Goal: Task Accomplishment & Management: Manage account settings

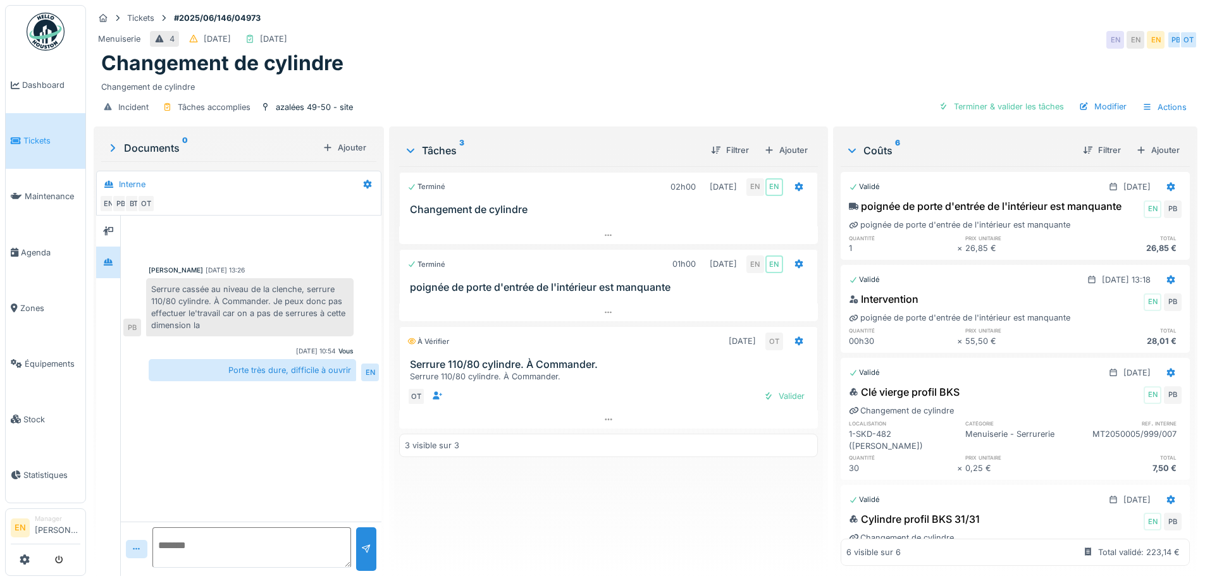
click at [502, 539] on div "Terminé 02h00 20/06/2025 EN EN Changement de cylindre Terminé 01h00 24/06/2025 …" at bounding box center [608, 366] width 418 height 400
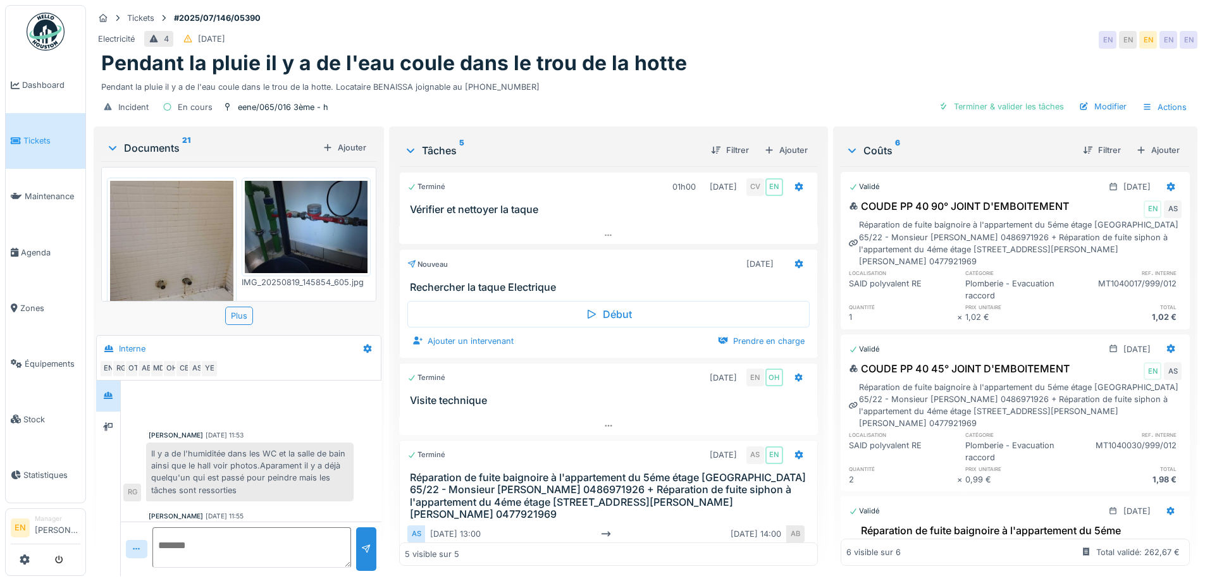
scroll to position [414, 0]
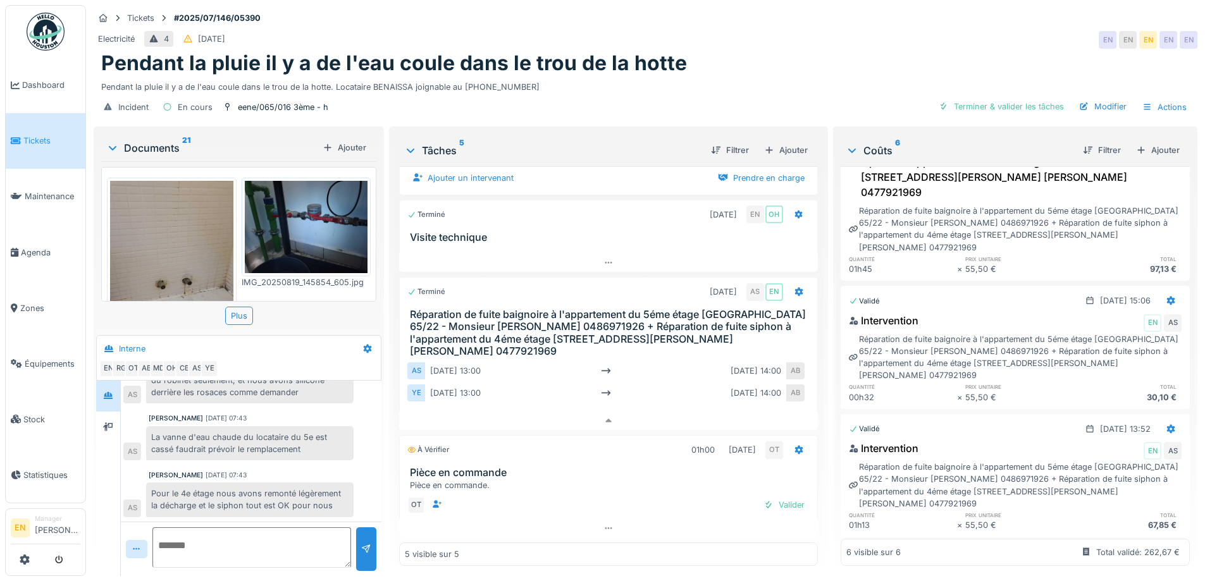
click at [711, 93] on div "Incident En cours eene/065/016 3ème - h Terminer & valider les tâches Modifier …" at bounding box center [646, 107] width 1104 height 28
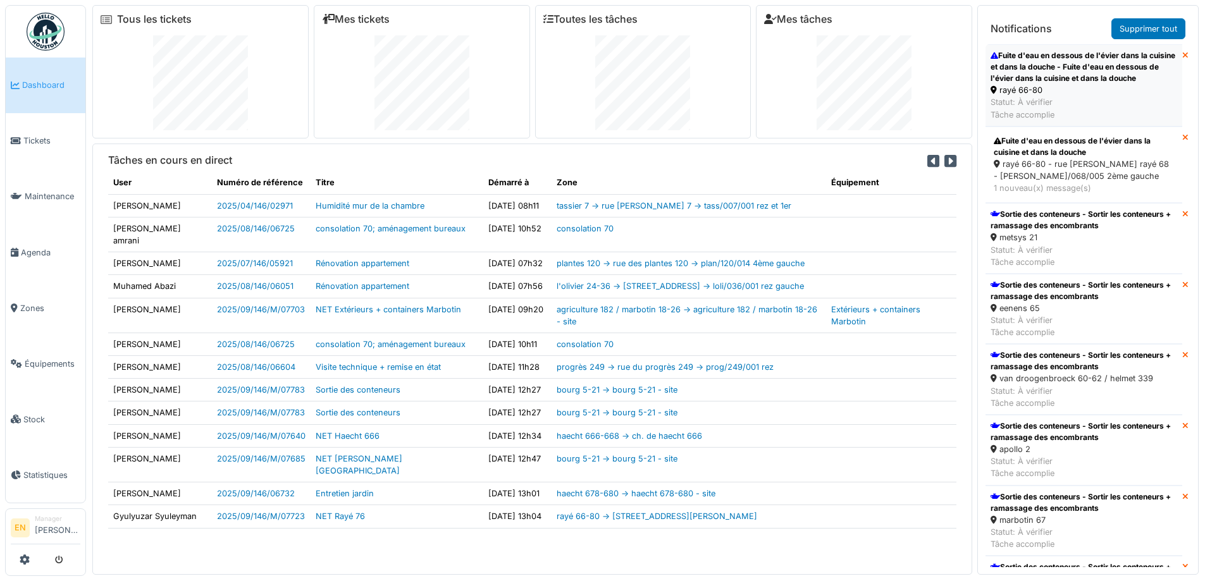
click at [1052, 83] on div "Fuite d'eau en dessous de l'évier dans la cuisine et dans la douche - Fuite d'e…" at bounding box center [1083, 67] width 187 height 34
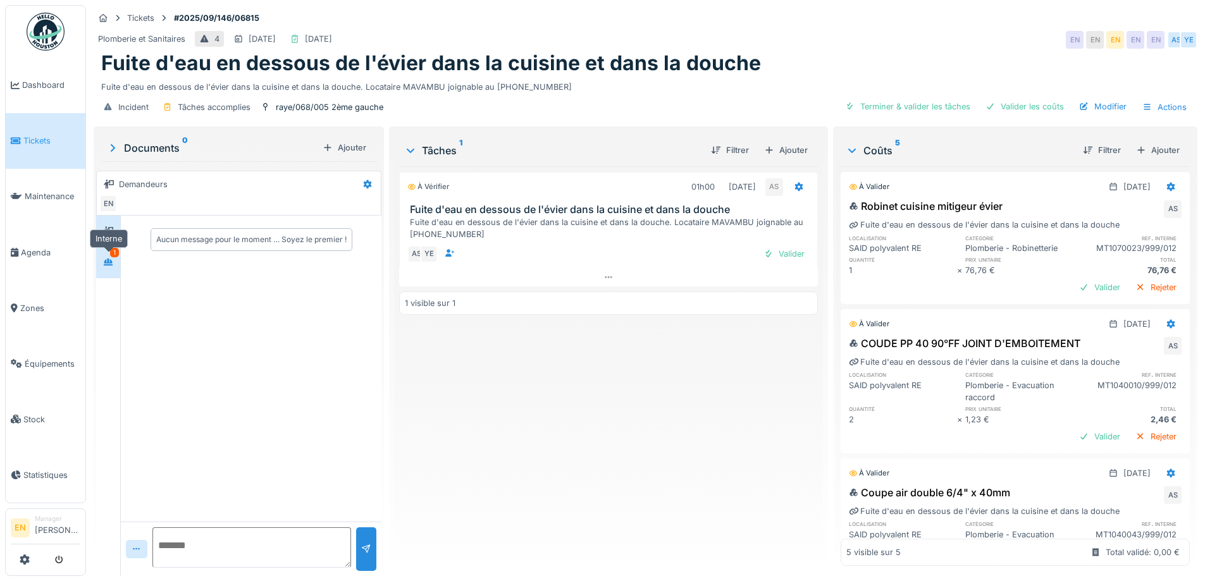
click at [105, 266] on div at bounding box center [108, 262] width 10 height 12
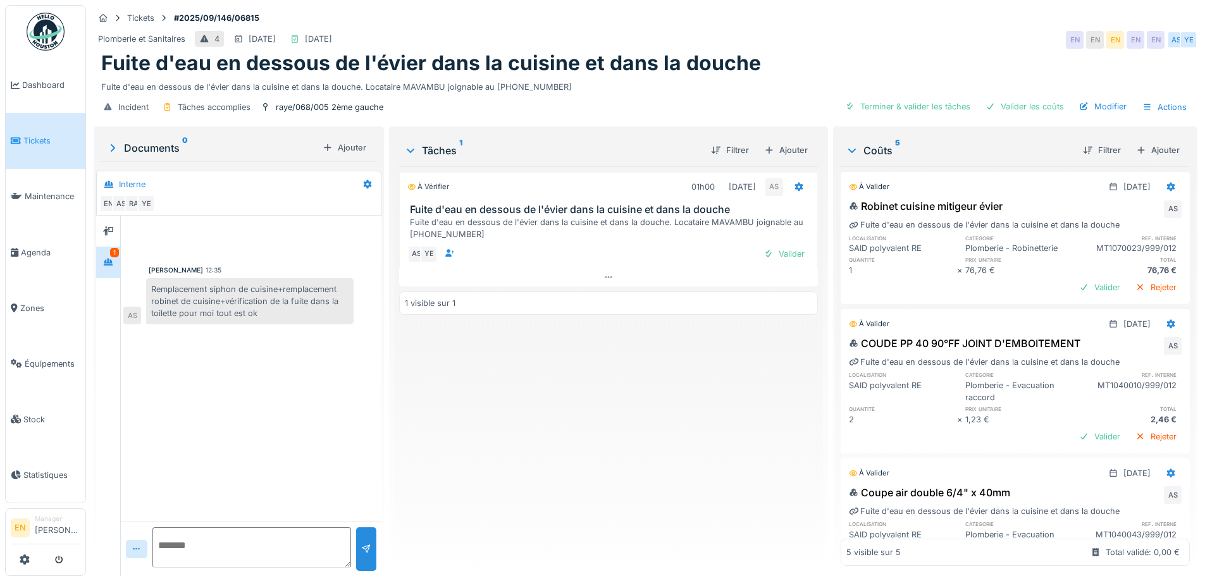
click at [514, 391] on div "À vérifier 01h00 02/09/2025 AS Fuite d'eau en dessous de l'évier dans la cuisin…" at bounding box center [608, 366] width 418 height 400
click at [1032, 100] on div "Valider les coûts" at bounding box center [1024, 106] width 89 height 17
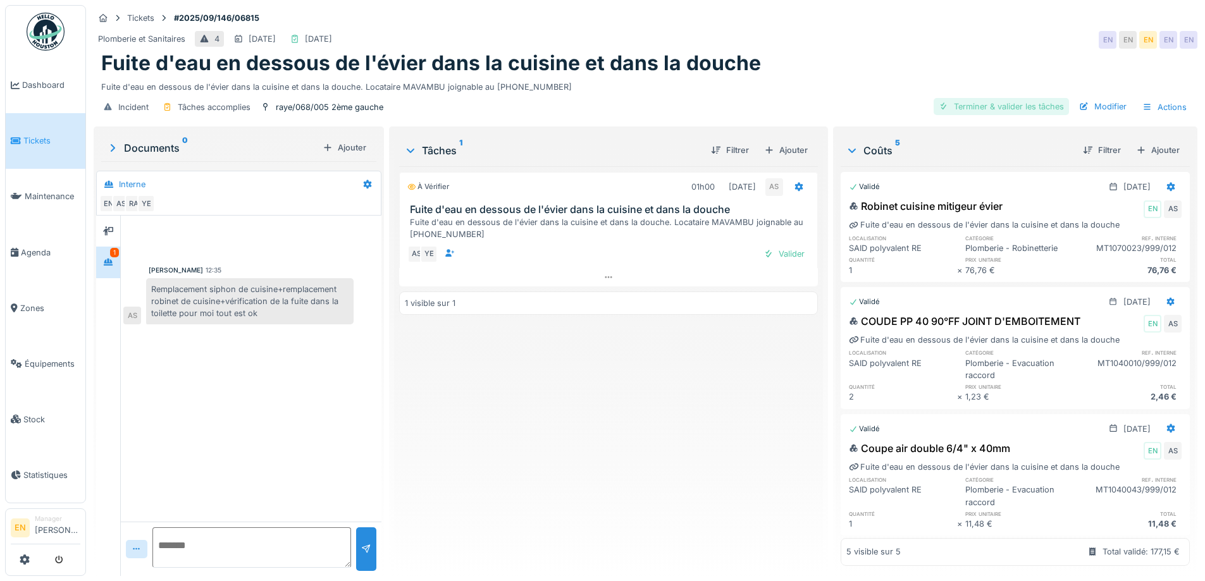
click at [1007, 98] on div "Terminer & valider les tâches" at bounding box center [1001, 106] width 135 height 17
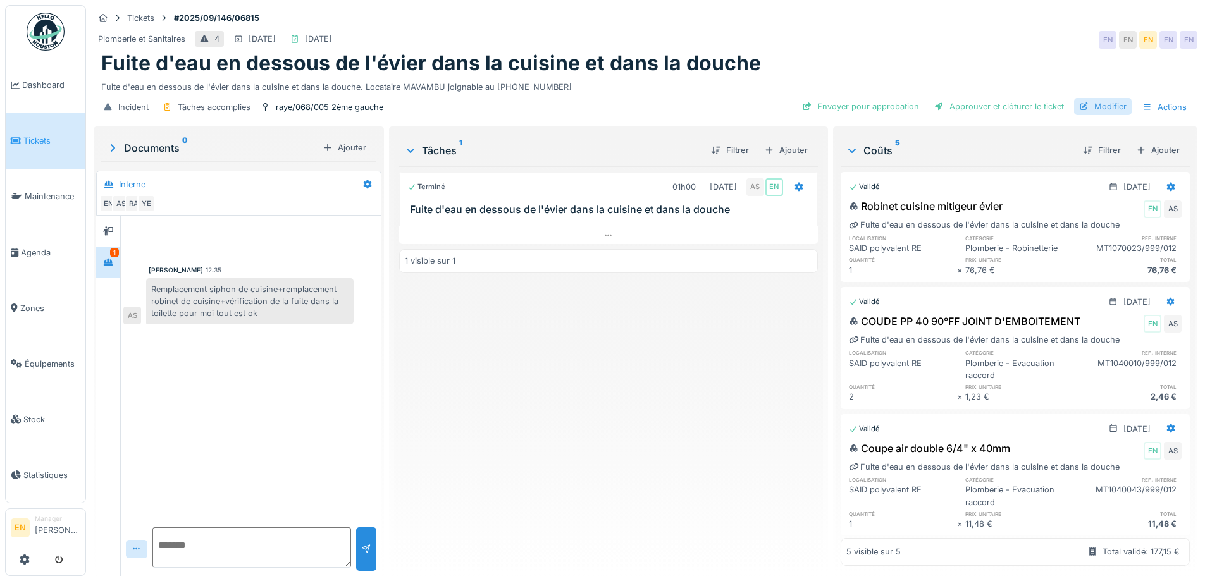
click at [1107, 98] on div "Modifier" at bounding box center [1103, 106] width 58 height 17
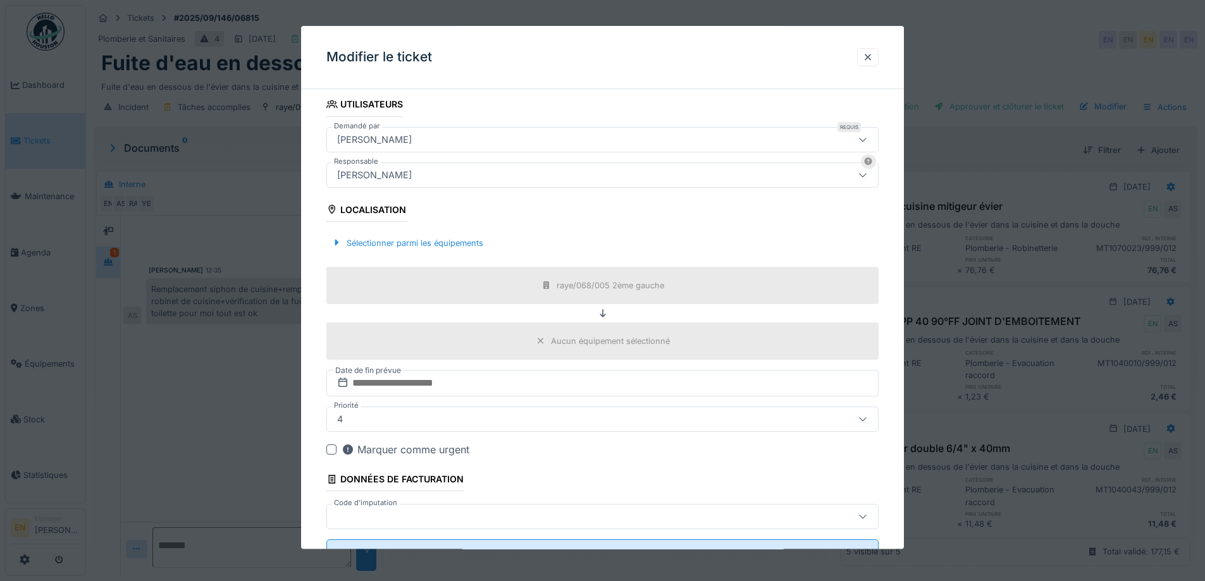
click at [446, 177] on div "[PERSON_NAME]" at bounding box center [570, 175] width 476 height 14
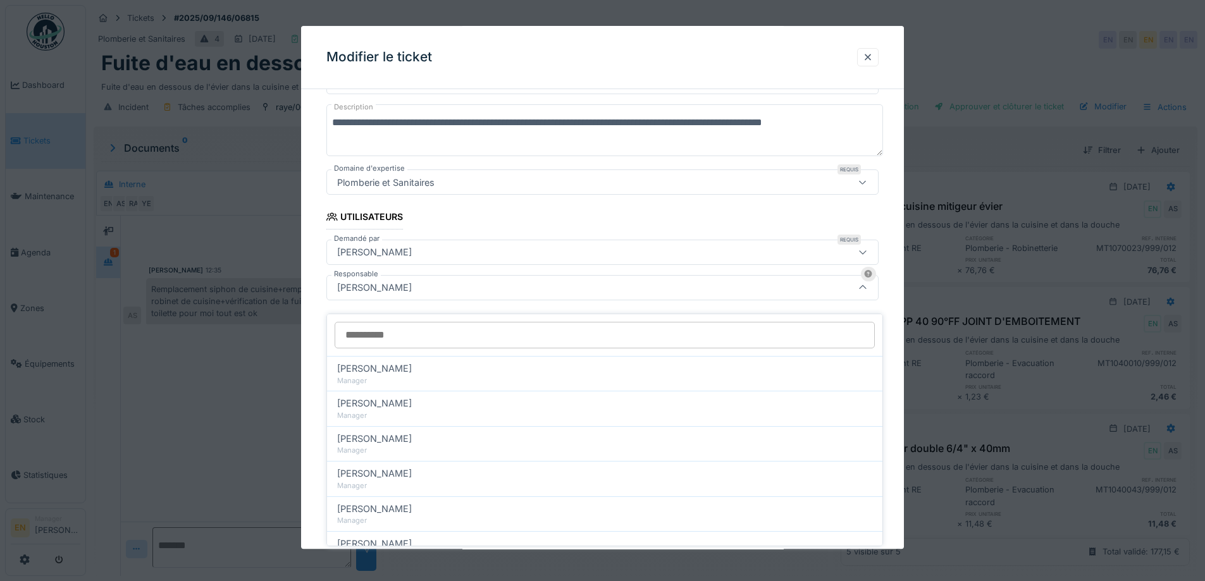
click at [450, 328] on input "Responsable" at bounding box center [605, 335] width 540 height 27
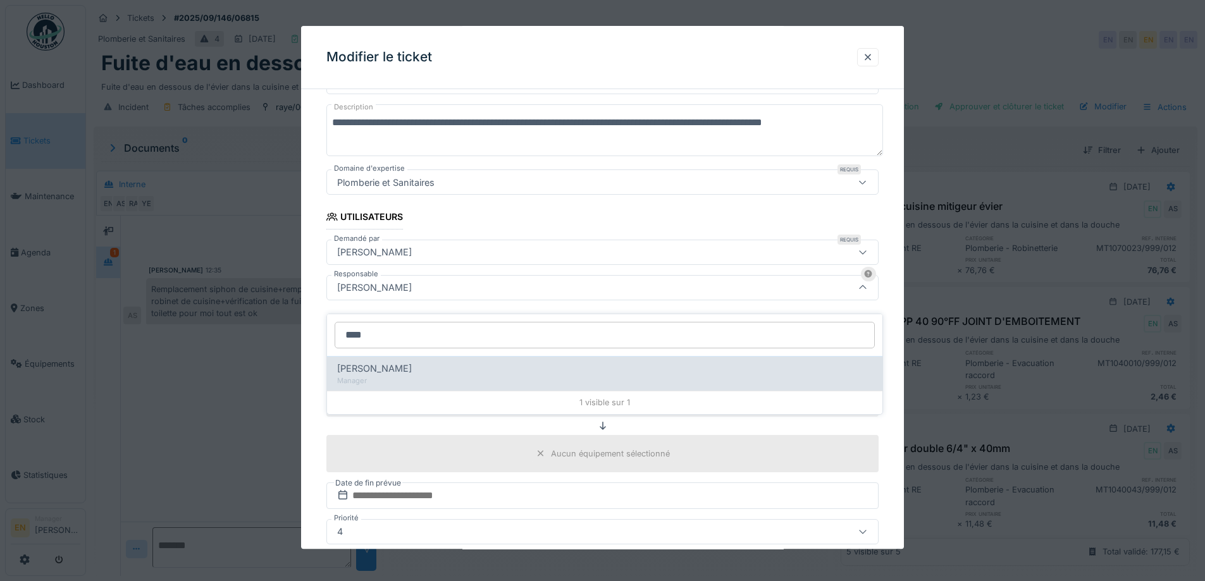
type input "****"
click at [420, 362] on div "Christian Bassette" at bounding box center [604, 369] width 535 height 14
type input "****"
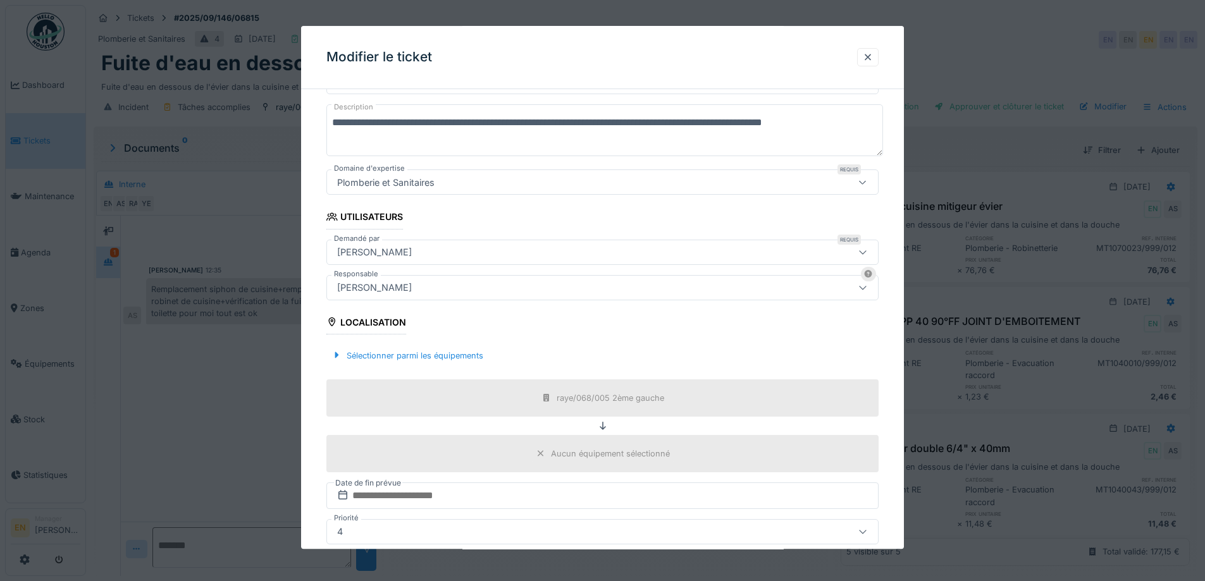
click at [884, 352] on div "**********" at bounding box center [602, 336] width 603 height 755
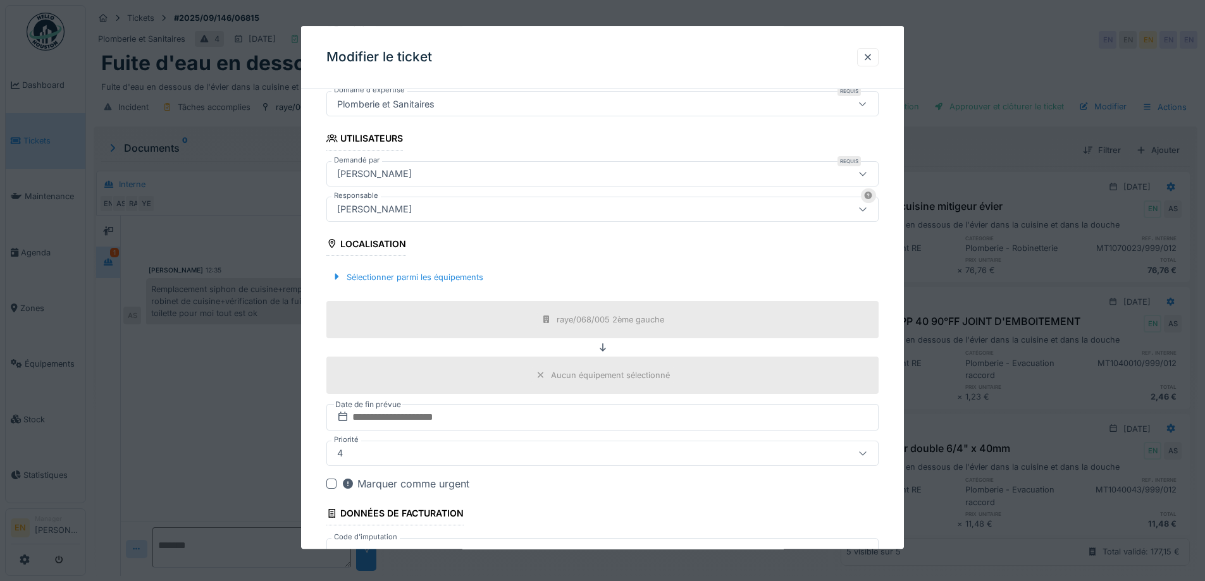
scroll to position [305, 0]
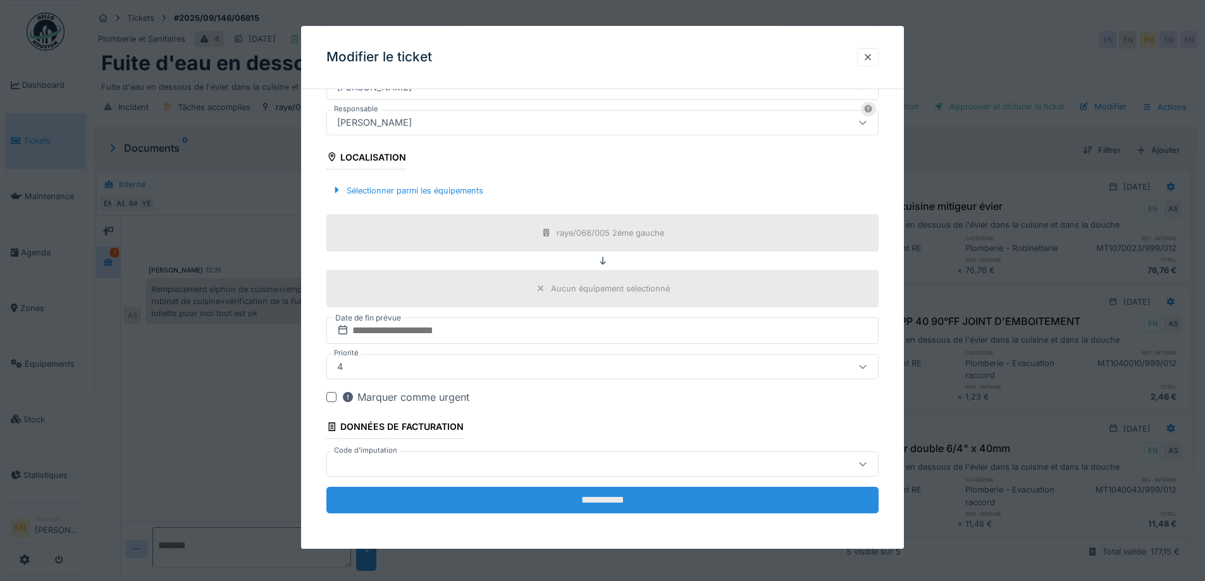
click at [571, 507] on input "**********" at bounding box center [602, 500] width 552 height 27
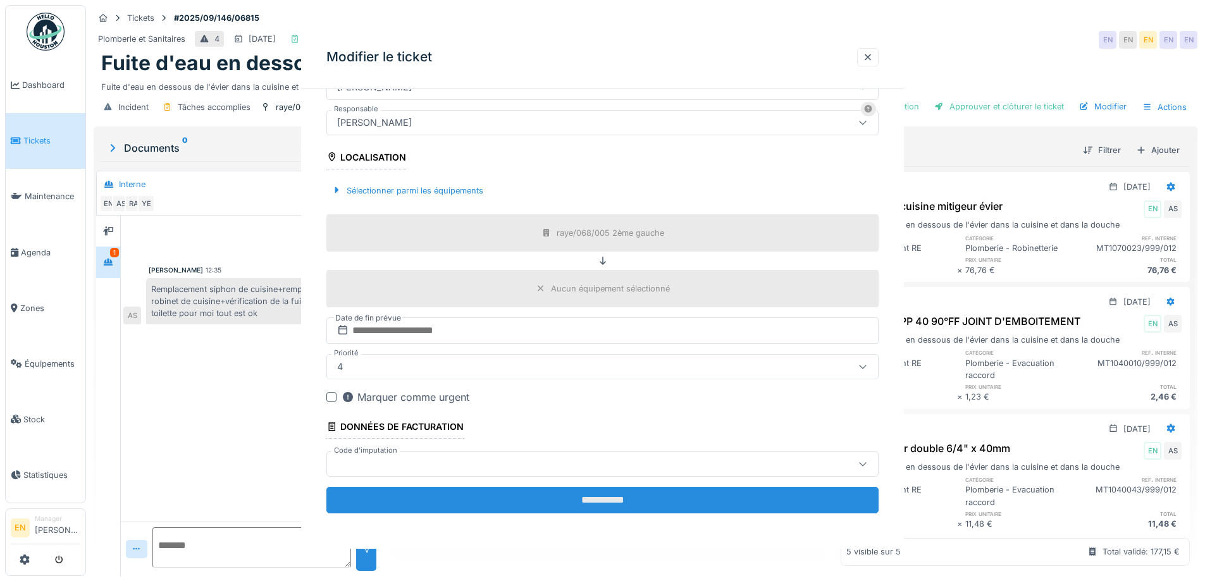
scroll to position [0, 0]
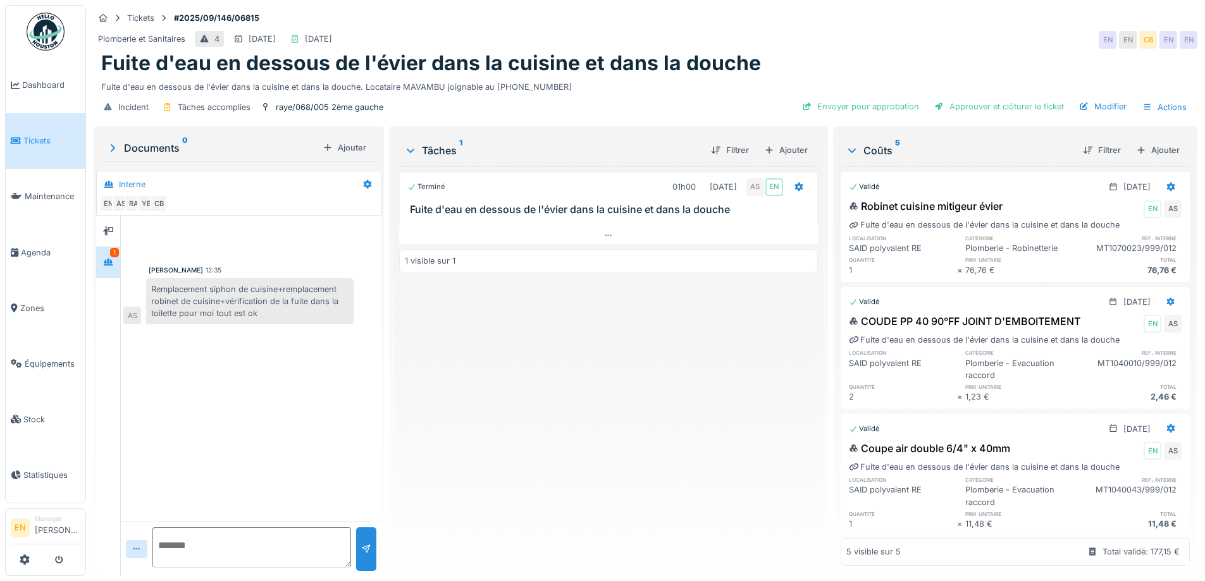
click at [648, 382] on div "Terminé 01h00 02/09/2025 AS EN Fuite d'eau en dessous de l'évier dans la cuisin…" at bounding box center [608, 366] width 418 height 400
click at [698, 436] on div "Terminé 01h00 02/09/2025 AS EN Fuite d'eau en dessous de l'évier dans la cuisin…" at bounding box center [608, 366] width 418 height 400
click at [683, 410] on div "Terminé 01h00 02/09/2025 AS EN Fuite d'eau en dessous de l'évier dans la cuisin…" at bounding box center [608, 366] width 418 height 400
click at [846, 101] on div "Envoyer pour approbation" at bounding box center [860, 106] width 127 height 17
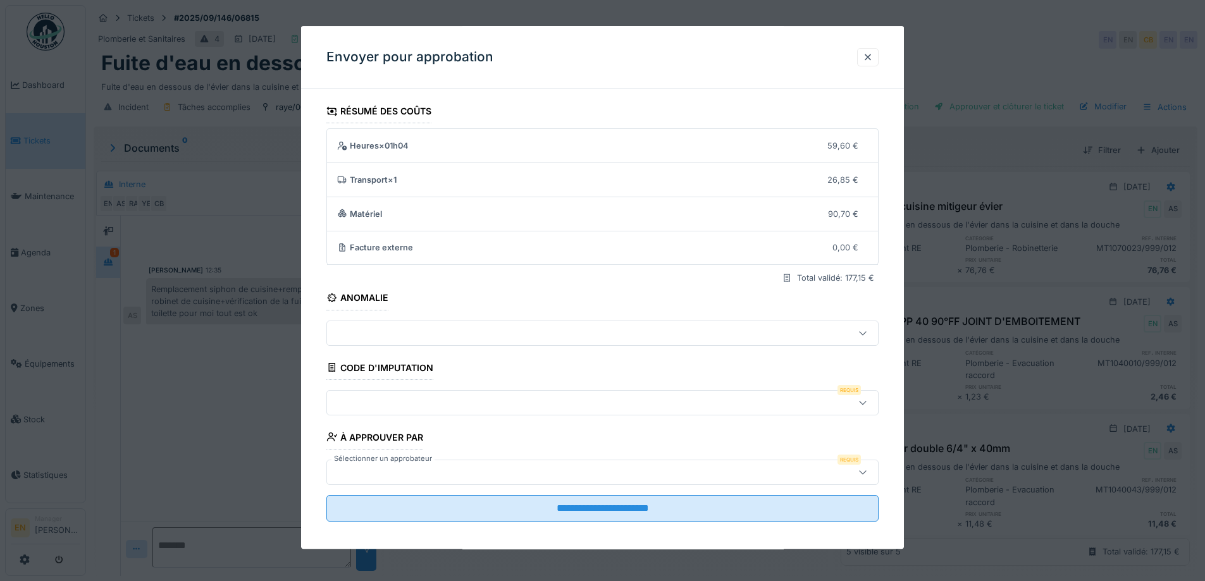
click at [866, 403] on icon at bounding box center [862, 403] width 7 height 4
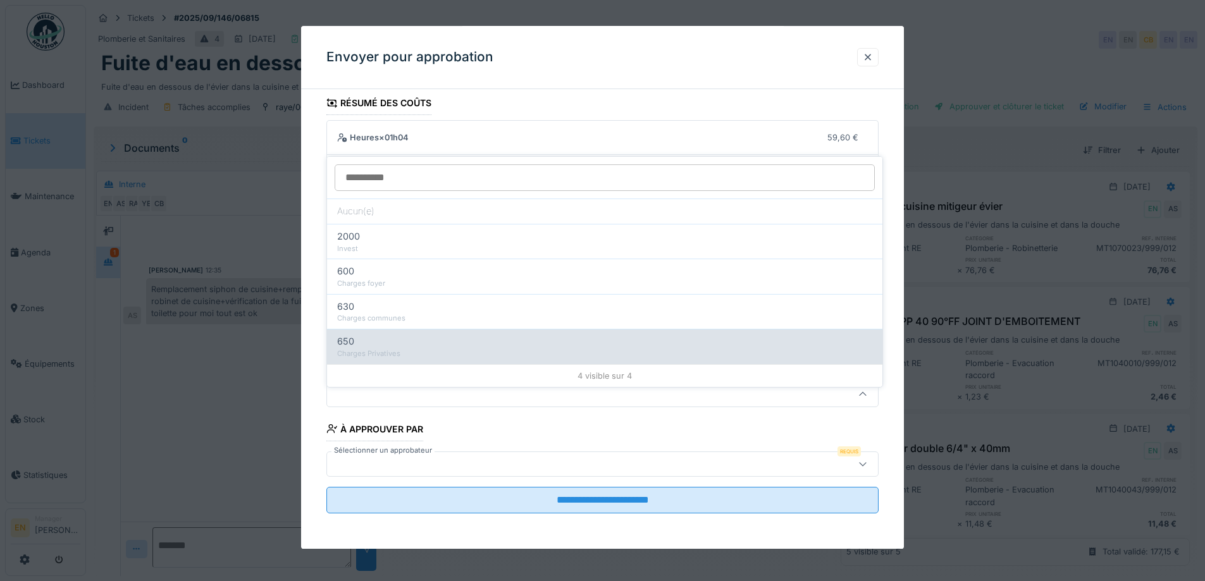
click at [409, 348] on div "Charges Privatives" at bounding box center [604, 353] width 535 height 11
type input "***"
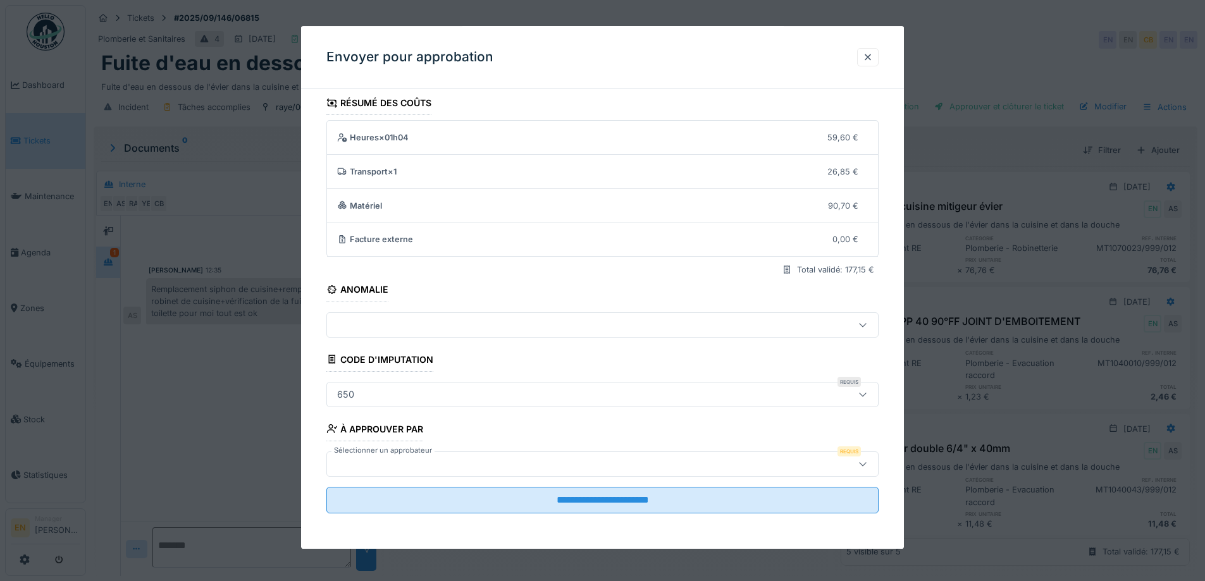
click at [458, 459] on div at bounding box center [570, 464] width 476 height 14
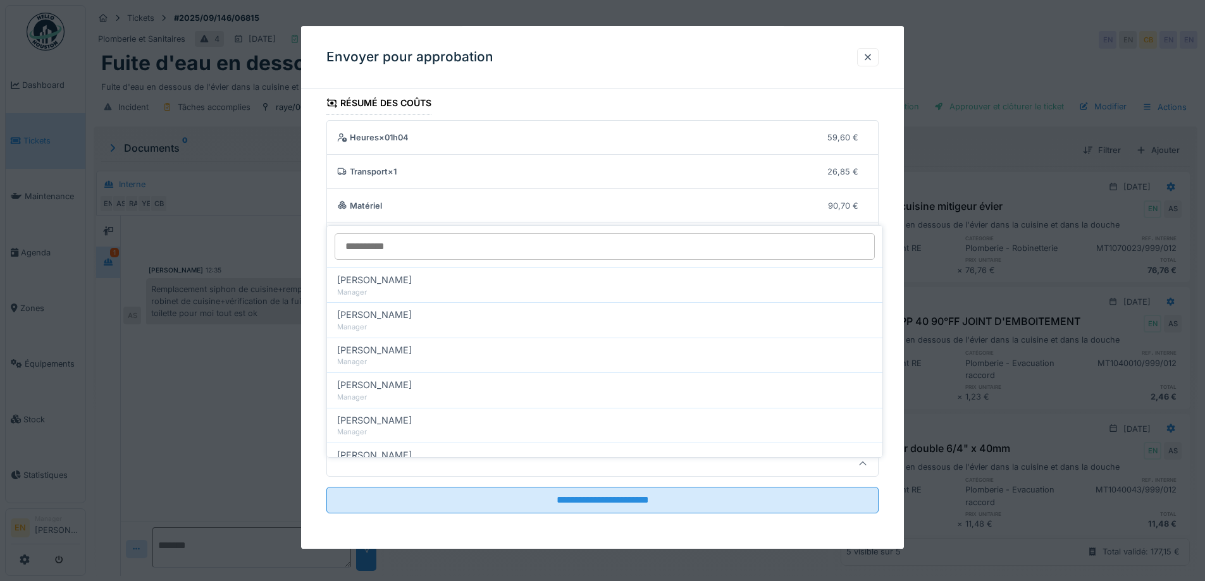
click at [410, 233] on input "Sélectionner un approbateur" at bounding box center [605, 246] width 540 height 27
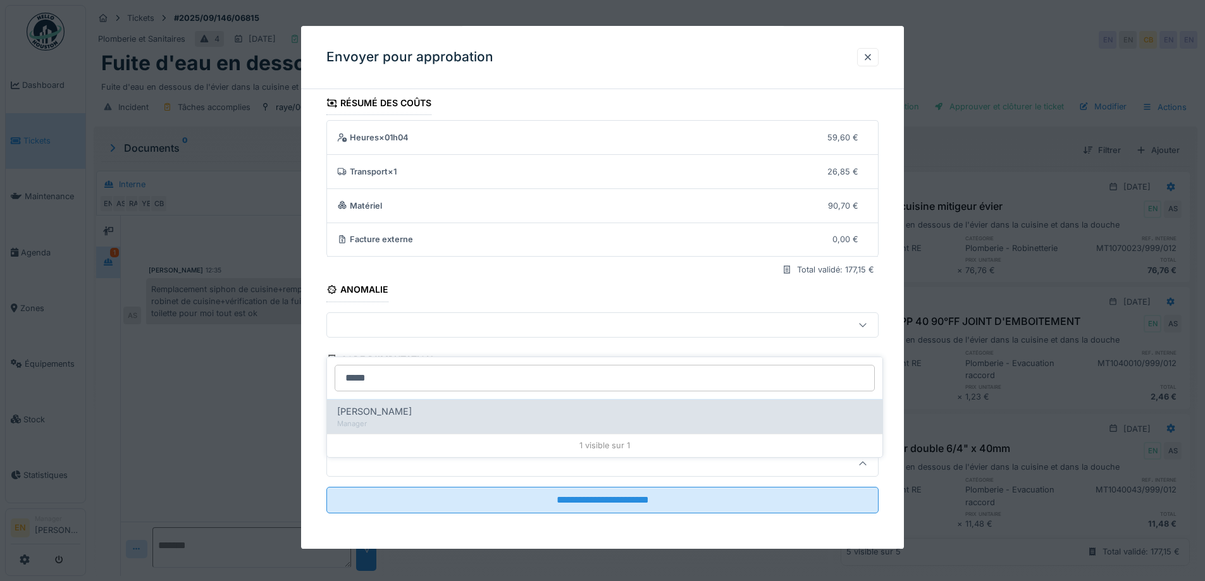
type input "*****"
click at [401, 405] on span "Christian Bassette" at bounding box center [374, 412] width 75 height 14
type input "****"
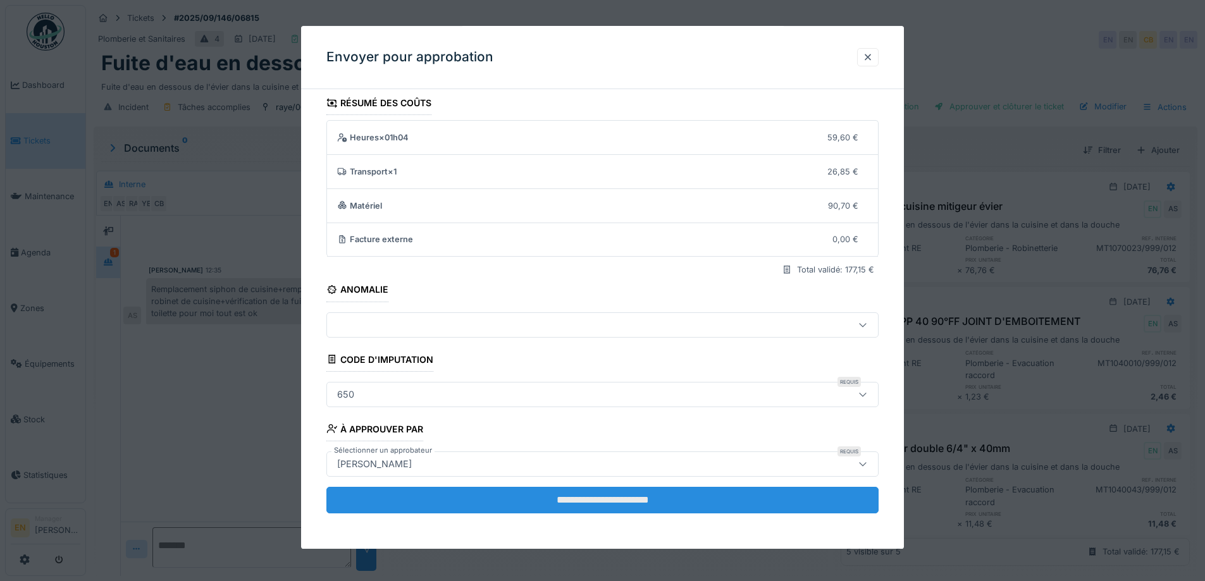
click at [579, 505] on input "**********" at bounding box center [602, 500] width 552 height 27
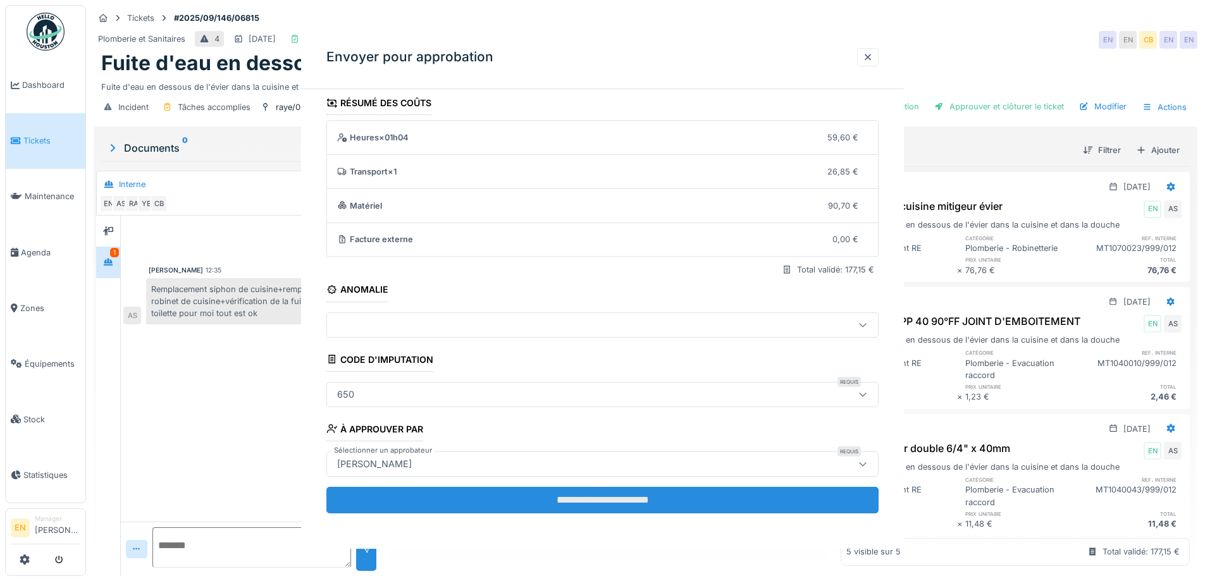
scroll to position [0, 0]
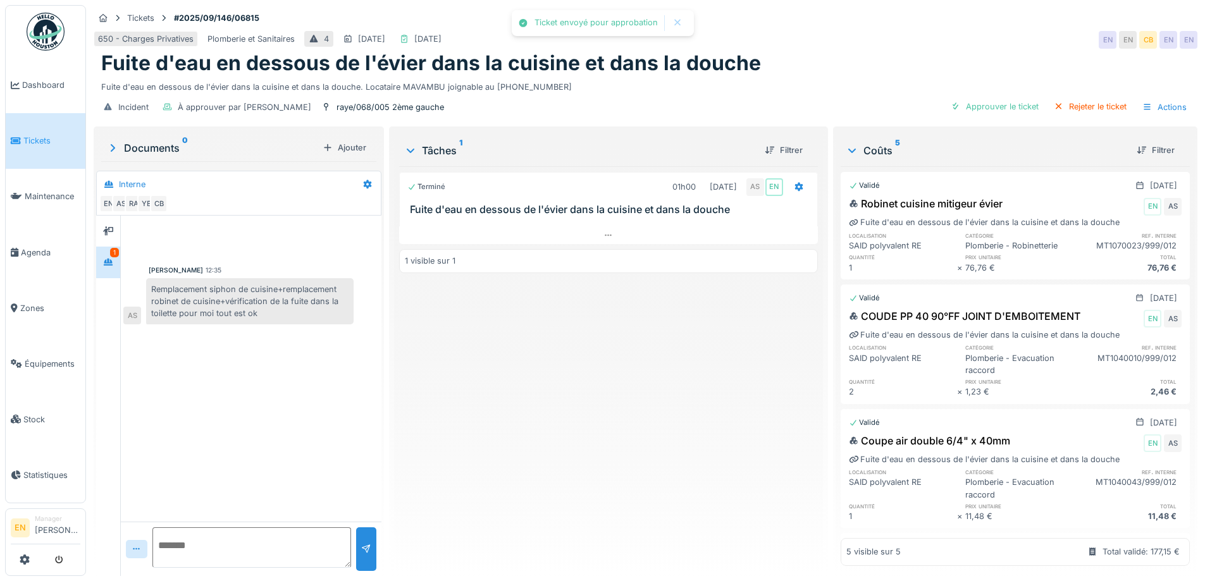
click at [550, 441] on div "Terminé 01h00 02/09/2025 AS EN Fuite d'eau en dessous de l'évier dans la cuisin…" at bounding box center [608, 366] width 418 height 400
click at [45, 31] on img at bounding box center [46, 32] width 38 height 38
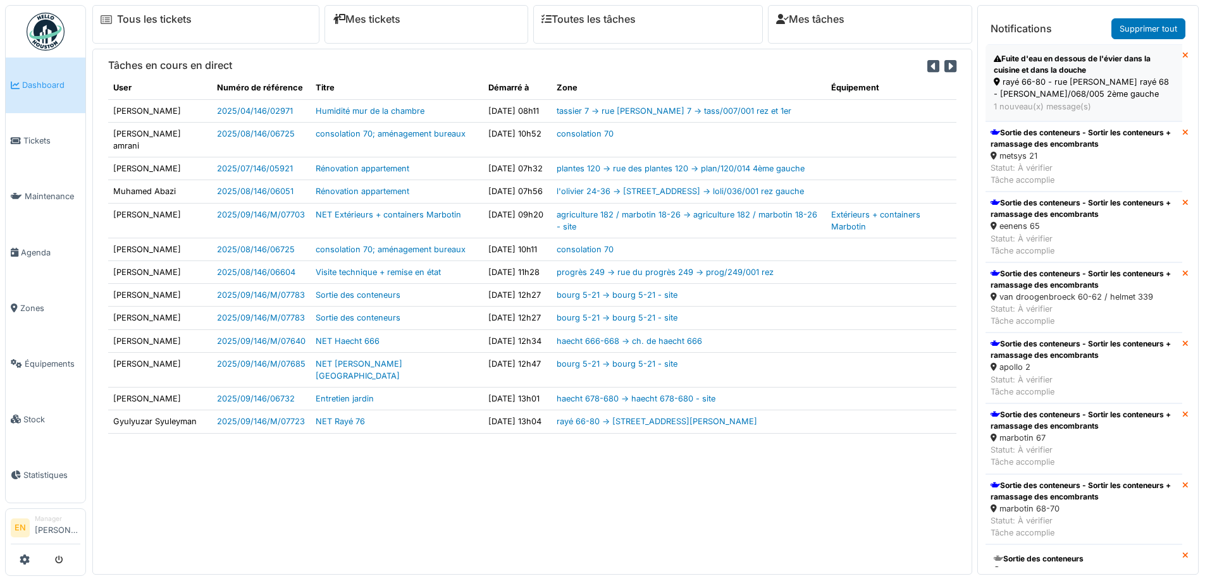
click at [1031, 77] on div "rayé 66-80 - rue j. rayé 68 - raye/068/005 2ème gauche" at bounding box center [1084, 88] width 180 height 24
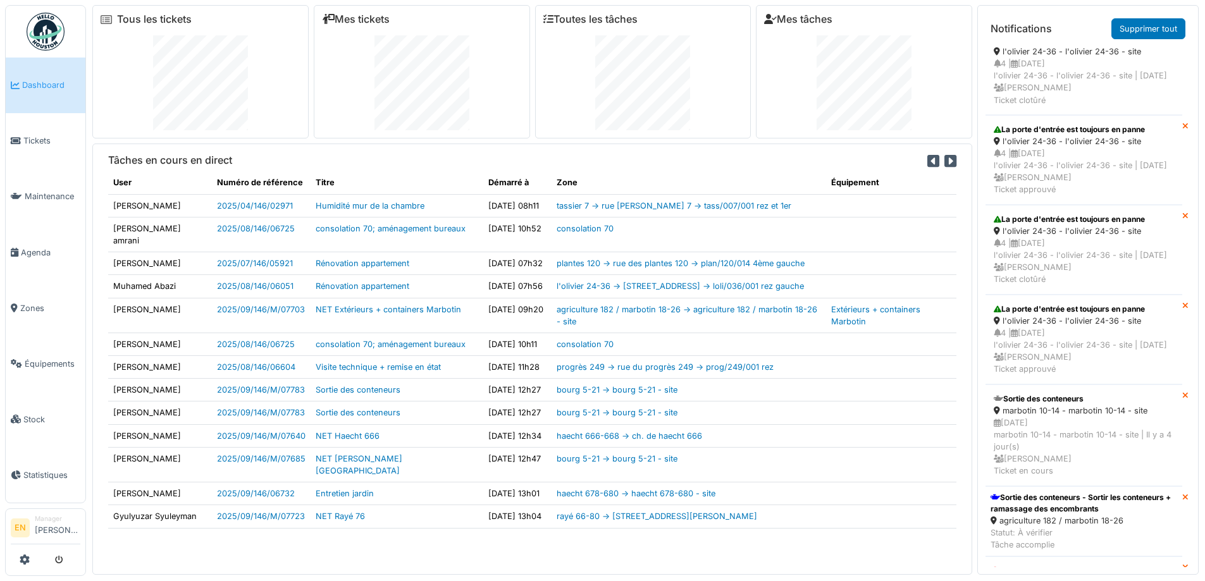
scroll to position [741, 0]
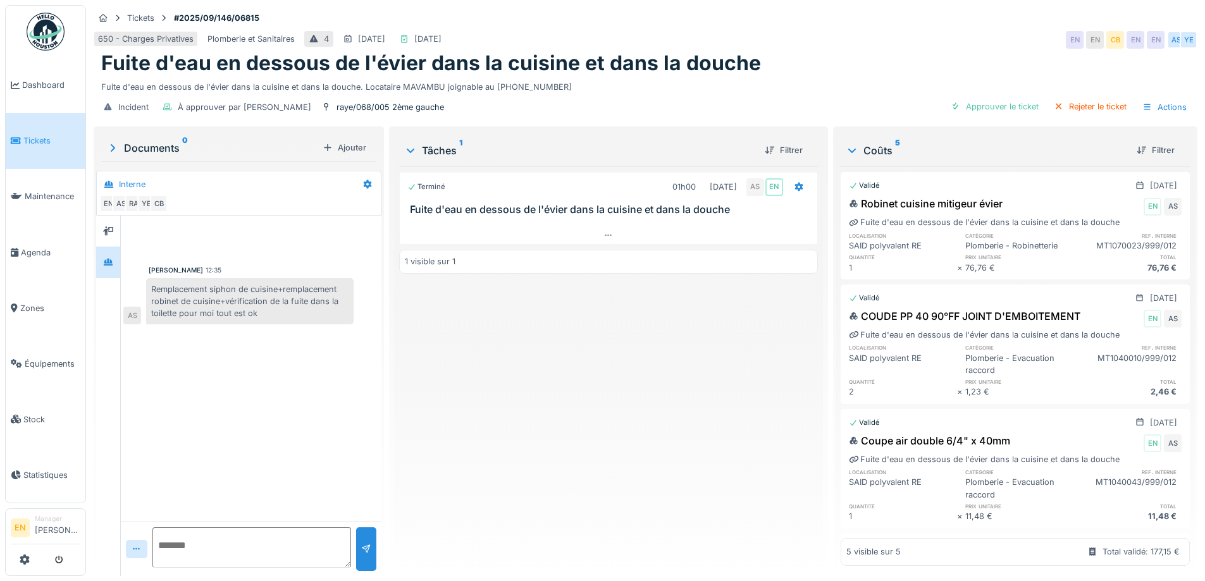
click at [47, 39] on img at bounding box center [46, 32] width 38 height 38
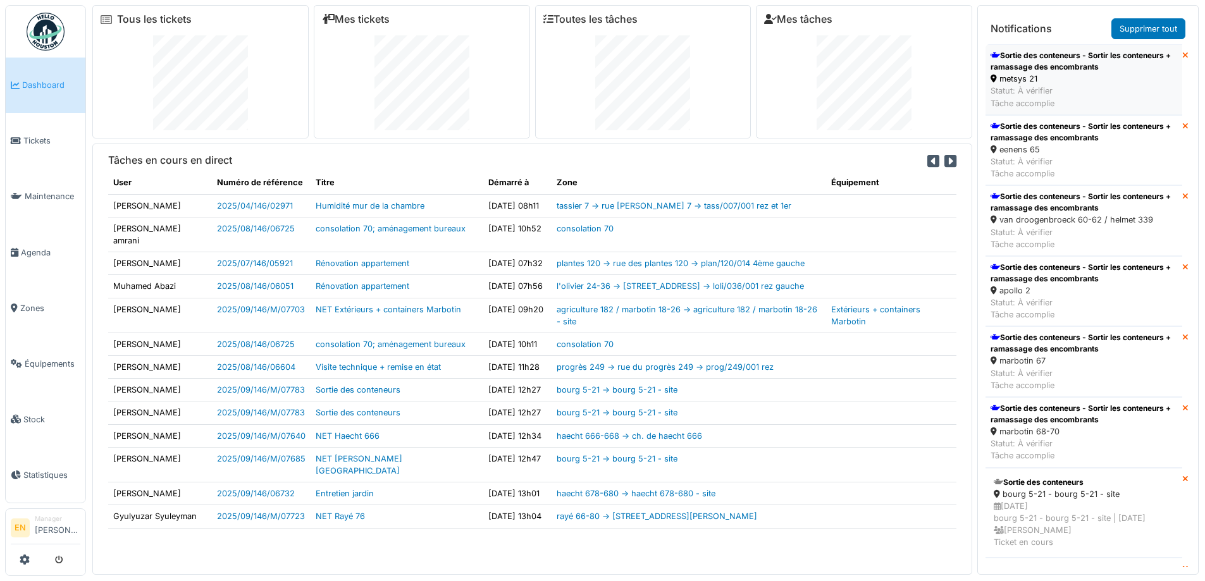
click at [1037, 56] on div "Sortie des conteneurs - Sortir les conteneurs + ramassage des encombrants" at bounding box center [1083, 61] width 187 height 23
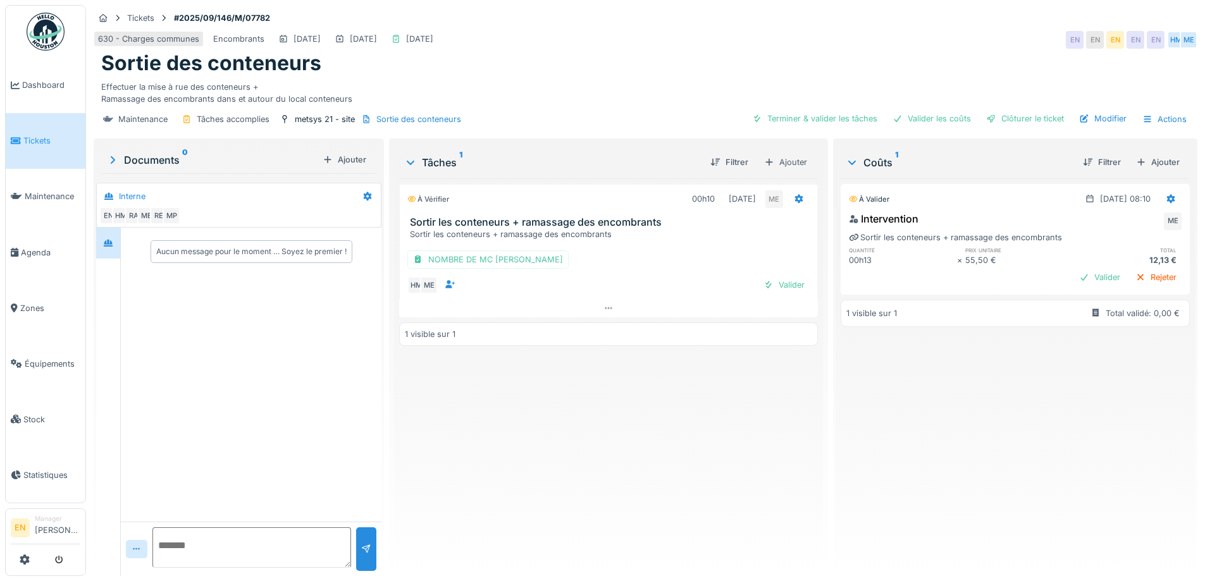
click at [55, 22] on img at bounding box center [46, 32] width 38 height 38
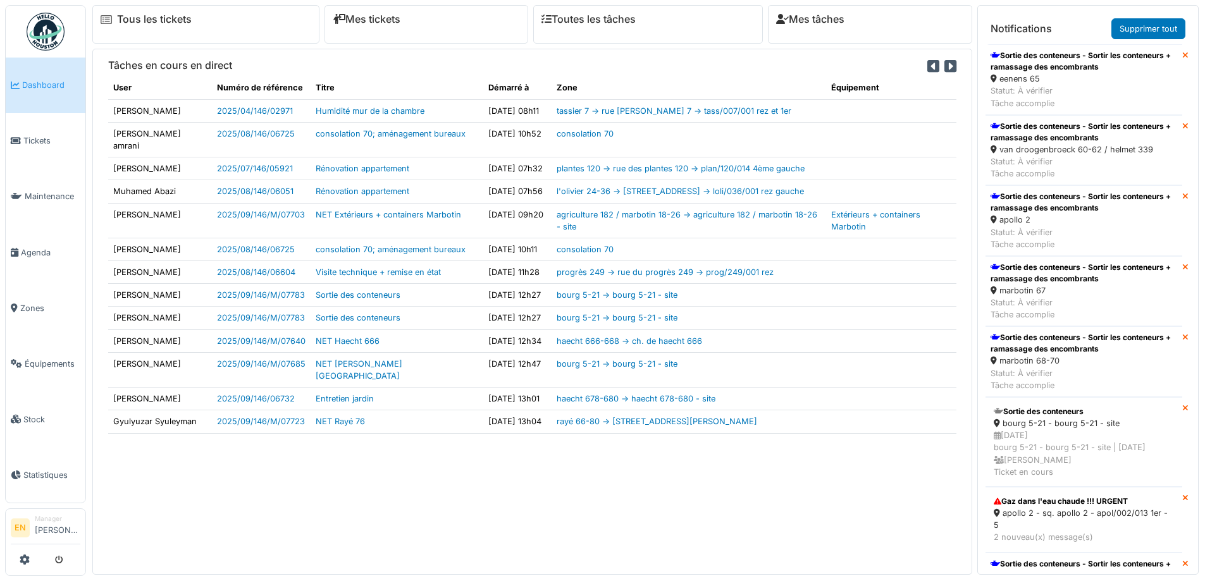
click at [1059, 147] on div "van droogenbroeck 60-62 / helmet 339" at bounding box center [1083, 150] width 187 height 12
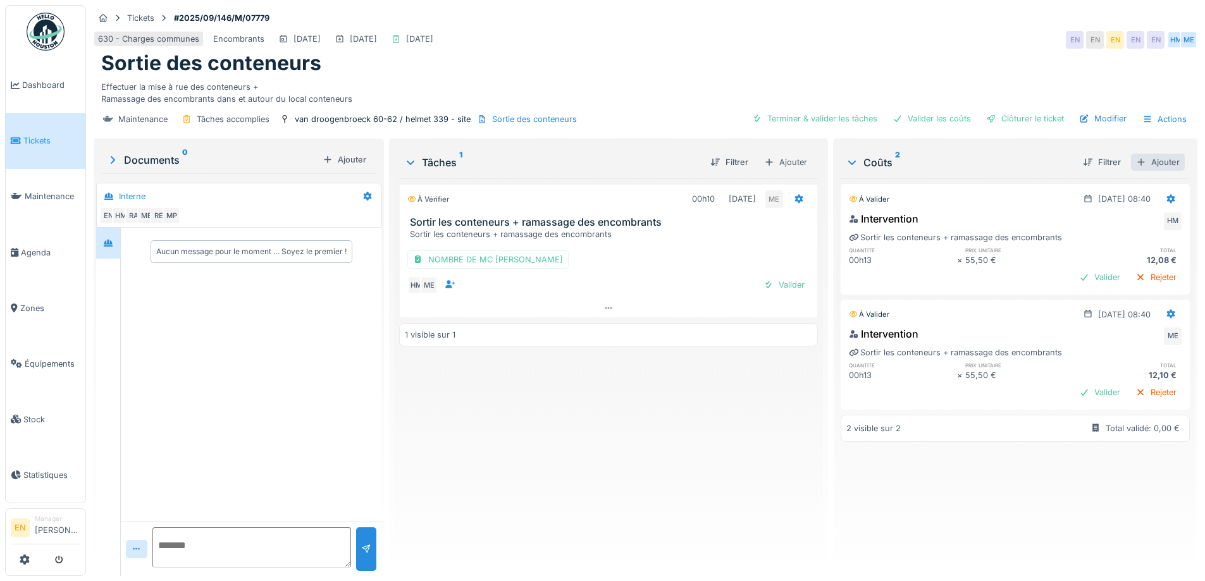
click at [1141, 166] on div "Ajouter" at bounding box center [1158, 162] width 54 height 17
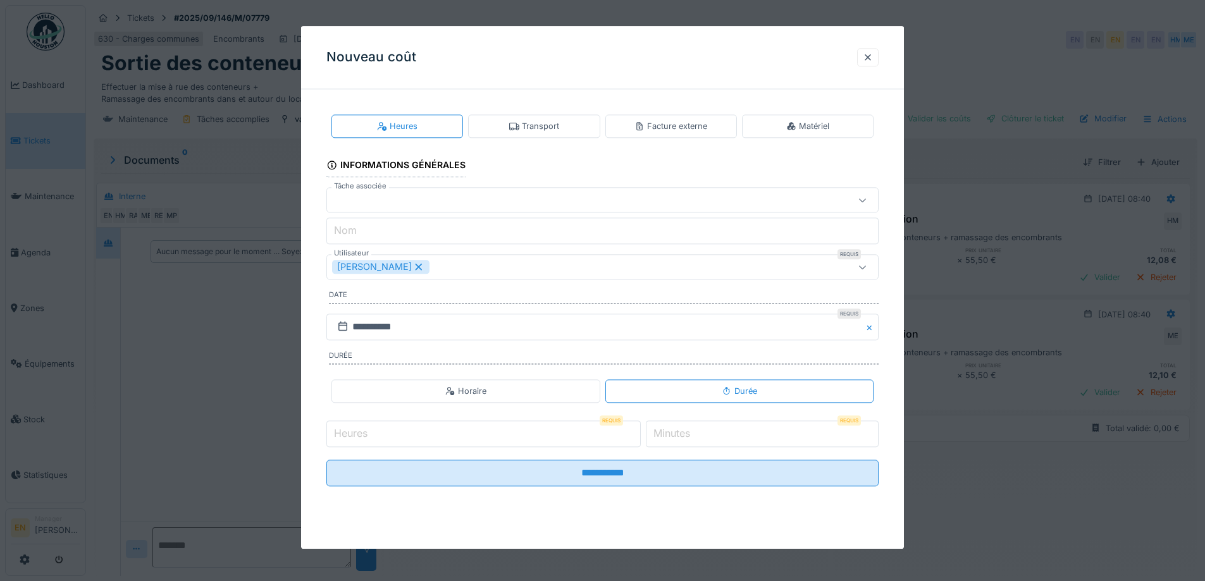
click at [539, 128] on div "Transport" at bounding box center [534, 126] width 50 height 12
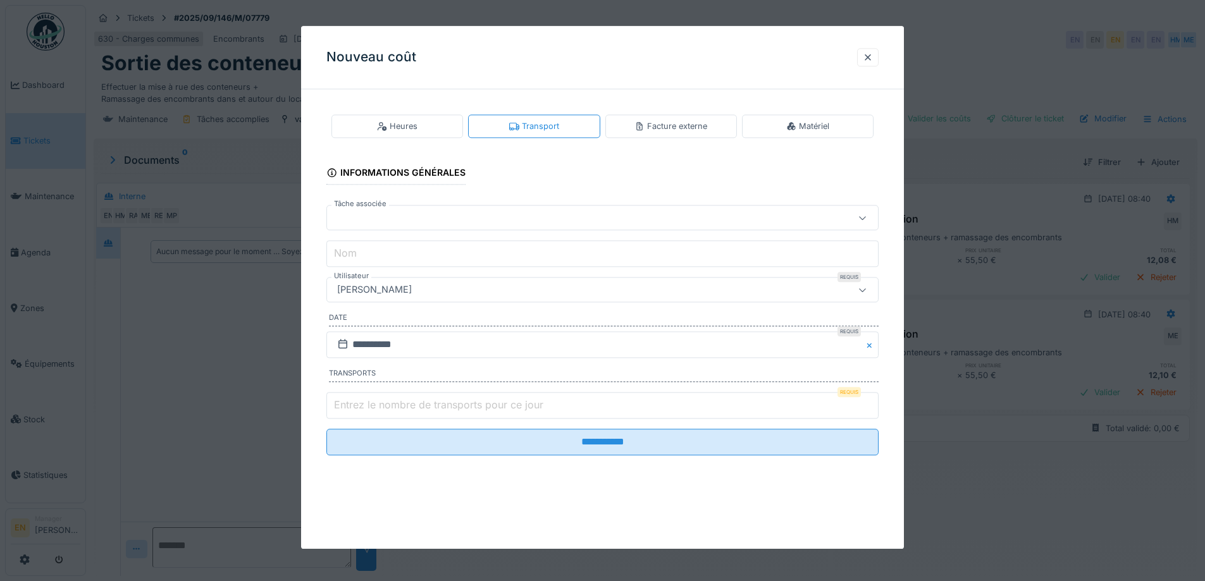
type input "*"
click at [874, 402] on input "*" at bounding box center [602, 405] width 552 height 27
click at [517, 293] on div "[PERSON_NAME]" at bounding box center [570, 290] width 476 height 14
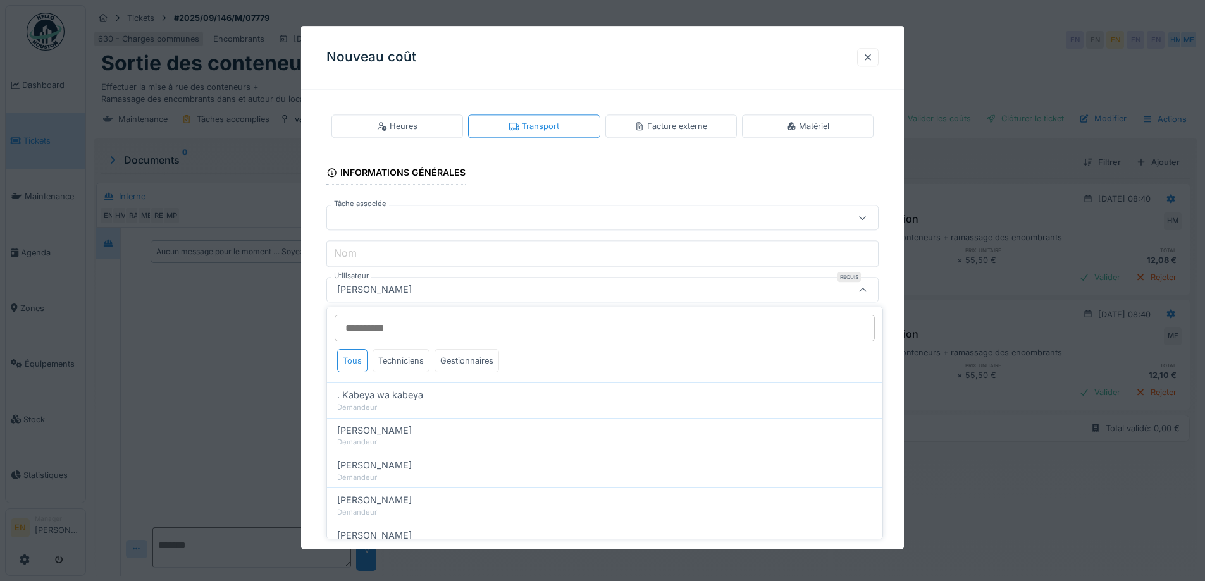
click at [496, 328] on input "Utilisateur" at bounding box center [605, 328] width 540 height 27
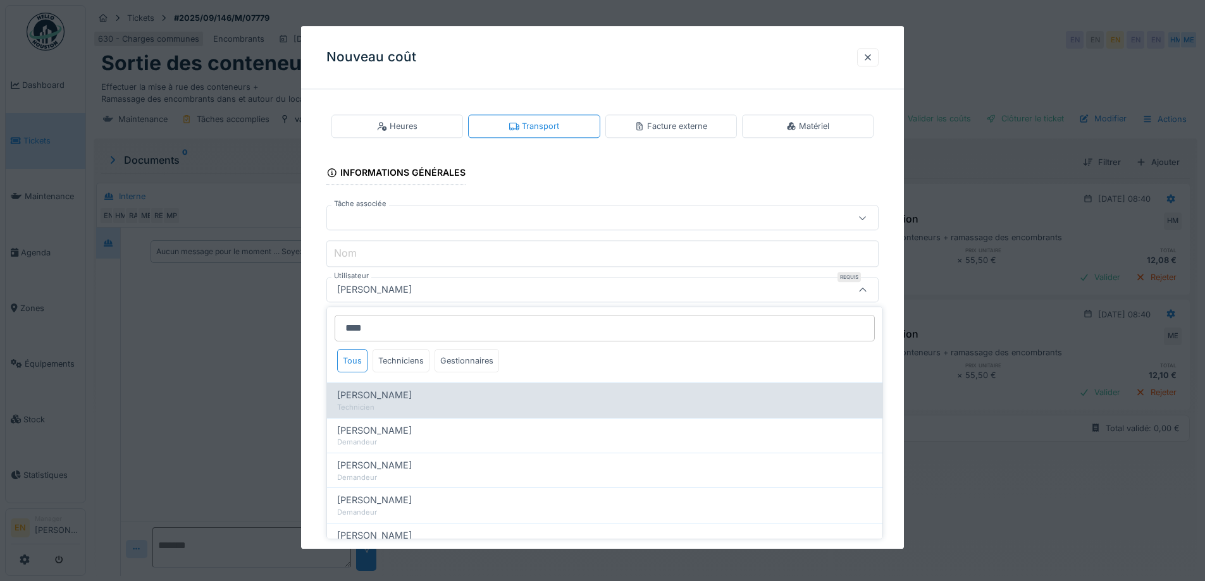
type input "****"
click at [402, 393] on span "Mohamed El kadiri" at bounding box center [374, 395] width 75 height 14
type input "****"
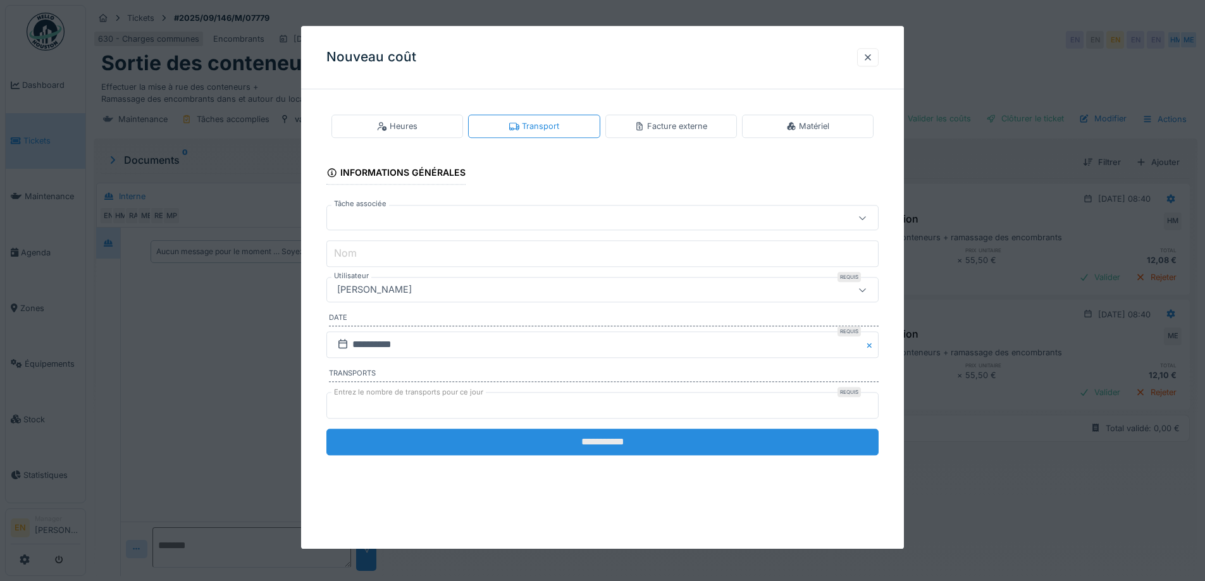
click at [598, 452] on input "**********" at bounding box center [602, 442] width 552 height 27
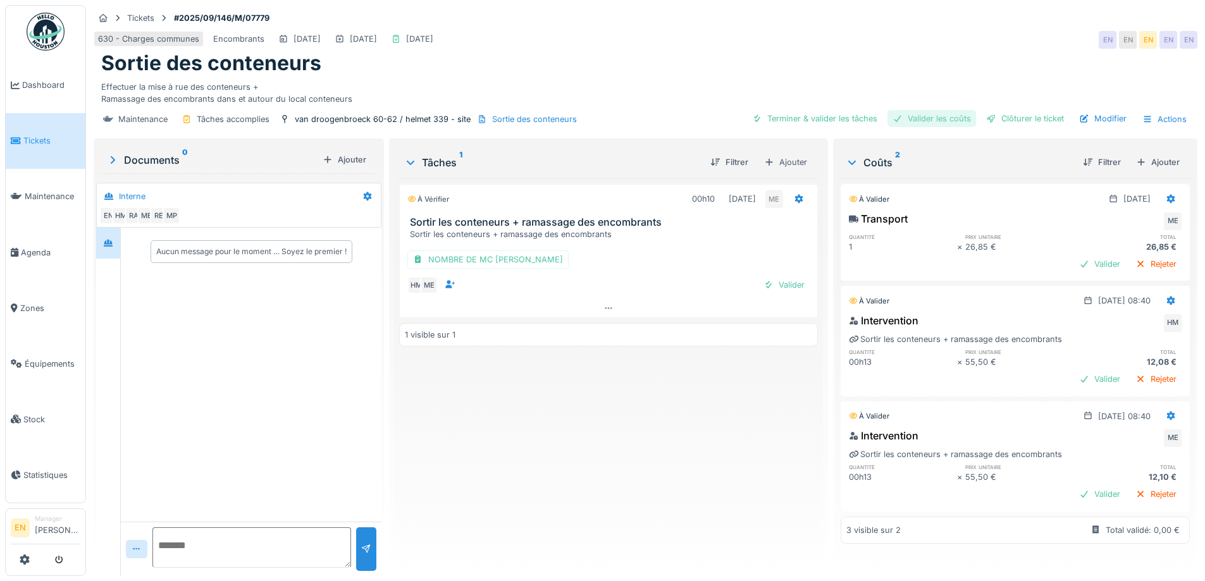
click at [925, 121] on div "Valider les coûts" at bounding box center [931, 118] width 89 height 17
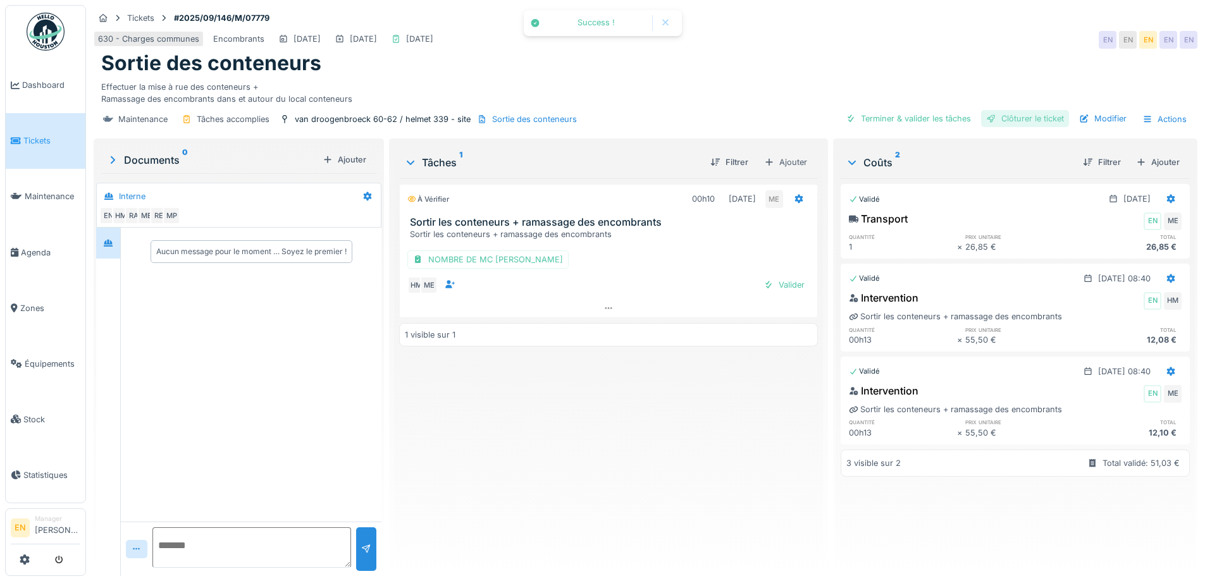
click at [1011, 125] on div "Clôturer le ticket" at bounding box center [1025, 118] width 88 height 17
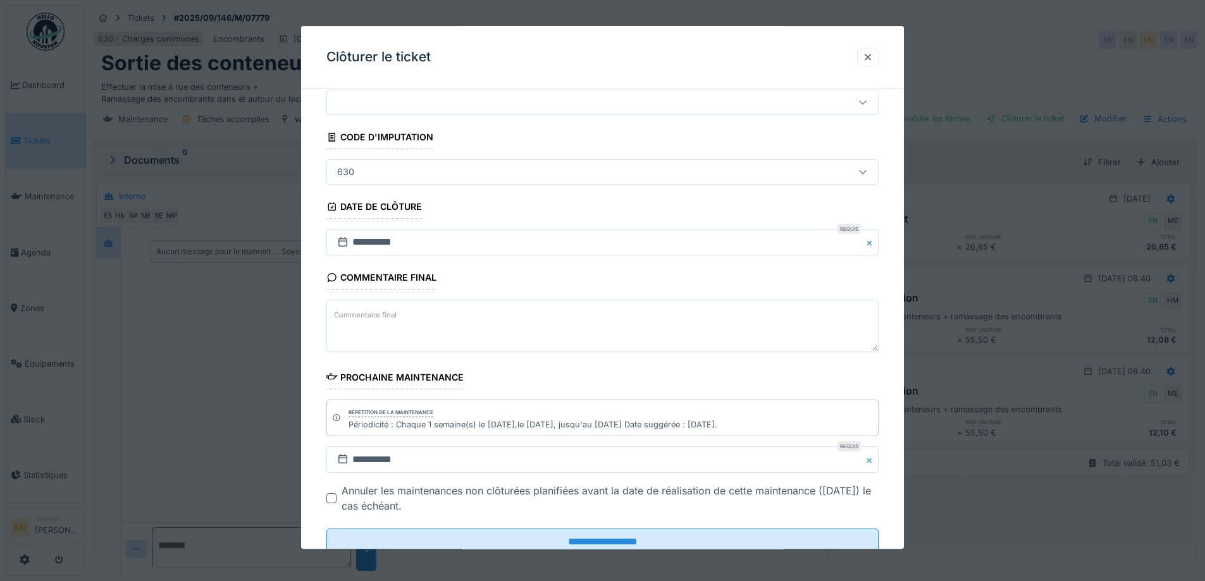
scroll to position [85, 0]
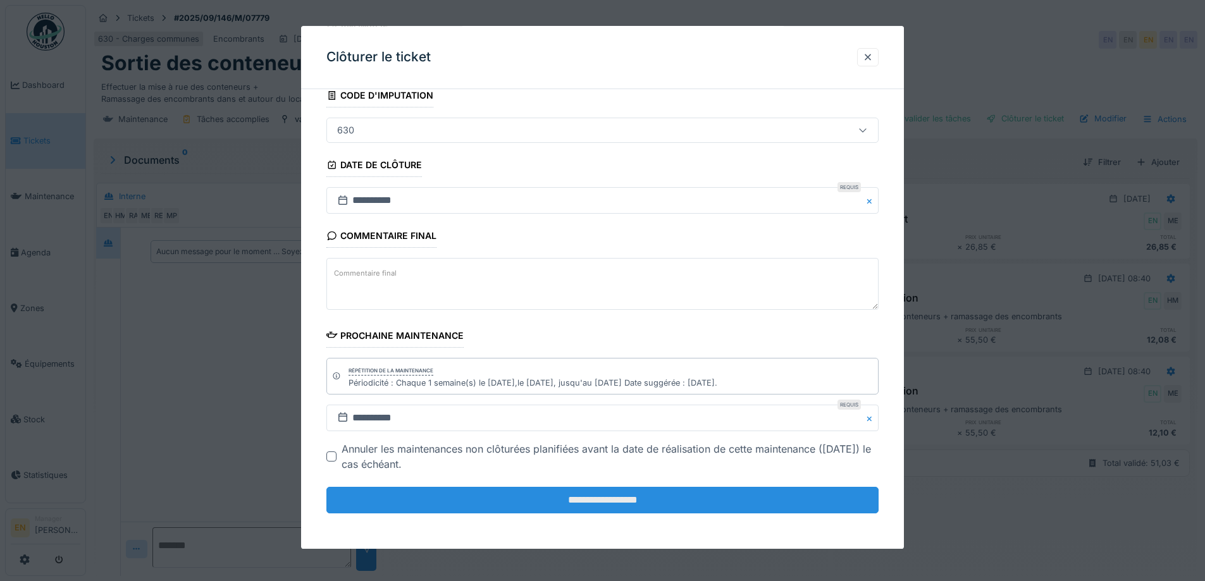
click at [591, 491] on input "**********" at bounding box center [602, 500] width 552 height 27
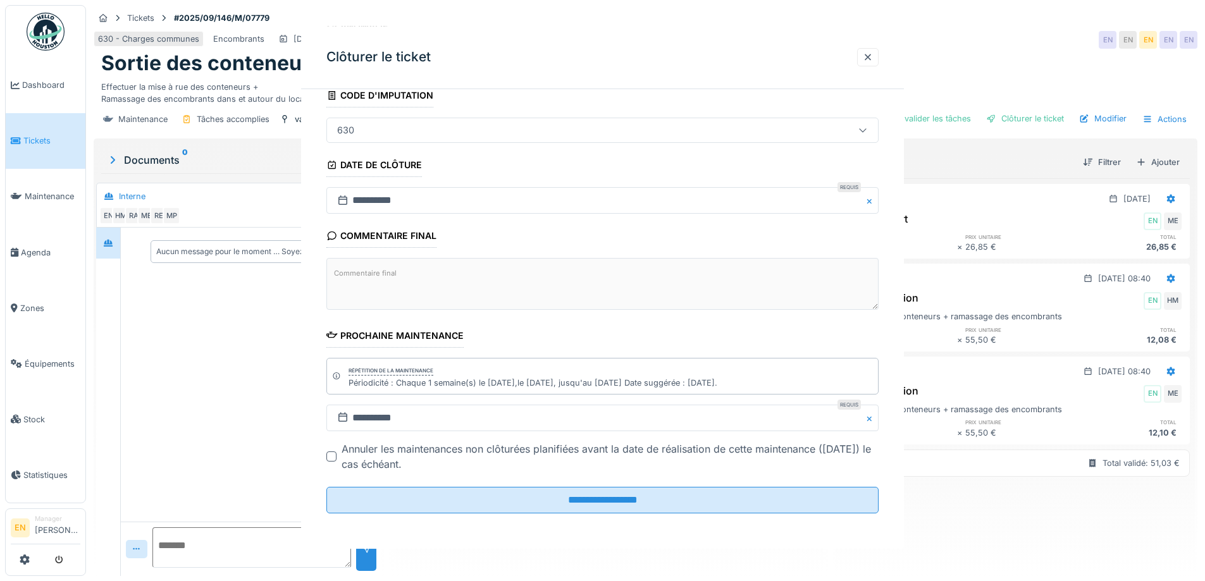
scroll to position [0, 0]
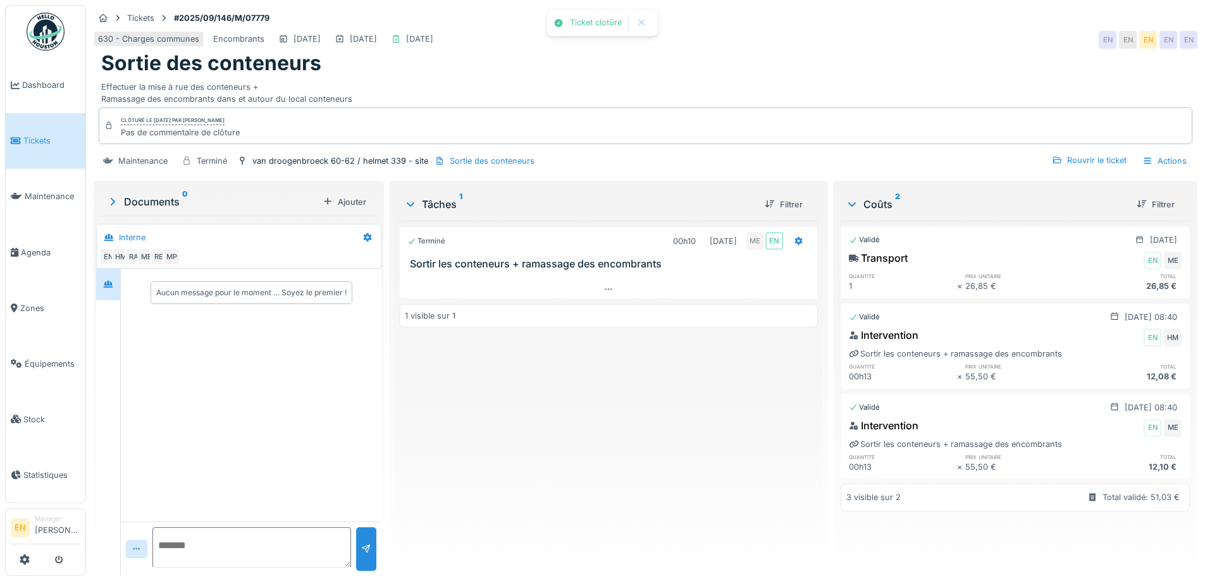
drag, startPoint x: 47, startPoint y: 45, endPoint x: 157, endPoint y: 59, distance: 111.0
click at [47, 46] on img at bounding box center [46, 32] width 38 height 38
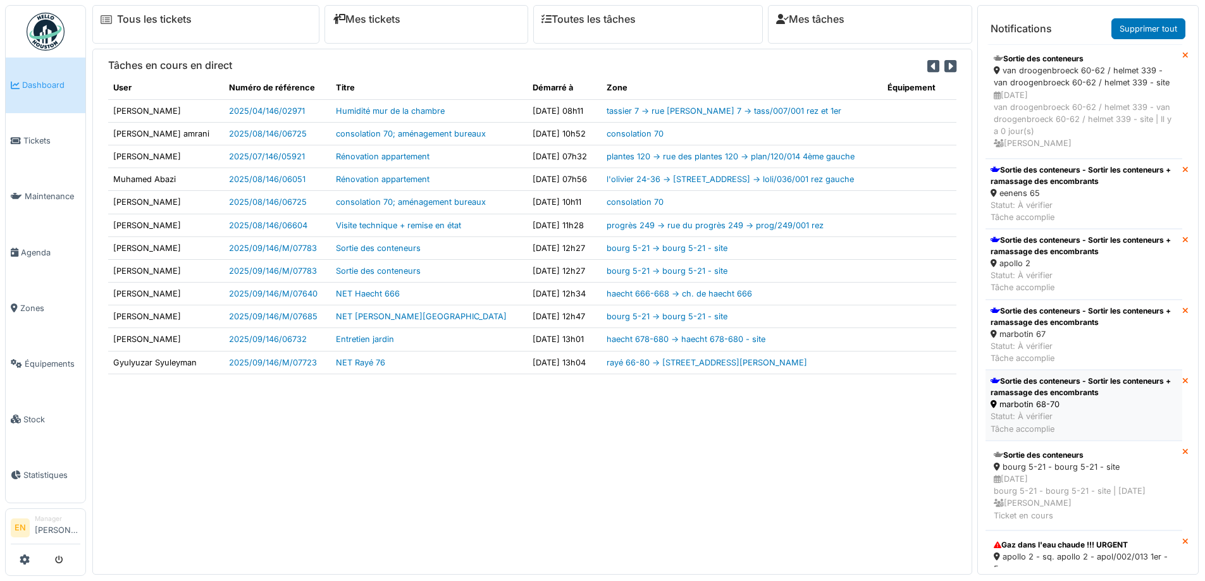
click at [1054, 398] on div "Sortie des conteneurs - Sortir les conteneurs + ramassage des encombrants" at bounding box center [1083, 387] width 187 height 23
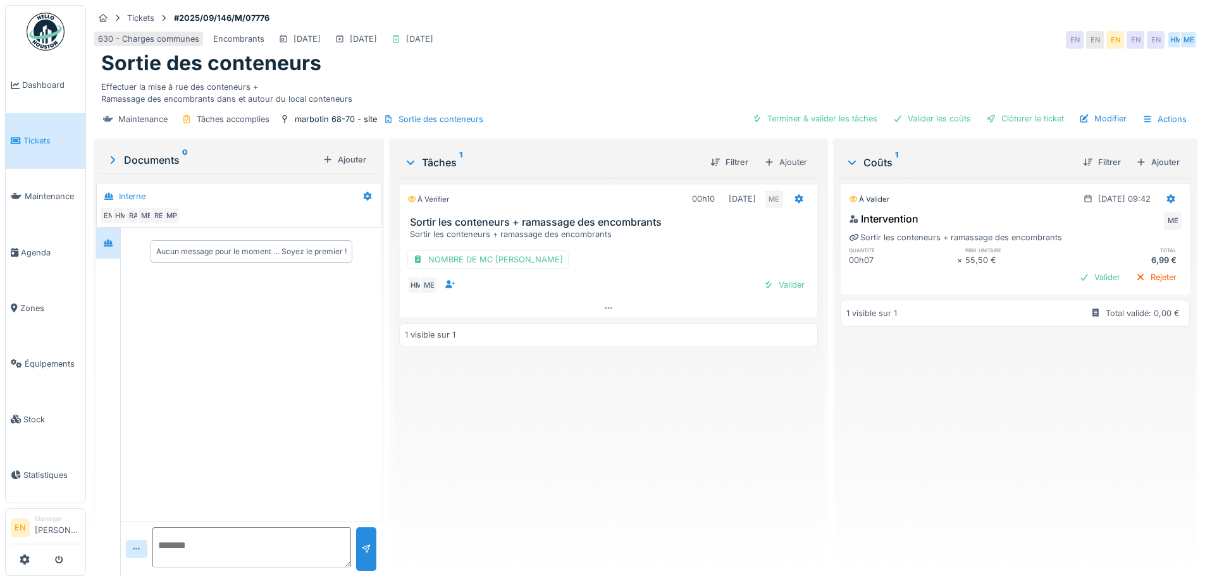
click at [49, 40] on img at bounding box center [46, 32] width 38 height 38
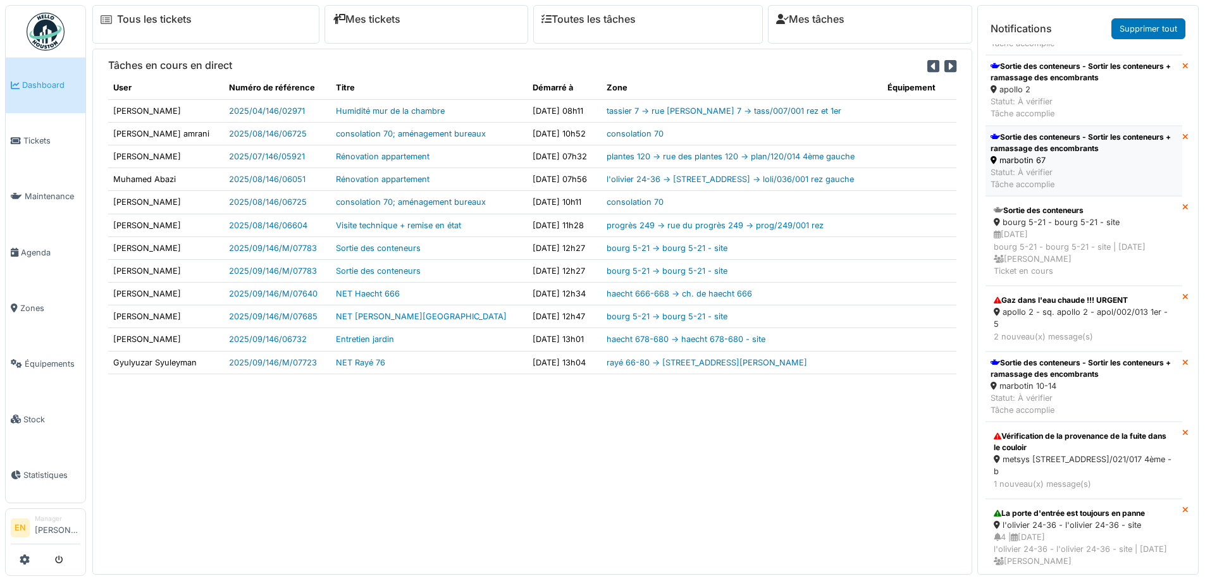
scroll to position [190, 0]
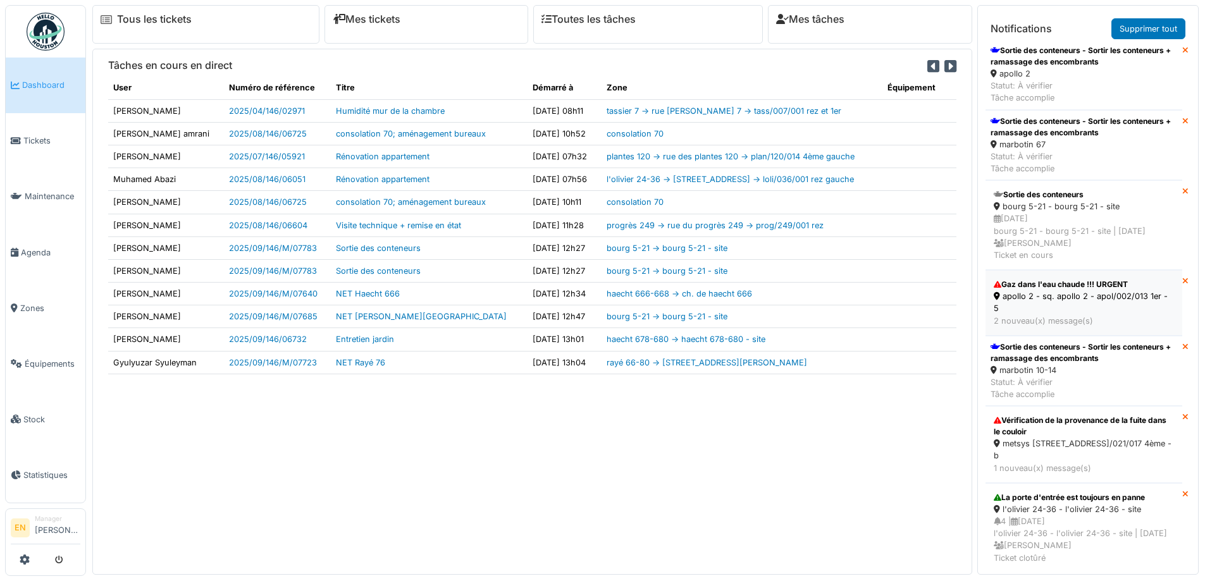
click at [1066, 314] on div "apollo 2 - sq. apollo 2 - apol/002/013 1er - 5" at bounding box center [1084, 302] width 180 height 24
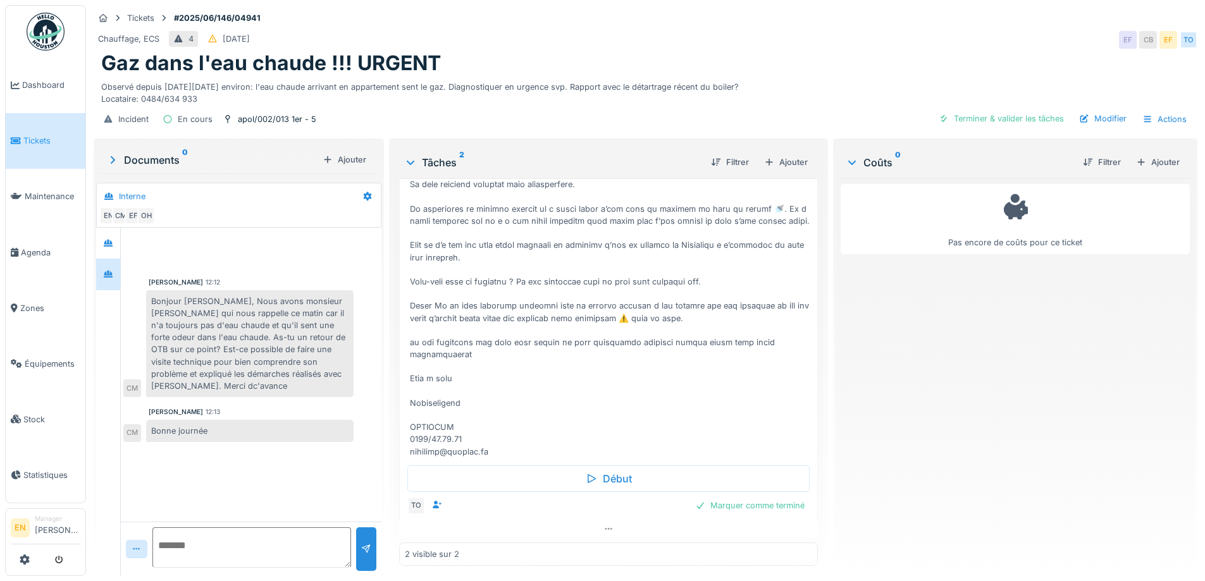
scroll to position [389, 0]
click at [603, 525] on icon at bounding box center [608, 529] width 10 height 8
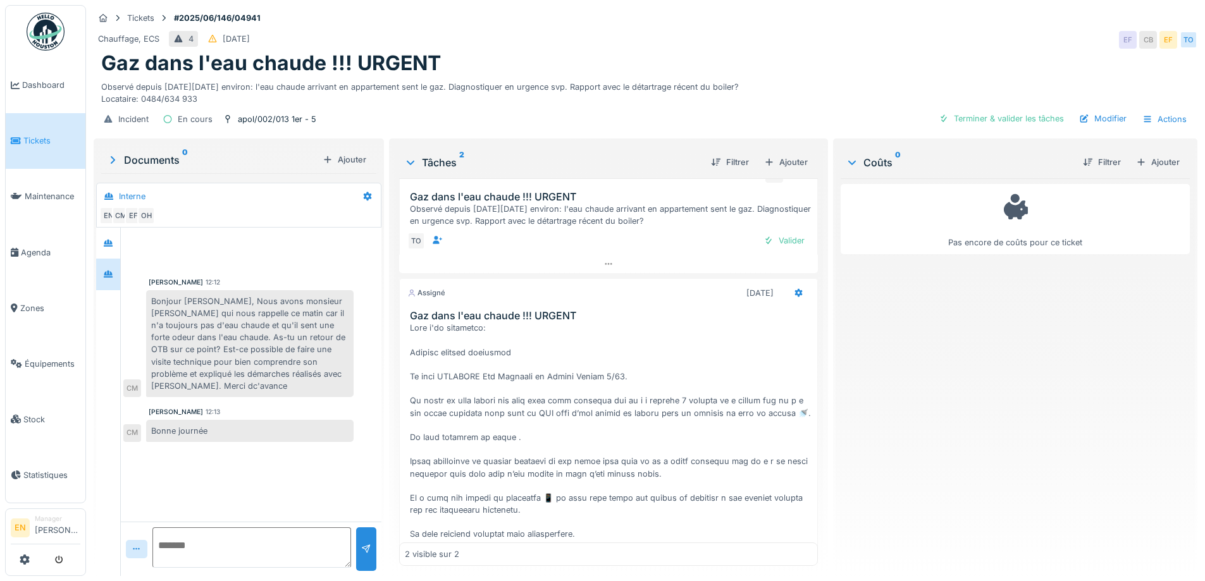
scroll to position [0, 0]
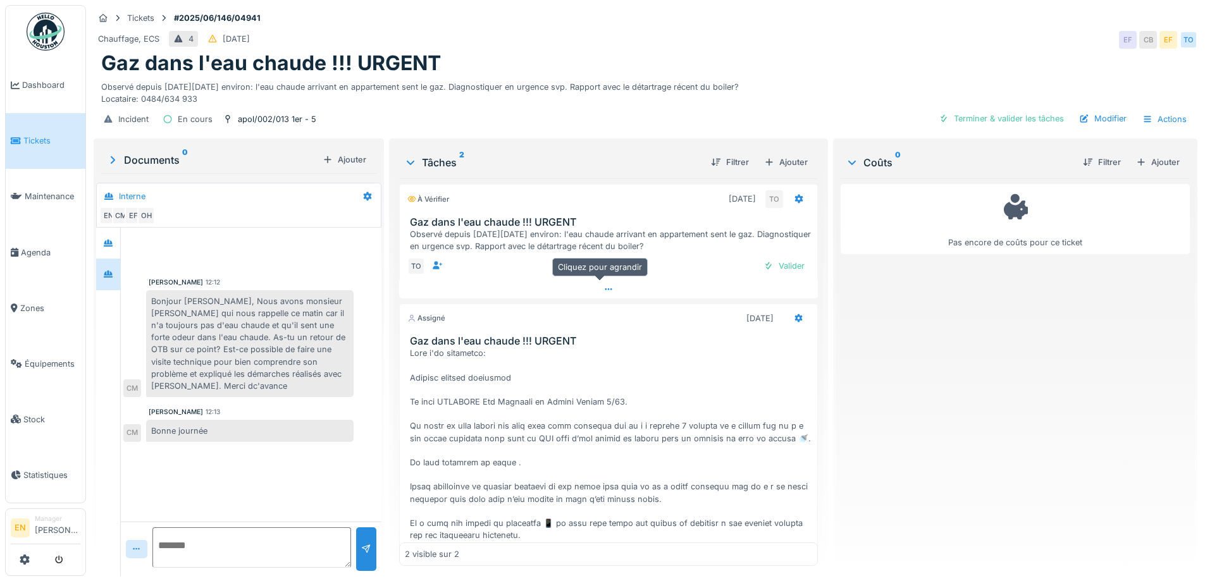
click at [604, 285] on icon at bounding box center [608, 289] width 10 height 8
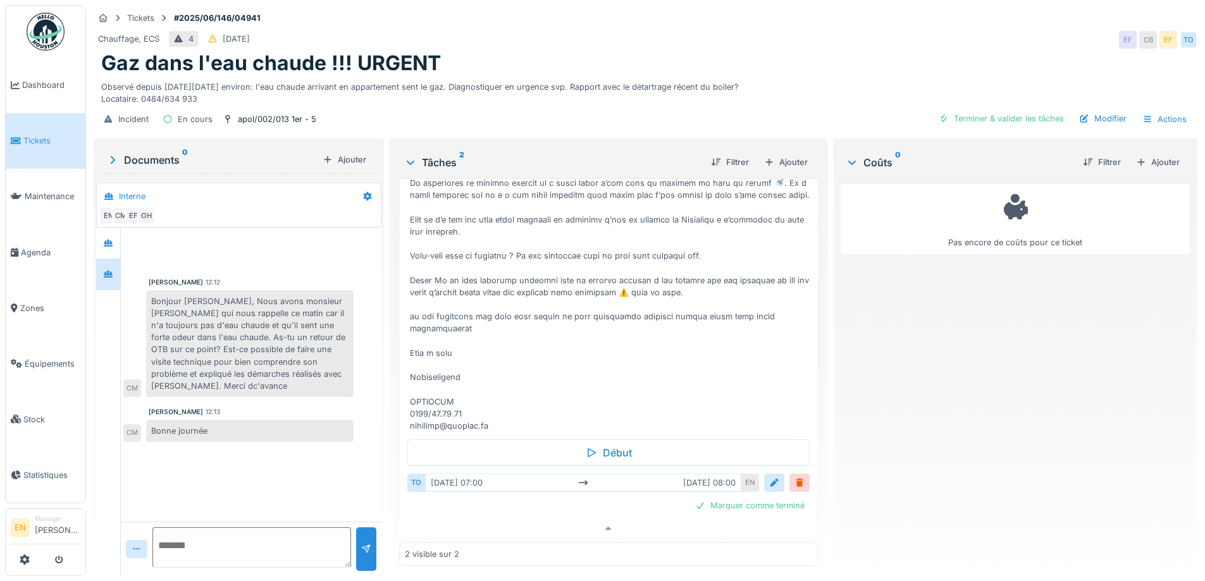
scroll to position [437, 0]
click at [44, 45] on img at bounding box center [46, 32] width 38 height 38
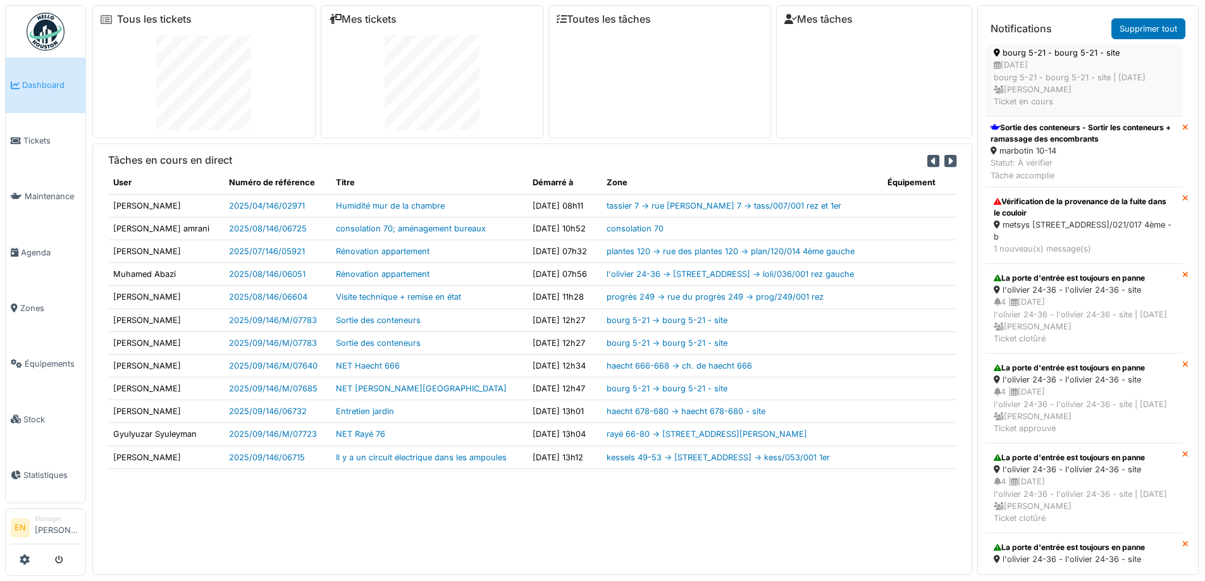
scroll to position [316, 0]
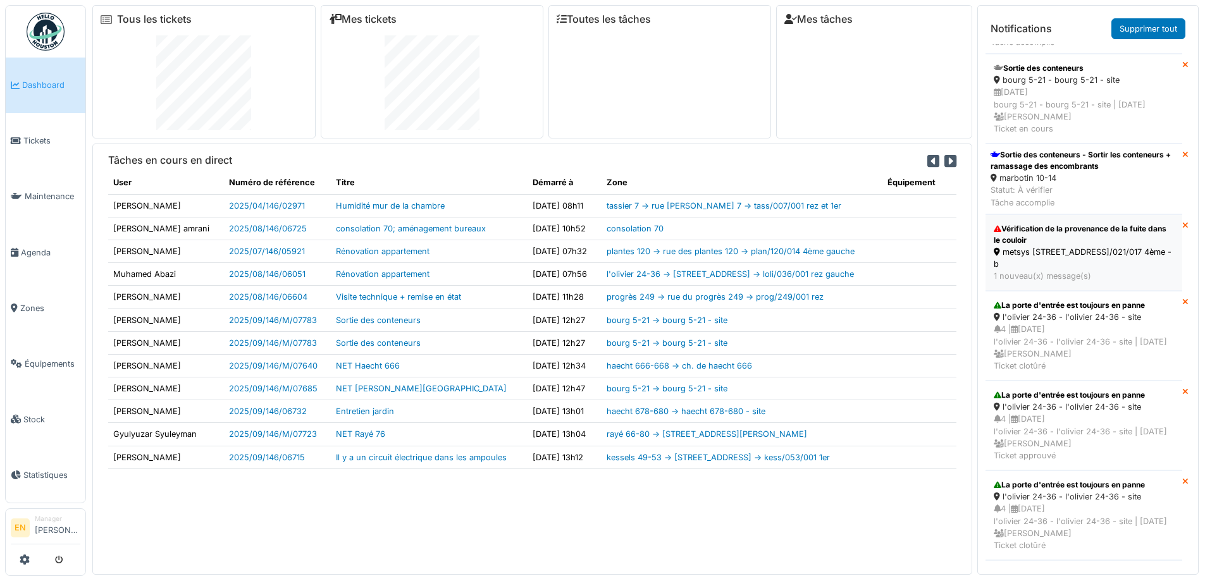
click at [1027, 246] on div "Vérification de la provenance de la fuite dans le couloir" at bounding box center [1084, 234] width 180 height 23
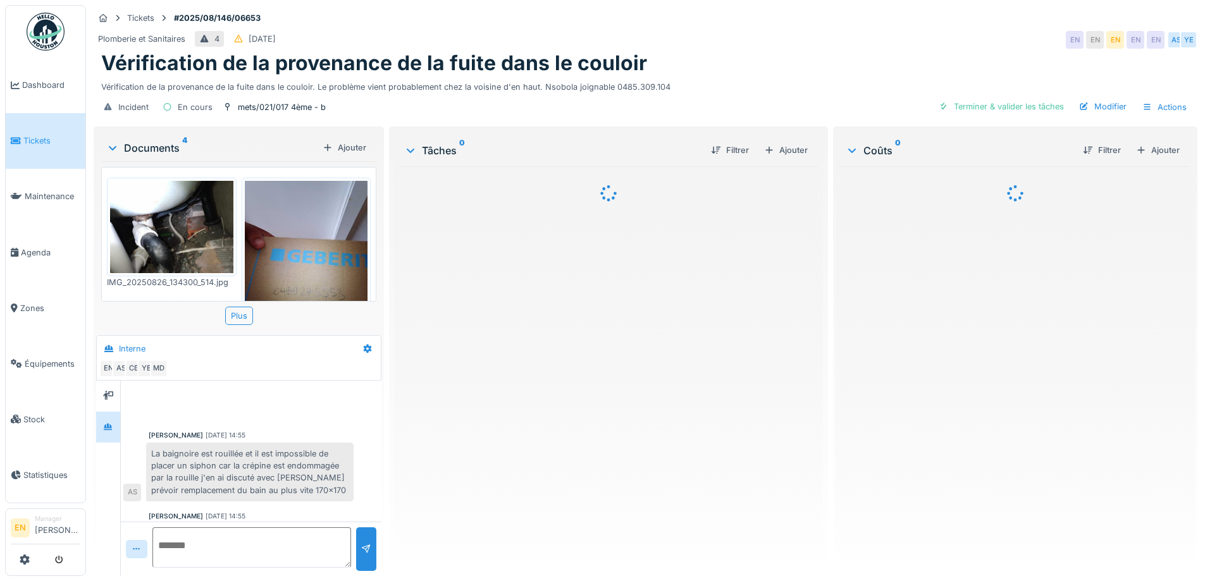
scroll to position [301, 0]
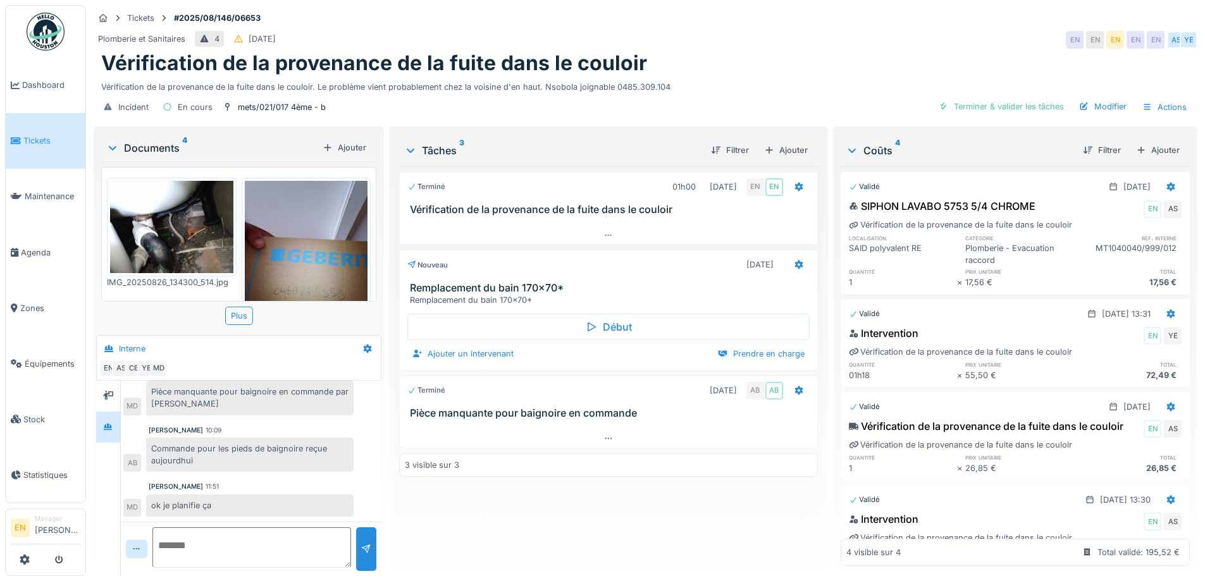
click at [50, 39] on img at bounding box center [46, 32] width 38 height 38
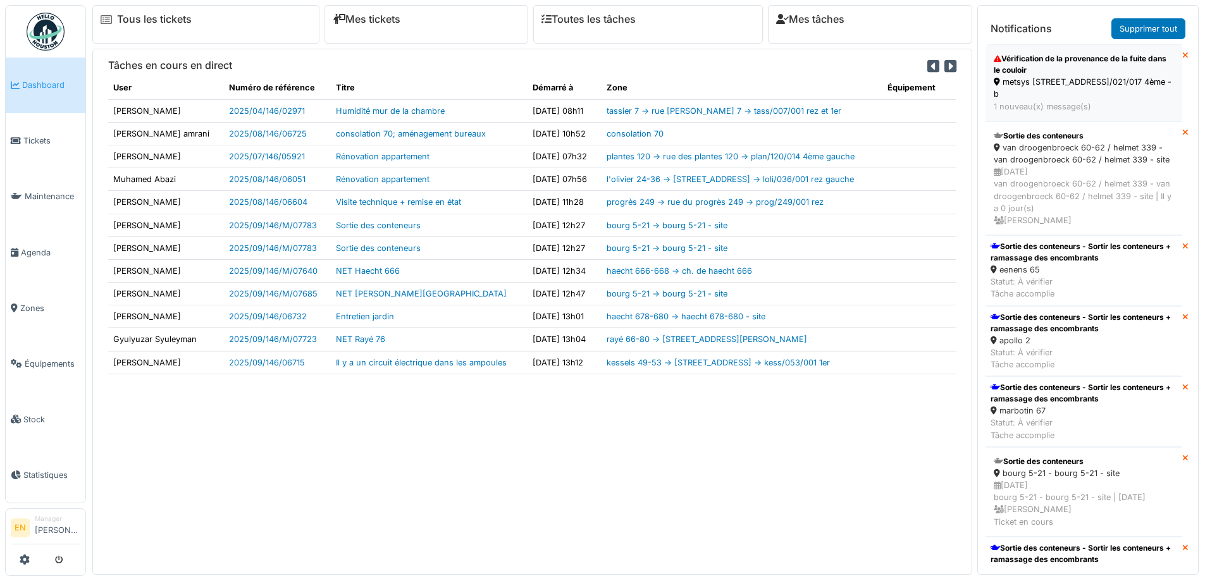
click at [1035, 76] on div "metsys 21 - rue metsys 21 - mets/021/017 4ème - b" at bounding box center [1084, 88] width 180 height 24
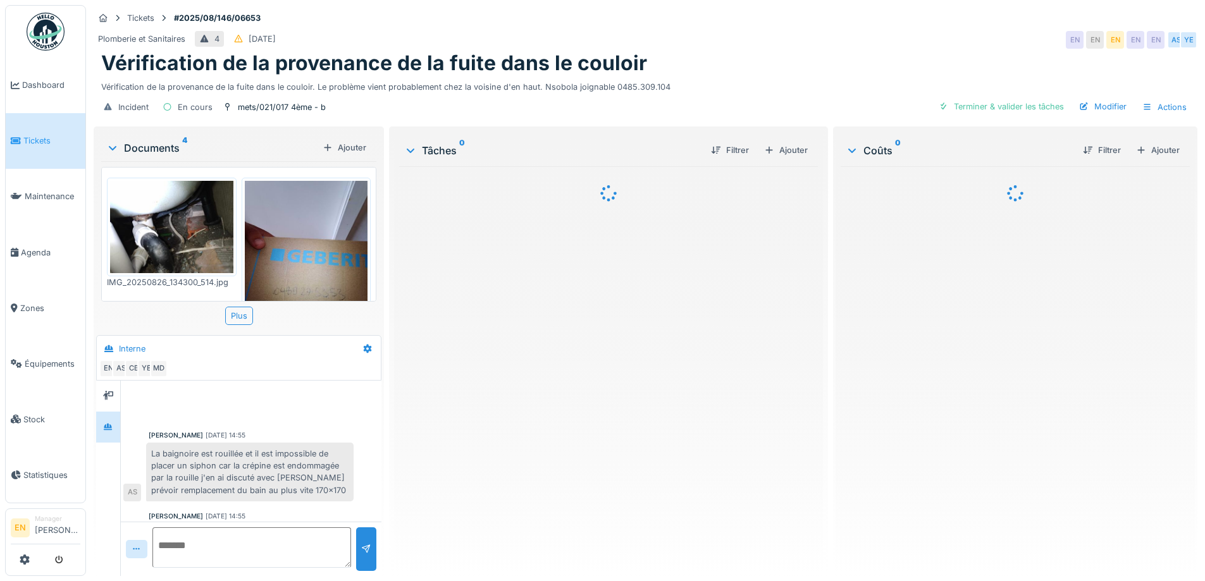
scroll to position [358, 0]
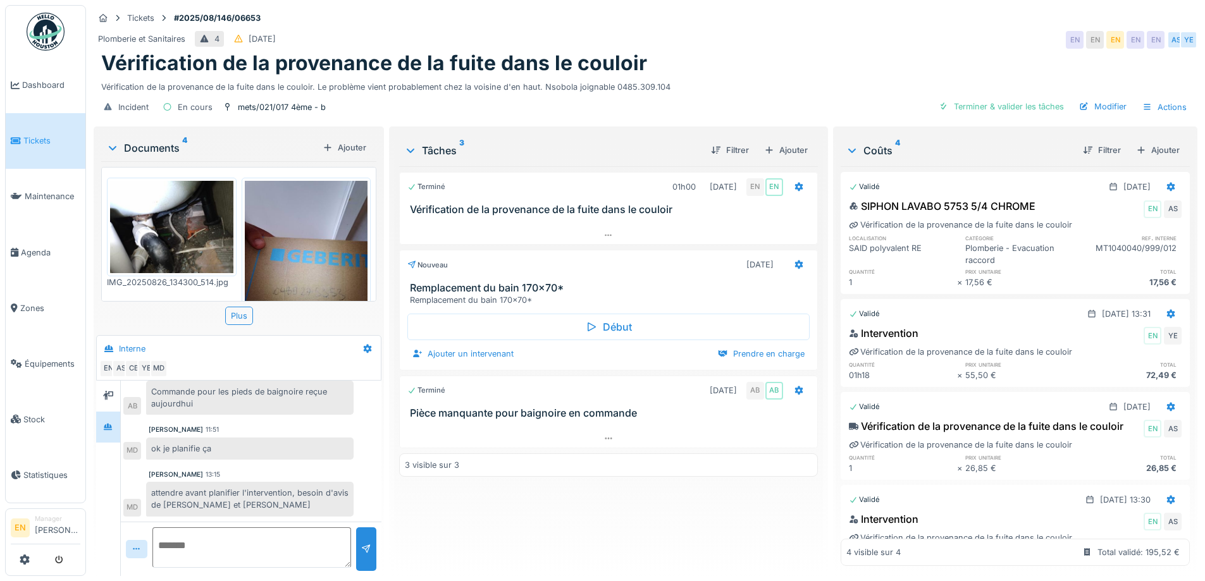
click at [54, 28] on img at bounding box center [46, 32] width 38 height 38
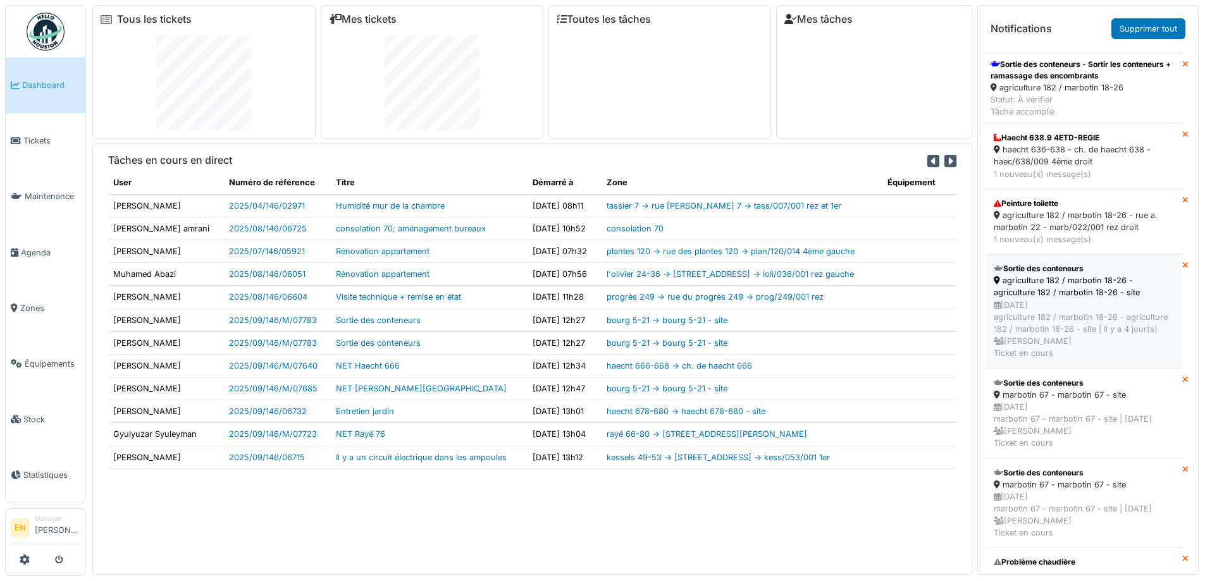
scroll to position [1012, 0]
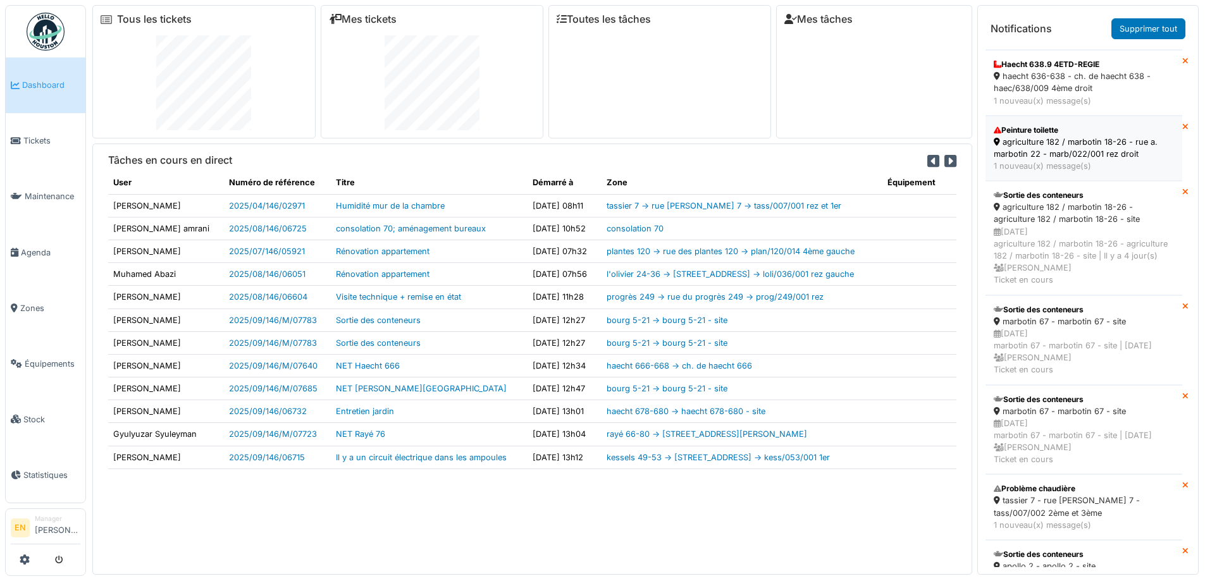
click at [1039, 136] on div "Peinture toilette" at bounding box center [1084, 130] width 180 height 11
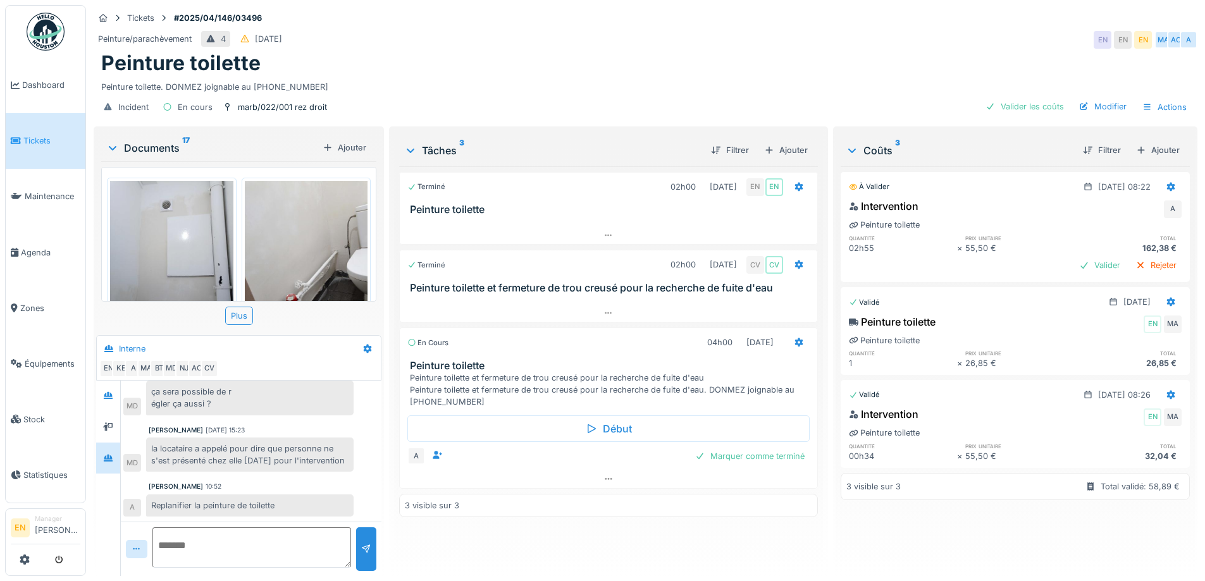
scroll to position [245, 0]
click at [729, 79] on div "Peinture toilette. DONMEZ joignable au 0485.94.75.27" at bounding box center [645, 84] width 1088 height 17
drag, startPoint x: 407, startPoint y: 350, endPoint x: 486, endPoint y: 352, distance: 78.4
click at [486, 360] on h3 "Peinture toilette" at bounding box center [611, 366] width 402 height 12
copy h3 "Peinture toilette"
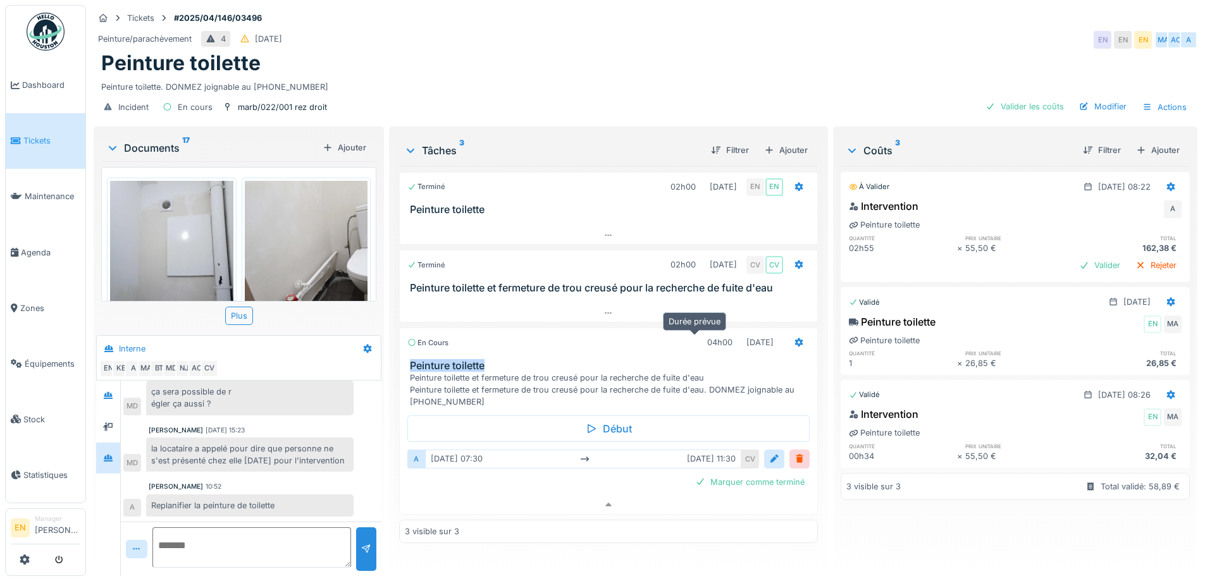
drag, startPoint x: 791, startPoint y: 139, endPoint x: 629, endPoint y: 521, distance: 415.1
click at [634, 462] on div "Tâches 3 Filtrer Ajouter Terminé 02h00 13/05/2025 EN EN Peinture toilette Termi…" at bounding box center [608, 350] width 428 height 442
click at [406, 360] on div "Peinture toilette Peinture toilette et fermeture de trou creusé pour la recherc…" at bounding box center [608, 384] width 417 height 49
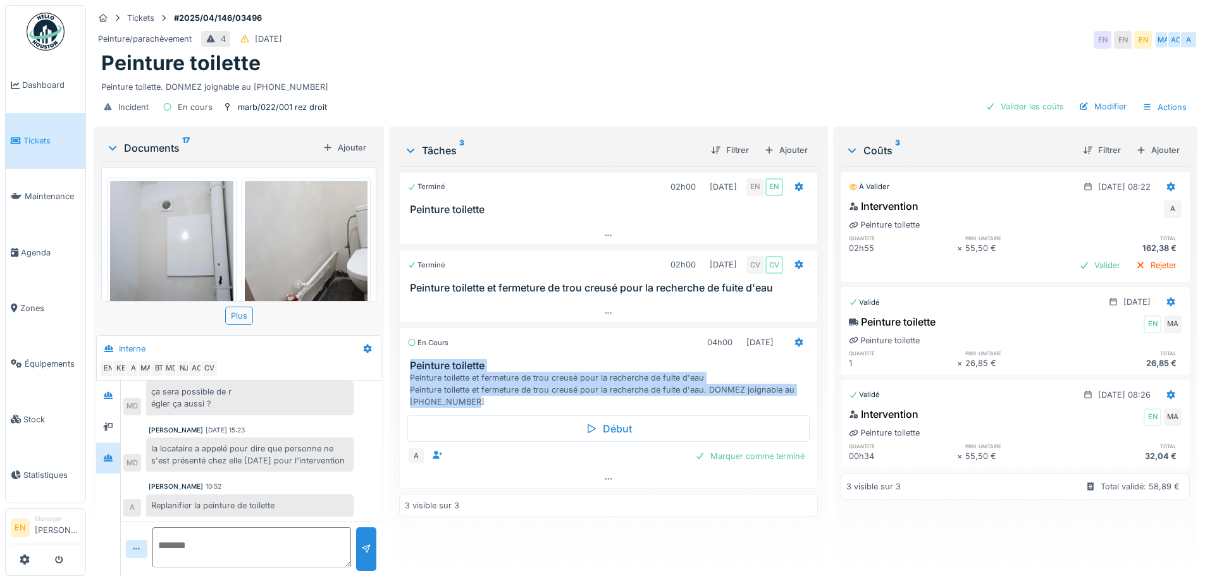
drag, startPoint x: 406, startPoint y: 352, endPoint x: 467, endPoint y: 393, distance: 73.8
click at [467, 393] on div "Peinture toilette Peinture toilette et fermeture de trou creusé pour la recherc…" at bounding box center [608, 384] width 417 height 49
copy div "Peinture toilette Peinture toilette et fermeture de trou creusé pour la recherc…"
click at [790, 142] on div "Ajouter" at bounding box center [786, 150] width 54 height 17
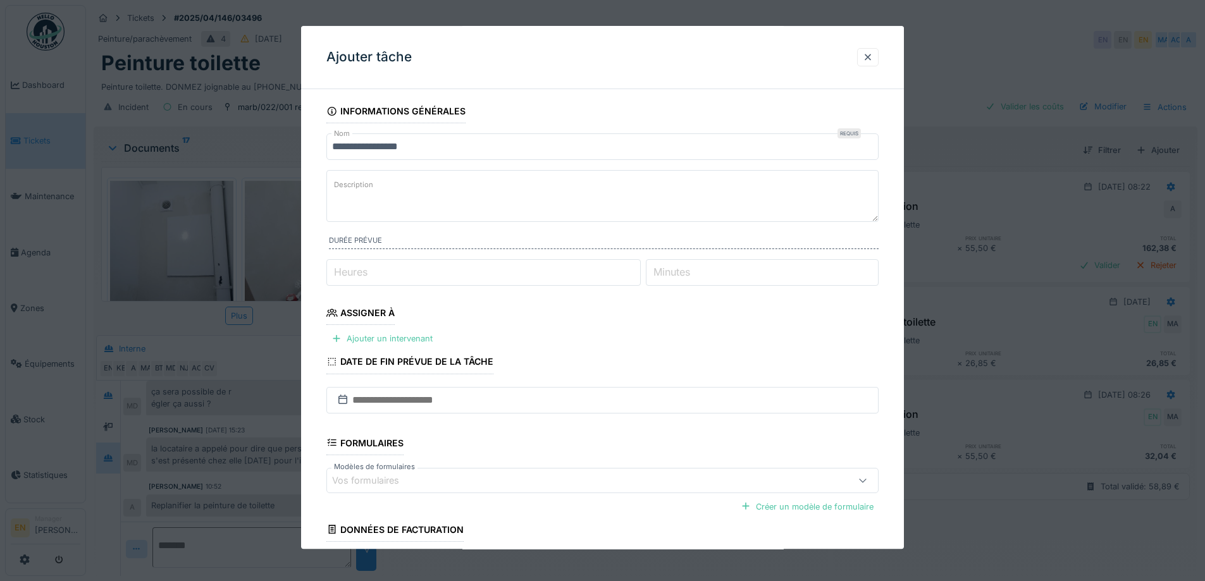
click at [428, 185] on textarea "Description" at bounding box center [602, 196] width 552 height 52
paste textarea "**********"
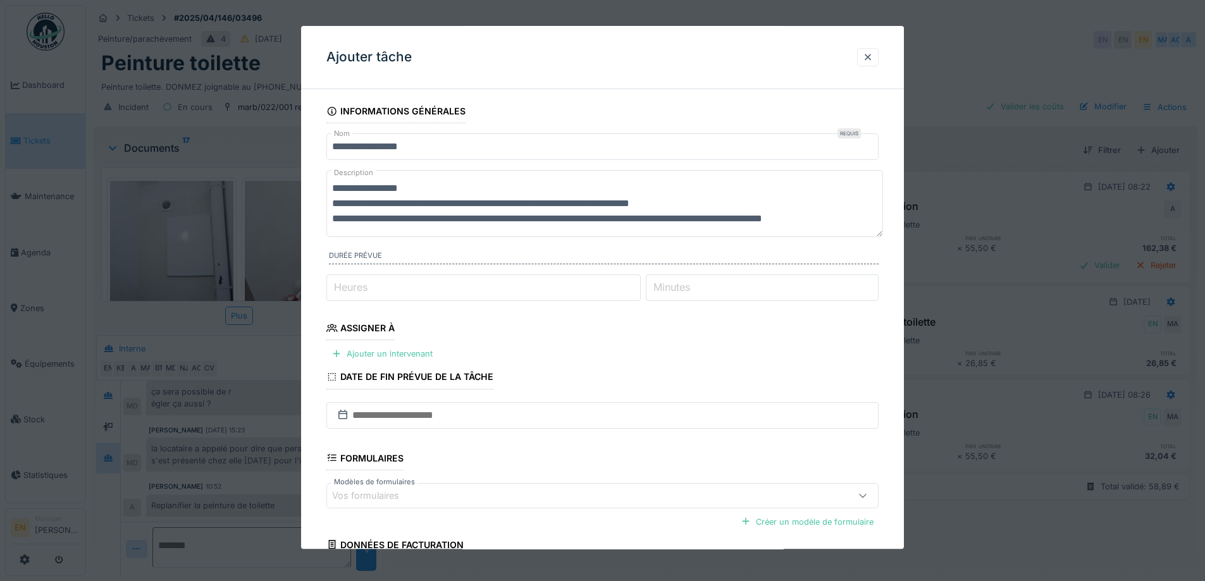
scroll to position [0, 0]
drag, startPoint x: 411, startPoint y: 221, endPoint x: 701, endPoint y: 222, distance: 289.7
click at [701, 222] on textarea "**********" at bounding box center [604, 203] width 557 height 67
drag, startPoint x: 706, startPoint y: 202, endPoint x: 311, endPoint y: 184, distance: 395.7
click at [311, 184] on div "**********" at bounding box center [602, 383] width 603 height 568
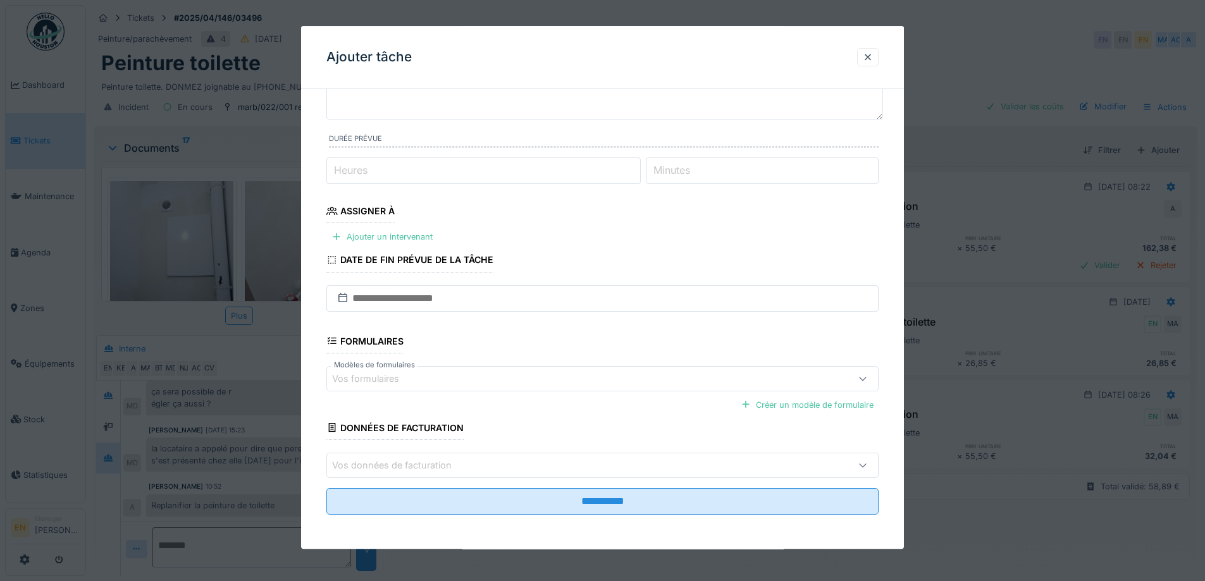
scroll to position [103, 0]
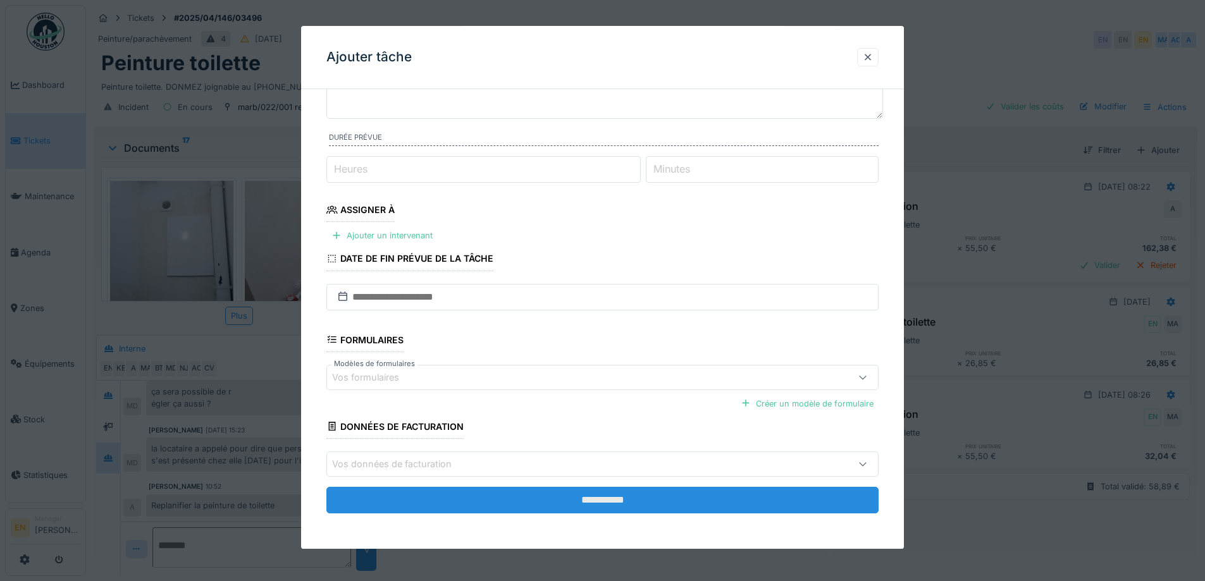
type textarea "**********"
click at [595, 492] on input "**********" at bounding box center [602, 500] width 552 height 27
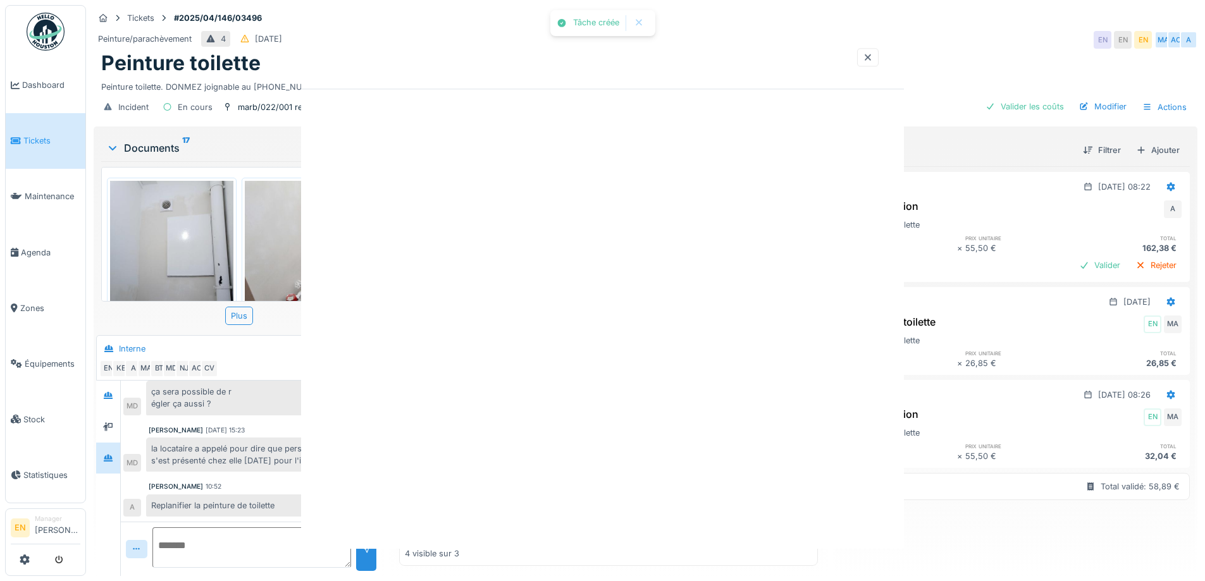
scroll to position [0, 0]
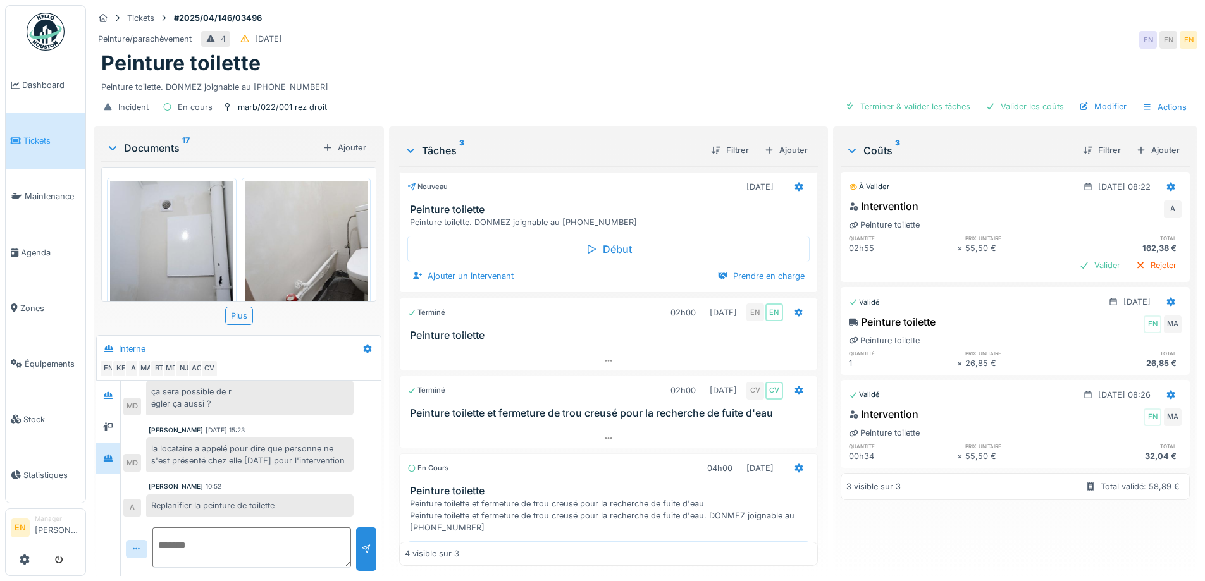
click at [534, 93] on div "Incident En cours marb/022/001 rez droit Terminer & valider les tâches Valider …" at bounding box center [646, 107] width 1104 height 28
click at [651, 78] on div "Peinture toilette. DONMEZ joignable au 0485.94.75.27" at bounding box center [645, 84] width 1088 height 17
click at [571, 63] on div "Peinture toilette" at bounding box center [645, 63] width 1088 height 24
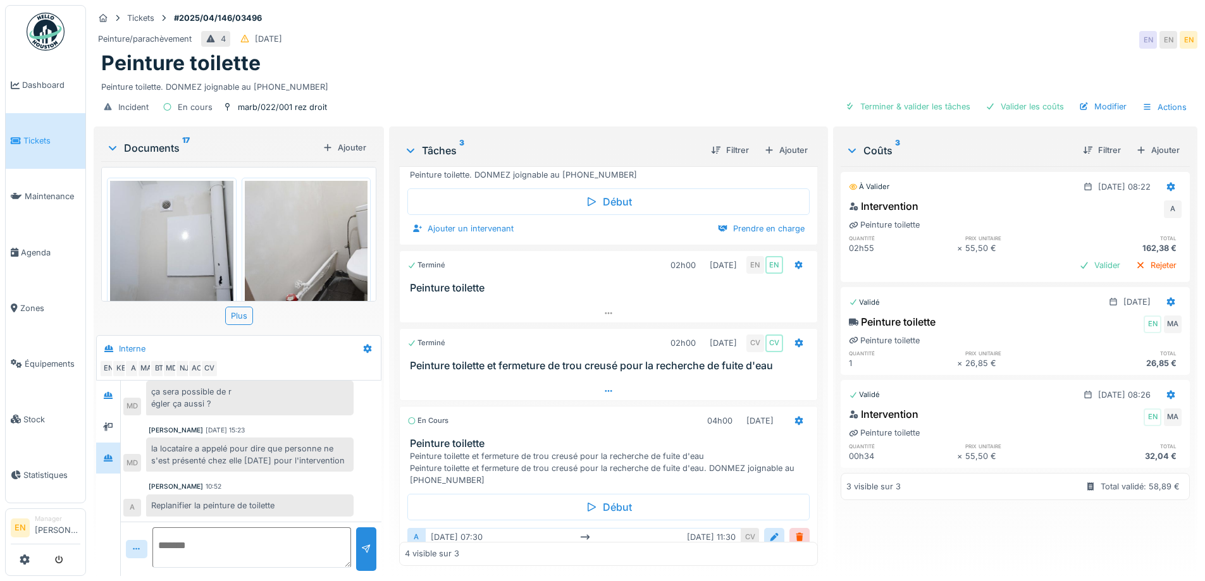
scroll to position [102, 0]
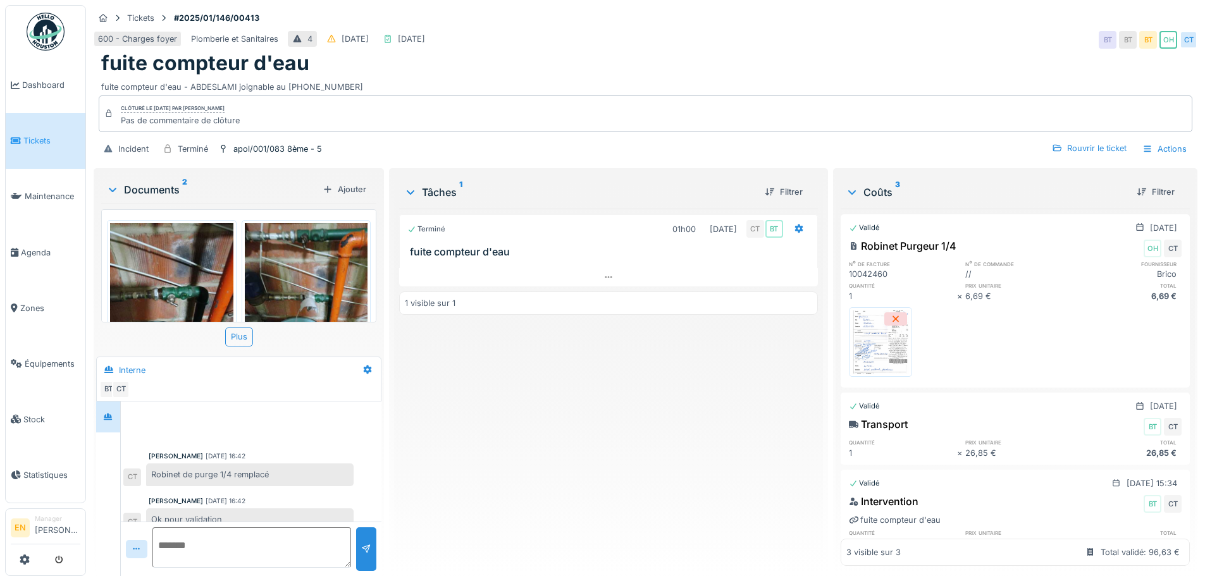
scroll to position [15, 0]
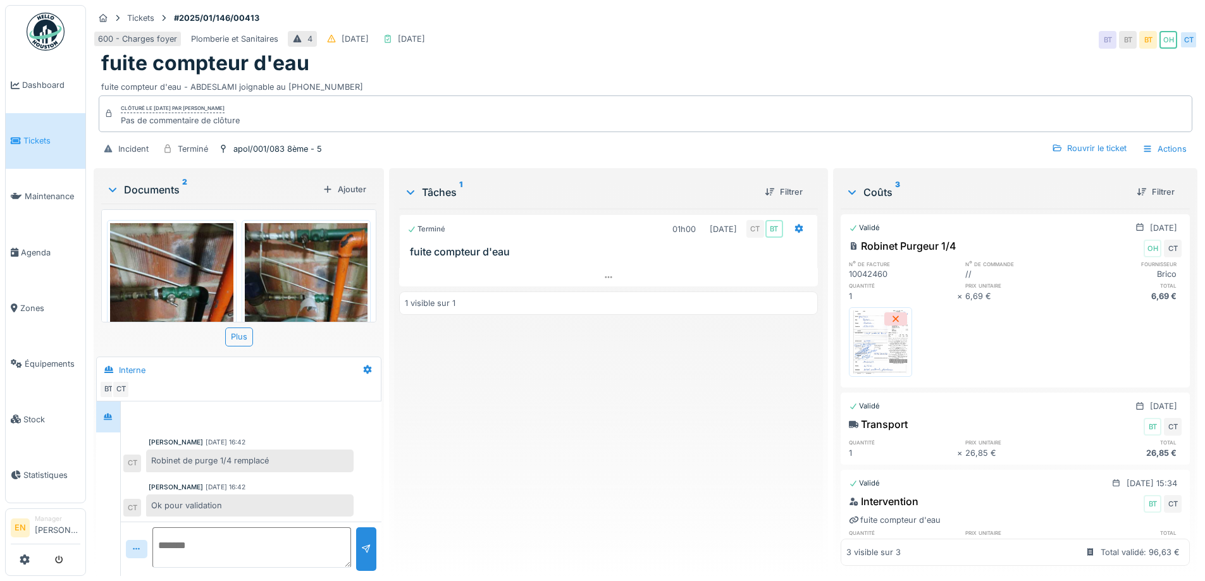
click at [818, 40] on div "600 - Charges foyer Plomberie et Sanitaires 4 [DATE] [DATE] [GEOGRAPHIC_DATA]" at bounding box center [646, 39] width 1104 height 23
click at [479, 431] on div "Terminé 01h00 13/01/2025 CT BT fuite compteur d'eau 1 visible sur 1" at bounding box center [608, 387] width 418 height 357
click at [479, 428] on div "Terminé 01h00 13/01/2025 CT BT fuite compteur d'eau 1 visible sur 1" at bounding box center [608, 387] width 418 height 357
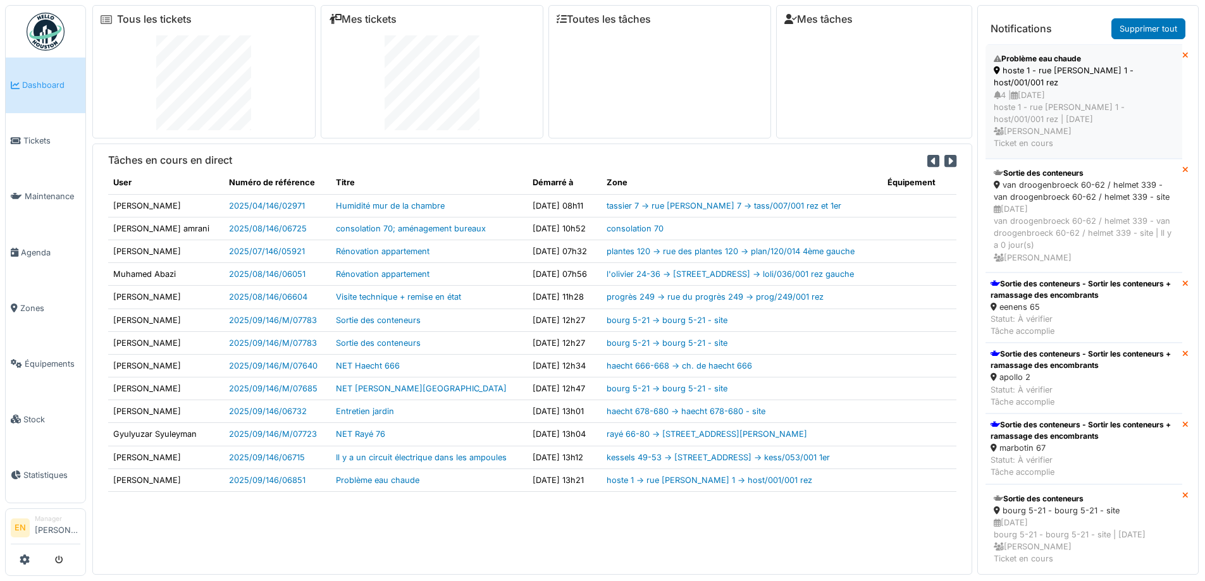
click at [1040, 104] on div "4 | [DATE] hoste 1 - rue [PERSON_NAME] 1 - host/001/001 rez | [DATE] [PERSON_NA…" at bounding box center [1084, 119] width 180 height 61
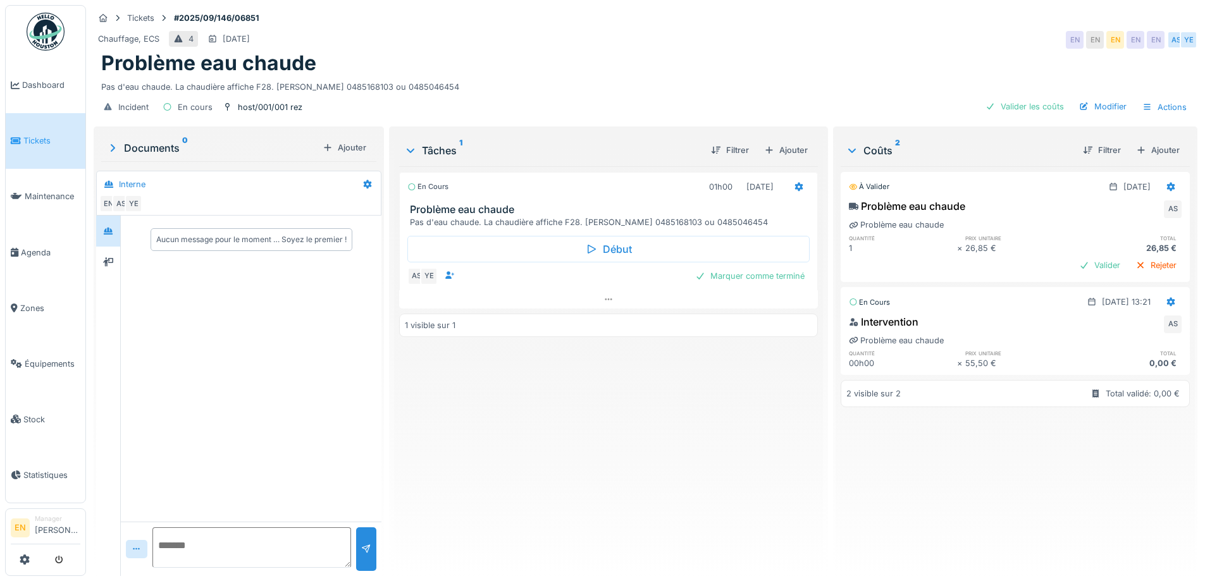
click at [604, 478] on div "En cours 01h00 [DATE] Problème eau chaude Pas d'eau chaude. La chaudière affich…" at bounding box center [608, 366] width 418 height 400
click at [108, 224] on div at bounding box center [108, 231] width 19 height 16
click at [108, 260] on icon at bounding box center [108, 261] width 10 height 9
click at [568, 438] on div "En cours 01h00 02/09/2025 Problème eau chaude Pas d'eau chaude. La chaudière af…" at bounding box center [608, 366] width 418 height 400
click at [546, 402] on div "En cours 01h00 02/09/2025 Problème eau chaude Pas d'eau chaude. La chaudière af…" at bounding box center [608, 366] width 418 height 400
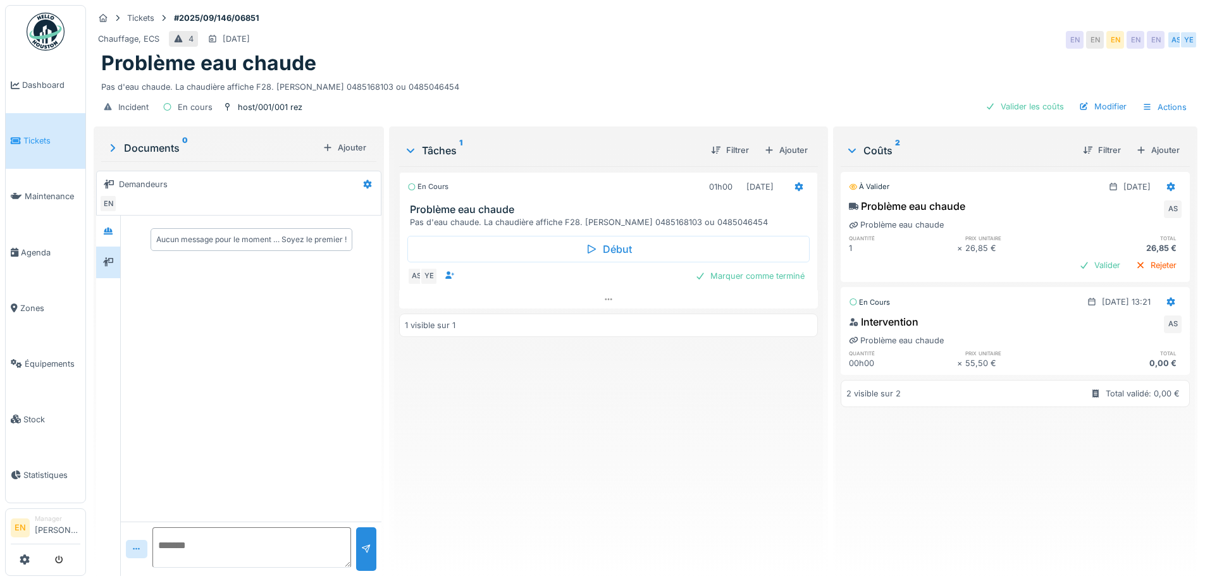
click at [49, 32] on img at bounding box center [46, 32] width 38 height 38
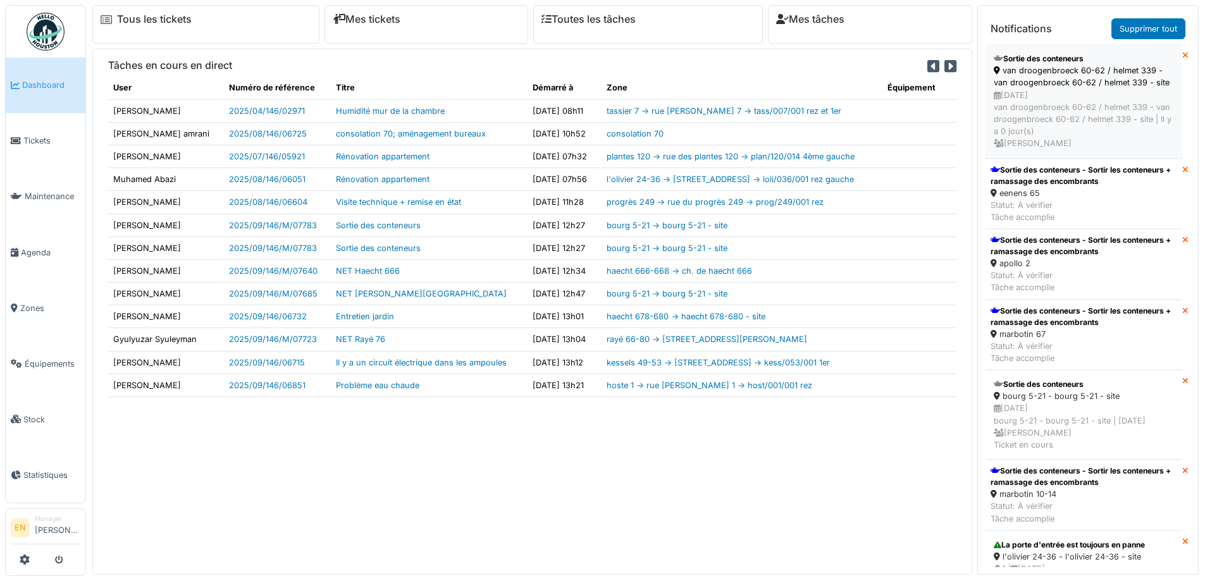
click at [1028, 108] on div "05/09/2025 van droogenbroeck 60-62 / helmet 339 - van droogenbroeck 60-62 / hel…" at bounding box center [1084, 119] width 180 height 61
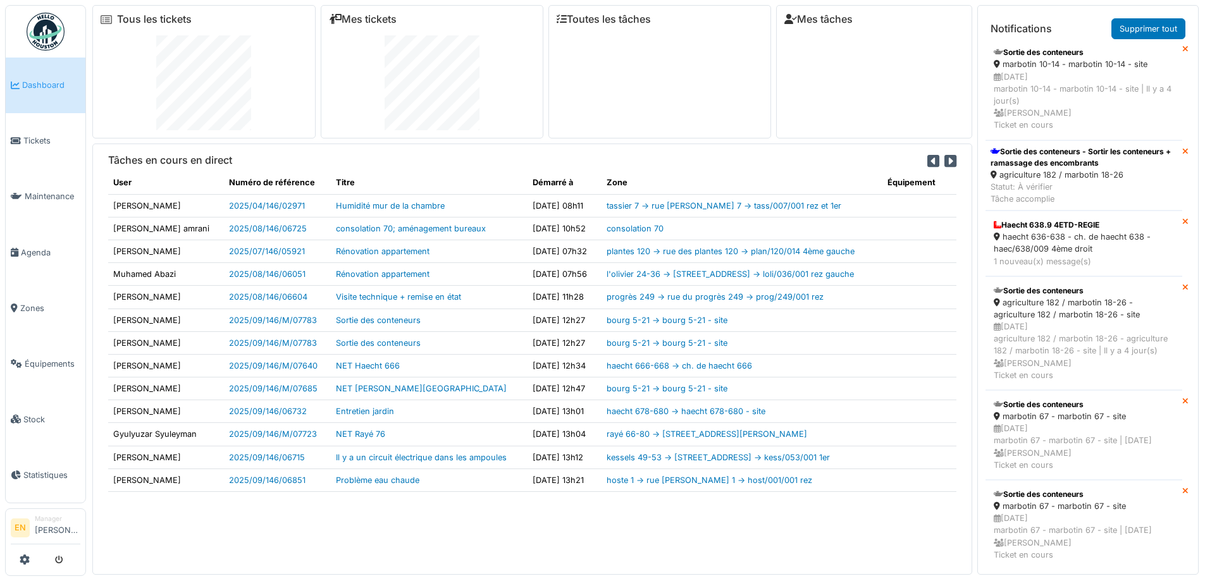
scroll to position [1012, 0]
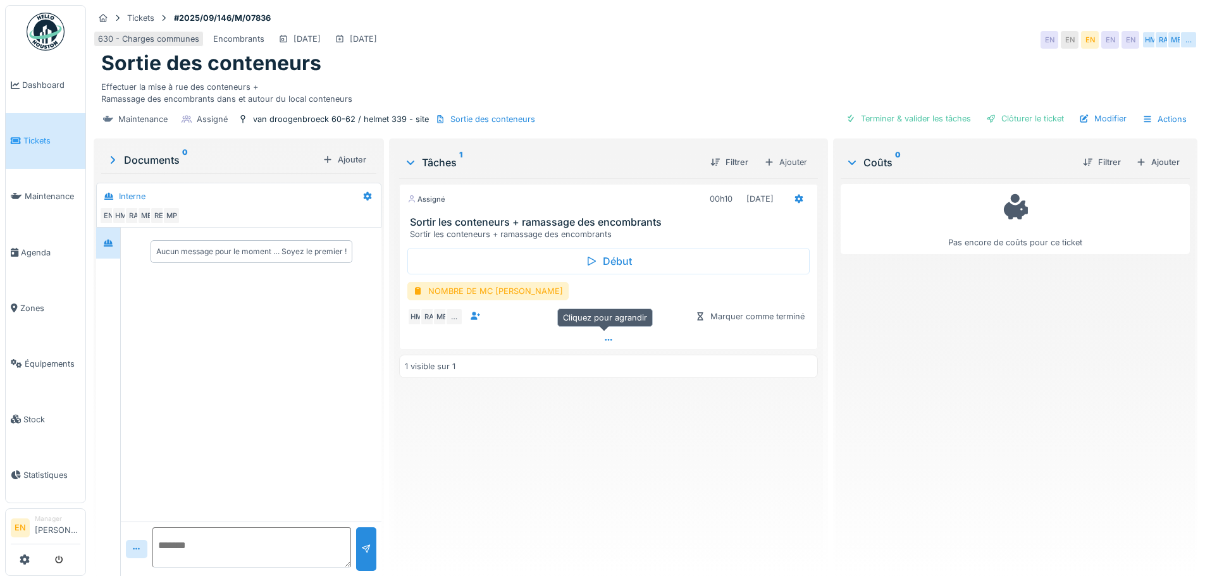
click at [606, 343] on icon at bounding box center [608, 340] width 10 height 8
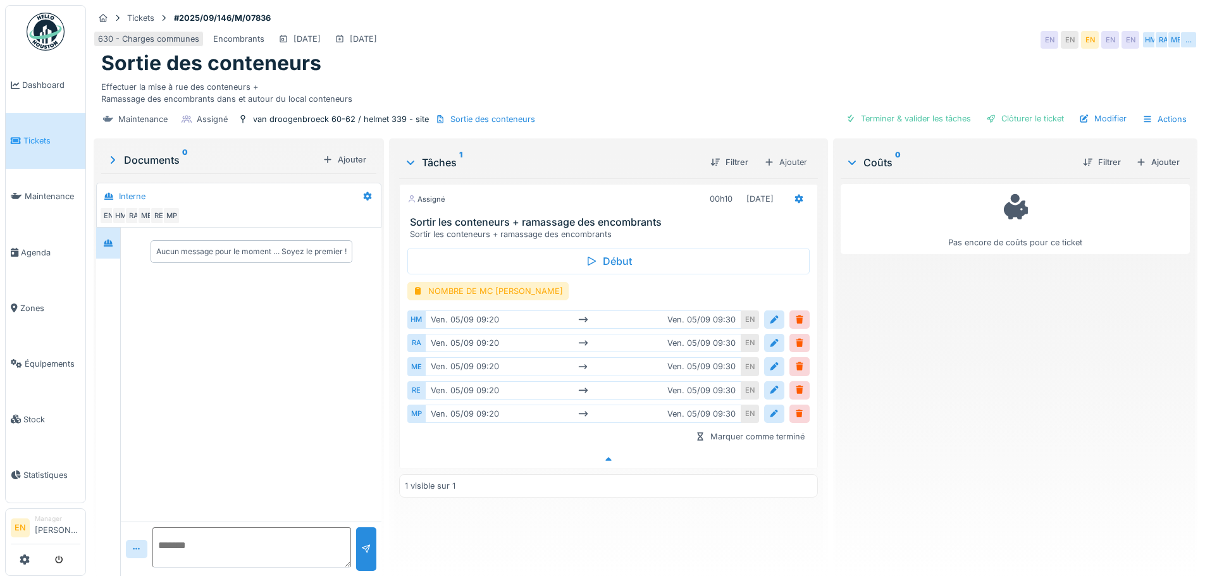
scroll to position [9, 0]
click at [934, 359] on div "Pas encore de coûts pour ce ticket" at bounding box center [1015, 372] width 349 height 388
click at [794, 337] on div at bounding box center [799, 343] width 10 height 12
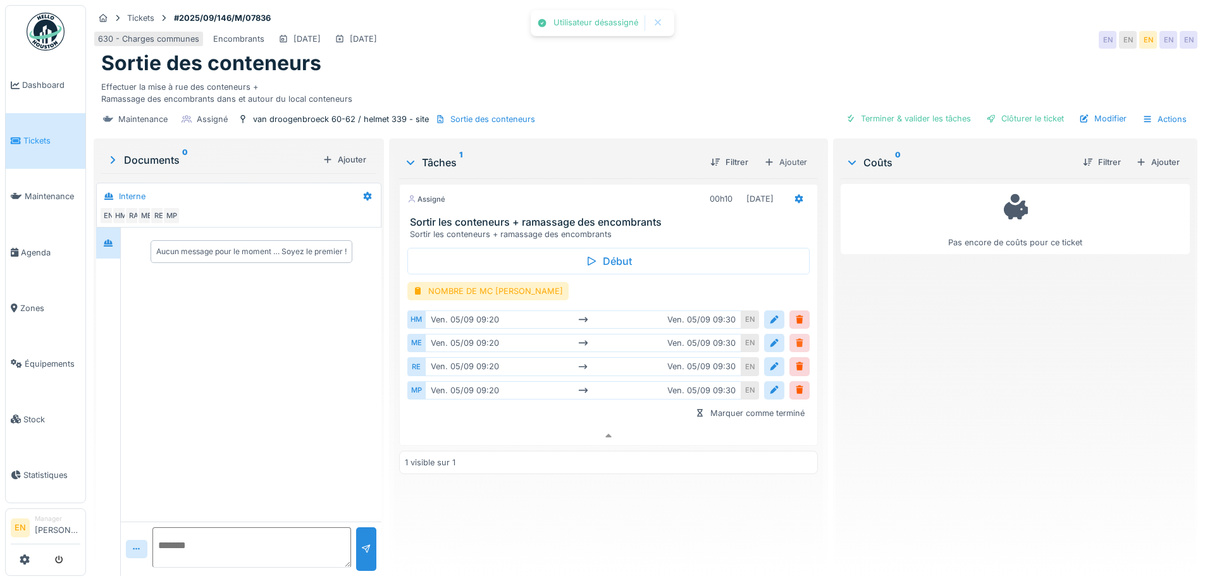
click at [796, 337] on div at bounding box center [799, 343] width 10 height 12
click at [794, 337] on div at bounding box center [799, 343] width 10 height 12
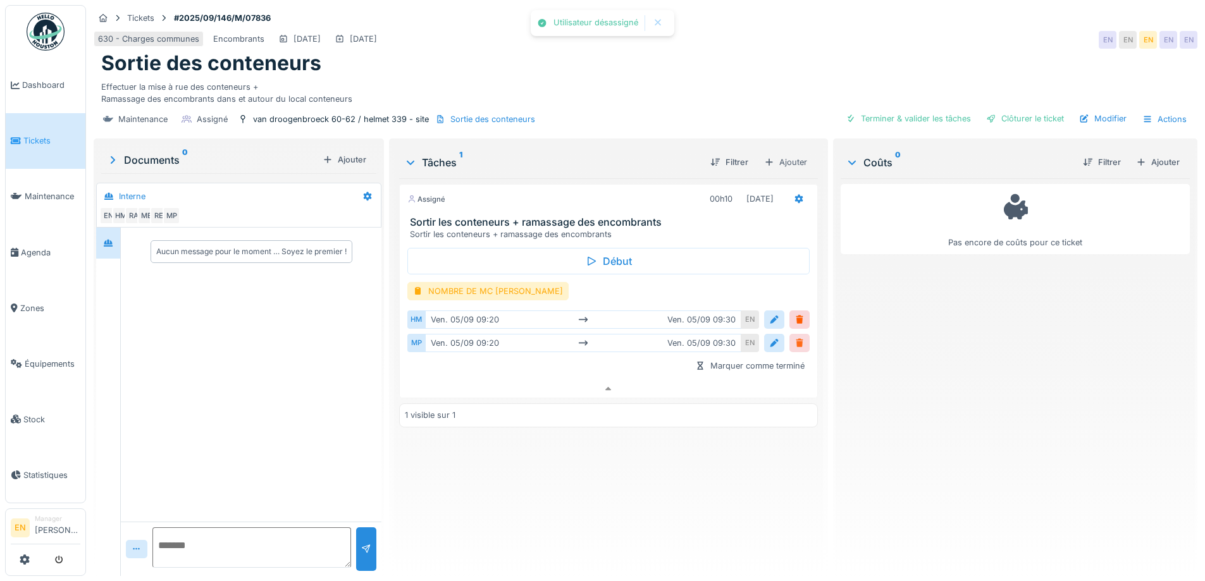
click at [794, 337] on div at bounding box center [799, 343] width 10 height 12
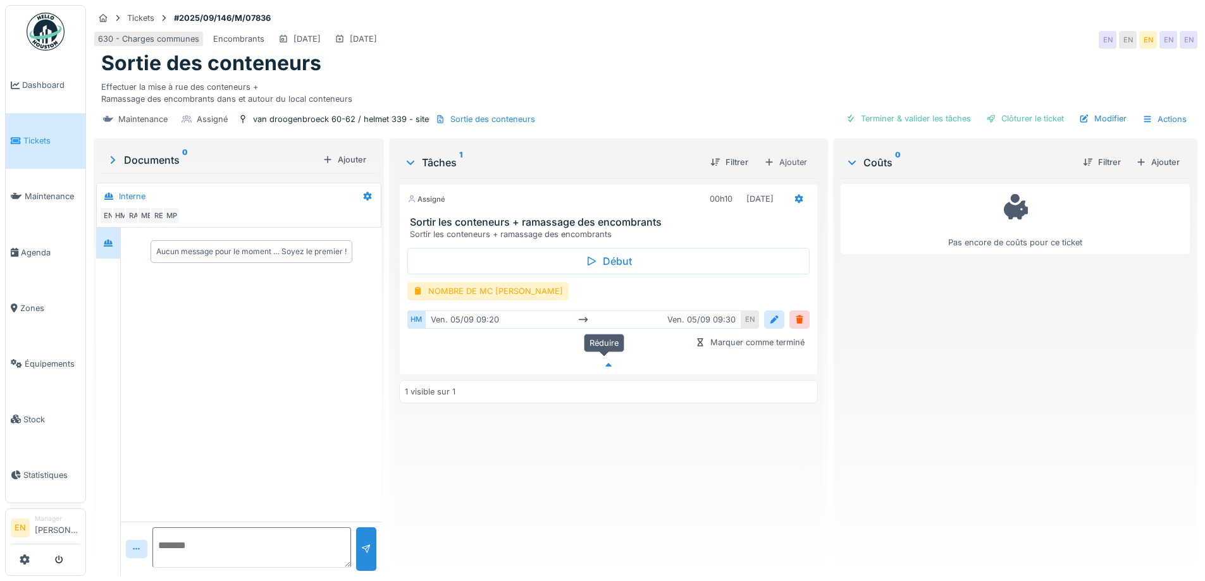
click at [607, 361] on icon at bounding box center [608, 365] width 10 height 8
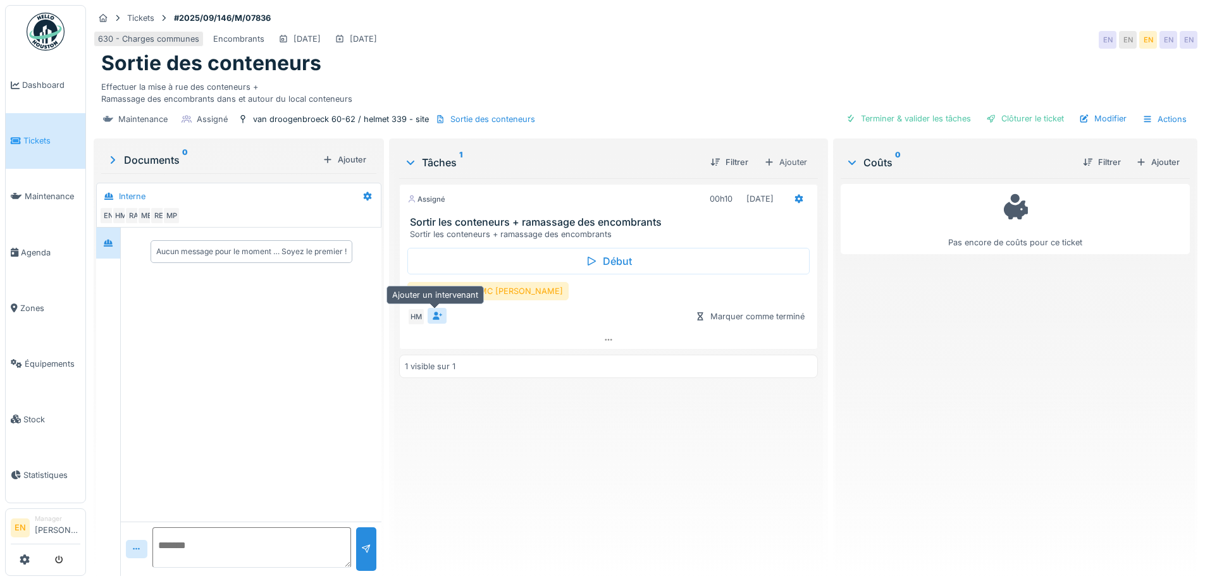
click at [436, 312] on icon at bounding box center [437, 316] width 9 height 8
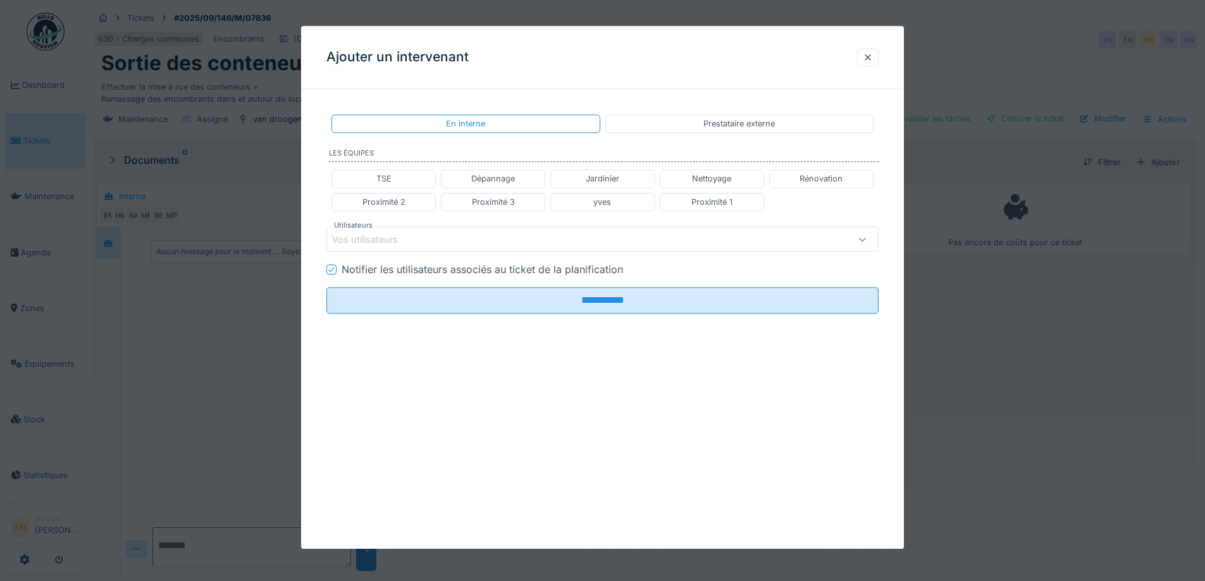
click at [412, 239] on div "Vos utilisateurs" at bounding box center [373, 240] width 83 height 14
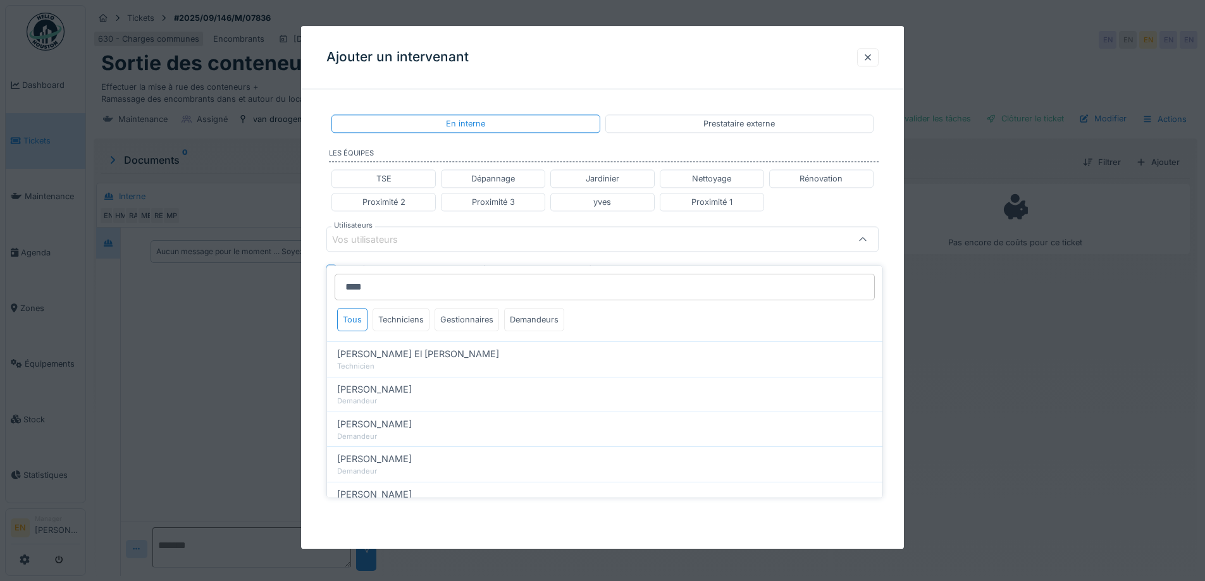
type input "*****"
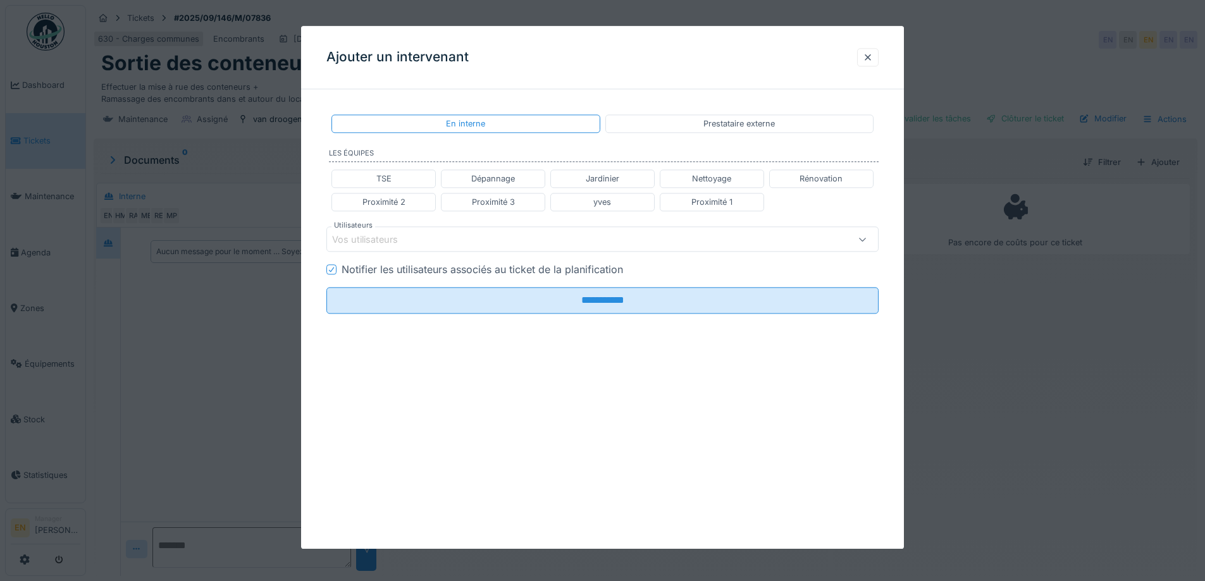
click at [878, 193] on div "TSE Dépannage Jardinier Nettoyage Rénovation Proximité 2 Proximité 3 yves Proxi…" at bounding box center [602, 190] width 552 height 52
click at [869, 57] on div at bounding box center [868, 57] width 10 height 12
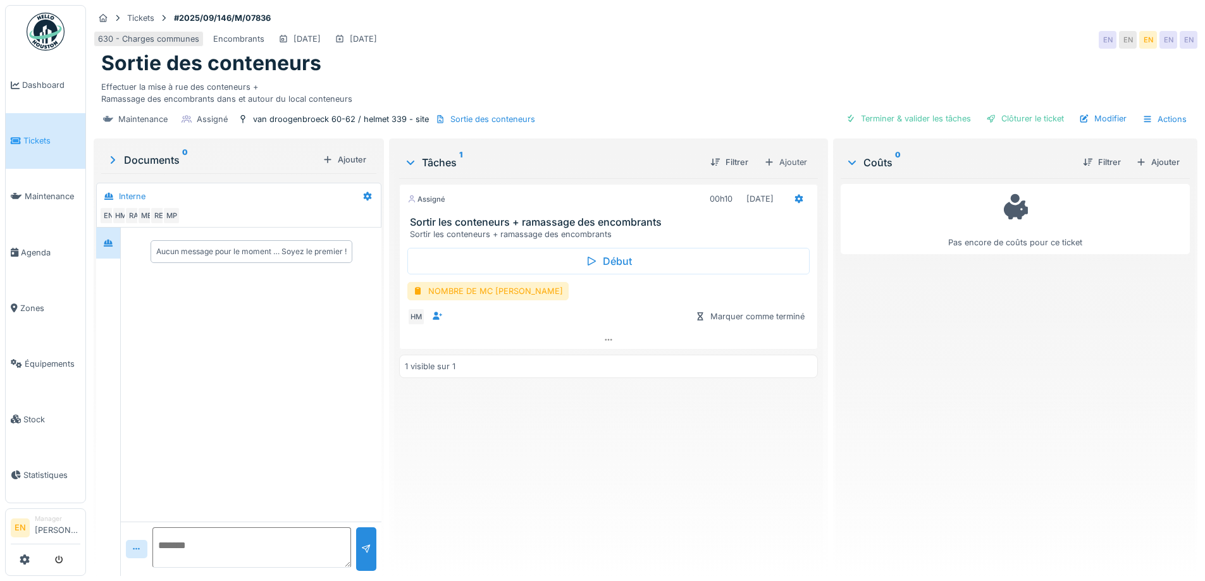
drag, startPoint x: 458, startPoint y: 486, endPoint x: 460, endPoint y: 478, distance: 9.2
click at [460, 485] on div "Assigné 00h10 05/09/2025 Sortir les conteneurs + ramassage des encombrants Sort…" at bounding box center [608, 372] width 418 height 388
click at [652, 76] on div "Effectuer la mise à rue des conteneurs + Ramassage des encombrants dans et auto…" at bounding box center [645, 90] width 1088 height 29
click at [760, 34] on div "630 - Charges communes Encombrants 05/09/2025 05/09/2025 EN EN EN EN EN" at bounding box center [646, 39] width 1104 height 23
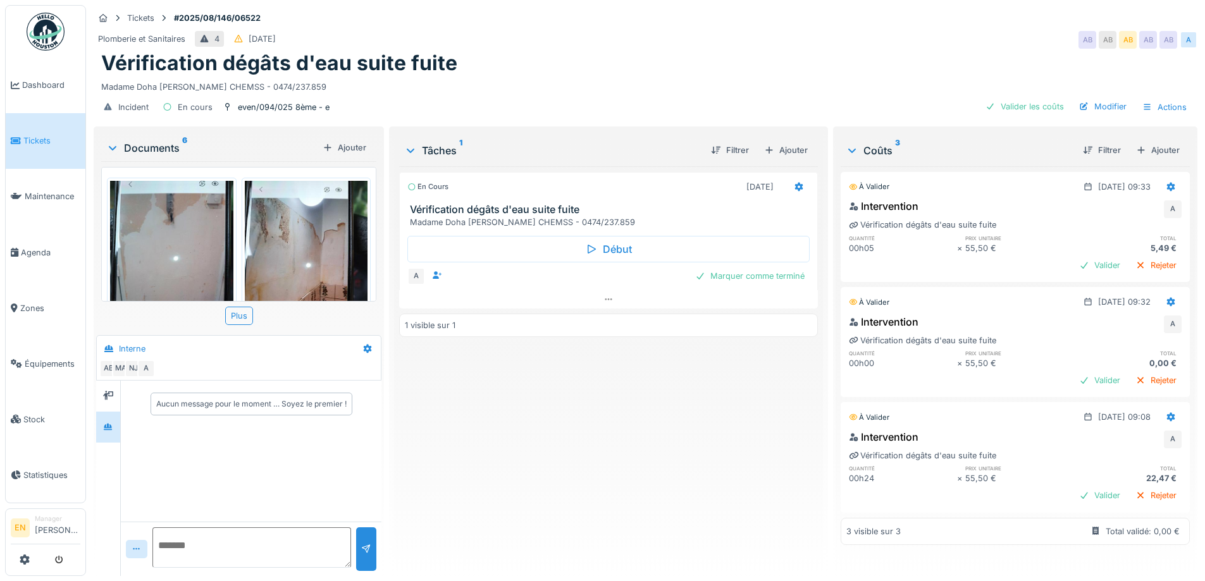
scroll to position [441, 0]
click at [732, 476] on div "En cours [DATE] Vérification dégâts d'eau suite fuite Madame Doha [PERSON_NAME]…" at bounding box center [608, 366] width 418 height 400
drag, startPoint x: 469, startPoint y: 516, endPoint x: 462, endPoint y: 496, distance: 21.2
click at [467, 510] on div "En cours [DATE] Vérification dégâts d'eau suite fuite Madame Doha [PERSON_NAME]…" at bounding box center [608, 366] width 418 height 400
drag, startPoint x: 508, startPoint y: 438, endPoint x: 460, endPoint y: 368, distance: 84.2
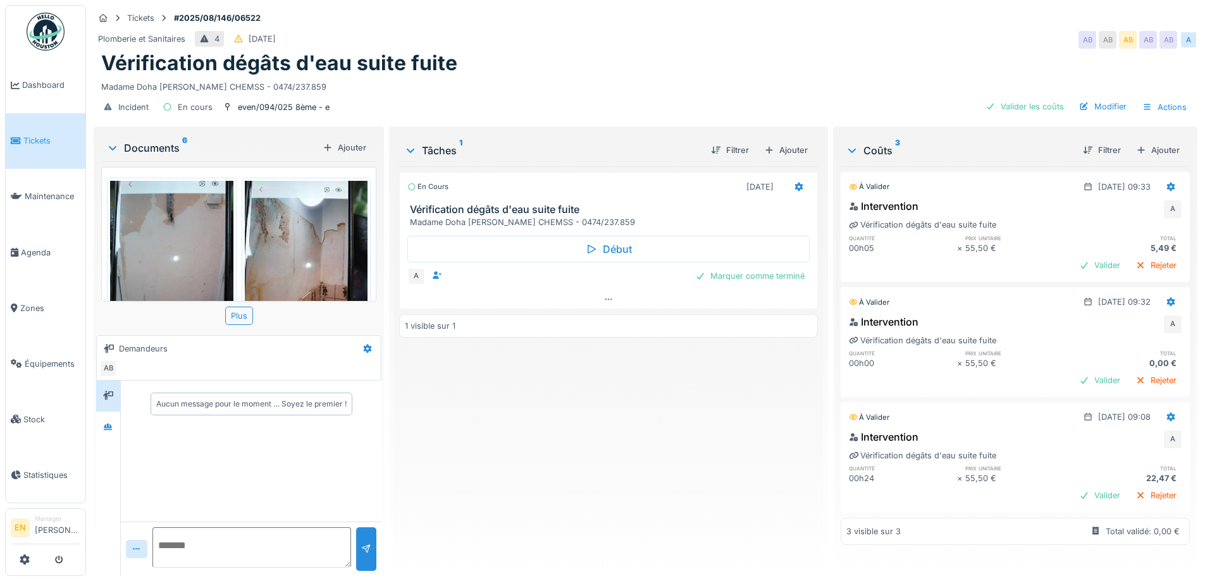
click at [479, 394] on div "En cours [DATE] Vérification dégâts d'eau suite fuite Madame Doha [PERSON_NAME]…" at bounding box center [608, 366] width 418 height 400
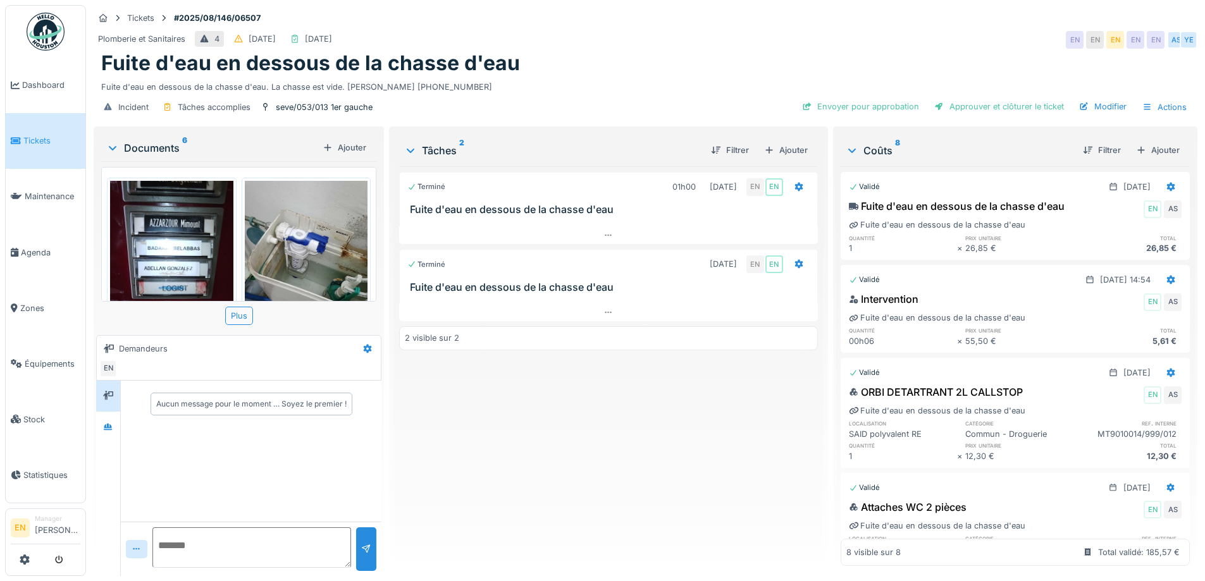
click at [670, 59] on div "Fuite d'eau en dessous de la chasse d'eau" at bounding box center [645, 63] width 1088 height 24
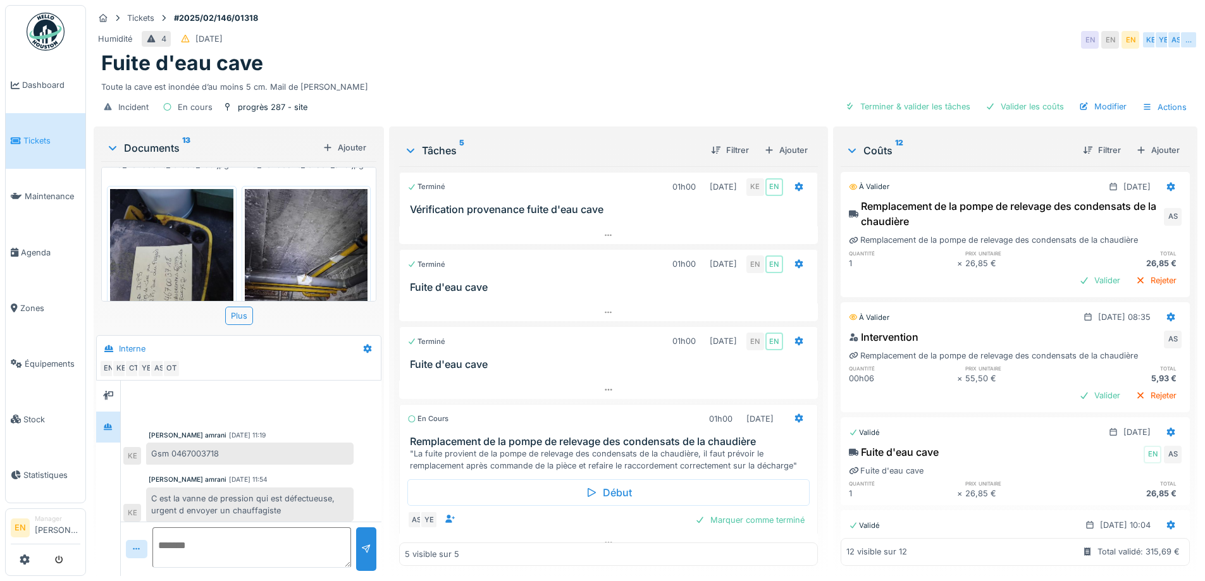
scroll to position [362, 0]
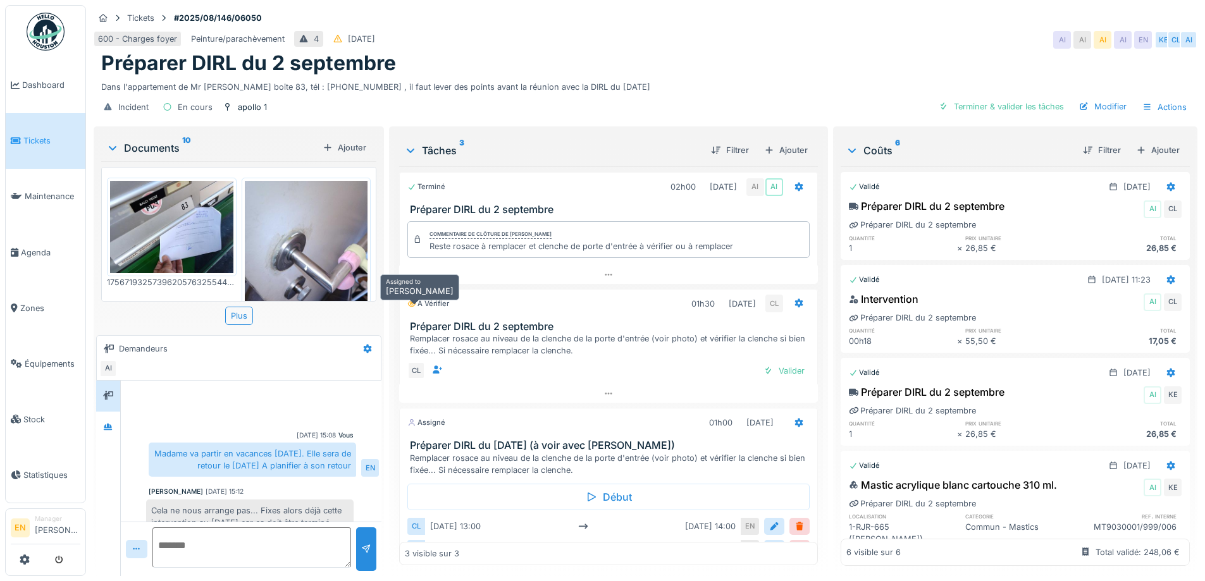
scroll to position [58, 0]
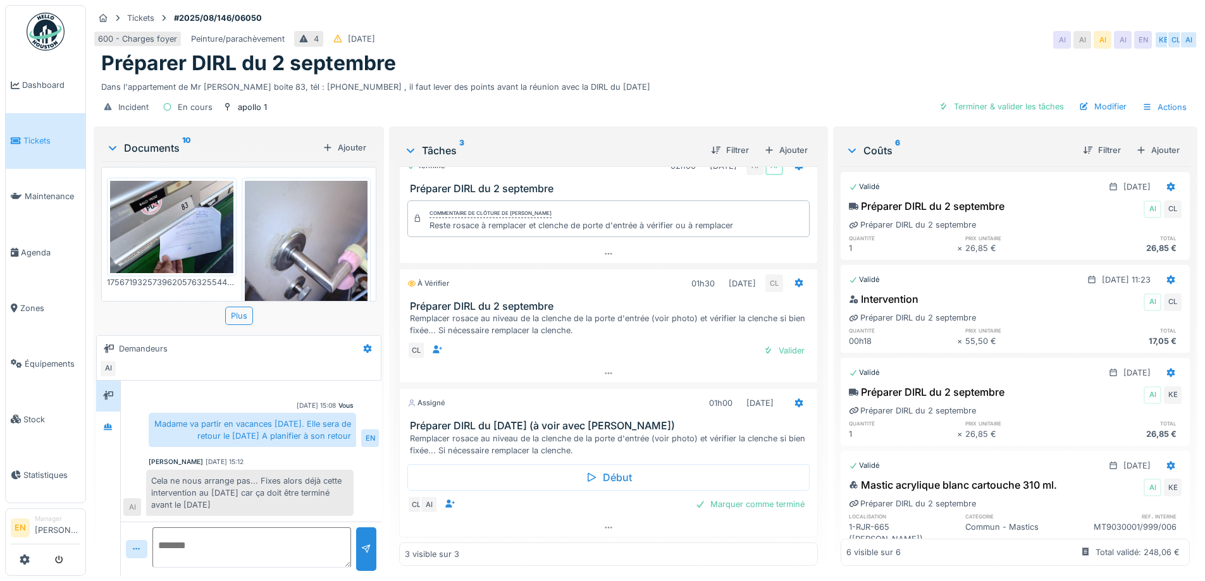
scroll to position [9, 0]
click at [603, 524] on icon at bounding box center [608, 528] width 10 height 8
click at [712, 54] on div "Préparer DIRL du 2 septembre" at bounding box center [645, 63] width 1088 height 24
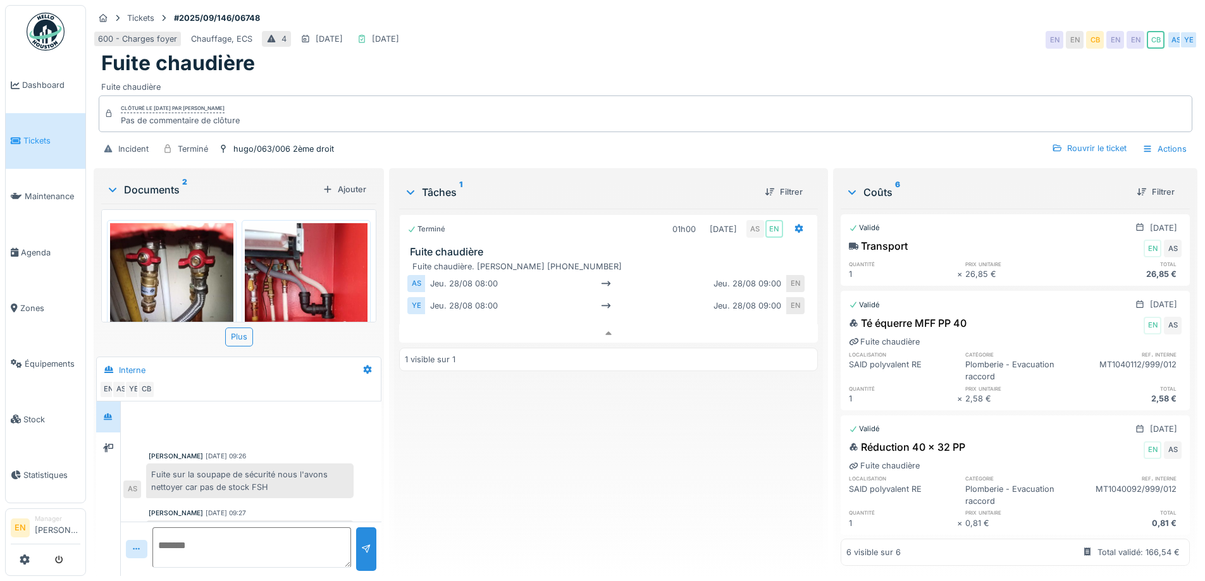
scroll to position [225, 0]
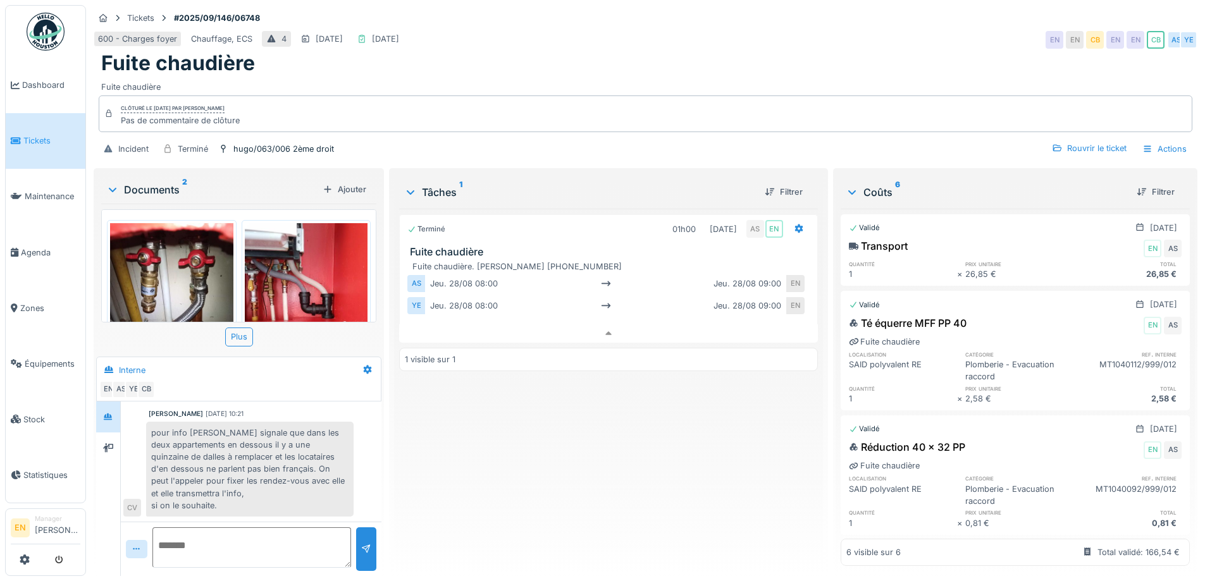
drag, startPoint x: 897, startPoint y: 12, endPoint x: 909, endPoint y: 2, distance: 15.7
click at [898, 11] on div "Tickets #2025/09/146/06748" at bounding box center [646, 18] width 1104 height 16
click at [433, 447] on div "Terminé 01h00 28/08/2025 AS EN Fuite chaudière Fuite chaudière. Mme Broothaers …" at bounding box center [608, 387] width 418 height 357
click at [521, 504] on div "Terminé 01h00 28/08/2025 AS EN Fuite chaudière Fuite chaudière. Mme Broothaers …" at bounding box center [608, 387] width 418 height 357
click at [544, 455] on div "Terminé 01h00 28/08/2025 AS EN Fuite chaudière Fuite chaudière. Mme Broothaers …" at bounding box center [608, 387] width 418 height 357
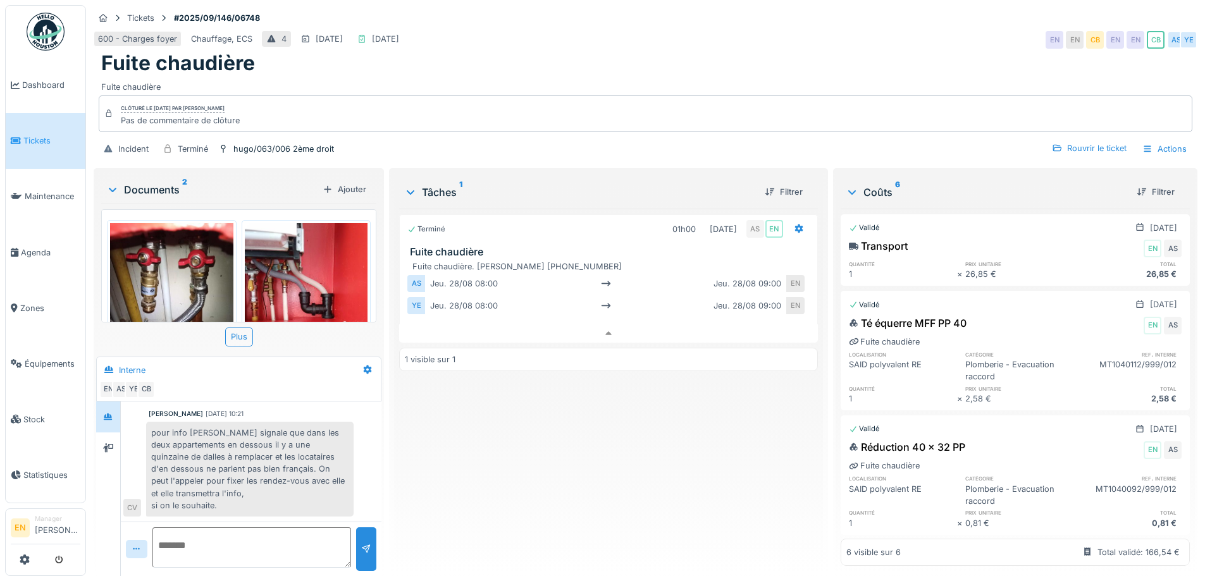
click at [496, 452] on div "Terminé 01h00 28/08/2025 AS EN Fuite chaudière Fuite chaudière. Mme Broothaers …" at bounding box center [608, 387] width 418 height 357
click at [426, 447] on div "Terminé 01h00 28/08/2025 AS EN Fuite chaudière Fuite chaudière. Mme Broothaers …" at bounding box center [608, 387] width 418 height 357
click at [433, 454] on div "Terminé 01h00 28/08/2025 AS EN Fuite chaudière Fuite chaudière. Mme Broothaers …" at bounding box center [608, 387] width 418 height 357
click at [328, 448] on div "pour info madame signale que dans les deux appartements en dessous il y a une q…" at bounding box center [249, 469] width 207 height 95
click at [434, 450] on div "Terminé 01h00 28/08/2025 AS EN Fuite chaudière Fuite chaudière. Mme Broothaers …" at bounding box center [608, 387] width 418 height 357
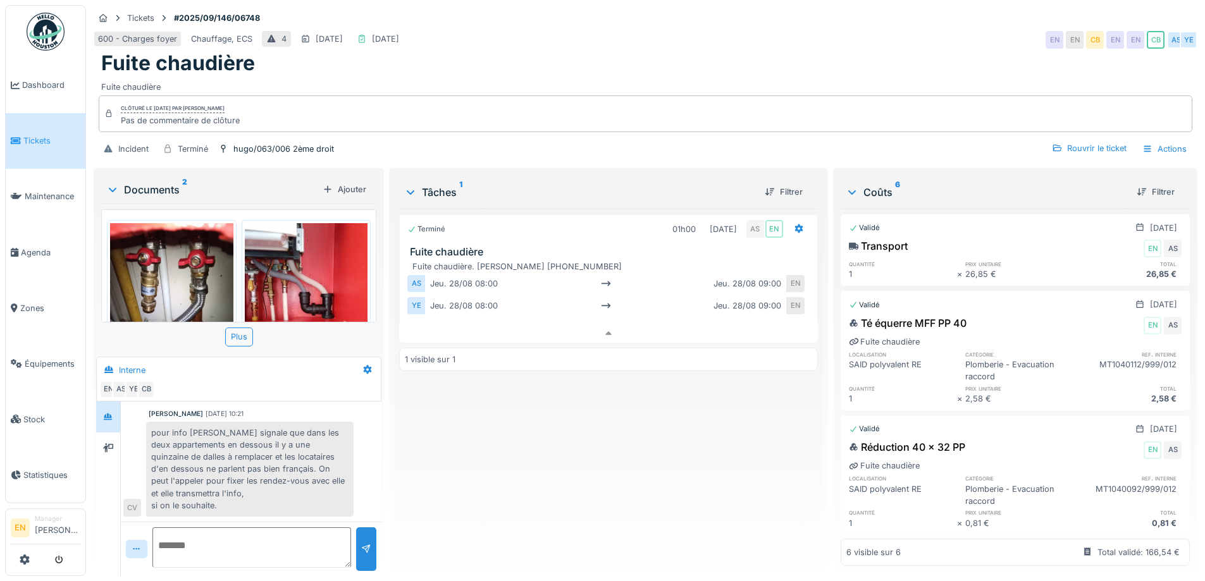
click at [461, 445] on div "Terminé 01h00 28/08/2025 AS EN Fuite chaudière Fuite chaudière. Mme Broothaers …" at bounding box center [608, 387] width 418 height 357
click at [789, 51] on div "Fuite chaudière" at bounding box center [645, 63] width 1088 height 24
click at [453, 452] on div "Terminé 01h00 28/08/2025 AS EN Fuite chaudière Fuite chaudière. Mme Broothaers …" at bounding box center [608, 387] width 418 height 357
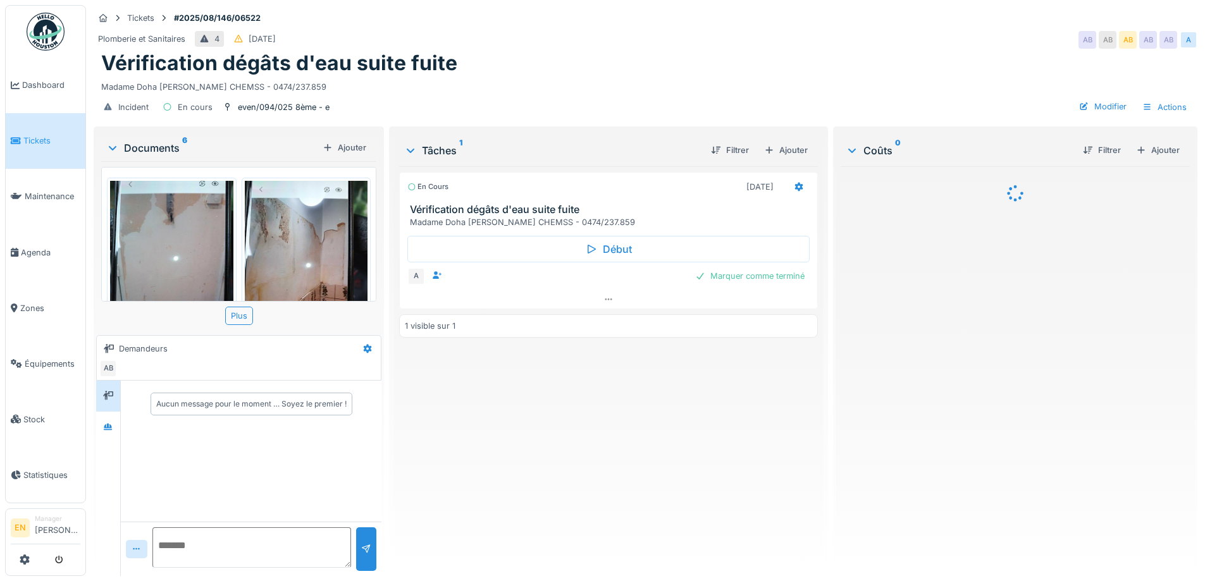
click at [585, 429] on div "En cours [DATE] Vérification dégâts d'eau suite fuite Madame Doha [PERSON_NAME]…" at bounding box center [608, 366] width 418 height 400
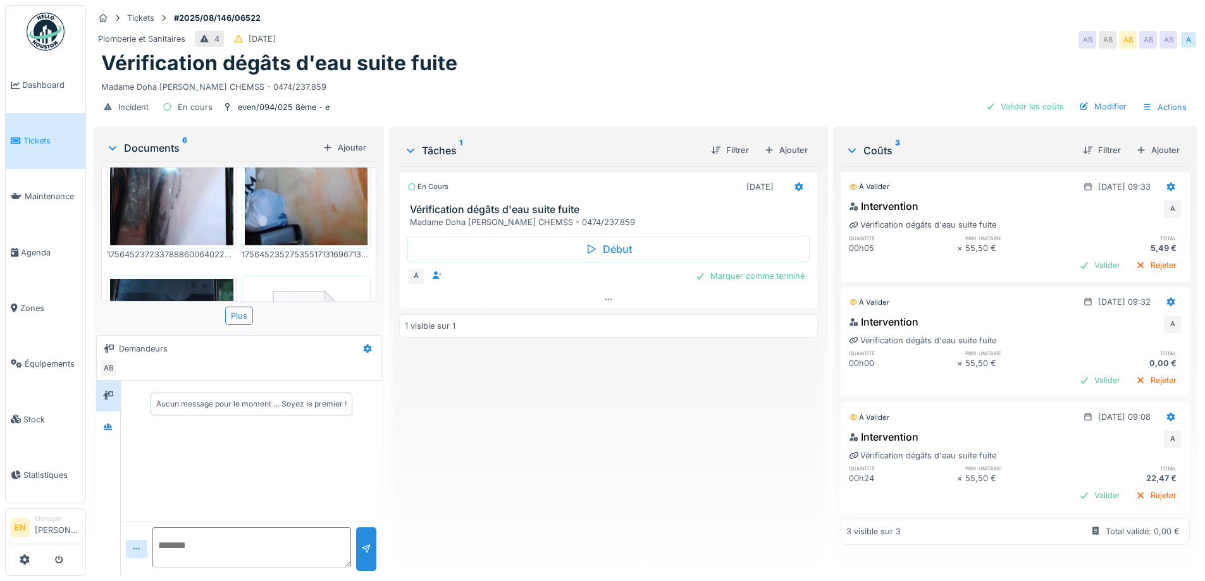
scroll to position [441, 0]
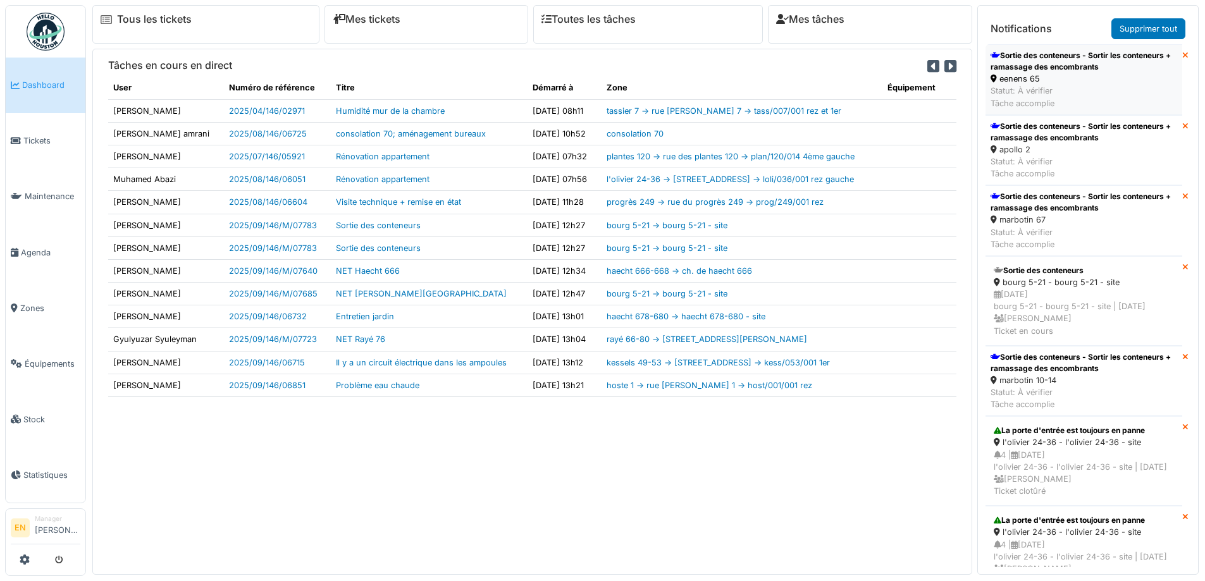
click at [1033, 74] on div "eenens 65" at bounding box center [1083, 79] width 187 height 12
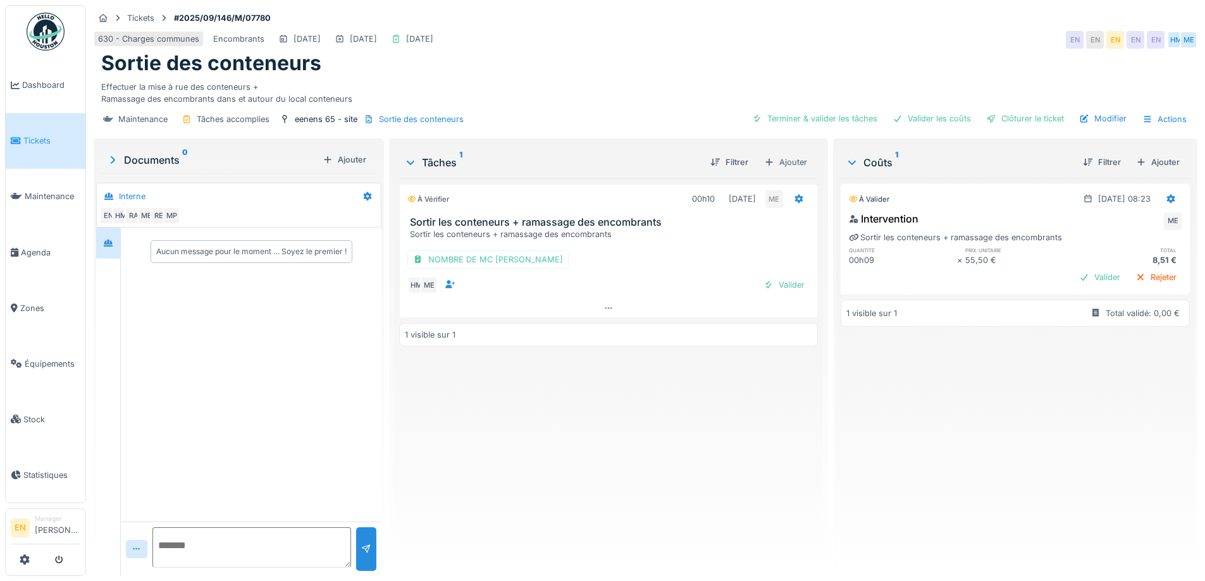
click at [615, 428] on div "À vérifier 00h10 02/09/2025 ME Sortir les conteneurs + ramassage des encombrant…" at bounding box center [608, 372] width 418 height 388
click at [634, 92] on div "Effectuer la mise à rue des conteneurs + Ramassage des encombrants dans et auto…" at bounding box center [645, 90] width 1088 height 29
click at [1139, 161] on div "Ajouter" at bounding box center [1158, 162] width 54 height 17
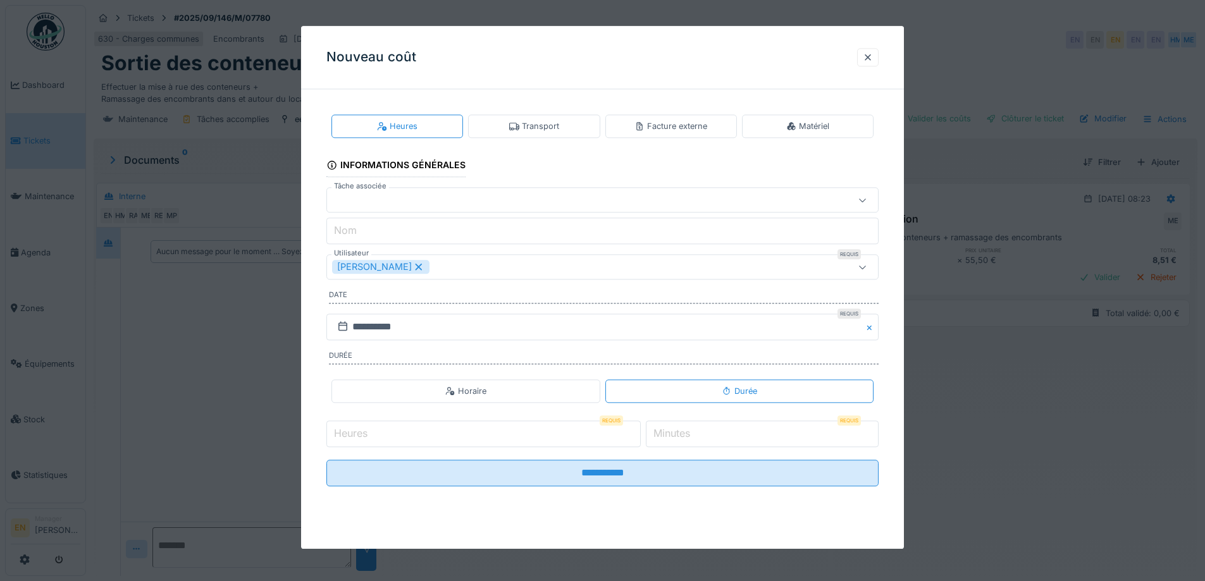
click at [544, 127] on div "Transport" at bounding box center [534, 126] width 50 height 12
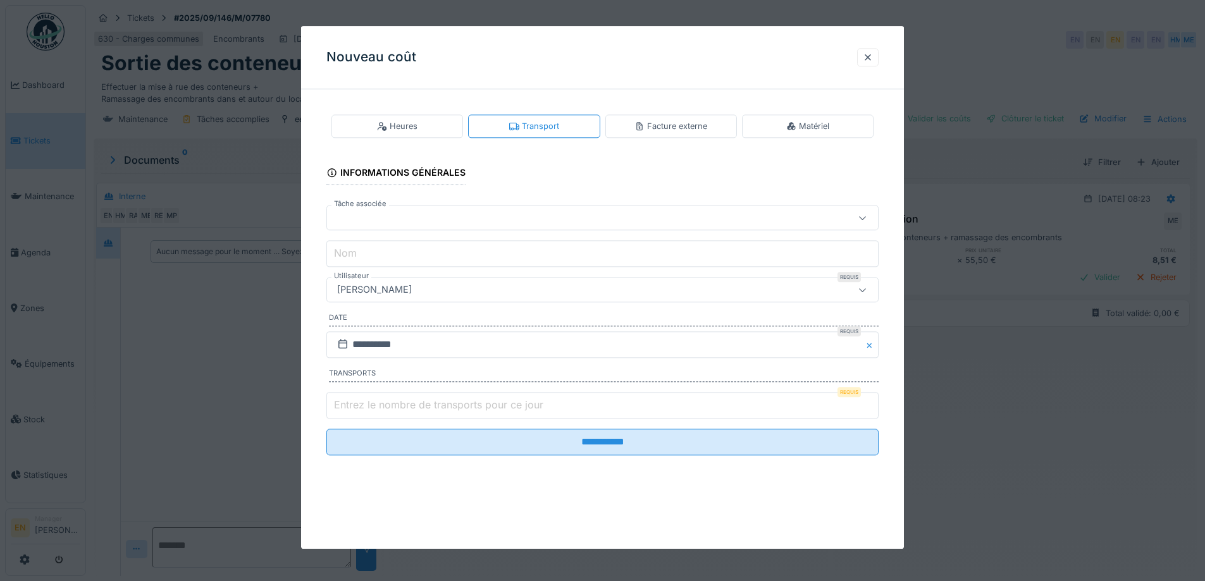
click at [485, 297] on div "[PERSON_NAME]" at bounding box center [602, 290] width 552 height 25
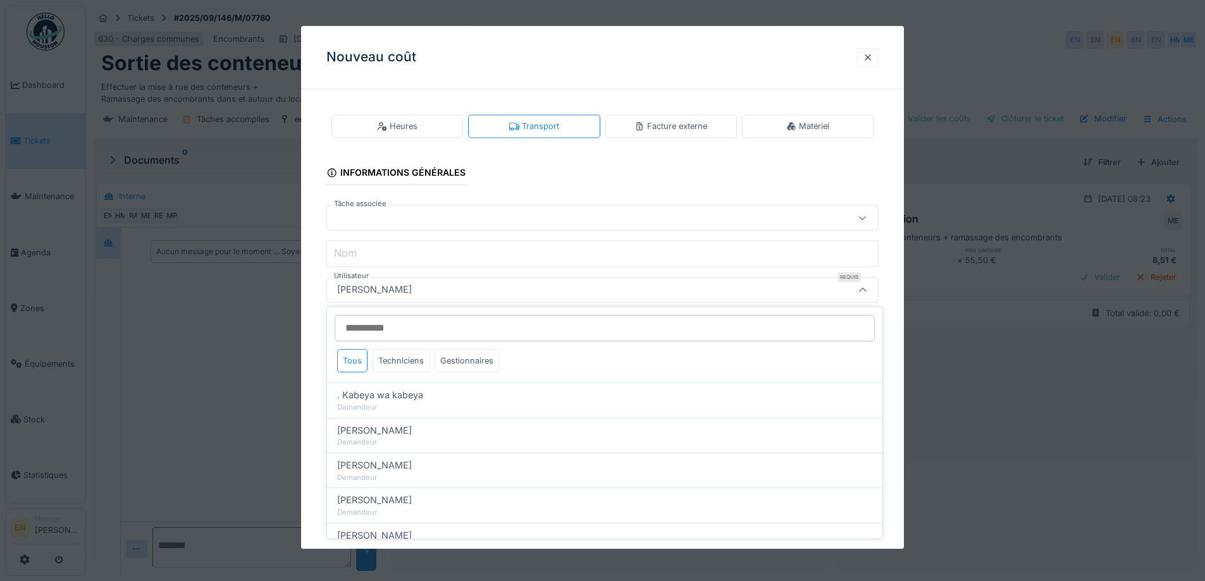
click at [467, 322] on input "Utilisateur" at bounding box center [605, 328] width 540 height 27
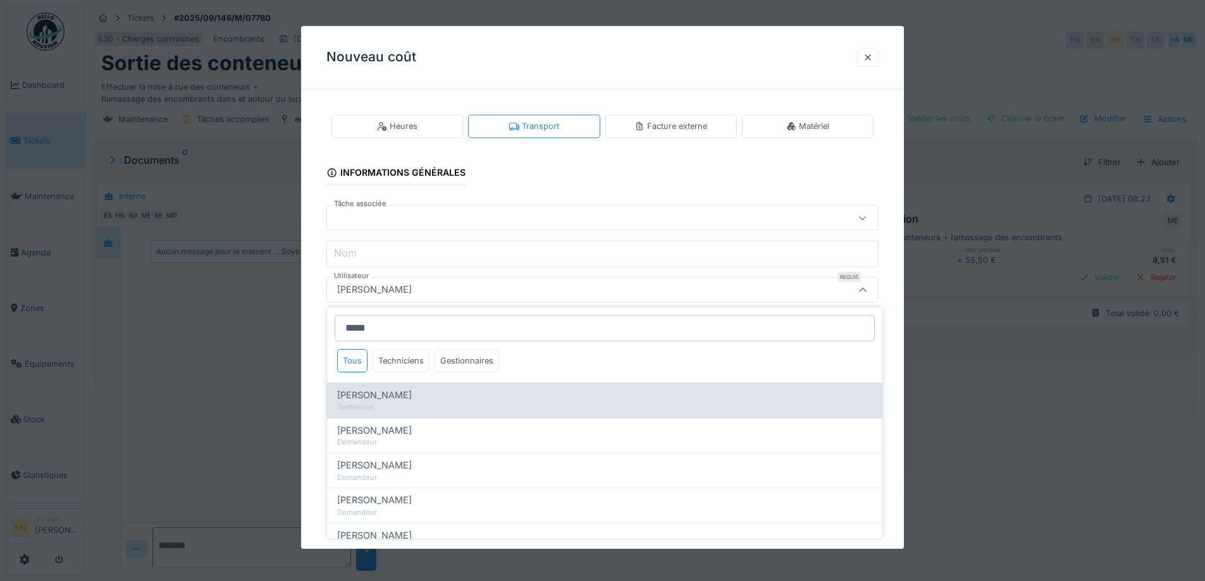
type input "*****"
click at [409, 397] on span "[PERSON_NAME]" at bounding box center [374, 395] width 75 height 14
type input "****"
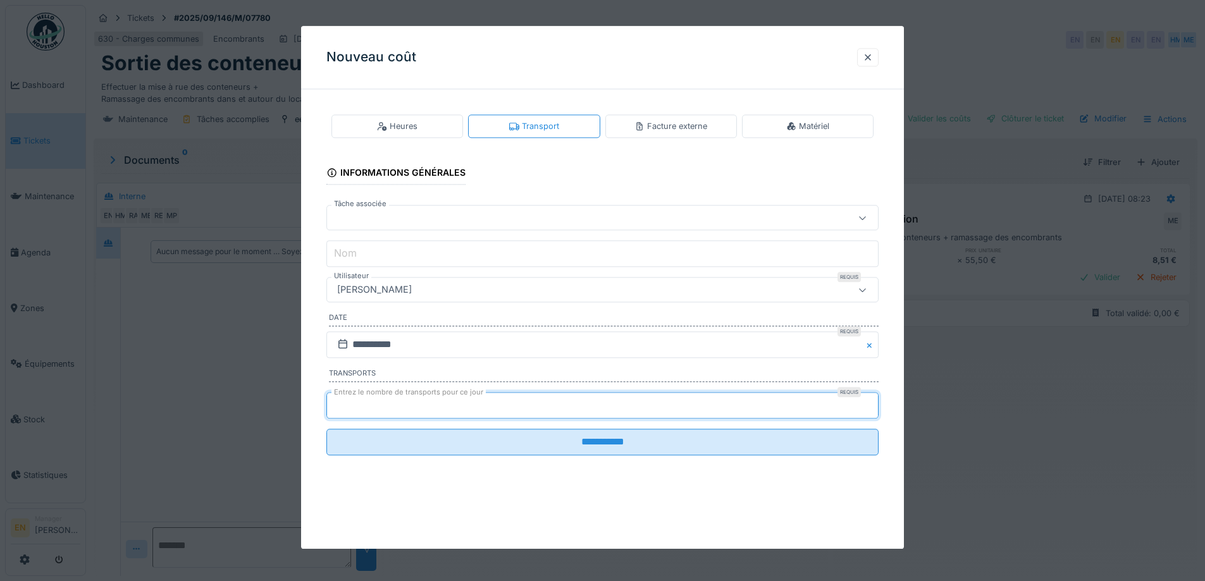
type input "*"
click at [877, 402] on input "*" at bounding box center [602, 405] width 552 height 27
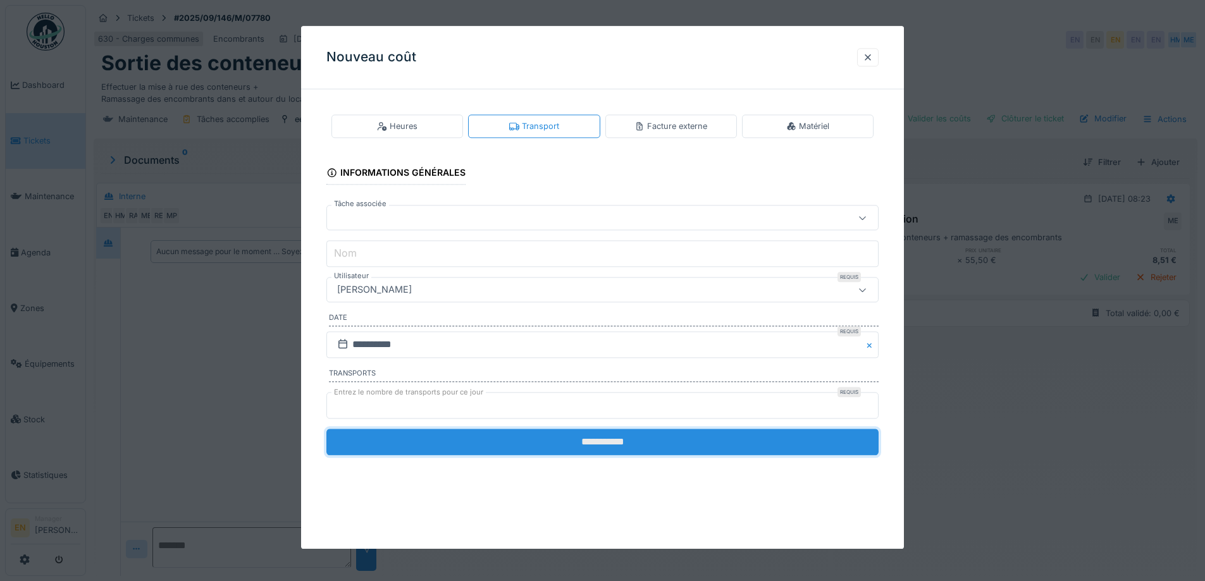
click at [663, 443] on input "**********" at bounding box center [602, 442] width 552 height 27
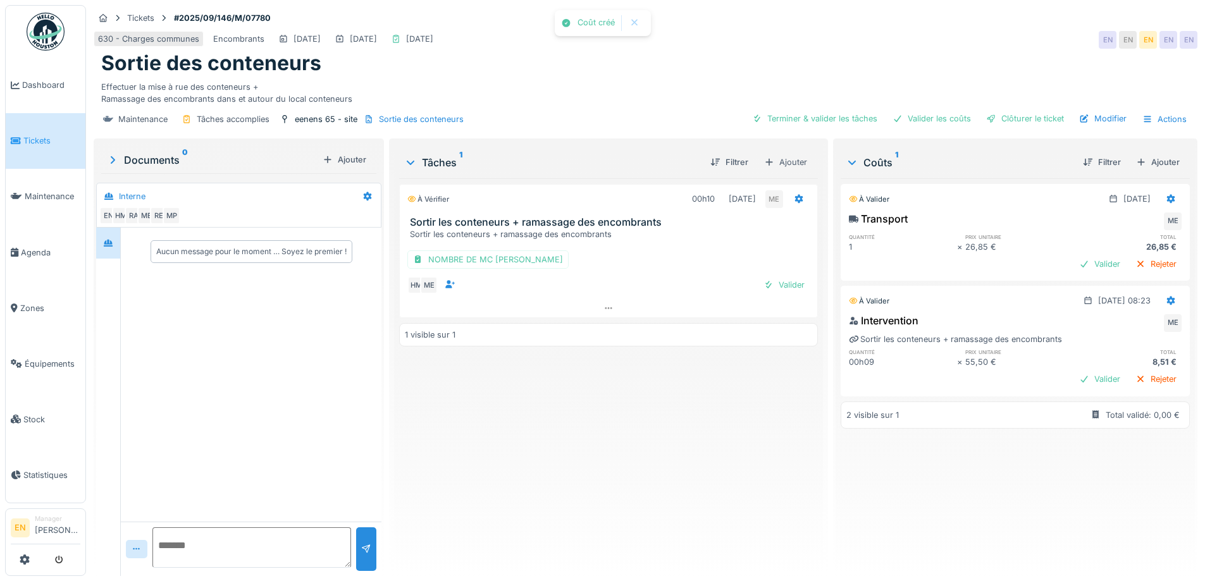
click at [663, 444] on div "À vérifier 00h10 02/09/2025 ME Sortir les conteneurs + ramassage des encombrant…" at bounding box center [608, 372] width 418 height 388
click at [999, 119] on div "Clôturer le ticket" at bounding box center [1025, 118] width 88 height 17
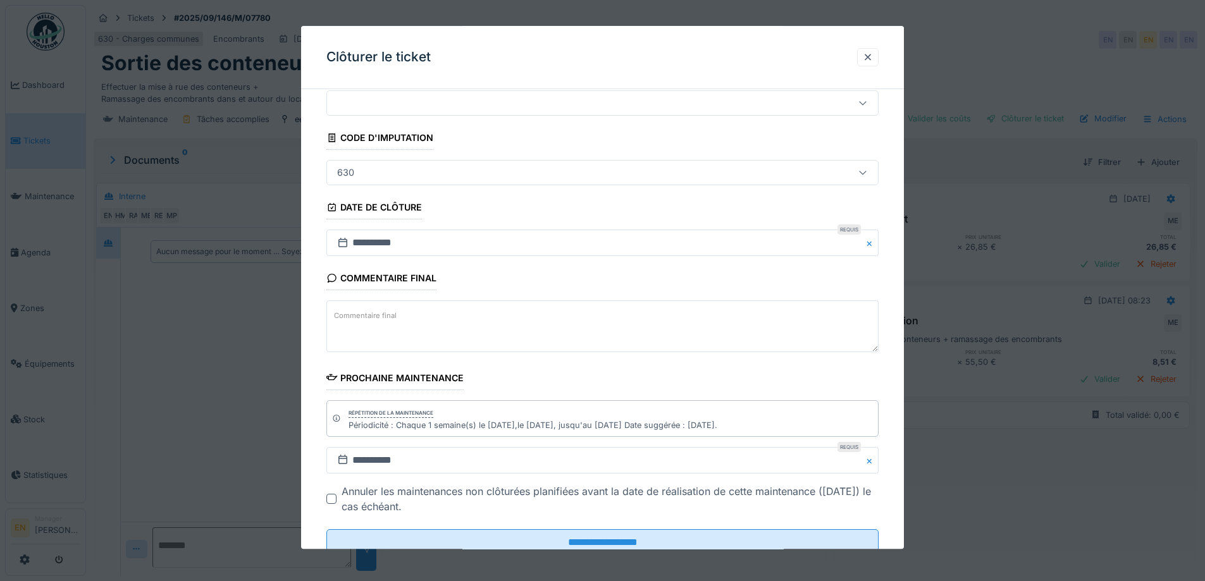
scroll to position [85, 0]
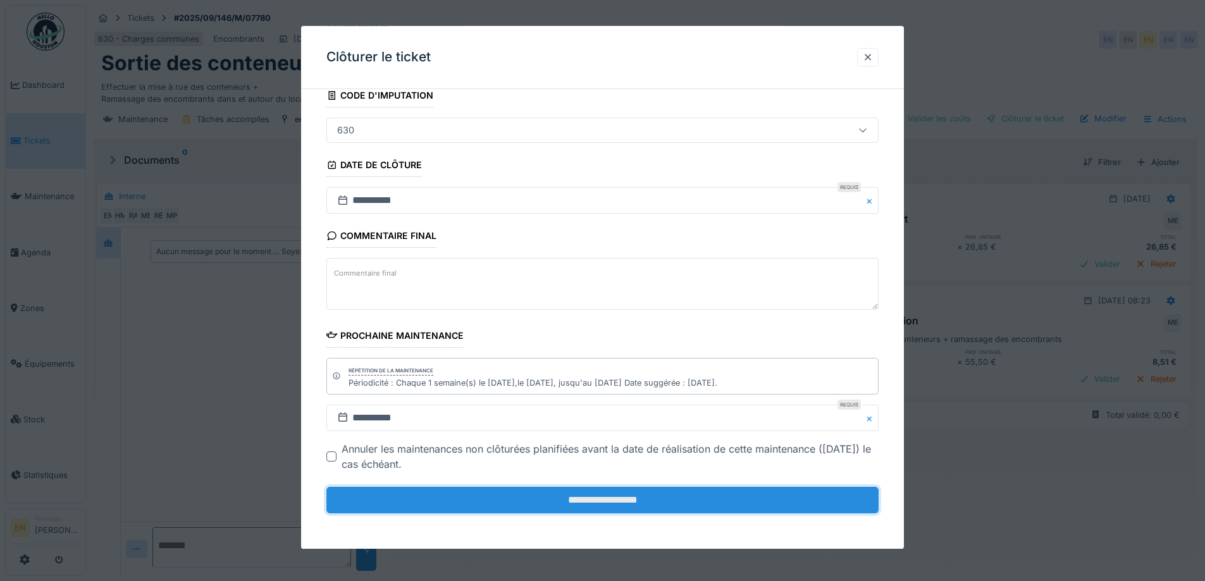
click at [600, 501] on input "**********" at bounding box center [602, 500] width 552 height 27
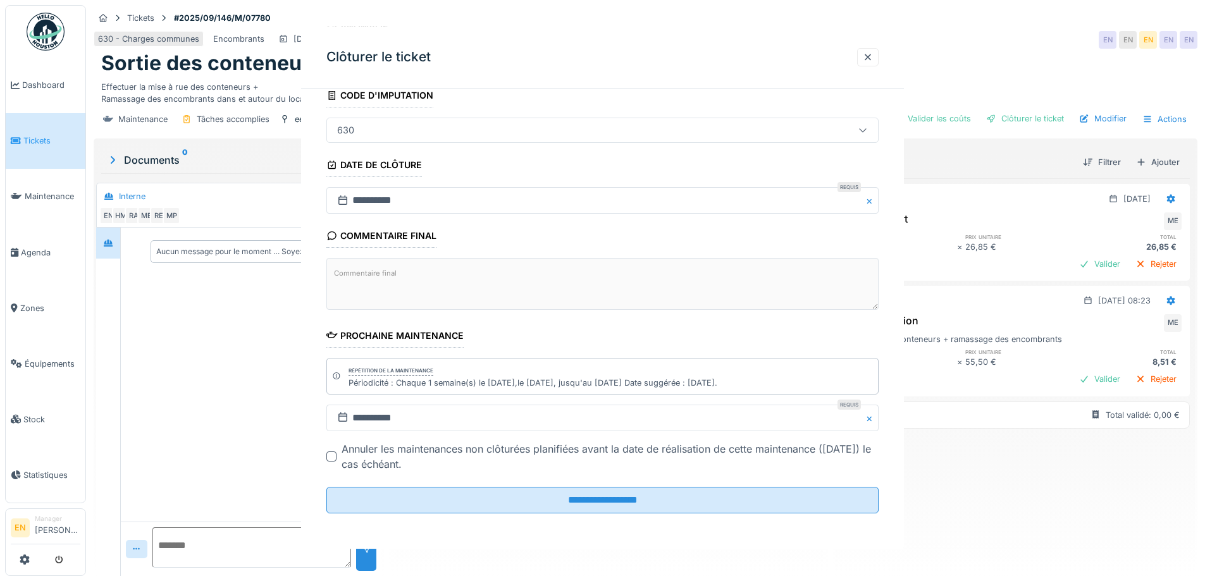
scroll to position [0, 0]
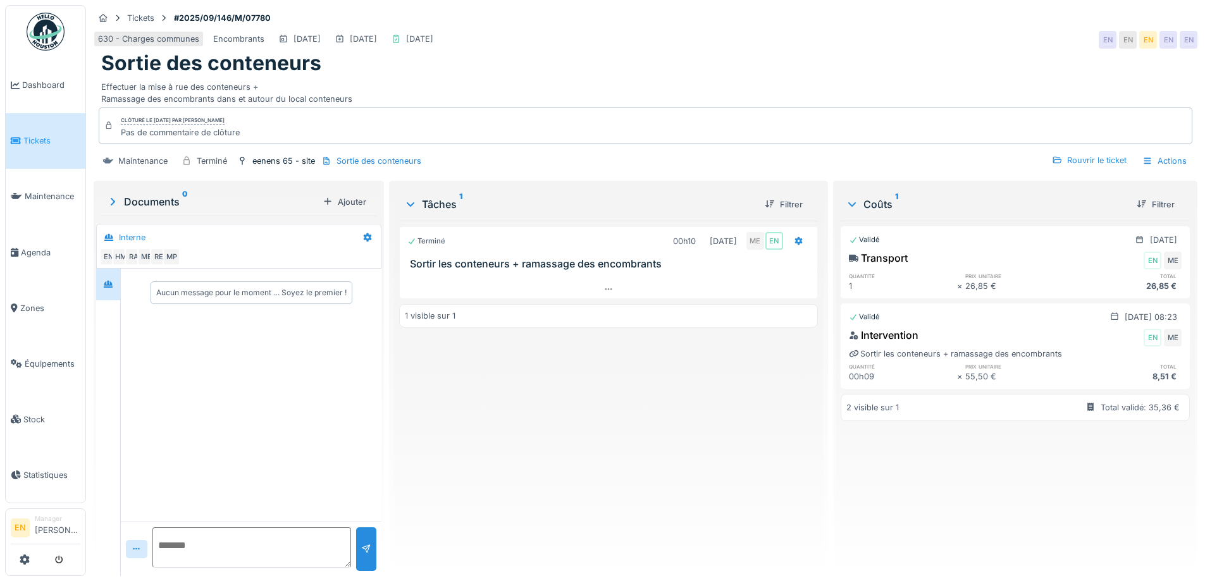
click at [579, 428] on div "Terminé 00h10 02/09/2025 ME EN Sortir les conteneurs + ramassage des encombrant…" at bounding box center [608, 393] width 418 height 345
click at [56, 33] on img at bounding box center [46, 32] width 38 height 38
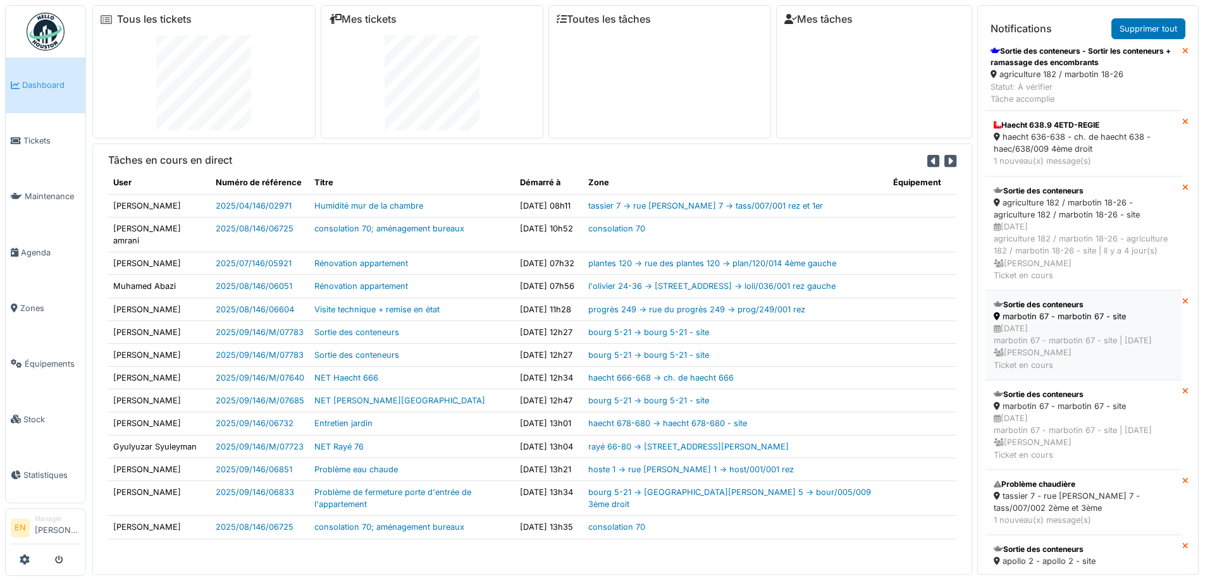
scroll to position [885, 0]
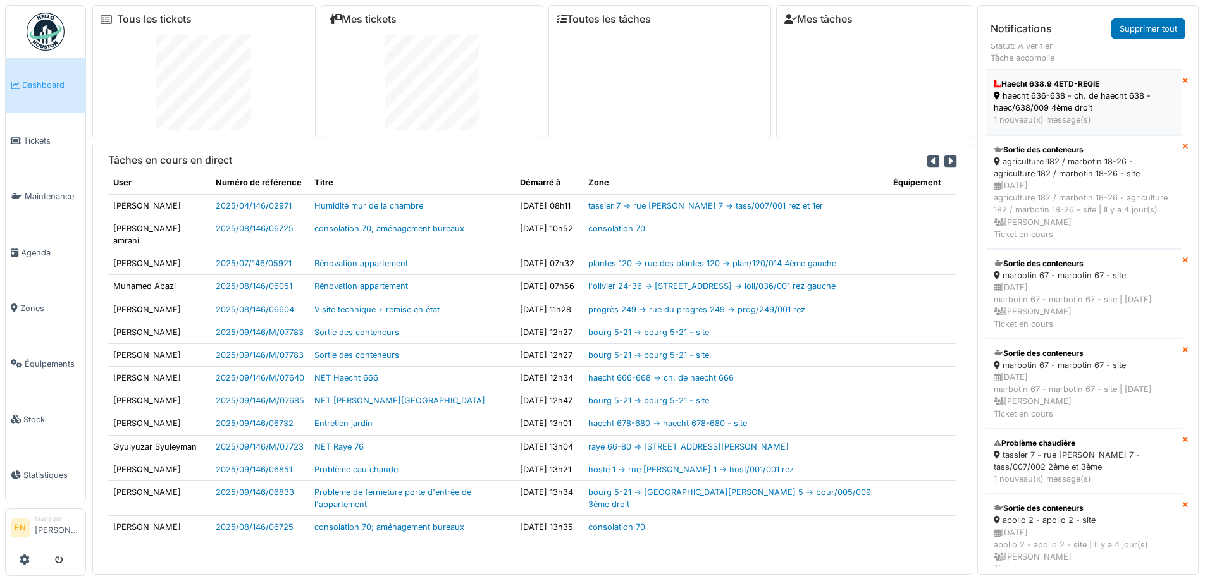
click at [1033, 114] on div "haecht 636-638 - ch. de haecht 638 - haec/638/009 4ème droit" at bounding box center [1084, 102] width 180 height 24
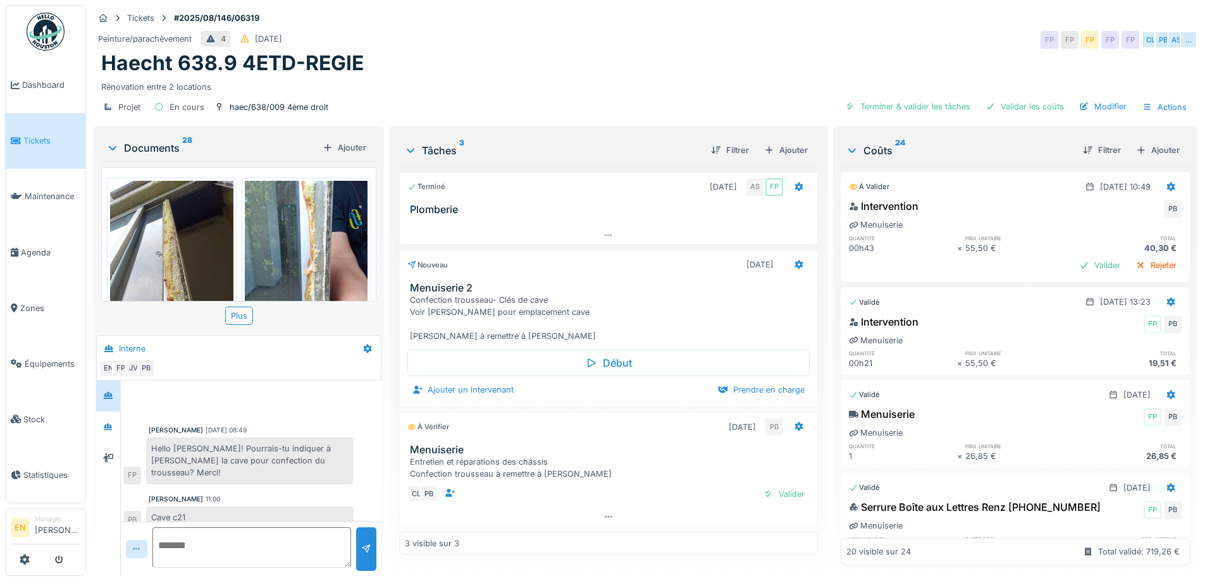
scroll to position [9, 0]
click at [603, 513] on icon at bounding box center [608, 517] width 10 height 8
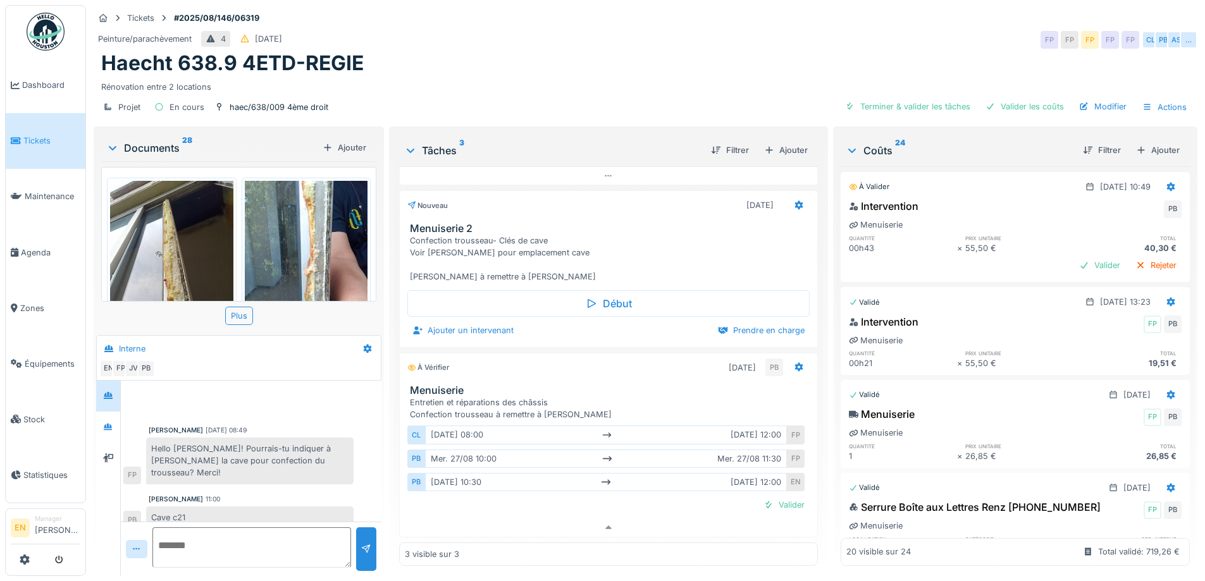
click at [51, 43] on img at bounding box center [46, 32] width 38 height 38
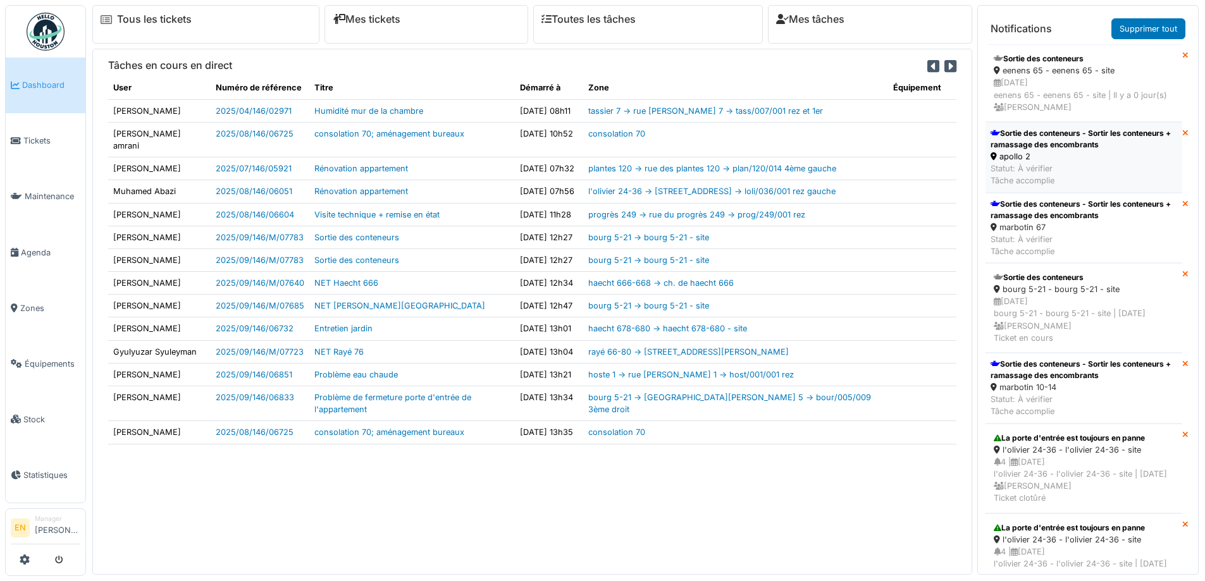
click at [1018, 154] on div "apollo 2" at bounding box center [1083, 157] width 187 height 12
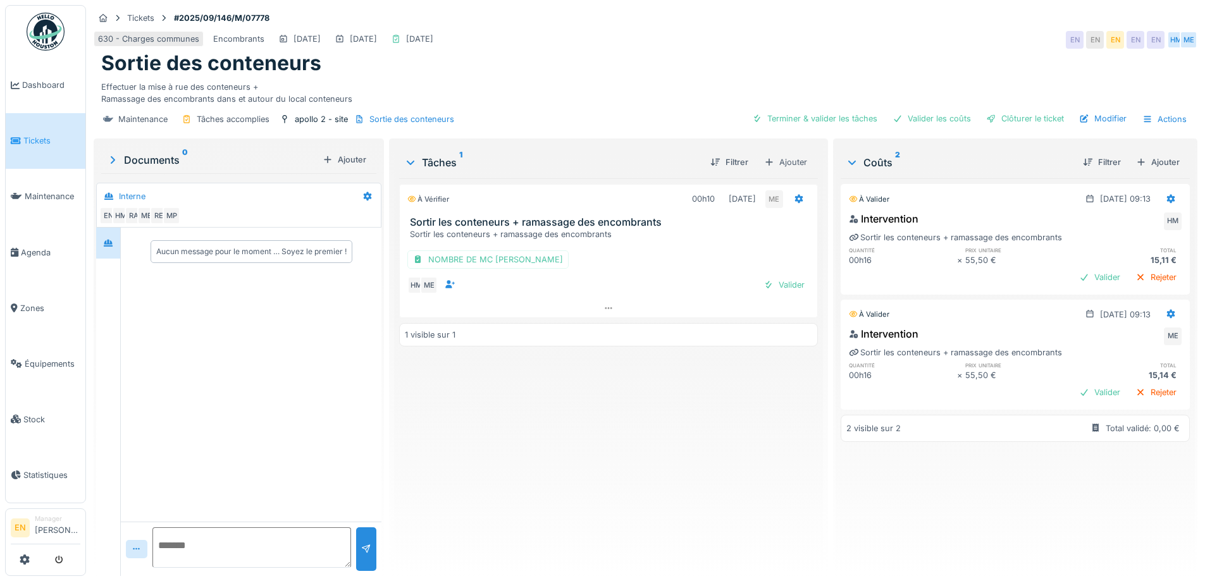
click at [595, 419] on div "À vérifier 00h10 02/09/2025 ME Sortir les conteneurs + ramassage des encombrant…" at bounding box center [608, 372] width 418 height 388
click at [1148, 158] on div "Ajouter" at bounding box center [1158, 162] width 54 height 17
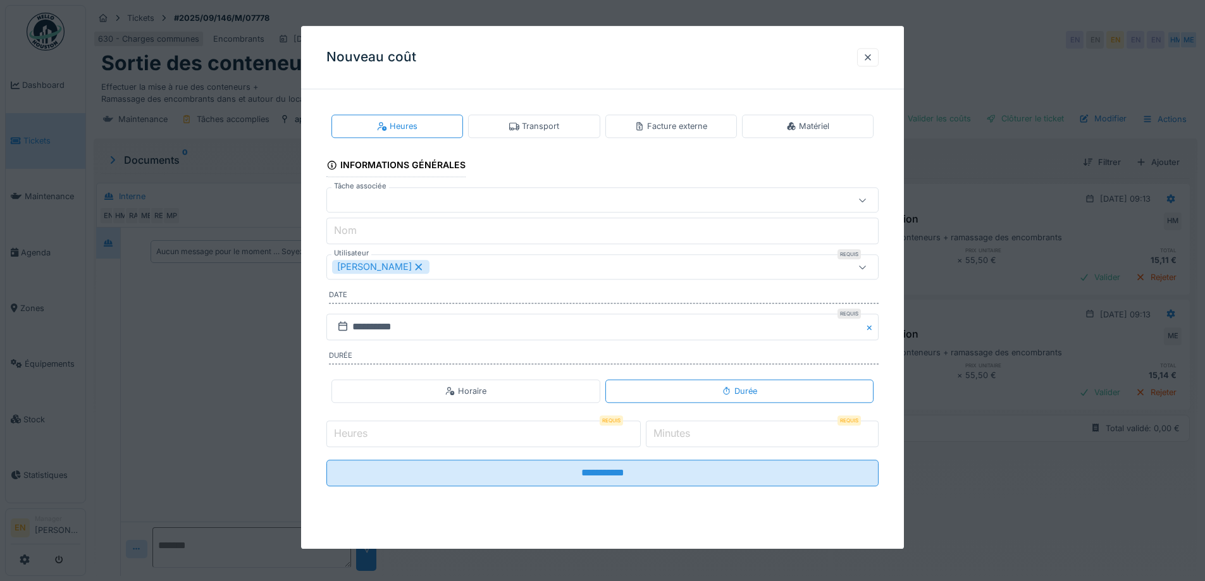
drag, startPoint x: 545, startPoint y: 110, endPoint x: 546, endPoint y: 117, distance: 7.2
click at [546, 115] on fieldset "**********" at bounding box center [602, 297] width 552 height 397
click at [548, 118] on div "Transport" at bounding box center [534, 125] width 132 height 23
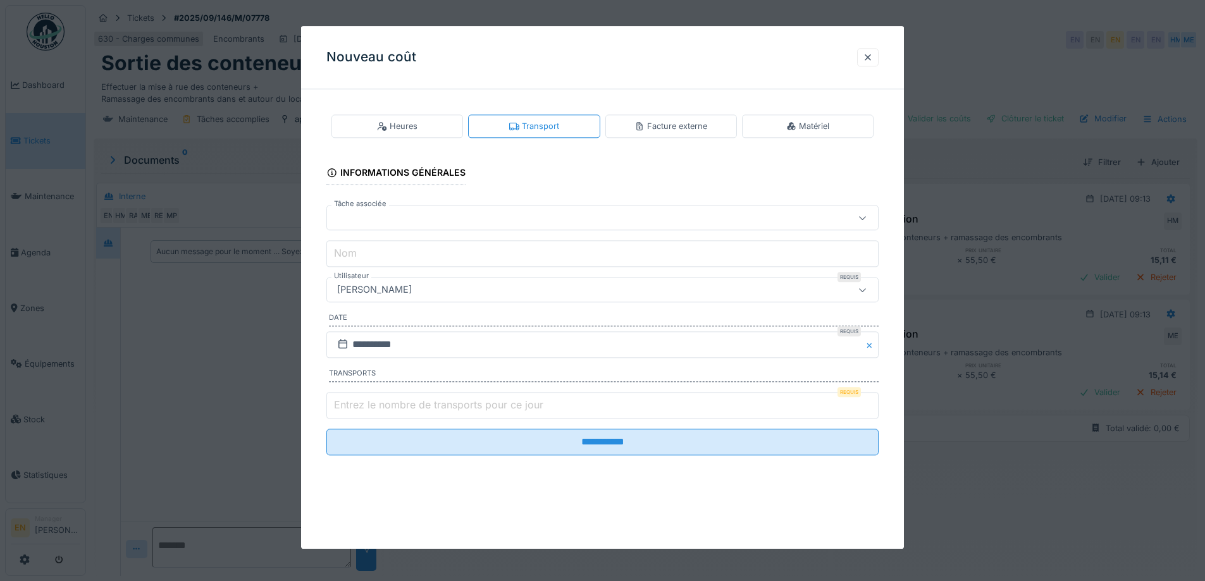
click at [487, 286] on div "[PERSON_NAME]" at bounding box center [570, 290] width 476 height 14
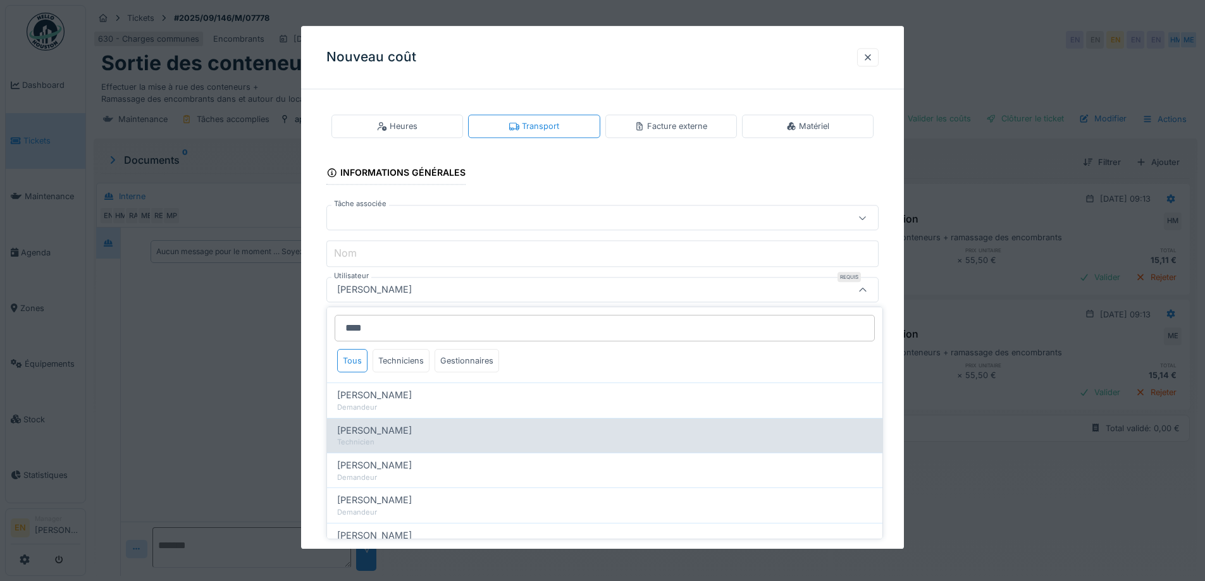
type input "****"
click at [400, 434] on span "[PERSON_NAME]" at bounding box center [374, 431] width 75 height 14
type input "****"
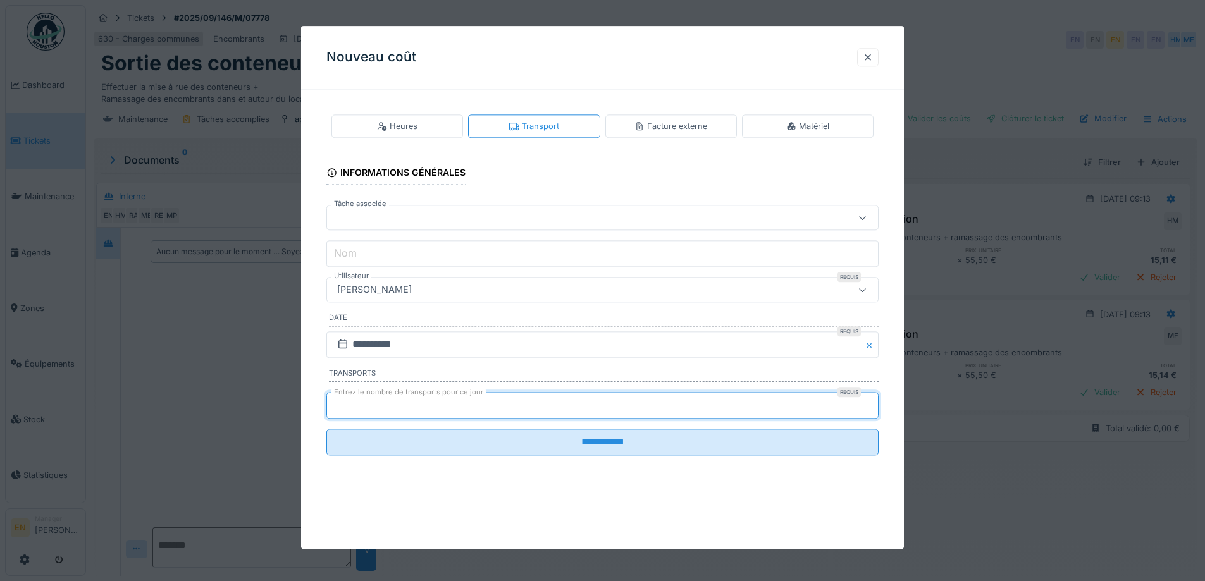
type input "*"
click at [875, 402] on input "*" at bounding box center [602, 405] width 552 height 27
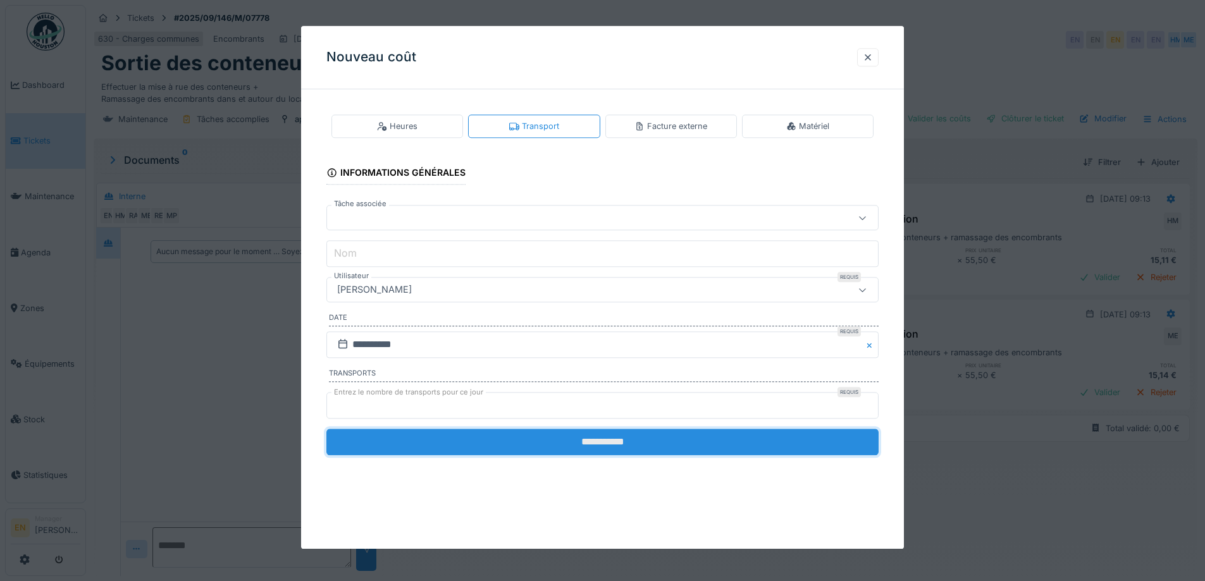
click at [685, 449] on input "**********" at bounding box center [602, 442] width 552 height 27
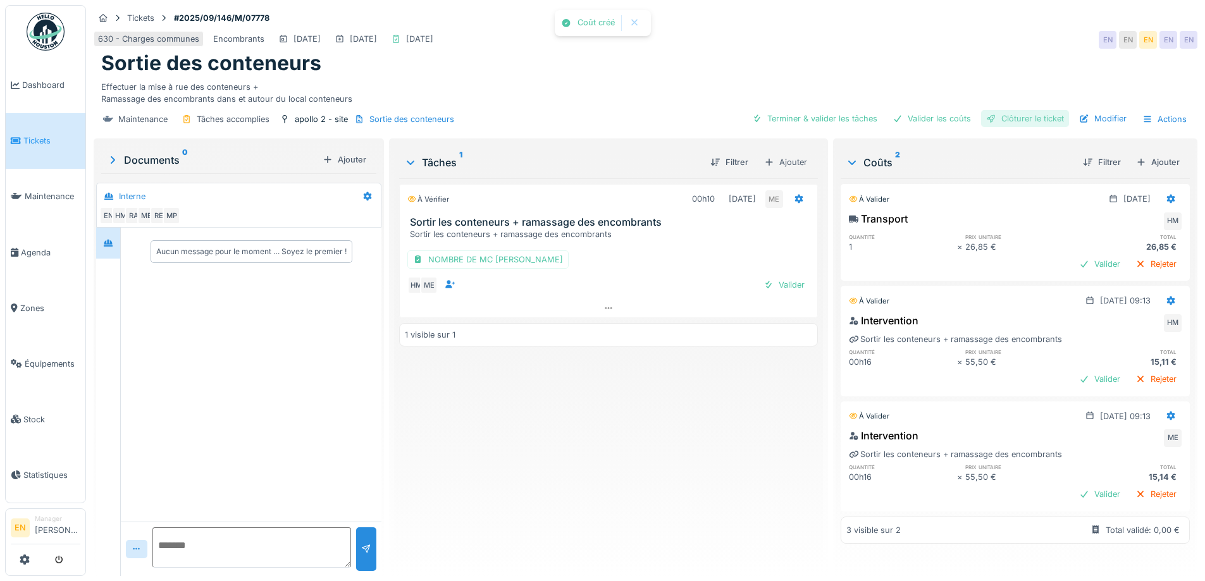
click at [1026, 121] on div "Clôturer le ticket" at bounding box center [1025, 118] width 88 height 17
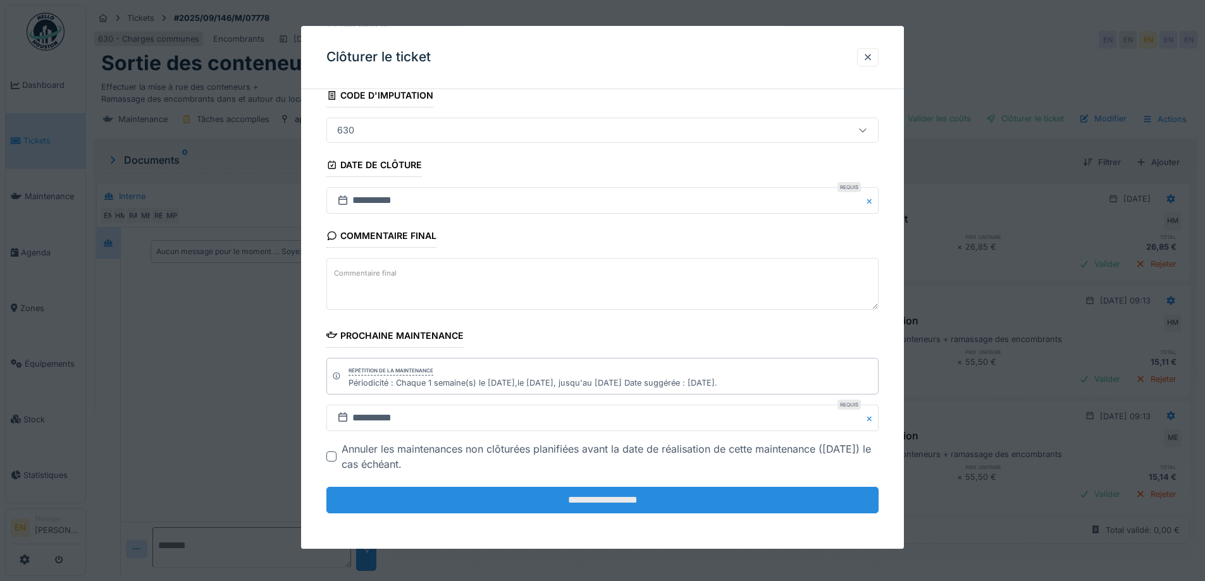
scroll to position [9, 0]
click at [610, 501] on input "**********" at bounding box center [602, 500] width 552 height 27
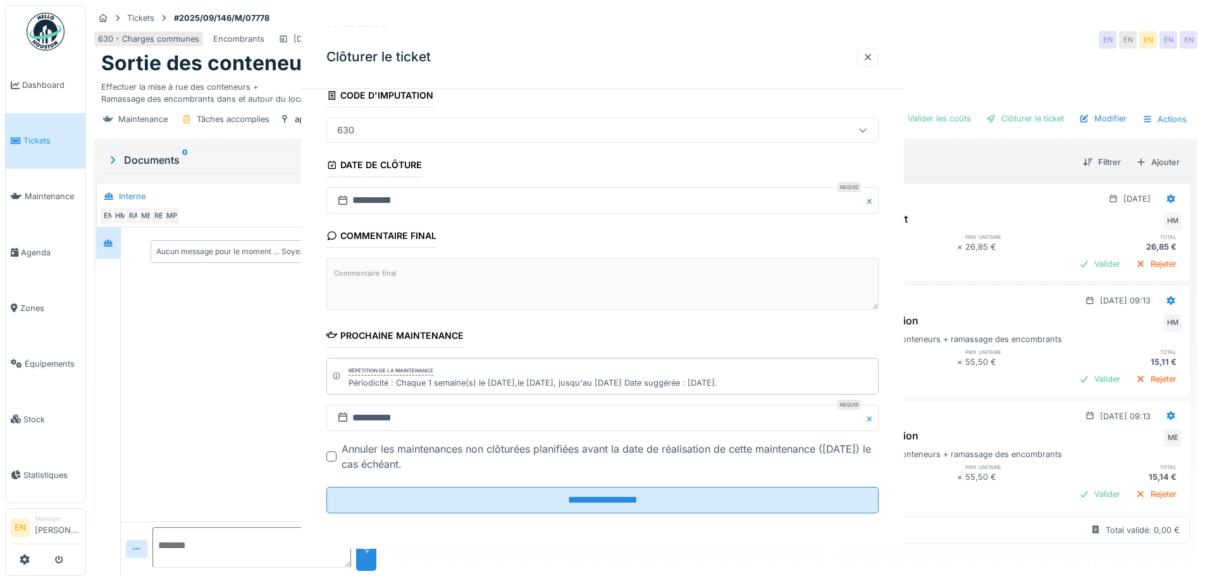
scroll to position [0, 0]
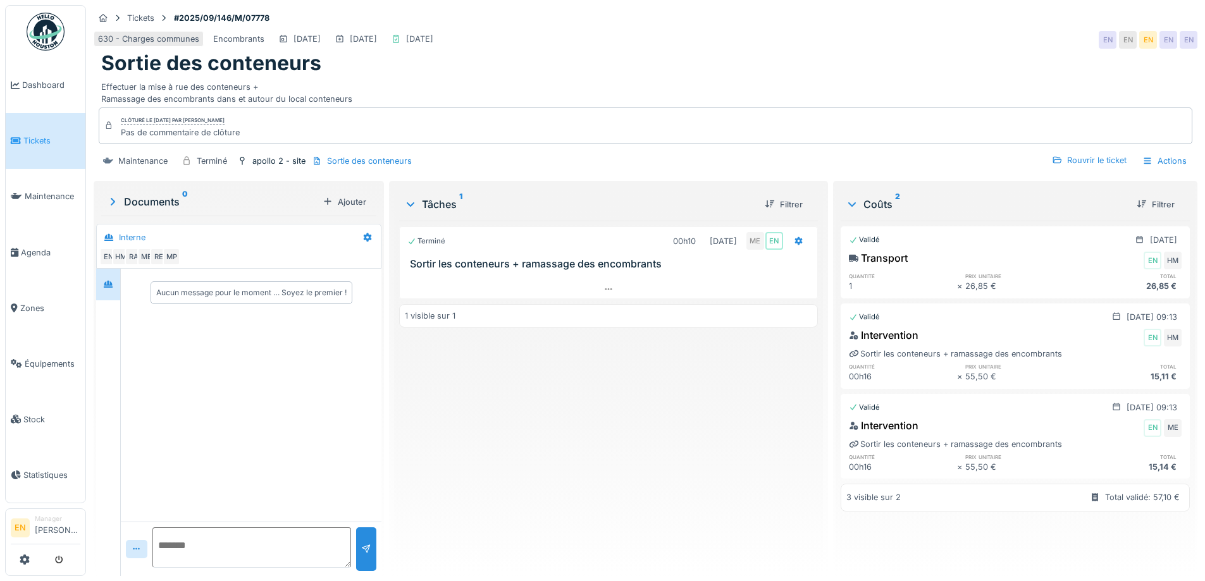
click at [45, 30] on img at bounding box center [46, 32] width 38 height 38
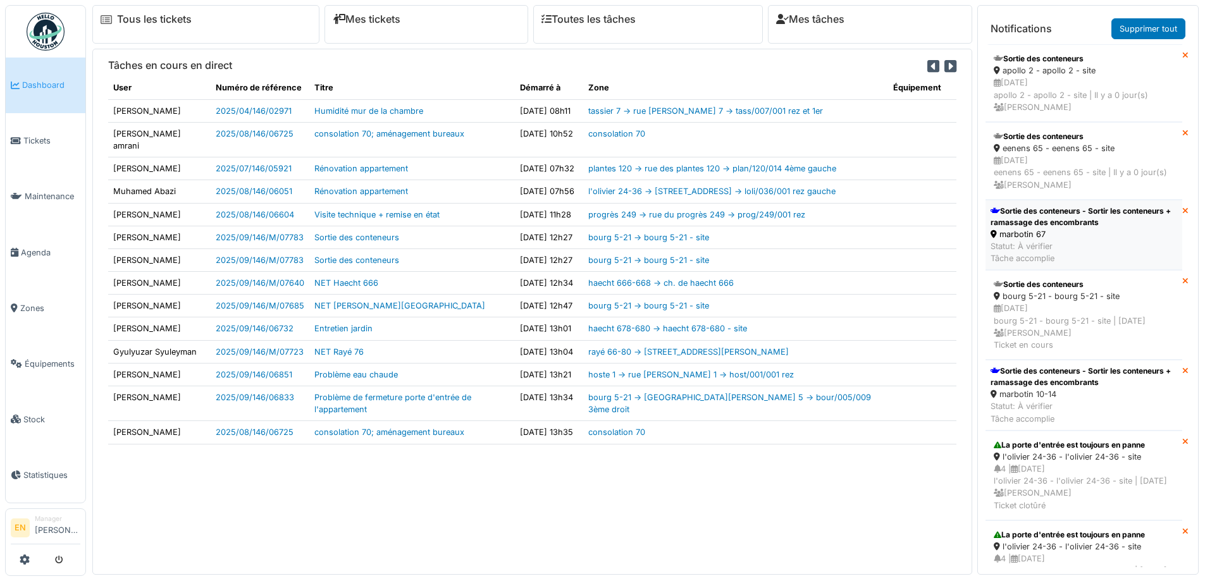
click at [1032, 218] on div "Sortie des conteneurs - Sortir les conteneurs + ramassage des encombrants" at bounding box center [1083, 217] width 187 height 23
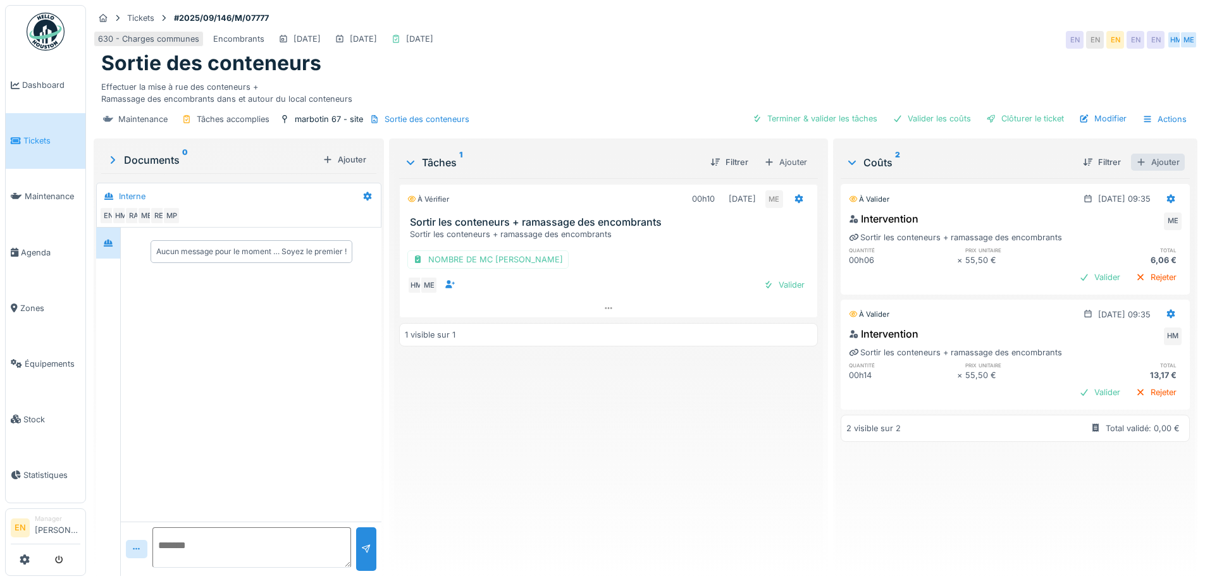
click at [1144, 166] on div "Ajouter" at bounding box center [1158, 162] width 54 height 17
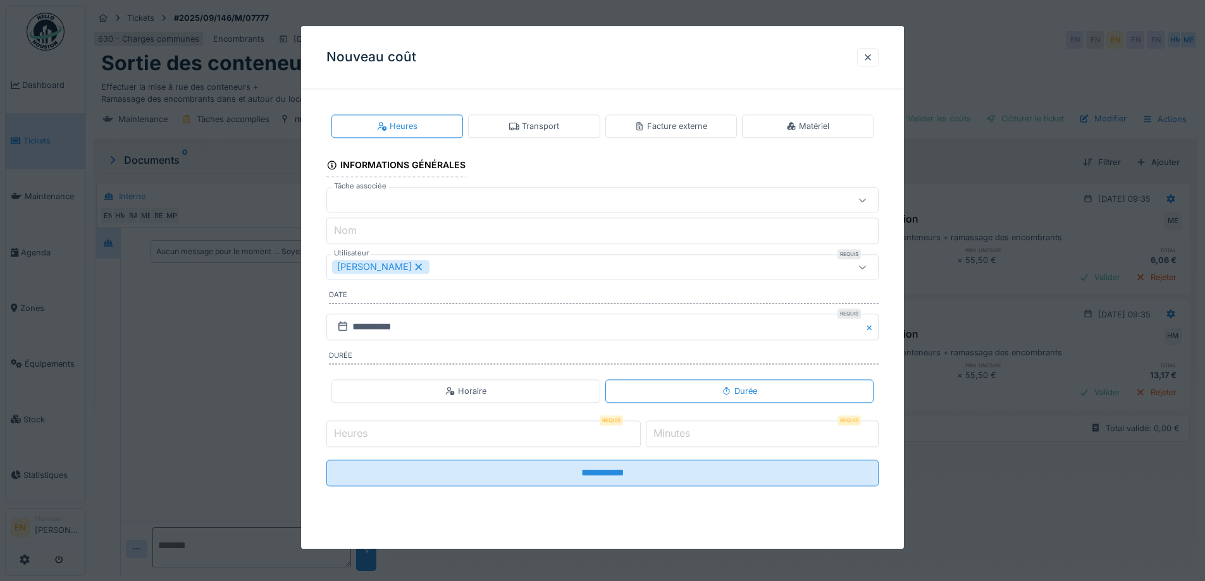
click at [548, 130] on div "Transport" at bounding box center [534, 126] width 50 height 12
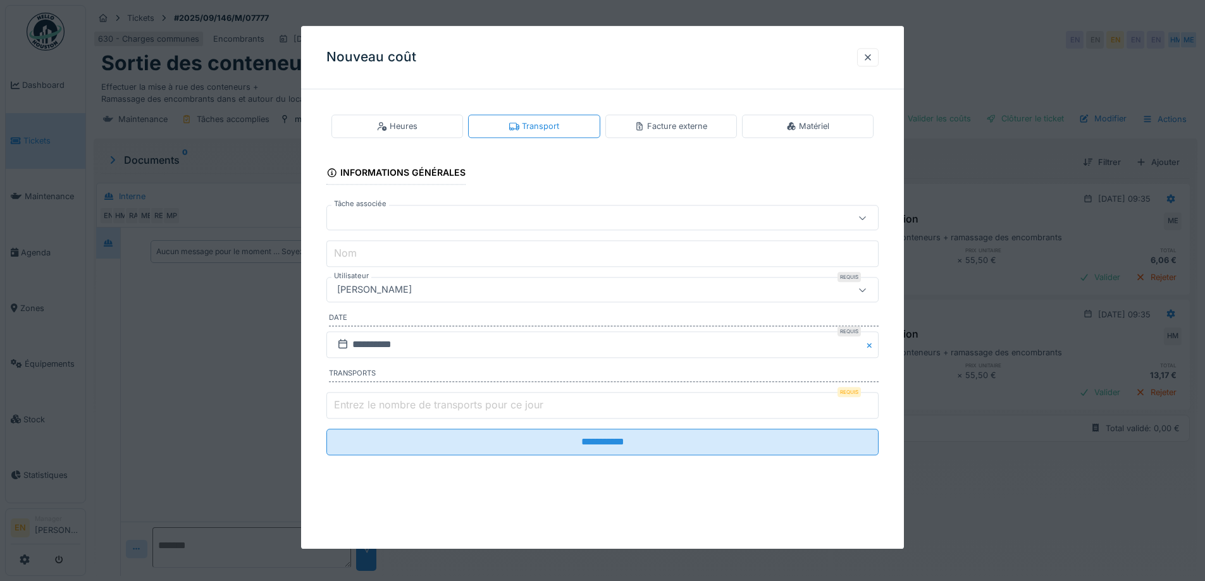
click at [467, 295] on div "[PERSON_NAME]" at bounding box center [570, 290] width 476 height 14
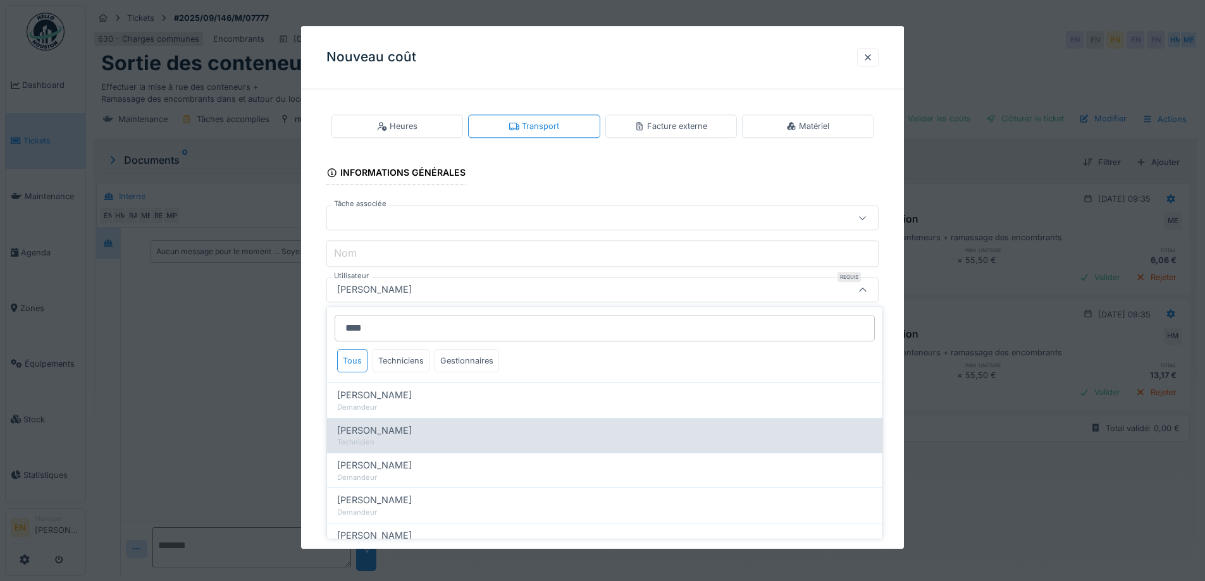
type input "****"
click at [403, 436] on span "[PERSON_NAME]" at bounding box center [374, 431] width 75 height 14
type input "****"
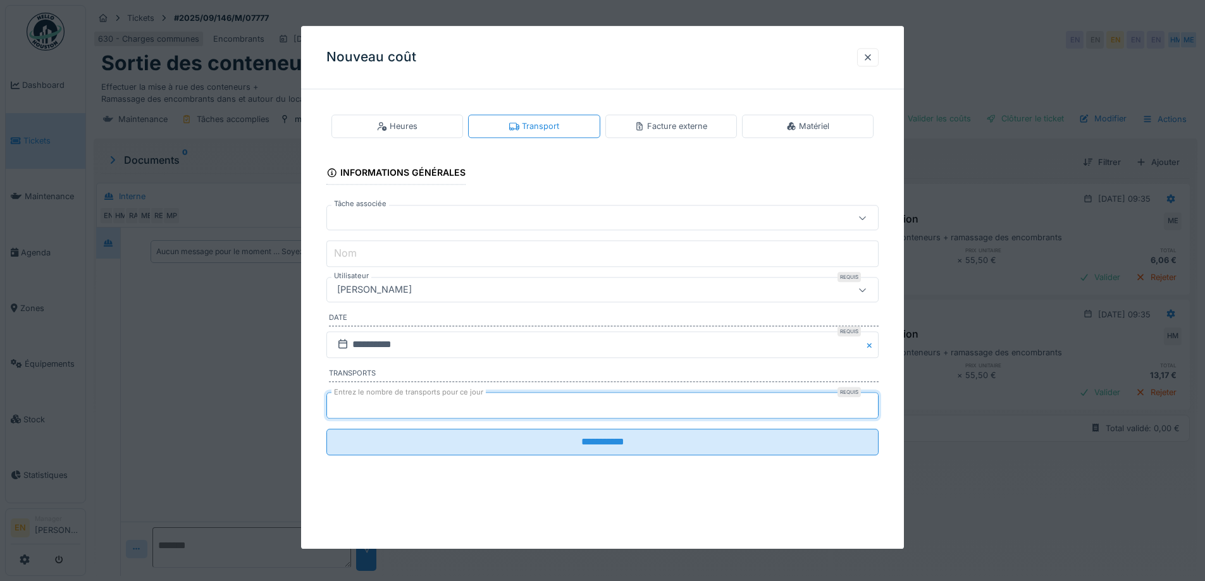
drag, startPoint x: 872, startPoint y: 403, endPoint x: 757, endPoint y: 418, distance: 115.5
type input "*"
click at [871, 404] on input "*" at bounding box center [602, 405] width 552 height 27
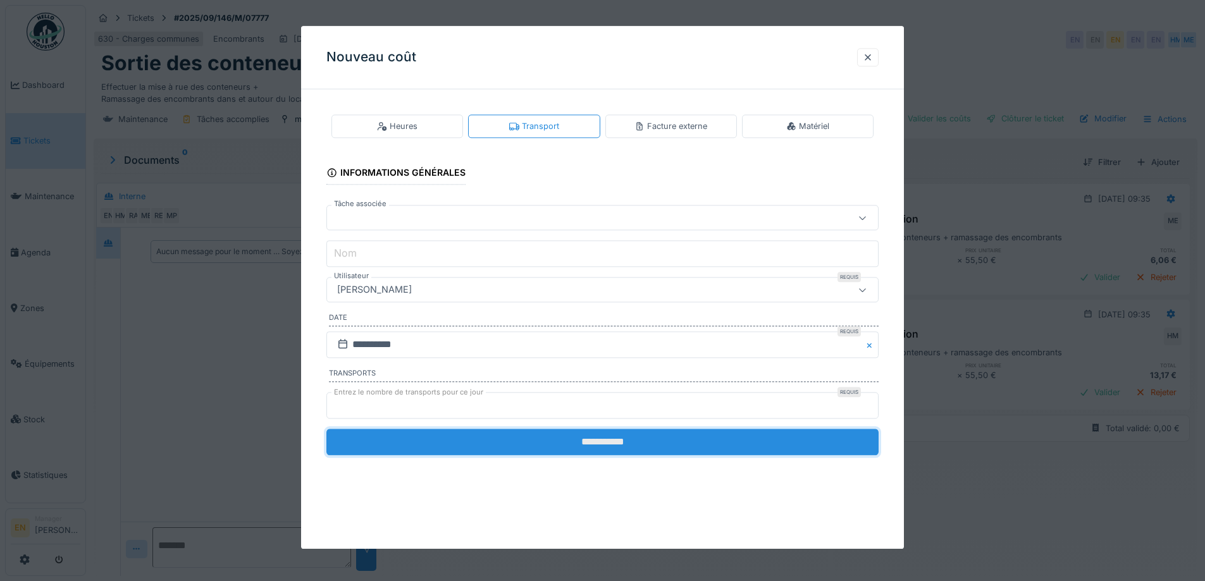
click at [609, 452] on input "**********" at bounding box center [602, 442] width 552 height 27
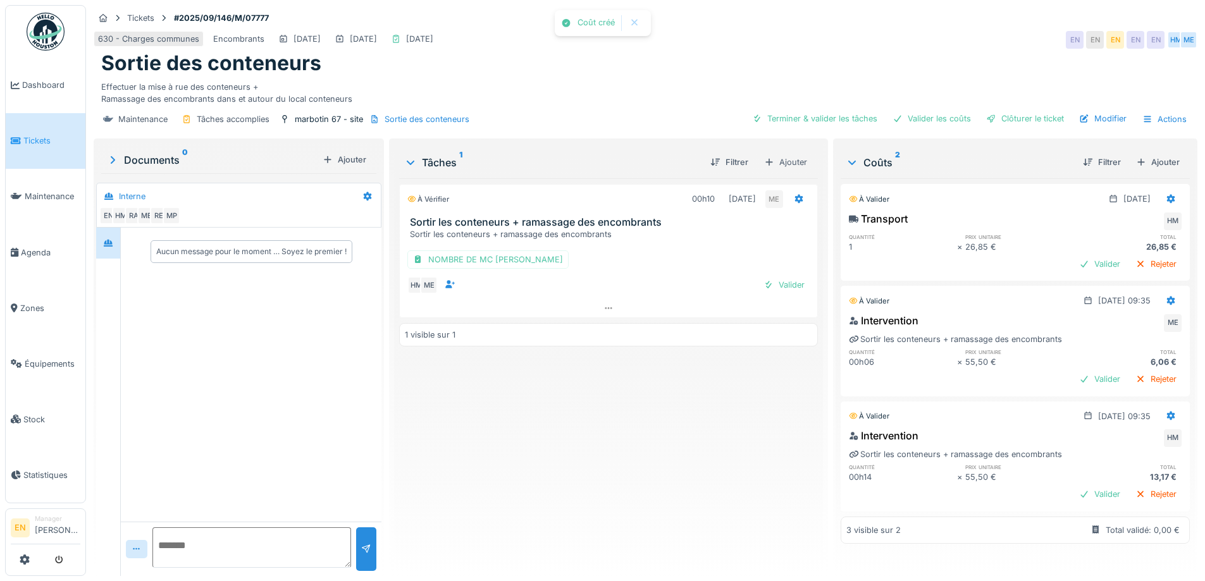
click at [610, 441] on div at bounding box center [602, 290] width 1205 height 581
click at [994, 123] on div "Clôturer le ticket" at bounding box center [1025, 118] width 88 height 17
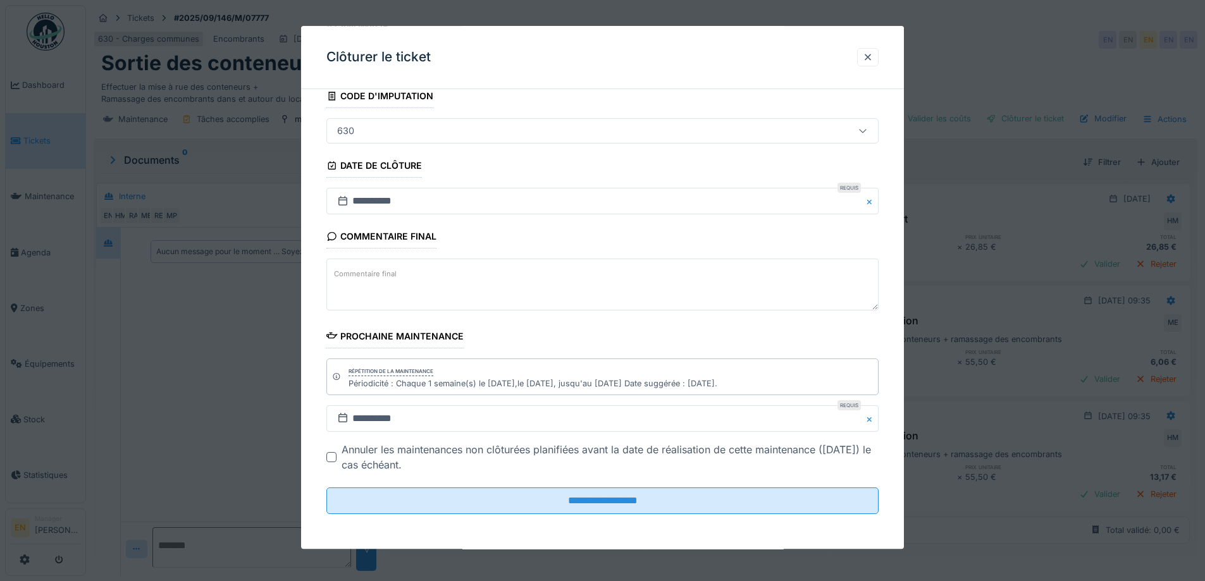
scroll to position [85, 0]
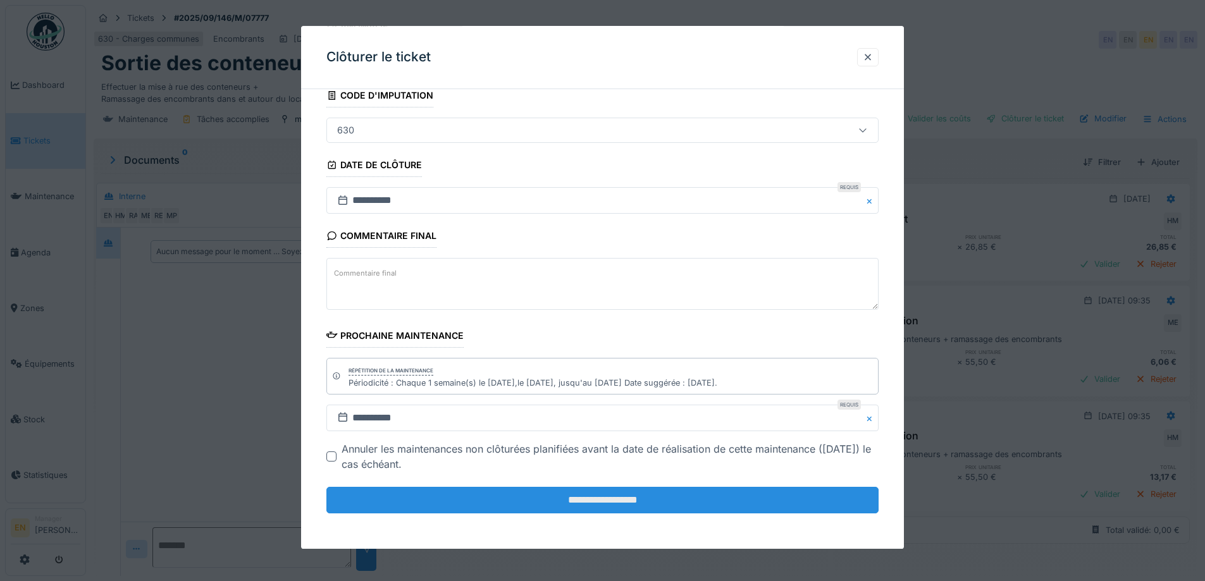
click at [588, 508] on input "**********" at bounding box center [602, 500] width 552 height 27
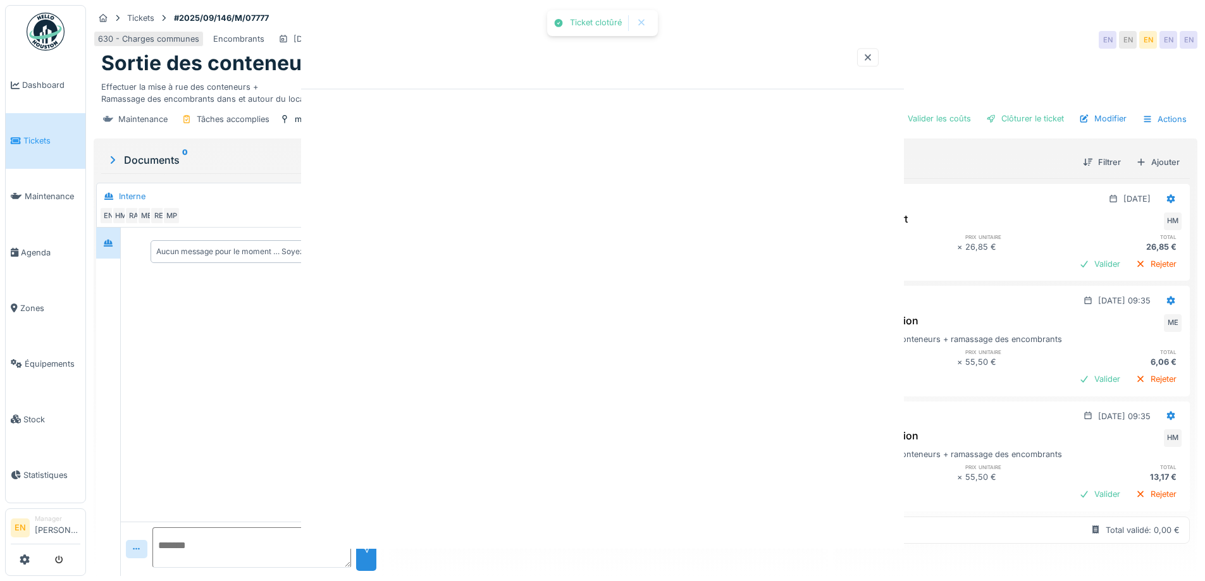
scroll to position [0, 0]
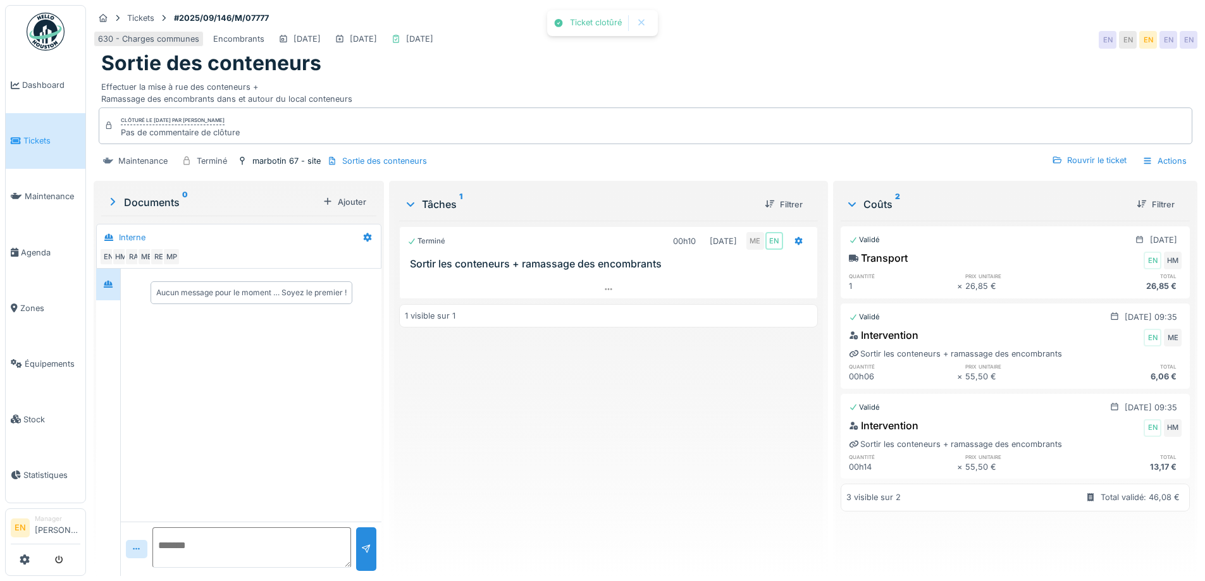
drag, startPoint x: 565, startPoint y: 463, endPoint x: 317, endPoint y: 258, distance: 321.6
click at [541, 436] on div "Terminé 00h10 02/09/2025 ME EN Sortir les conteneurs + ramassage des encombrant…" at bounding box center [608, 393] width 418 height 345
click at [51, 35] on img at bounding box center [46, 32] width 38 height 38
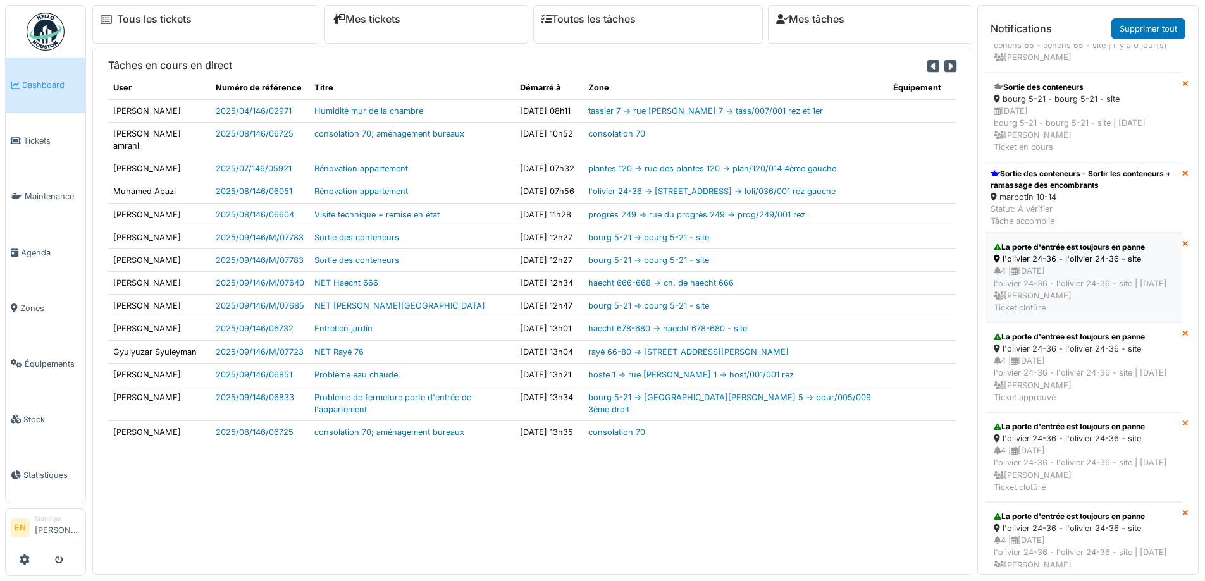
scroll to position [253, 0]
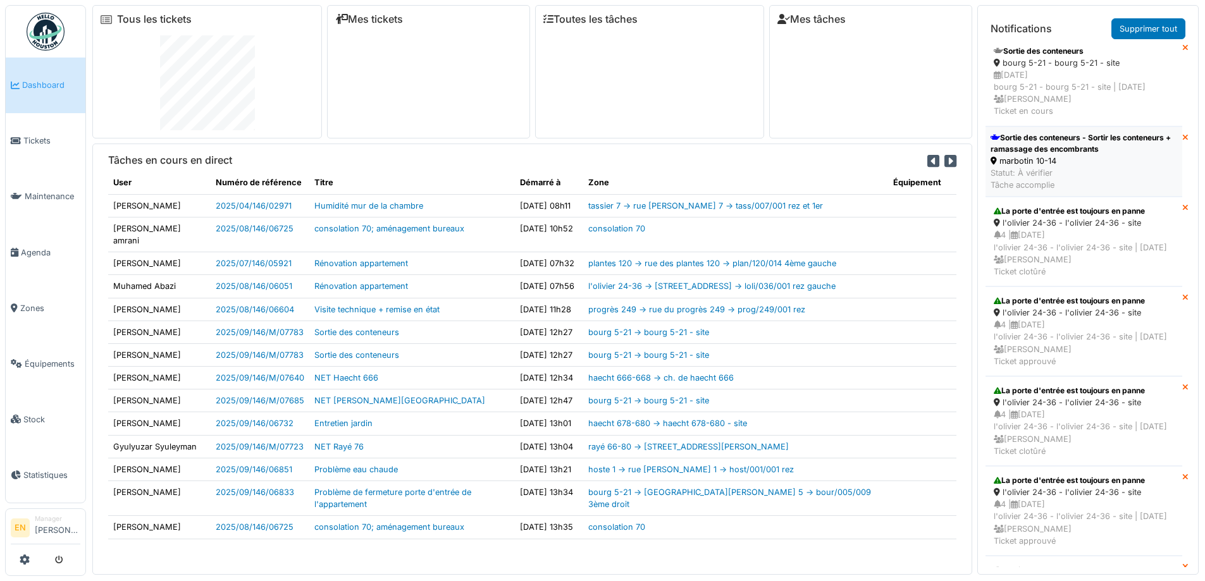
click at [1032, 155] on div "Sortie des conteneurs - Sortir les conteneurs + ramassage des encombrants" at bounding box center [1083, 143] width 187 height 23
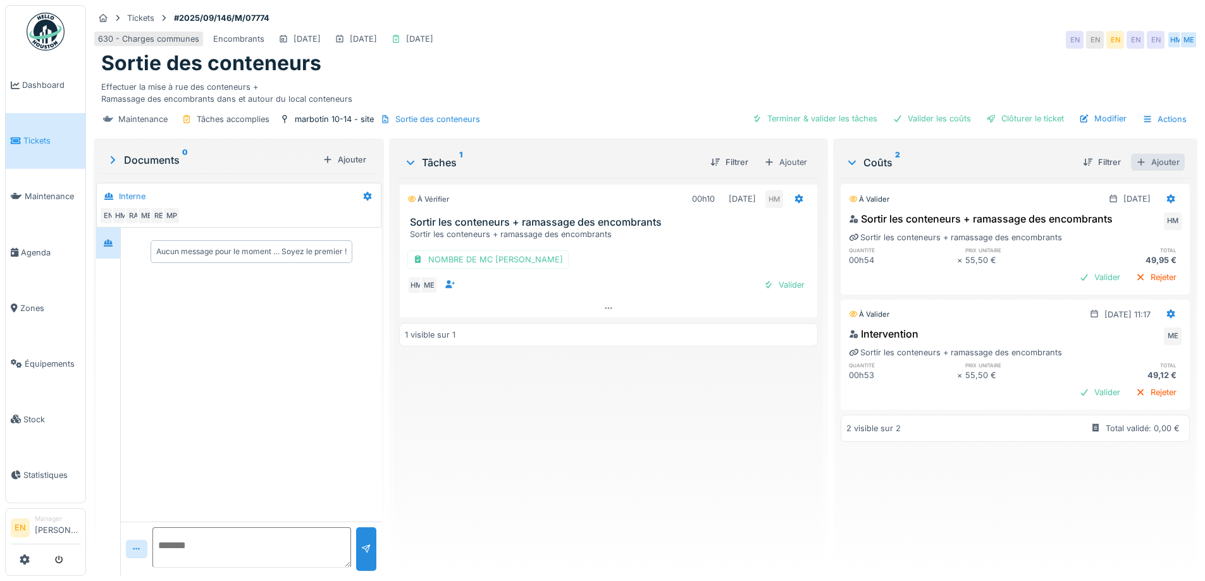
click at [1144, 163] on div "Ajouter" at bounding box center [1158, 162] width 54 height 17
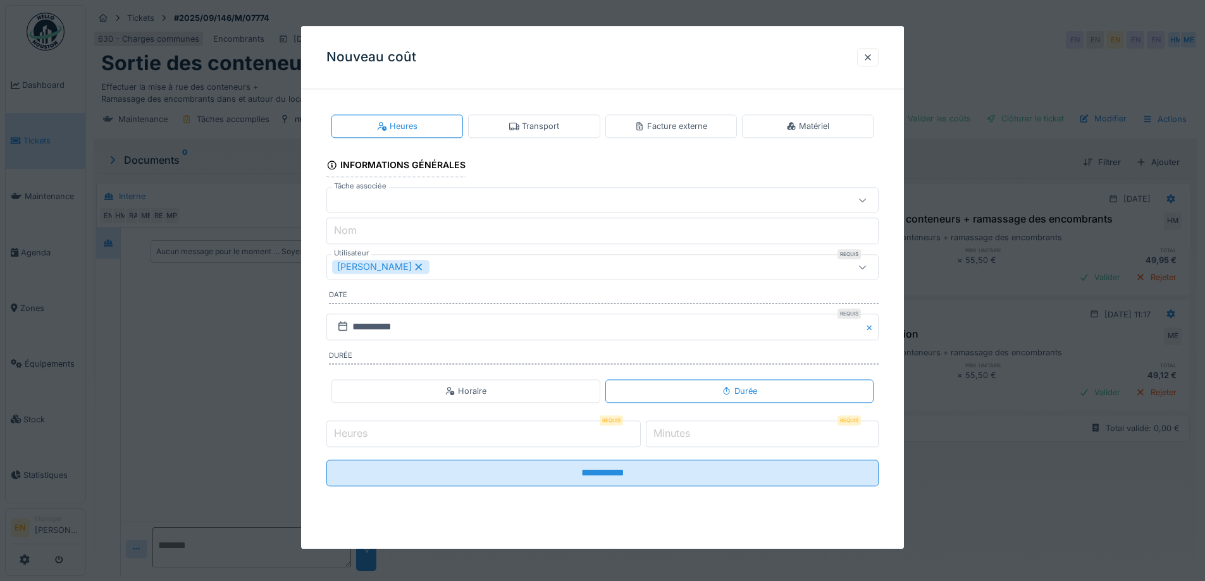
click at [540, 126] on div "Transport" at bounding box center [534, 126] width 50 height 12
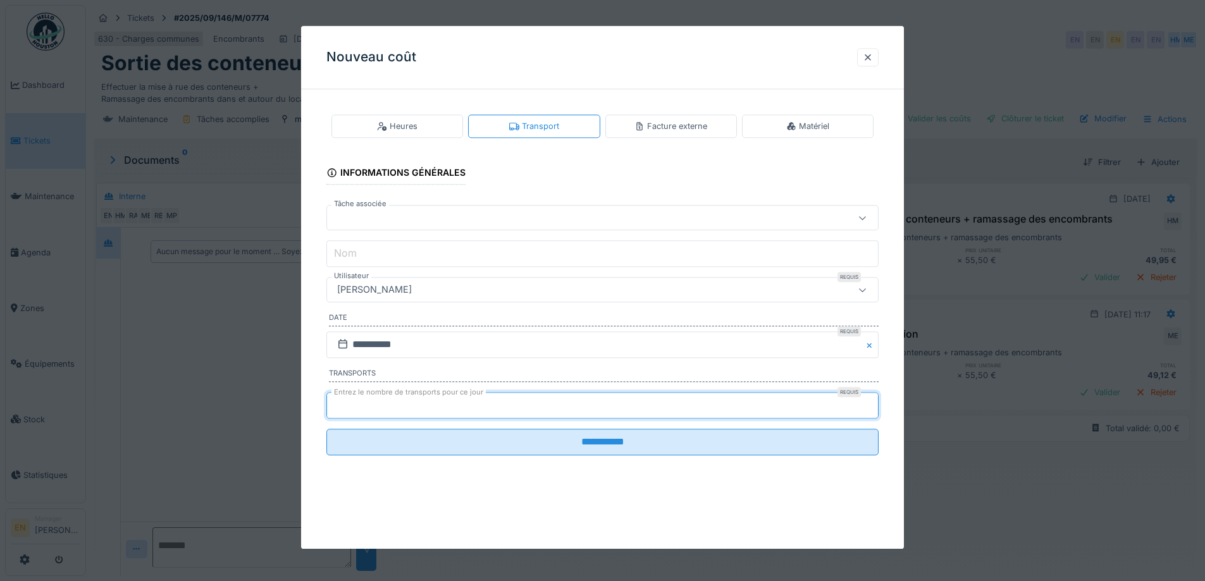
type input "*"
click at [875, 401] on input "*" at bounding box center [602, 405] width 552 height 27
click at [519, 287] on div "[PERSON_NAME]" at bounding box center [570, 290] width 476 height 14
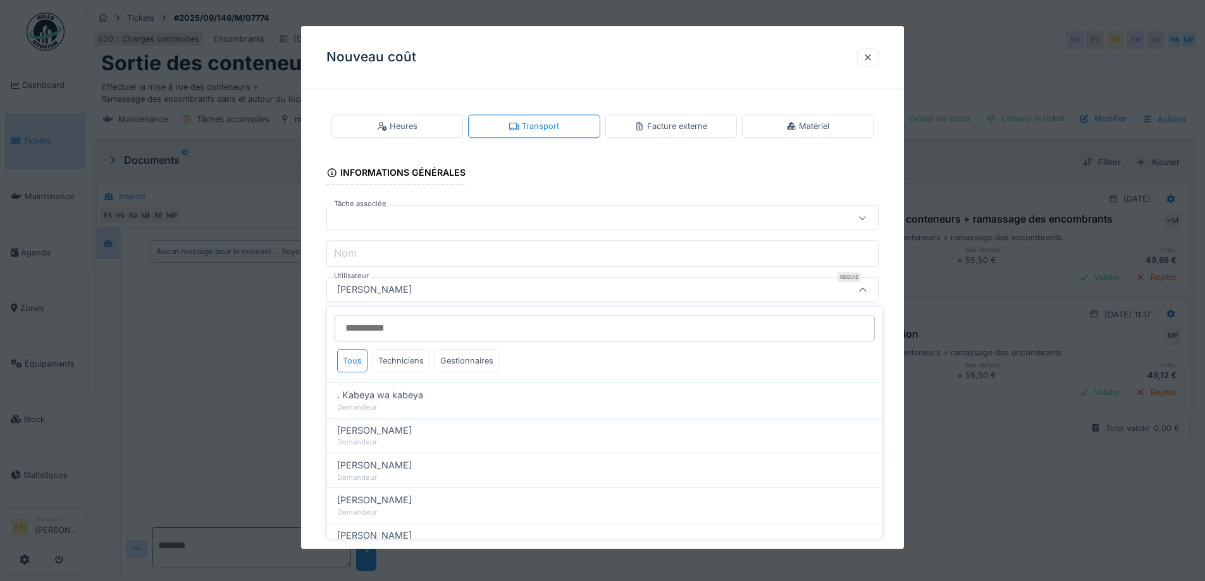
click at [481, 329] on input "Utilisateur" at bounding box center [605, 328] width 540 height 27
click at [548, 328] on input "***" at bounding box center [605, 328] width 540 height 27
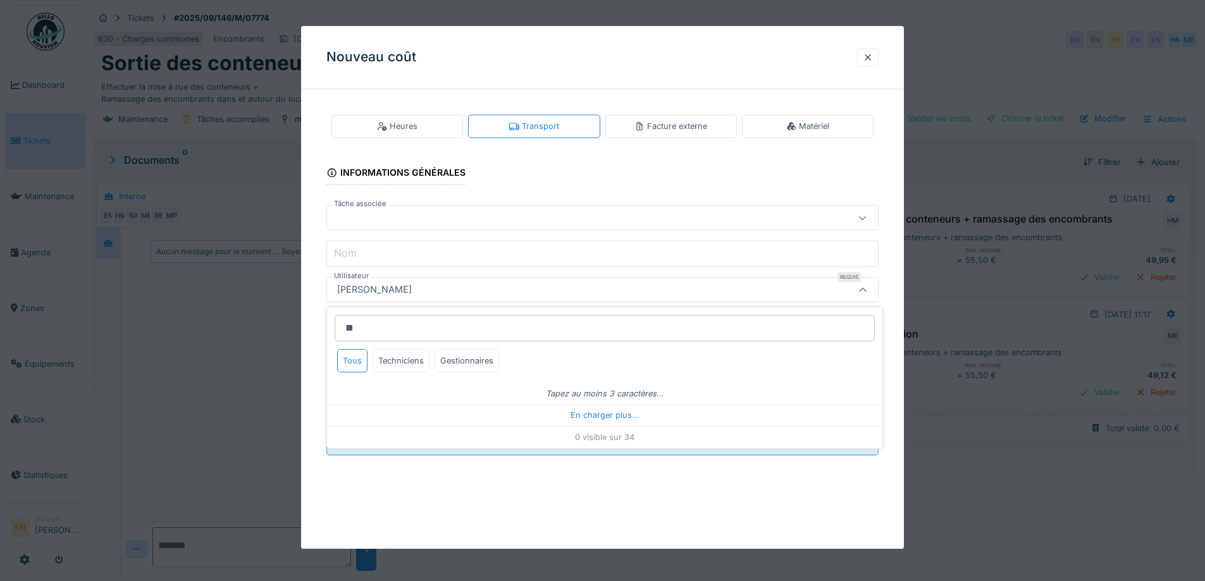
type input "*"
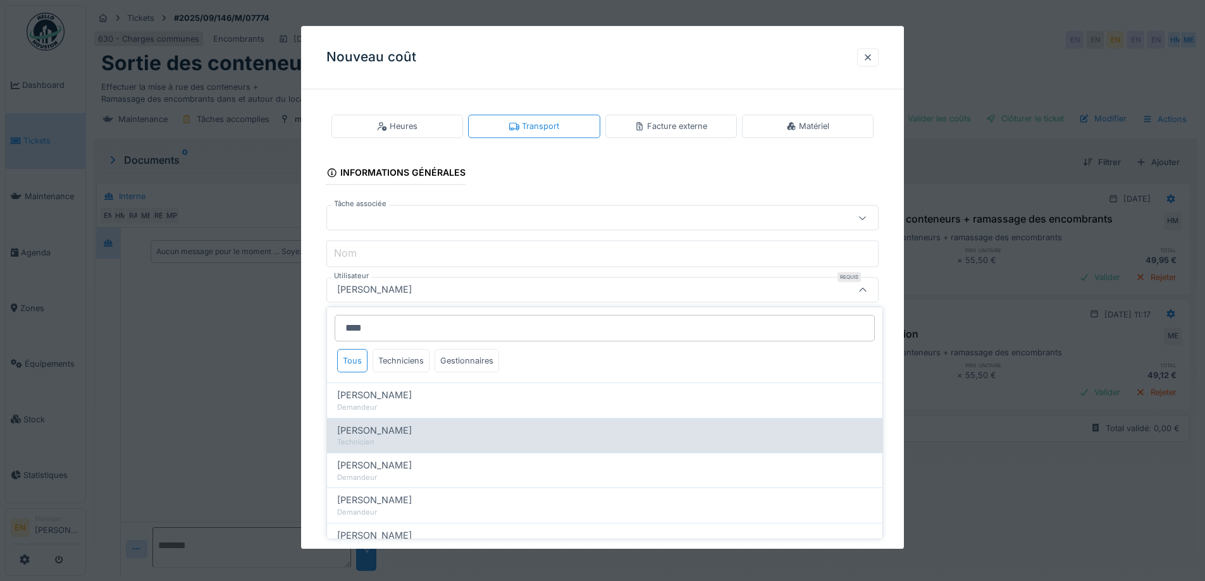
type input "****"
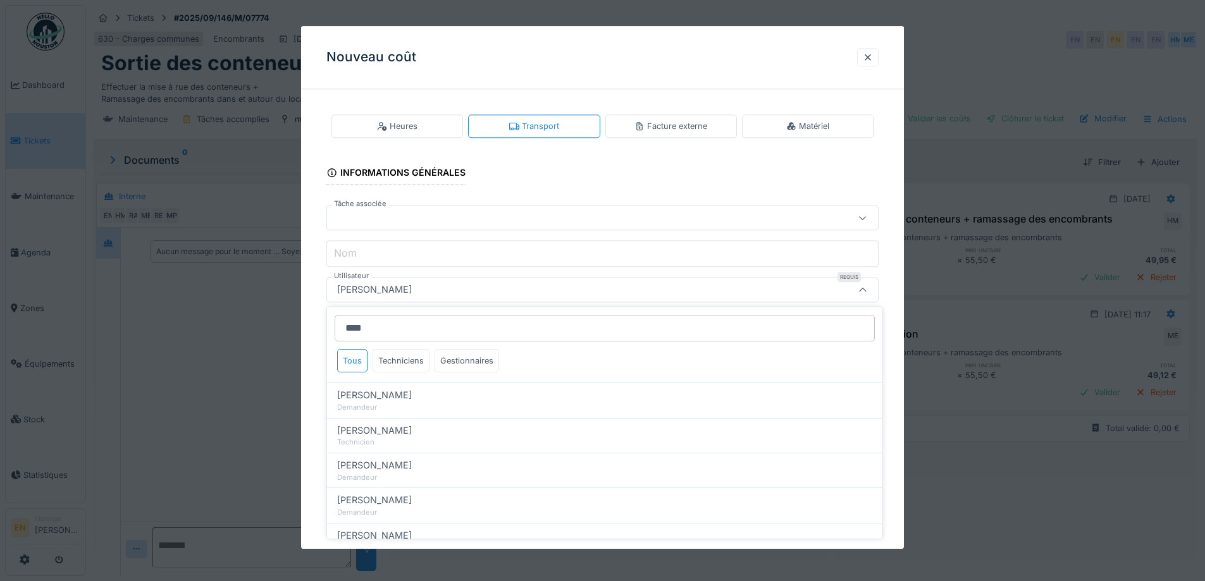
click at [384, 433] on span "Hassan Messari" at bounding box center [374, 431] width 75 height 14
type input "****"
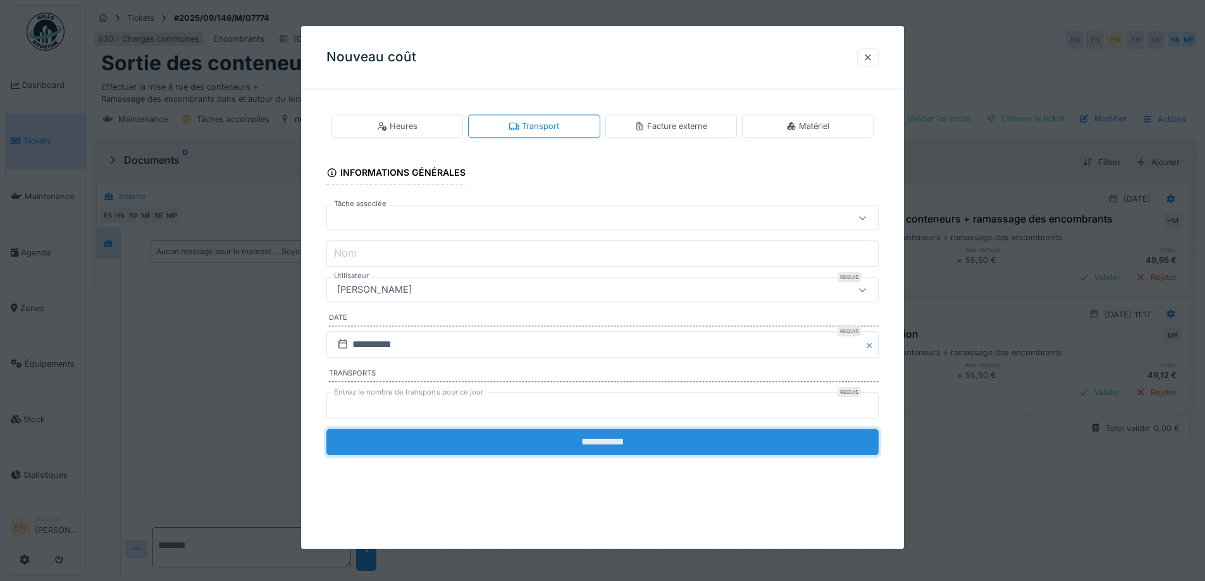
click at [616, 444] on input "**********" at bounding box center [602, 442] width 552 height 27
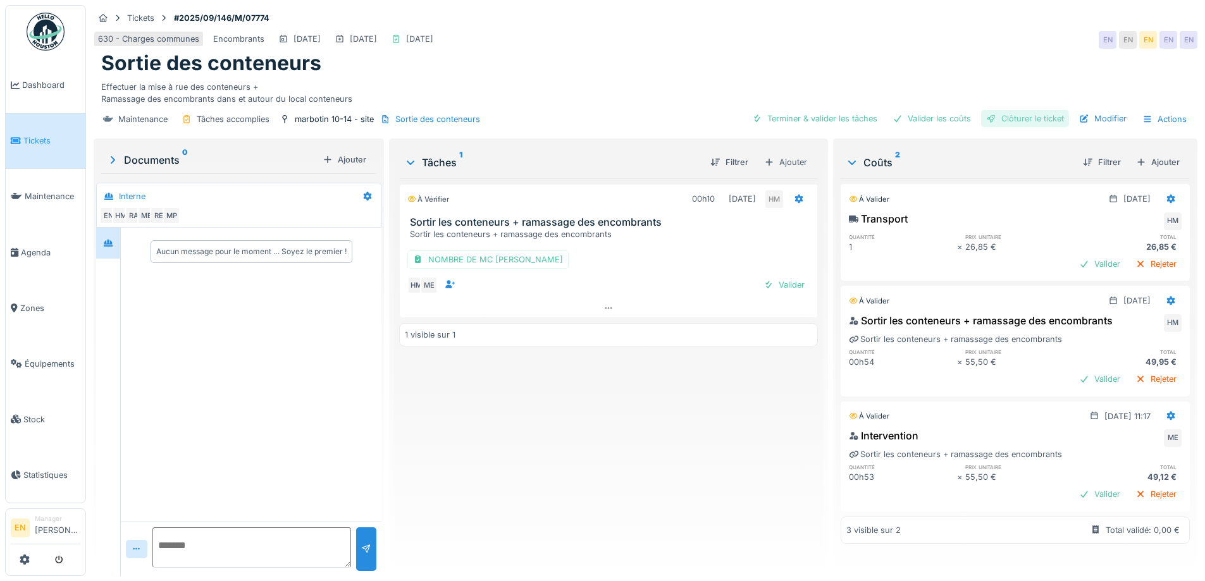
click at [1020, 126] on div "Clôturer le ticket" at bounding box center [1025, 118] width 88 height 17
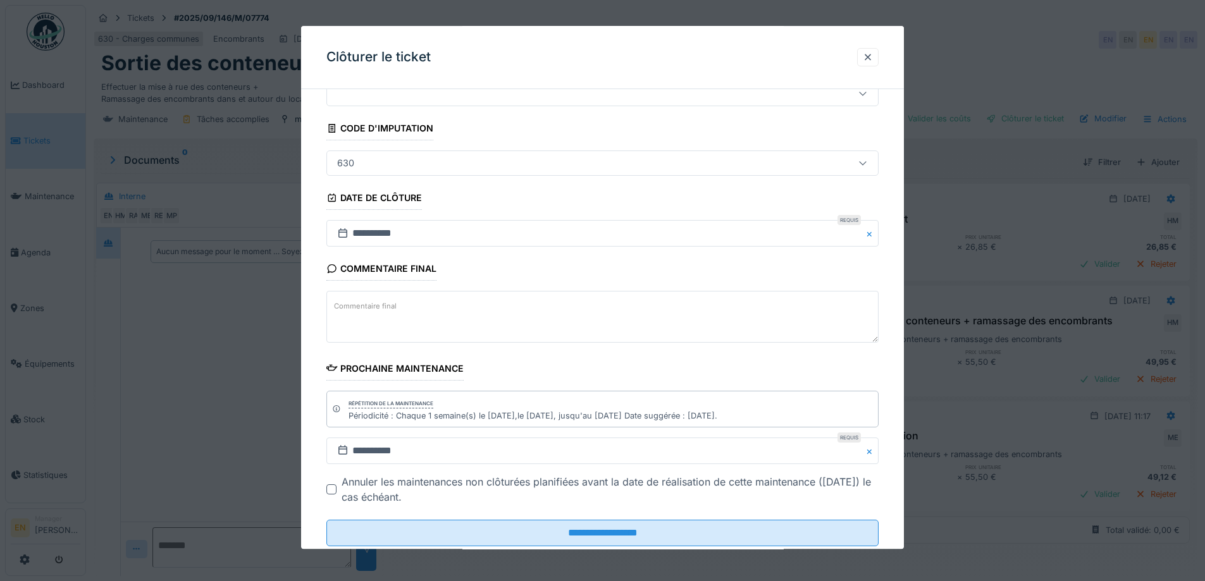
scroll to position [85, 0]
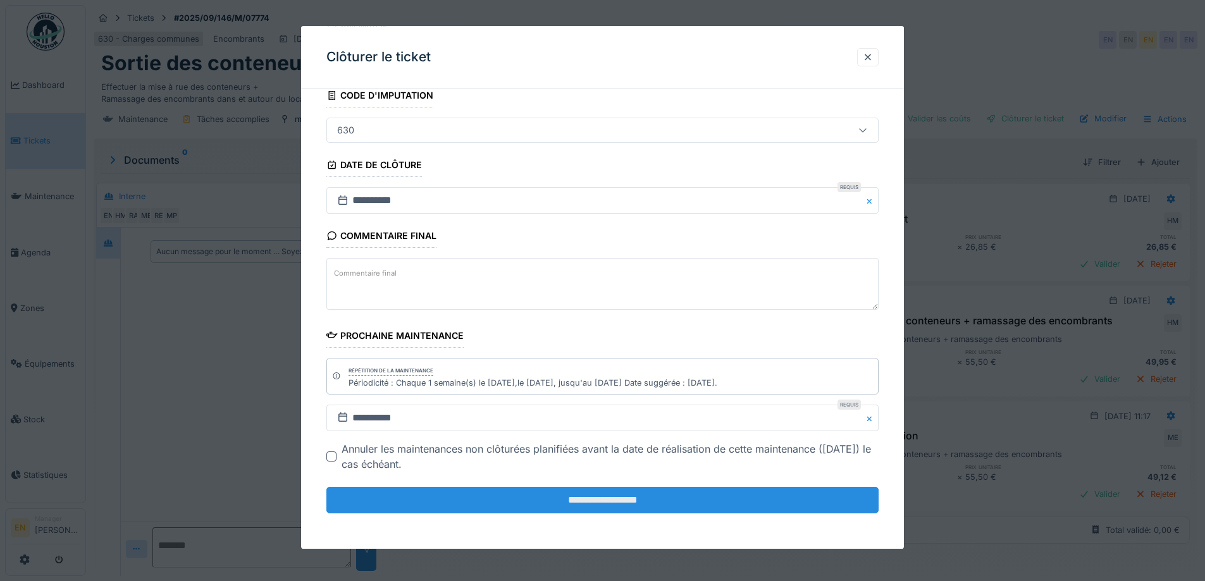
click at [600, 503] on input "**********" at bounding box center [602, 500] width 552 height 27
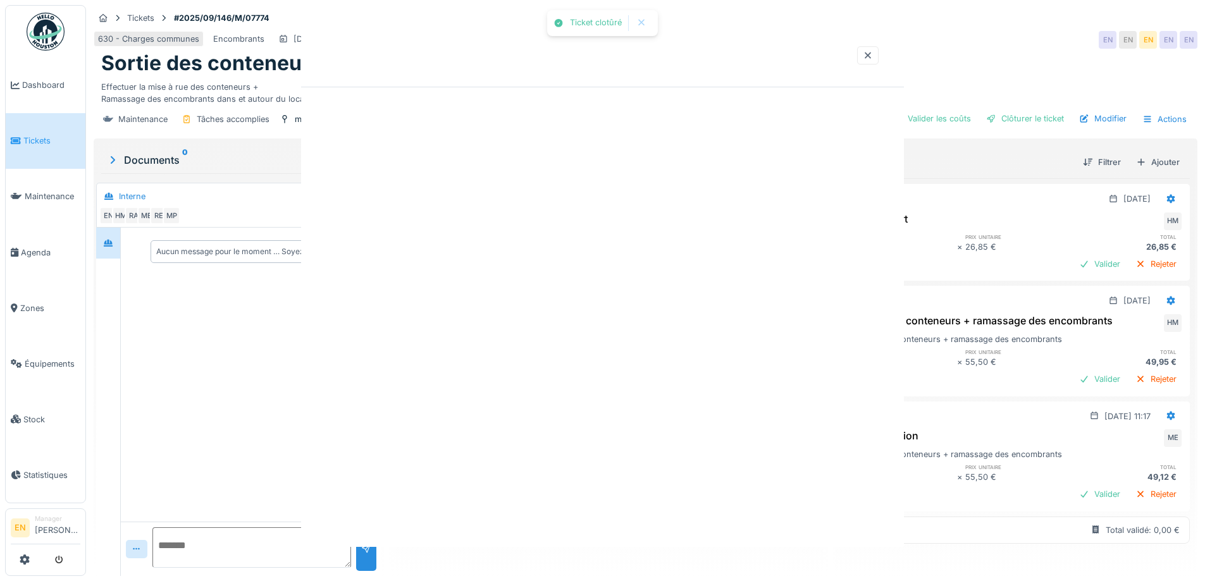
scroll to position [0, 0]
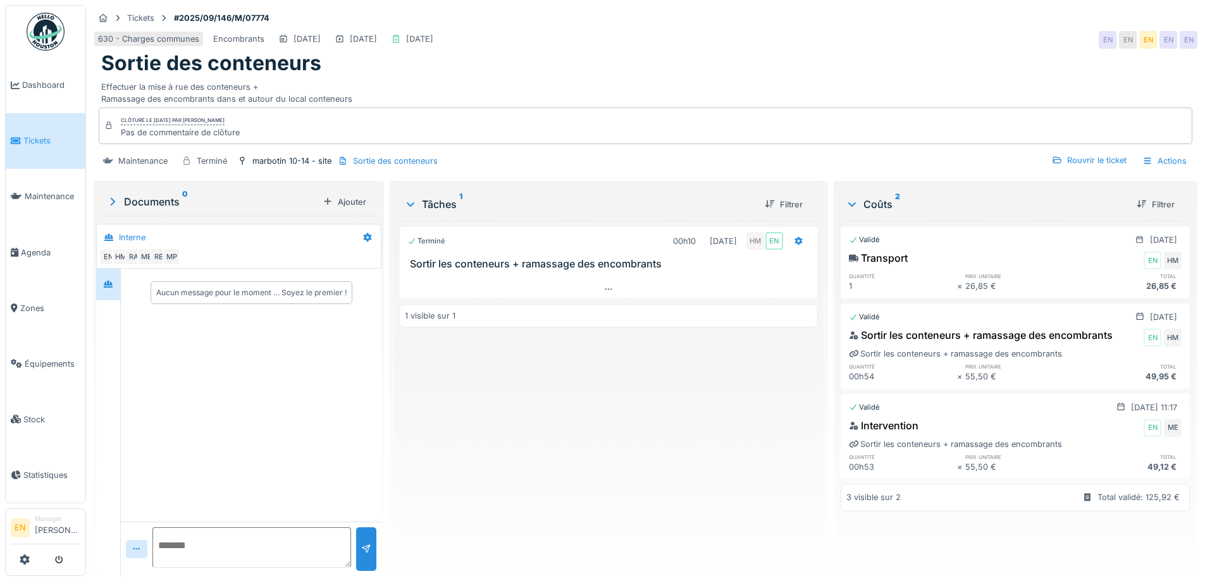
click at [576, 492] on div "Terminé 00h10 02/09/2025 HM EN Sortir les conteneurs + ramassage des encombrant…" at bounding box center [608, 393] width 418 height 345
click at [46, 32] on img at bounding box center [46, 32] width 38 height 38
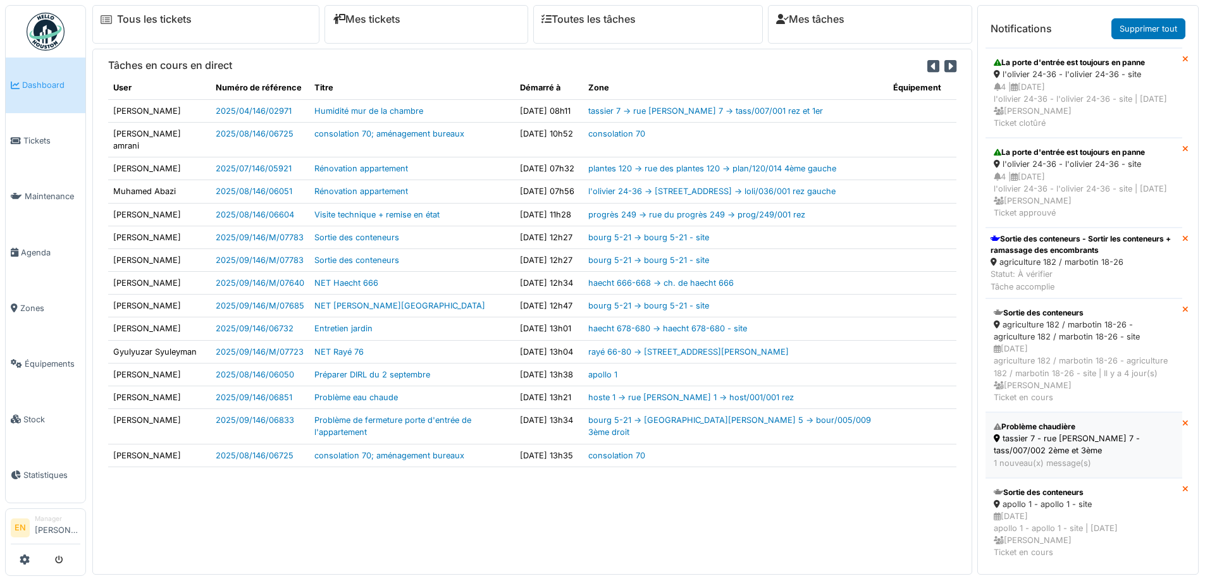
scroll to position [683, 0]
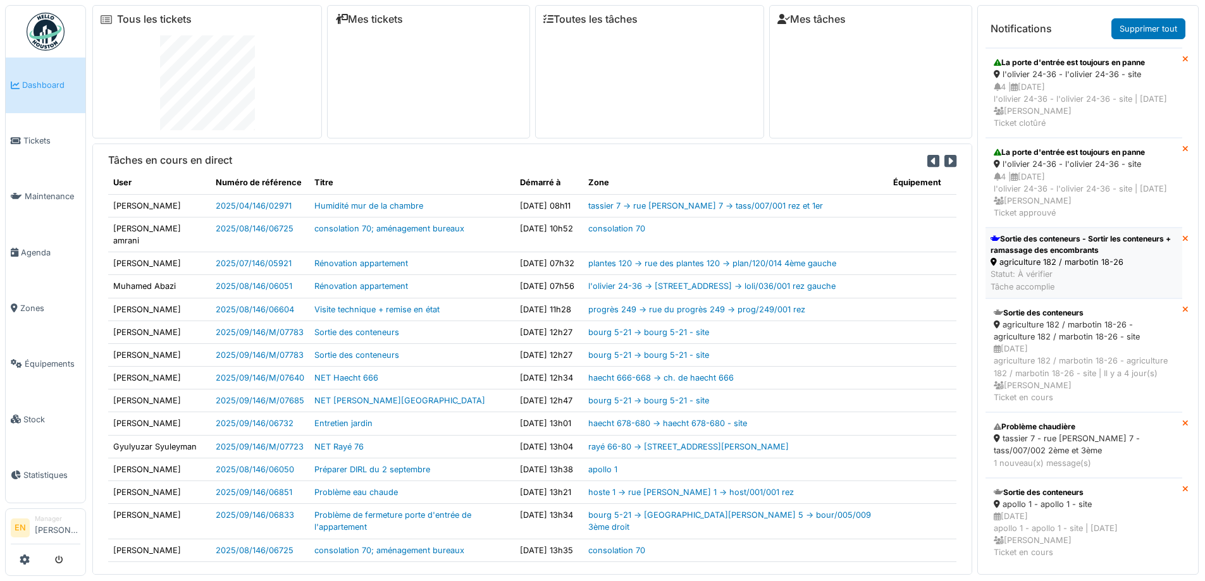
click at [1021, 233] on div "Sortie des conteneurs - Sortir les conteneurs + ramassage des encombrants" at bounding box center [1083, 244] width 187 height 23
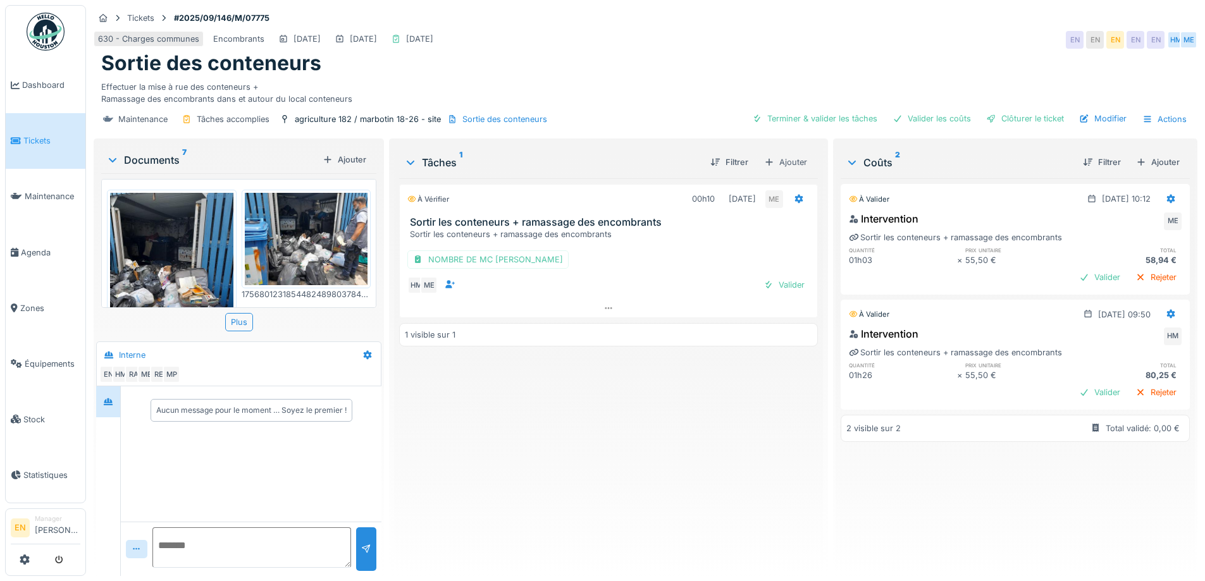
click at [159, 281] on img at bounding box center [171, 275] width 123 height 164
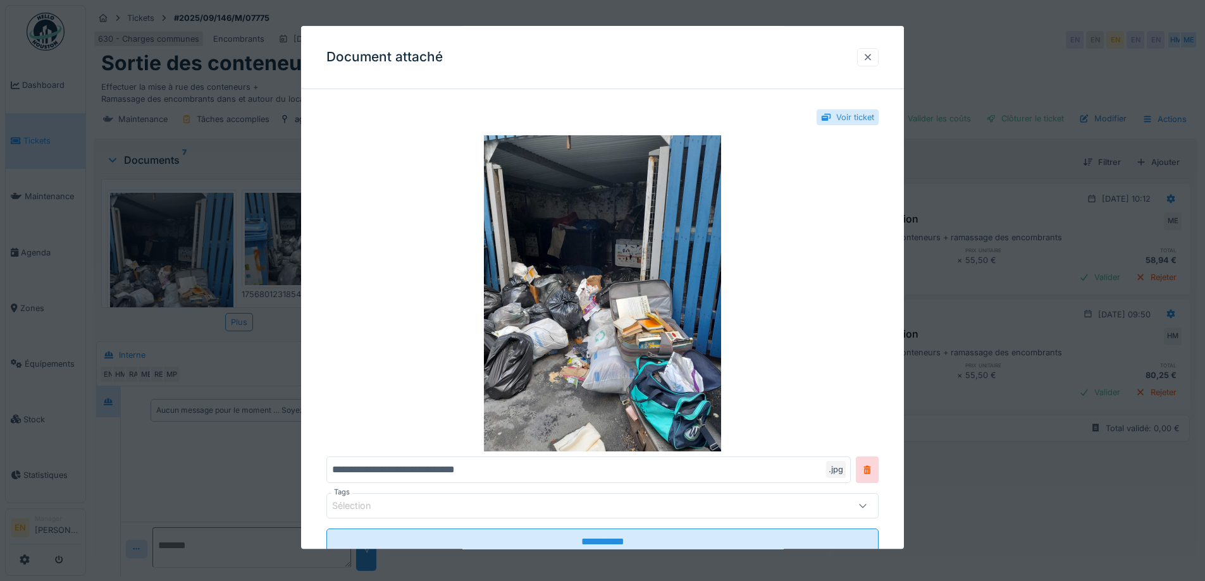
click at [873, 57] on div at bounding box center [868, 57] width 10 height 12
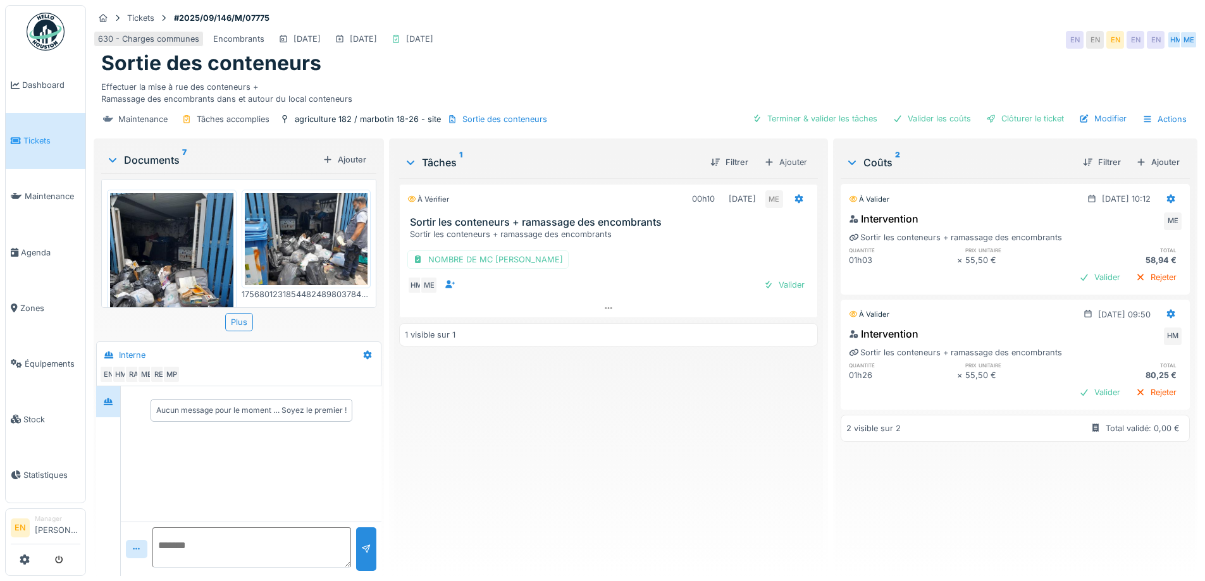
click at [620, 110] on div "Maintenance Tâches accomplies agriculture 182 / marbotin 18-26 - site Sortie de…" at bounding box center [646, 119] width 1104 height 28
click at [639, 87] on div "Effectuer la mise à rue des conteneurs + Ramassage des encombrants dans et auto…" at bounding box center [645, 90] width 1088 height 29
drag, startPoint x: 575, startPoint y: 467, endPoint x: 467, endPoint y: 417, distance: 118.3
click at [575, 465] on div "À vérifier 00h10 02/09/2025 ME Sortir les conteneurs + ramassage des encombrant…" at bounding box center [608, 372] width 418 height 388
click at [293, 247] on img at bounding box center [306, 239] width 123 height 92
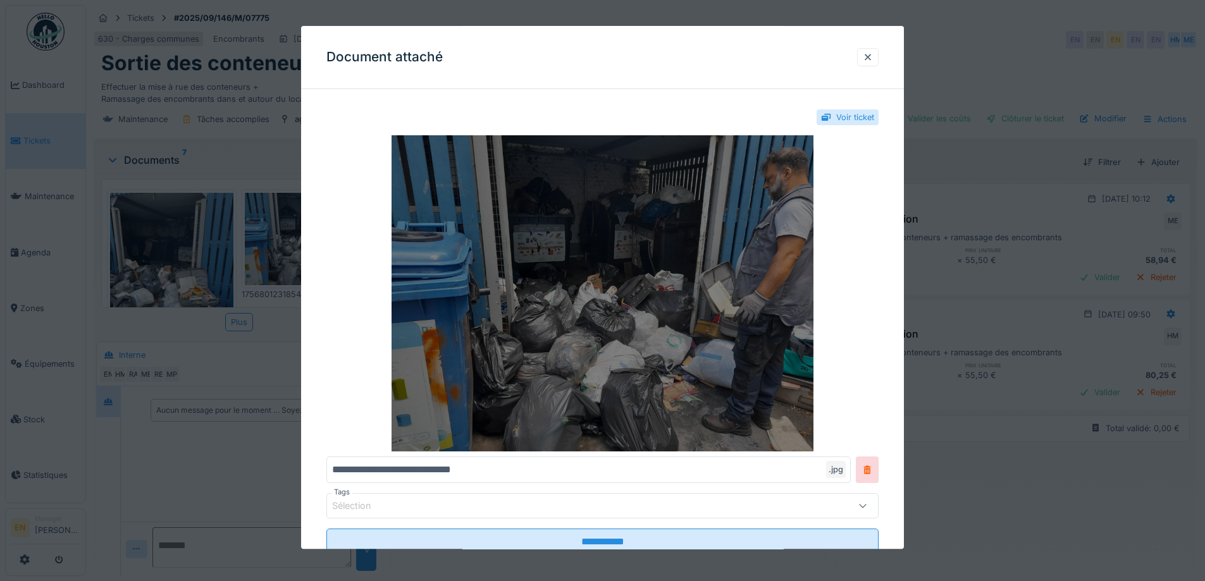
click at [596, 277] on img at bounding box center [602, 294] width 552 height 316
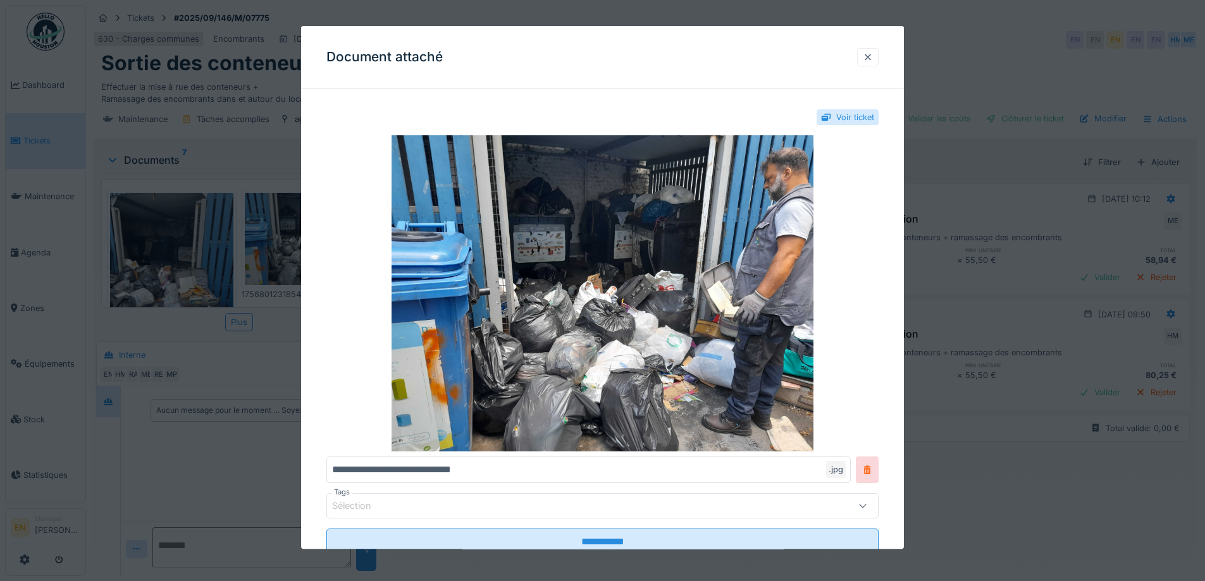
click at [873, 60] on div at bounding box center [868, 57] width 10 height 12
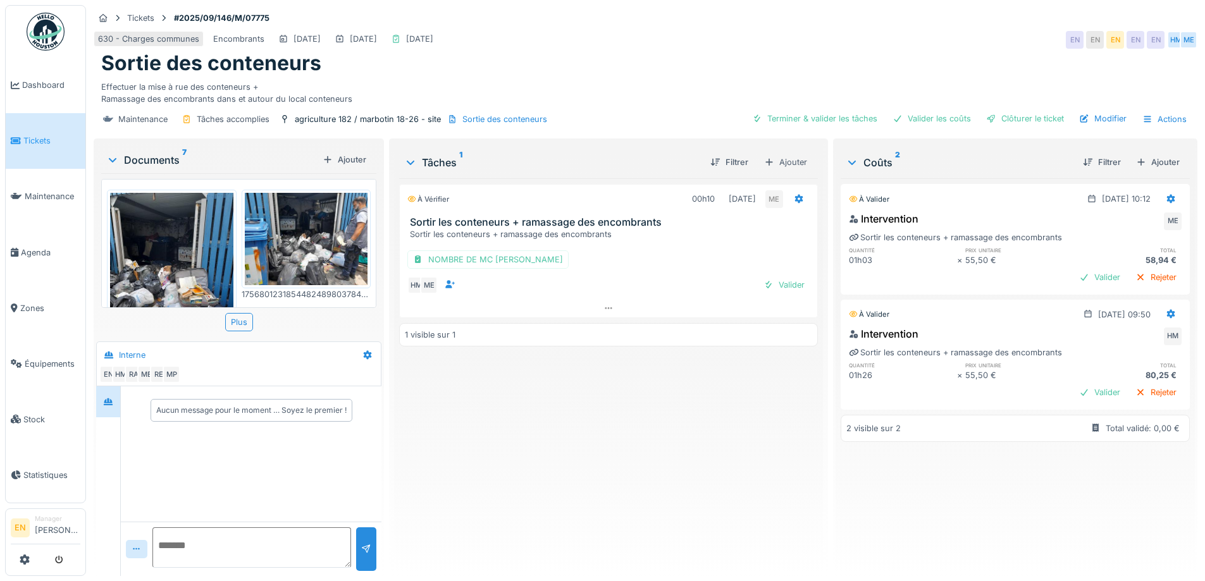
click at [168, 259] on img at bounding box center [171, 275] width 123 height 164
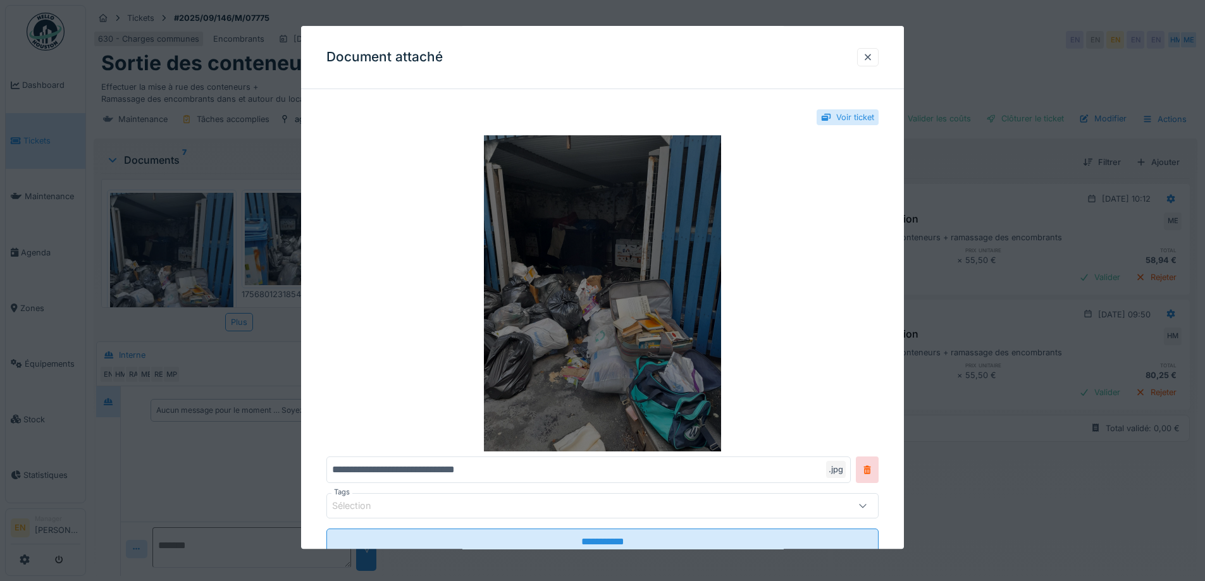
click at [687, 235] on img at bounding box center [602, 294] width 552 height 316
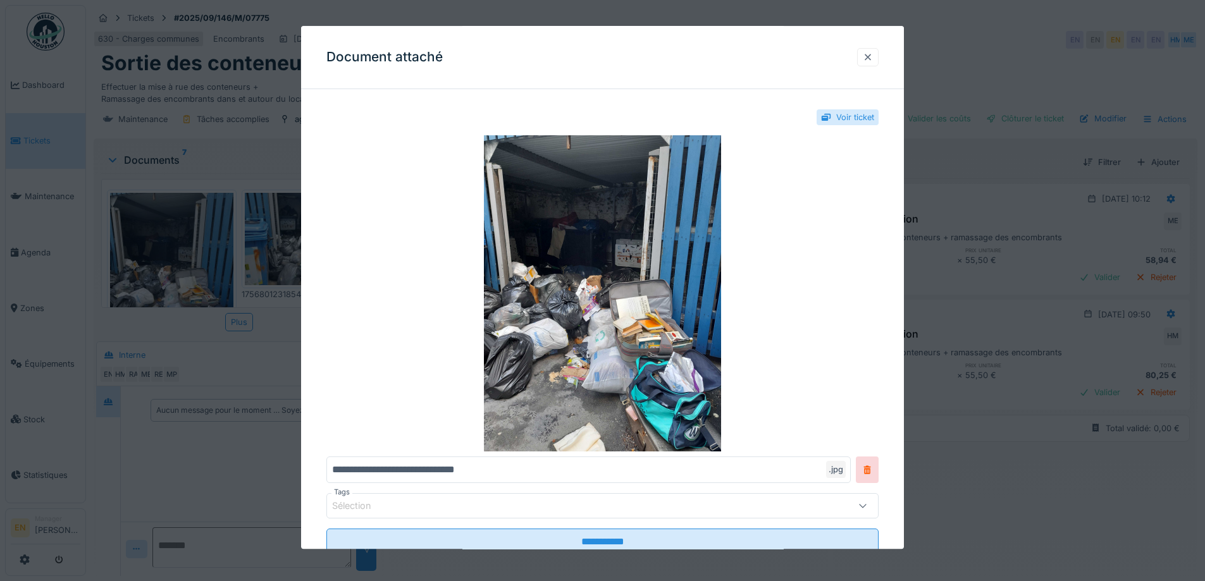
click at [873, 54] on div at bounding box center [868, 57] width 10 height 12
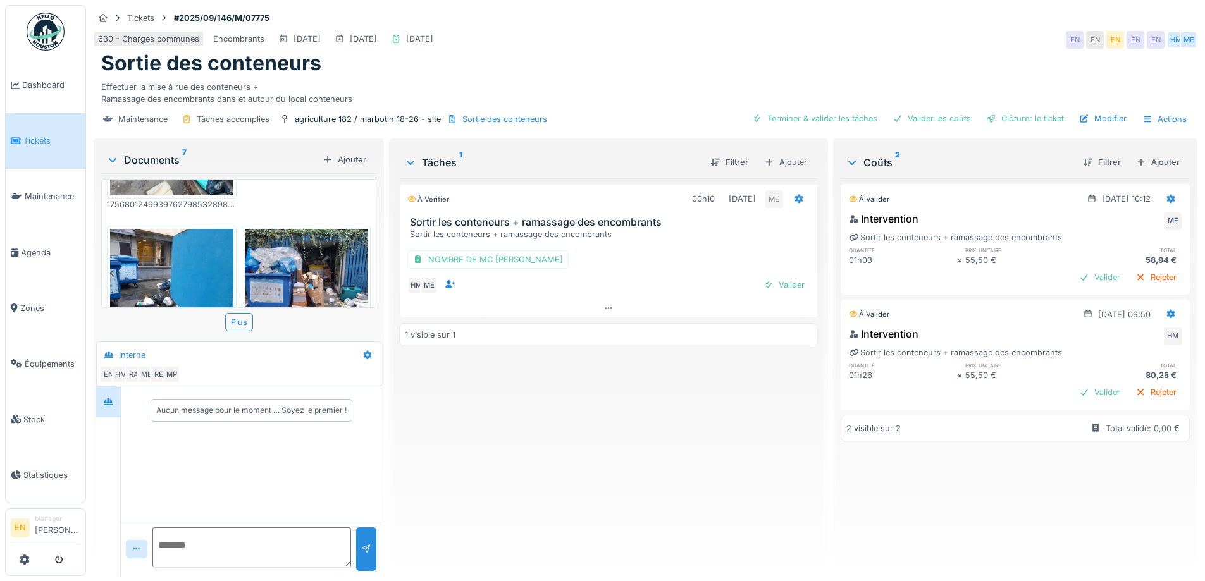
scroll to position [190, 0]
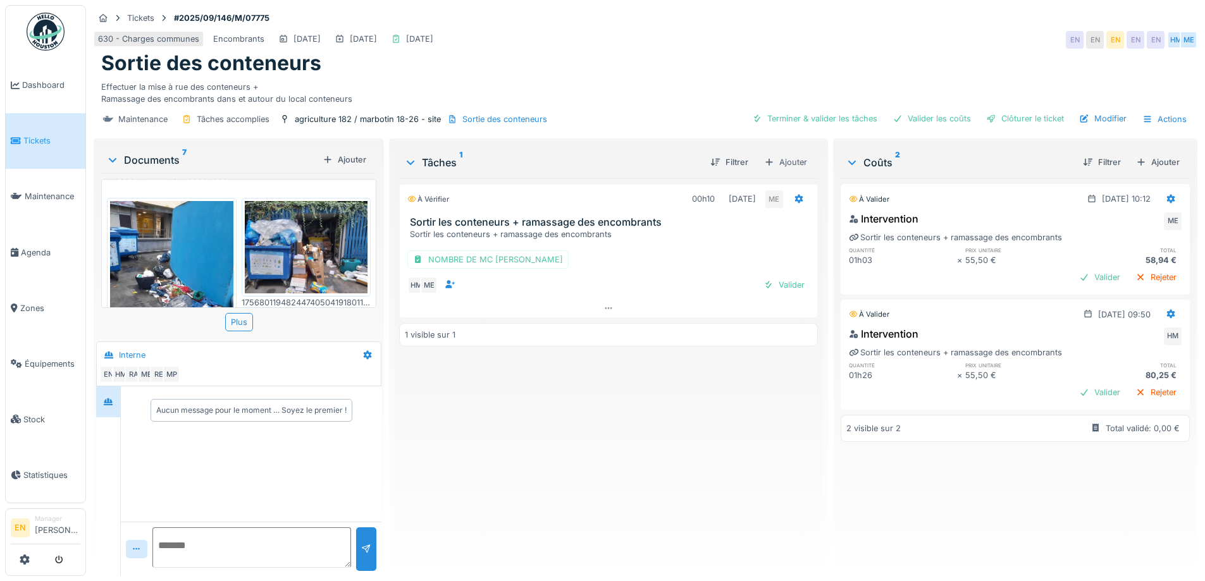
click at [183, 279] on img at bounding box center [171, 283] width 123 height 164
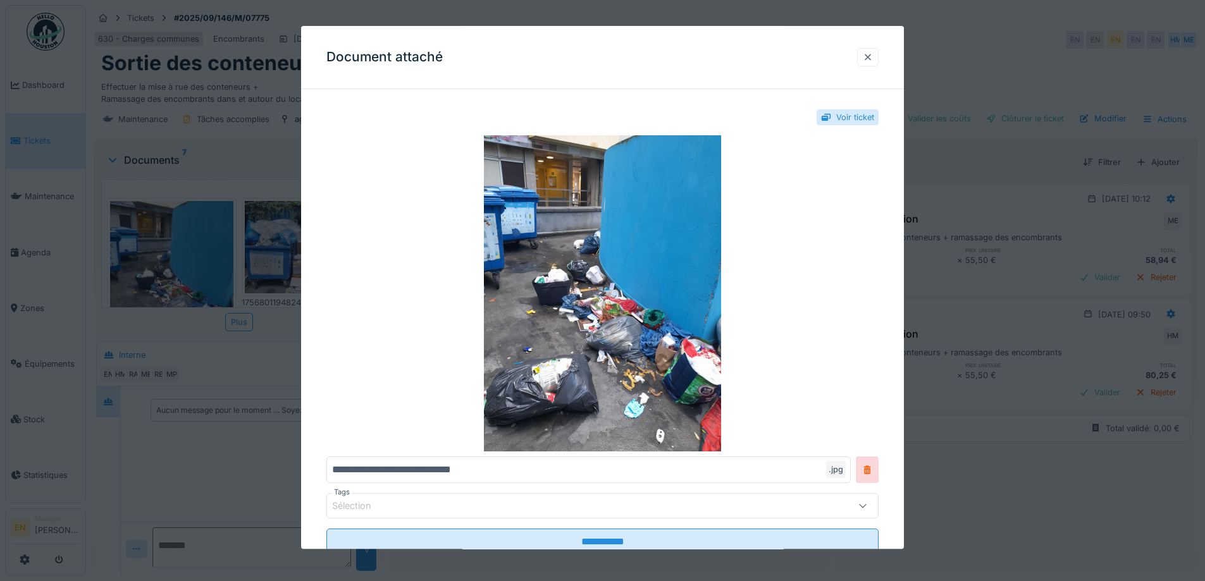
click at [873, 57] on div at bounding box center [868, 57] width 10 height 12
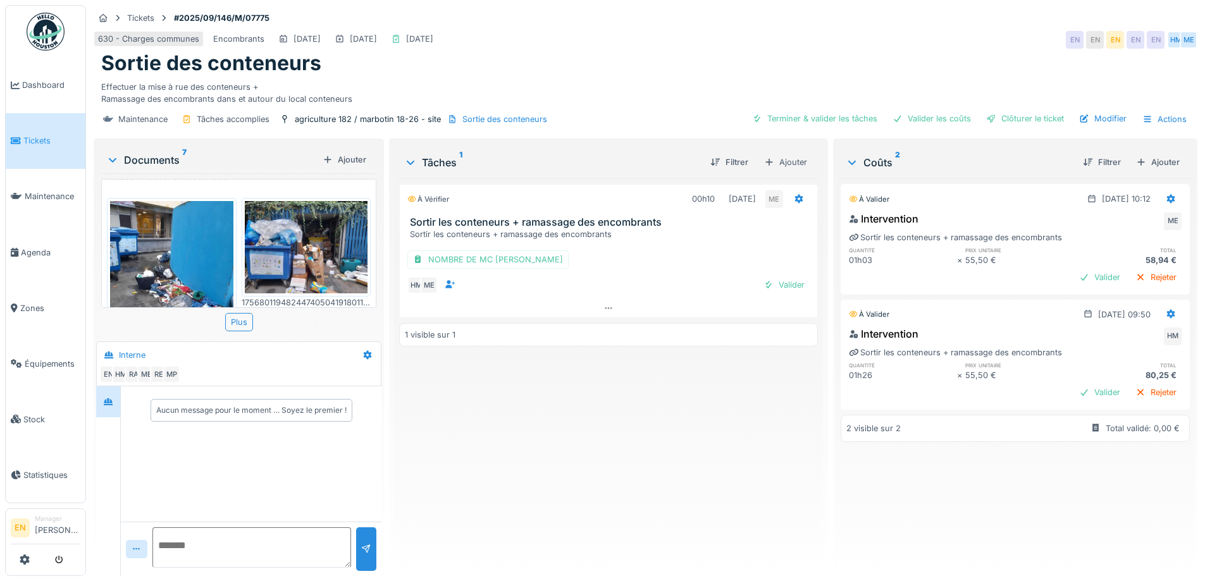
click at [296, 250] on img at bounding box center [306, 247] width 123 height 92
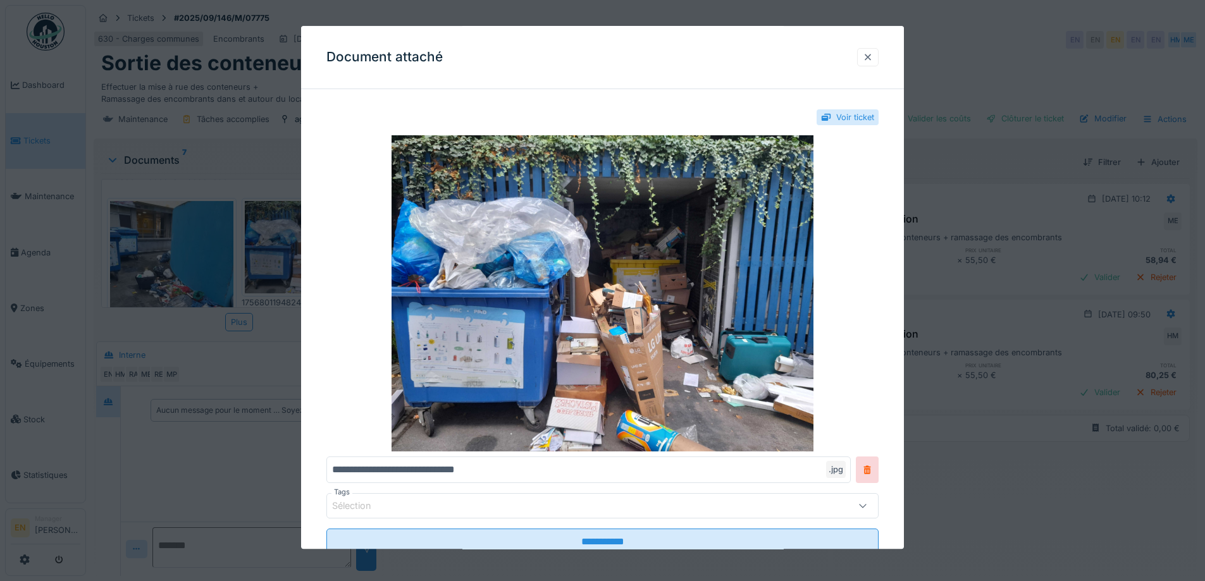
click at [869, 54] on div at bounding box center [868, 57] width 10 height 12
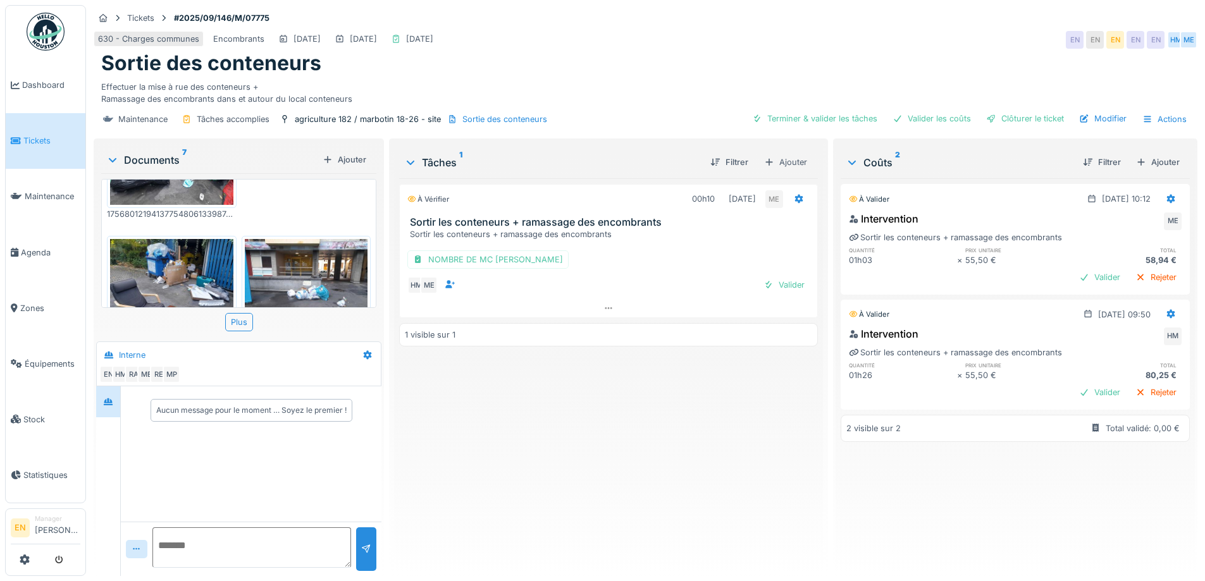
scroll to position [379, 0]
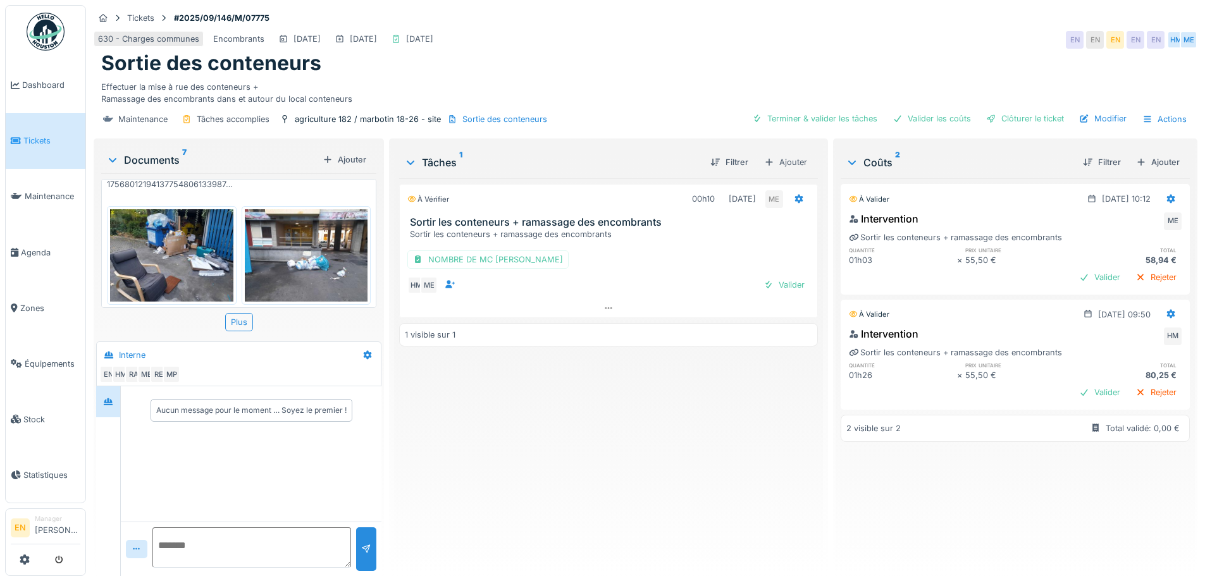
click at [176, 257] on img at bounding box center [171, 255] width 123 height 92
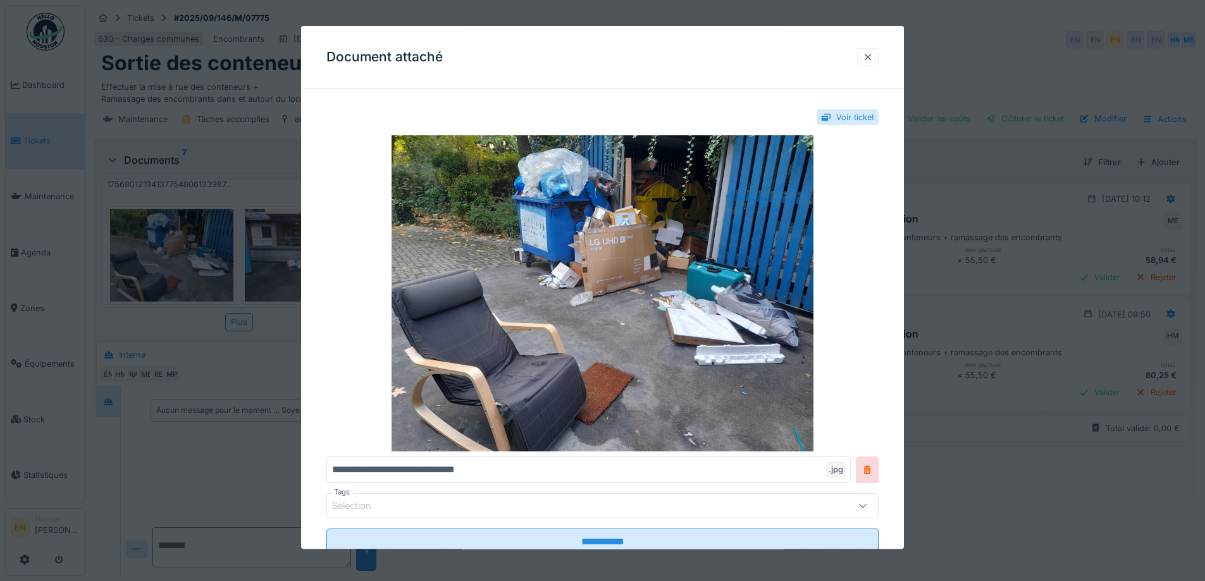
click at [870, 59] on div at bounding box center [868, 57] width 10 height 12
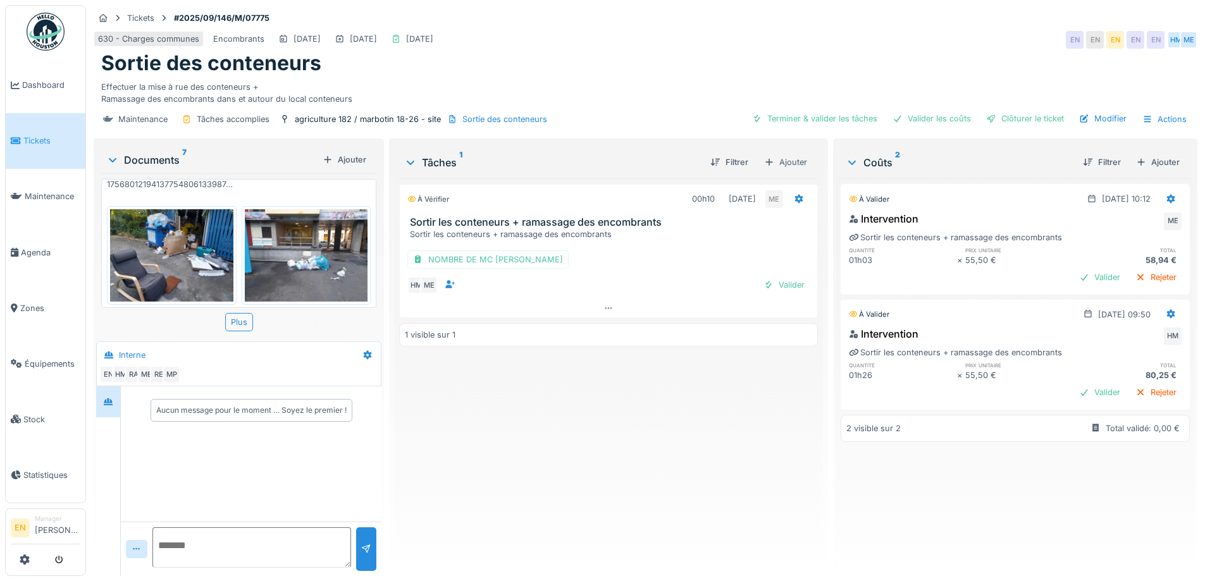
click at [325, 252] on img at bounding box center [306, 255] width 123 height 92
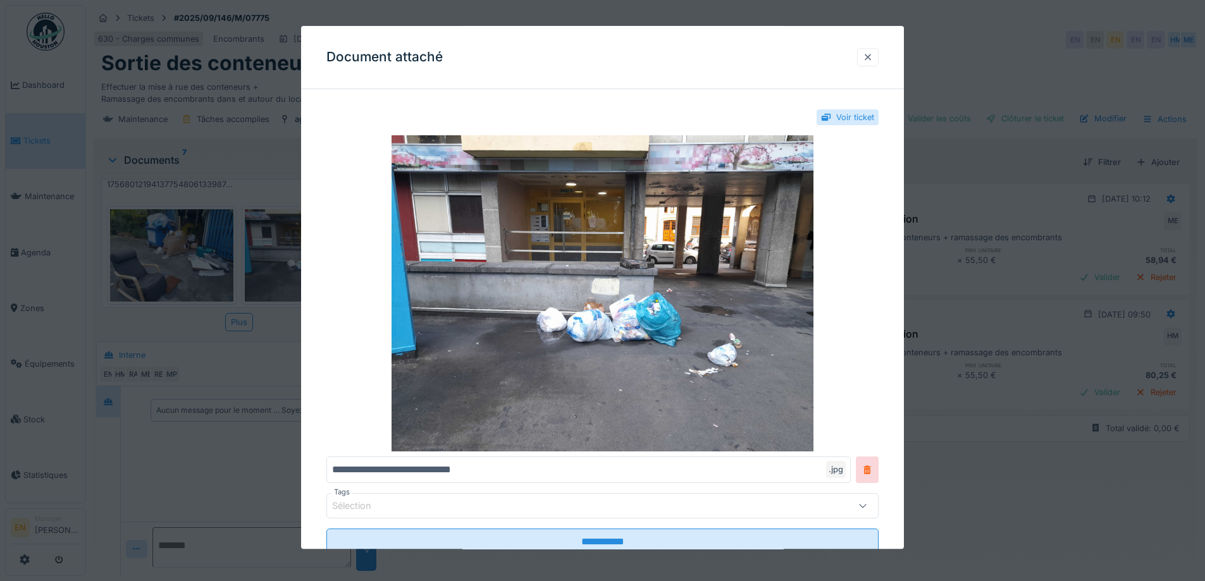
click at [872, 59] on div at bounding box center [868, 57] width 10 height 12
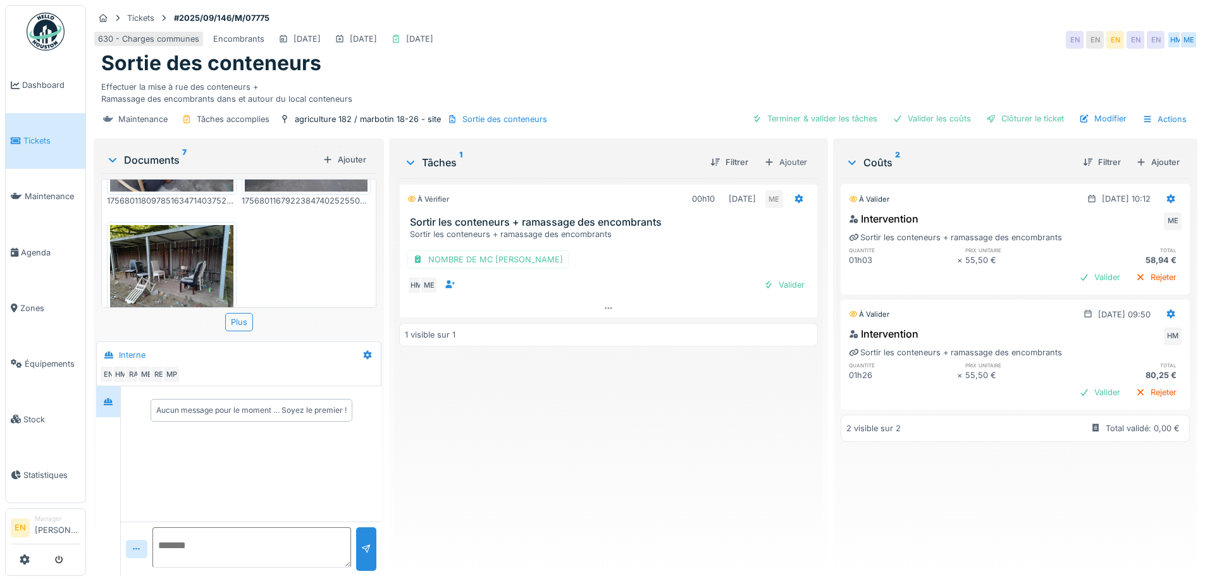
scroll to position [500, 0]
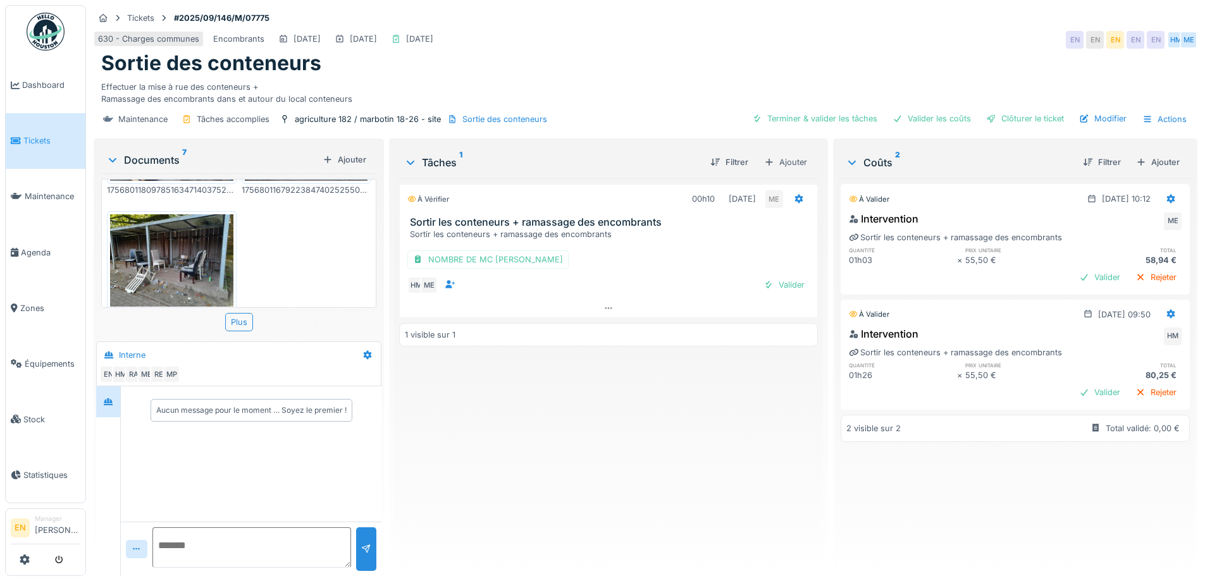
click at [150, 240] on img at bounding box center [171, 260] width 123 height 92
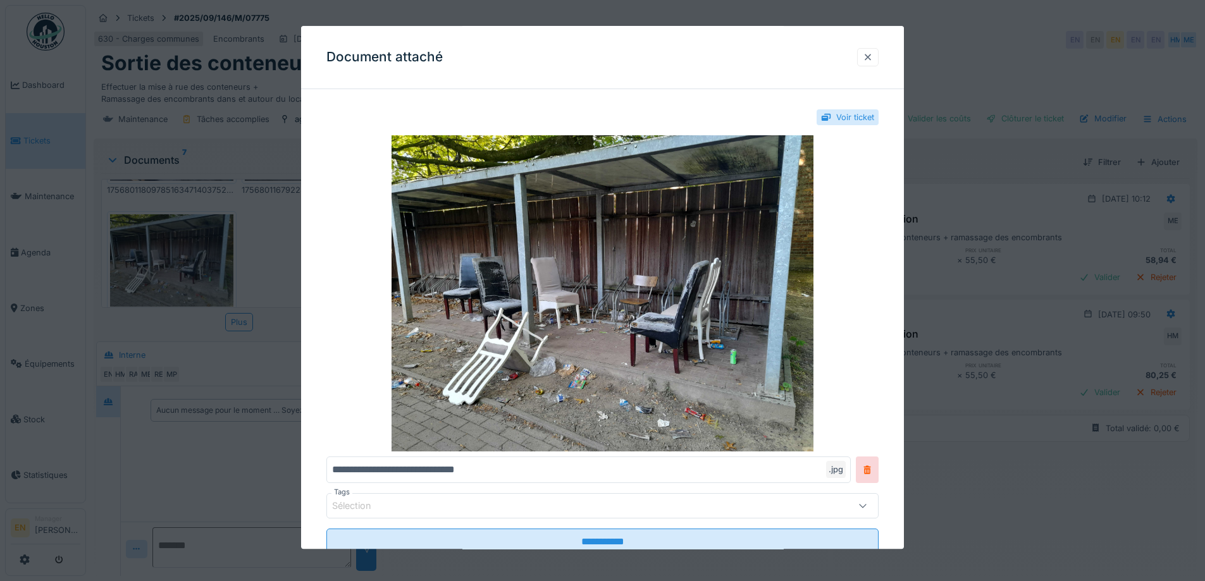
click at [873, 59] on div at bounding box center [868, 57] width 10 height 12
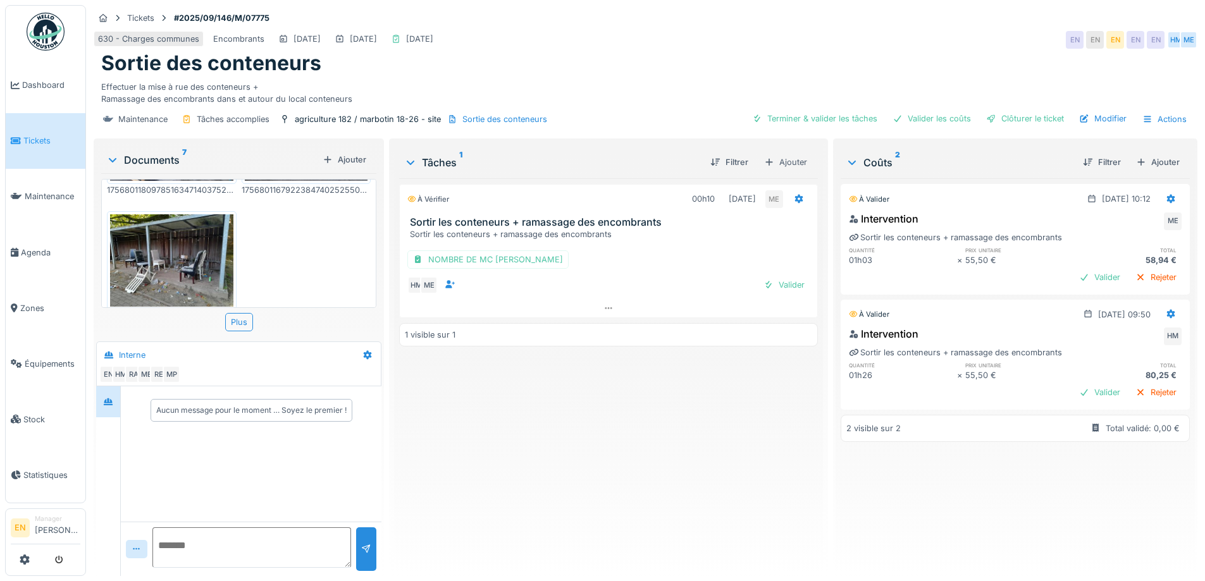
click at [546, 488] on div "À vérifier 00h10 [DATE] ME Sortir les conteneurs + ramassage des encombrants So…" at bounding box center [608, 372] width 418 height 388
click at [1142, 161] on div "Ajouter" at bounding box center [1158, 162] width 54 height 17
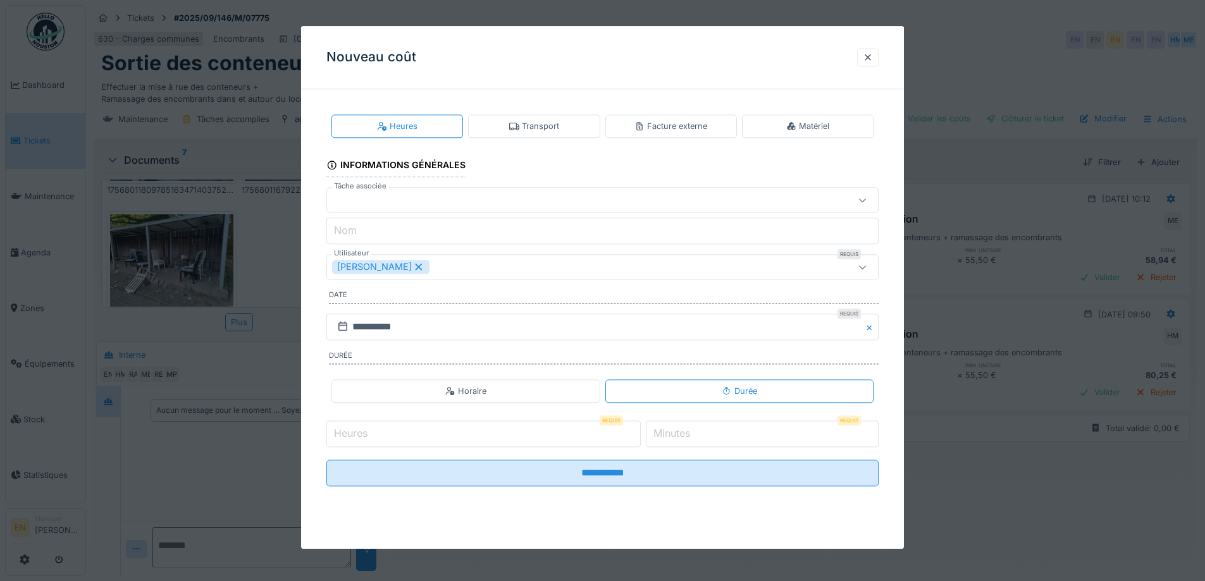
click at [543, 125] on div "Transport" at bounding box center [534, 126] width 50 height 12
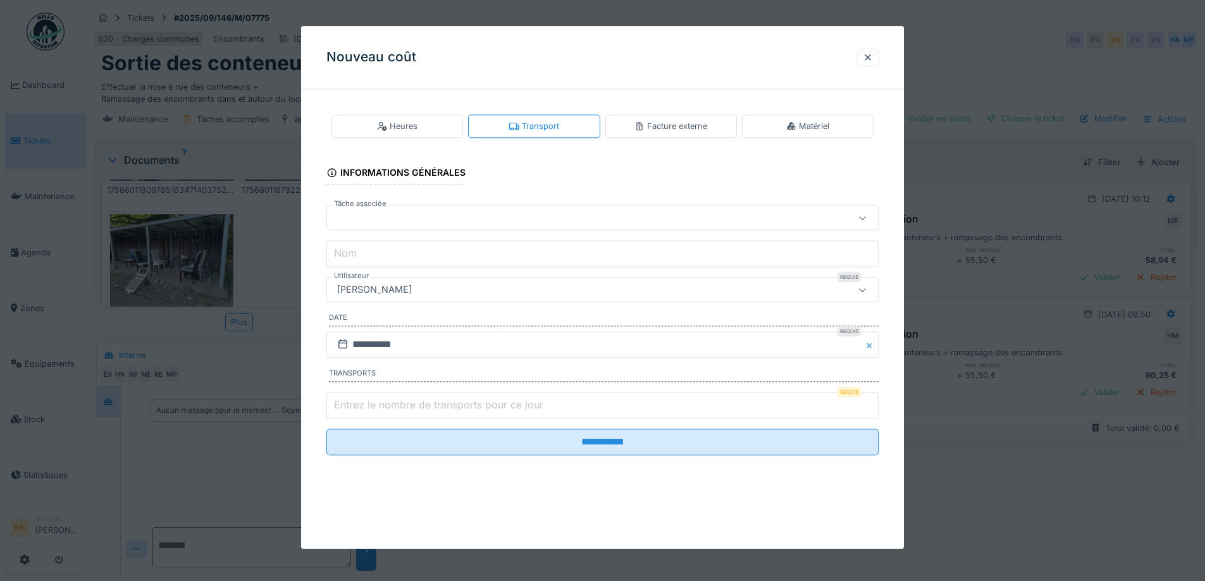
click at [482, 293] on div "[PERSON_NAME]" at bounding box center [570, 290] width 476 height 14
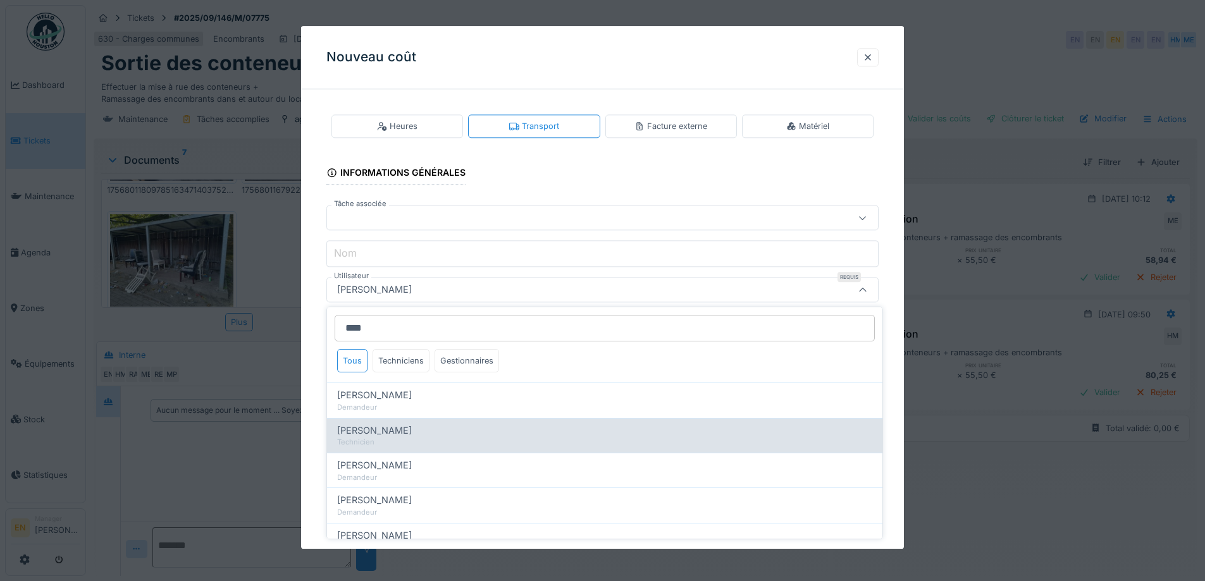
type input "****"
click at [393, 429] on span "[PERSON_NAME]" at bounding box center [374, 431] width 75 height 14
type input "****"
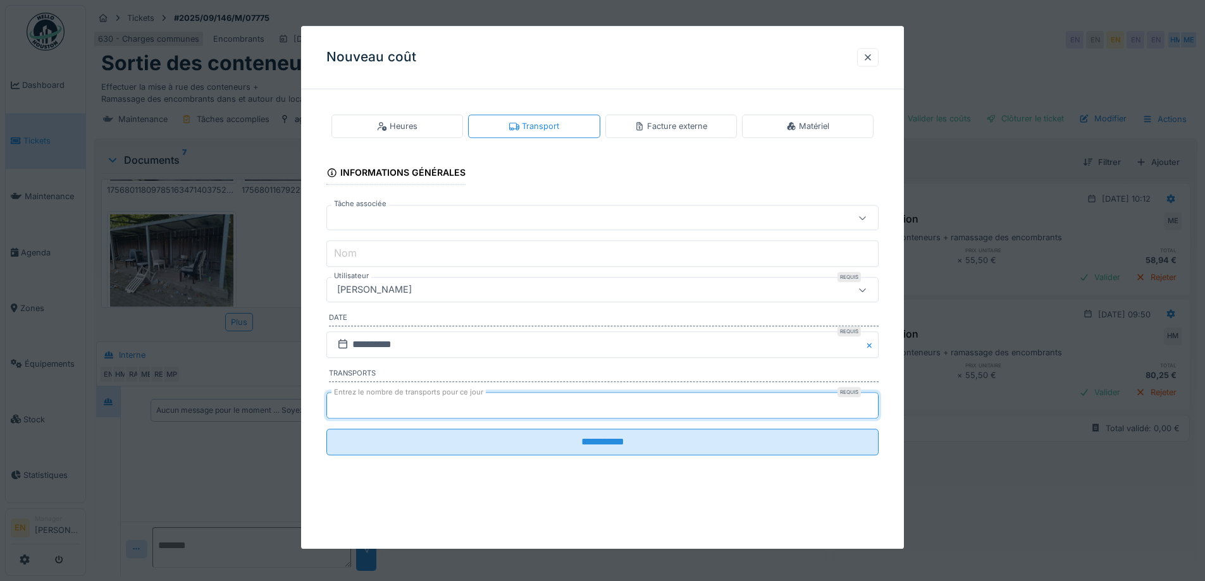
type input "*"
click at [871, 400] on input "*" at bounding box center [602, 405] width 552 height 27
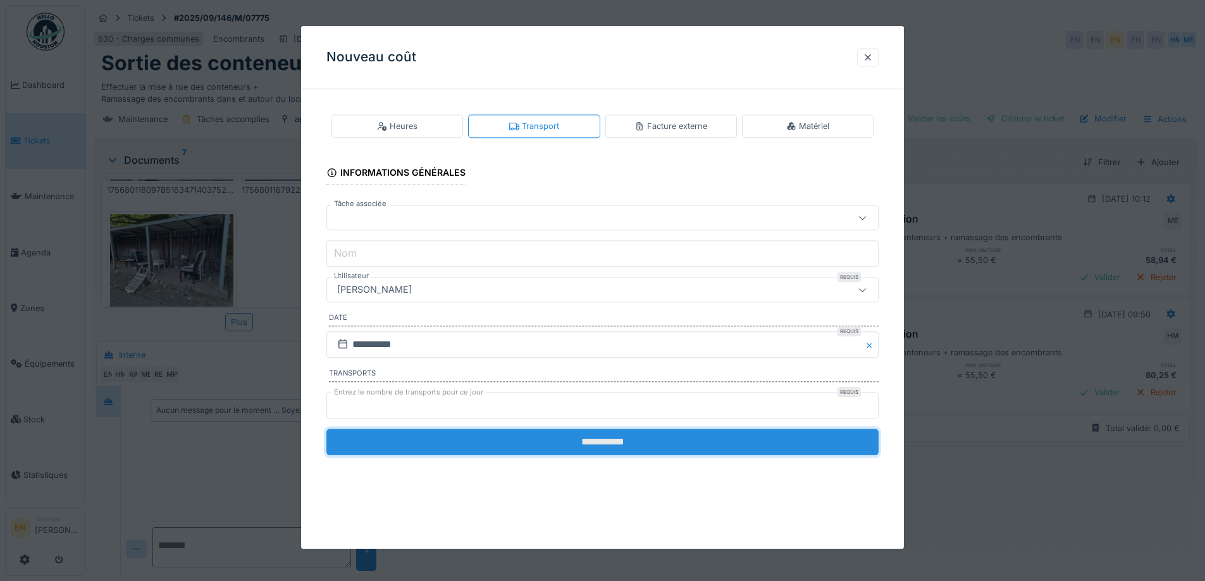
click at [602, 445] on input "**********" at bounding box center [602, 442] width 552 height 27
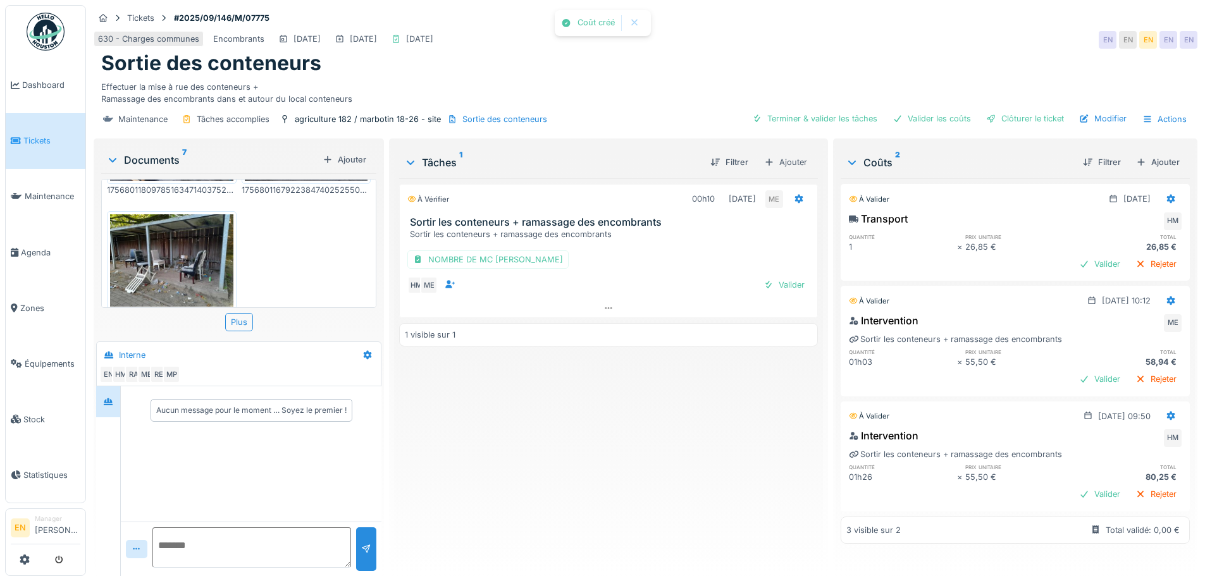
click at [603, 461] on div "À vérifier 00h10 [DATE] ME Sortir les conteneurs + ramassage des encombrants So…" at bounding box center [608, 372] width 418 height 388
click at [938, 110] on div "Valider les coûts" at bounding box center [931, 118] width 89 height 17
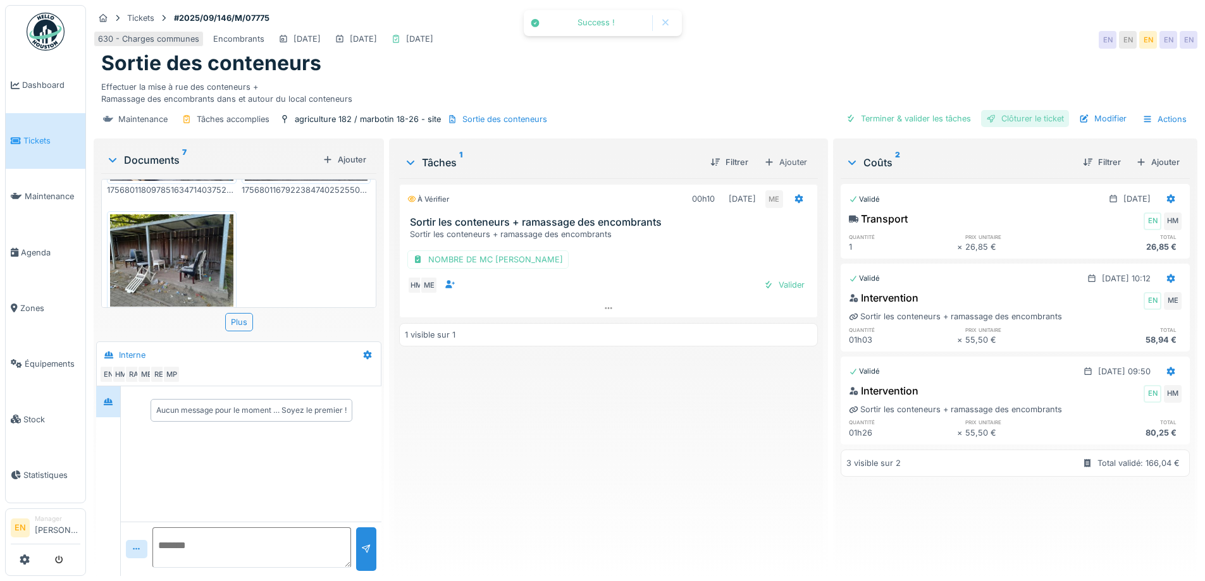
click at [1020, 113] on div "Clôturer le ticket" at bounding box center [1025, 118] width 88 height 17
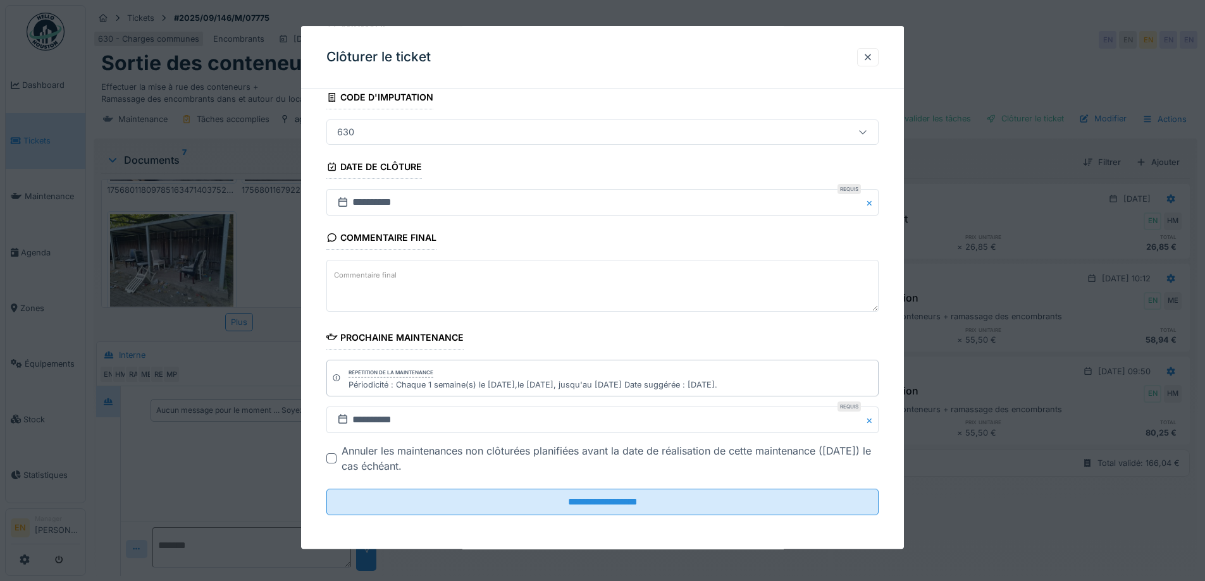
scroll to position [85, 0]
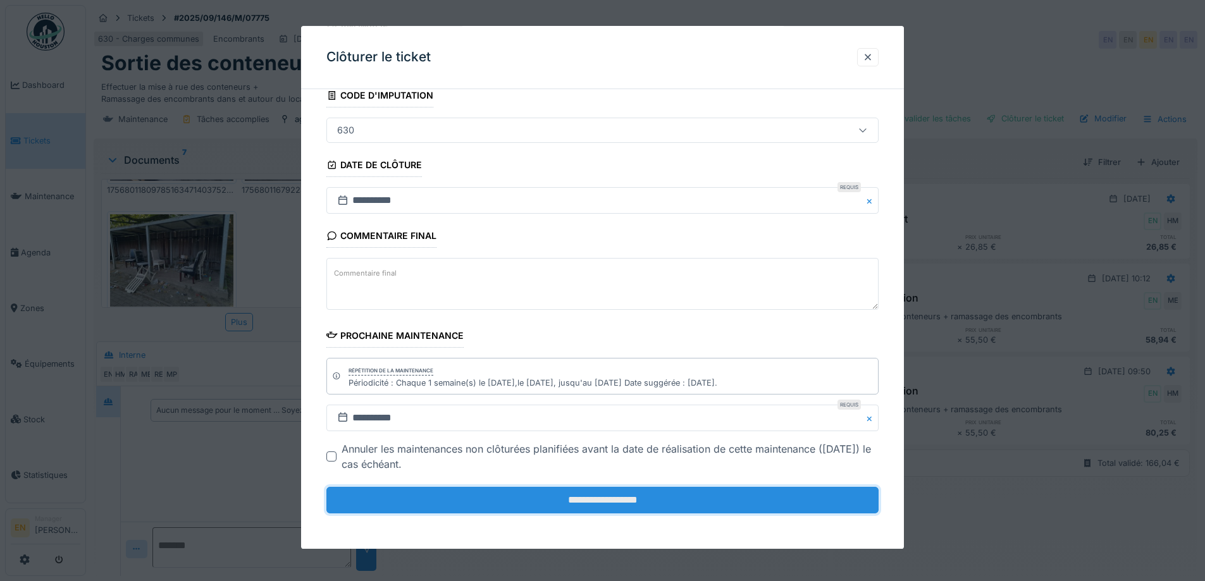
click at [602, 500] on input "**********" at bounding box center [602, 500] width 552 height 27
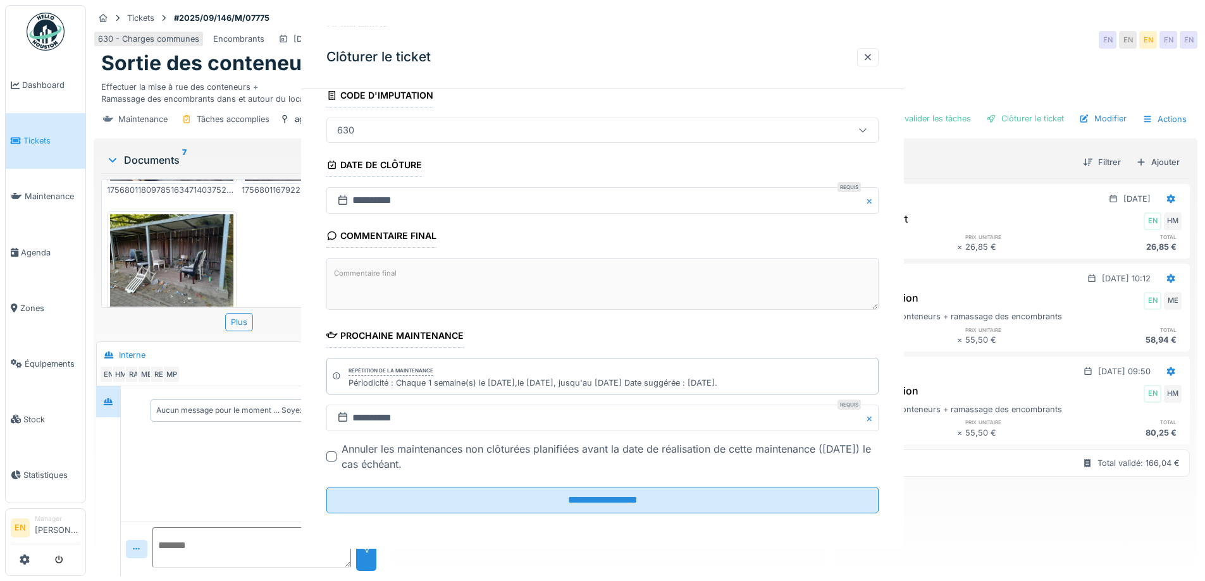
scroll to position [0, 0]
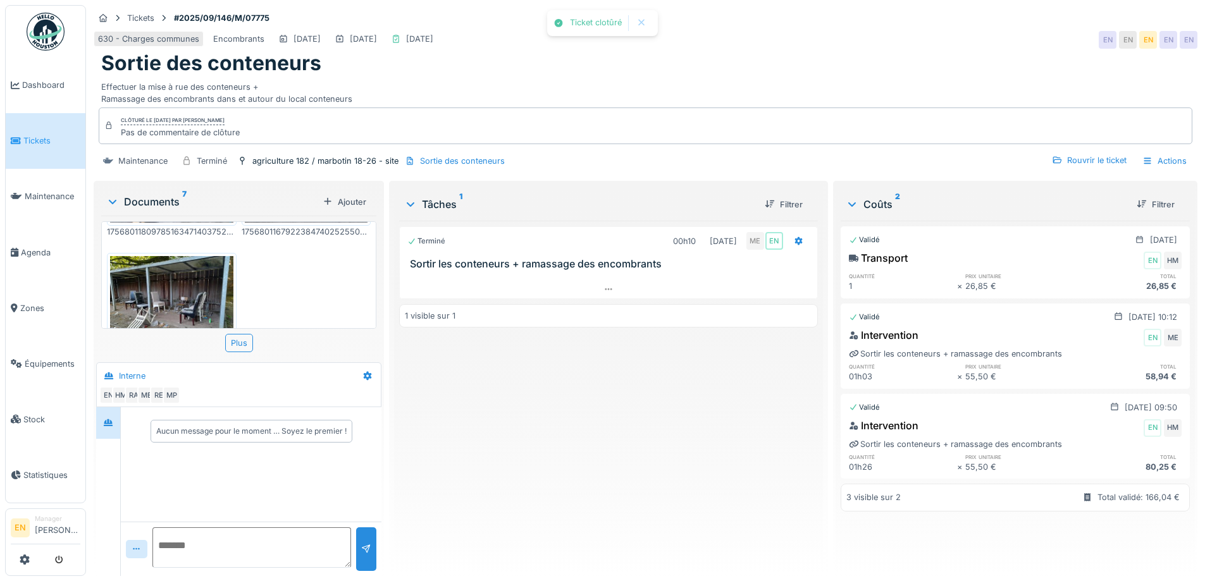
click at [639, 542] on div "Terminé 00h10 02/09/2025 ME EN Sortir les conteneurs + ramassage des encombrant…" at bounding box center [608, 393] width 418 height 345
click at [54, 34] on img at bounding box center [46, 32] width 38 height 38
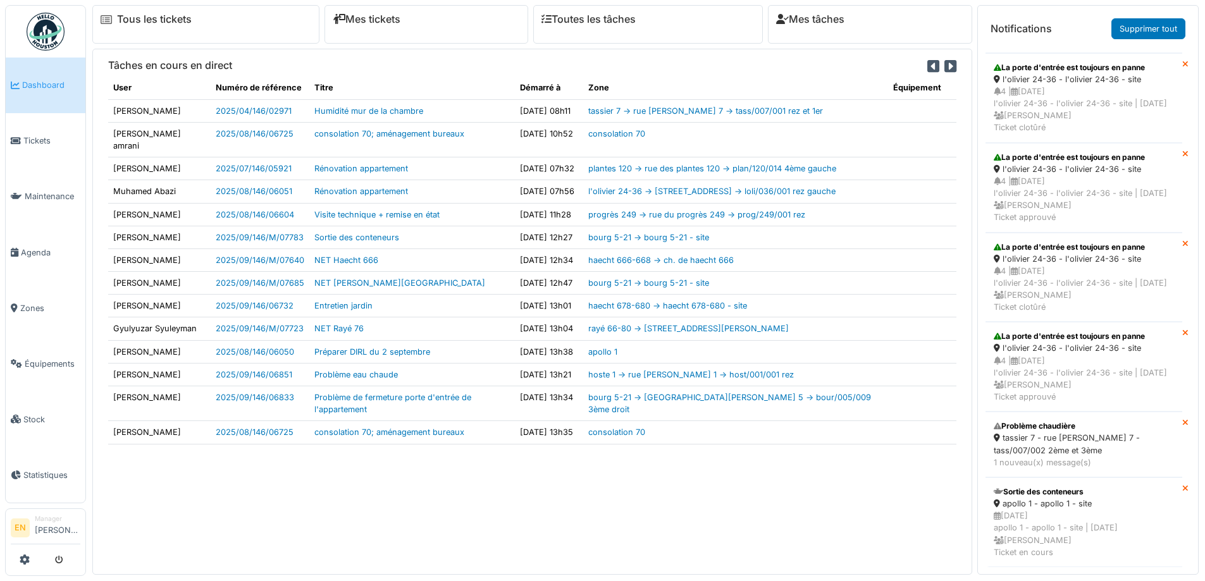
scroll to position [600, 0]
click at [1054, 433] on div "tassier 7 - rue [PERSON_NAME] 7 - tass/007/002 2ème et 3ème" at bounding box center [1084, 444] width 180 height 24
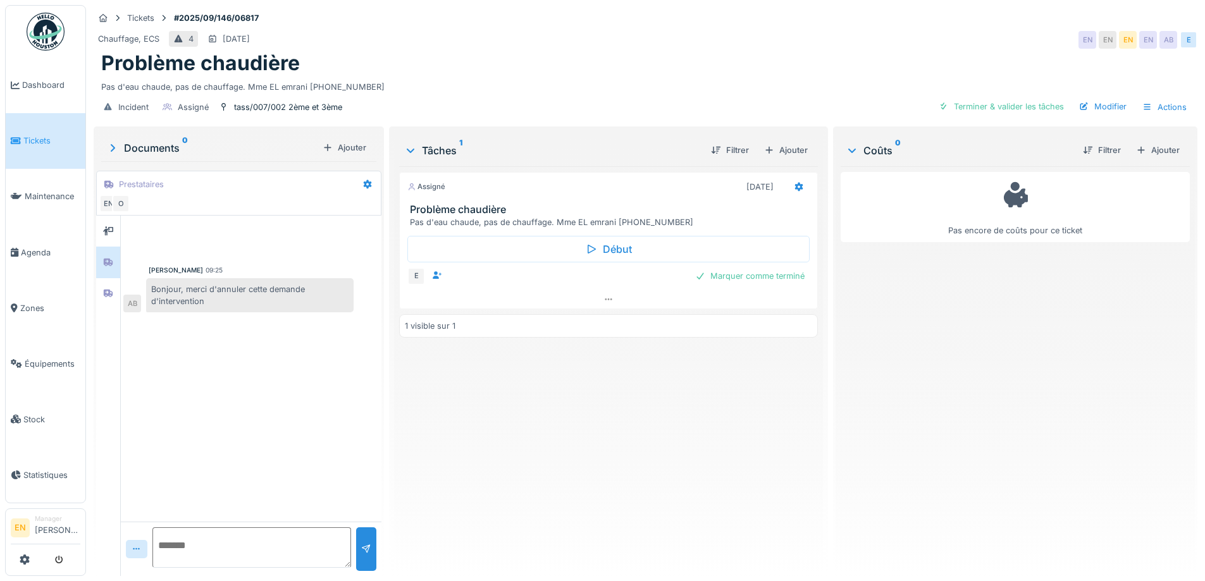
click at [706, 439] on div "Assigné [DATE] Problème chaudière Pas d'eau chaude, pas de chauffage. Mme EL em…" at bounding box center [608, 366] width 418 height 400
drag, startPoint x: 606, startPoint y: 488, endPoint x: 340, endPoint y: 245, distance: 360.3
click at [608, 483] on div "Assigné [DATE] Problème chaudière Pas d'eau chaude, pas de chauffage. Mme EL em…" at bounding box center [608, 366] width 418 height 400
drag, startPoint x: 42, startPoint y: 42, endPoint x: 47, endPoint y: 47, distance: 6.7
click at [42, 43] on img at bounding box center [46, 32] width 38 height 38
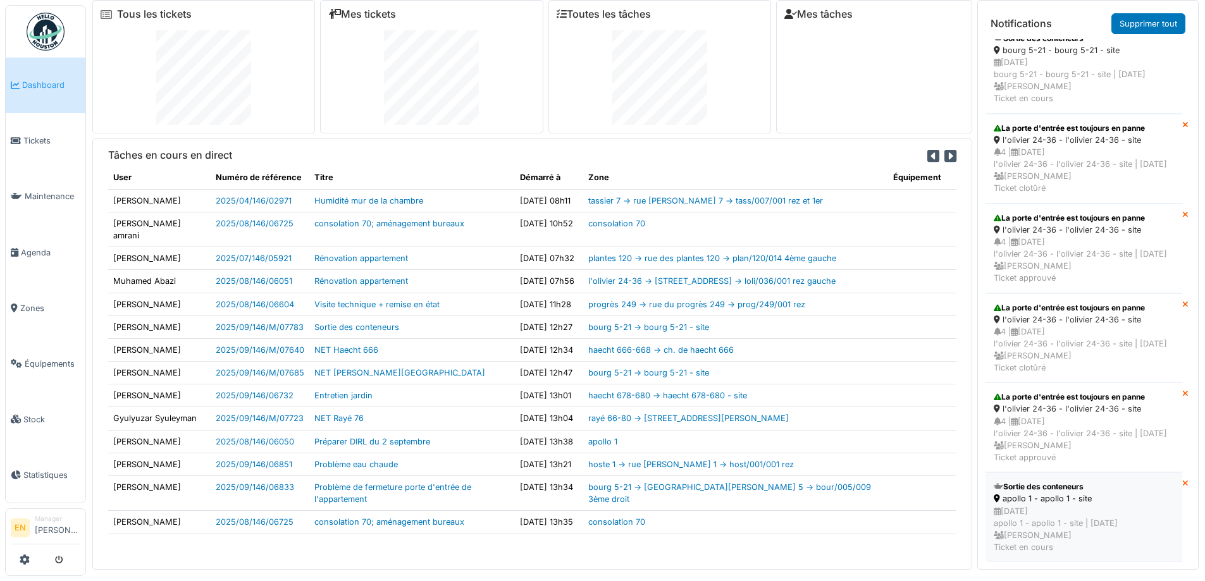
scroll to position [13, 0]
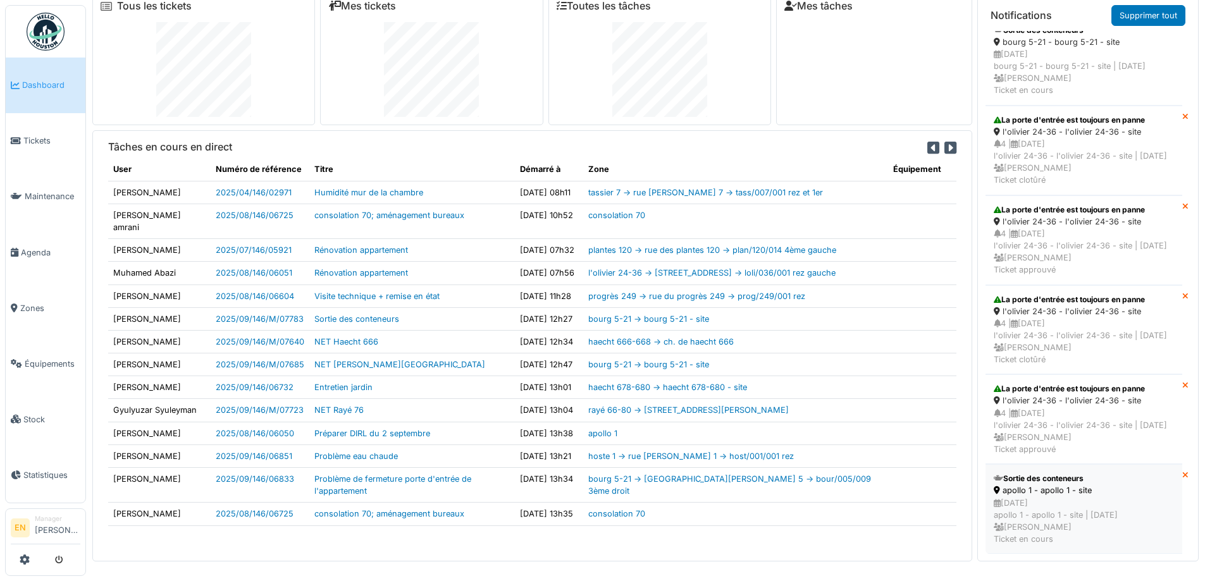
click at [1074, 506] on div "02/09/2025 apollo 1 - apollo 1 - site | Il y a 1 jour(s) Emmanuelle Ndomandji T…" at bounding box center [1084, 521] width 180 height 49
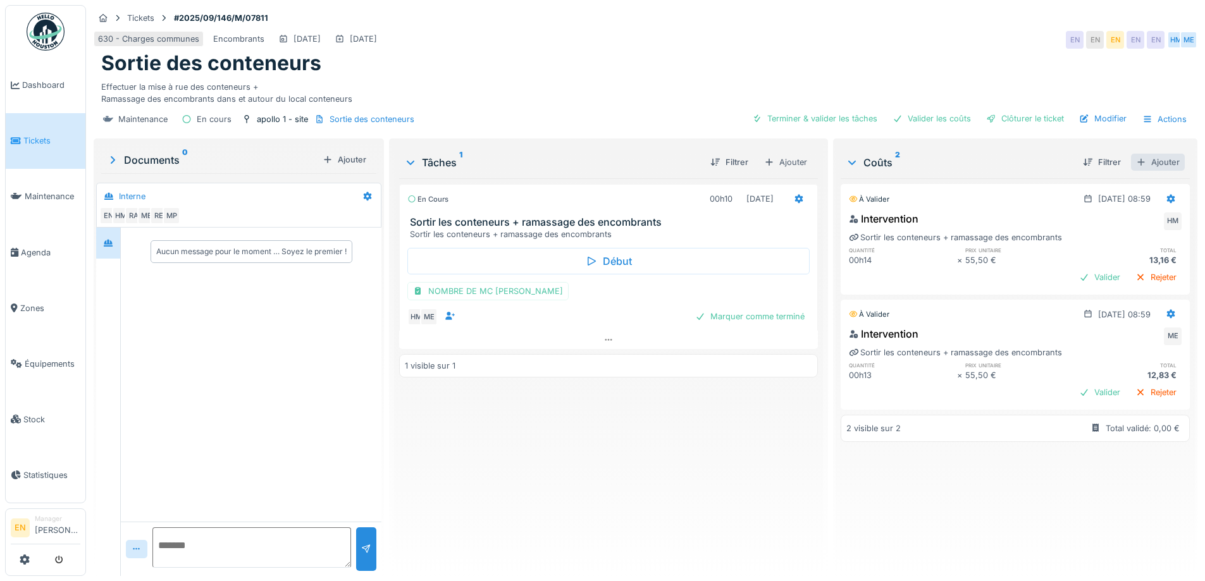
click at [1136, 168] on div "Ajouter" at bounding box center [1158, 162] width 54 height 17
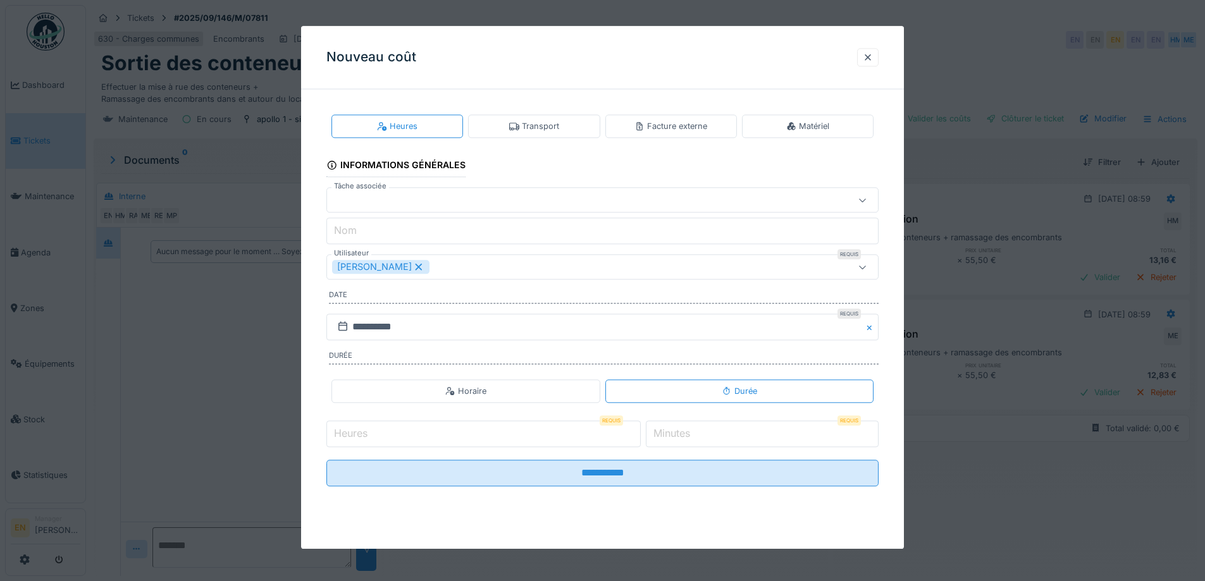
click at [544, 127] on div "Transport" at bounding box center [534, 126] width 50 height 12
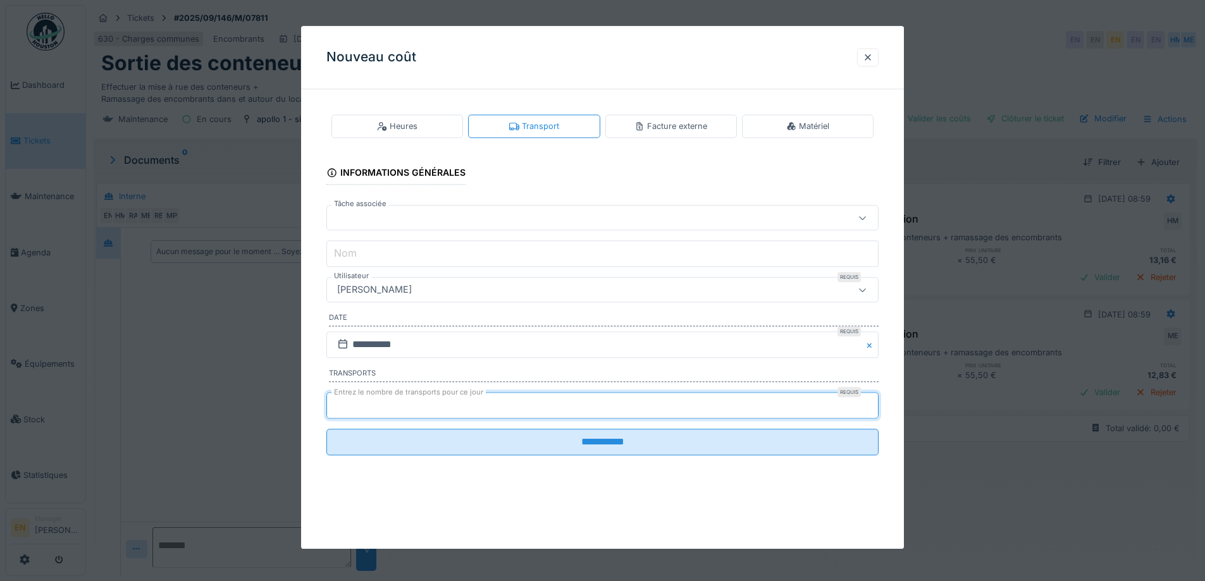
type input "*"
click at [872, 402] on input "*" at bounding box center [602, 405] width 552 height 27
click at [592, 293] on div "[PERSON_NAME]" at bounding box center [570, 290] width 476 height 14
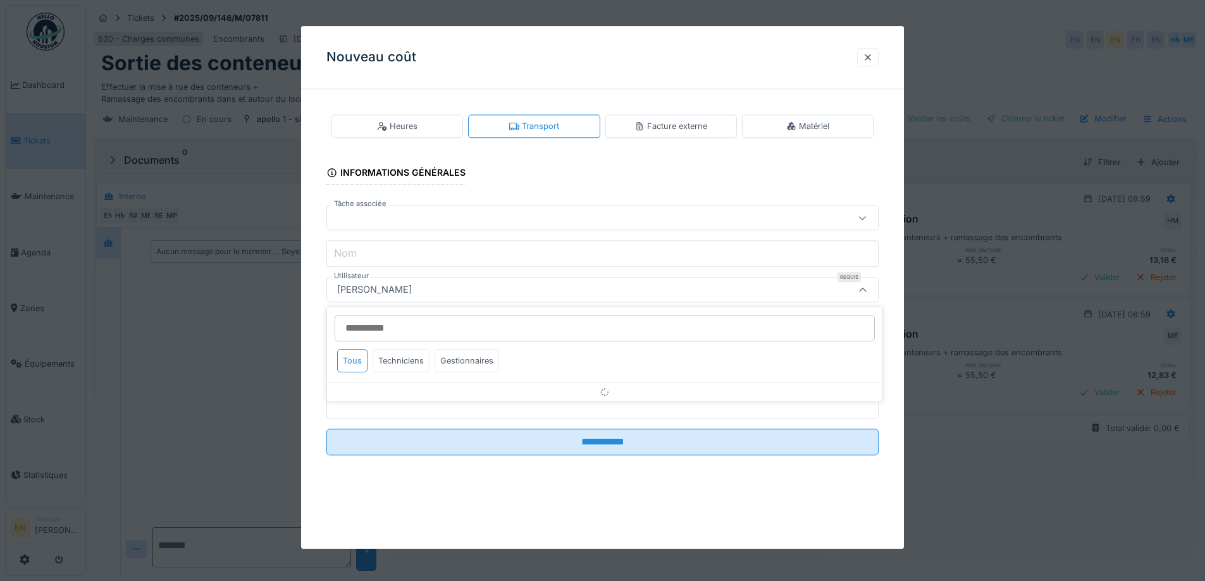
click at [536, 330] on input "Utilisateur" at bounding box center [605, 328] width 540 height 27
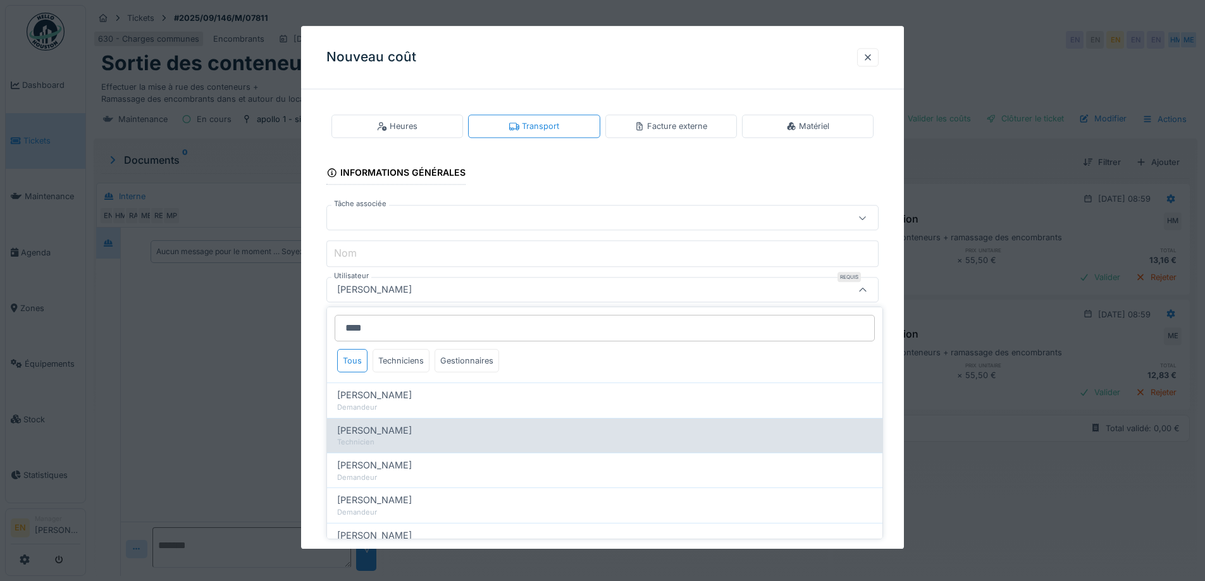
type input "****"
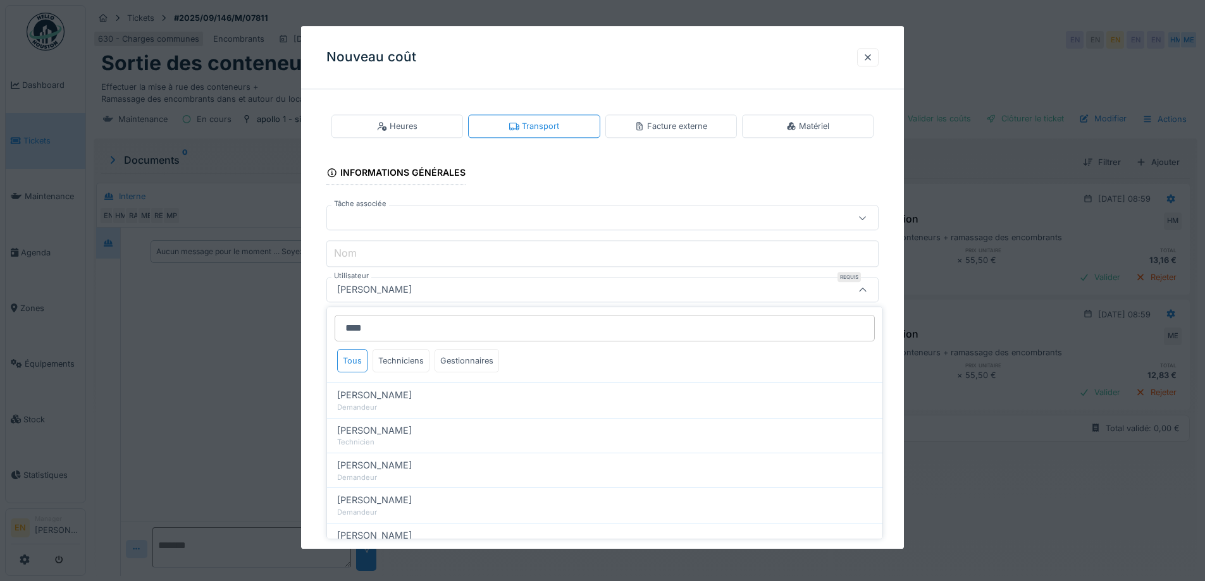
click at [397, 437] on span "Hassan Messari" at bounding box center [374, 431] width 75 height 14
type input "****"
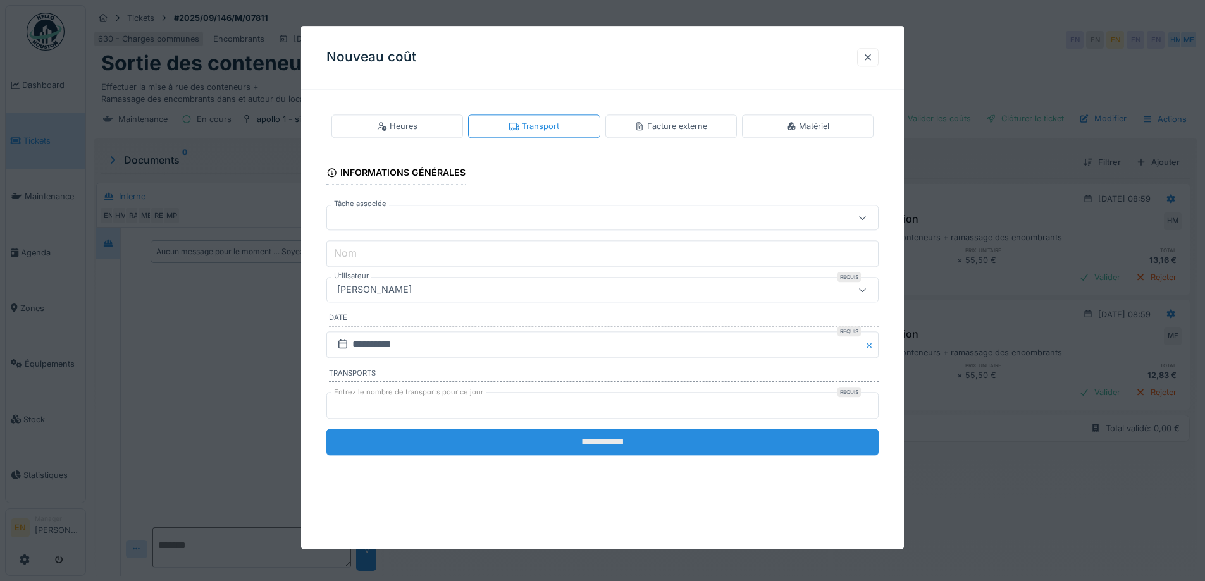
click at [605, 440] on input "**********" at bounding box center [602, 442] width 552 height 27
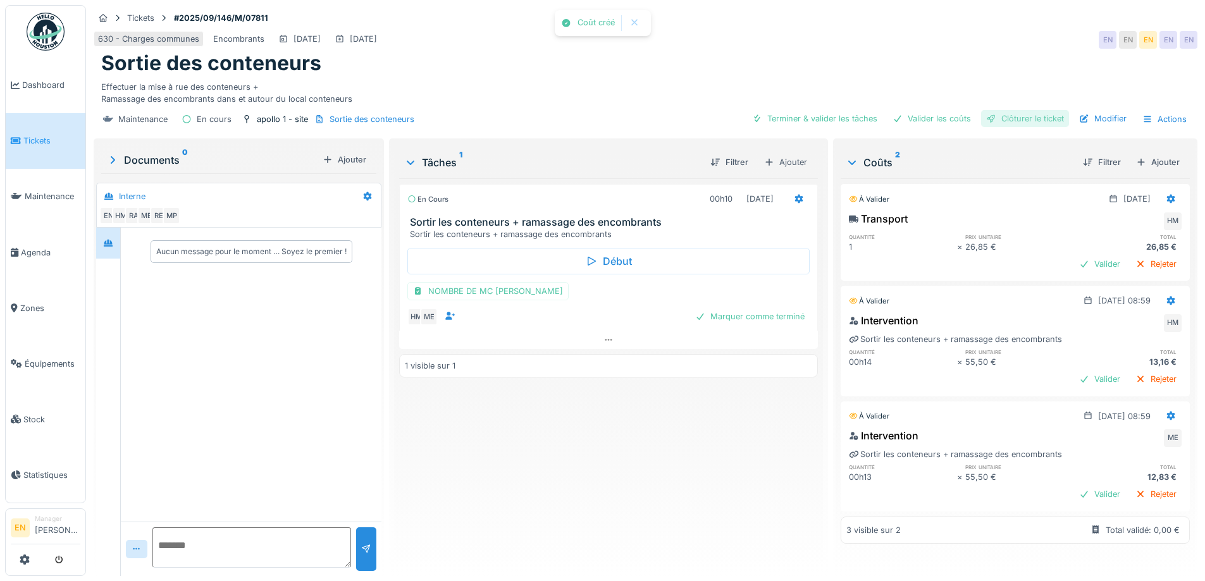
click at [1028, 116] on div "Clôturer le ticket" at bounding box center [1025, 118] width 88 height 17
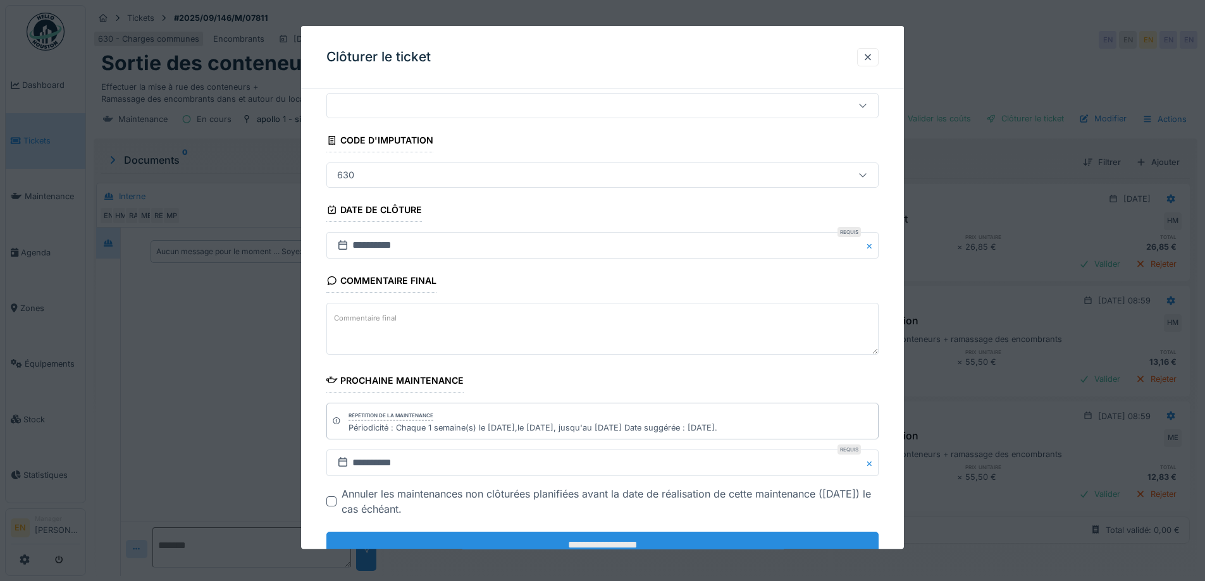
scroll to position [85, 0]
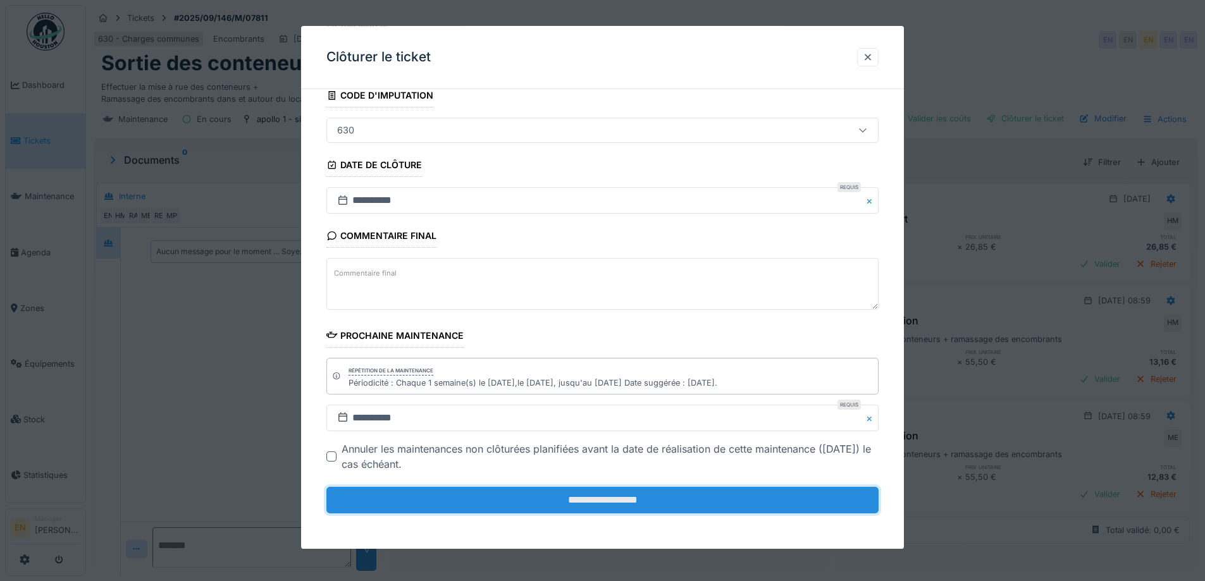
click at [636, 498] on input "**********" at bounding box center [602, 500] width 552 height 27
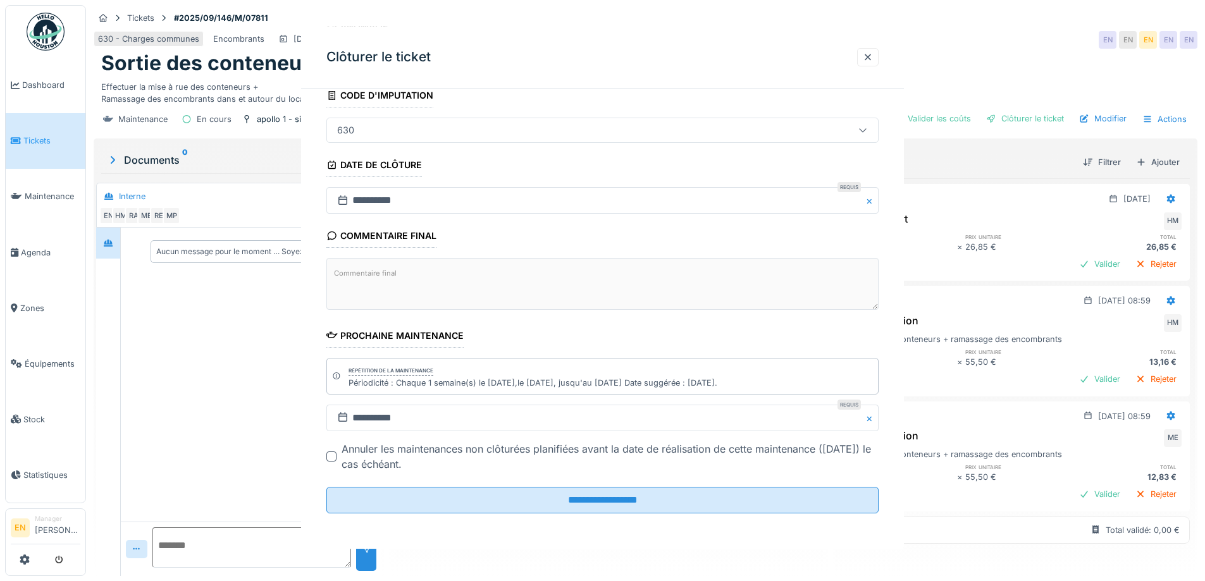
scroll to position [0, 0]
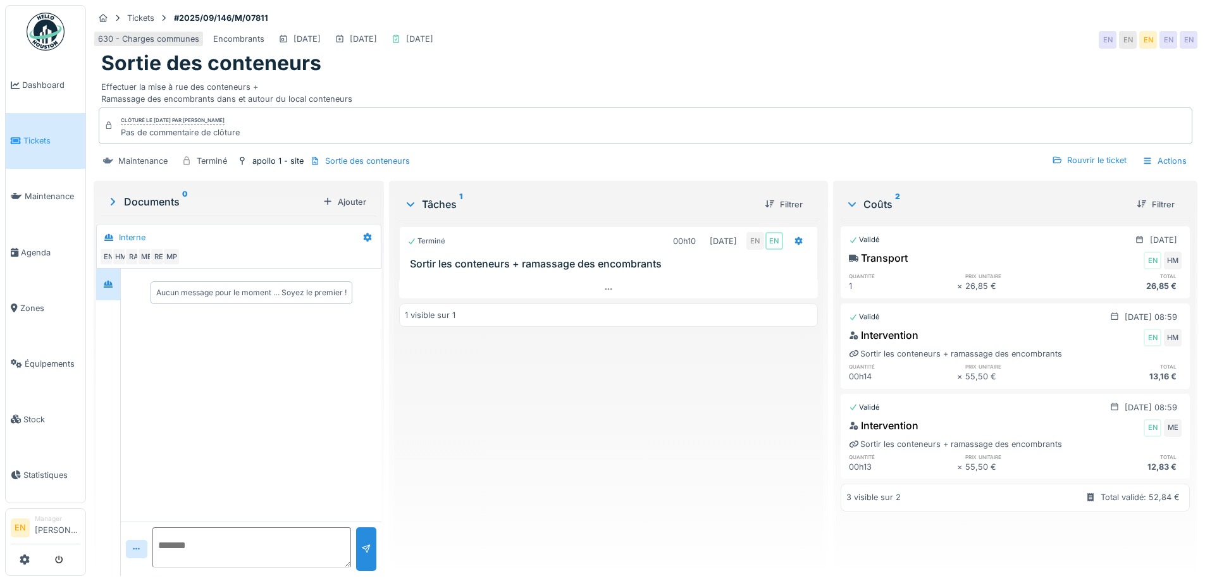
click at [45, 34] on img at bounding box center [46, 32] width 38 height 38
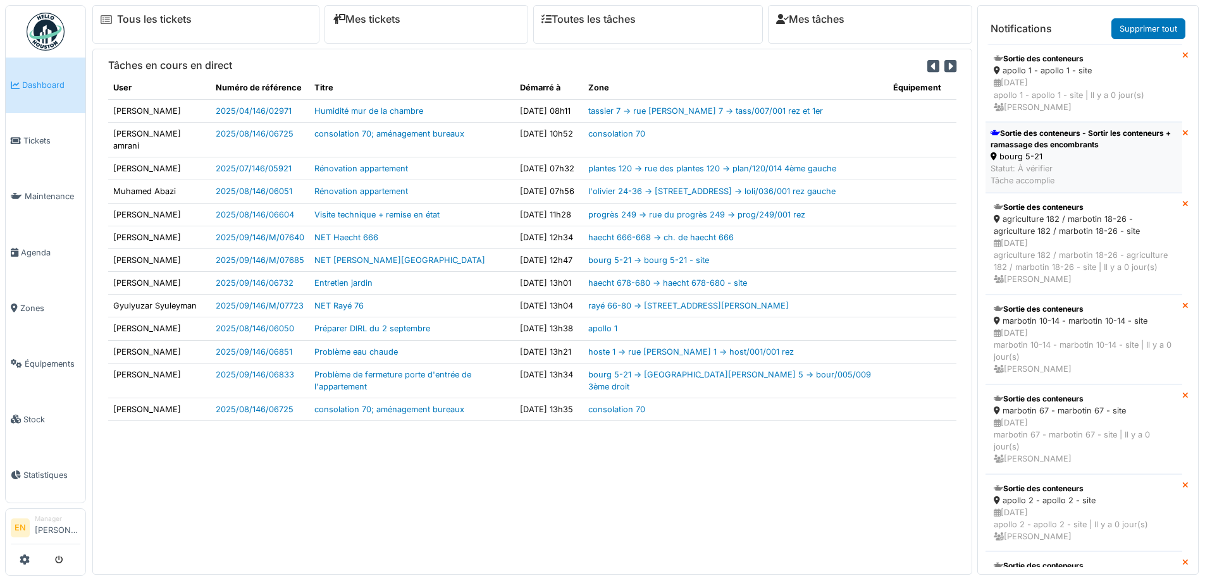
click at [1068, 155] on div "bourg 5-21" at bounding box center [1083, 157] width 187 height 12
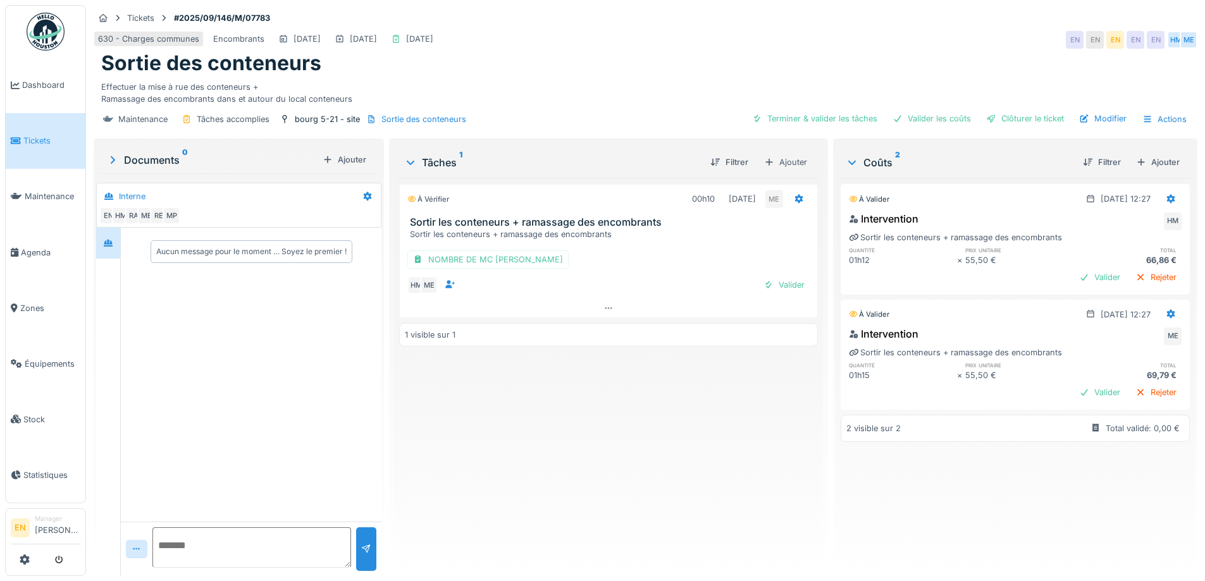
click at [597, 444] on div "À vérifier 00h10 02/09/2025 ME Sortir les conteneurs + ramassage des encombrant…" at bounding box center [608, 372] width 418 height 388
click at [1143, 161] on div "Ajouter" at bounding box center [1158, 162] width 54 height 17
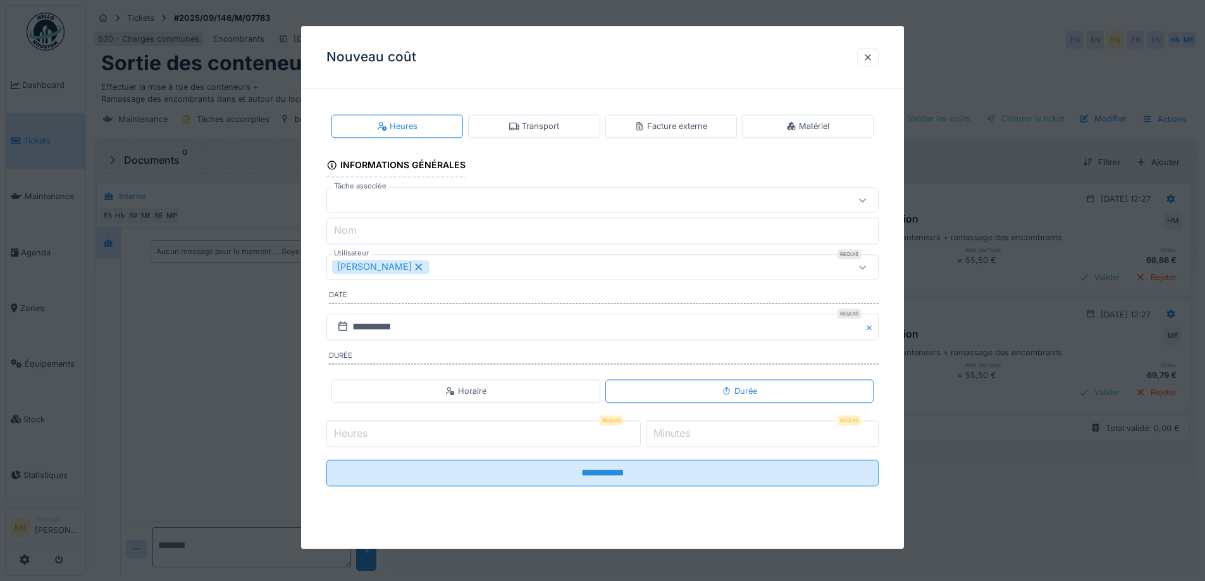
click at [546, 121] on div "Transport" at bounding box center [534, 126] width 50 height 12
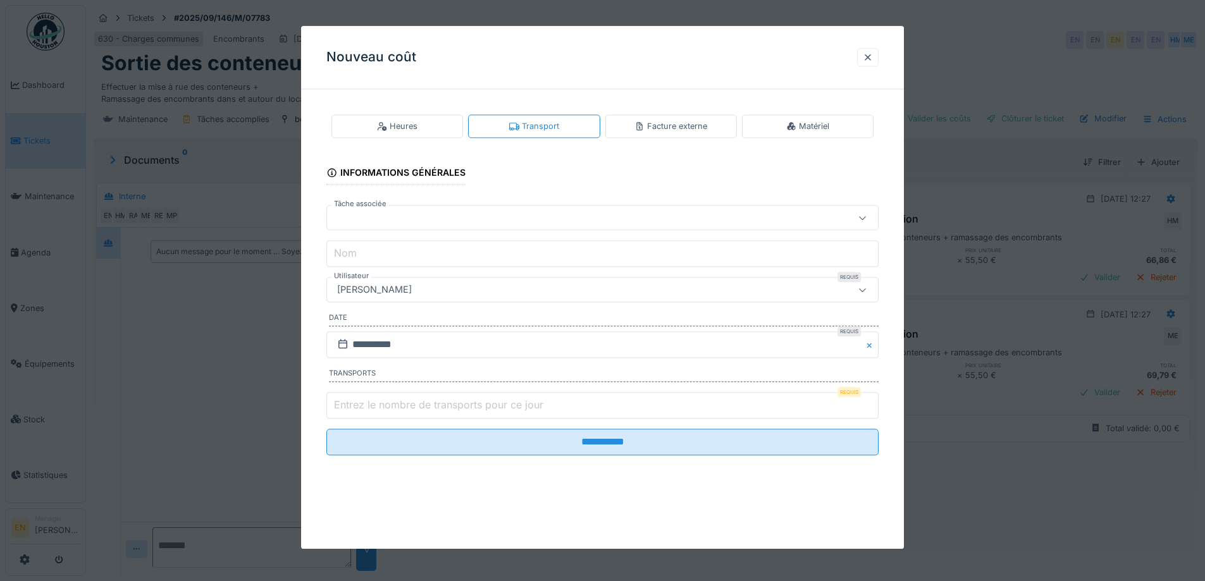
click at [417, 295] on div "[PERSON_NAME]" at bounding box center [374, 290] width 85 height 14
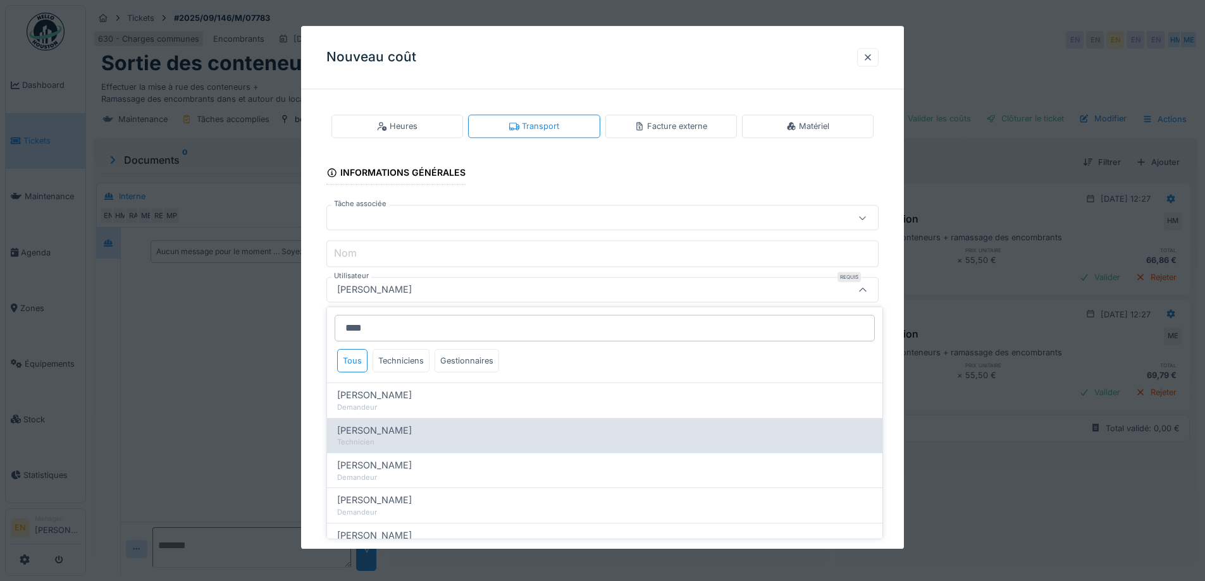
type input "****"
click at [397, 430] on span "Hassan Messari" at bounding box center [374, 431] width 75 height 14
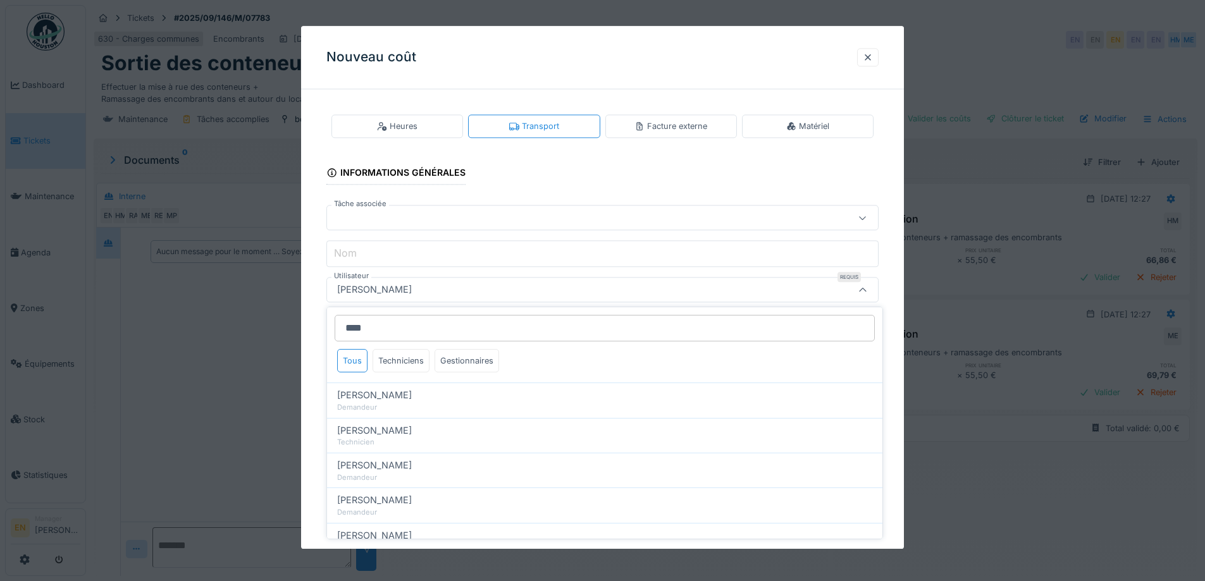
type input "****"
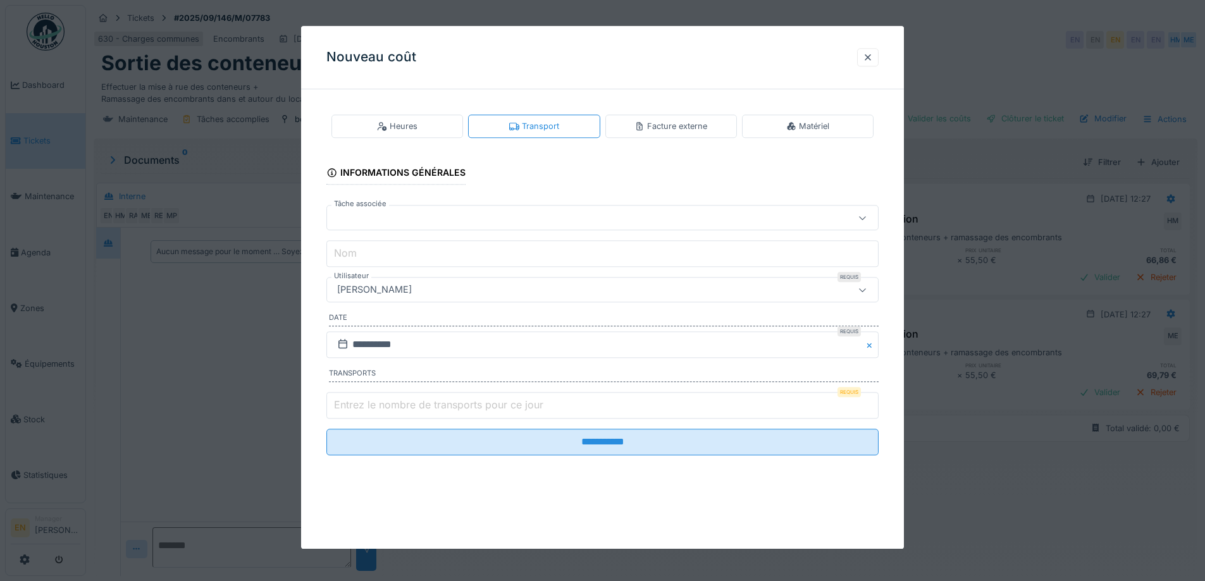
type input "*"
click at [873, 404] on input "*" at bounding box center [602, 405] width 552 height 27
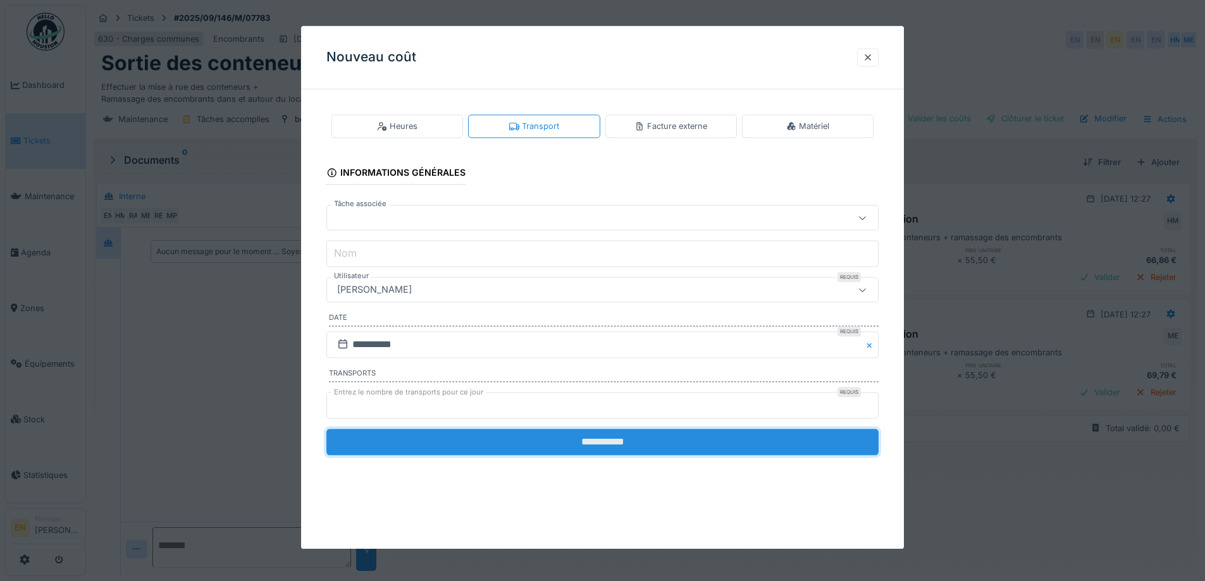
click at [608, 448] on input "**********" at bounding box center [602, 442] width 552 height 27
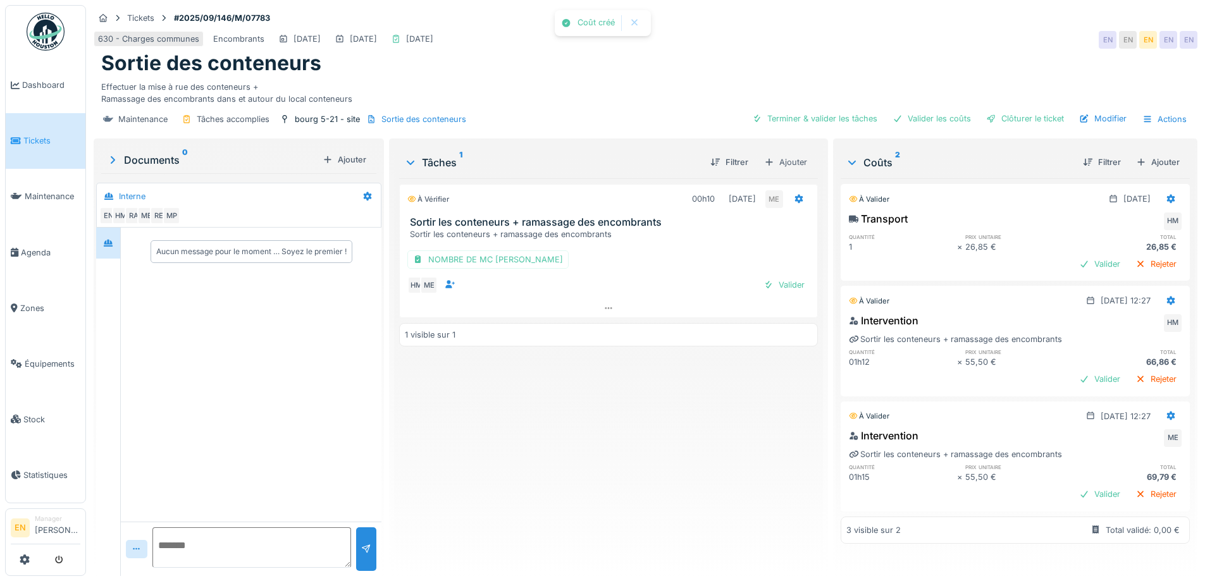
click at [611, 436] on div "À vérifier 00h10 02/09/2025 ME Sortir les conteneurs + ramassage des encombrant…" at bounding box center [608, 372] width 418 height 388
click at [930, 116] on div "Valider les coûts" at bounding box center [931, 118] width 89 height 17
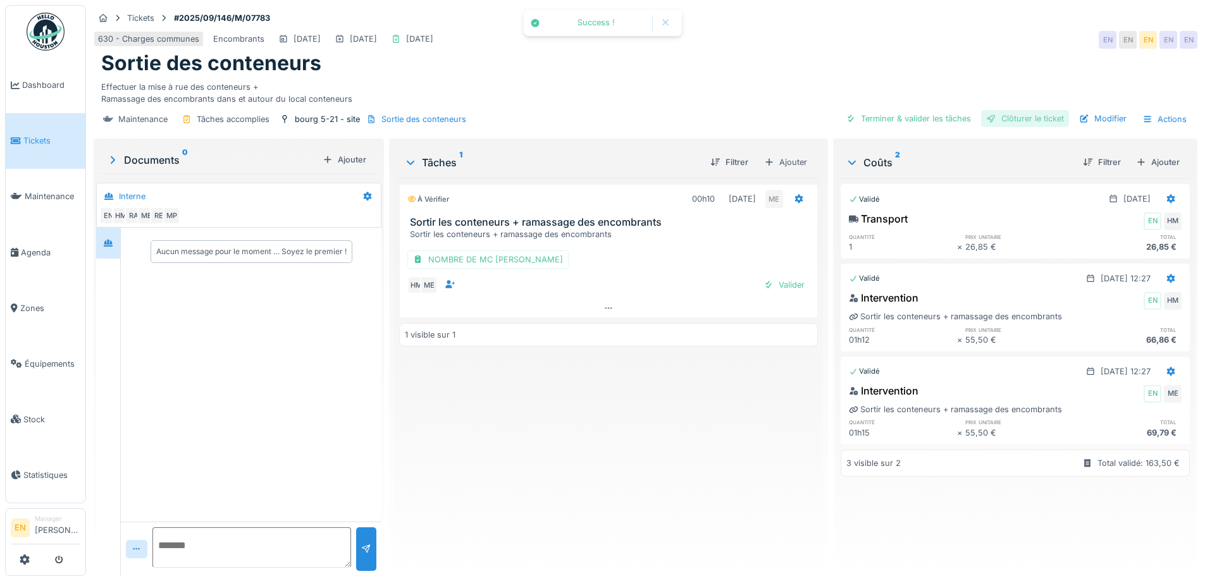
click at [1028, 117] on div "Clôturer le ticket" at bounding box center [1025, 118] width 88 height 17
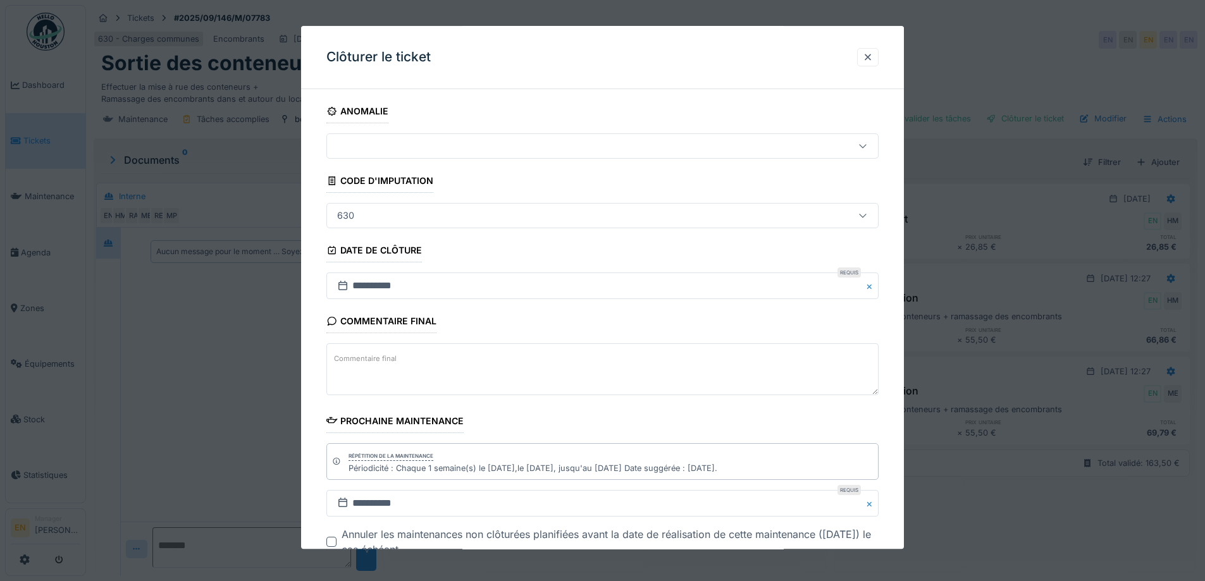
scroll to position [85, 0]
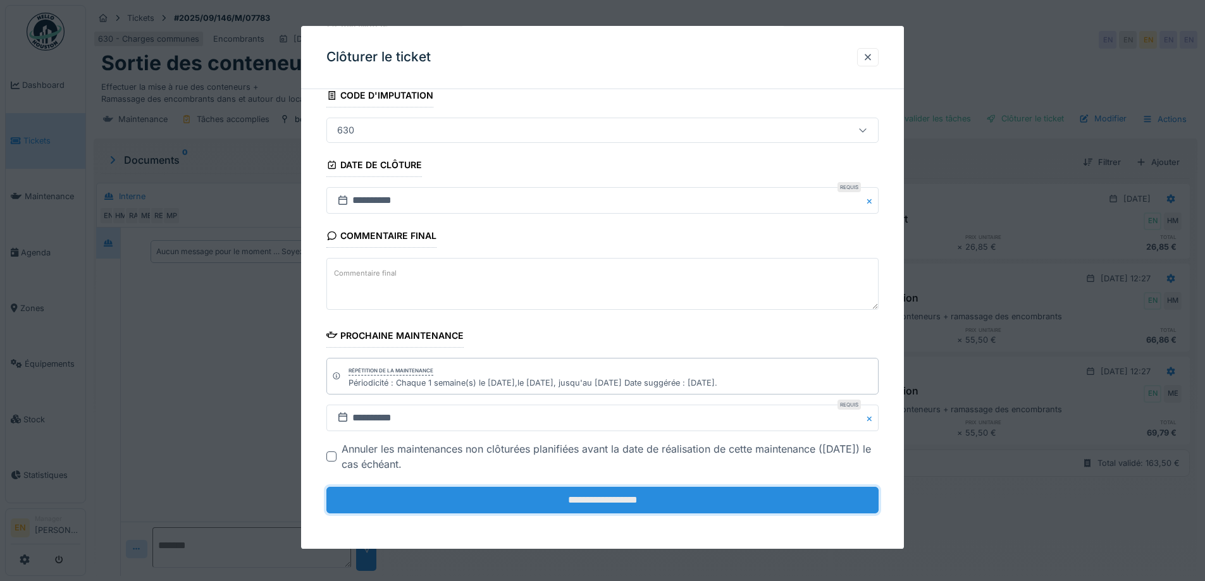
click at [577, 501] on input "**********" at bounding box center [602, 500] width 552 height 27
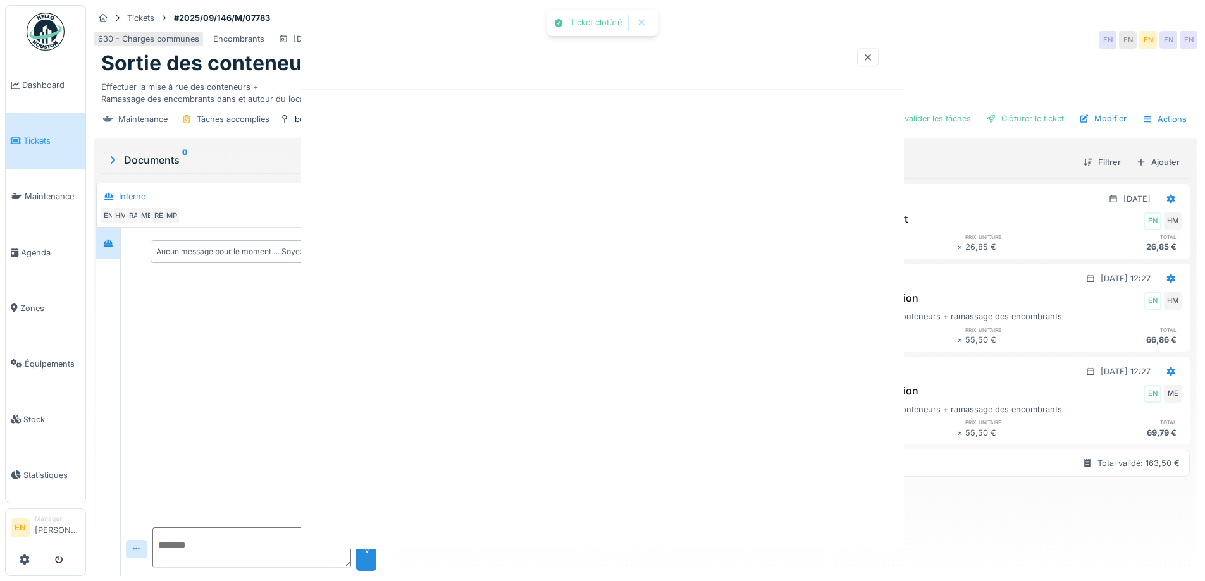
scroll to position [0, 0]
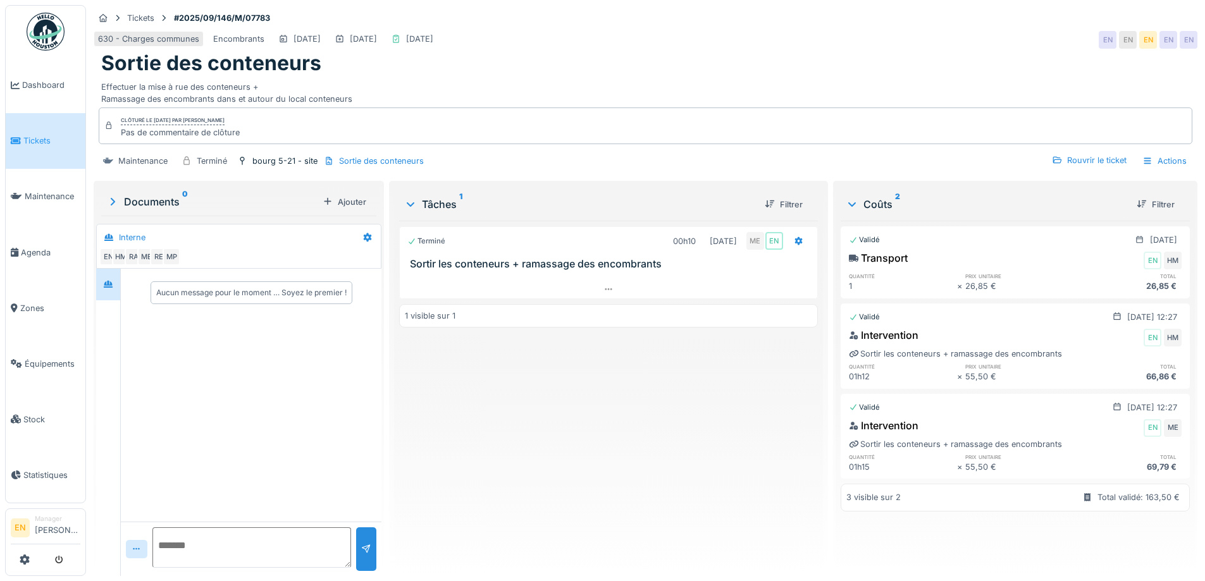
click at [47, 38] on img at bounding box center [46, 32] width 38 height 38
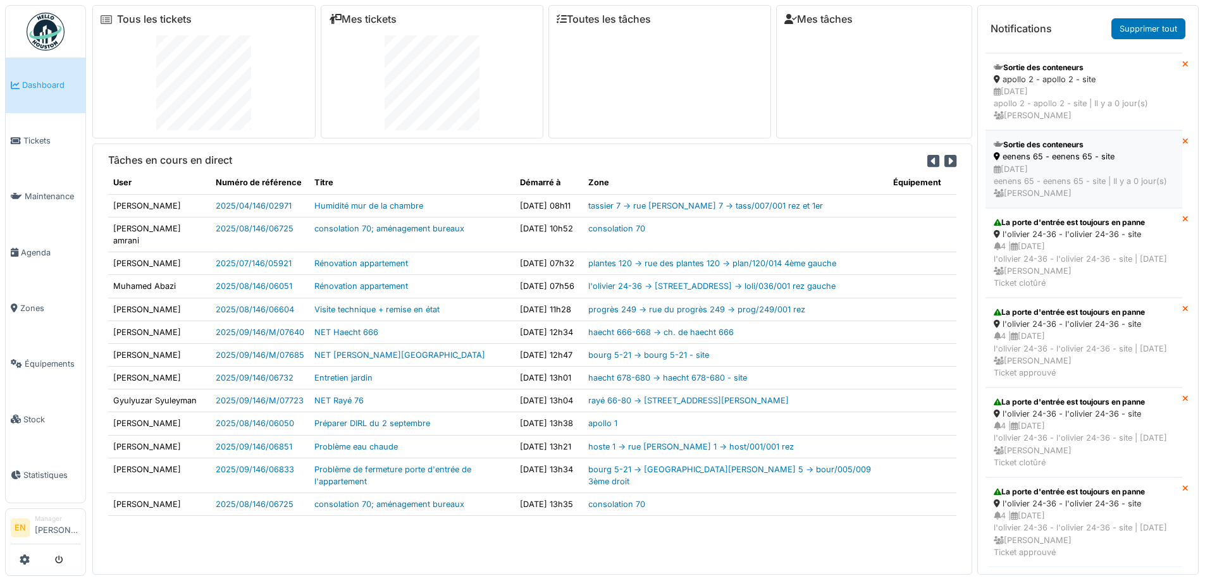
scroll to position [506, 0]
click at [31, 247] on span "Agenda" at bounding box center [50, 253] width 59 height 12
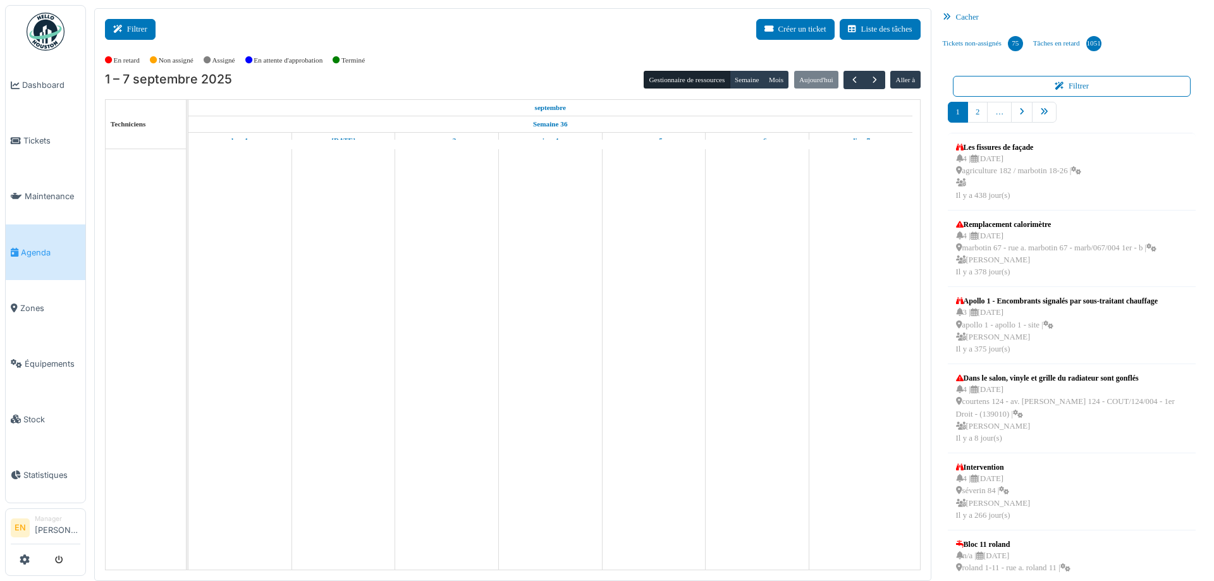
click at [126, 33] on icon at bounding box center [120, 29] width 14 height 8
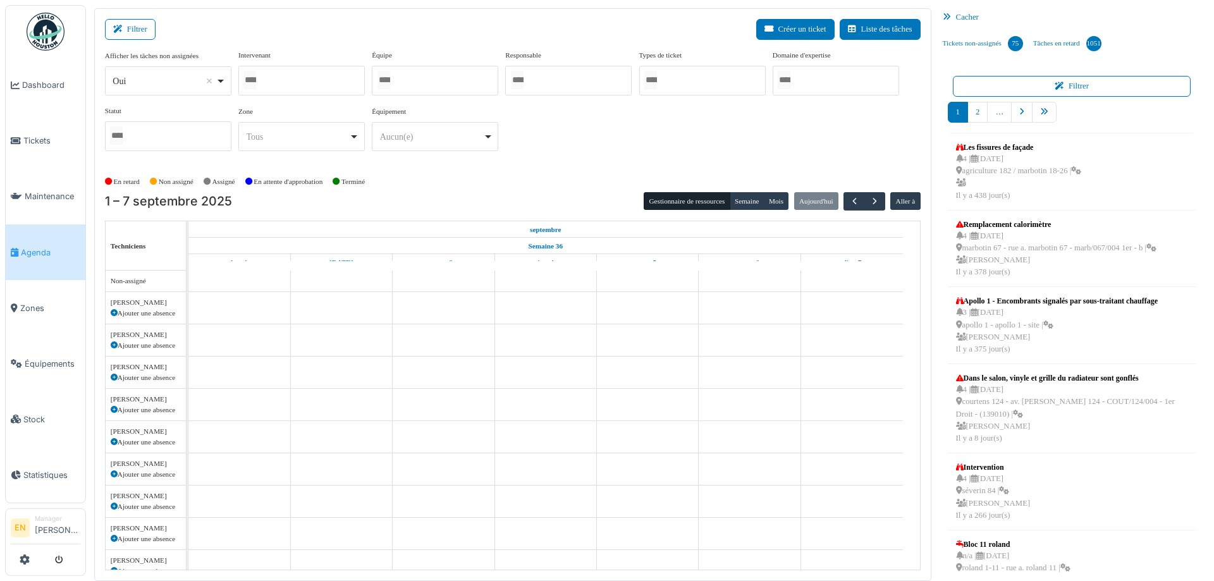
click at [225, 82] on div "Oui Remove item" at bounding box center [168, 81] width 116 height 18
select select "**"
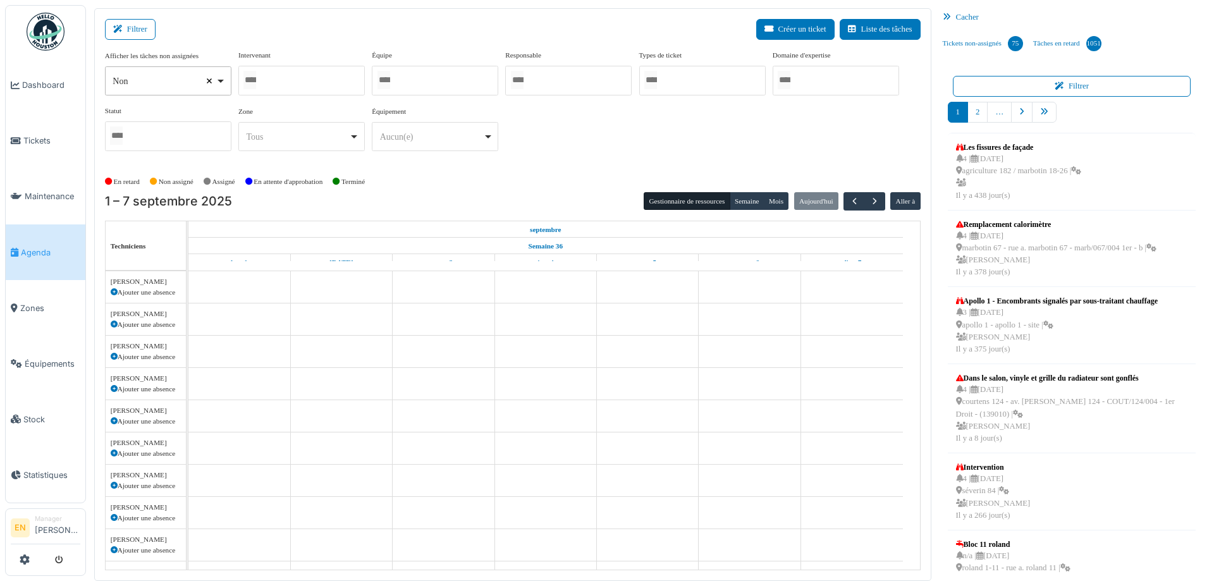
select select
click at [404, 82] on div at bounding box center [435, 81] width 126 height 30
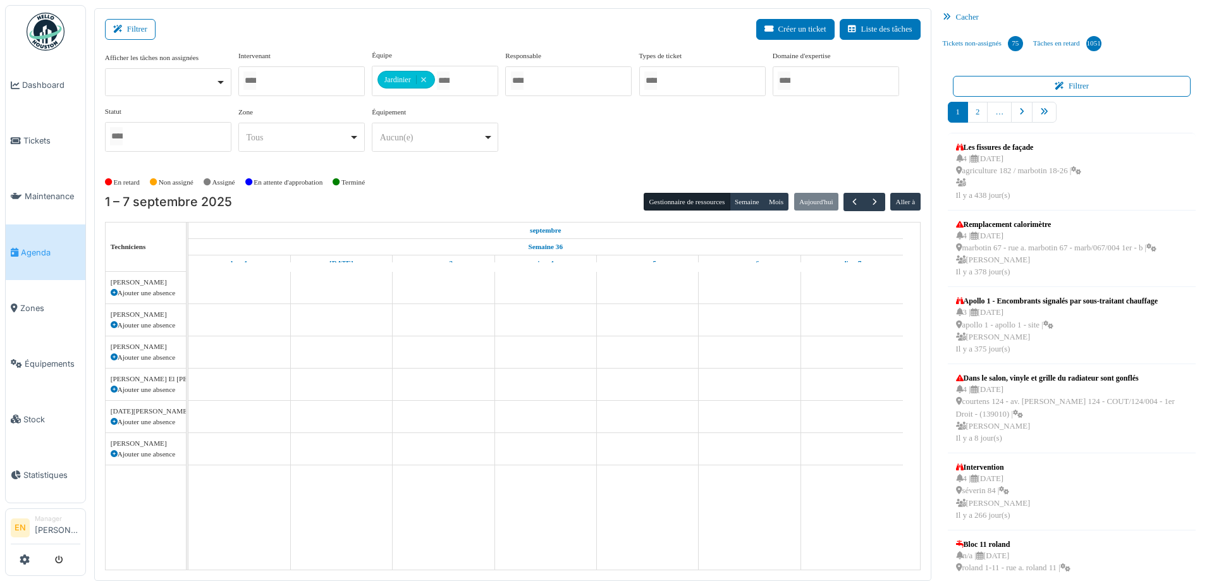
click at [586, 156] on div "Afficher les tâches non assignées Oui Non Intervenant Abdelkader Ouriachi Abdel…" at bounding box center [513, 106] width 816 height 112
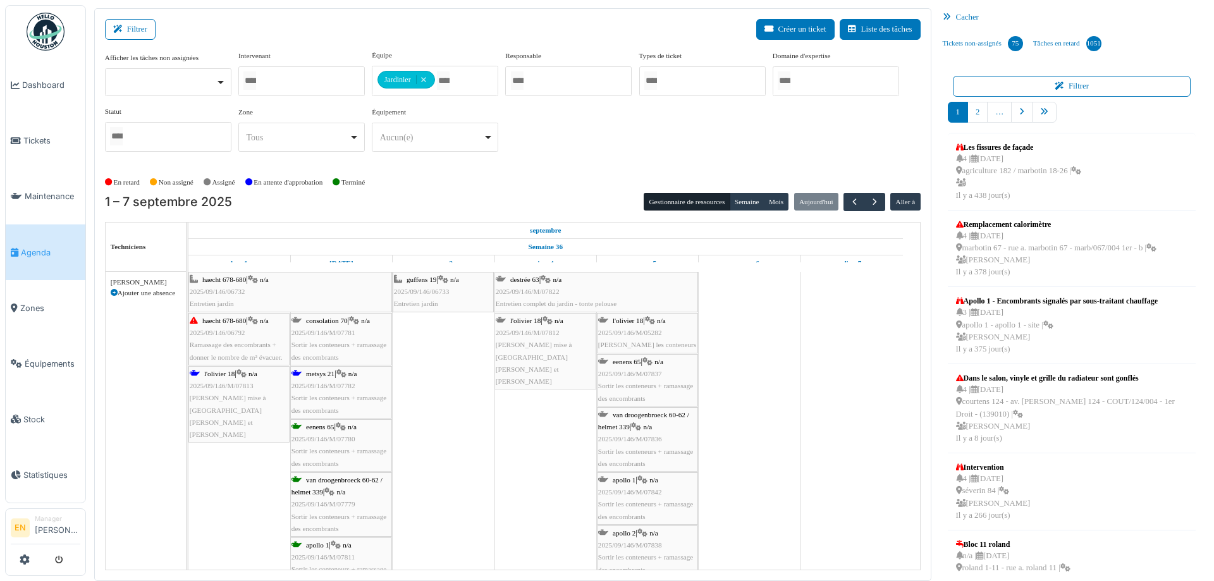
click at [345, 377] on icon at bounding box center [341, 374] width 10 height 8
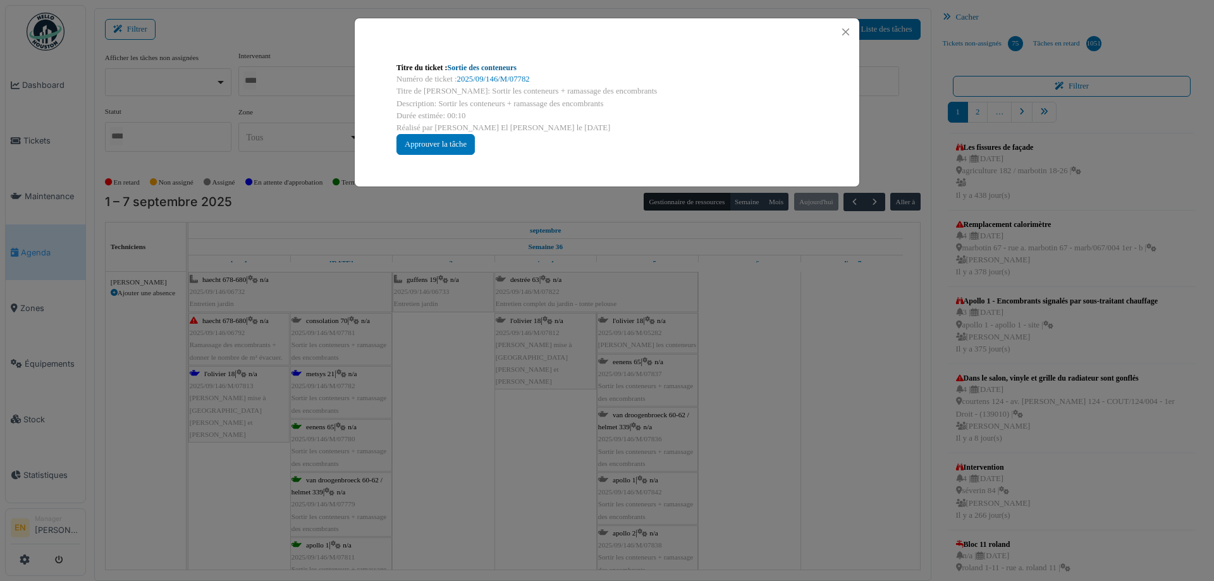
click at [500, 67] on link "Sortie des conteneurs" at bounding box center [482, 67] width 69 height 9
click at [843, 34] on button "Close" at bounding box center [845, 31] width 17 height 17
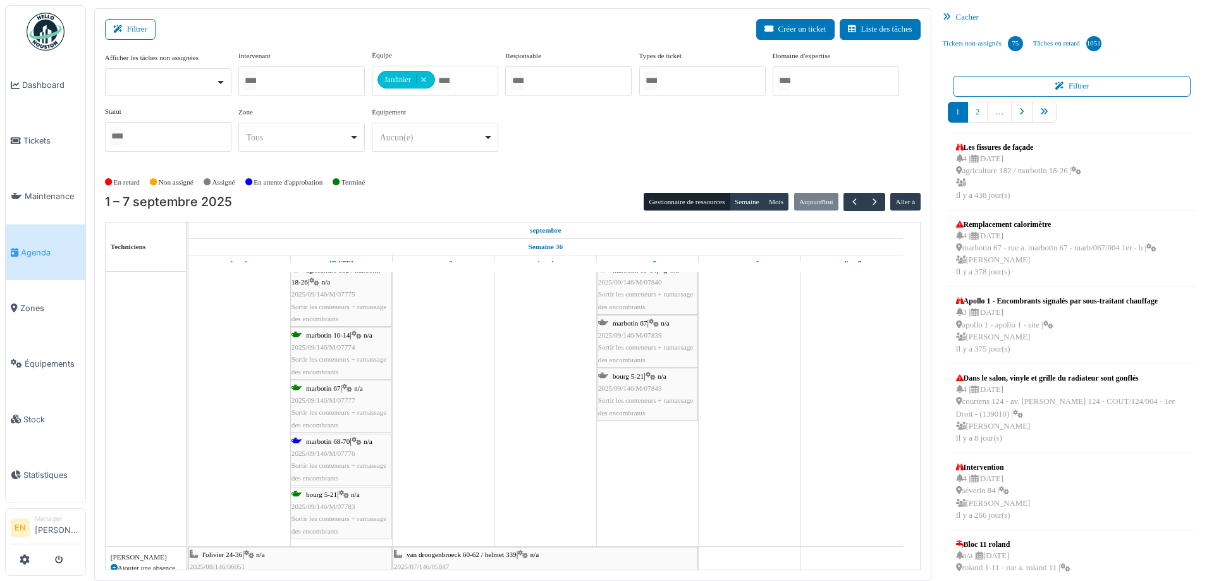
scroll to position [443, 0]
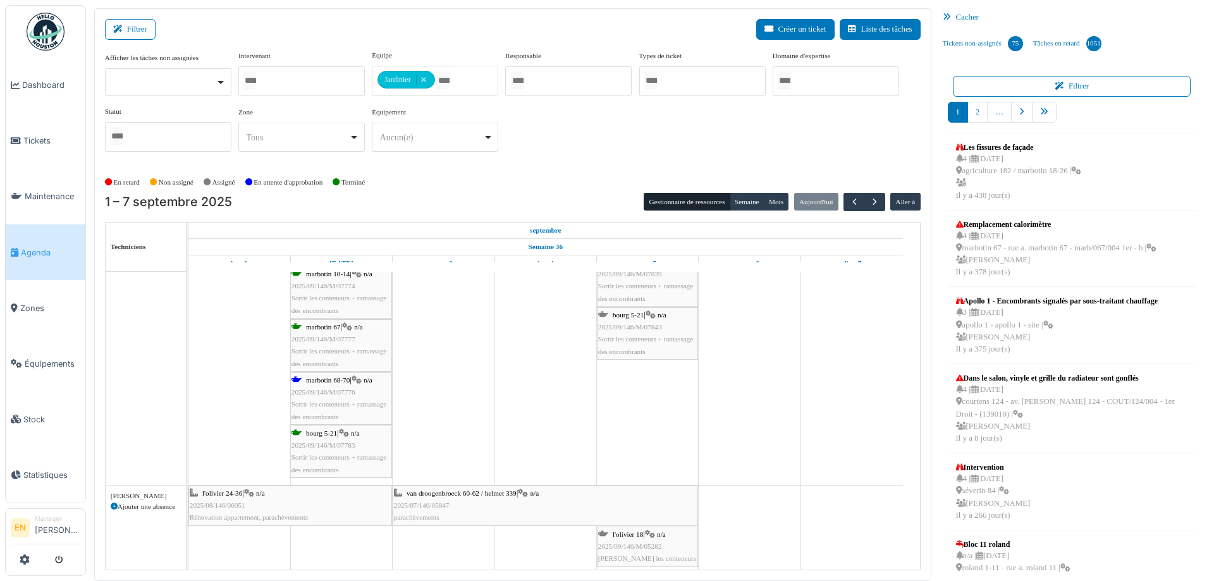
click at [328, 395] on span "2025/09/146/M/07776" at bounding box center [324, 392] width 64 height 8
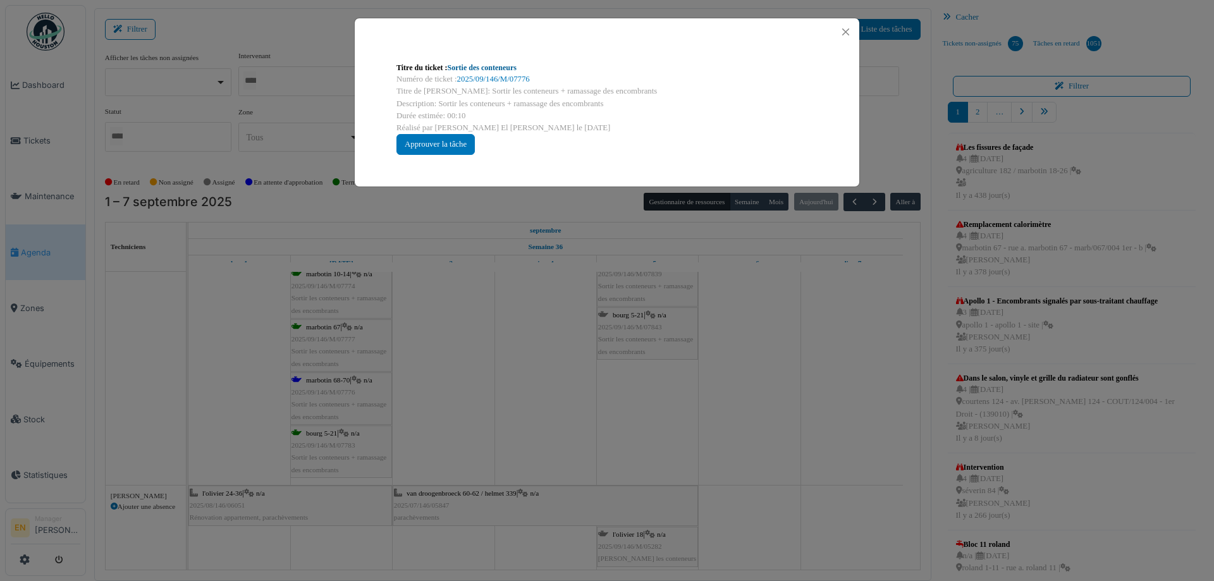
click at [499, 64] on link "Sortie des conteneurs" at bounding box center [482, 67] width 69 height 9
click at [843, 32] on button "Close" at bounding box center [845, 31] width 17 height 17
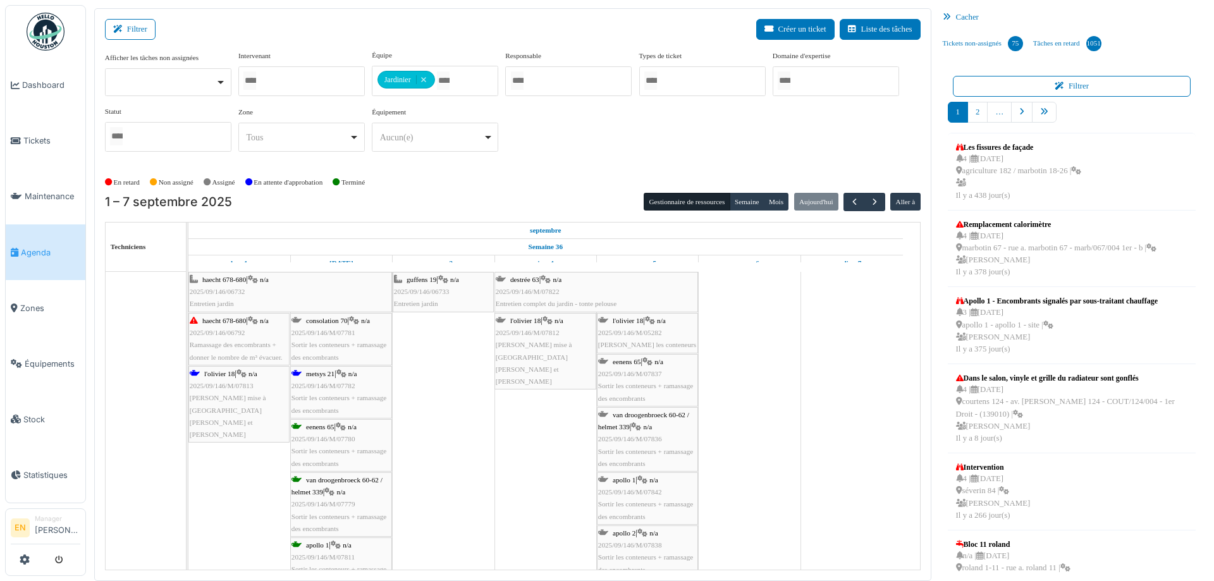
scroll to position [0, 0]
click at [870, 199] on span "button" at bounding box center [875, 202] width 11 height 11
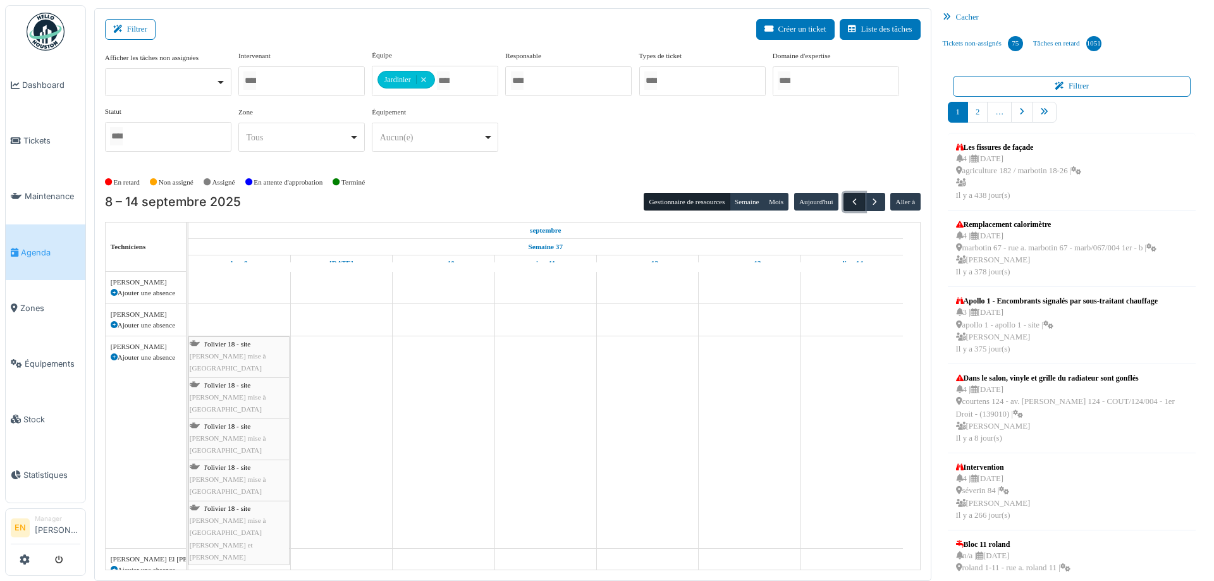
click at [849, 206] on span "button" at bounding box center [854, 202] width 11 height 11
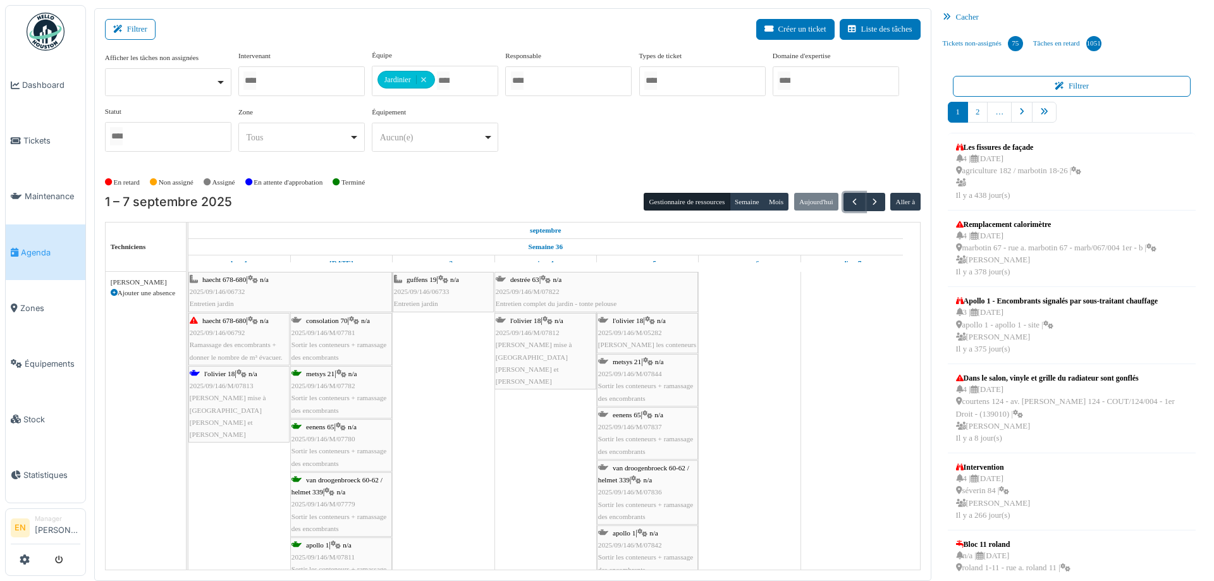
click at [347, 333] on span "2025/09/146/M/07781" at bounding box center [324, 333] width 64 height 8
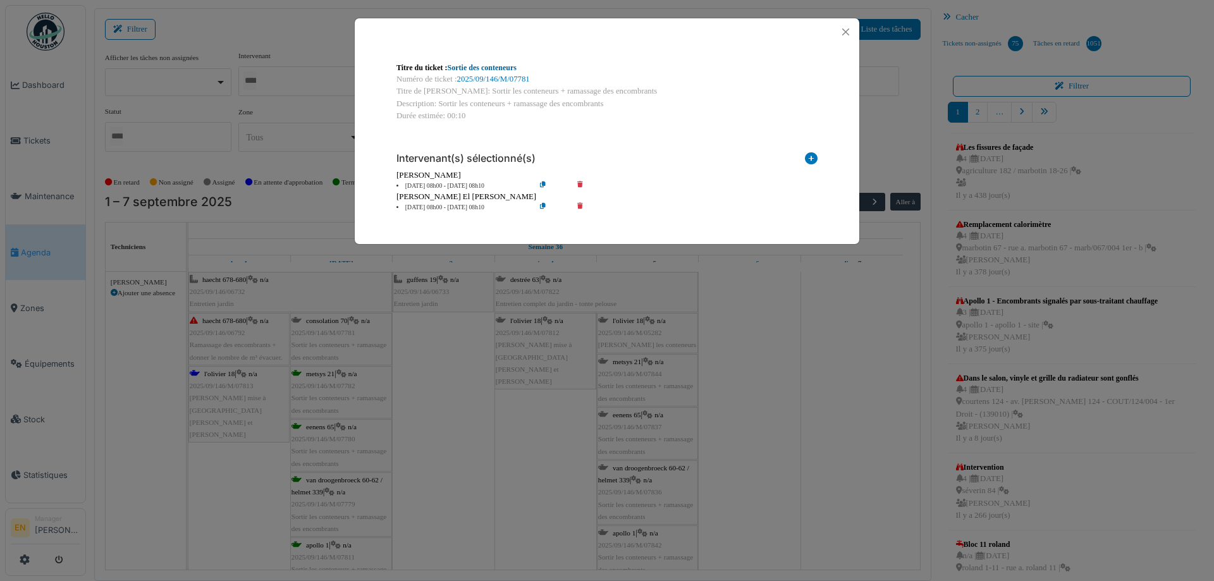
click at [486, 68] on link "Sortie des conteneurs" at bounding box center [482, 67] width 69 height 9
click at [848, 32] on button "Close" at bounding box center [845, 31] width 17 height 17
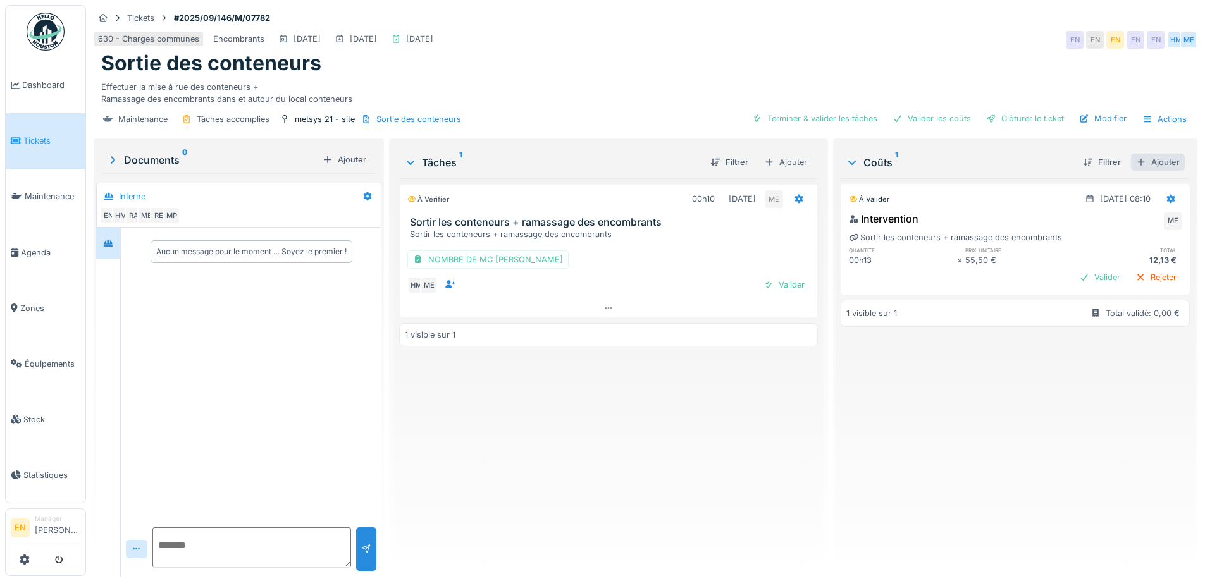
click at [1147, 164] on div "Ajouter" at bounding box center [1158, 162] width 54 height 17
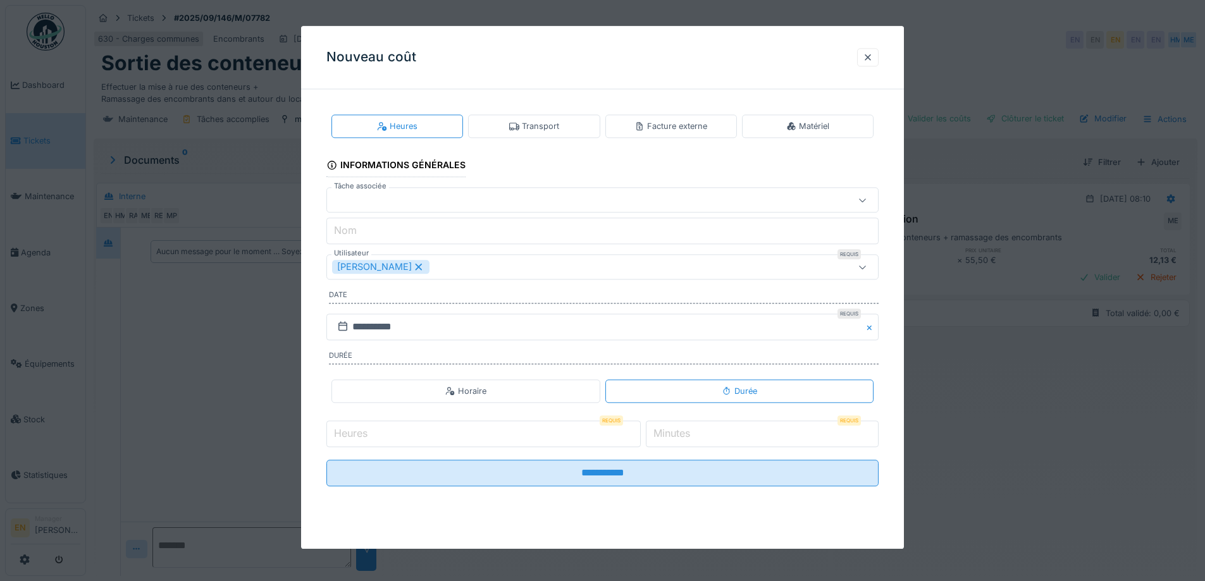
click at [429, 268] on div "[PERSON_NAME]" at bounding box center [380, 268] width 97 height 14
click at [452, 268] on div "Utilisateurs" at bounding box center [570, 268] width 476 height 14
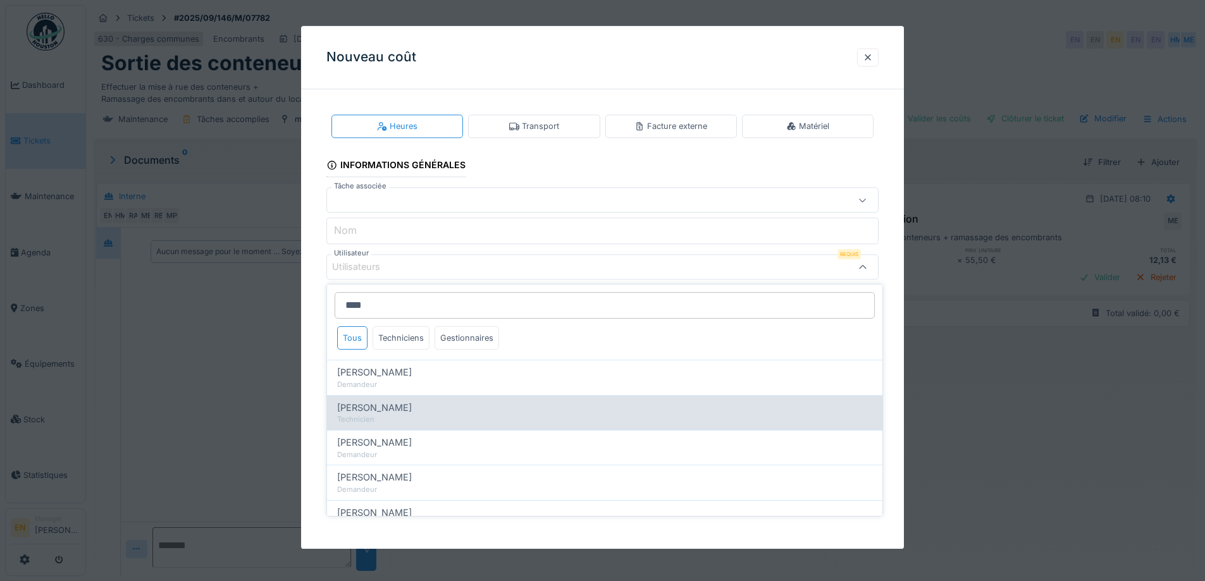
type input "****"
click at [399, 411] on span "[PERSON_NAME]" at bounding box center [374, 408] width 75 height 14
type input "****"
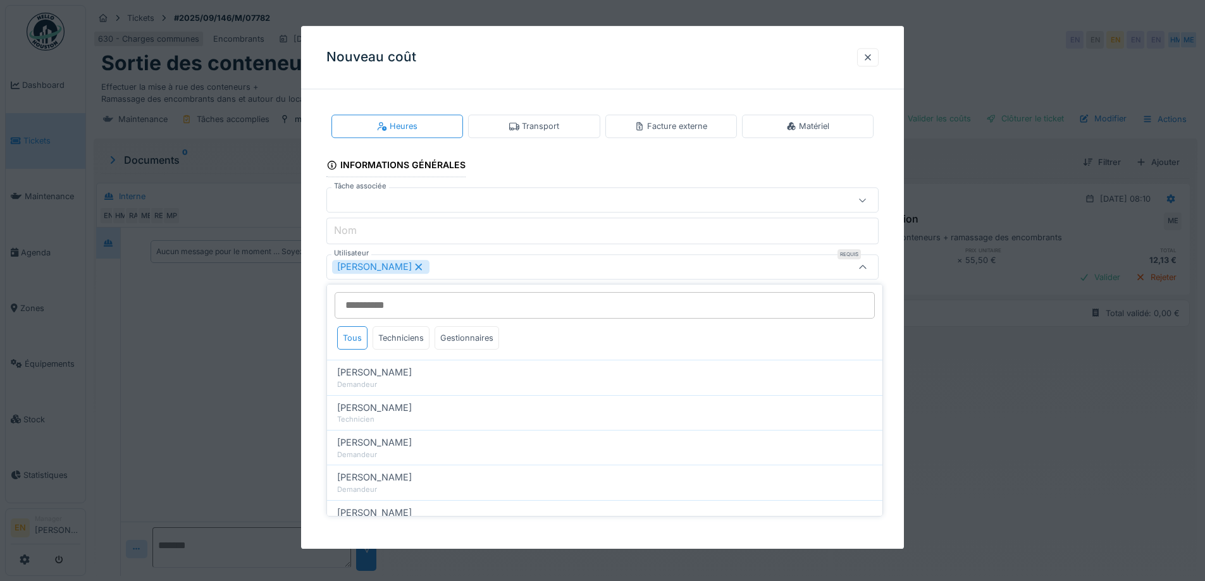
click at [892, 274] on div "**********" at bounding box center [602, 310] width 603 height 422
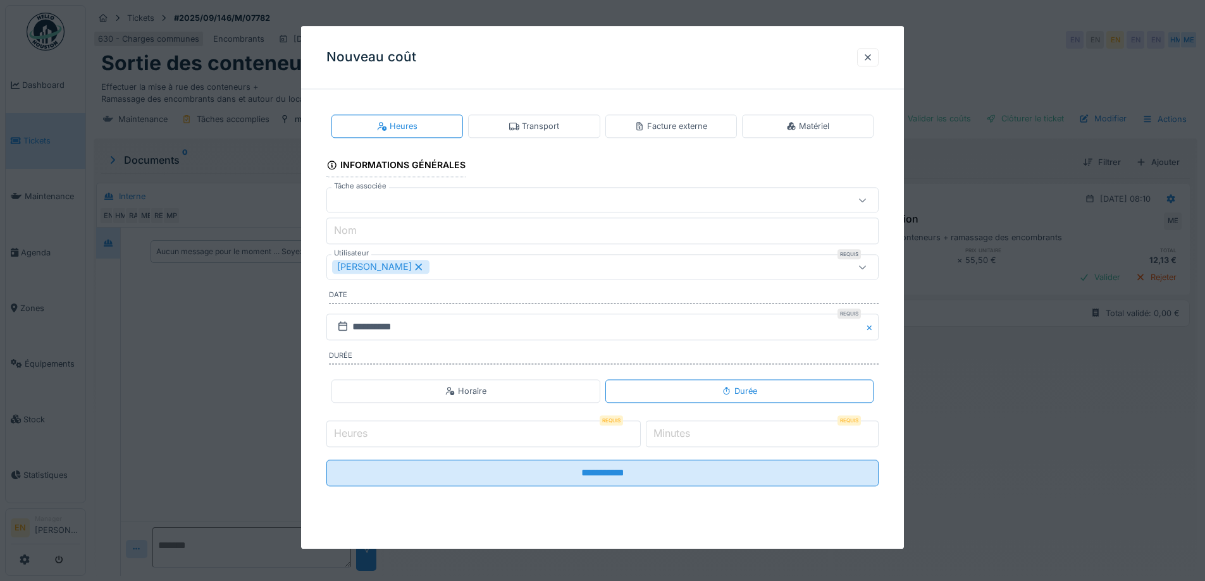
click at [638, 432] on input "*" at bounding box center [483, 434] width 314 height 27
type input "*"
click at [638, 439] on input "*" at bounding box center [483, 434] width 314 height 27
click at [873, 430] on input "*" at bounding box center [762, 434] width 233 height 27
click at [873, 429] on input "**" at bounding box center [762, 434] width 233 height 27
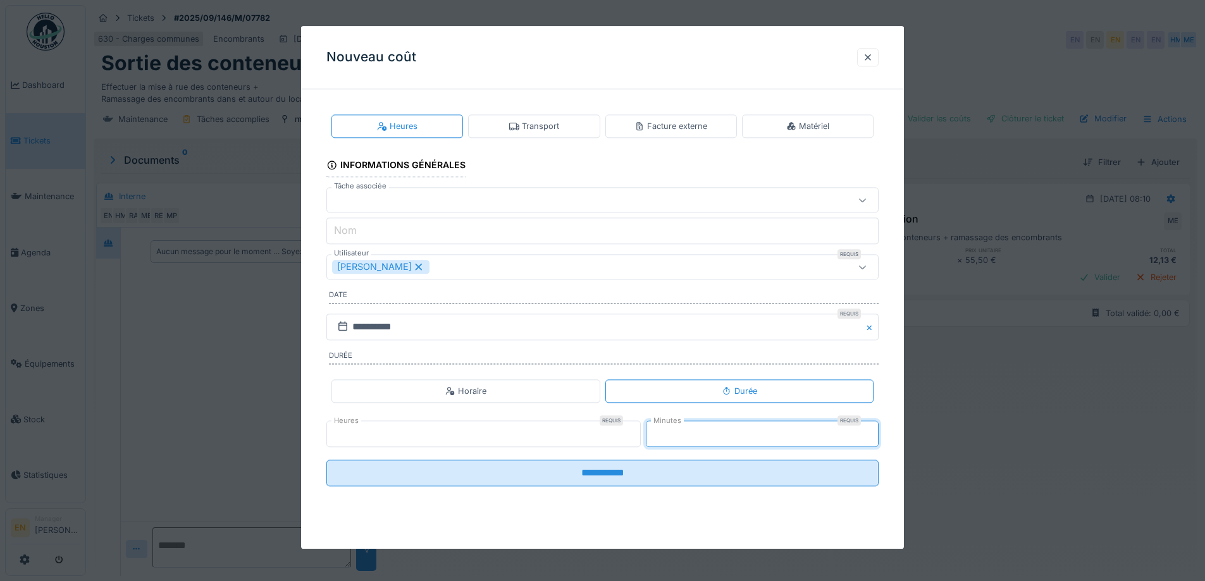
click at [872, 438] on input "**" at bounding box center [762, 434] width 233 height 27
type input "**"
click at [872, 438] on input "**" at bounding box center [762, 434] width 233 height 27
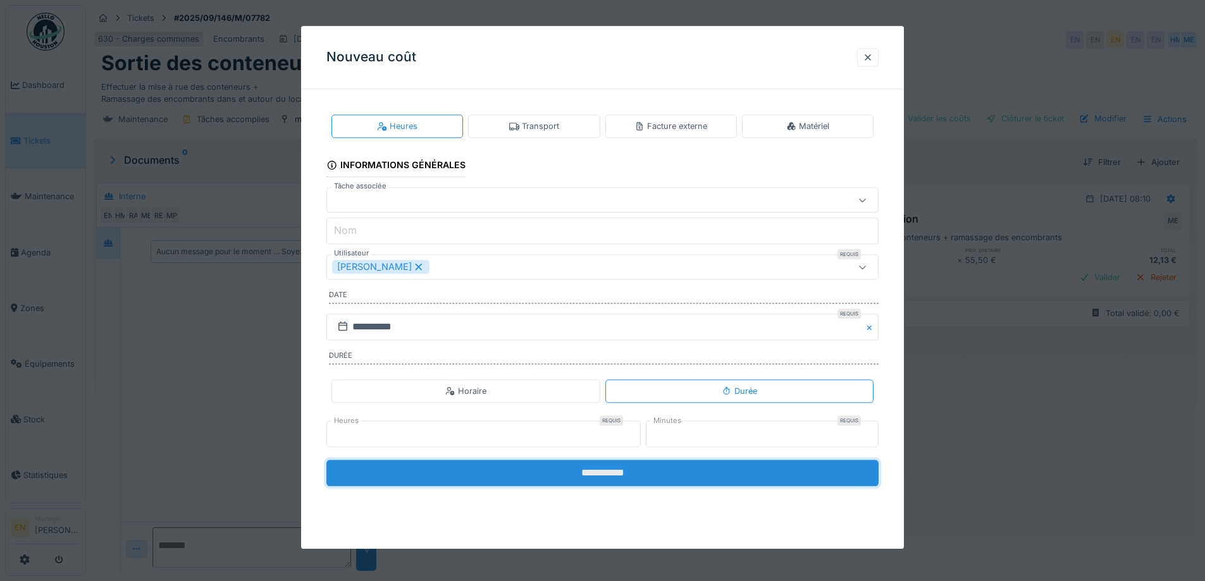
click at [598, 476] on input "**********" at bounding box center [602, 473] width 552 height 27
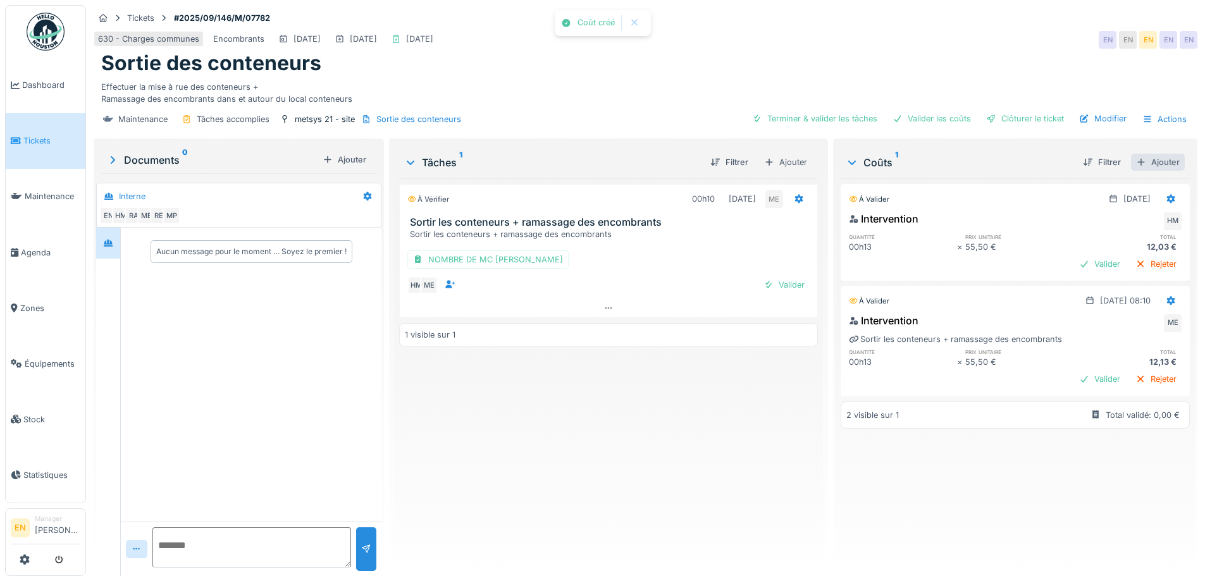
click at [1142, 159] on div "Ajouter" at bounding box center [1158, 162] width 54 height 17
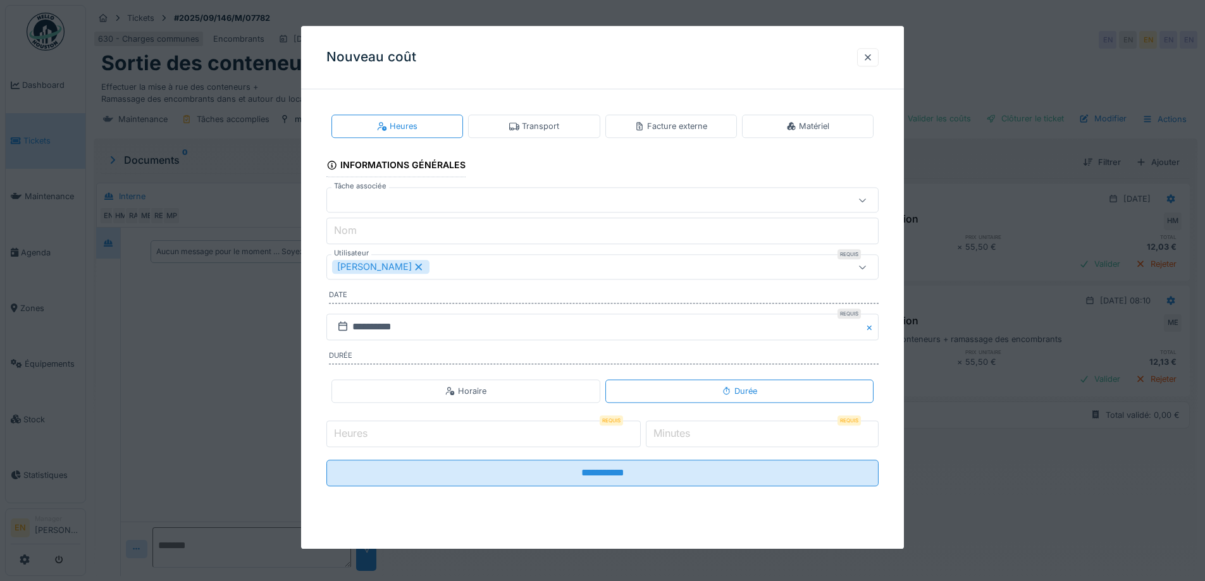
click at [553, 122] on div "Transport" at bounding box center [534, 126] width 50 height 12
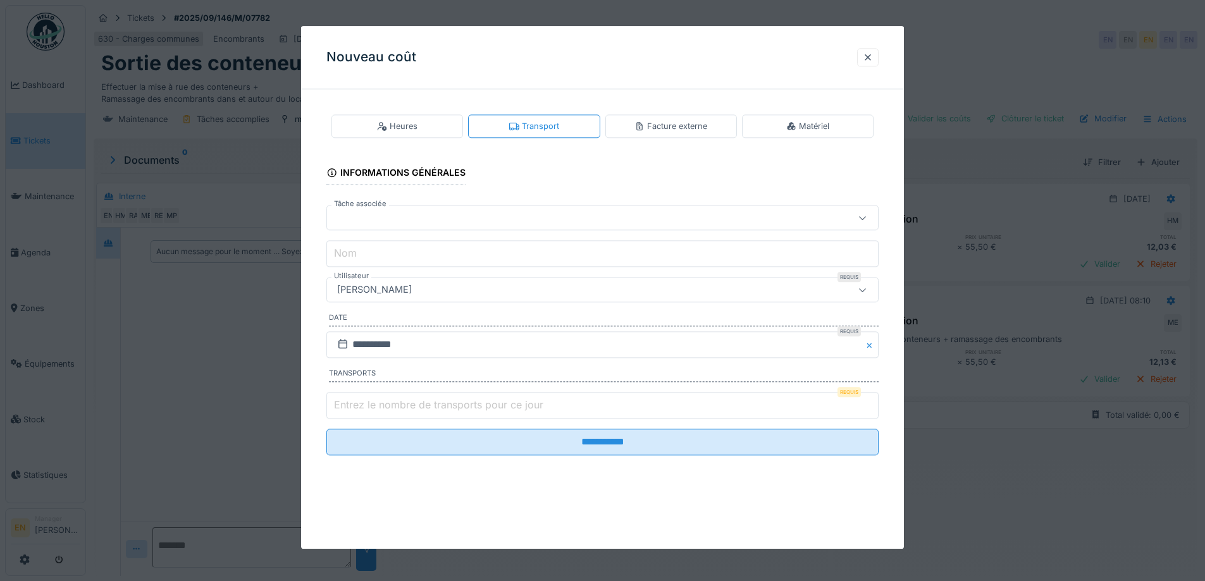
click at [522, 402] on label "Entrez le nombre de transports pour ce jour" at bounding box center [438, 404] width 214 height 15
click at [522, 402] on input "Entrez le nombre de transports pour ce jour" at bounding box center [602, 405] width 552 height 27
type input "*"
click at [875, 400] on input "*" at bounding box center [602, 405] width 552 height 27
click at [527, 295] on div "[PERSON_NAME]" at bounding box center [570, 290] width 476 height 14
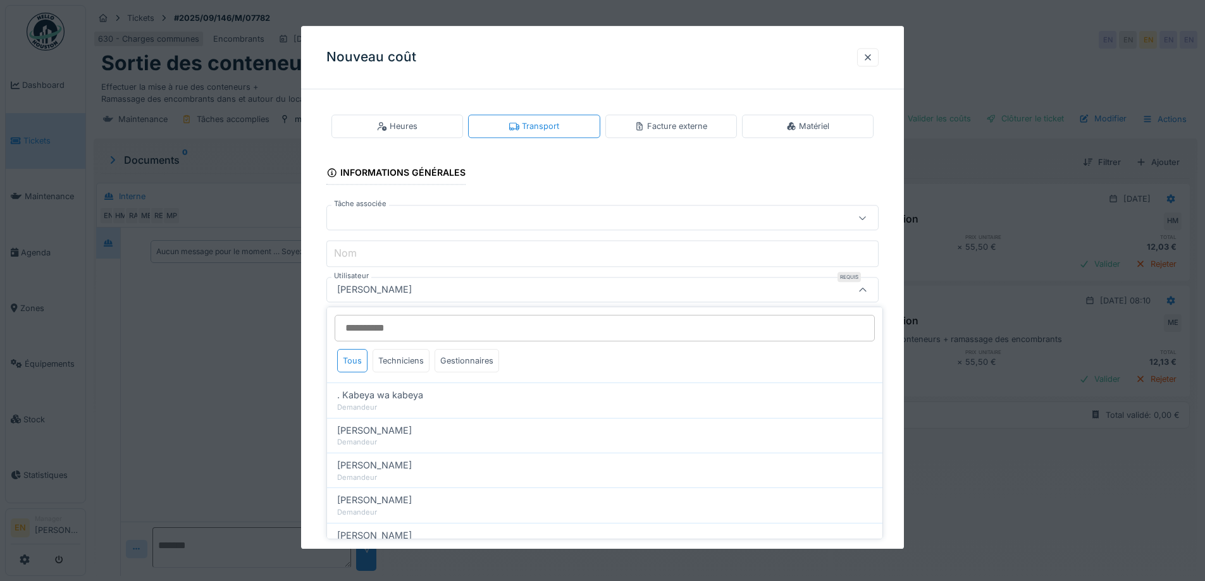
click at [491, 323] on input "Utilisateur" at bounding box center [605, 328] width 540 height 27
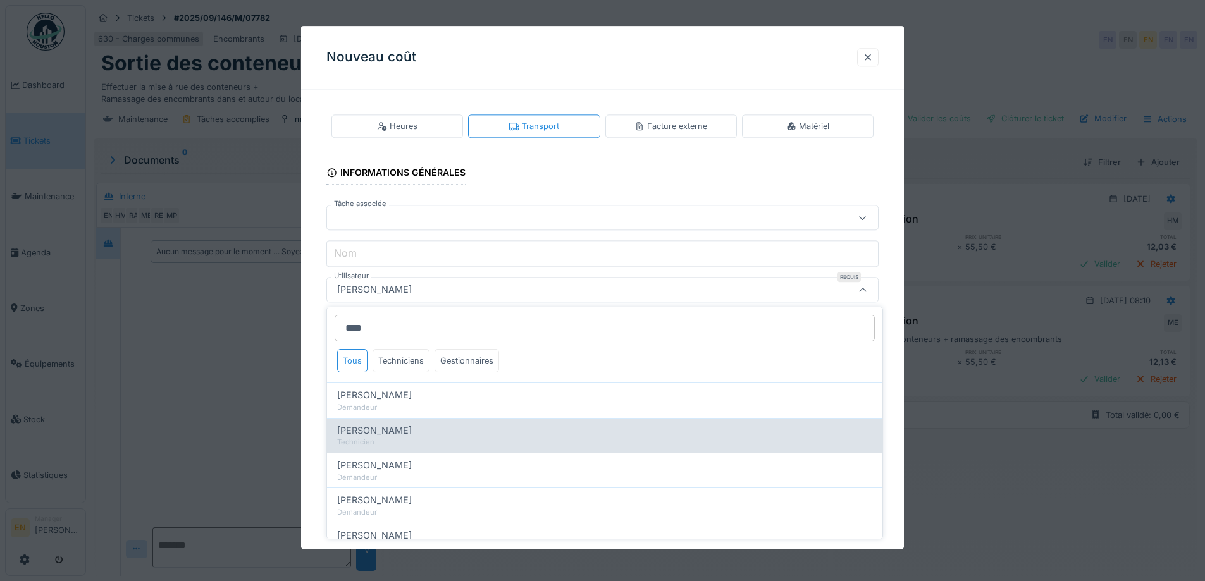
type input "****"
click at [404, 426] on span "[PERSON_NAME]" at bounding box center [374, 431] width 75 height 14
type input "****"
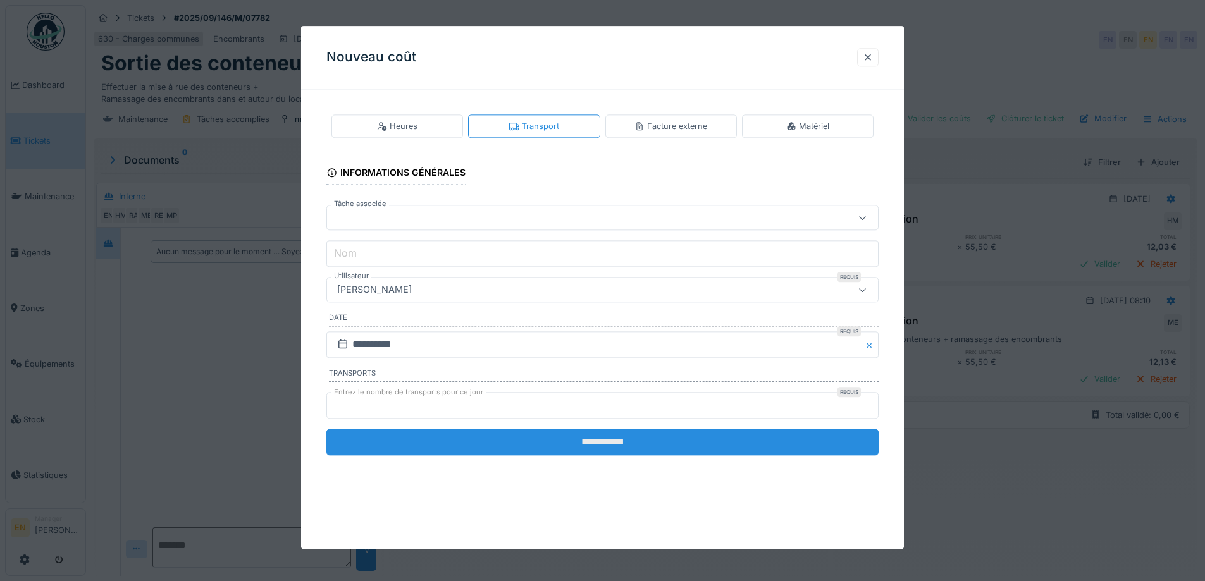
click at [607, 440] on input "**********" at bounding box center [602, 442] width 552 height 27
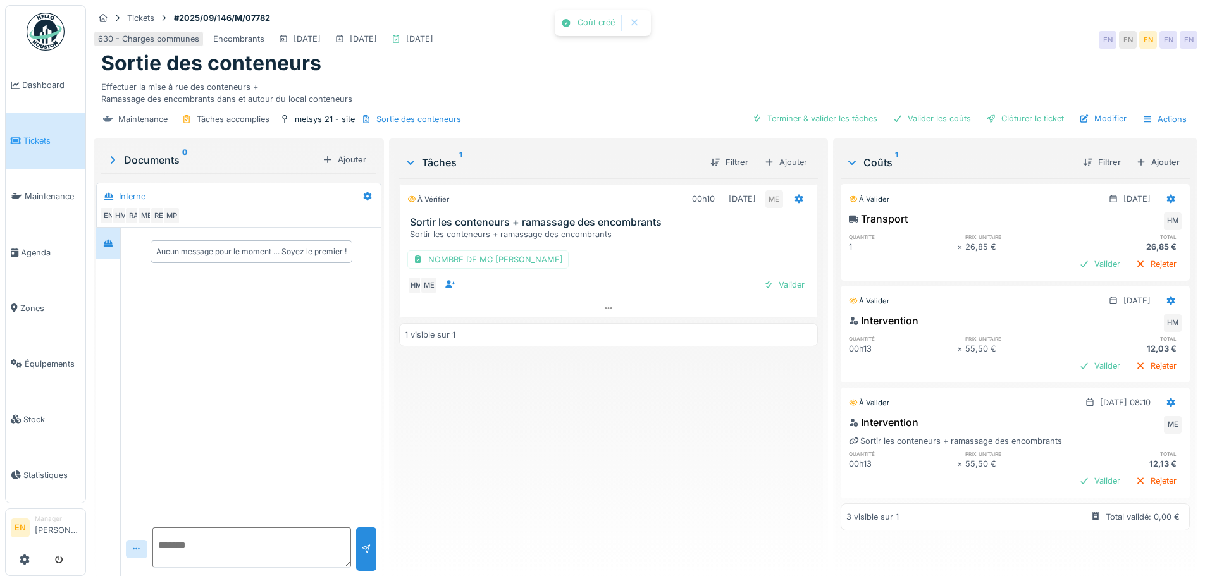
scroll to position [9, 0]
click at [1021, 115] on div "Clôturer le ticket" at bounding box center [1025, 118] width 88 height 17
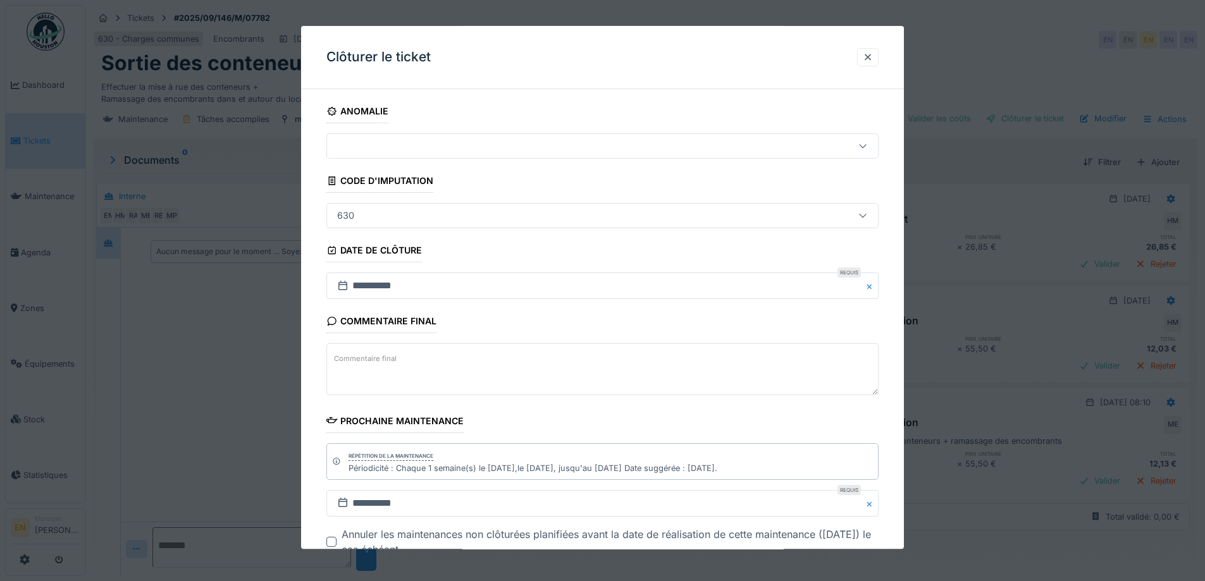
scroll to position [85, 0]
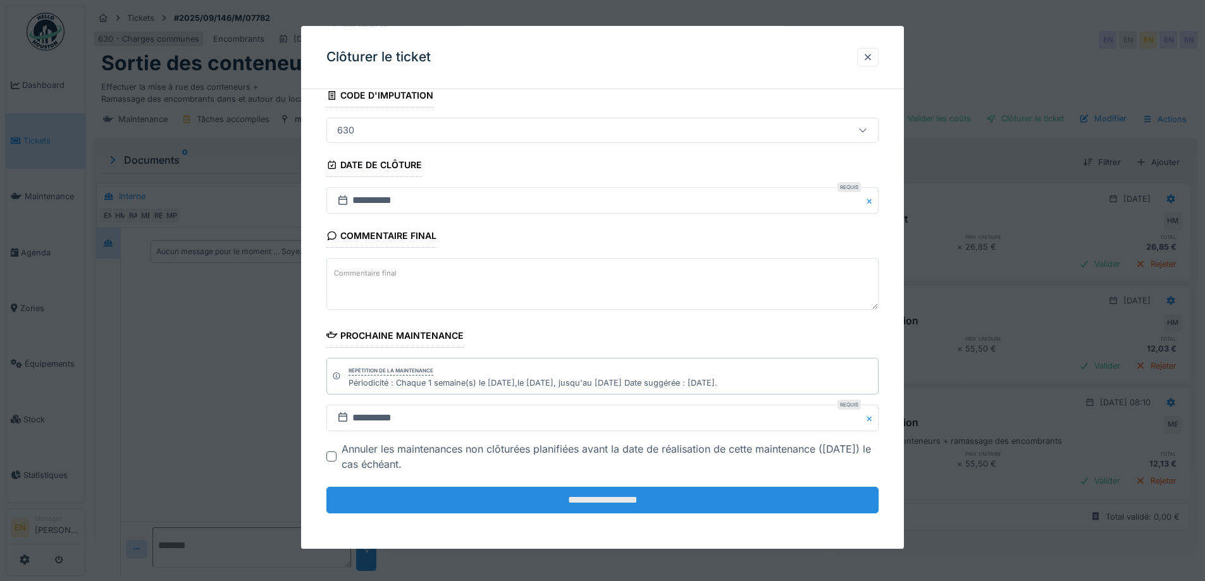
click at [626, 503] on input "**********" at bounding box center [602, 500] width 552 height 27
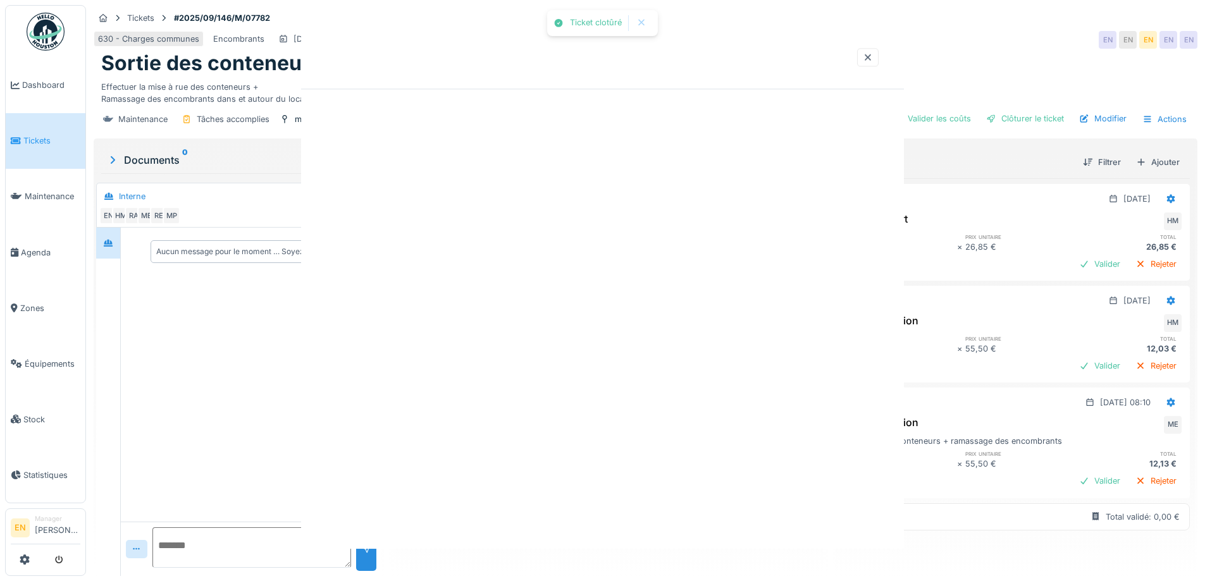
scroll to position [0, 0]
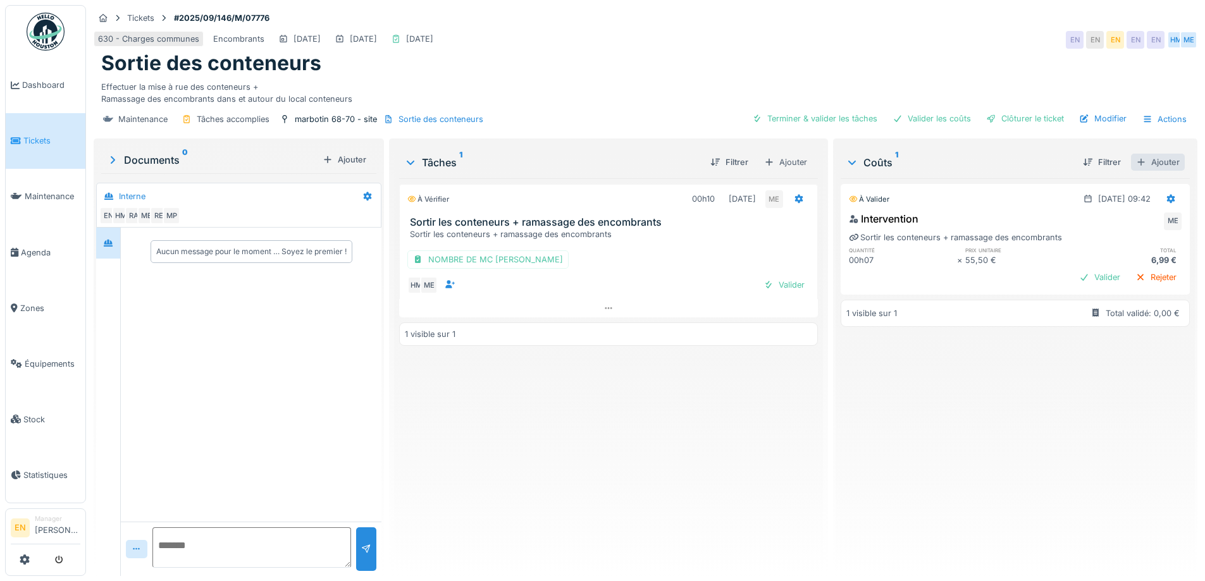
click at [1140, 163] on div "Ajouter" at bounding box center [1158, 162] width 54 height 17
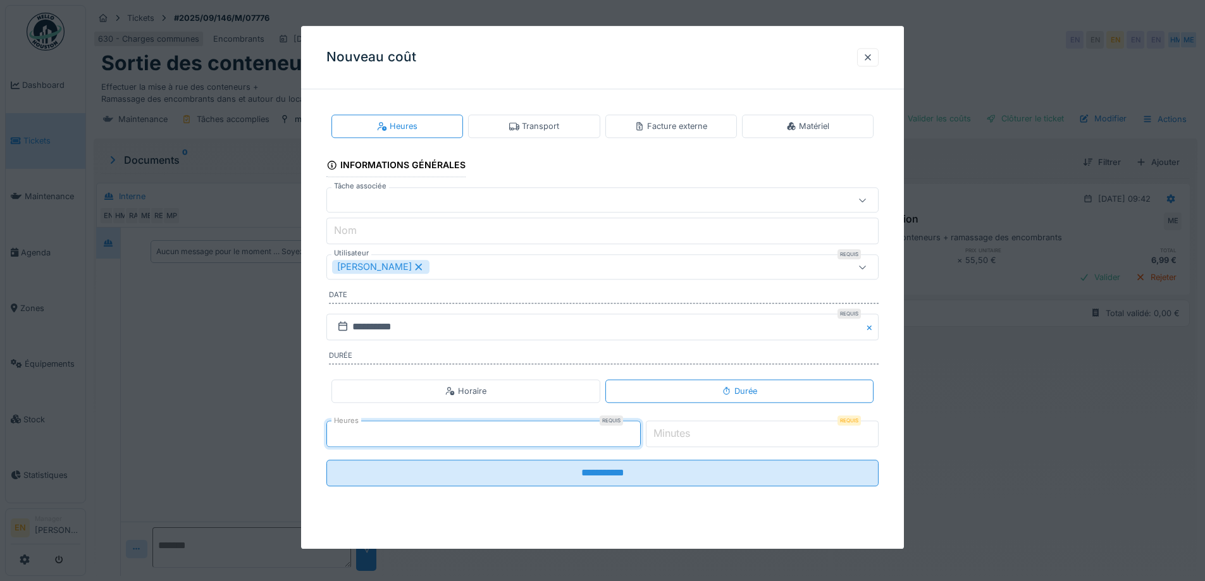
click at [639, 437] on input "**" at bounding box center [483, 434] width 314 height 27
type input "*"
click at [638, 430] on input "*" at bounding box center [483, 434] width 314 height 27
click at [873, 63] on div at bounding box center [868, 57] width 10 height 12
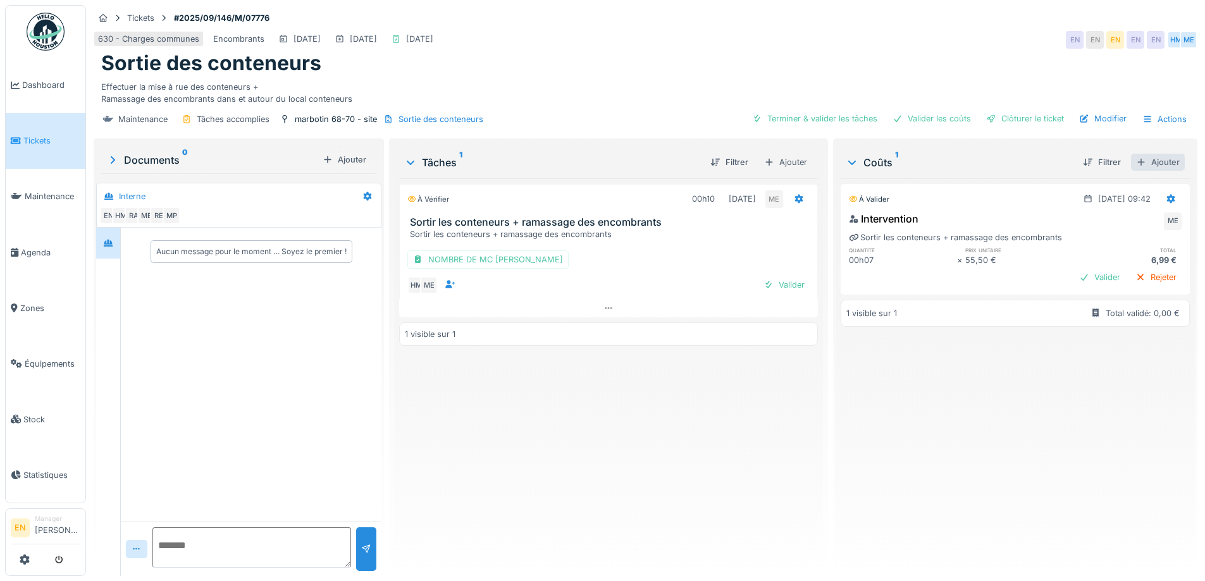
click at [1149, 155] on div "Ajouter" at bounding box center [1158, 162] width 54 height 17
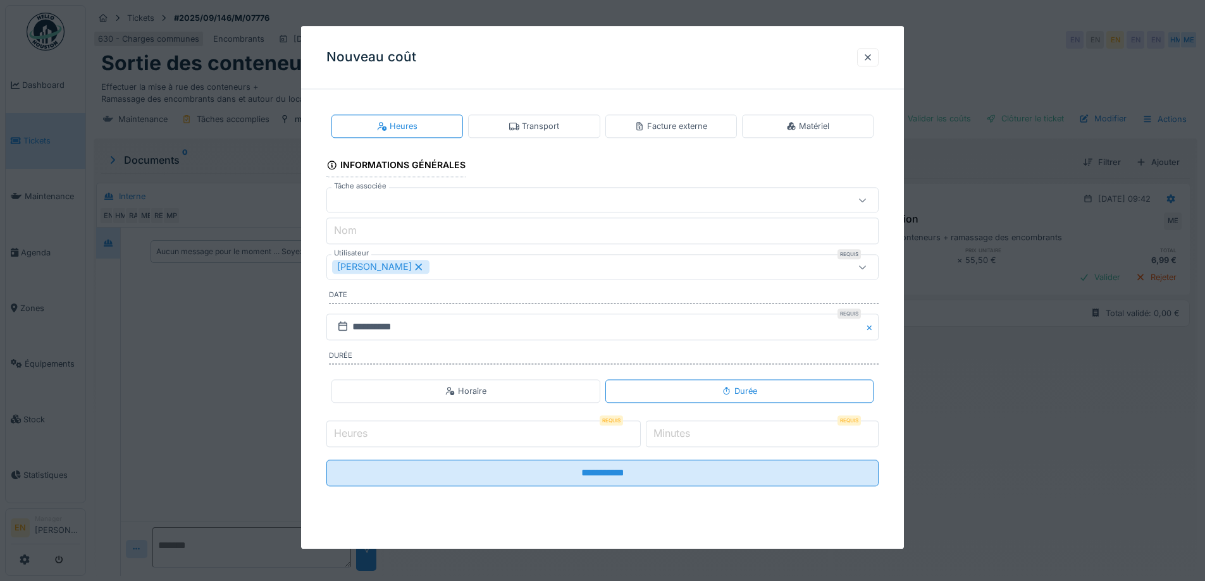
click at [495, 266] on div "[PERSON_NAME]" at bounding box center [570, 268] width 476 height 14
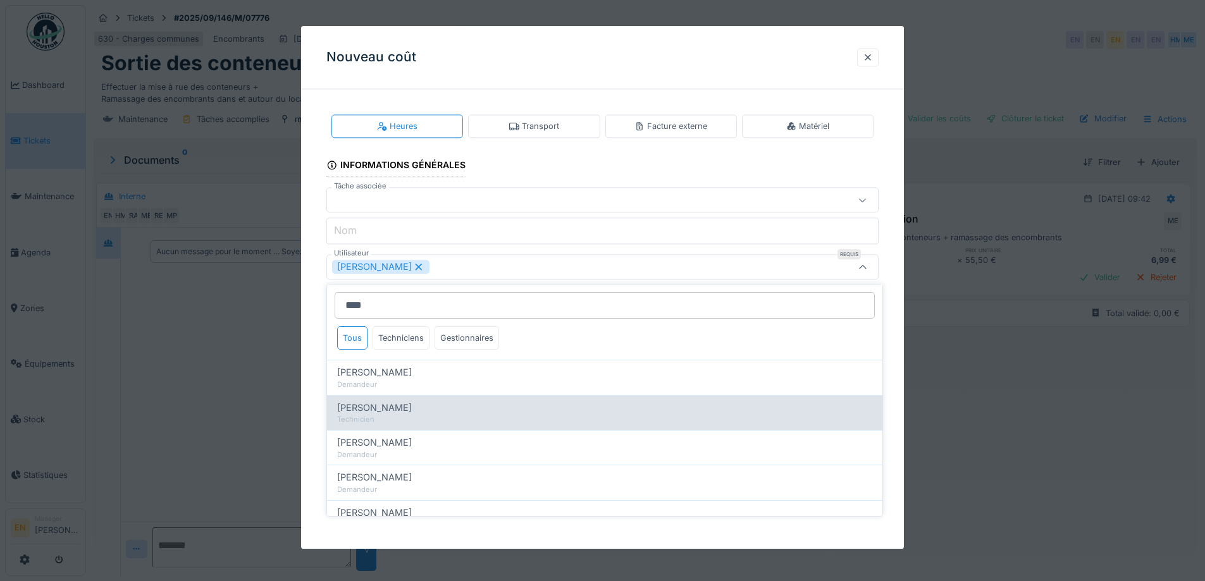
type input "****"
click at [402, 405] on span "[PERSON_NAME]" at bounding box center [374, 408] width 75 height 14
type input "**********"
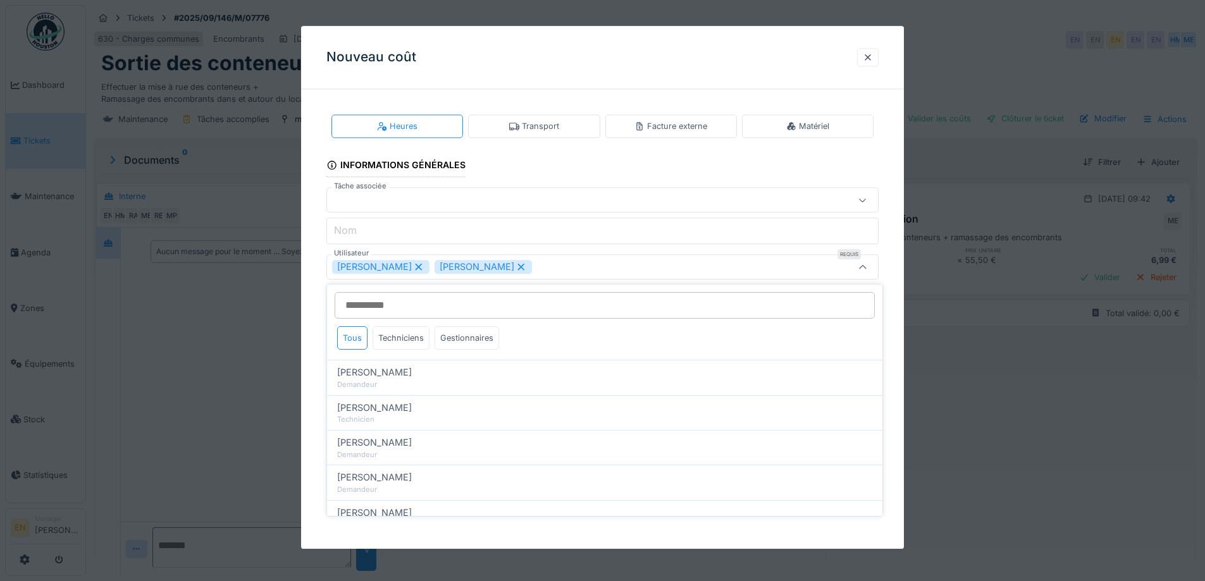
click at [424, 267] on icon at bounding box center [418, 266] width 11 height 9
type input "****"
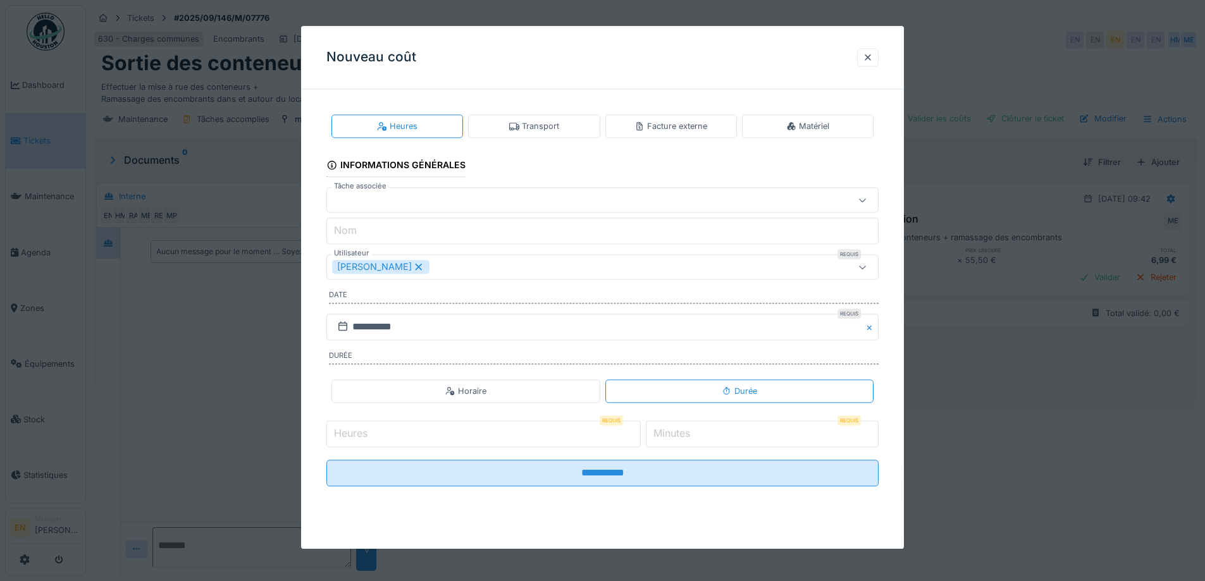
click at [909, 355] on div at bounding box center [602, 290] width 1205 height 581
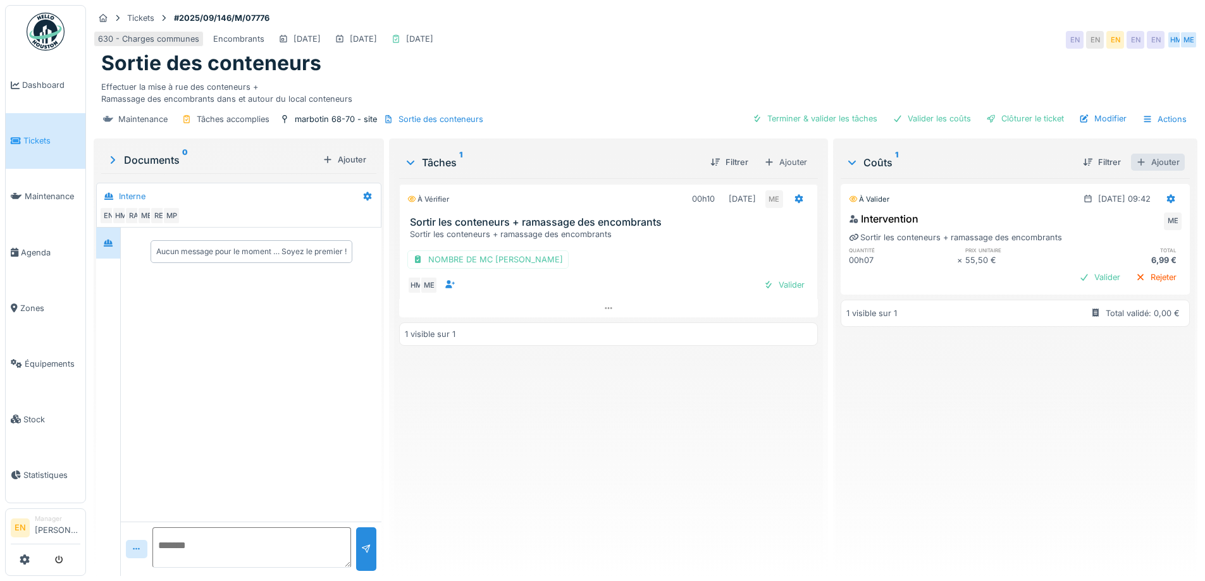
click at [1142, 166] on div "Ajouter" at bounding box center [1158, 162] width 54 height 17
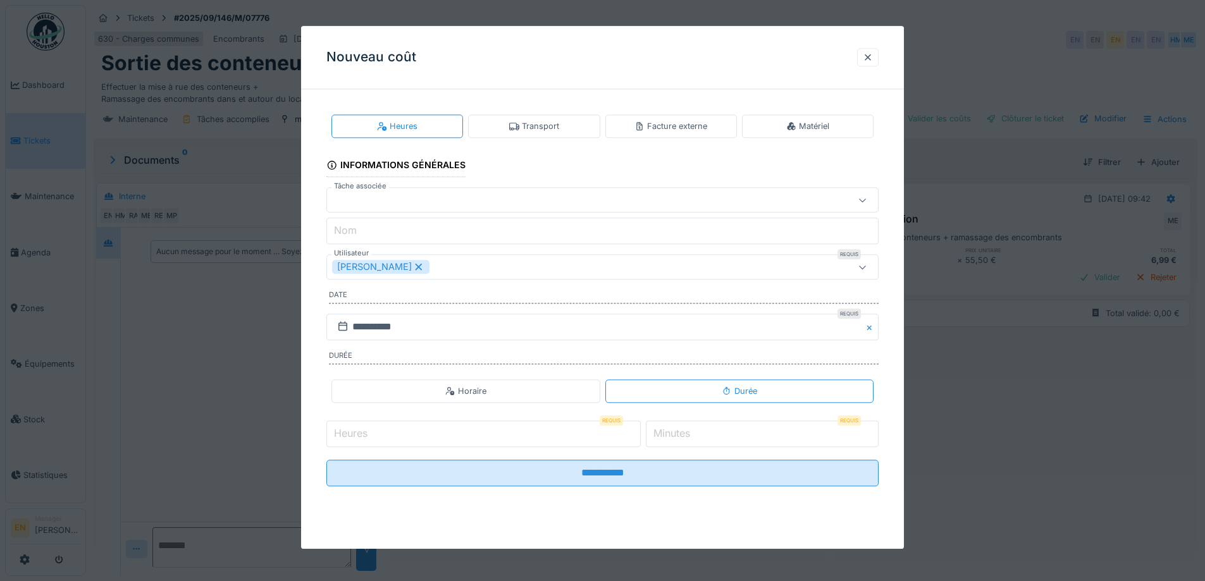
click at [639, 430] on input "*" at bounding box center [483, 434] width 314 height 27
type input "*"
click at [639, 438] on input "*" at bounding box center [483, 434] width 314 height 27
click at [875, 429] on input "*" at bounding box center [762, 434] width 233 height 27
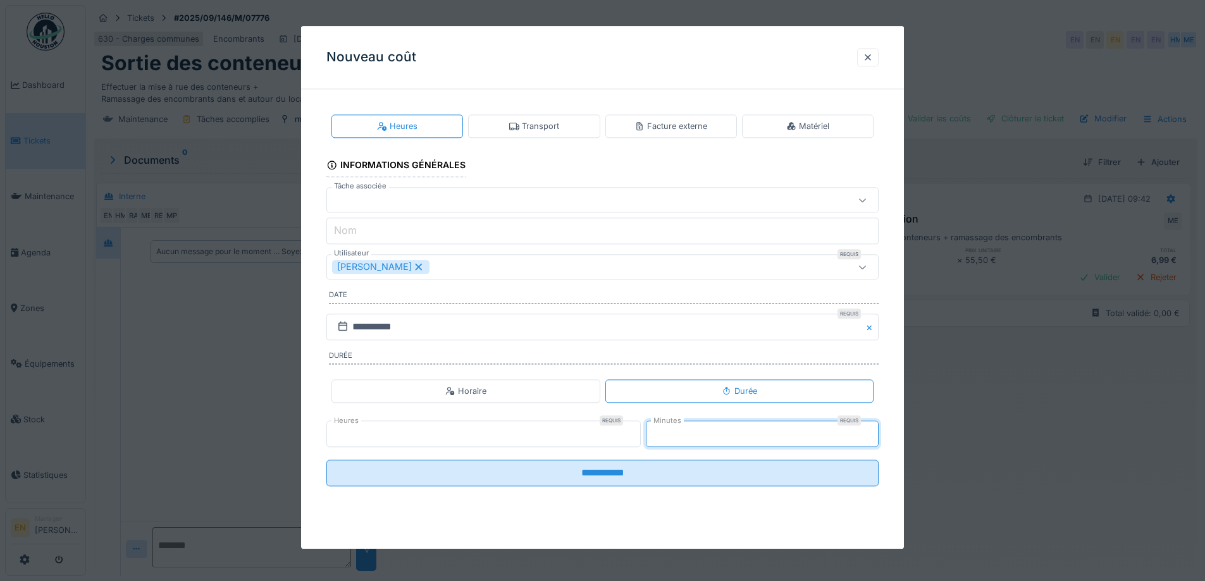
click at [875, 429] on input "*" at bounding box center [762, 434] width 233 height 27
type input "*"
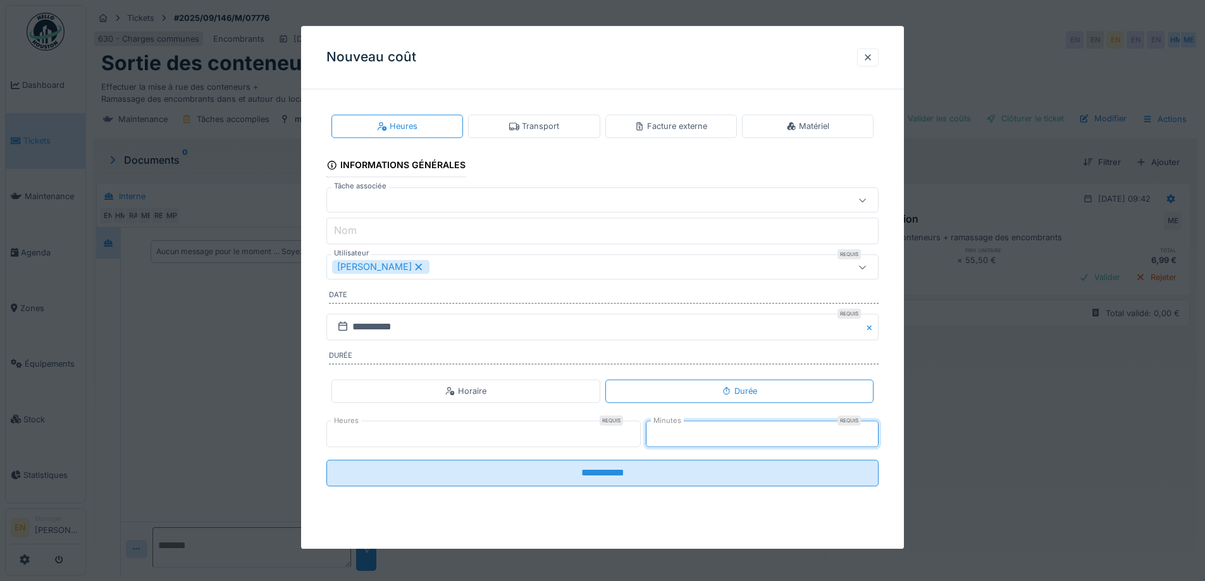
click at [875, 429] on input "*" at bounding box center [762, 434] width 233 height 27
click at [496, 274] on div "[PERSON_NAME]" at bounding box center [602, 267] width 552 height 25
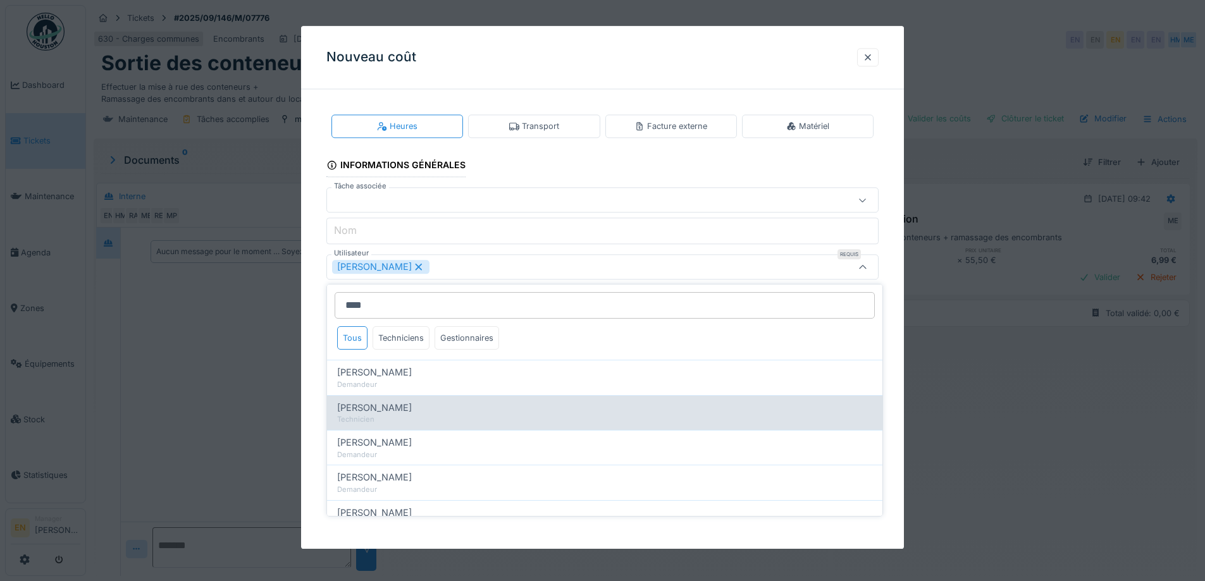
type input "****"
click at [410, 410] on div "Hassan Messari" at bounding box center [604, 408] width 535 height 14
type input "**********"
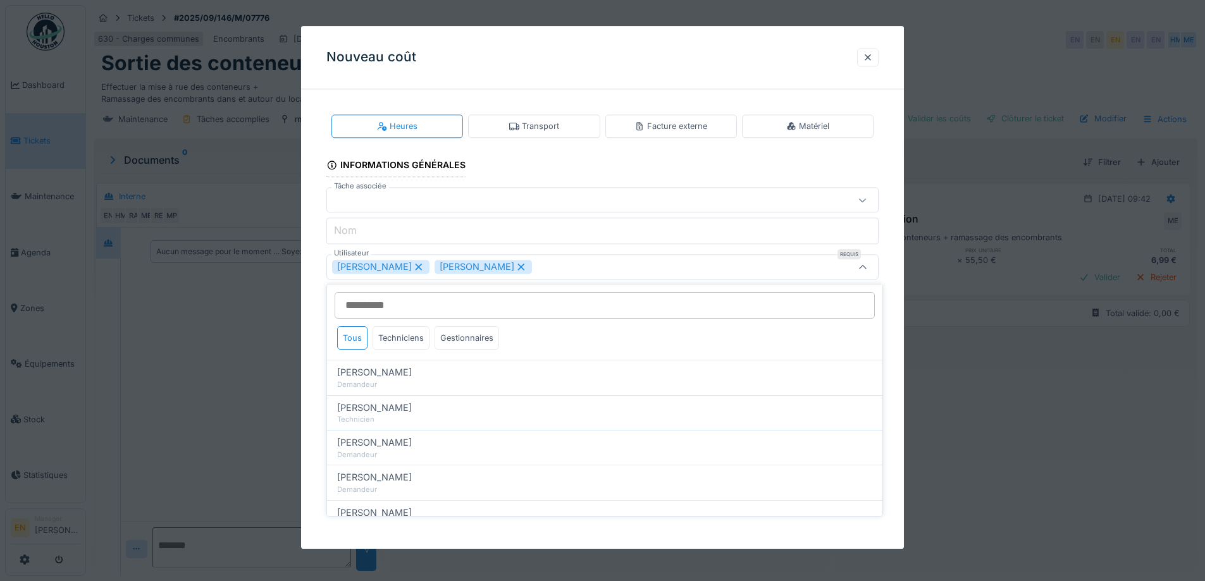
click at [422, 268] on icon at bounding box center [419, 267] width 7 height 7
type input "****"
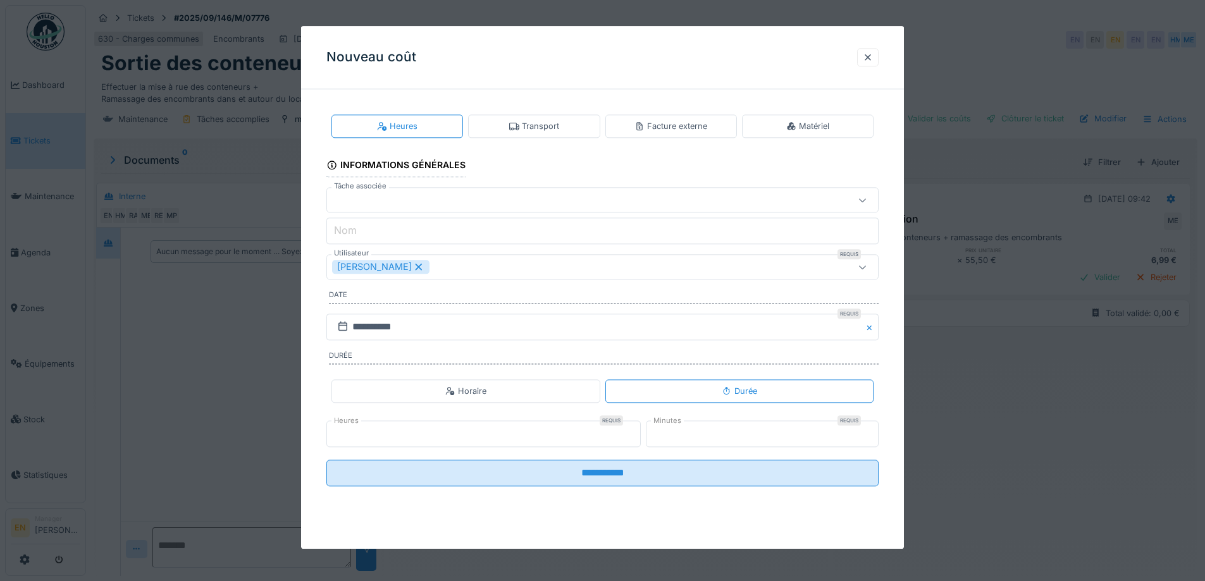
click at [895, 349] on div "**********" at bounding box center [602, 310] width 603 height 422
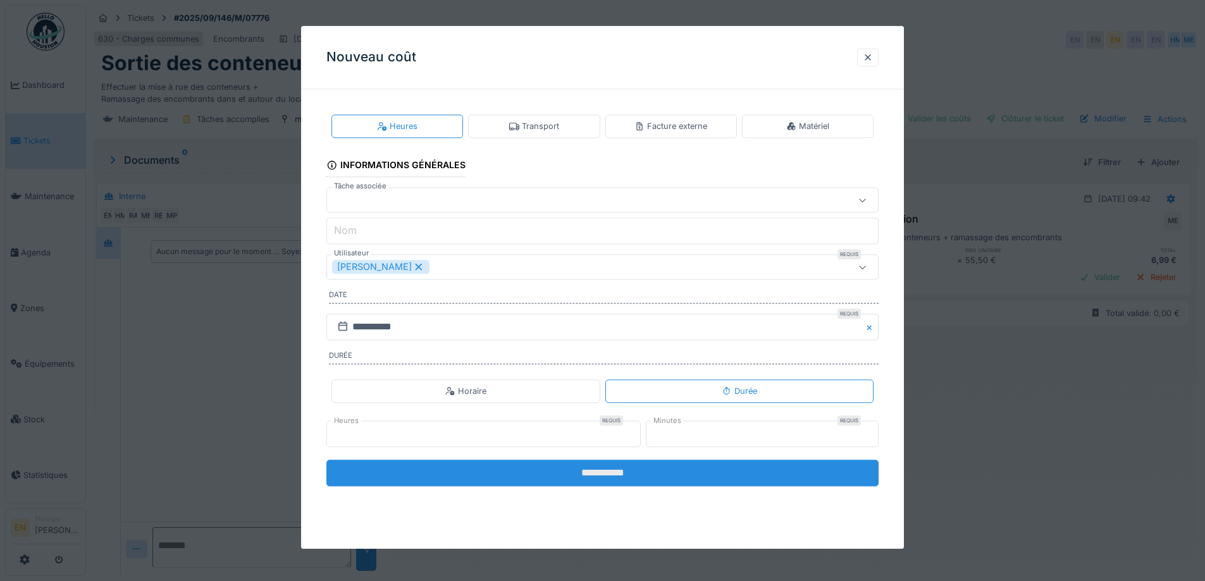
click at [605, 468] on input "**********" at bounding box center [602, 473] width 552 height 27
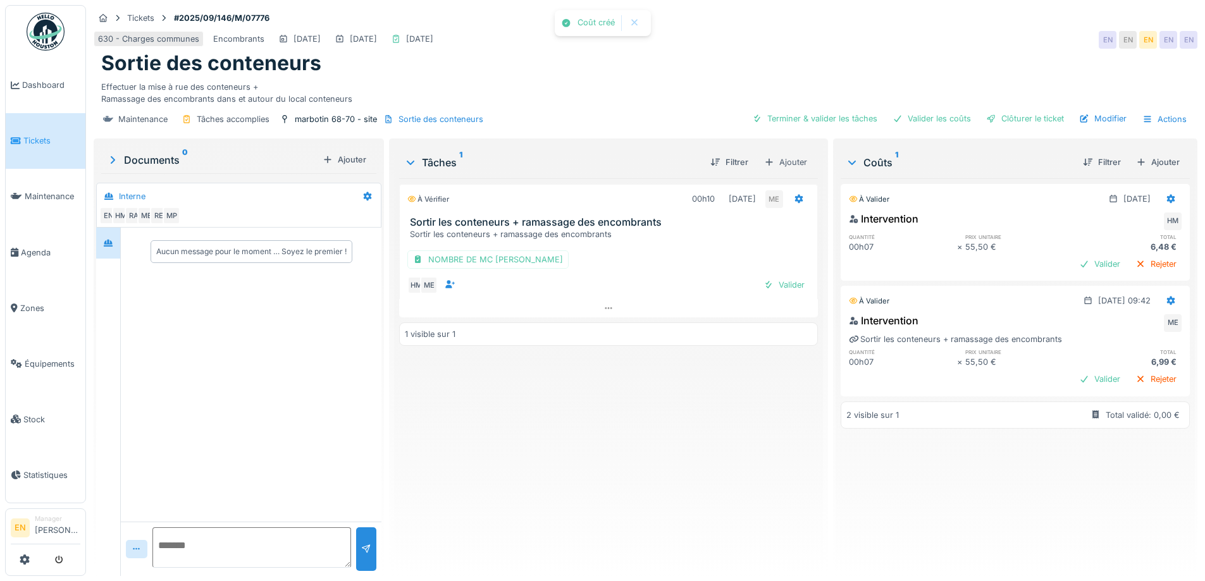
click at [606, 429] on div "À vérifier 00h10 02/09/2025 ME Sortir les conteneurs + ramassage des encombrant…" at bounding box center [608, 372] width 418 height 388
click at [1160, 154] on div "Ajouter" at bounding box center [1158, 162] width 54 height 17
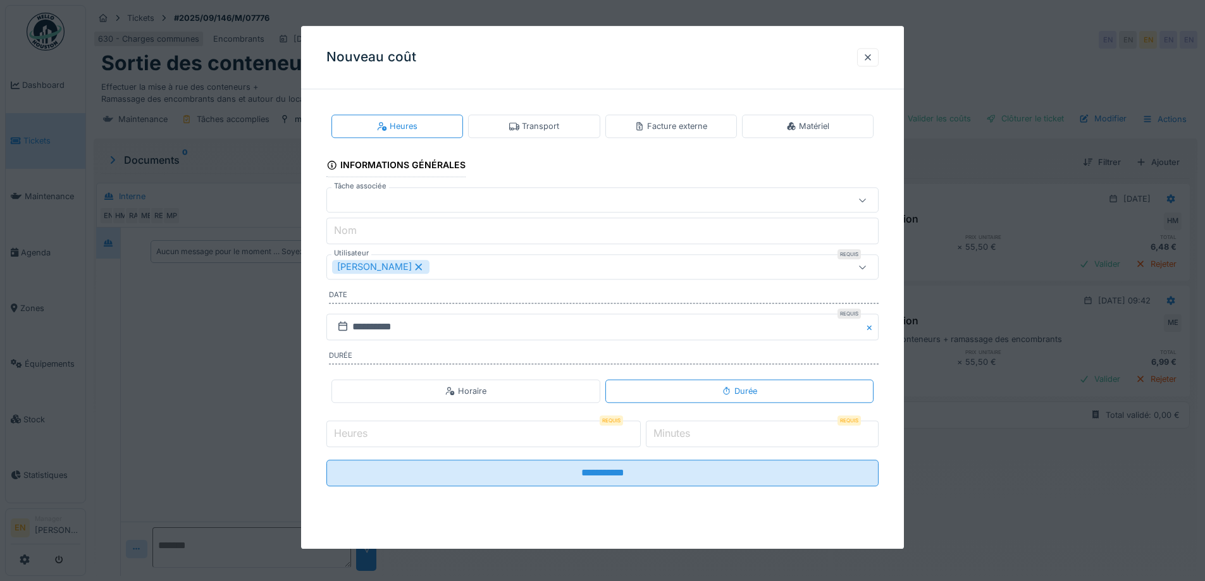
click at [548, 127] on div "Transport" at bounding box center [534, 126] width 50 height 12
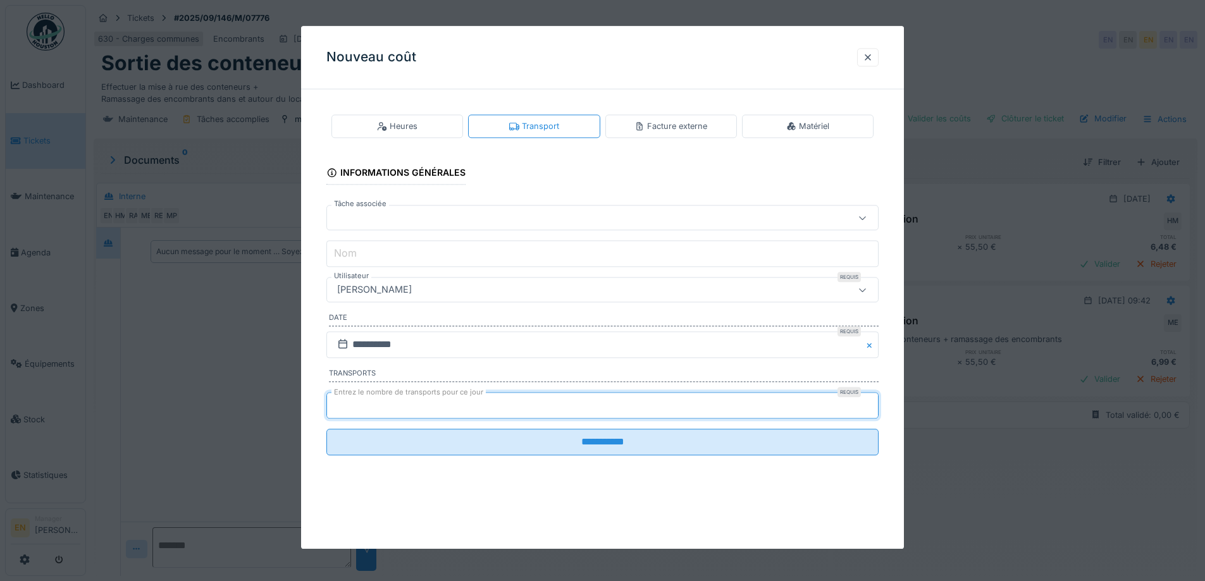
type input "*"
click at [872, 398] on input "*" at bounding box center [602, 405] width 552 height 27
click at [472, 298] on div "[PERSON_NAME]" at bounding box center [602, 290] width 552 height 25
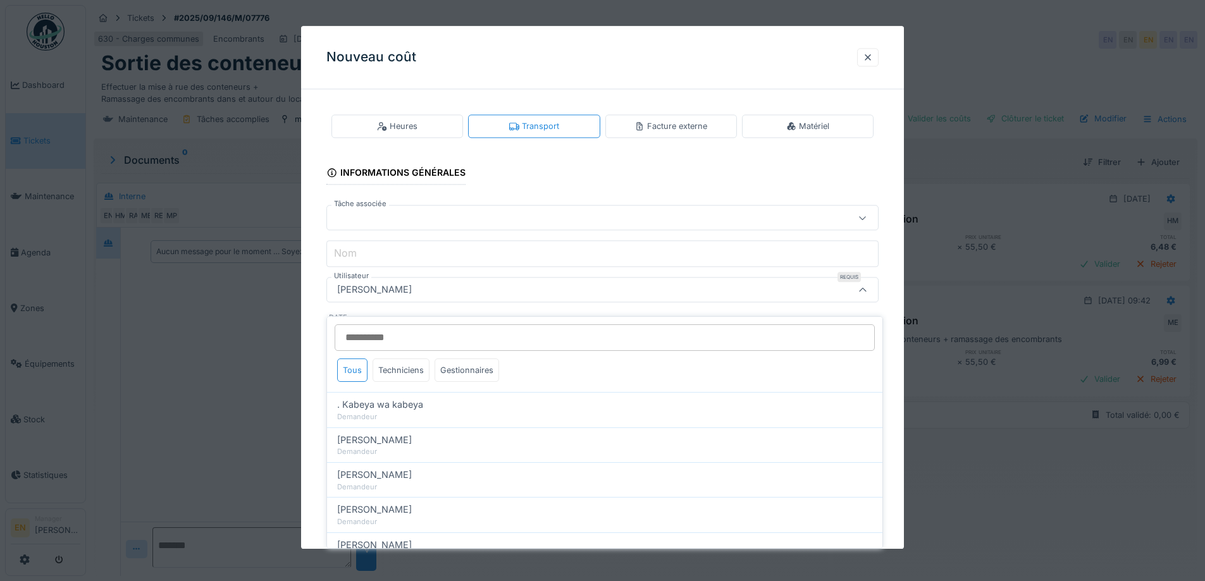
click at [410, 336] on input "Utilisateur" at bounding box center [605, 337] width 540 height 27
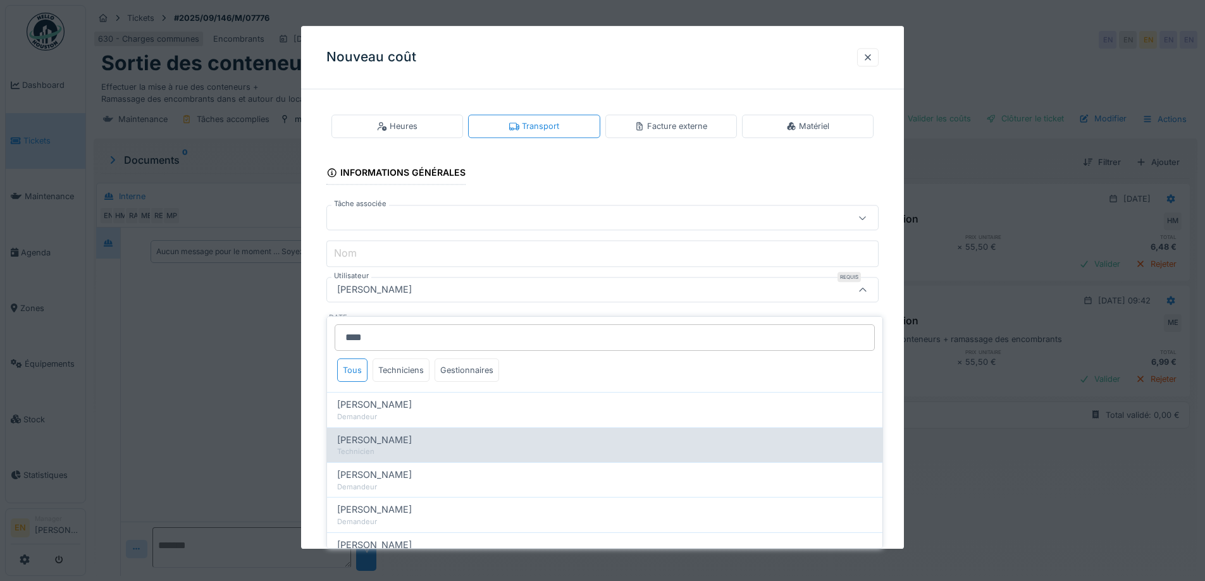
type input "****"
click at [395, 435] on span "Hassan Messari" at bounding box center [374, 440] width 75 height 14
type input "****"
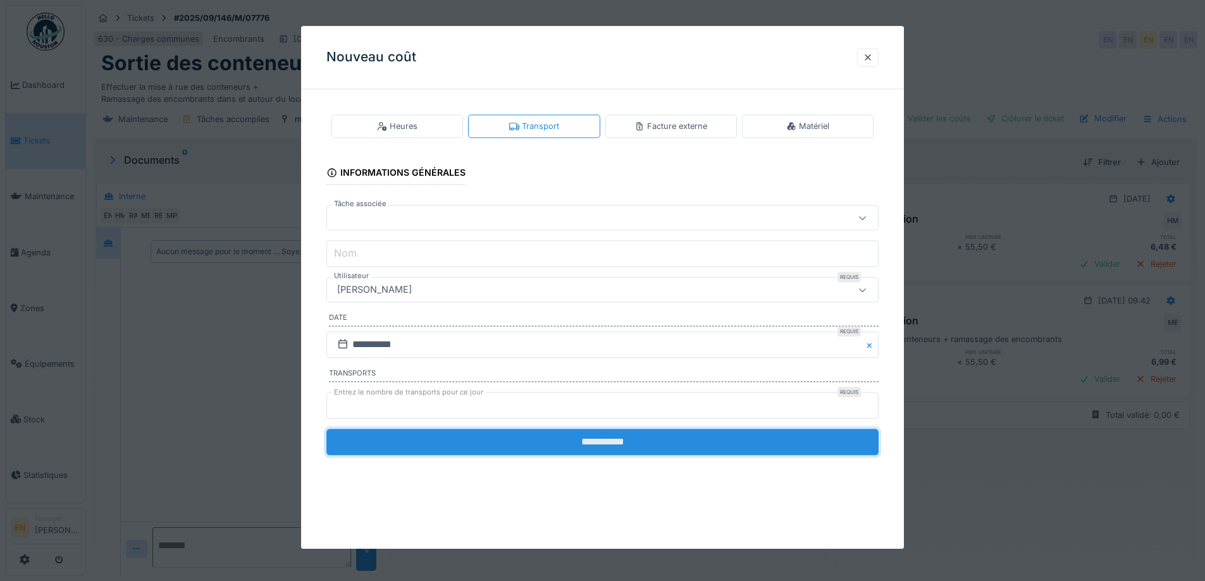
click at [624, 448] on input "**********" at bounding box center [602, 442] width 552 height 27
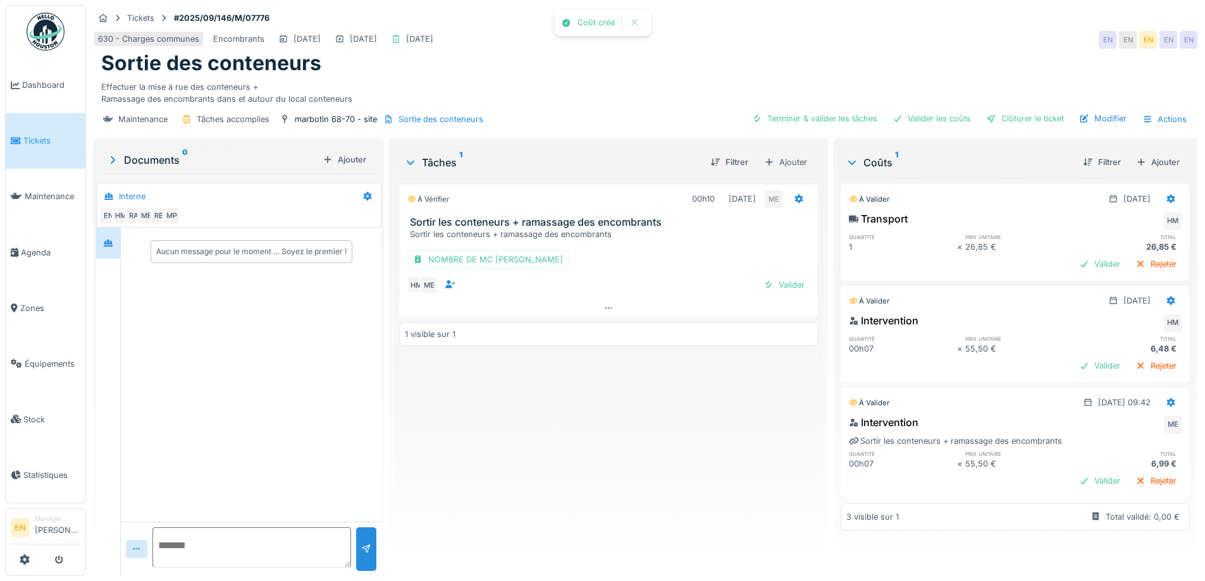
click at [621, 450] on div "À vérifier 00h10 02/09/2025 ME Sortir les conteneurs + ramassage des encombrant…" at bounding box center [608, 372] width 418 height 388
click at [1028, 110] on div "Clôturer le ticket" at bounding box center [1025, 118] width 88 height 17
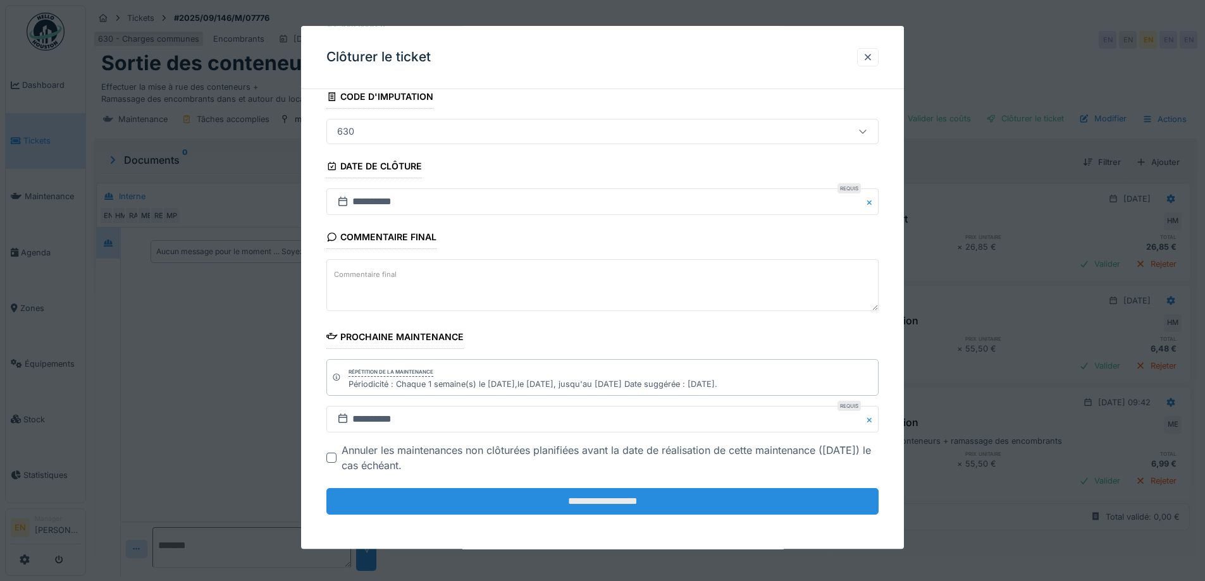
scroll to position [85, 0]
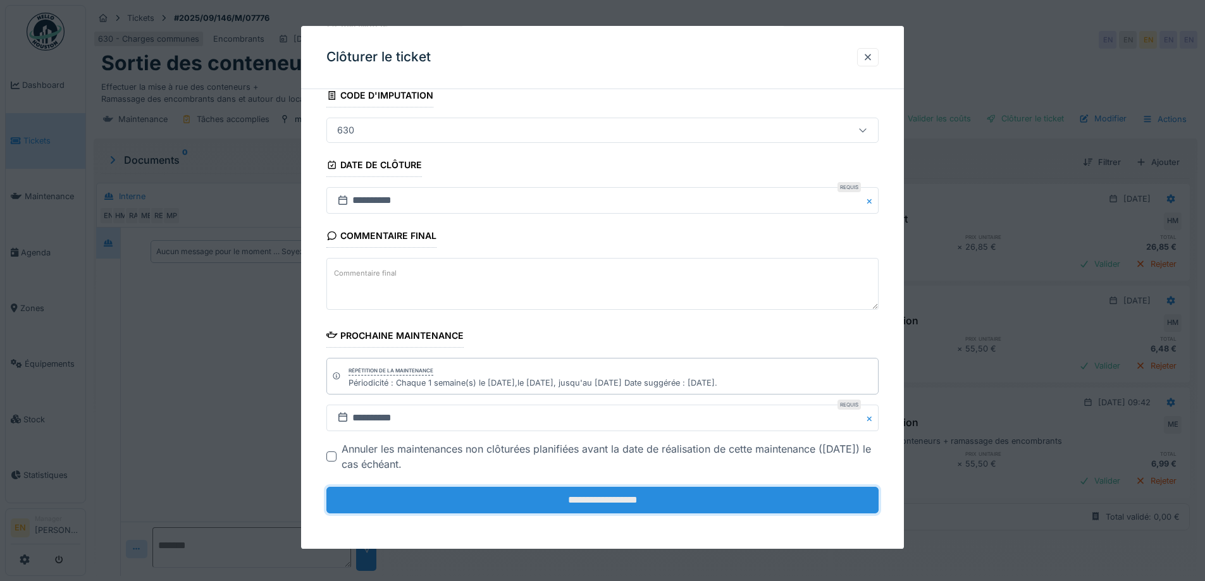
click at [571, 512] on input "**********" at bounding box center [602, 500] width 552 height 27
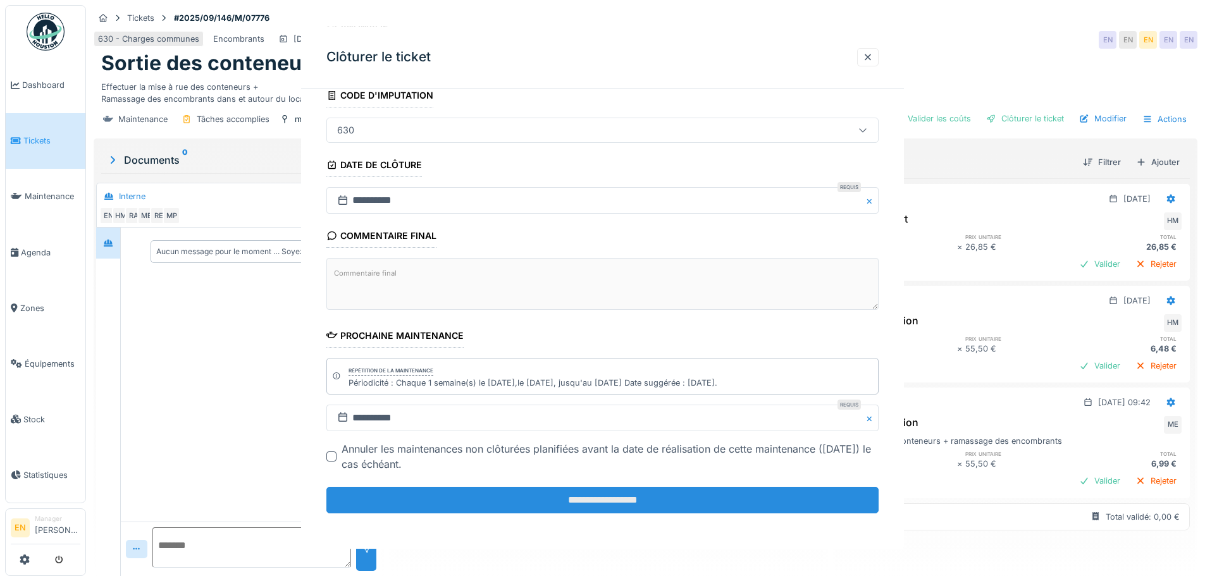
scroll to position [0, 0]
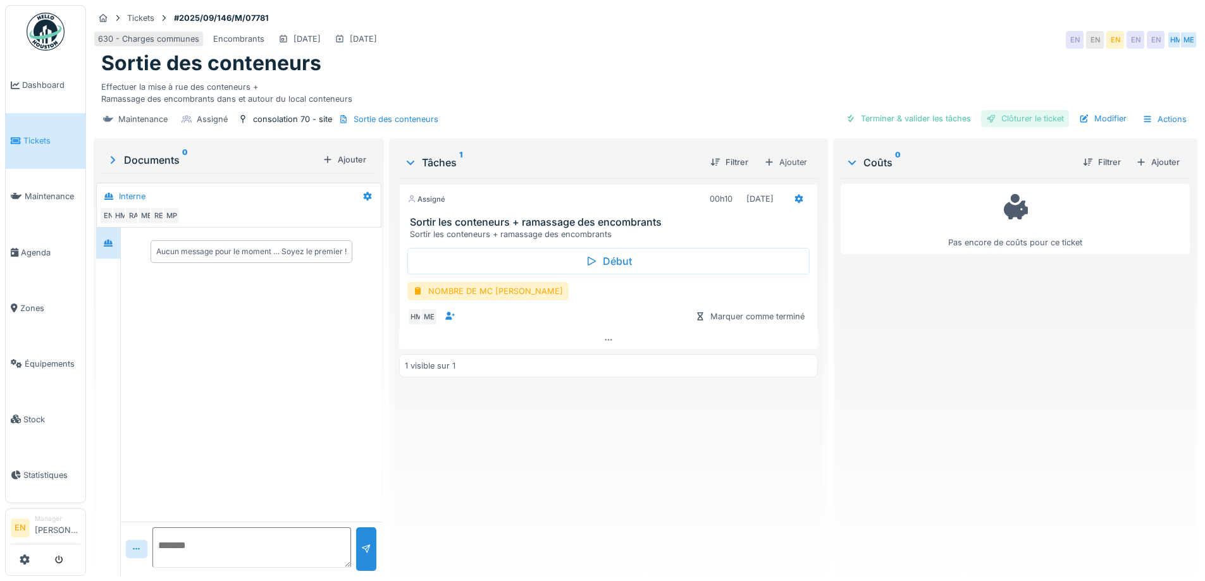
click at [1018, 123] on div "Clôturer le ticket" at bounding box center [1025, 118] width 88 height 17
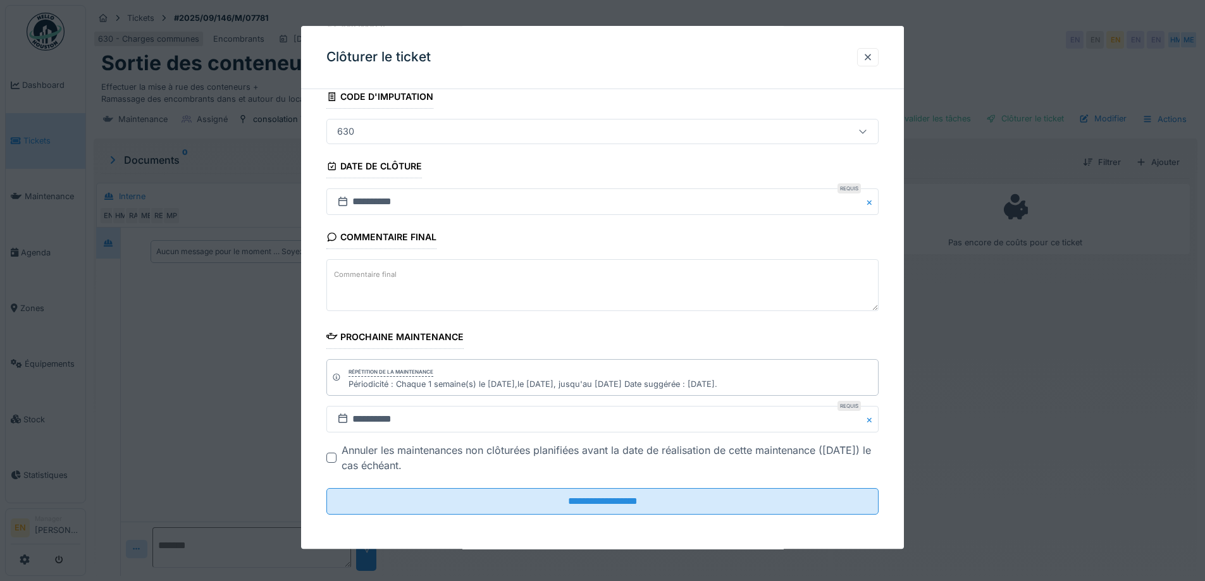
scroll to position [85, 0]
click at [873, 61] on div at bounding box center [868, 57] width 10 height 12
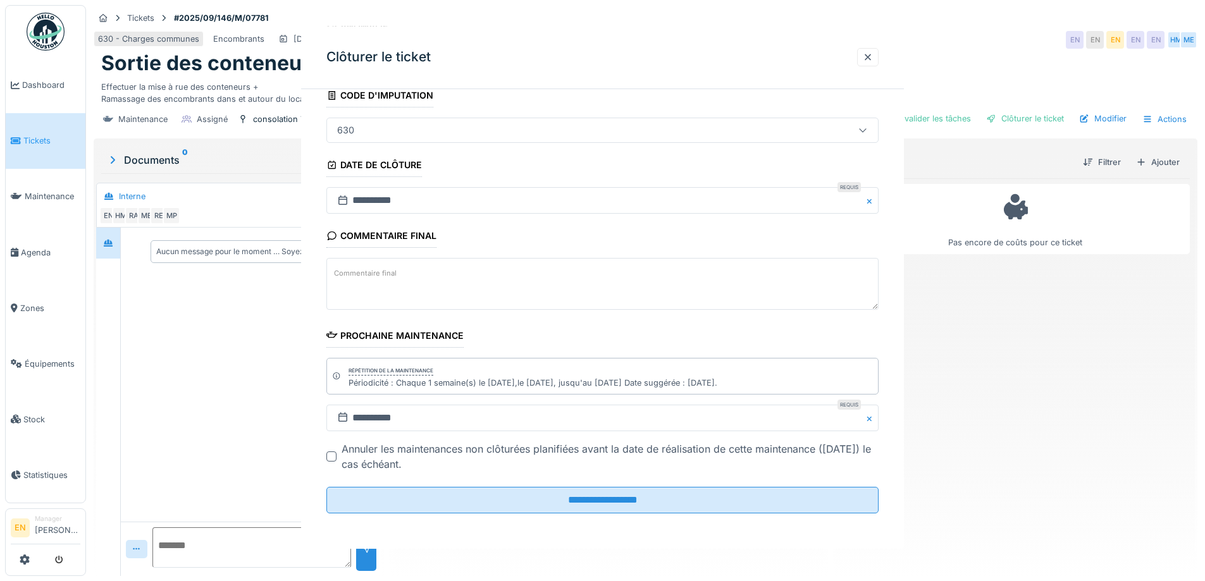
scroll to position [0, 0]
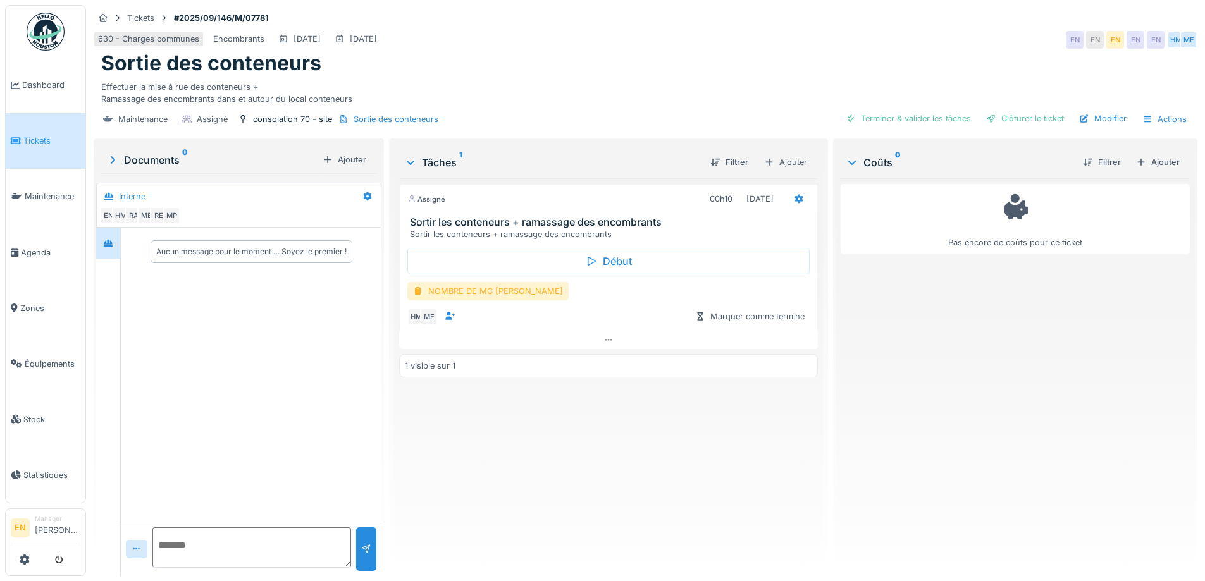
click at [476, 295] on div "NOMBRE DE MC [PERSON_NAME]" at bounding box center [487, 291] width 161 height 18
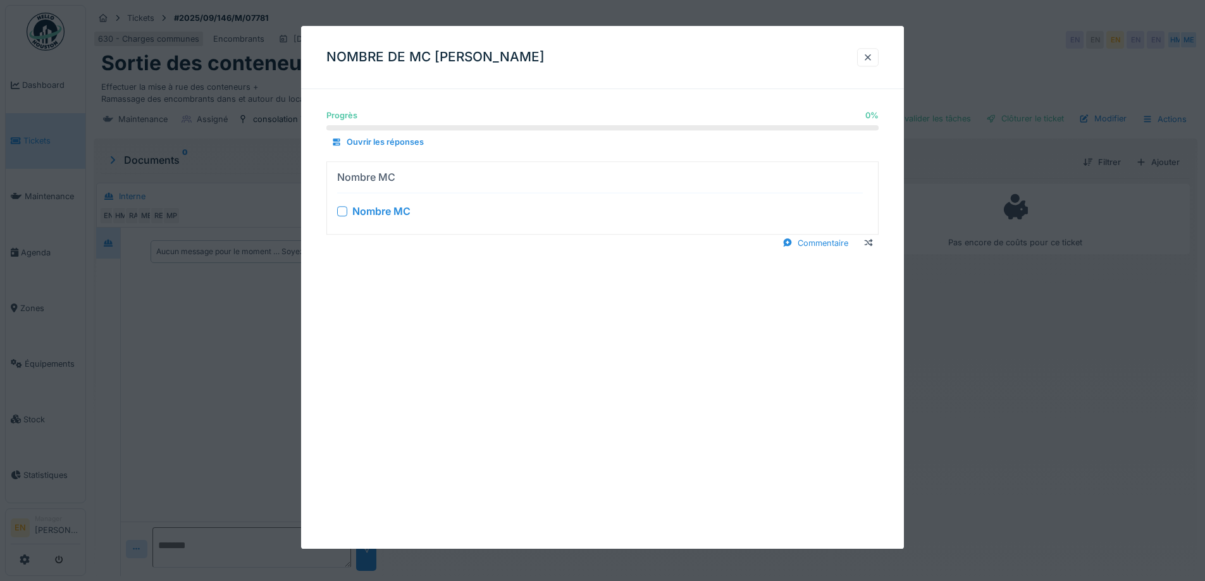
click at [337, 213] on div at bounding box center [342, 211] width 10 height 10
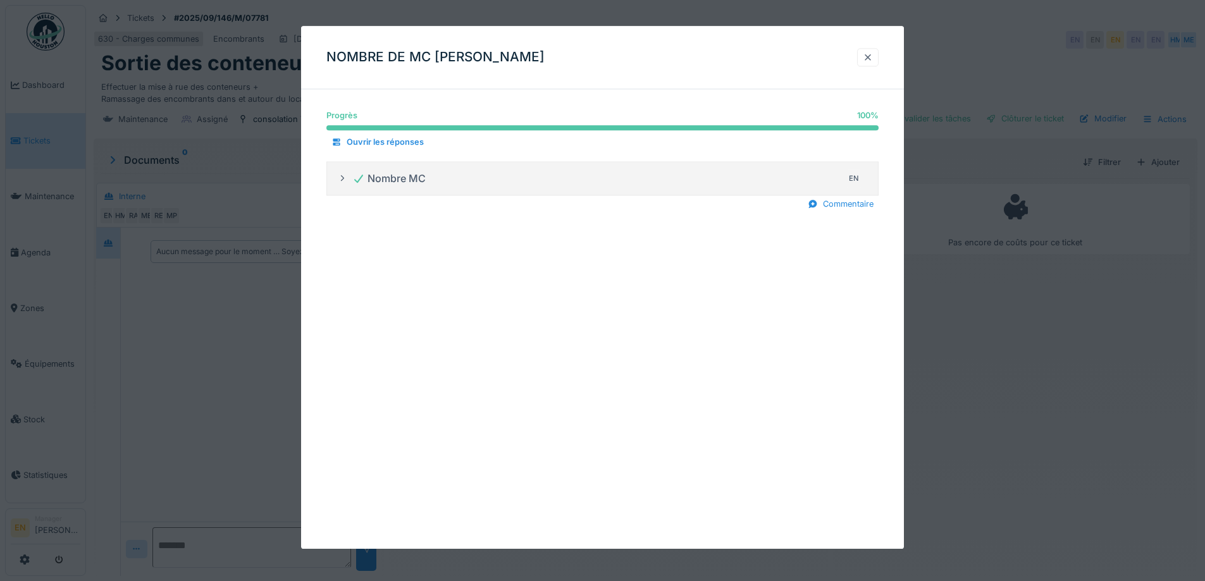
click at [872, 58] on div at bounding box center [868, 57] width 10 height 12
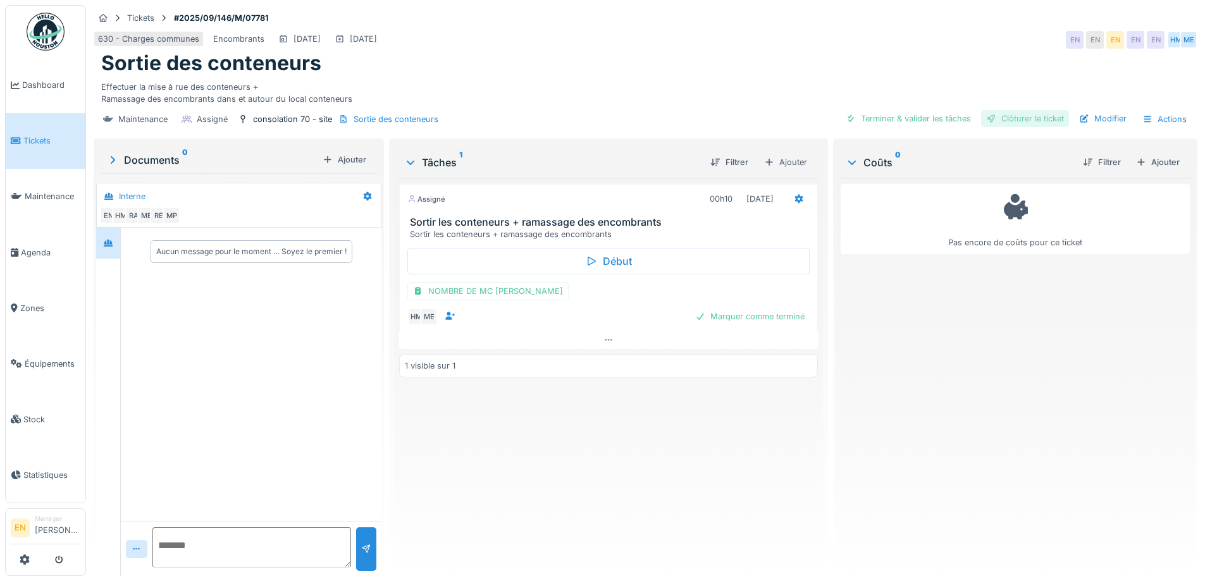
click at [1040, 117] on div "Clôturer le ticket" at bounding box center [1025, 118] width 88 height 17
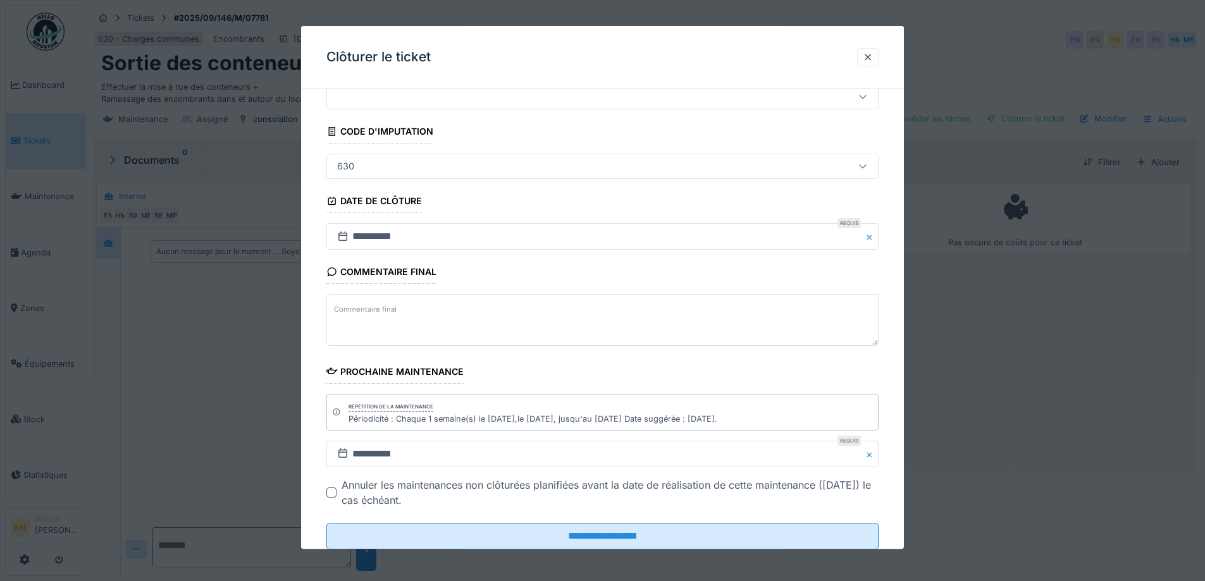
scroll to position [85, 0]
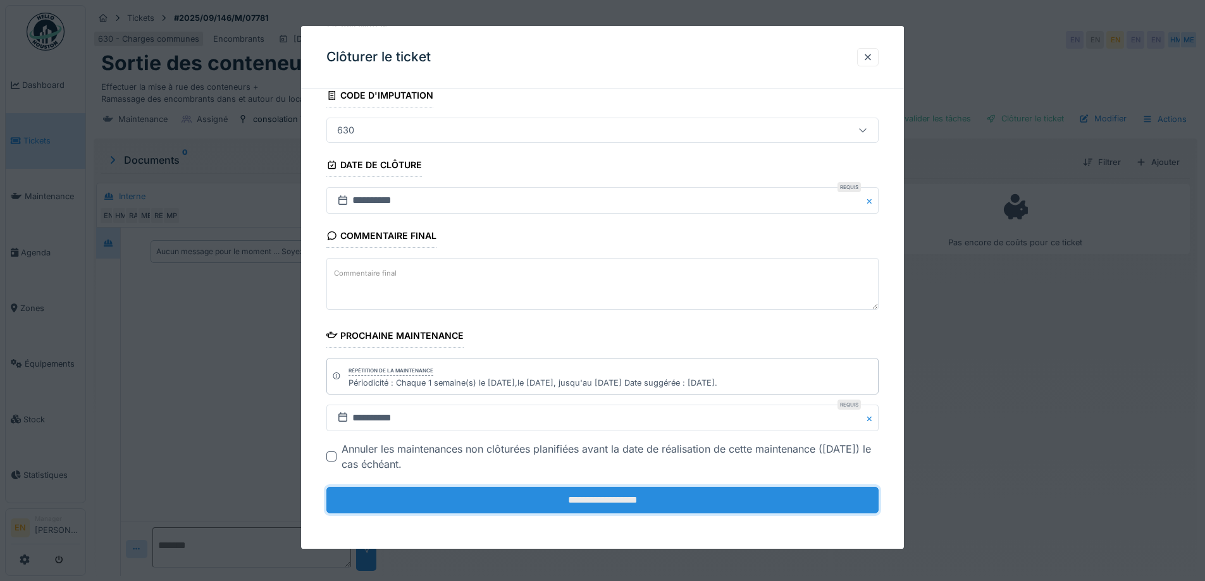
click at [624, 498] on input "**********" at bounding box center [602, 500] width 552 height 27
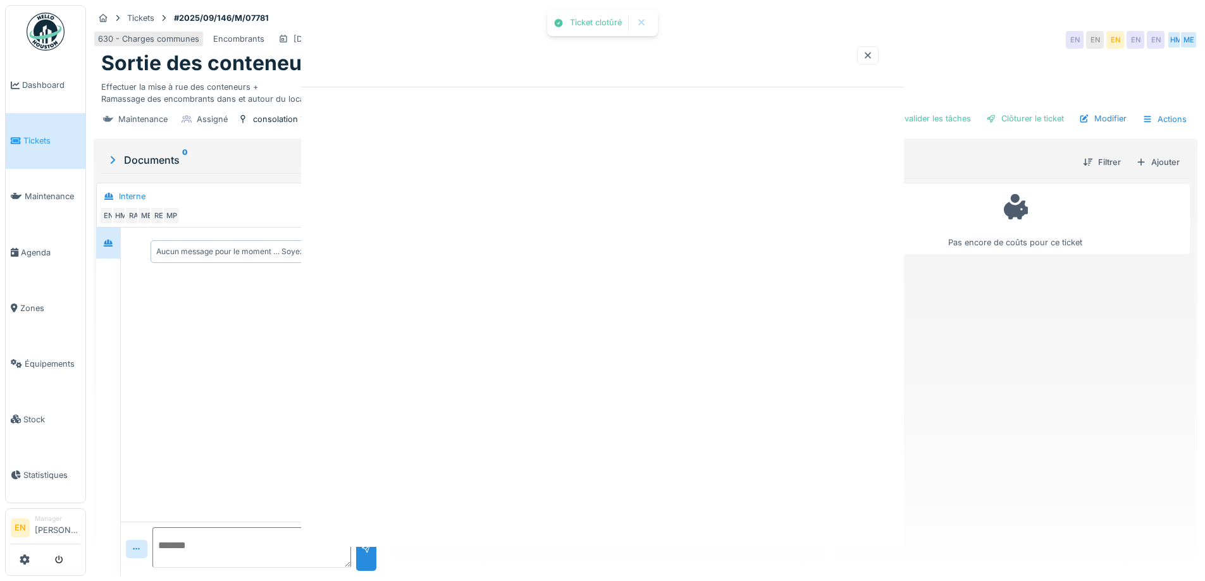
scroll to position [0, 0]
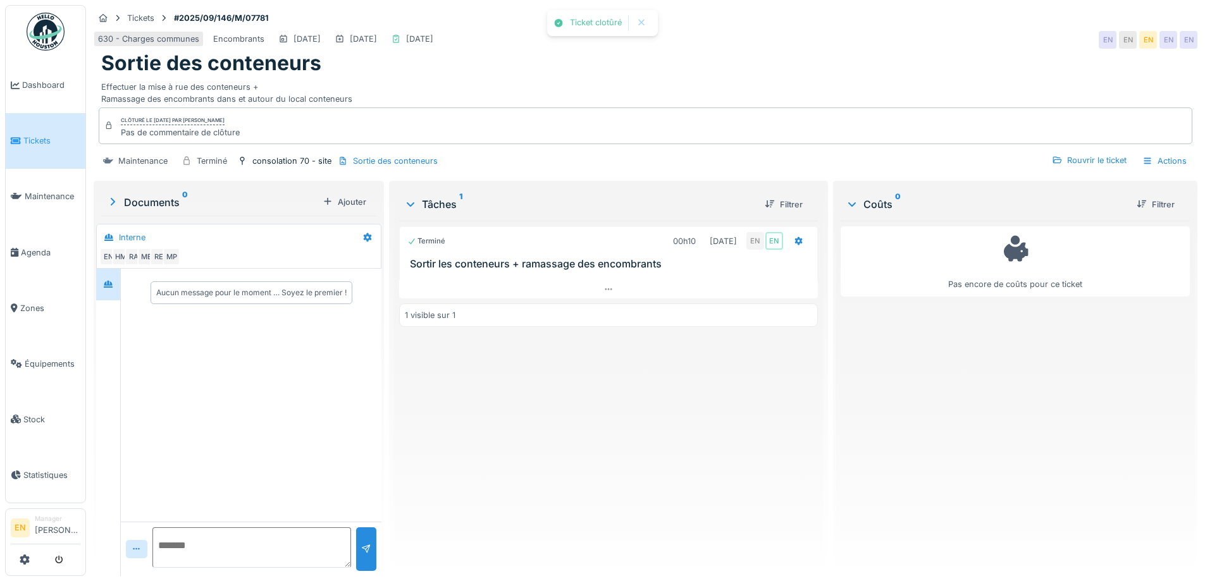
drag, startPoint x: 622, startPoint y: 460, endPoint x: 532, endPoint y: 379, distance: 121.0
click at [622, 458] on div "Terminé 00h10 02/09/2025 EN EN Sortir les conteneurs + ramassage des encombrant…" at bounding box center [608, 393] width 418 height 345
click at [46, 40] on img at bounding box center [46, 32] width 38 height 38
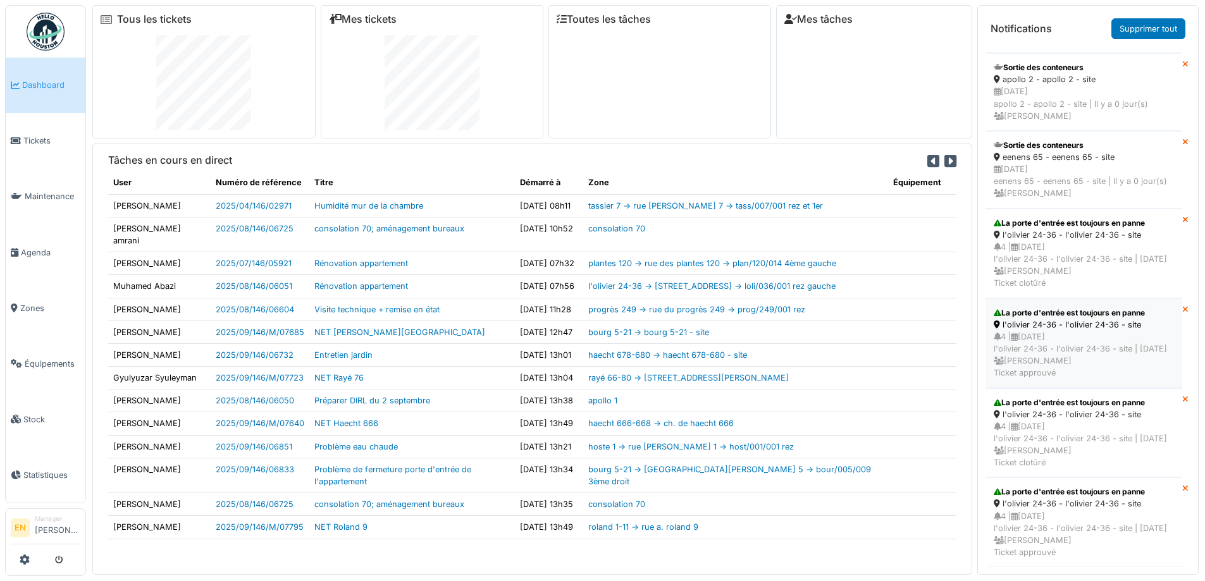
scroll to position [768, 0]
click at [1059, 421] on div "4 | [DATE] l'olivier 24-36 - l'olivier 24-36 - site | [DATE] [PERSON_NAME] Tick…" at bounding box center [1084, 445] width 180 height 49
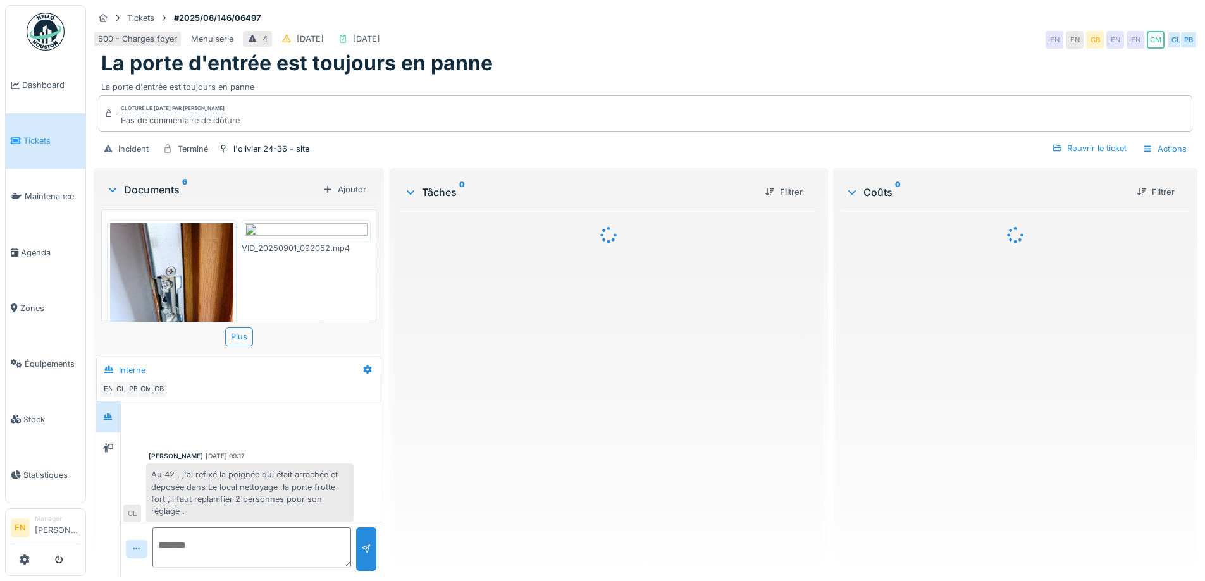
scroll to position [144, 0]
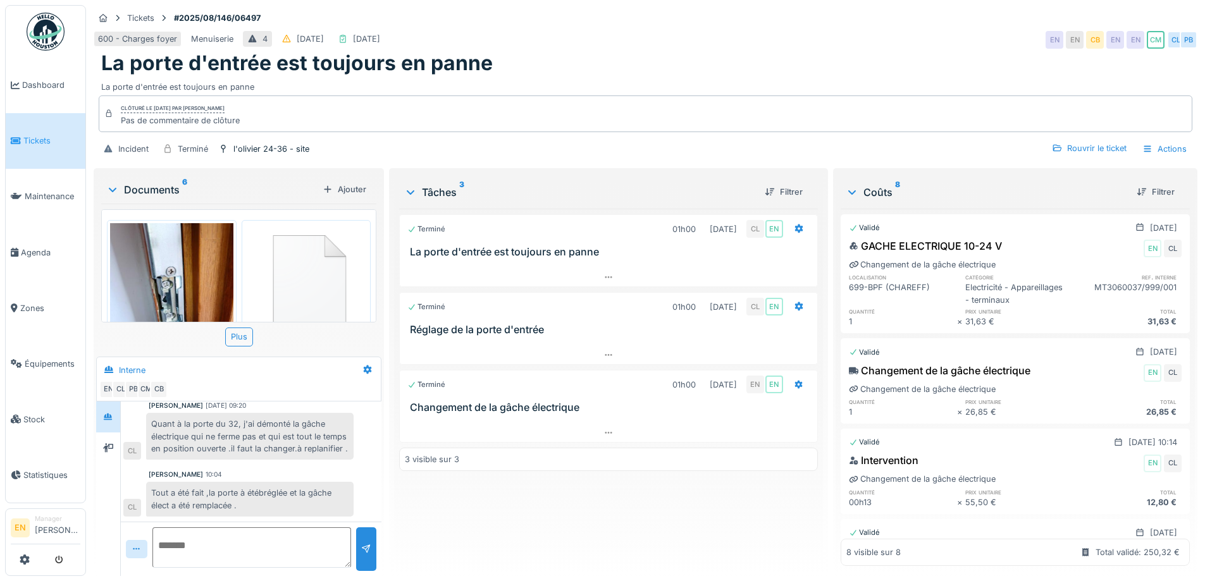
click at [797, 41] on div "600 - Charges foyer Menuiserie 4 [DATE] [DATE] EN EN CB EN EN CM CL PB" at bounding box center [646, 39] width 1104 height 23
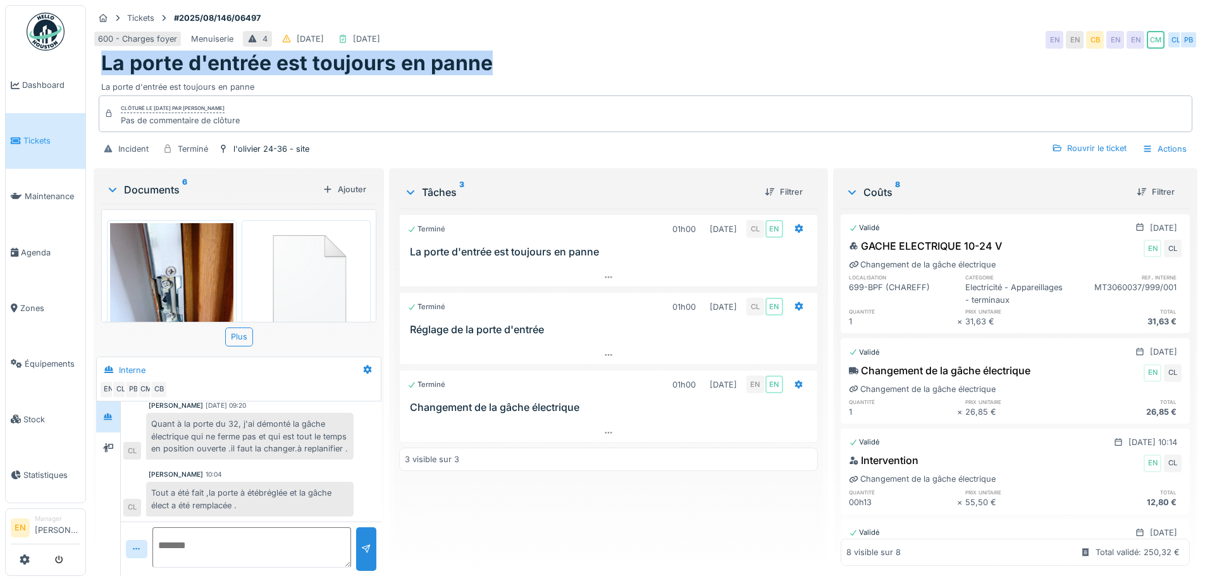
click at [631, 53] on div "Tickets #2025/08/146/06497 600 - Charges foyer Menuiserie 4 [DATE] [DATE] EN EN…" at bounding box center [645, 85] width 1109 height 161
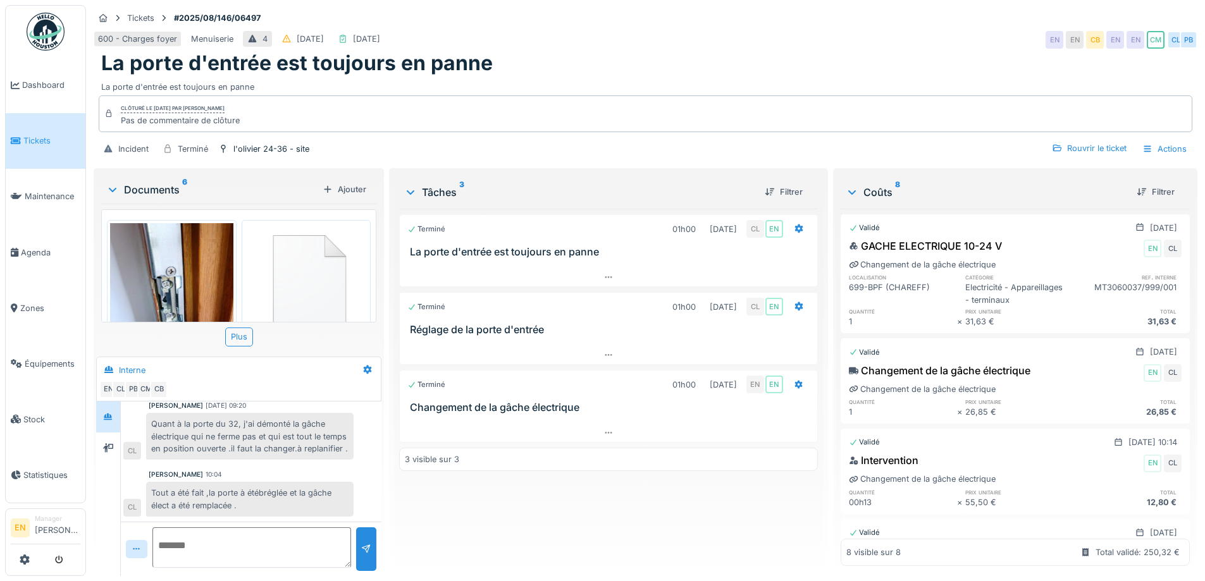
click at [649, 48] on div "600 - Charges foyer Menuiserie 4 [DATE] [DATE] EN EN CB EN EN CM CL PB" at bounding box center [646, 39] width 1104 height 23
click at [42, 36] on img at bounding box center [46, 32] width 38 height 38
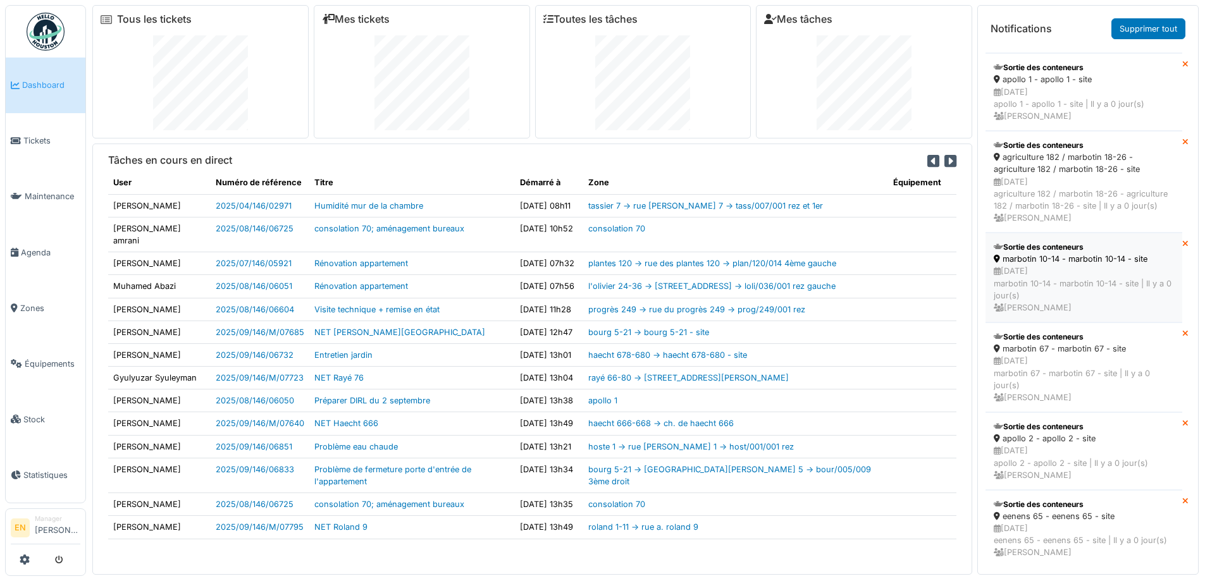
scroll to position [13, 0]
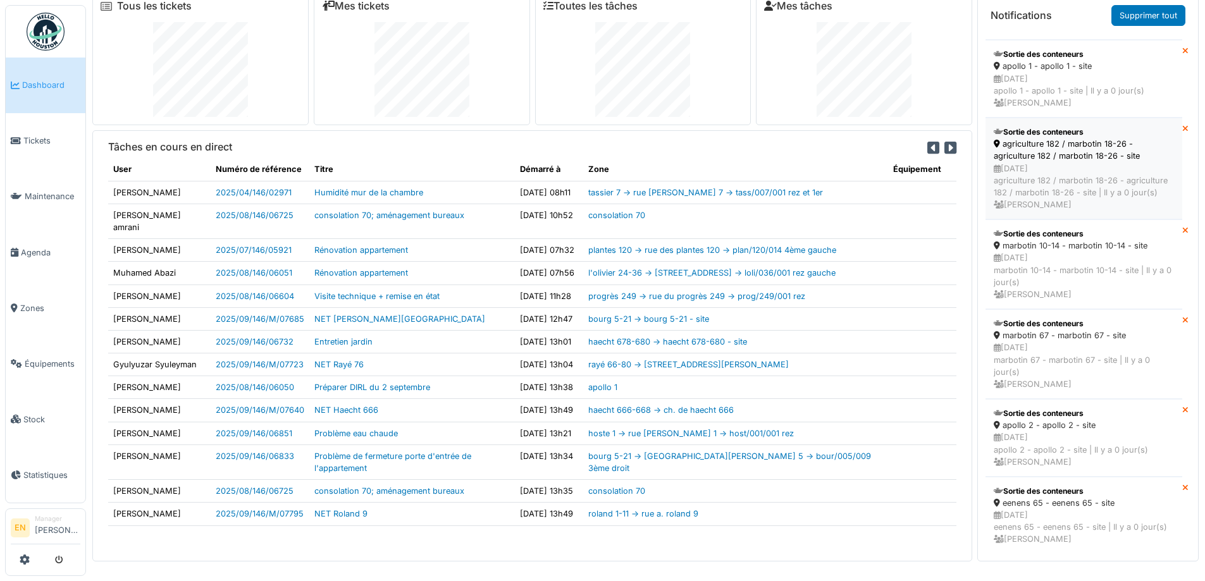
scroll to position [107, 0]
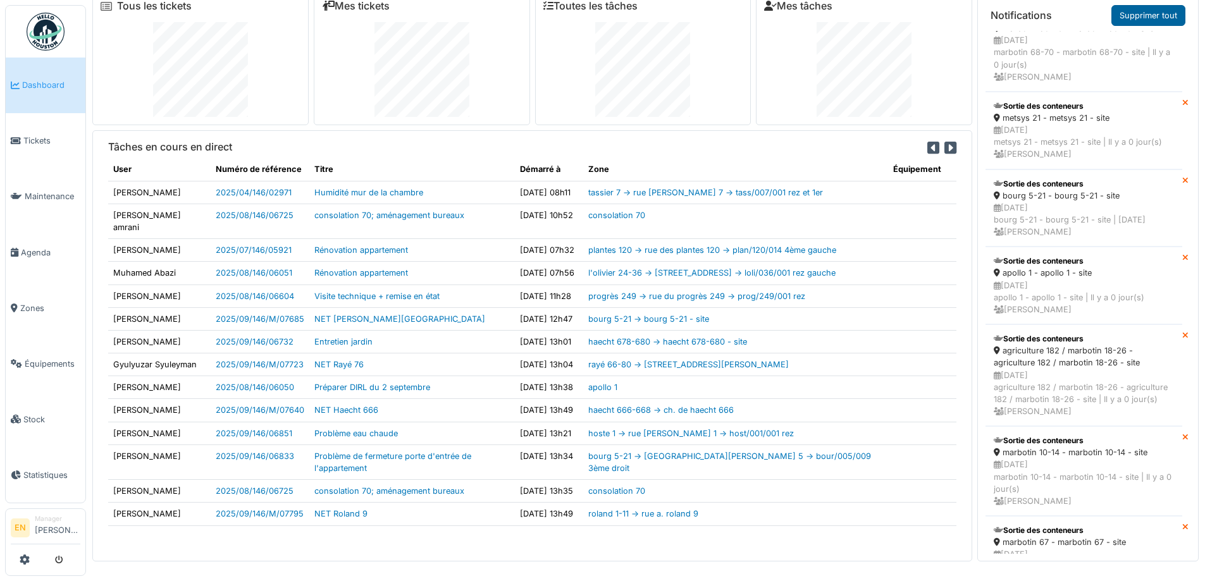
click at [1143, 12] on link "Supprimer tout" at bounding box center [1148, 15] width 74 height 21
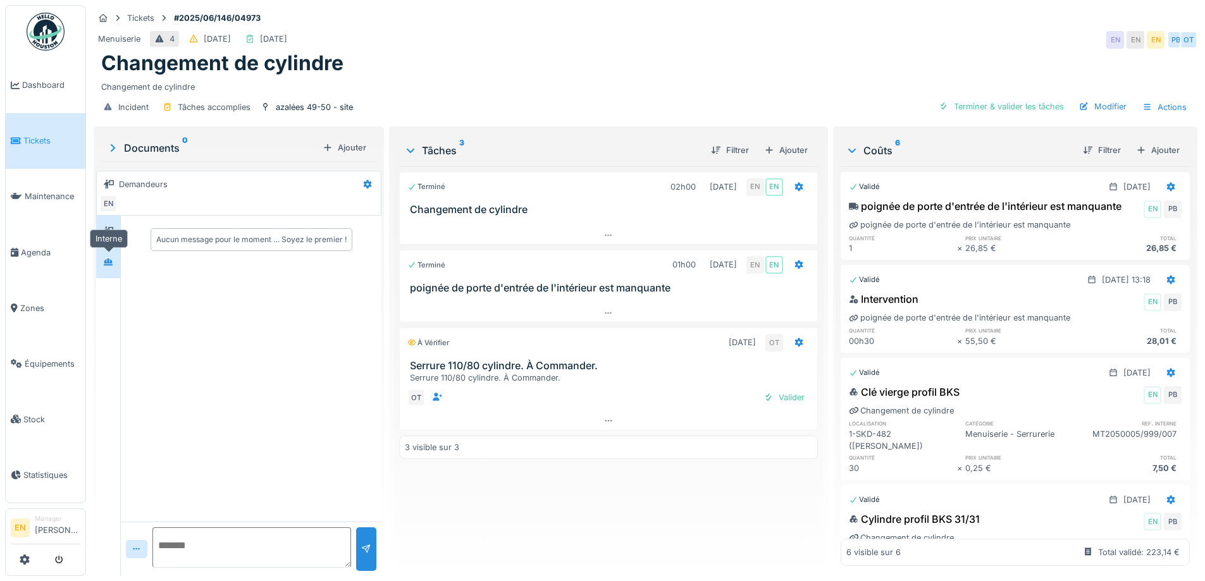
click at [105, 265] on icon at bounding box center [108, 262] width 9 height 7
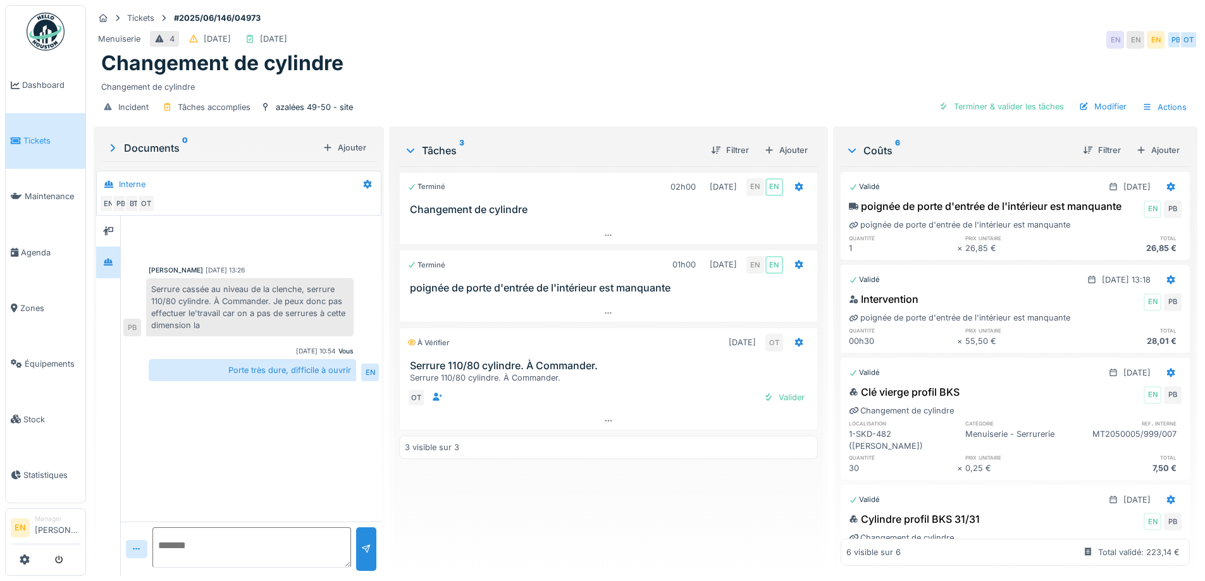
click at [573, 493] on div "Terminé 02h00 20/06/2025 EN EN Changement de cylindre Terminé 01h00 24/06/2025 …" at bounding box center [608, 366] width 418 height 400
drag, startPoint x: 307, startPoint y: 291, endPoint x: 207, endPoint y: 304, distance: 100.2
click at [207, 304] on div "Serrure cassée au niveau de la clenche, serrure 110/80 cylindre. À Commander. J…" at bounding box center [249, 307] width 207 height 59
copy div "serrure 110/80 cylindre"
click at [789, 147] on div "Ajouter" at bounding box center [786, 150] width 54 height 17
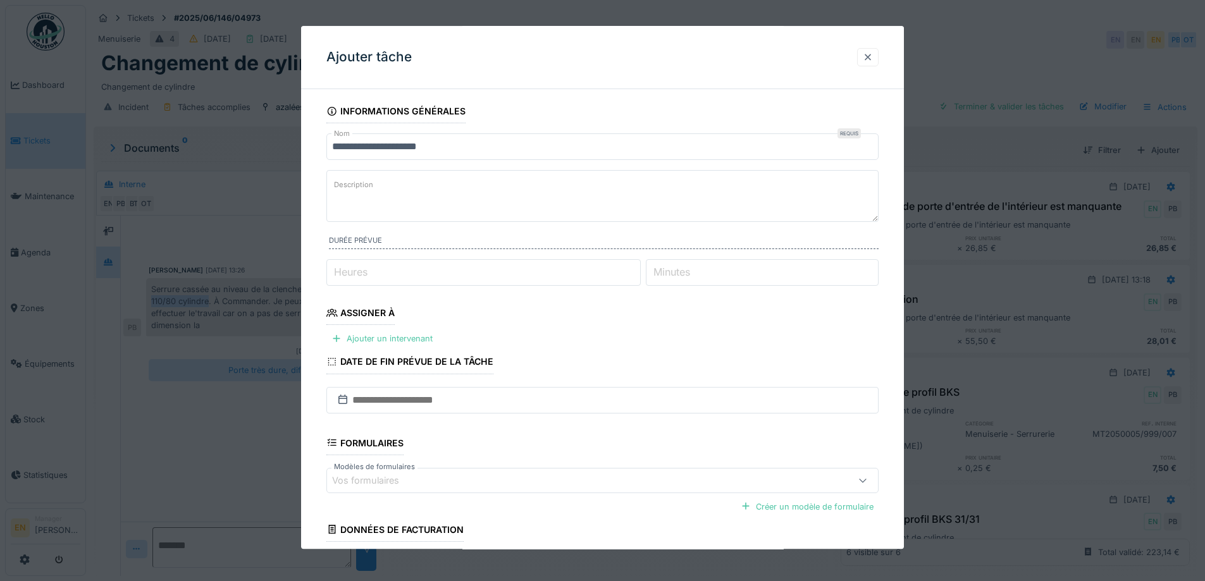
click at [873, 60] on div at bounding box center [868, 57] width 10 height 12
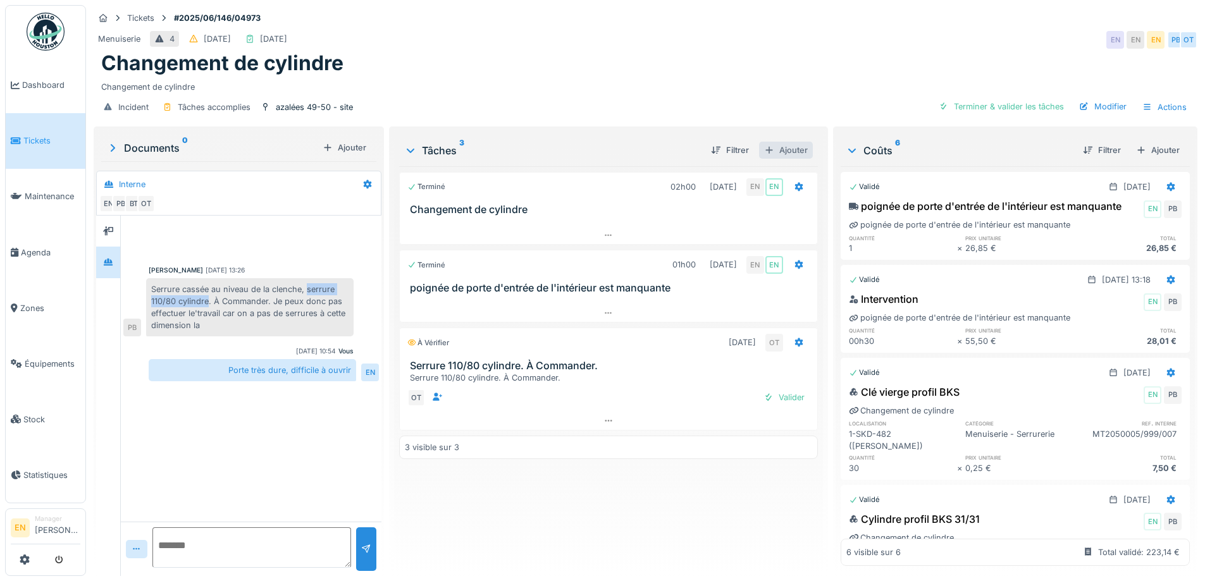
click at [781, 150] on div "Ajouter" at bounding box center [786, 150] width 54 height 17
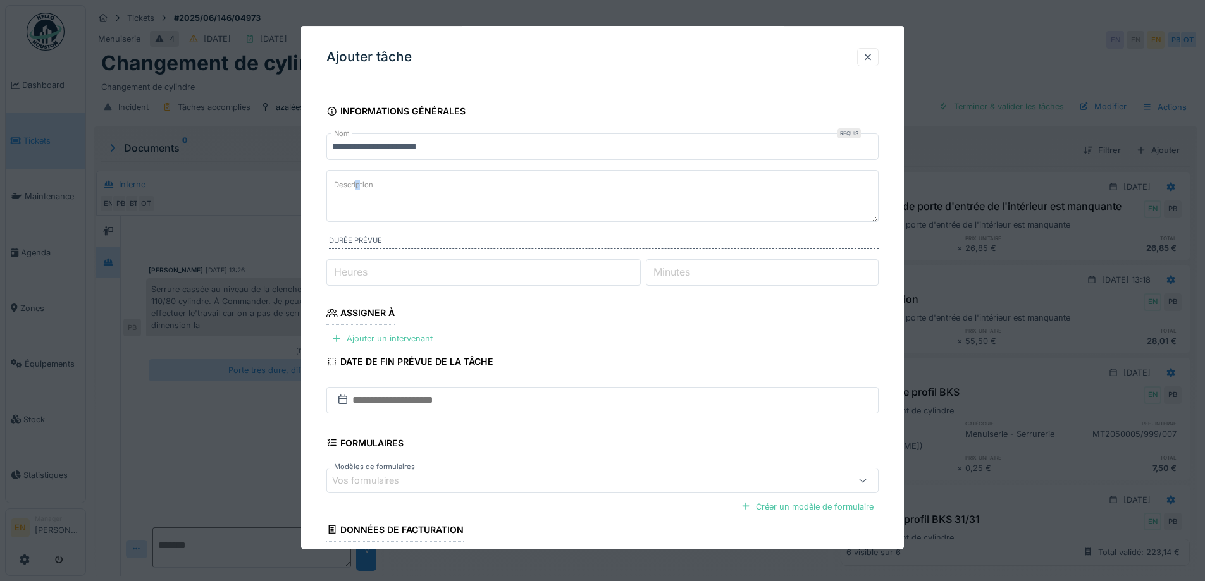
click at [357, 186] on label "Description" at bounding box center [353, 186] width 44 height 16
click at [357, 186] on textarea "Description" at bounding box center [602, 196] width 552 height 52
paste textarea "**********"
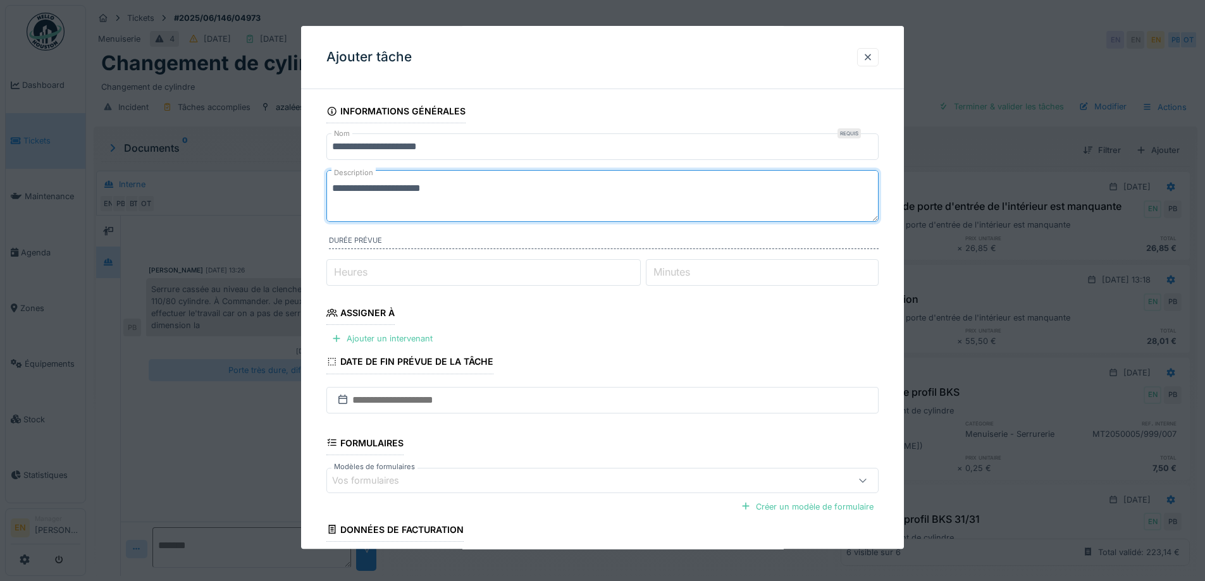
type textarea "**********"
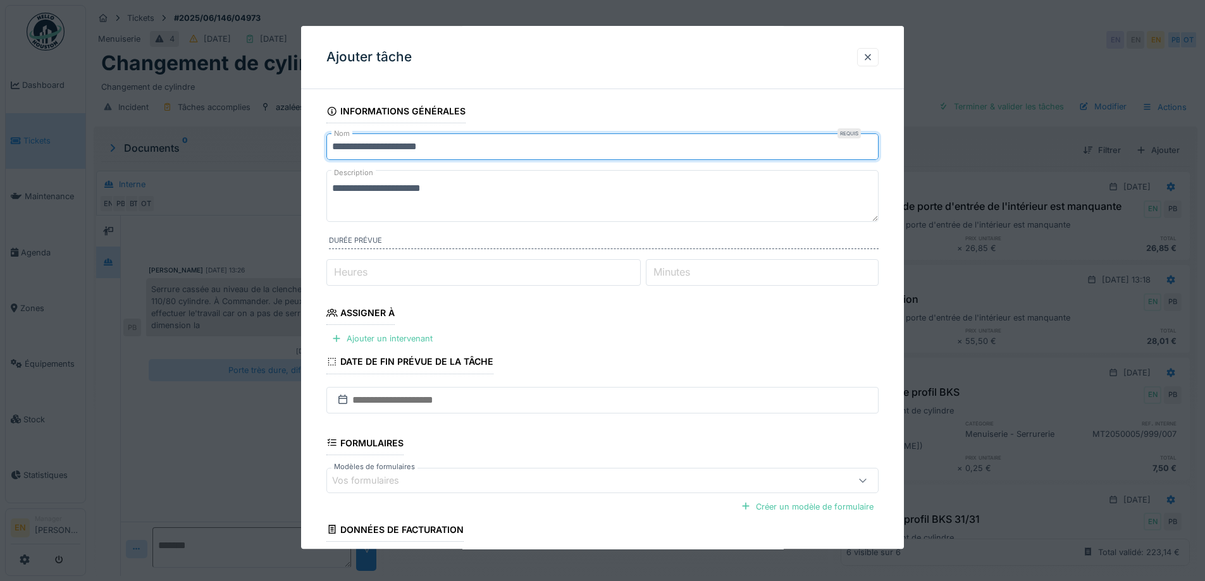
click at [365, 151] on input "**********" at bounding box center [602, 146] width 552 height 27
click at [419, 147] on input "**********" at bounding box center [602, 146] width 552 height 27
drag, startPoint x: 450, startPoint y: 146, endPoint x: 328, endPoint y: 159, distance: 122.7
click at [328, 159] on input "**********" at bounding box center [602, 146] width 552 height 27
type input "**********"
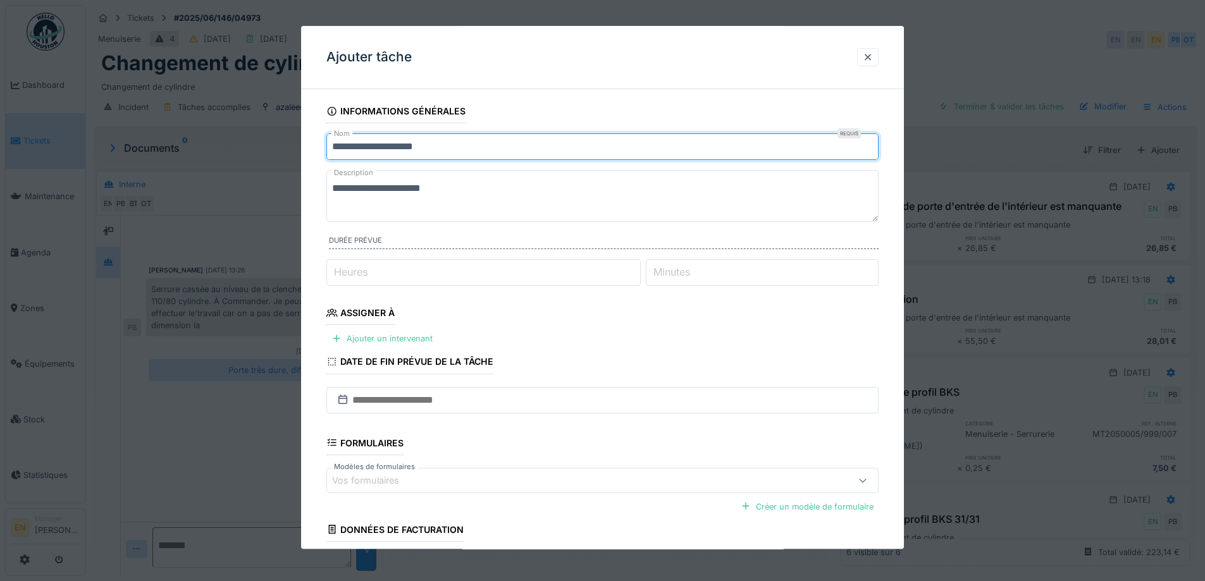
click at [330, 187] on textarea "**********" at bounding box center [602, 196] width 552 height 52
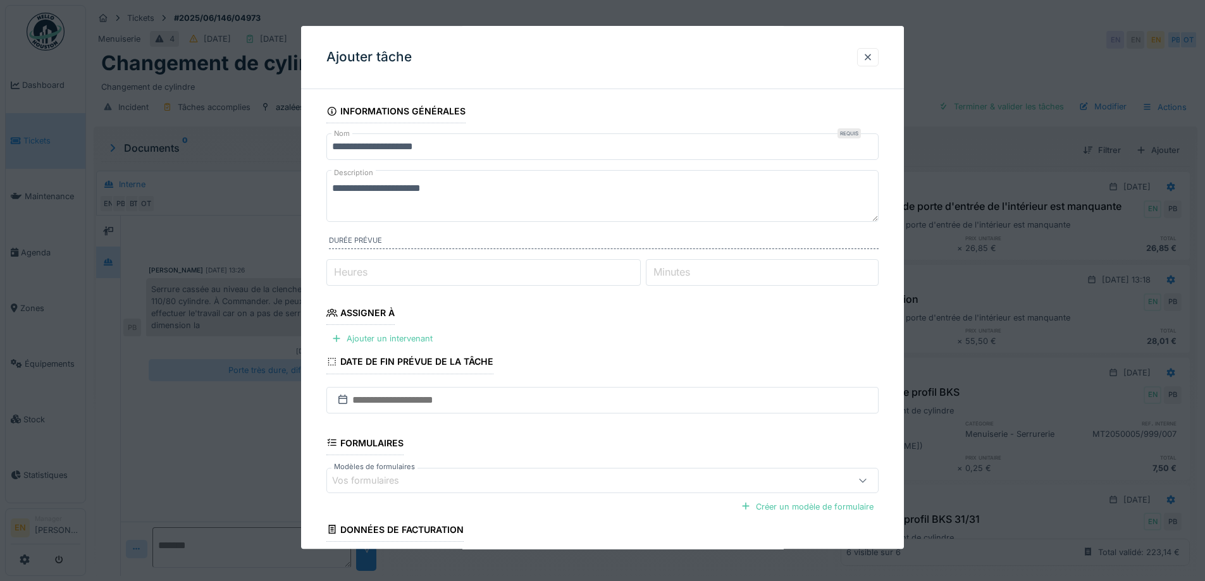
paste textarea "**********"
drag, startPoint x: 444, startPoint y: 188, endPoint x: 405, endPoint y: 192, distance: 39.4
click at [405, 192] on textarea "**********" at bounding box center [602, 196] width 552 height 52
type textarea "**********"
type input "*"
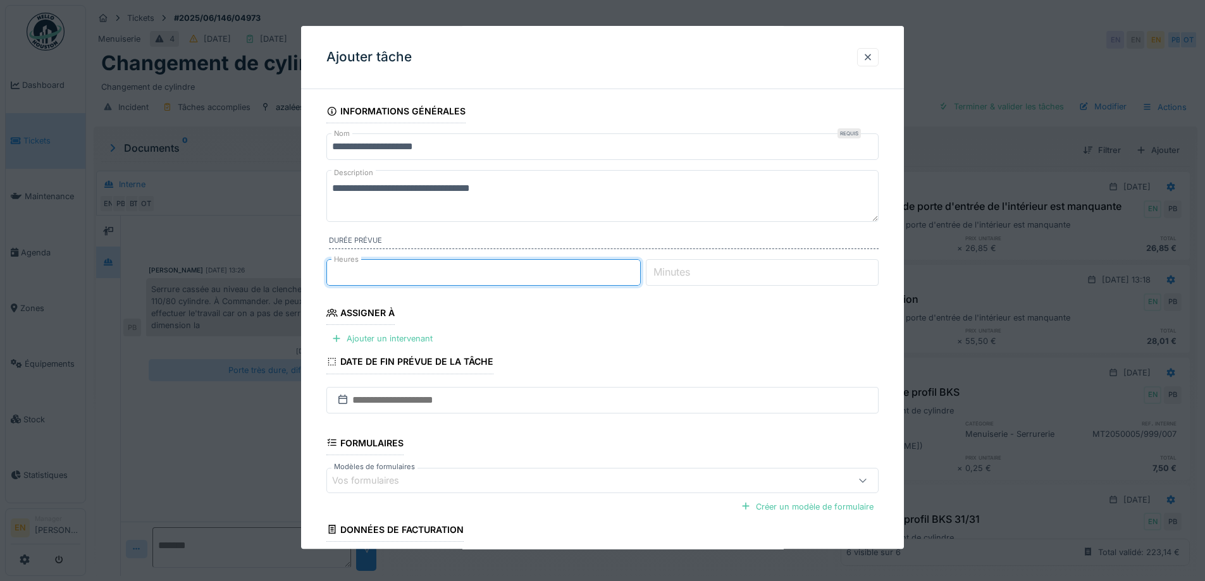
click at [636, 267] on input "*" at bounding box center [483, 272] width 314 height 27
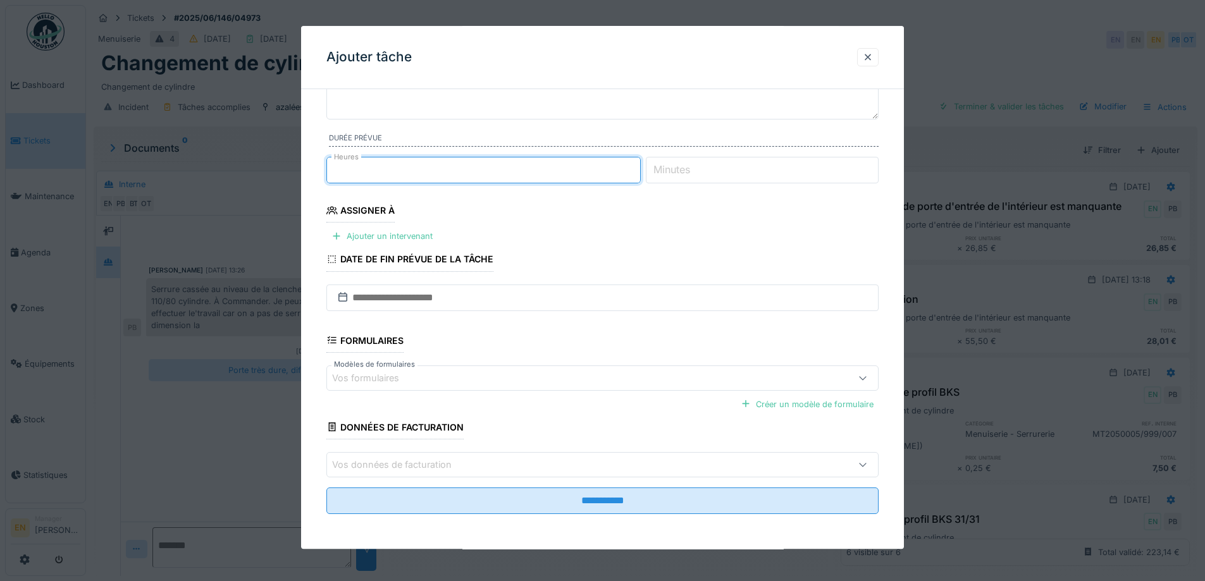
scroll to position [103, 0]
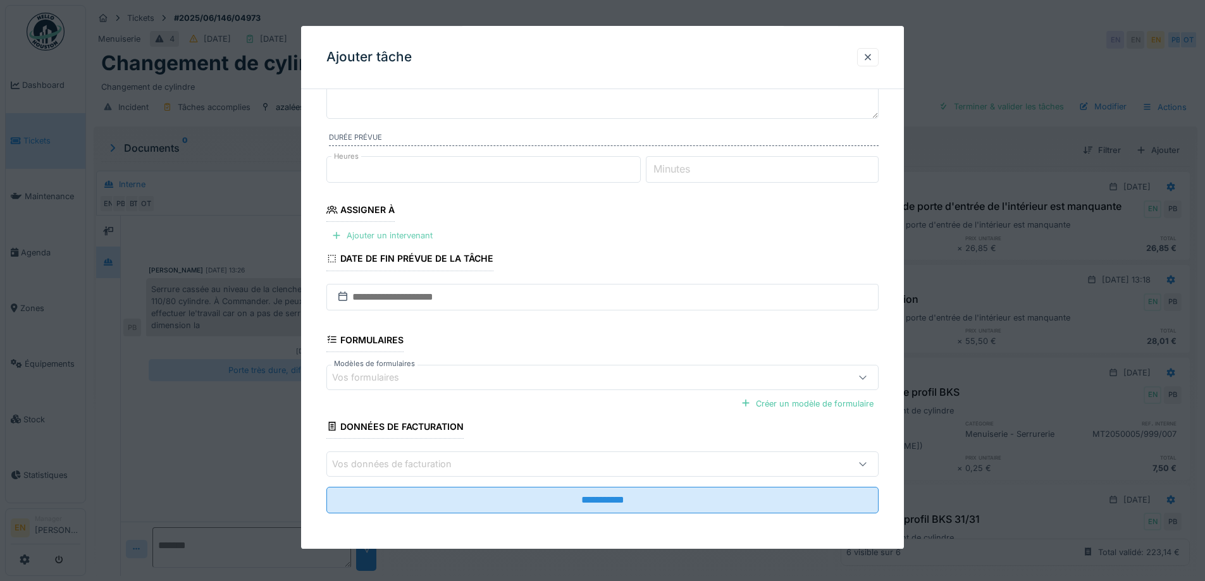
click at [392, 235] on div "Ajouter un intervenant" at bounding box center [381, 236] width 111 height 17
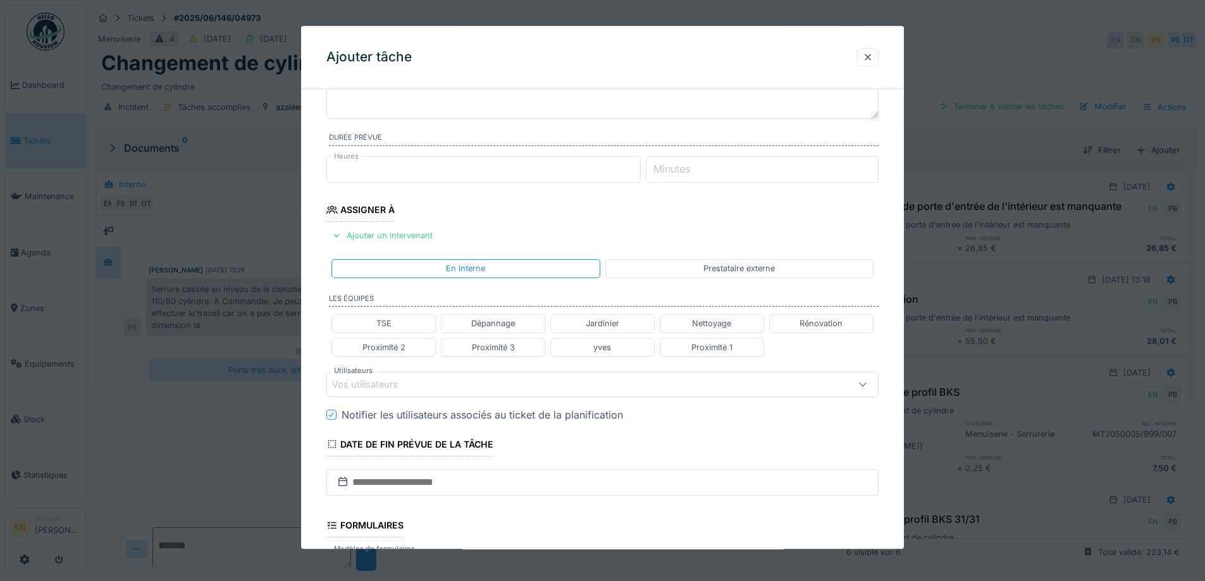
click at [487, 376] on div "Vos utilisateurs" at bounding box center [602, 384] width 552 height 25
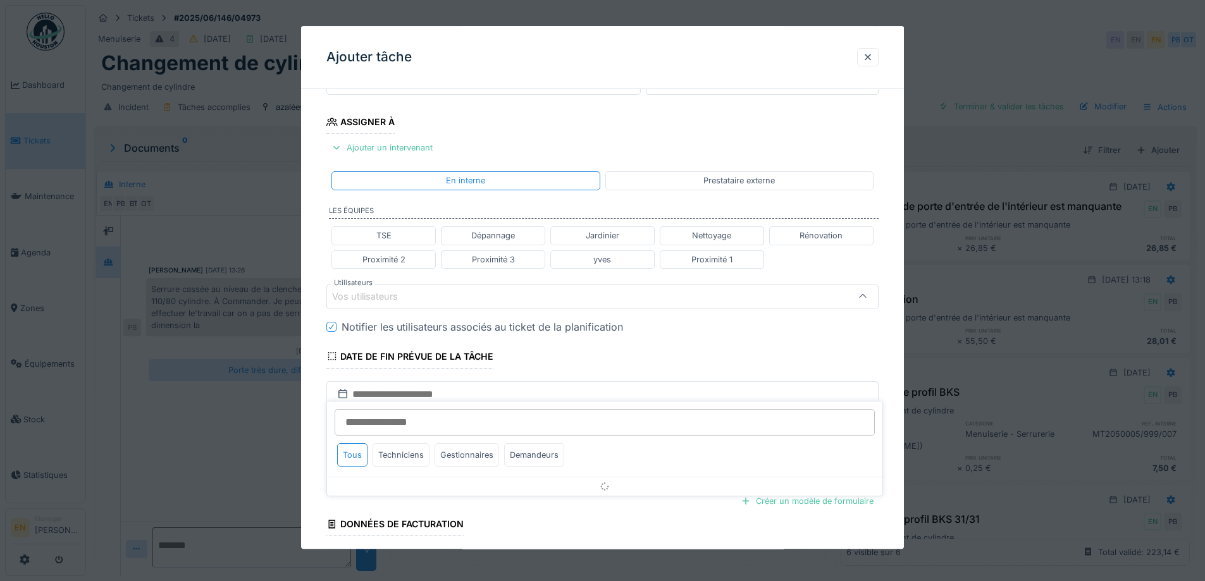
scroll to position [200, 0]
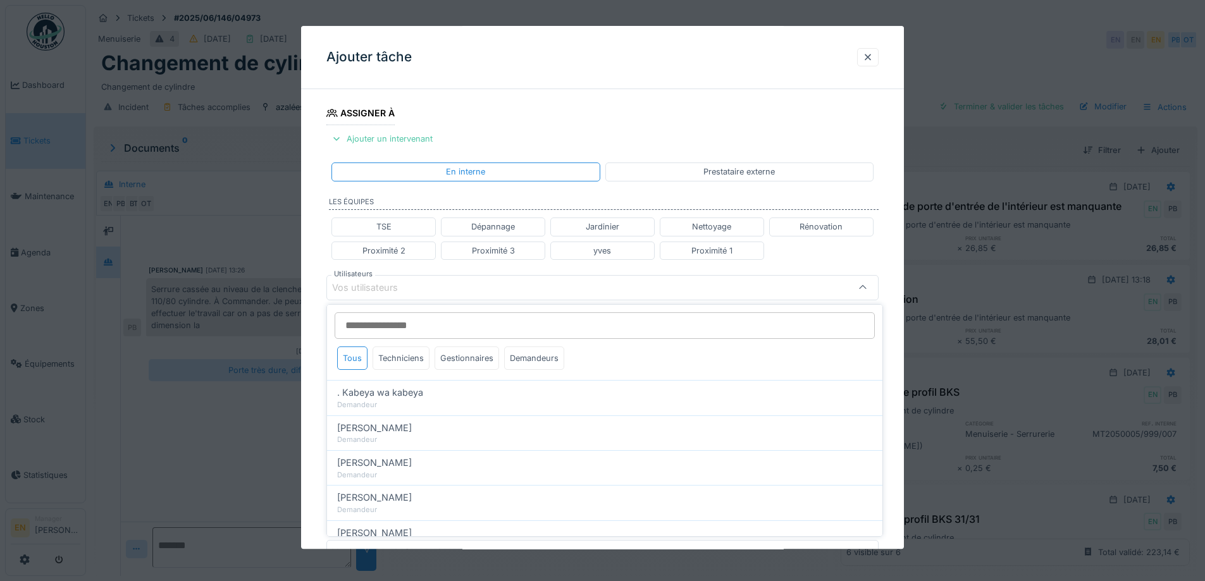
click at [410, 330] on input "Utilisateurs" at bounding box center [605, 325] width 540 height 27
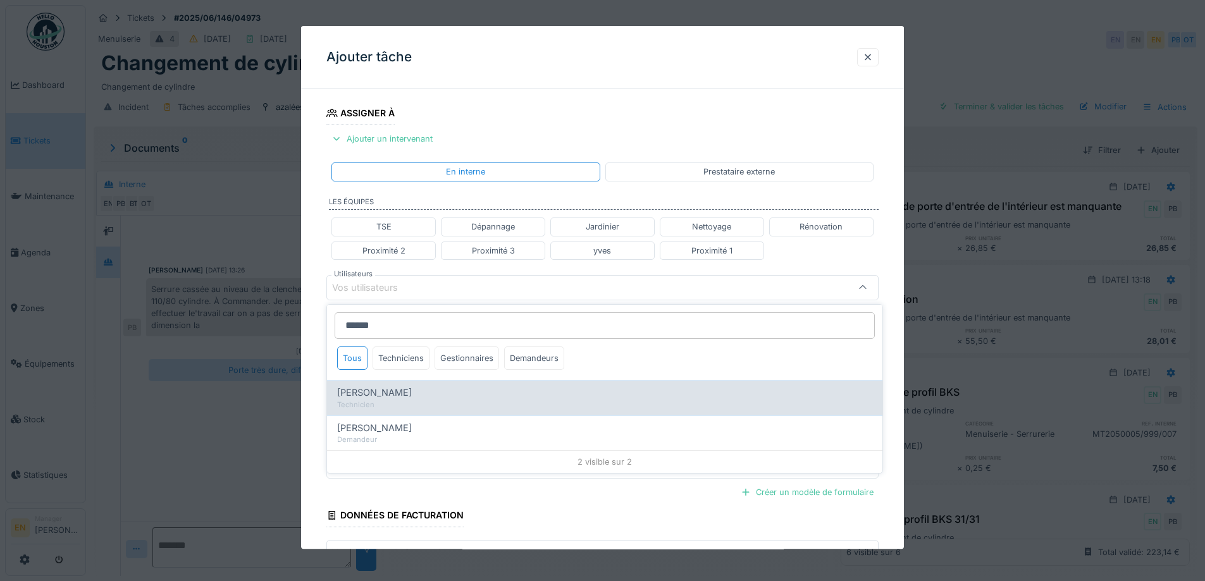
type input "******"
click at [365, 394] on span "Paul Baton" at bounding box center [374, 393] width 75 height 14
type input "****"
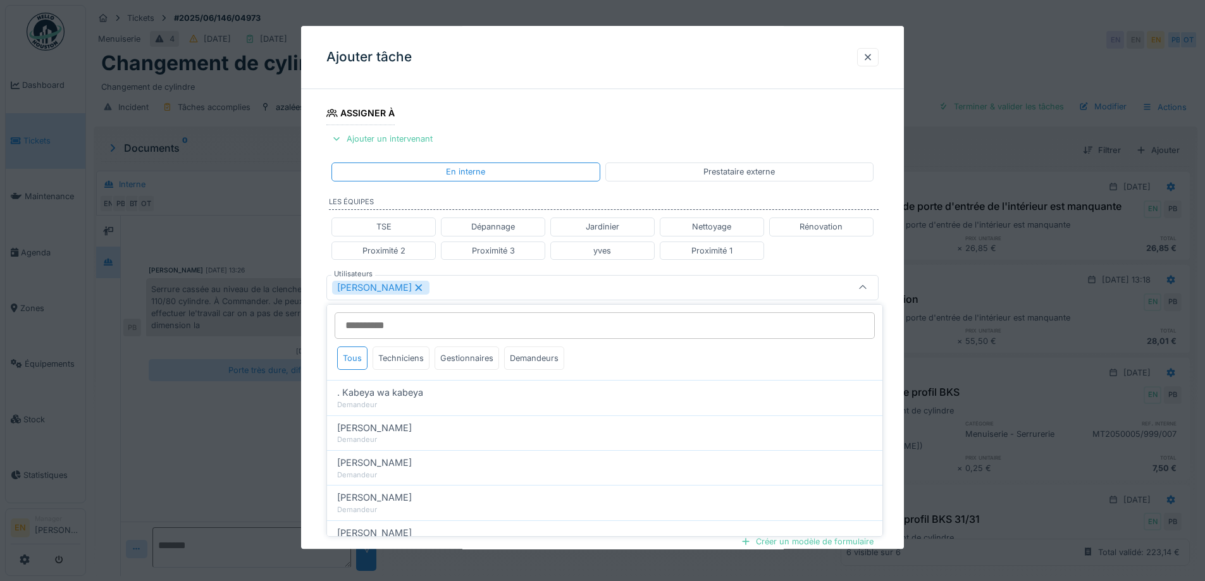
click at [897, 316] on div "**********" at bounding box center [602, 292] width 603 height 787
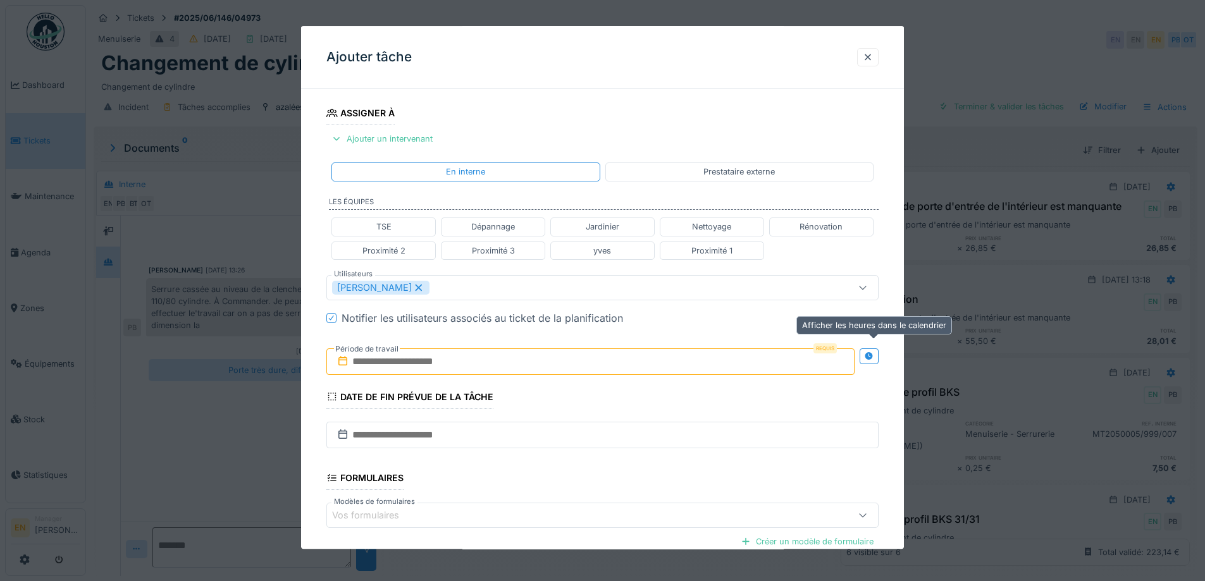
click at [873, 355] on icon at bounding box center [869, 356] width 8 height 8
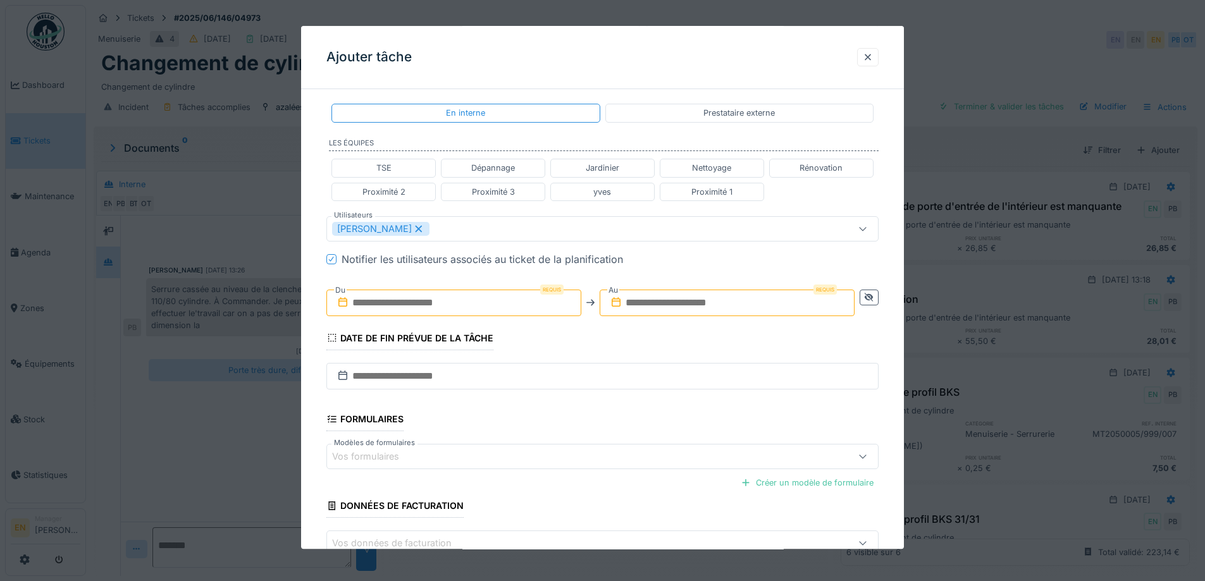
scroll to position [326, 0]
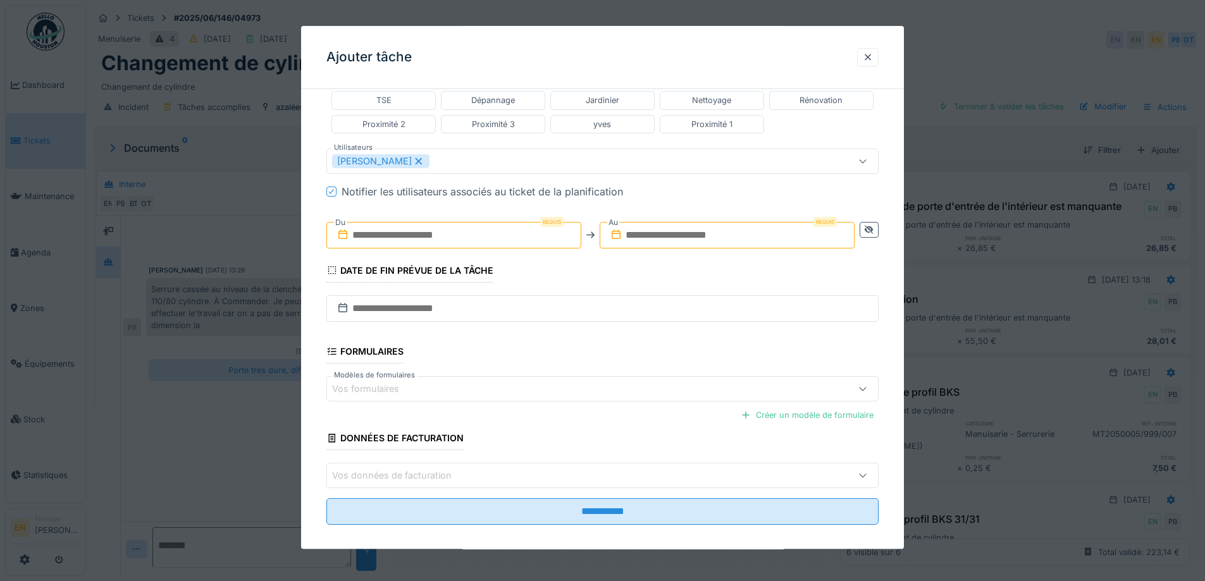
click at [419, 233] on input "text" at bounding box center [453, 235] width 255 height 27
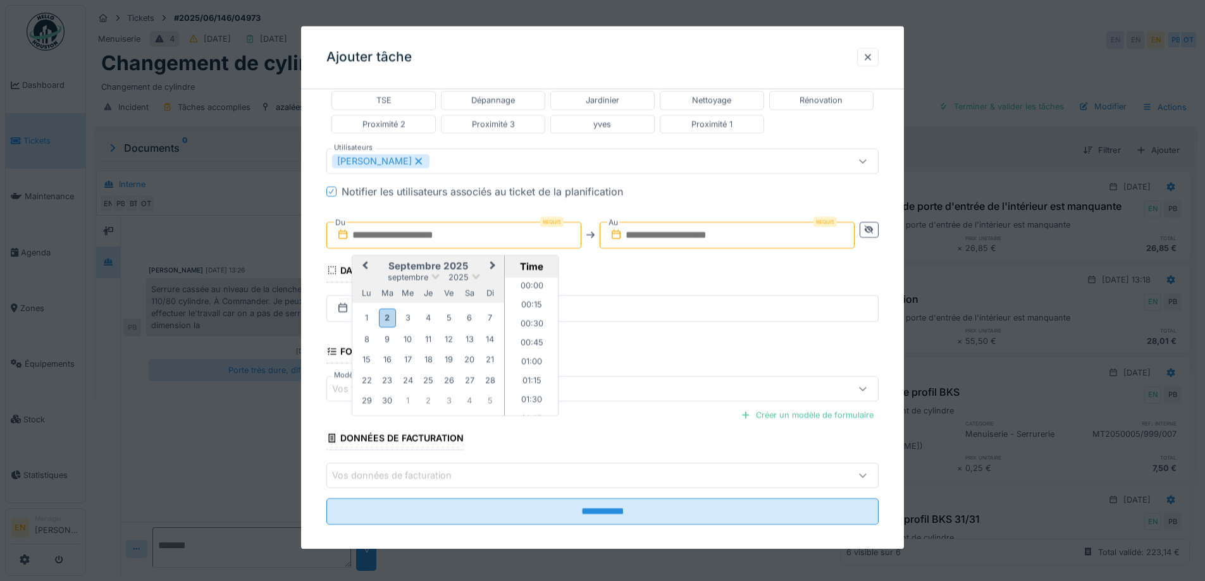
scroll to position [984, 0]
click at [408, 335] on div "10" at bounding box center [407, 339] width 17 height 17
click at [527, 309] on li "10:00" at bounding box center [532, 314] width 54 height 19
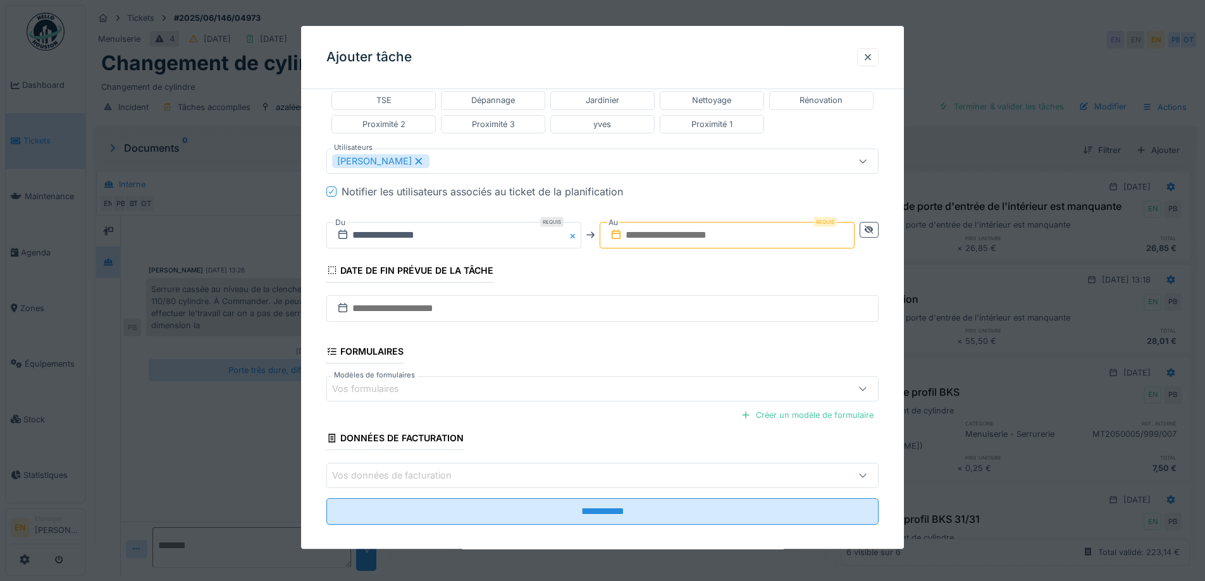
click at [662, 249] on div "**********" at bounding box center [602, 235] width 552 height 47
click at [670, 238] on input "text" at bounding box center [727, 235] width 255 height 27
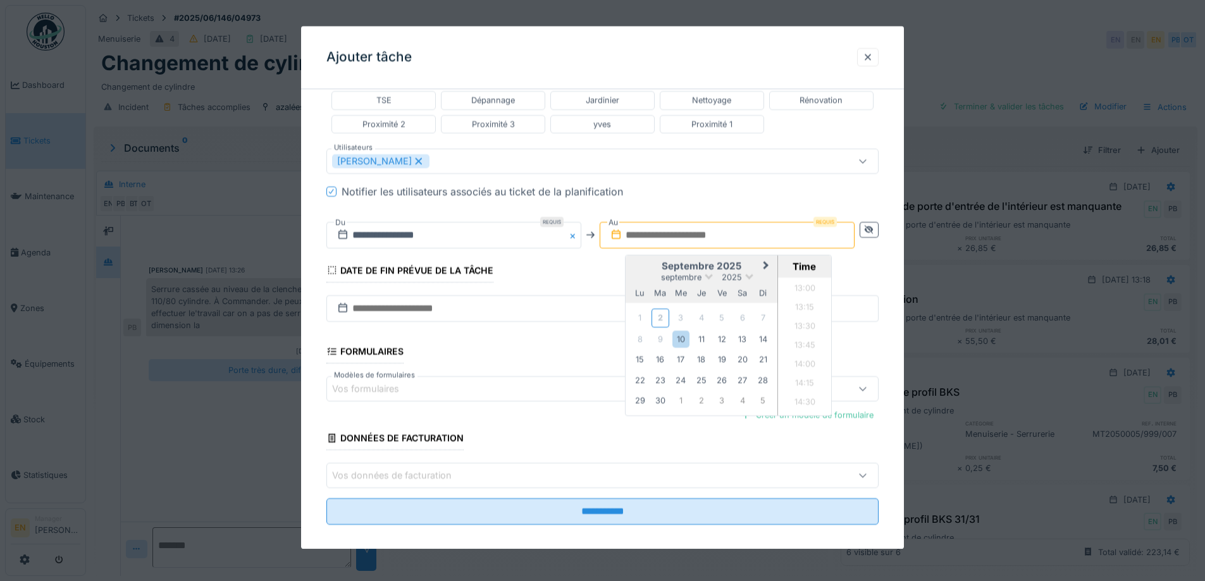
scroll to position [974, 0]
click at [683, 337] on div "10" at bounding box center [680, 339] width 17 height 17
click at [803, 333] on li "11:00" at bounding box center [805, 337] width 54 height 19
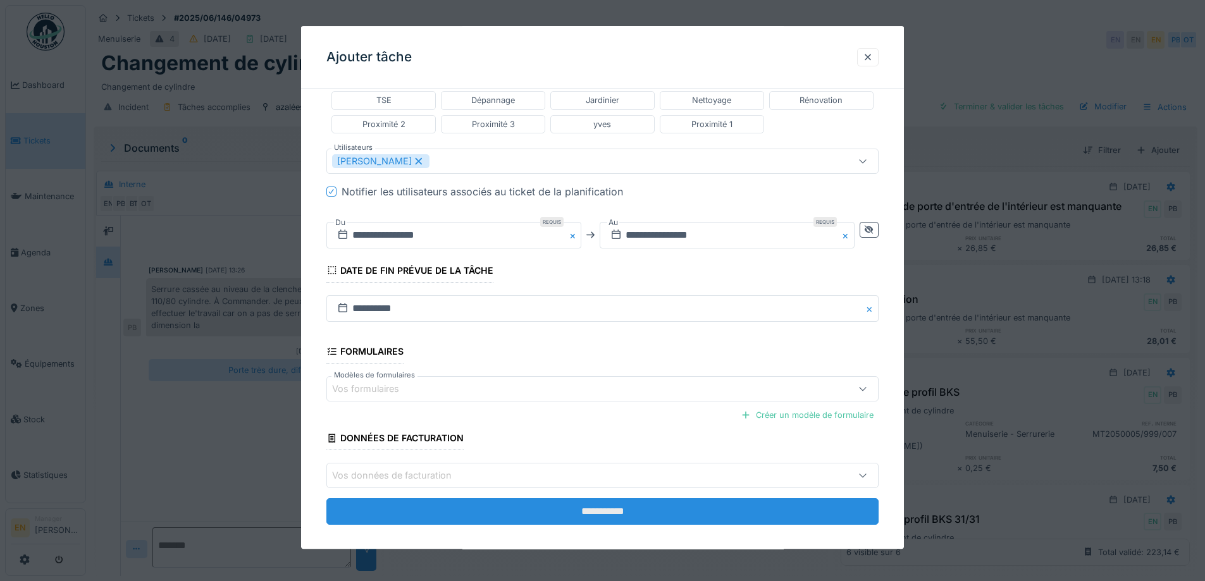
click at [615, 513] on input "**********" at bounding box center [602, 512] width 552 height 27
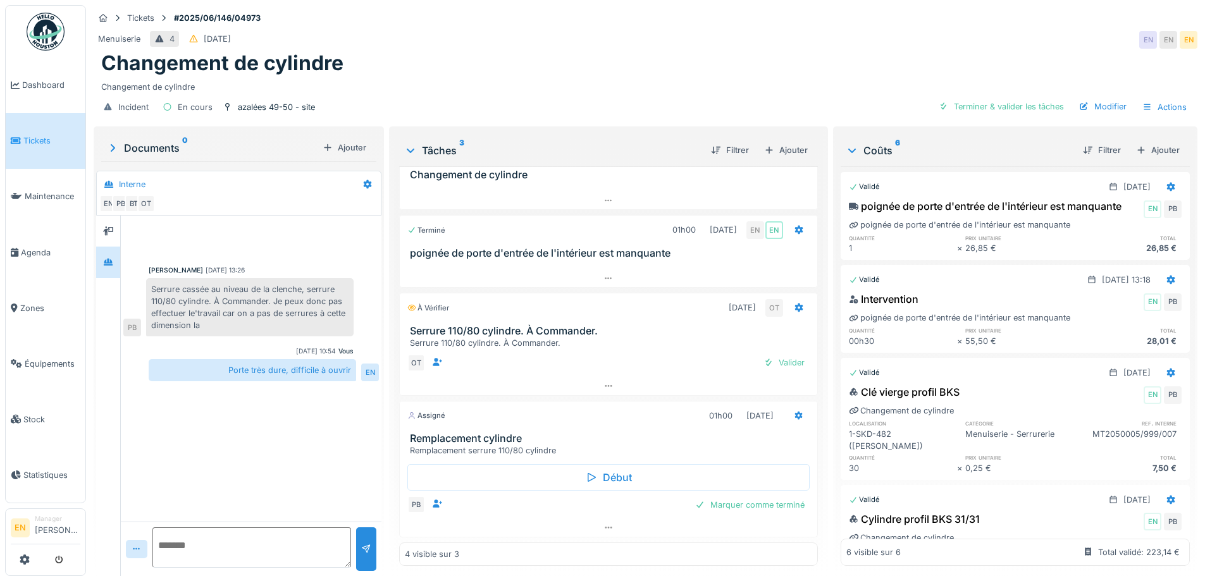
scroll to position [9, 0]
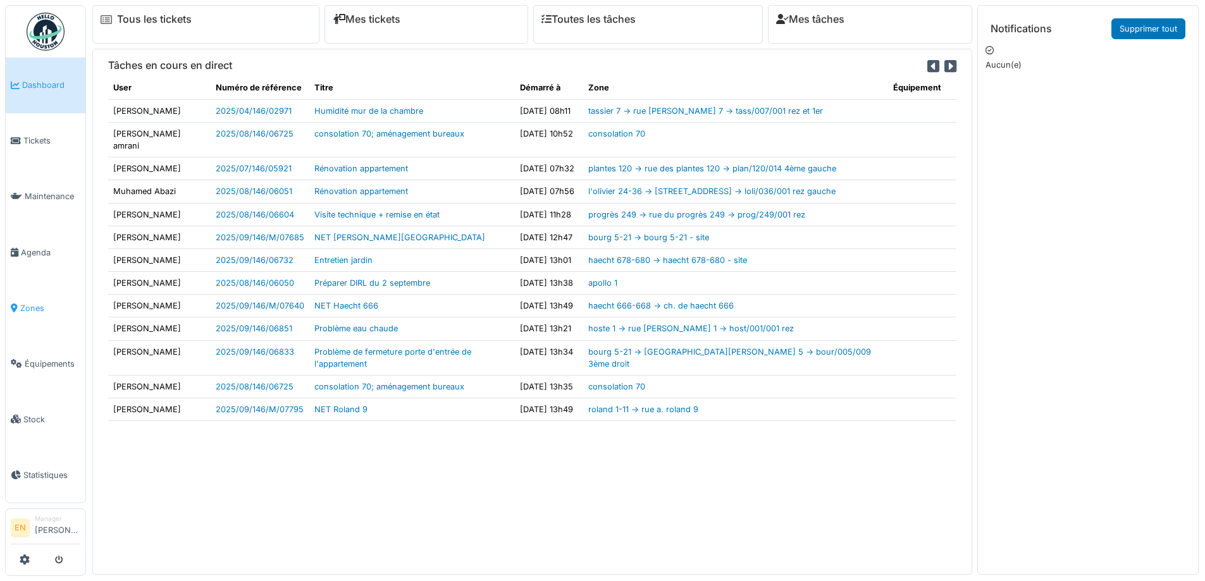
click at [32, 304] on span "Zones" at bounding box center [50, 308] width 60 height 12
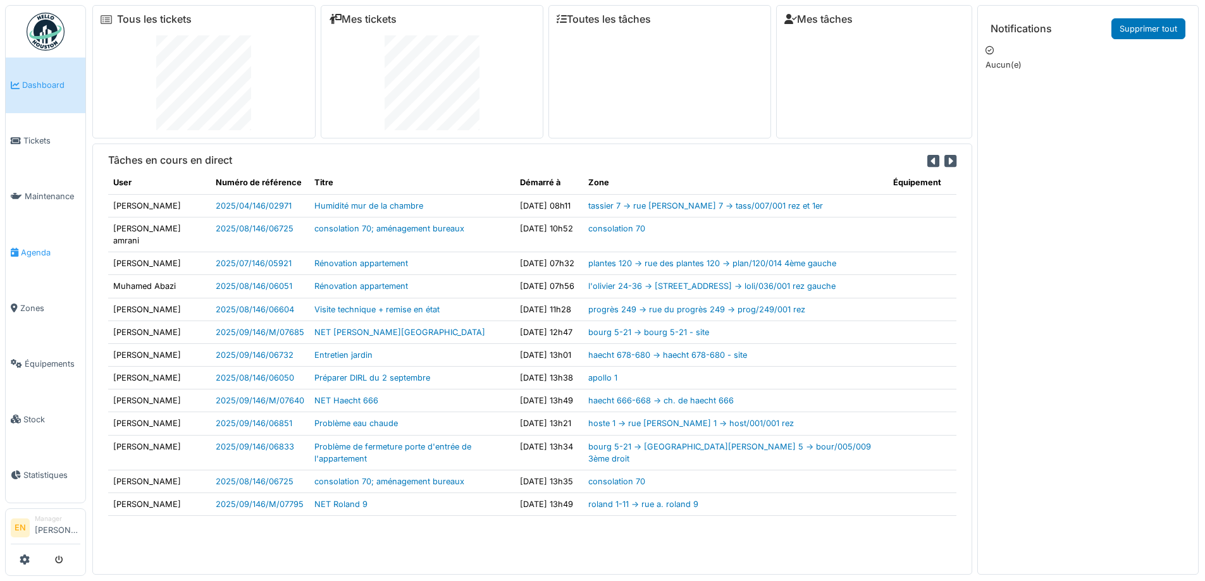
click at [41, 250] on span "Agenda" at bounding box center [50, 253] width 59 height 12
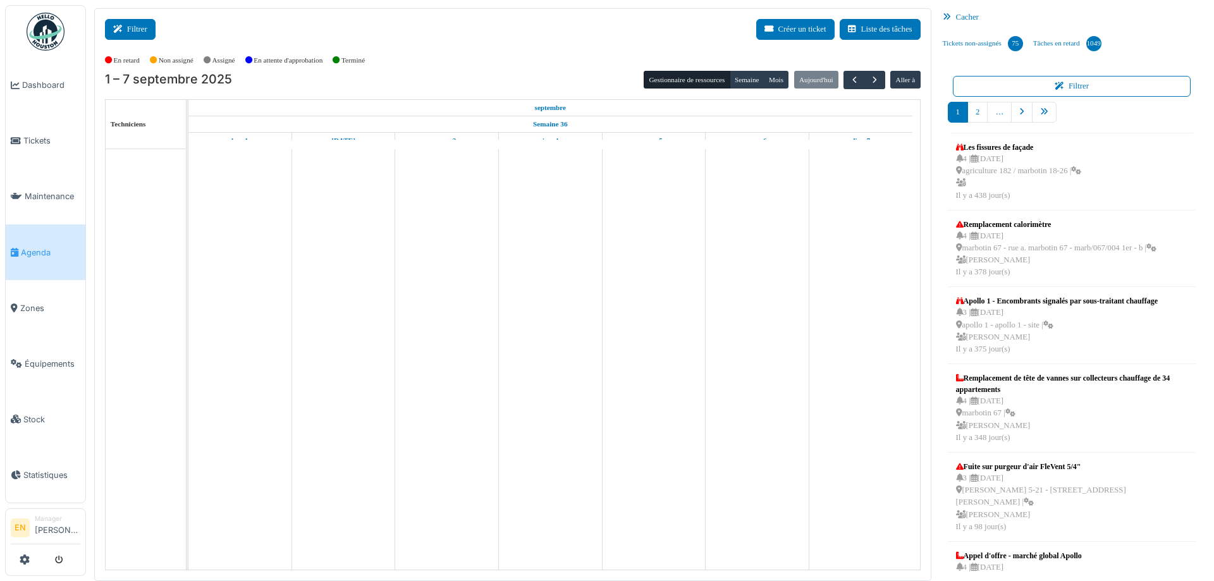
click at [130, 24] on button "Filtrer" at bounding box center [130, 29] width 51 height 21
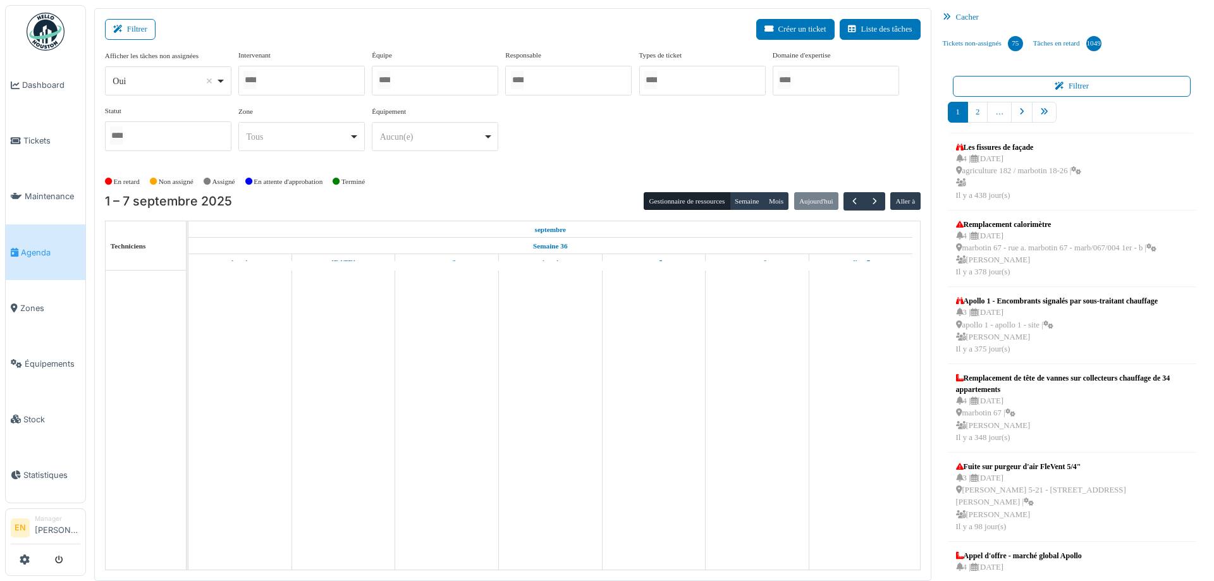
click at [223, 76] on div "Oui Remove item" at bounding box center [168, 81] width 116 height 18
select select "**"
click at [282, 80] on div at bounding box center [301, 81] width 126 height 30
type input "****"
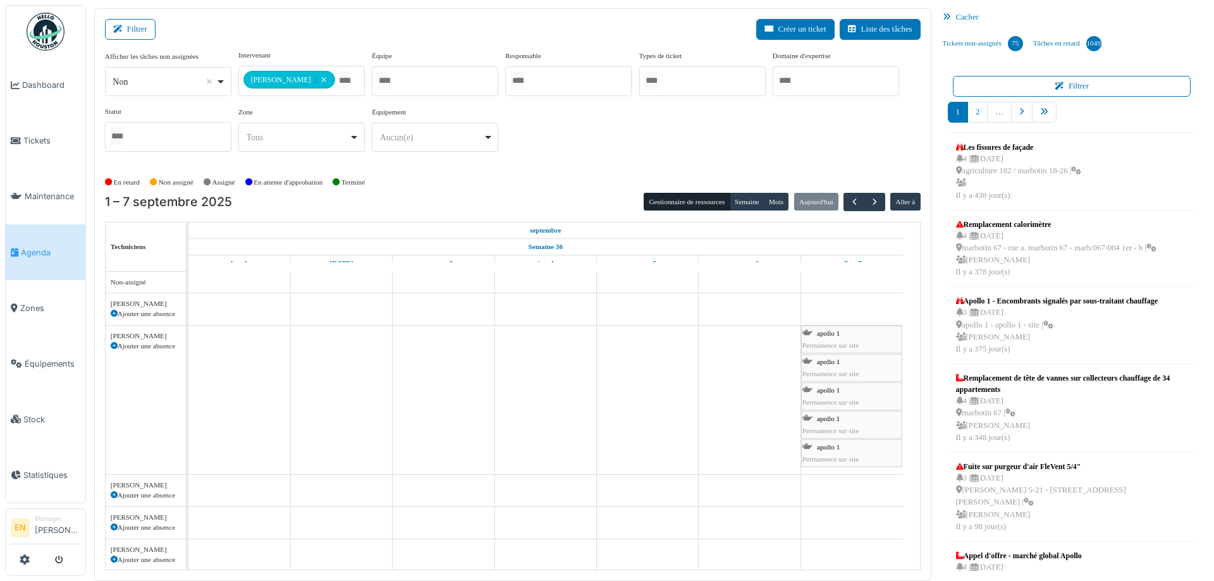
click at [558, 187] on div "En retard Non assigné Assigné En attente d'approbation Terminé" at bounding box center [513, 182] width 816 height 21
click at [739, 203] on button "Semaine" at bounding box center [747, 202] width 35 height 18
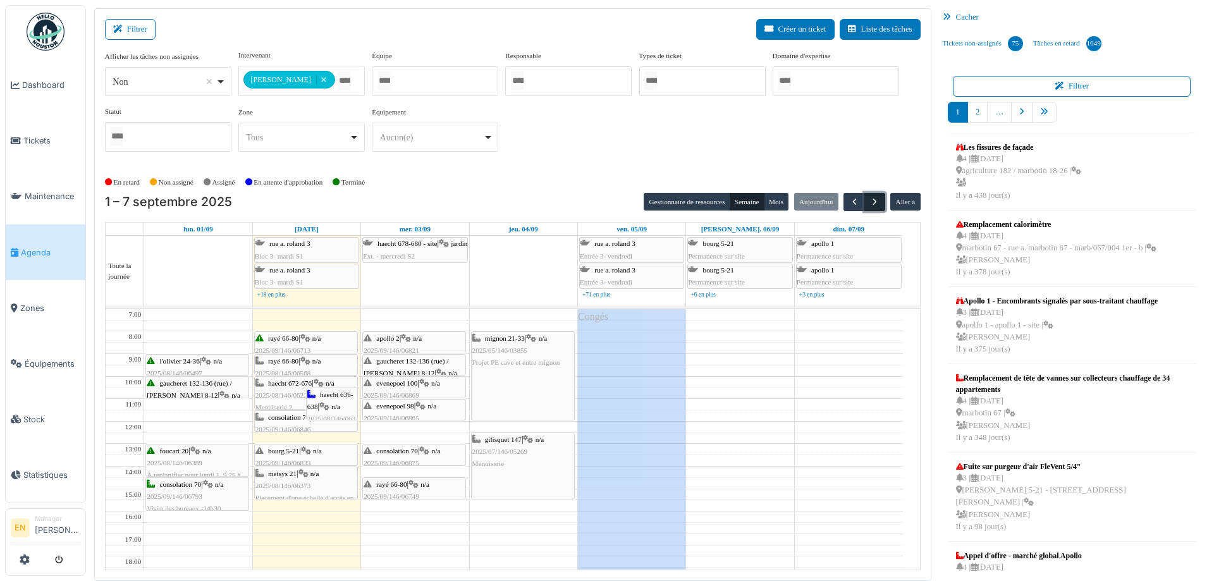
click at [870, 204] on span "button" at bounding box center [875, 202] width 11 height 11
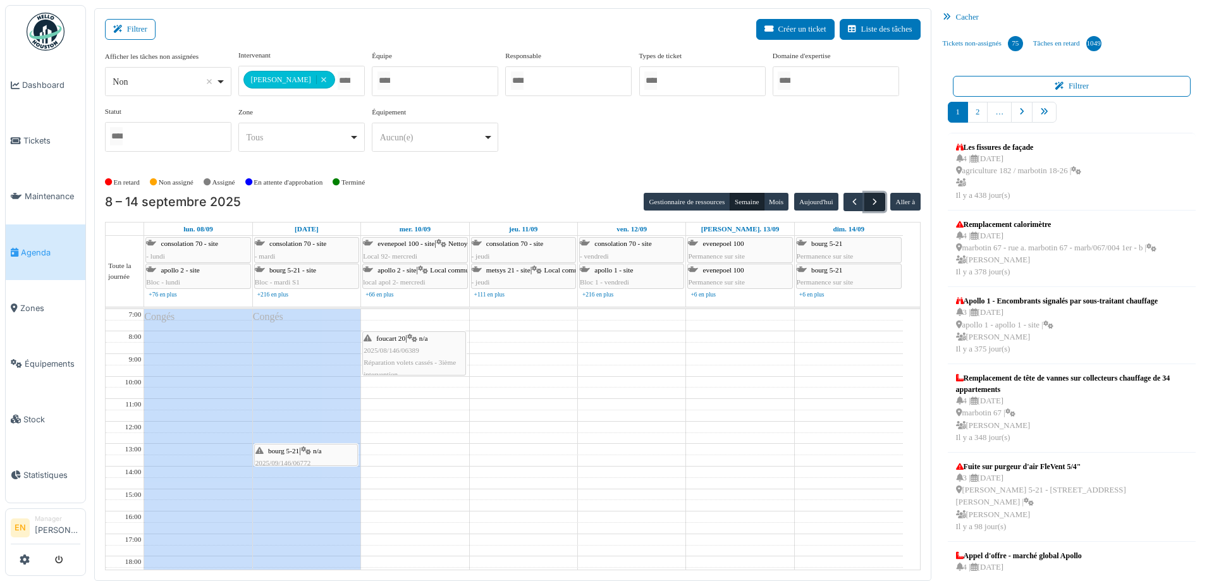
click at [870, 206] on span "button" at bounding box center [875, 202] width 11 height 11
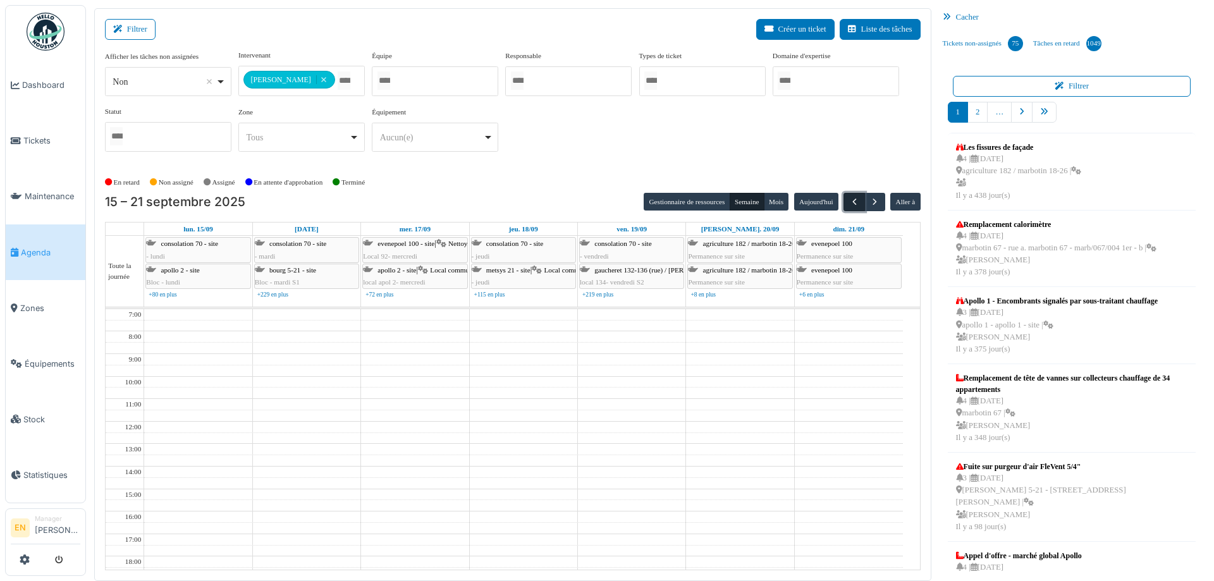
click at [849, 203] on span "button" at bounding box center [854, 202] width 11 height 11
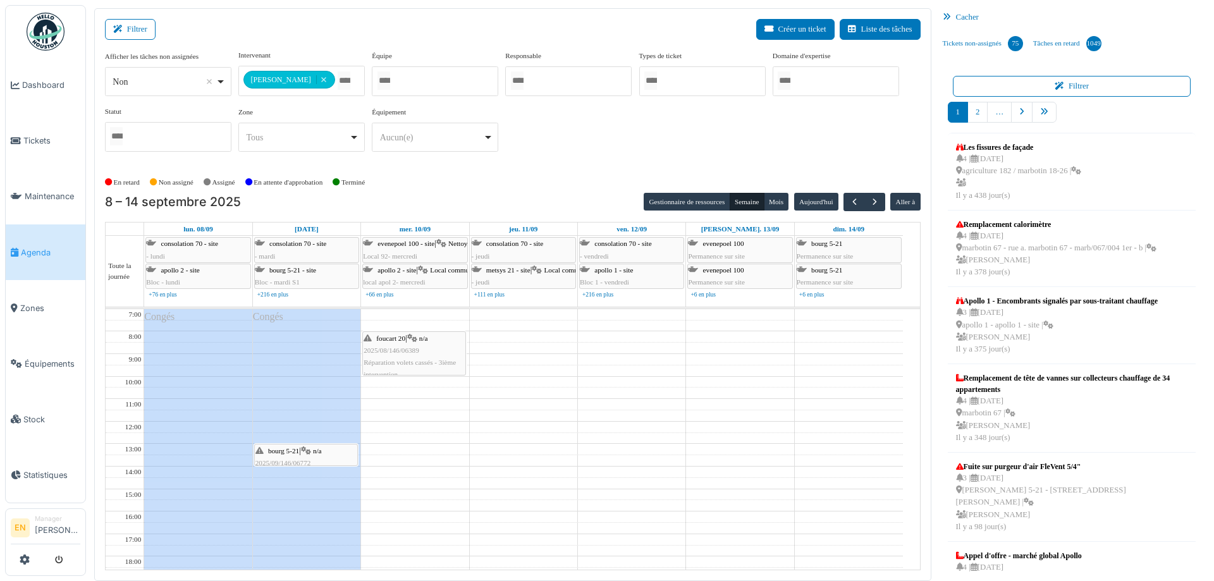
click at [540, 177] on div "En retard Non assigné Assigné En attente d'approbation Terminé" at bounding box center [513, 182] width 816 height 21
click at [870, 202] on span "button" at bounding box center [875, 202] width 11 height 11
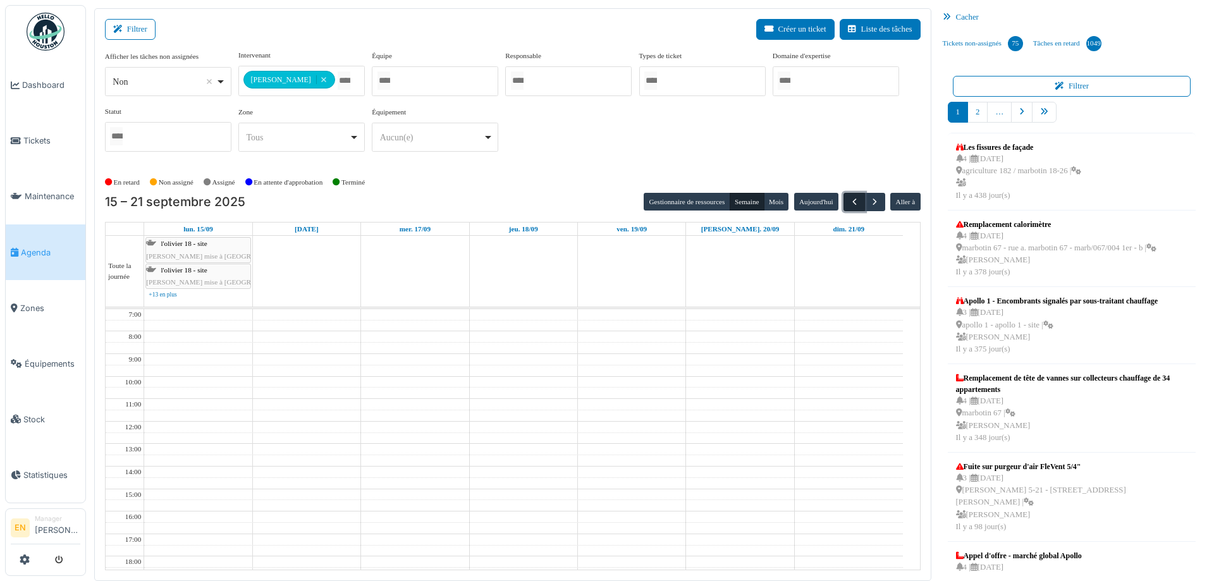
click at [849, 207] on span "button" at bounding box center [854, 202] width 11 height 11
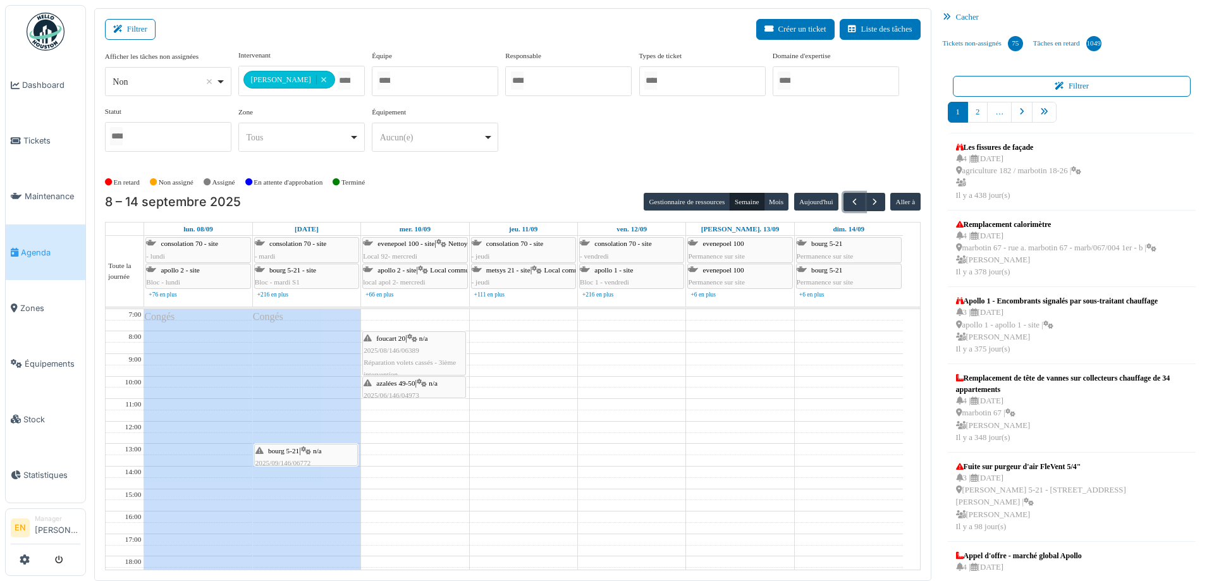
click at [300, 454] on div "bourg 5-21 | n/a 2025/09/146/06772 Réparation des poignées de porte" at bounding box center [306, 463] width 101 height 37
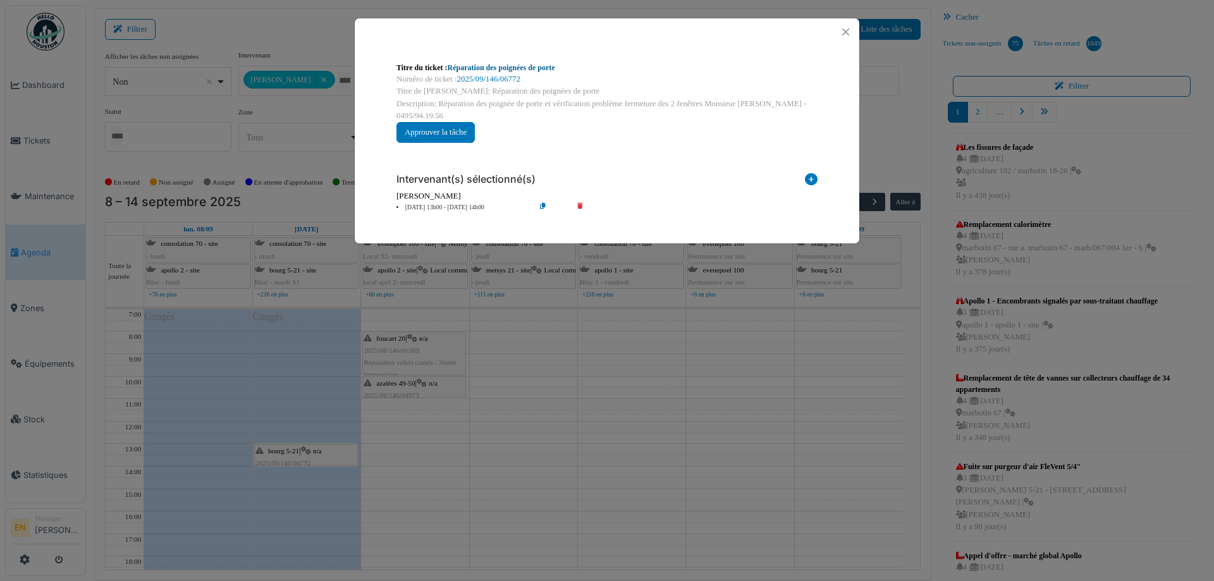
click at [510, 66] on link "Réparation des poignées de porte" at bounding box center [502, 67] width 108 height 9
click at [849, 33] on button "Close" at bounding box center [845, 31] width 17 height 17
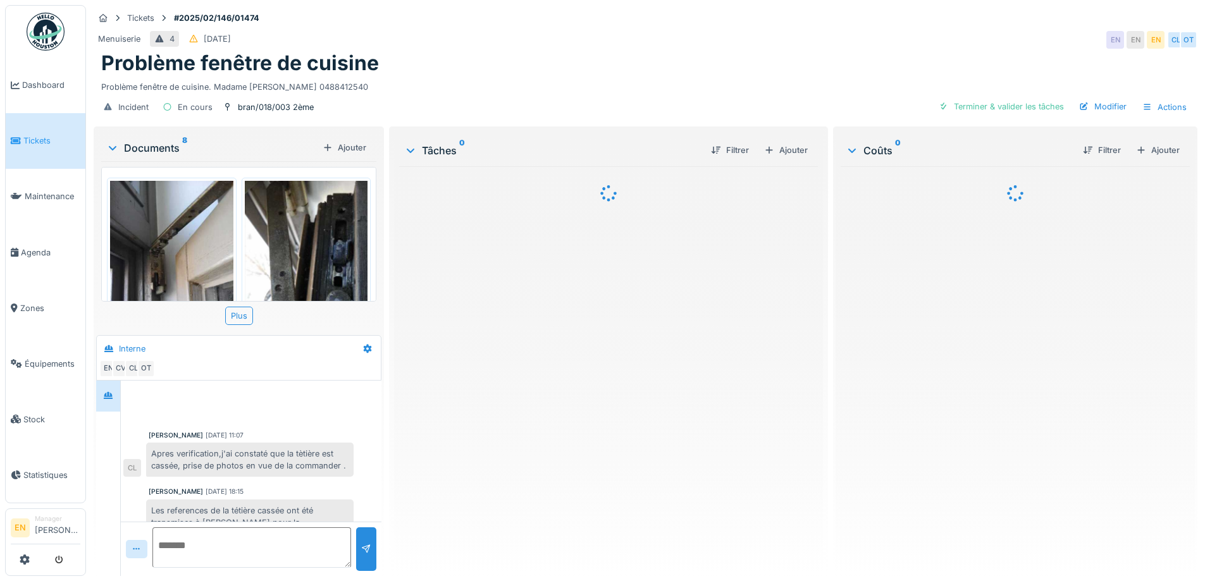
scroll to position [74, 0]
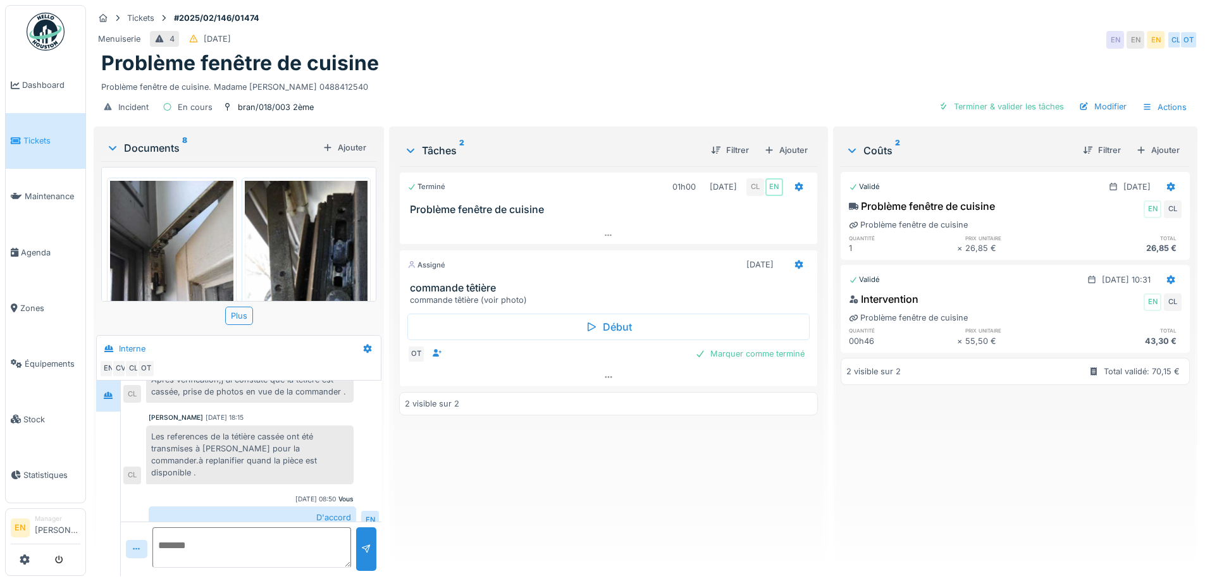
click at [509, 494] on div "Terminé 01h00 [DATE] CL EN Problème fenêtre de cuisine Assigné [DATE] commande …" at bounding box center [608, 366] width 418 height 400
click at [504, 483] on div "Terminé 01h00 [DATE] CL EN Problème fenêtre de cuisine Assigné [DATE] commande …" at bounding box center [608, 366] width 418 height 400
click at [509, 491] on div "Terminé 01h00 [DATE] CL EN Problème fenêtre de cuisine Assigné [DATE] commande …" at bounding box center [608, 366] width 418 height 400
click at [510, 491] on div "Terminé 01h00 [DATE] CL EN Problème fenêtre de cuisine Assigné [DATE] commande …" at bounding box center [608, 366] width 418 height 400
click at [433, 456] on div "Terminé 01h00 [DATE] CL EN Problème fenêtre de cuisine Assigné [DATE] commande …" at bounding box center [608, 366] width 418 height 400
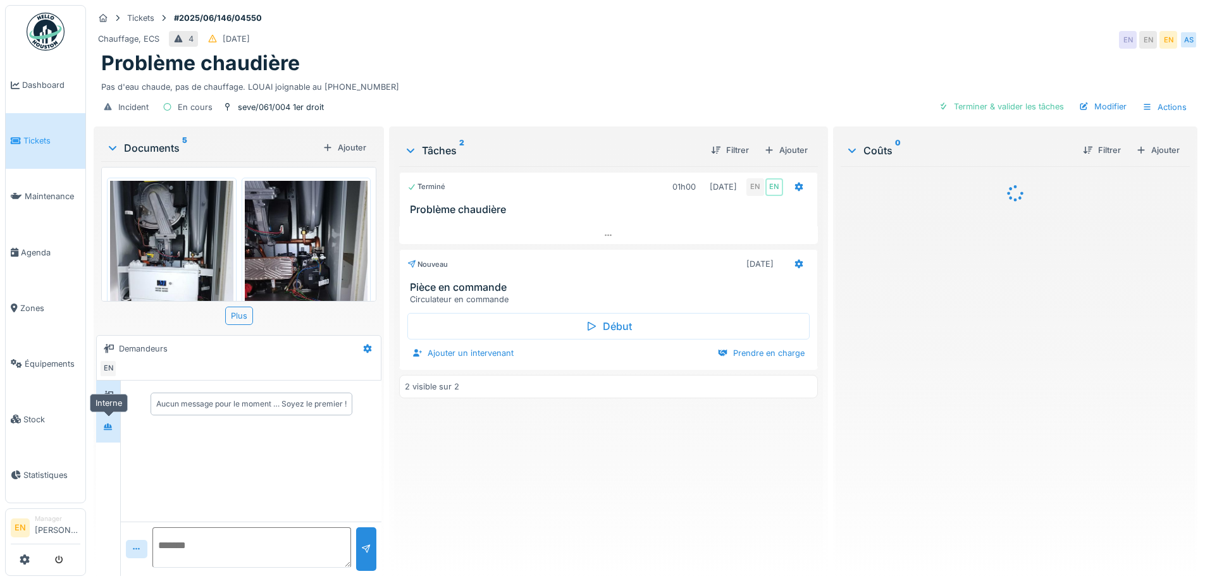
click at [112, 424] on icon at bounding box center [108, 427] width 10 height 8
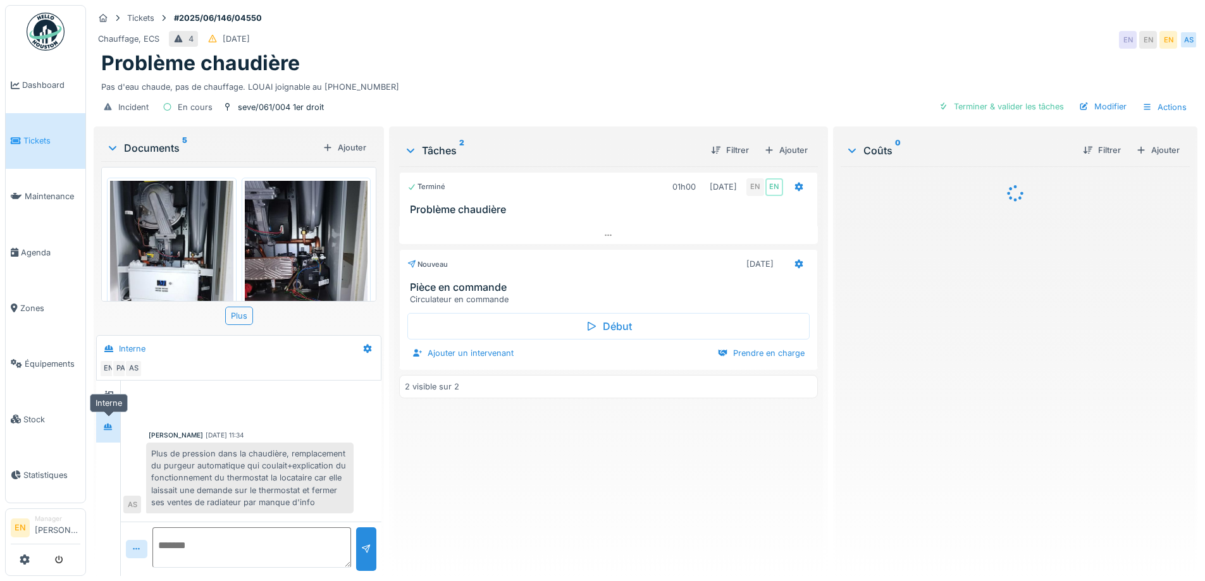
scroll to position [78, 0]
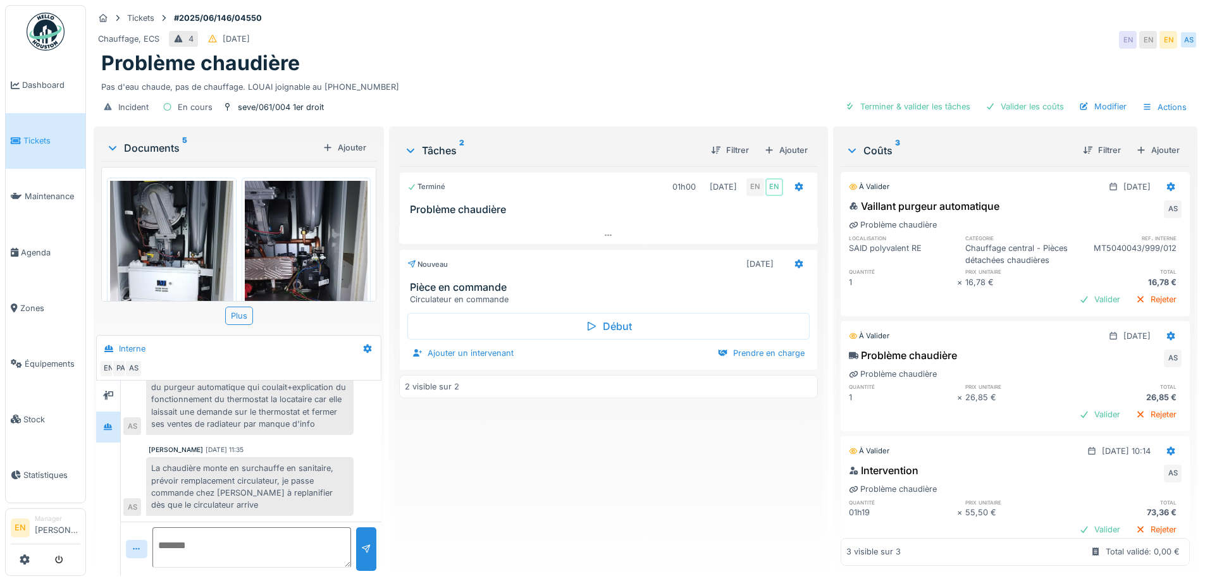
click at [401, 467] on div "Terminé 01h00 [DATE] EN EN Problème chaudière Nouveau [DATE] Pièce en commande …" at bounding box center [608, 366] width 418 height 400
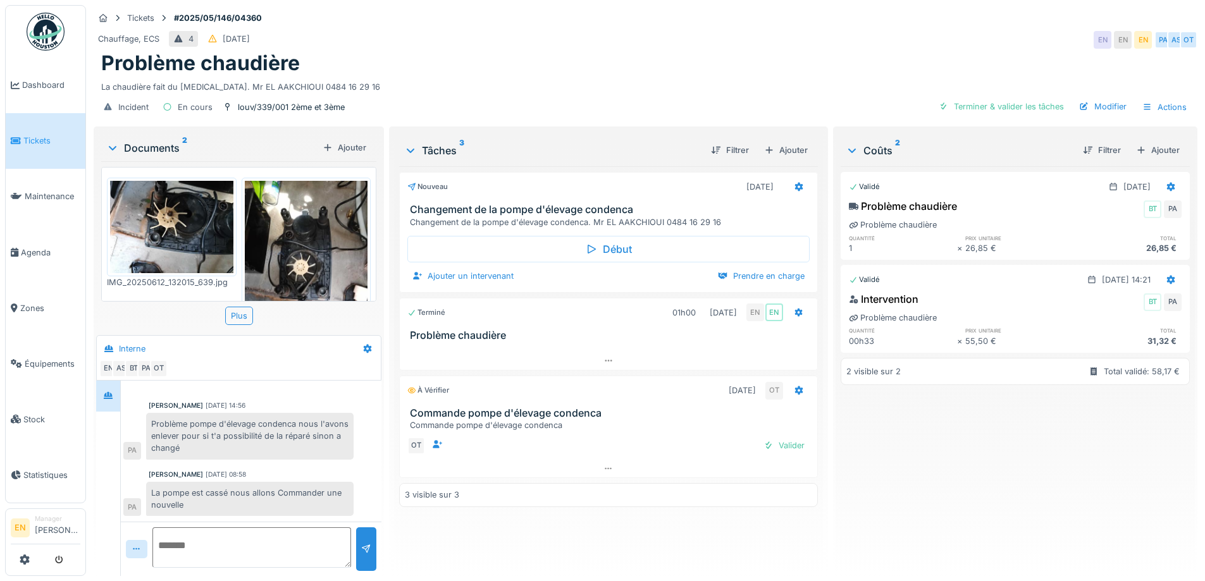
click at [589, 71] on div "Problème chaudière" at bounding box center [645, 63] width 1088 height 24
click at [595, 35] on div "Chauffage, ECS 4 [DATE] EN EN EN PA AS OT" at bounding box center [646, 39] width 1104 height 23
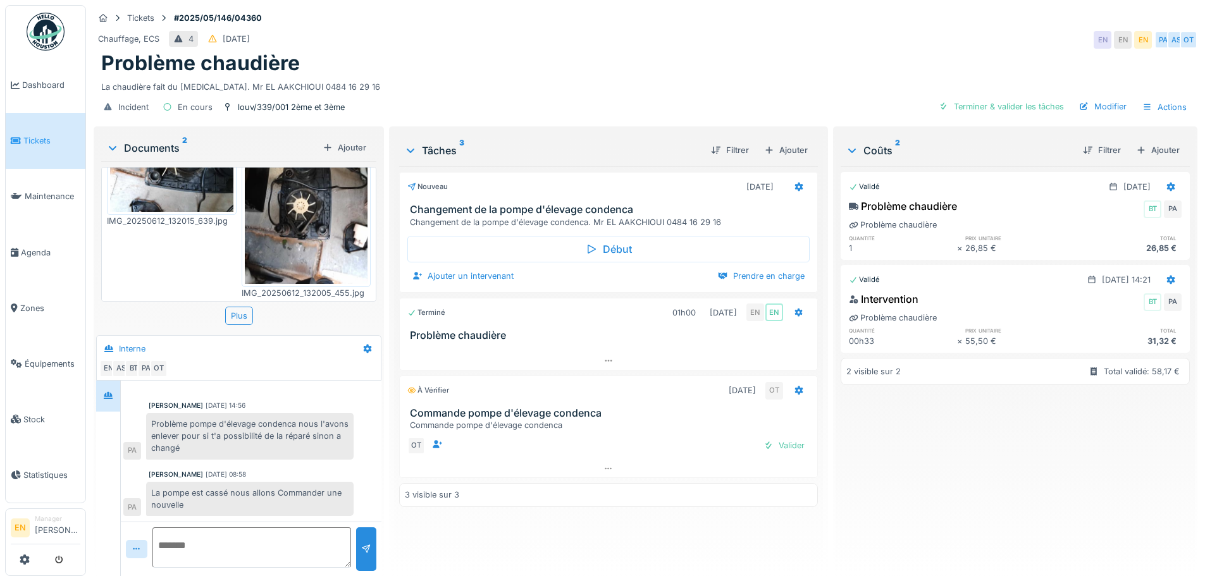
click at [324, 478] on div "[PERSON_NAME] [DATE] 08:58" at bounding box center [251, 474] width 205 height 9
click at [677, 38] on div "Chauffage, ECS 4 [DATE] EN EN EN PA AS OT" at bounding box center [646, 39] width 1104 height 23
drag, startPoint x: 608, startPoint y: 68, endPoint x: 633, endPoint y: 75, distance: 25.8
click at [610, 68] on div "Problème chaudière" at bounding box center [645, 63] width 1088 height 24
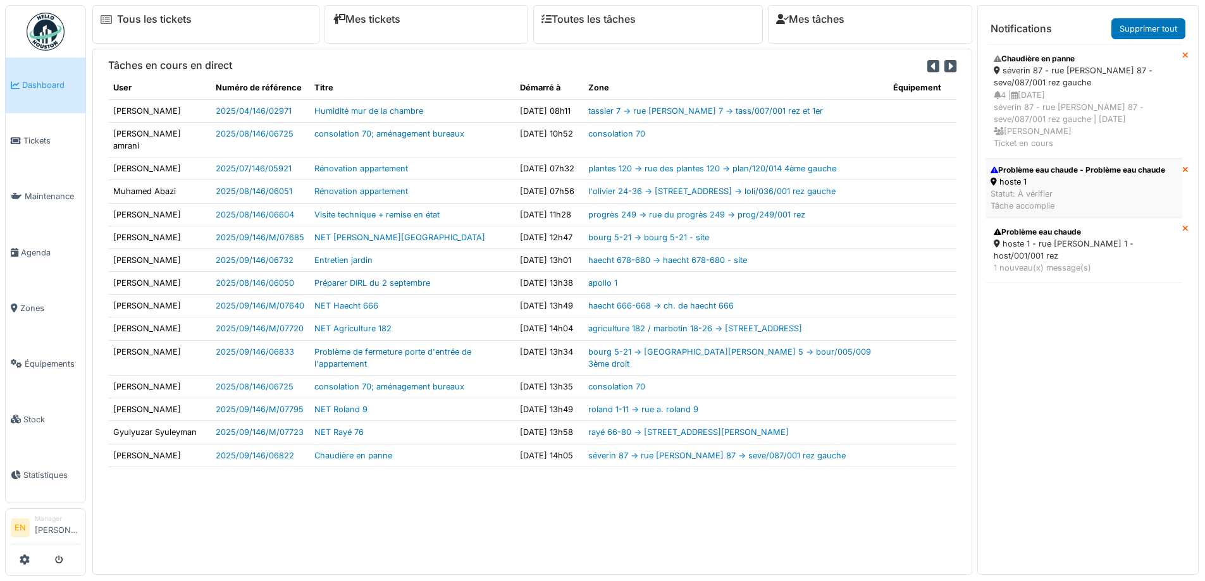
click at [1037, 187] on div "hoste 1" at bounding box center [1077, 182] width 175 height 12
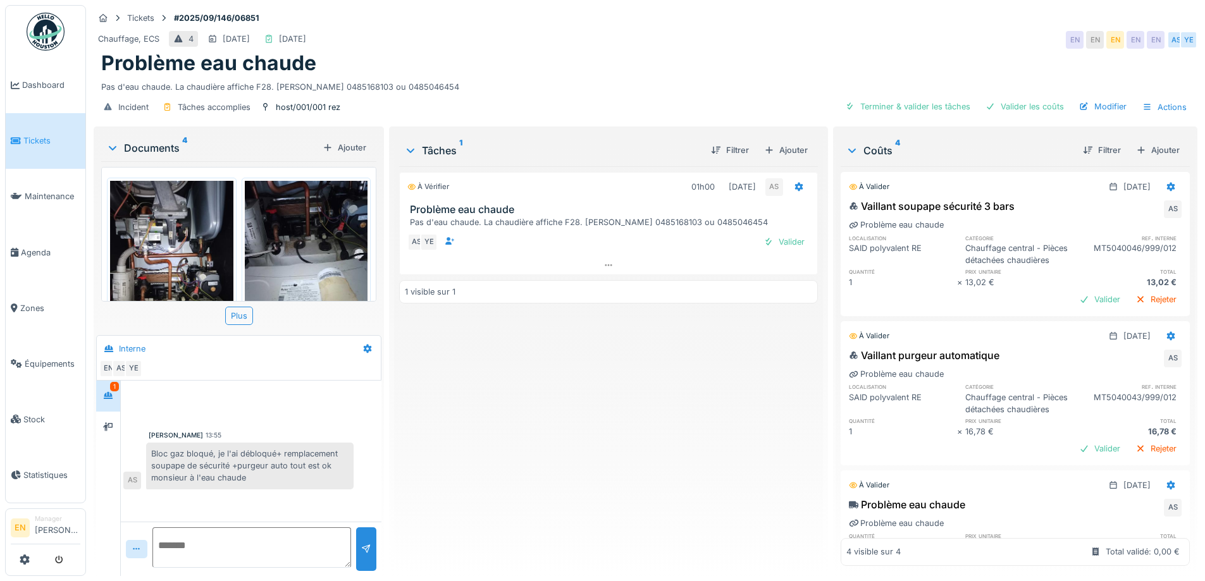
click at [485, 436] on div "À vérifier 01h00 [DATE] AS Problème eau chaude Pas d'eau chaude. La chaudière a…" at bounding box center [608, 366] width 418 height 400
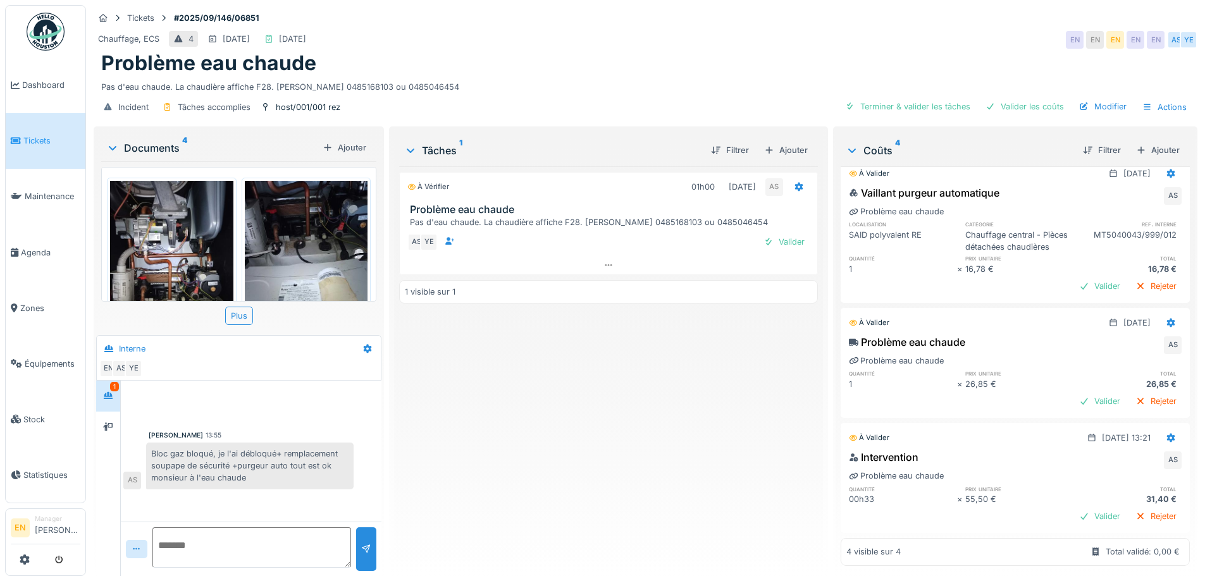
scroll to position [206, 0]
click at [600, 469] on div "À vérifier 01h00 [DATE] AS Problème eau chaude Pas d'eau chaude. La chaudière a…" at bounding box center [608, 366] width 418 height 400
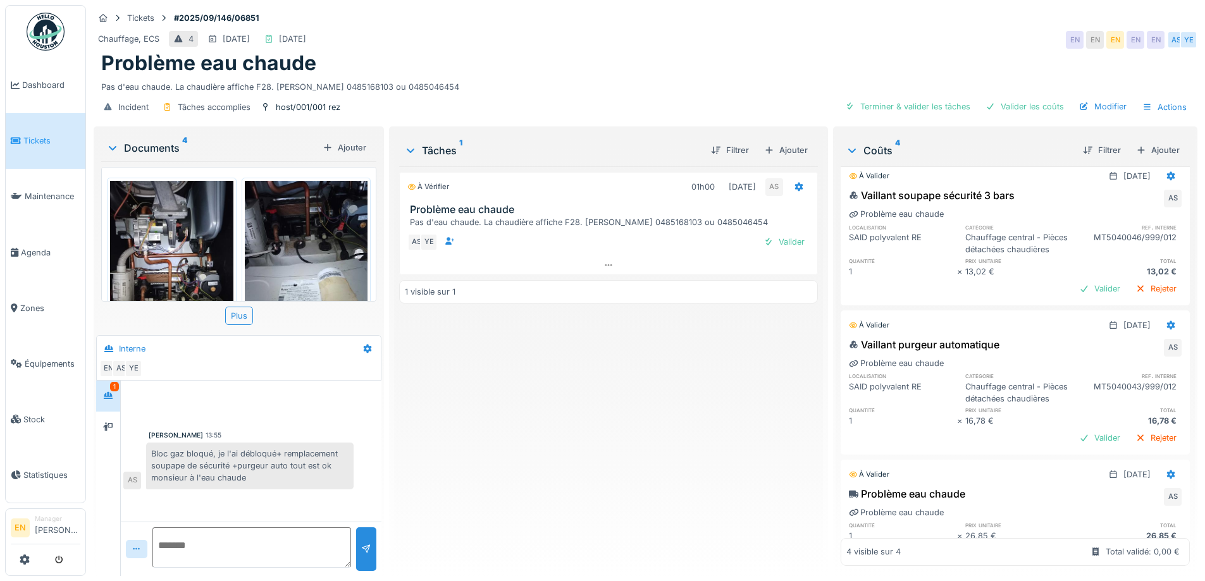
scroll to position [0, 0]
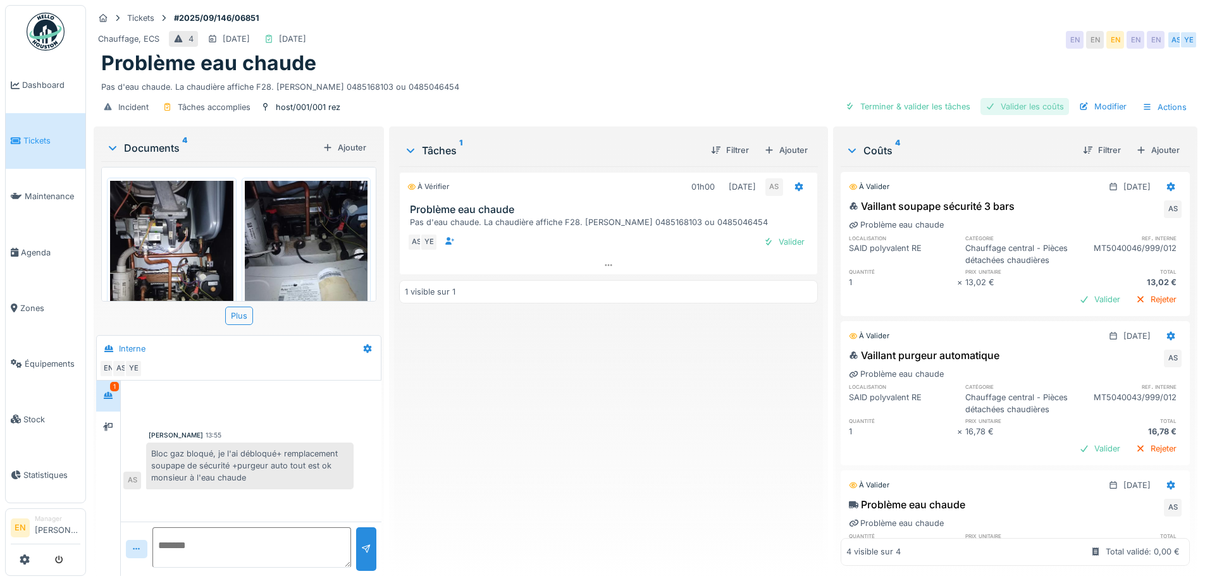
click at [1025, 108] on div "Valider les coûts" at bounding box center [1024, 106] width 89 height 17
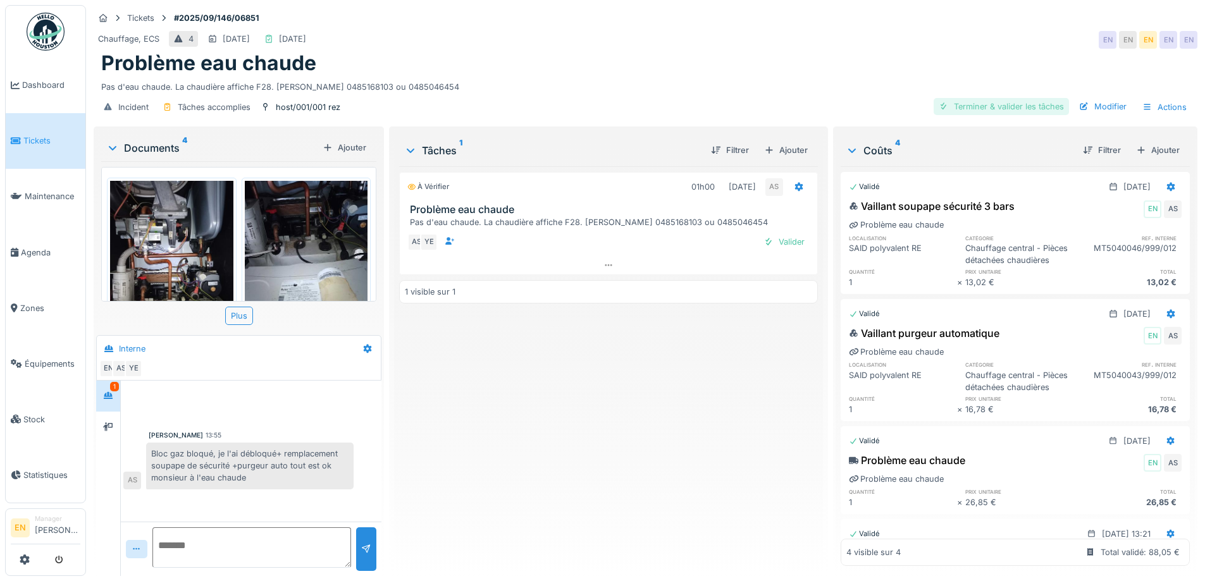
click at [1004, 108] on div "Terminer & valider les tâches" at bounding box center [1001, 106] width 135 height 17
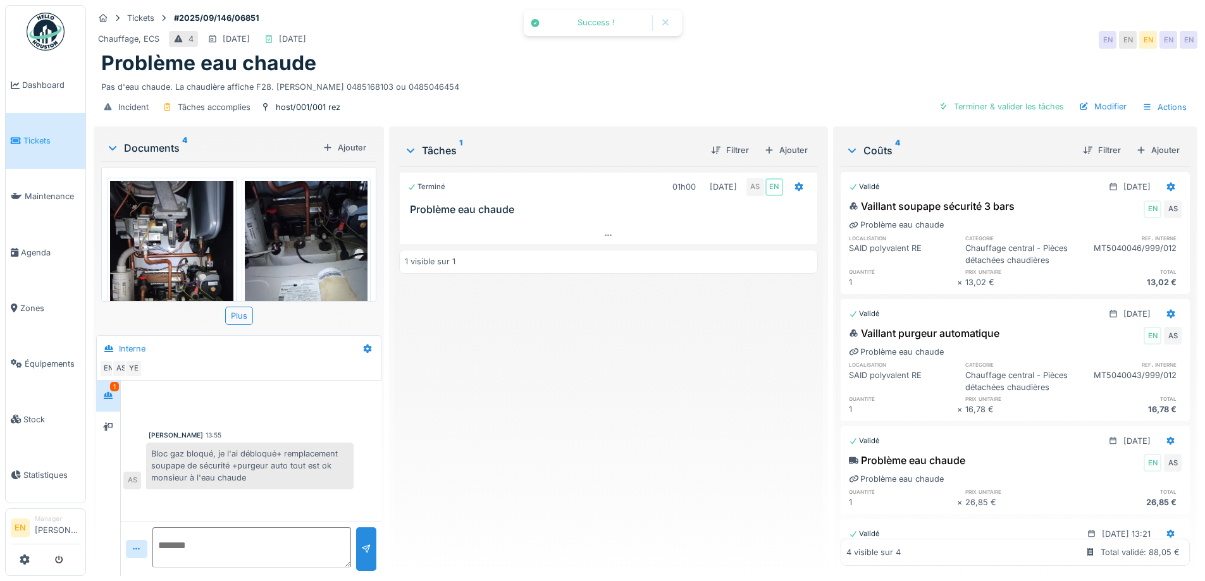
click at [713, 385] on div "Terminé 01h00 [DATE] AS EN Problème eau chaude 1 visible sur 1" at bounding box center [608, 366] width 418 height 400
click at [987, 108] on div "Approuver et clôturer le ticket" at bounding box center [999, 106] width 140 height 17
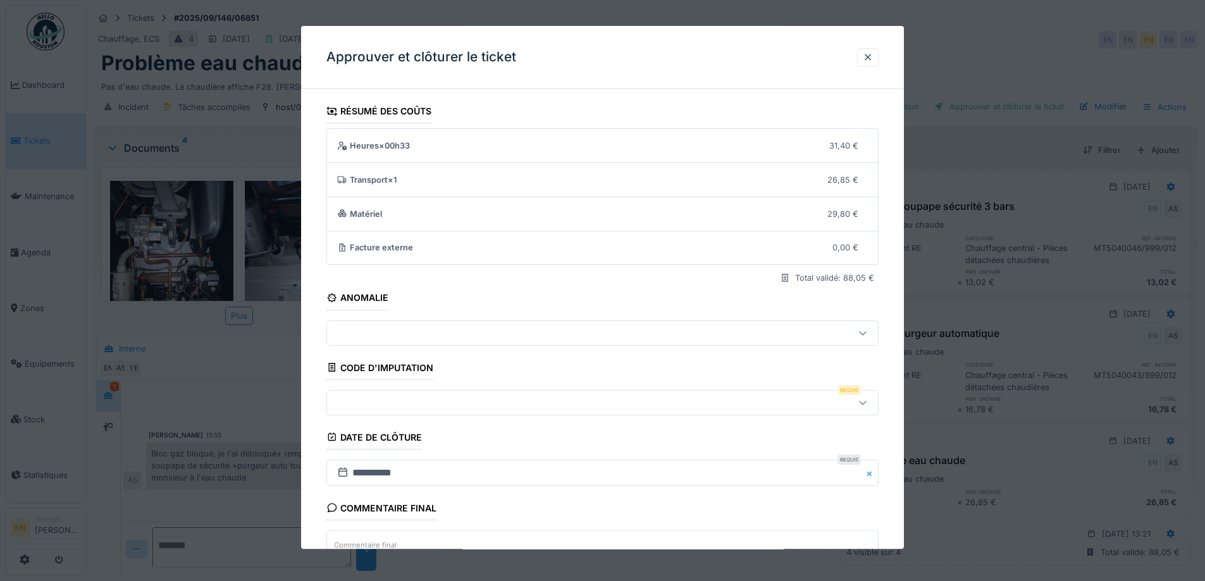
click at [866, 402] on icon at bounding box center [863, 402] width 10 height 8
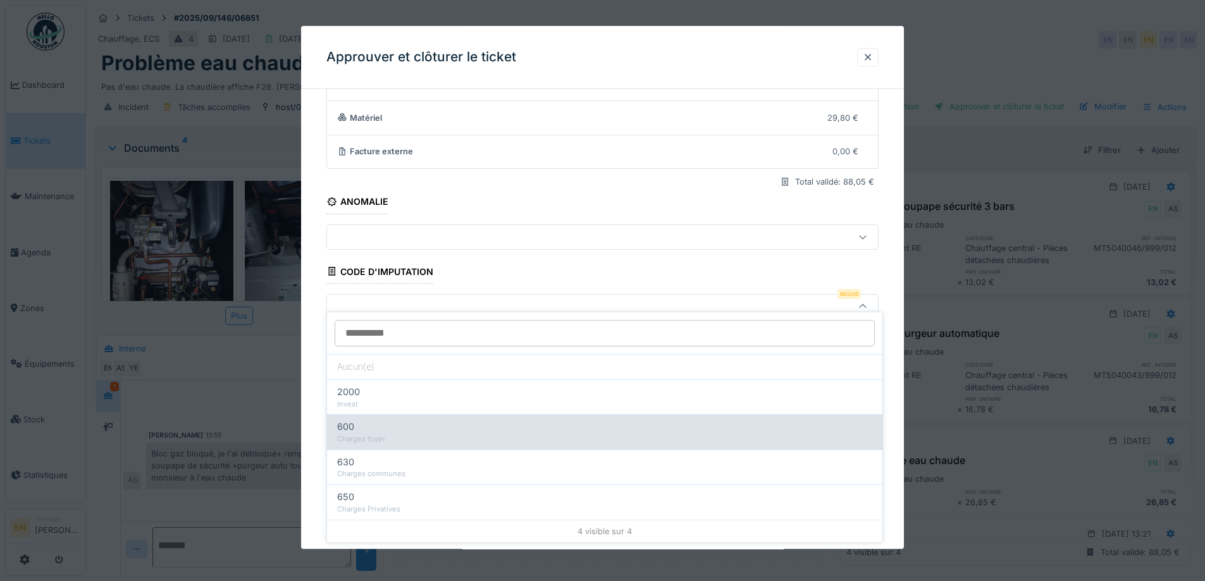
scroll to position [109, 0]
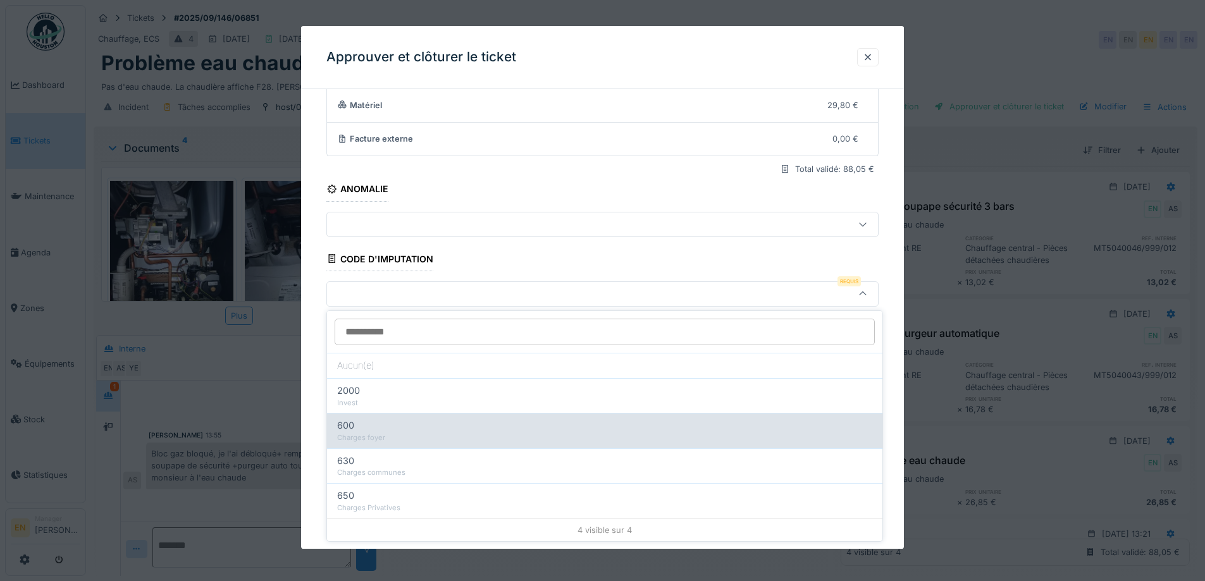
click at [432, 439] on div "Charges foyer" at bounding box center [604, 438] width 535 height 11
type input "***"
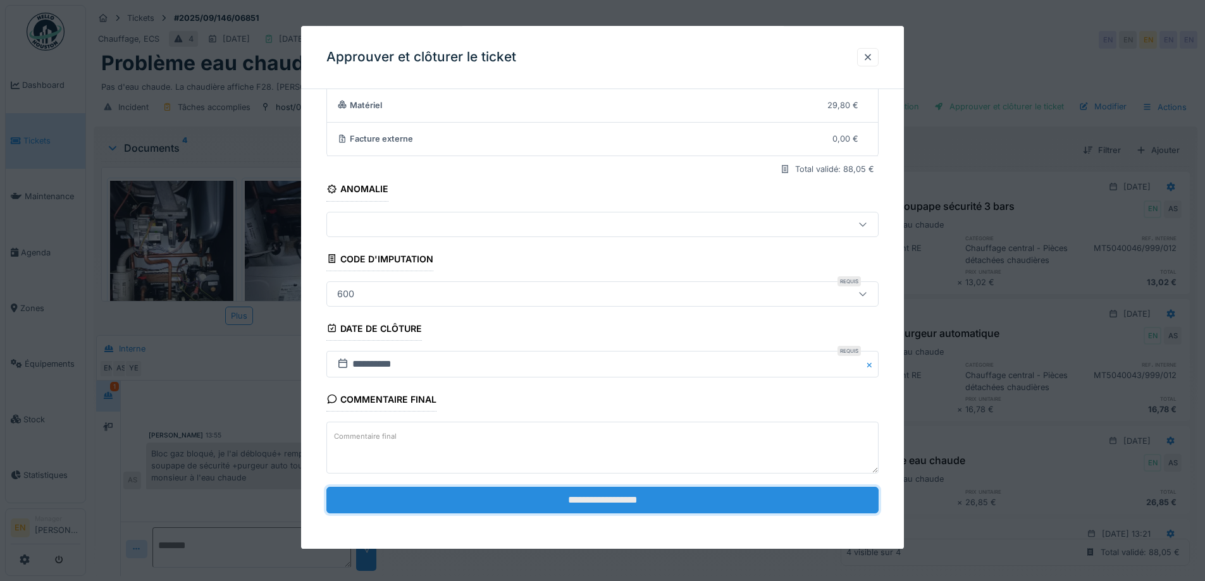
click at [634, 507] on input "**********" at bounding box center [602, 500] width 552 height 27
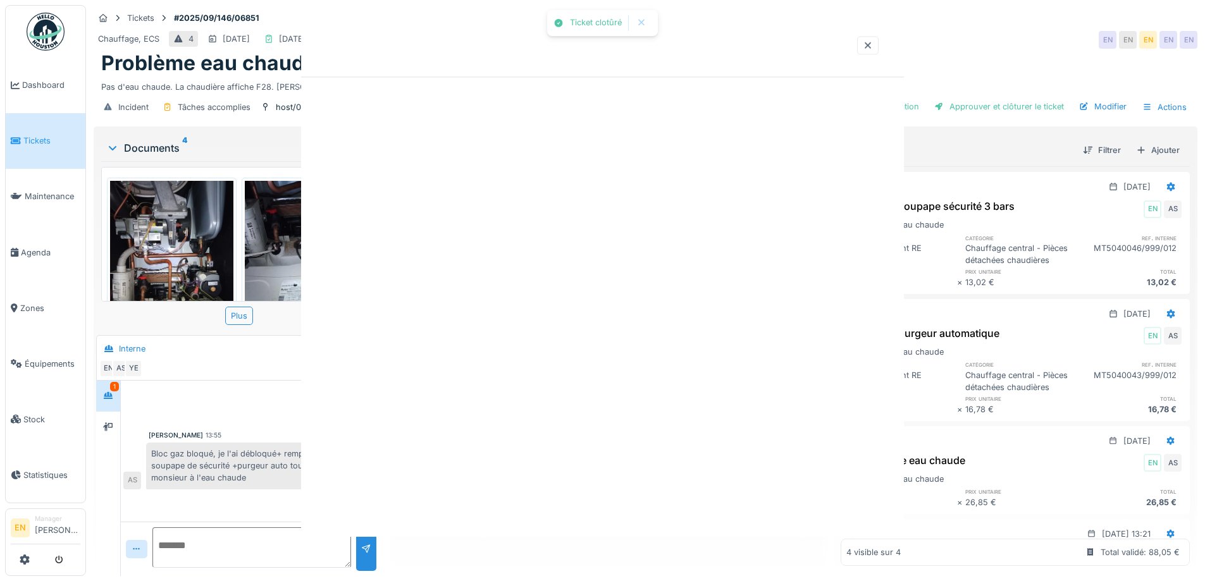
scroll to position [0, 0]
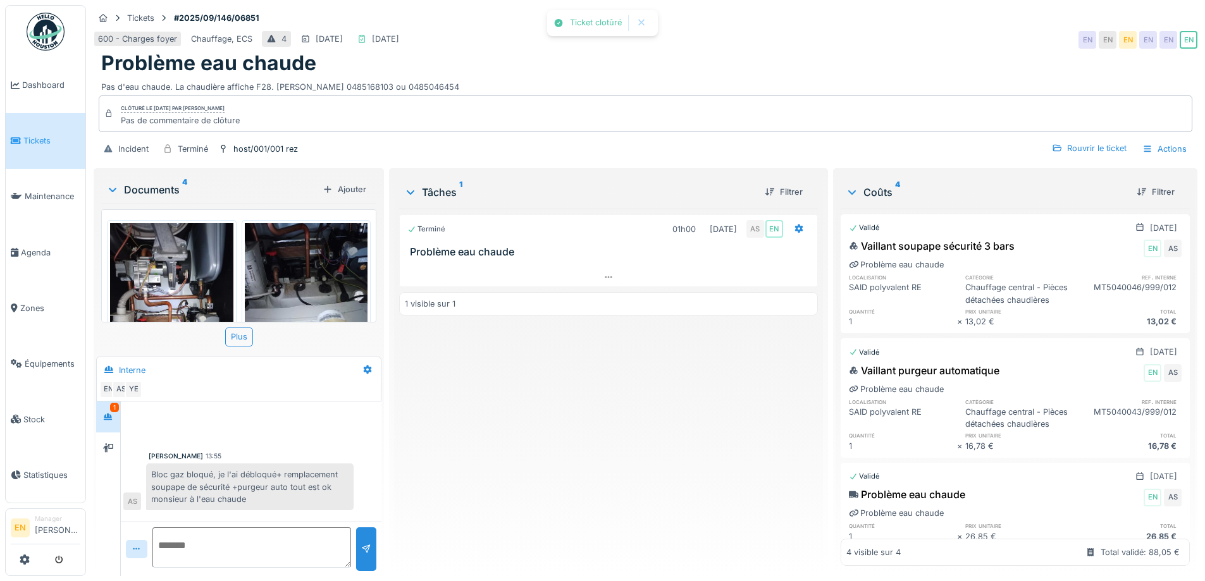
click at [634, 507] on div "Terminé 01h00 02/09/2025 AS EN Problème eau chaude 1 visible sur 1" at bounding box center [608, 387] width 418 height 357
click at [45, 36] on img at bounding box center [46, 32] width 38 height 38
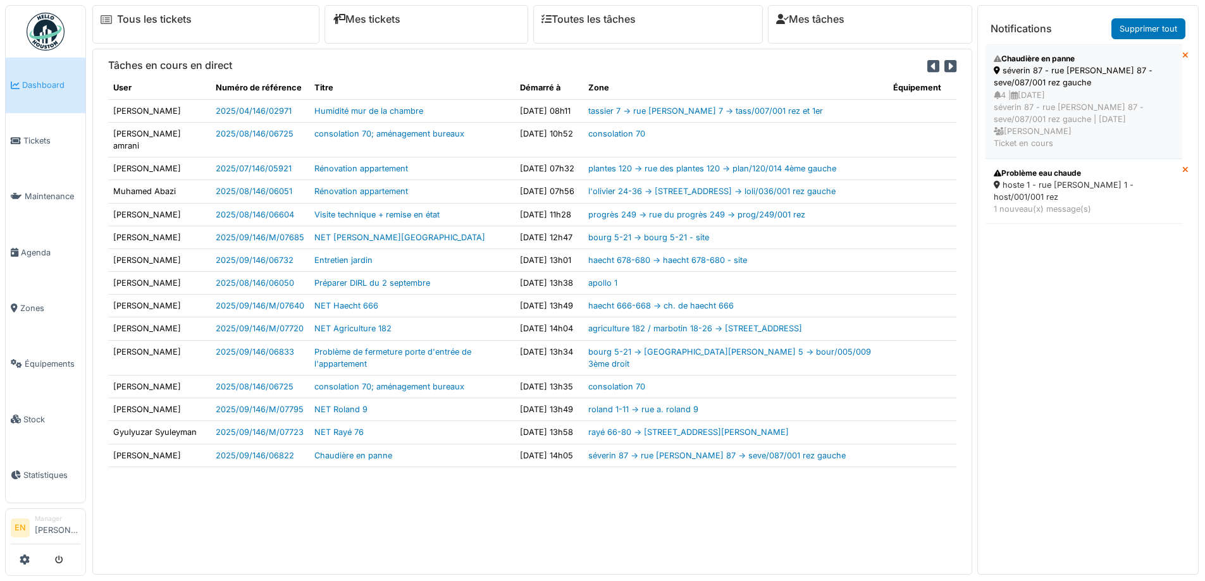
click at [1049, 73] on div "séverin 87 - rue [PERSON_NAME] 87 - seve/087/001 rez gauche" at bounding box center [1084, 77] width 180 height 24
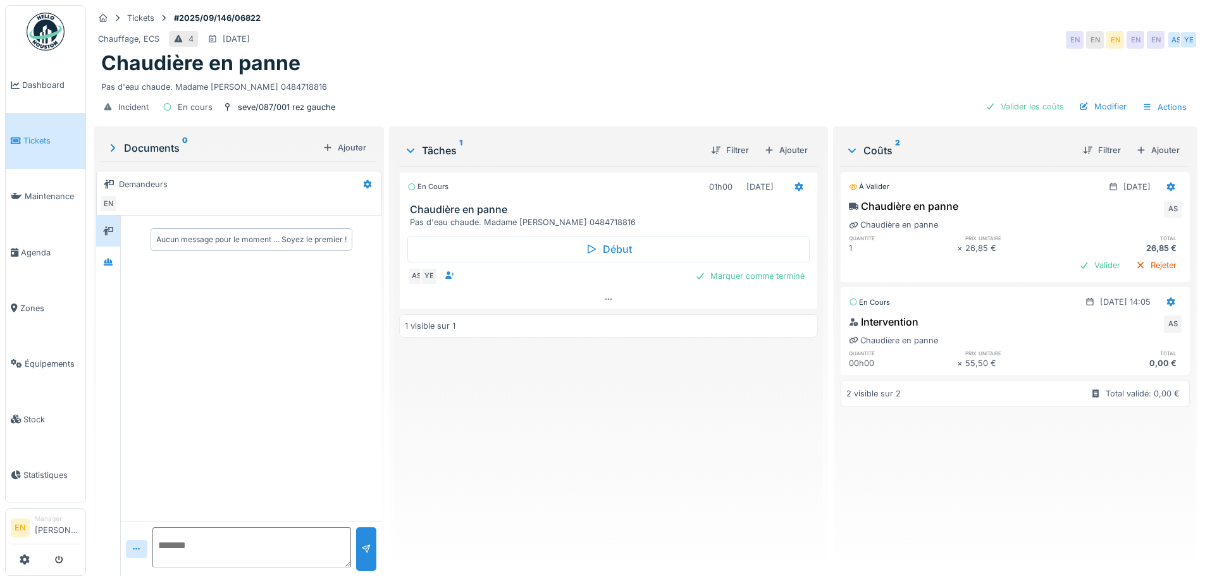
click at [42, 43] on img at bounding box center [46, 32] width 38 height 38
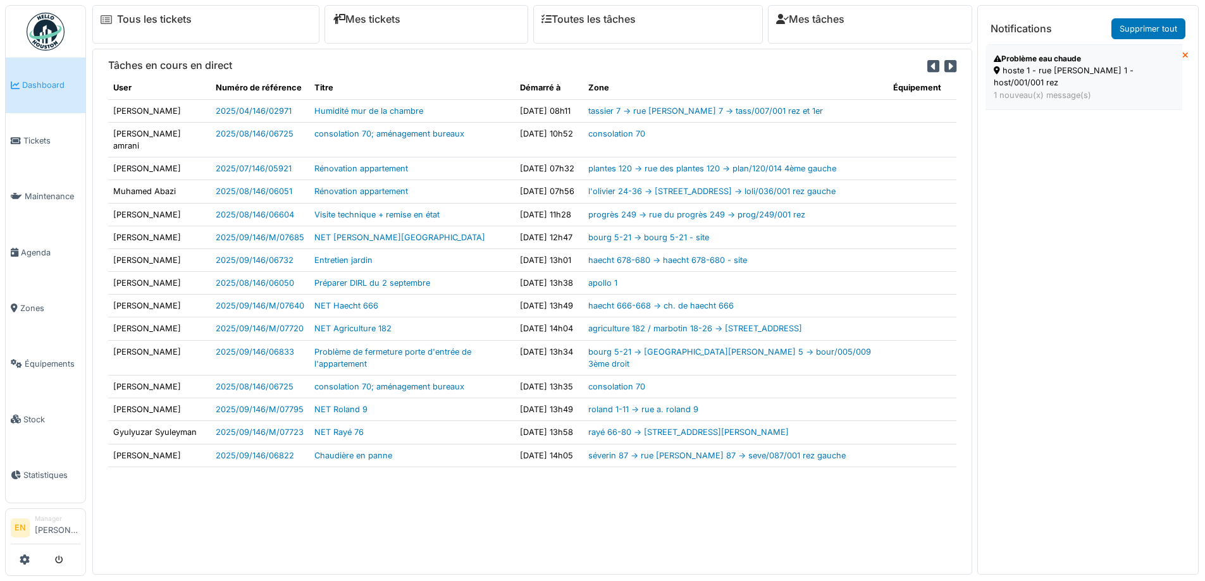
click at [1083, 63] on div "Problème eau chaude" at bounding box center [1084, 58] width 180 height 11
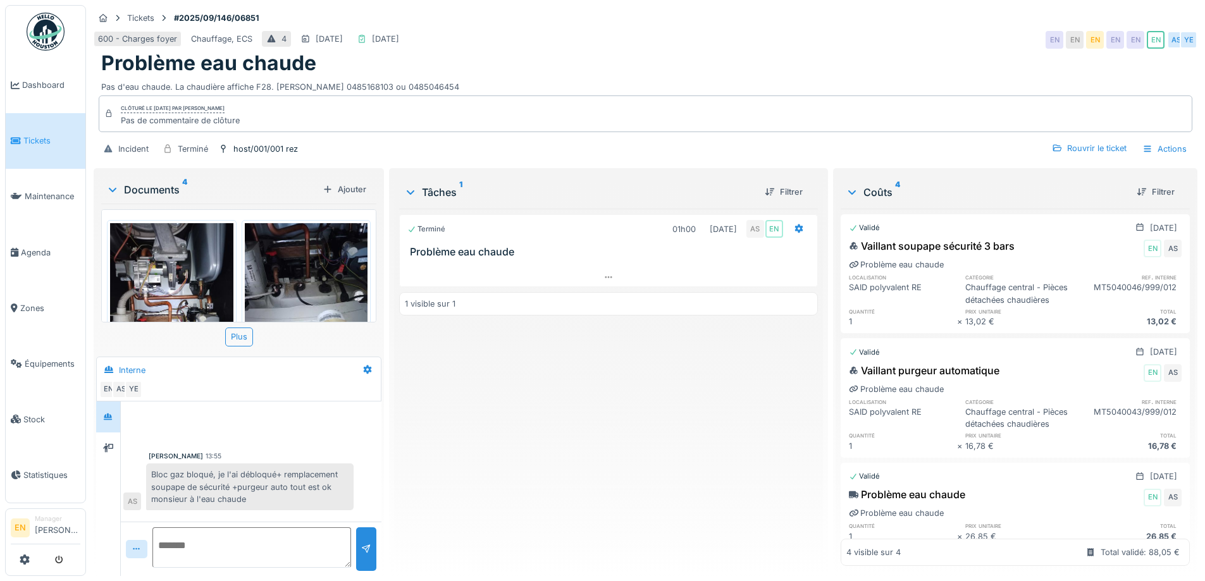
scroll to position [9, 0]
click at [43, 28] on img at bounding box center [46, 32] width 38 height 38
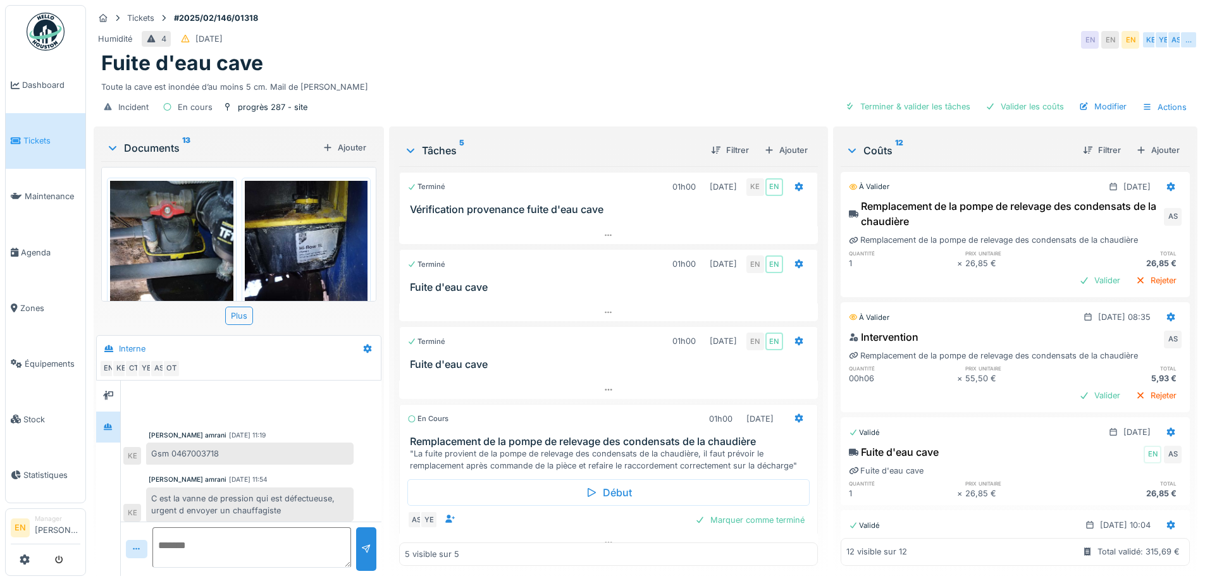
scroll to position [362, 0]
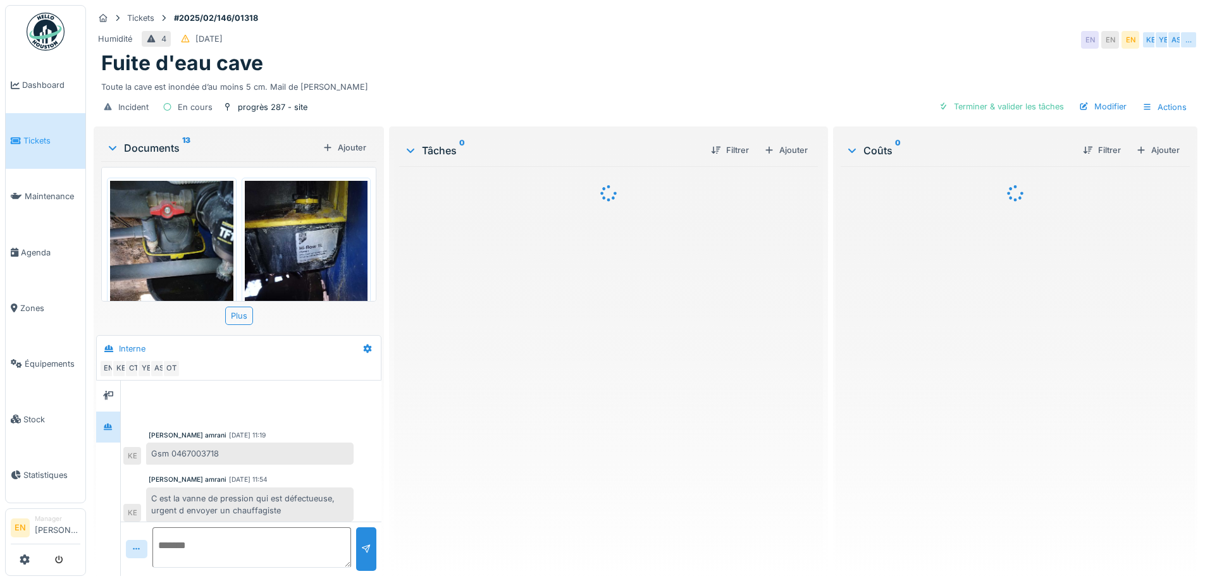
scroll to position [362, 0]
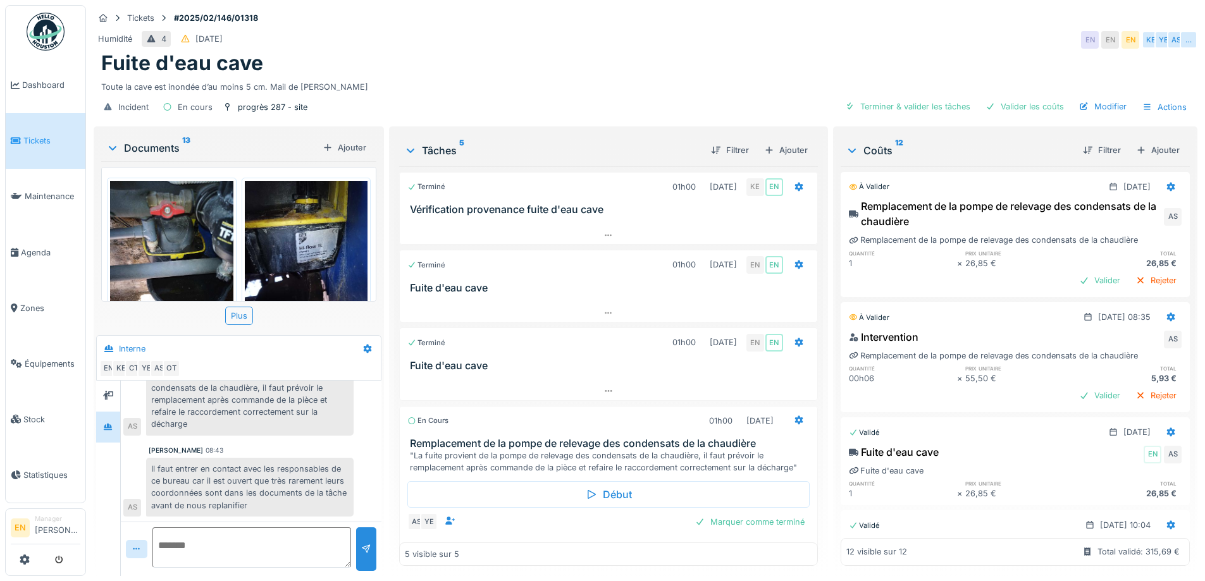
click at [843, 50] on div "Humidité 4 [DATE] EN EN EN KE YE AS …" at bounding box center [646, 39] width 1104 height 23
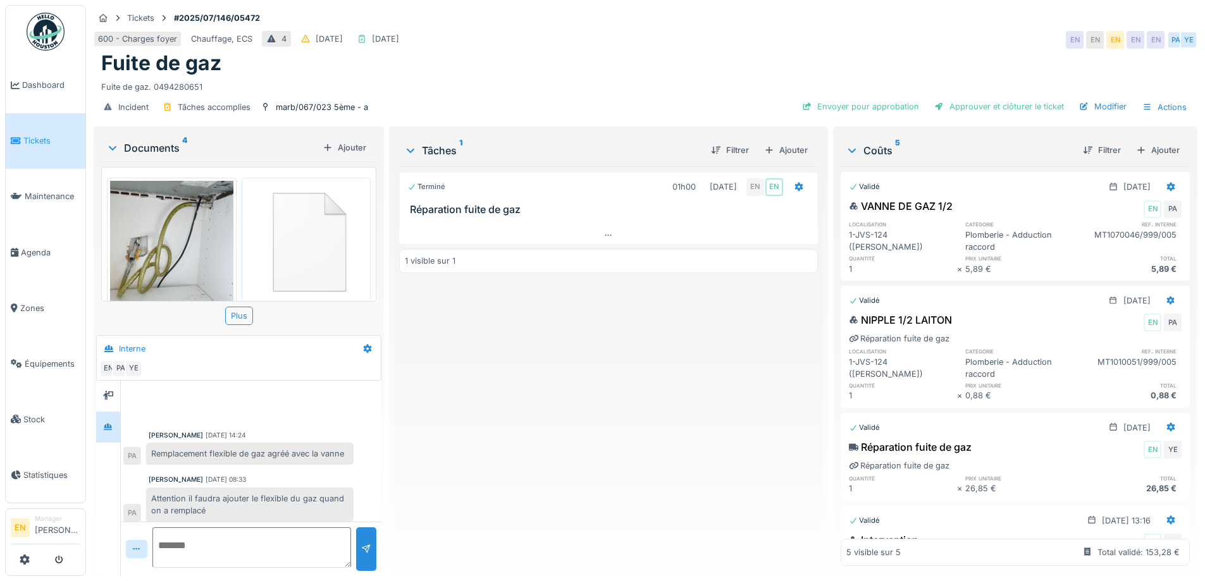
scroll to position [18, 0]
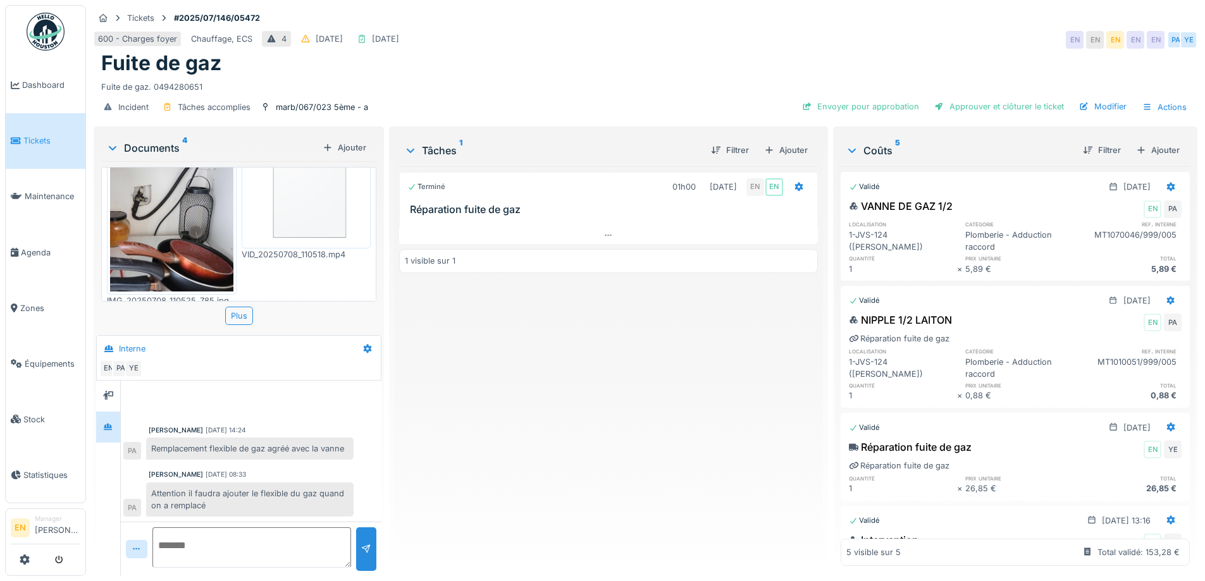
click at [561, 464] on div "Terminé 01h00 [DATE] EN EN Réparation fuite de gaz 1 visible sur 1" at bounding box center [608, 366] width 418 height 400
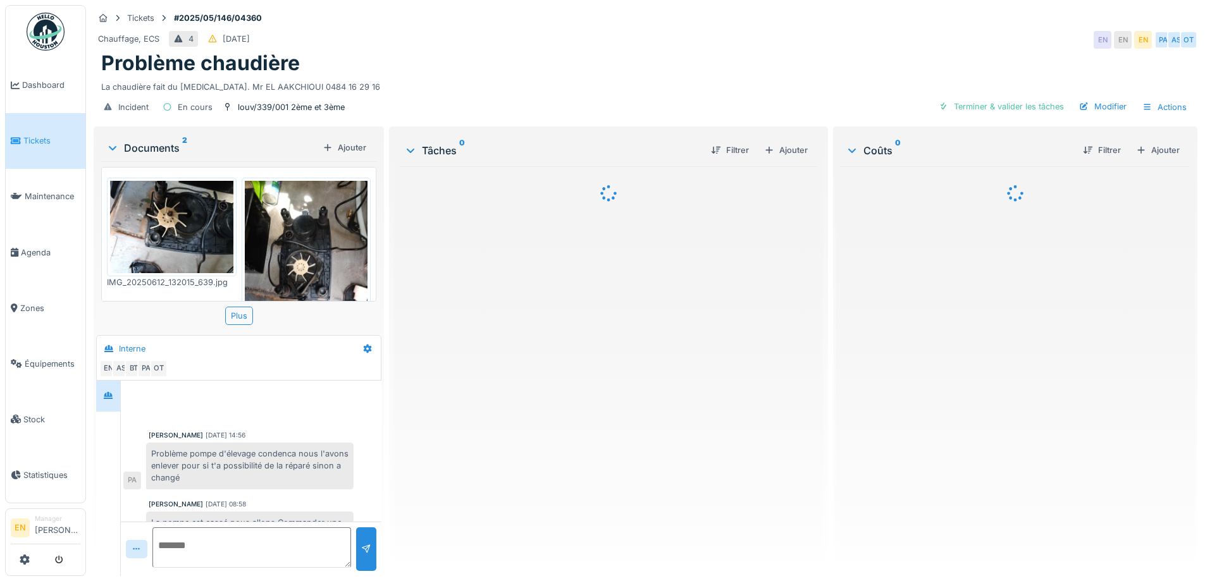
scroll to position [30, 0]
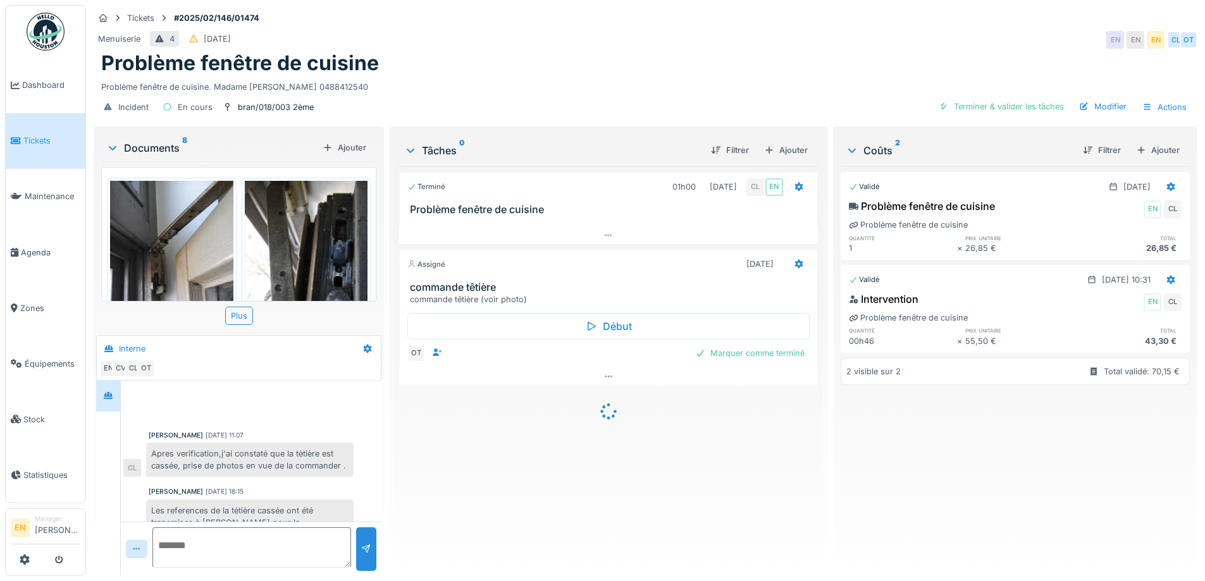
scroll to position [74, 0]
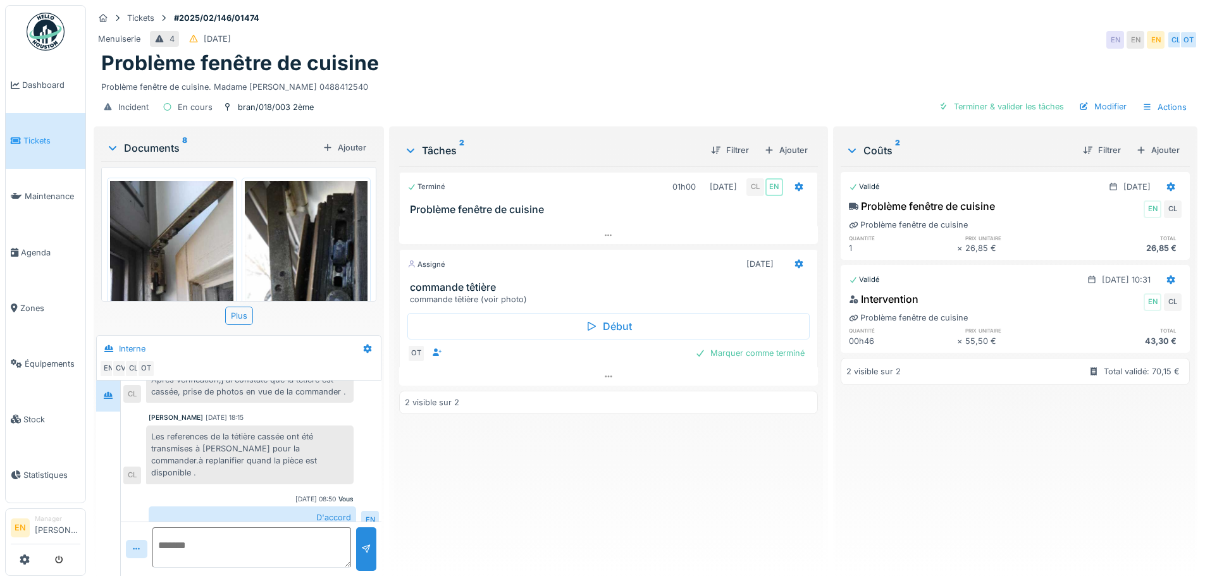
click at [481, 482] on div "Terminé 01h00 17/02/2025 CL EN Problème fenêtre de cuisine Assigné 29/08/2025 c…" at bounding box center [608, 366] width 418 height 400
click at [810, 26] on div "Tickets #2025/02/146/01474" at bounding box center [646, 18] width 1104 height 16
drag, startPoint x: 406, startPoint y: 286, endPoint x: 504, endPoint y: 286, distance: 98.0
click at [508, 287] on div "commande têtière commande têtière (voir photo)" at bounding box center [608, 293] width 417 height 24
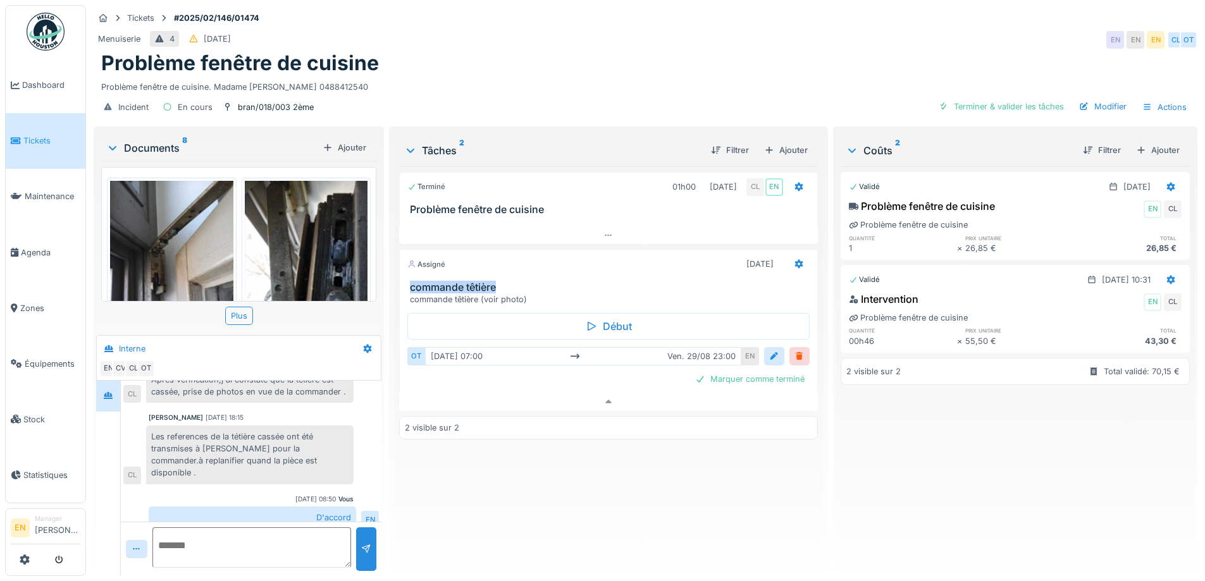
copy h3 "commande têtière"
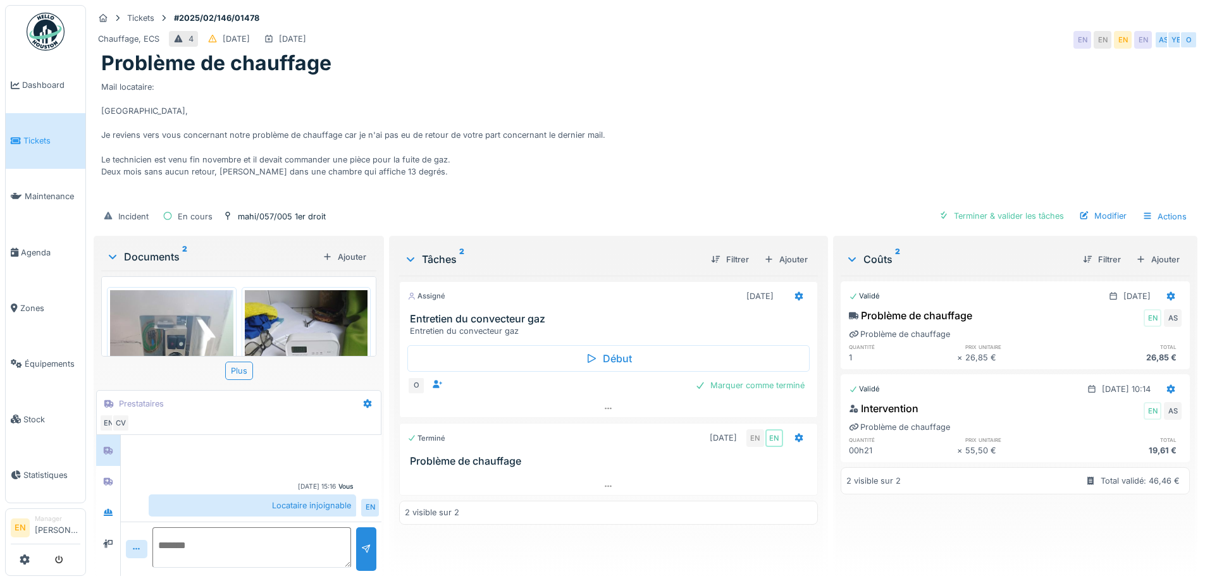
scroll to position [9, 0]
click at [104, 508] on div at bounding box center [108, 513] width 10 height 12
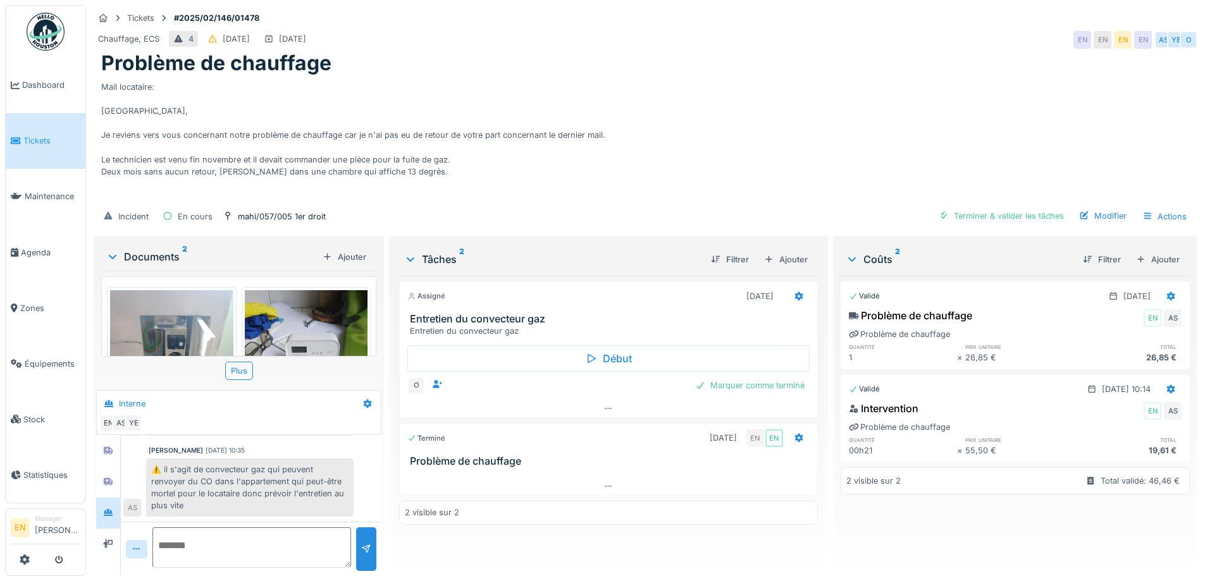
click at [670, 147] on div "Mail locataire: [GEOGRAPHIC_DATA], Je reviens vers vous concernant notre problè…" at bounding box center [645, 139] width 1088 height 126
click at [768, 166] on div "Mail locataire: [GEOGRAPHIC_DATA], Je reviens vers vous concernant notre problè…" at bounding box center [645, 139] width 1088 height 126
click at [817, 385] on div "Tâches 2 Filtrer Ajouter Assigné [DATE] Entretien du convecteur gaz Entretien d…" at bounding box center [608, 407] width 438 height 343
drag, startPoint x: 791, startPoint y: 286, endPoint x: 802, endPoint y: 290, distance: 11.4
click at [794, 292] on icon at bounding box center [799, 296] width 10 height 8
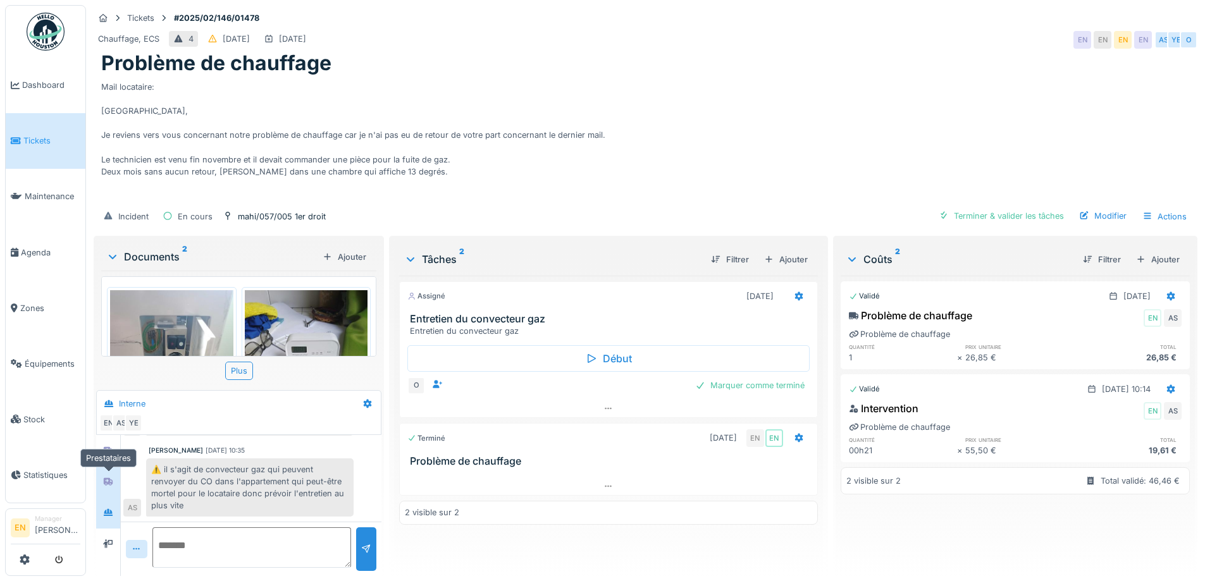
click at [108, 482] on div at bounding box center [108, 481] width 19 height 21
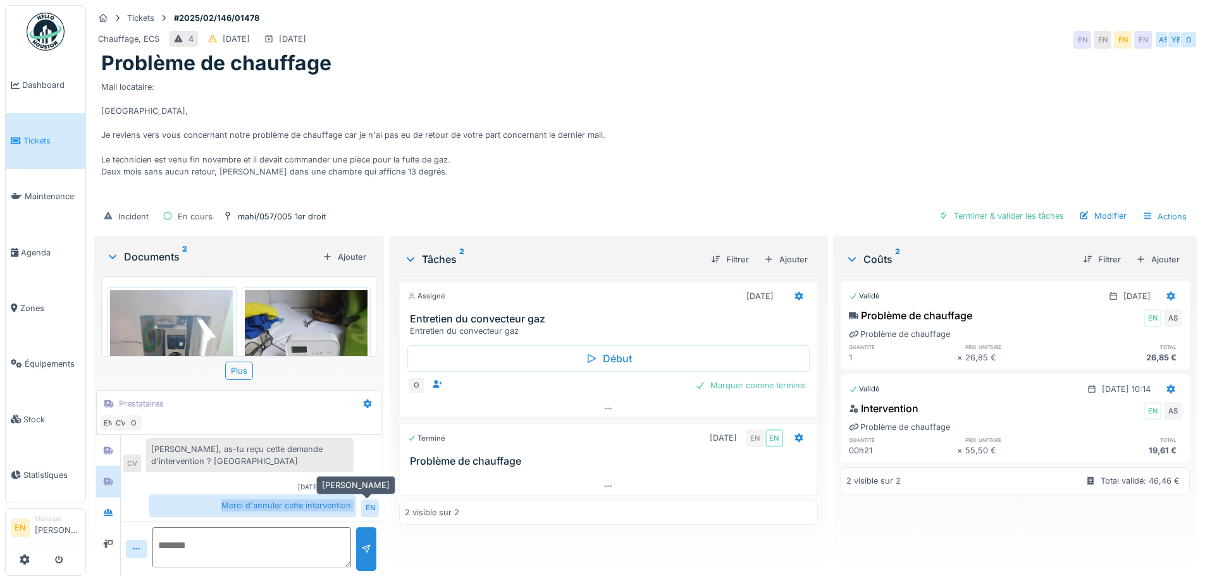
drag, startPoint x: 219, startPoint y: 494, endPoint x: 366, endPoint y: 503, distance: 146.4
click at [366, 503] on div "Merci d'annuler cette intervention EN" at bounding box center [264, 506] width 230 height 22
copy div "Merci d'annuler cette intervention EN"
click at [255, 538] on textarea at bounding box center [251, 547] width 199 height 40
paste textarea "**********"
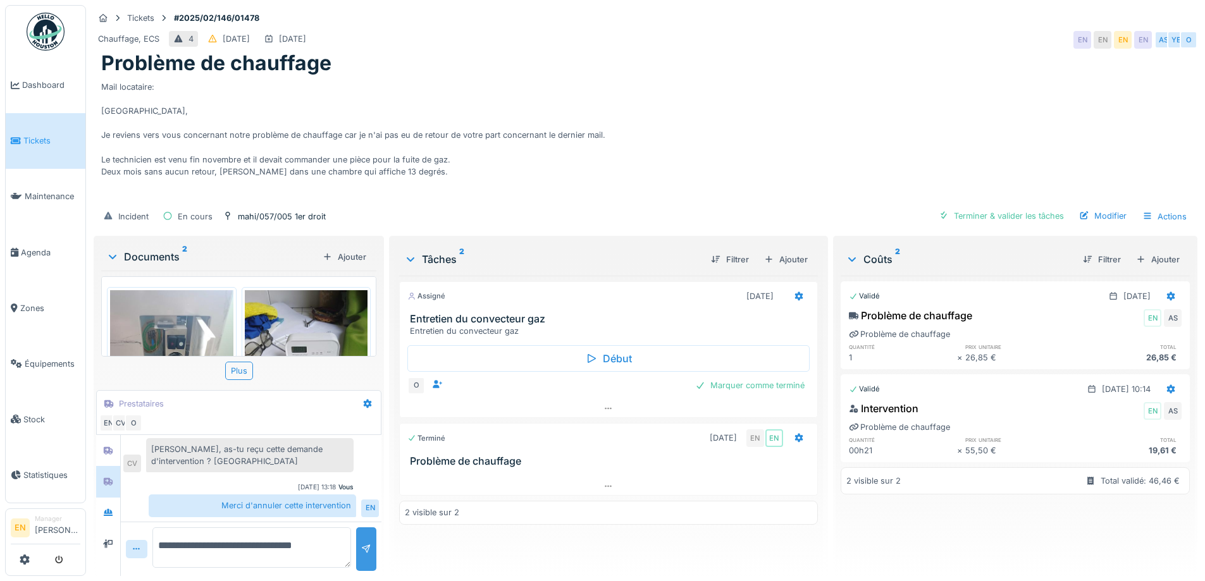
type textarea "**********"
click at [367, 546] on div at bounding box center [366, 549] width 20 height 44
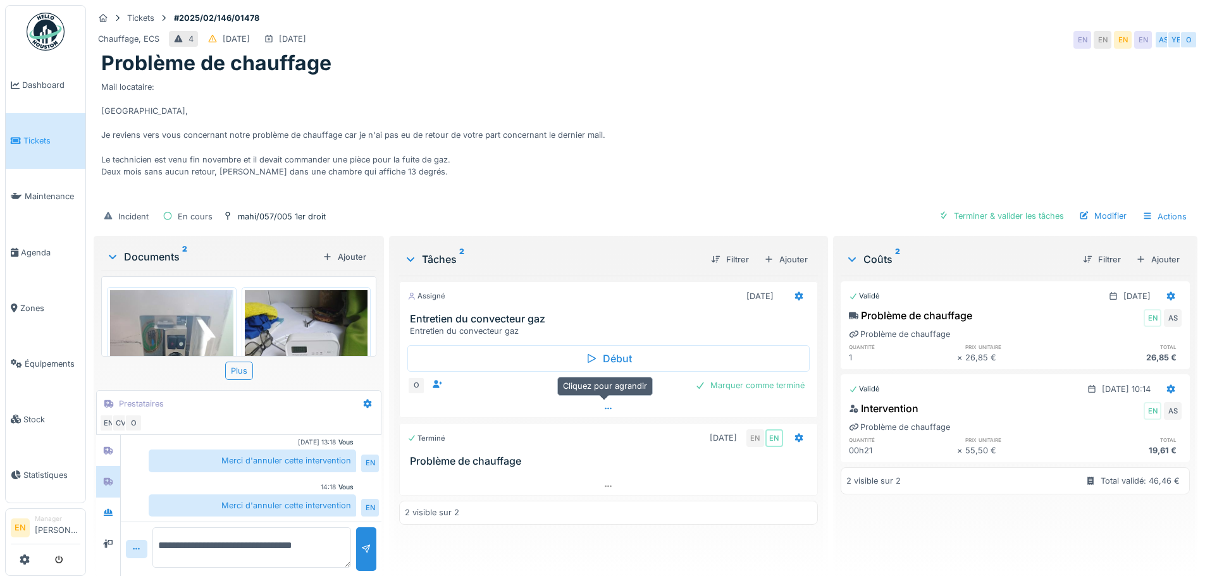
click at [607, 400] on div at bounding box center [608, 409] width 417 height 18
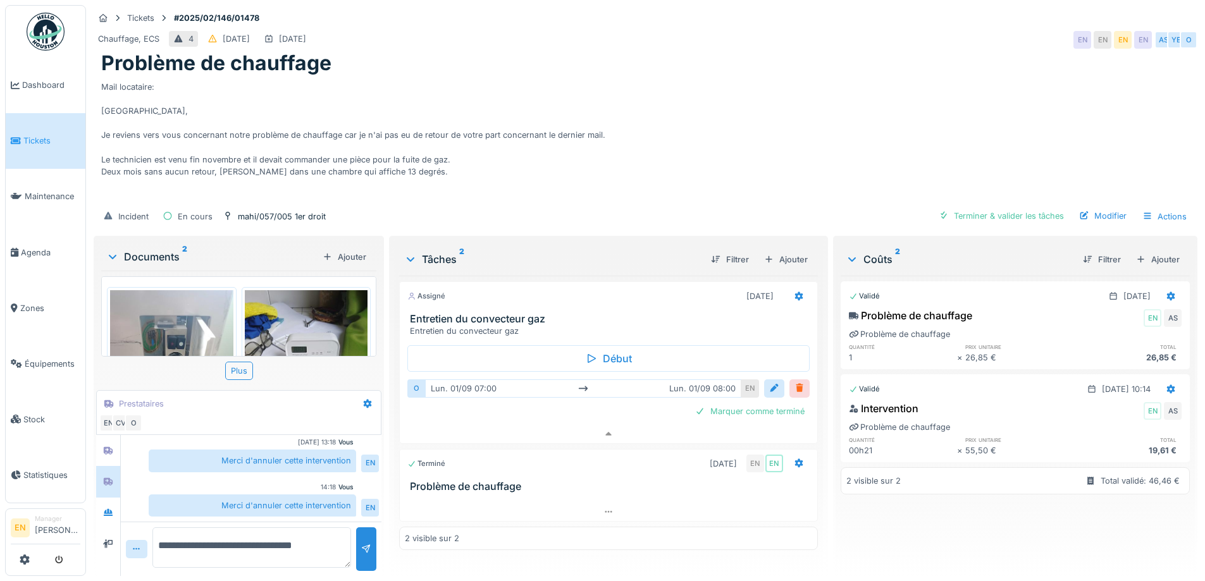
click at [794, 383] on div at bounding box center [799, 389] width 10 height 12
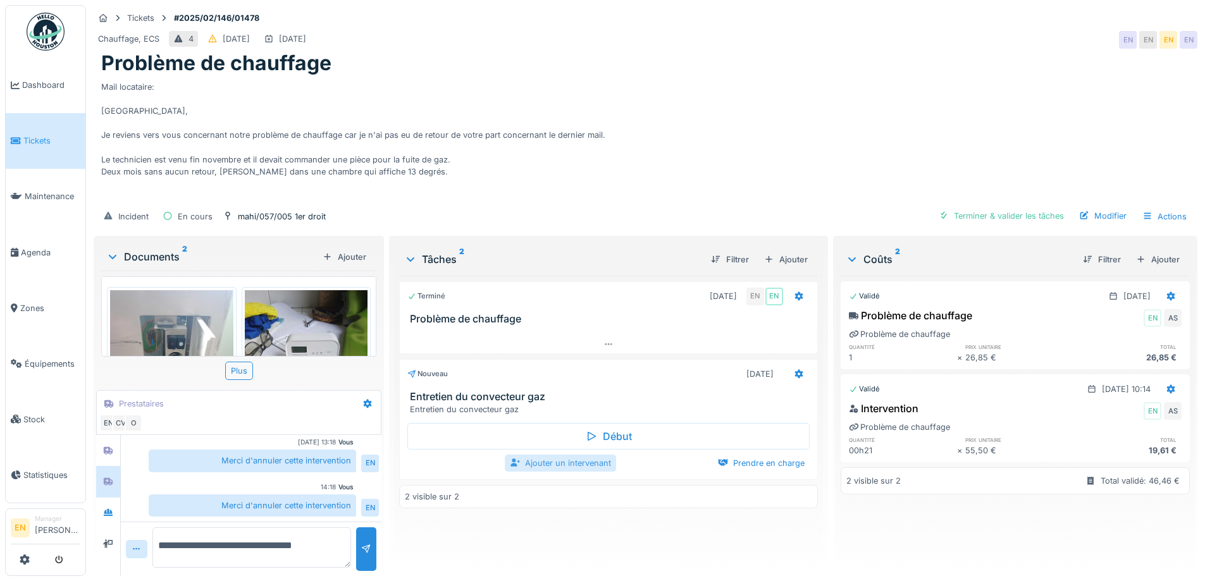
click at [572, 456] on div "Ajouter un intervenant" at bounding box center [560, 463] width 111 height 17
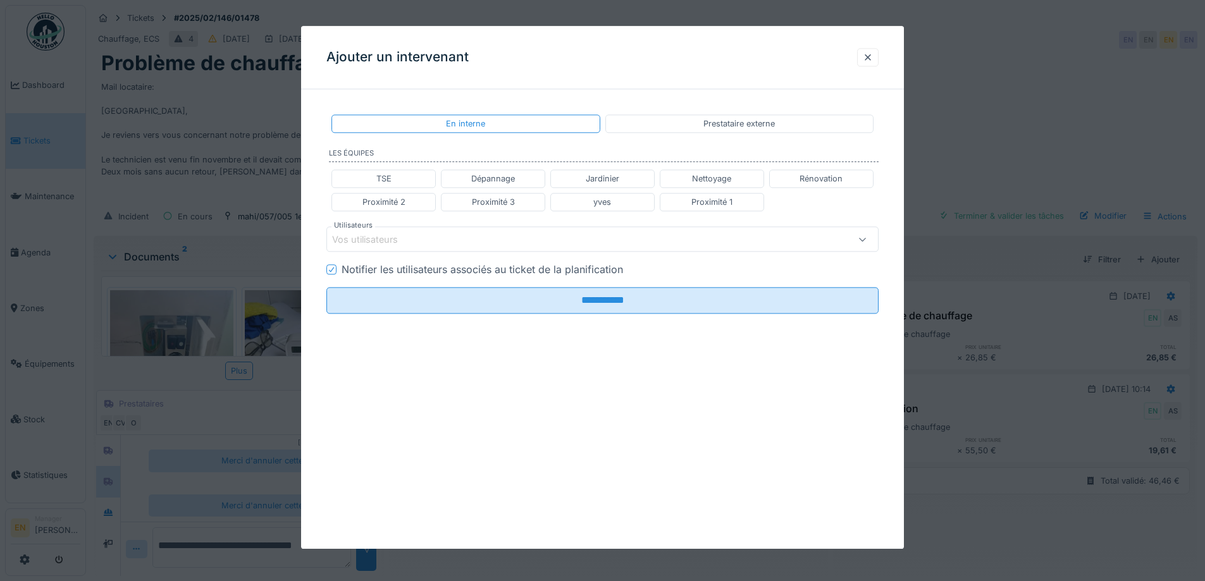
click at [399, 235] on div "Vos utilisateurs" at bounding box center [373, 240] width 83 height 14
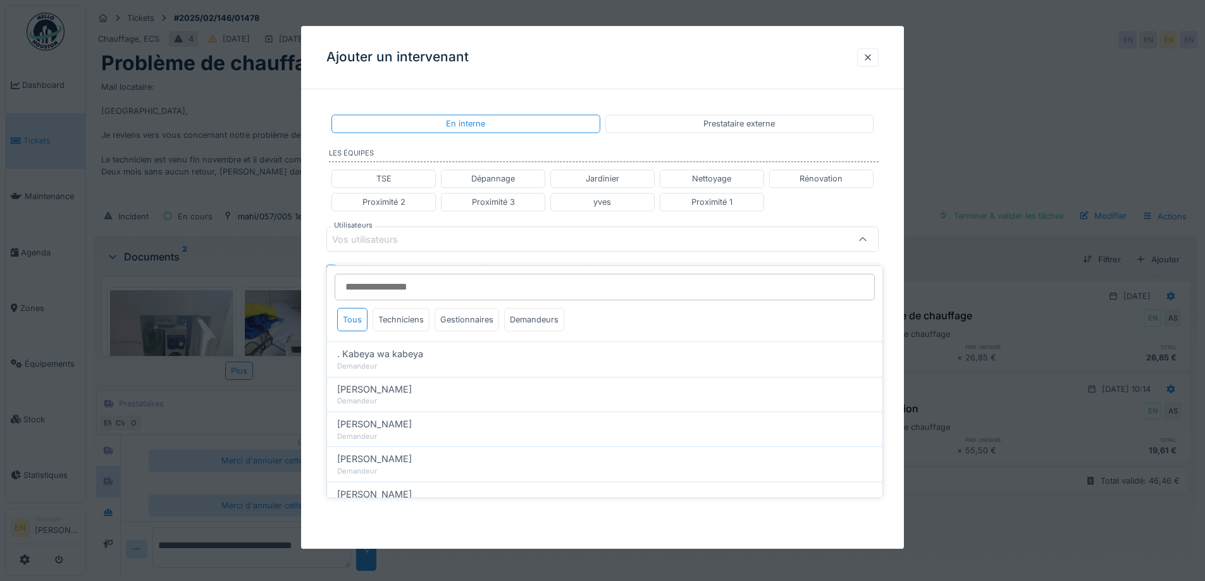
click at [394, 242] on div "Vos utilisateurs" at bounding box center [373, 240] width 83 height 14
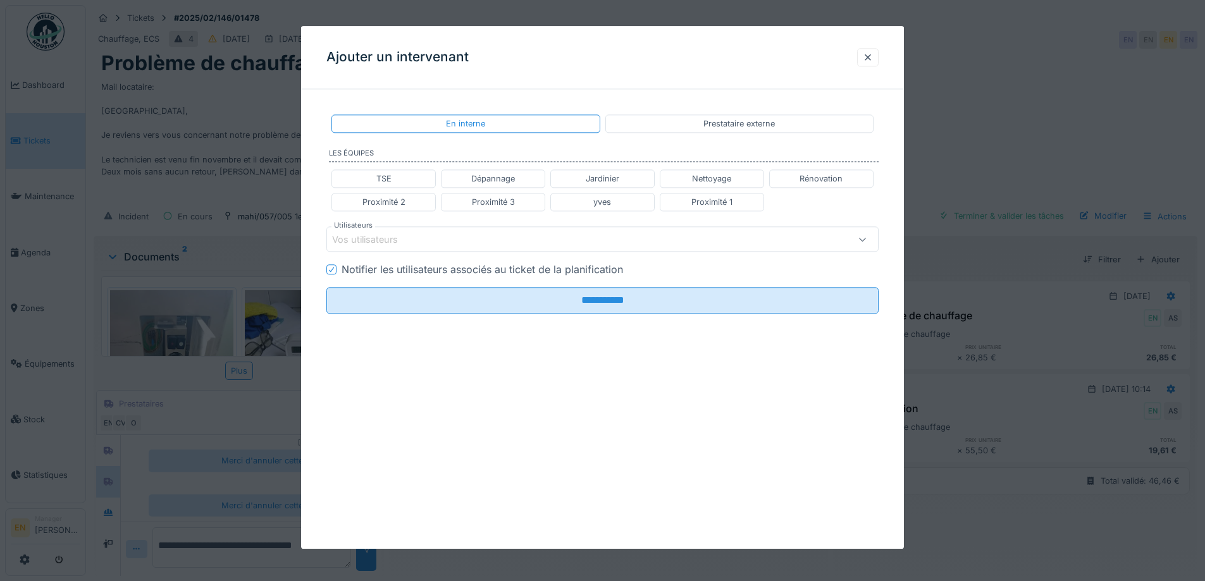
click at [407, 233] on div "Vos utilisateurs" at bounding box center [373, 240] width 83 height 14
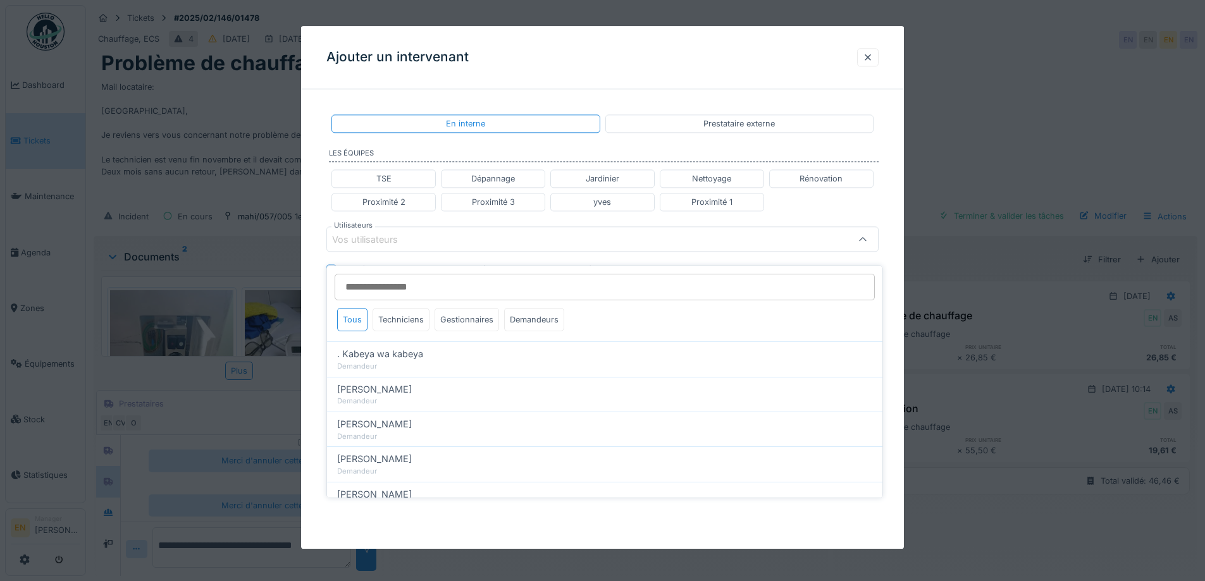
click at [398, 285] on input "Utilisateurs" at bounding box center [605, 287] width 540 height 27
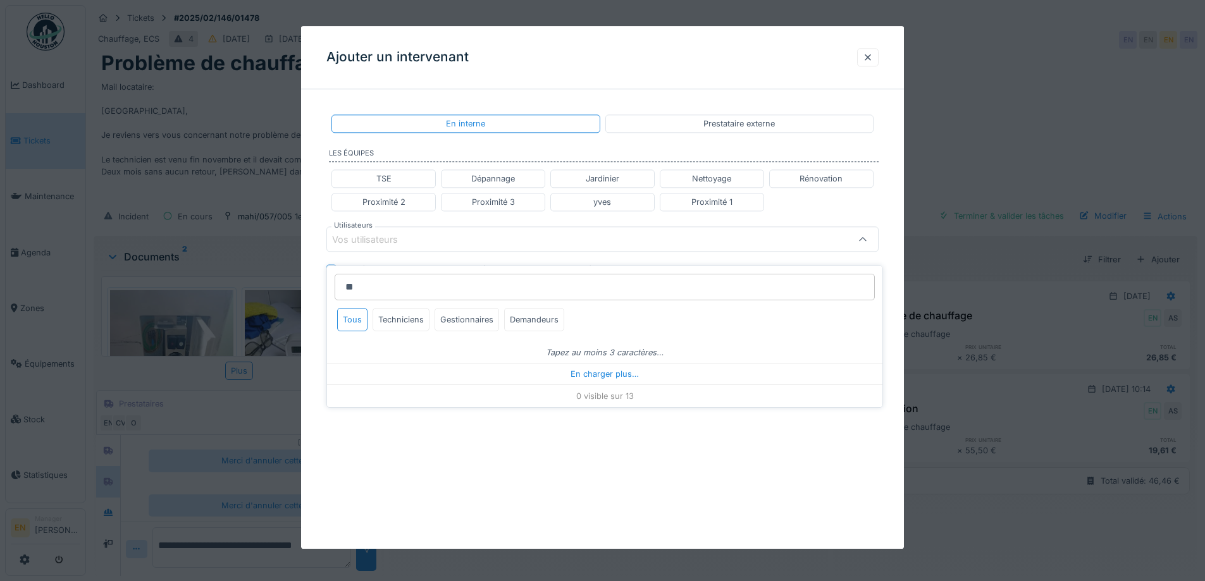
type input "*"
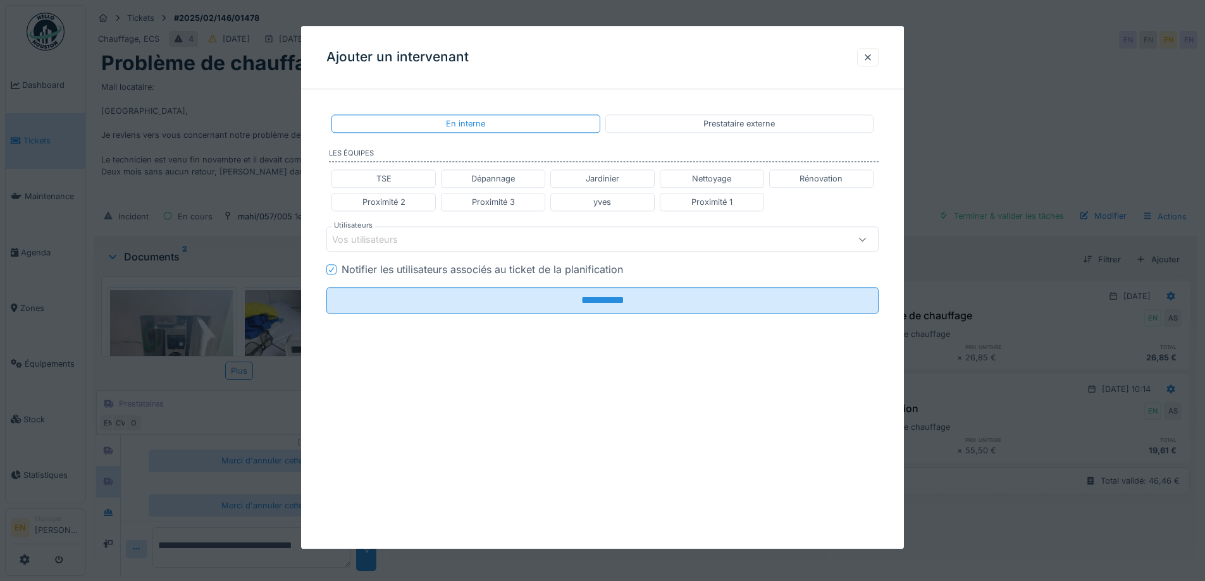
click at [730, 121] on div "Prestataire externe" at bounding box center [738, 124] width 71 height 12
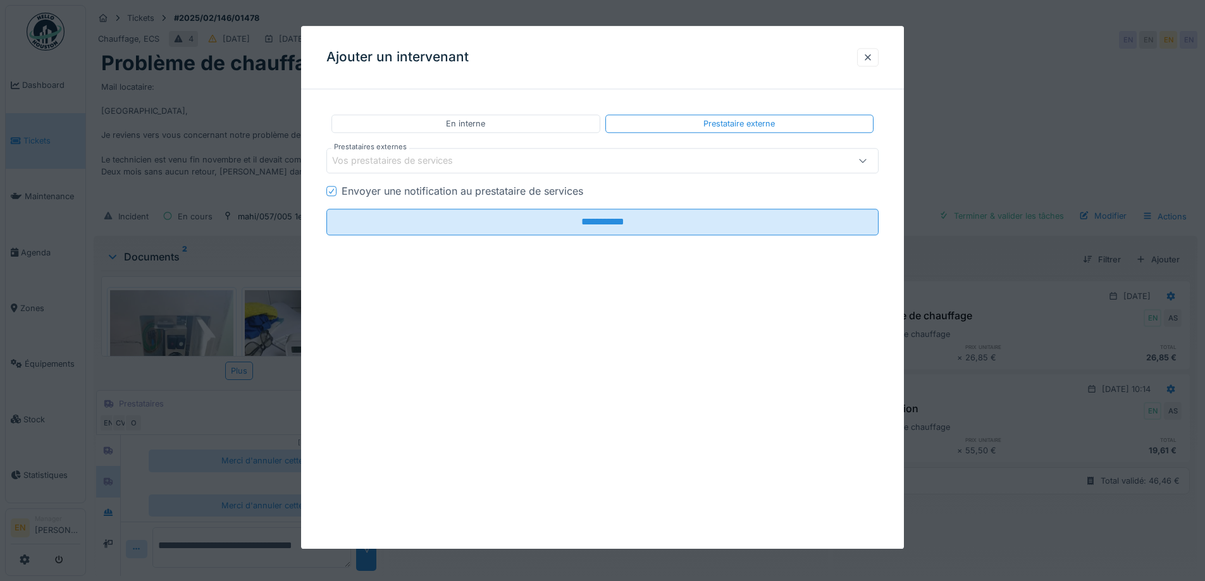
click at [400, 158] on div "Vos prestataires de services" at bounding box center [401, 161] width 139 height 14
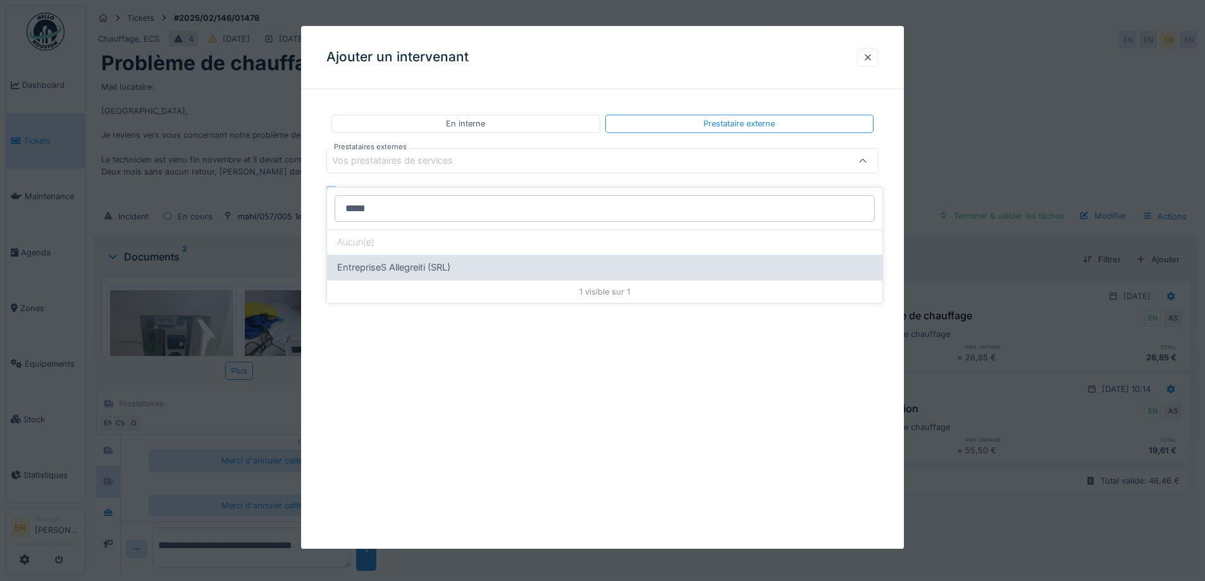
type input "*****"
click at [414, 261] on span "EntrepriseS Allegreiti (SRL)" at bounding box center [393, 268] width 113 height 14
type input "*****"
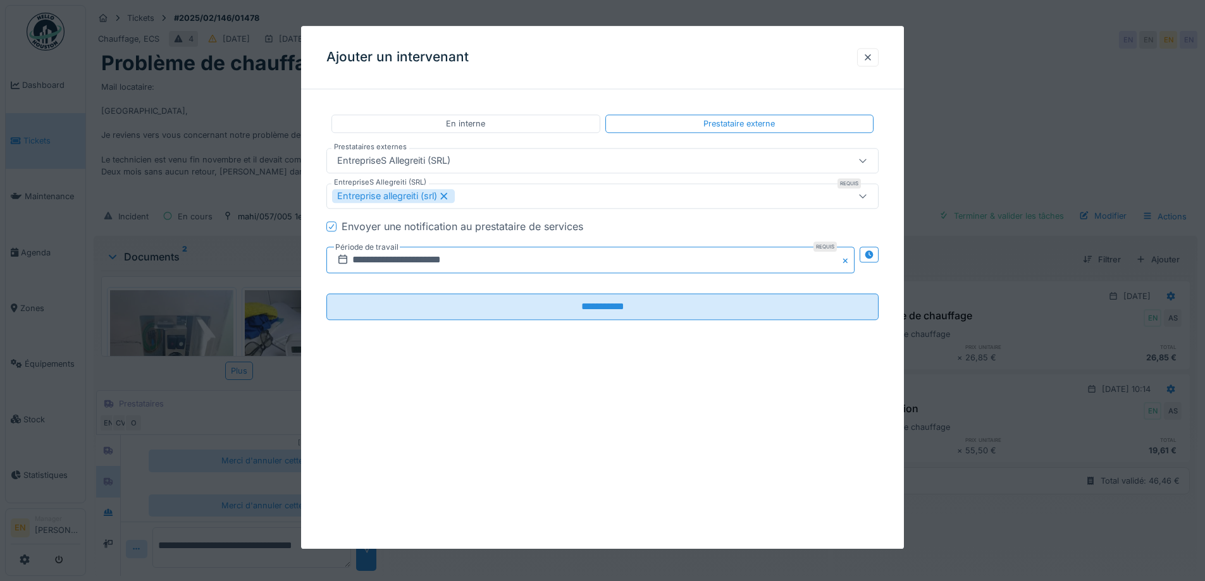
click at [377, 258] on input "**********" at bounding box center [590, 260] width 528 height 27
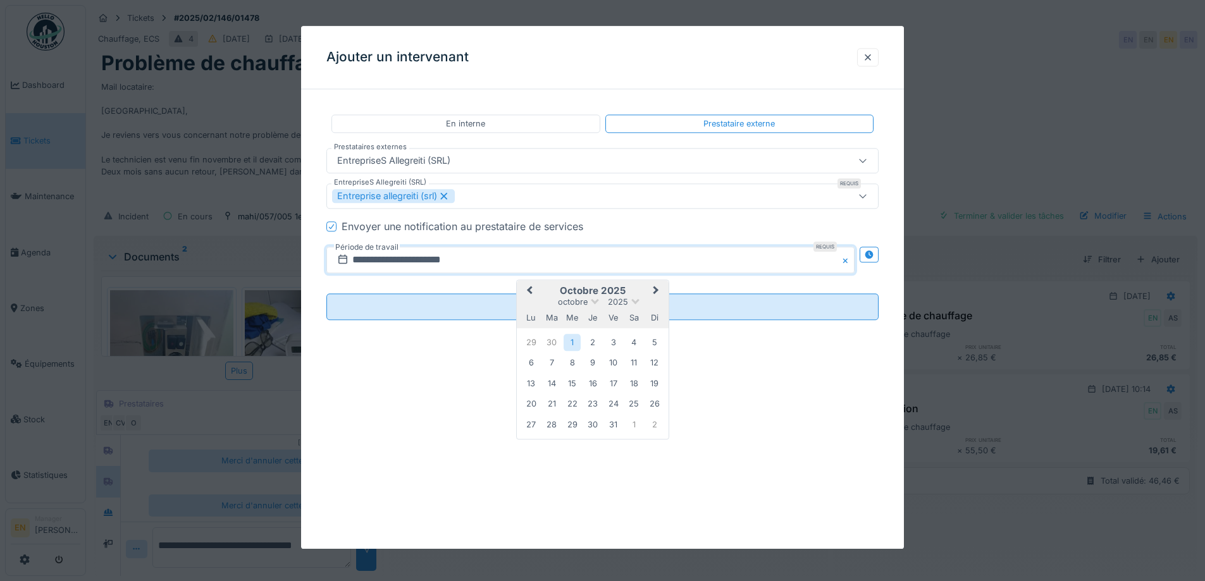
click at [529, 285] on button "Previous Month" at bounding box center [528, 292] width 20 height 20
click at [552, 342] on div "2" at bounding box center [551, 343] width 17 height 18
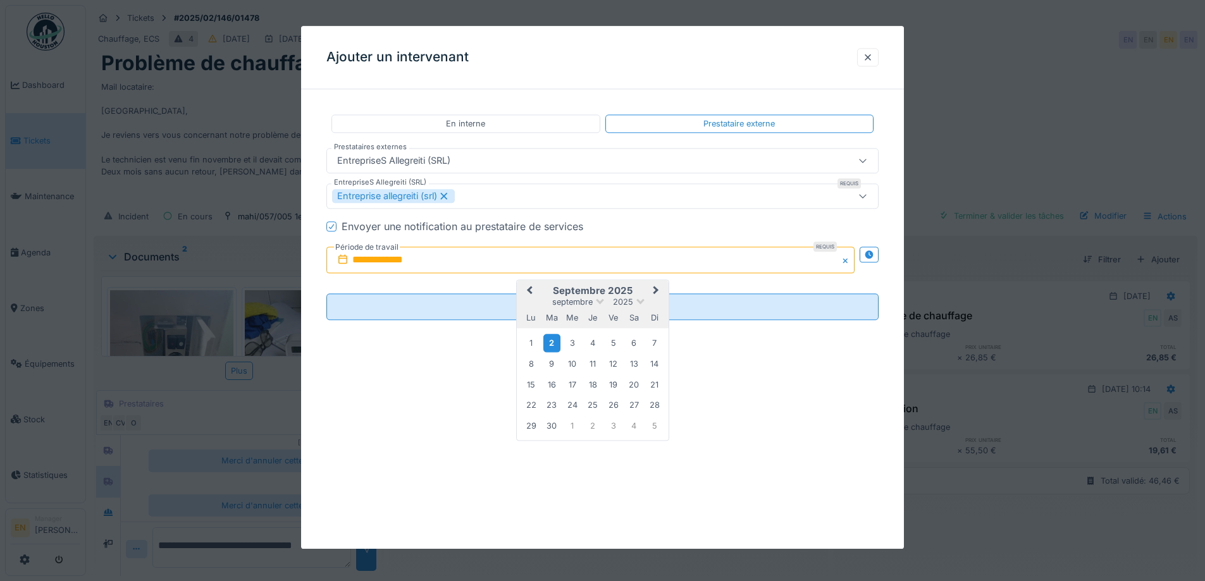
click at [552, 342] on div "2" at bounding box center [551, 343] width 17 height 18
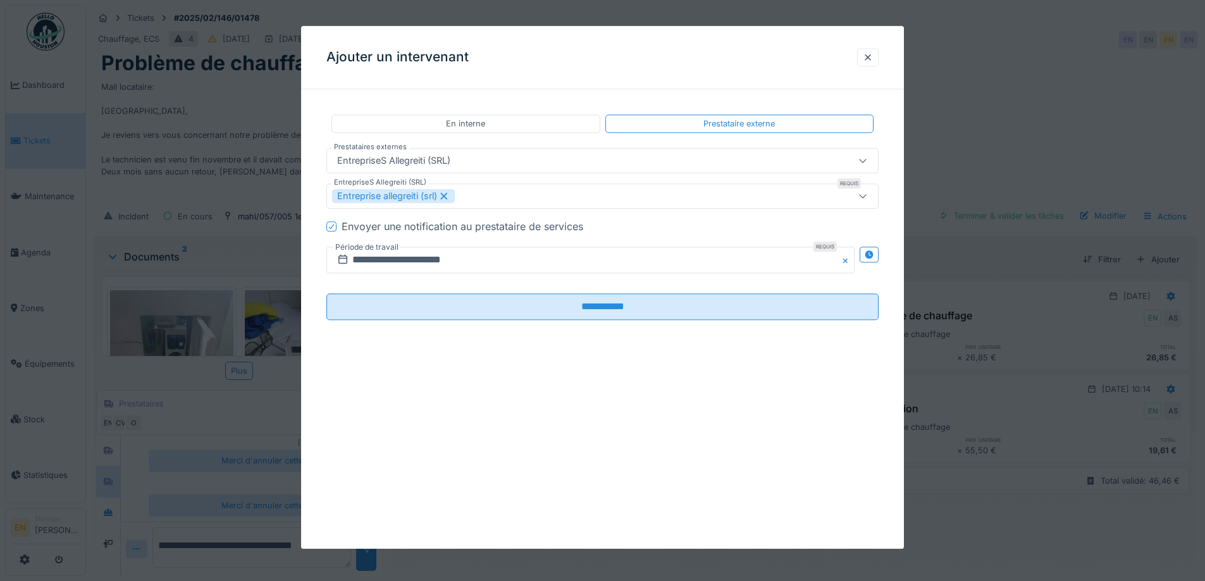
click at [552, 342] on div "**********" at bounding box center [602, 227] width 603 height 256
click at [586, 387] on div "**********" at bounding box center [602, 287] width 603 height 523
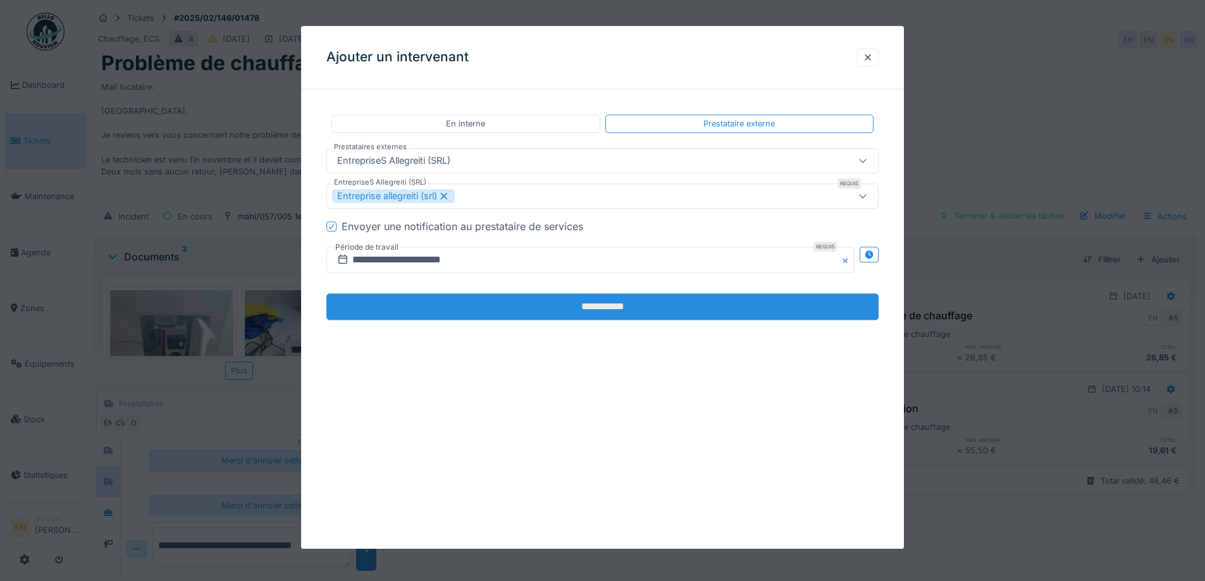
click at [591, 307] on input "**********" at bounding box center [602, 307] width 552 height 27
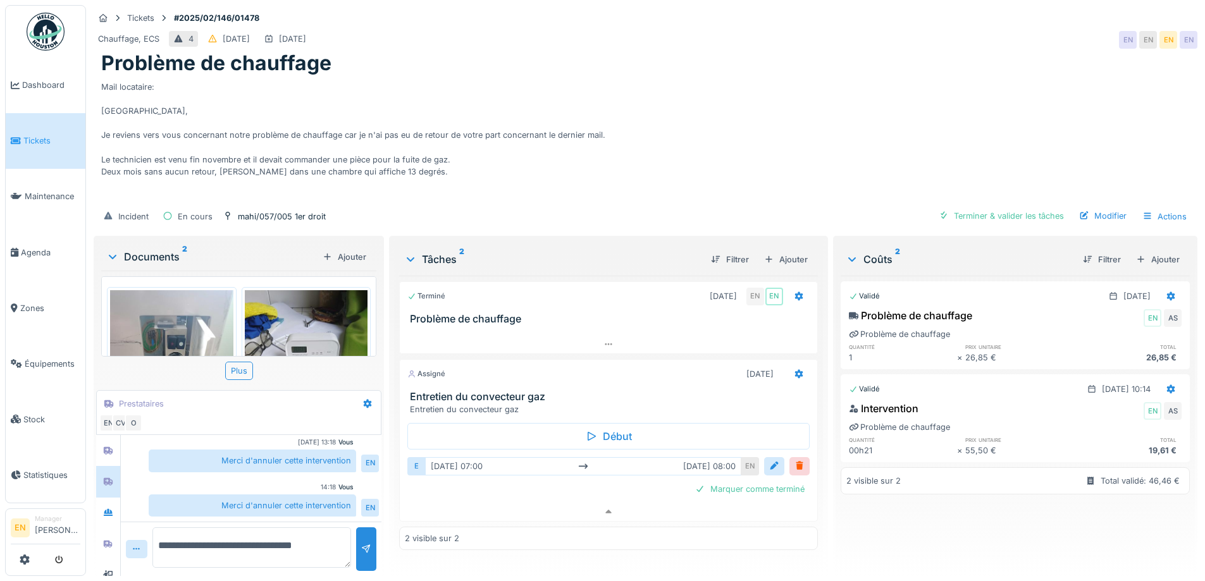
scroll to position [116, 0]
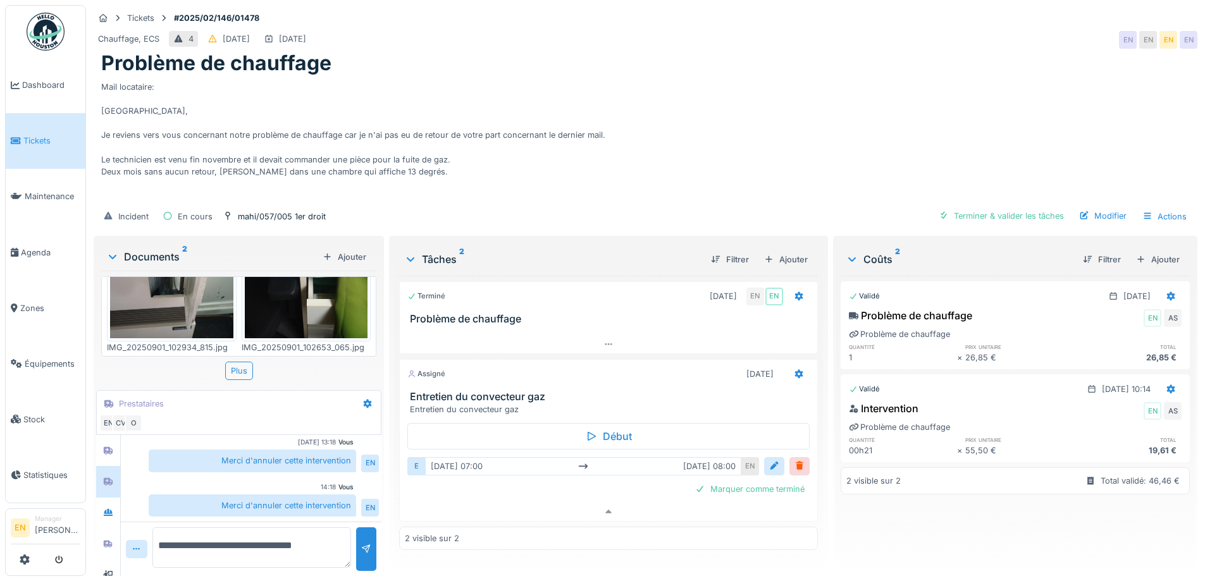
drag, startPoint x: 259, startPoint y: 484, endPoint x: 266, endPoint y: 482, distance: 7.2
click at [258, 495] on div "Merci d'annuler cette intervention" at bounding box center [252, 506] width 207 height 22
click at [324, 483] on div "14:18" at bounding box center [328, 487] width 15 height 9
click at [844, 106] on div "Mail locataire: Bonjour, Je reviens vers vous concernant notre problème de chau…" at bounding box center [645, 139] width 1088 height 126
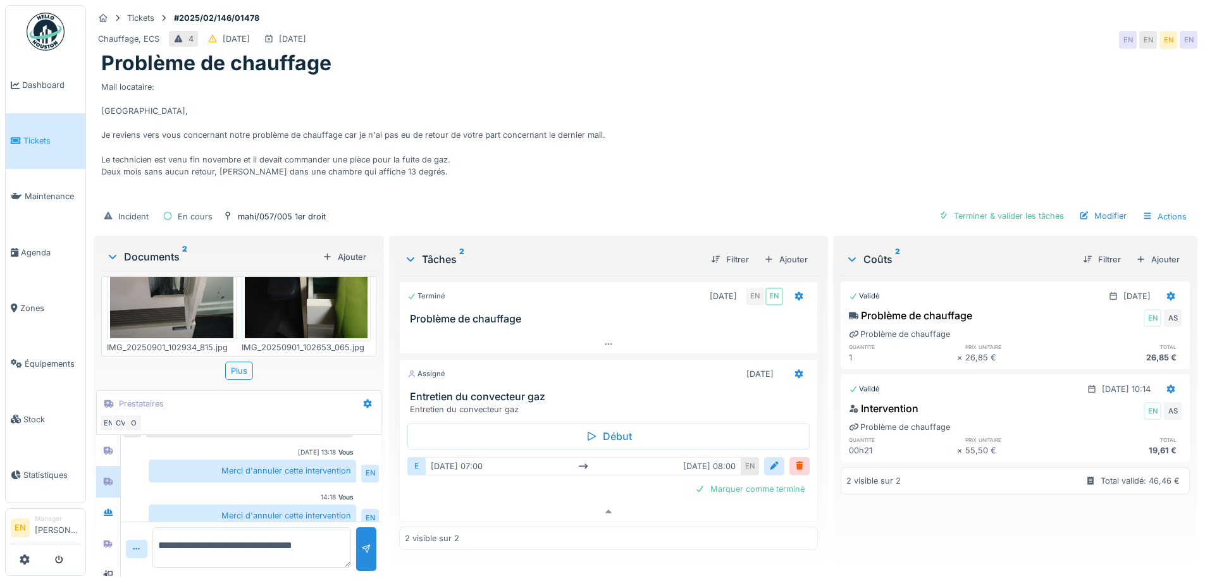
scroll to position [105, 0]
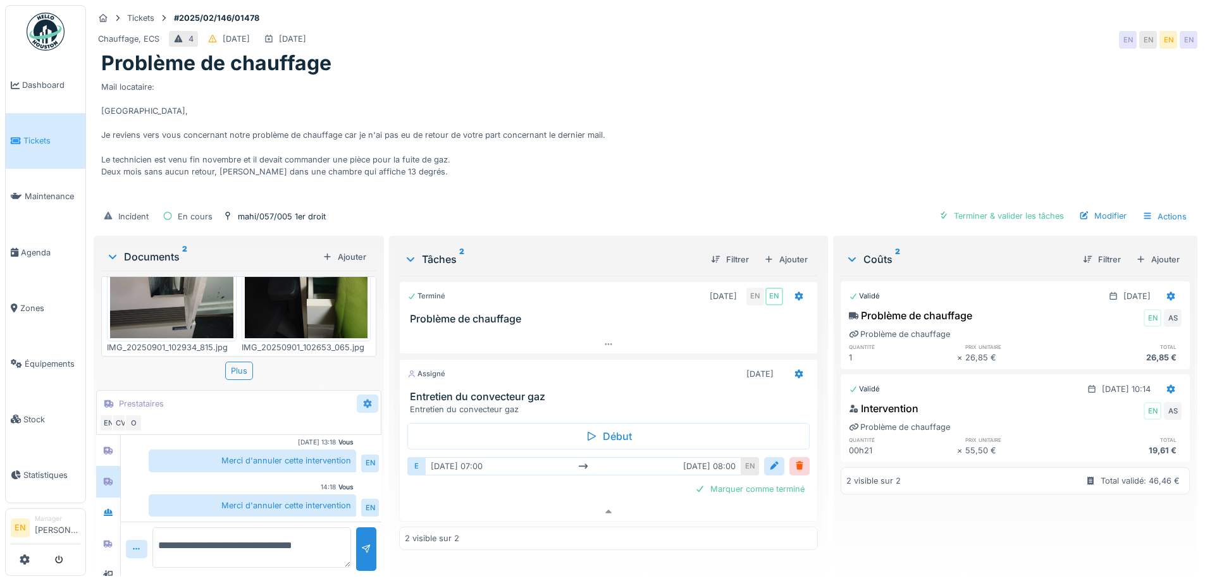
click at [371, 395] on div at bounding box center [368, 404] width 22 height 18
click at [388, 422] on div "Modifier" at bounding box center [416, 431] width 118 height 19
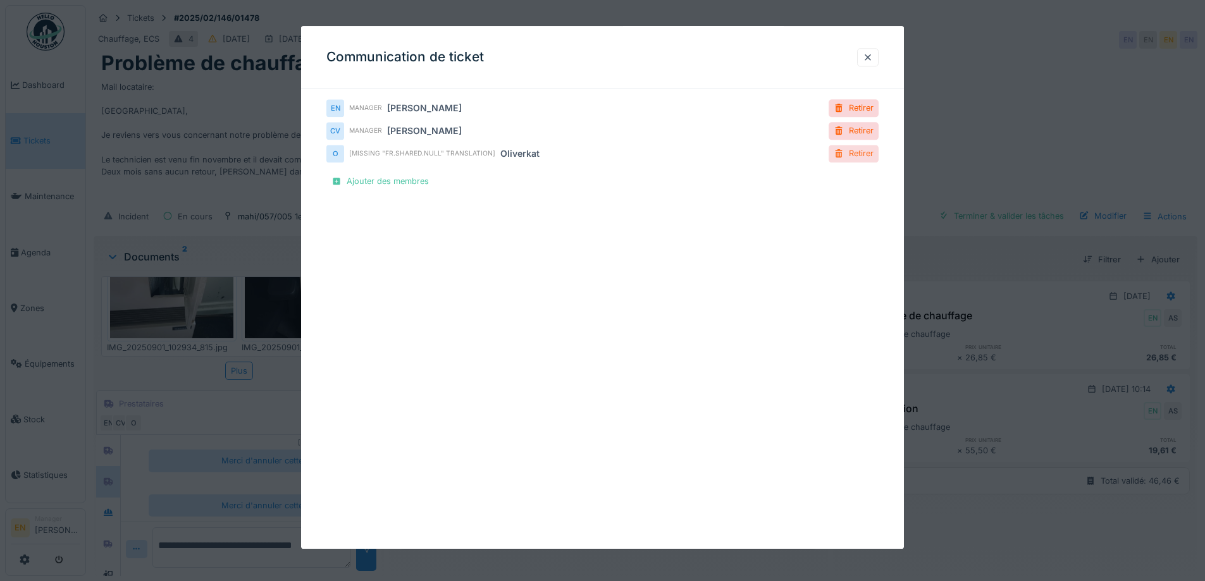
click at [868, 153] on div "Retirer" at bounding box center [854, 153] width 50 height 17
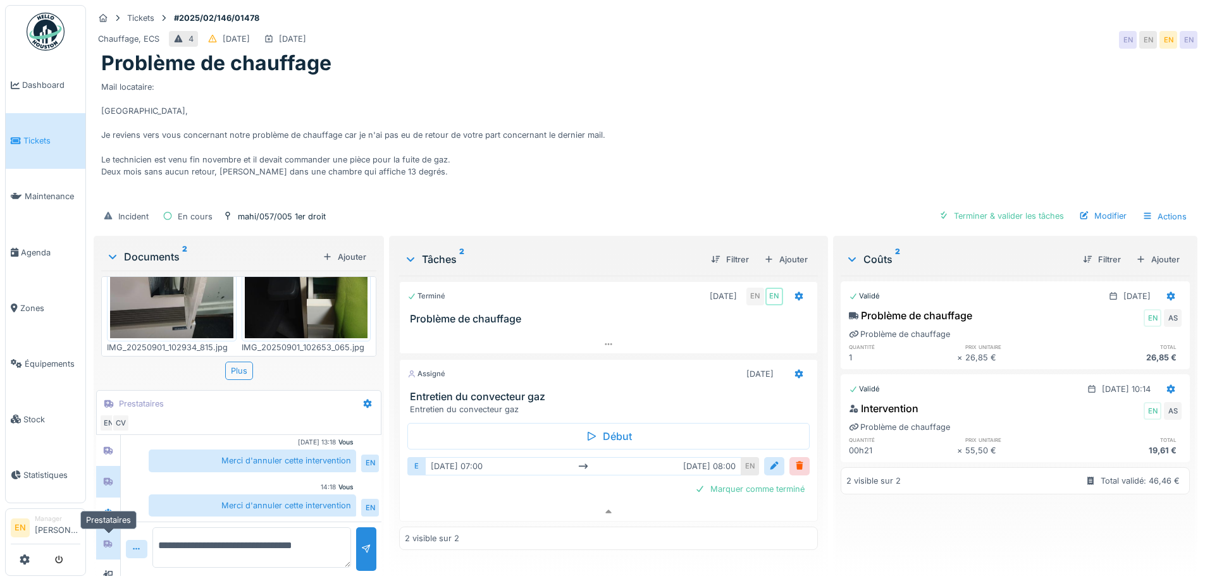
click at [112, 540] on icon at bounding box center [108, 544] width 10 height 8
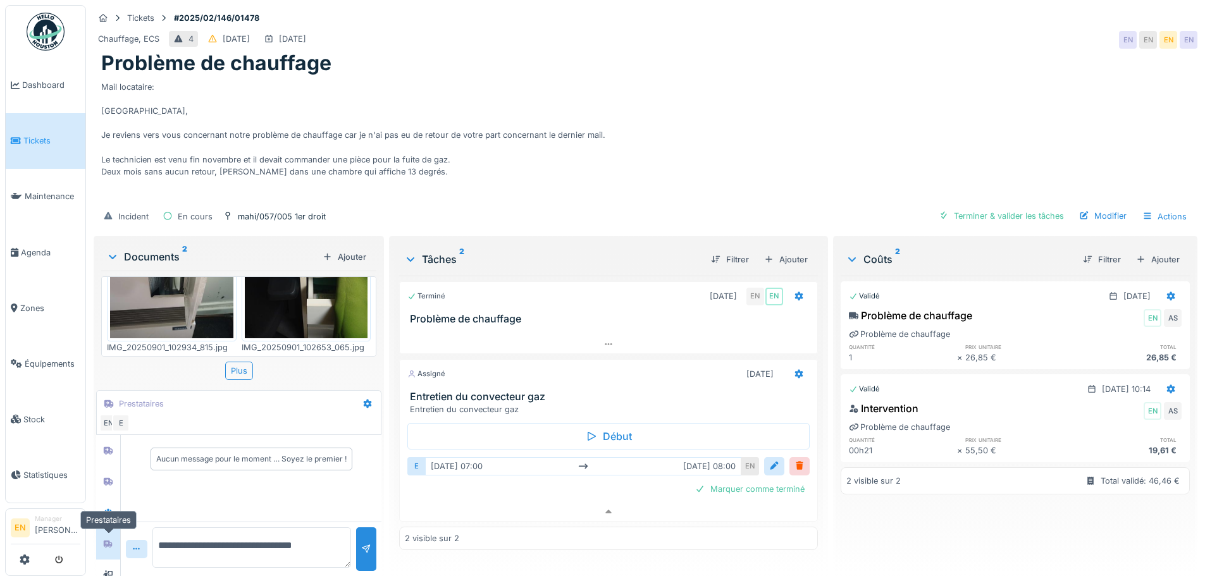
scroll to position [0, 0]
click at [879, 533] on div "Validé 01/09/2025 Problème de chauffage EN AS Problème de chauffage quantité pr…" at bounding box center [1015, 421] width 349 height 290
click at [963, 10] on div "Tickets #2025/02/146/01478" at bounding box center [646, 18] width 1104 height 16
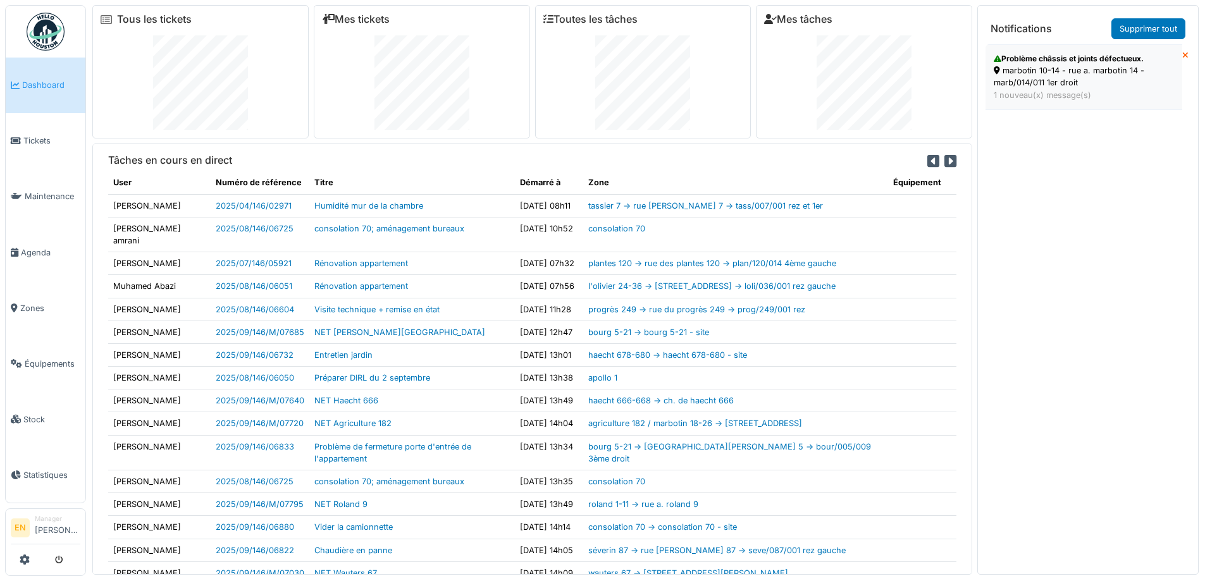
click at [1047, 80] on div "marbotin 10-14 - rue a. marbotin 14 - marb/014/011 1er droit" at bounding box center [1084, 77] width 180 height 24
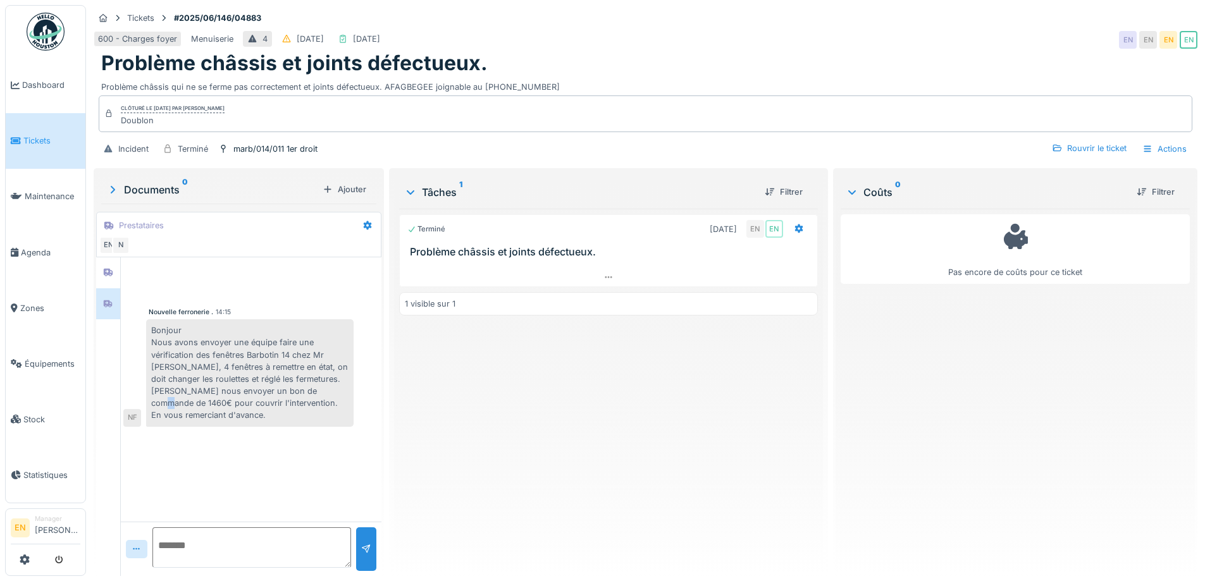
click at [154, 402] on div "Bonjour Nous avons envoyer une équipe faire une vérification des fenêtres Barbo…" at bounding box center [249, 373] width 207 height 108
click at [151, 404] on div "Bonjour Nous avons envoyer une équipe faire une vérification des fenêtres Barbo…" at bounding box center [249, 373] width 207 height 108
drag, startPoint x: 151, startPoint y: 404, endPoint x: 168, endPoint y: 404, distance: 17.7
click at [168, 404] on div "Bonjour Nous avons envoyer une équipe faire une vérification des fenêtres Barbo…" at bounding box center [249, 373] width 207 height 108
copy div "1460"
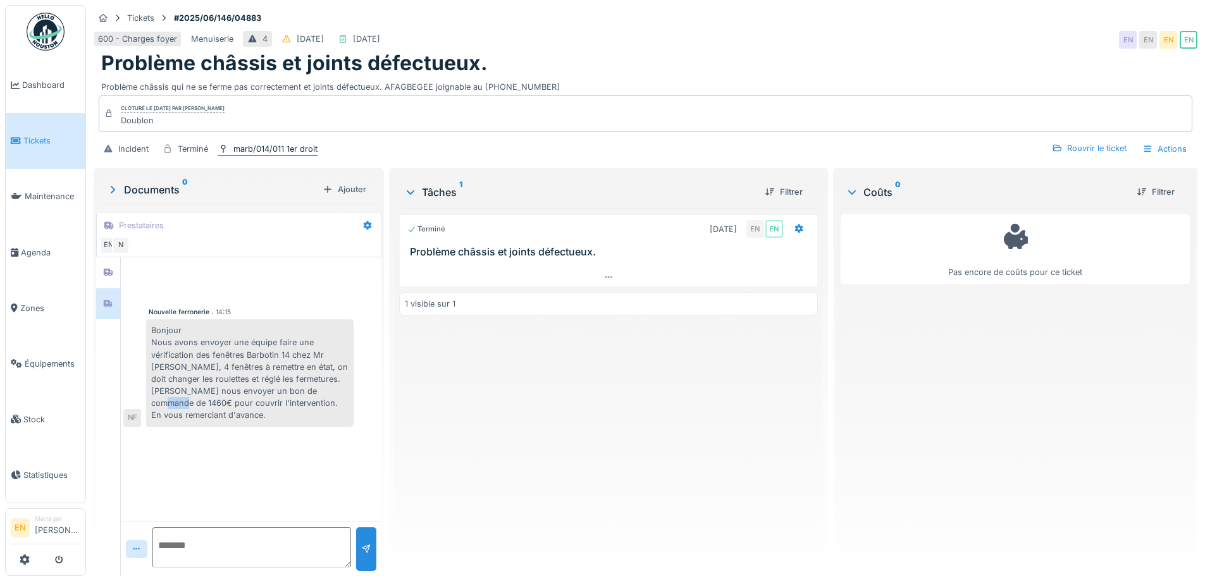
click at [240, 151] on div "marb/014/011 1er droit" at bounding box center [275, 149] width 84 height 12
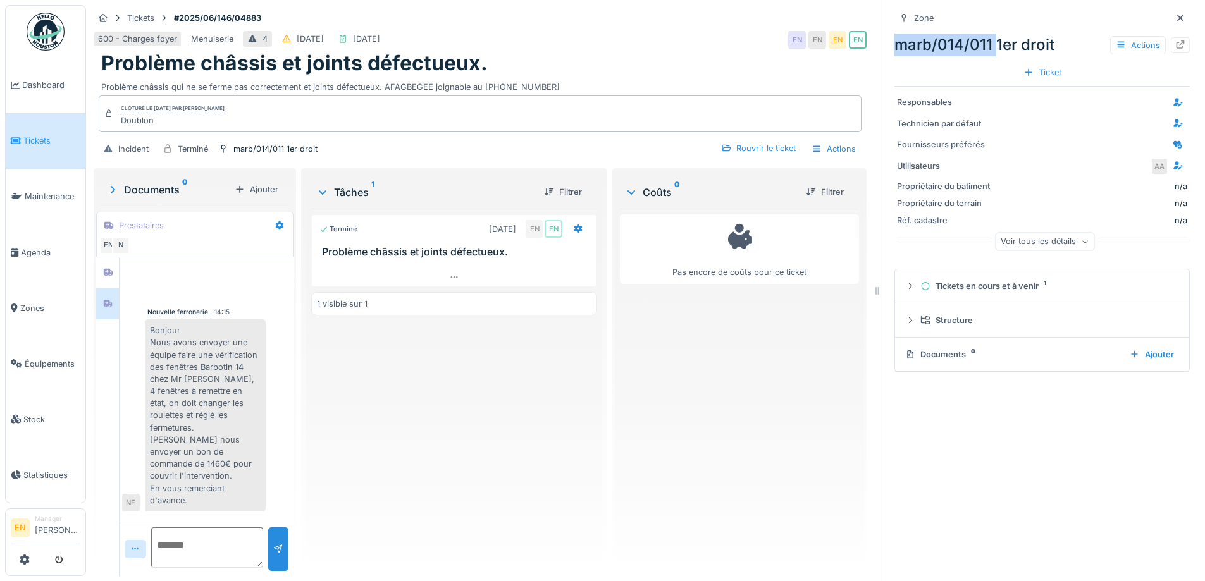
drag, startPoint x: 885, startPoint y: 42, endPoint x: 984, endPoint y: 53, distance: 99.3
click at [984, 53] on div "marb/014/011 1er droit Actions" at bounding box center [1041, 45] width 295 height 23
copy div "marb/014/011"
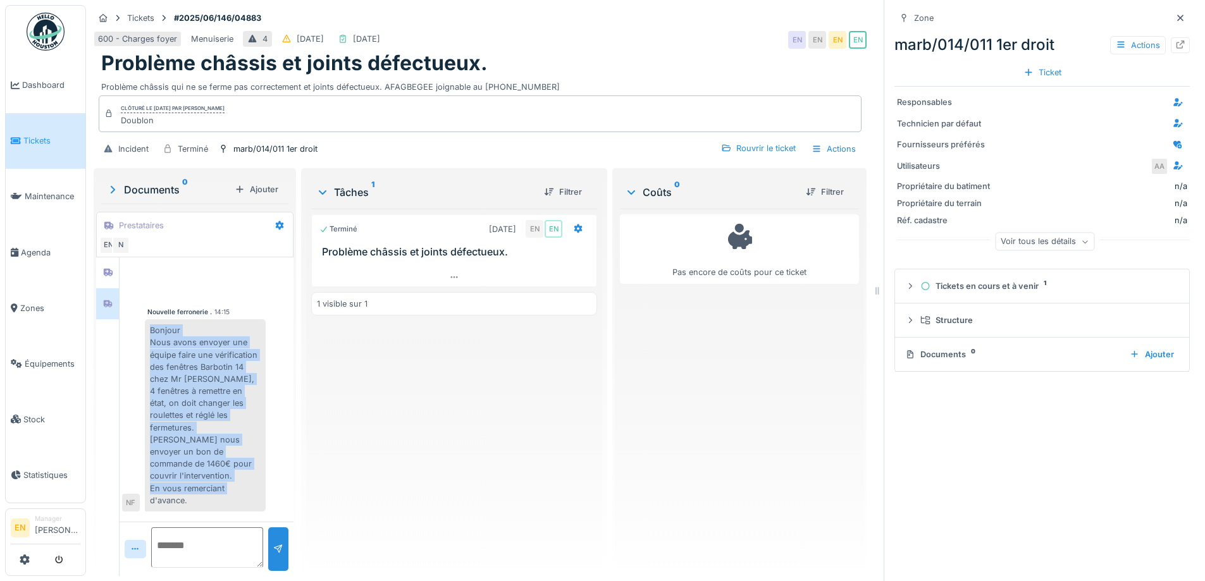
drag, startPoint x: 145, startPoint y: 326, endPoint x: 225, endPoint y: 519, distance: 208.5
click at [225, 519] on div "Nouvelle ferronerie . 14:15 Bonjour Nous avons envoyer une équipe faire une vér…" at bounding box center [207, 389] width 174 height 264
copy div "Bonjour Nous avons envoyer une équipe faire une vérification des fenêtres Barbo…"
click at [209, 488] on div "Bonjour Nous avons envoyer une équipe faire une vérification des fenêtres Barbo…" at bounding box center [205, 415] width 121 height 192
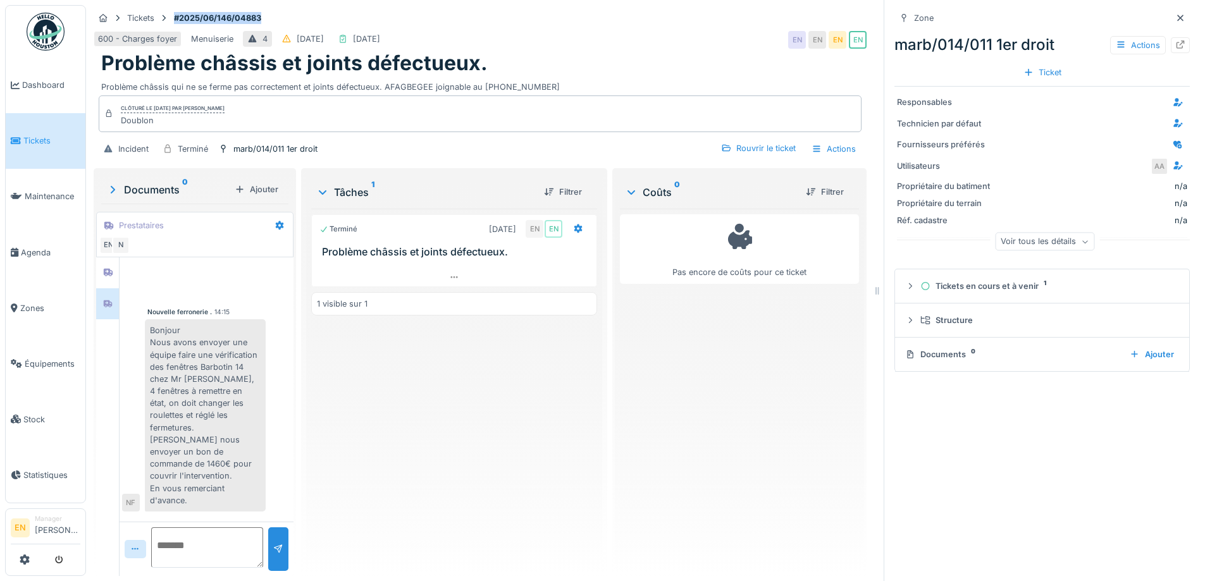
drag, startPoint x: 271, startPoint y: 17, endPoint x: 164, endPoint y: 25, distance: 107.2
click at [164, 25] on div "Tickets #2025/06/146/04883" at bounding box center [480, 18] width 773 height 16
copy strong "#2025/06/146/04883"
click at [1175, 22] on icon at bounding box center [1180, 18] width 10 height 8
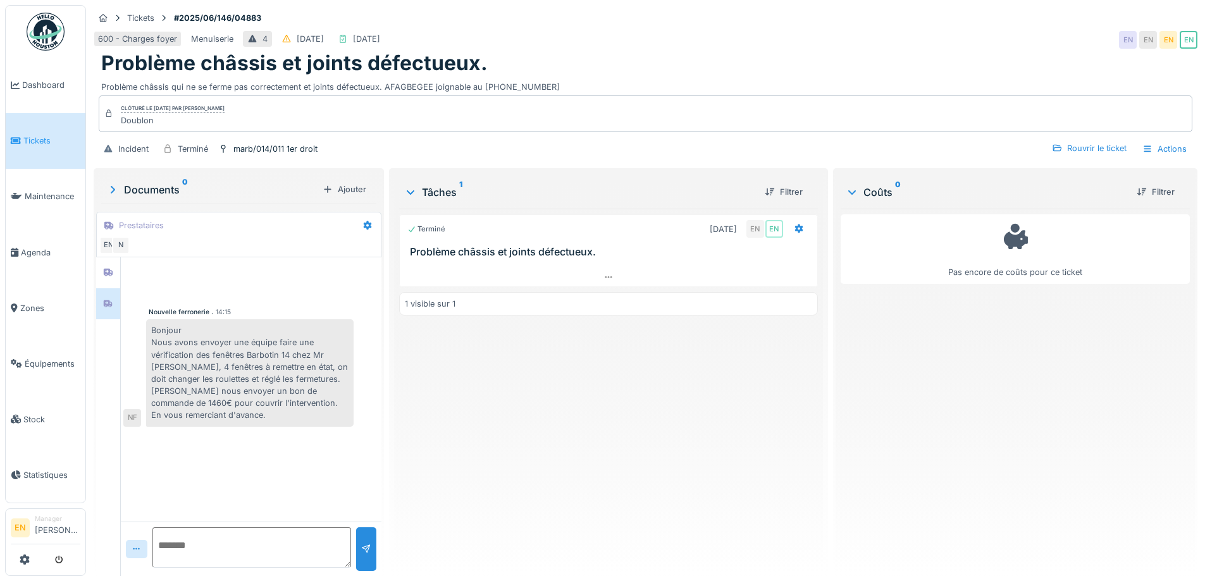
click at [257, 541] on textarea at bounding box center [251, 547] width 199 height 40
type textarea "**********"
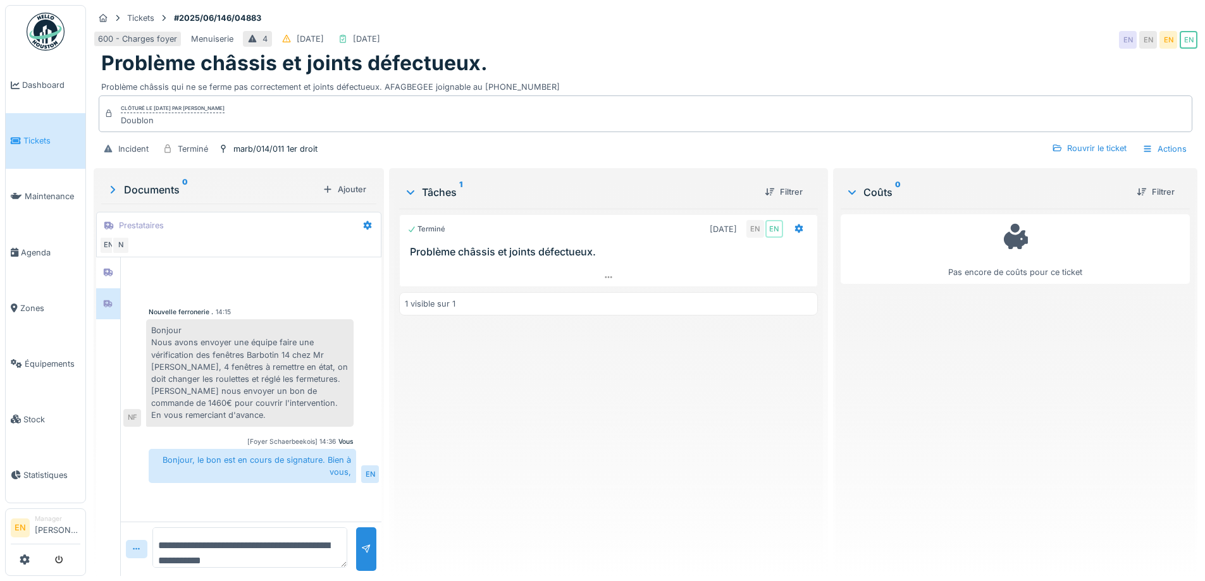
click at [605, 401] on div "Terminé [DATE] EN EN Problème châssis et joints défectueux. 1 visible sur 1" at bounding box center [608, 387] width 418 height 357
click at [530, 462] on div "Terminé [DATE] EN EN Problème châssis et joints défectueux. 1 visible sur 1" at bounding box center [608, 387] width 418 height 357
click at [1081, 146] on div "Rouvrir le ticket" at bounding box center [1089, 148] width 85 height 17
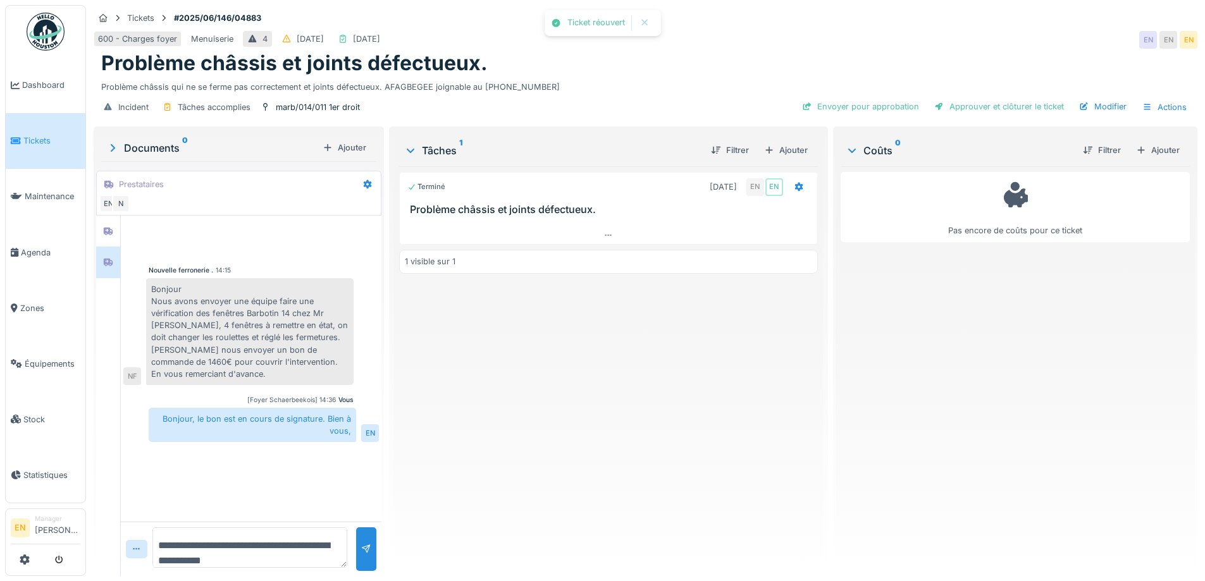
click at [715, 403] on div "Terminé [DATE] EN EN Problème châssis et joints défectueux. 1 visible sur 1" at bounding box center [608, 366] width 418 height 400
click at [609, 231] on icon at bounding box center [608, 235] width 10 height 8
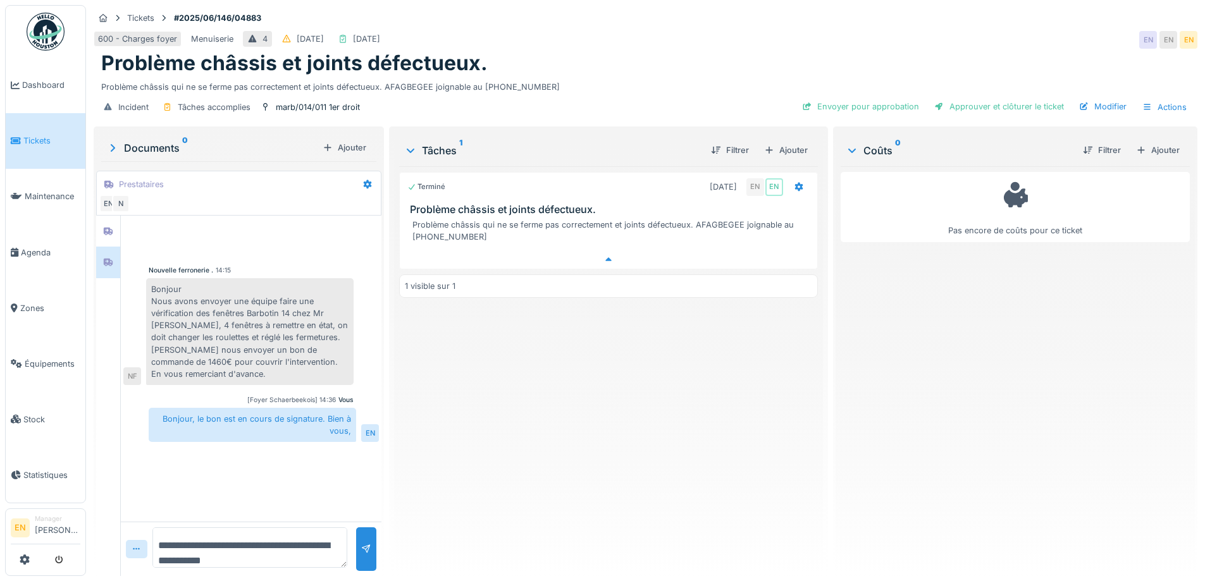
scroll to position [9, 0]
click at [608, 256] on icon at bounding box center [608, 260] width 10 height 8
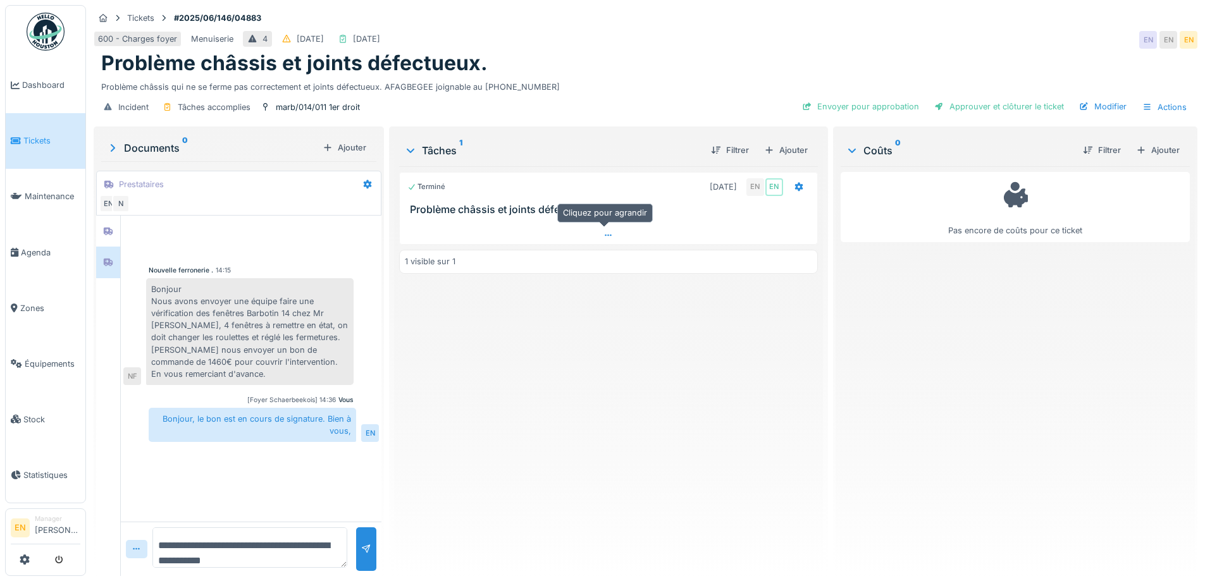
click at [605, 235] on icon at bounding box center [608, 236] width 7 height 2
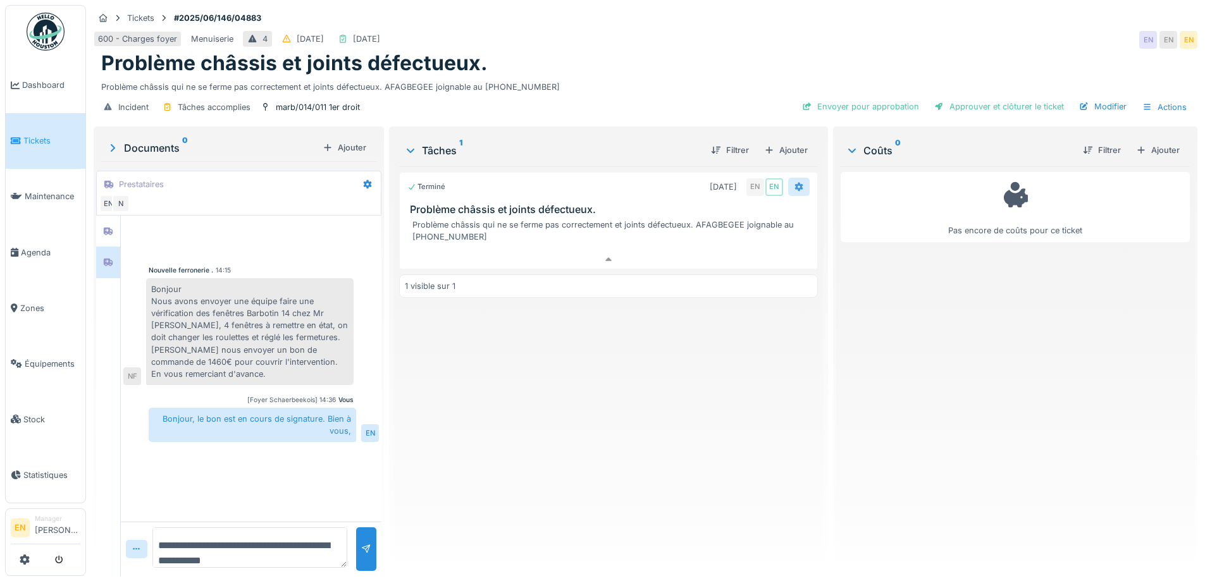
click at [801, 178] on div at bounding box center [799, 187] width 22 height 18
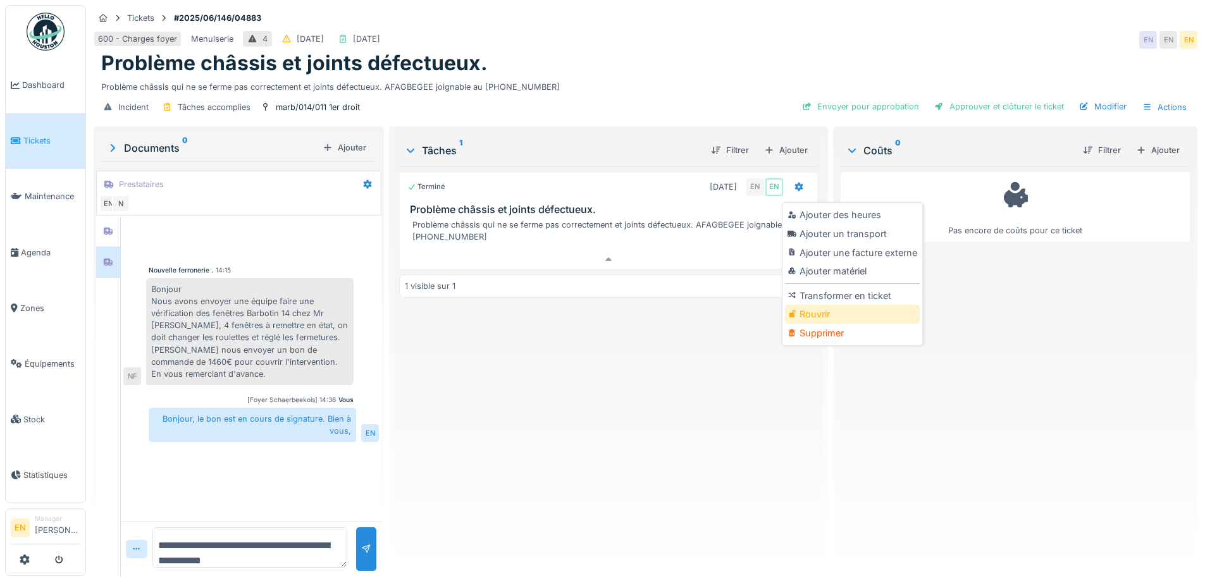
click at [810, 305] on div "Rouvrir" at bounding box center [852, 314] width 135 height 19
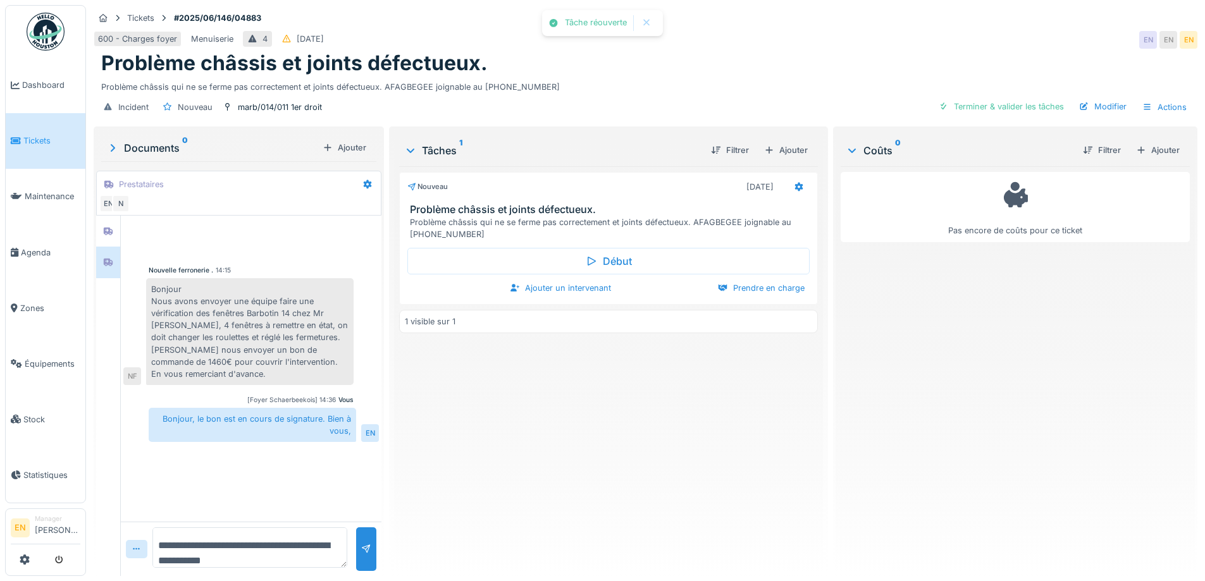
click at [560, 436] on div "Nouveau [DATE] Problème châssis et joints défectueux. Problème châssis qui ne s…" at bounding box center [608, 366] width 418 height 400
click at [573, 280] on div "Ajouter un intervenant" at bounding box center [560, 288] width 111 height 17
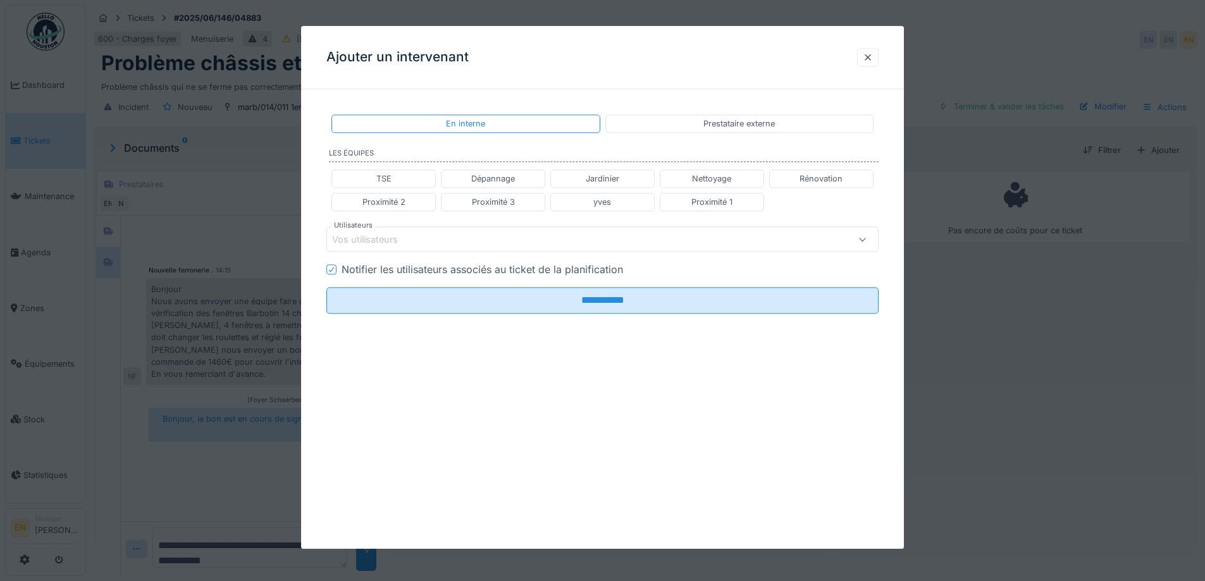
click at [704, 126] on div "Prestataire externe" at bounding box center [739, 123] width 268 height 18
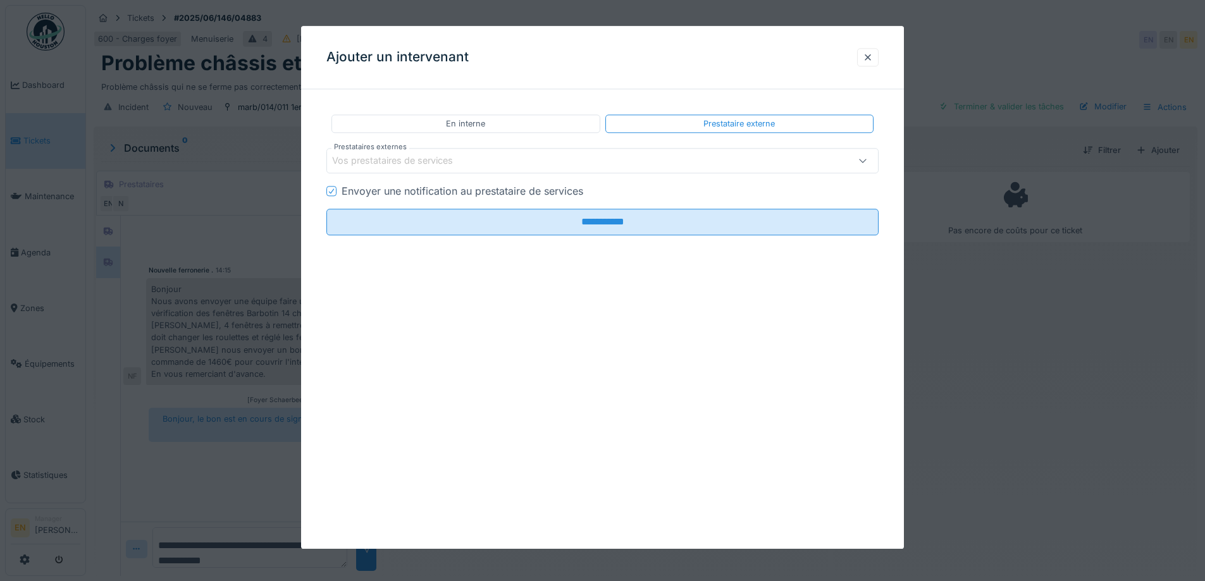
click at [450, 158] on div "Vos prestataires de services" at bounding box center [401, 161] width 139 height 14
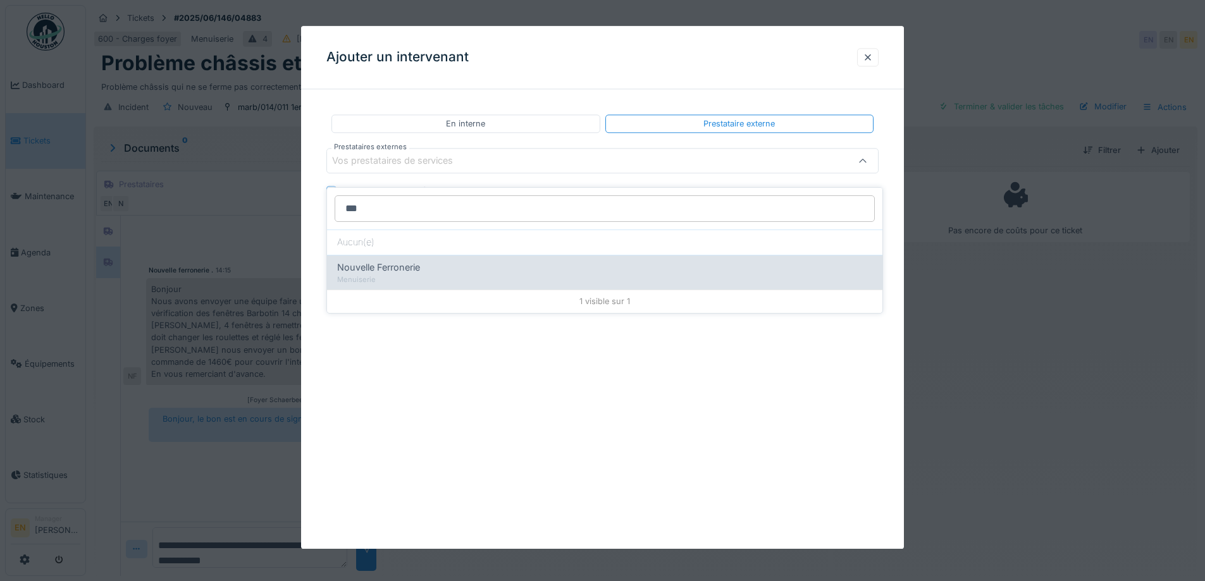
type input "***"
click at [395, 261] on span "Nouvelle Ferronerie" at bounding box center [378, 268] width 83 height 14
type input "***"
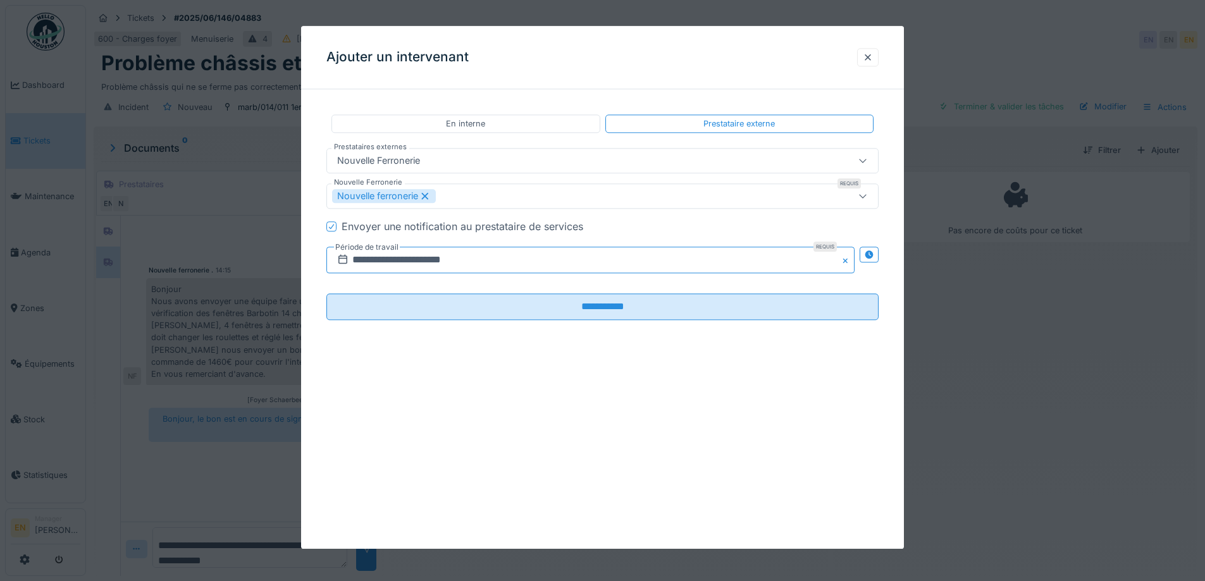
click at [448, 259] on input "**********" at bounding box center [590, 260] width 528 height 27
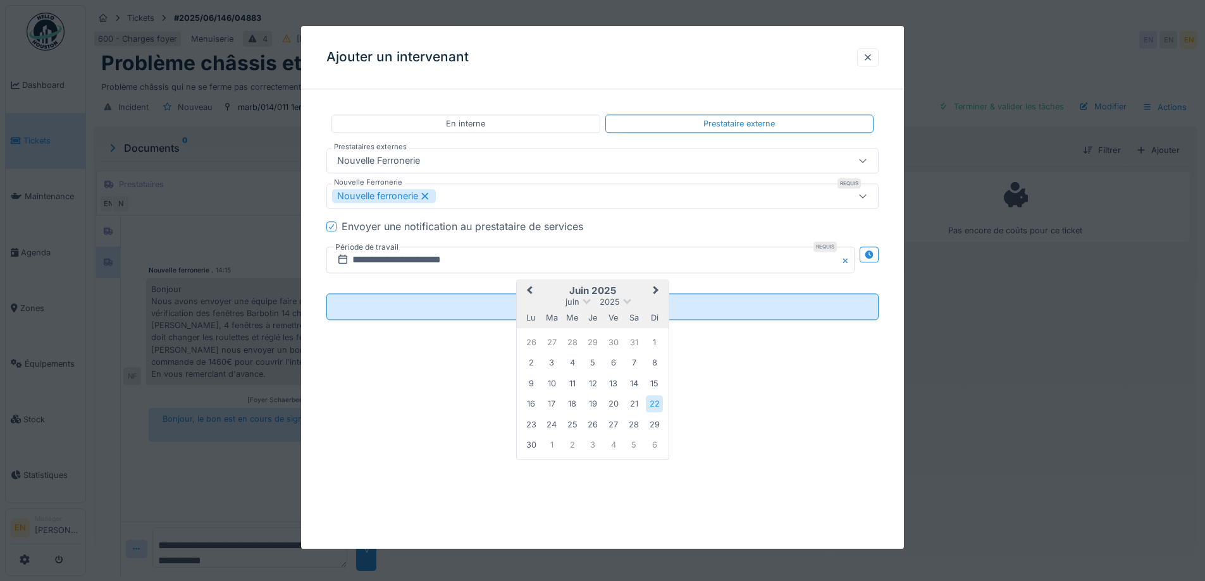
click at [659, 295] on button "Next Month" at bounding box center [657, 292] width 20 height 20
click at [552, 343] on div "2" at bounding box center [551, 343] width 17 height 18
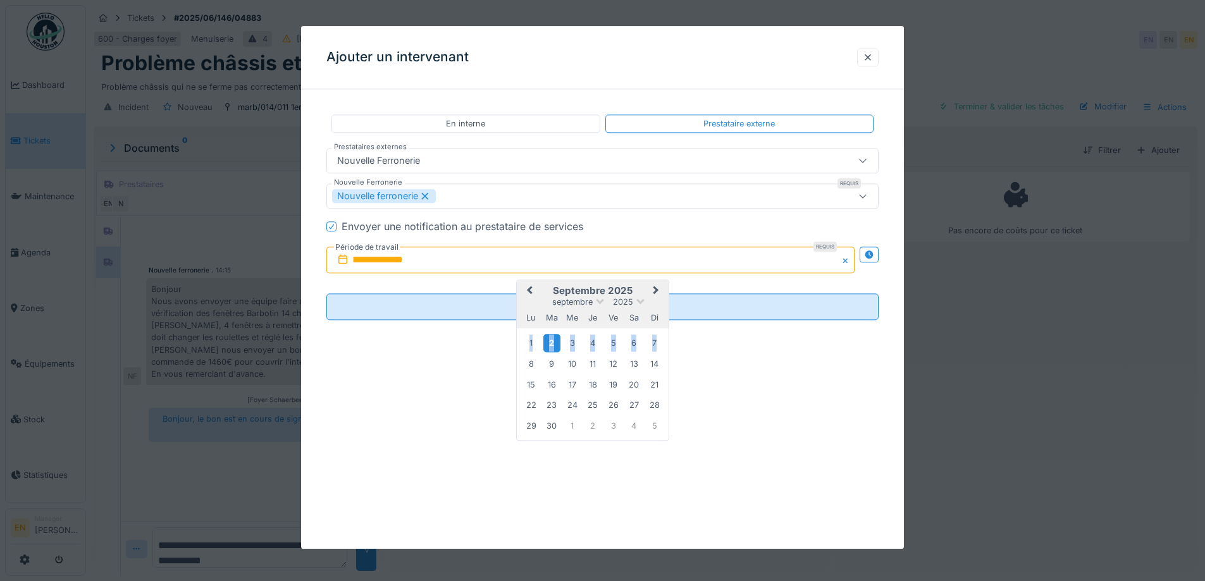
click at [552, 343] on div "2" at bounding box center [551, 343] width 17 height 18
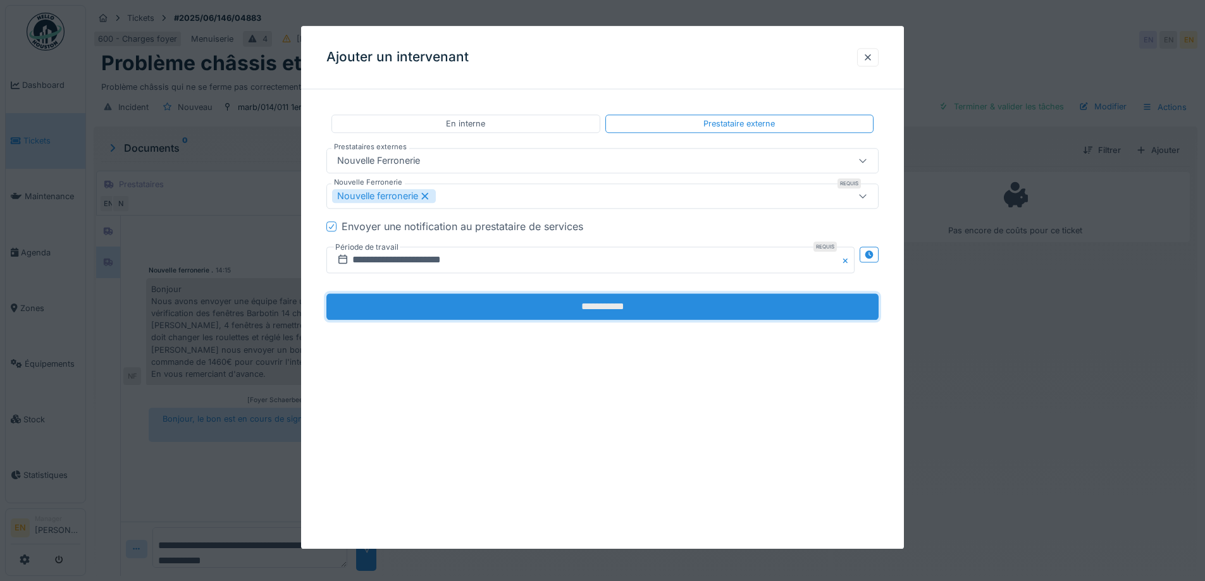
click at [602, 308] on input "**********" at bounding box center [602, 307] width 552 height 27
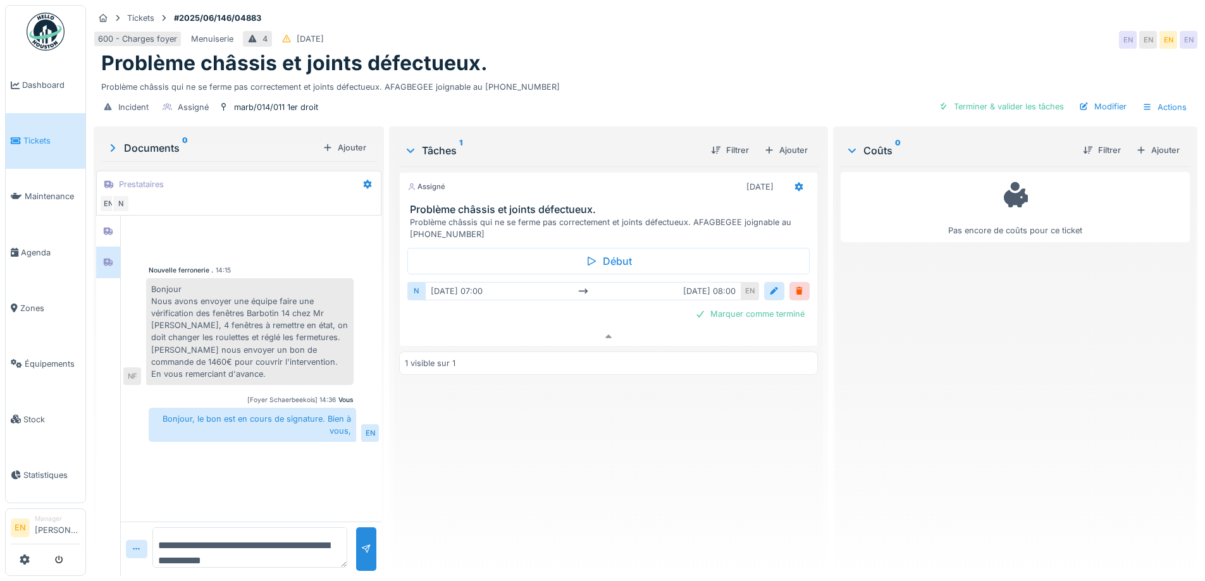
click at [601, 446] on div "Assigné [DATE] Problème châssis et joints défectueux. Problème châssis qui ne s…" at bounding box center [608, 366] width 418 height 400
click at [539, 446] on div "Assigné [DATE] Problème châssis et joints défectueux. Problème châssis qui ne s…" at bounding box center [608, 366] width 418 height 400
click at [600, 53] on div "Problème châssis et joints défectueux." at bounding box center [645, 63] width 1088 height 24
click at [467, 452] on div "Assigné [DATE] Problème châssis et joints défectueux. Problème châssis qui ne s…" at bounding box center [608, 366] width 418 height 400
click at [479, 444] on div "Assigné [DATE] Problème châssis et joints défectueux. Problème châssis qui ne s…" at bounding box center [608, 366] width 418 height 400
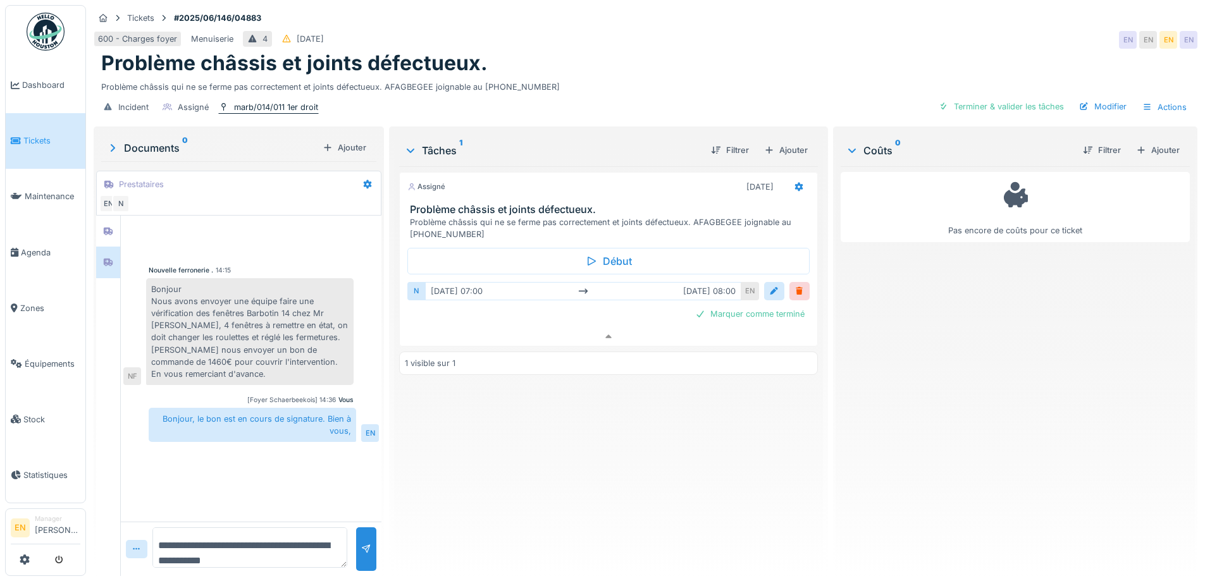
click at [270, 101] on div "marb/014/011 1er droit" at bounding box center [276, 107] width 84 height 12
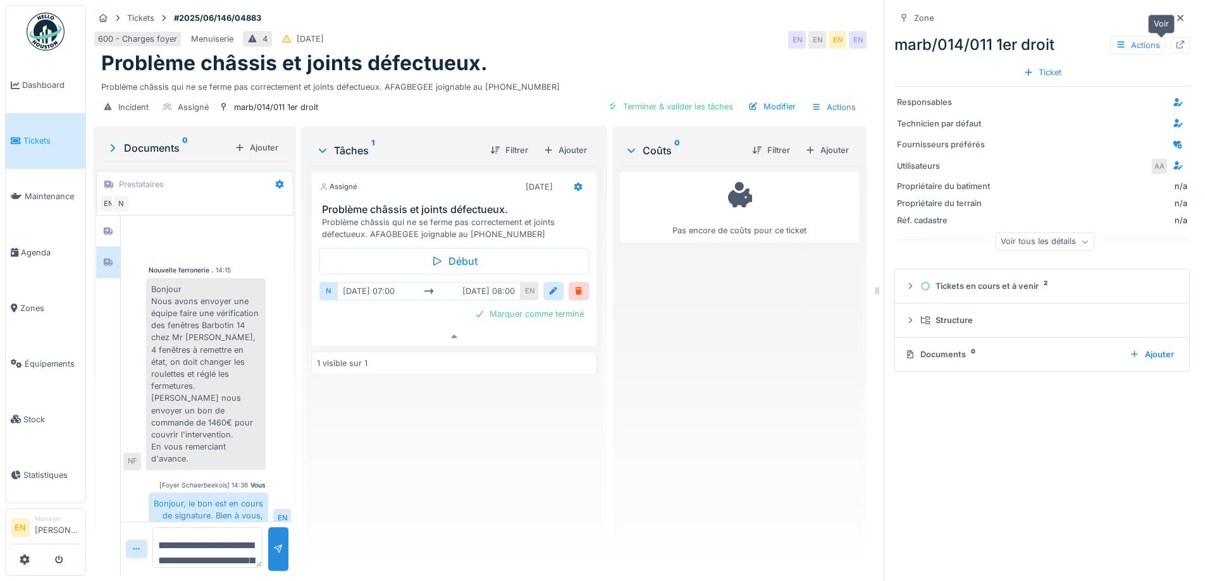
click at [1171, 37] on div at bounding box center [1180, 45] width 19 height 16
click at [789, 294] on div "Pas encore de coûts pour ce ticket" at bounding box center [739, 366] width 239 height 400
click at [1171, 10] on div at bounding box center [1180, 18] width 19 height 16
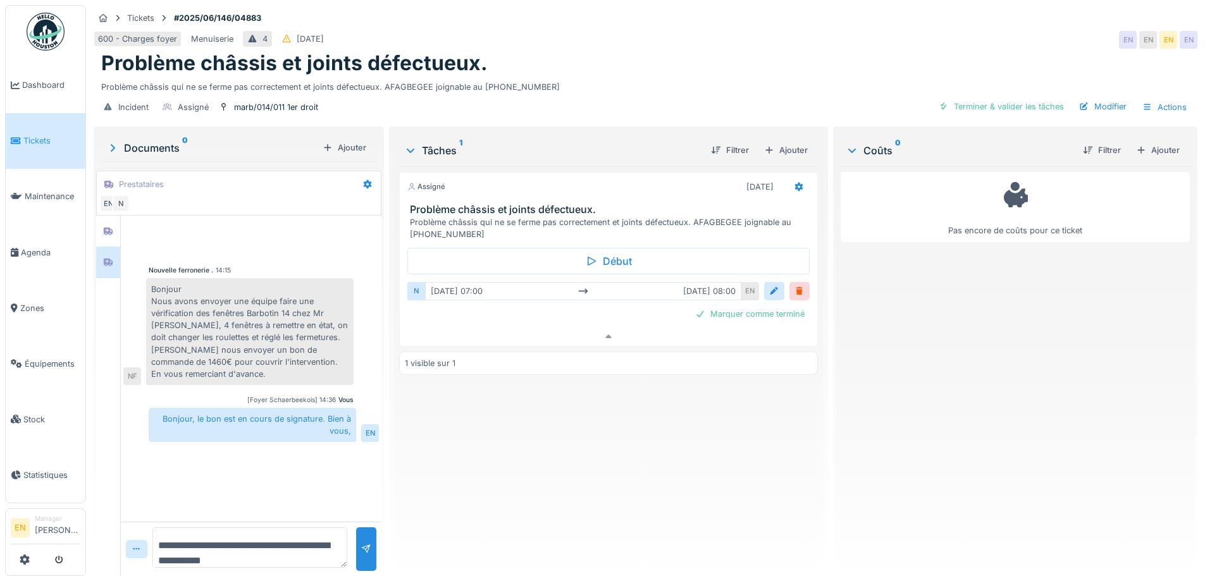
drag, startPoint x: 651, startPoint y: 426, endPoint x: 993, endPoint y: 12, distance: 536.9
click at [663, 417] on div "Assigné 02/09/2025 Problème châssis et joints défectueux. Problème châssis qui …" at bounding box center [608, 366] width 418 height 400
click at [730, 35] on div "600 - Charges foyer Menuiserie 4 22/06/2025 EN EN EN EN" at bounding box center [646, 39] width 1104 height 23
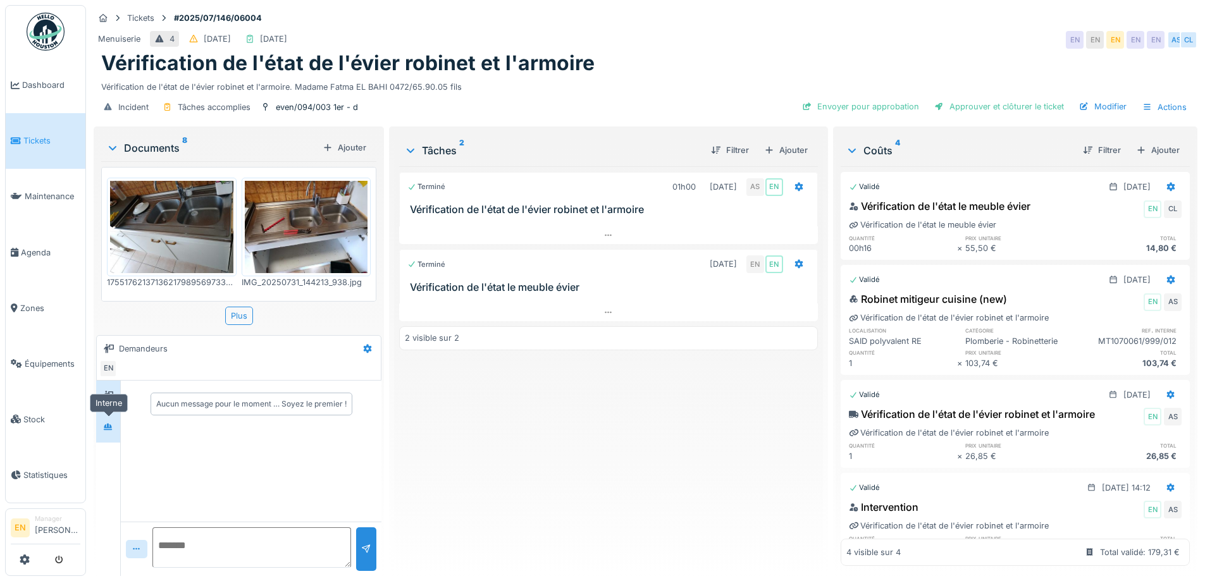
click at [112, 431] on icon at bounding box center [108, 427] width 10 height 8
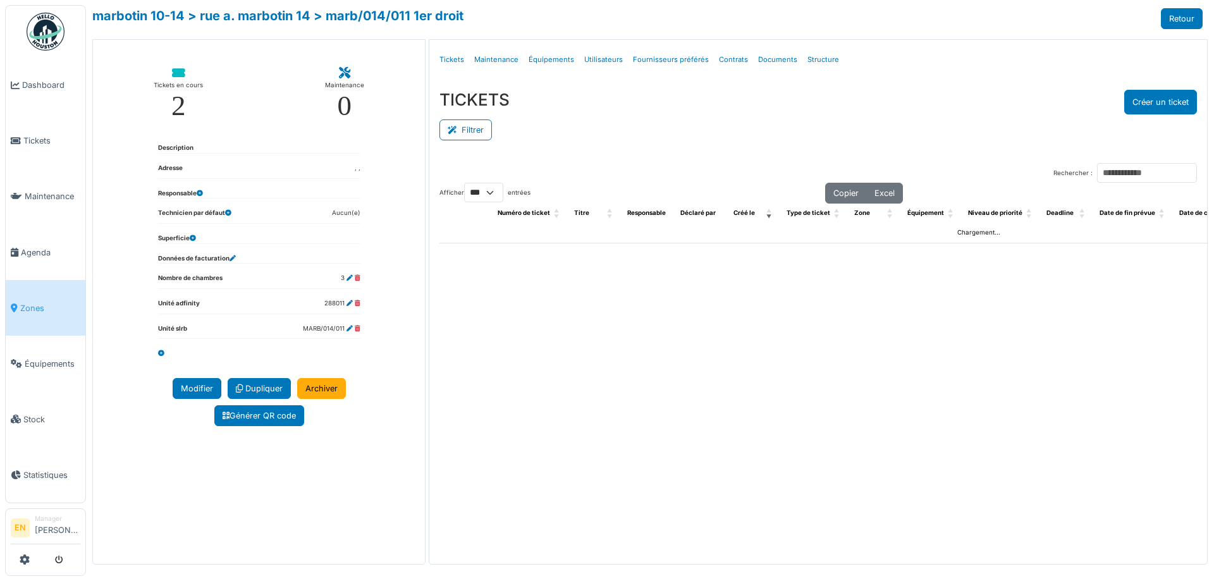
select select "***"
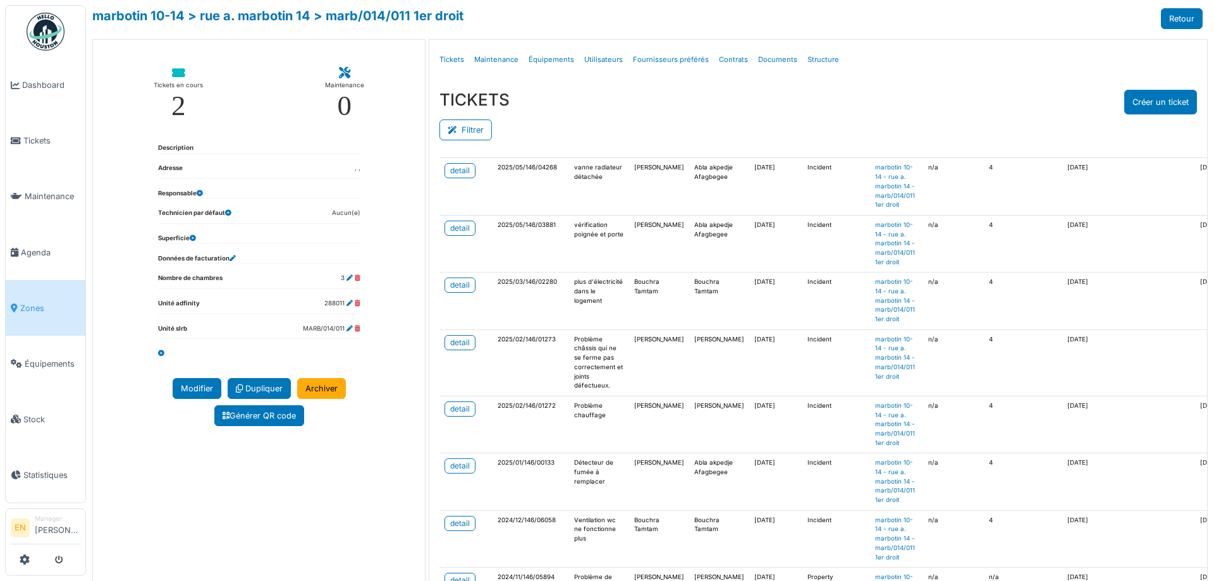
scroll to position [126, 0]
click at [457, 338] on div "detail" at bounding box center [460, 340] width 20 height 11
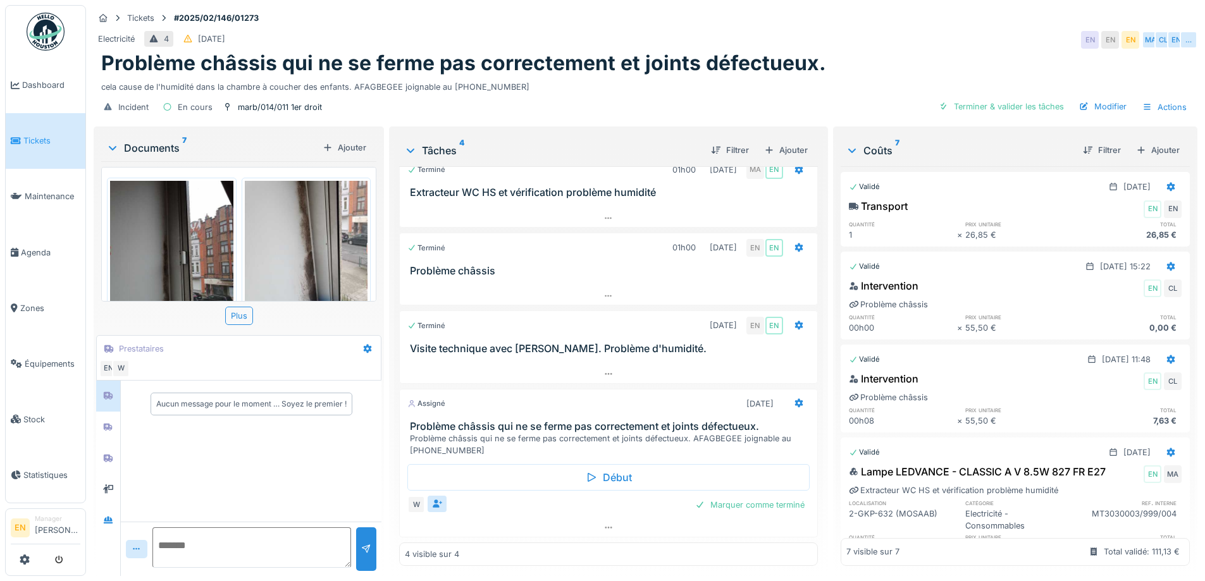
scroll to position [9, 0]
click at [788, 395] on div at bounding box center [799, 404] width 22 height 18
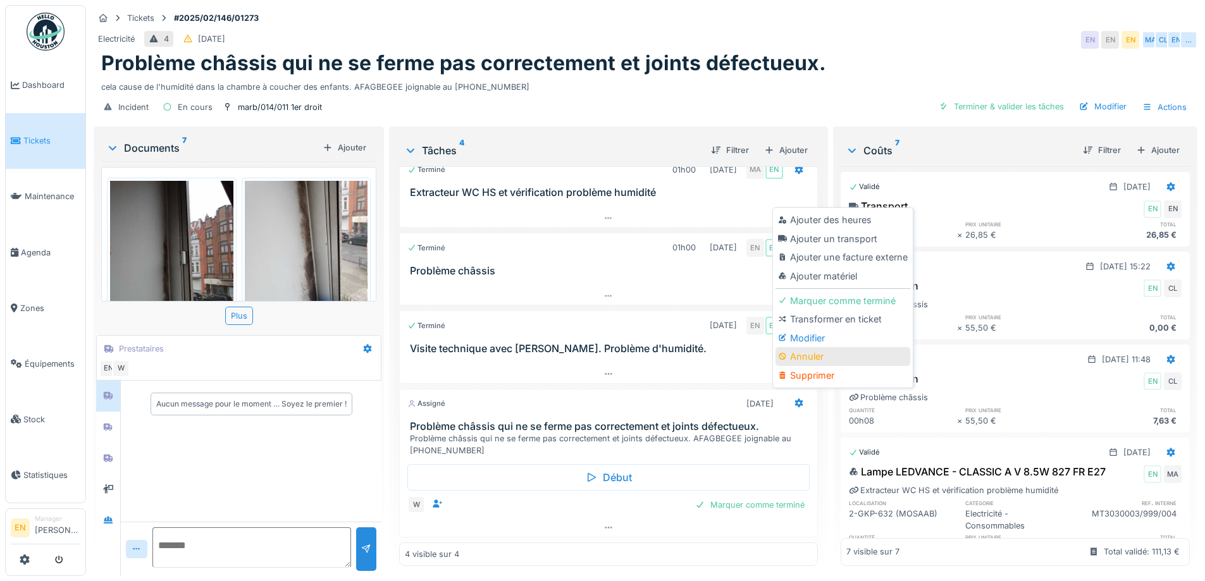
click at [814, 347] on div "Annuler" at bounding box center [842, 356] width 135 height 19
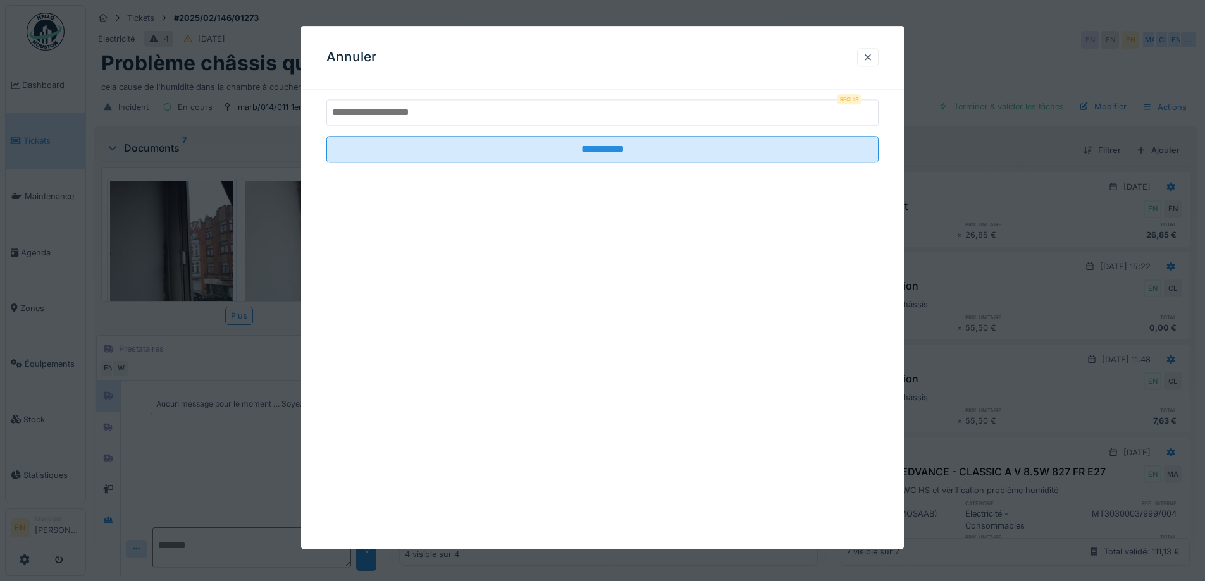
click at [520, 113] on input "text" at bounding box center [602, 112] width 552 height 27
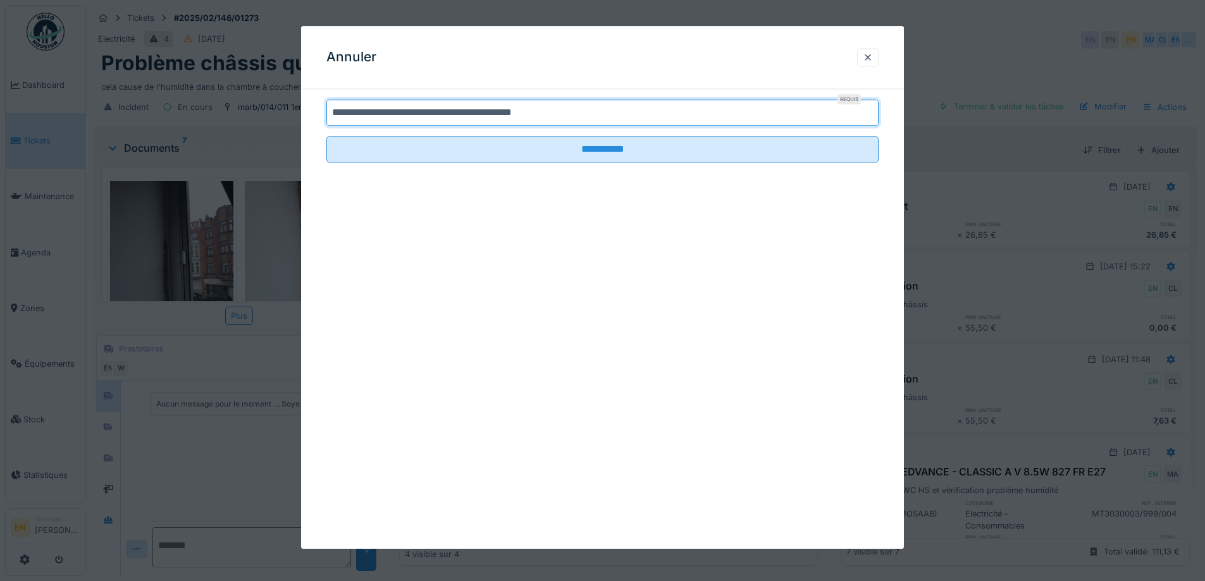
click at [582, 116] on input "**********" at bounding box center [602, 112] width 552 height 27
click at [536, 115] on input "**********" at bounding box center [602, 112] width 552 height 27
click at [577, 106] on input "**********" at bounding box center [602, 112] width 552 height 27
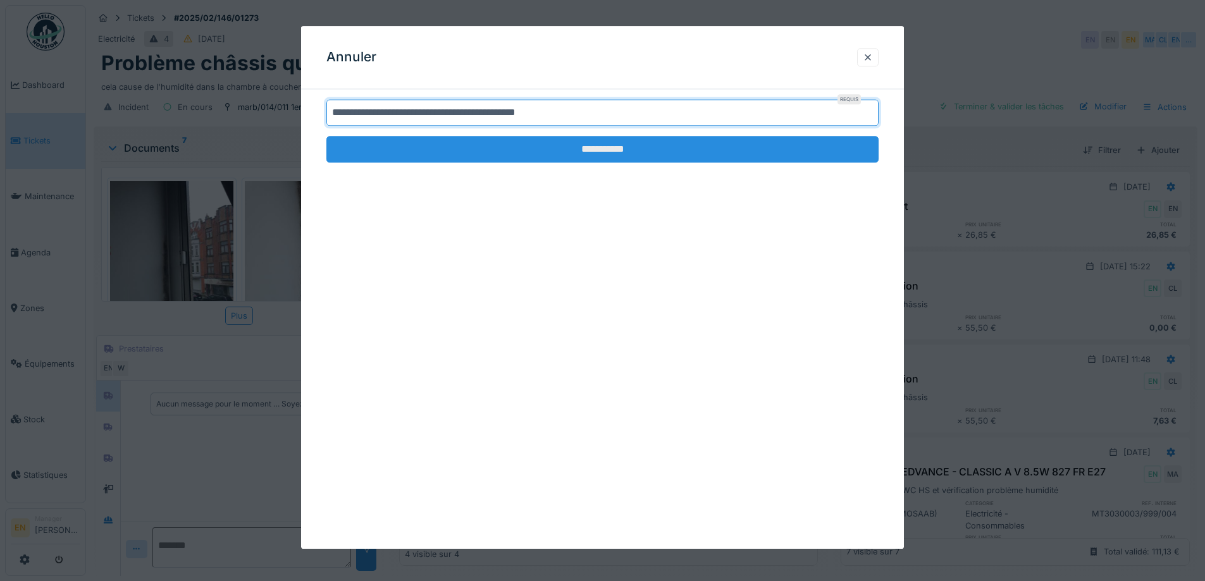
type input "**********"
click at [589, 147] on input "**********" at bounding box center [602, 149] width 552 height 27
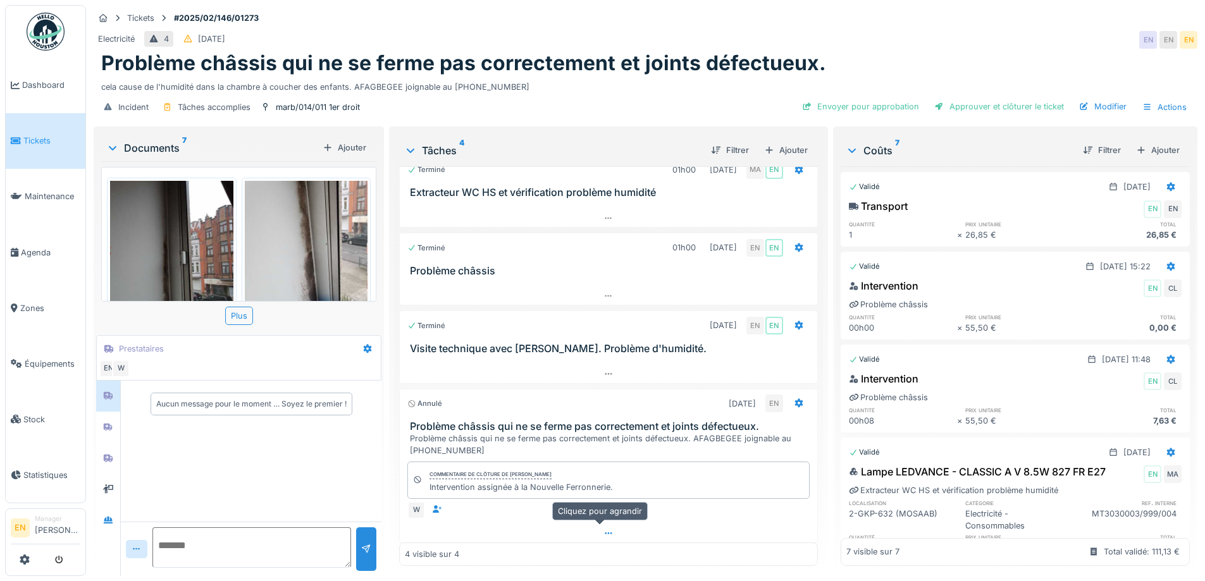
click at [604, 529] on icon at bounding box center [608, 533] width 10 height 8
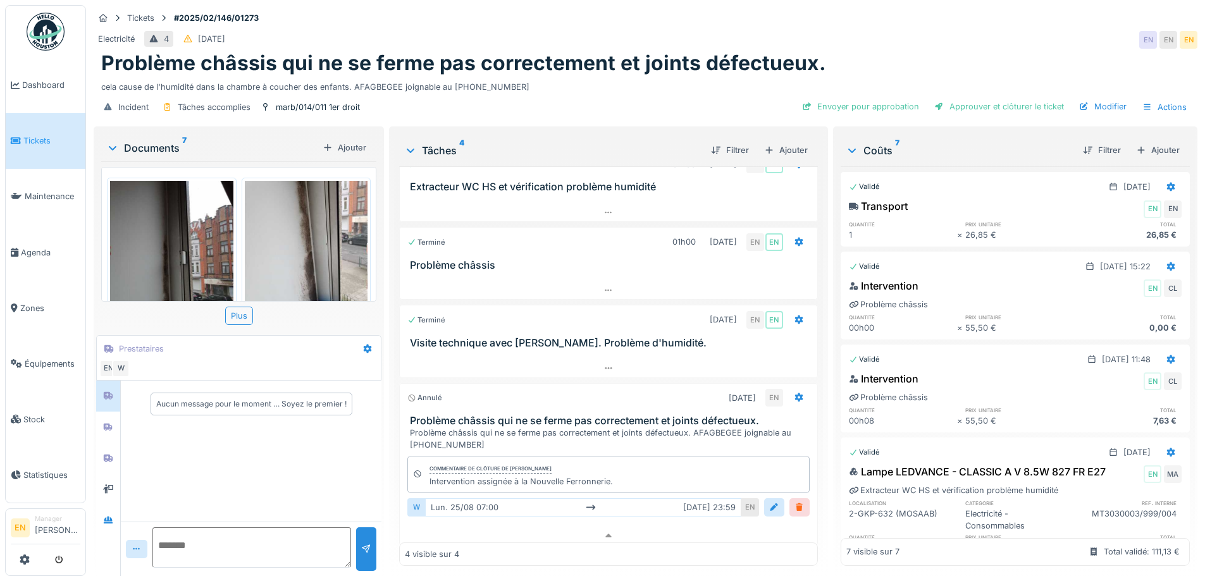
click at [794, 502] on div at bounding box center [799, 508] width 10 height 12
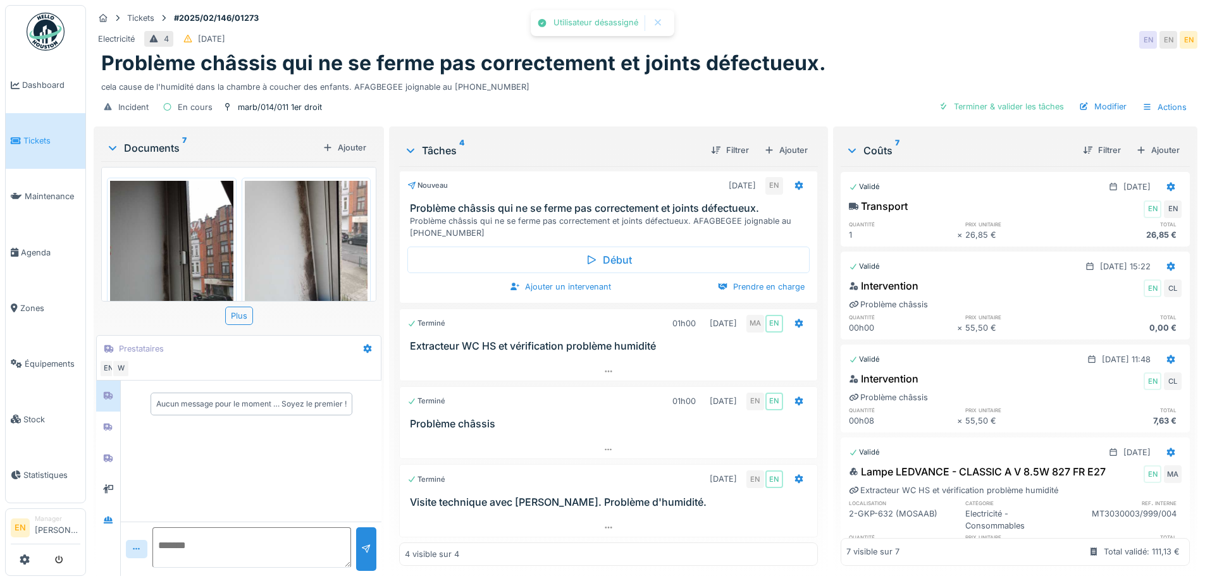
scroll to position [0, 0]
click at [747, 280] on div "Prendre en charge" at bounding box center [761, 288] width 97 height 17
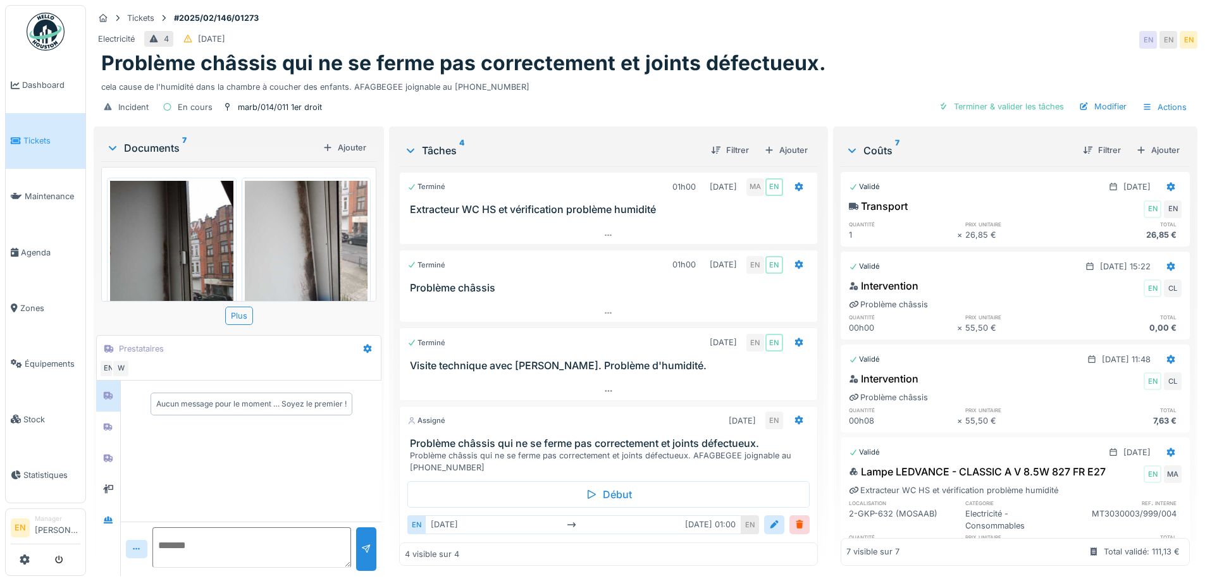
scroll to position [43, 0]
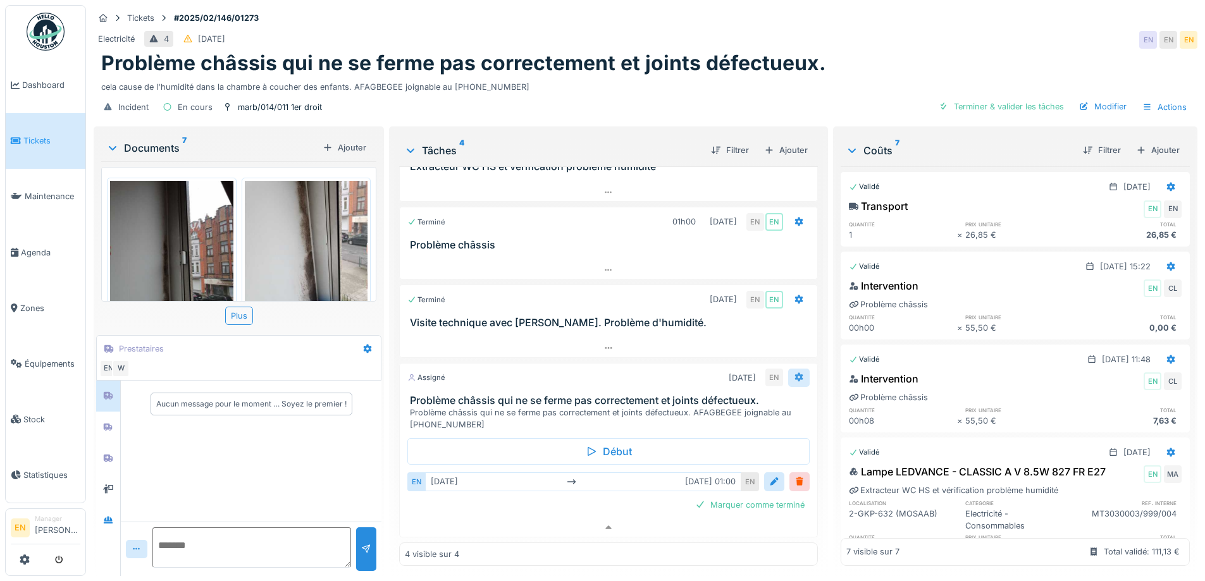
click at [794, 373] on icon at bounding box center [799, 377] width 10 height 8
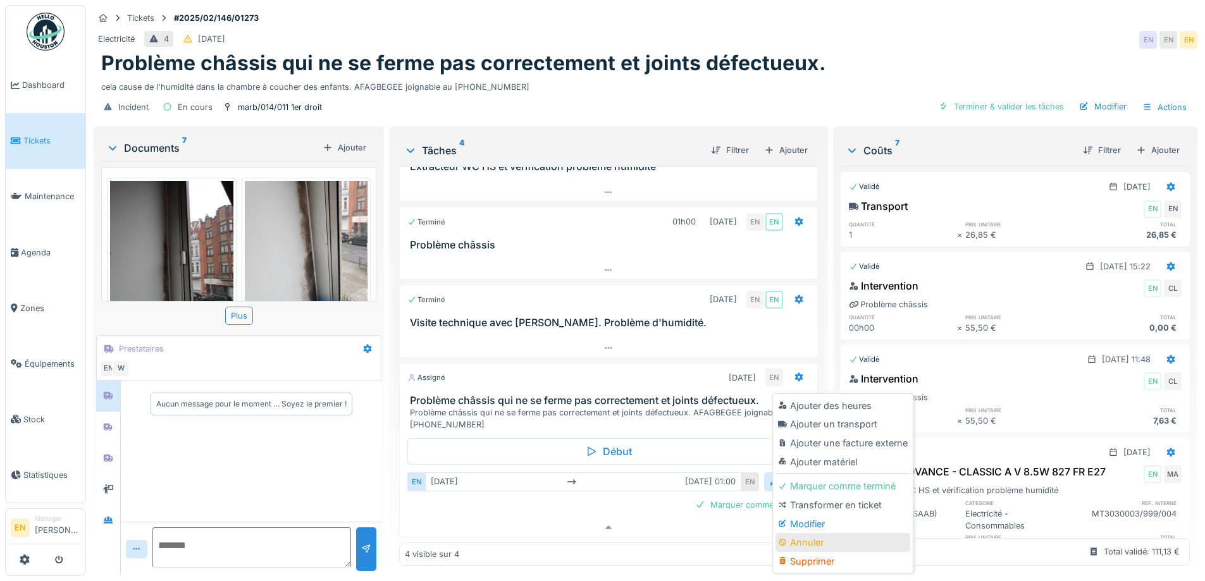
click at [806, 536] on div "Annuler" at bounding box center [842, 542] width 135 height 19
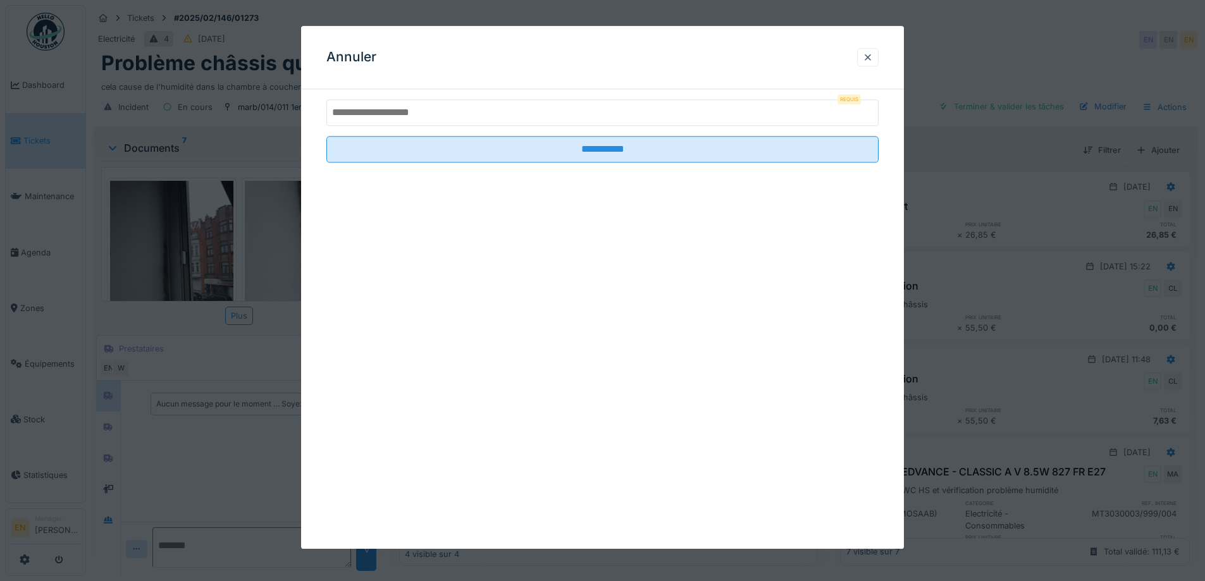
click at [441, 116] on input "text" at bounding box center [602, 112] width 552 height 27
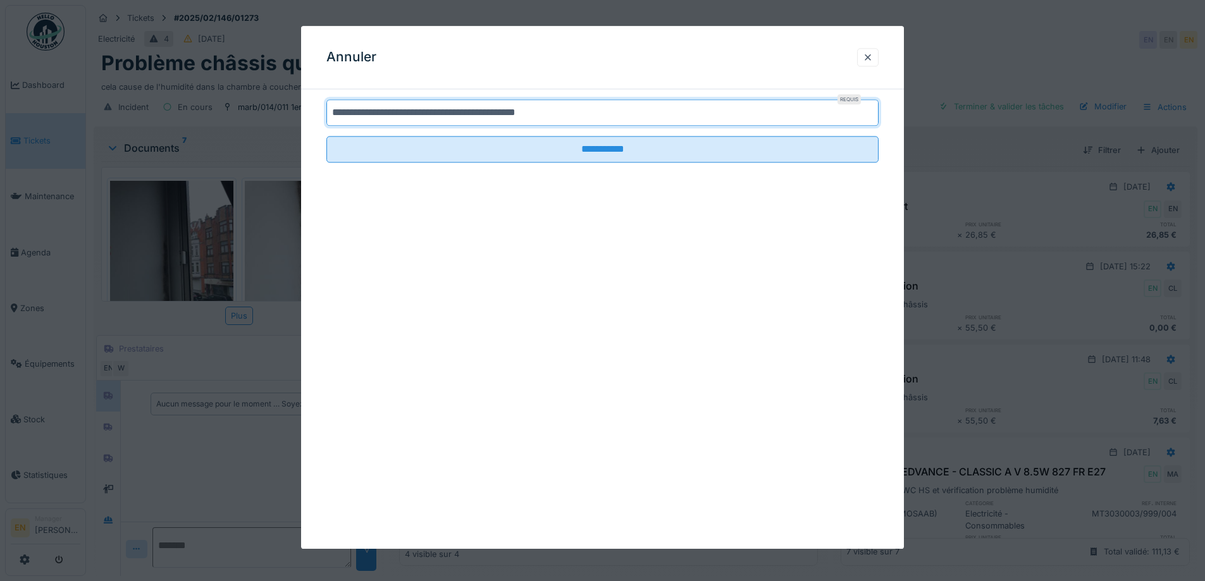
click at [332, 113] on input "**********" at bounding box center [602, 112] width 552 height 27
click at [572, 106] on input "**********" at bounding box center [602, 112] width 552 height 27
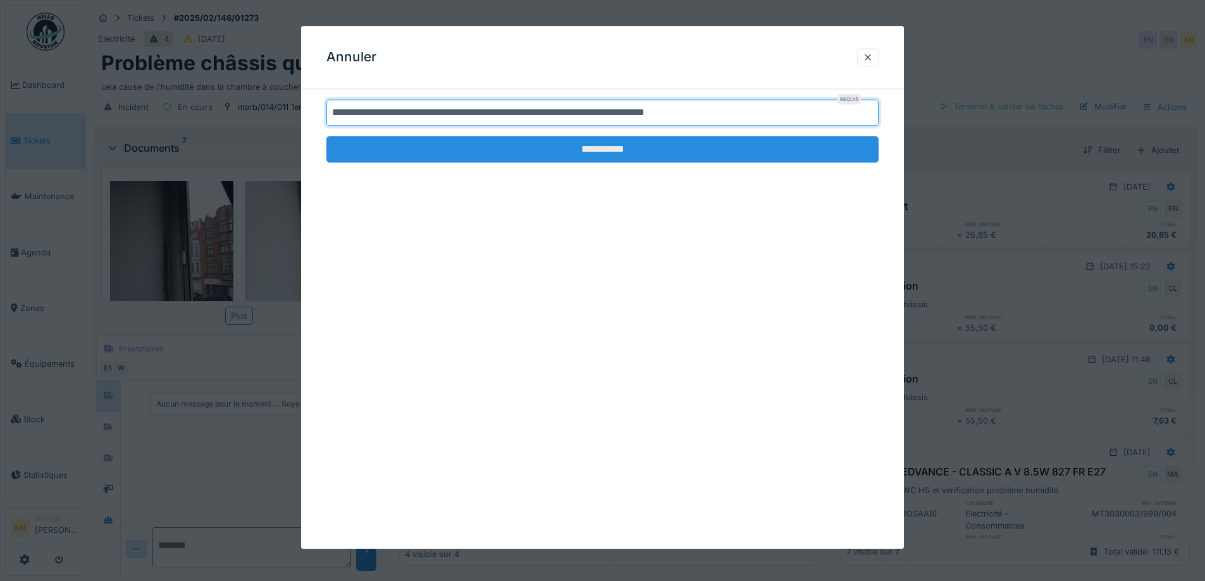
type input "**********"
click at [610, 157] on input "**********" at bounding box center [602, 149] width 552 height 27
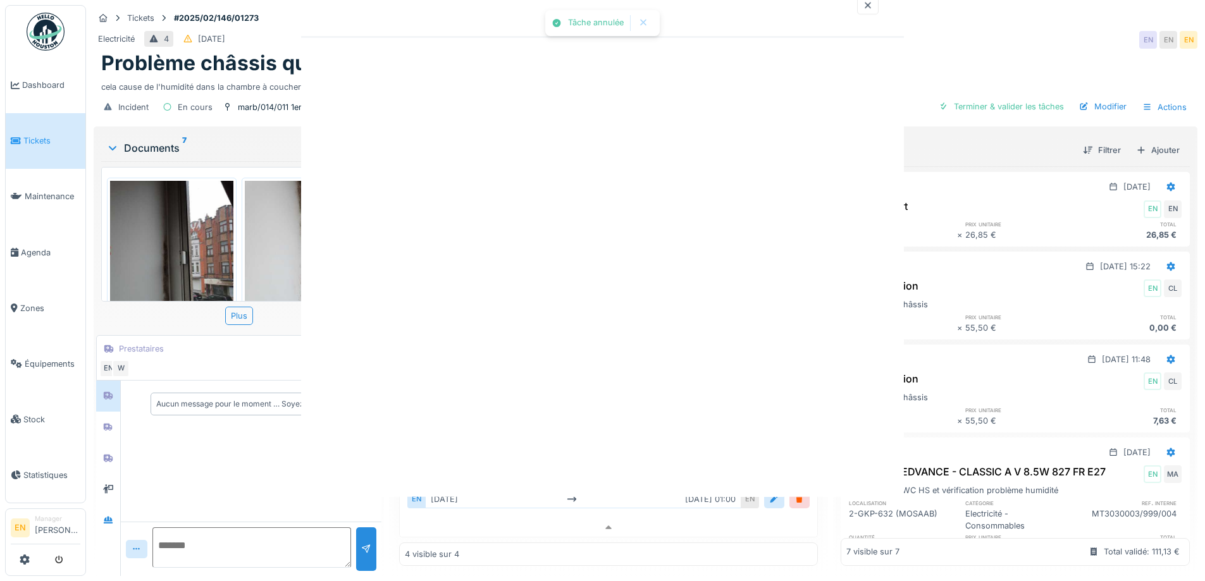
scroll to position [31, 0]
click at [595, 145] on div "Tâche annulée Annuler Tickets #2025/02/146/01273 Electricité 4 10/02/2025 EN EN…" at bounding box center [645, 290] width 1119 height 581
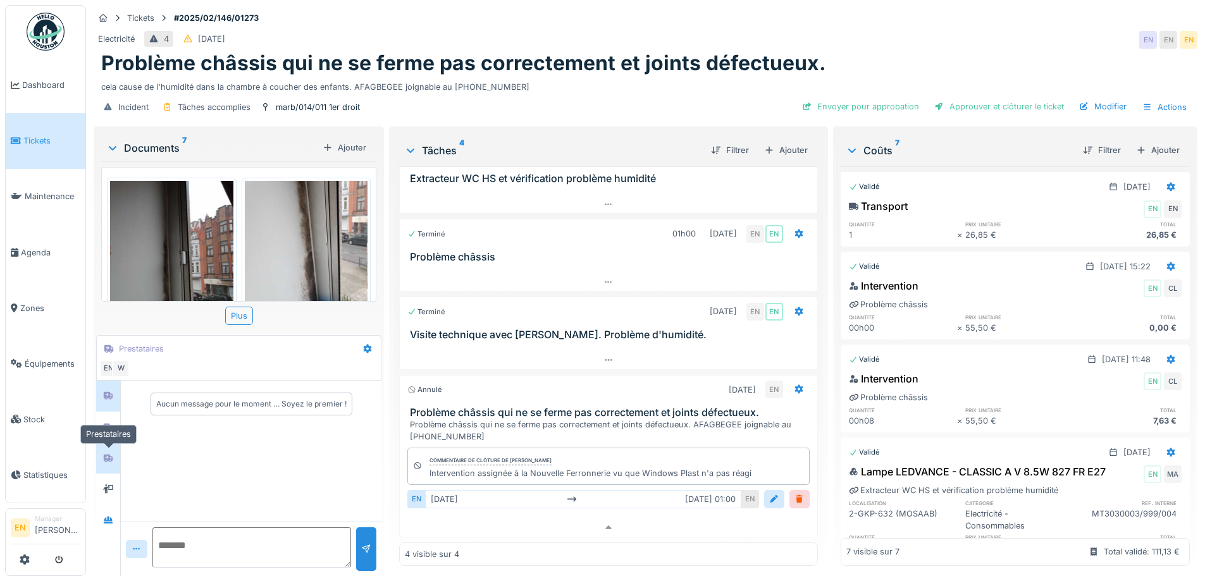
click at [109, 450] on div at bounding box center [108, 458] width 19 height 16
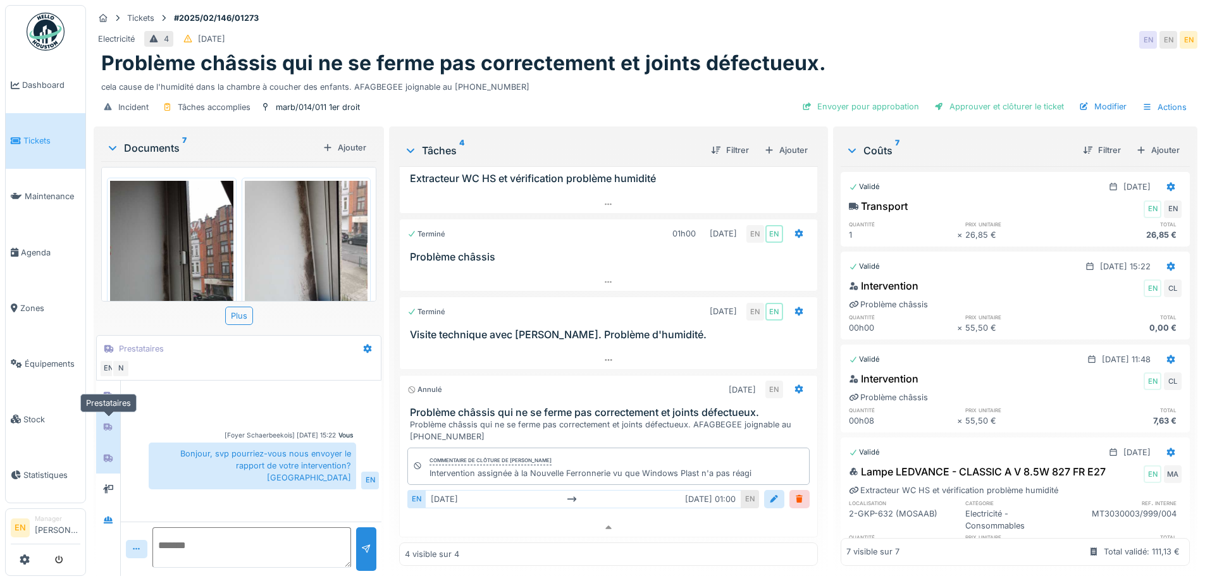
click at [101, 421] on div at bounding box center [108, 427] width 19 height 16
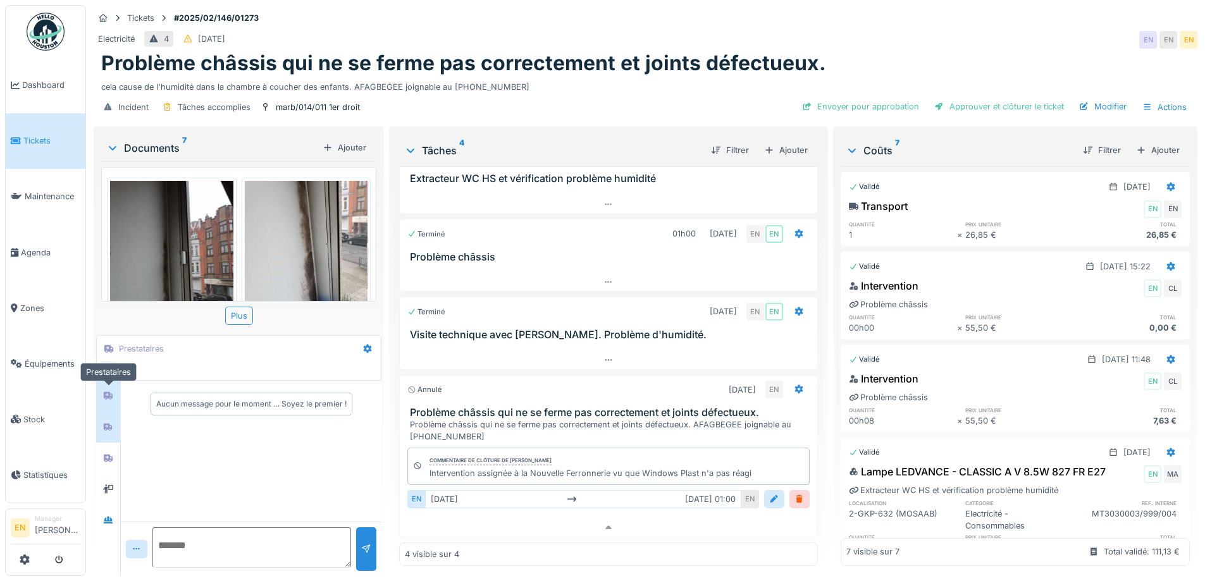
click at [106, 393] on div at bounding box center [108, 396] width 19 height 16
click at [104, 516] on icon at bounding box center [108, 520] width 10 height 8
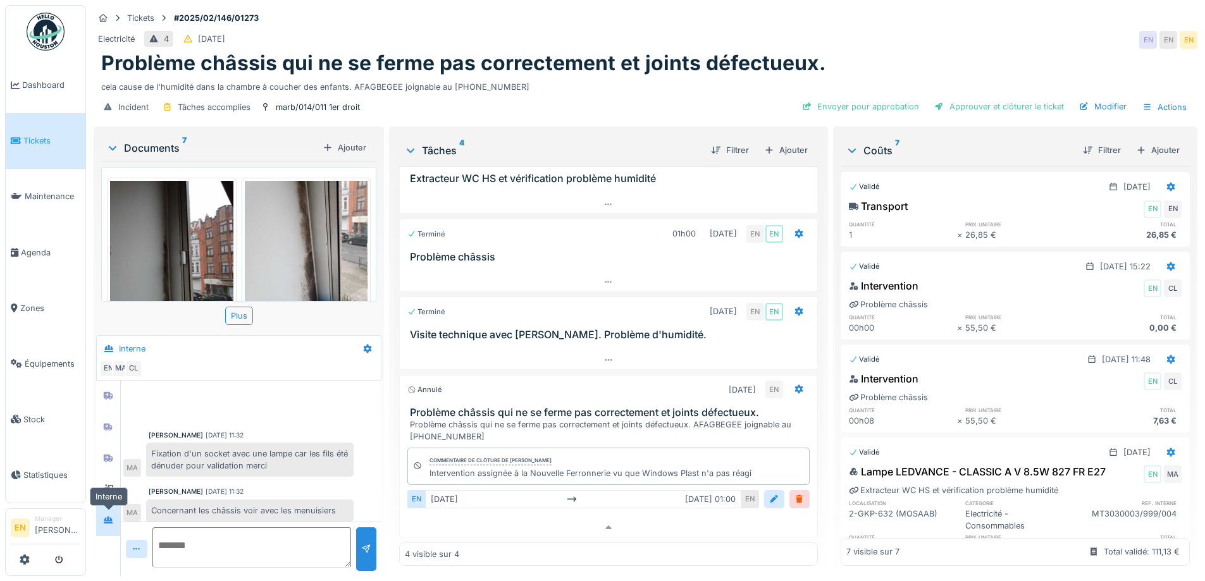
scroll to position [119, 0]
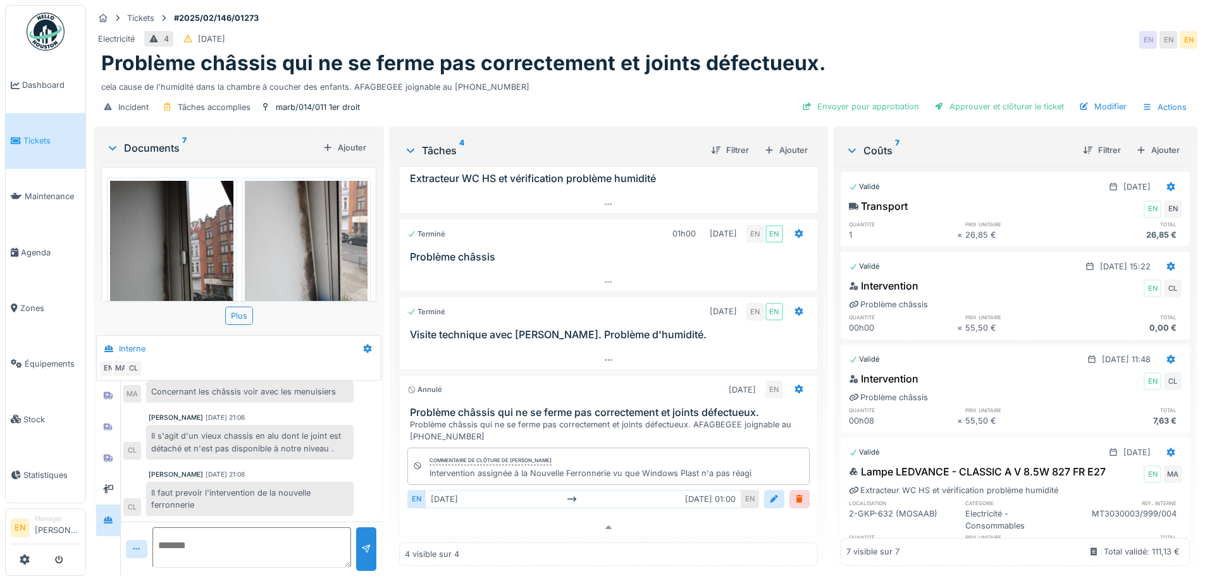
click at [231, 530] on textarea at bounding box center [251, 547] width 199 height 40
paste textarea "**********"
type textarea "**********"
click at [362, 548] on div at bounding box center [366, 549] width 20 height 44
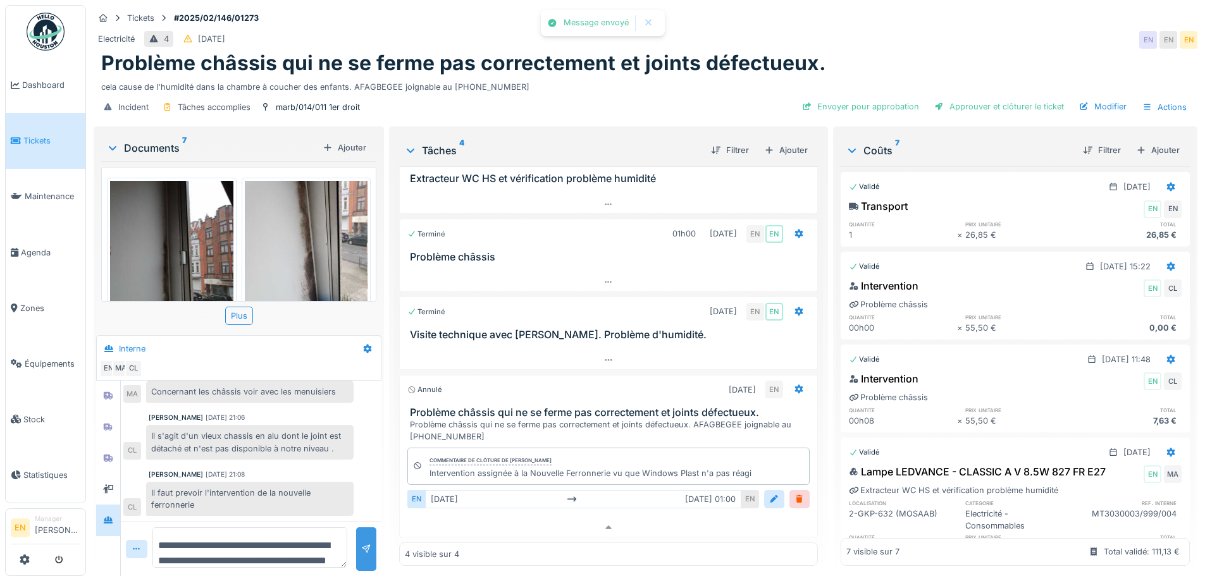
scroll to position [176, 0]
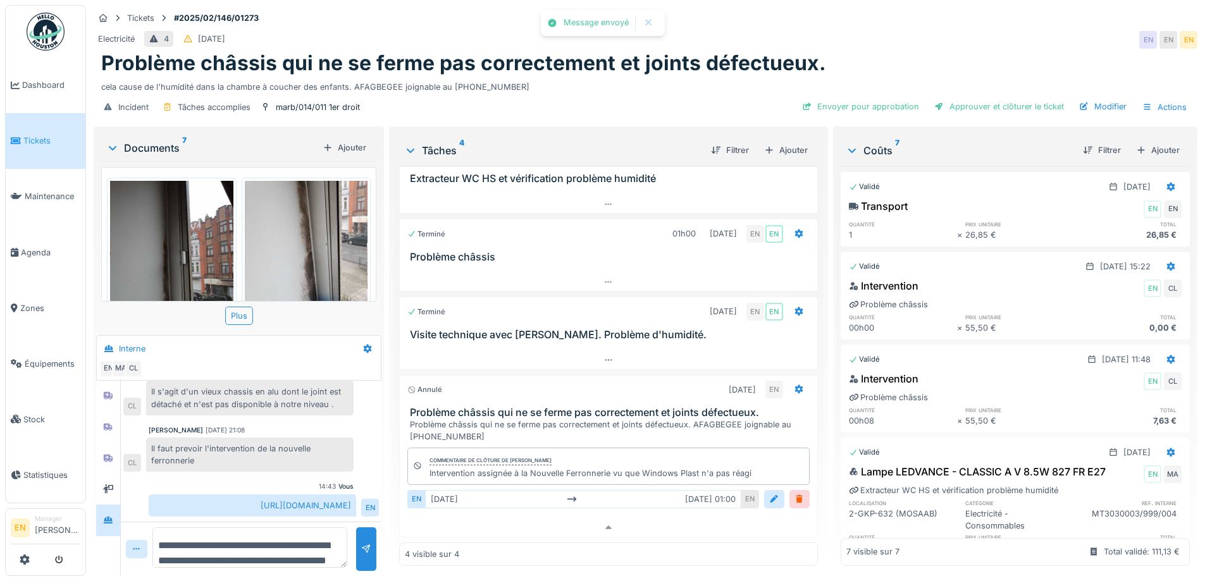
click at [261, 495] on div "https://app.hellohouston.io/fr/reports/345396?conversation=249277&notification_…" at bounding box center [252, 506] width 207 height 22
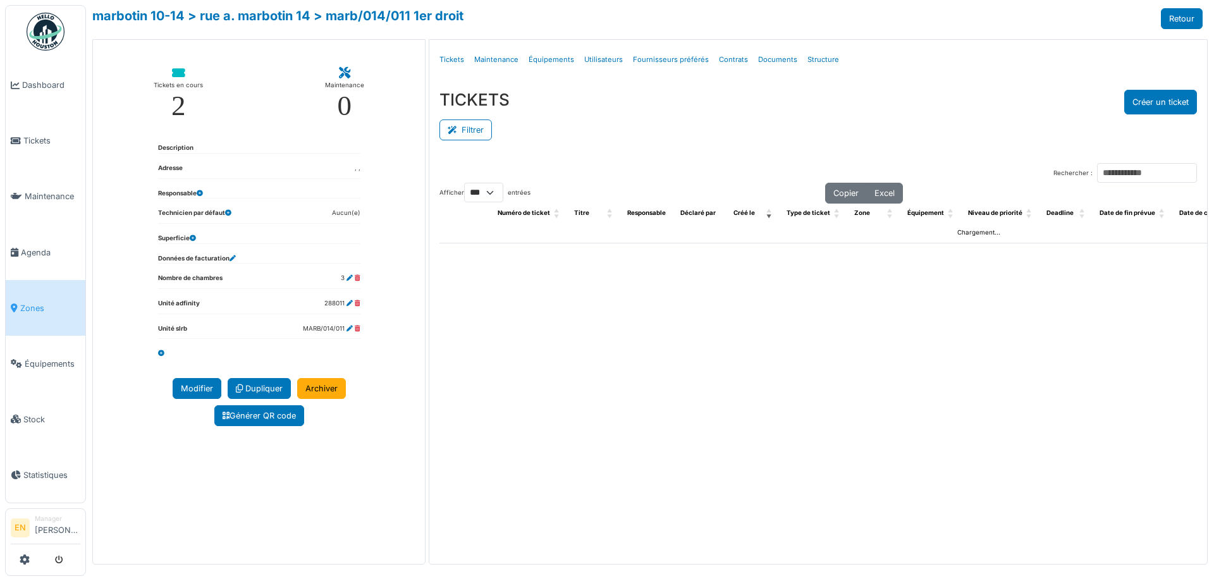
select select "***"
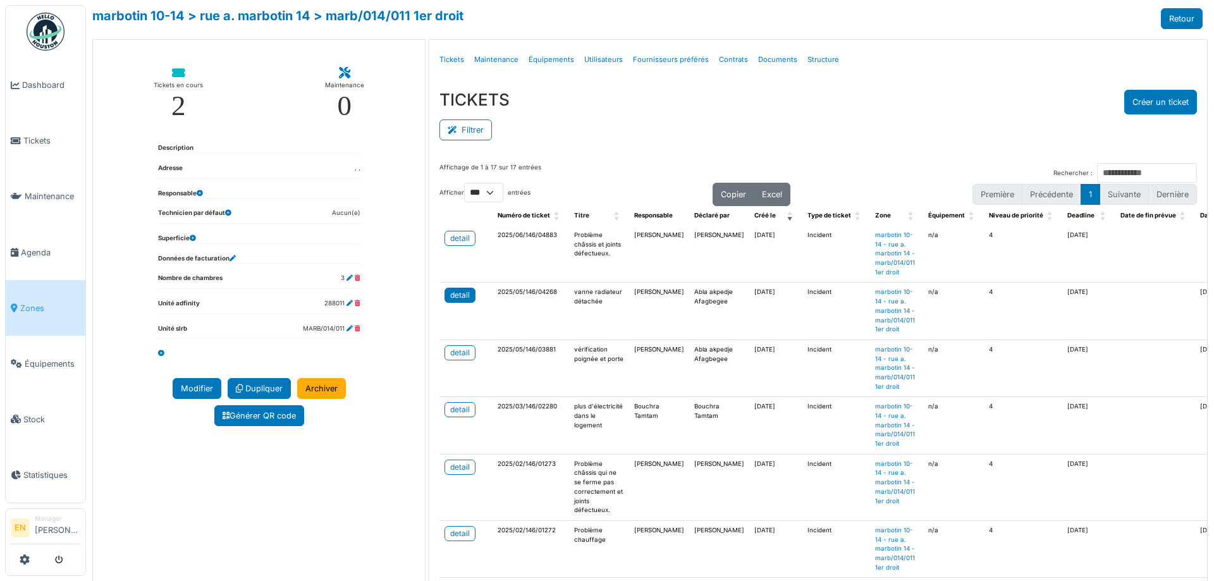
click at [456, 295] on div "detail" at bounding box center [460, 295] width 20 height 11
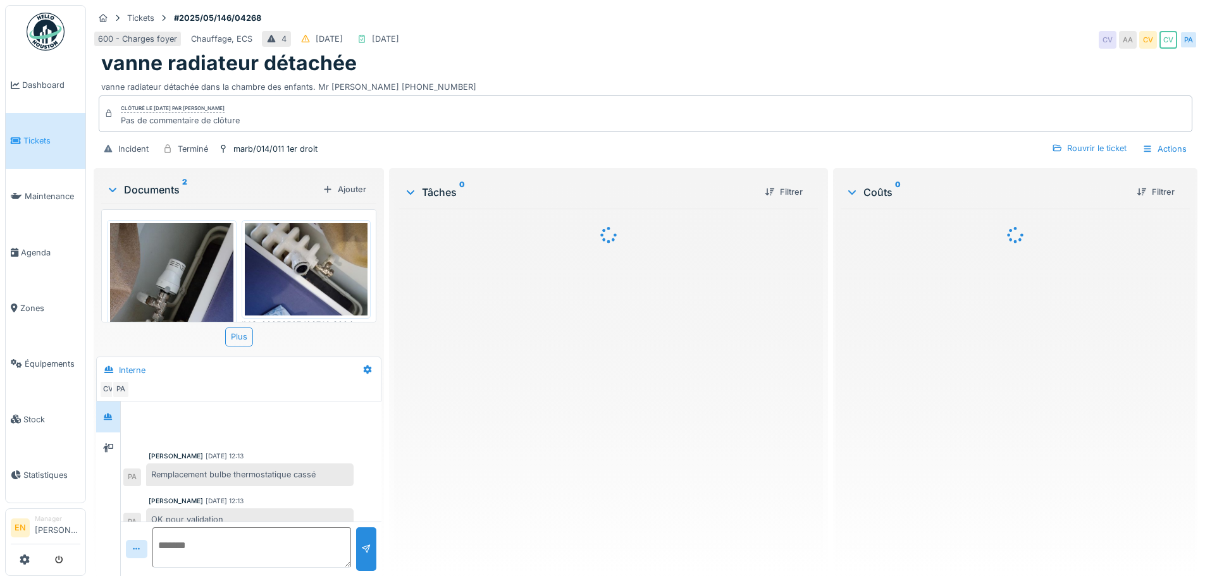
scroll to position [15, 0]
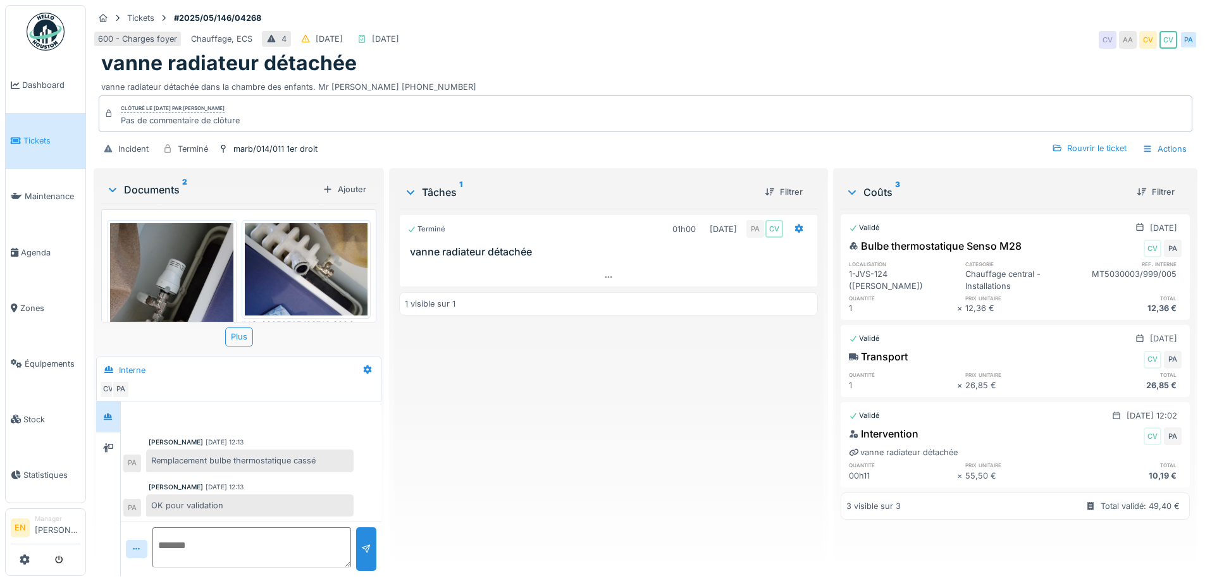
click at [554, 426] on div "Terminé 01h00 [DATE] PA CV vanne radiateur détachée 1 visible sur 1" at bounding box center [608, 387] width 418 height 357
click at [269, 266] on img at bounding box center [306, 269] width 123 height 92
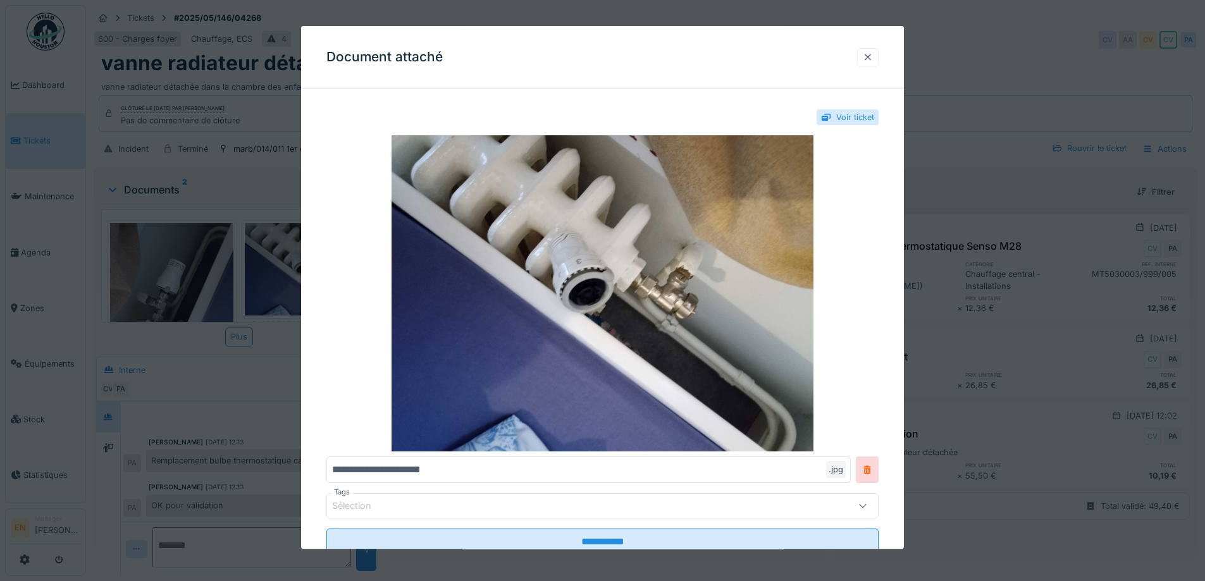
click at [871, 60] on div at bounding box center [868, 57] width 10 height 12
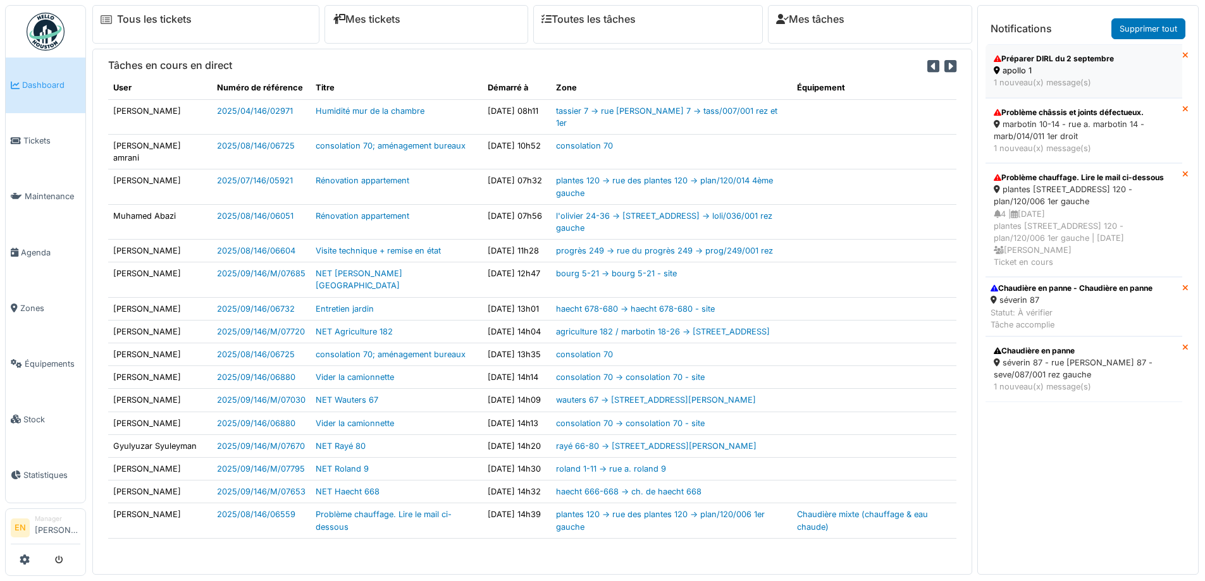
click at [1058, 65] on div "apollo 1" at bounding box center [1084, 71] width 180 height 12
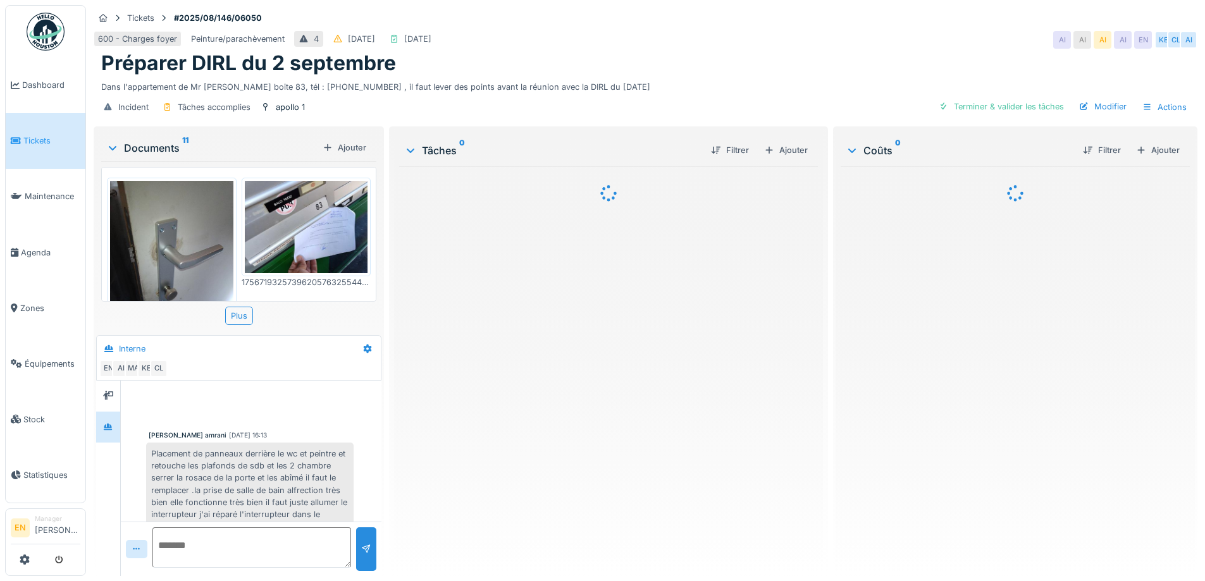
scroll to position [159, 0]
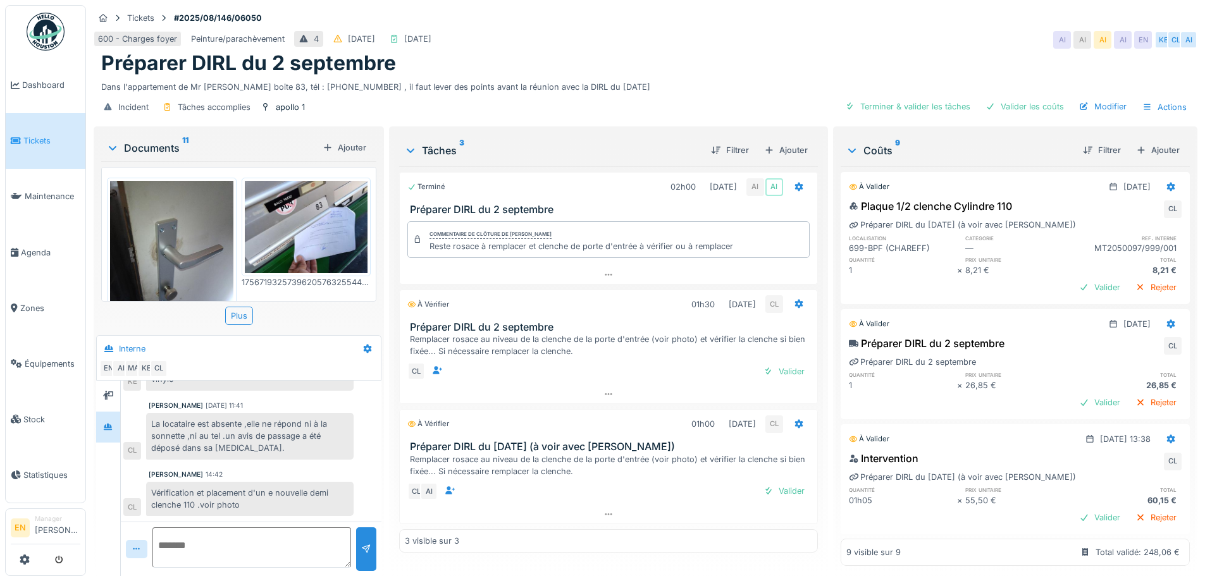
click at [47, 39] on img at bounding box center [46, 32] width 38 height 38
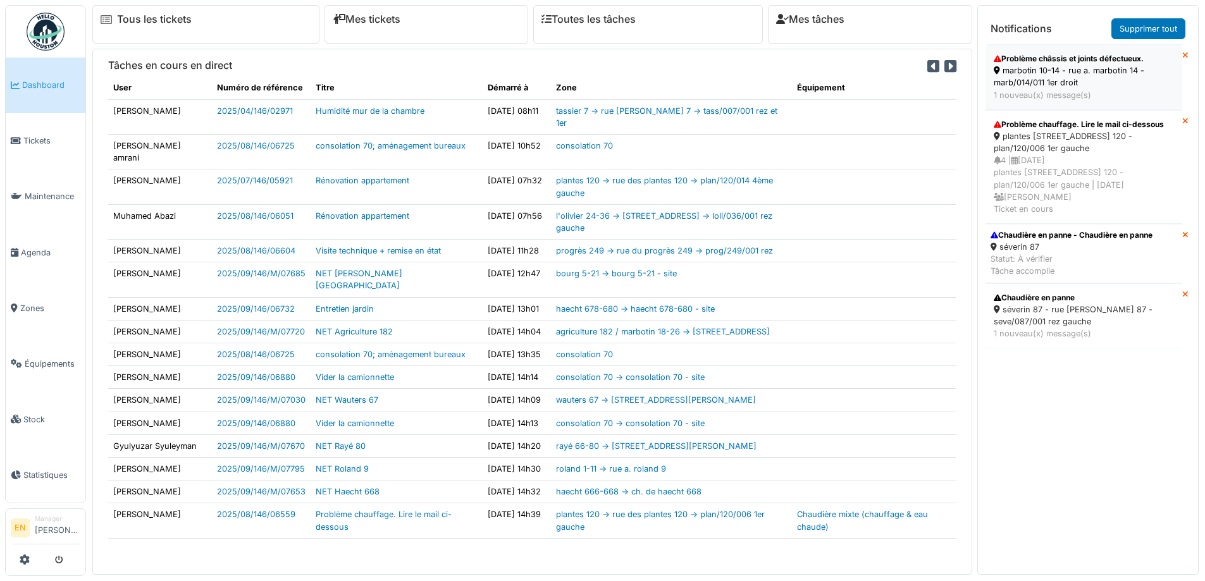
click at [1042, 89] on div "1 nouveau(x) message(s)" at bounding box center [1084, 95] width 180 height 12
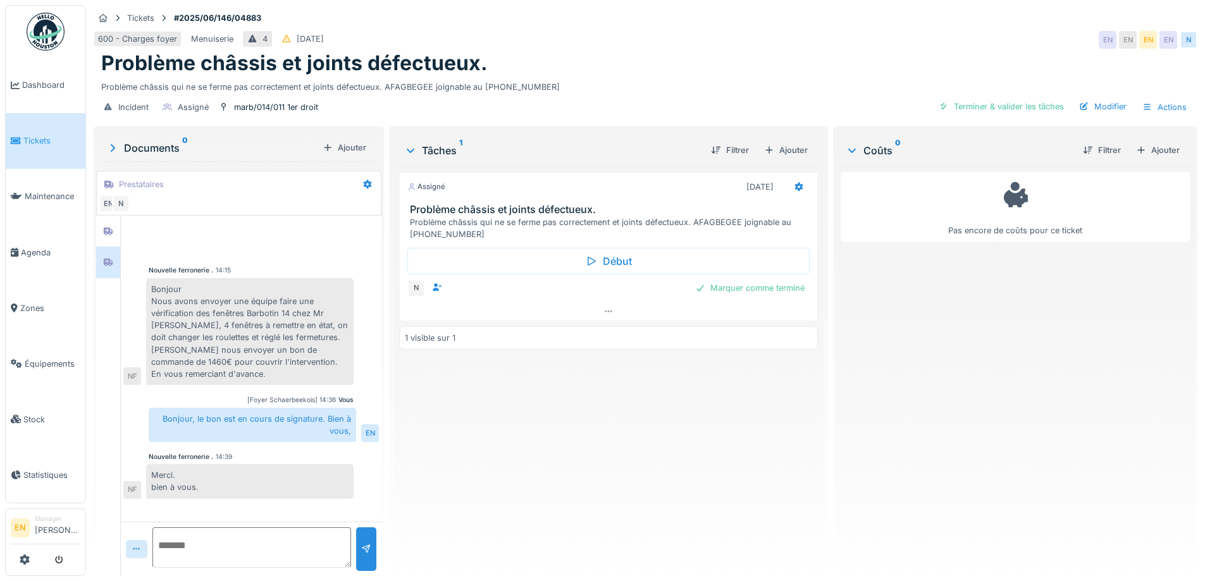
click at [481, 479] on div "Assigné [DATE] Problème châssis et joints défectueux. Problème châssis qui ne s…" at bounding box center [608, 366] width 418 height 400
click at [531, 465] on div "Assigné 02/09/2025 Problème châssis et joints défectueux. Problème châssis qui …" at bounding box center [608, 366] width 418 height 400
click at [56, 35] on img at bounding box center [46, 32] width 38 height 38
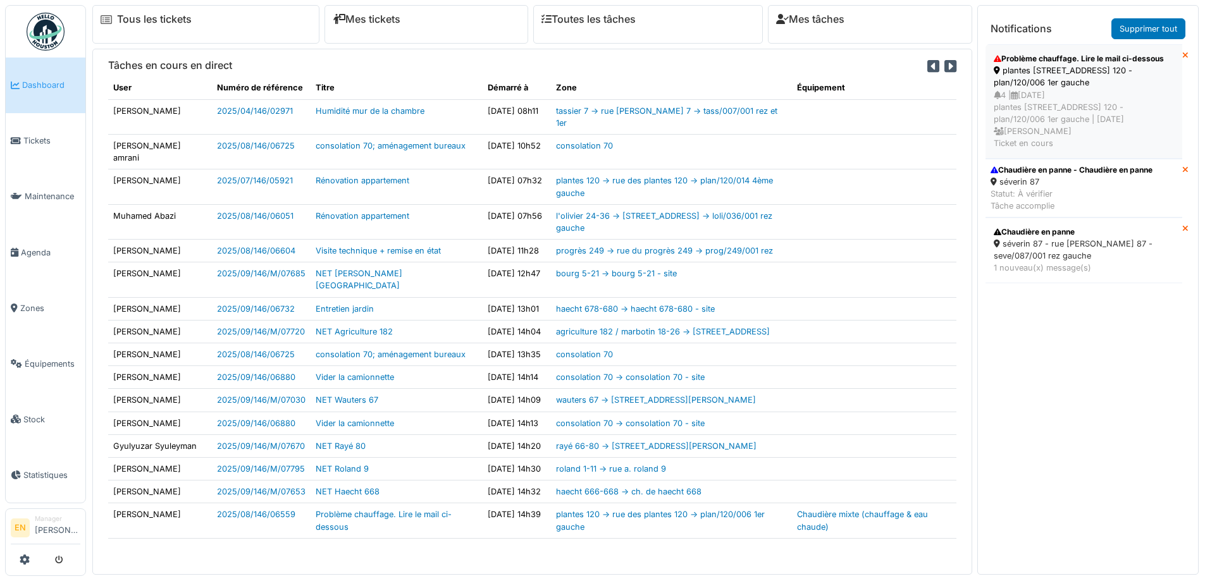
click at [1049, 88] on div "plantes [STREET_ADDRESS] 120 - plan/120/006 1er gauche" at bounding box center [1084, 77] width 180 height 24
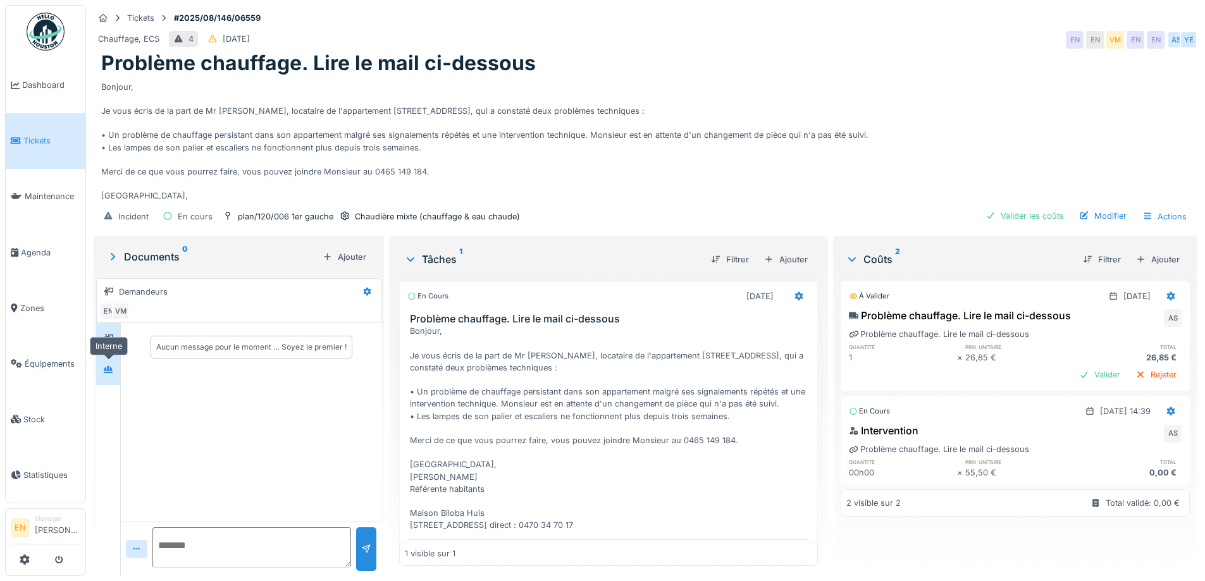
click at [111, 373] on icon at bounding box center [108, 370] width 10 height 8
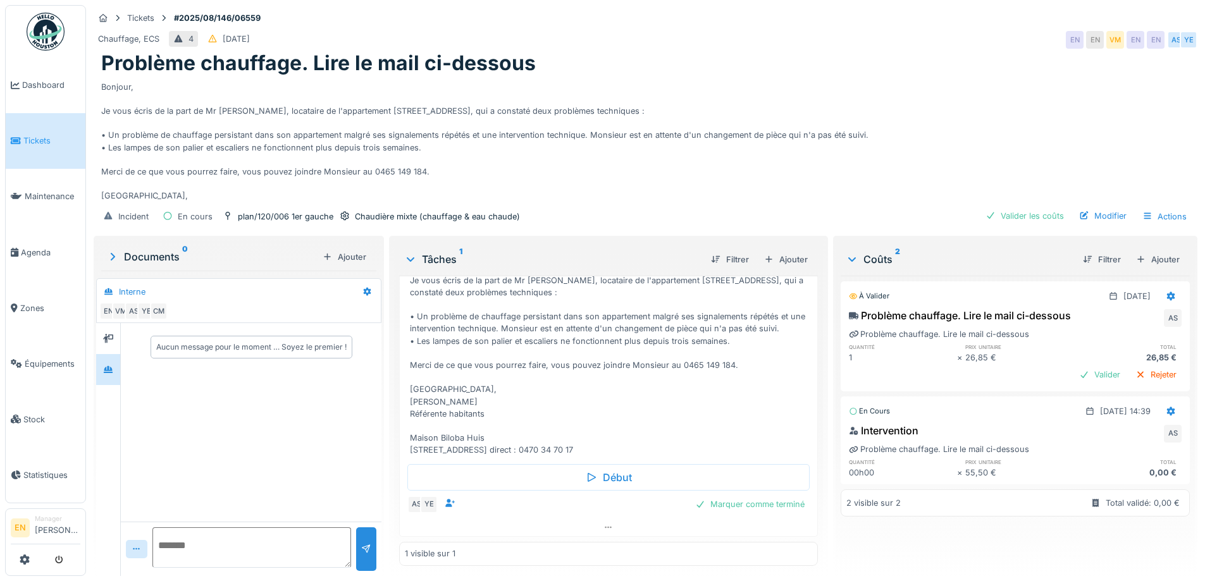
scroll to position [9, 0]
click at [288, 462] on div "Aucun message pour le moment … Soyez le premier !" at bounding box center [251, 422] width 261 height 199
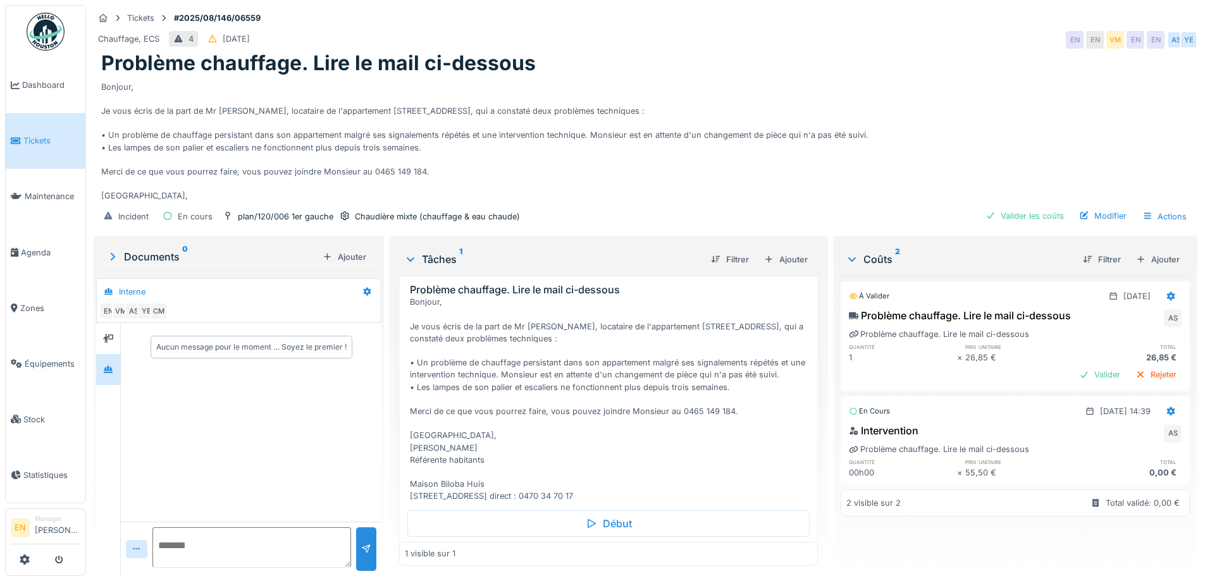
scroll to position [0, 0]
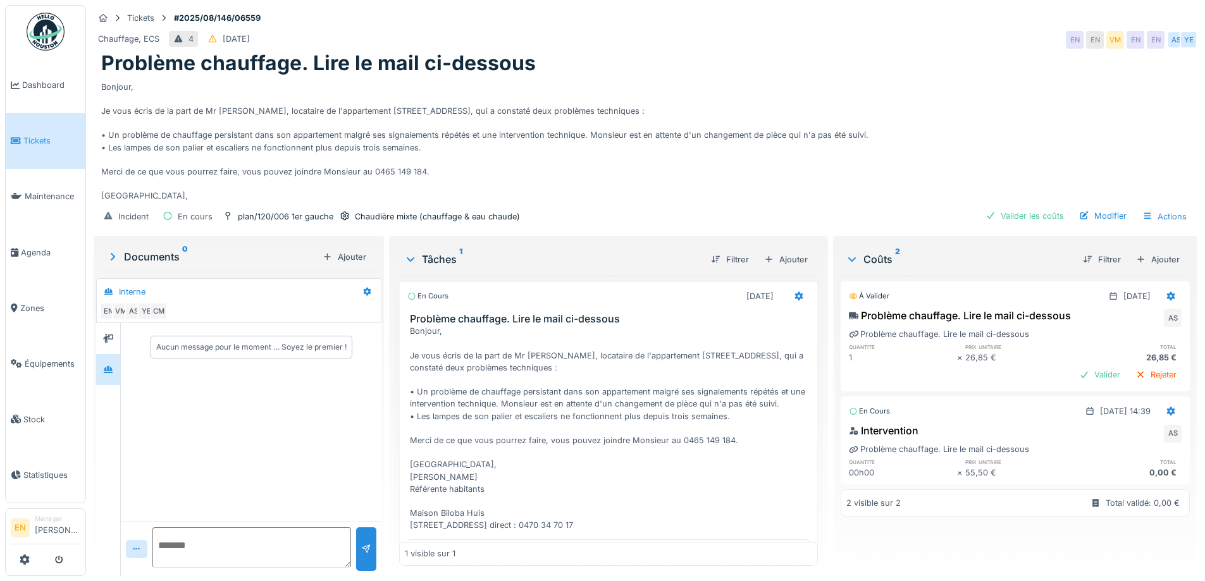
click at [36, 37] on img at bounding box center [46, 32] width 38 height 38
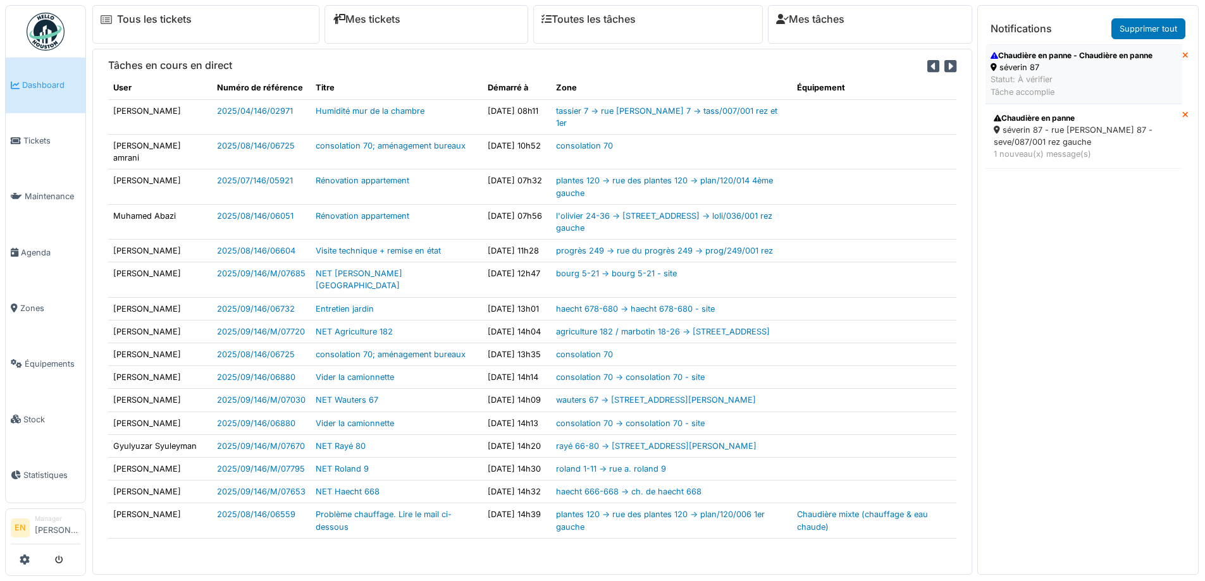
click at [1020, 67] on div "séverin 87" at bounding box center [1071, 67] width 162 height 12
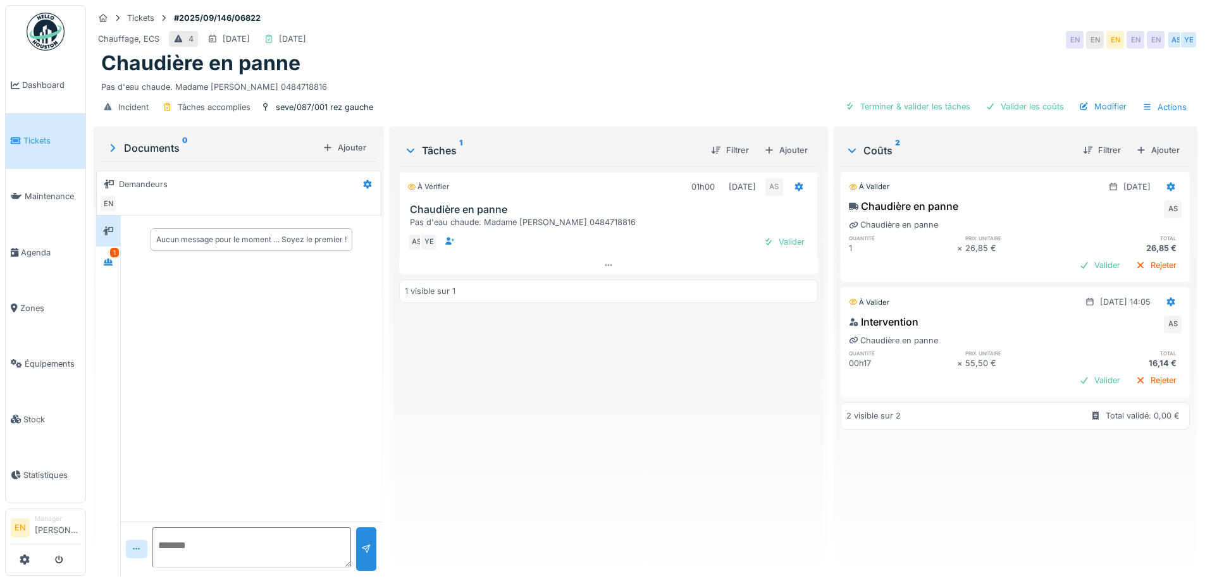
click at [566, 431] on div "À vérifier 01h00 02/09/2025 AS Chaudière en panne Pas d'eau chaude. Madame Pacv…" at bounding box center [608, 366] width 418 height 400
click at [111, 265] on icon at bounding box center [108, 262] width 9 height 7
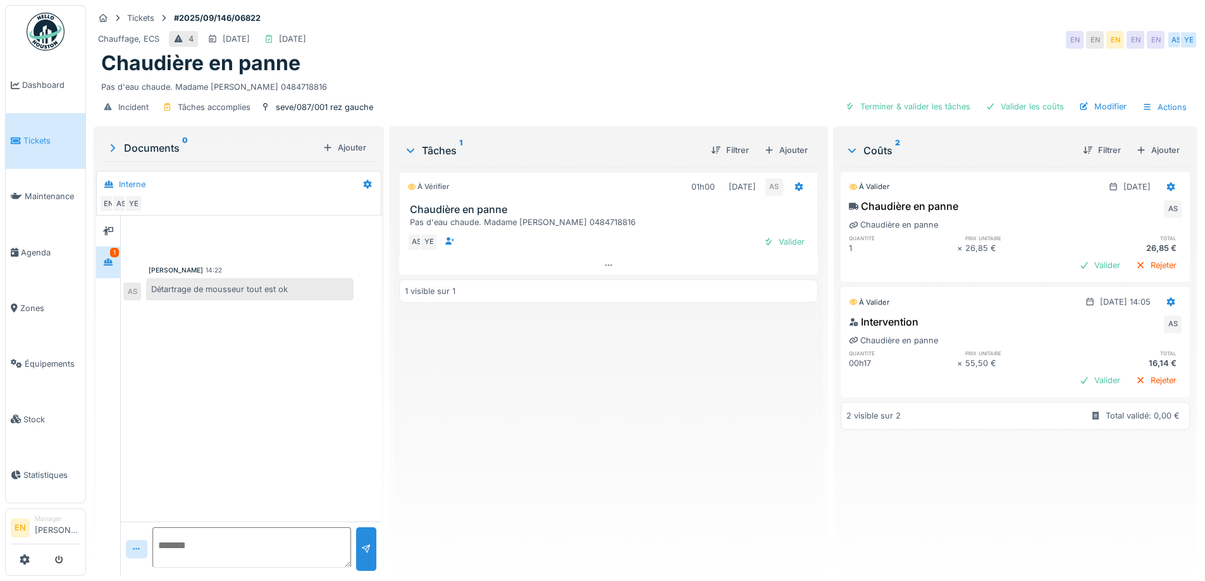
click at [552, 373] on div "À vérifier 01h00 02/09/2025 AS Chaudière en panne Pas d'eau chaude. Madame Pacv…" at bounding box center [608, 366] width 418 height 400
click at [655, 433] on div "À vérifier 01h00 02/09/2025 AS Chaudière en panne Pas d'eau chaude. Madame Pacv…" at bounding box center [608, 366] width 418 height 400
click at [1022, 106] on div "Valider les coûts" at bounding box center [1024, 106] width 89 height 17
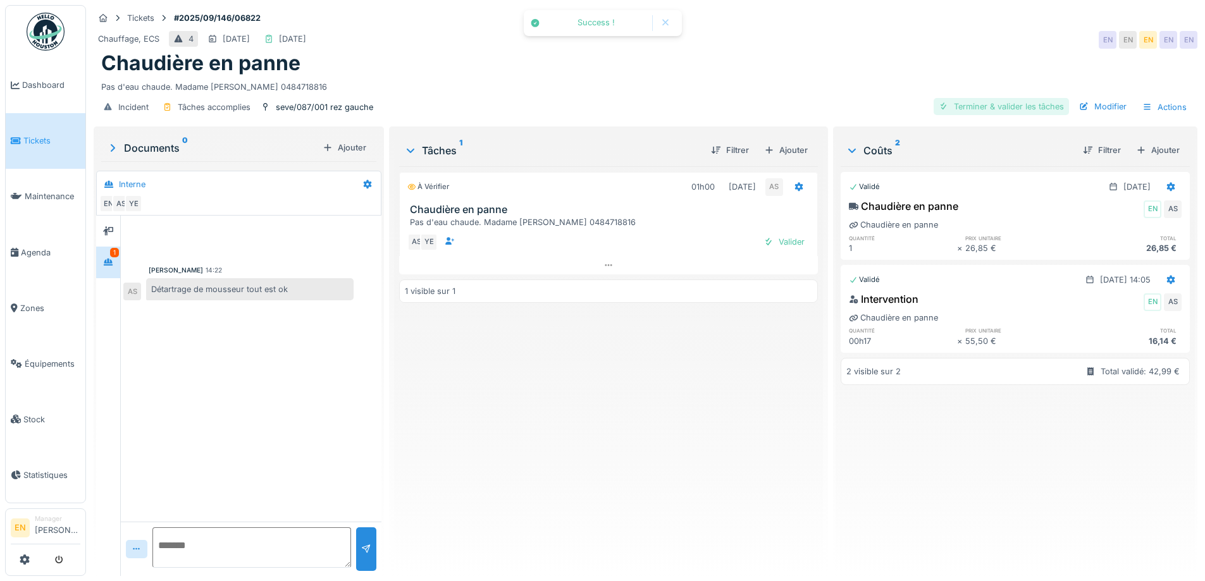
click at [987, 103] on div "Terminer & valider les tâches" at bounding box center [1001, 106] width 135 height 17
click at [1097, 106] on div "Modifier" at bounding box center [1103, 106] width 58 height 17
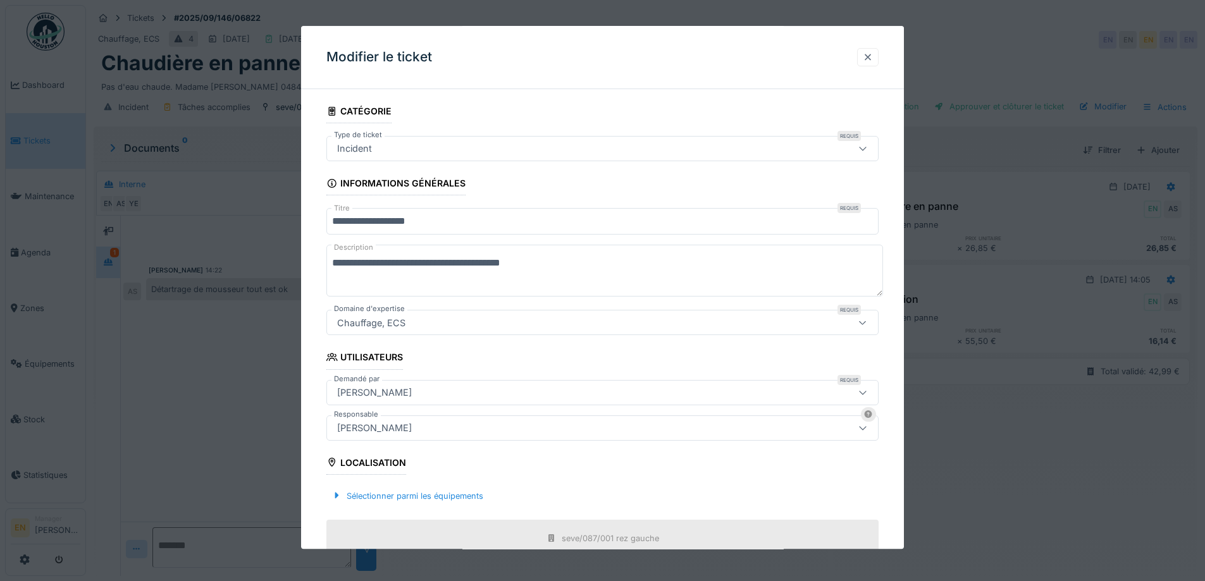
click at [873, 57] on div at bounding box center [868, 57] width 10 height 12
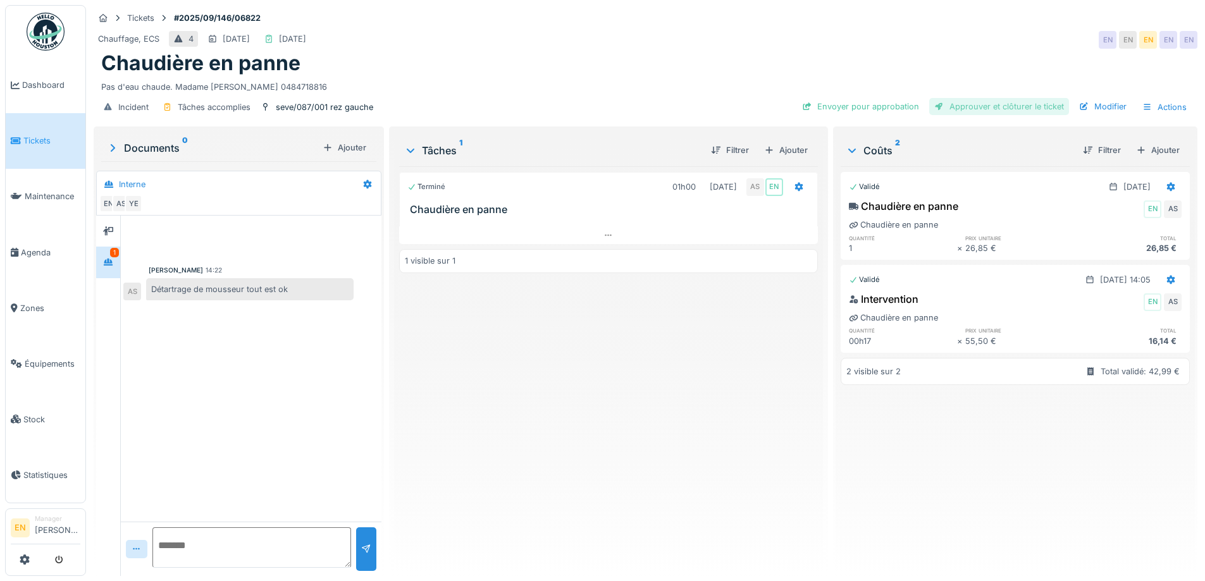
click at [994, 110] on div "Approuver et clôturer le ticket" at bounding box center [999, 106] width 140 height 17
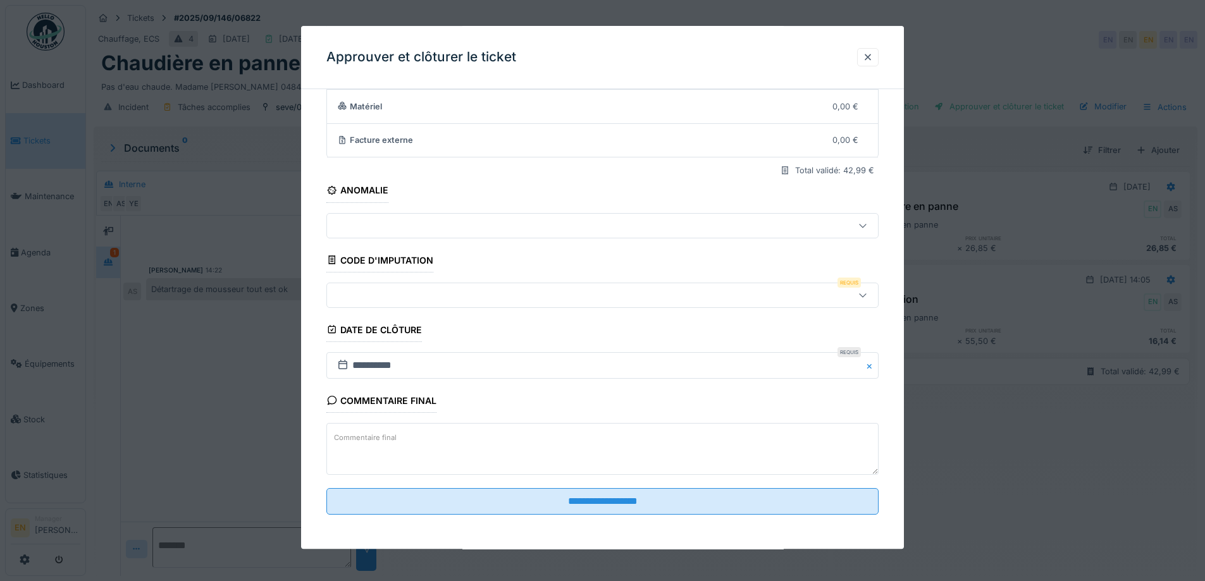
scroll to position [109, 0]
click at [866, 288] on div at bounding box center [863, 294] width 10 height 12
click at [481, 335] on input at bounding box center [605, 332] width 540 height 27
click at [892, 298] on div "**********" at bounding box center [602, 270] width 603 height 558
click at [868, 292] on icon at bounding box center [863, 294] width 10 height 8
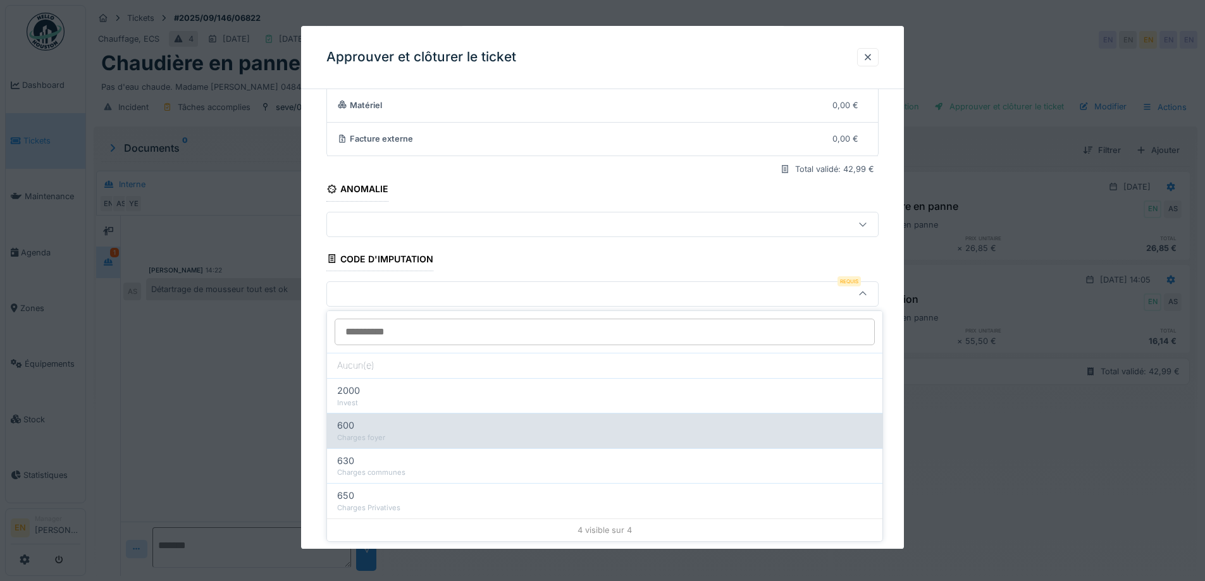
click at [366, 436] on div "Charges foyer" at bounding box center [604, 438] width 535 height 11
type input "***"
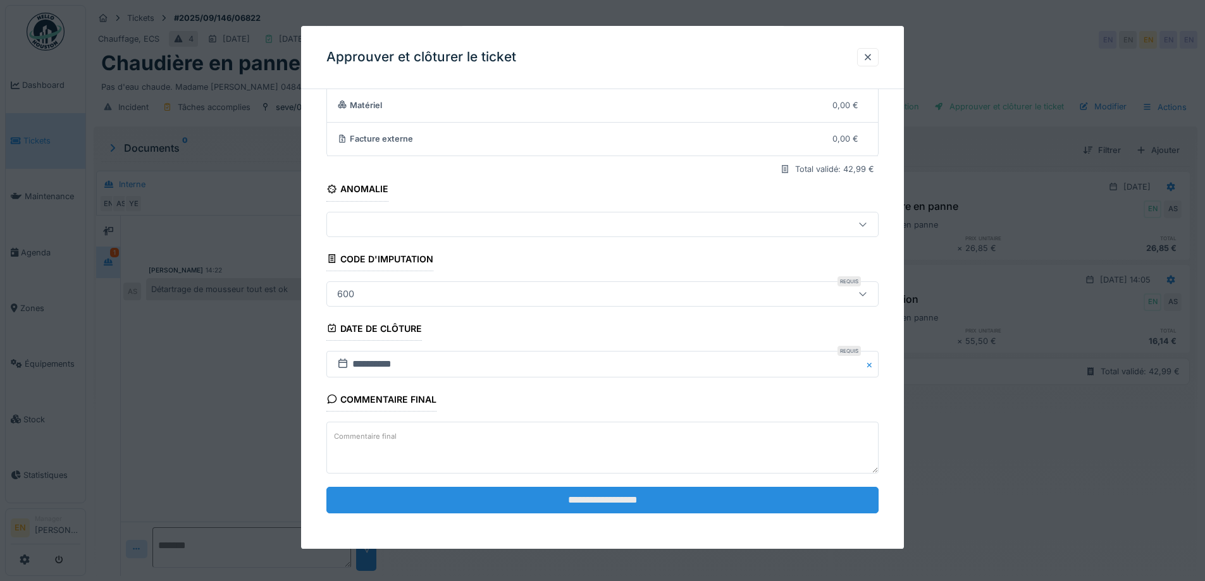
click at [622, 505] on input "**********" at bounding box center [602, 500] width 552 height 27
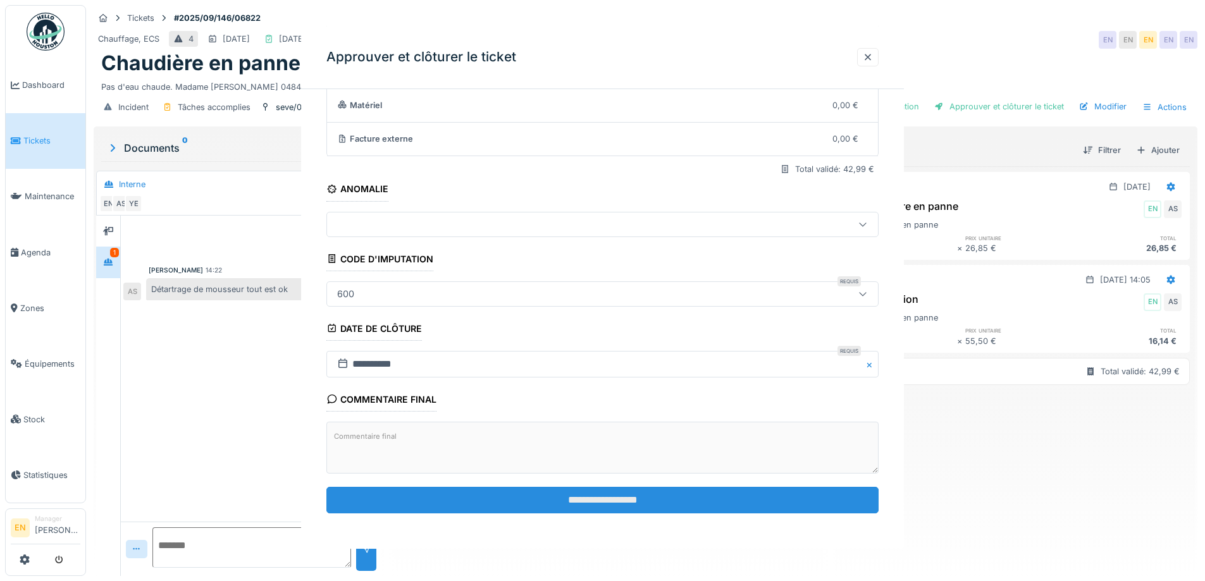
scroll to position [0, 0]
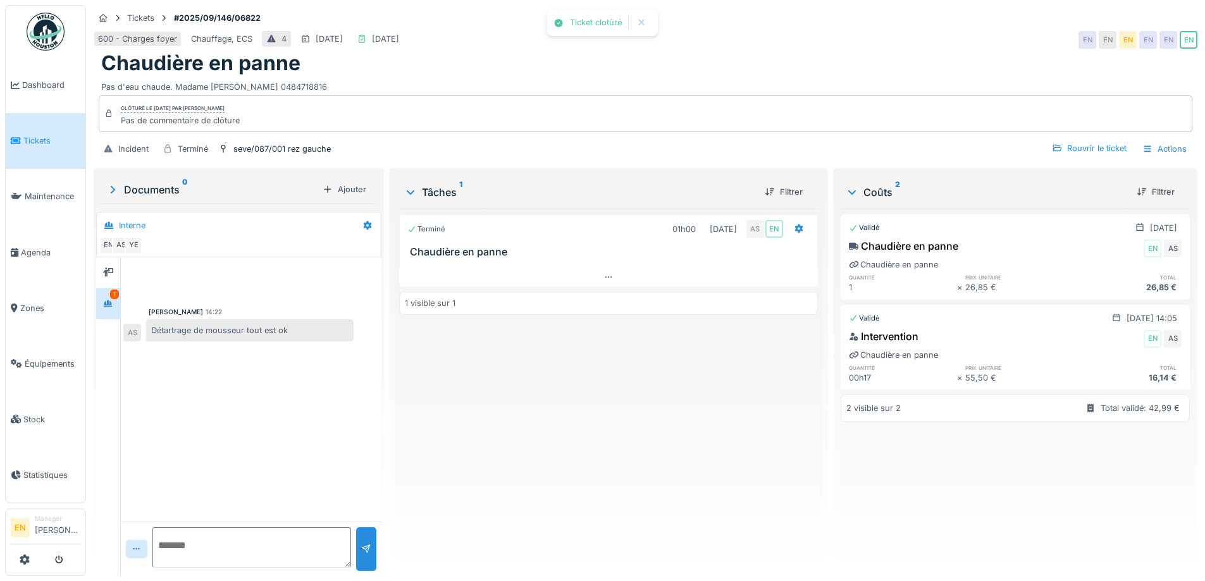
click at [601, 460] on div "Terminé 01h00 02/09/2025 AS EN Chaudière en panne 1 visible sur 1" at bounding box center [608, 387] width 418 height 357
click at [598, 459] on div "Terminé 01h00 02/09/2025 AS EN Chaudière en panne 1 visible sur 1" at bounding box center [608, 387] width 418 height 357
click at [576, 455] on div "Terminé 01h00 02/09/2025 AS EN Chaudière en panne 1 visible sur 1" at bounding box center [608, 387] width 418 height 357
drag, startPoint x: 589, startPoint y: 348, endPoint x: 583, endPoint y: 354, distance: 7.6
click at [589, 349] on div "Terminé 01h00 02/09/2025 AS EN Chaudière en panne 1 visible sur 1" at bounding box center [608, 387] width 418 height 357
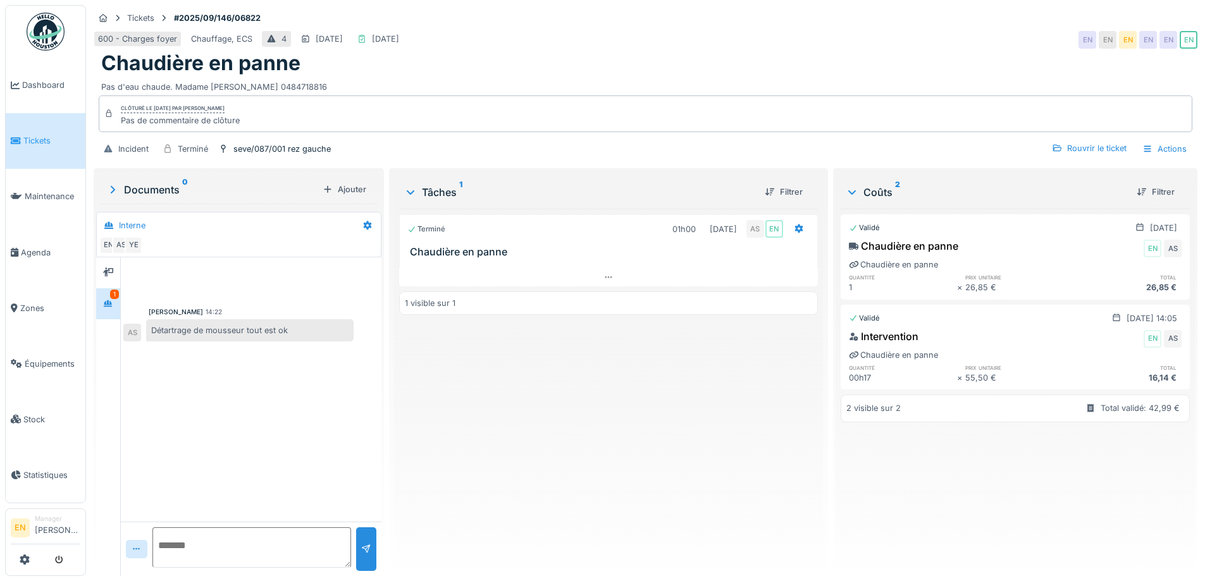
click at [500, 417] on div "Terminé 01h00 02/09/2025 AS EN Chaudière en panne 1 visible sur 1" at bounding box center [608, 387] width 418 height 357
click at [497, 421] on div "Terminé 01h00 02/09/2025 AS EN Chaudière en panne 1 visible sur 1" at bounding box center [608, 387] width 418 height 357
click at [42, 49] on img at bounding box center [46, 32] width 38 height 38
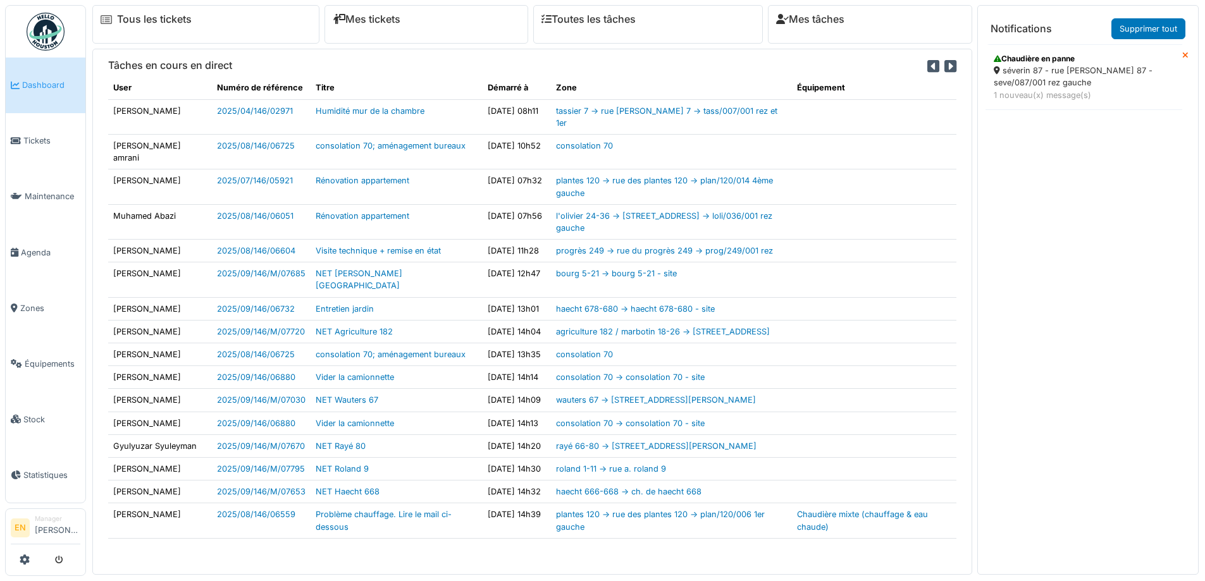
click at [1054, 73] on div "séverin 87 - rue [PERSON_NAME] 87 - seve/087/001 rez gauche" at bounding box center [1084, 77] width 180 height 24
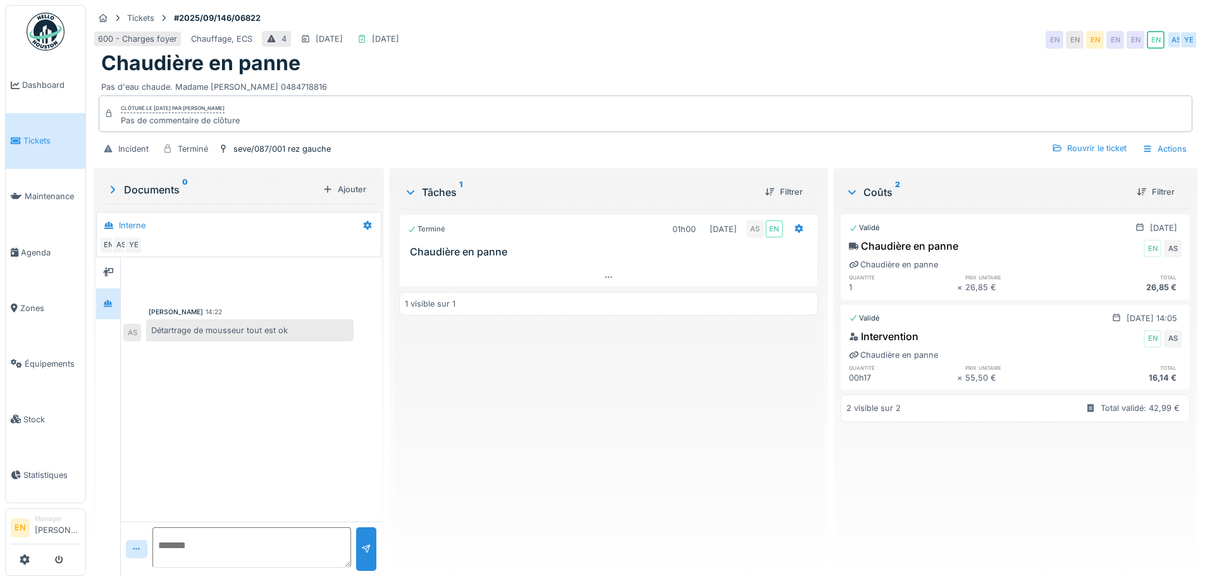
click at [43, 40] on img at bounding box center [46, 32] width 38 height 38
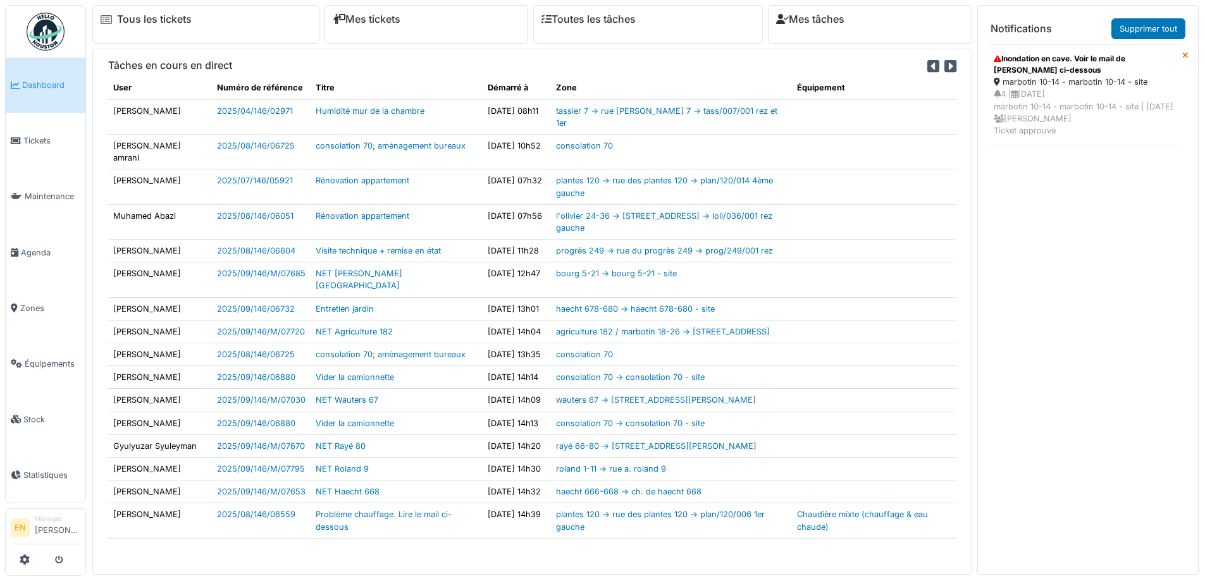
click at [1052, 92] on div "4 | 17/08/2025 marbotin 10-14 - marbotin 10-14 - site | Il y a 21 jour(s) Chris…" at bounding box center [1084, 112] width 180 height 49
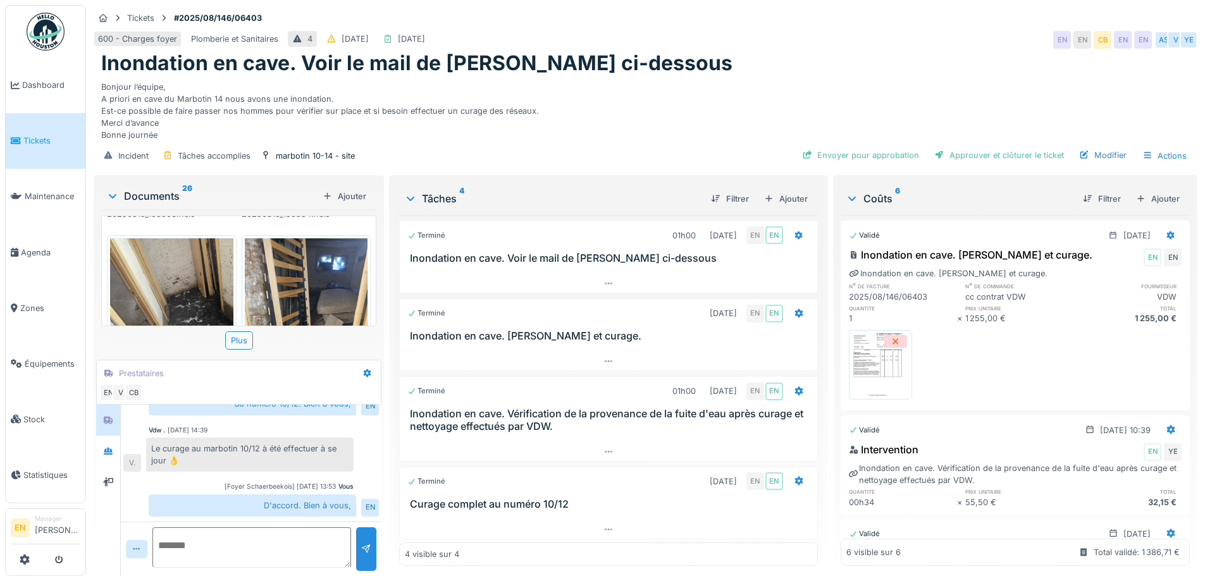
scroll to position [1799, 0]
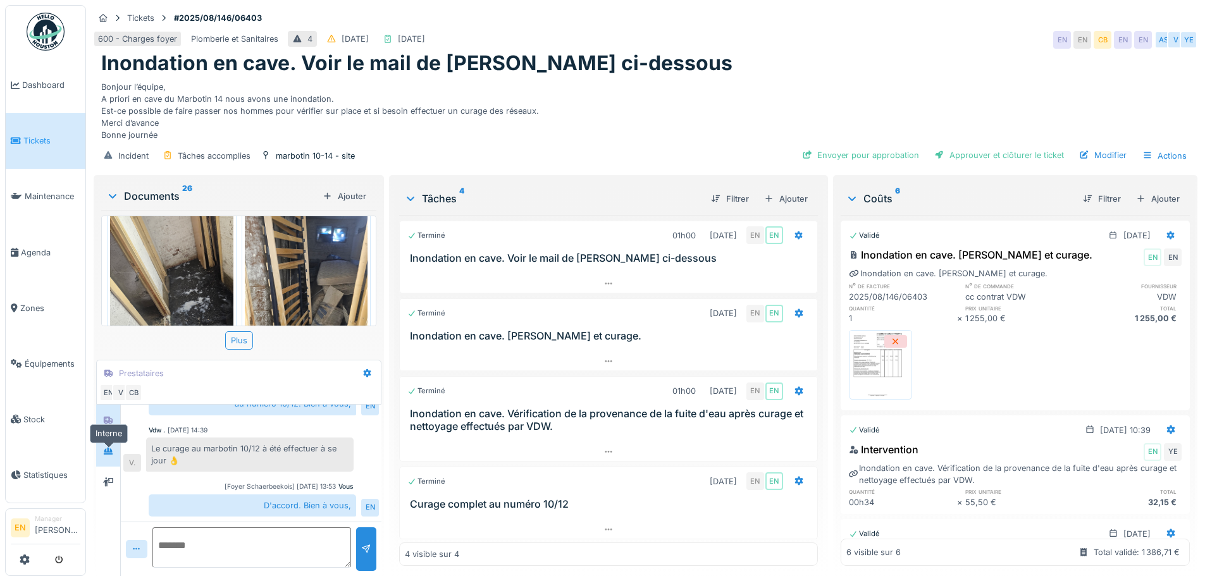
click at [115, 458] on div at bounding box center [108, 451] width 19 height 16
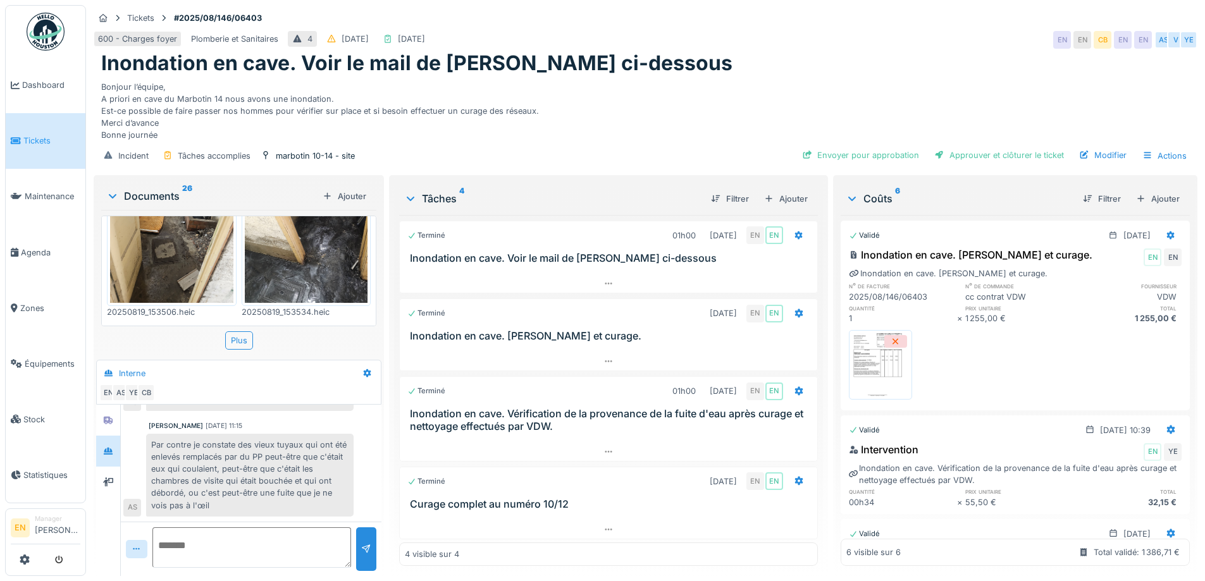
scroll to position [1610, 0]
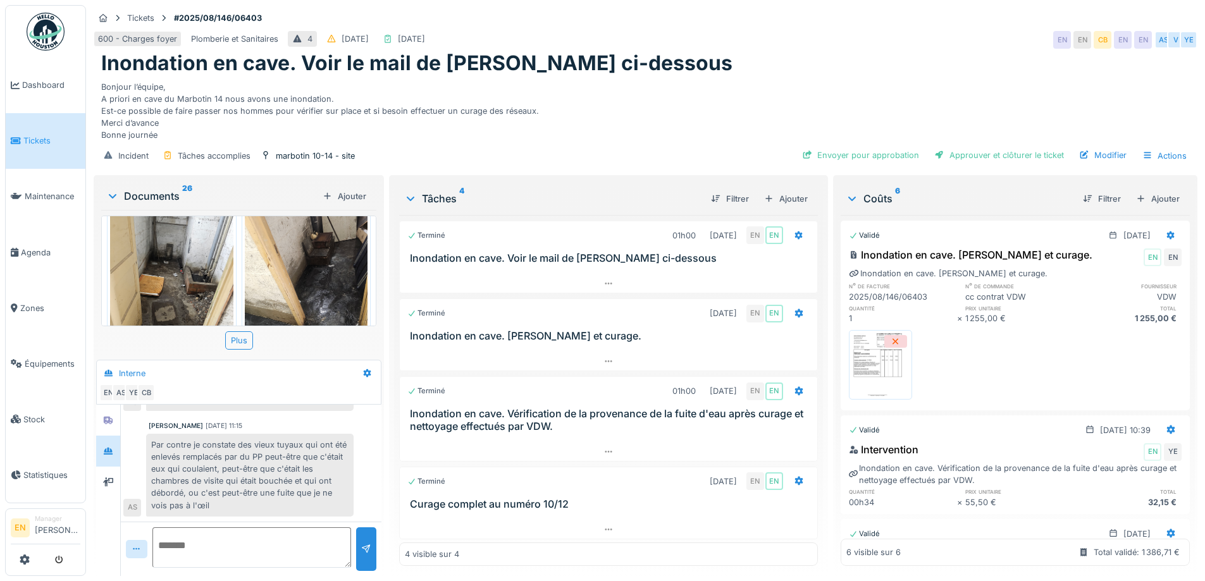
click at [307, 258] on img at bounding box center [306, 284] width 123 height 164
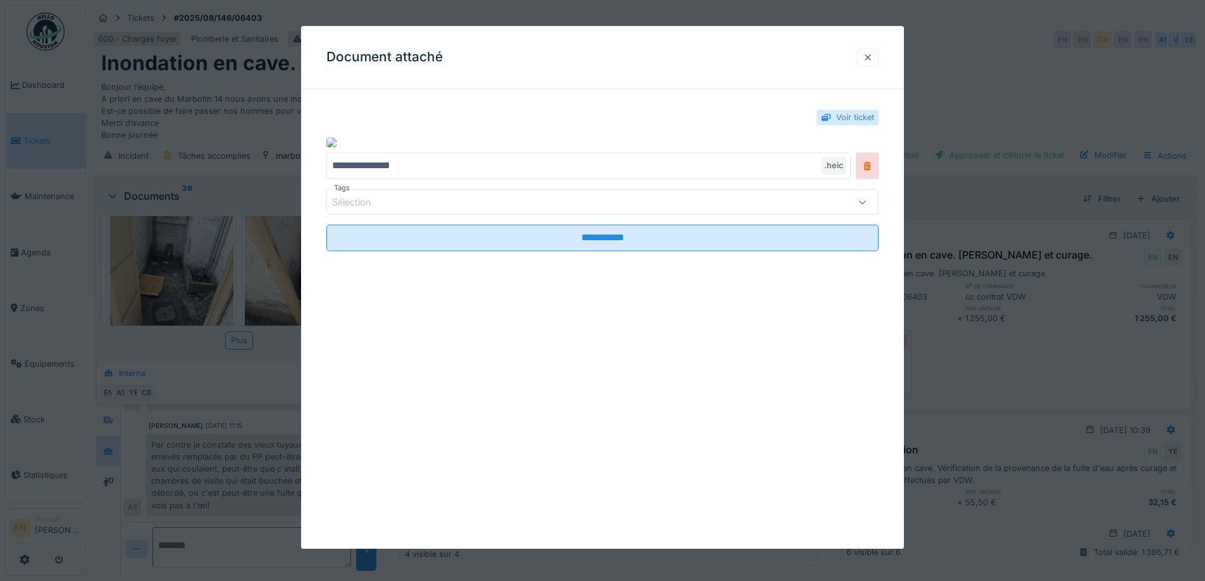
click at [871, 58] on div at bounding box center [868, 57] width 10 height 12
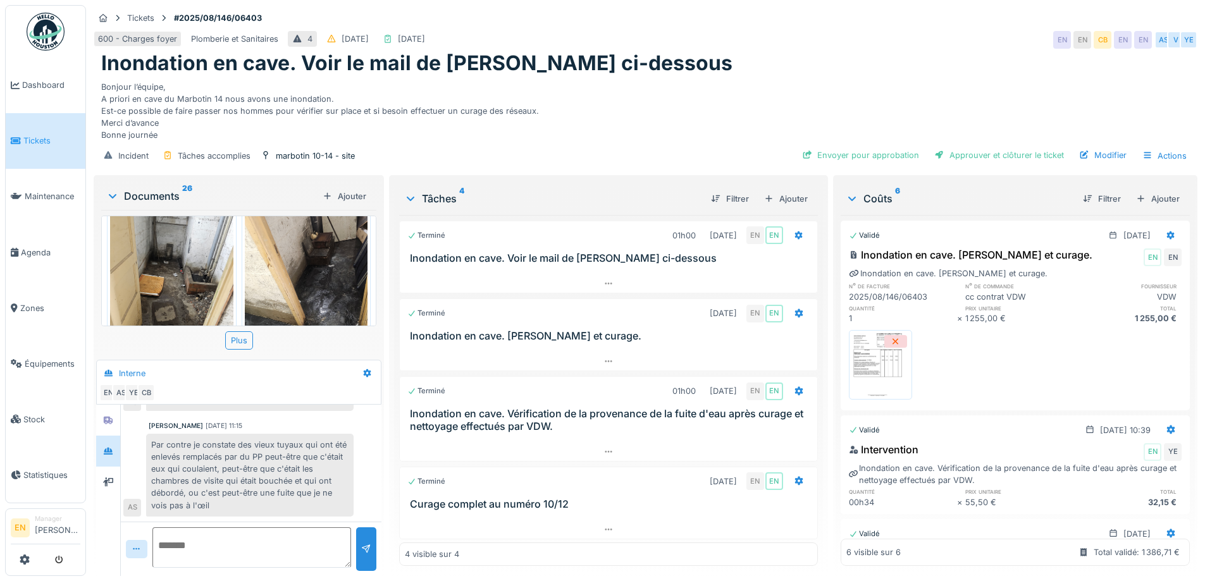
click at [151, 268] on img at bounding box center [171, 284] width 123 height 164
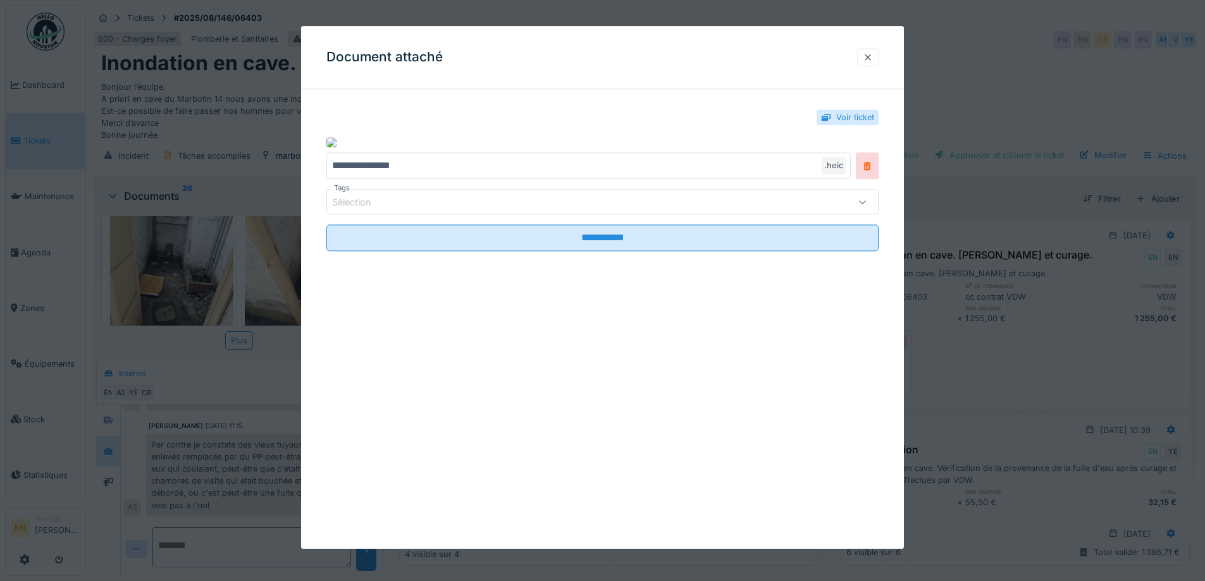
click at [873, 51] on div at bounding box center [868, 57] width 10 height 12
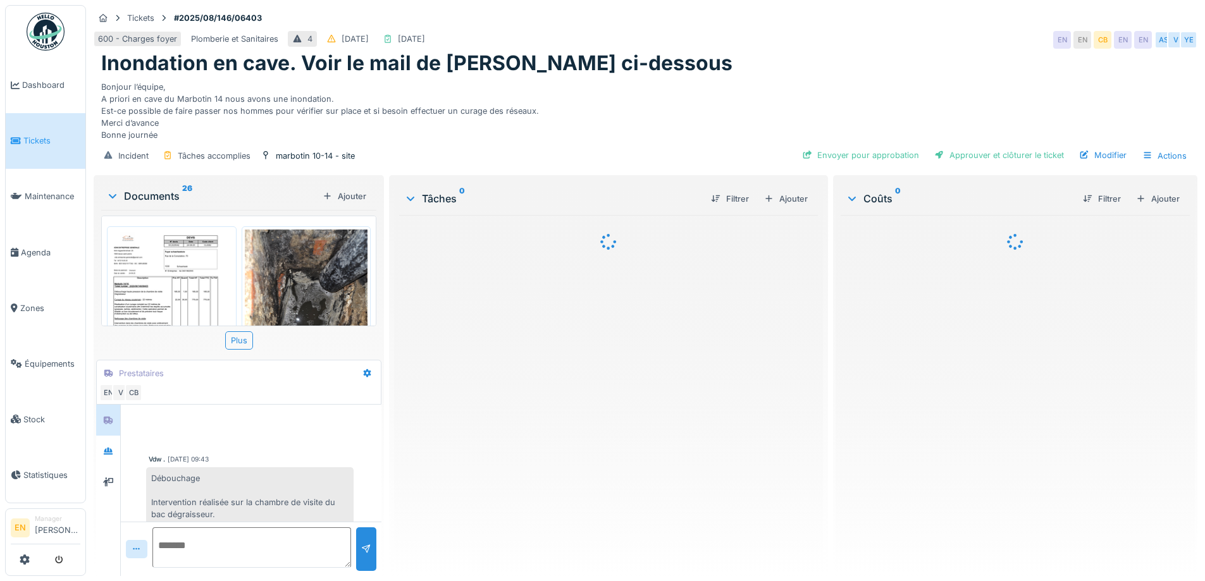
scroll to position [717, 0]
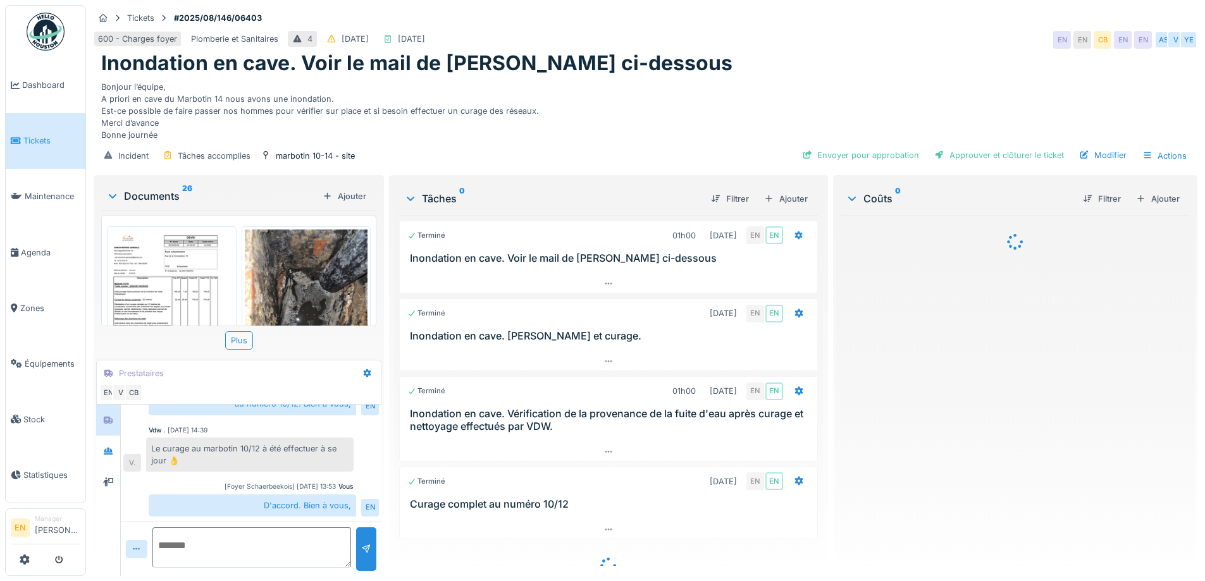
click at [287, 278] on img at bounding box center [306, 312] width 123 height 164
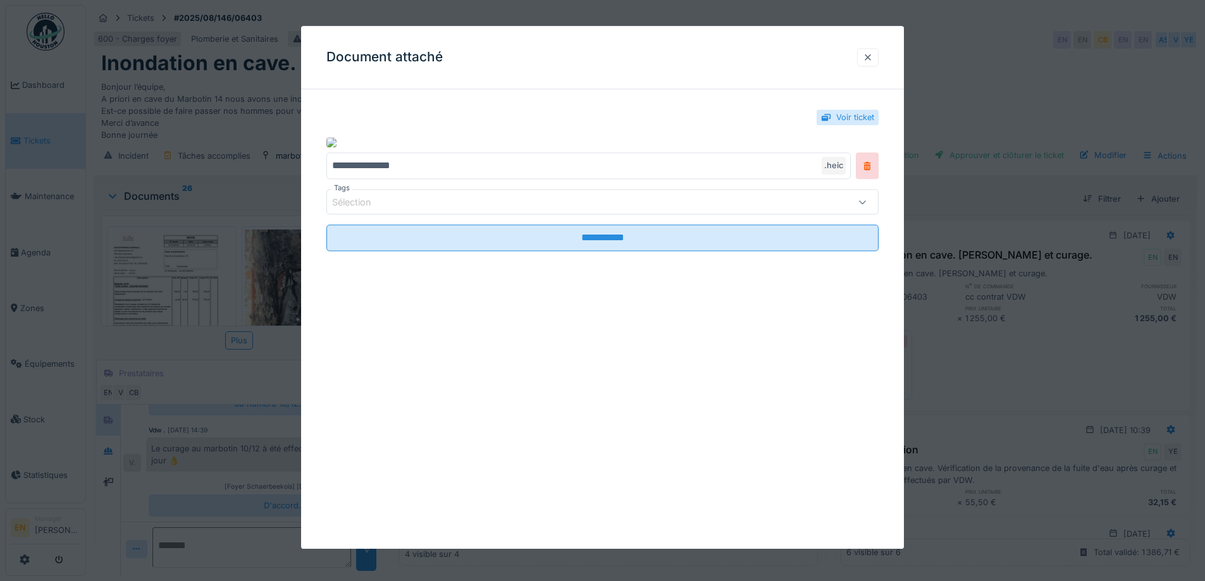
click at [871, 58] on div at bounding box center [868, 57] width 10 height 12
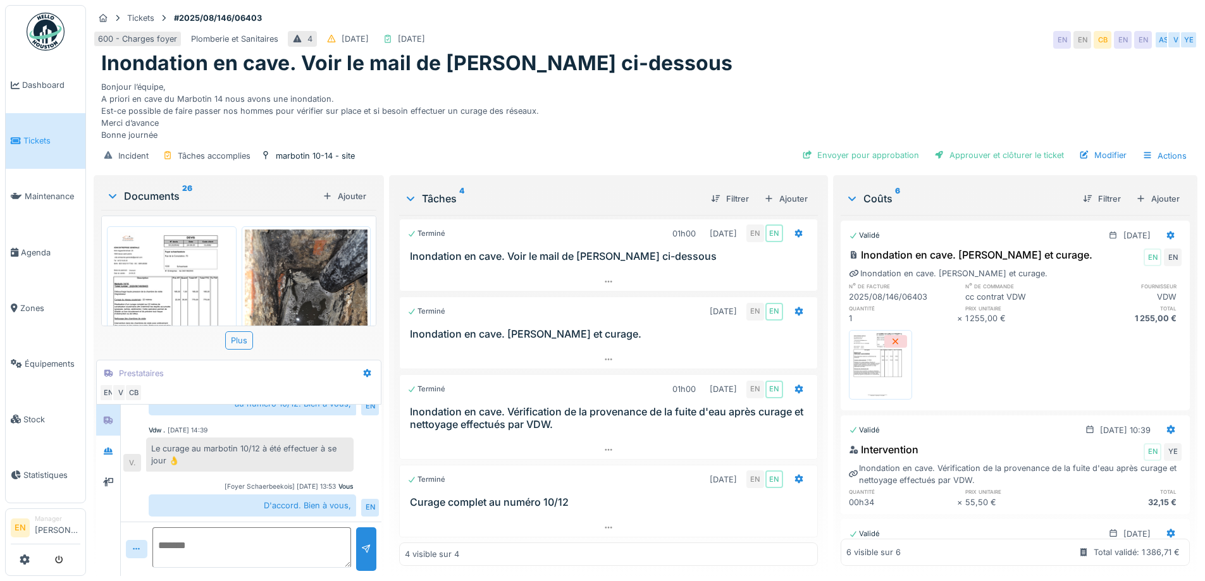
scroll to position [716, 0]
click at [107, 447] on icon at bounding box center [108, 451] width 10 height 8
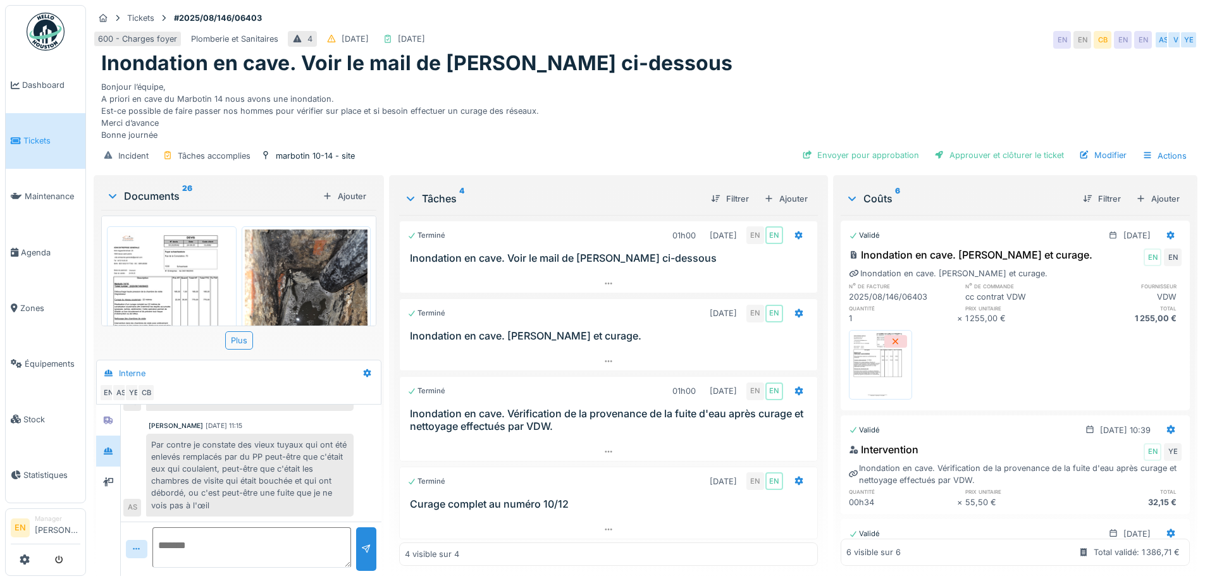
scroll to position [9, 0]
click at [113, 418] on icon at bounding box center [108, 421] width 9 height 8
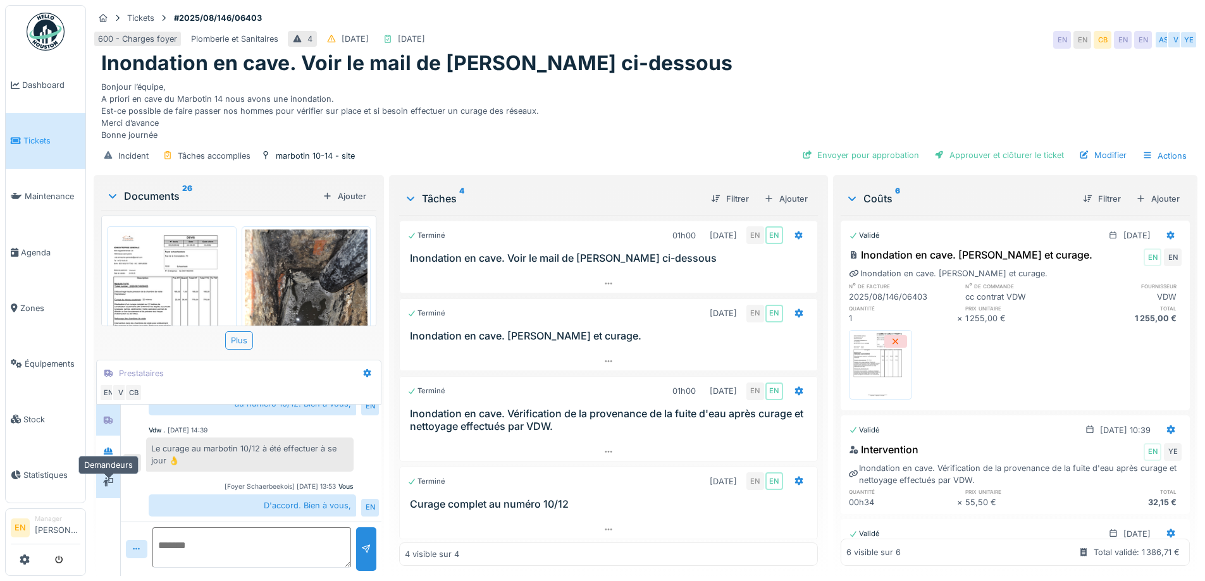
click at [106, 479] on icon at bounding box center [108, 482] width 10 height 9
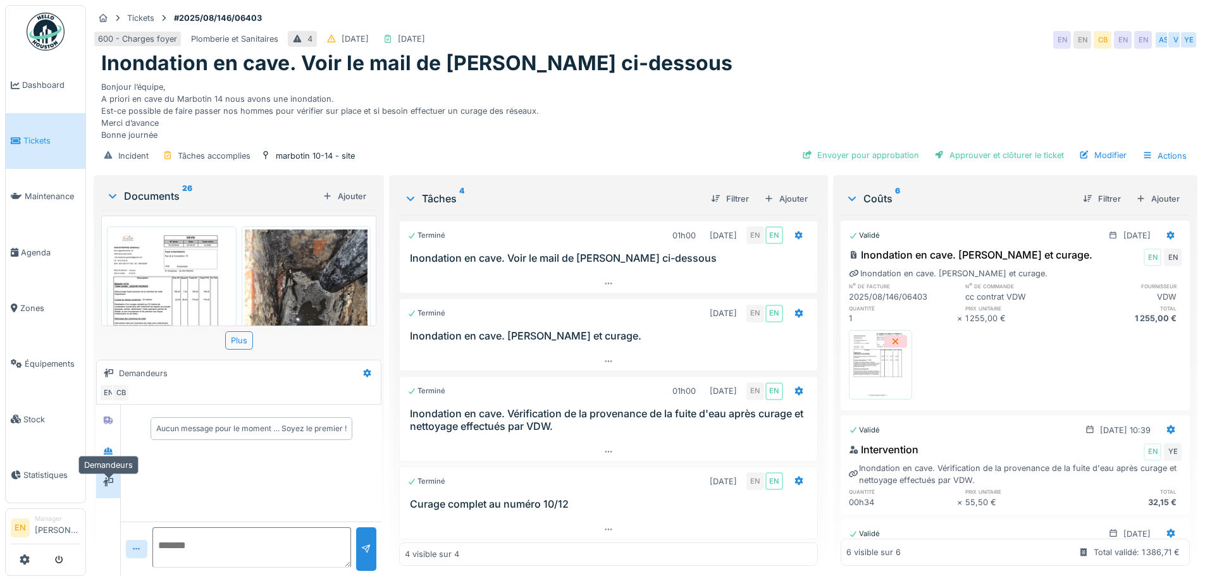
scroll to position [0, 0]
click at [111, 447] on icon at bounding box center [108, 451] width 10 height 8
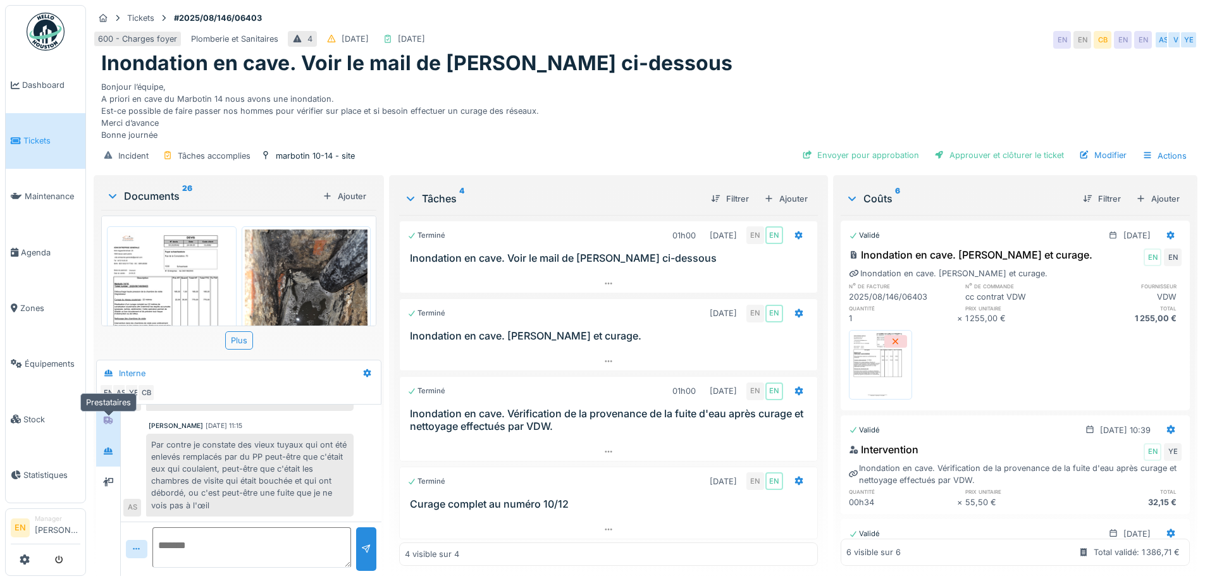
click at [104, 416] on icon at bounding box center [108, 420] width 10 height 8
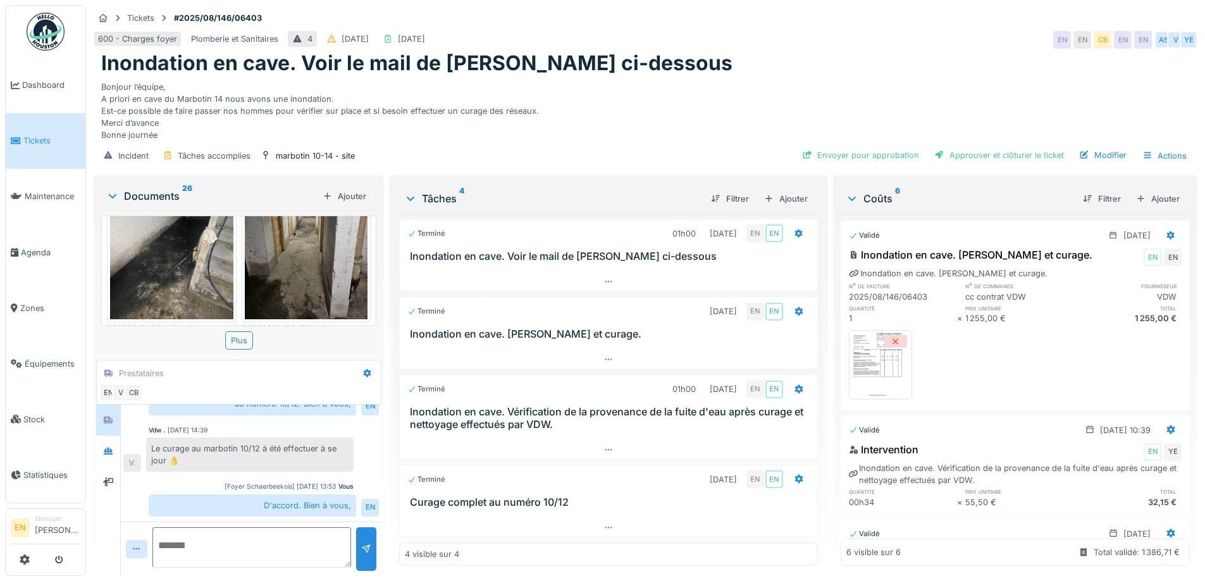
scroll to position [1420, 0]
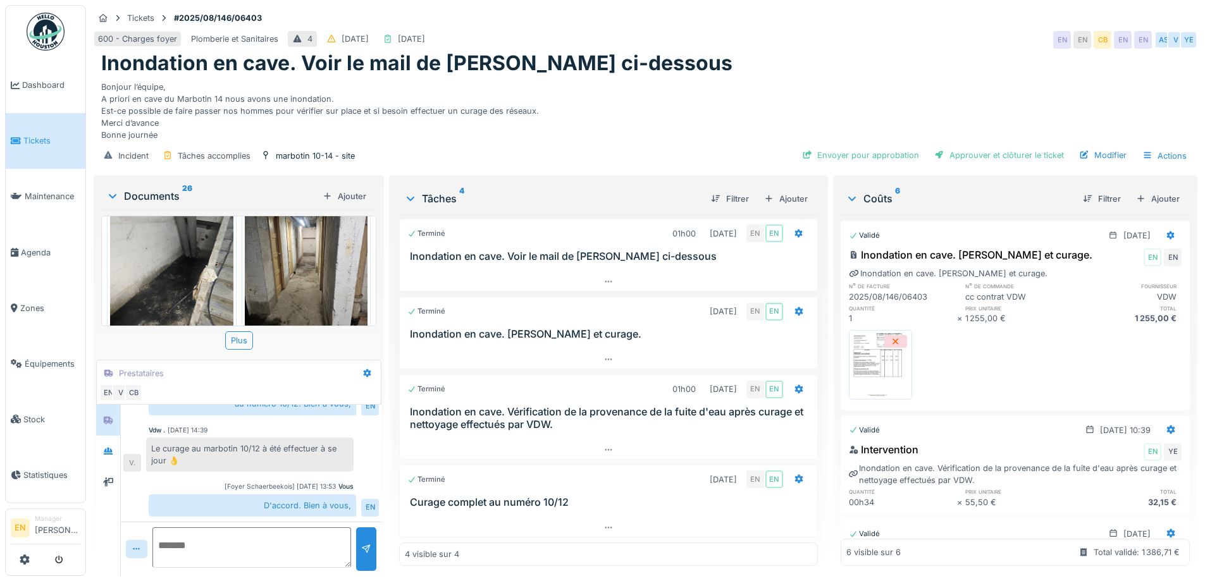
click at [311, 268] on img at bounding box center [306, 276] width 123 height 164
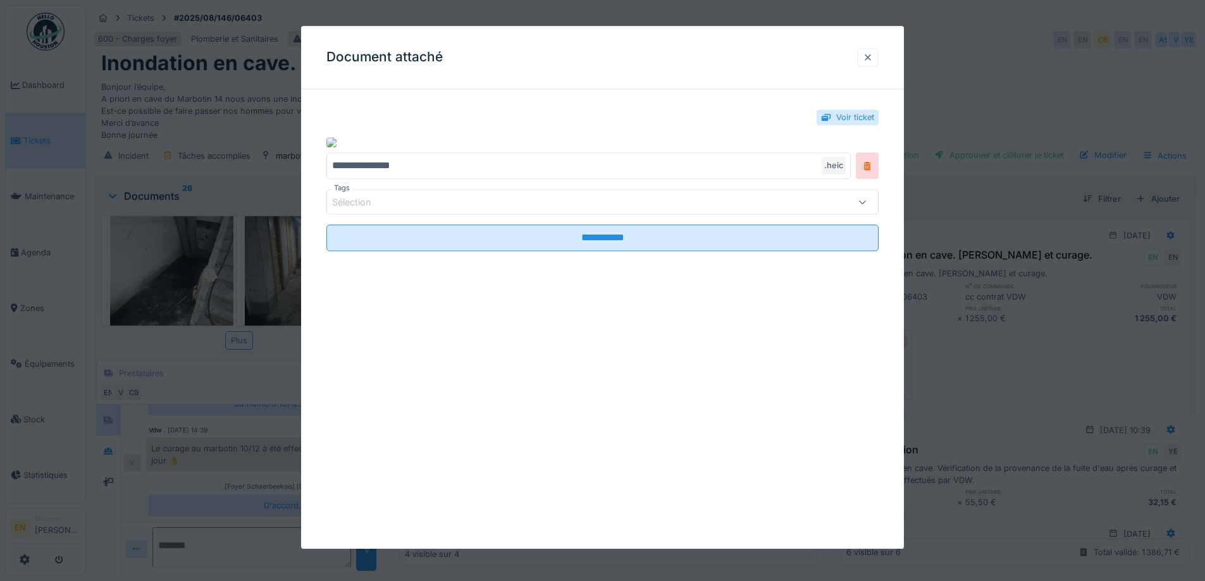
click at [873, 54] on div at bounding box center [868, 57] width 10 height 12
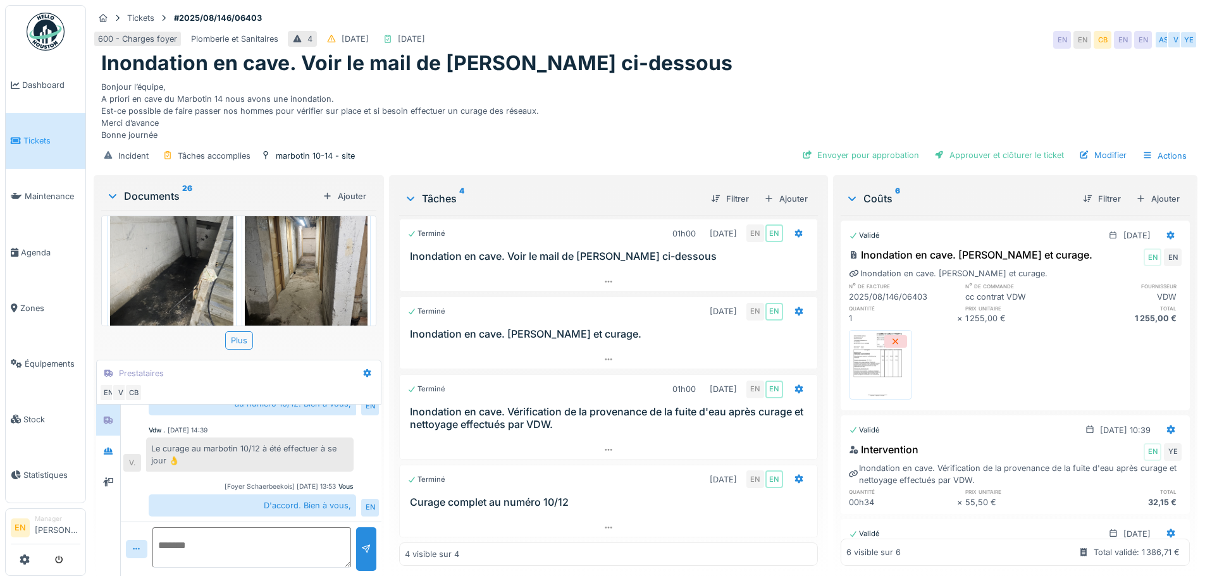
click at [829, 115] on div "Bonjour l’équipe, A priori en cave du Marbotin 14 nous avons une inondation. Es…" at bounding box center [645, 109] width 1088 height 66
click at [870, 159] on div "Envoyer pour approbation" at bounding box center [860, 155] width 127 height 17
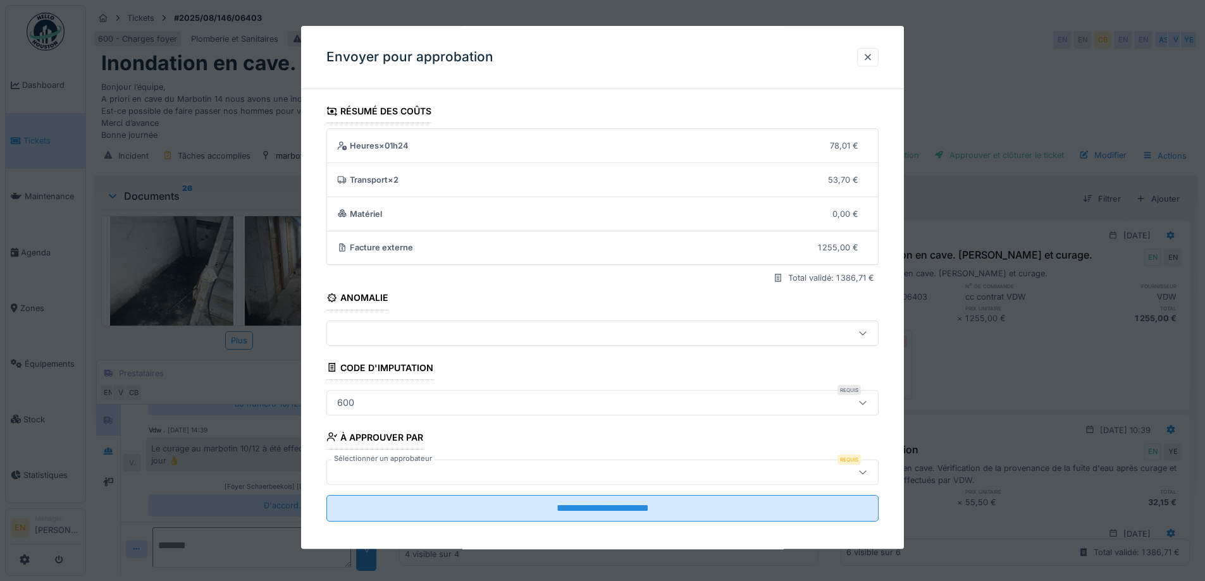
click at [861, 469] on div at bounding box center [862, 472] width 30 height 24
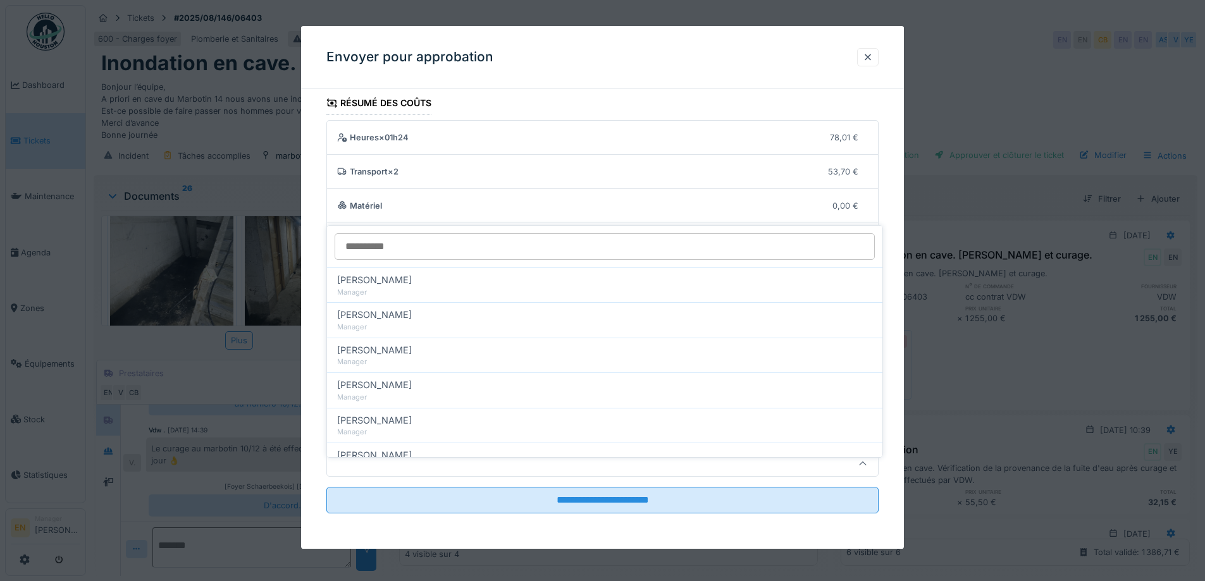
click at [901, 230] on div "**********" at bounding box center [602, 320] width 603 height 458
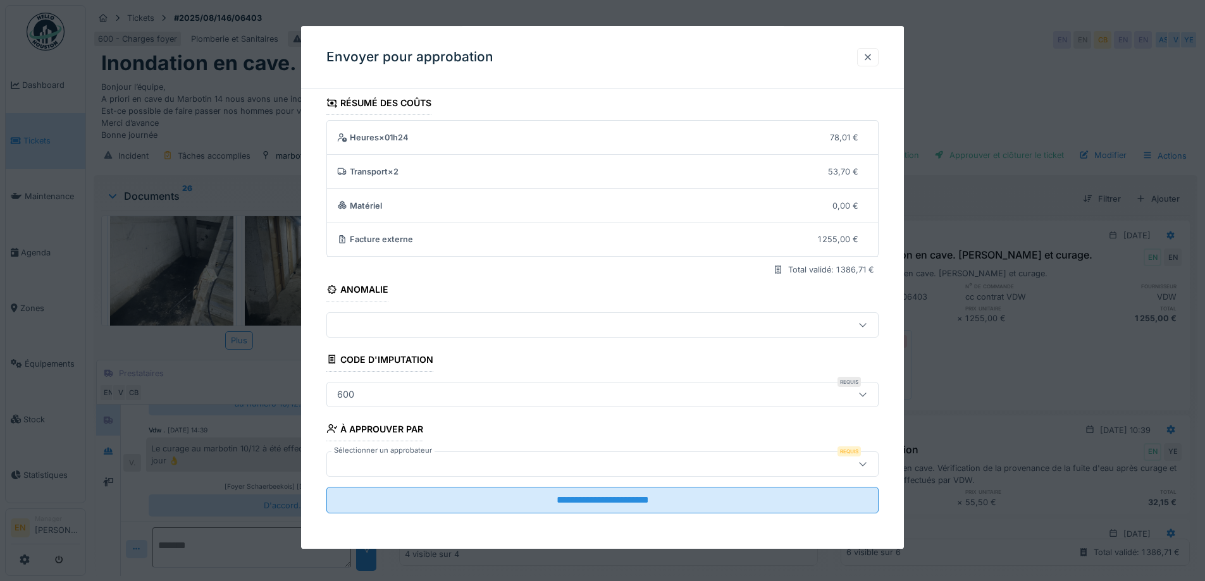
click at [872, 56] on div at bounding box center [868, 57] width 10 height 12
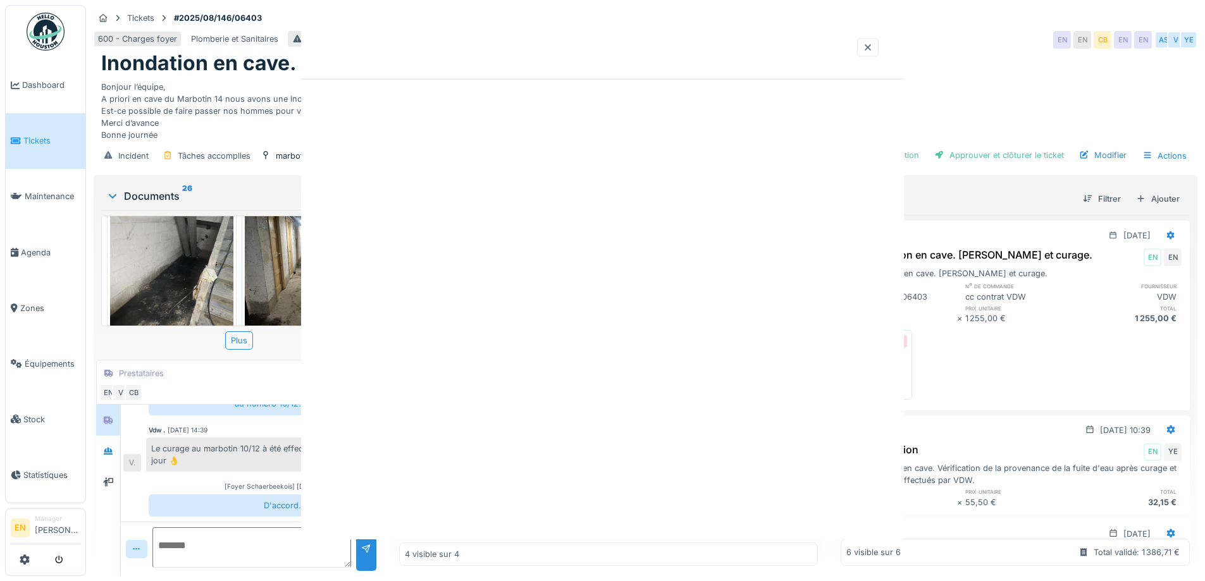
scroll to position [0, 0]
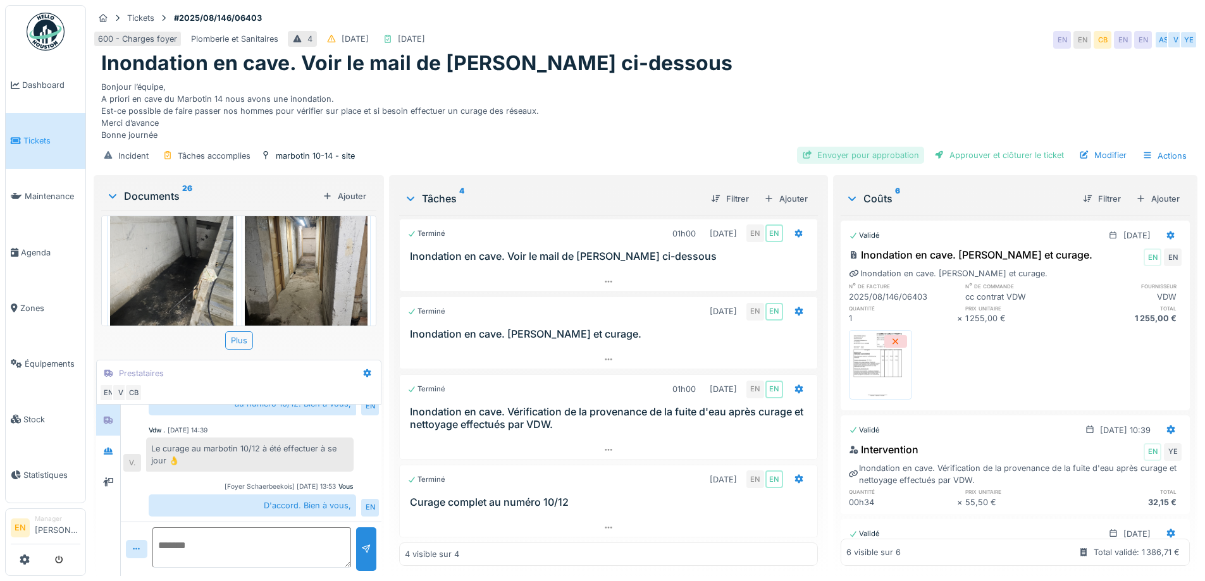
click at [839, 156] on div "Envoyer pour approbation" at bounding box center [860, 155] width 127 height 17
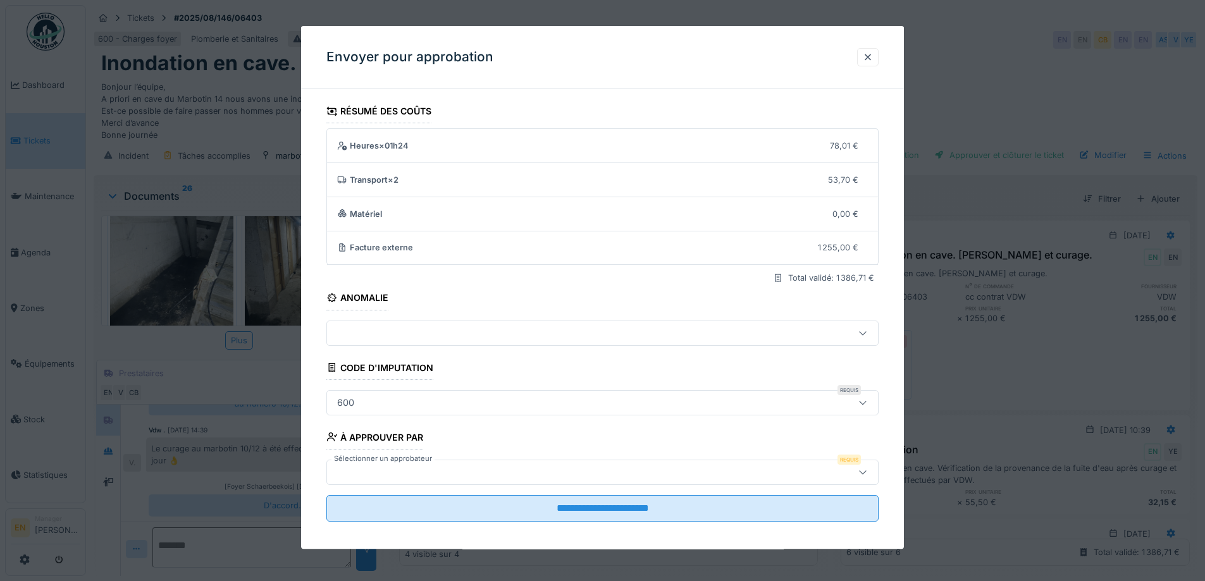
click at [544, 472] on div at bounding box center [570, 472] width 476 height 14
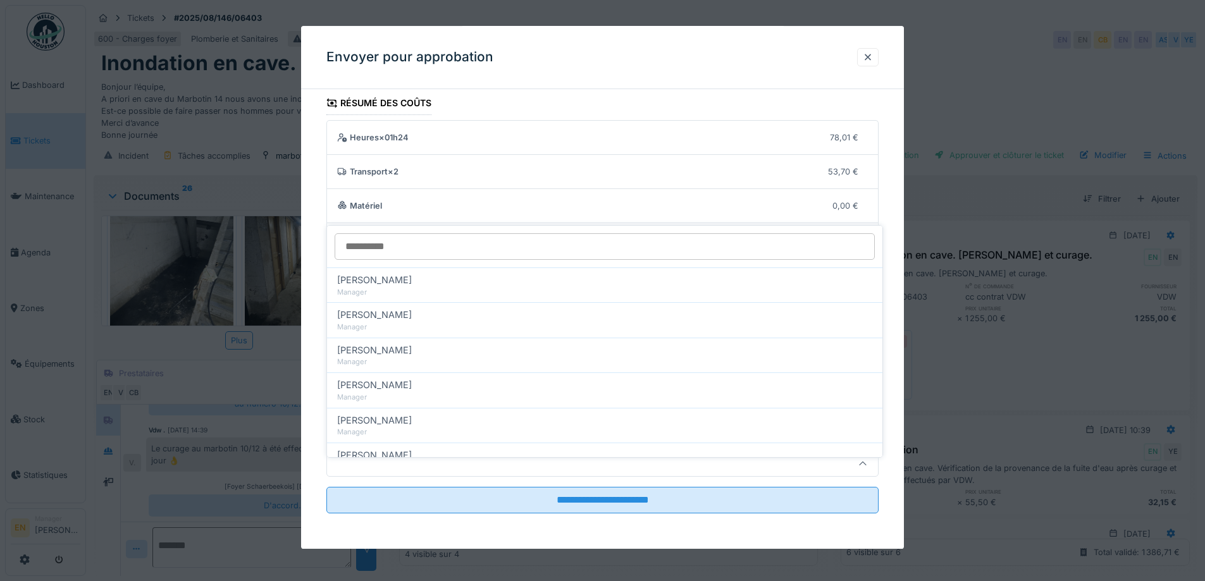
click at [436, 235] on input "Sélectionner un approbateur" at bounding box center [605, 246] width 540 height 27
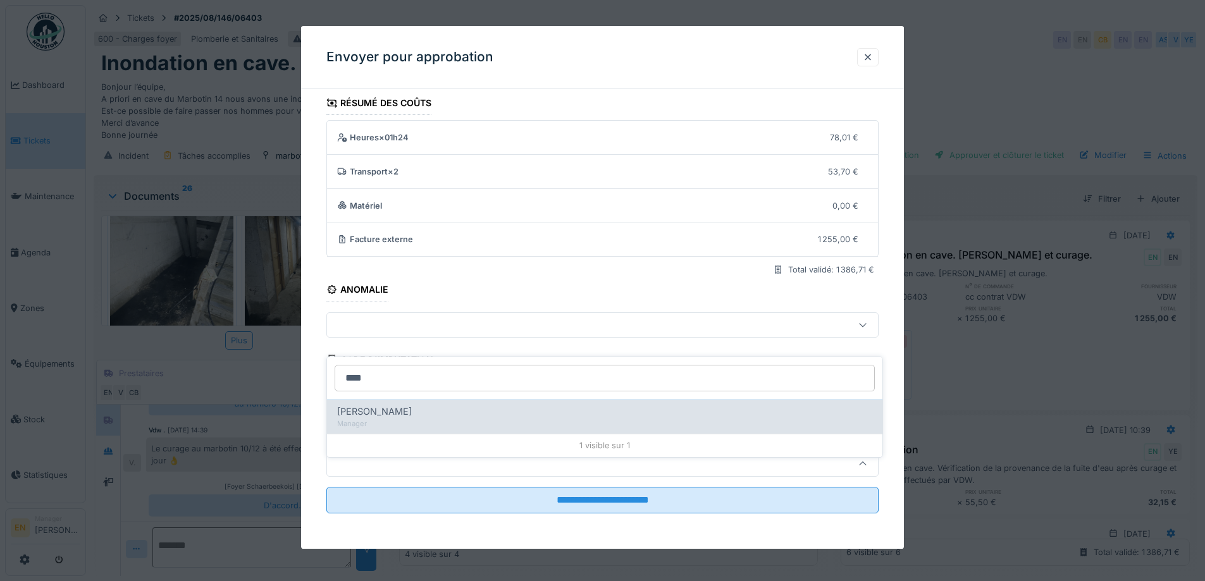
type input "****"
click at [432, 405] on div "Christian Bassette" at bounding box center [604, 412] width 535 height 14
type input "****"
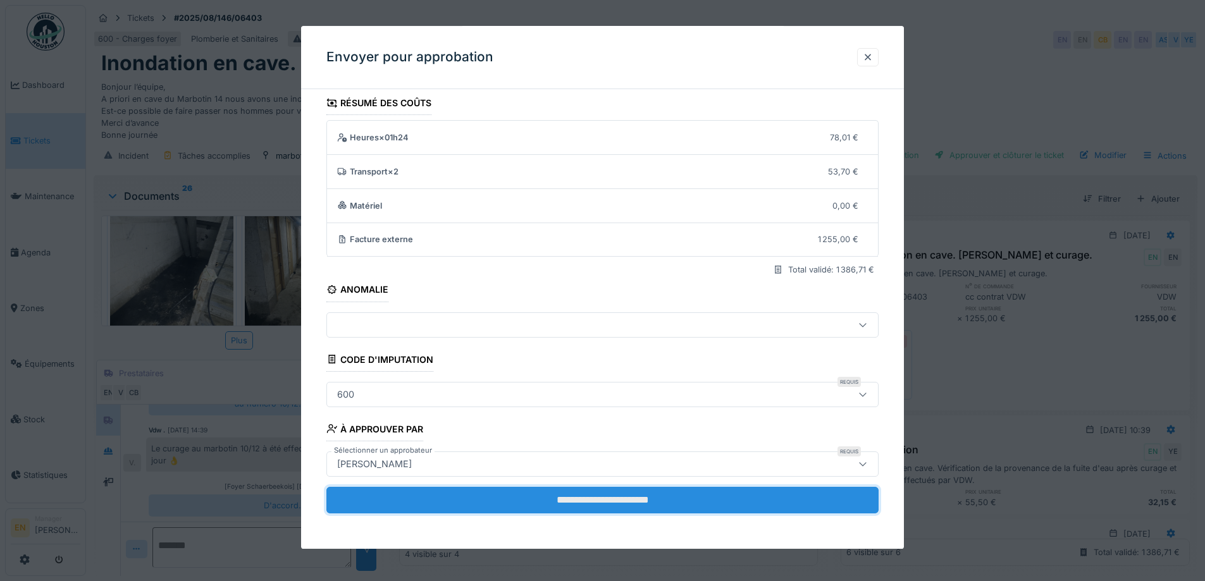
click at [620, 497] on input "**********" at bounding box center [602, 500] width 552 height 27
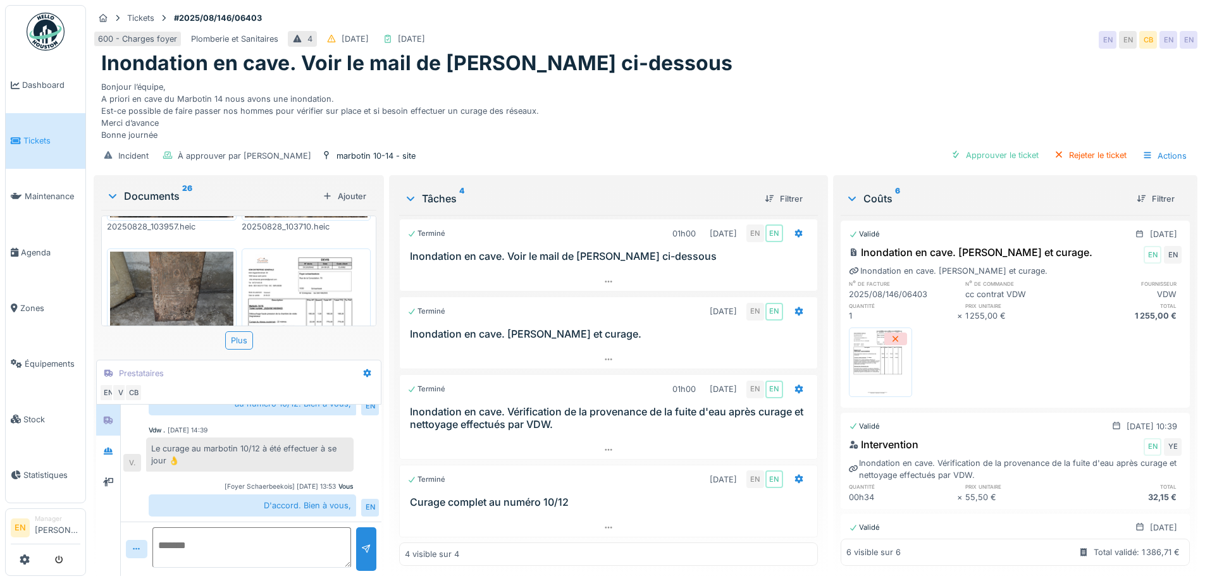
scroll to position [759, 0]
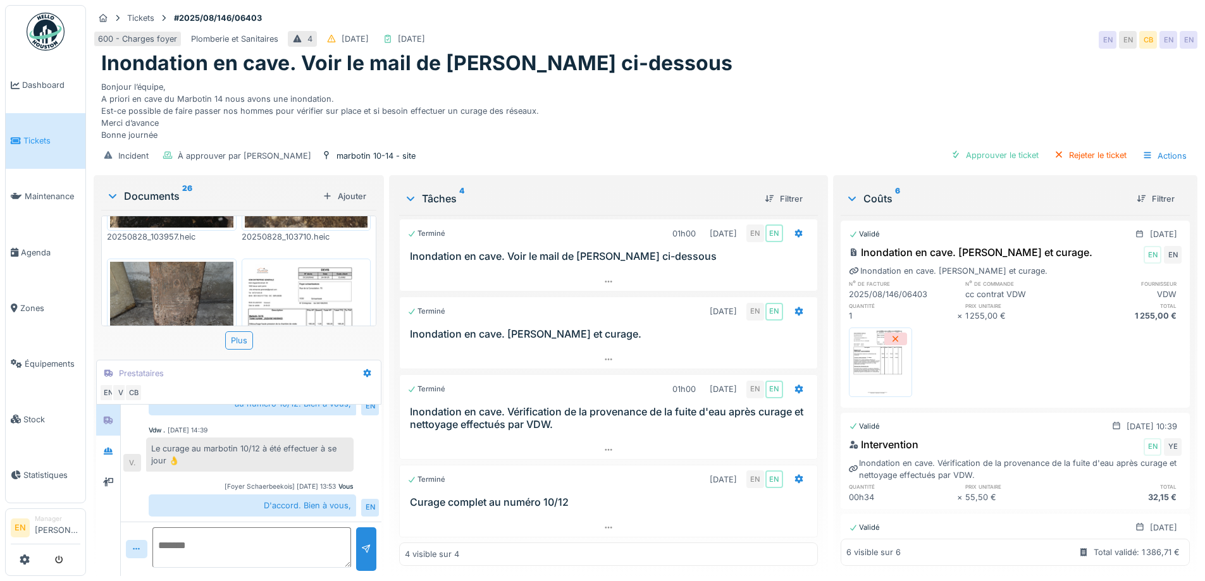
click at [305, 287] on img at bounding box center [306, 341] width 123 height 159
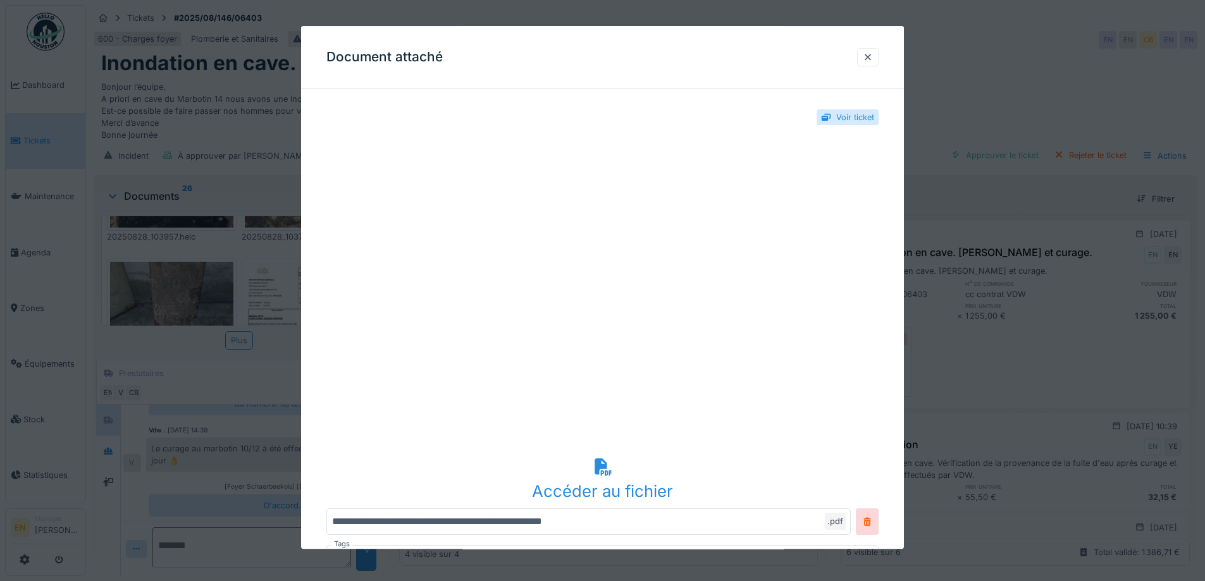
drag, startPoint x: 875, startPoint y: 56, endPoint x: 755, endPoint y: 56, distance: 119.5
click at [873, 56] on div at bounding box center [868, 57] width 10 height 12
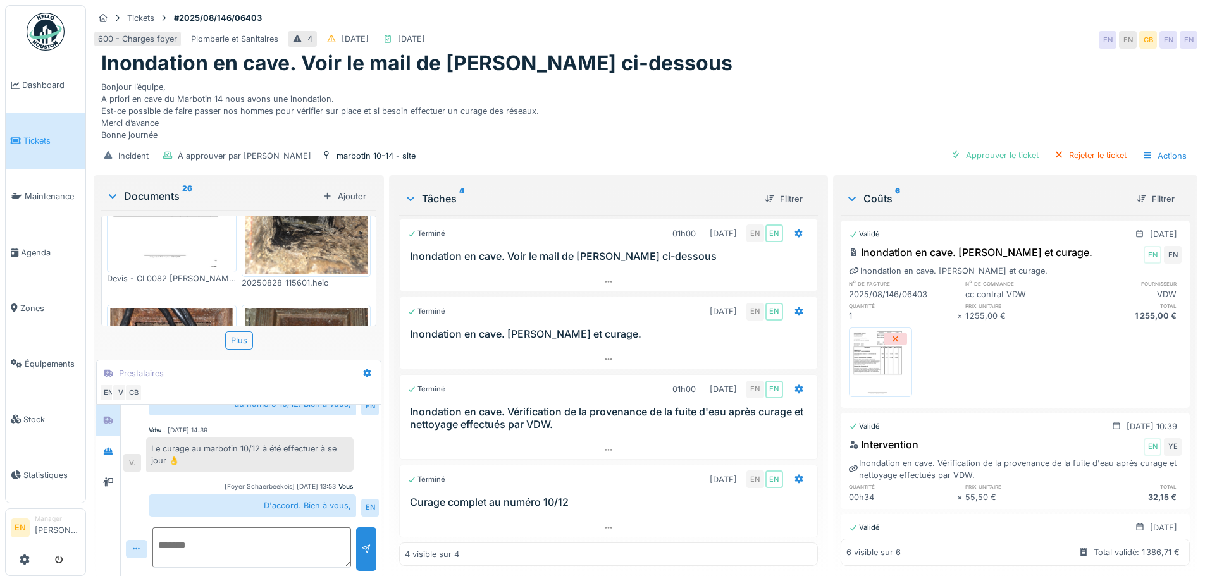
scroll to position [0, 0]
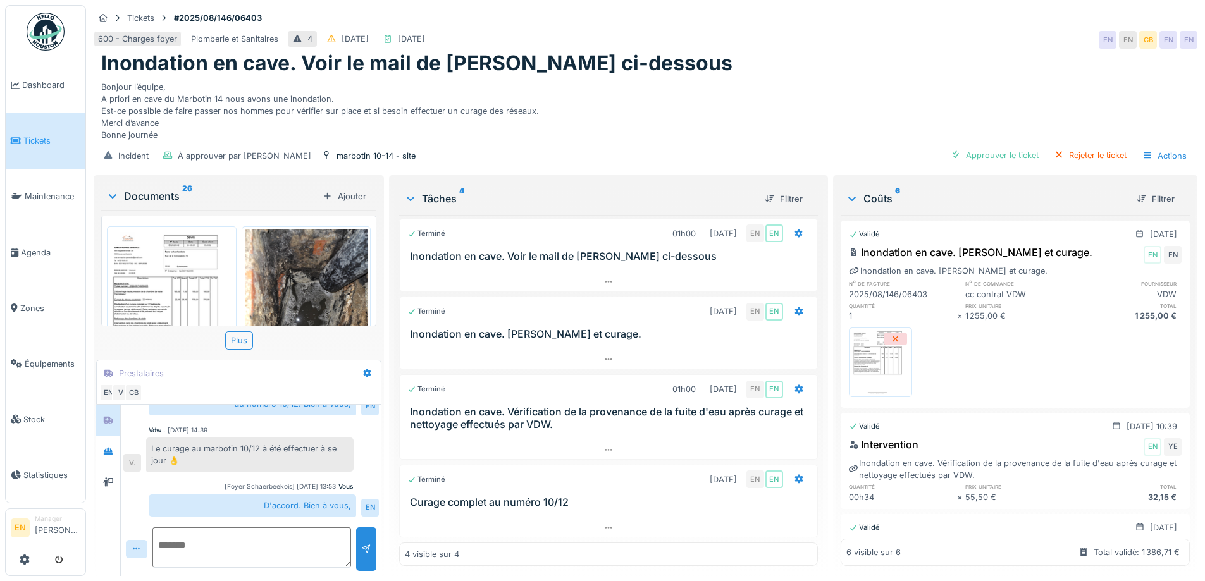
click at [176, 275] on img at bounding box center [171, 309] width 123 height 159
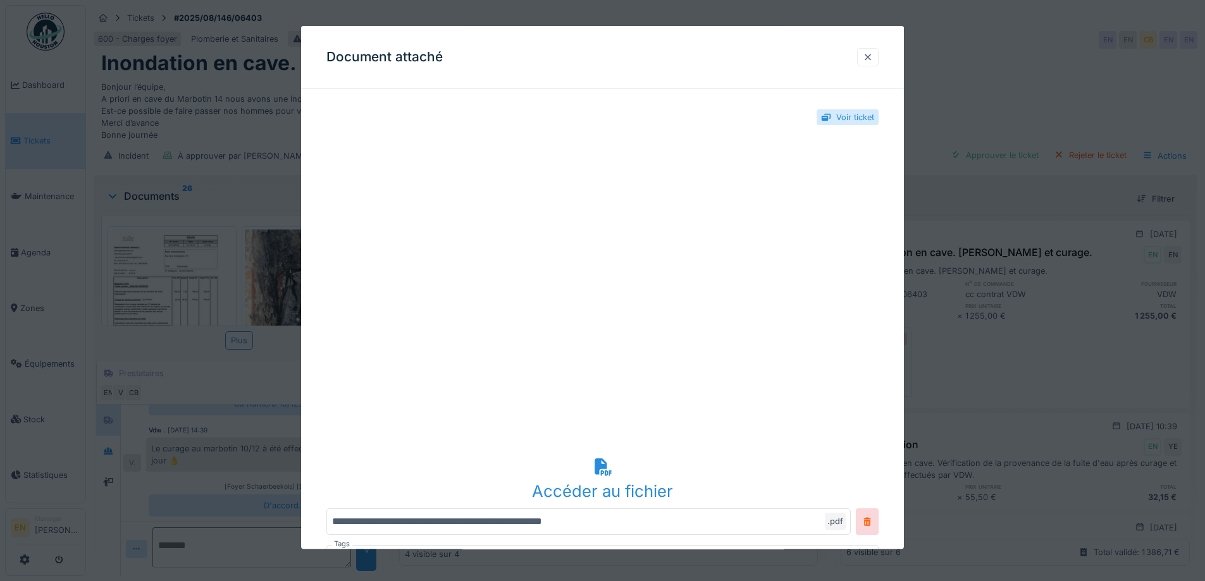
click at [868, 58] on div at bounding box center [868, 57] width 10 height 12
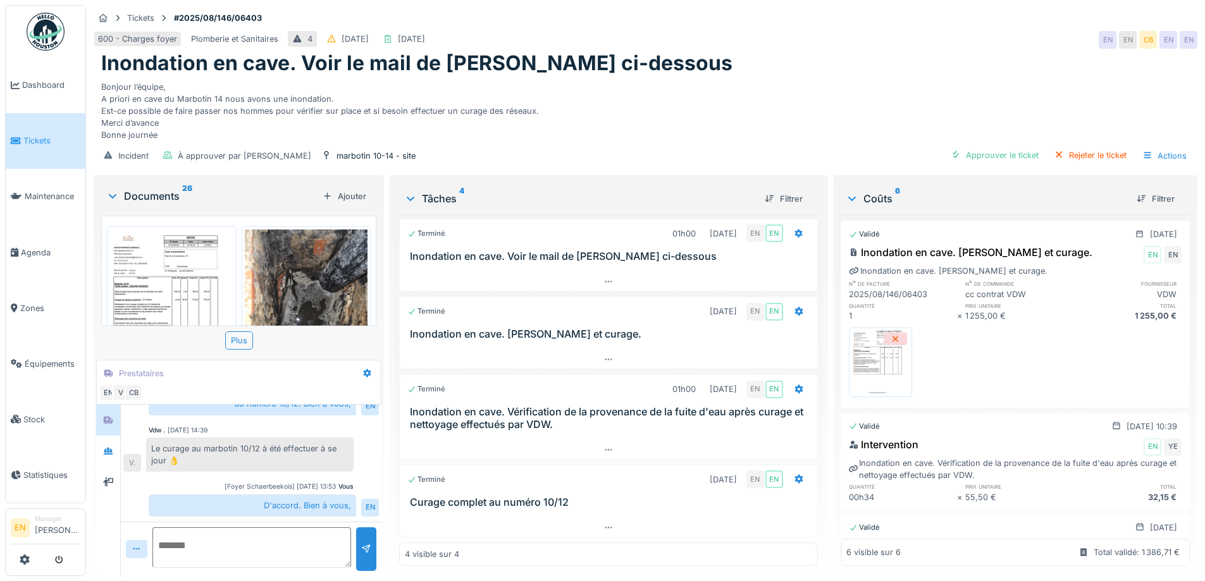
click at [752, 110] on div "Bonjour l’équipe, A priori en cave du Marbotin 14 nous avons une inondation. Es…" at bounding box center [645, 109] width 1088 height 66
click at [46, 41] on img at bounding box center [46, 32] width 38 height 38
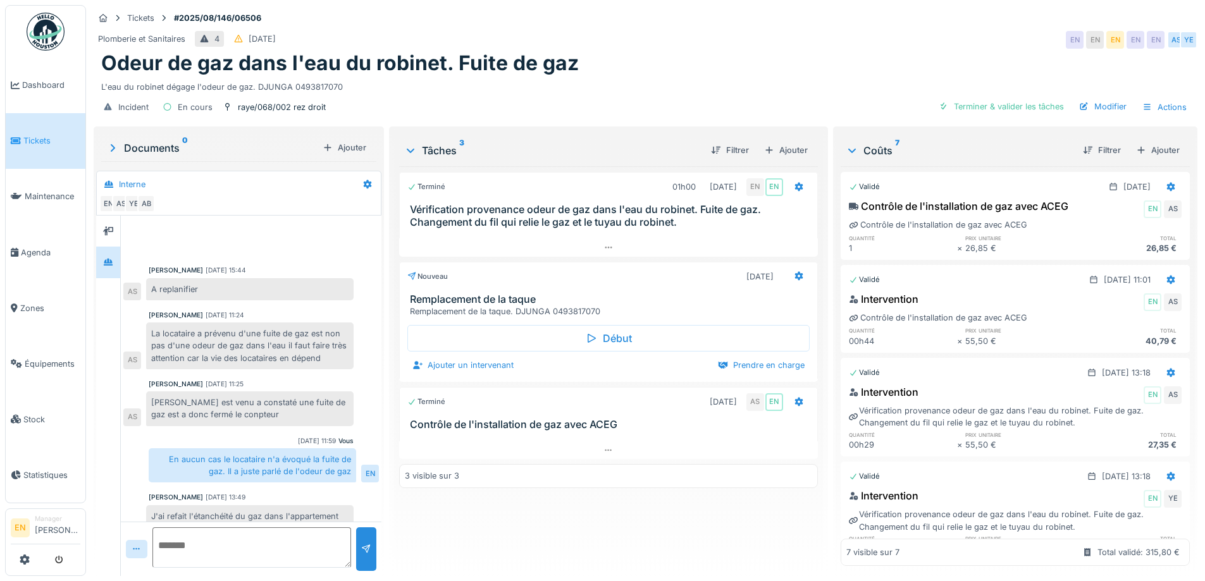
scroll to position [290, 0]
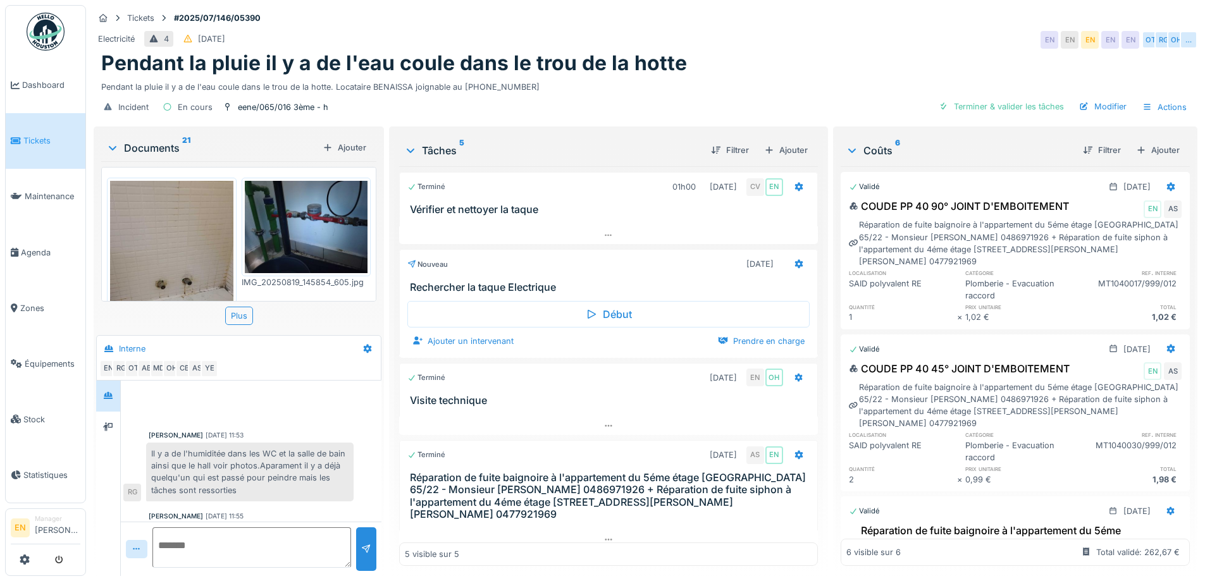
scroll to position [118, 0]
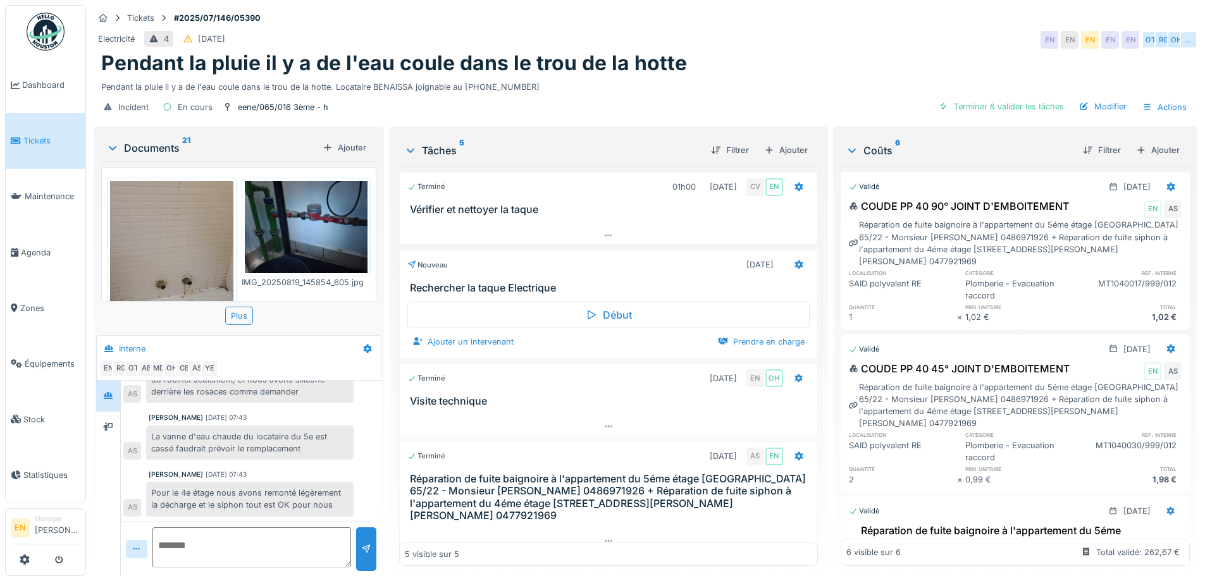
scroll to position [9, 0]
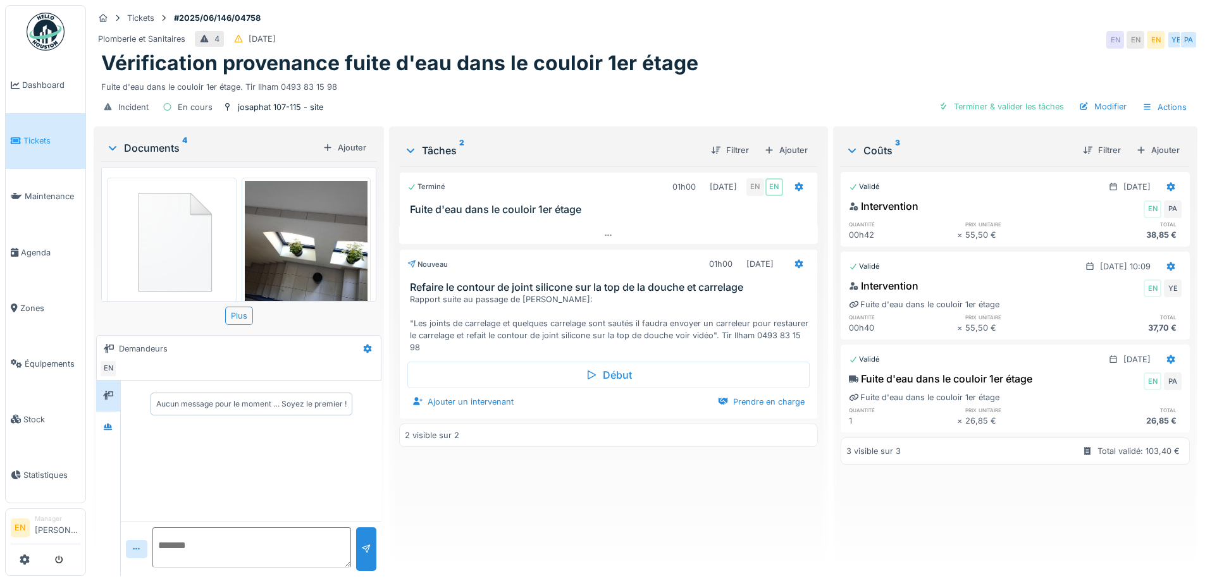
scroll to position [251, 0]
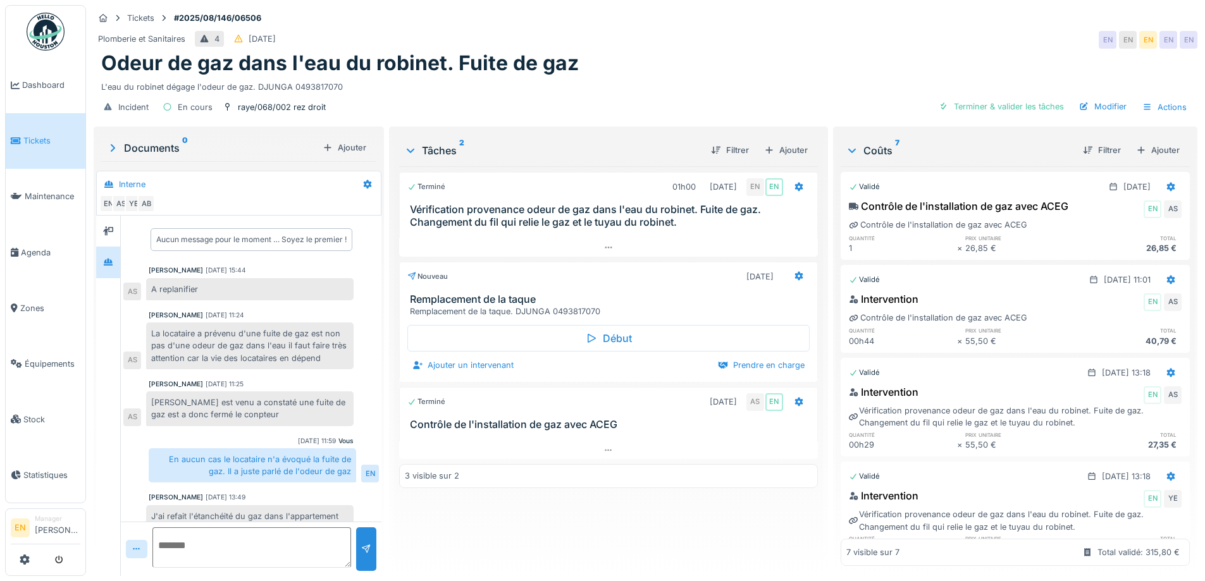
scroll to position [332, 0]
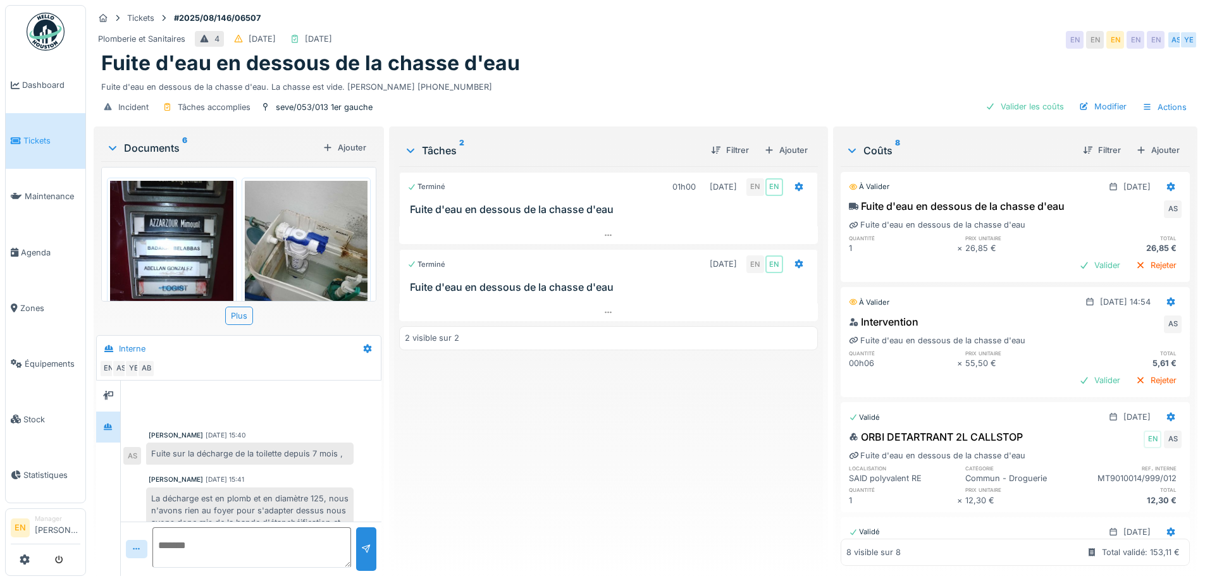
scroll to position [211, 0]
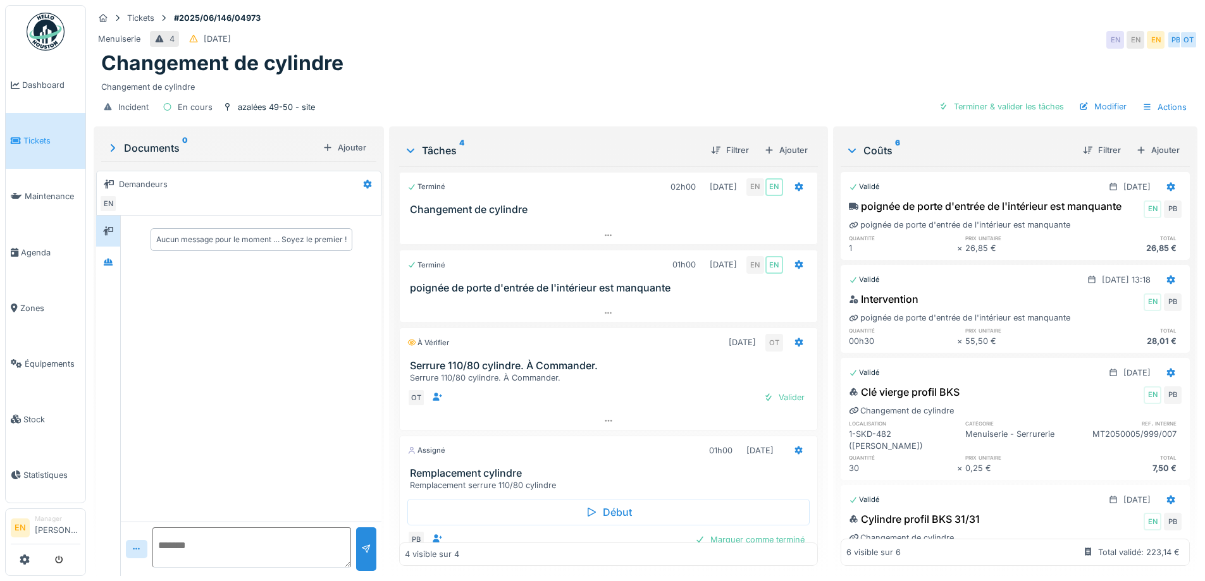
scroll to position [35, 0]
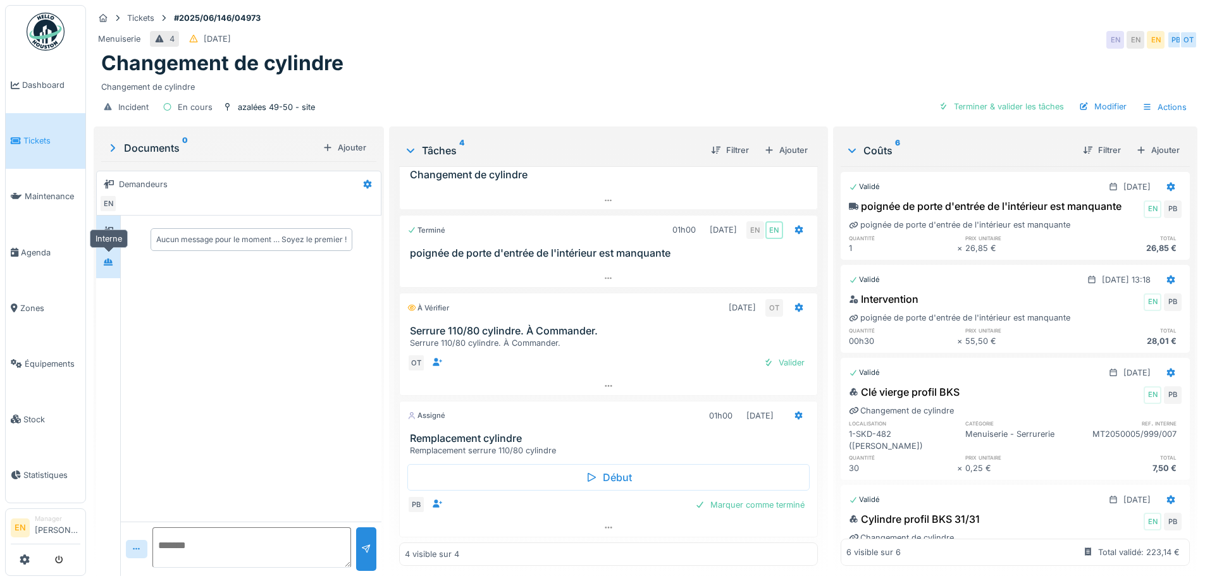
click at [110, 261] on icon at bounding box center [108, 262] width 10 height 8
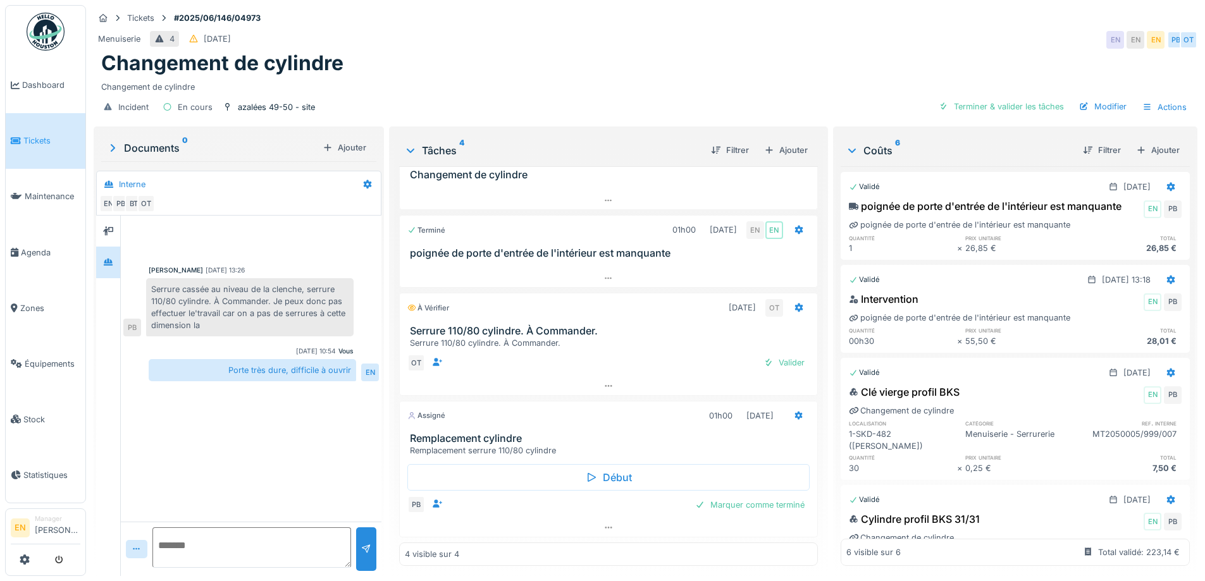
click at [264, 424] on div "Paul Baton 24/06/2025 13:26 Serrure cassée au niveau de la clenche, serrure 110…" at bounding box center [251, 369] width 261 height 306
drag, startPoint x: 690, startPoint y: 40, endPoint x: 753, endPoint y: 3, distance: 72.9
click at [694, 40] on div "Menuiserie 4 24/06/2025 EN EN EN PB OT" at bounding box center [646, 39] width 1104 height 23
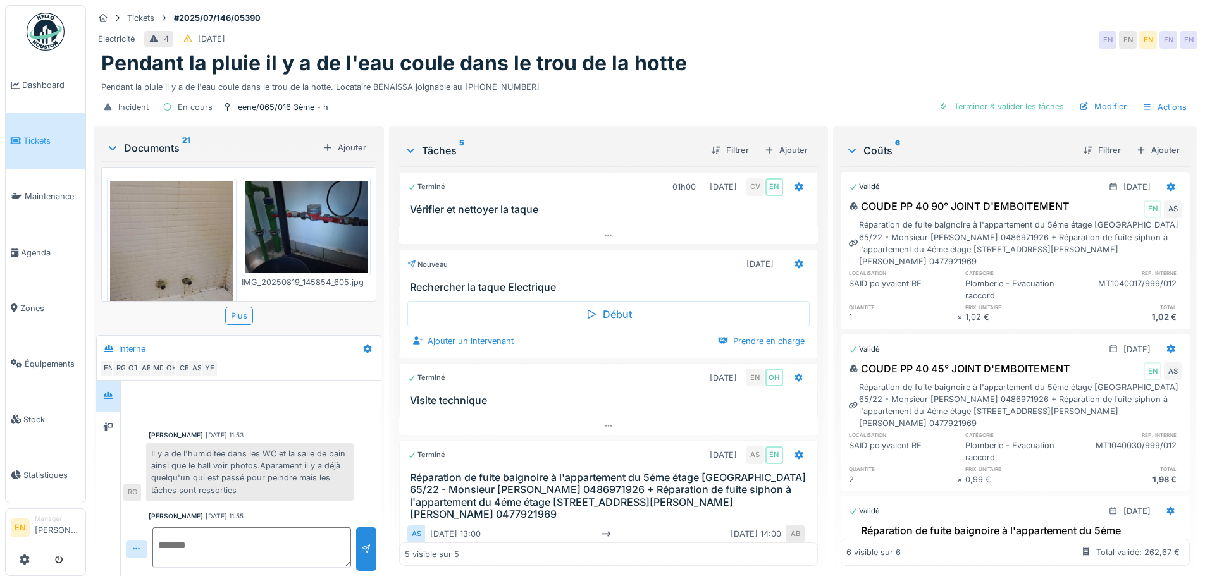
scroll to position [414, 0]
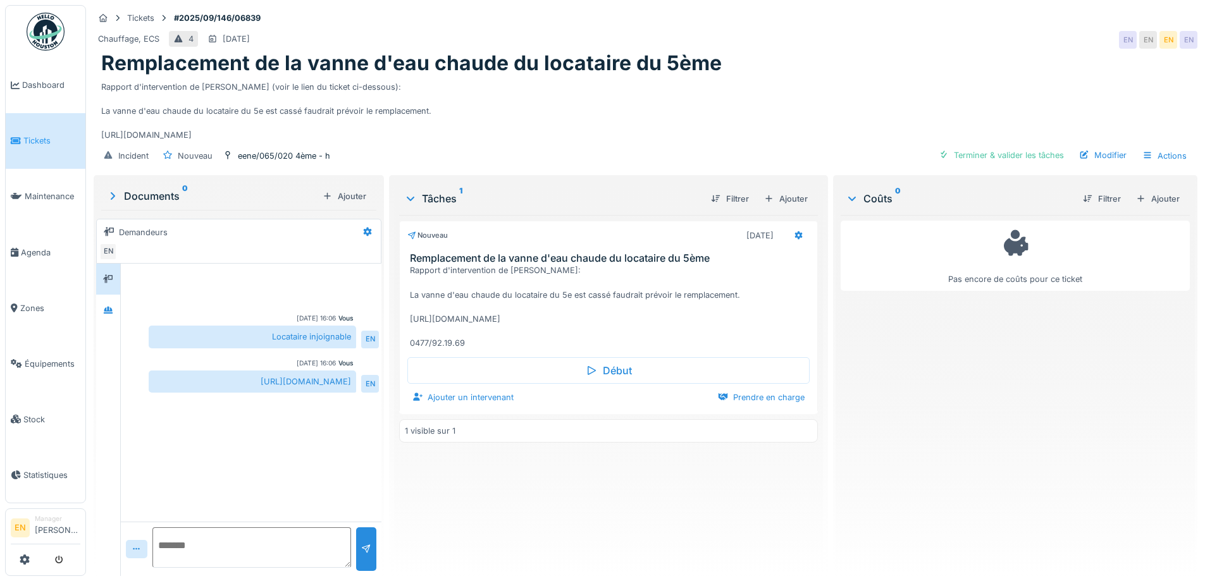
click at [545, 89] on div "Rapport d'intervention de Anouar (voir le lien du ticket ci-dessous): La vanne …" at bounding box center [645, 109] width 1088 height 66
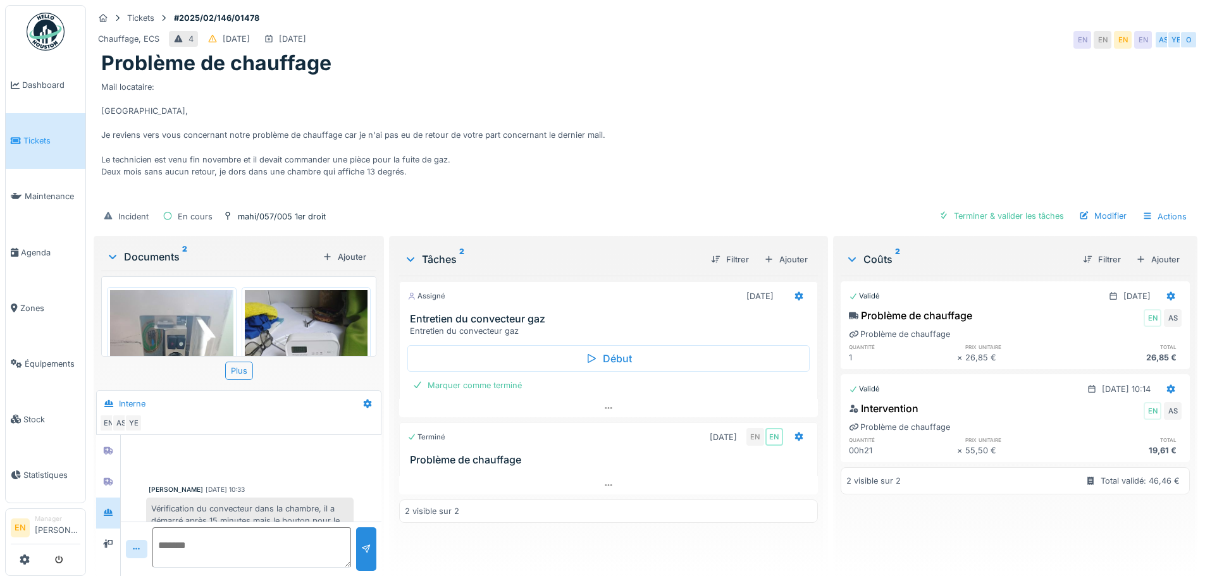
scroll to position [190, 0]
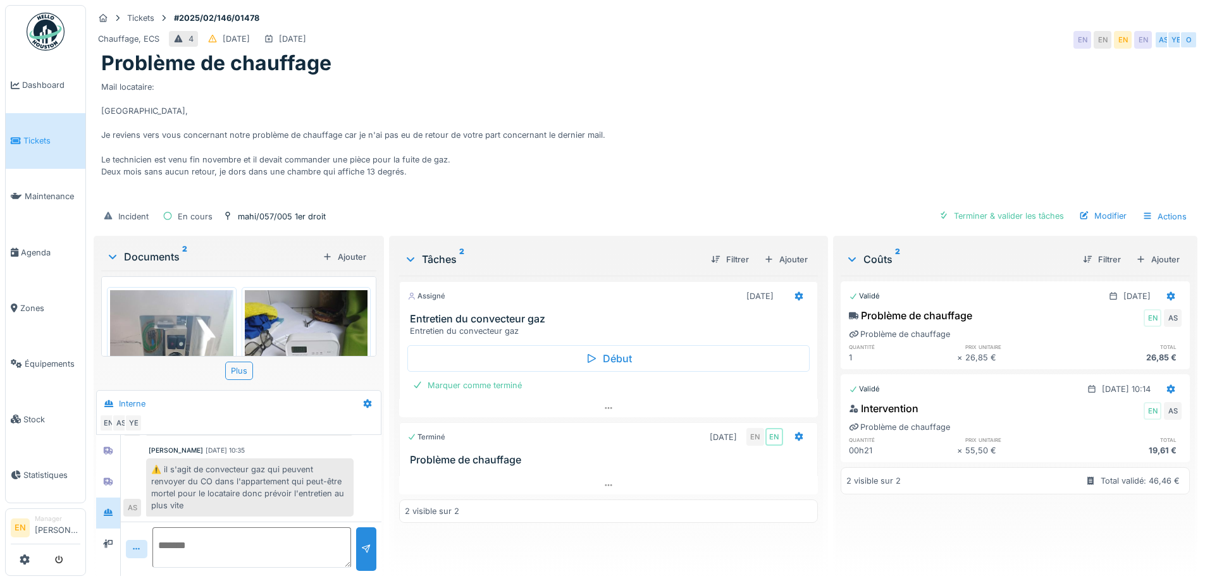
click at [591, 127] on div "Mail locataire: [GEOGRAPHIC_DATA], Je reviens vers vous concernant notre problè…" at bounding box center [645, 139] width 1088 height 126
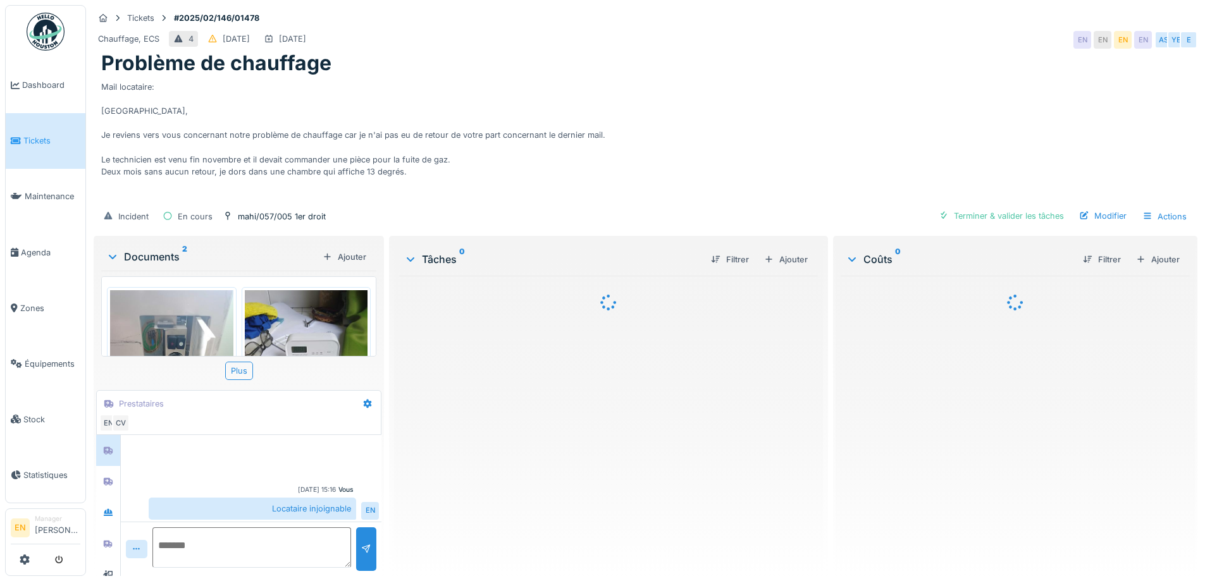
scroll to position [4, 0]
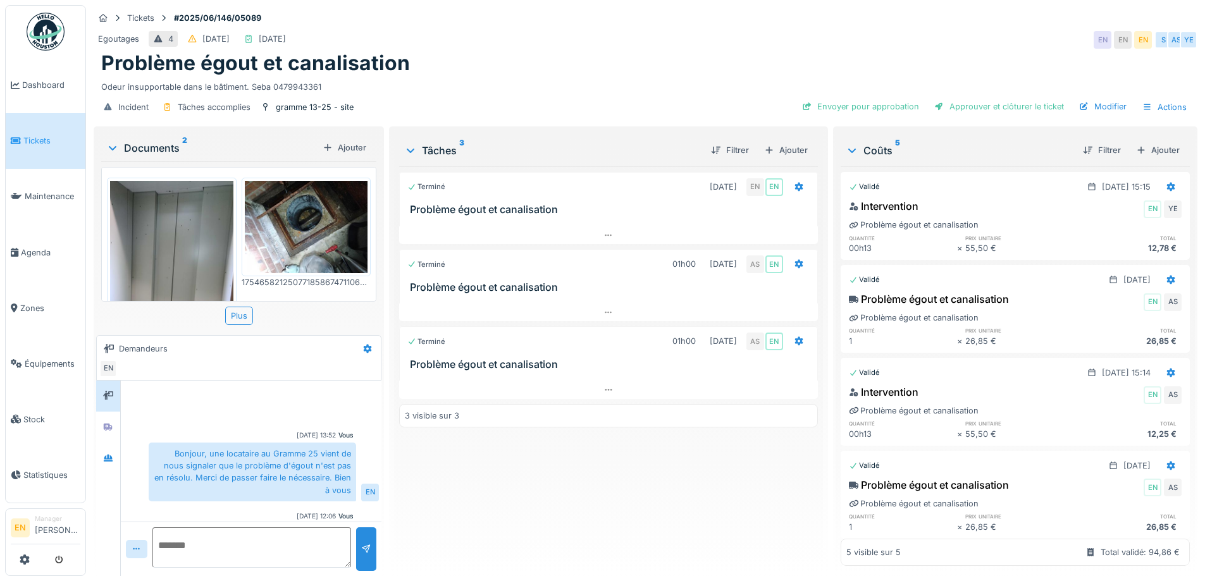
scroll to position [30, 0]
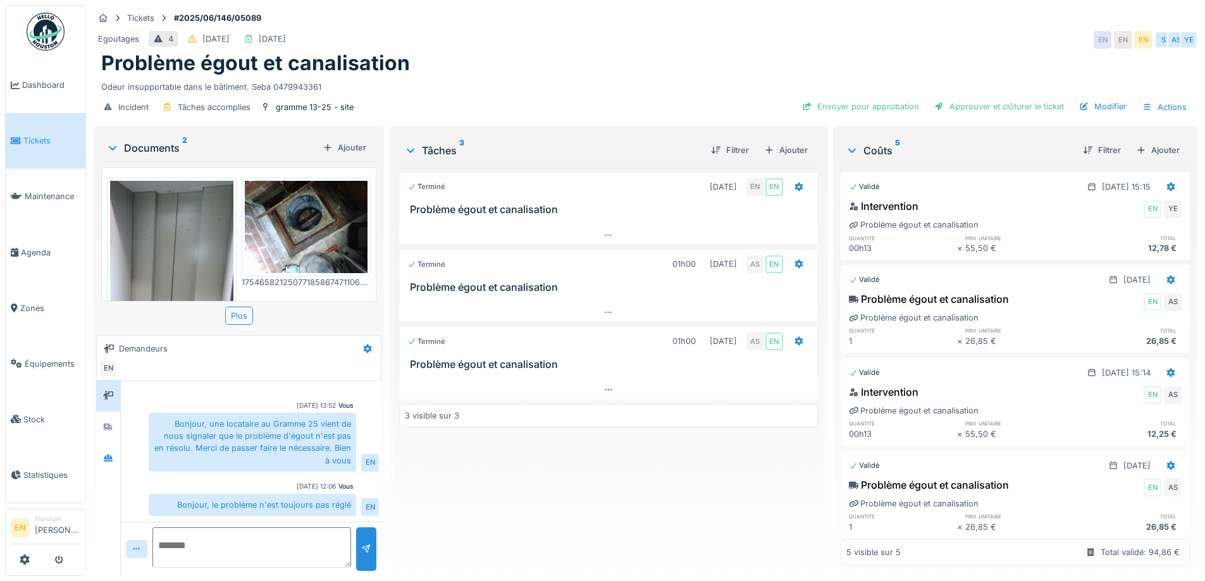
click at [541, 497] on div "Terminé 24/06/2025 EN EN Problème égout et canalisation Terminé 01h00 08/08/202…" at bounding box center [608, 366] width 418 height 400
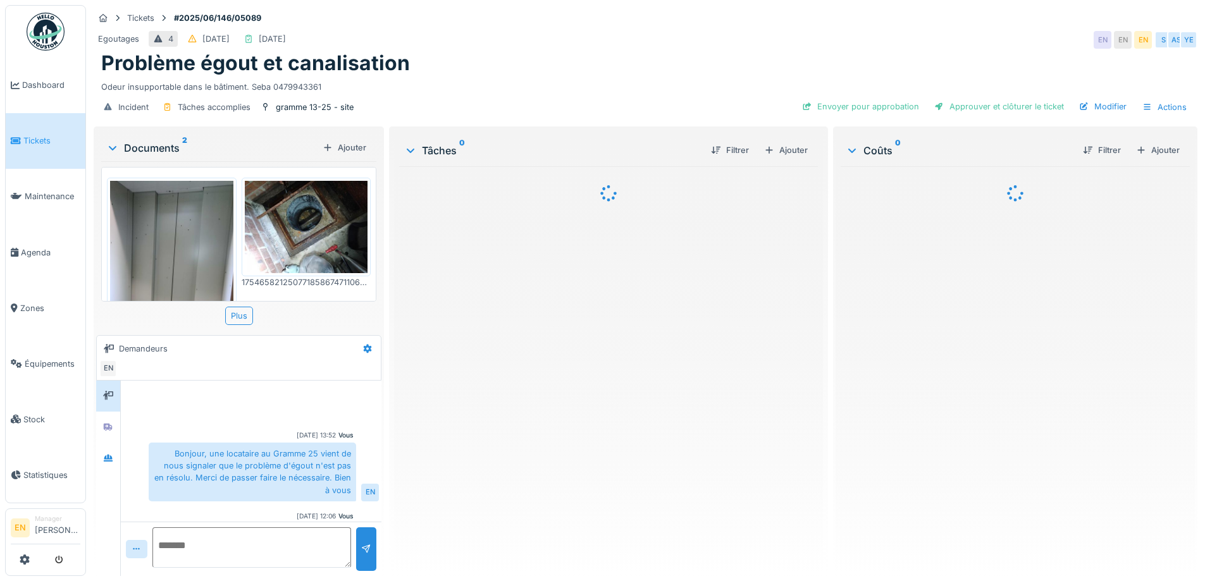
scroll to position [30, 0]
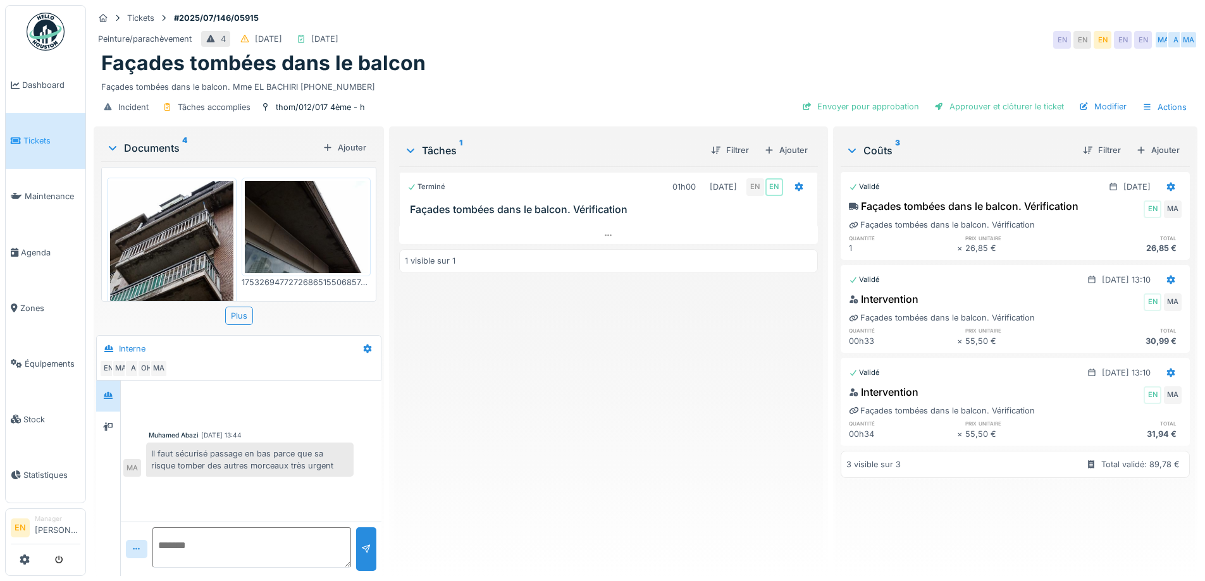
scroll to position [251, 0]
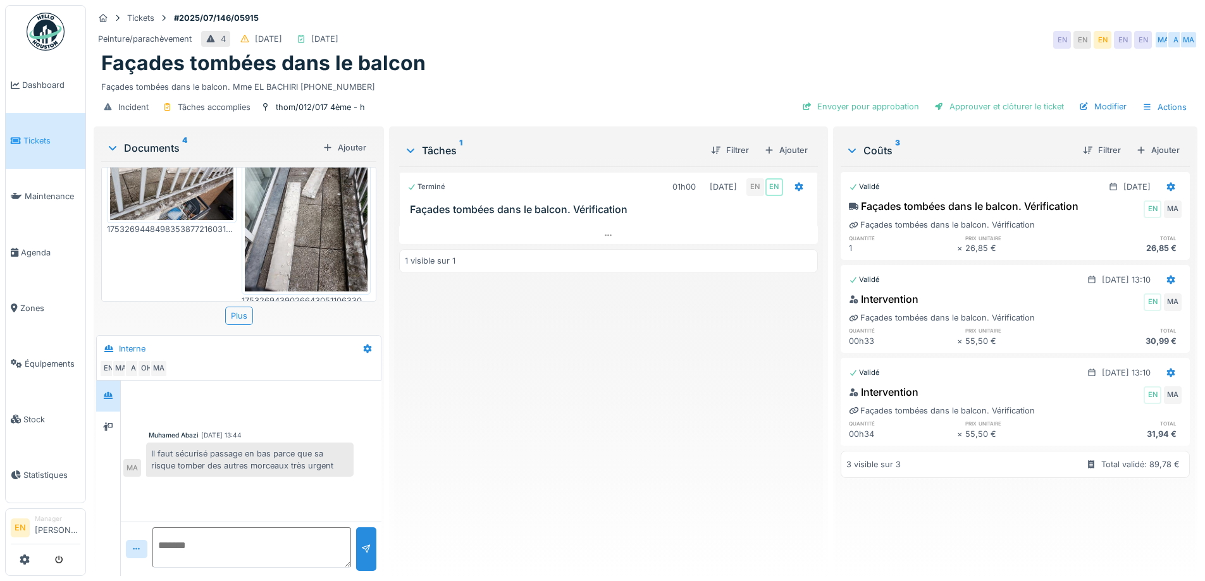
click at [523, 399] on div "Terminé 01h00 23/07/2025 EN EN Façades tombées dans le balcon. Vérification 1 v…" at bounding box center [608, 366] width 418 height 400
click at [531, 397] on div "Terminé 01h00 23/07/2025 EN EN Façades tombées dans le balcon. Vérification 1 v…" at bounding box center [608, 366] width 418 height 400
click at [564, 421] on div "Terminé 01h00 23/07/2025 EN EN Façades tombées dans le balcon. Vérification 1 v…" at bounding box center [608, 366] width 418 height 400
drag, startPoint x: 595, startPoint y: 431, endPoint x: 556, endPoint y: 414, distance: 42.8
click at [584, 425] on div "Terminé 01h00 23/07/2025 EN EN Façades tombées dans le balcon. Vérification 1 v…" at bounding box center [608, 366] width 418 height 400
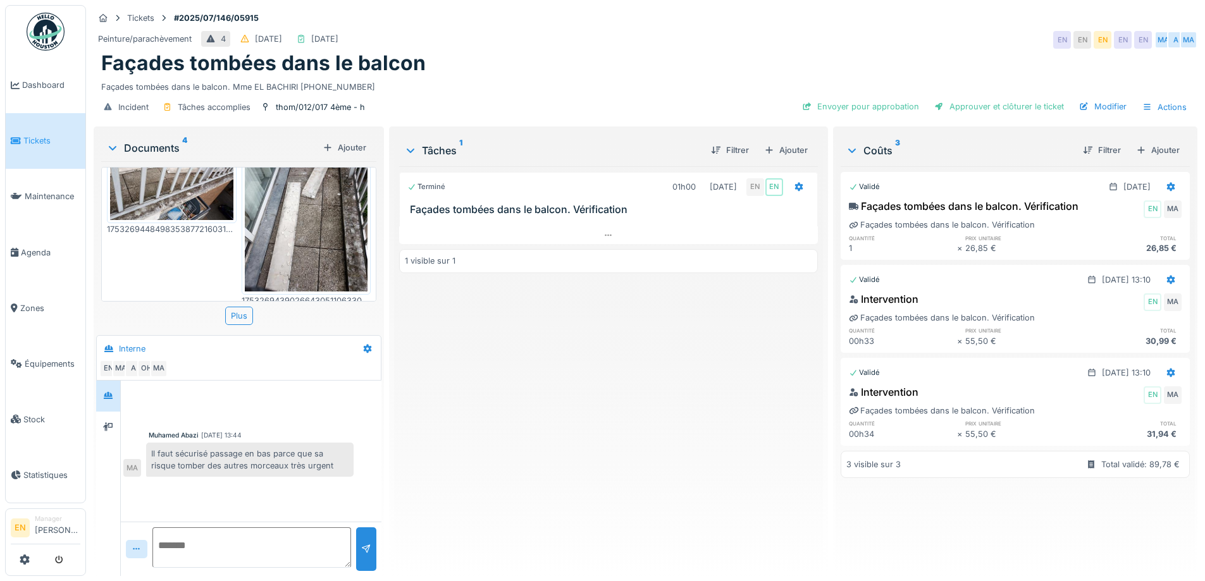
click at [642, 30] on div "Peinture/parachèvement 4 27/07/2025 23/07/2025 EN EN EN EN EN MA A MA" at bounding box center [646, 39] width 1104 height 23
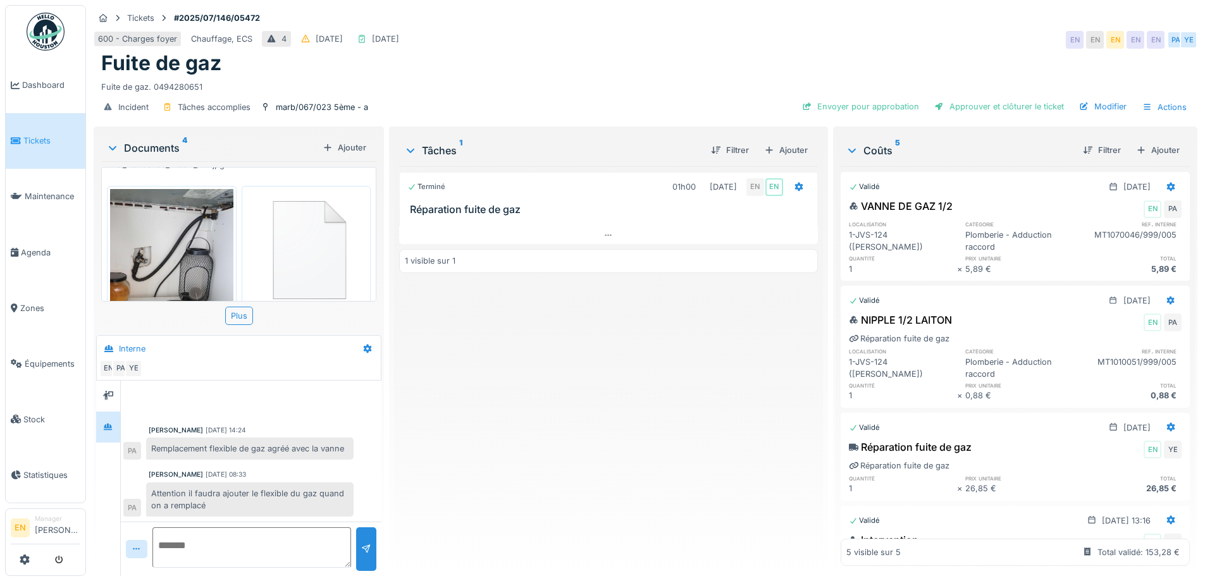
scroll to position [251, 0]
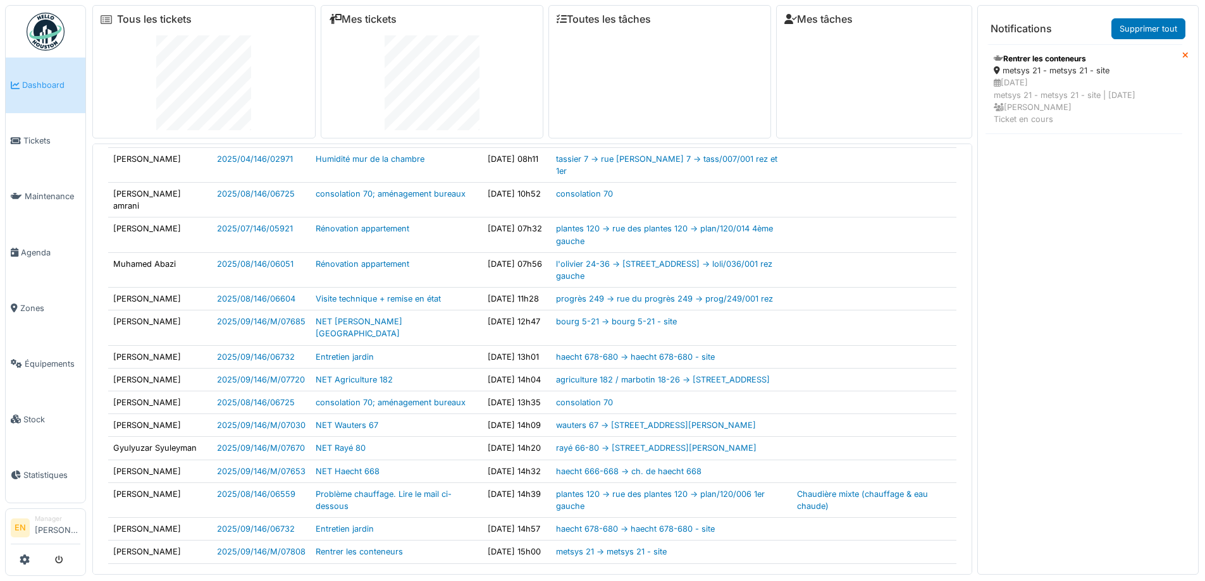
scroll to position [61, 0]
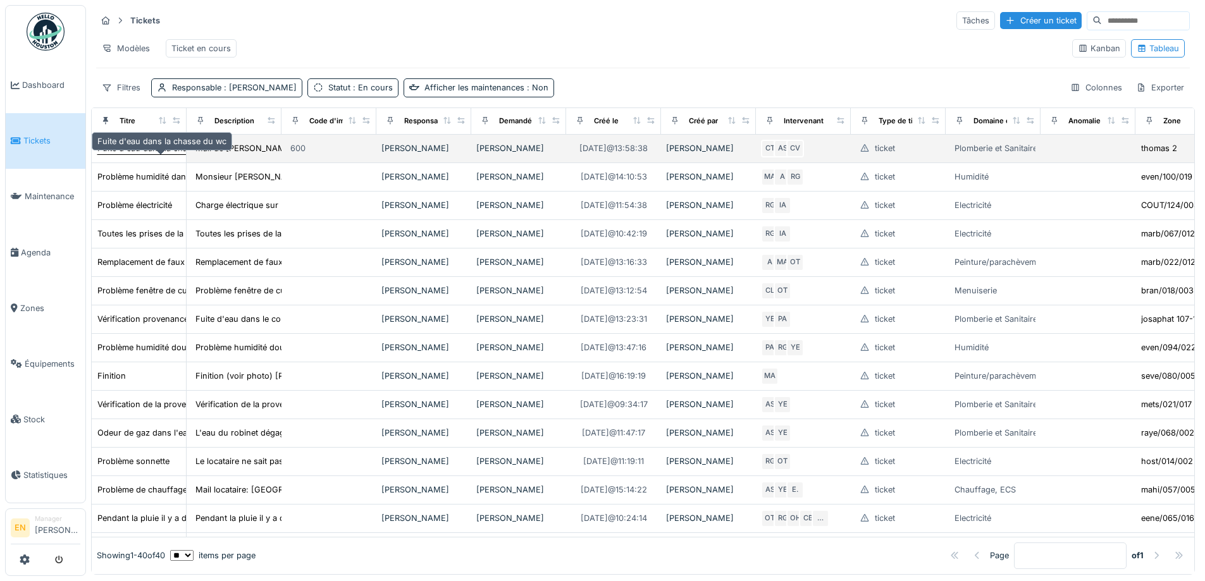
click at [131, 154] on div "Fuite d'eau dans la chasse du wc" at bounding box center [161, 148] width 129 height 12
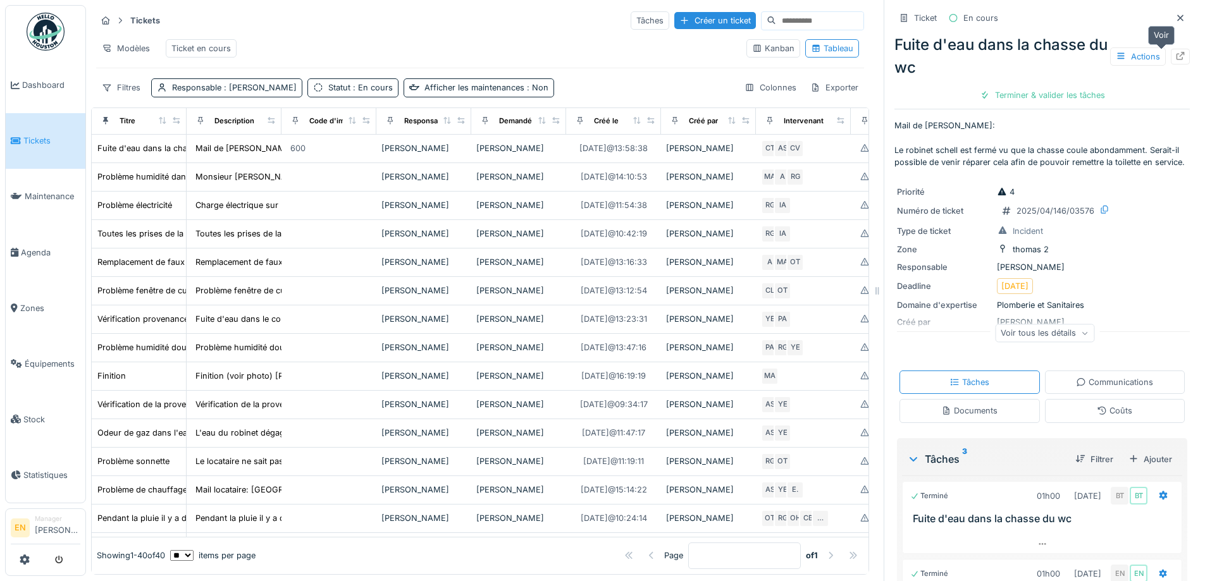
click at [1176, 58] on icon at bounding box center [1180, 56] width 8 height 8
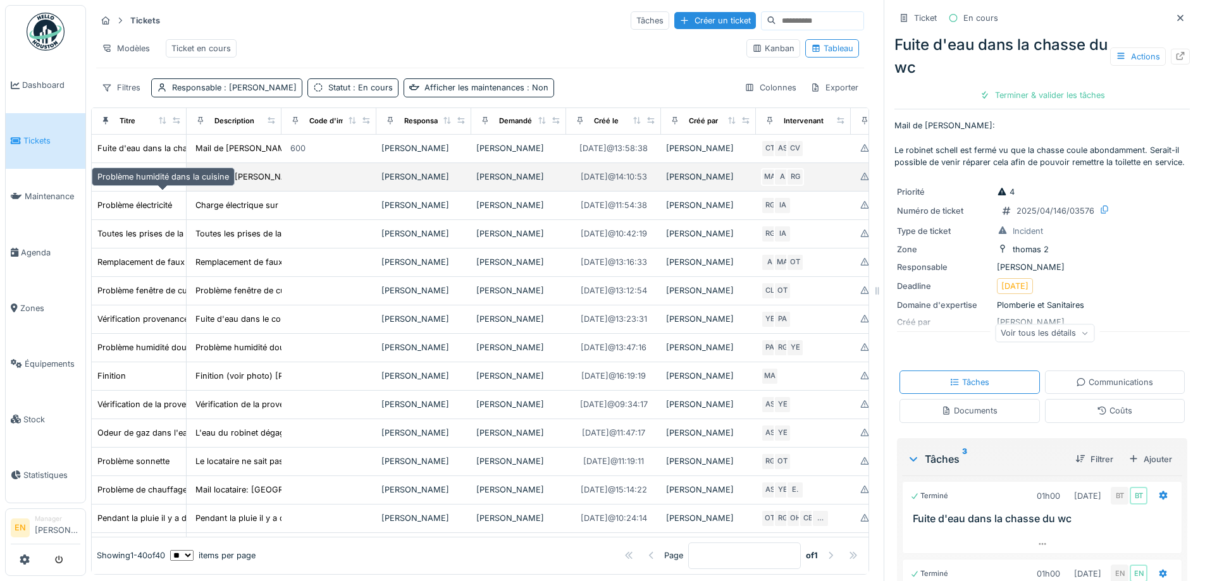
click at [128, 183] on div "Problème humidité dans la cuisine" at bounding box center [163, 177] width 132 height 12
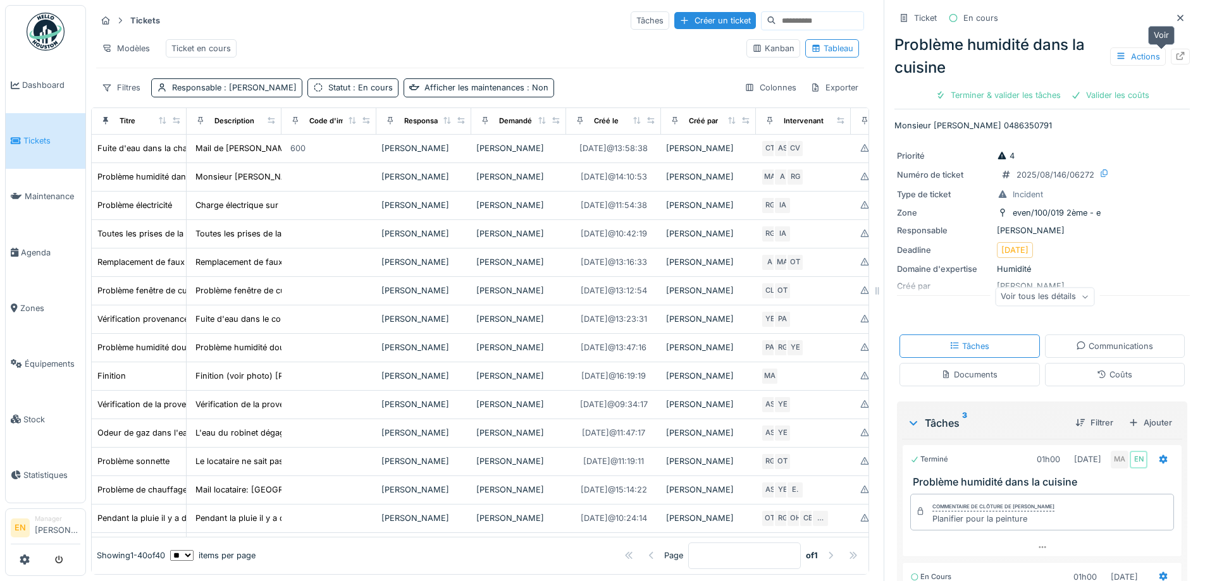
click at [1176, 52] on icon at bounding box center [1180, 56] width 8 height 8
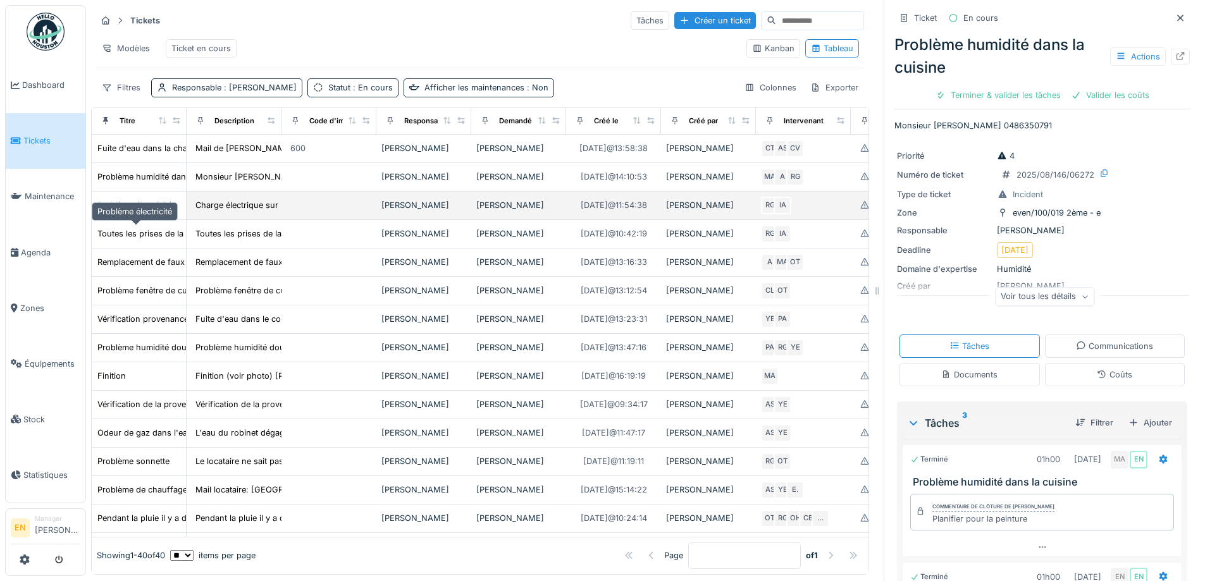
click at [144, 211] on div "Problème électricité" at bounding box center [134, 205] width 75 height 12
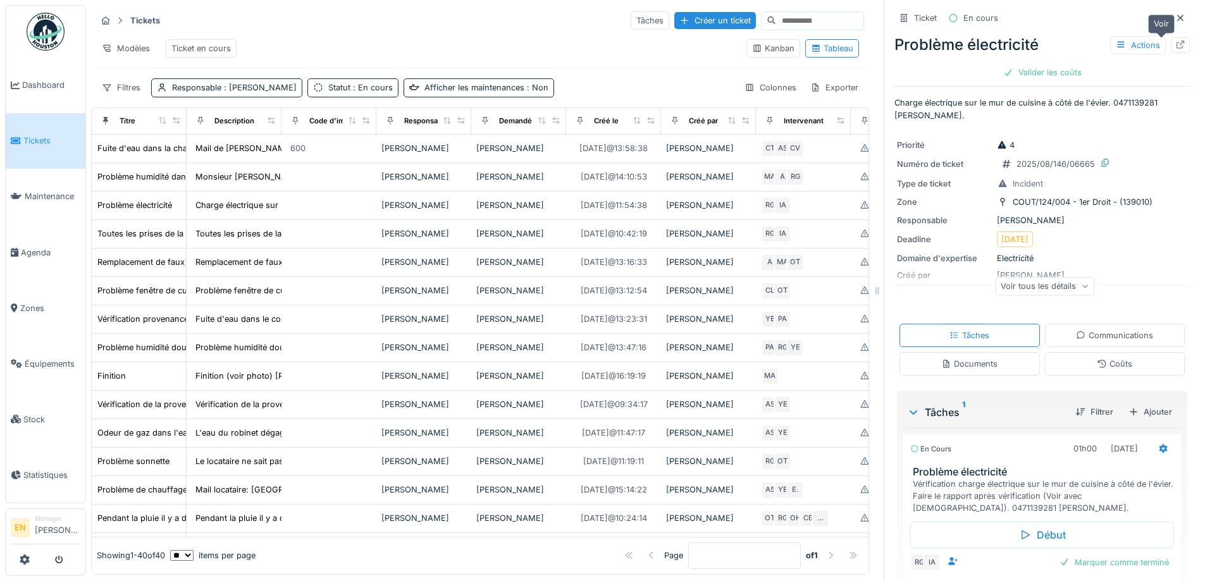
click at [1176, 44] on icon at bounding box center [1180, 44] width 8 height 8
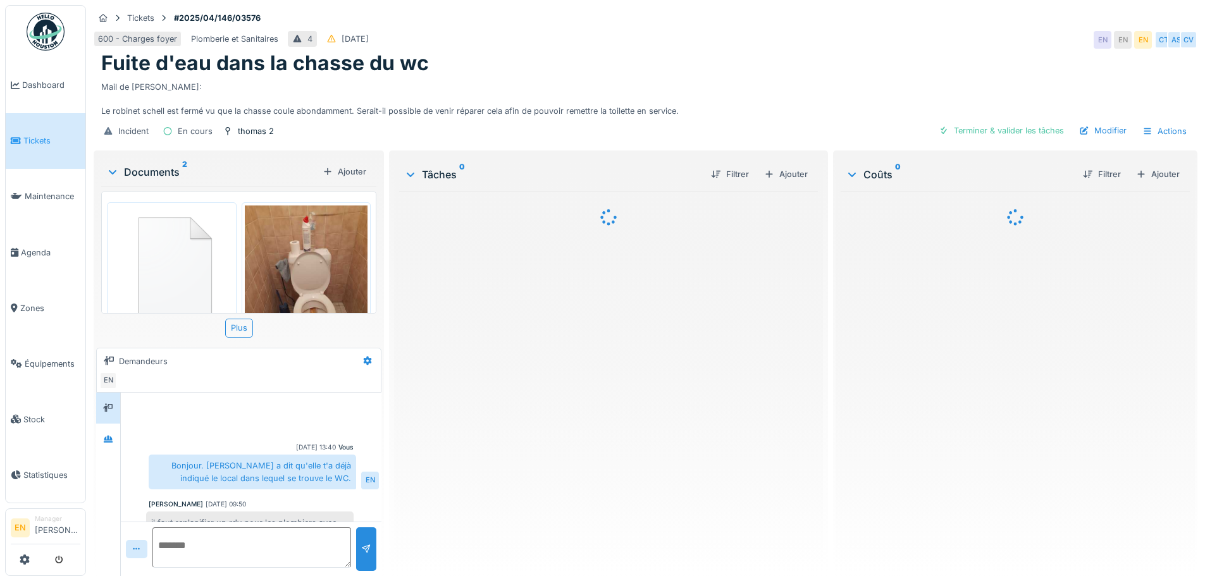
scroll to position [87, 0]
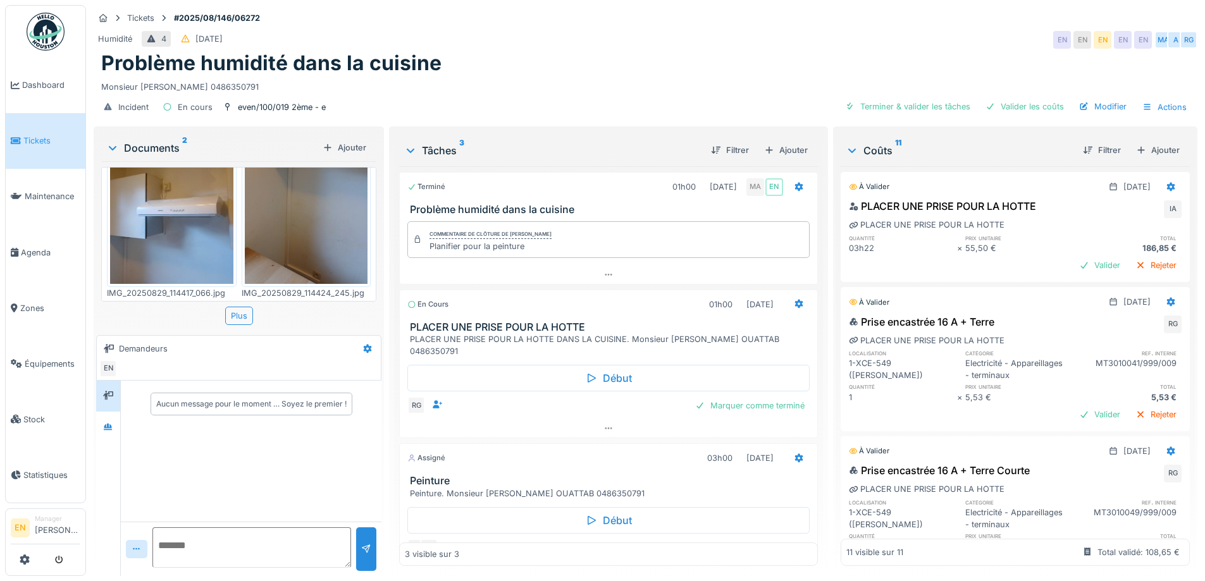
scroll to position [43, 0]
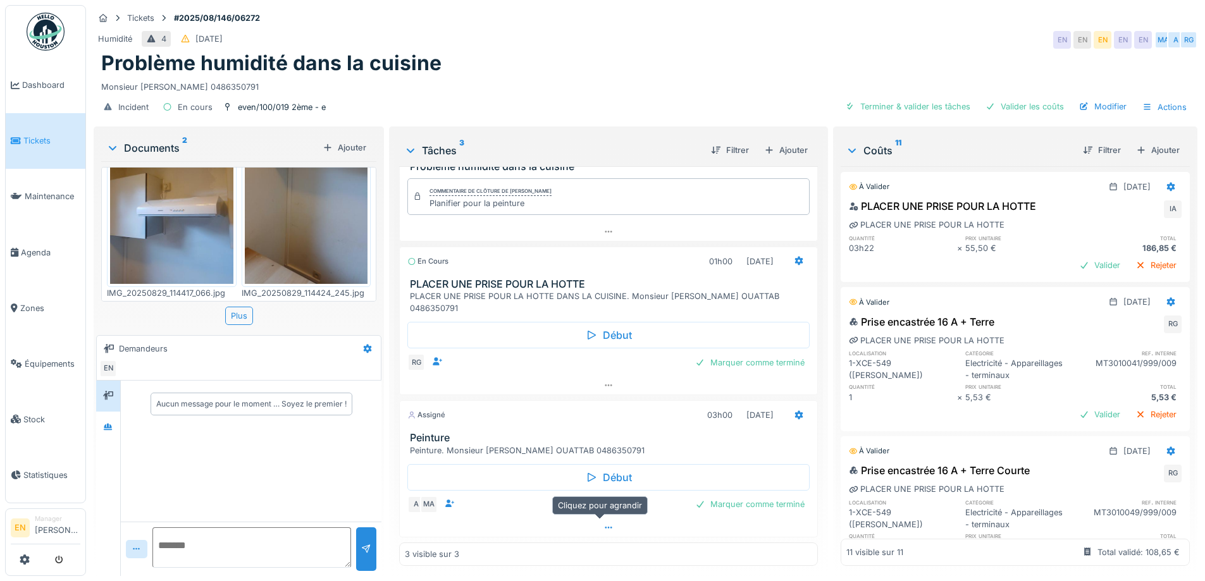
click at [603, 524] on icon at bounding box center [608, 528] width 10 height 8
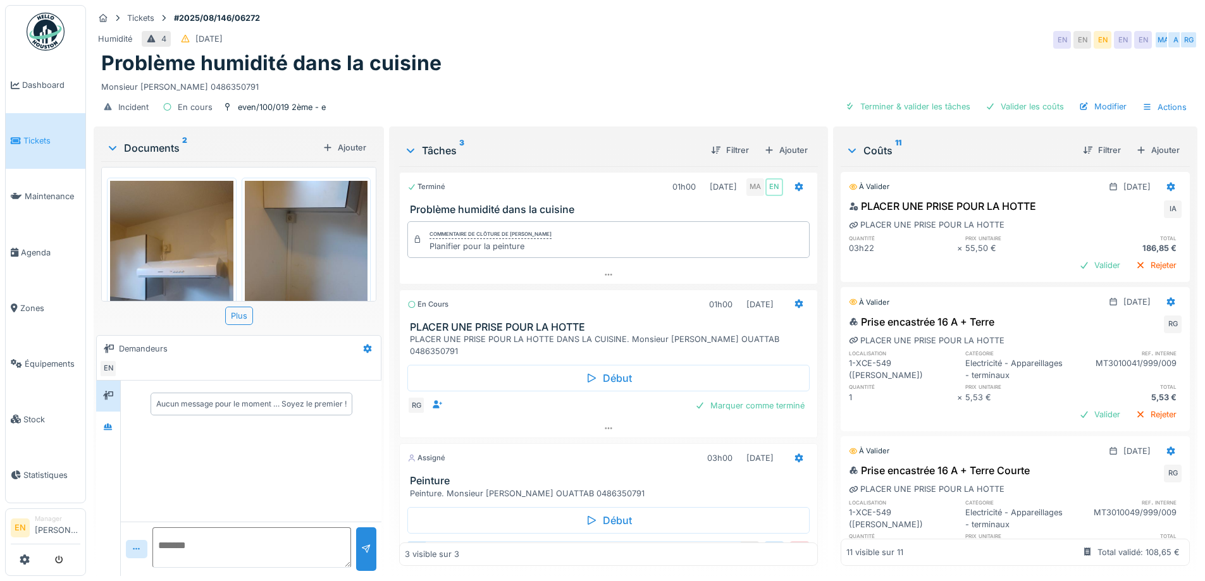
scroll to position [3, 0]
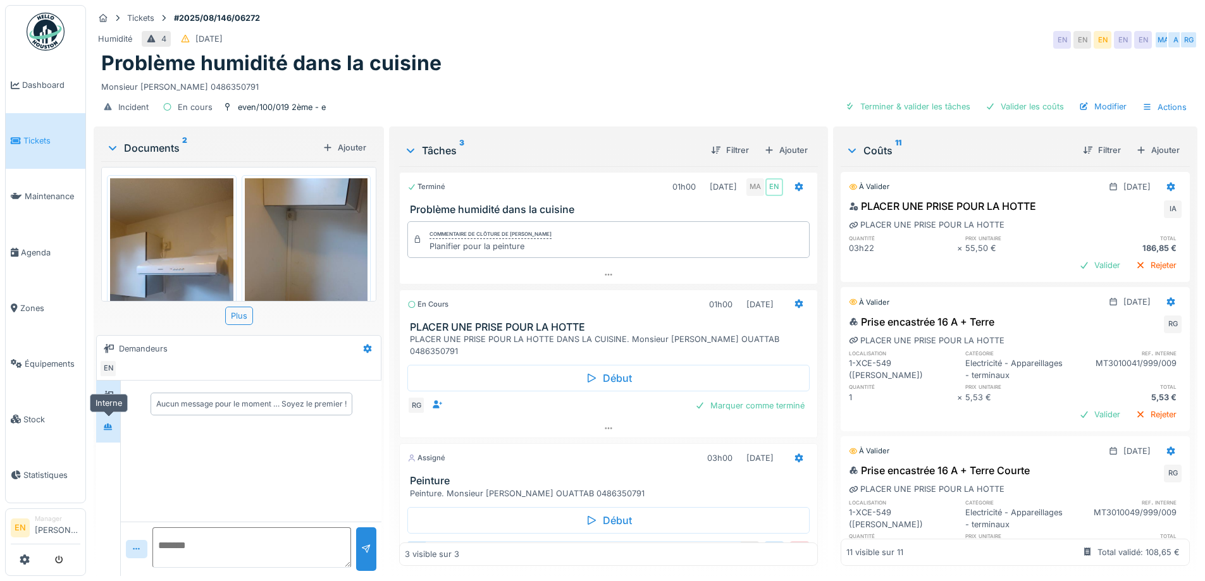
click at [106, 423] on icon at bounding box center [108, 427] width 10 height 8
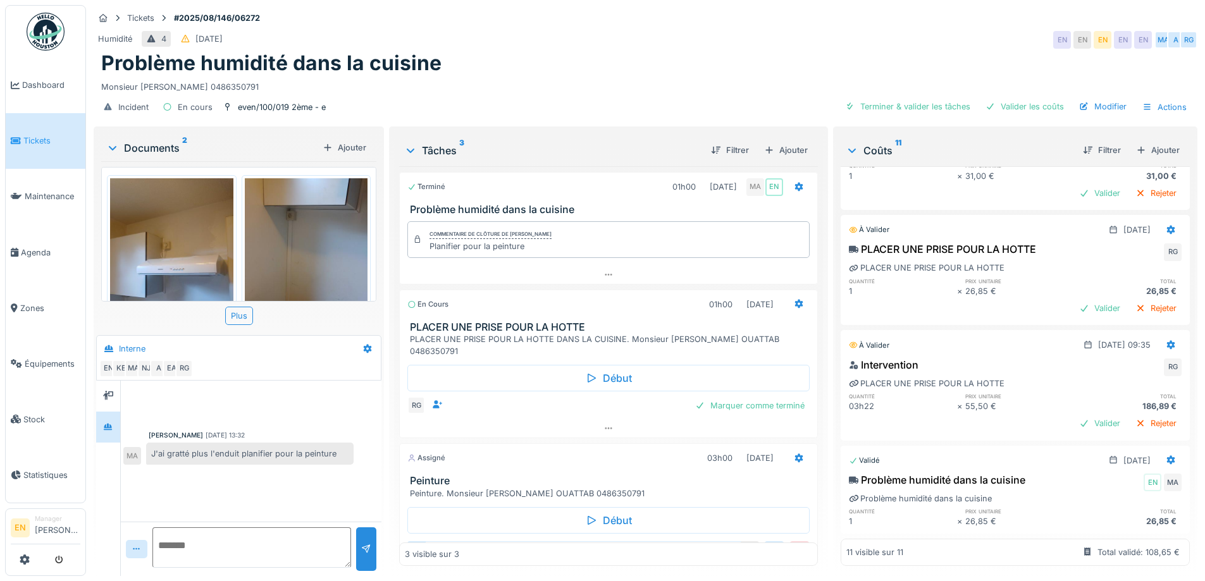
scroll to position [885, 0]
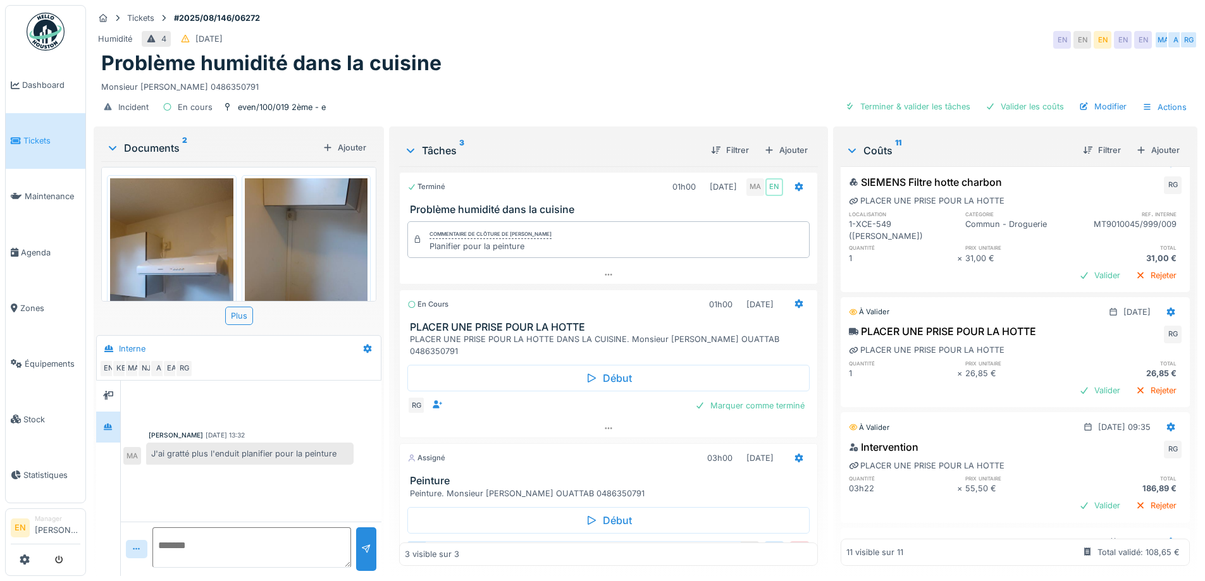
click at [903, 32] on div "Humidité 4 11/08/2025 EN EN EN EN EN MA A RG" at bounding box center [646, 39] width 1104 height 23
click at [730, 397] on div "Marquer comme terminé" at bounding box center [750, 405] width 120 height 17
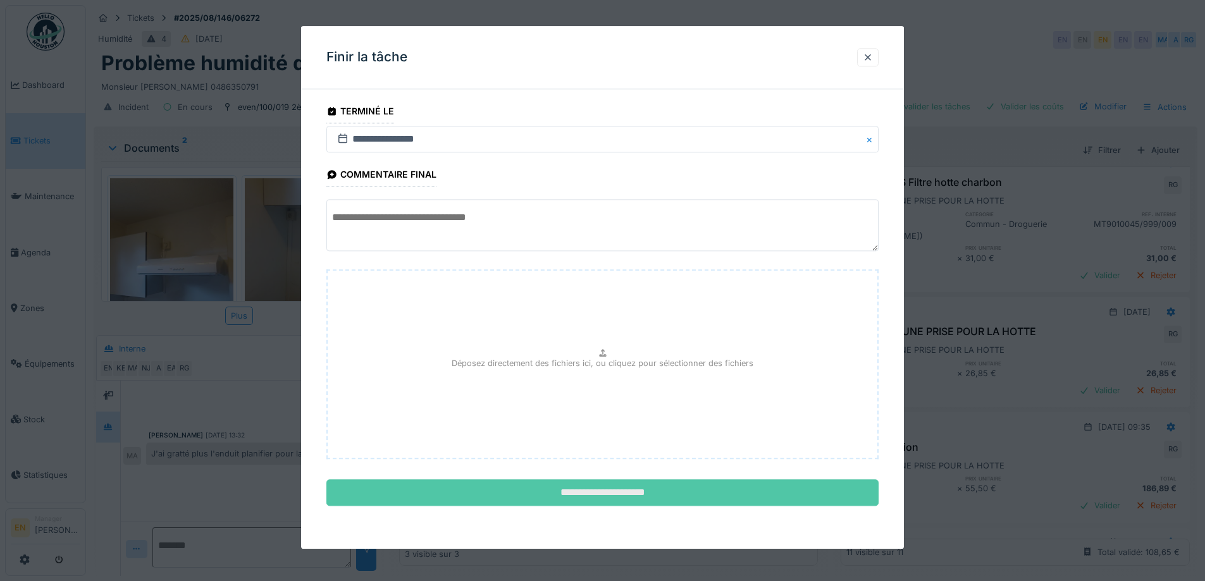
click at [596, 494] on input "**********" at bounding box center [602, 493] width 552 height 27
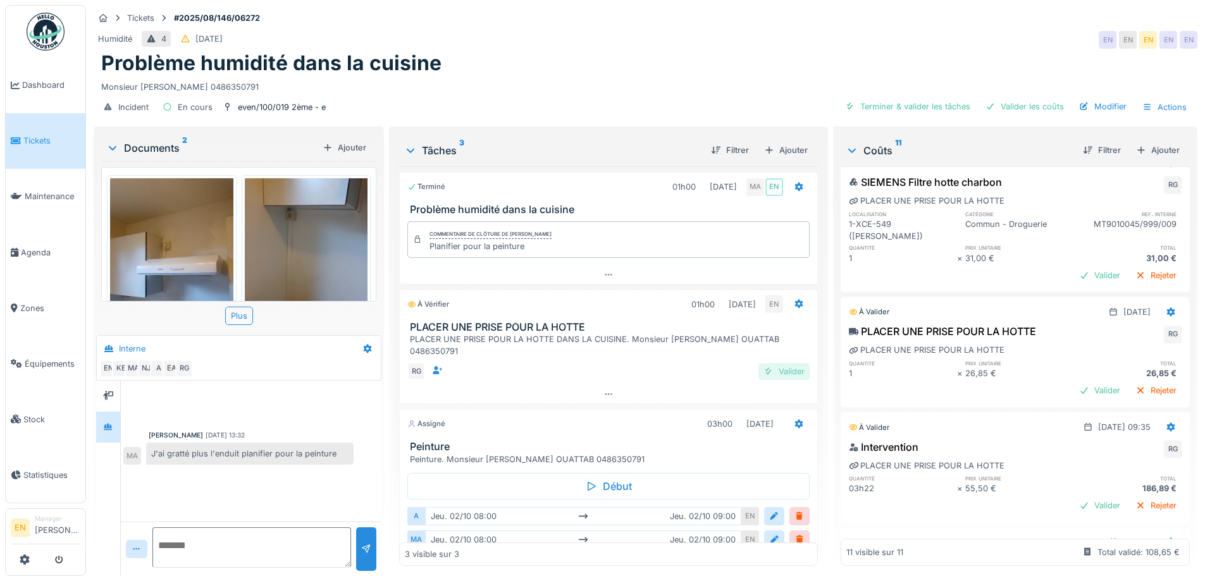
click at [783, 366] on div "Valider" at bounding box center [783, 371] width 51 height 17
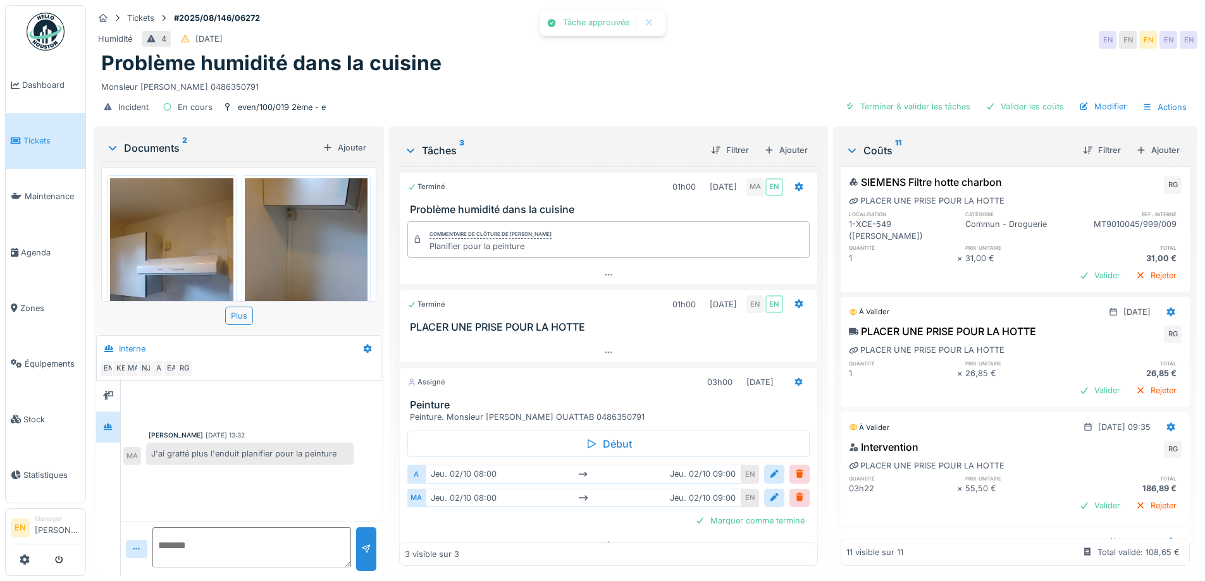
click at [684, 76] on div "Monsieur Abderrahim OUATTAB 0486350791" at bounding box center [645, 84] width 1088 height 17
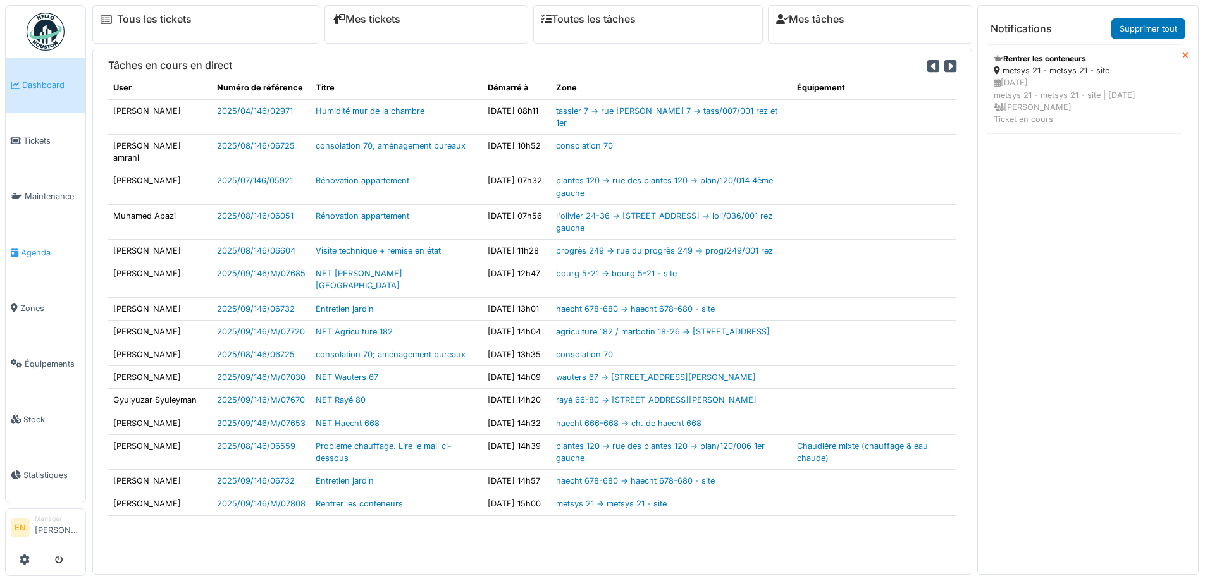
click at [35, 252] on span "Agenda" at bounding box center [50, 253] width 59 height 12
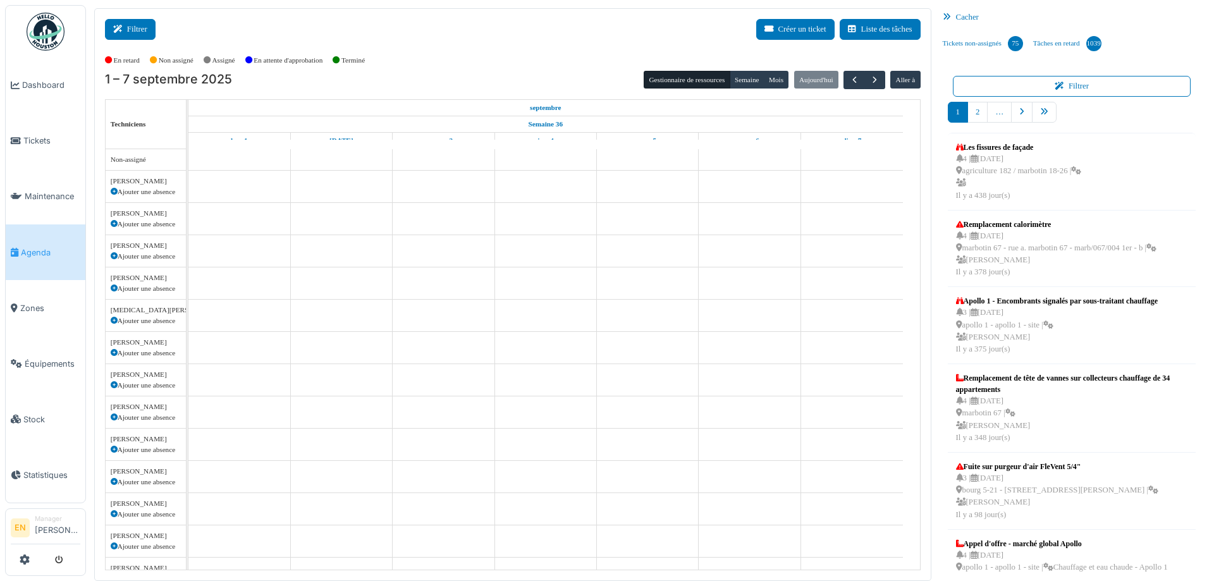
click at [142, 29] on button "Filtrer" at bounding box center [130, 29] width 51 height 21
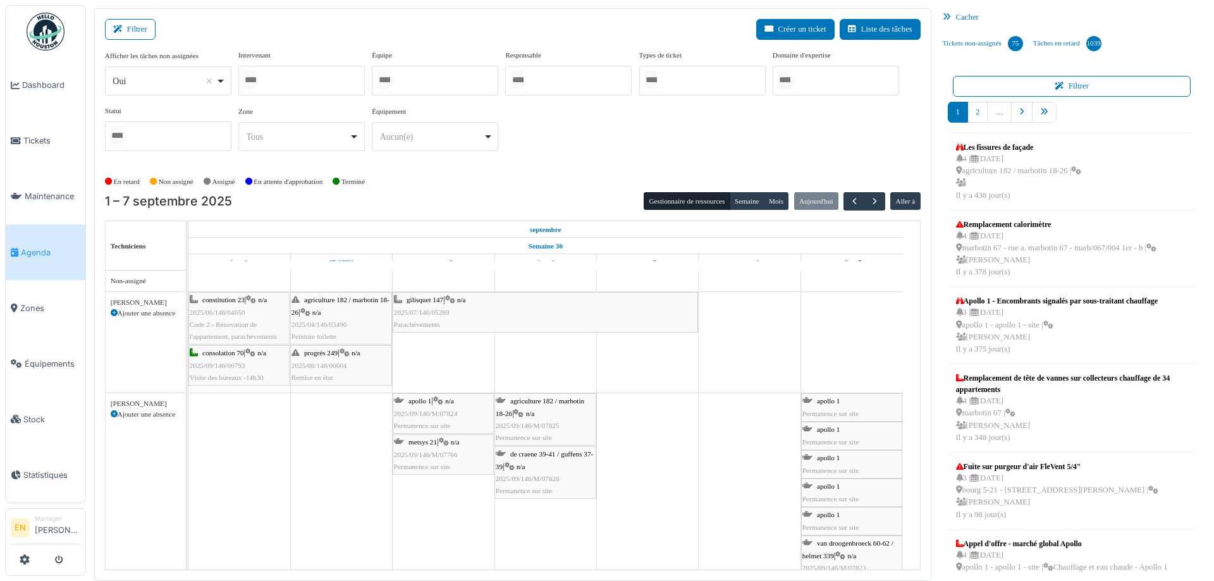
click at [225, 83] on div "Oui Remove item" at bounding box center [168, 81] width 116 height 18
click at [318, 29] on div "Filtrer Créer un ticket Liste des tâches" at bounding box center [513, 34] width 816 height 31
click at [40, 302] on span "Zones" at bounding box center [50, 308] width 60 height 12
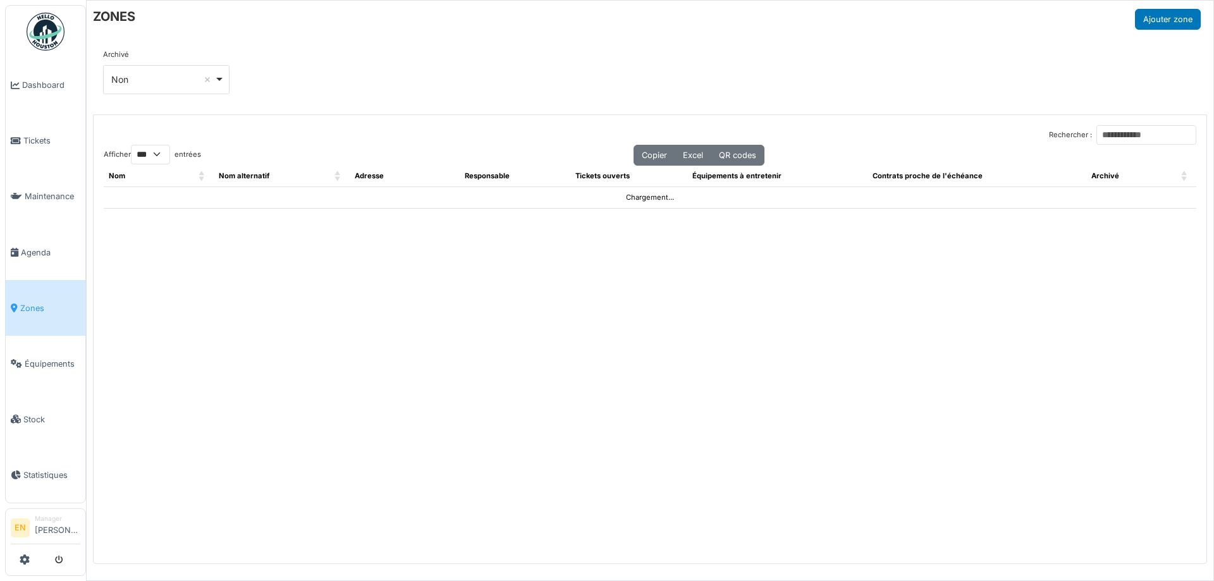
select select "***"
click at [1099, 133] on input "Rechercher :" at bounding box center [1147, 135] width 100 height 20
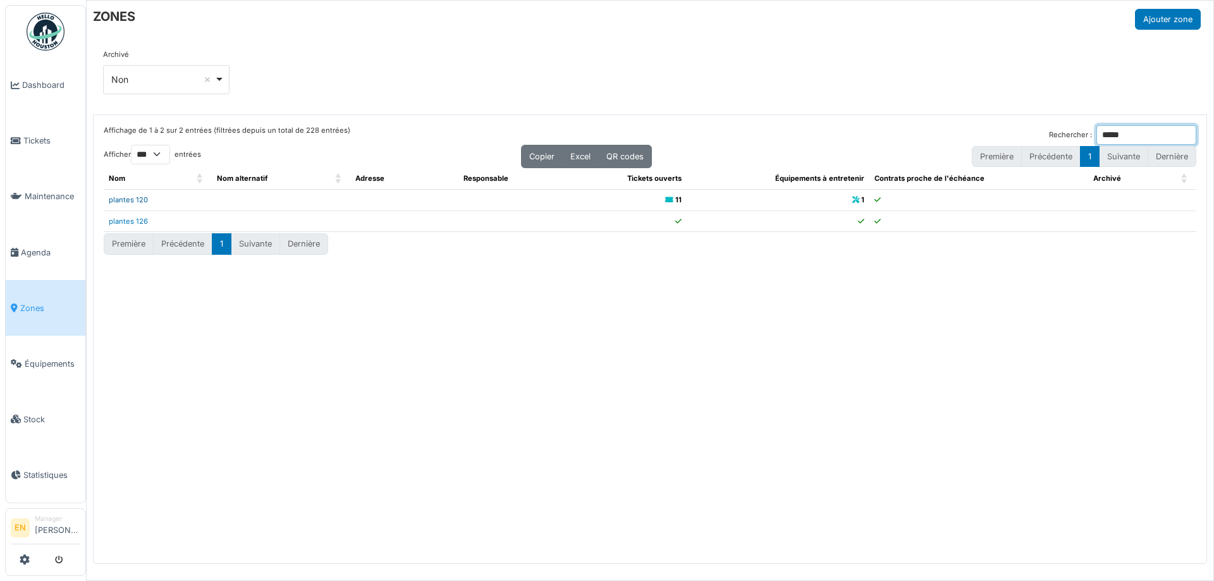
type input "*****"
click at [127, 201] on link "plantes 120" at bounding box center [128, 199] width 39 height 9
click at [132, 199] on link "plantes 120" at bounding box center [128, 199] width 39 height 9
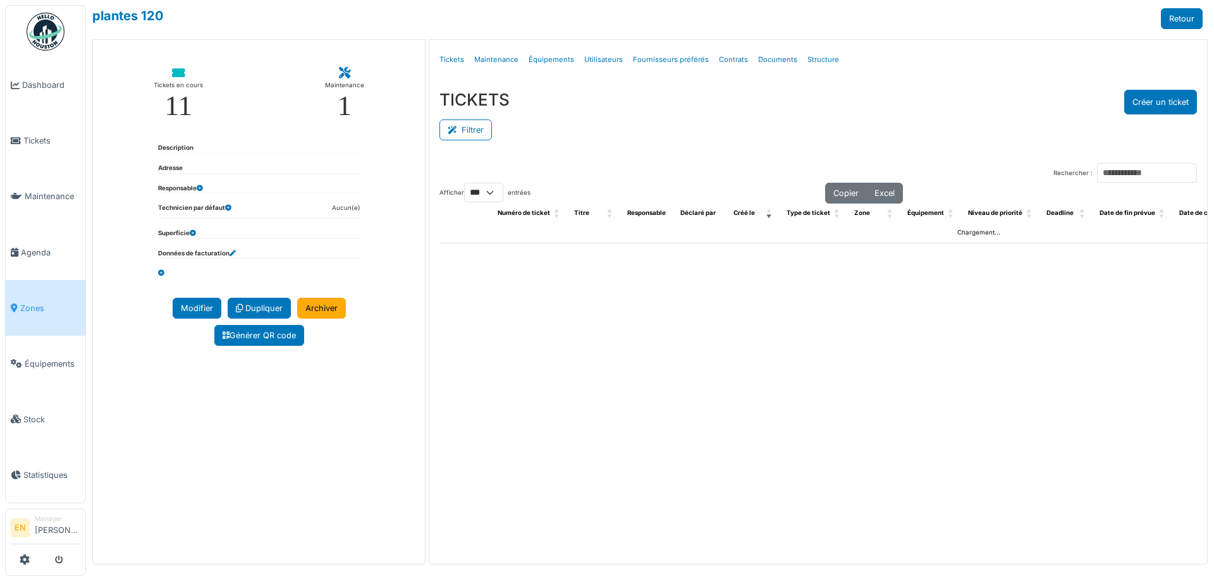
select select "***"
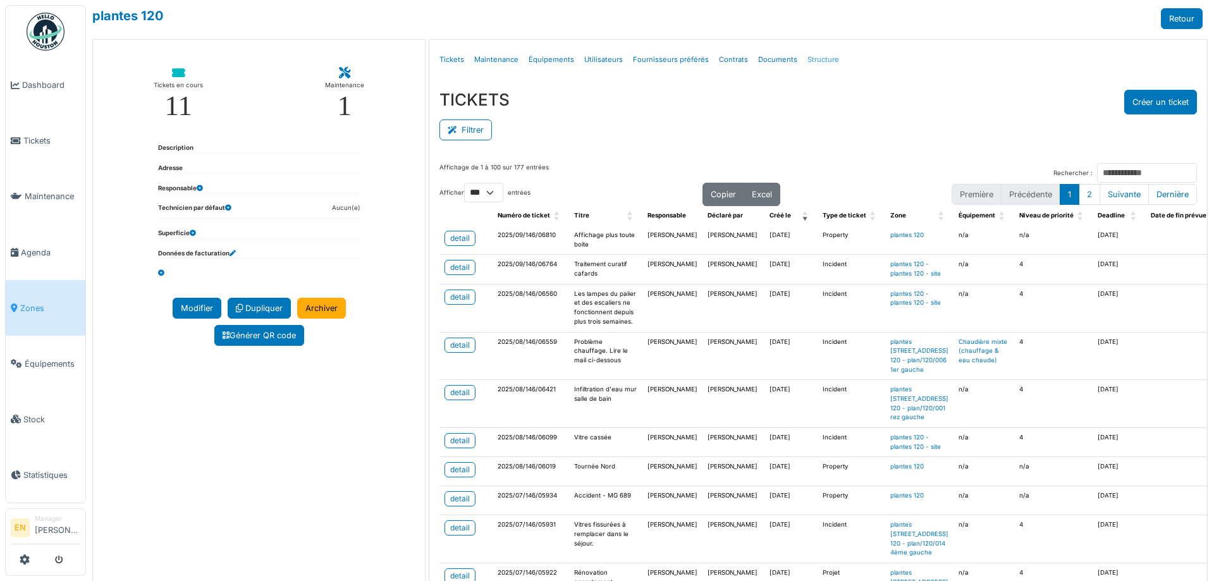
click at [813, 56] on link "Structure" at bounding box center [824, 60] width 42 height 30
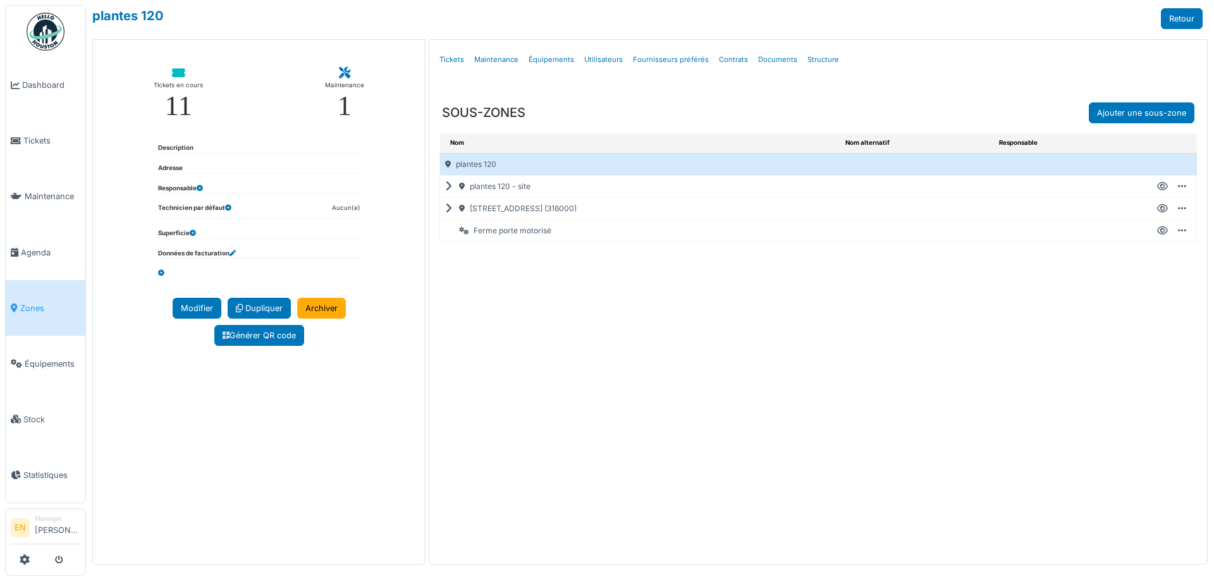
click at [448, 209] on icon at bounding box center [451, 209] width 12 height 1
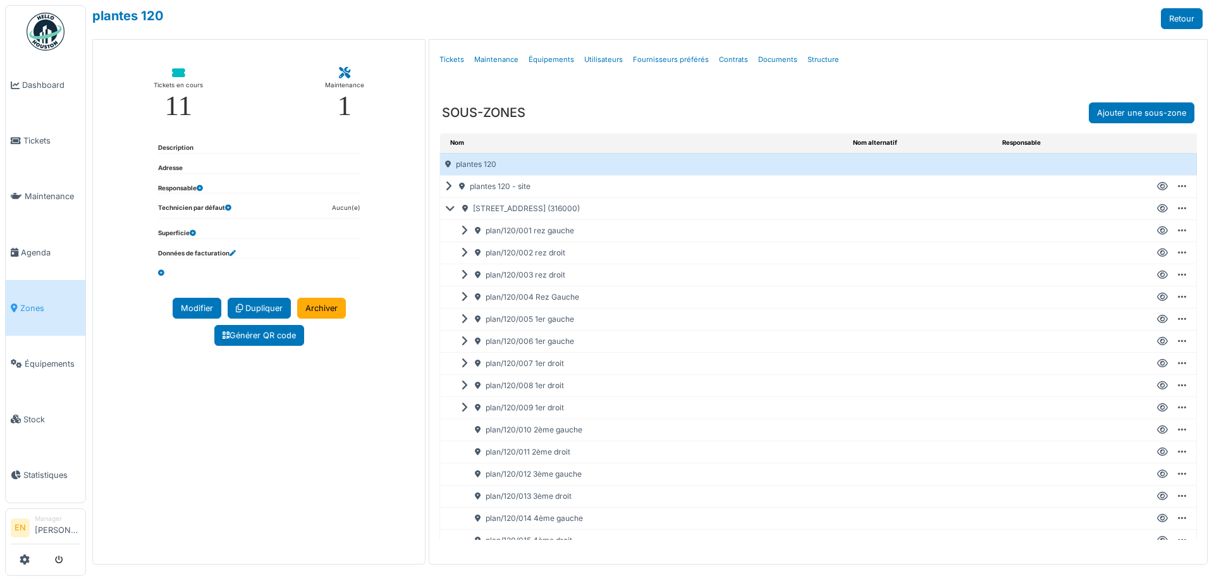
click at [1157, 342] on icon at bounding box center [1162, 342] width 11 height 1
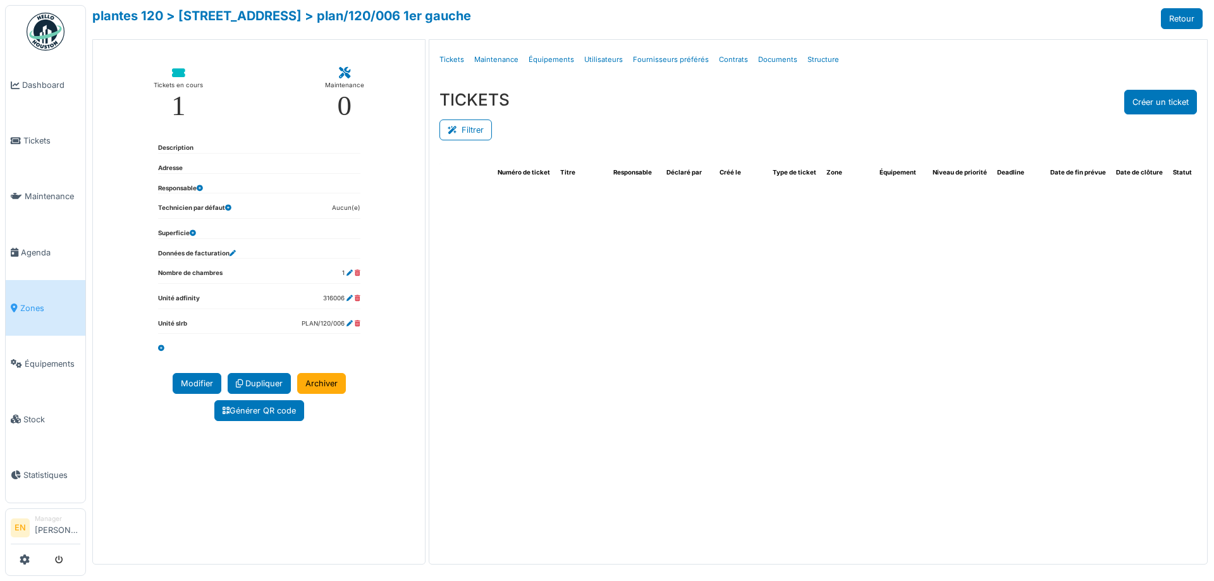
select select "***"
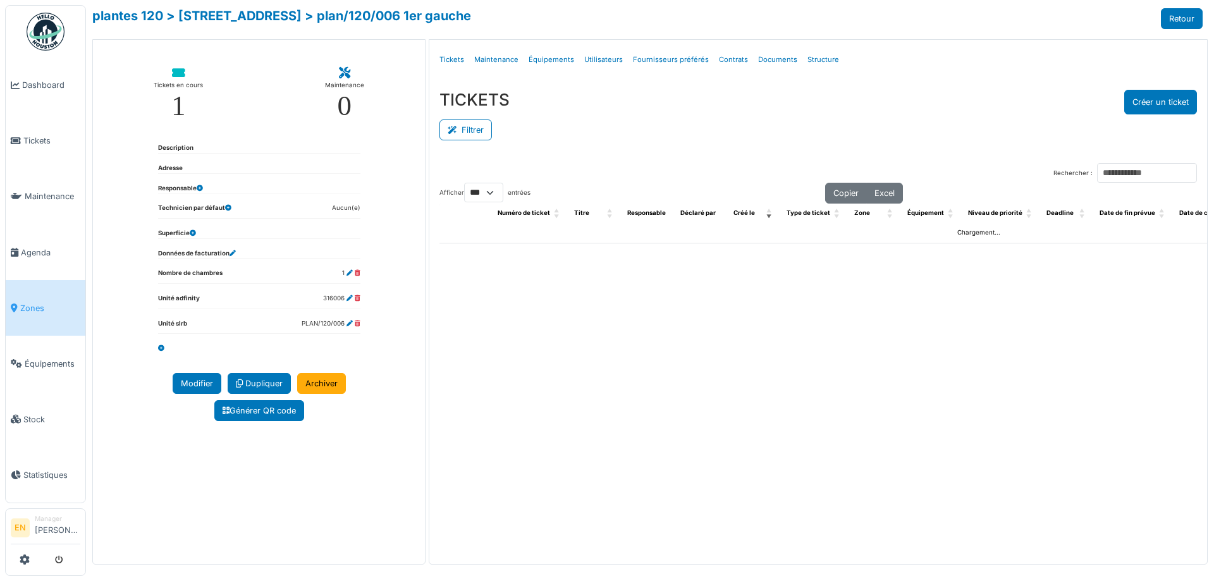
click at [639, 114] on div "Filtrer" at bounding box center [819, 128] width 758 height 28
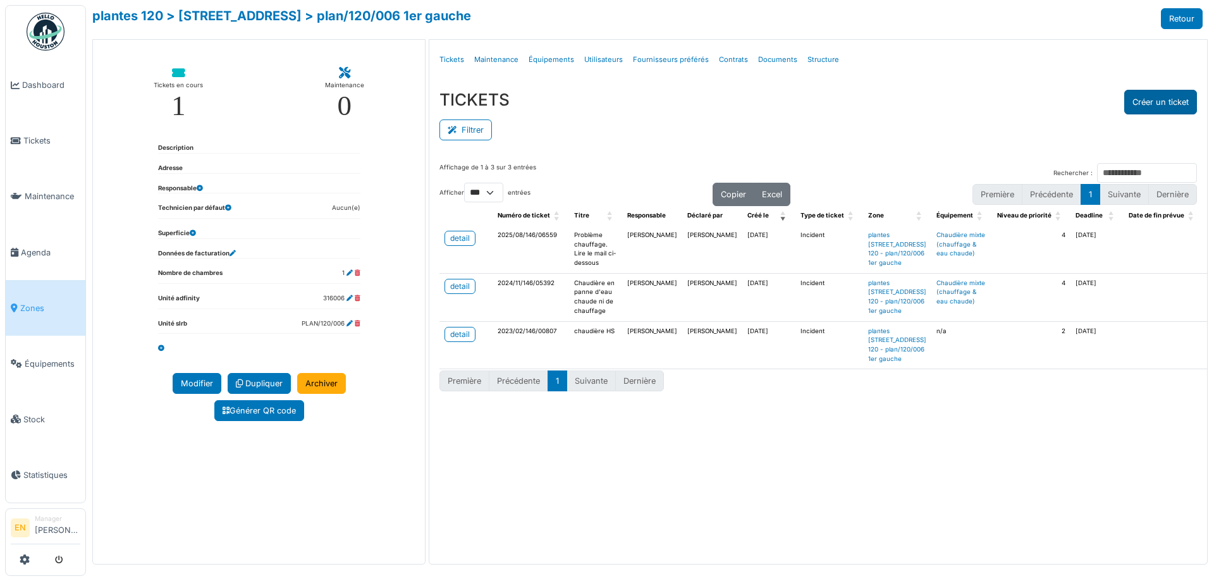
click at [1151, 103] on button "Créer un ticket" at bounding box center [1161, 102] width 73 height 25
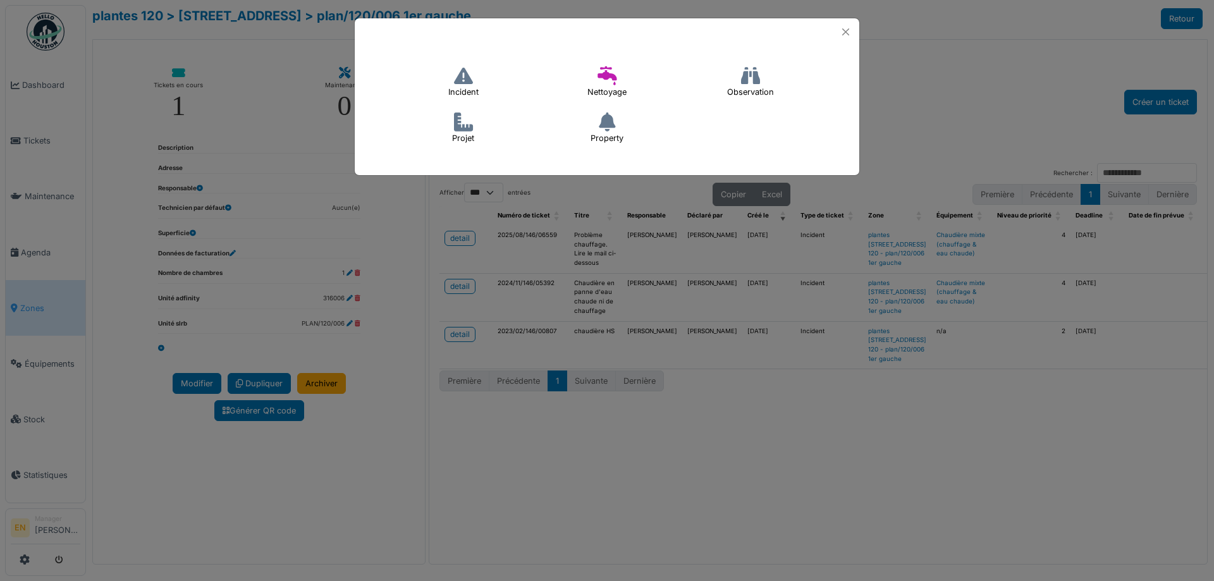
click at [456, 81] on icon at bounding box center [463, 75] width 19 height 19
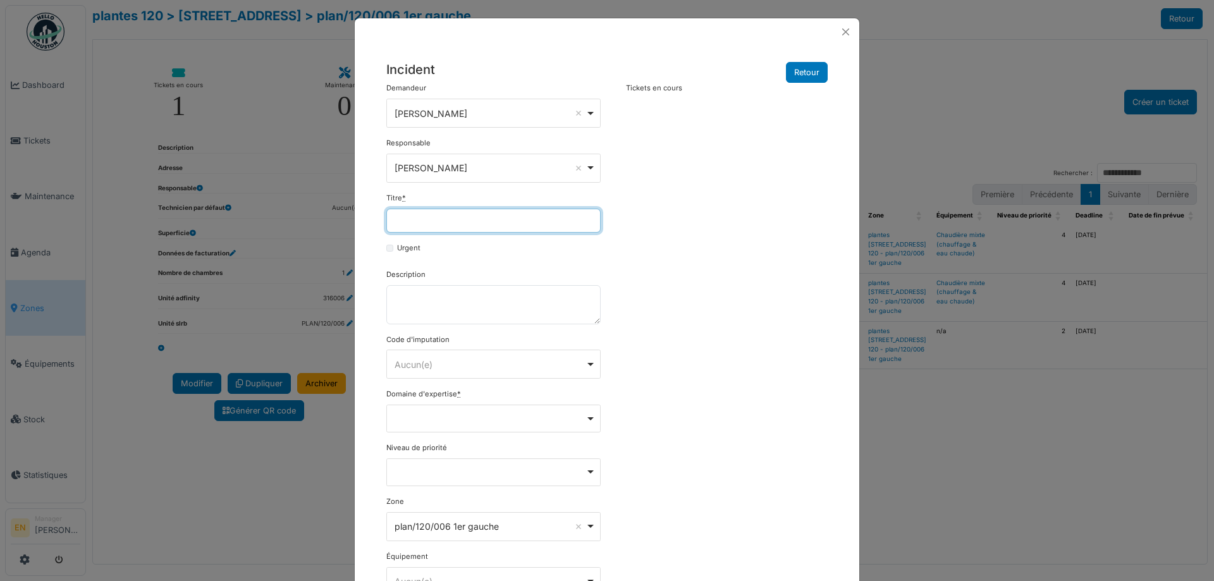
click at [474, 220] on input "Titre *" at bounding box center [493, 221] width 214 height 24
drag, startPoint x: 572, startPoint y: 219, endPoint x: 326, endPoint y: 243, distance: 247.1
click at [338, 241] on div "**********" at bounding box center [607, 290] width 1214 height 581
type input "**********"
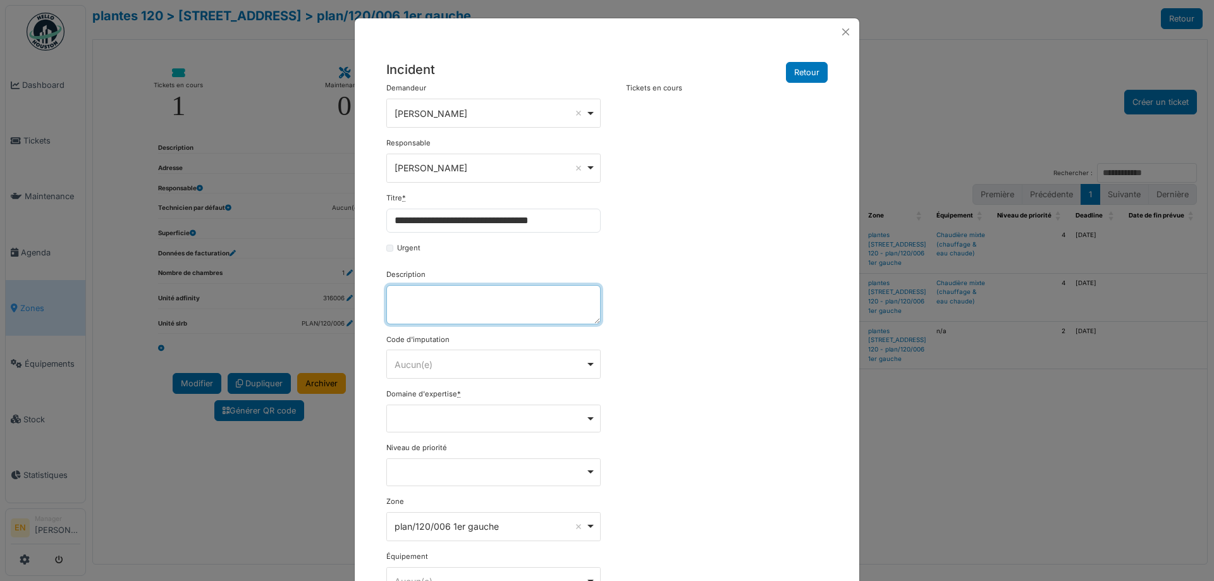
click at [451, 307] on textarea "Description" at bounding box center [493, 304] width 214 height 39
paste textarea "**********"
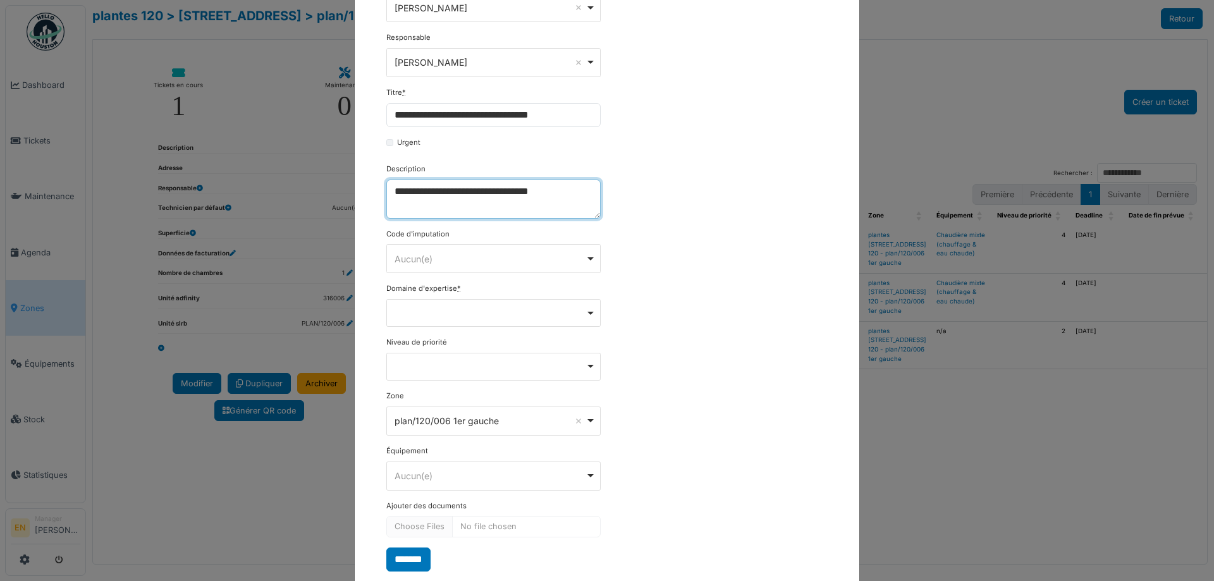
scroll to position [136, 0]
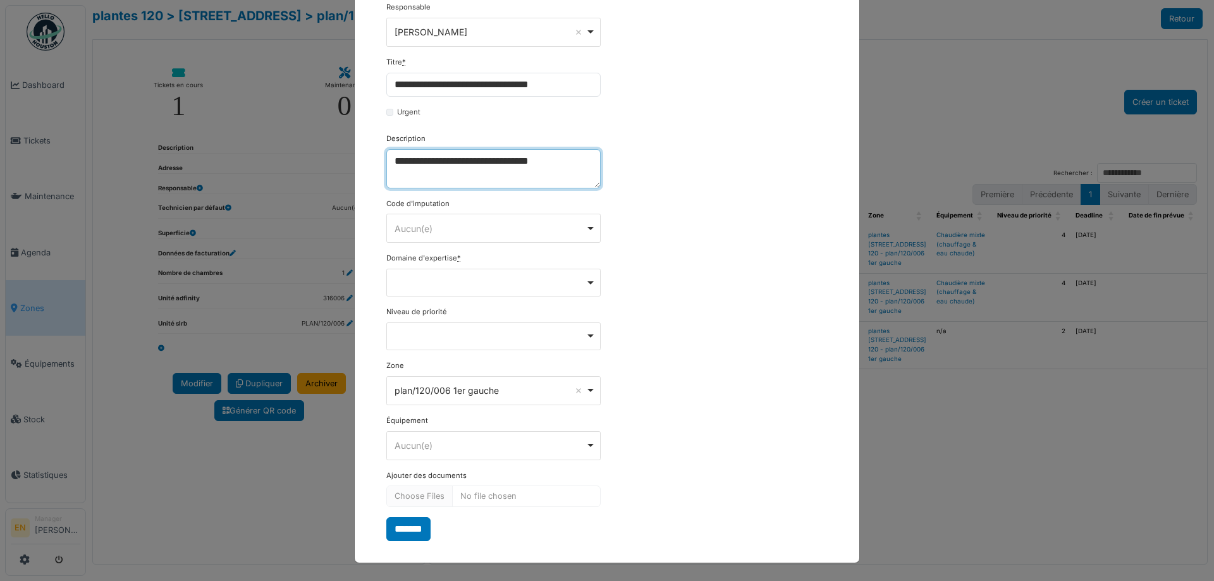
click at [591, 285] on div "Remove item" at bounding box center [493, 283] width 214 height 28
type textarea "**********"
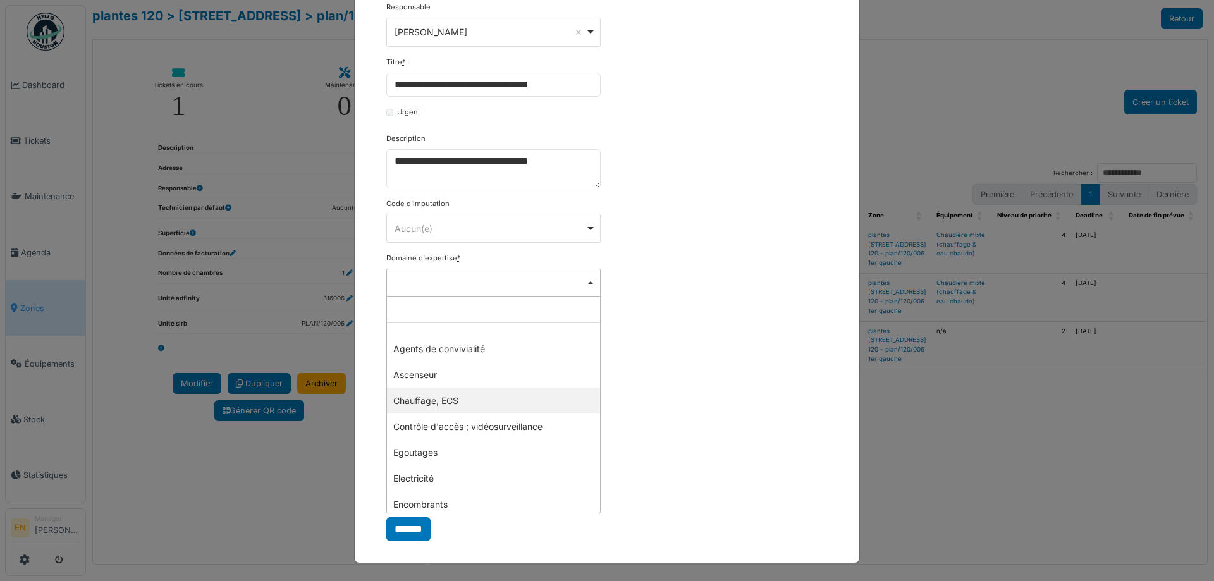
select select "***"
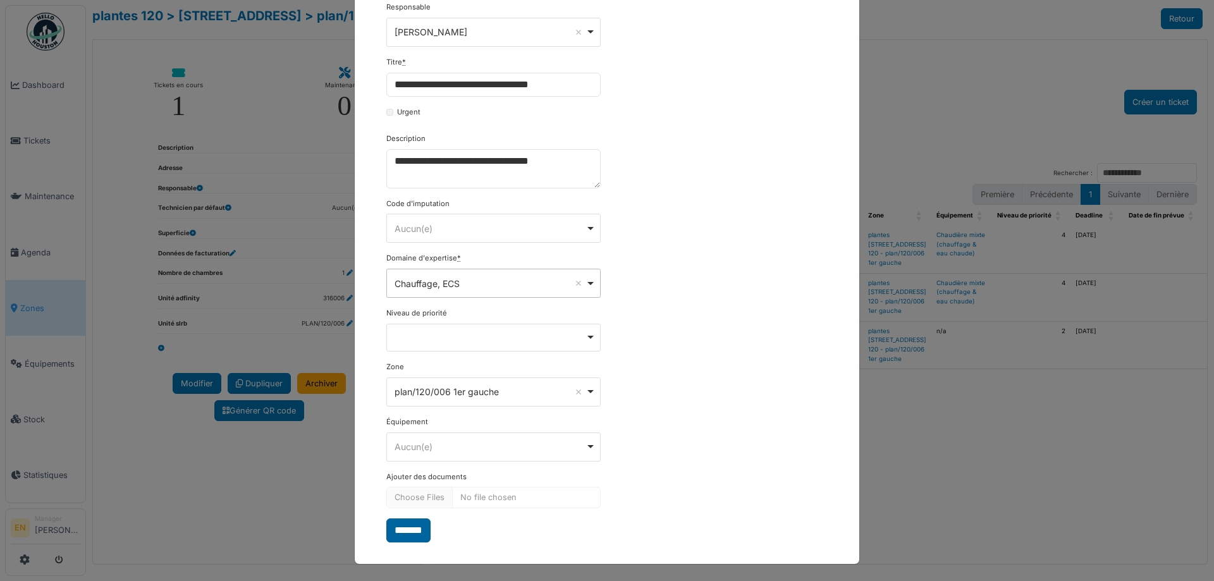
click at [415, 530] on input "*******" at bounding box center [408, 531] width 44 height 24
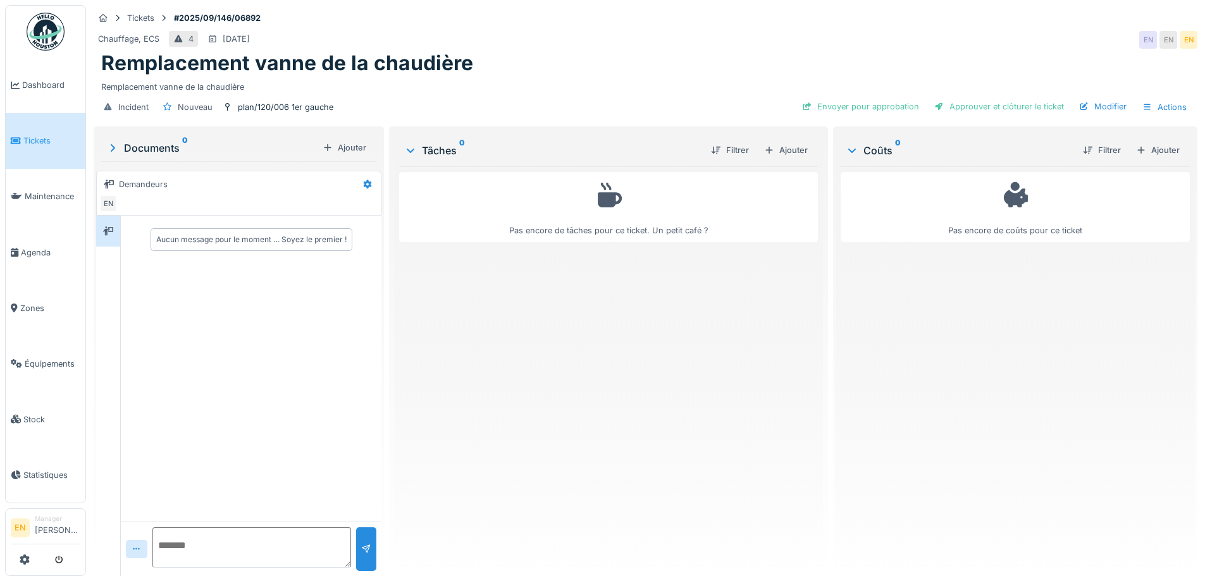
click at [594, 341] on div "Pas encore de tâches pour ce ticket. Un petit café ?" at bounding box center [608, 366] width 418 height 400
click at [791, 153] on div "Ajouter" at bounding box center [786, 150] width 54 height 17
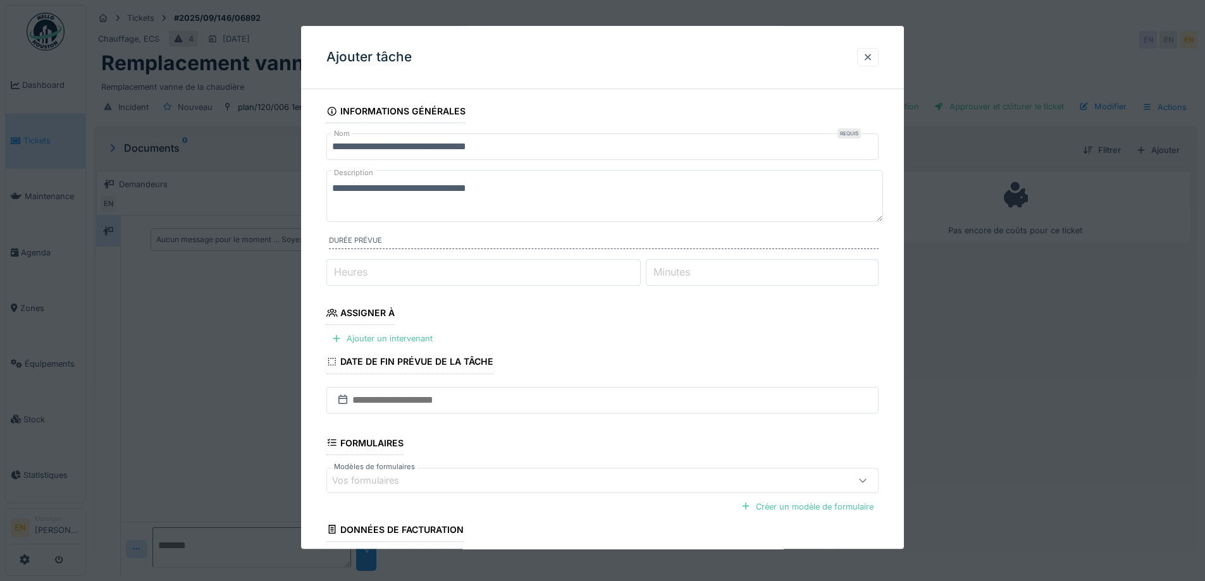
click at [533, 192] on textarea "**********" at bounding box center [604, 196] width 557 height 52
paste textarea "**********"
type textarea "**********"
type input "*"
click at [638, 269] on input "*" at bounding box center [483, 272] width 314 height 27
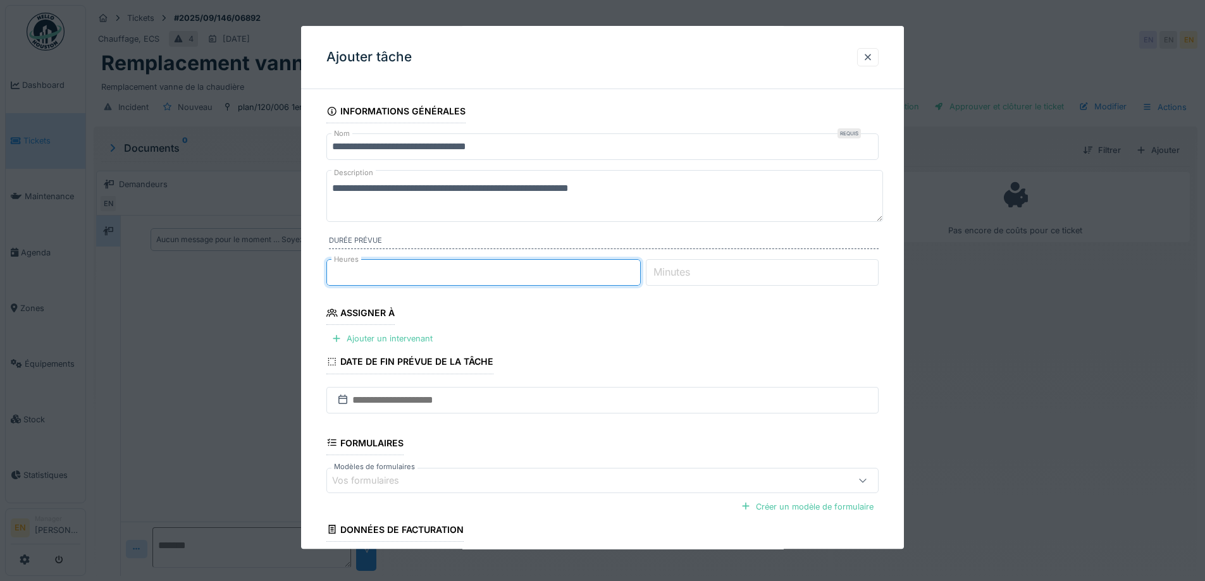
scroll to position [103, 0]
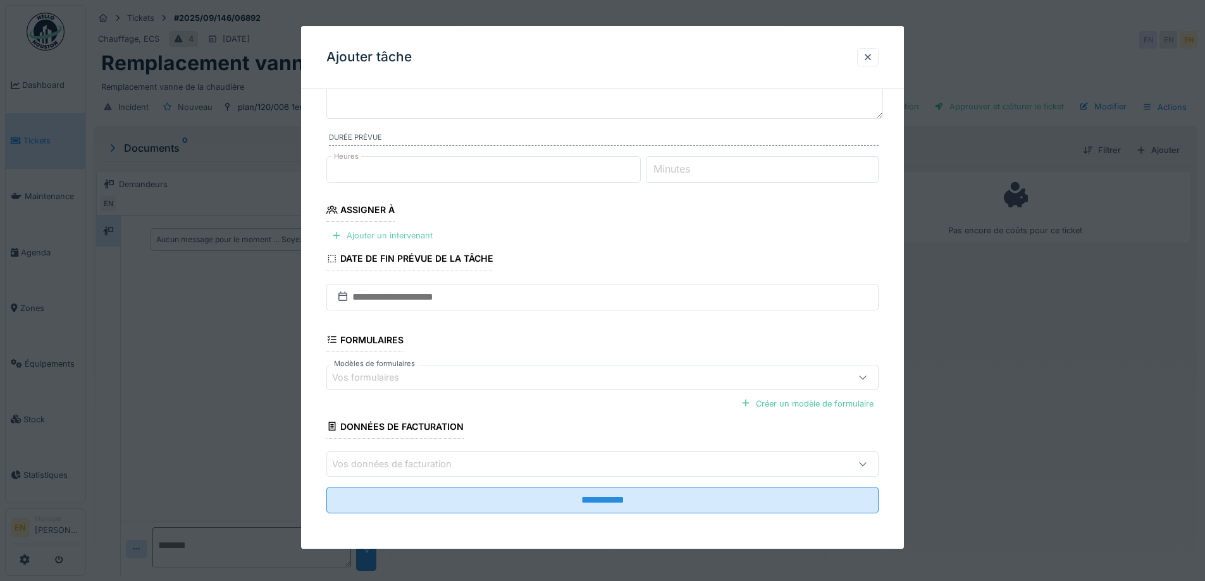
click at [393, 236] on div "Ajouter un intervenant" at bounding box center [381, 236] width 111 height 17
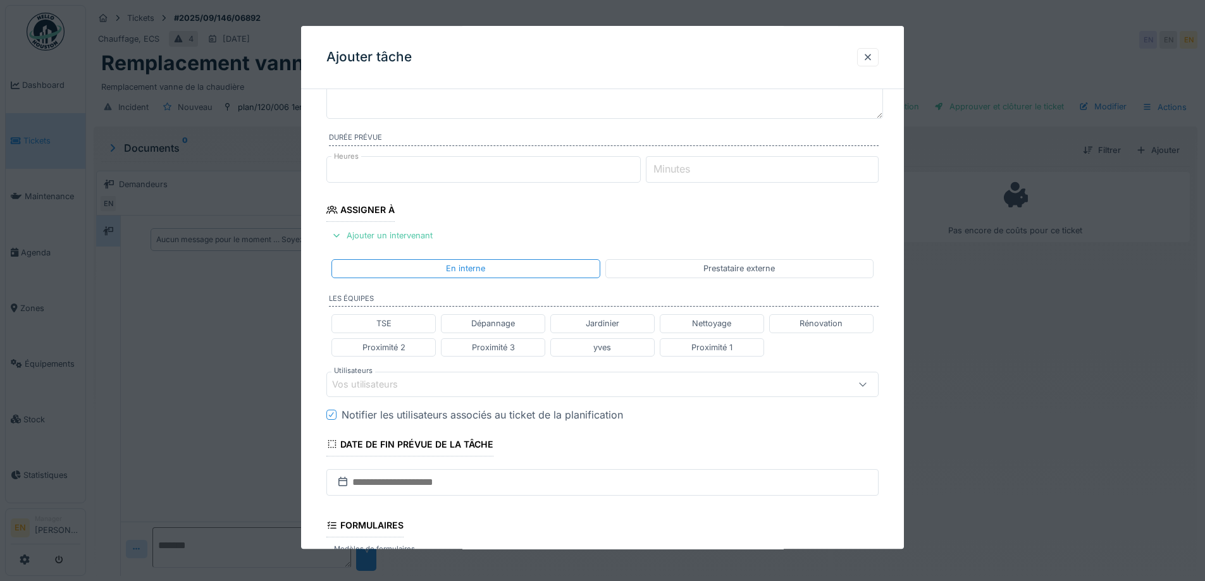
click at [464, 381] on div "Vos utilisateurs" at bounding box center [570, 385] width 476 height 14
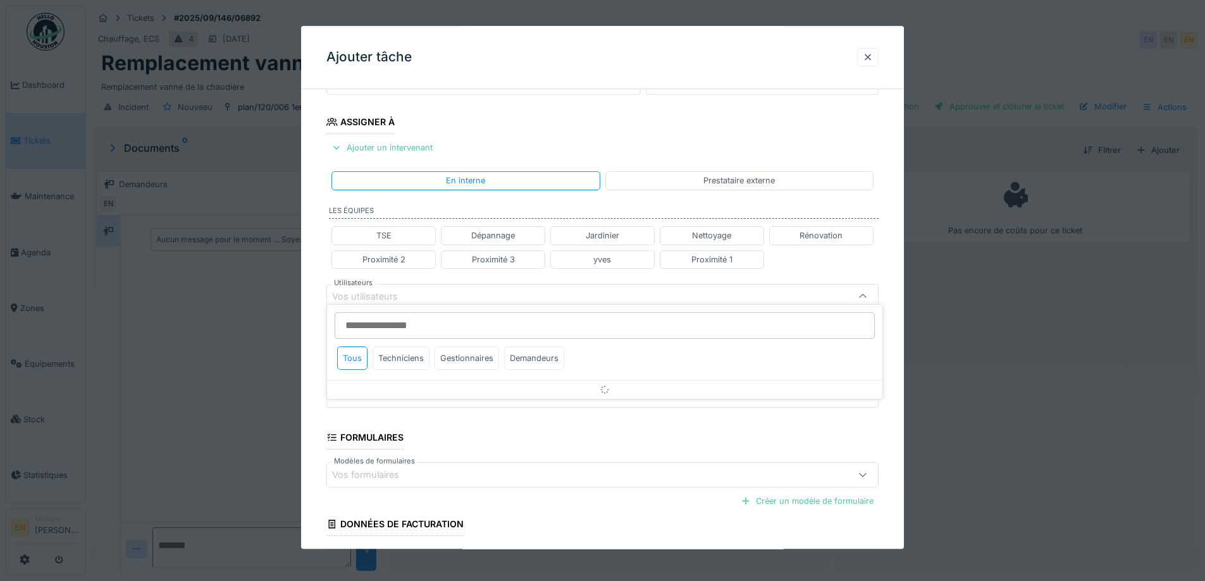
scroll to position [200, 0]
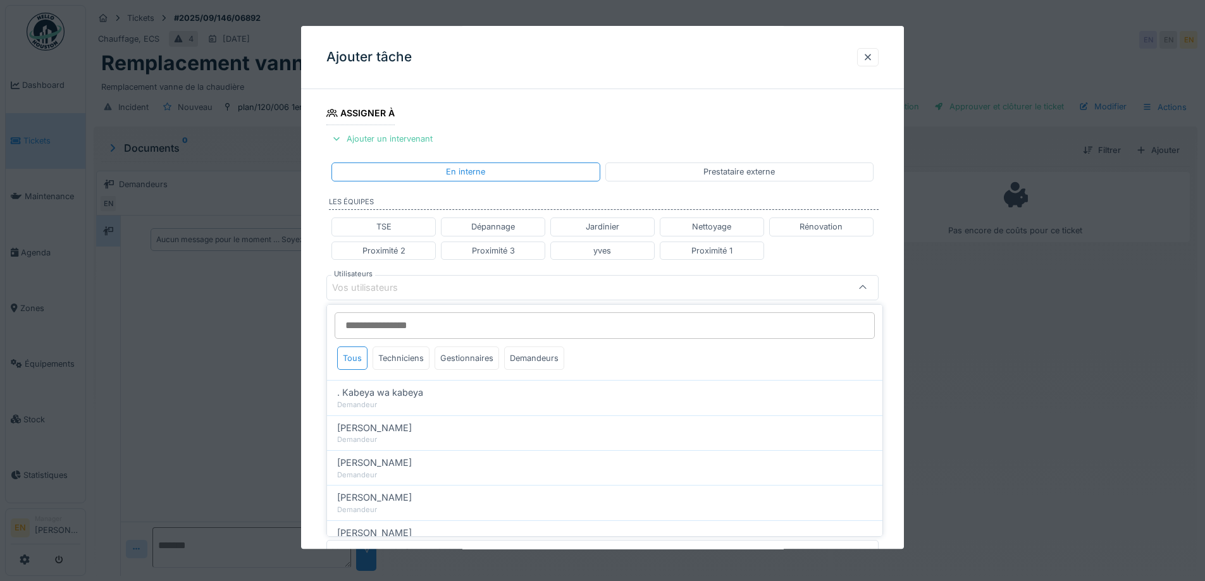
click at [399, 331] on input "Utilisateurs" at bounding box center [605, 325] width 540 height 27
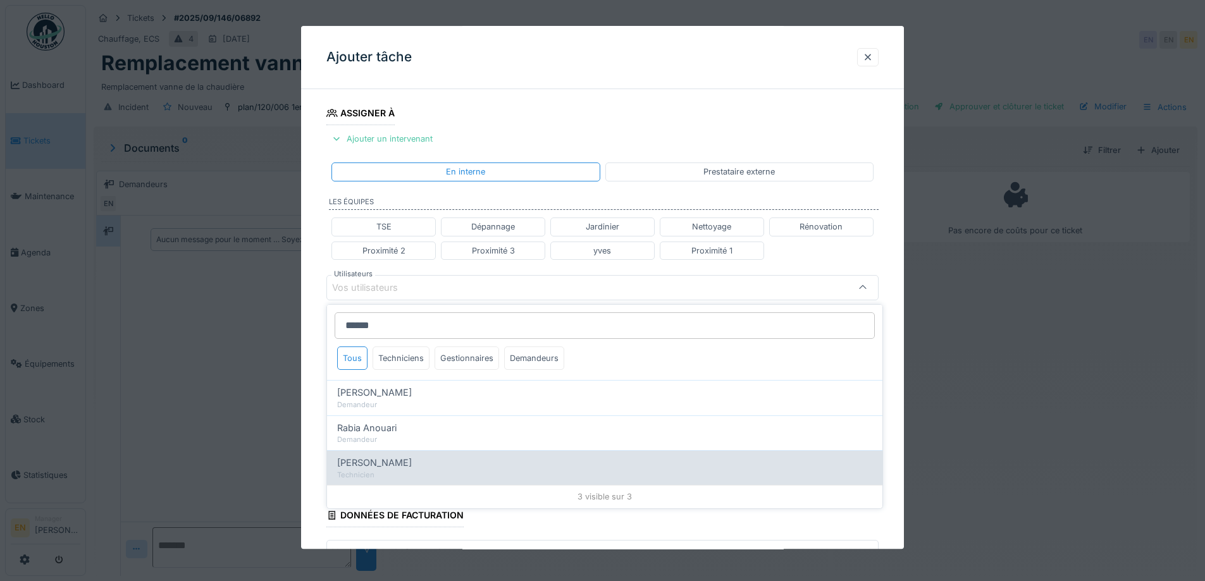
type input "******"
click at [386, 463] on span "[PERSON_NAME]" at bounding box center [374, 463] width 75 height 14
type input "*****"
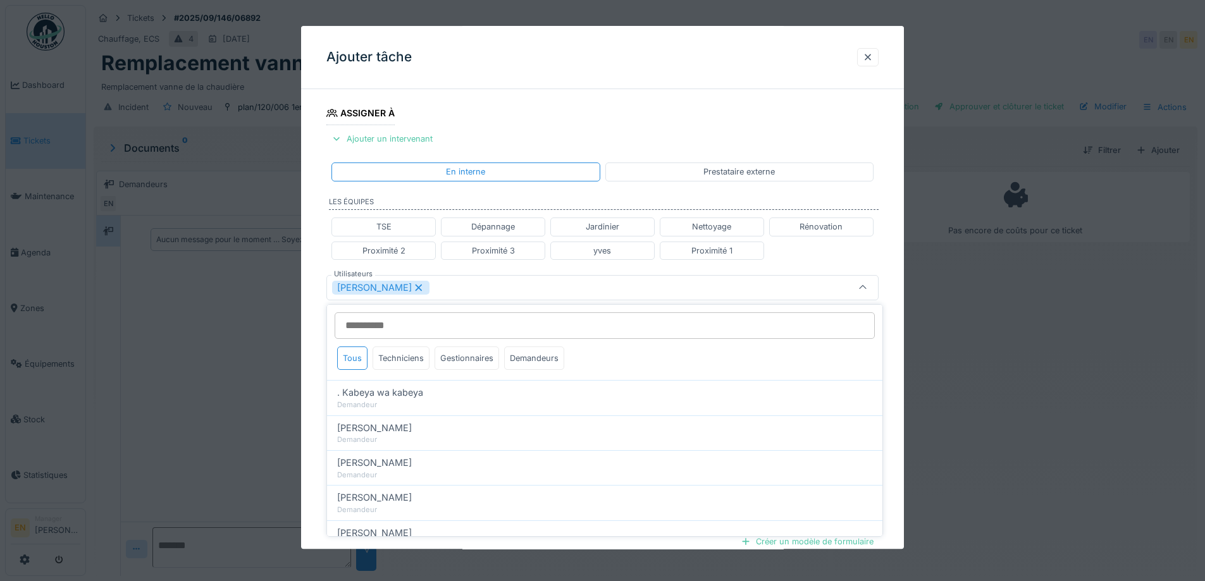
click at [885, 405] on div "**********" at bounding box center [602, 292] width 603 height 787
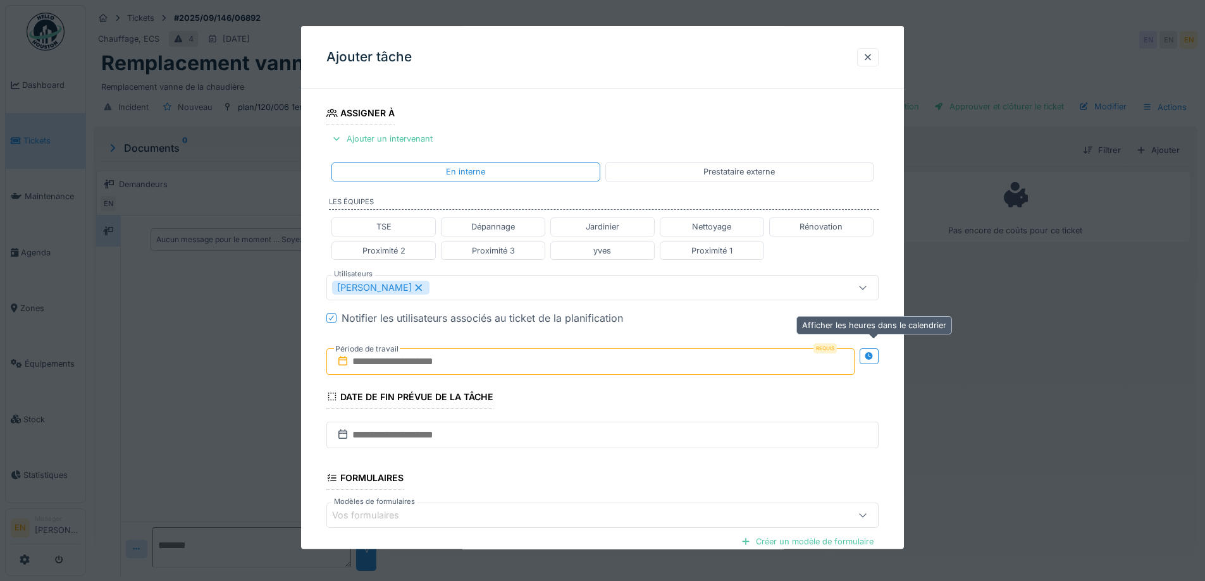
click at [873, 355] on icon at bounding box center [869, 356] width 8 height 8
click at [477, 365] on input "text" at bounding box center [453, 361] width 255 height 27
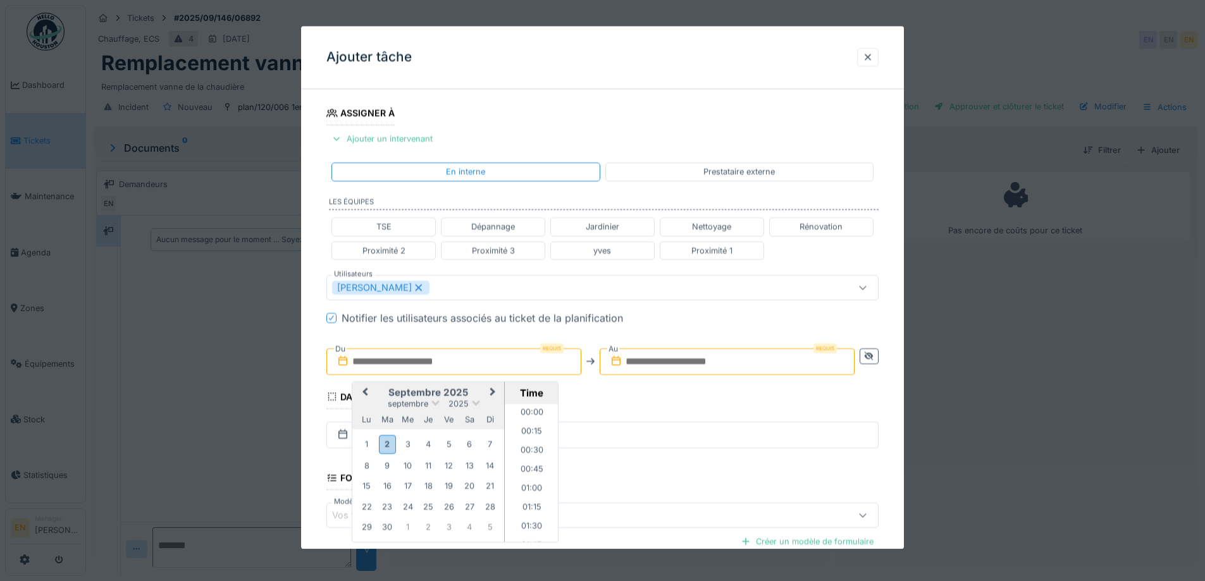
scroll to position [1079, 0]
click at [430, 447] on div "4" at bounding box center [428, 444] width 17 height 17
click at [429, 445] on div "4" at bounding box center [428, 444] width 17 height 17
click at [525, 448] on li "08:00" at bounding box center [532, 447] width 54 height 19
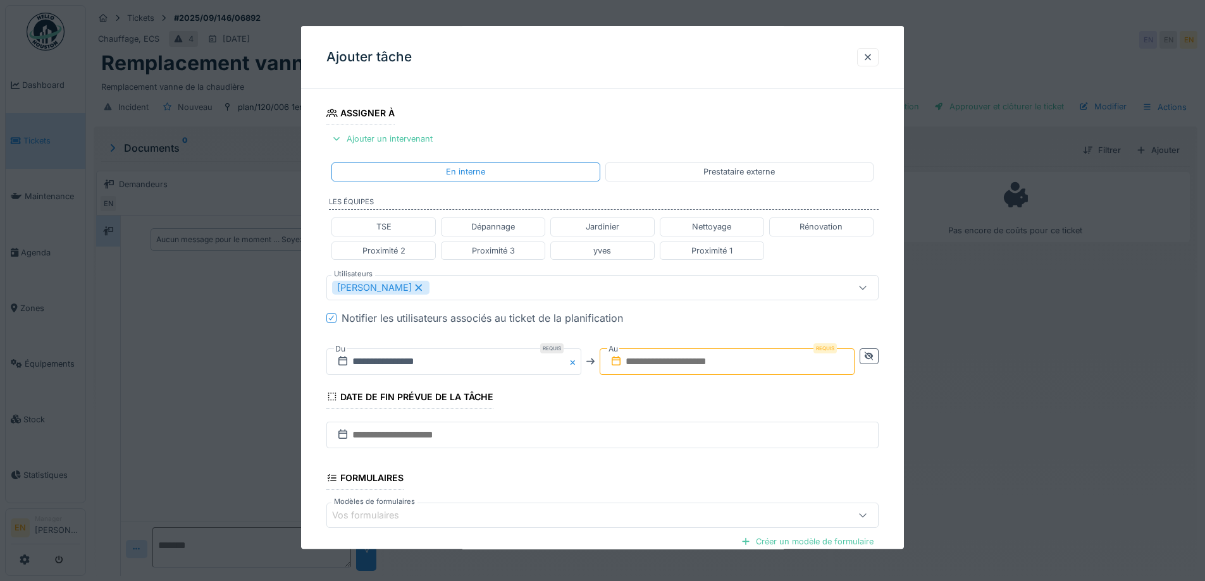
click at [715, 362] on input "text" at bounding box center [727, 361] width 255 height 27
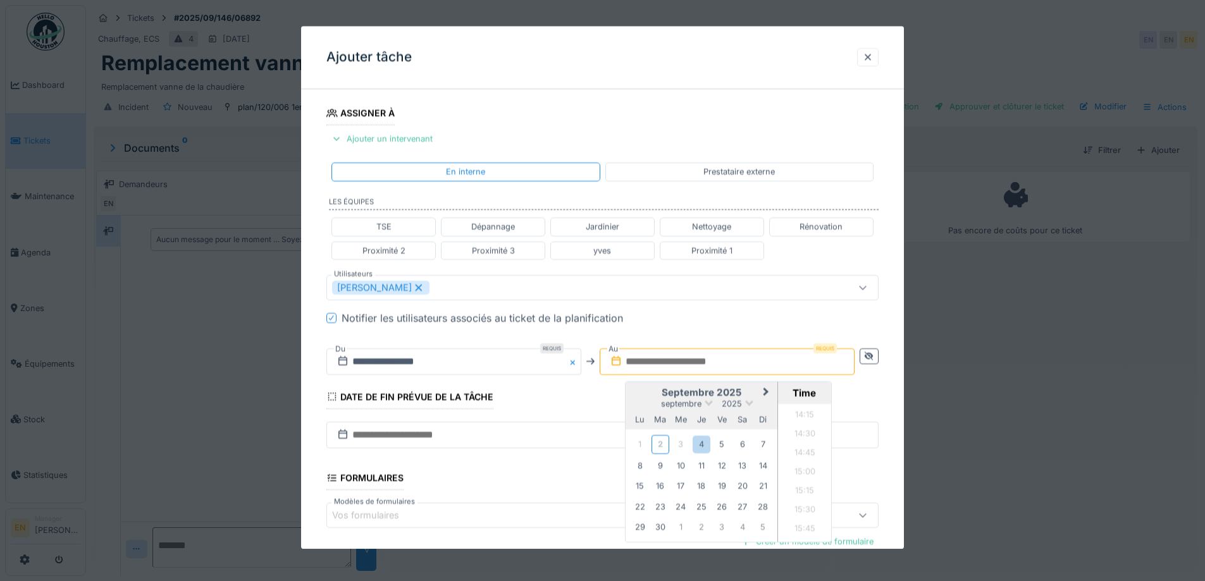
scroll to position [1069, 0]
click at [702, 445] on div "4" at bounding box center [701, 444] width 17 height 17
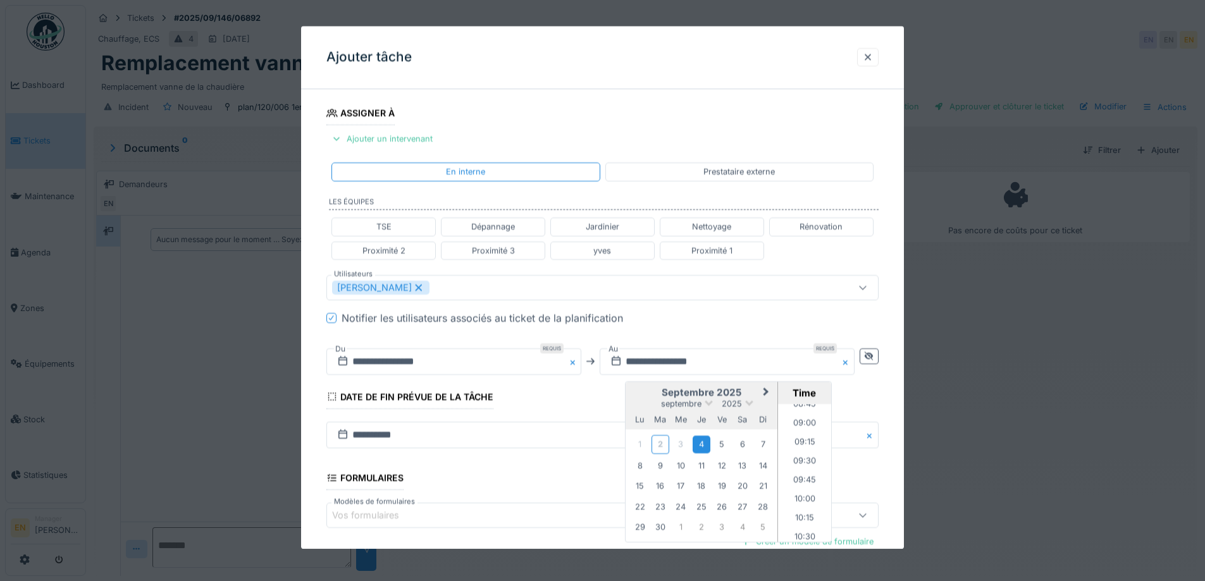
scroll to position [626, 0]
click at [804, 470] on li "09:00" at bounding box center [805, 470] width 54 height 19
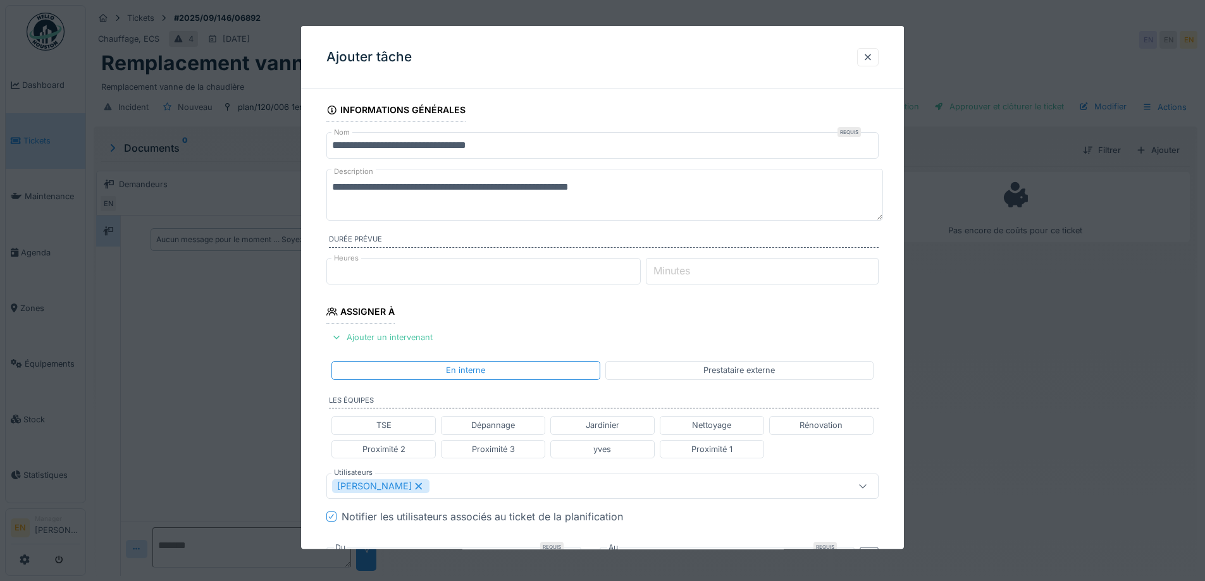
scroll to position [0, 0]
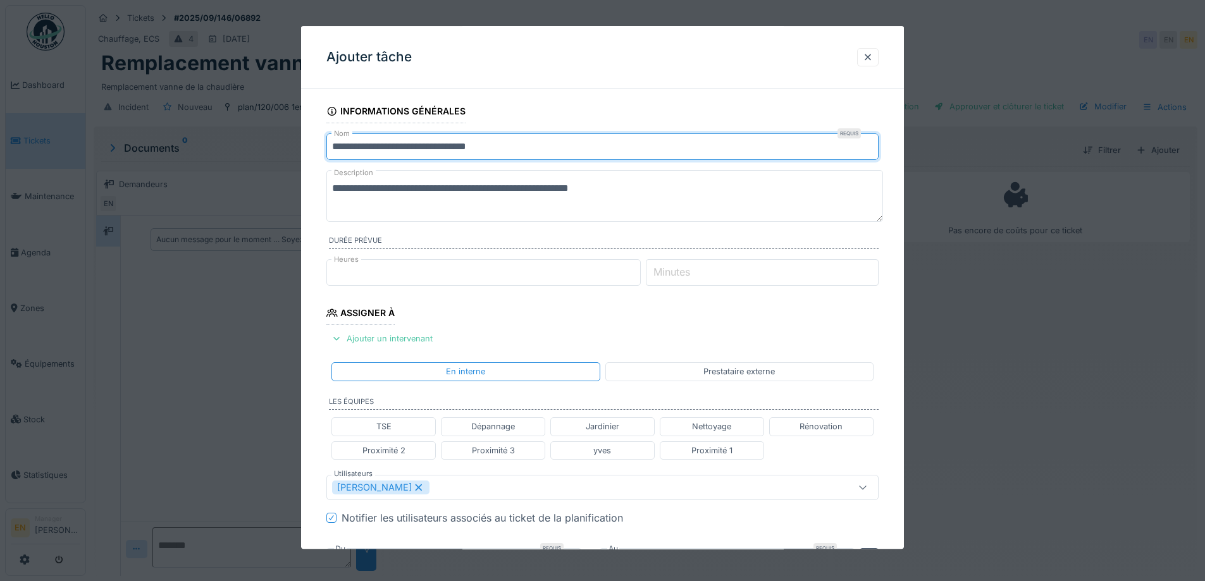
click at [519, 148] on input "**********" at bounding box center [602, 146] width 552 height 27
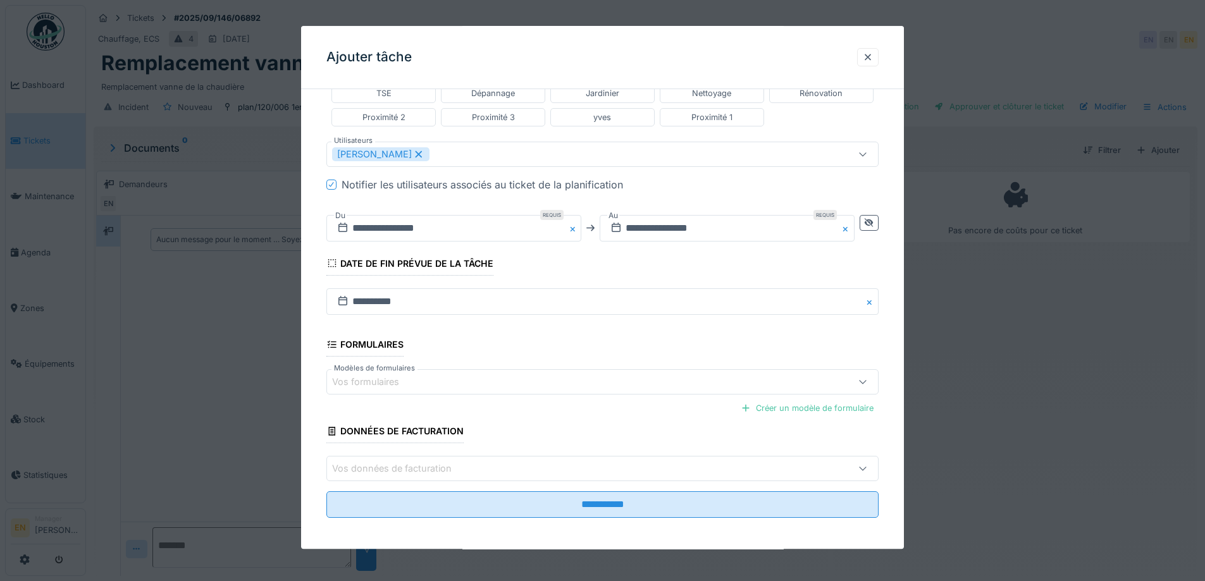
scroll to position [338, 0]
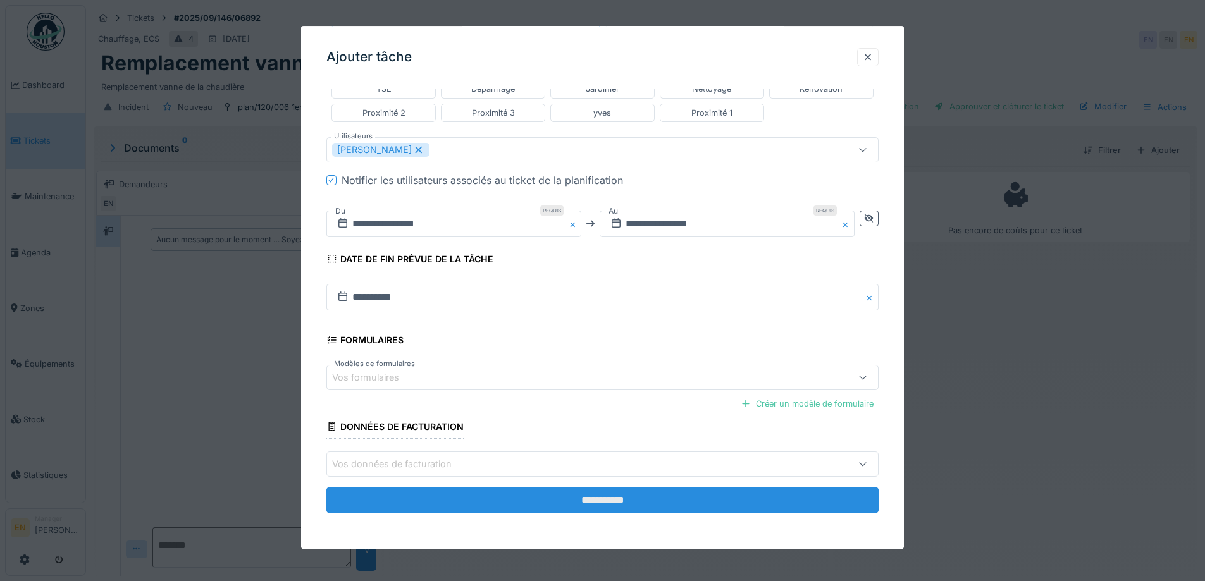
type input "**********"
click at [613, 498] on input "**********" at bounding box center [602, 501] width 552 height 27
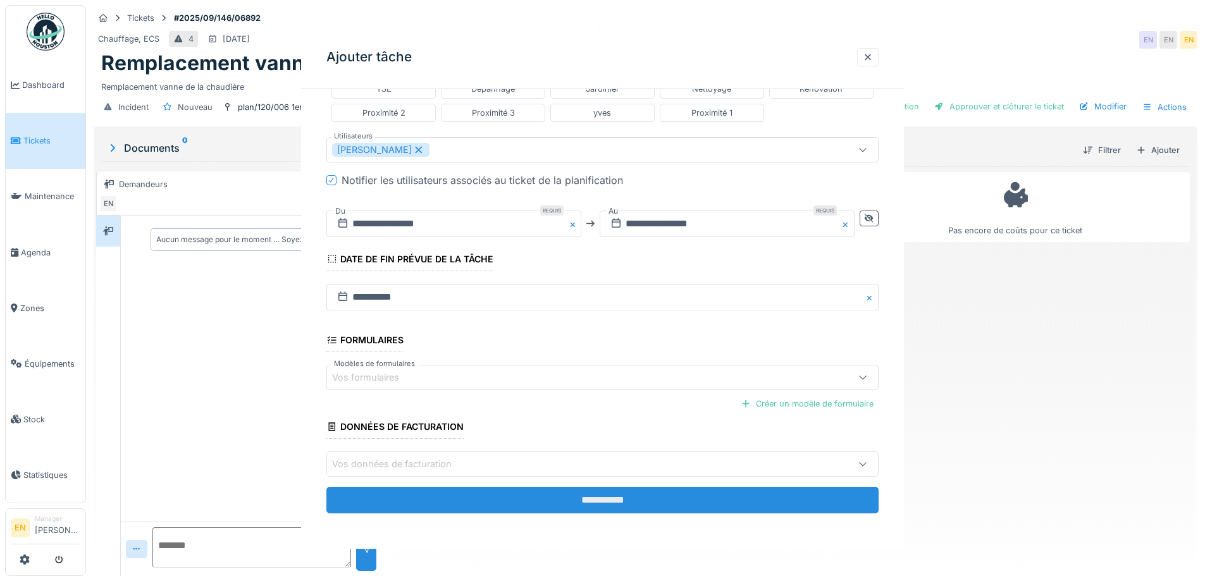
scroll to position [0, 0]
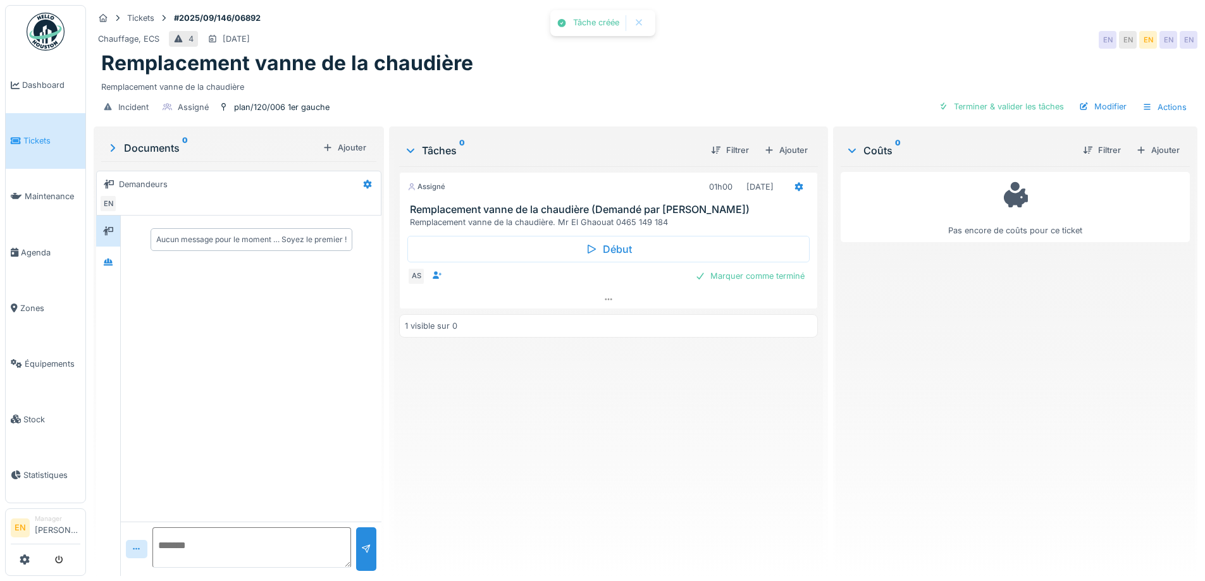
click at [603, 443] on div "Assigné 01h00 04/09/2025 Remplacement vanne de la chaudière (Demandé par Anouar…" at bounding box center [608, 366] width 418 height 400
click at [606, 428] on div "Assigné 01h00 04/09/2025 Remplacement vanne de la chaudière (Demandé par Anouar…" at bounding box center [608, 366] width 418 height 400
click at [615, 423] on div "Assigné 01h00 04/09/2025 Remplacement vanne de la chaudière (Demandé par Anouar…" at bounding box center [608, 366] width 418 height 400
click at [622, 25] on div "Tickets #2025/09/146/06892" at bounding box center [646, 18] width 1104 height 16
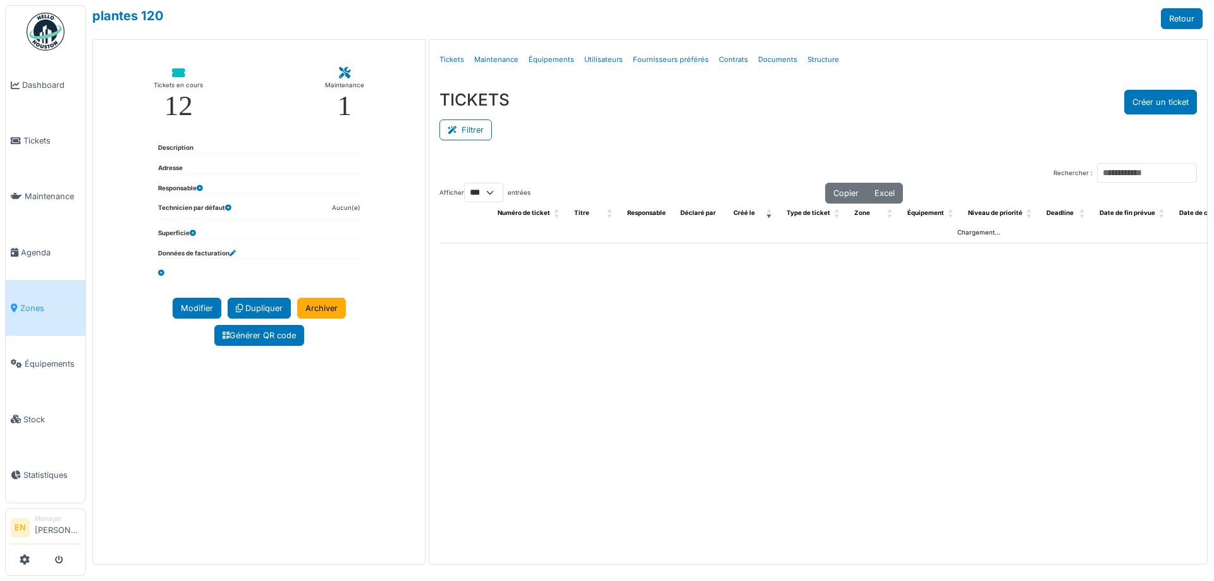
select select "***"
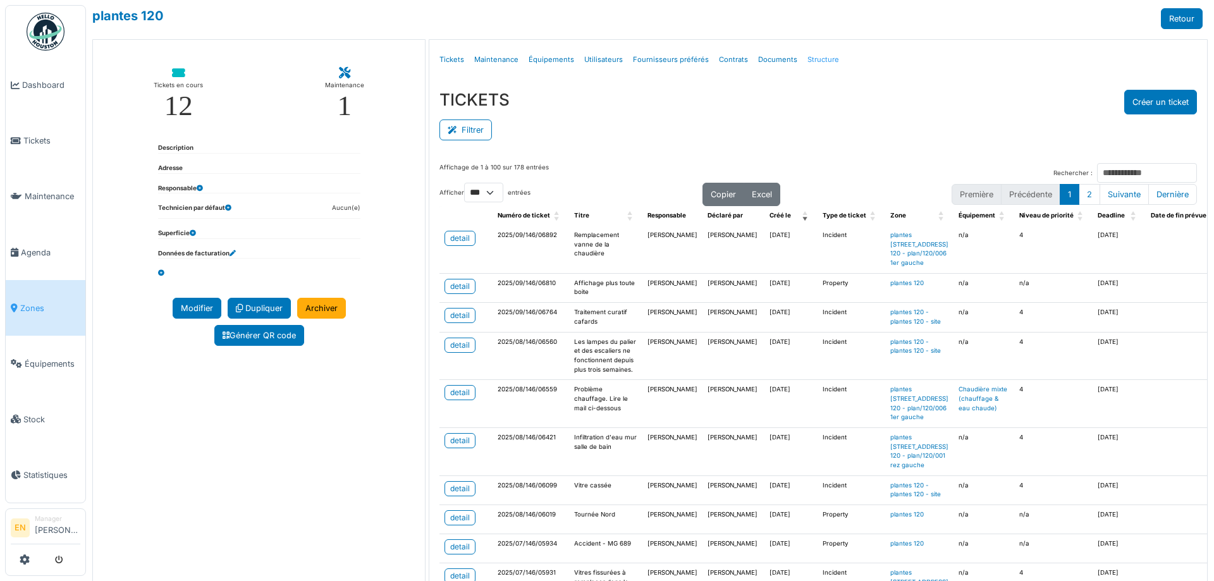
click at [818, 58] on link "Structure" at bounding box center [824, 60] width 42 height 30
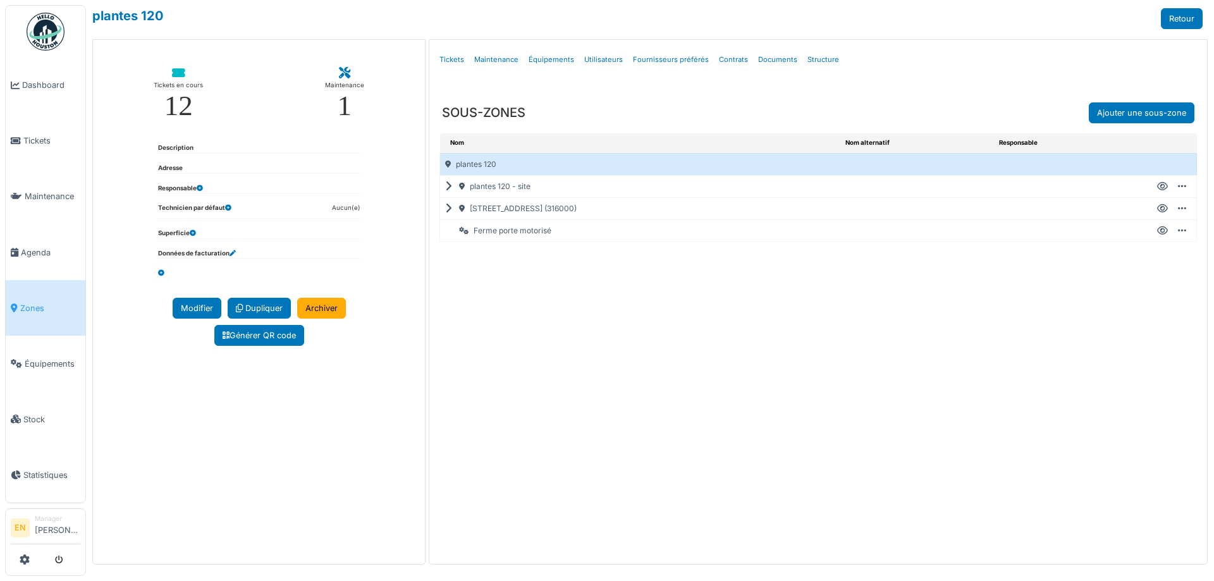
click at [447, 209] on icon at bounding box center [451, 209] width 12 height 1
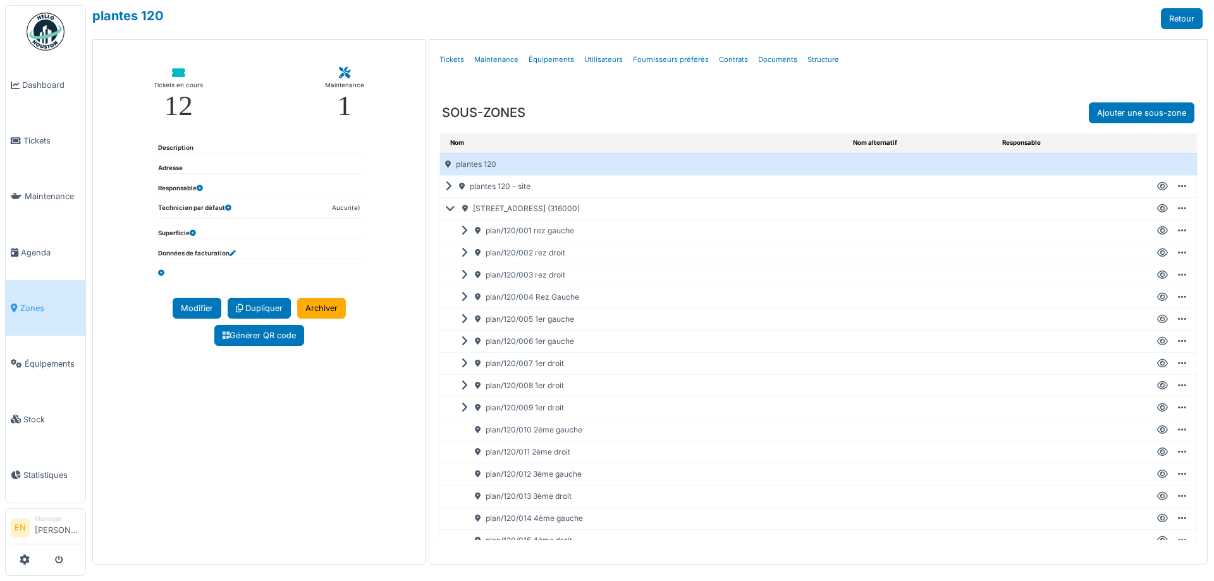
click at [1157, 342] on icon at bounding box center [1162, 342] width 11 height 1
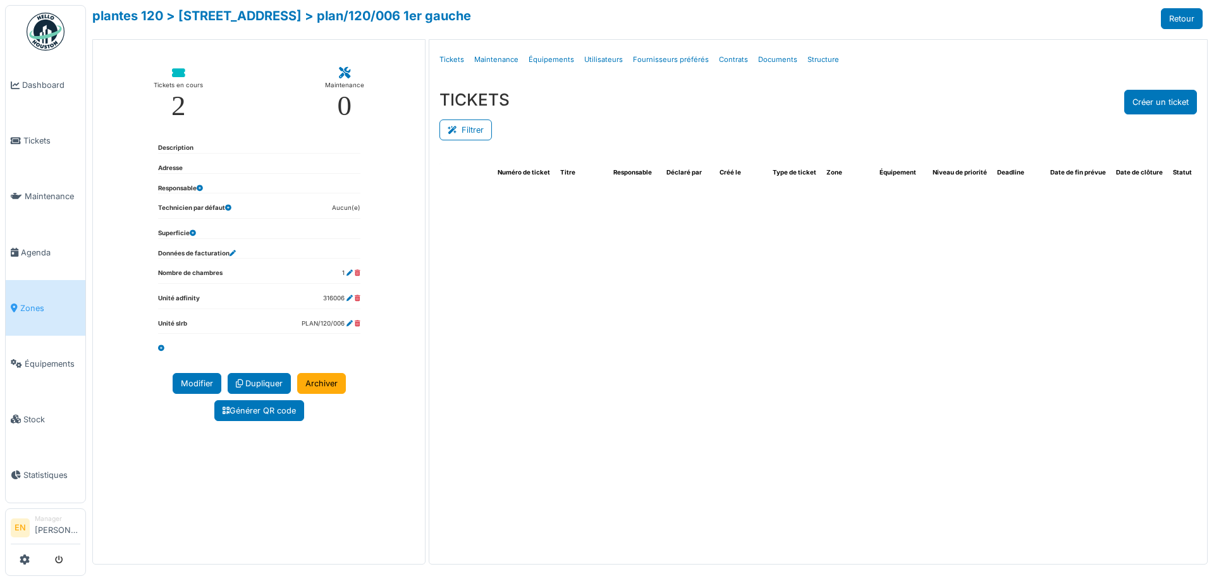
select select "***"
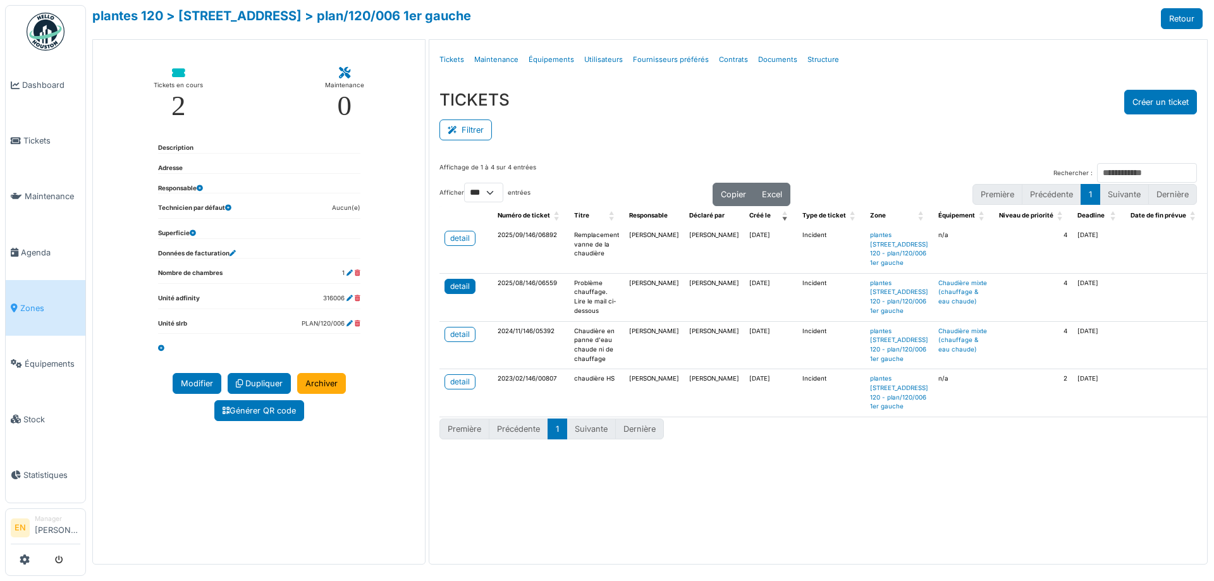
click at [450, 294] on link "detail" at bounding box center [460, 286] width 31 height 15
click at [882, 82] on div "TICKETS Créer un ticket Filtrer Responsable **** Tous Remove item Tous [PERSON_…" at bounding box center [818, 116] width 778 height 73
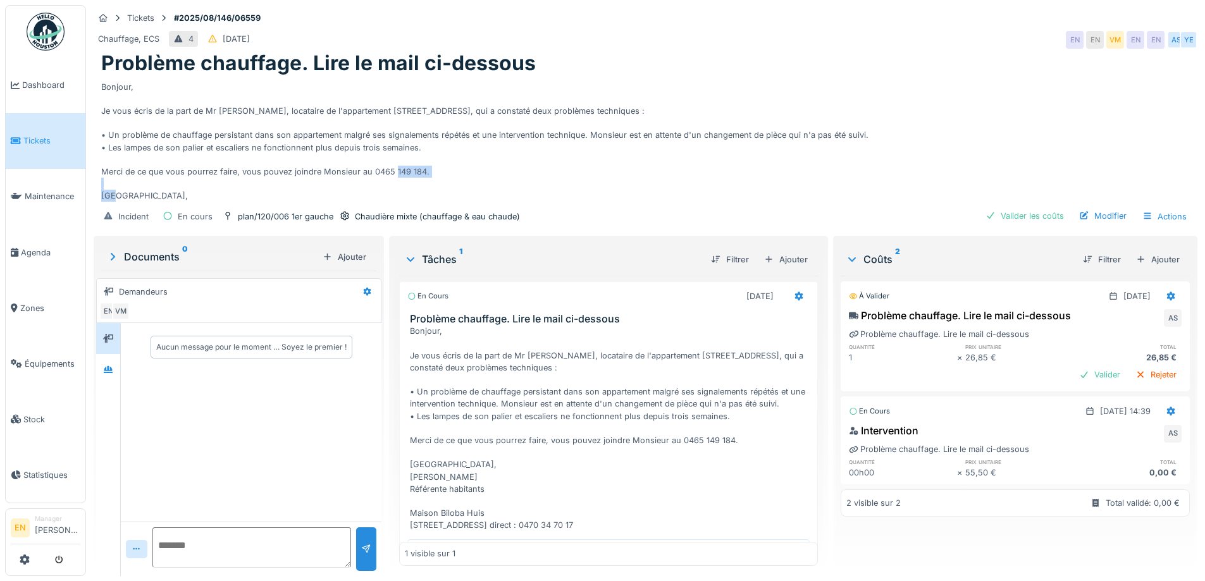
drag, startPoint x: 369, startPoint y: 169, endPoint x: 429, endPoint y: 171, distance: 60.1
click at [429, 171] on div "Bonjour, Je vous écris de la part de Mr [PERSON_NAME], locataire de l'apparteme…" at bounding box center [645, 139] width 1088 height 126
drag, startPoint x: 216, startPoint y: 111, endPoint x: 261, endPoint y: 111, distance: 45.5
click at [261, 111] on div "Bonjour, Je vous écris de la part de Mr [PERSON_NAME], locataire de l'apparteme…" at bounding box center [645, 139] width 1088 height 126
click at [206, 110] on div "Bonjour, Je vous écris de la part de Mr [PERSON_NAME], locataire de l'apparteme…" at bounding box center [645, 139] width 1088 height 126
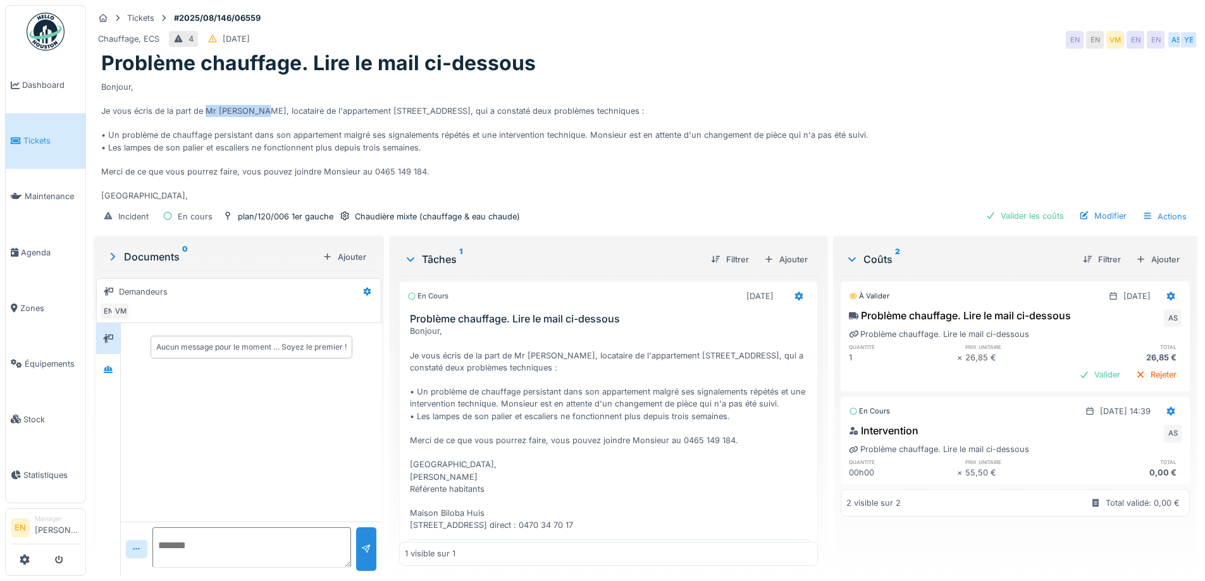
drag, startPoint x: 205, startPoint y: 110, endPoint x: 259, endPoint y: 116, distance: 54.8
click at [259, 116] on div "Bonjour, Je vous écris de la part de Mr [PERSON_NAME], locataire de l'apparteme…" at bounding box center [645, 139] width 1088 height 126
copy div "Mr [PERSON_NAME]"
click at [237, 545] on textarea at bounding box center [251, 547] width 199 height 40
paste textarea "**********"
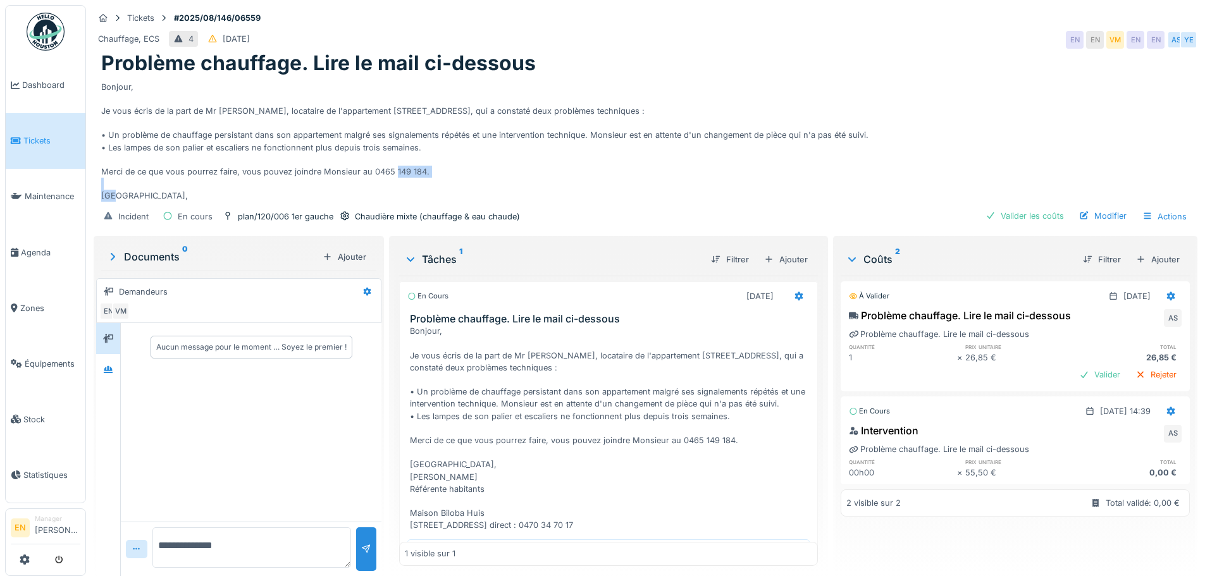
drag, startPoint x: 369, startPoint y: 174, endPoint x: 433, endPoint y: 176, distance: 63.3
click at [433, 176] on div "Bonjour, Je vous écris de la part de Mr El Ghaouat, locataire de l'appartement …" at bounding box center [645, 139] width 1088 height 126
copy div "0465 149 184."
click at [264, 553] on textarea "**********" at bounding box center [251, 547] width 199 height 40
paste textarea "**********"
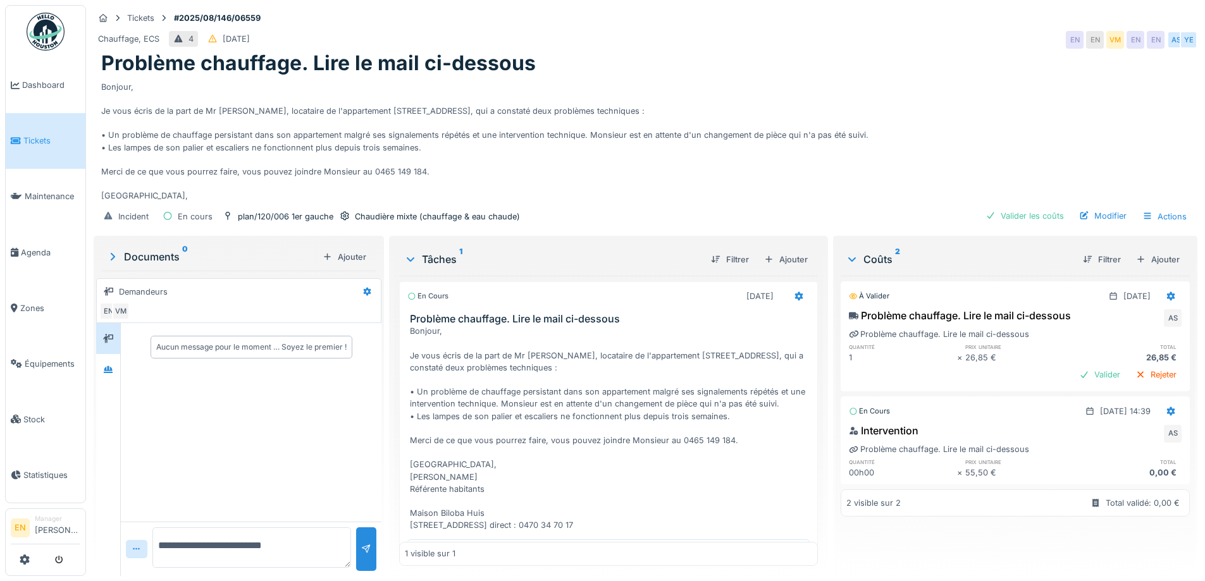
type textarea "**********"
drag, startPoint x: 297, startPoint y: 544, endPoint x: 140, endPoint y: 541, distance: 156.9
click at [140, 538] on div "**********" at bounding box center [251, 549] width 261 height 54
click at [982, 47] on div "Chauffage, ECS 4 25/08/2025 EN EN VM EN EN AS YE" at bounding box center [646, 39] width 1104 height 23
click at [923, 94] on div "Bonjour, Je vous écris de la part de Mr El Ghaouat, locataire de l'appartement …" at bounding box center [645, 139] width 1088 height 126
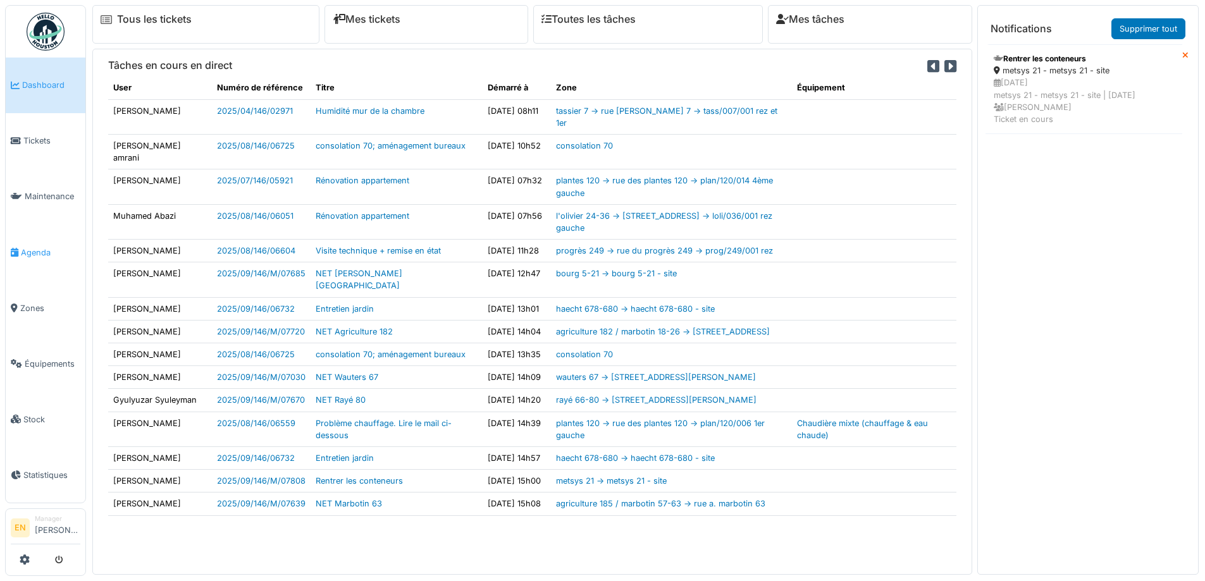
click at [34, 247] on span "Agenda" at bounding box center [50, 253] width 59 height 12
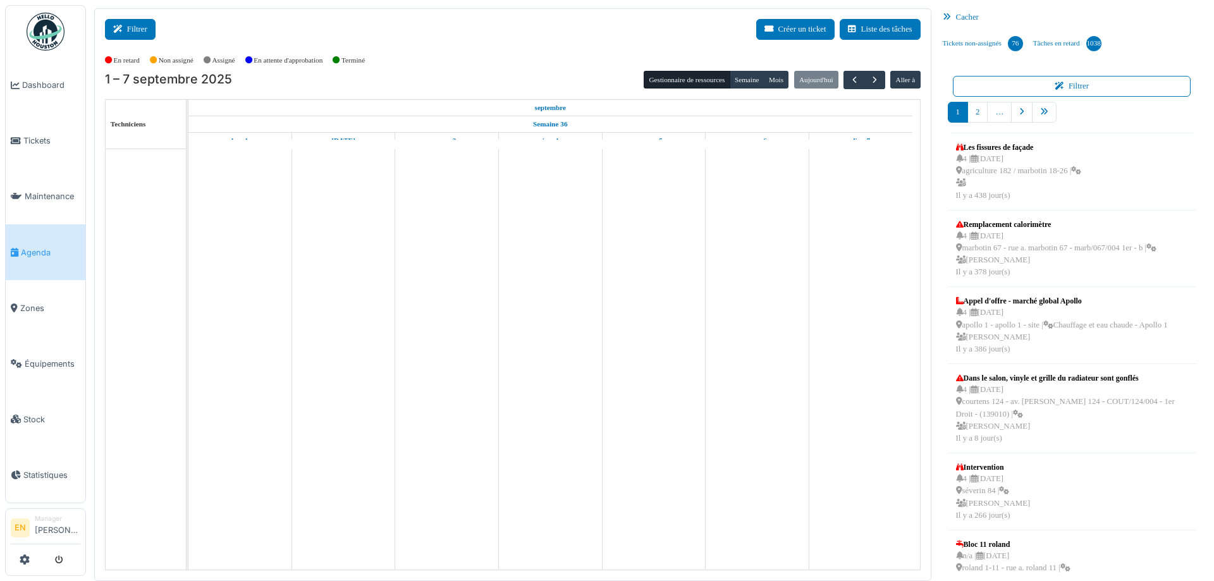
click at [120, 29] on icon at bounding box center [120, 29] width 14 height 8
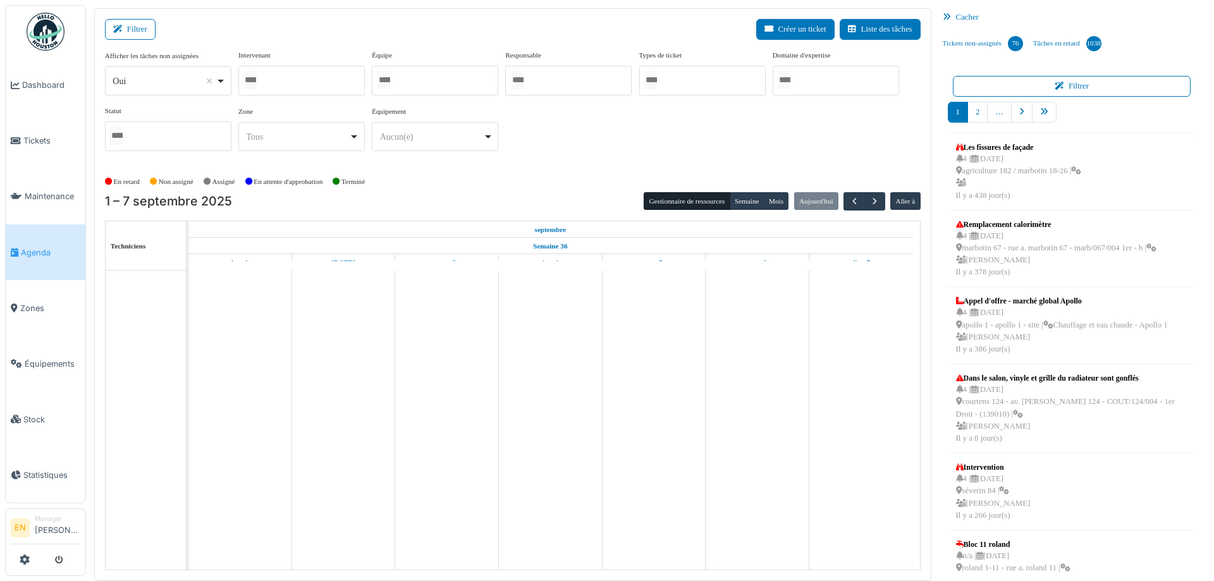
click at [222, 80] on div "Oui Remove item" at bounding box center [168, 81] width 116 height 18
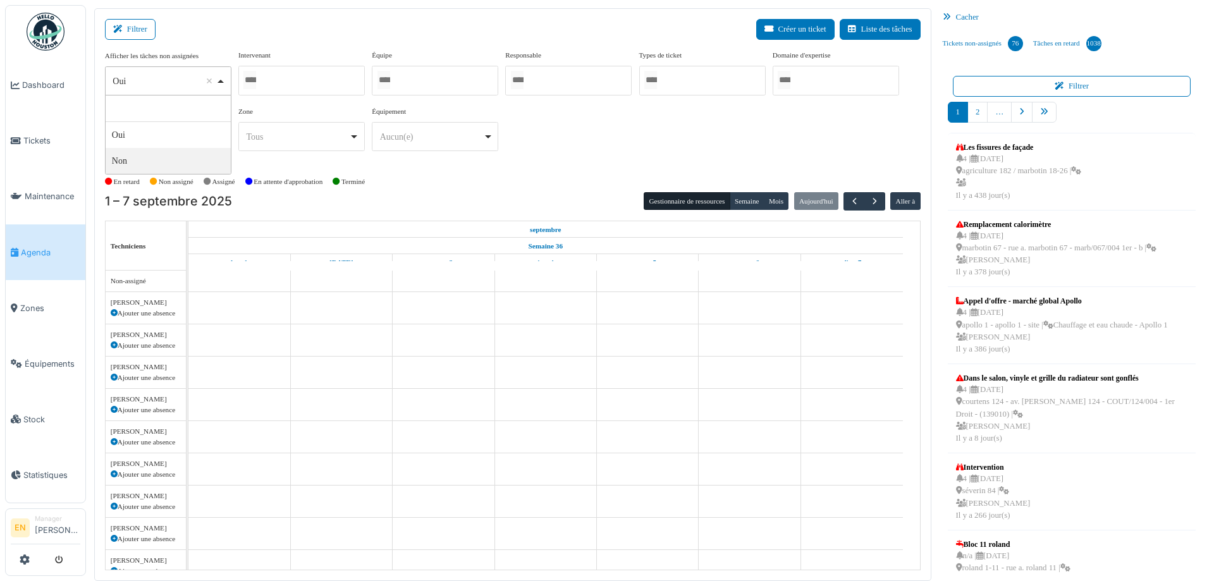
select select "**"
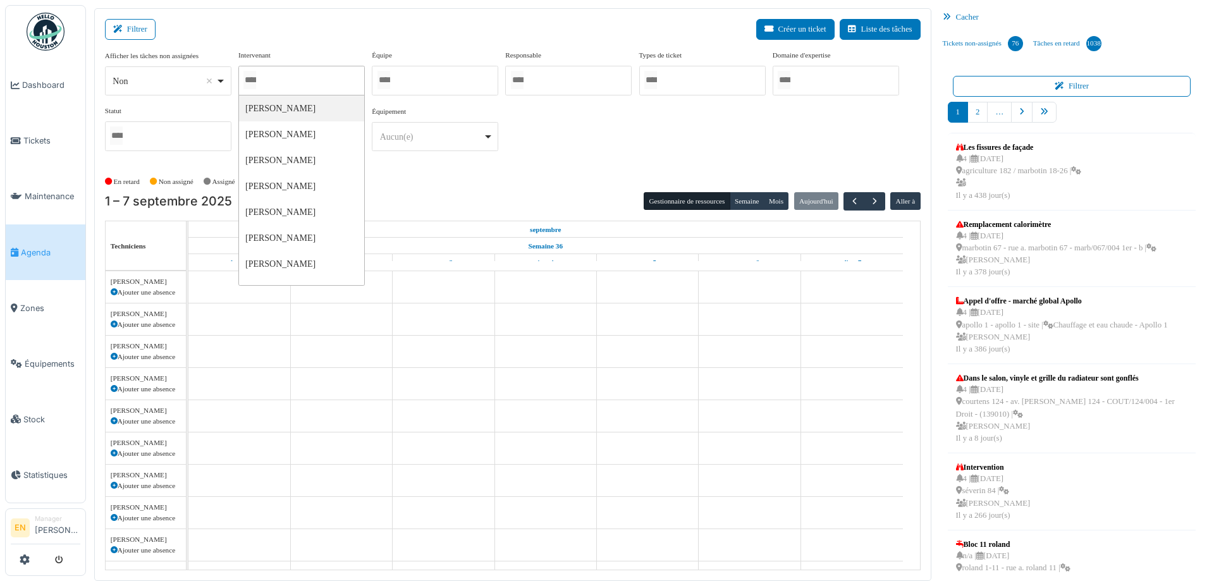
click at [256, 82] on input "Tous" at bounding box center [249, 80] width 13 height 18
type input "*****"
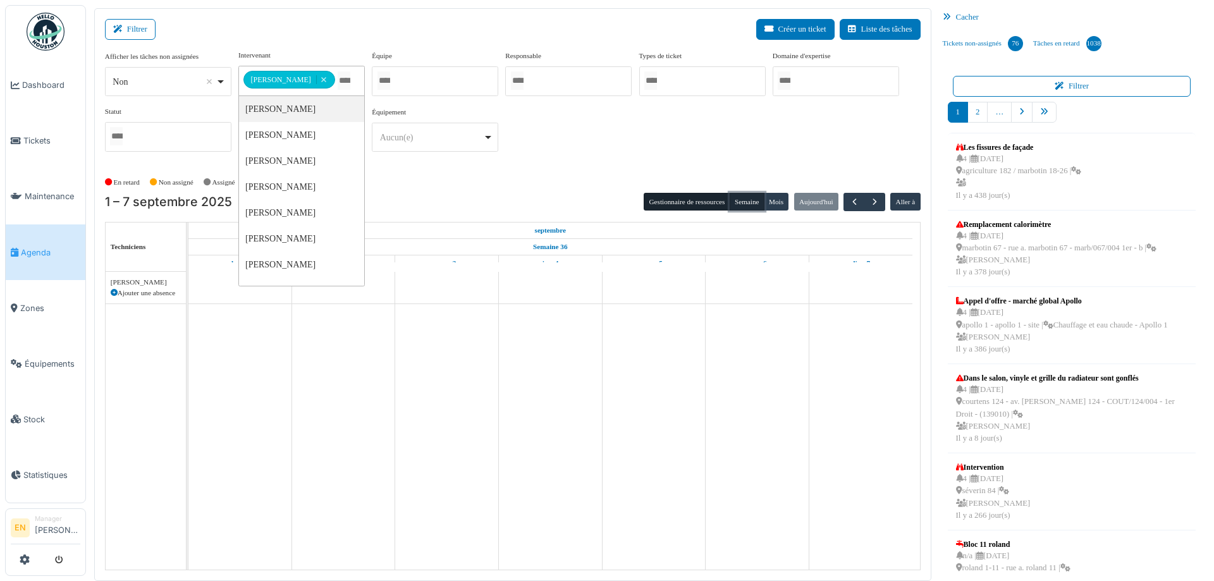
click at [744, 202] on button "Semaine" at bounding box center [747, 202] width 35 height 18
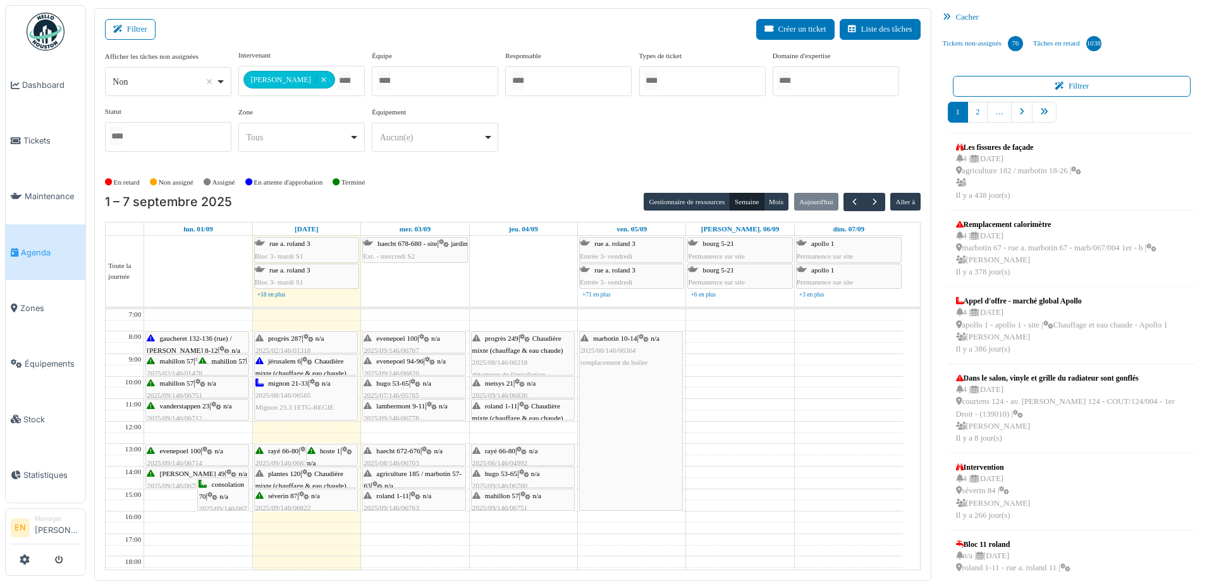
click at [745, 133] on div "**********" at bounding box center [513, 106] width 816 height 112
click at [870, 199] on span "button" at bounding box center [875, 202] width 11 height 11
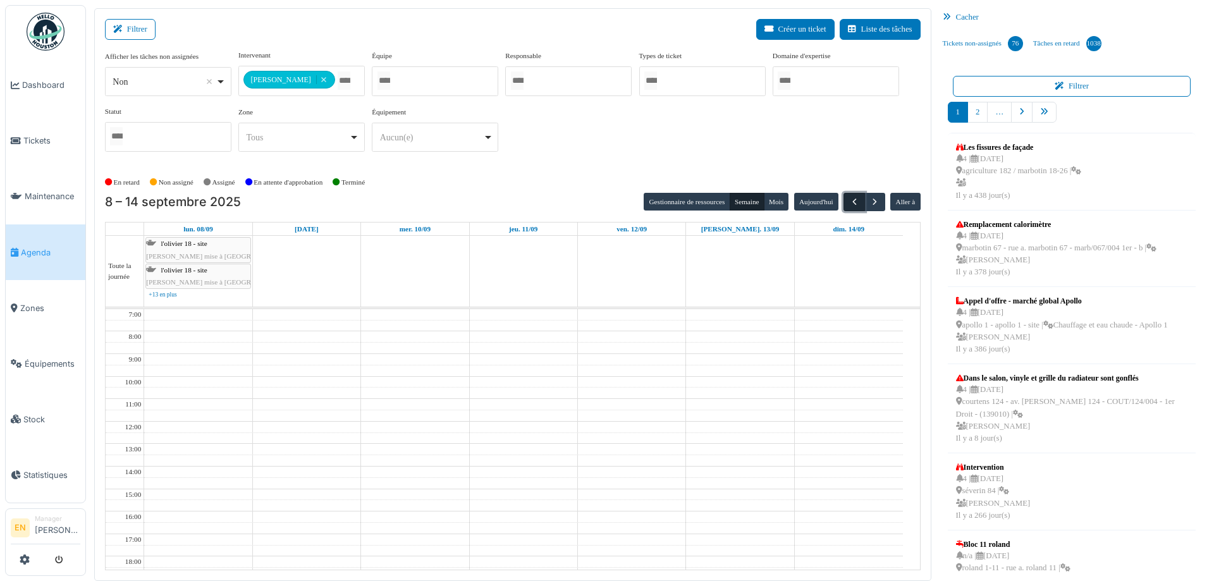
click at [851, 202] on span "button" at bounding box center [854, 202] width 11 height 11
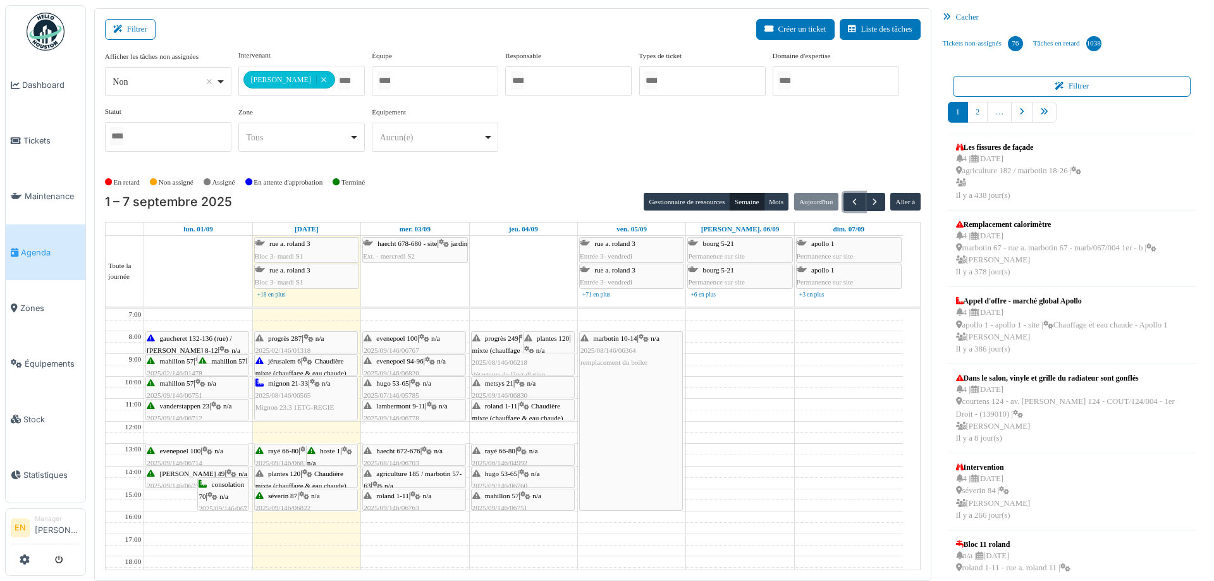
click at [297, 362] on span "jérusalem 6" at bounding box center [284, 361] width 33 height 8
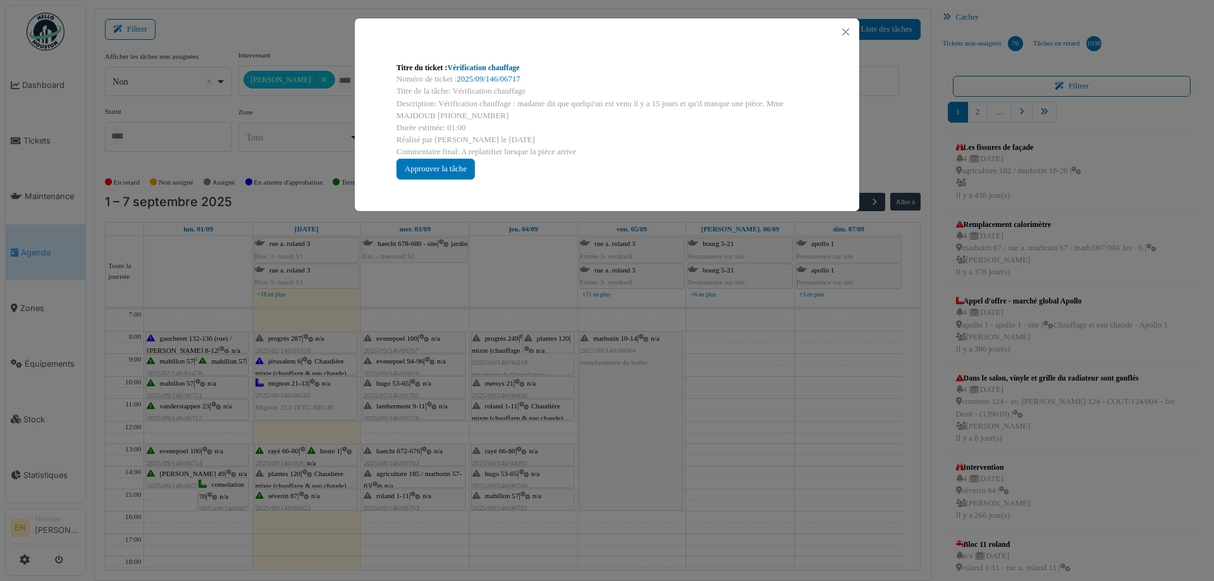
click at [508, 67] on link "Vérification chauffage" at bounding box center [484, 67] width 72 height 9
click at [847, 29] on button "Close" at bounding box center [845, 31] width 17 height 17
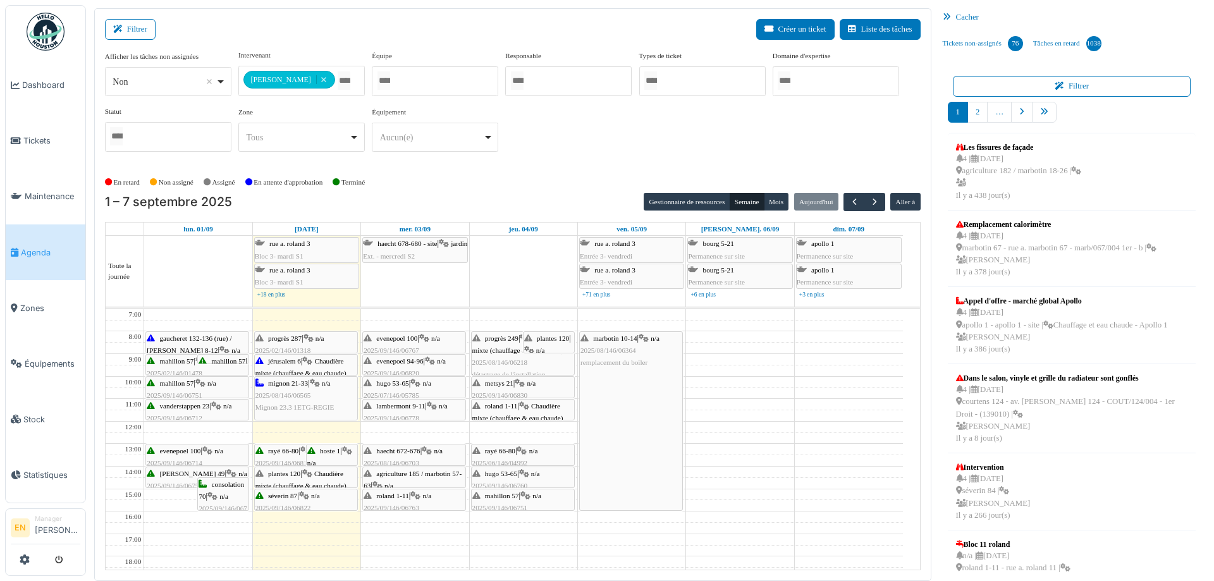
click at [298, 341] on span "progrès 287" at bounding box center [285, 339] width 34 height 8
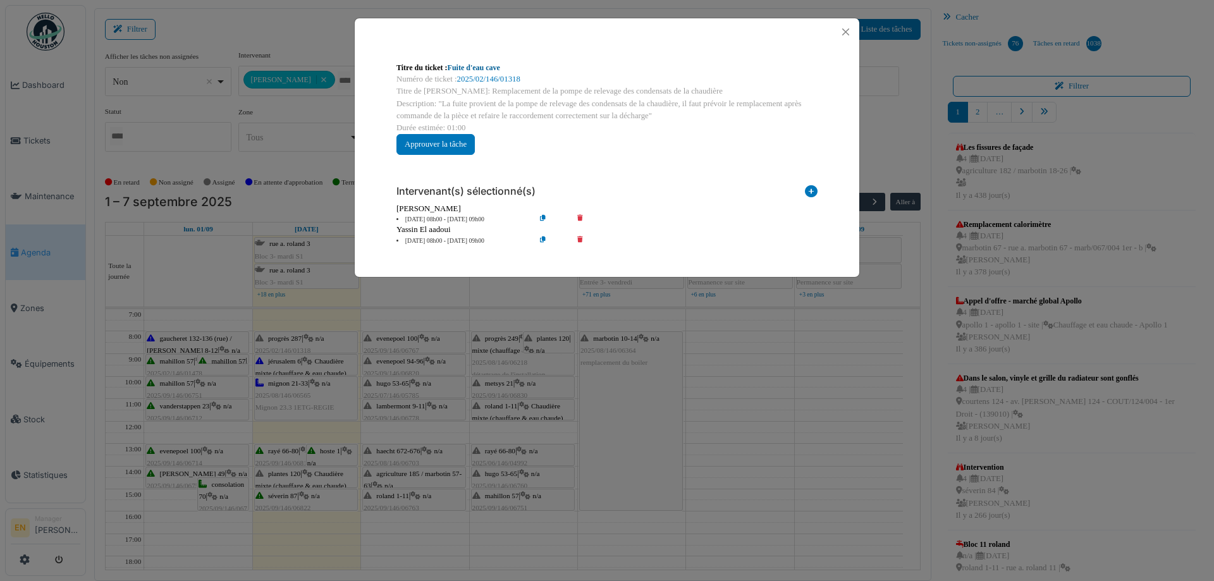
click at [473, 65] on link "Fuite d'eau cave" at bounding box center [474, 67] width 52 height 9
click at [845, 30] on button "Close" at bounding box center [845, 31] width 17 height 17
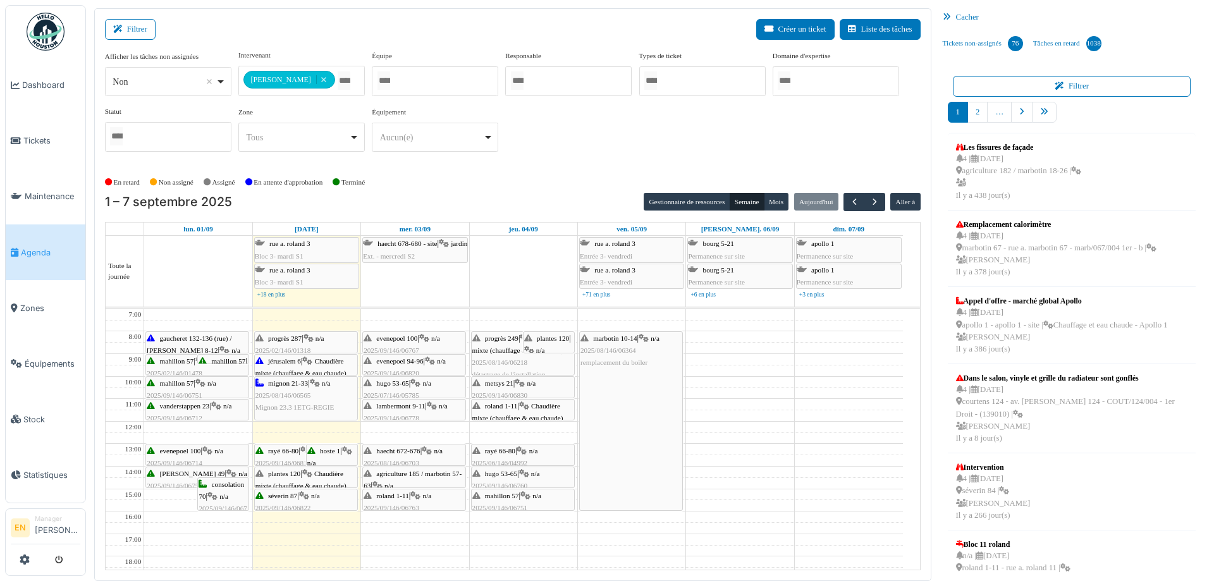
click at [574, 185] on div "En retard Non assigné Assigné En attente d'approbation Terminé" at bounding box center [513, 182] width 816 height 21
click at [524, 173] on div "En retard Non assigné Assigné En attente d'approbation Terminé" at bounding box center [513, 182] width 816 height 21
click at [870, 202] on span "button" at bounding box center [875, 202] width 11 height 11
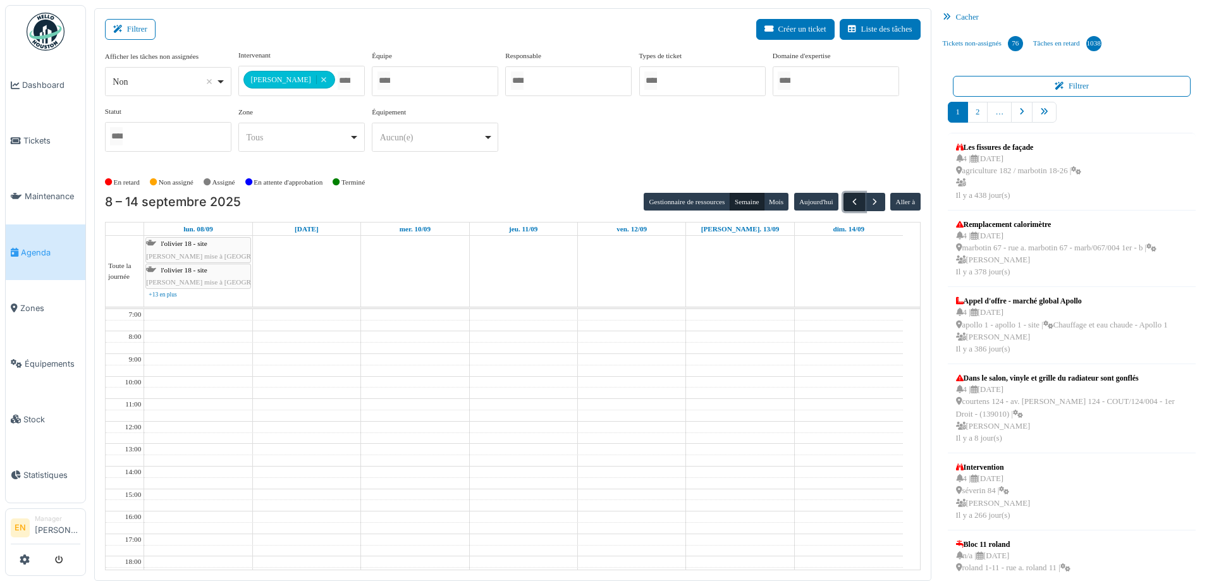
click at [849, 206] on span "button" at bounding box center [854, 202] width 11 height 11
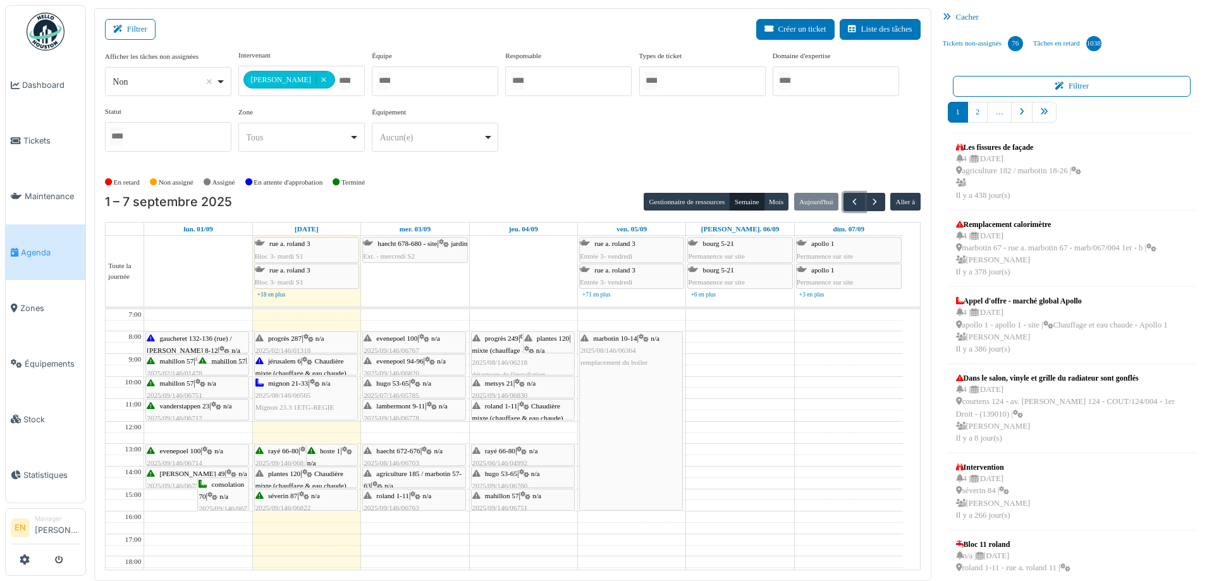
click at [496, 349] on span "Chaudière mixte (chauffage & eau chaude)" at bounding box center [517, 345] width 91 height 20
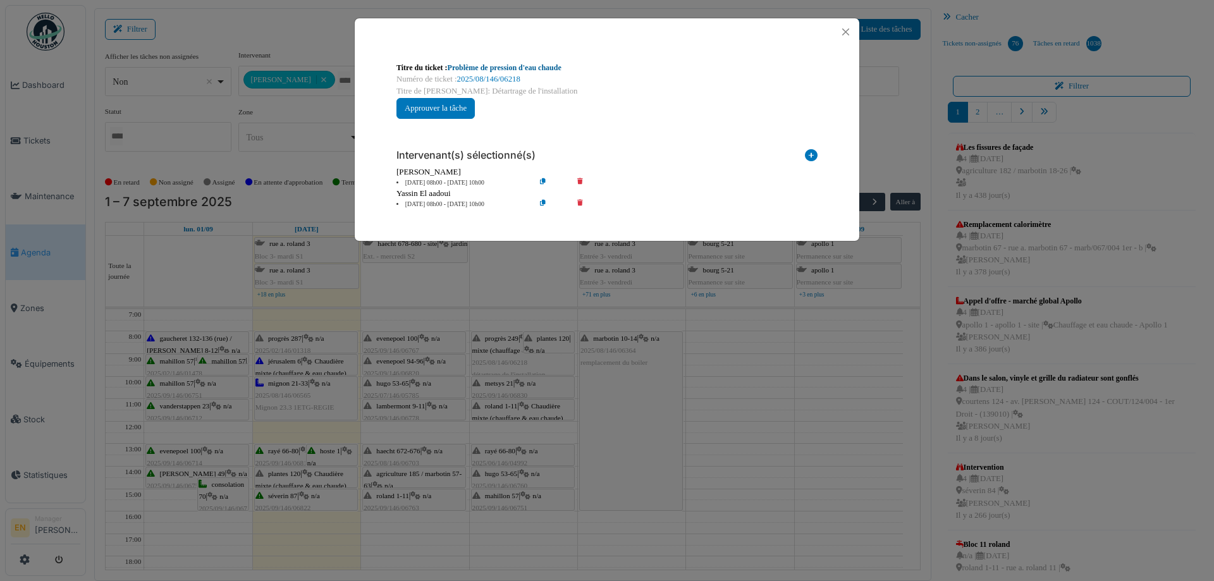
click at [522, 65] on link "Problème de pression d'eau chaude" at bounding box center [505, 67] width 114 height 9
click at [850, 30] on button "Close" at bounding box center [845, 31] width 17 height 17
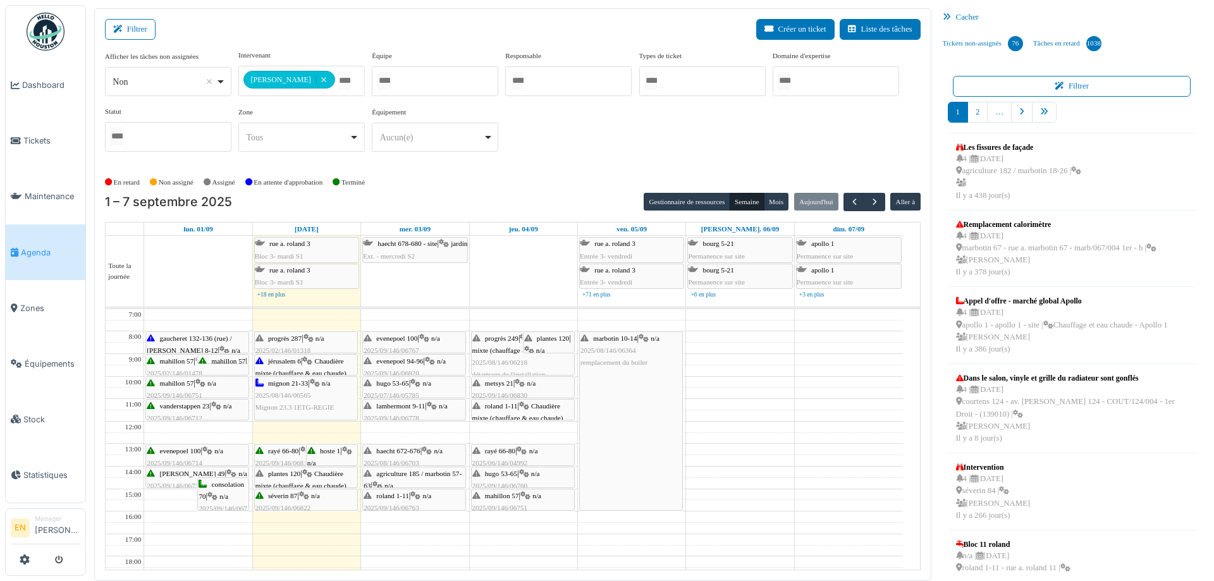
click at [592, 137] on div "**********" at bounding box center [513, 106] width 816 height 112
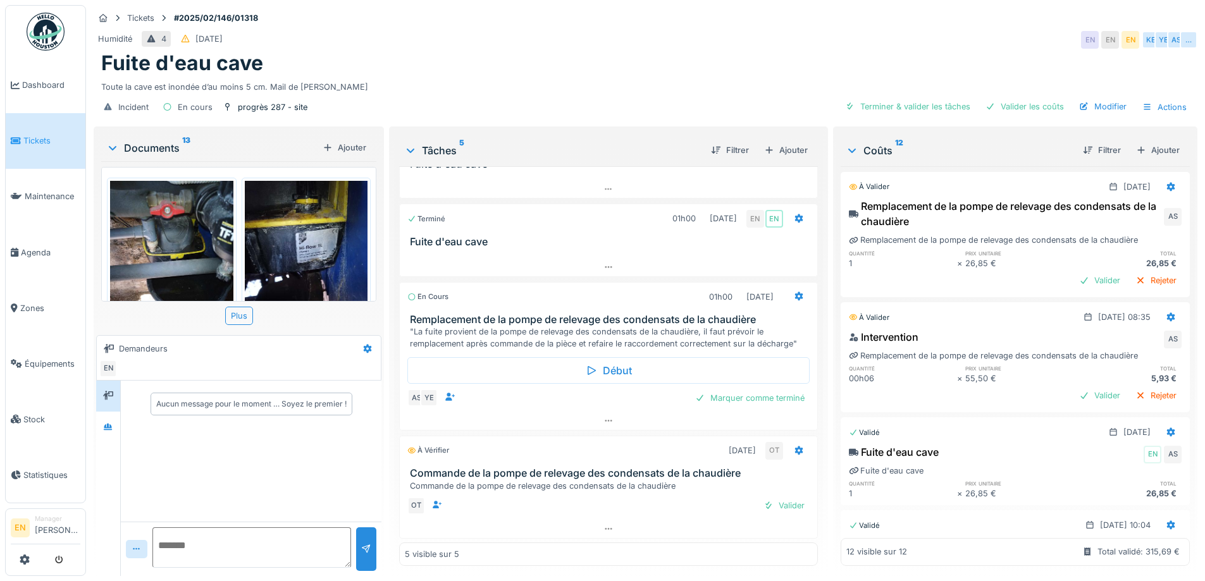
scroll to position [125, 0]
drag, startPoint x: 863, startPoint y: 7, endPoint x: 928, endPoint y: 2, distance: 64.7
click at [873, 9] on div "Tickets #2025/02/146/01318 Humidité 4 [DATE] EN EN EN KE YE AS … Fuite d'eau ca…" at bounding box center [645, 64] width 1109 height 119
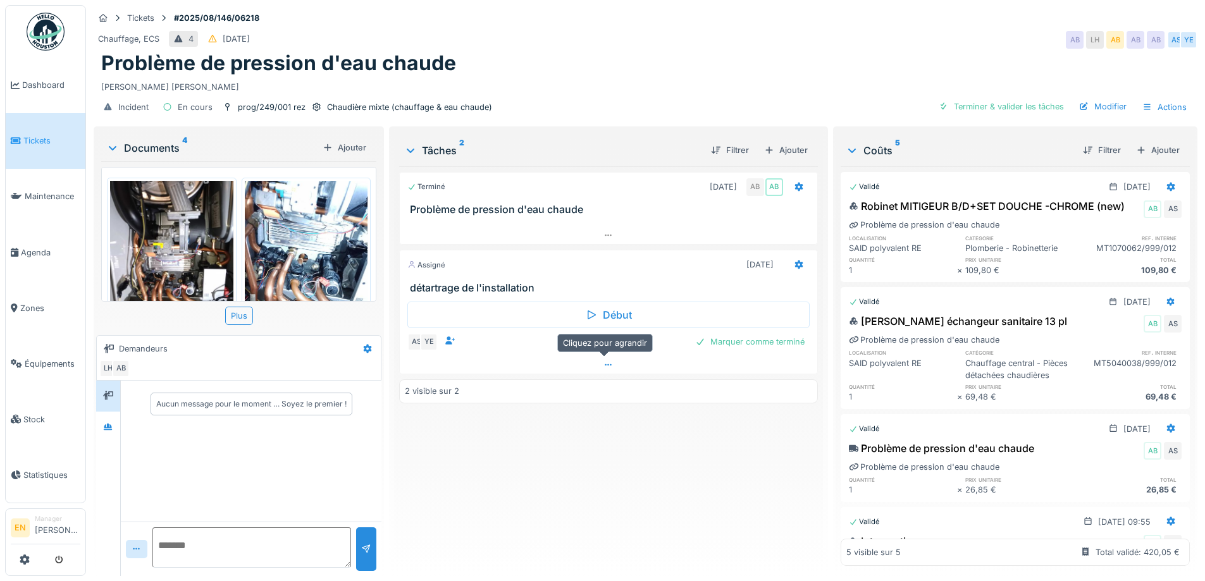
click at [605, 361] on icon at bounding box center [608, 365] width 10 height 8
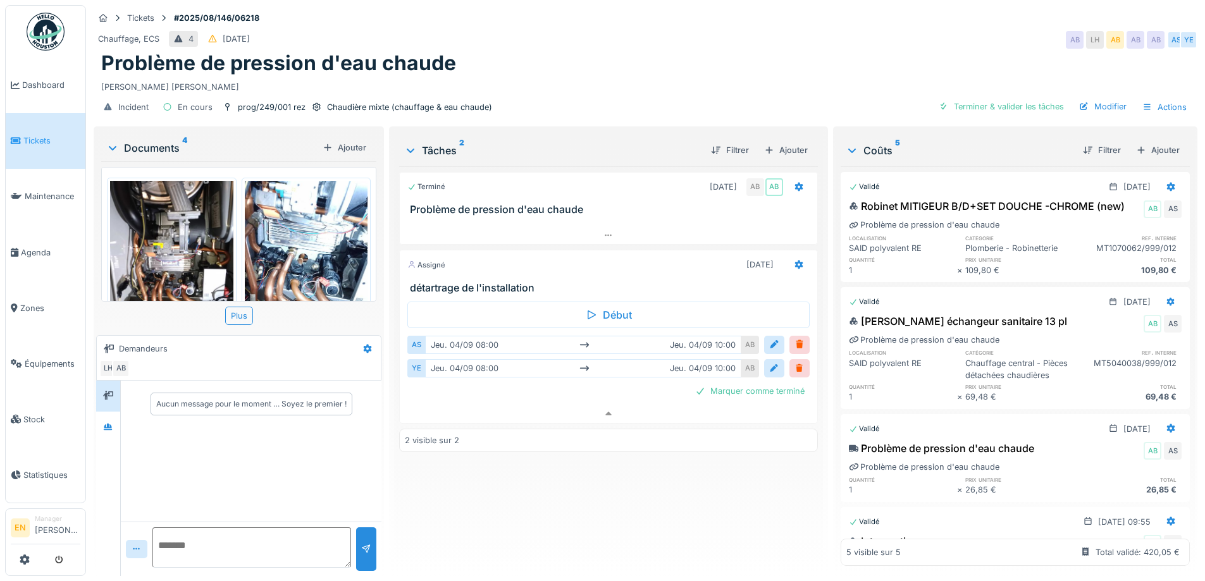
click at [971, 33] on div "Chauffage, ECS 4 09/08/2025 AB LH AB AB AB AS YE" at bounding box center [646, 39] width 1104 height 23
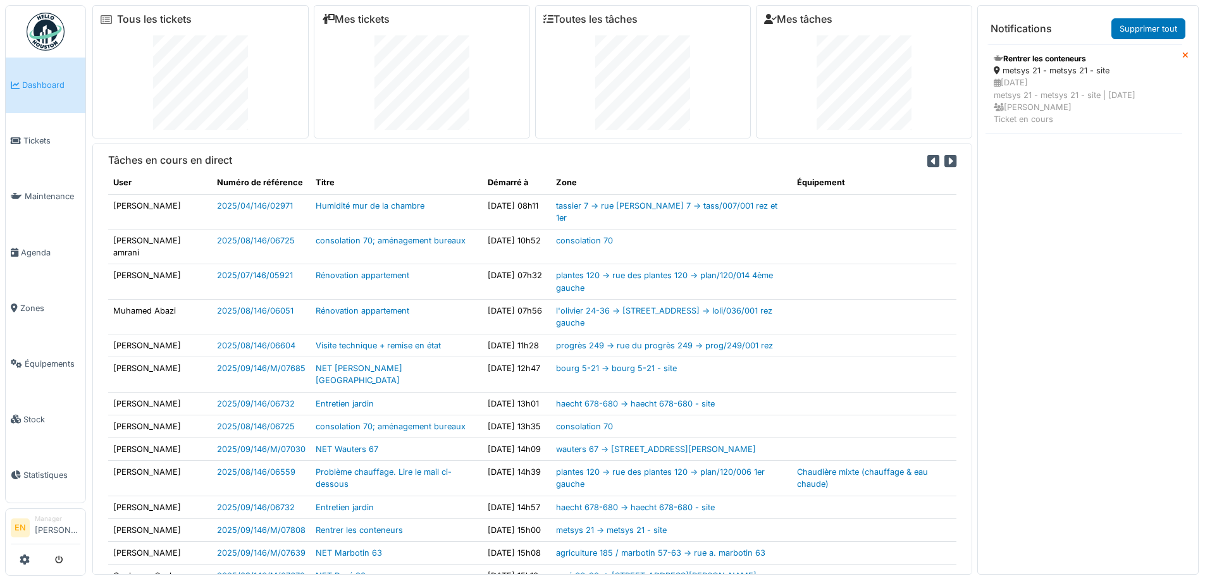
click at [50, 26] on img at bounding box center [46, 32] width 38 height 38
click at [1054, 75] on div "metsys 21 - metsys 21 - site" at bounding box center [1084, 71] width 180 height 12
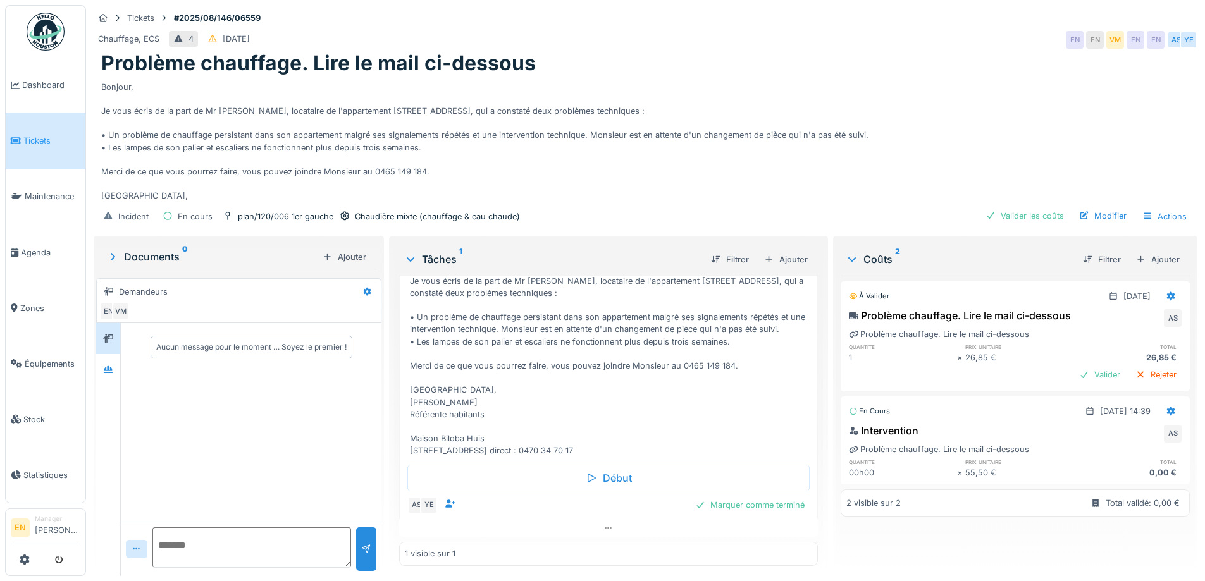
scroll to position [99, 0]
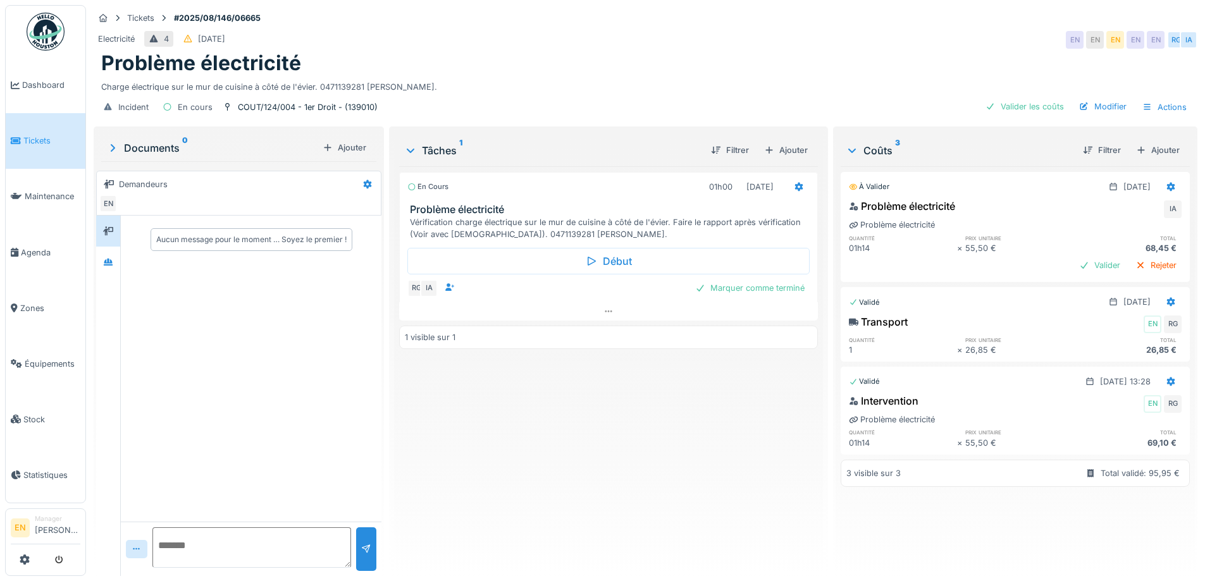
click at [551, 416] on div "En cours 01h00 [DATE] Problème électricité Vérification charge électrique sur l…" at bounding box center [608, 366] width 418 height 400
click at [547, 415] on div "En cours 01h00 25/08/2025 Problème électricité Vérification charge électrique s…" at bounding box center [608, 366] width 418 height 400
click at [111, 263] on icon at bounding box center [108, 262] width 9 height 7
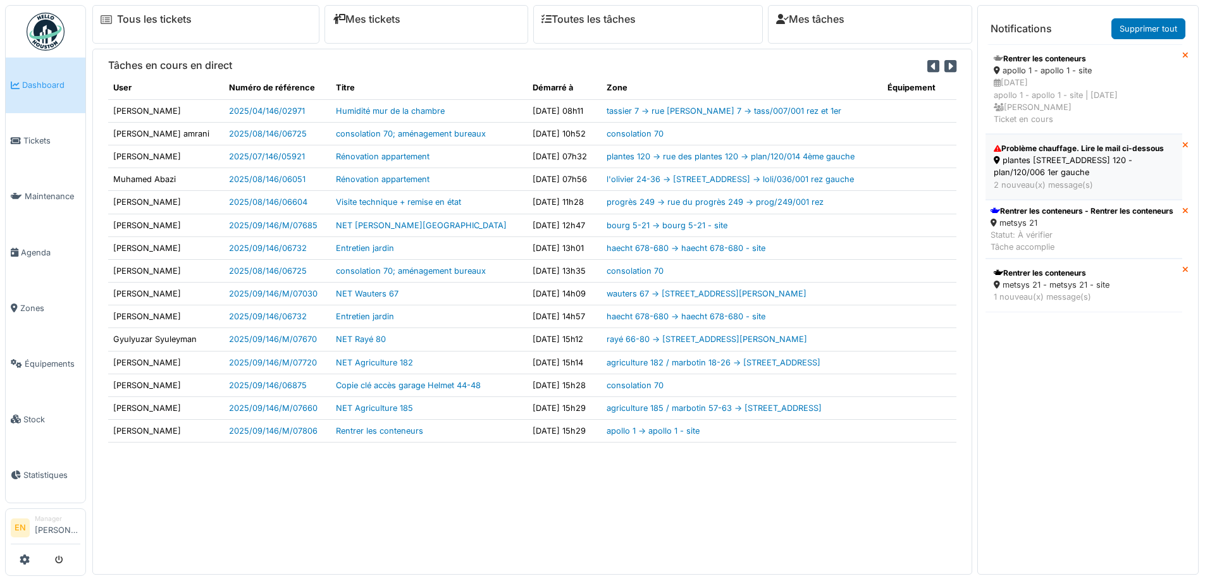
click at [1054, 166] on div "plantes [STREET_ADDRESS] 120 - plan/120/006 1er gauche" at bounding box center [1084, 166] width 180 height 24
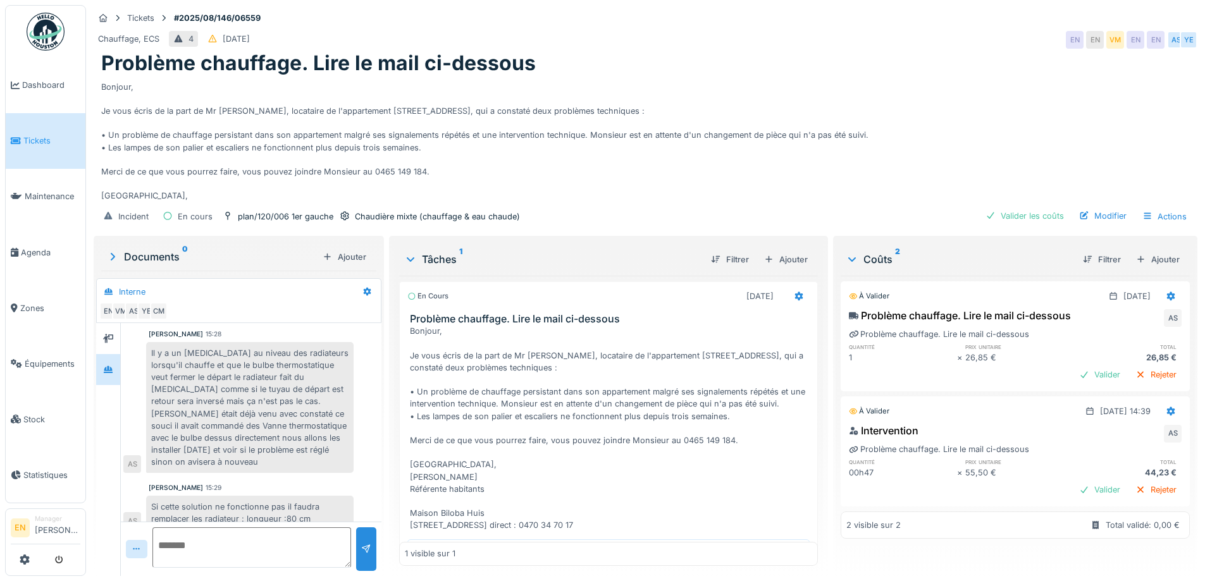
scroll to position [46, 0]
click at [321, 496] on div "Si cette solution ne fonctionne pas il faudra remplacer les radiateur : longueu…" at bounding box center [249, 511] width 207 height 34
click at [297, 216] on div "plan/120/006 1er gauche" at bounding box center [286, 217] width 96 height 12
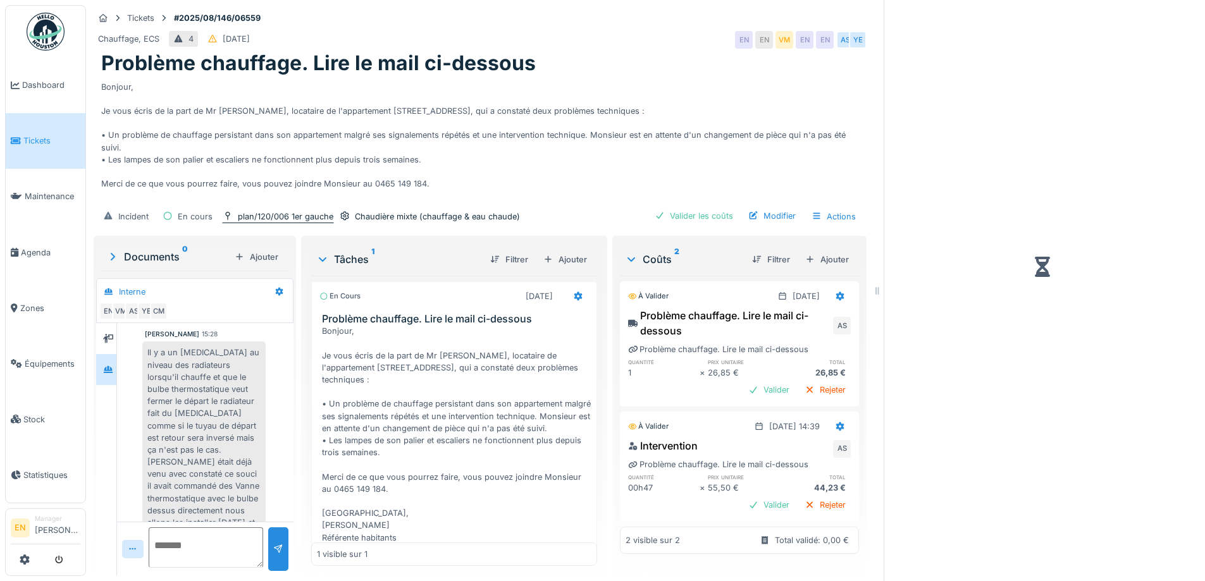
scroll to position [47, 0]
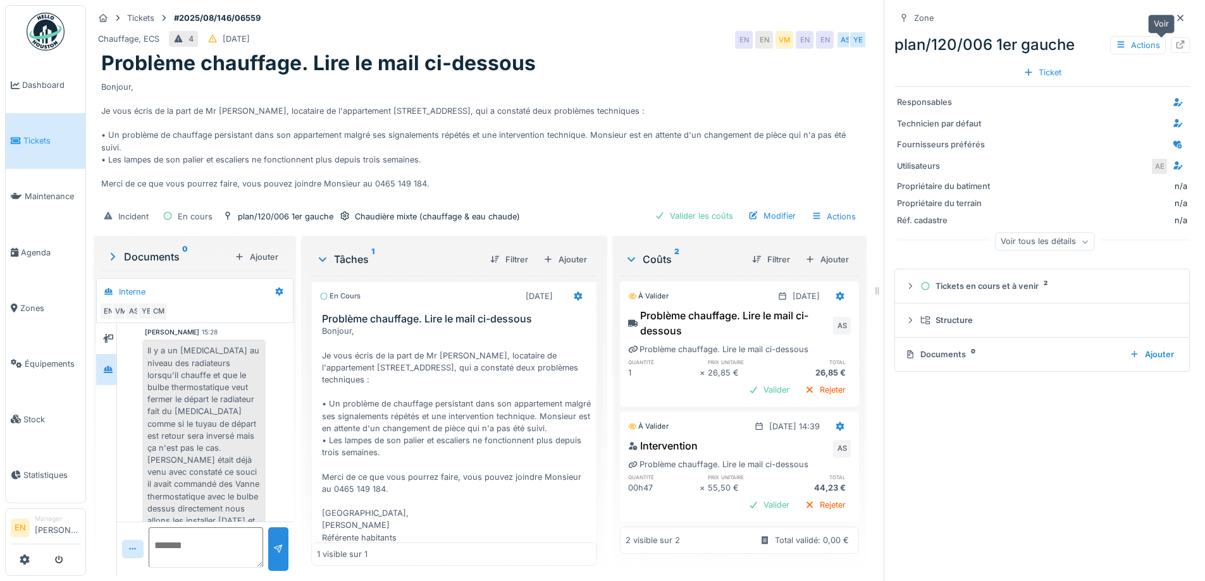
click at [1175, 45] on icon at bounding box center [1180, 44] width 10 height 8
click at [1175, 19] on icon at bounding box center [1180, 18] width 10 height 8
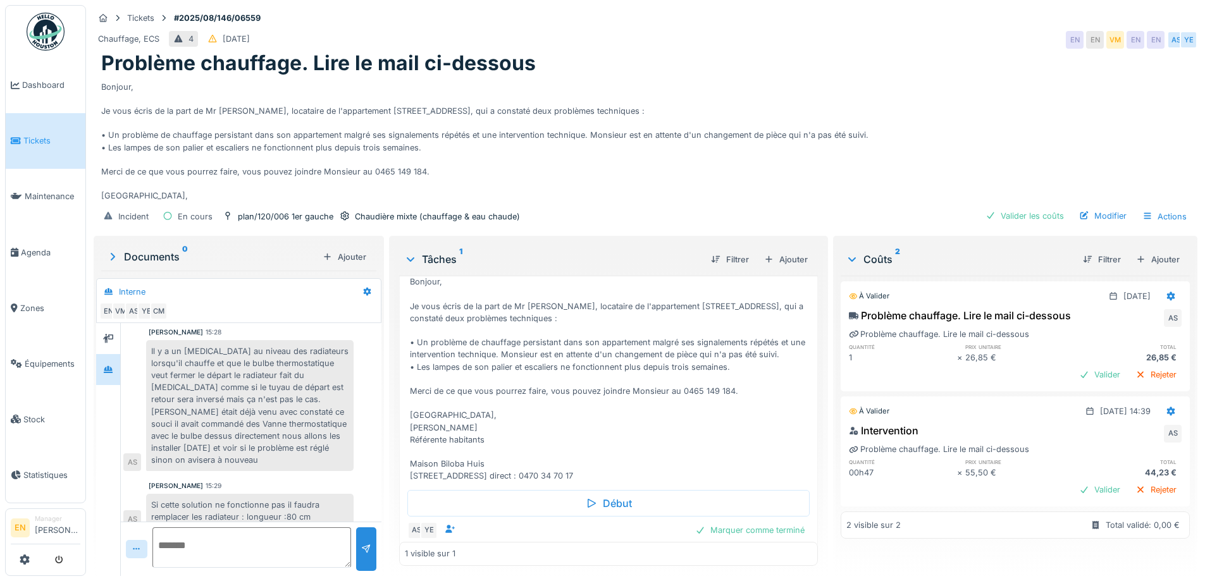
scroll to position [99, 0]
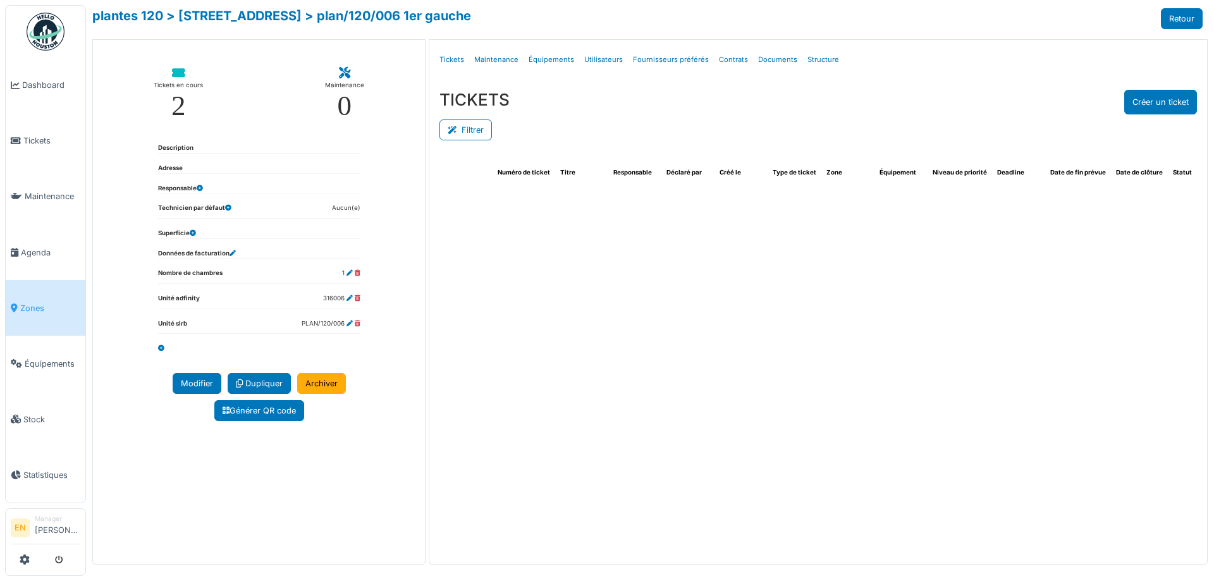
select select "***"
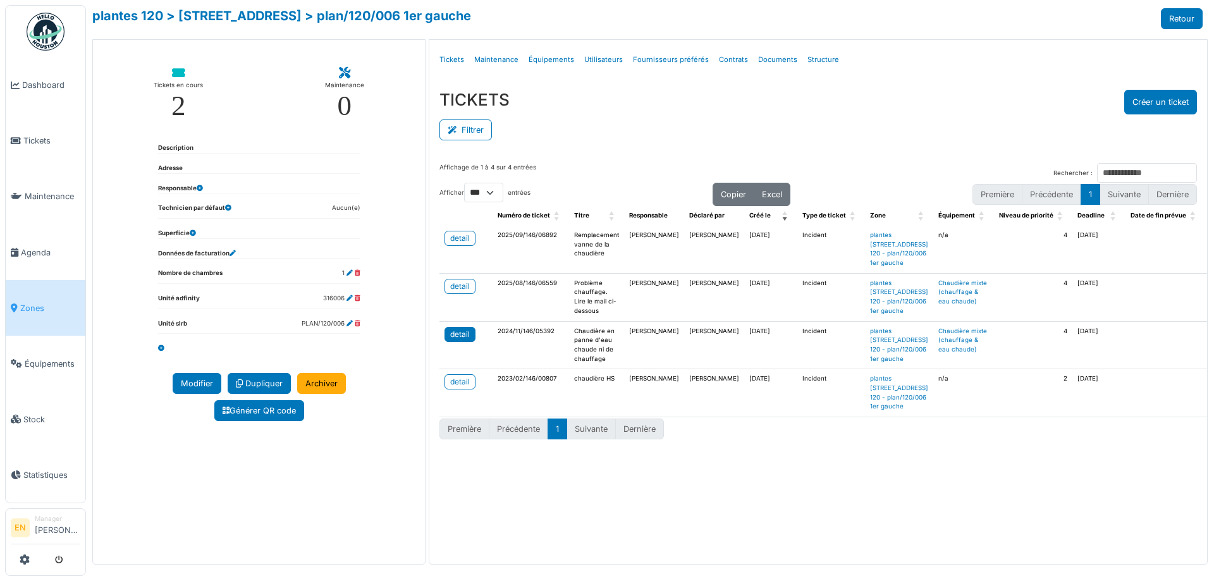
click at [459, 340] on div "detail" at bounding box center [460, 334] width 20 height 11
click at [460, 388] on div "detail" at bounding box center [460, 381] width 20 height 11
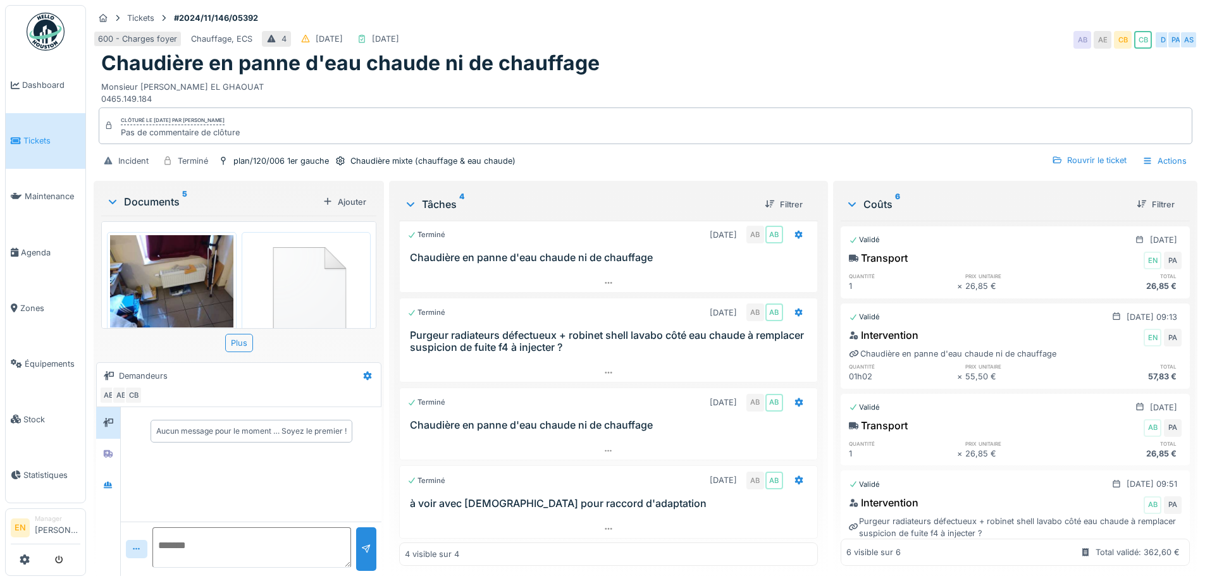
scroll to position [8, 0]
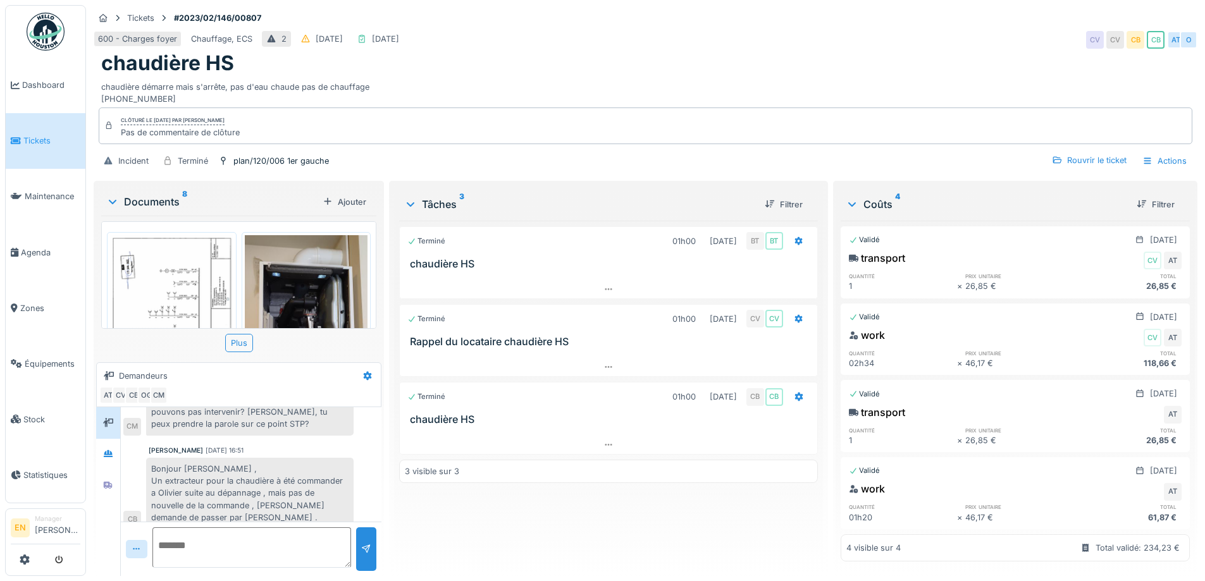
scroll to position [9, 0]
drag, startPoint x: 499, startPoint y: 509, endPoint x: 777, endPoint y: 236, distance: 389.5
click at [500, 509] on div "Terminé 01h00 08/02/2023 BT BT chaudière HS Terminé 01h00 17/03/2023 CV CV Rapp…" at bounding box center [608, 393] width 418 height 345
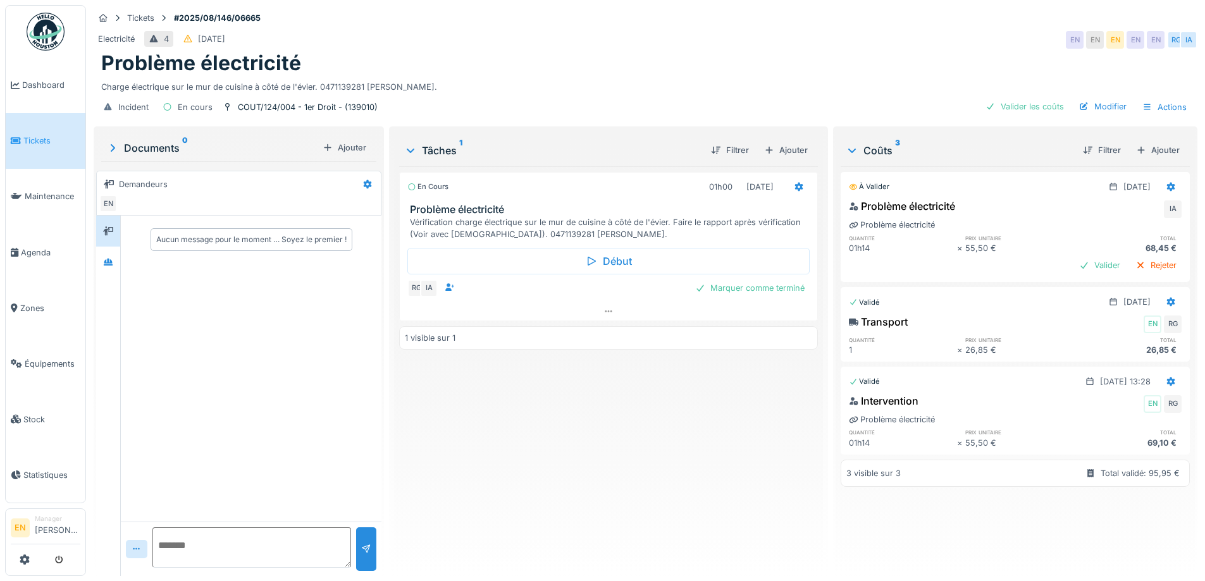
click at [549, 431] on div "En cours 01h00 [DATE] Problème électricité Vérification charge électrique sur l…" at bounding box center [608, 366] width 418 height 400
click at [555, 522] on div "En cours 01h00 [DATE] Problème électricité Vérification charge électrique sur l…" at bounding box center [608, 366] width 418 height 400
click at [557, 465] on div "En cours 01h00 25/08/2025 Problème électricité Vérification charge électrique s…" at bounding box center [608, 366] width 418 height 400
drag, startPoint x: 725, startPoint y: 34, endPoint x: 713, endPoint y: 40, distance: 13.3
click at [724, 34] on div "Electricité 4 30/08/2025 EN EN EN EN EN RG IA" at bounding box center [646, 39] width 1104 height 23
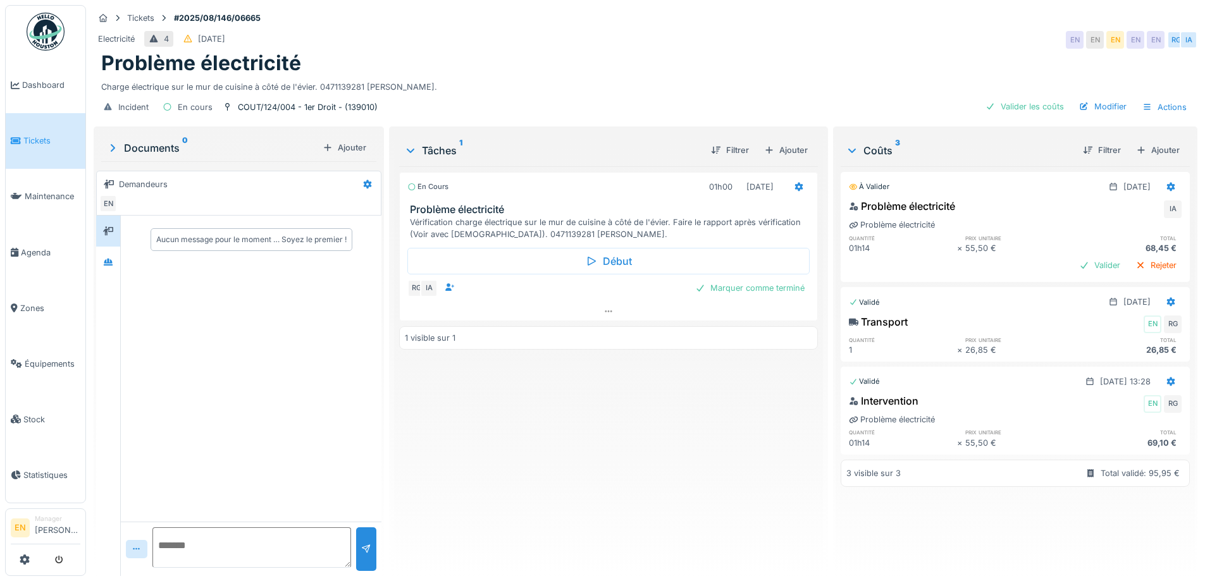
click at [779, 57] on div "Problème électricité" at bounding box center [645, 63] width 1088 height 24
click at [620, 76] on div "Charge électrique sur le mur de cuisine à côté de l'évier. 0471139281 Arruda Su…" at bounding box center [645, 84] width 1088 height 17
click at [700, 453] on div "En cours 01h00 25/08/2025 Problème électricité Vérification charge électrique s…" at bounding box center [608, 366] width 418 height 400
click at [108, 261] on icon at bounding box center [108, 262] width 9 height 7
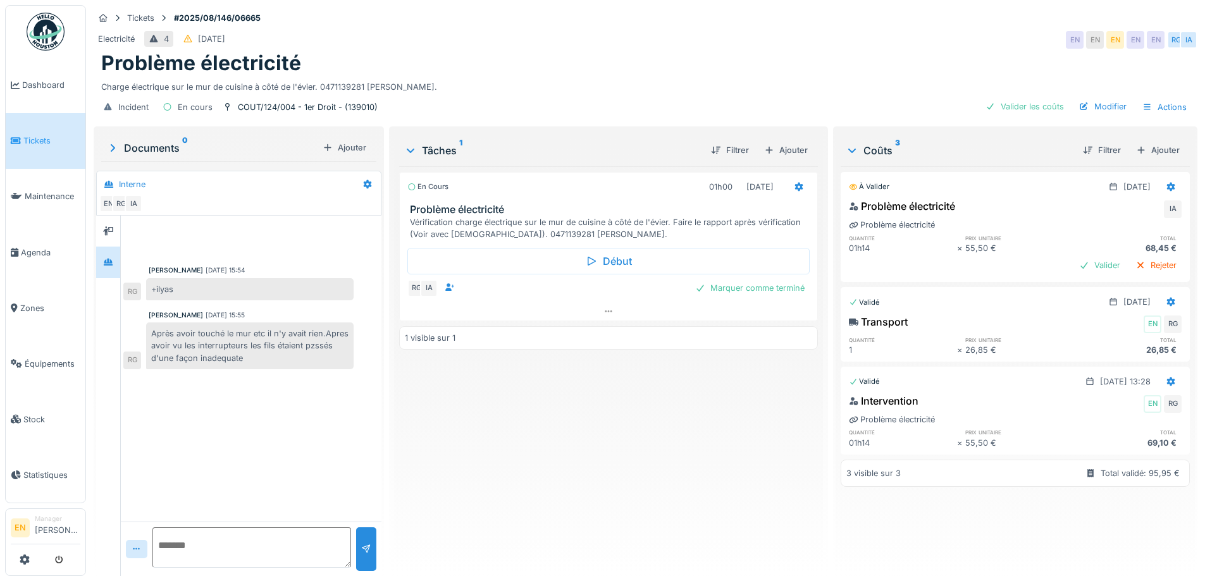
click at [552, 426] on div "En cours 01h00 25/08/2025 Problème électricité Vérification charge électrique s…" at bounding box center [608, 366] width 418 height 400
click at [503, 408] on div "En cours 01h00 25/08/2025 Problème électricité Vérification charge électrique s…" at bounding box center [608, 366] width 418 height 400
click at [1040, 96] on div "Incident En cours COUT/124/004 - 1er Droit - (139010) Valider les coûts Modifie…" at bounding box center [646, 107] width 1104 height 28
click at [725, 291] on div "Marquer comme terminé" at bounding box center [750, 288] width 120 height 17
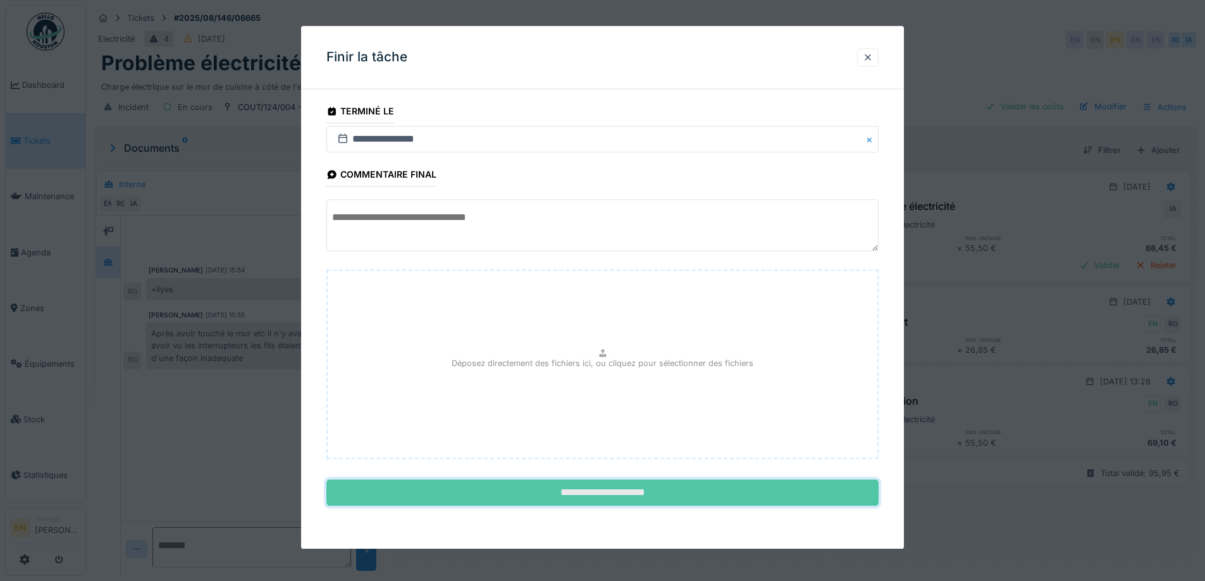
click at [610, 492] on input "**********" at bounding box center [602, 493] width 552 height 27
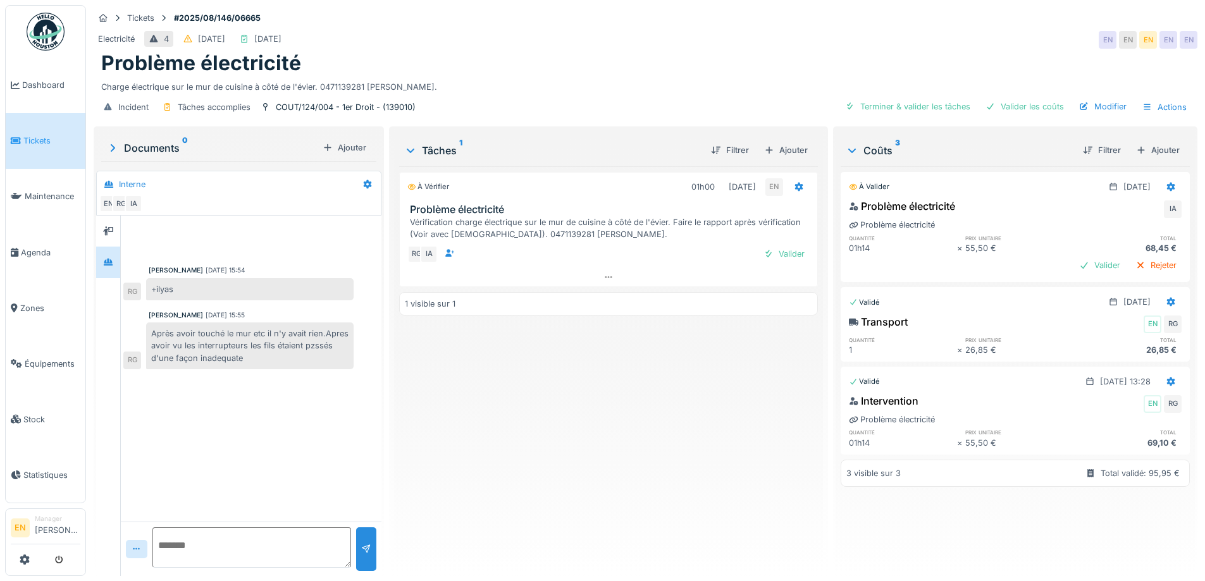
click at [556, 424] on div "À vérifier 01h00 25/08/2025 EN Problème électricité Vérification charge électri…" at bounding box center [608, 366] width 418 height 400
click at [787, 259] on div "Valider" at bounding box center [783, 253] width 51 height 17
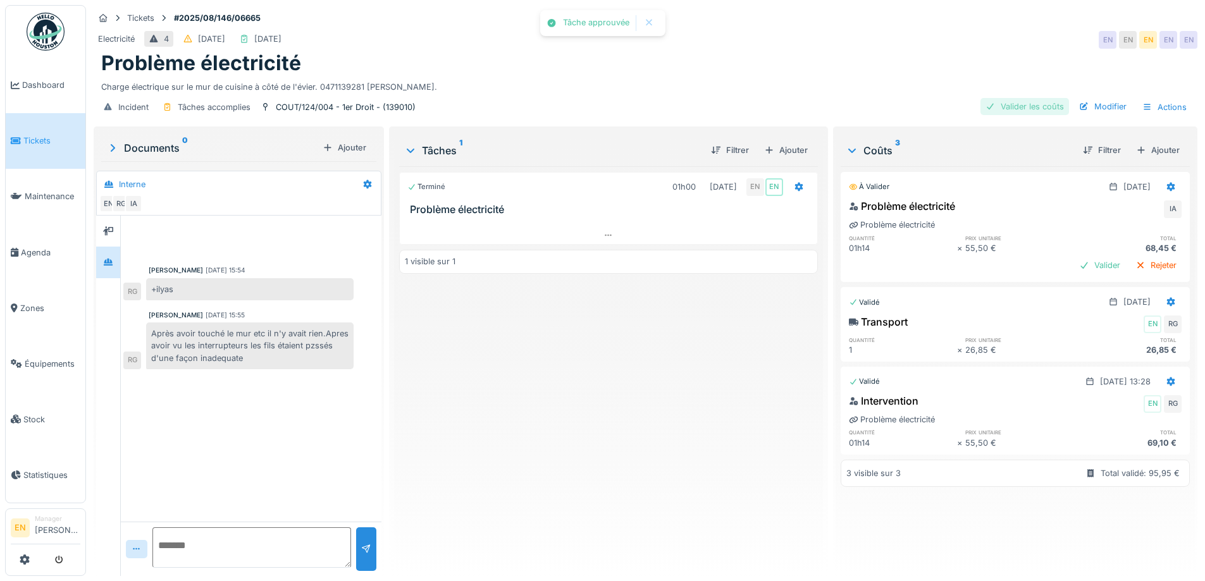
click at [1022, 106] on div "Valider les coûts" at bounding box center [1024, 106] width 89 height 17
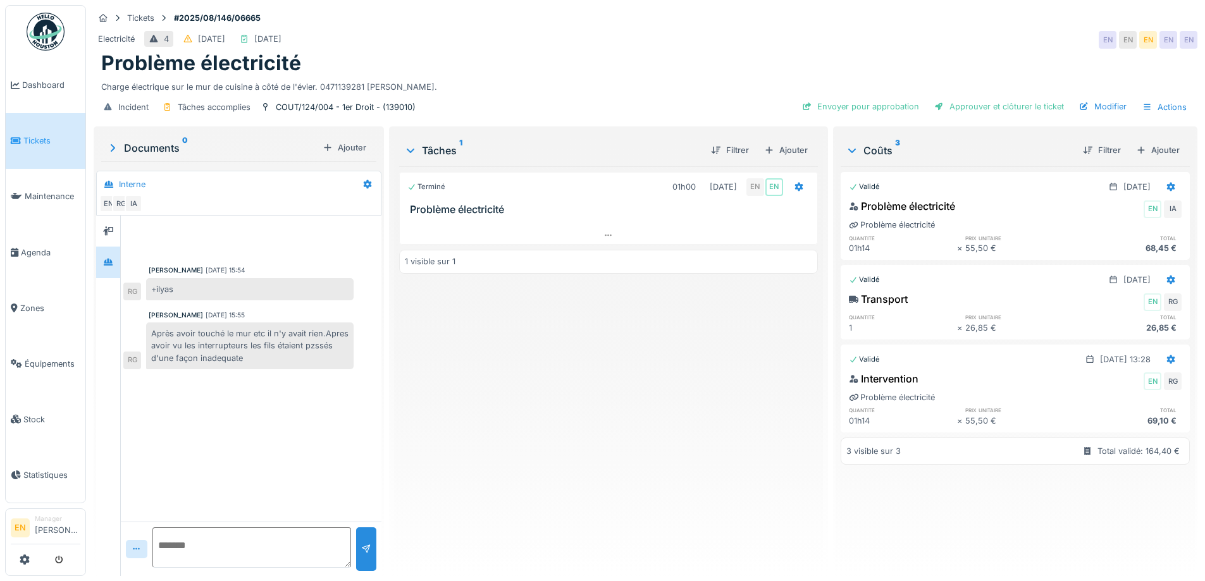
click at [567, 465] on div "Terminé 01h00 25/08/2025 EN EN Problème électricité 1 visible sur 1" at bounding box center [608, 366] width 418 height 400
click at [656, 414] on div "Terminé 01h00 25/08/2025 EN EN Problème électricité 1 visible sur 1" at bounding box center [608, 366] width 418 height 400
click at [603, 237] on icon at bounding box center [608, 235] width 10 height 8
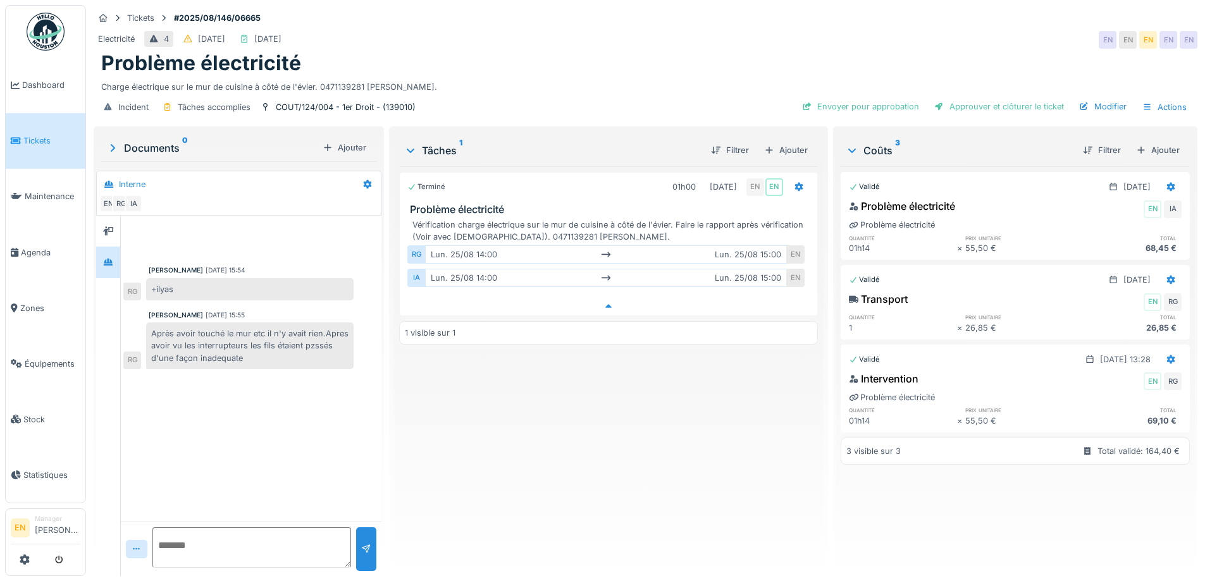
scroll to position [9, 0]
click at [597, 438] on div "Terminé 01h00 25/08/2025 EN EN Problème électricité Vérification charge électri…" at bounding box center [608, 366] width 418 height 400
click at [1091, 98] on div "Modifier" at bounding box center [1103, 106] width 58 height 17
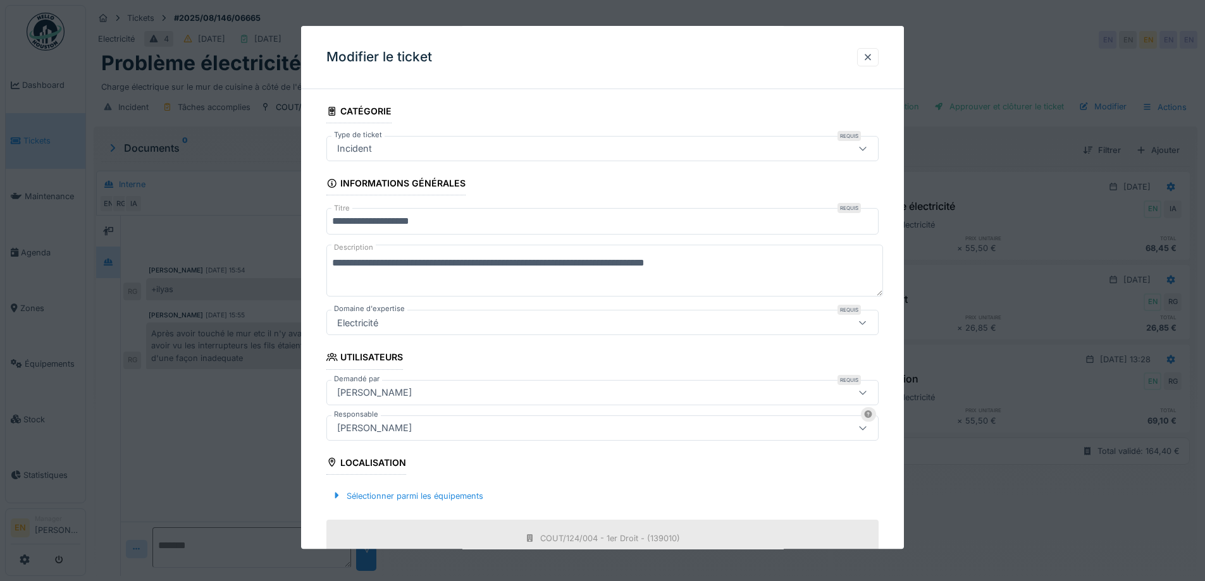
click at [860, 433] on div at bounding box center [862, 428] width 30 height 24
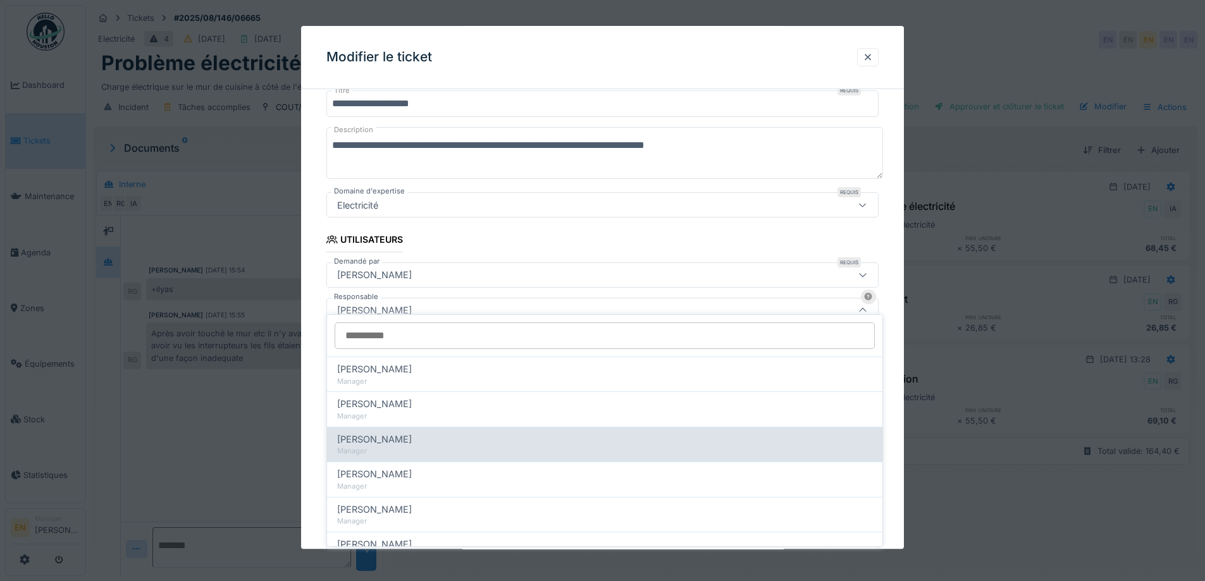
scroll to position [140, 0]
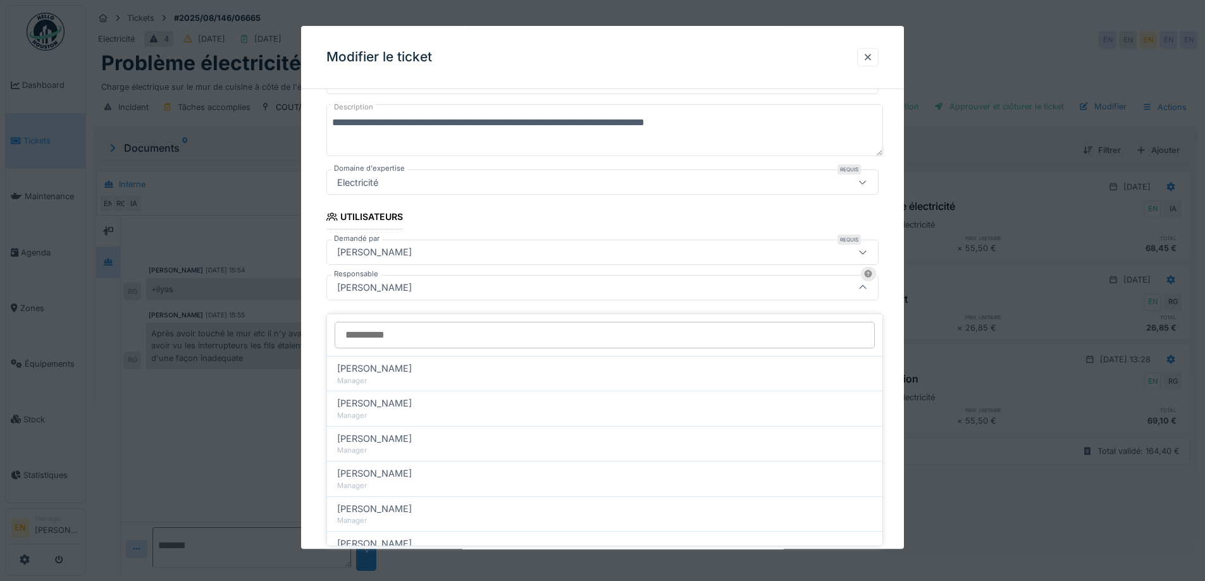
click at [441, 330] on input "Responsable" at bounding box center [605, 335] width 540 height 27
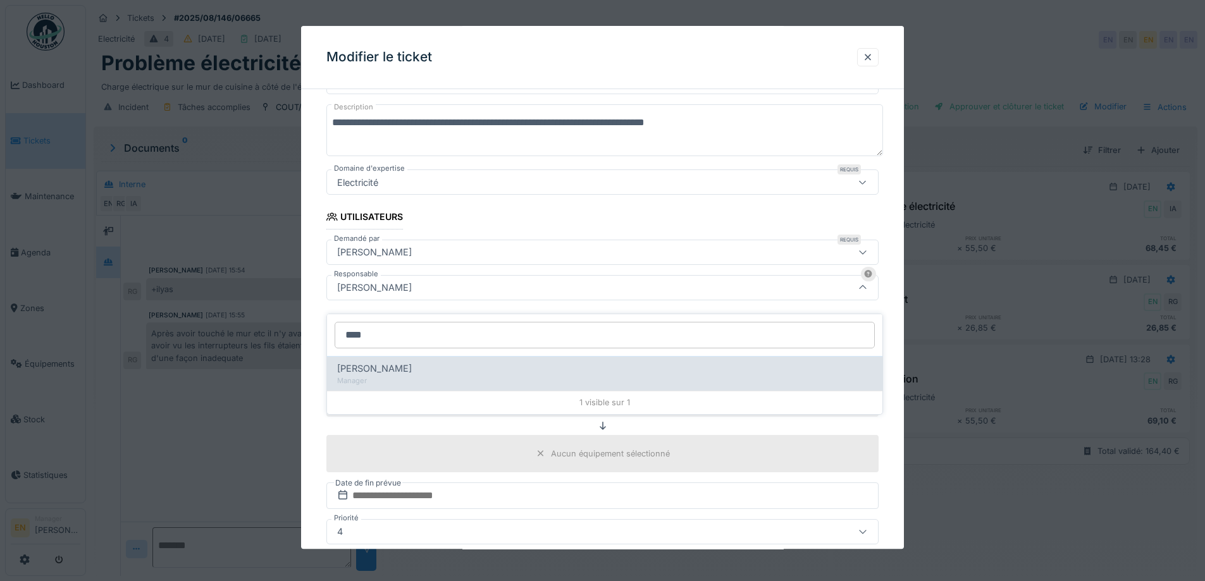
type input "****"
click at [418, 362] on div "Christian Bassette" at bounding box center [604, 369] width 535 height 14
type input "****"
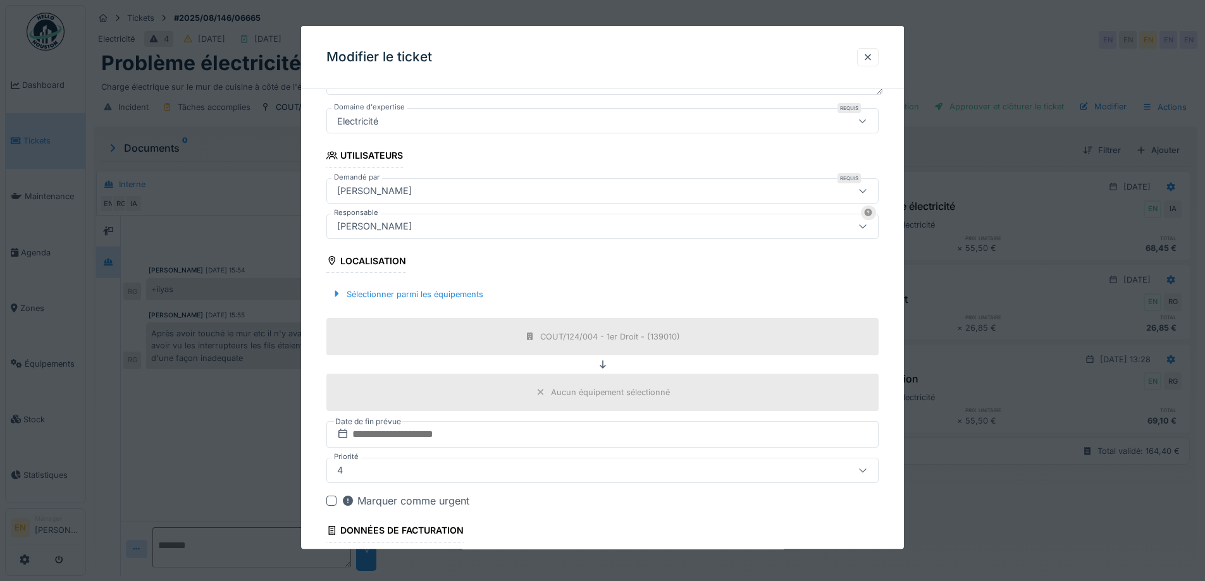
scroll to position [305, 0]
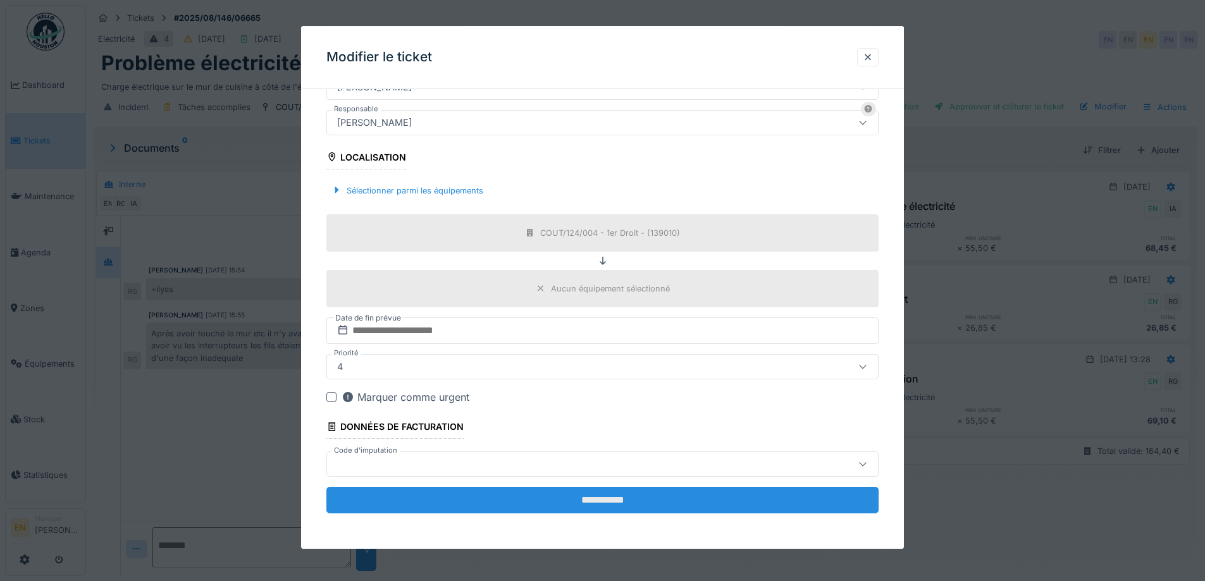
click at [606, 495] on input "**********" at bounding box center [602, 500] width 552 height 27
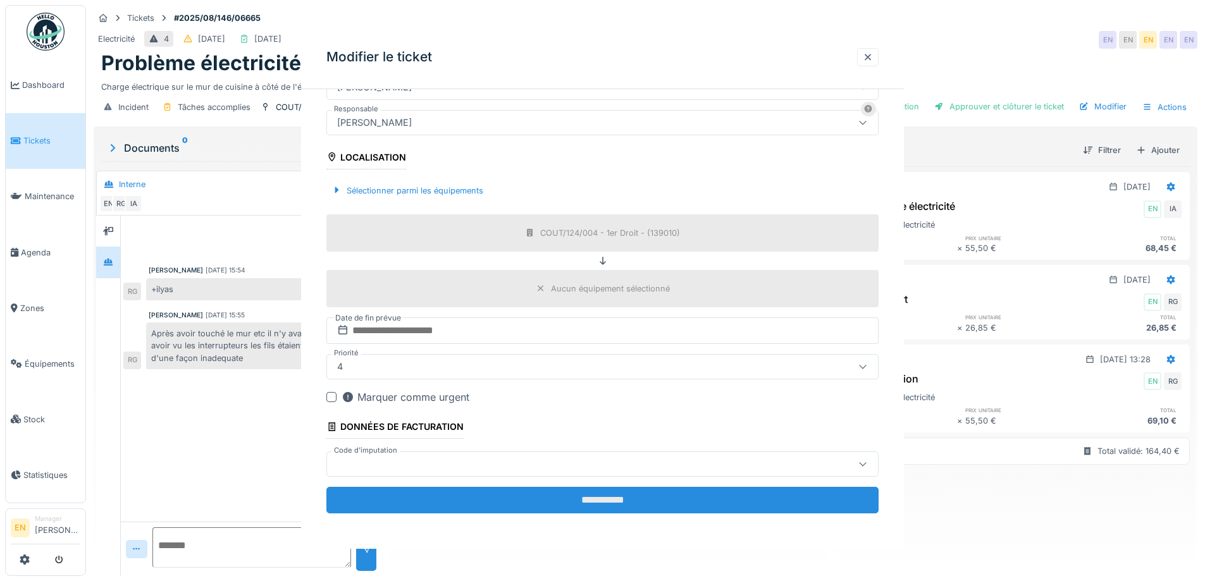
scroll to position [0, 0]
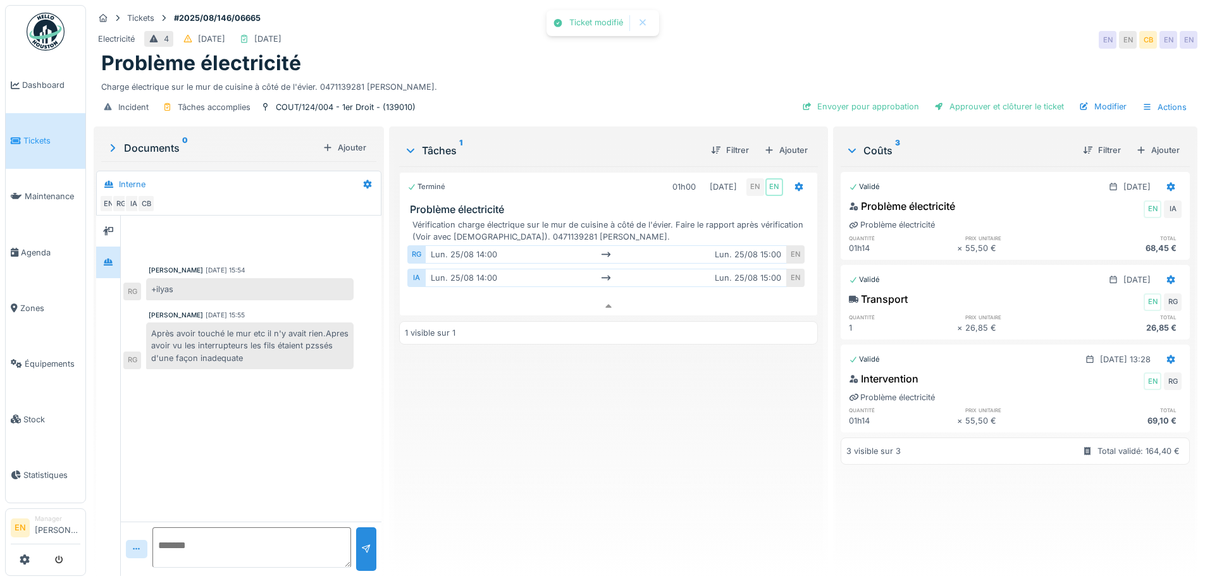
click at [621, 462] on div "Terminé 01h00 25/08/2025 EN EN Problème électricité Vérification charge électri…" at bounding box center [608, 366] width 418 height 400
click at [878, 99] on div "Envoyer pour approbation" at bounding box center [860, 106] width 127 height 17
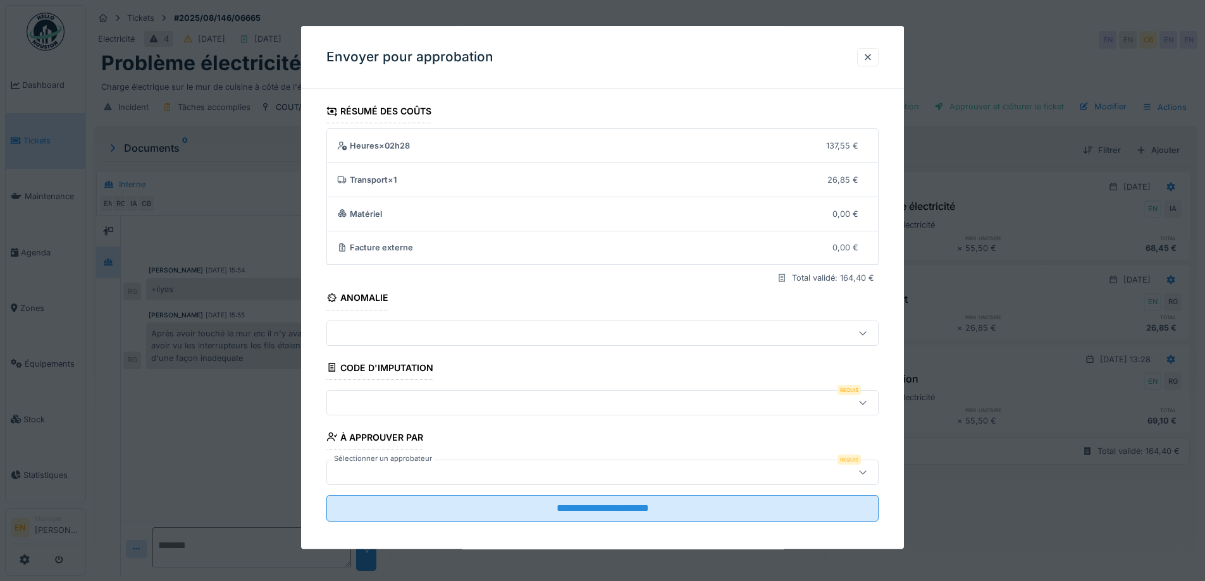
click at [874, 403] on div at bounding box center [862, 403] width 30 height 24
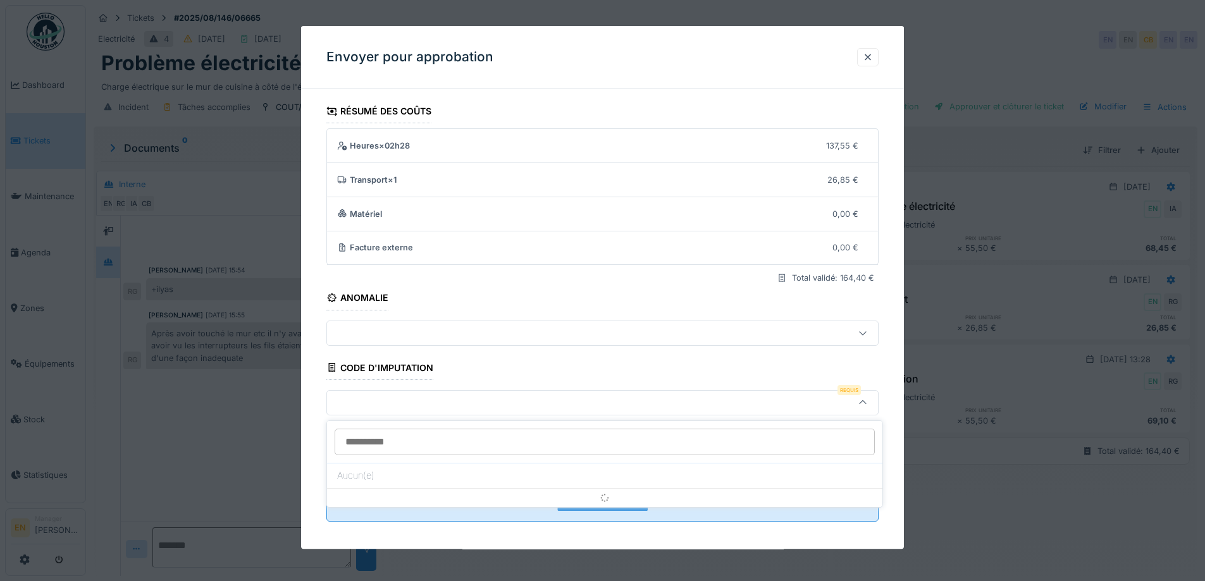
scroll to position [8, 0]
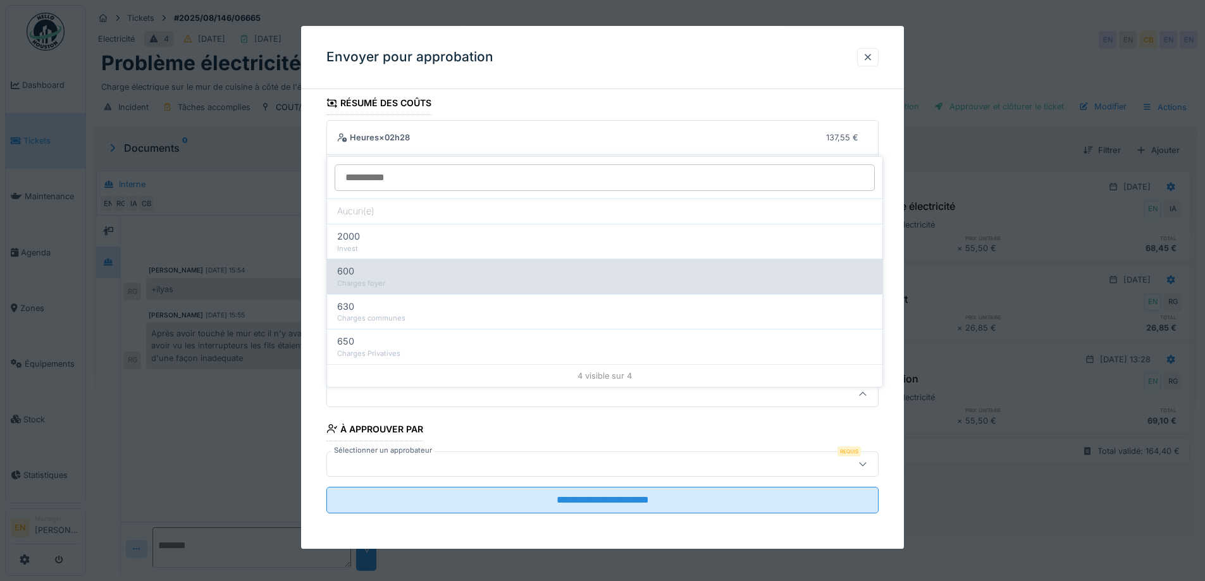
click at [368, 264] on div "600" at bounding box center [604, 271] width 535 height 14
type input "***"
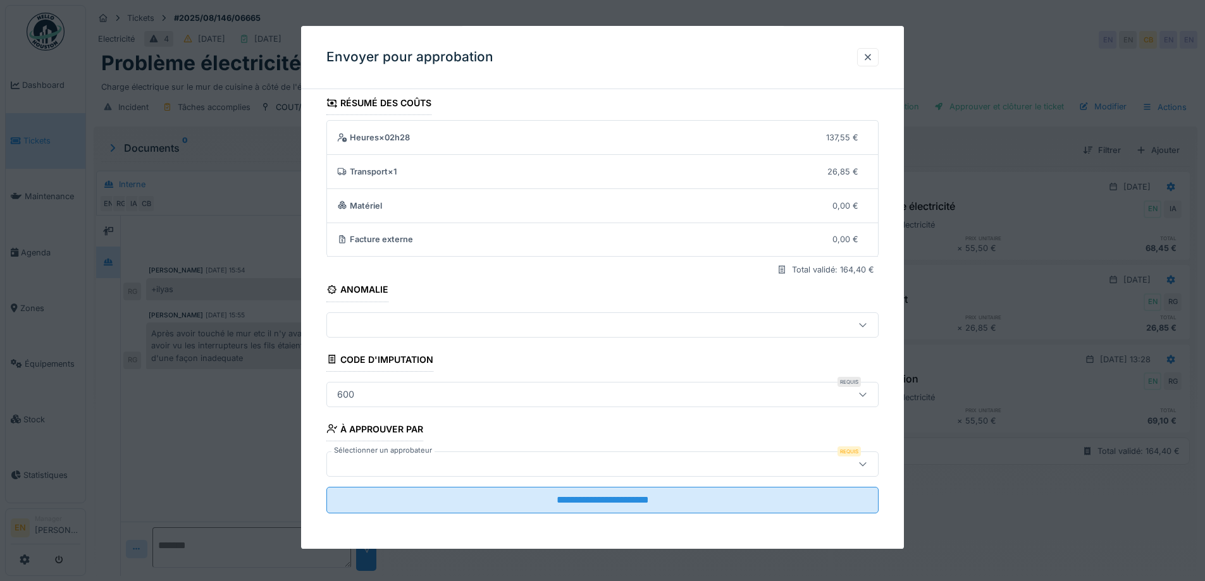
click at [458, 464] on div at bounding box center [570, 464] width 476 height 14
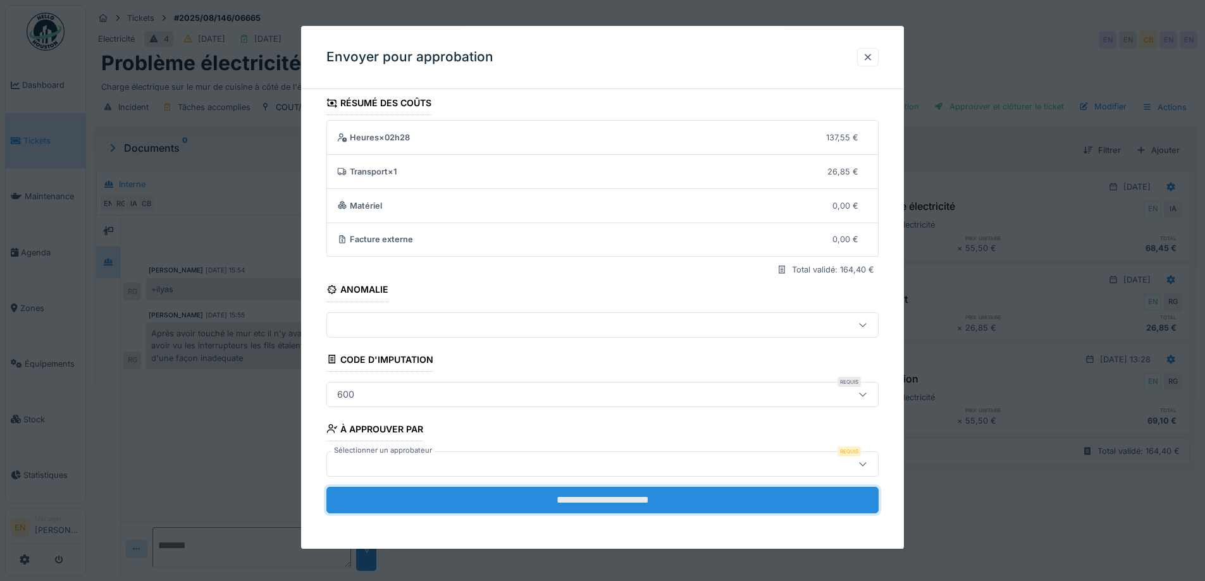
click at [425, 500] on input "**********" at bounding box center [602, 500] width 552 height 27
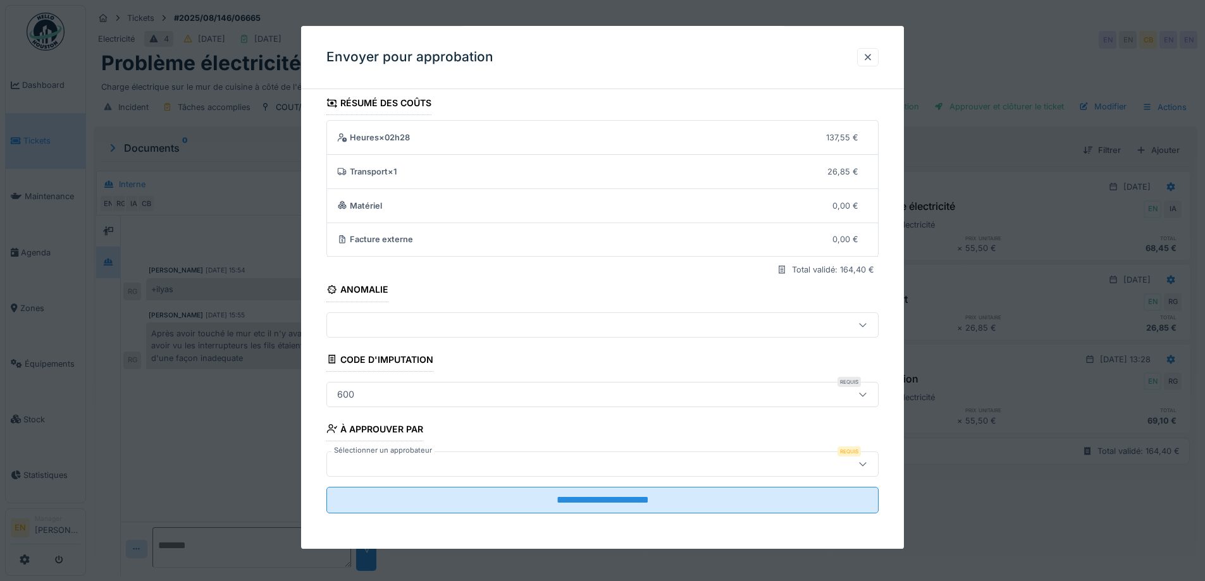
drag, startPoint x: 886, startPoint y: 371, endPoint x: 854, endPoint y: 379, distance: 32.8
click at [887, 371] on div "**********" at bounding box center [602, 320] width 603 height 458
click at [409, 470] on div at bounding box center [570, 464] width 476 height 14
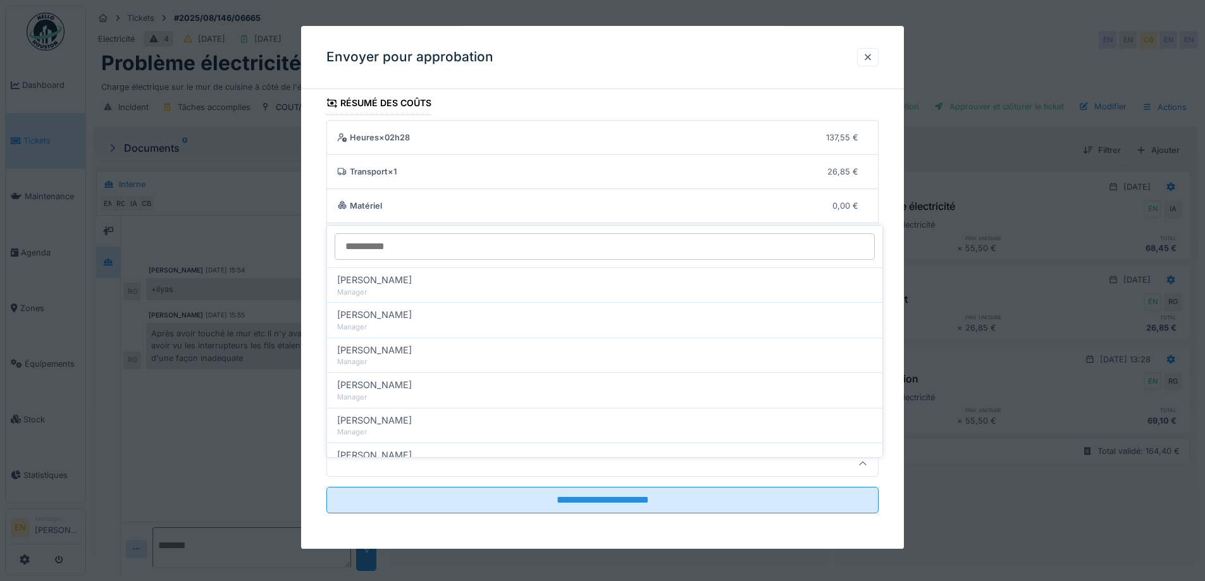
click at [406, 463] on div at bounding box center [570, 464] width 476 height 14
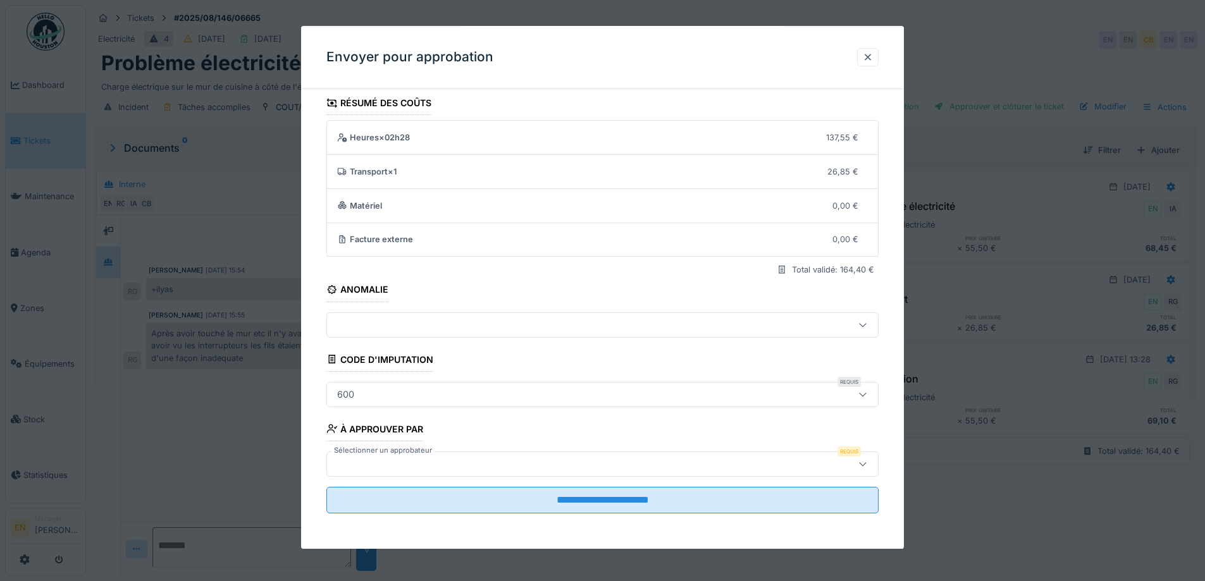
click at [406, 463] on div at bounding box center [570, 464] width 476 height 14
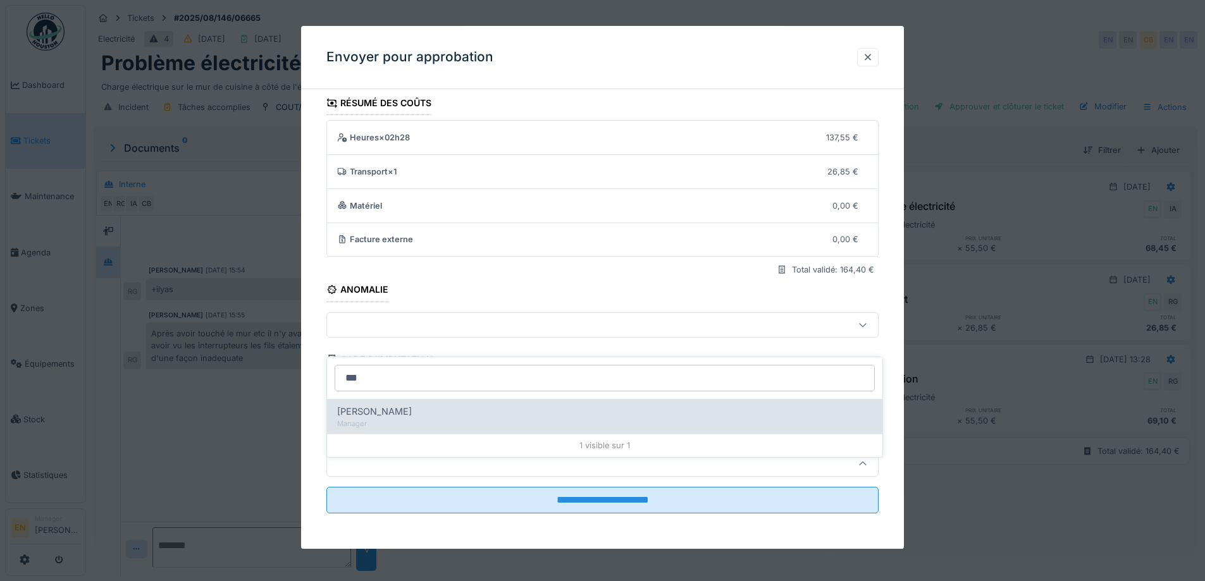
type input "***"
click at [420, 419] on div "Manager" at bounding box center [604, 424] width 535 height 11
type input "****"
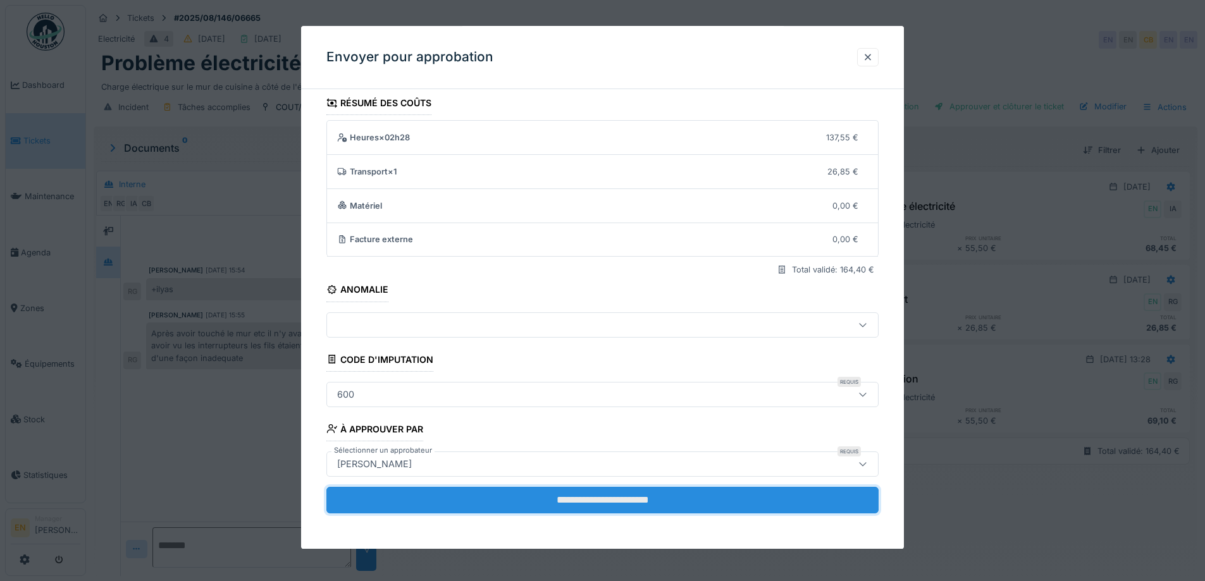
click at [580, 507] on input "**********" at bounding box center [602, 500] width 552 height 27
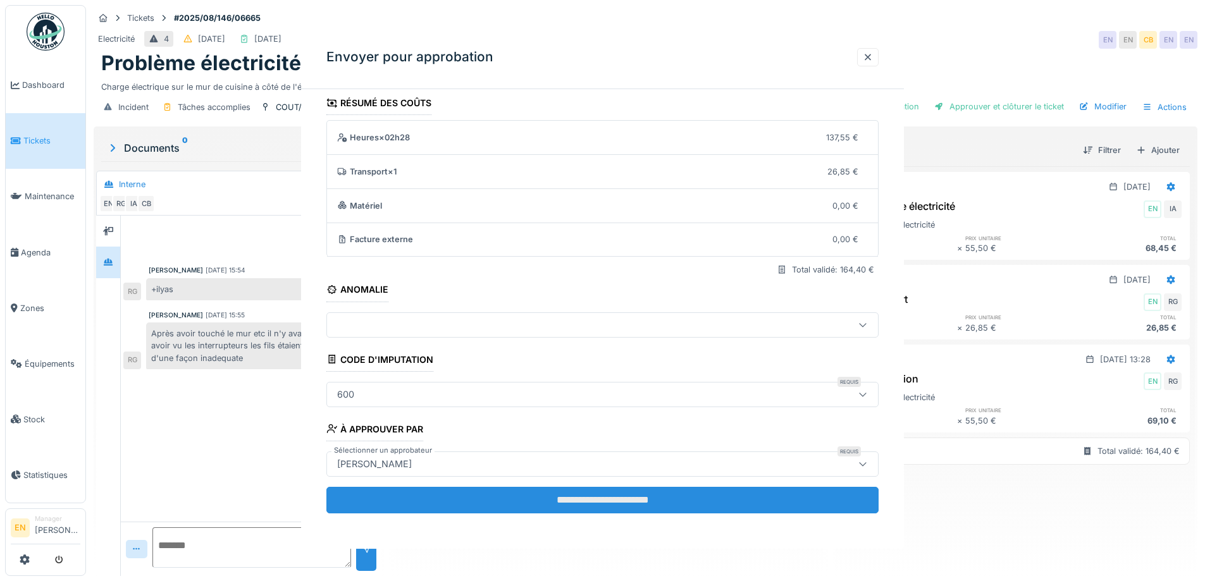
scroll to position [0, 0]
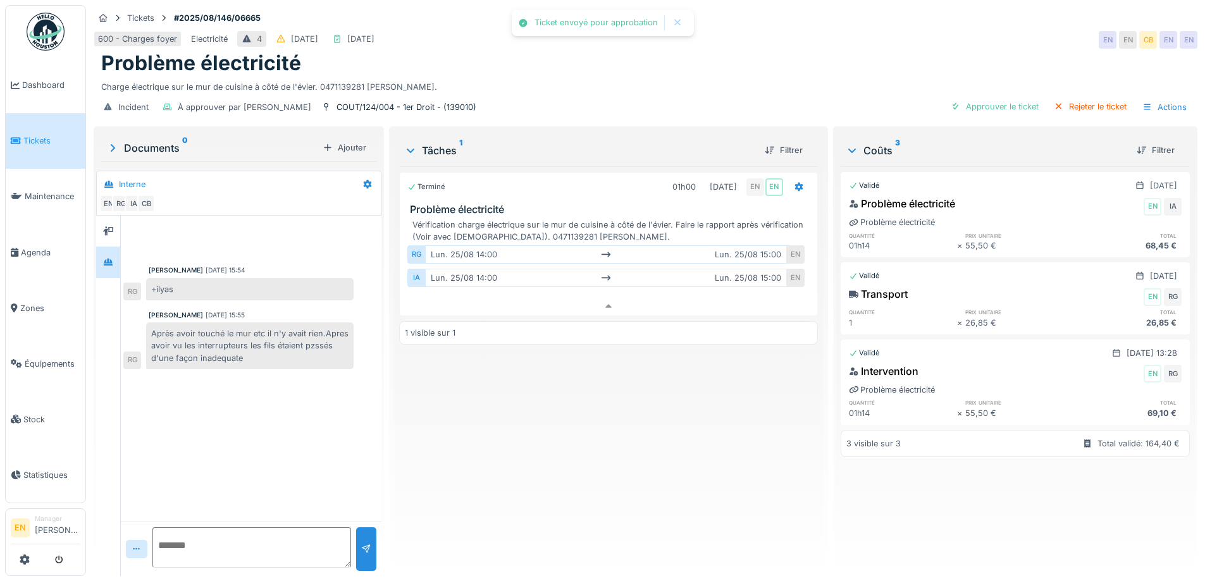
click at [580, 484] on div "Terminé 01h00 25/08/2025 EN EN Problème électricité Vérification charge électri…" at bounding box center [608, 366] width 418 height 400
click at [474, 450] on div "Terminé 01h00 25/08/2025 EN EN Problème électricité Vérification charge électri…" at bounding box center [608, 366] width 418 height 400
drag, startPoint x: 603, startPoint y: 411, endPoint x: 596, endPoint y: 412, distance: 7.1
click at [599, 412] on div "Terminé 01h00 25/08/2025 EN EN Problème électricité Vérification charge électri…" at bounding box center [608, 366] width 418 height 400
click at [40, 46] on img at bounding box center [46, 32] width 38 height 38
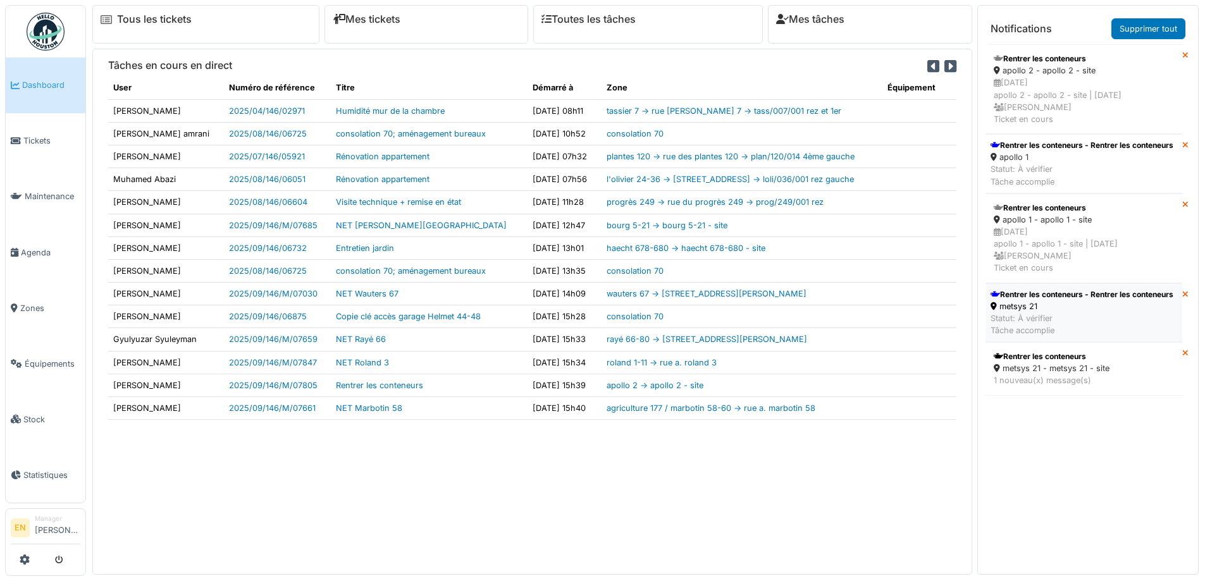
click at [1038, 300] on div "Rentrer les conteneurs - Rentrer les conteneurs" at bounding box center [1081, 294] width 183 height 11
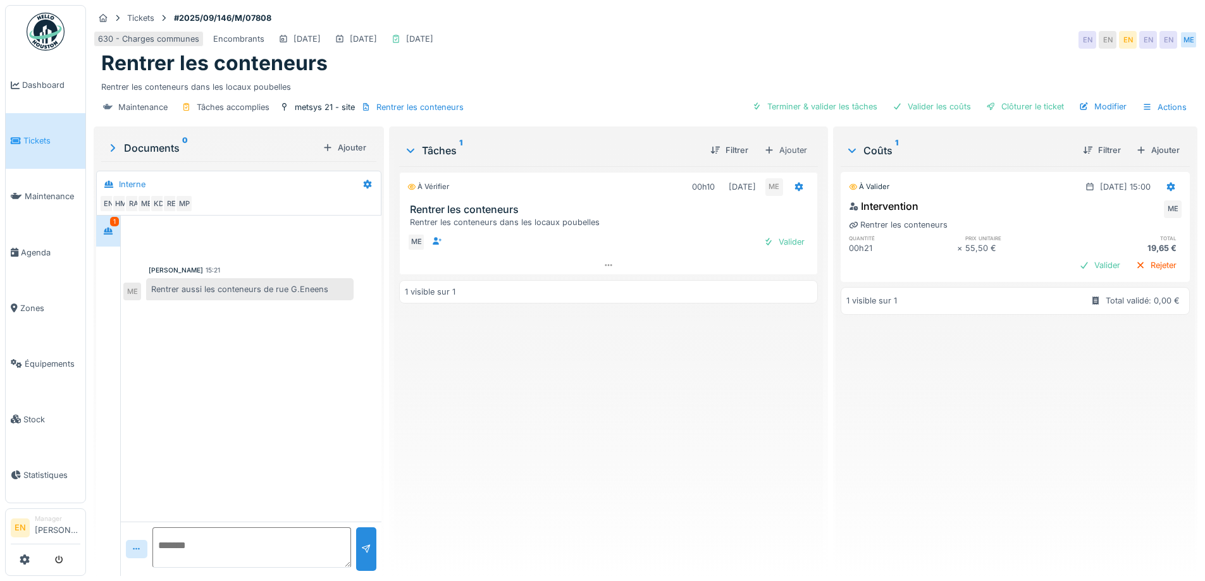
drag, startPoint x: 661, startPoint y: 436, endPoint x: 670, endPoint y: 436, distance: 9.5
click at [662, 436] on div "À vérifier 00h10 [DATE] ME Rentrer les conteneurs Rentrer les conteneurs dans l…" at bounding box center [608, 366] width 418 height 400
click at [557, 386] on div "À vérifier 00h10 [DATE] ME Rentrer les conteneurs Rentrer les conteneurs dans l…" at bounding box center [608, 366] width 418 height 400
click at [1140, 153] on div "Ajouter" at bounding box center [1158, 150] width 54 height 17
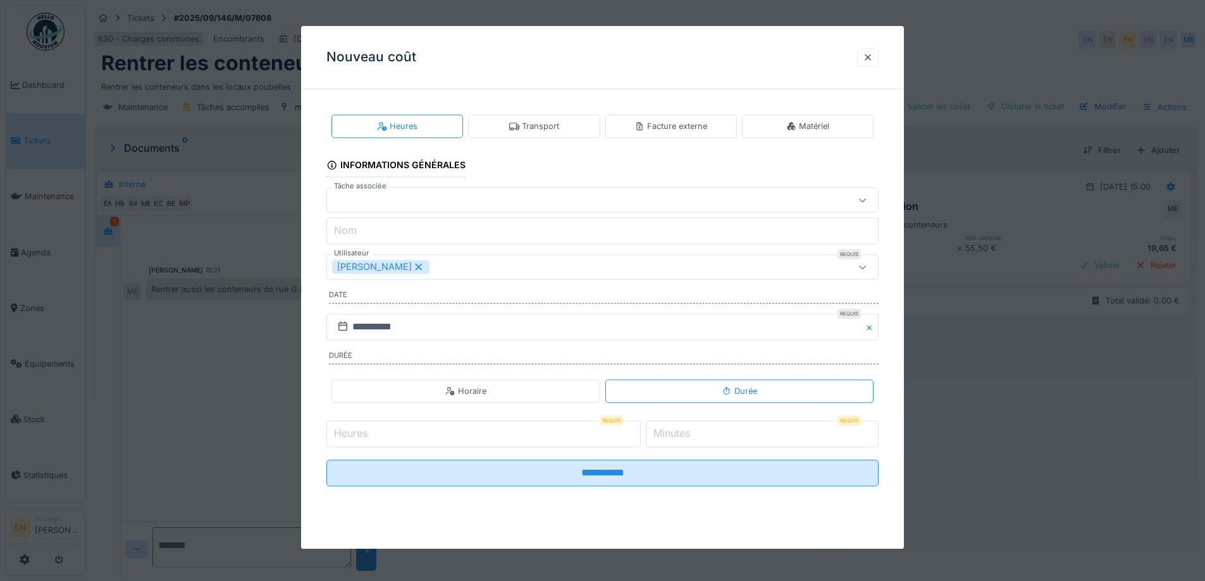
click at [532, 130] on div "Transport" at bounding box center [534, 126] width 50 height 12
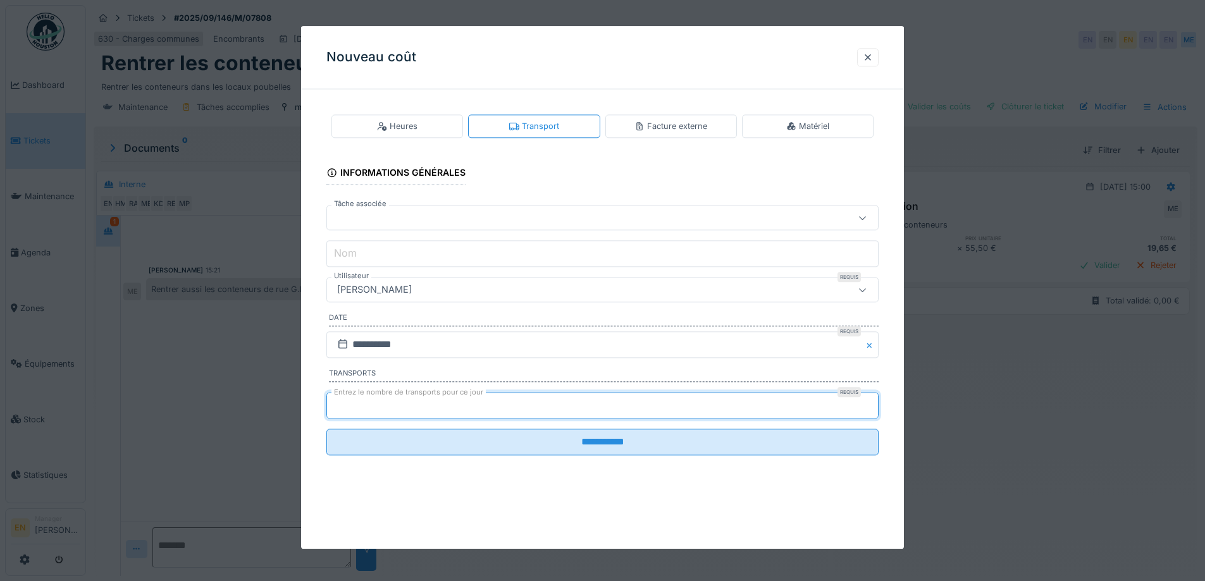
type input "*"
click at [870, 402] on input "*" at bounding box center [602, 405] width 552 height 27
click at [548, 292] on div "[PERSON_NAME]" at bounding box center [570, 290] width 476 height 14
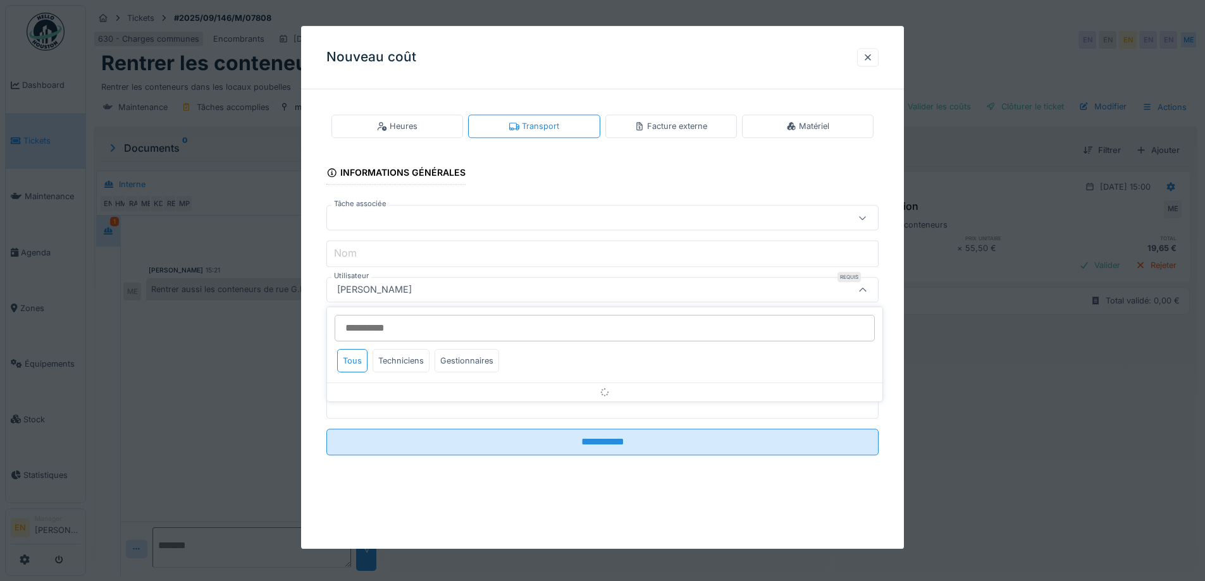
click at [510, 326] on input "Utilisateur" at bounding box center [605, 328] width 540 height 27
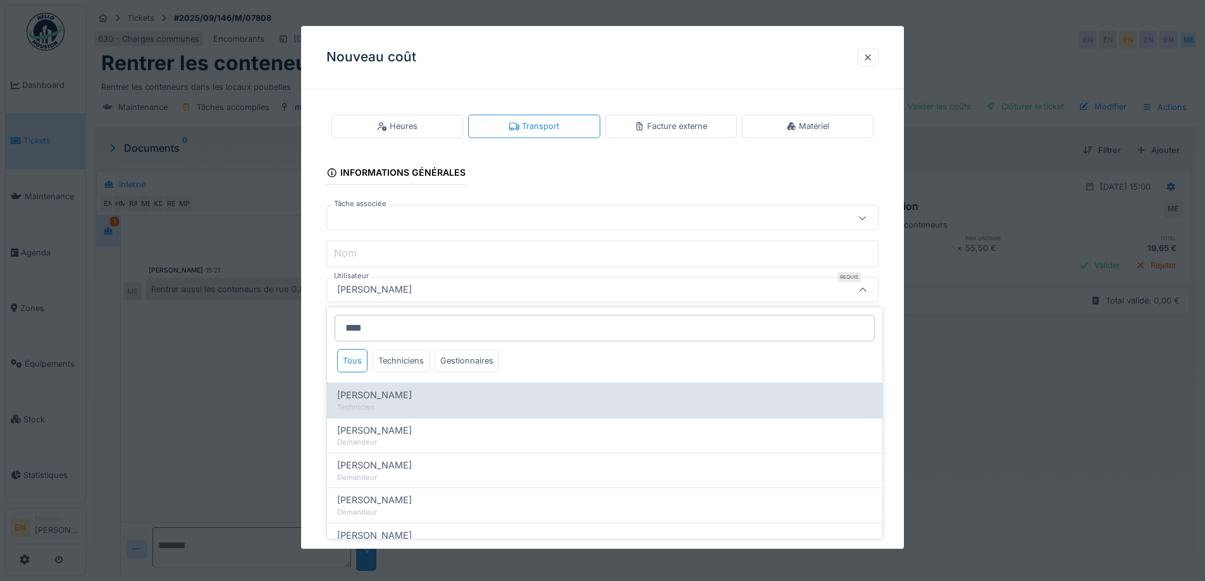
type input "****"
click at [386, 400] on span "[PERSON_NAME]" at bounding box center [374, 395] width 75 height 14
type input "****"
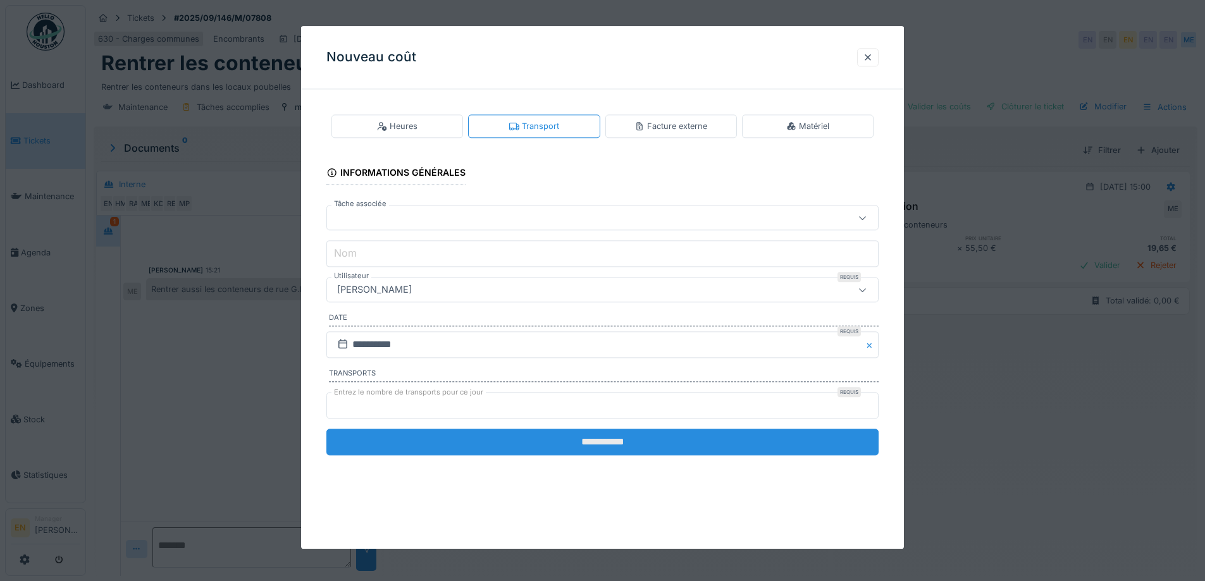
click at [592, 445] on input "**********" at bounding box center [602, 442] width 552 height 27
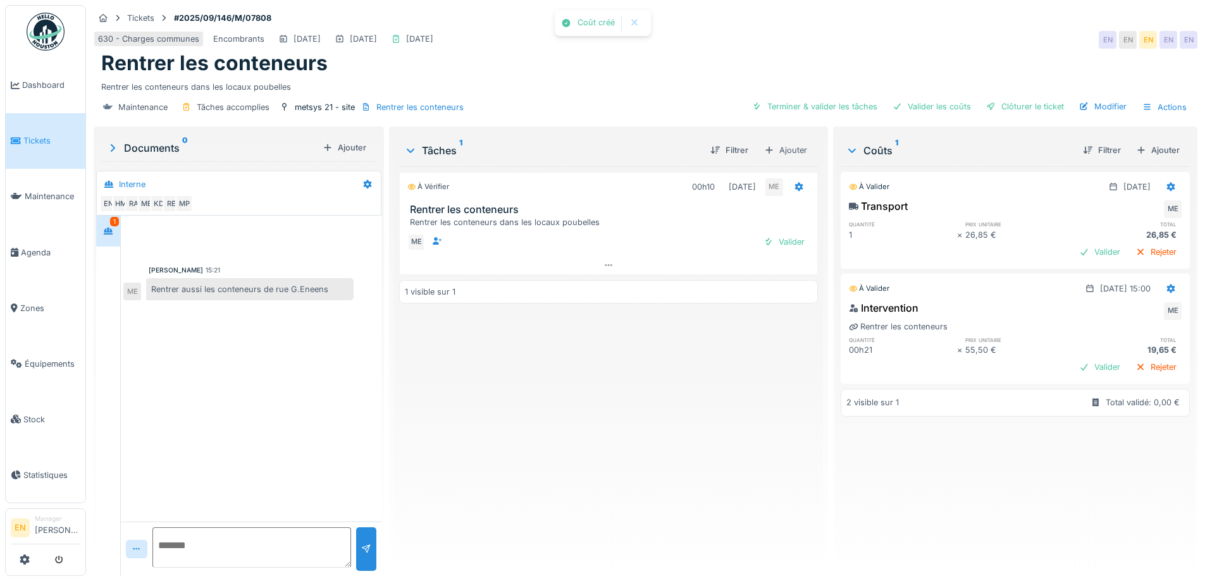
click at [563, 453] on div "À vérifier 00h10 [DATE] ME Rentrer les conteneurs Rentrer les conteneurs dans l…" at bounding box center [608, 366] width 418 height 400
click at [999, 110] on div "Clôturer le ticket" at bounding box center [1025, 106] width 88 height 17
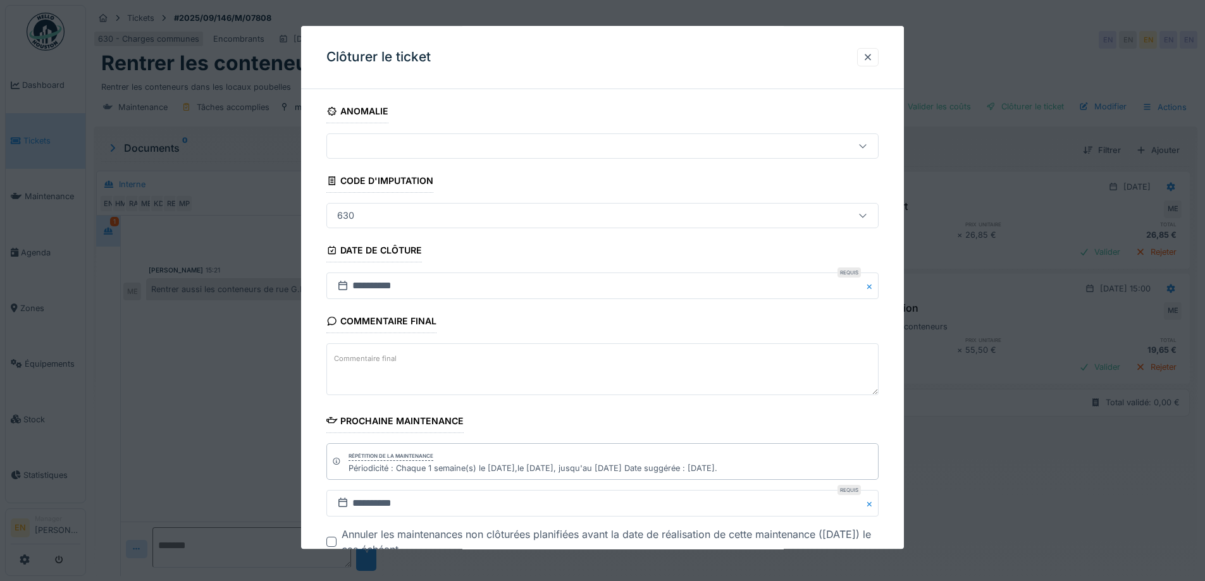
scroll to position [85, 0]
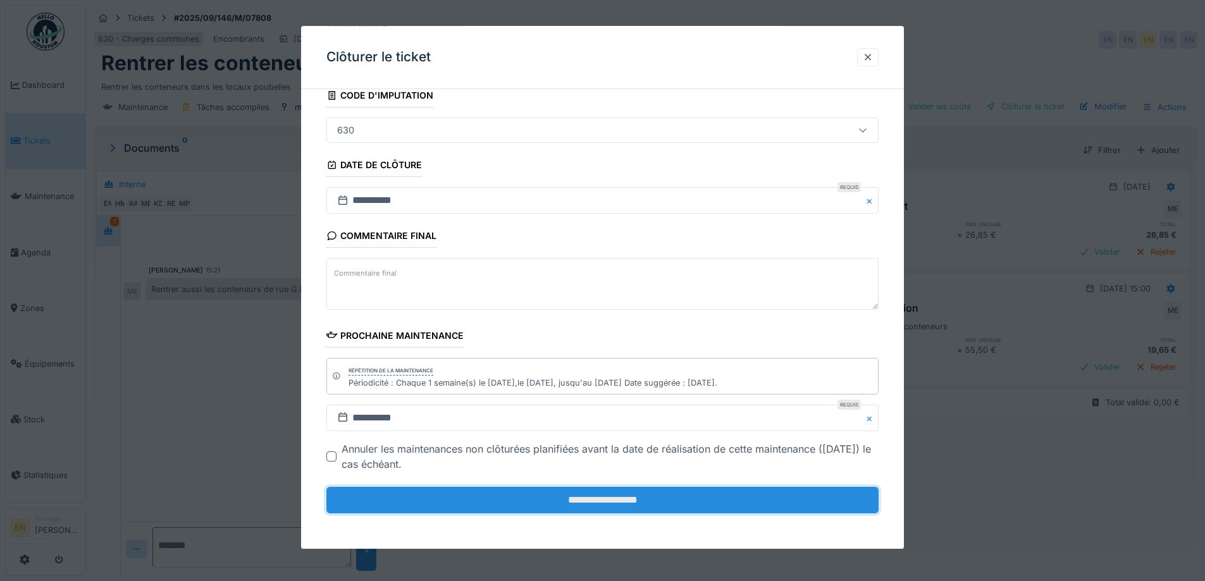
click at [582, 503] on input "**********" at bounding box center [602, 500] width 552 height 27
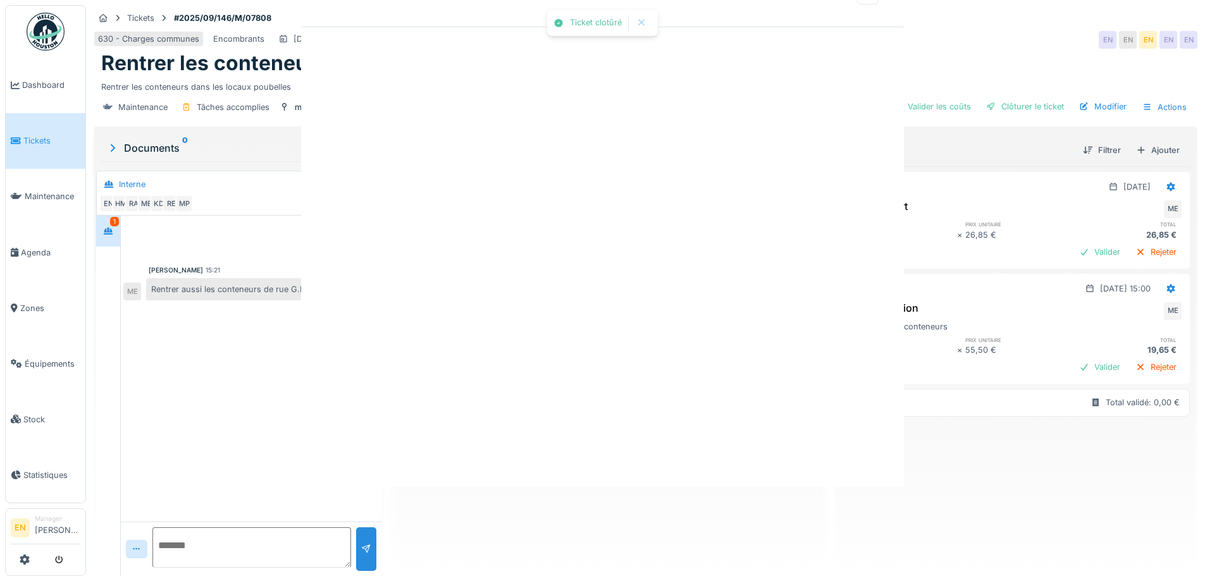
scroll to position [0, 0]
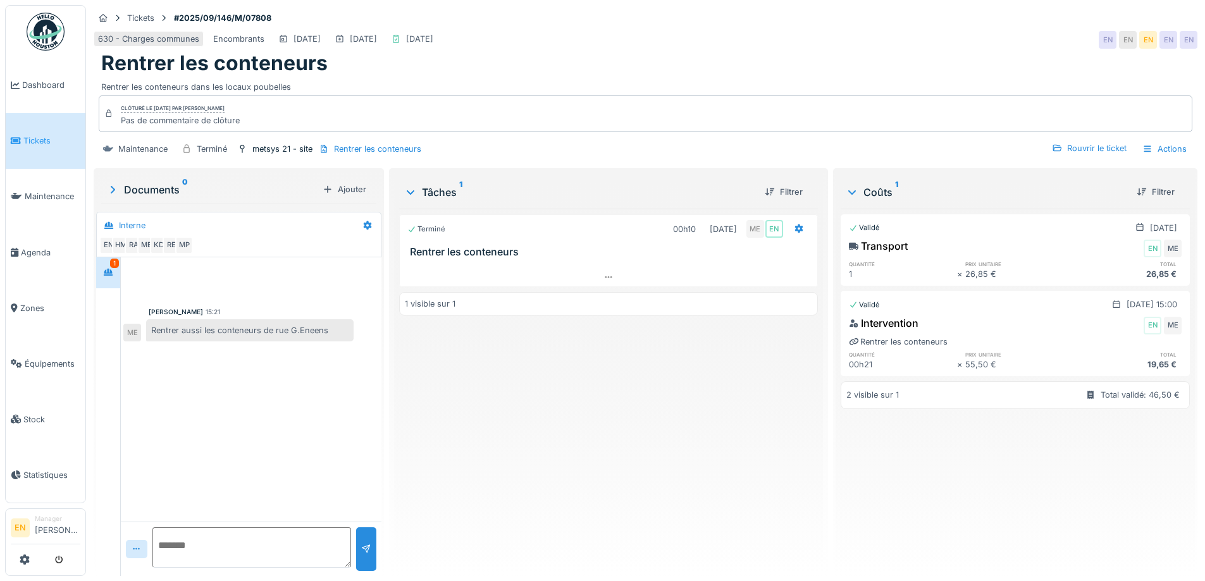
click at [574, 453] on div "Terminé 00h10 [DATE] ME EN Rentrer les conteneurs 1 visible sur 1" at bounding box center [608, 387] width 418 height 357
click at [513, 393] on div "Terminé 00h10 [DATE] ME EN Rentrer les conteneurs 1 visible sur 1" at bounding box center [608, 387] width 418 height 357
click at [46, 41] on img at bounding box center [46, 32] width 38 height 38
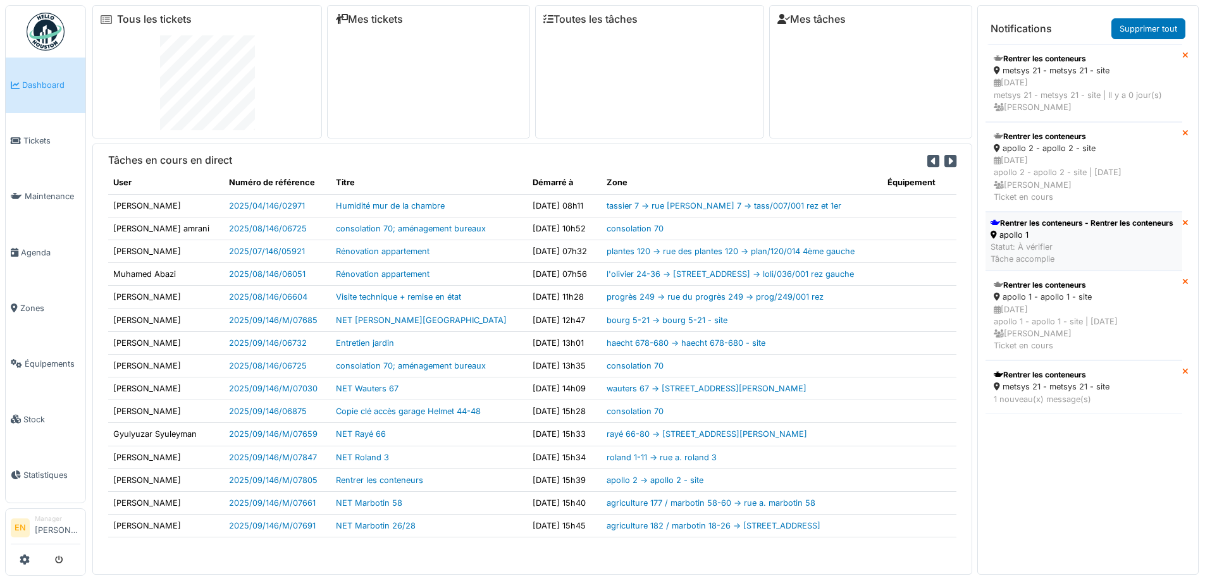
click at [1056, 241] on div "apollo 1" at bounding box center [1081, 235] width 183 height 12
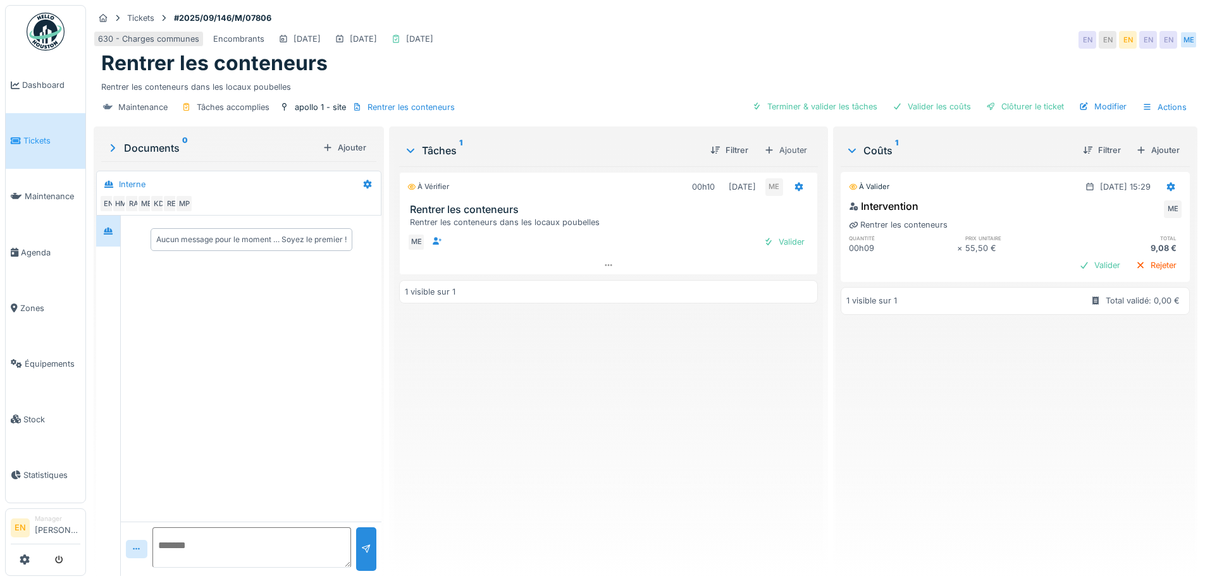
drag, startPoint x: 571, startPoint y: 430, endPoint x: 668, endPoint y: 366, distance: 116.3
click at [572, 430] on div "À vérifier 00h10 [DATE] ME Rentrer les conteneurs Rentrer les conteneurs dans l…" at bounding box center [608, 366] width 418 height 400
click at [1140, 152] on div "Ajouter" at bounding box center [1158, 150] width 54 height 17
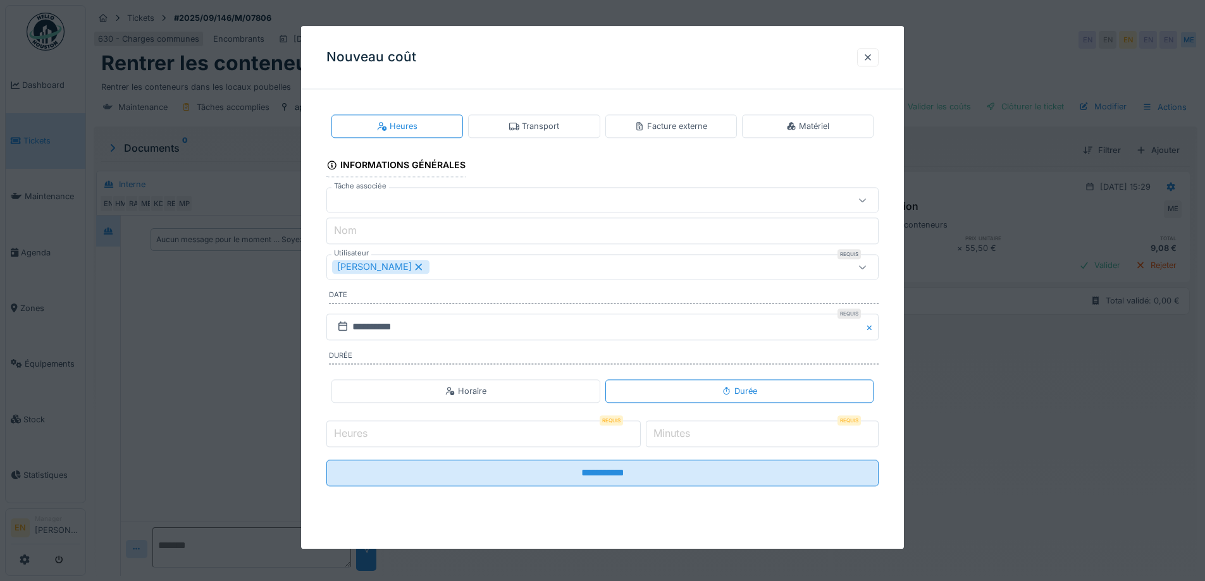
click at [553, 127] on div "Transport" at bounding box center [534, 126] width 50 height 12
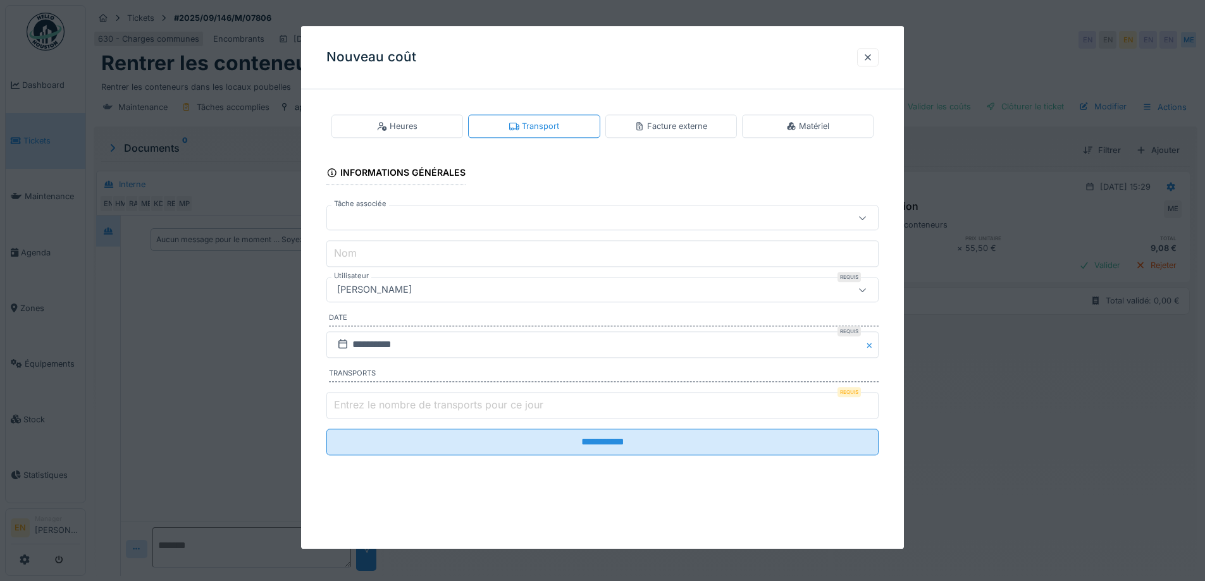
click at [496, 294] on div "[PERSON_NAME]" at bounding box center [570, 290] width 476 height 14
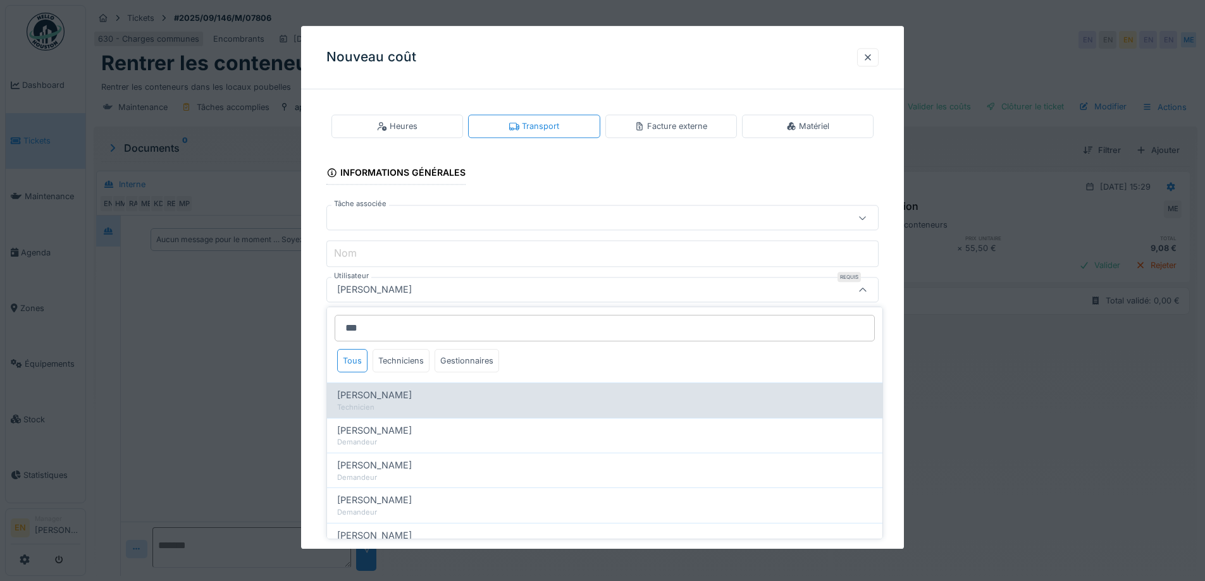
type input "***"
click at [385, 398] on span "[PERSON_NAME]" at bounding box center [374, 395] width 75 height 14
type input "****"
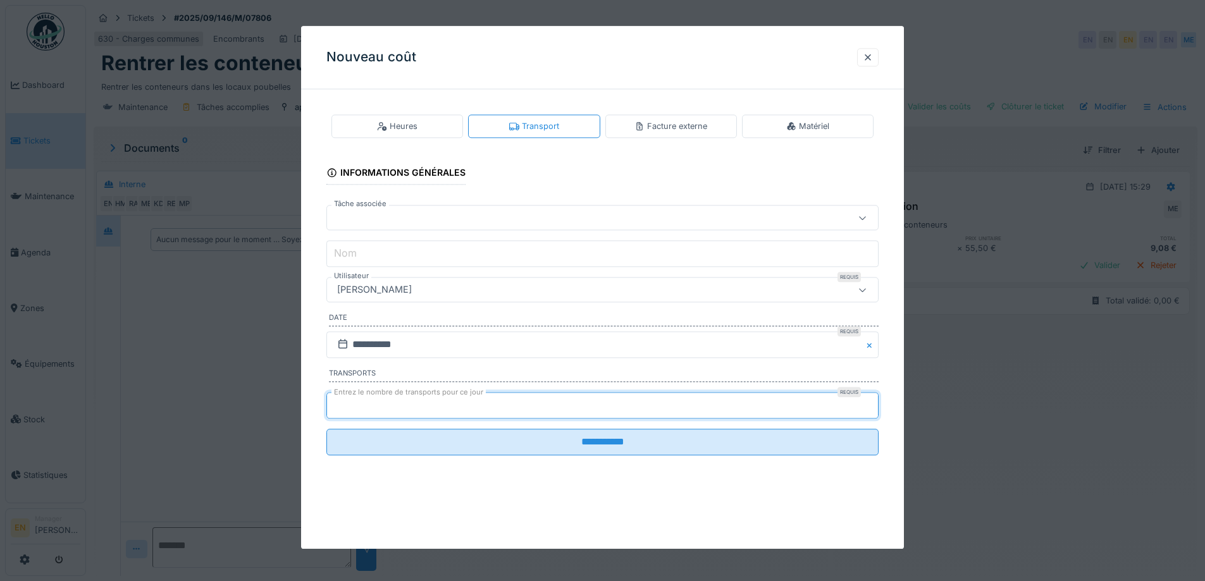
type input "*"
click at [875, 400] on input "*" at bounding box center [602, 405] width 552 height 27
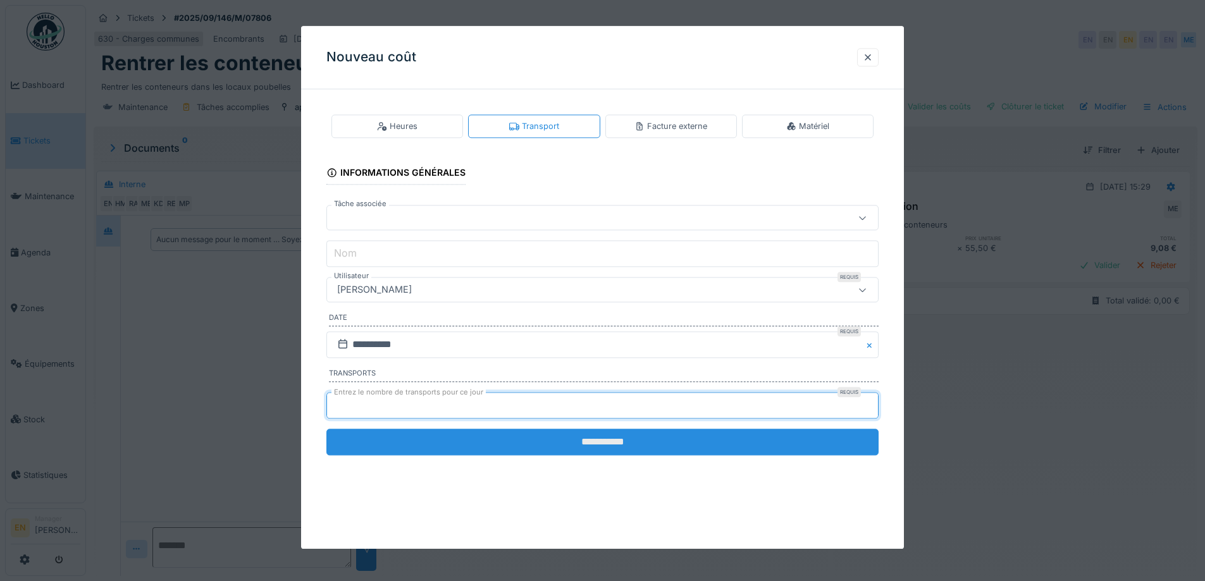
click at [651, 443] on input "**********" at bounding box center [602, 442] width 552 height 27
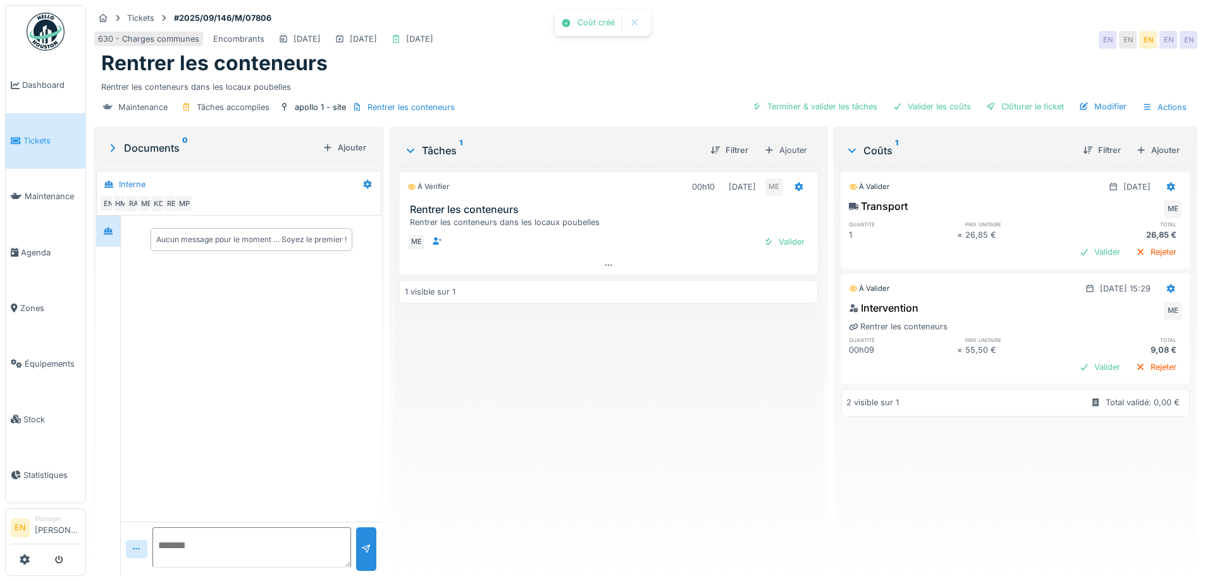
click at [682, 490] on div "À vérifier 00h10 02/09/2025 ME Rentrer les conteneurs Rentrer les conteneurs da…" at bounding box center [608, 366] width 418 height 400
click at [622, 414] on div "À vérifier 00h10 02/09/2025 ME Rentrer les conteneurs Rentrer les conteneurs da…" at bounding box center [608, 366] width 418 height 400
click at [1024, 110] on div "Clôturer le ticket" at bounding box center [1025, 106] width 88 height 17
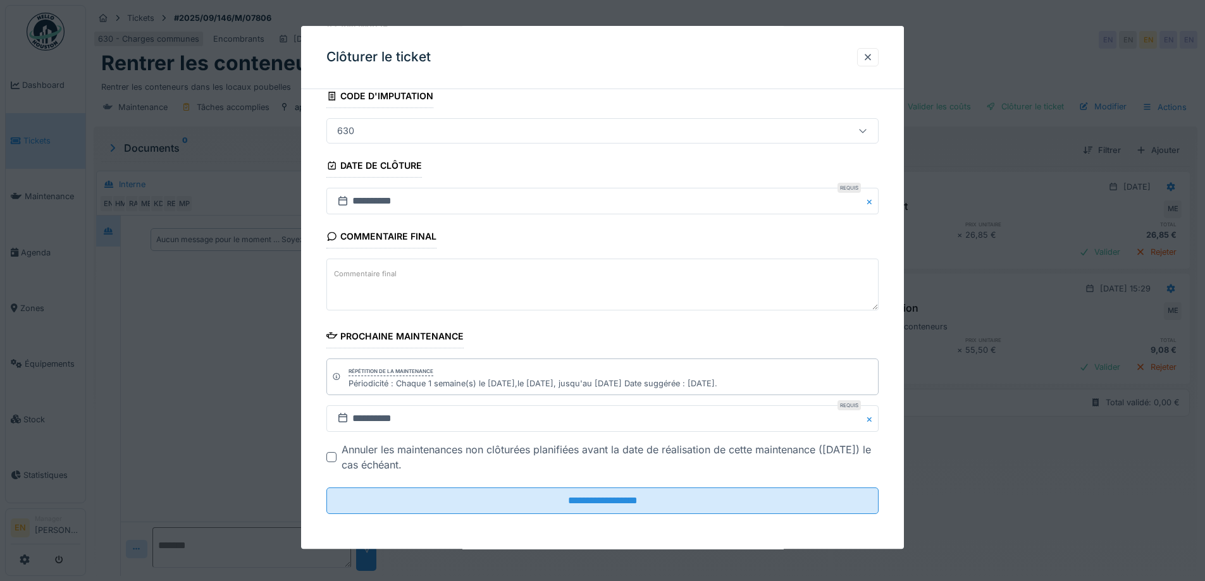
scroll to position [85, 0]
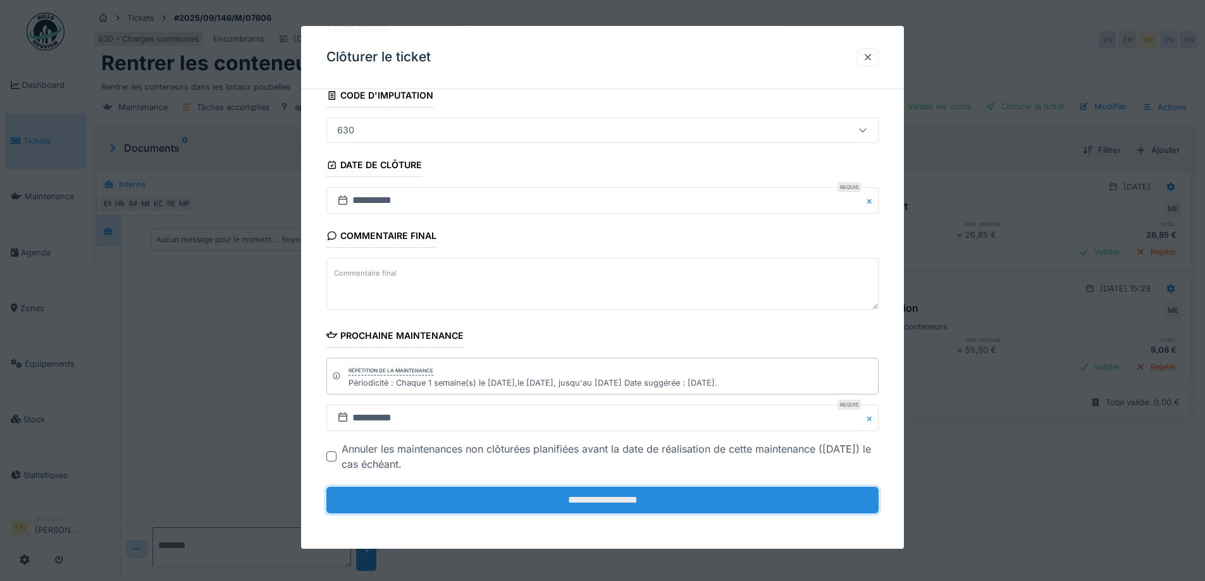
click at [588, 494] on input "**********" at bounding box center [602, 500] width 552 height 27
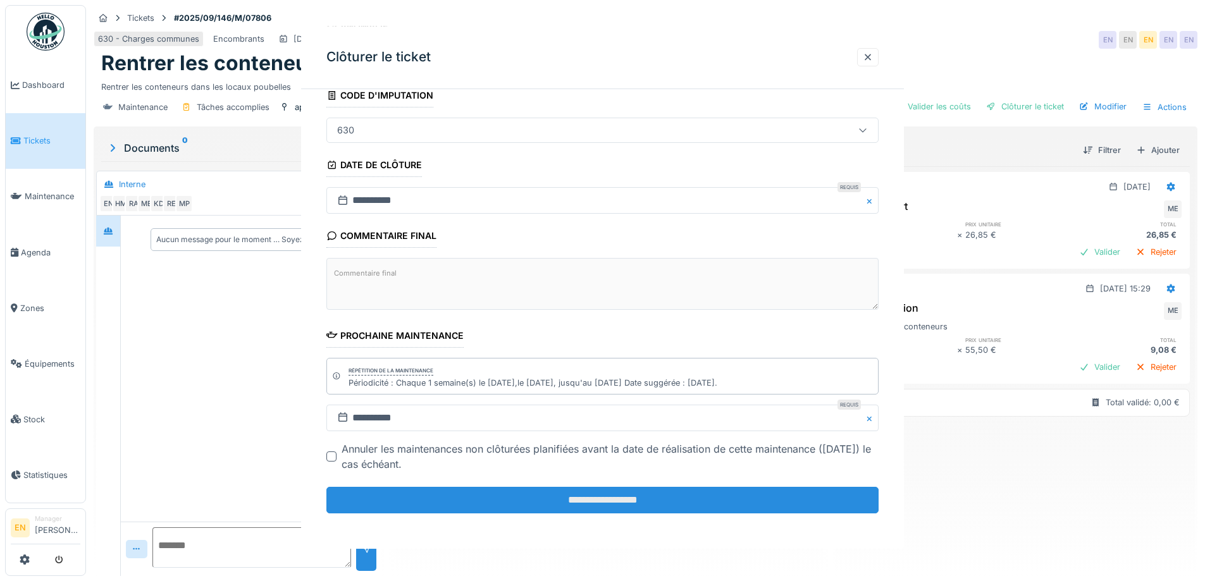
scroll to position [0, 0]
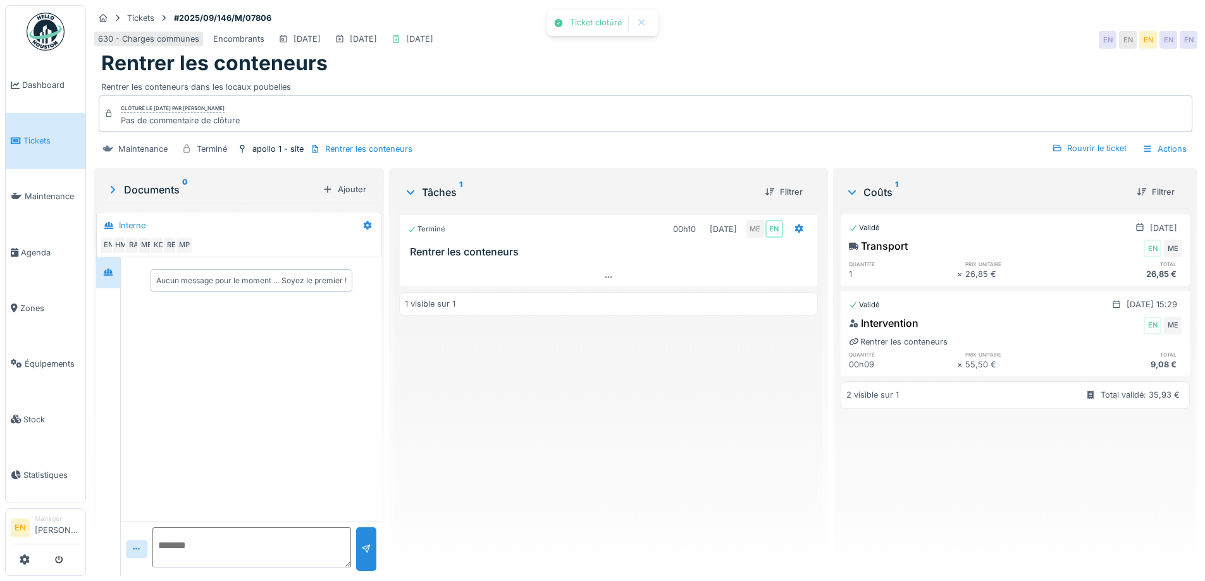
click at [547, 448] on div "Terminé 00h10 02/09/2025 ME EN Rentrer les conteneurs 1 visible sur 1" at bounding box center [608, 387] width 418 height 357
click at [50, 44] on img at bounding box center [46, 32] width 38 height 38
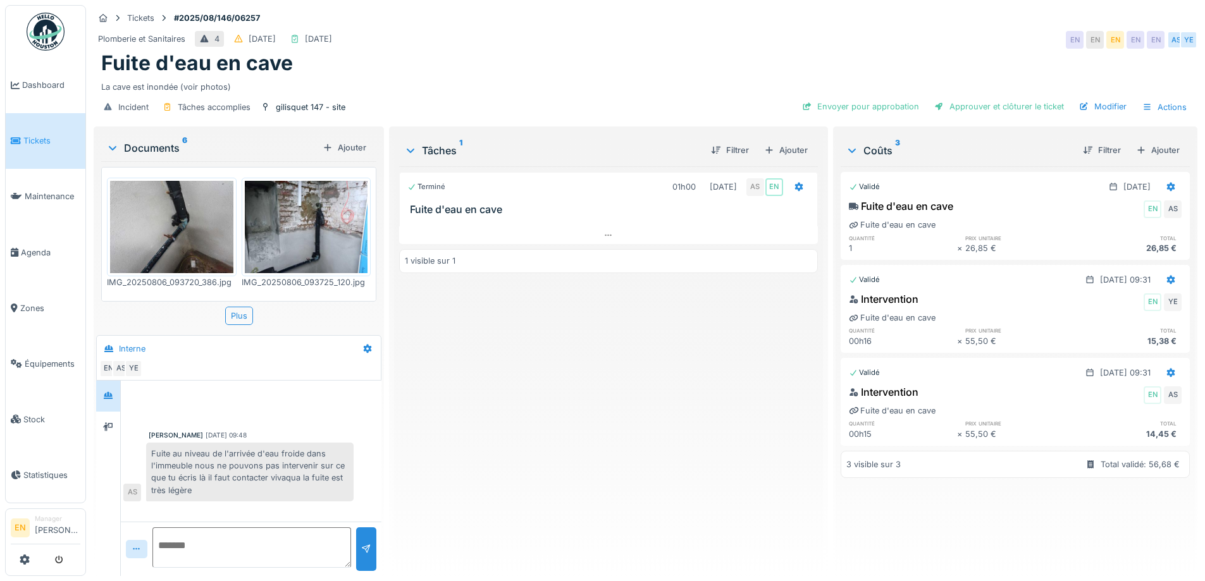
scroll to position [9, 0]
click at [472, 340] on div "Terminé 01h00 [DATE] AS EN Fuite d'eau en cave 1 visible sur 1" at bounding box center [608, 366] width 418 height 400
drag, startPoint x: 541, startPoint y: 362, endPoint x: 438, endPoint y: 246, distance: 155.0
click at [517, 348] on div "Terminé 01h00 [DATE] AS EN Fuite d'eau en cave 1 visible sur 1" at bounding box center [608, 366] width 418 height 400
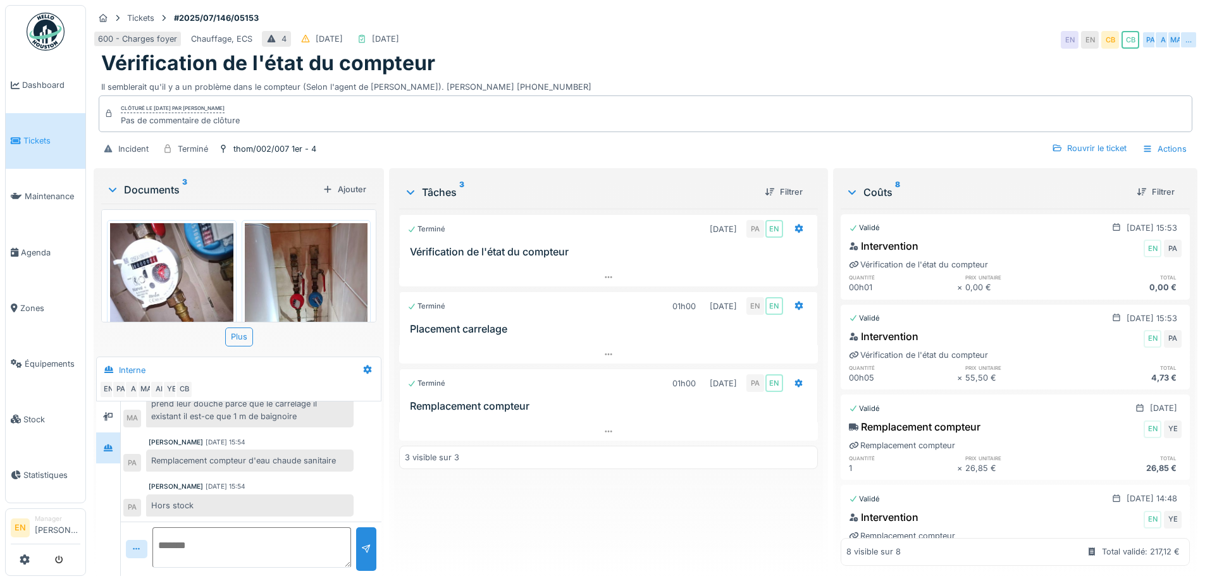
scroll to position [9, 0]
click at [577, 516] on div "Terminé [DATE] PA EN Vérification de l'état du compteur Terminé 01h00 [DATE] EN…" at bounding box center [608, 387] width 418 height 357
click at [528, 501] on div "Terminé [DATE] PA EN Vérification de l'état du compteur Terminé 01h00 [DATE] EN…" at bounding box center [608, 387] width 418 height 357
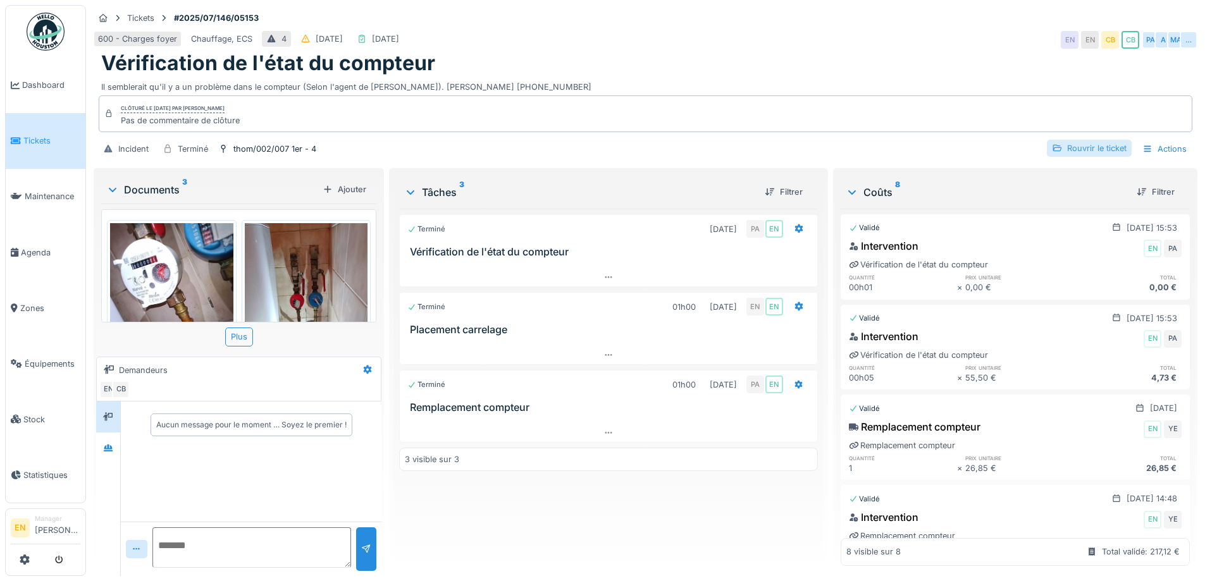
click at [1085, 149] on div "Rouvrir le ticket" at bounding box center [1089, 148] width 85 height 17
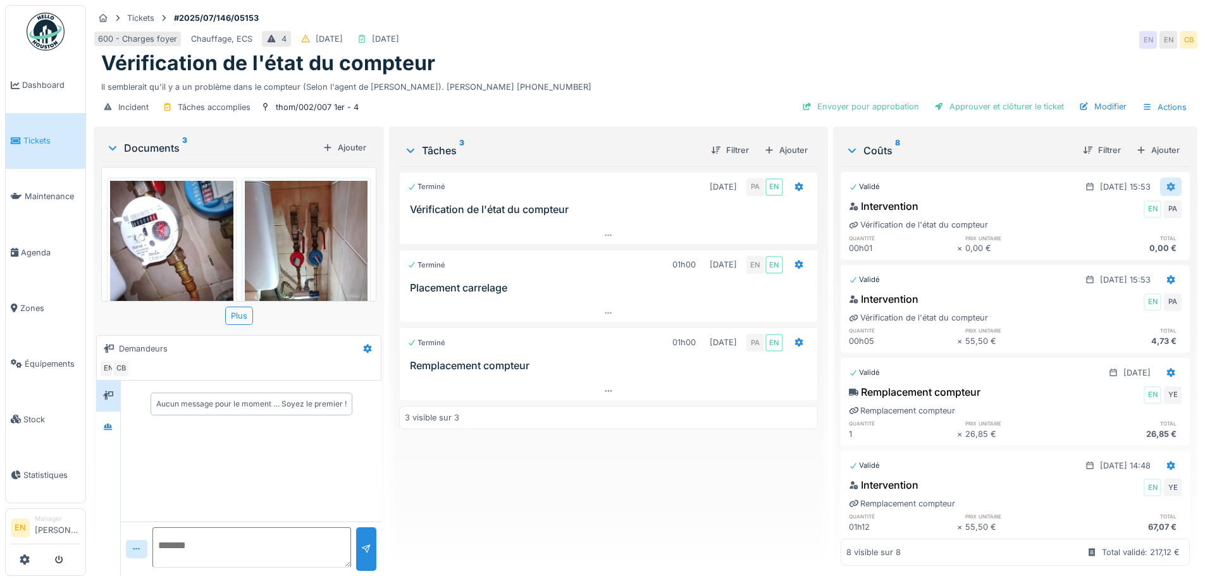
click at [1167, 185] on icon at bounding box center [1171, 187] width 8 height 9
click at [1120, 252] on div "Supprimer" at bounding box center [1108, 252] width 61 height 19
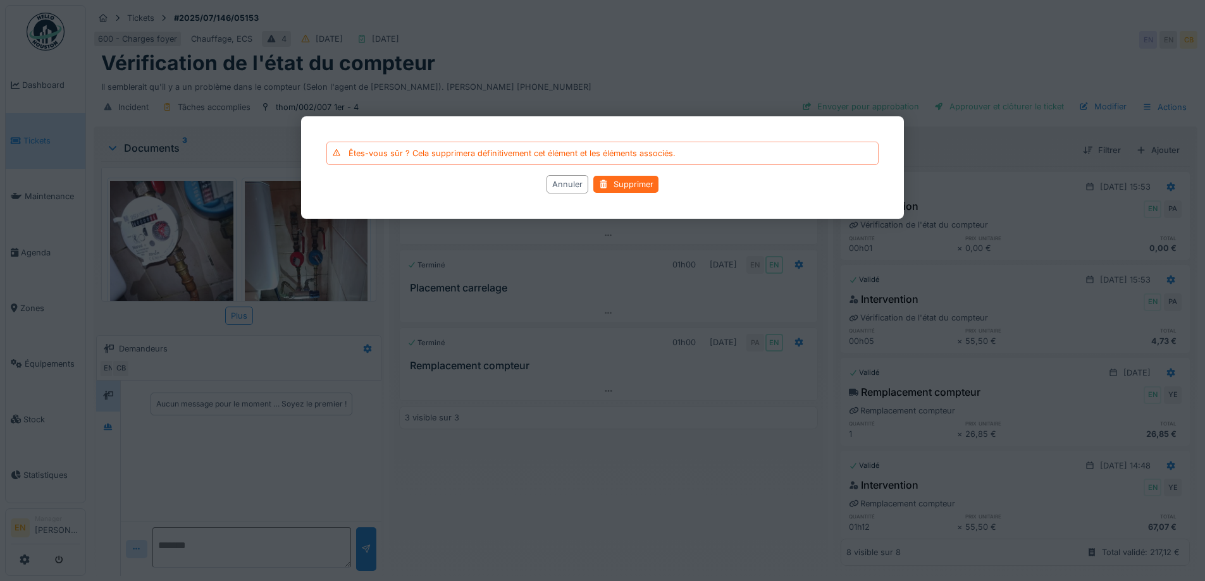
click at [640, 180] on div "Supprimer" at bounding box center [625, 184] width 65 height 17
click at [643, 187] on div "Supprimer" at bounding box center [625, 184] width 65 height 17
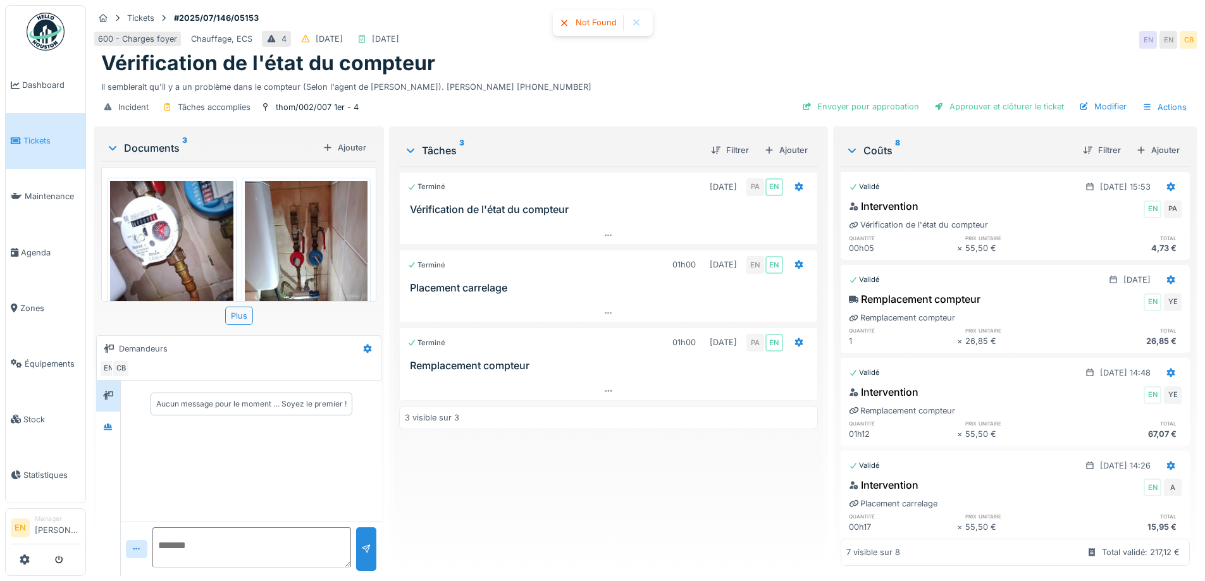
click at [687, 476] on div "Terminé 02/07/2025 PA EN Vérification de l'état du compteur Terminé 01h00 04/07…" at bounding box center [608, 366] width 418 height 400
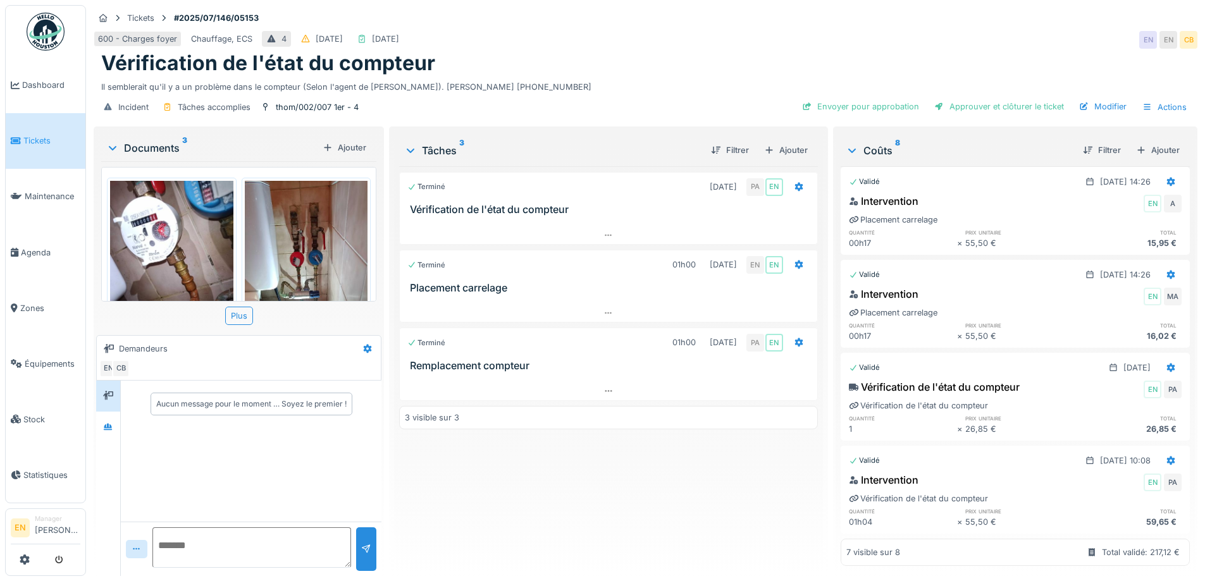
scroll to position [50, 0]
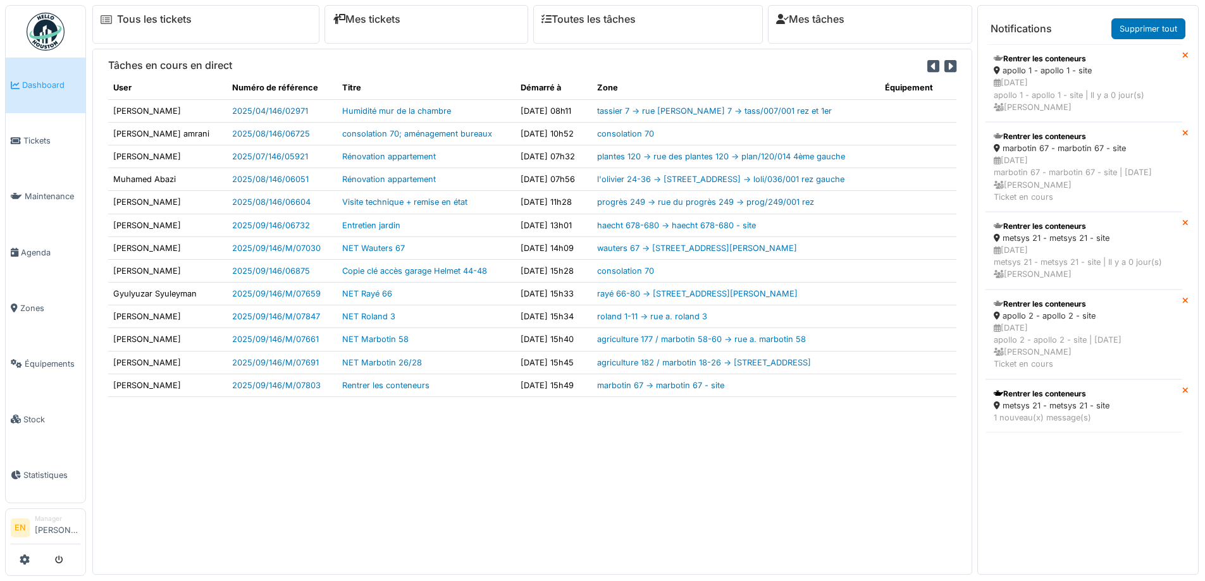
click at [649, 524] on div "Tâches en cours en direct User Numéro de référence Titre Démarré à Zone Équipem…" at bounding box center [532, 312] width 880 height 526
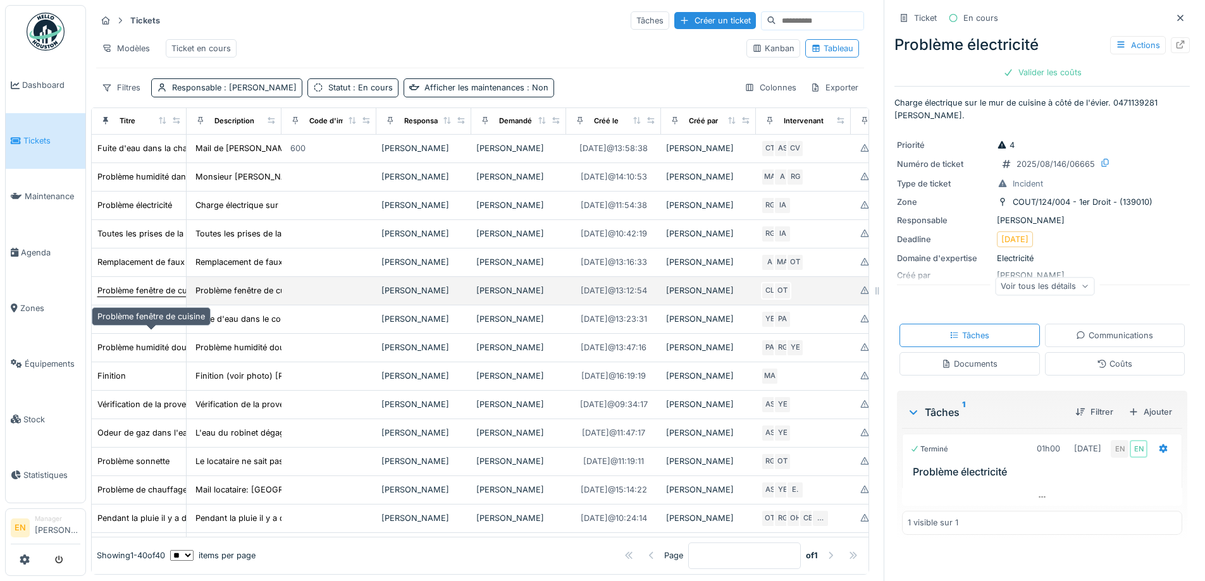
click at [141, 297] on div "Problème fenêtre de cuisine" at bounding box center [151, 291] width 108 height 12
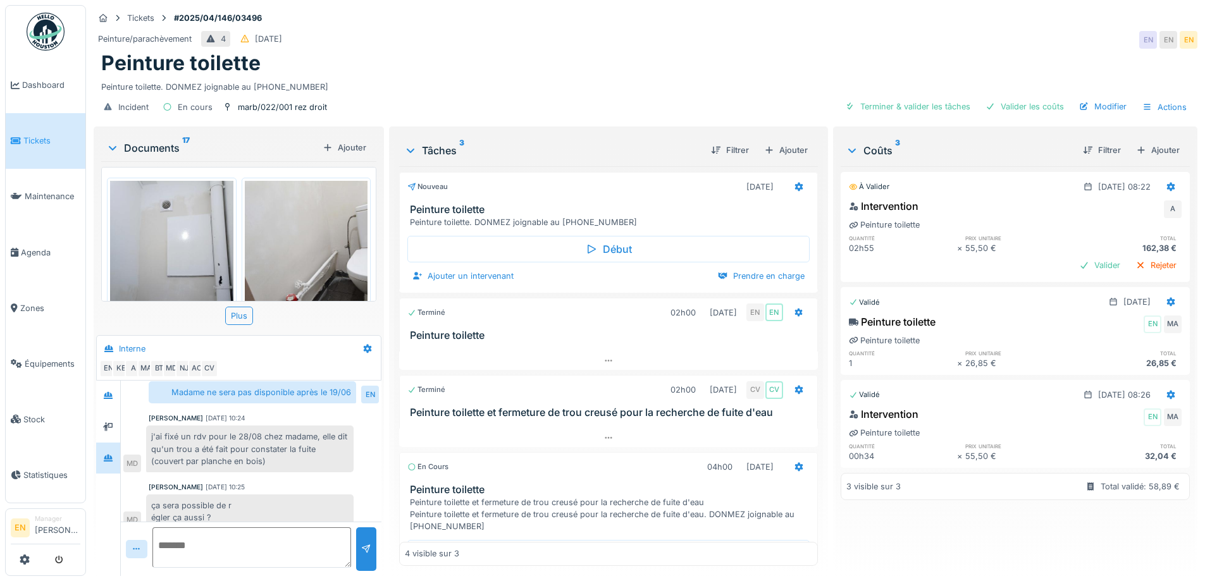
click at [562, 76] on div "Peinture toilette. DONMEZ joignable au [PHONE_NUMBER]" at bounding box center [645, 84] width 1088 height 17
click at [541, 101] on div "Incident En cours marb/022/001 rez droit Terminer & valider les tâches Valider …" at bounding box center [646, 107] width 1104 height 28
click at [686, 54] on div "Peinture toilette" at bounding box center [645, 63] width 1088 height 24
click at [794, 183] on icon at bounding box center [799, 187] width 10 height 8
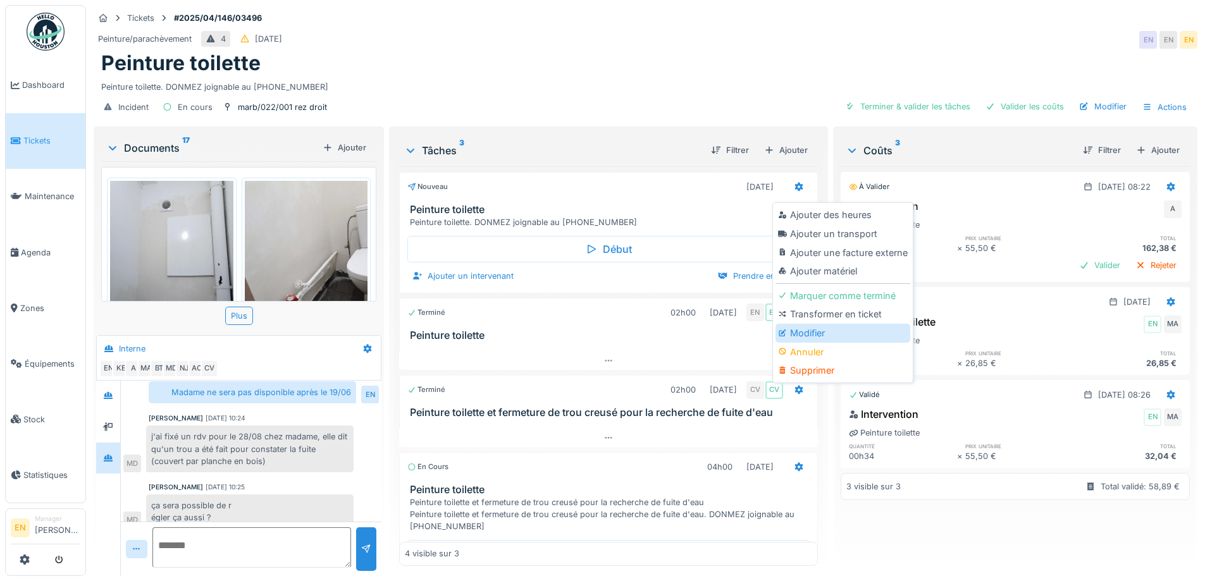
click at [826, 335] on div "Modifier" at bounding box center [842, 333] width 135 height 19
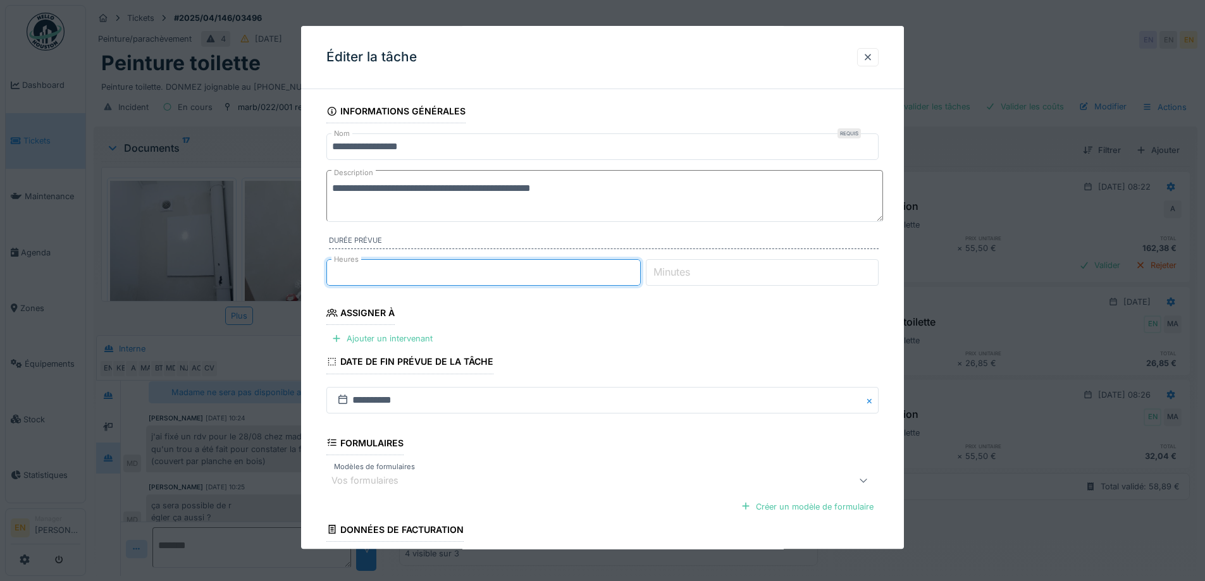
click at [639, 267] on input "*" at bounding box center [483, 272] width 314 height 27
type input "*"
click at [639, 267] on input "*" at bounding box center [483, 272] width 314 height 27
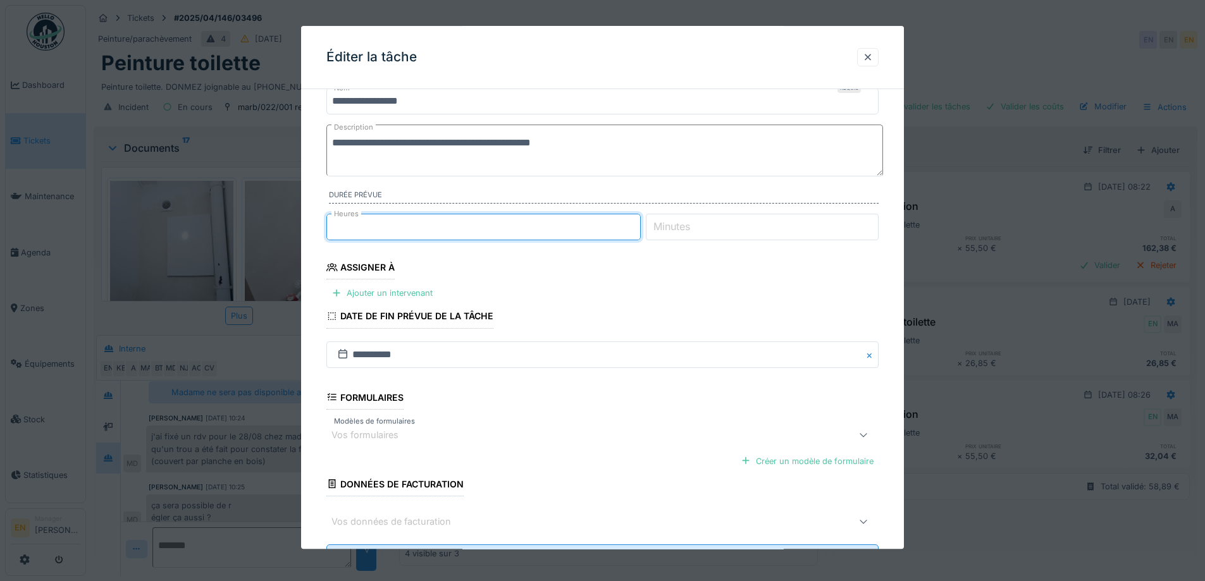
scroll to position [103, 0]
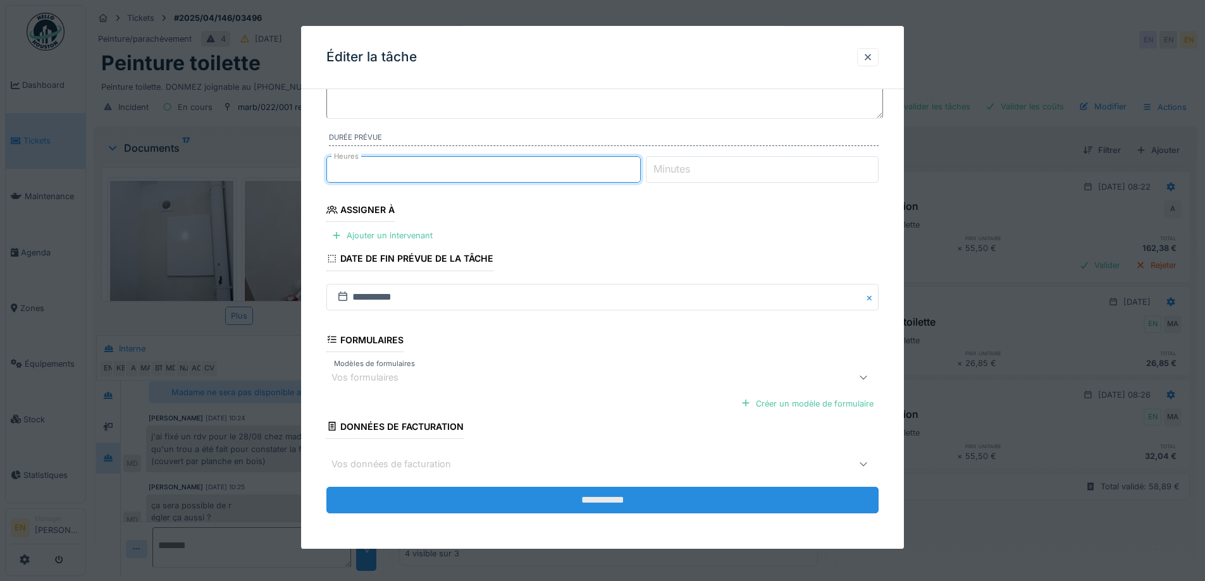
click at [604, 498] on input "**********" at bounding box center [602, 500] width 552 height 27
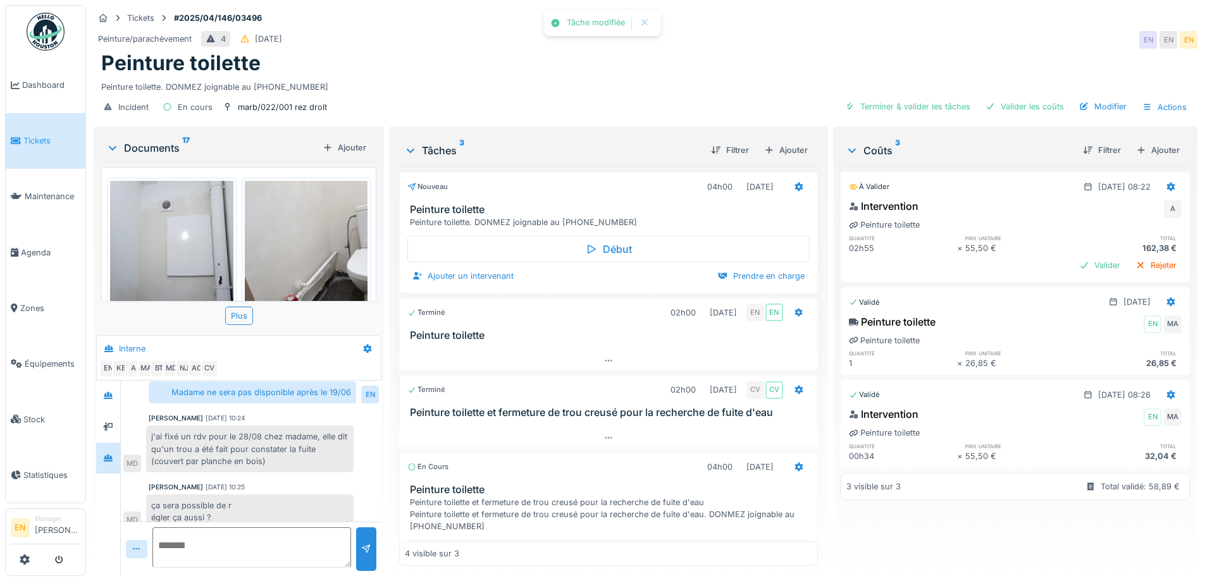
scroll to position [245, 0]
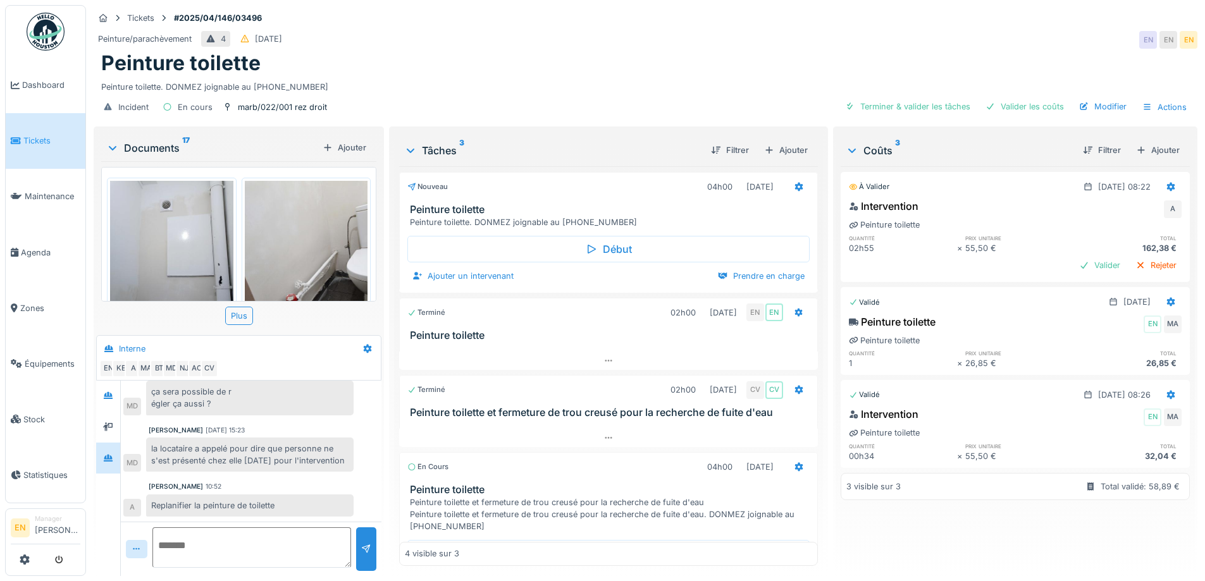
click at [588, 80] on div "Peinture toilette. DONMEZ joignable au 0485.94.75.27" at bounding box center [645, 84] width 1088 height 17
click at [792, 16] on div "Tickets #2025/04/146/03496" at bounding box center [646, 18] width 1104 height 16
click at [667, 26] on div "Tickets #2025/04/146/03496" at bounding box center [646, 18] width 1104 height 16
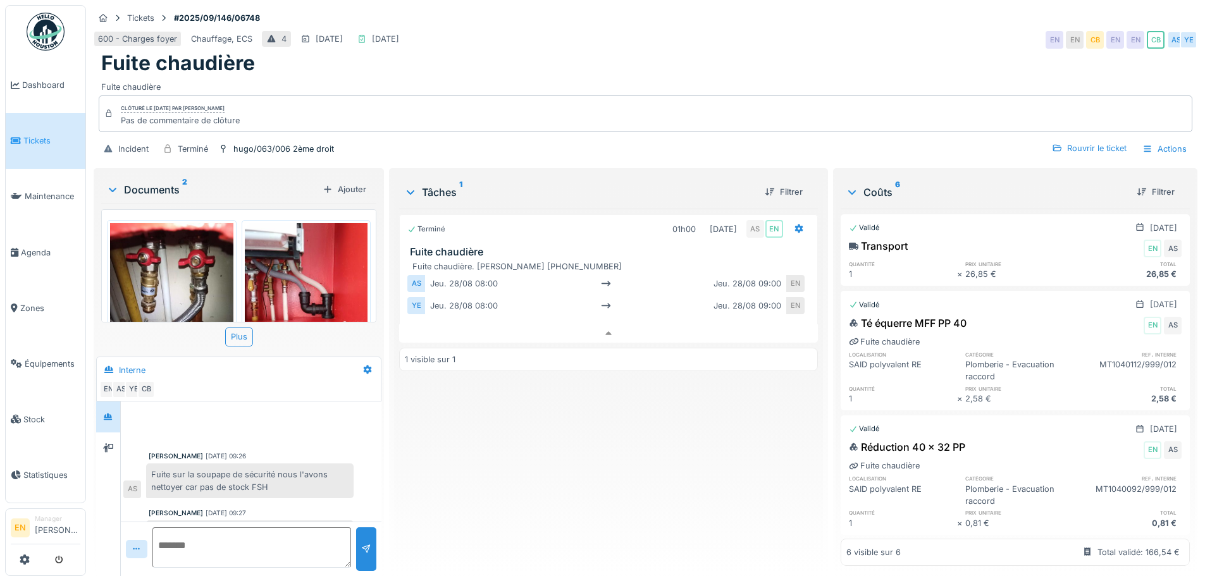
scroll to position [225, 0]
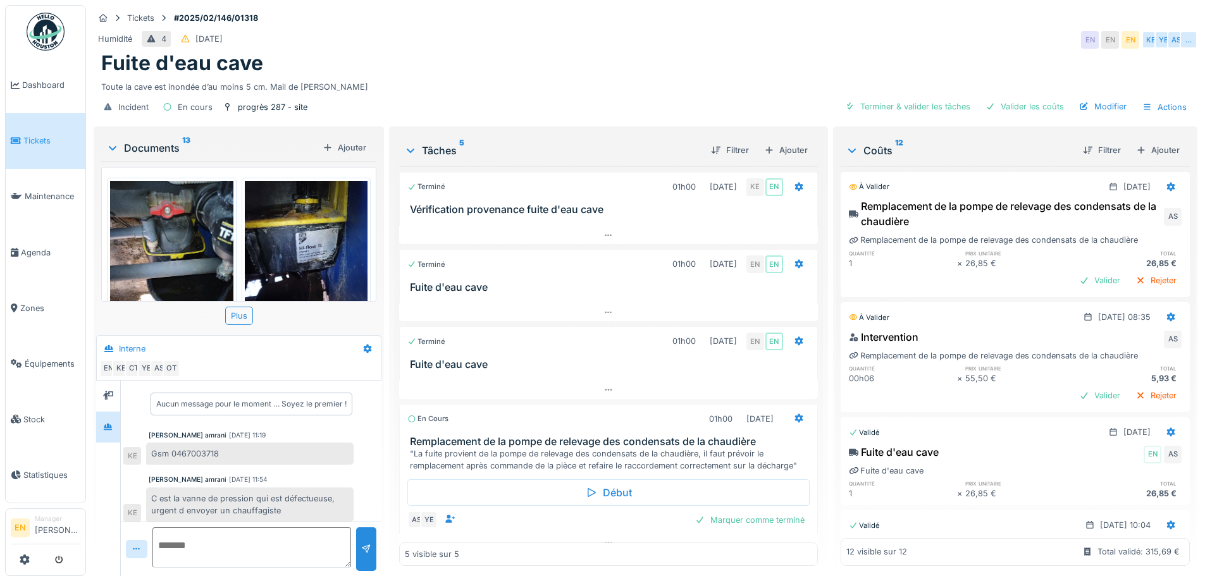
scroll to position [38, 0]
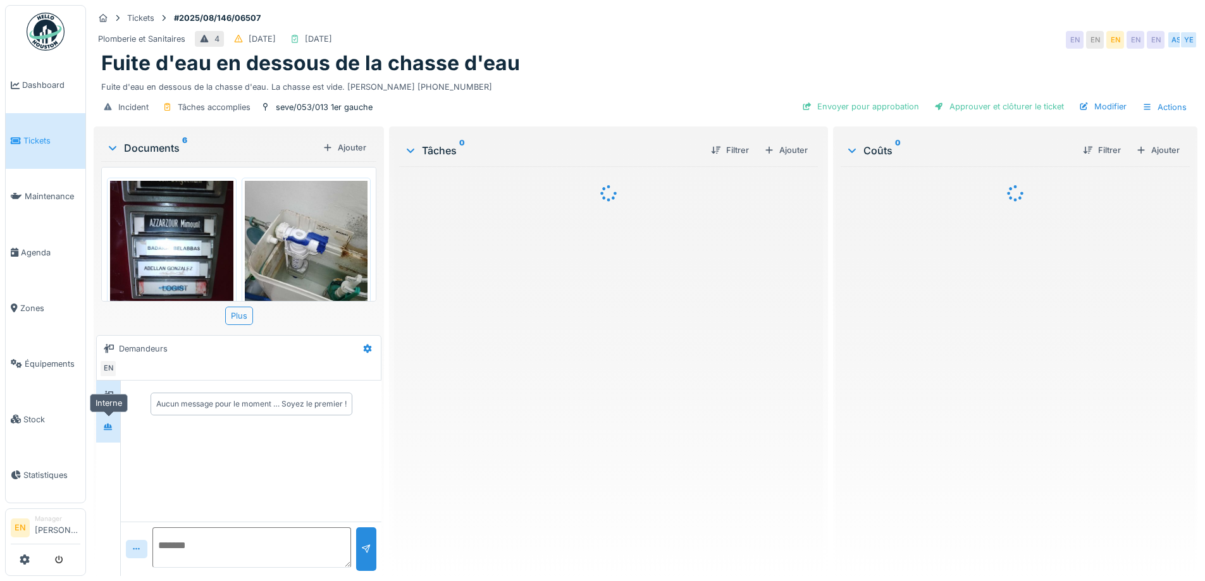
click at [104, 432] on div at bounding box center [108, 427] width 10 height 12
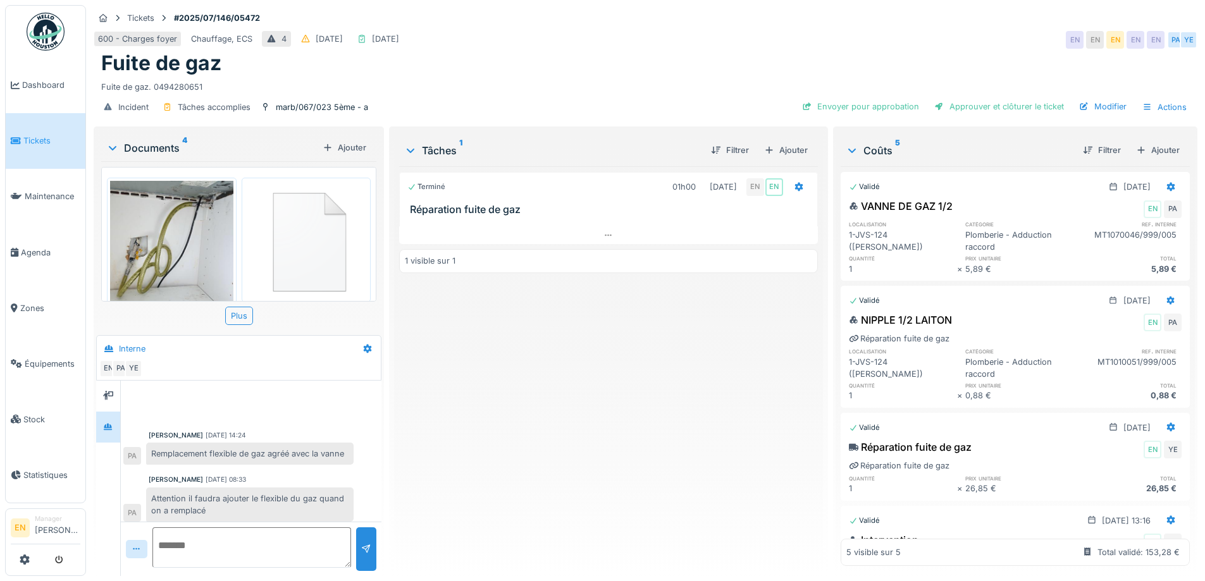
scroll to position [18, 0]
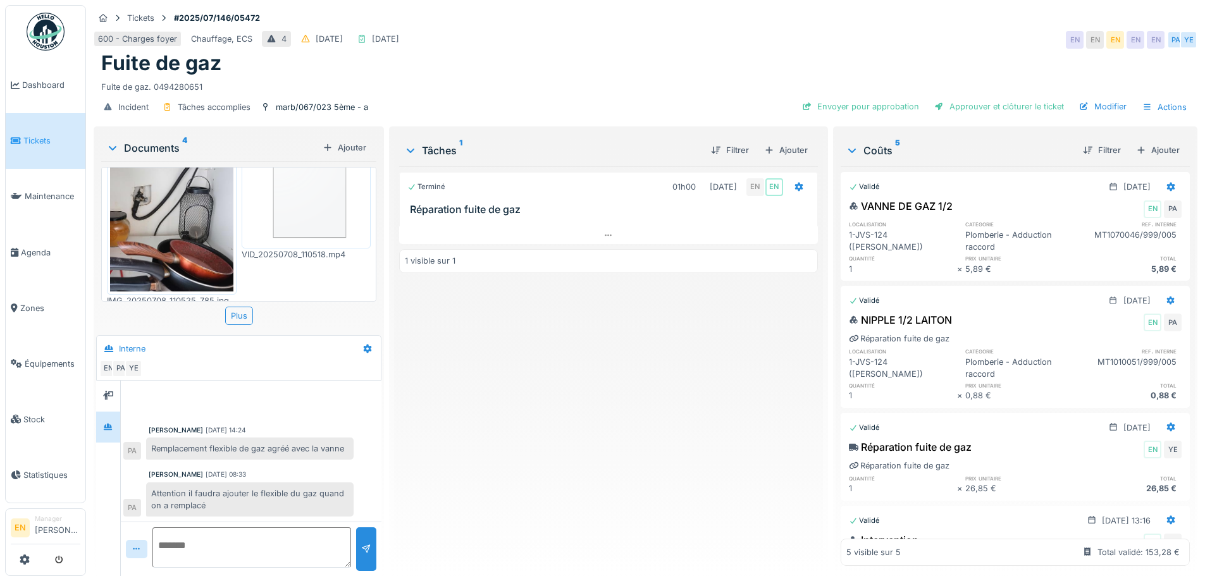
click at [572, 436] on div "Terminé 01h00 [DATE] EN EN Réparation fuite de gaz 1 visible sur 1" at bounding box center [608, 366] width 418 height 400
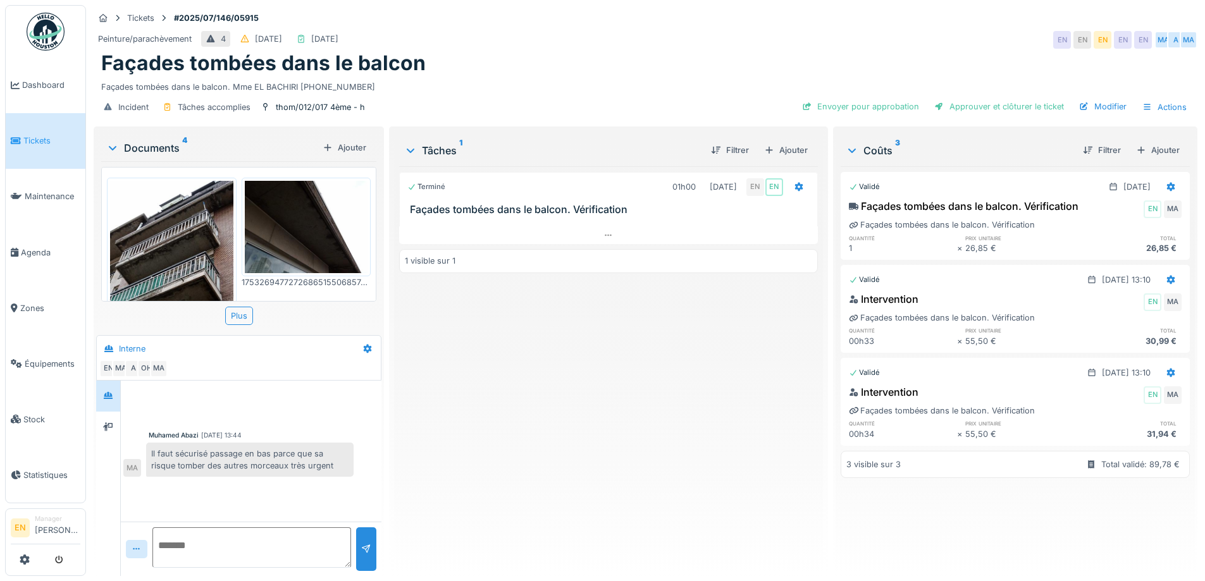
scroll to position [251, 0]
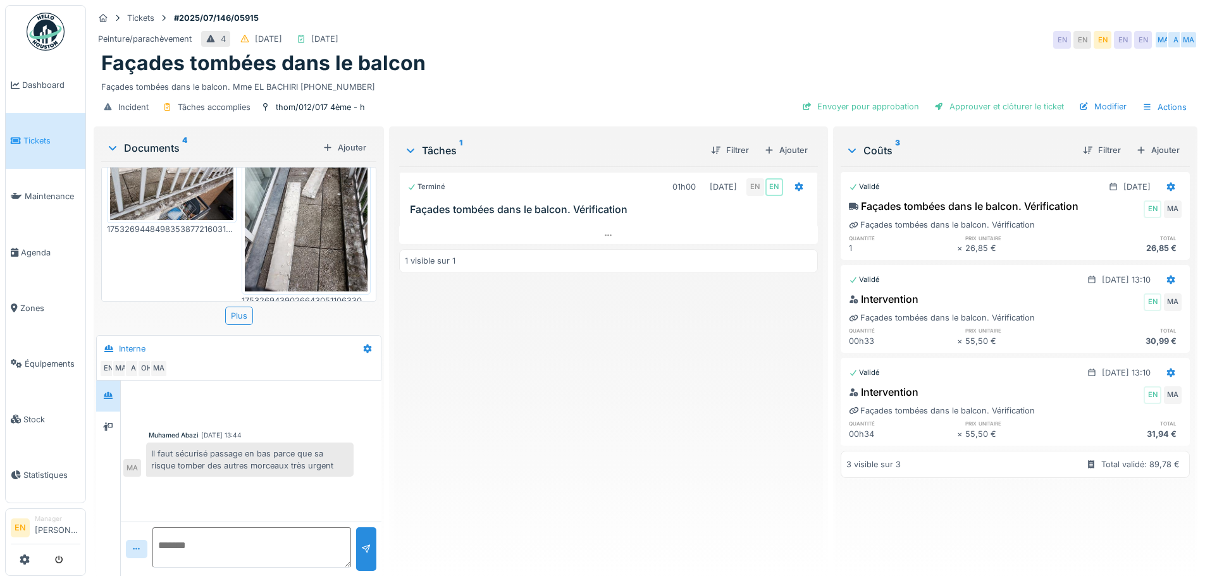
click at [519, 357] on div "Terminé 01h00 23/07/2025 EN EN Façades tombées dans le balcon. Vérification 1 v…" at bounding box center [608, 366] width 418 height 400
click at [660, 34] on div "Peinture/parachèvement 4 27/07/2025 23/07/2025 EN EN EN EN EN MA A MA" at bounding box center [646, 39] width 1104 height 23
click at [579, 412] on div "Terminé 01h00 23/07/2025 EN EN Façades tombées dans le balcon. Vérification 1 v…" at bounding box center [608, 366] width 418 height 400
click at [530, 501] on div "Terminé 01h00 23/07/2025 EN EN Façades tombées dans le balcon. Vérification 1 v…" at bounding box center [608, 366] width 418 height 400
click at [768, 51] on div "Façades tombées dans le balcon" at bounding box center [645, 63] width 1088 height 24
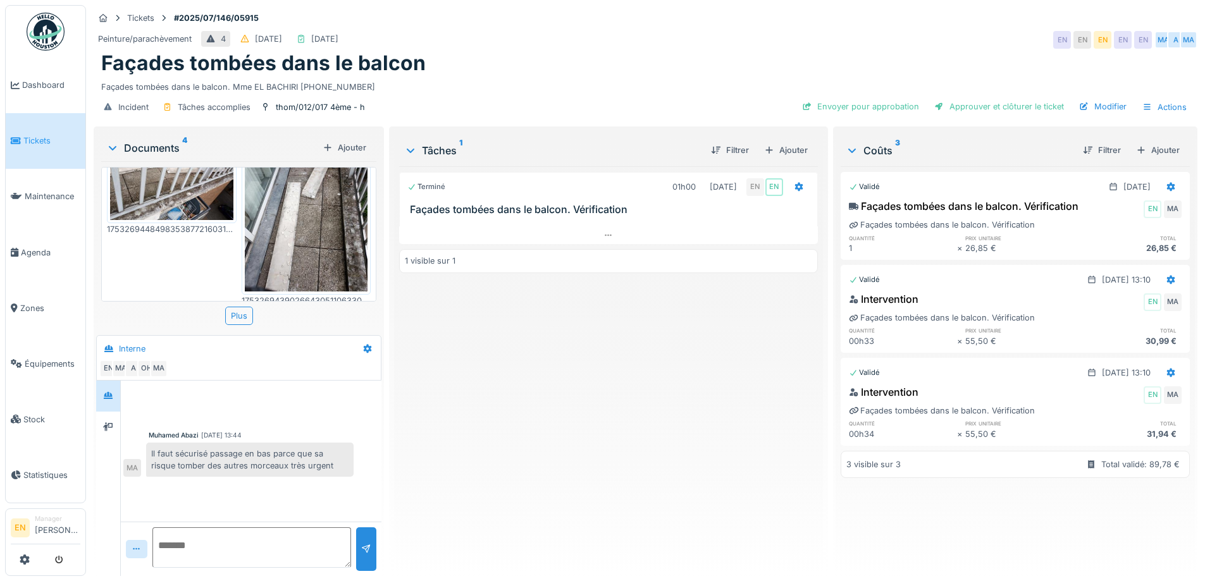
click at [541, 560] on div "Tâches 1 Filtrer Ajouter Terminé 01h00 23/07/2025 EN EN Façades tombées dans le…" at bounding box center [608, 350] width 428 height 442
click at [528, 422] on div "Terminé 01h00 23/07/2025 EN EN Façades tombées dans le balcon. Vérification 1 v…" at bounding box center [608, 366] width 418 height 400
click at [689, 63] on div "Façades tombées dans le balcon" at bounding box center [645, 63] width 1088 height 24
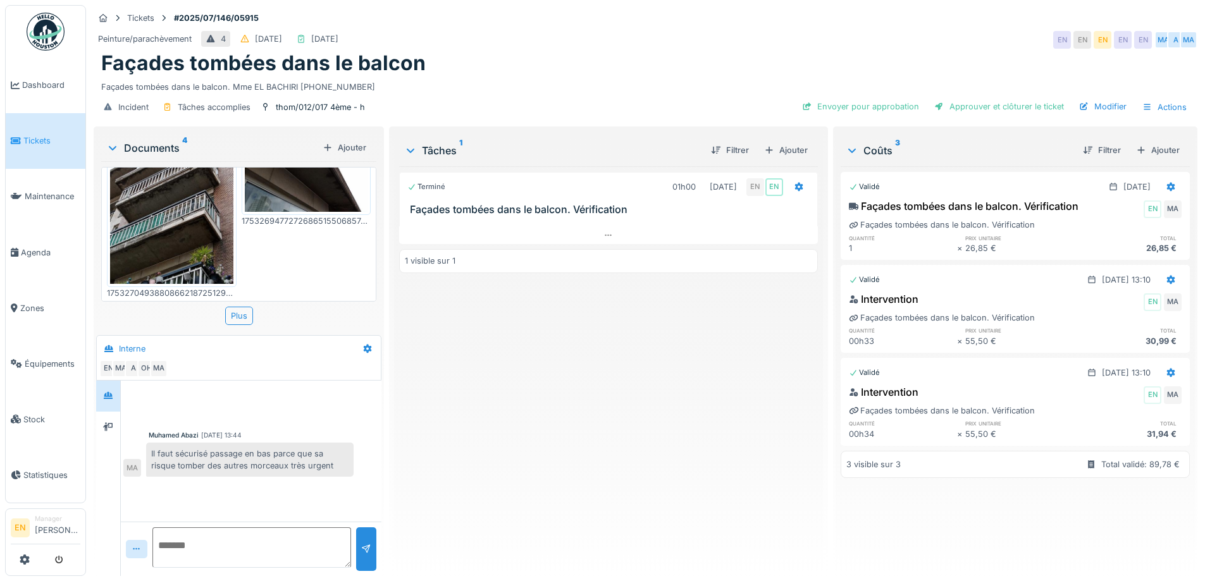
scroll to position [0, 0]
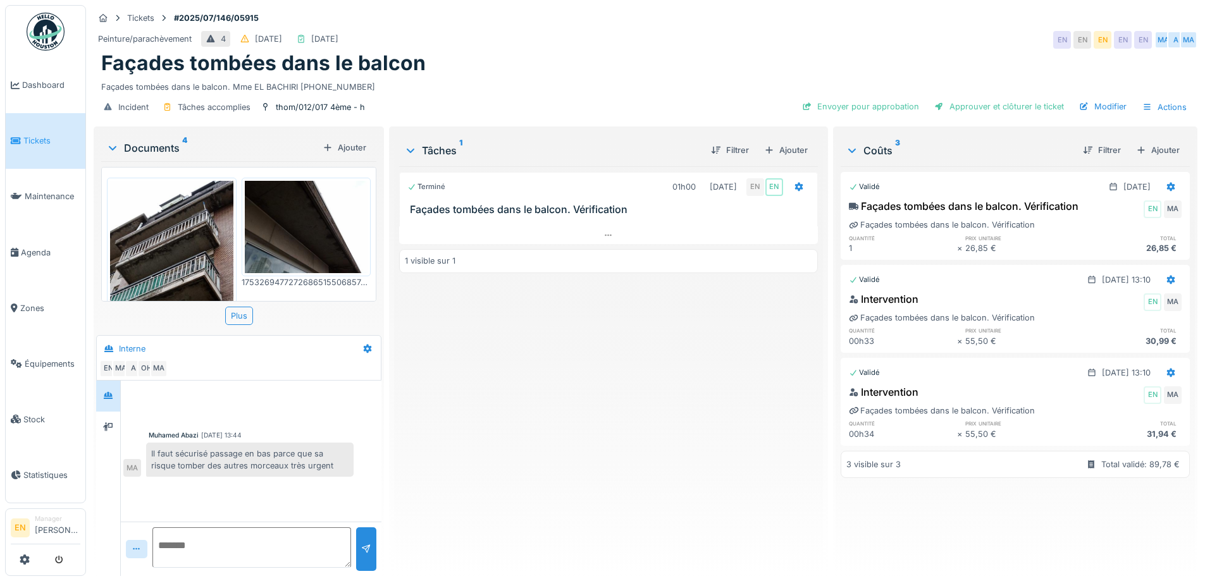
click at [168, 213] on img at bounding box center [171, 263] width 123 height 164
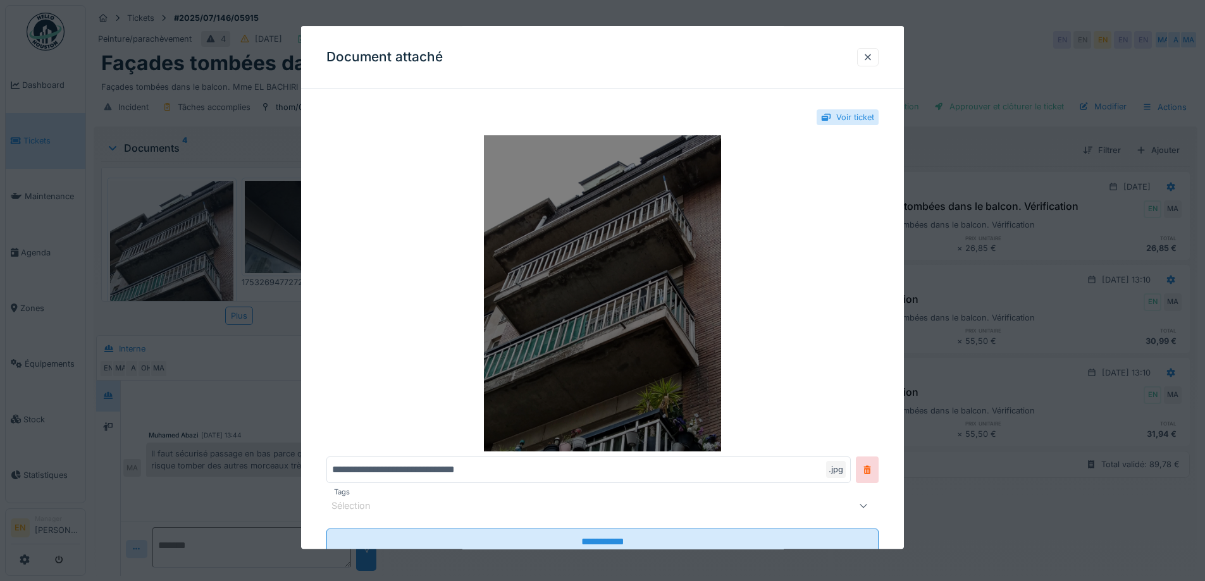
click at [629, 255] on img at bounding box center [602, 294] width 552 height 316
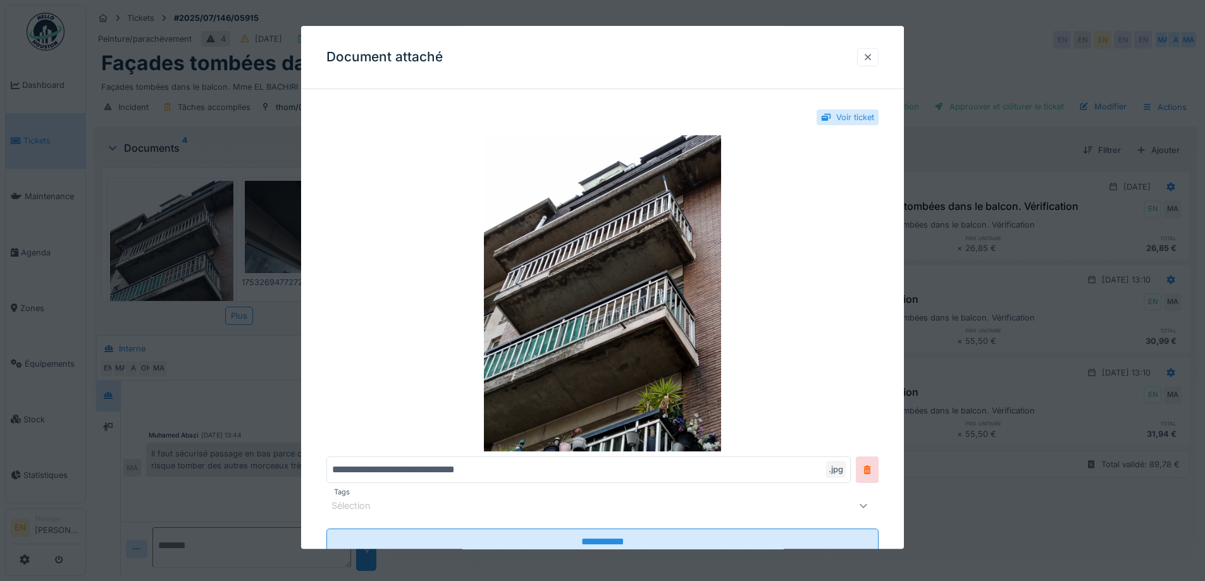
click at [873, 57] on div at bounding box center [868, 57] width 10 height 12
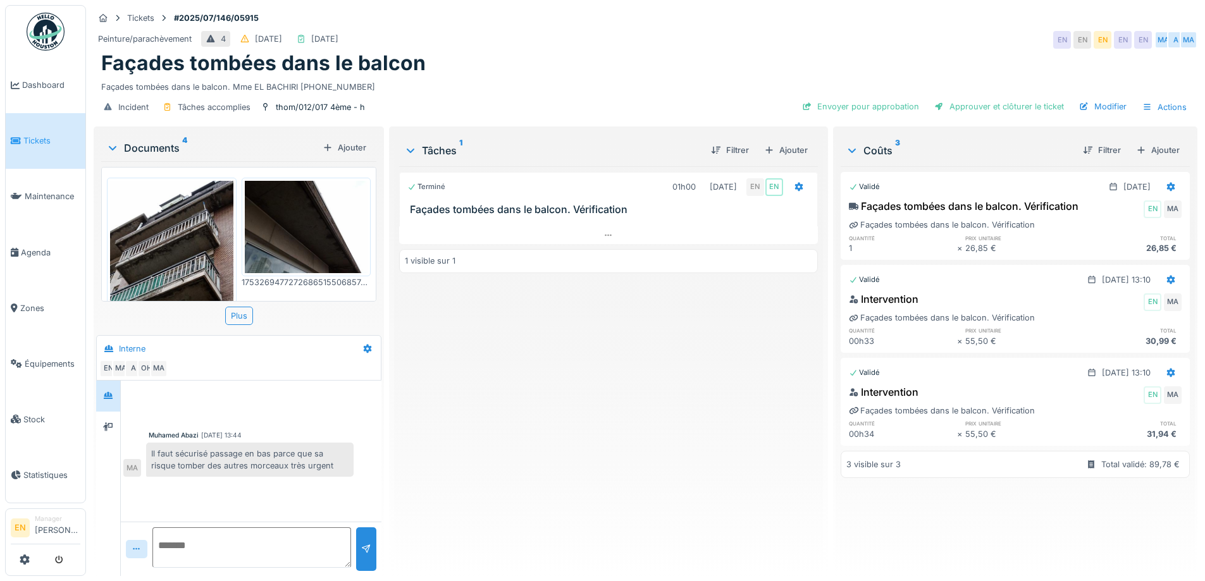
click at [557, 467] on div "Terminé 01h00 23/07/2025 EN EN Façades tombées dans le balcon. Vérification 1 v…" at bounding box center [608, 366] width 418 height 400
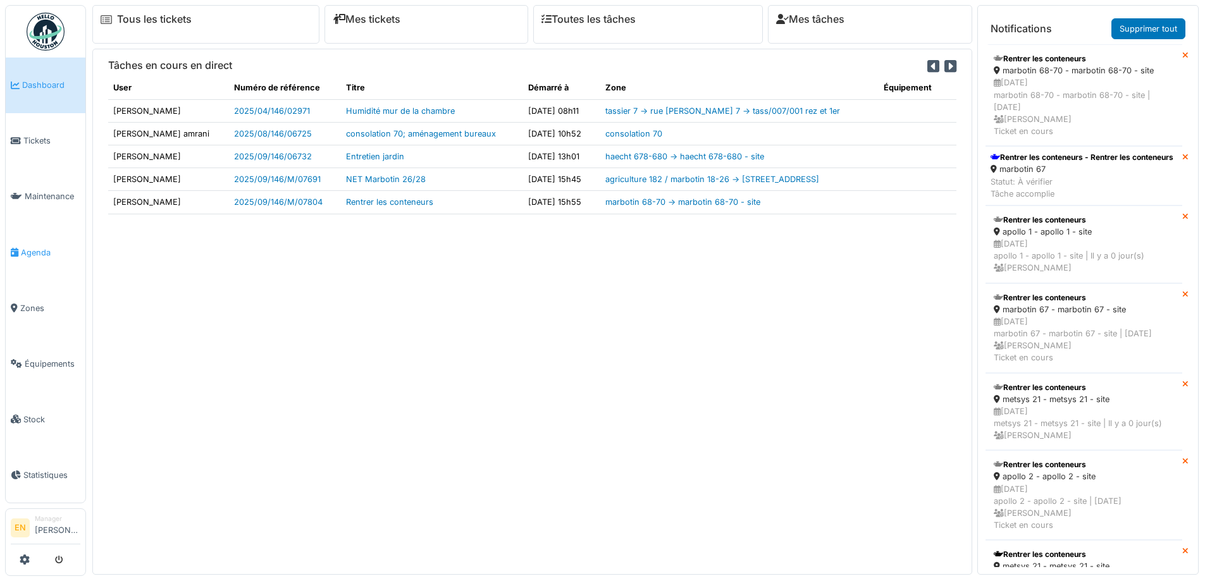
click at [39, 249] on span "Agenda" at bounding box center [50, 253] width 59 height 12
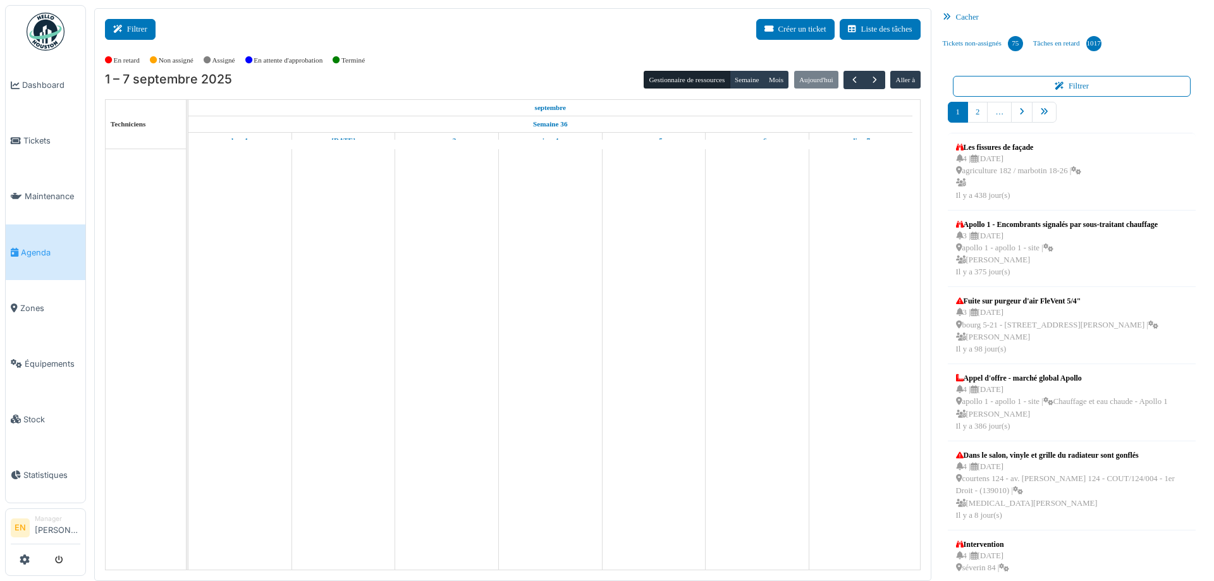
click at [124, 25] on icon at bounding box center [120, 29] width 14 height 8
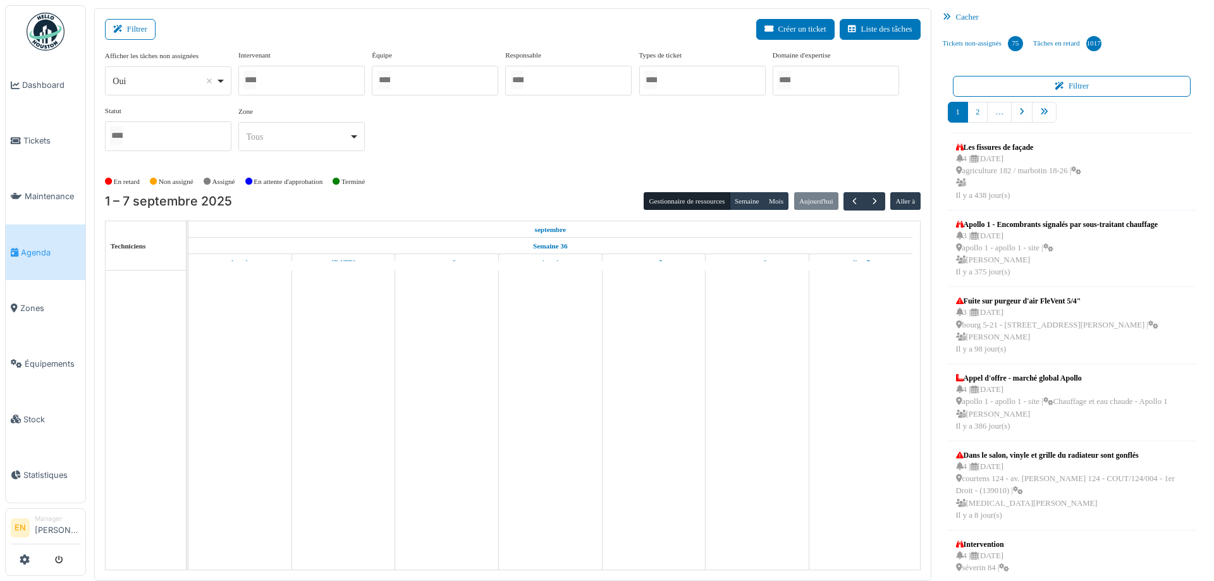
click at [227, 80] on div "*** Oui Remove item" at bounding box center [168, 80] width 126 height 29
select select "**"
click at [298, 72] on div at bounding box center [301, 81] width 126 height 30
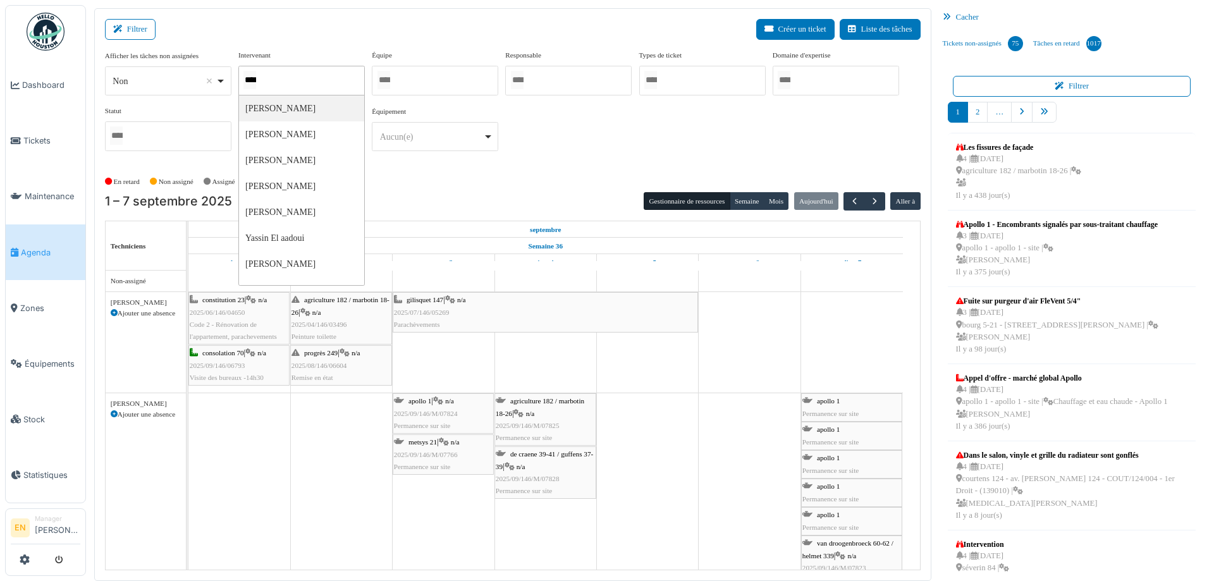
click at [314, 80] on div "****" at bounding box center [301, 81] width 126 height 30
type input "*"
type input "****"
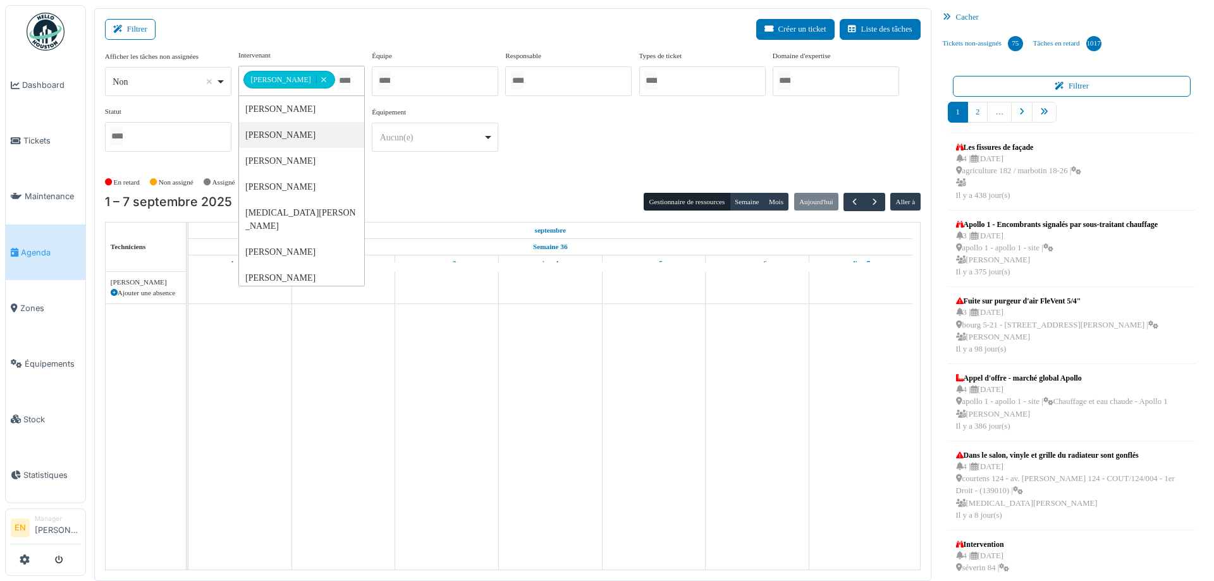
click at [534, 181] on div "En retard Non assigné Assigné En attente d'approbation Terminé" at bounding box center [513, 182] width 816 height 21
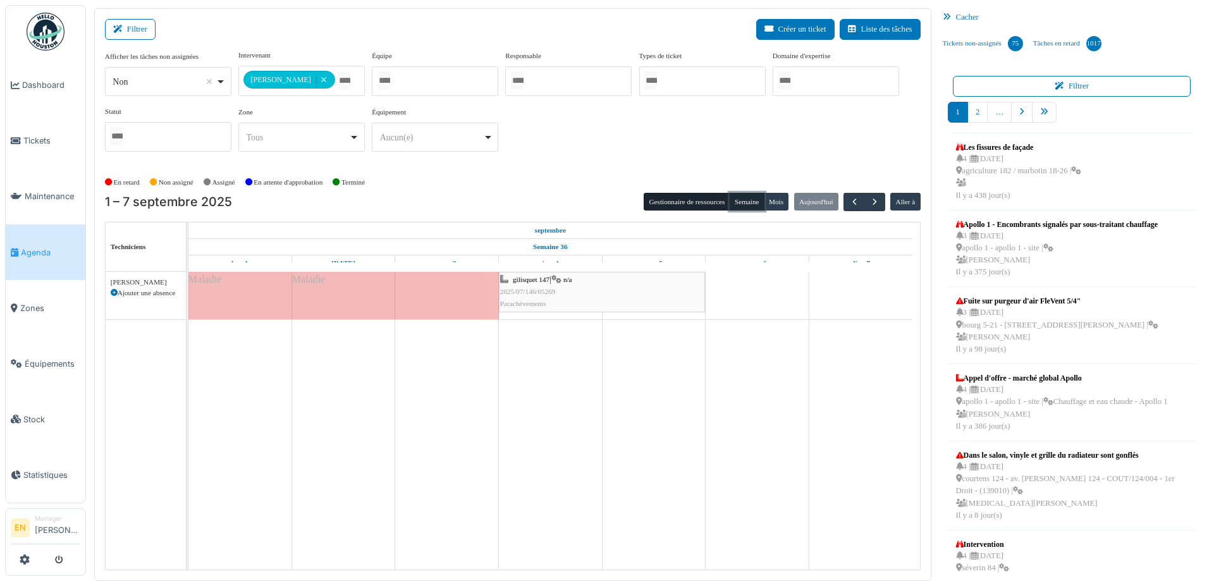
click at [751, 201] on button "Semaine" at bounding box center [747, 202] width 35 height 18
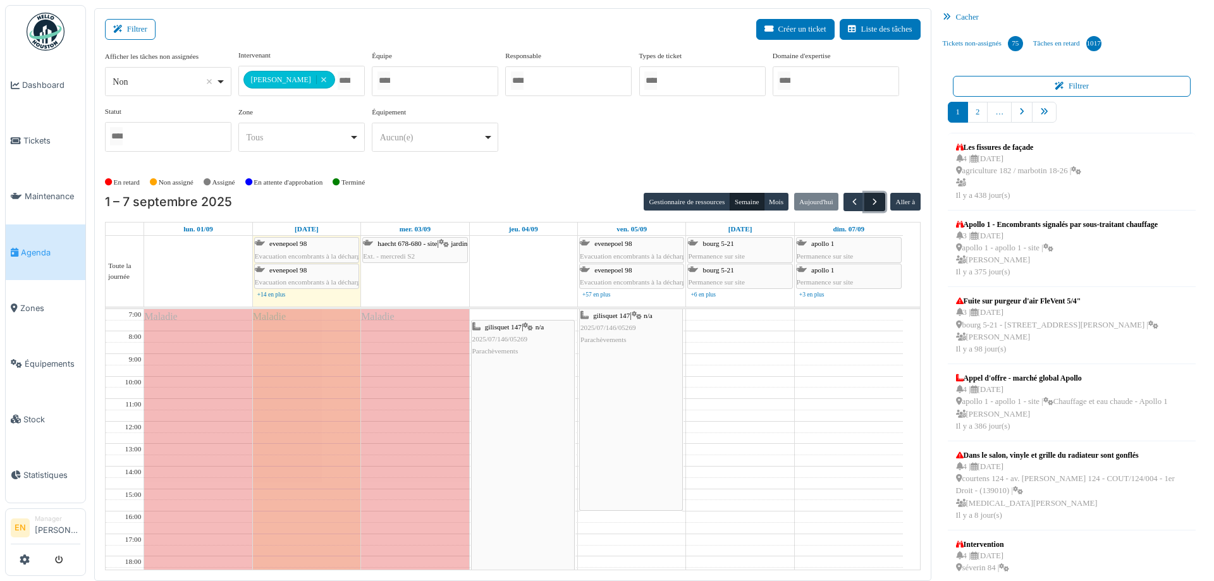
click at [870, 202] on span "button" at bounding box center [875, 202] width 11 height 11
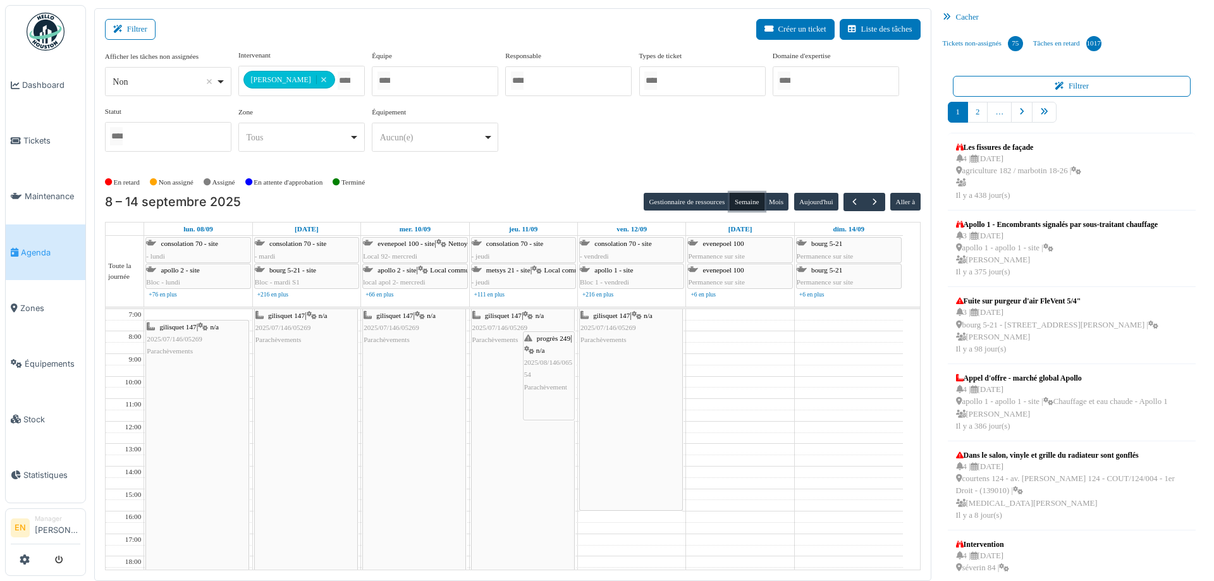
click at [749, 202] on button "Semaine" at bounding box center [747, 202] width 35 height 18
click at [220, 79] on div "Non Remove item" at bounding box center [168, 82] width 116 height 18
click at [221, 78] on div "Non Remove item" at bounding box center [168, 82] width 116 height 18
click at [221, 82] on div "Oui Remove item" at bounding box center [168, 82] width 116 height 18
select select "**"
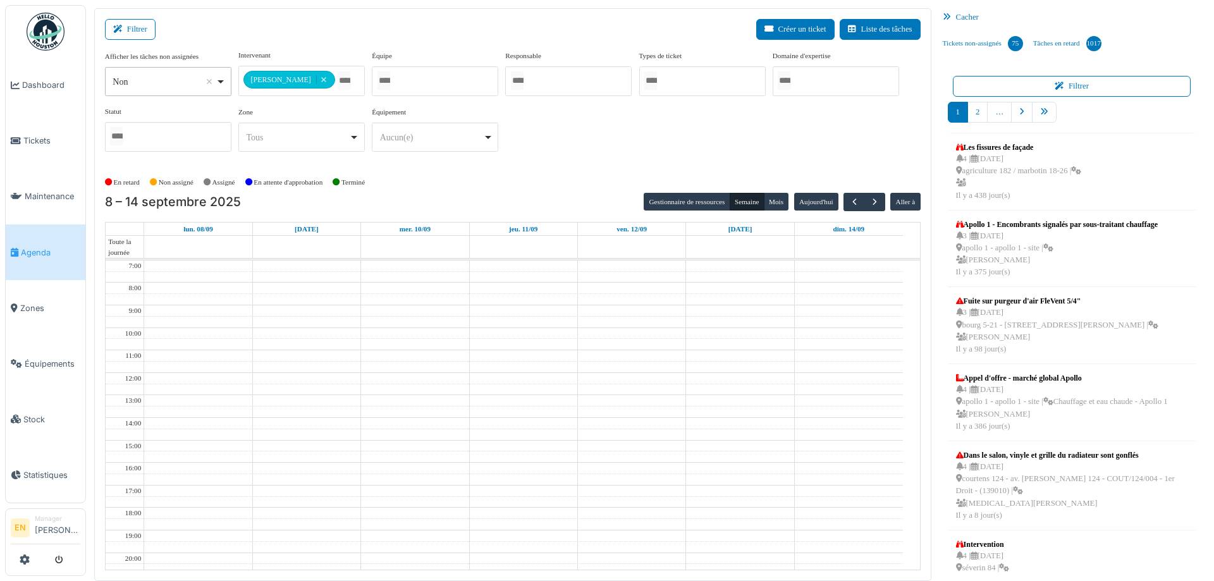
click at [527, 142] on div "**********" at bounding box center [513, 106] width 816 height 112
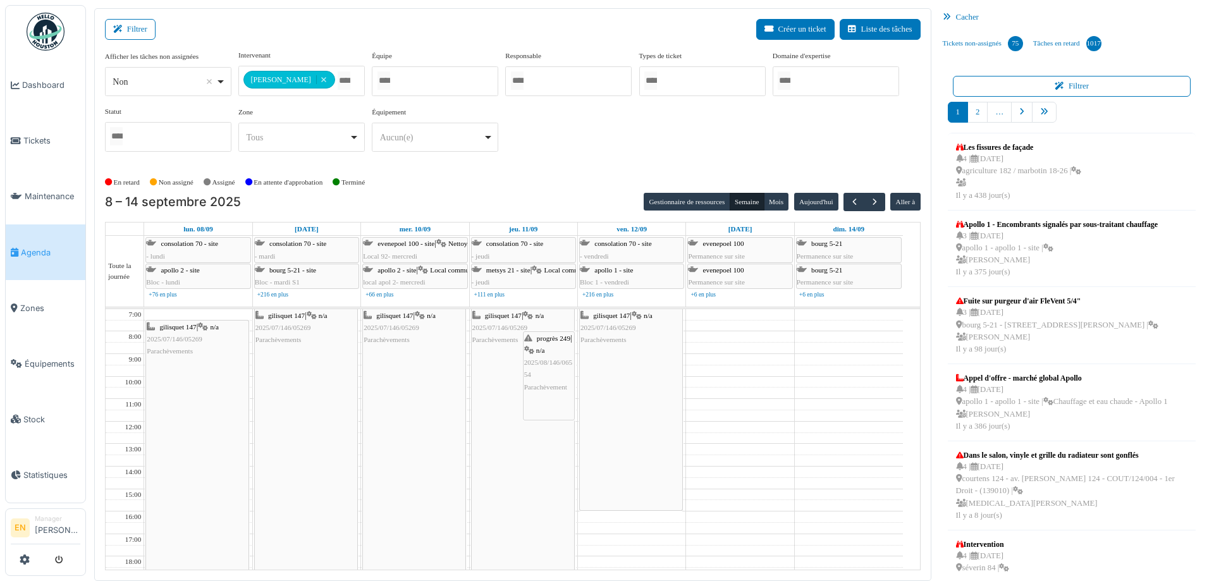
click at [596, 175] on div "En retard Non assigné Assigné En attente d'approbation Terminé" at bounding box center [513, 182] width 816 height 21
click at [870, 202] on span "button" at bounding box center [875, 202] width 11 height 11
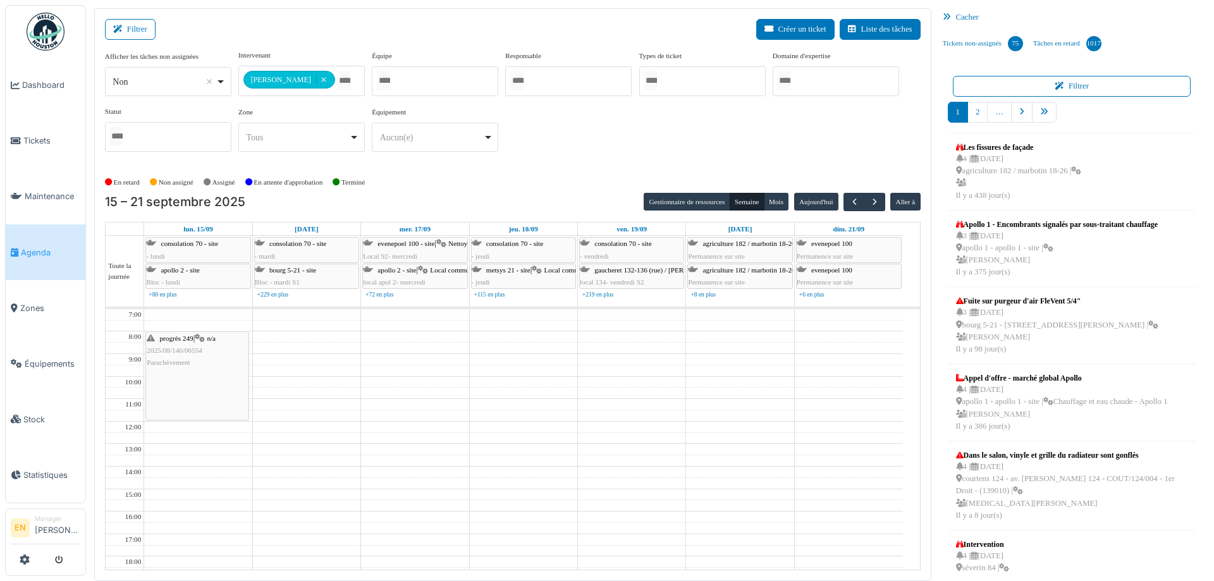
click at [658, 142] on div "**********" at bounding box center [513, 106] width 816 height 112
drag, startPoint x: 660, startPoint y: 148, endPoint x: 650, endPoint y: 146, distance: 10.3
click at [652, 147] on div "**********" at bounding box center [513, 106] width 816 height 112
click at [612, 138] on div "**********" at bounding box center [513, 106] width 816 height 112
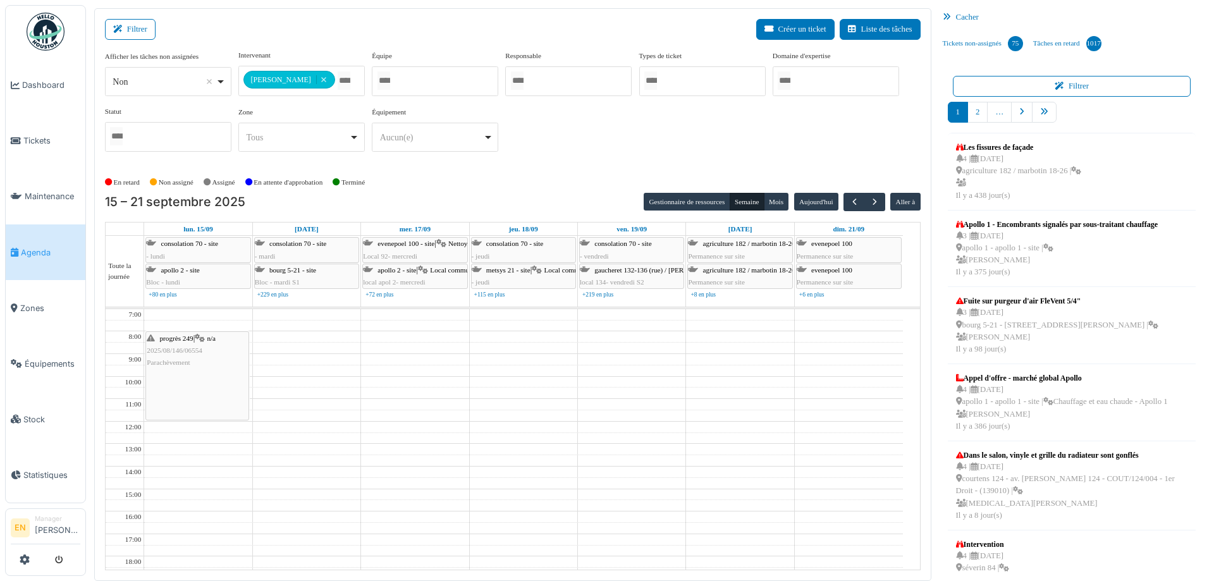
click at [600, 164] on div "**********" at bounding box center [513, 111] width 816 height 122
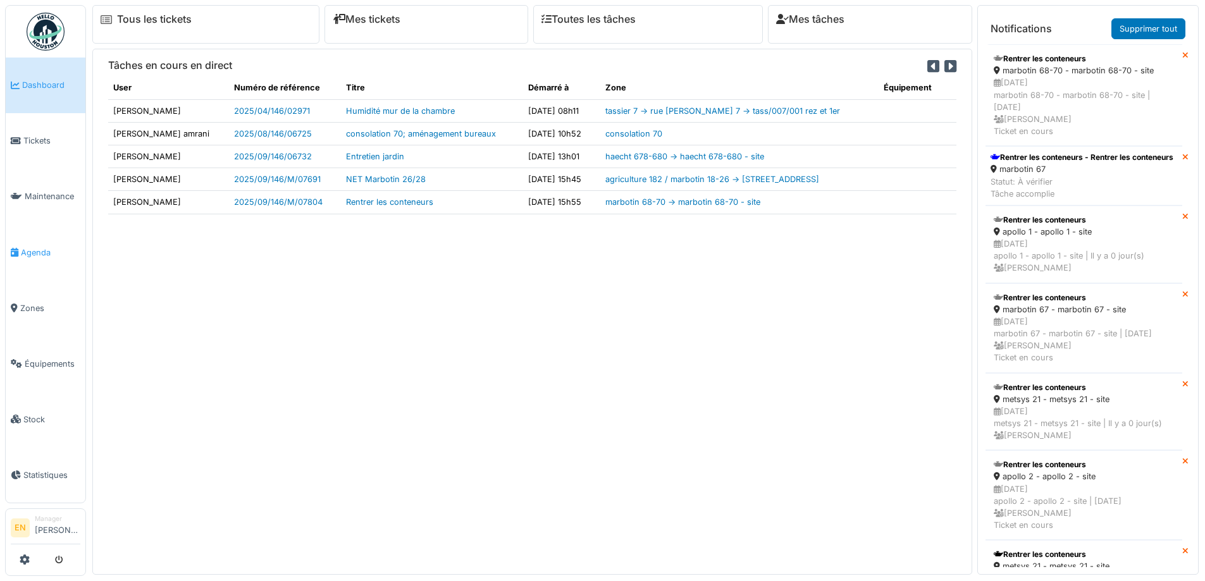
click at [35, 248] on span "Agenda" at bounding box center [50, 253] width 59 height 12
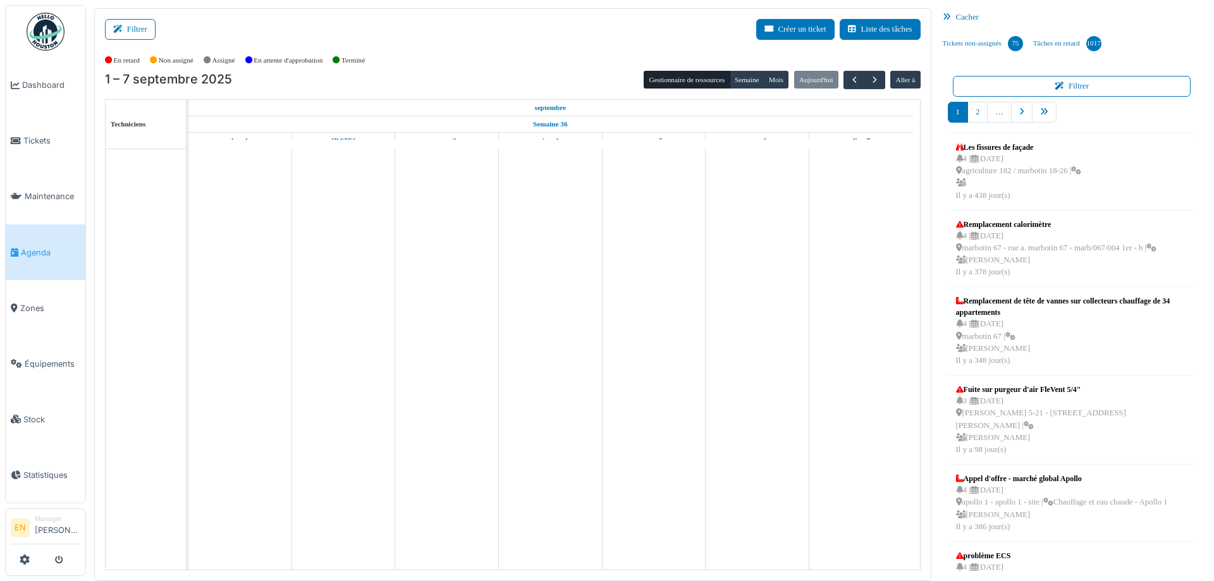
click at [140, 25] on button "Filtrer" at bounding box center [130, 29] width 51 height 21
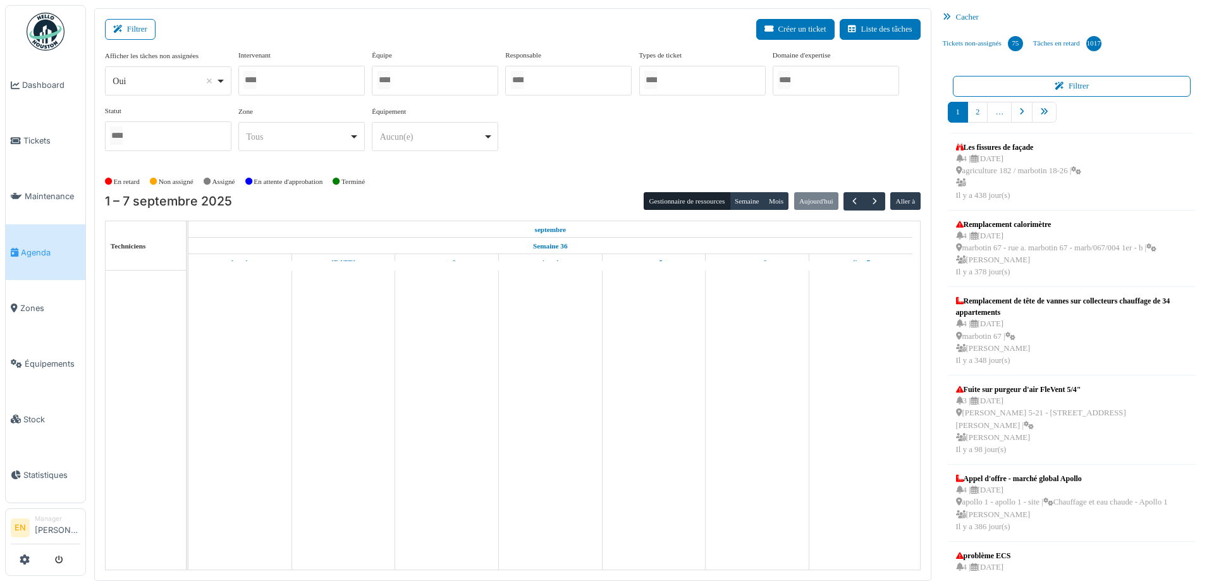
click at [219, 83] on div "Oui Remove item" at bounding box center [168, 81] width 116 height 18
select select "**"
drag, startPoint x: 180, startPoint y: 164, endPoint x: 279, endPoint y: 89, distance: 124.1
click at [290, 75] on div at bounding box center [301, 81] width 126 height 30
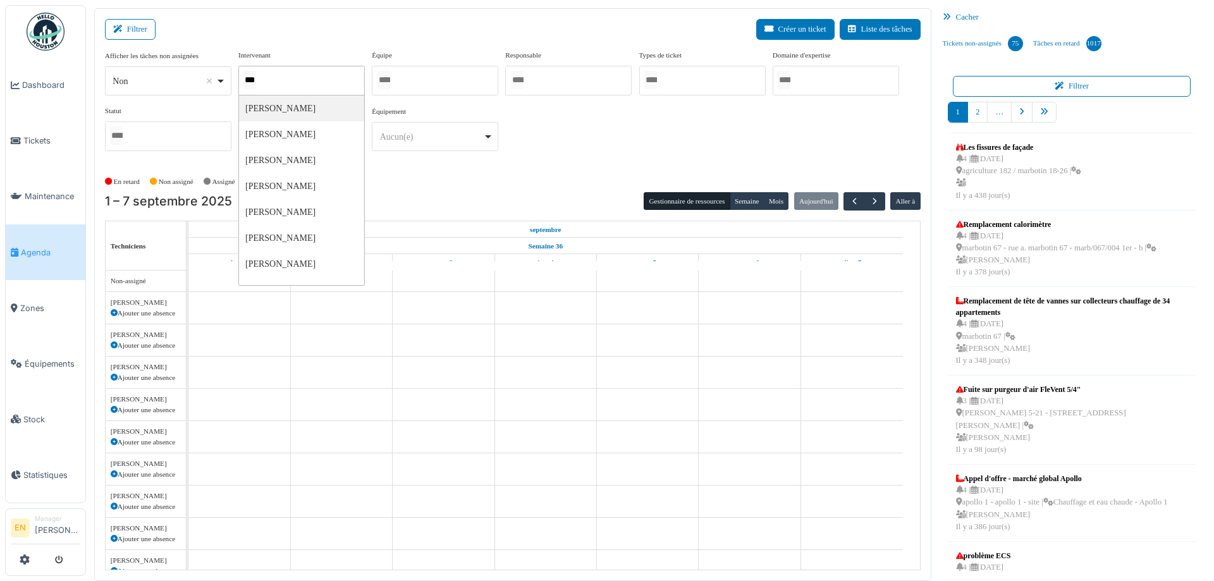
type input "****"
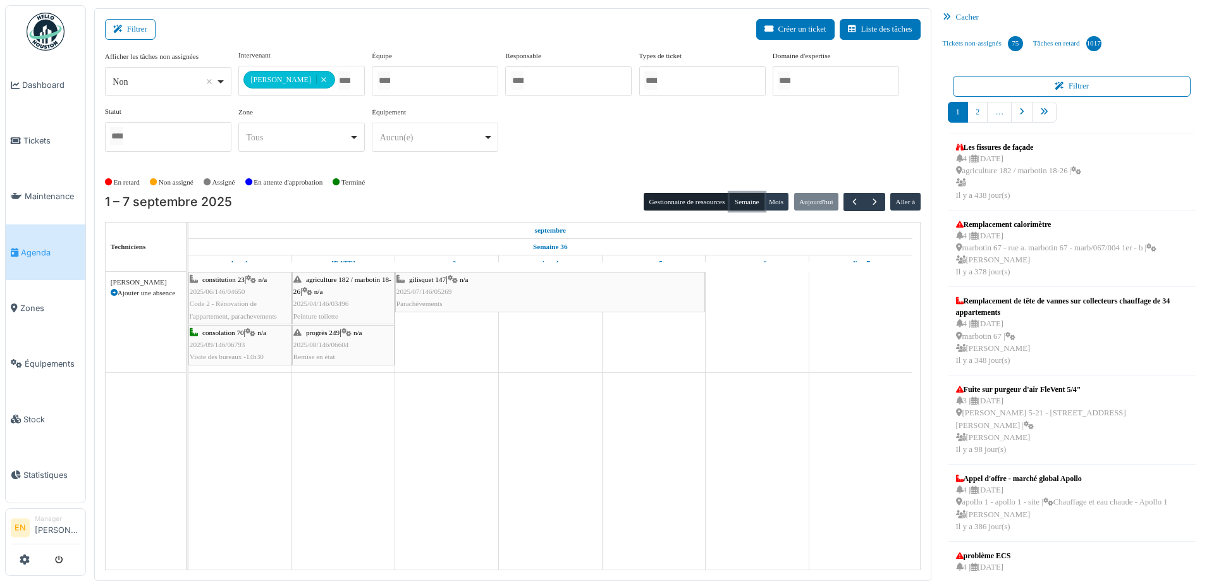
click at [739, 202] on button "Semaine" at bounding box center [747, 202] width 35 height 18
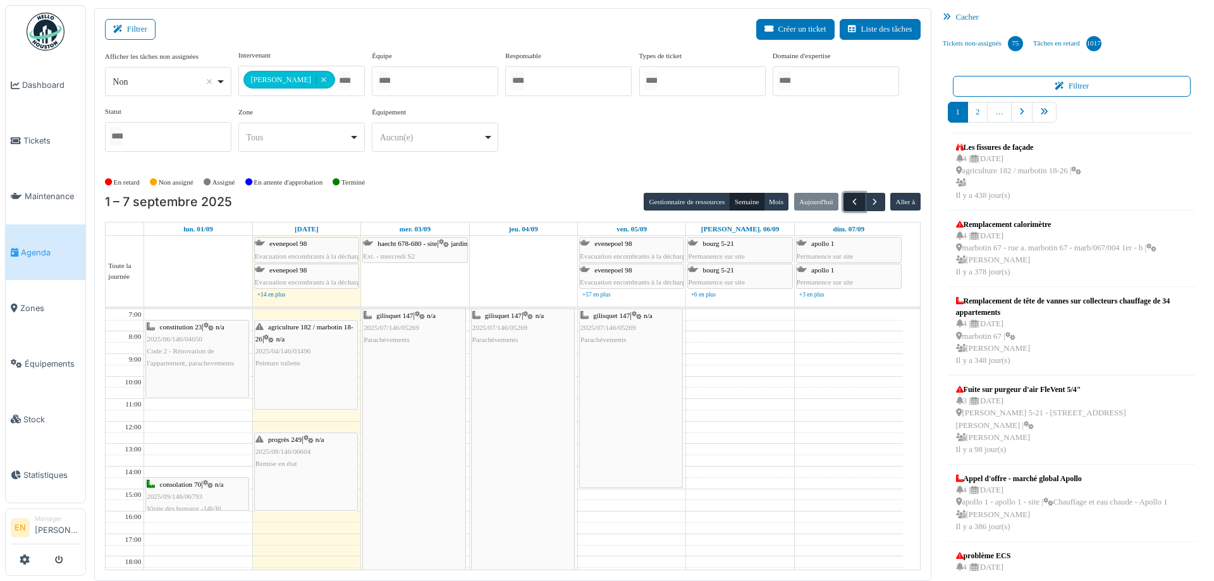
click at [849, 205] on span "button" at bounding box center [854, 202] width 11 height 11
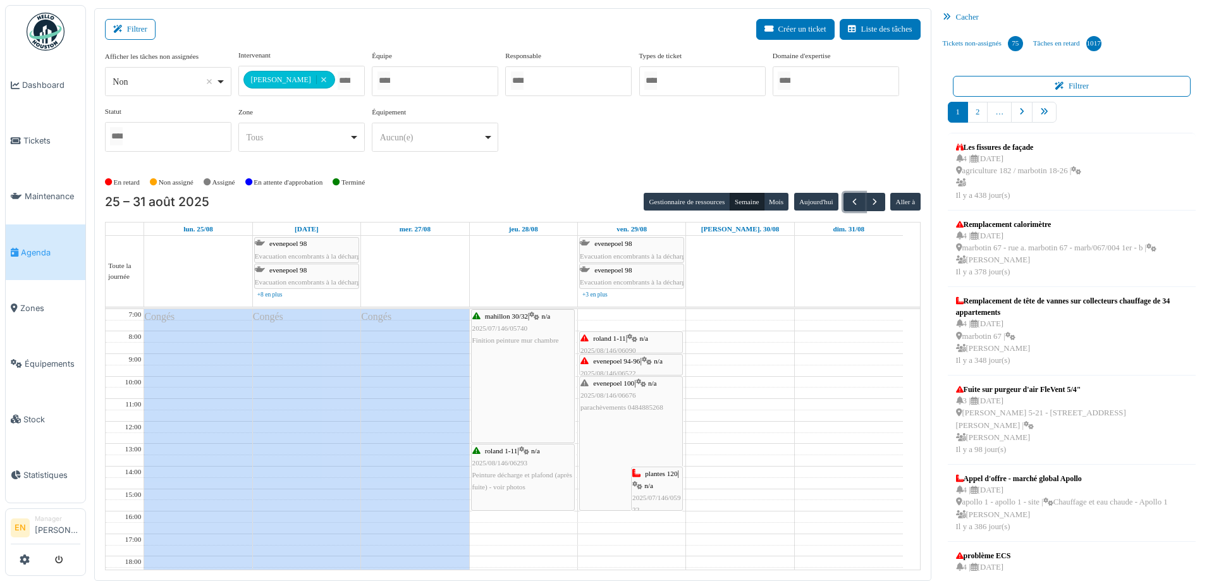
click at [622, 383] on span "evenepoel 100" at bounding box center [613, 383] width 41 height 8
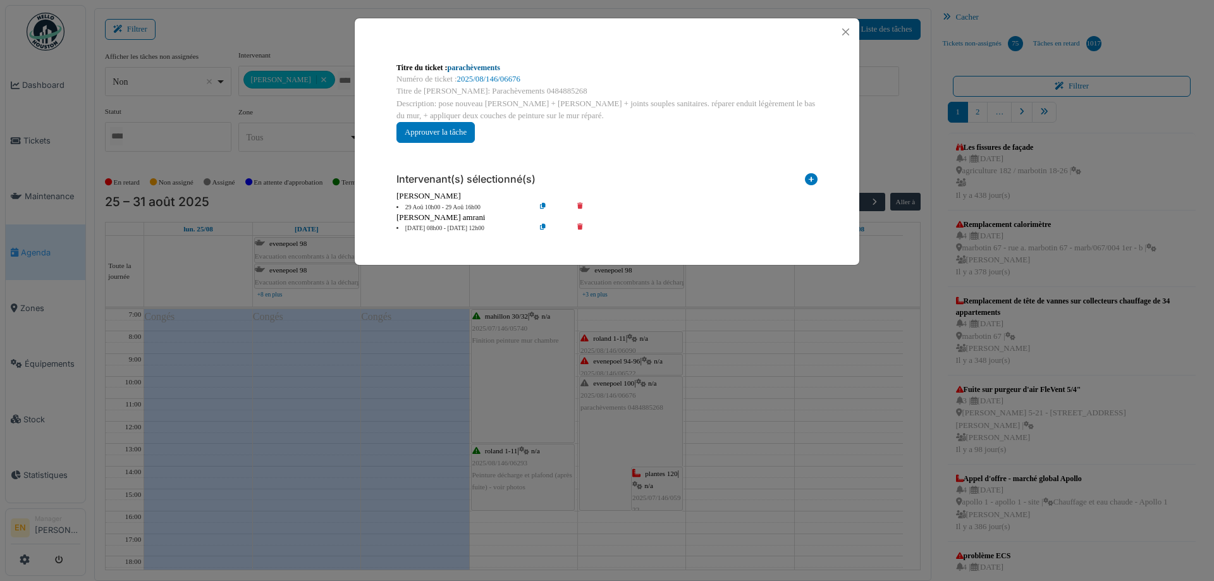
click at [492, 66] on link "parachèvements" at bounding box center [474, 67] width 52 height 9
click at [849, 32] on button "Close" at bounding box center [845, 31] width 17 height 17
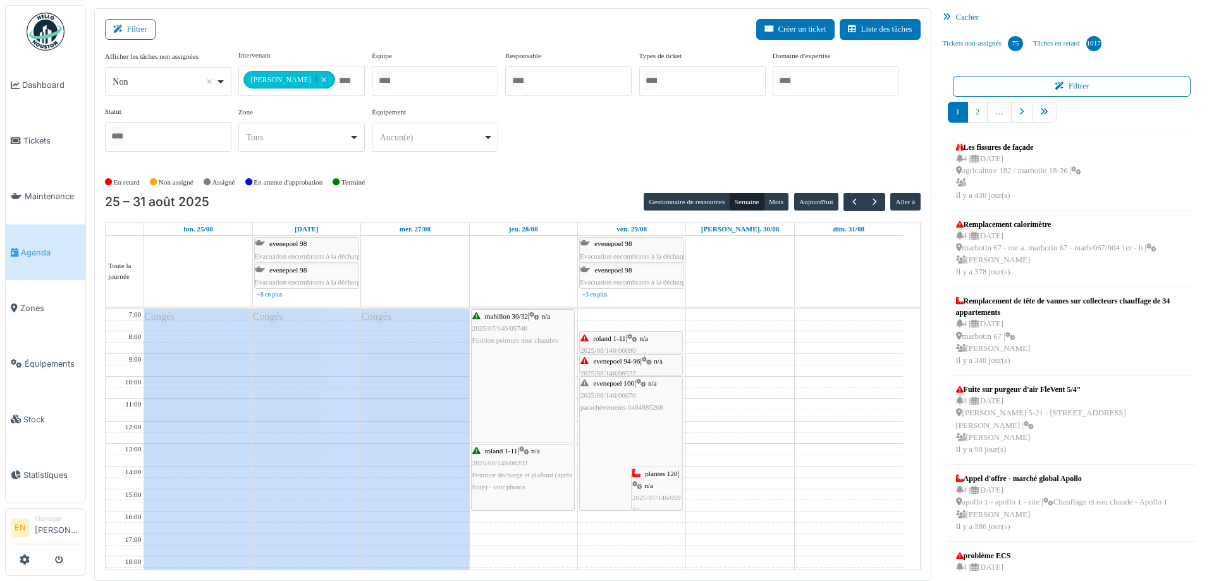
click at [645, 133] on div "**********" at bounding box center [513, 106] width 816 height 112
click at [592, 146] on div "**********" at bounding box center [513, 106] width 816 height 112
click at [567, 139] on div "**********" at bounding box center [513, 106] width 816 height 112
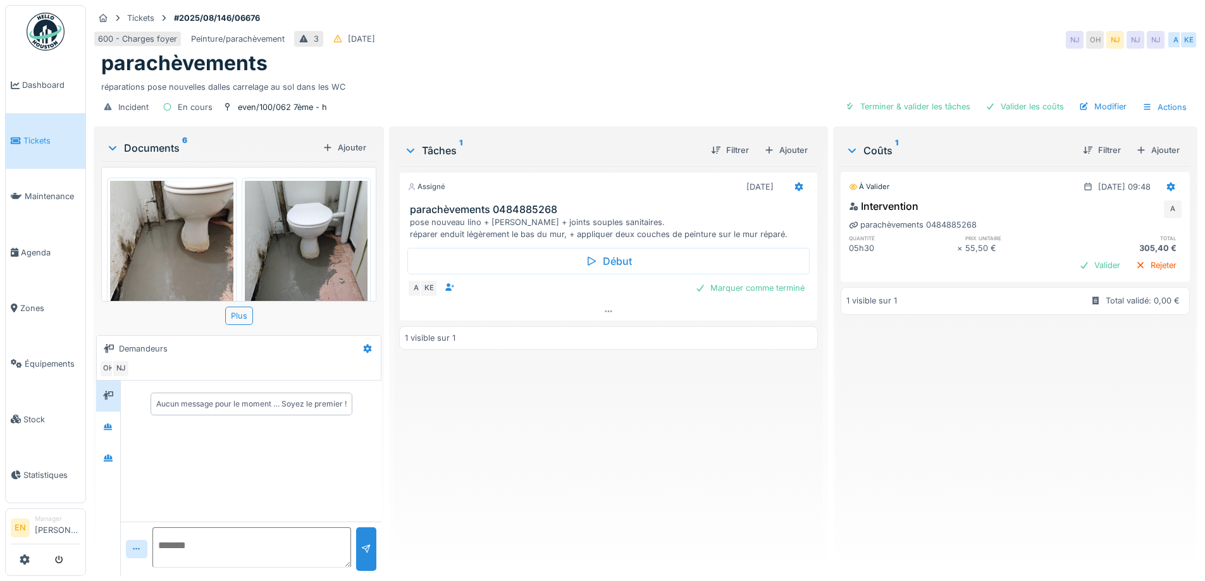
click at [175, 251] on img at bounding box center [171, 263] width 123 height 164
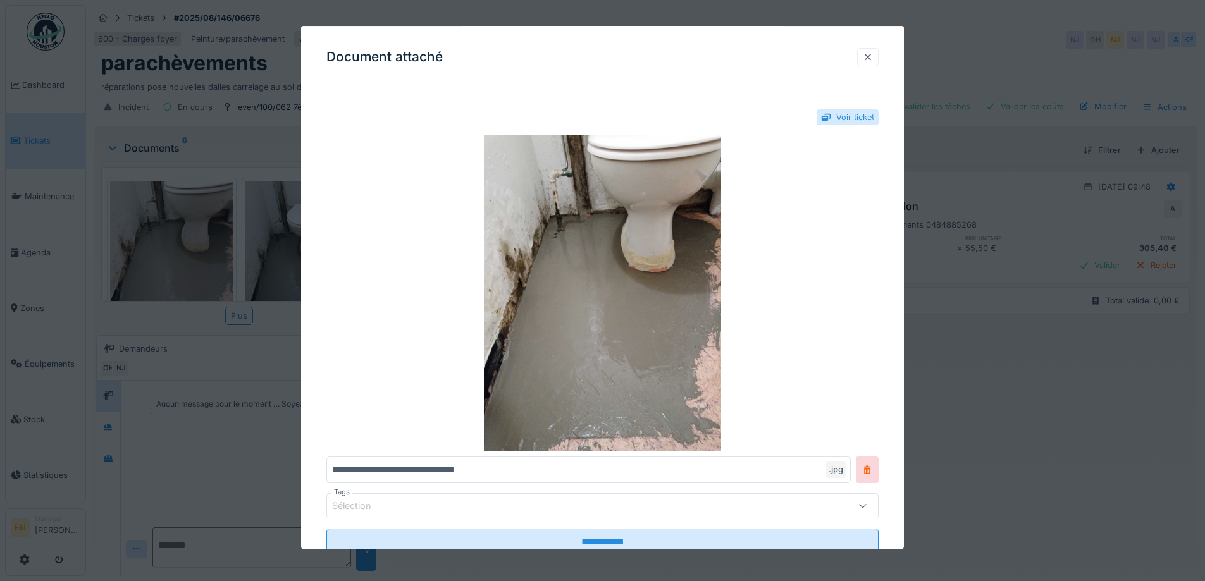
click at [873, 56] on div at bounding box center [868, 57] width 10 height 12
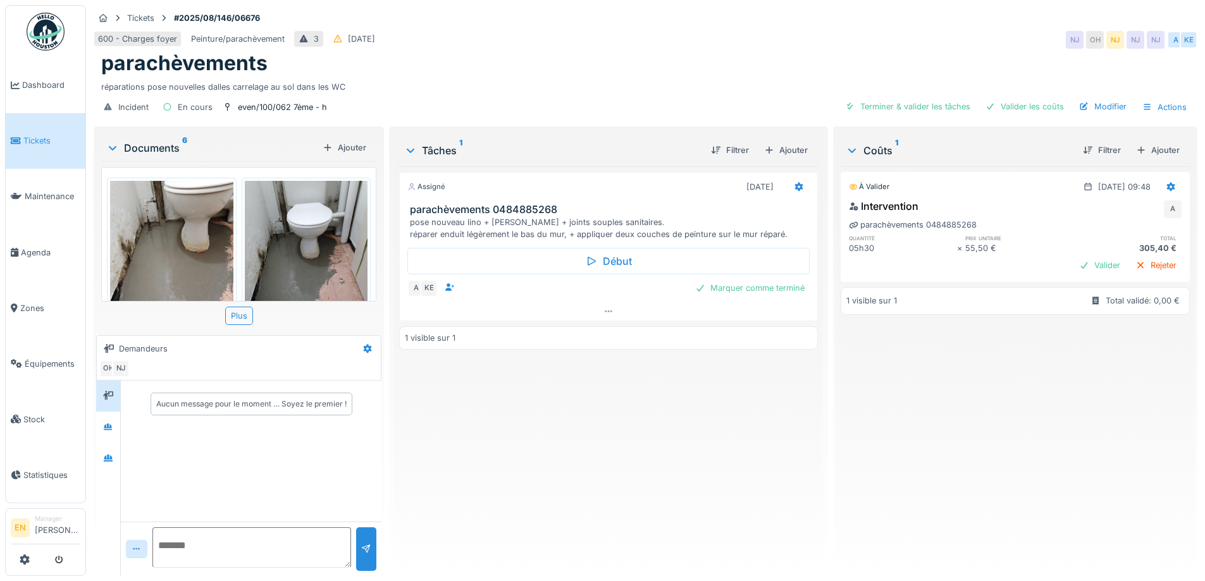
click at [278, 551] on textarea at bounding box center [251, 547] width 199 height 40
drag, startPoint x: 309, startPoint y: 546, endPoint x: 108, endPoint y: 564, distance: 202.5
click at [108, 564] on div "**********" at bounding box center [238, 478] width 285 height 195
type textarea "**********"
click at [528, 500] on div "Assigné 10/09/2025 parachèvements 0484885268 pose nouveau lino + plinthes + joi…" at bounding box center [608, 366] width 418 height 400
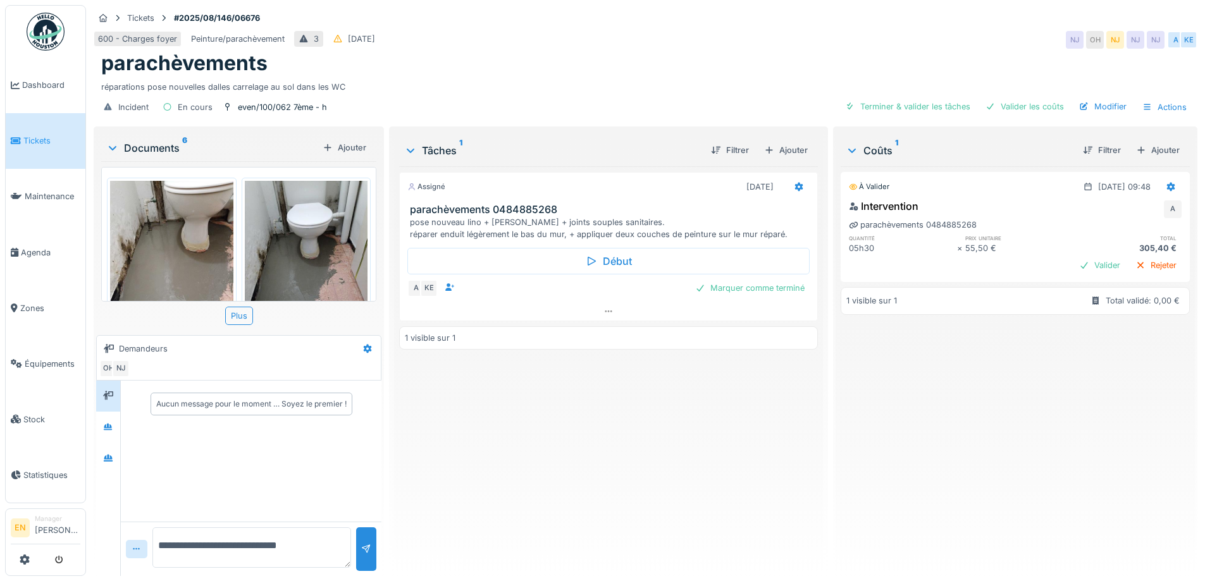
drag, startPoint x: 765, startPoint y: 70, endPoint x: 835, endPoint y: 11, distance: 91.6
click at [779, 56] on div "parachèvements" at bounding box center [645, 63] width 1088 height 24
click at [581, 65] on div "parachèvements" at bounding box center [645, 63] width 1088 height 24
click at [573, 417] on div "Assigné 10/09/2025 parachèvements 0484885268 pose nouveau lino + plinthes + joi…" at bounding box center [608, 366] width 418 height 400
click at [583, 450] on div "Assigné 10/09/2025 parachèvements 0484885268 pose nouveau lino + plinthes + joi…" at bounding box center [608, 366] width 418 height 400
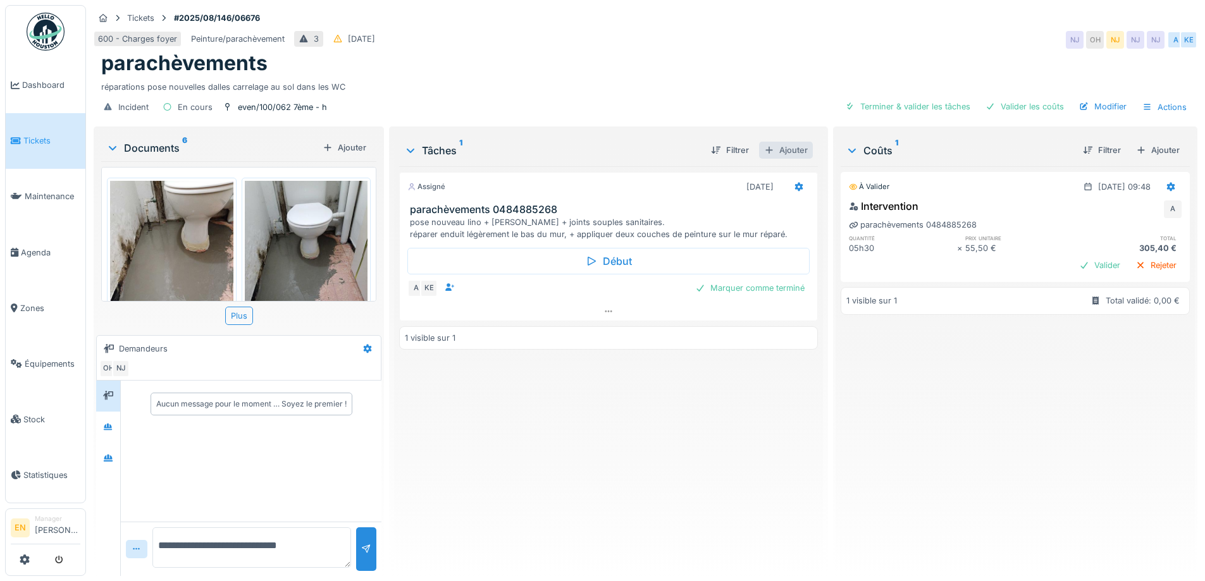
click at [781, 149] on div "Ajouter" at bounding box center [786, 150] width 54 height 17
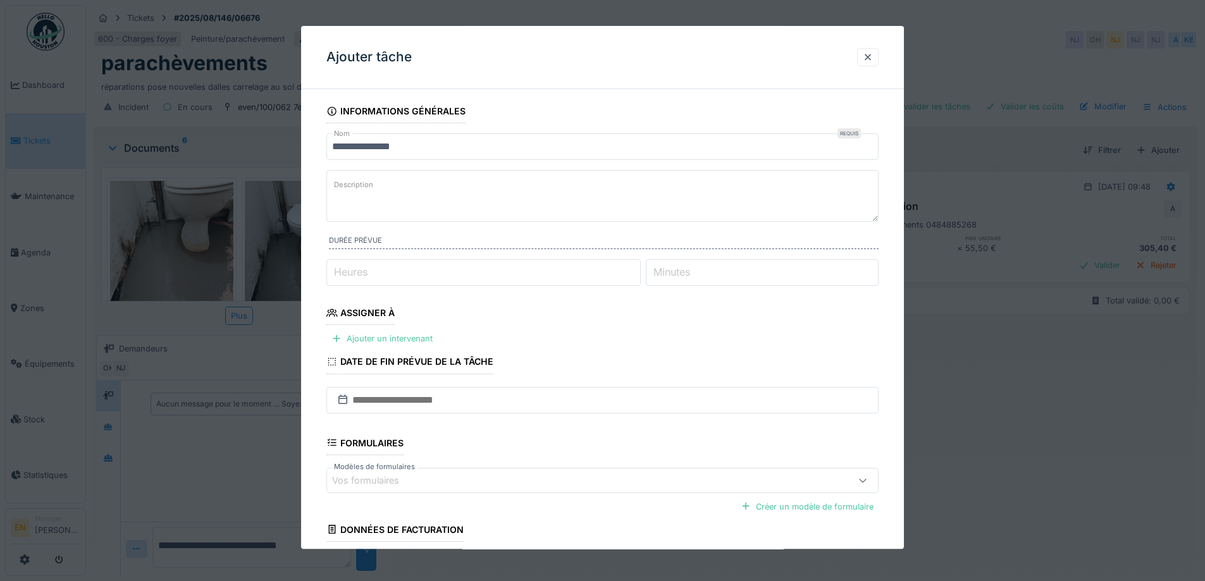
click at [383, 190] on textarea "Description" at bounding box center [602, 196] width 552 height 52
type textarea "**********"
click at [639, 271] on input "*" at bounding box center [483, 272] width 314 height 27
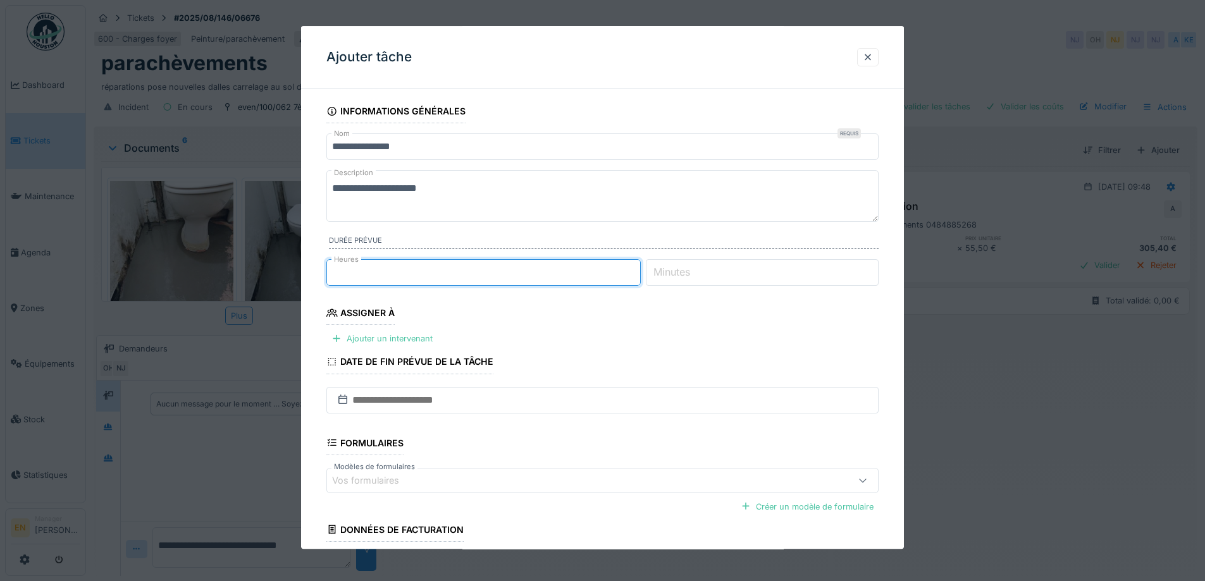
click at [638, 278] on input "*" at bounding box center [483, 272] width 314 height 27
type input "*"
click at [638, 278] on input "*" at bounding box center [483, 272] width 314 height 27
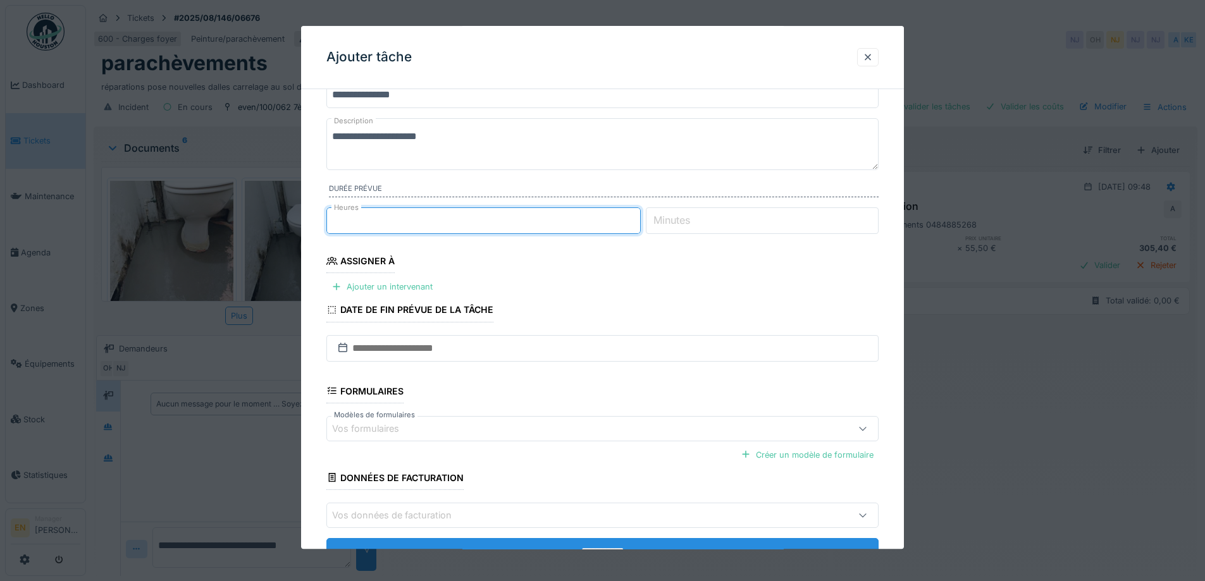
scroll to position [103, 0]
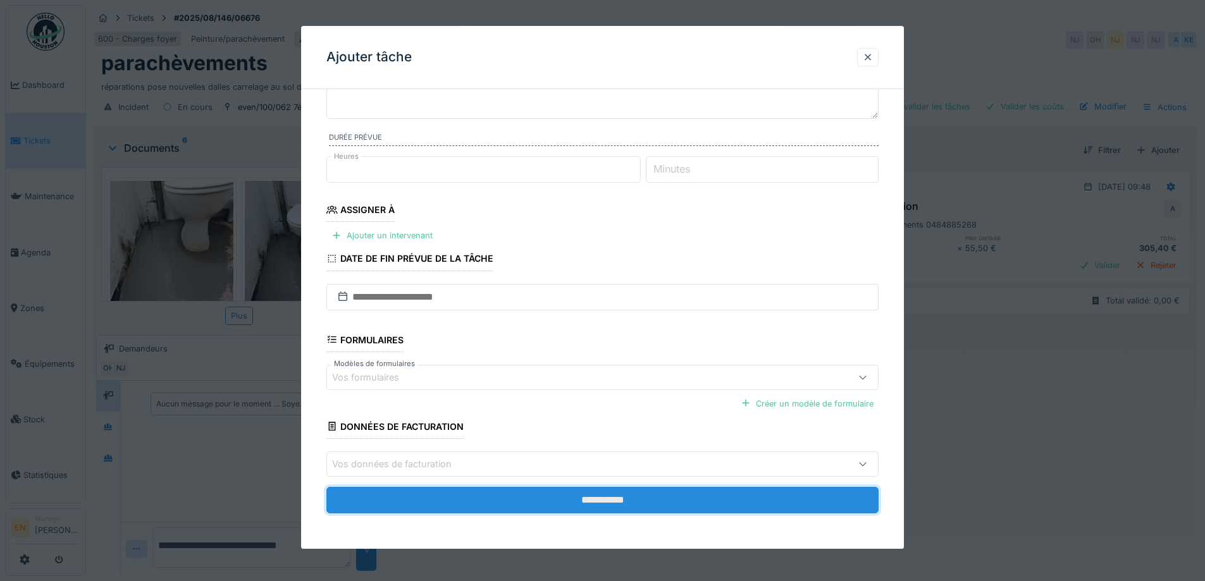
click at [620, 503] on input "**********" at bounding box center [602, 500] width 552 height 27
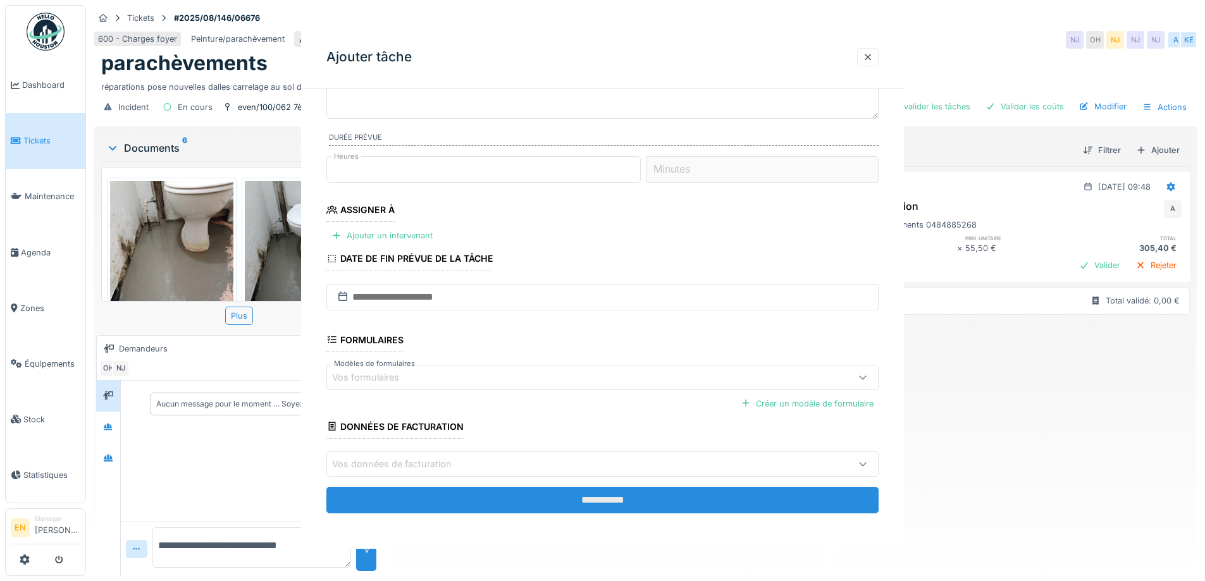
scroll to position [0, 0]
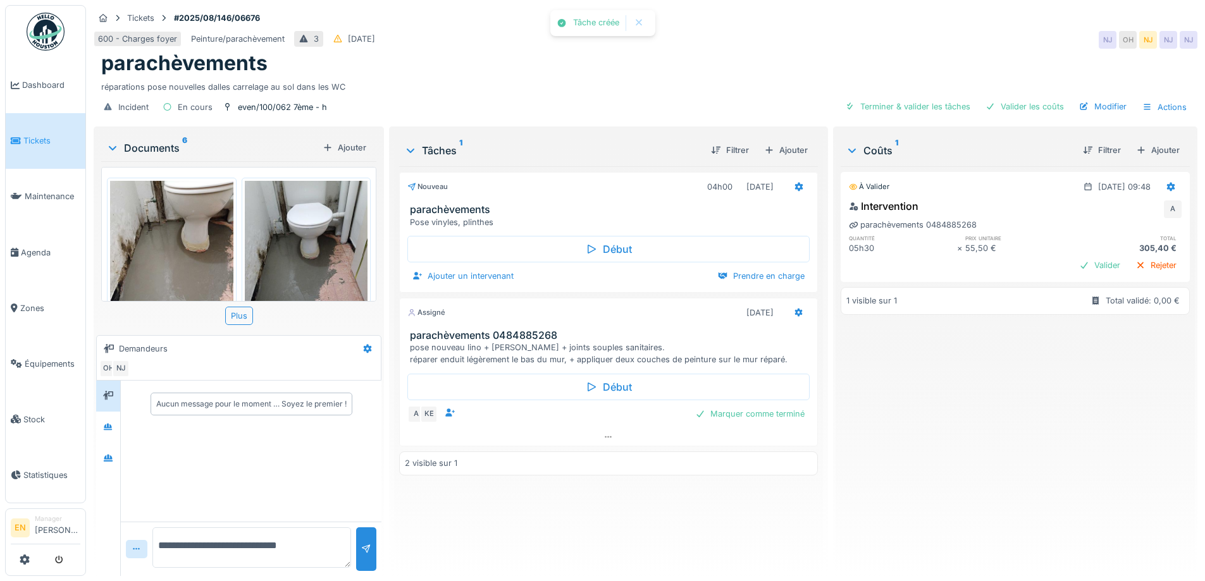
click at [913, 380] on div "À valider 29/08/2025 @ 09:48 Intervention A parachèvements 0484885268 quantité …" at bounding box center [1015, 366] width 349 height 400
click at [916, 423] on div "À valider 29/08/2025 @ 09:48 Intervention A parachèvements 0484885268 quantité …" at bounding box center [1015, 366] width 349 height 400
drag, startPoint x: 320, startPoint y: 552, endPoint x: 138, endPoint y: 560, distance: 182.3
click at [138, 560] on div "**********" at bounding box center [251, 549] width 261 height 54
click at [1041, 395] on div "À valider 29/08/2025 @ 09:48 Intervention A parachèvements 0484885268 quantité …" at bounding box center [1015, 366] width 349 height 400
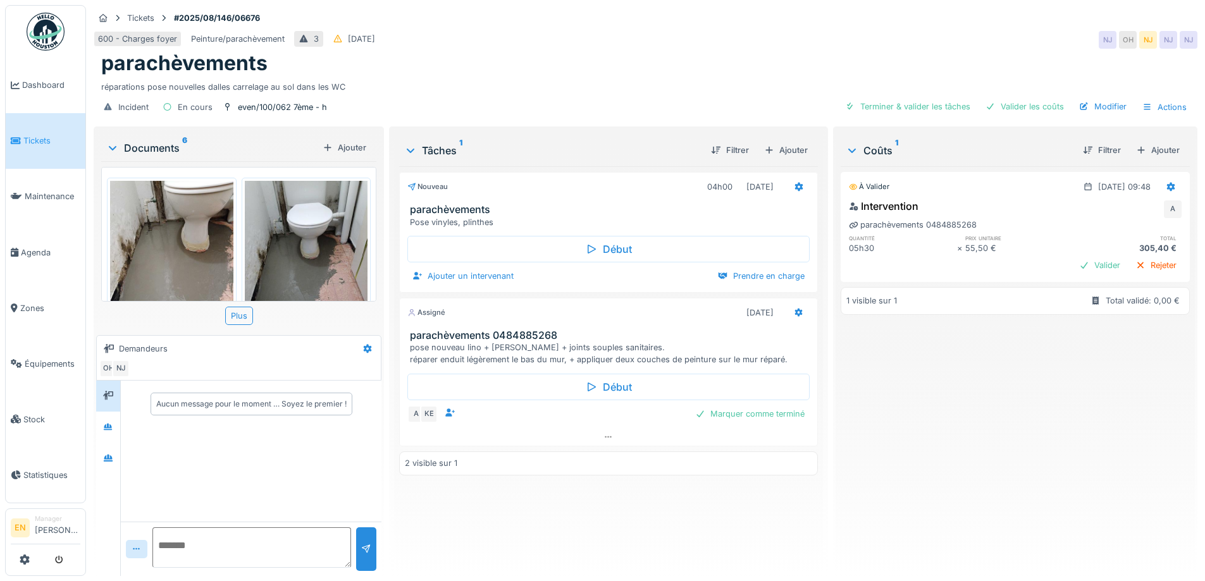
click at [561, 527] on div "Nouveau 04h00 27/08/2025 parachèvements Pose vinyles, plinthes Début Ajouter un…" at bounding box center [608, 366] width 418 height 400
click at [104, 459] on icon at bounding box center [108, 458] width 10 height 8
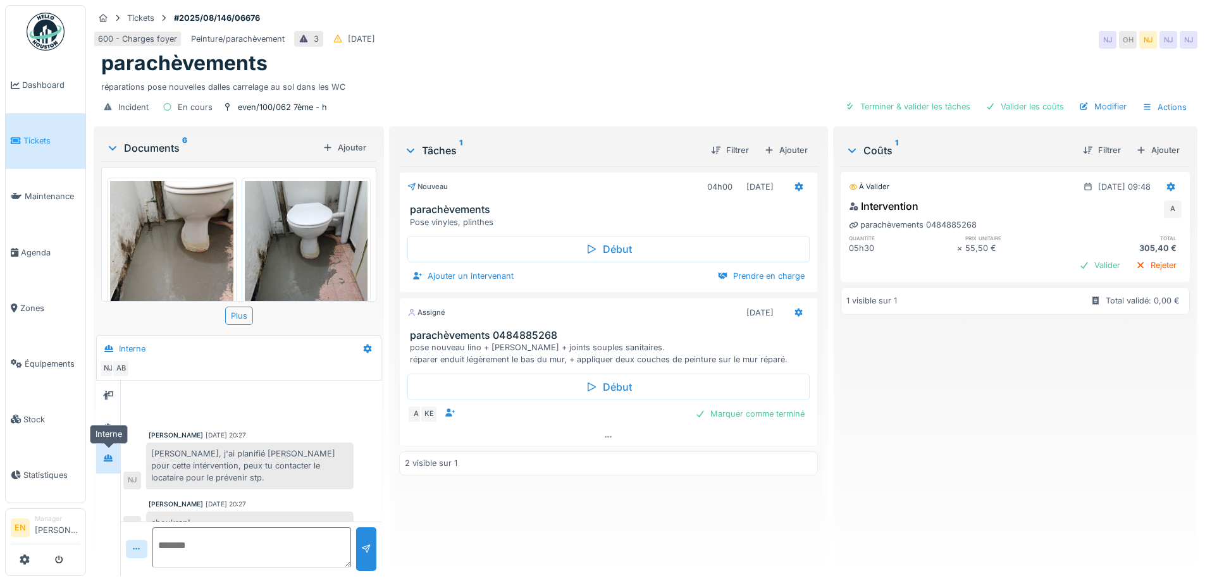
scroll to position [188, 0]
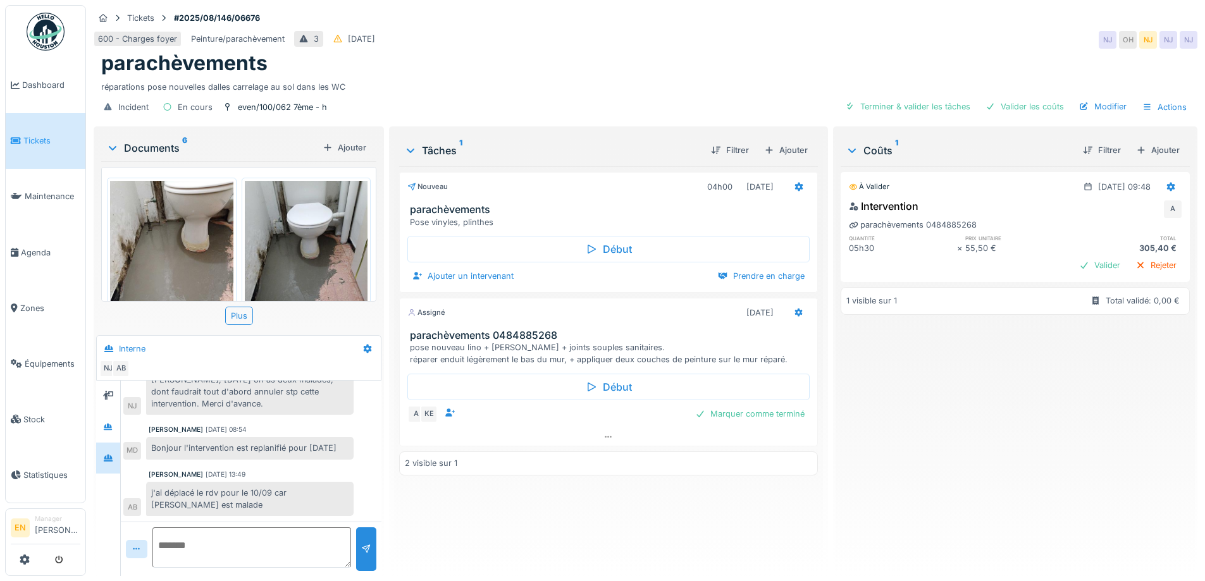
click at [1076, 440] on div "À valider 29/08/2025 @ 09:48 Intervention A parachèvements 0484885268 quantité …" at bounding box center [1015, 366] width 349 height 400
click at [291, 492] on div "j'ai déplacé le rdv pour le 10/09 car karim est malade" at bounding box center [249, 499] width 207 height 34
click at [609, 438] on icon at bounding box center [608, 437] width 10 height 8
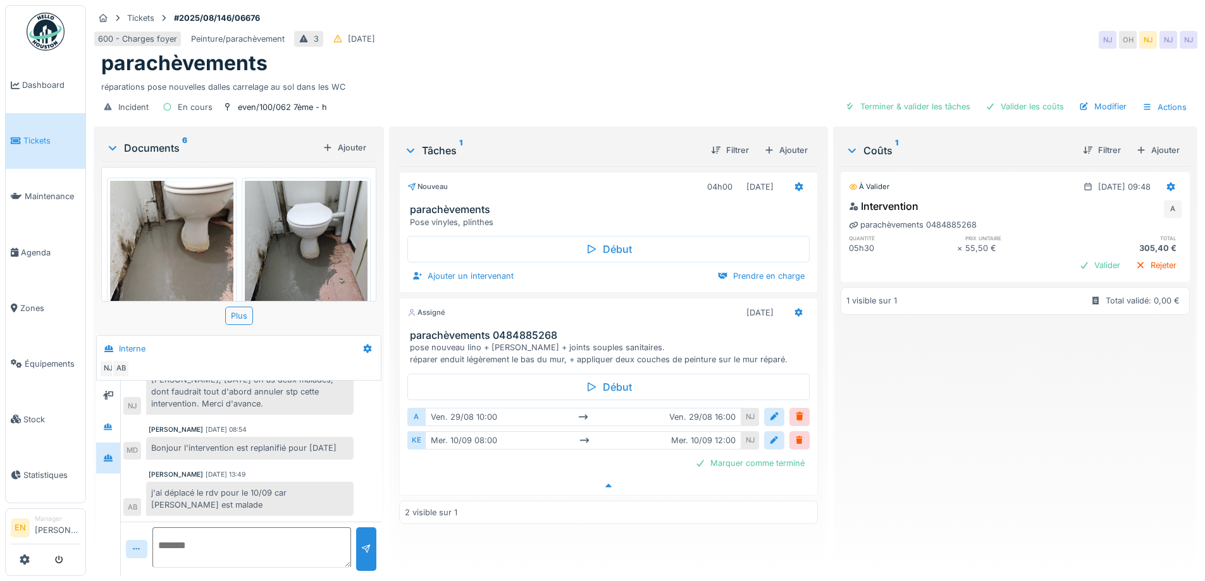
scroll to position [9, 0]
click at [904, 407] on div "À valider 29/08/2025 @ 09:48 Intervention A parachèvements 0484885268 quantité …" at bounding box center [1015, 366] width 349 height 400
click at [794, 182] on div at bounding box center [799, 187] width 10 height 12
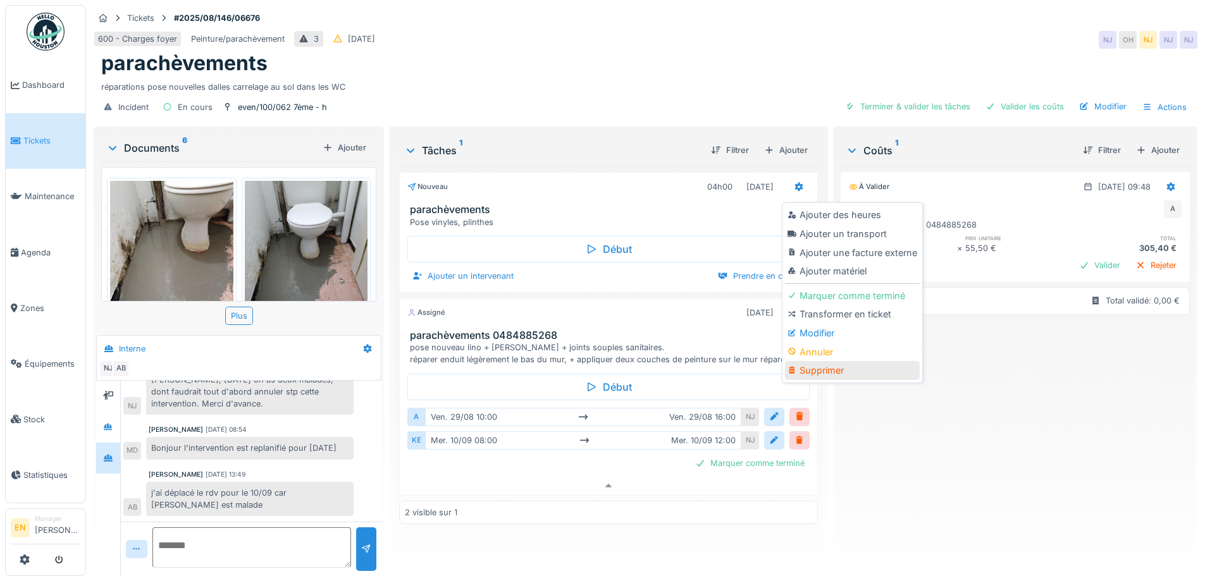
click at [828, 363] on div "Supprimer" at bounding box center [852, 370] width 135 height 19
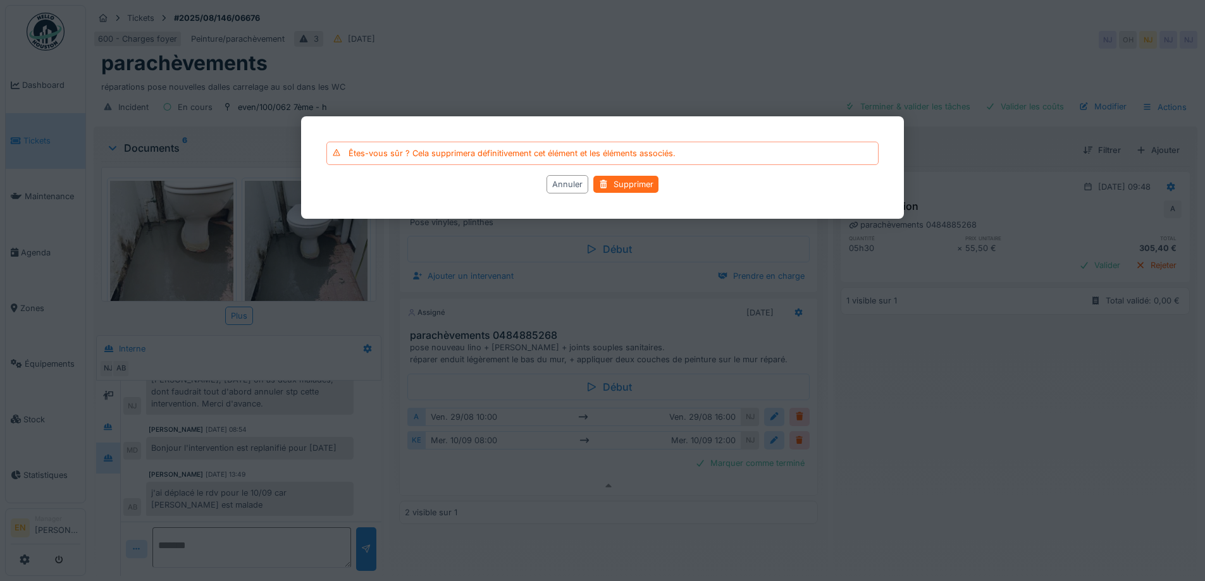
click at [631, 185] on div "Supprimer" at bounding box center [625, 184] width 65 height 17
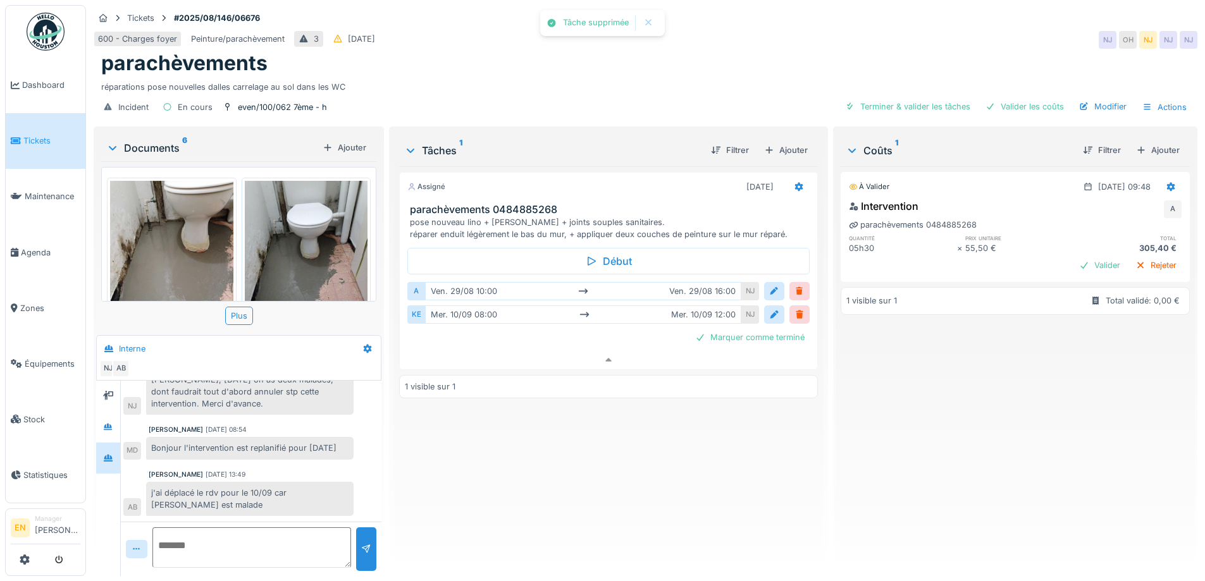
click at [979, 455] on div "À valider 29/08/2025 @ 09:48 Intervention A parachèvements 0484885268 quantité …" at bounding box center [1015, 366] width 349 height 400
click at [592, 474] on div "Assigné 10/09/2025 parachèvements 0484885268 pose nouveau lino + plinthes + joi…" at bounding box center [608, 366] width 418 height 400
click at [607, 33] on div "600 - Charges foyer Peinture/parachèvement 3 27/08/2025 NJ OH NJ NJ NJ" at bounding box center [646, 39] width 1104 height 23
click at [830, 35] on div "600 - Charges foyer Peinture/parachèvement 3 27/08/2025 NJ OH NJ NJ NJ" at bounding box center [646, 39] width 1104 height 23
click at [595, 495] on div "Assigné 10/09/2025 parachèvements 0484885268 pose nouveau lino + plinthes + joi…" at bounding box center [608, 366] width 418 height 400
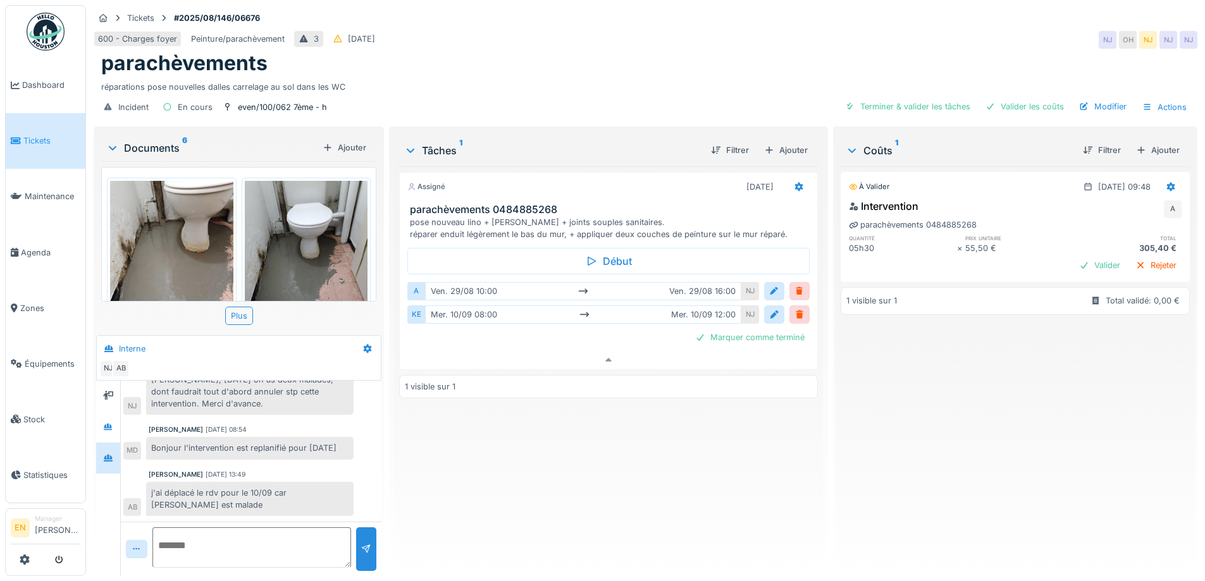
click at [566, 469] on div "Assigné 10/09/2025 parachèvements 0484885268 pose nouveau lino + plinthes + joi…" at bounding box center [608, 366] width 418 height 400
click at [512, 53] on div "parachèvements" at bounding box center [645, 63] width 1088 height 24
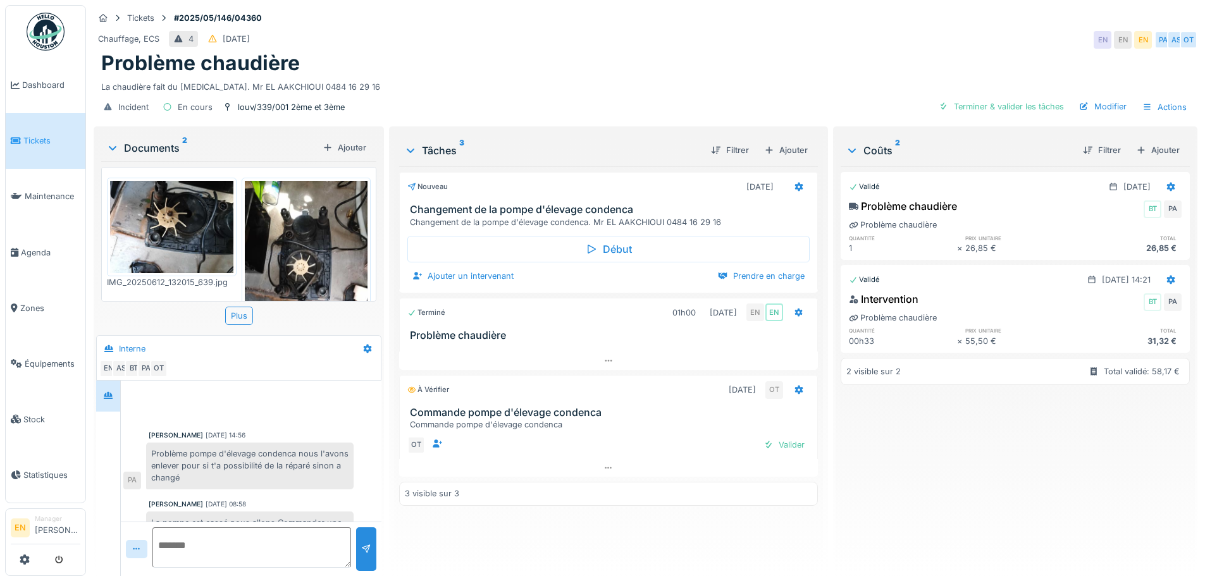
scroll to position [30, 0]
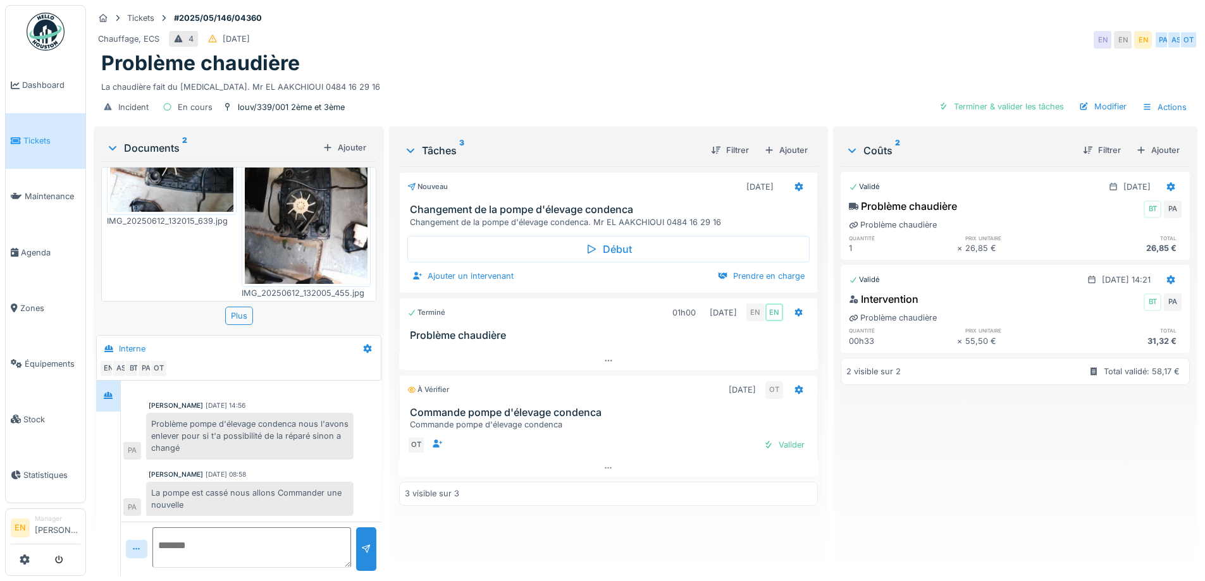
click at [706, 32] on div "Chauffage, ECS 4 [DATE] EN EN EN PA AS OT" at bounding box center [646, 39] width 1104 height 23
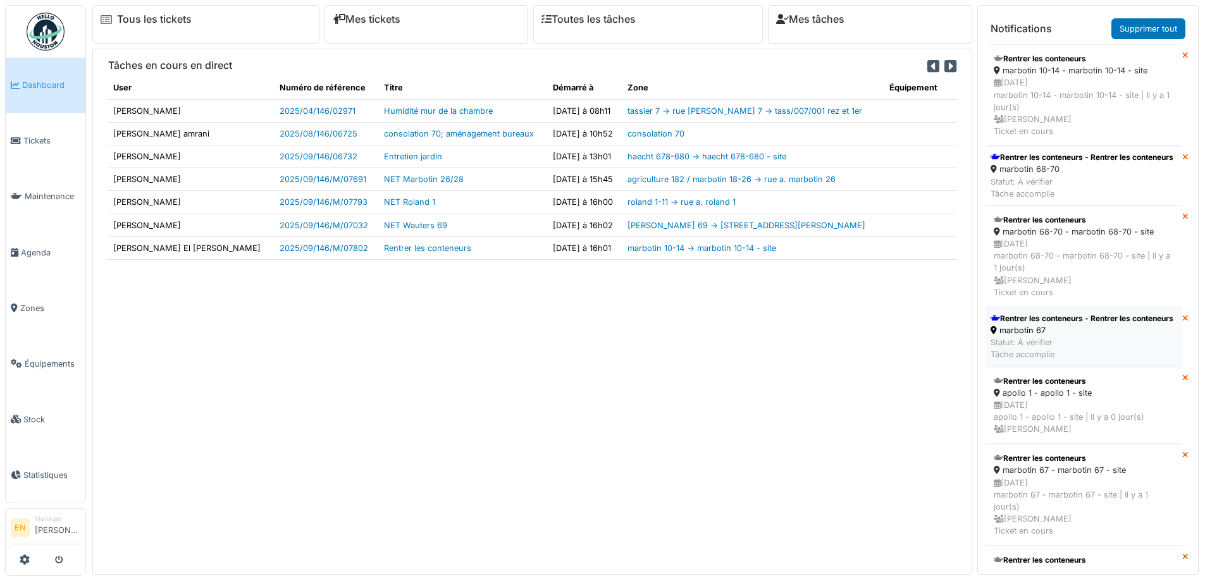
click at [1039, 324] on div "Rentrer les conteneurs - Rentrer les conteneurs" at bounding box center [1081, 318] width 183 height 11
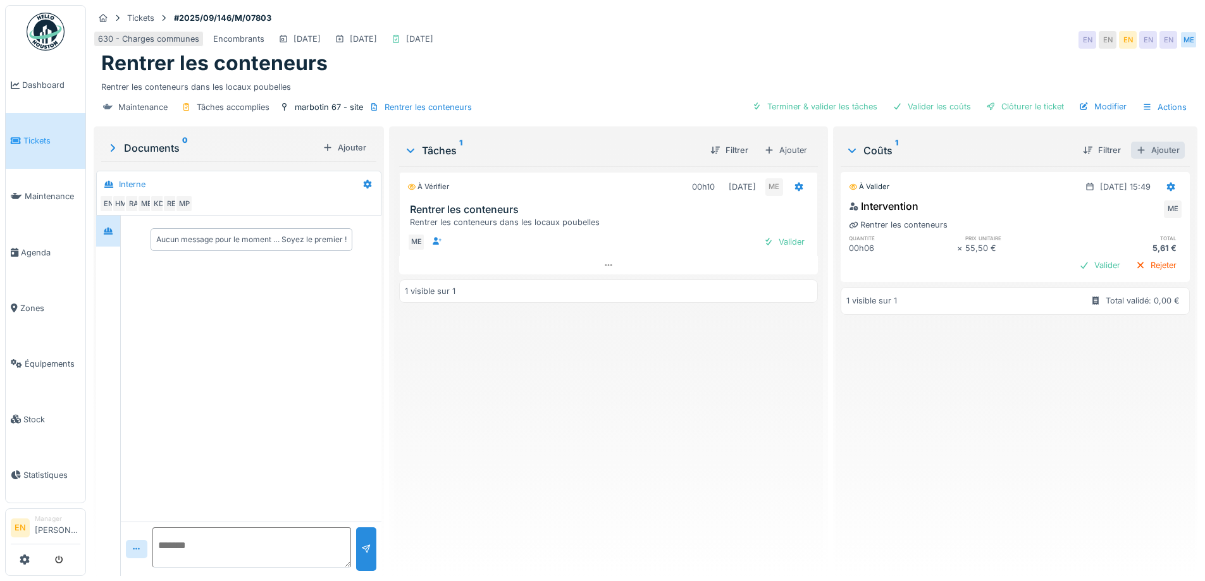
click at [1142, 155] on div "Ajouter" at bounding box center [1158, 150] width 54 height 17
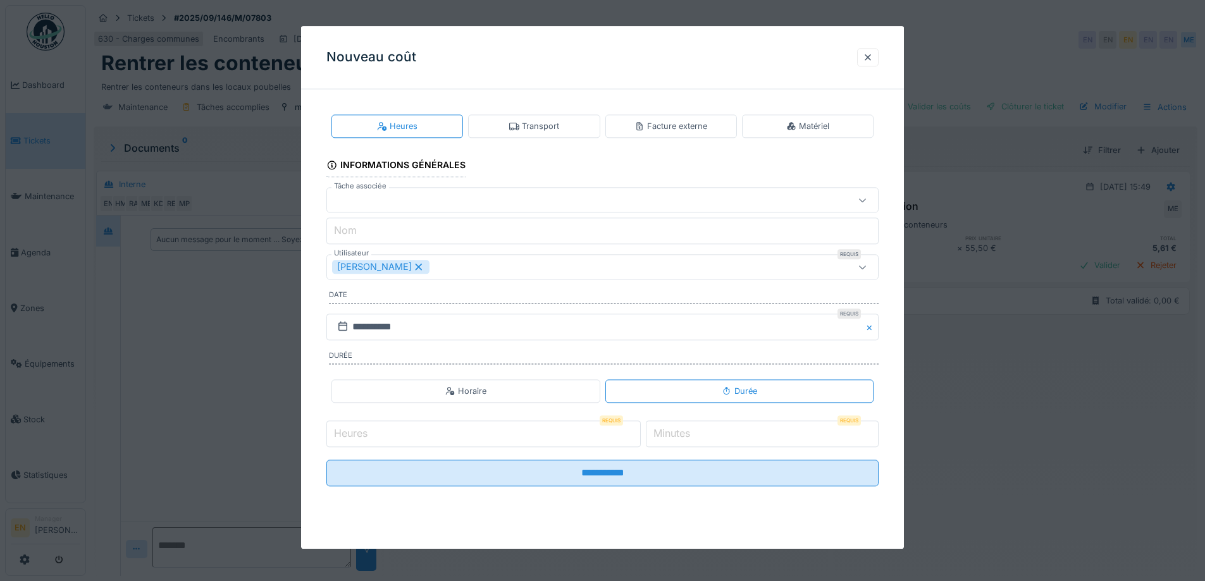
click at [540, 128] on div "Transport" at bounding box center [534, 126] width 50 height 12
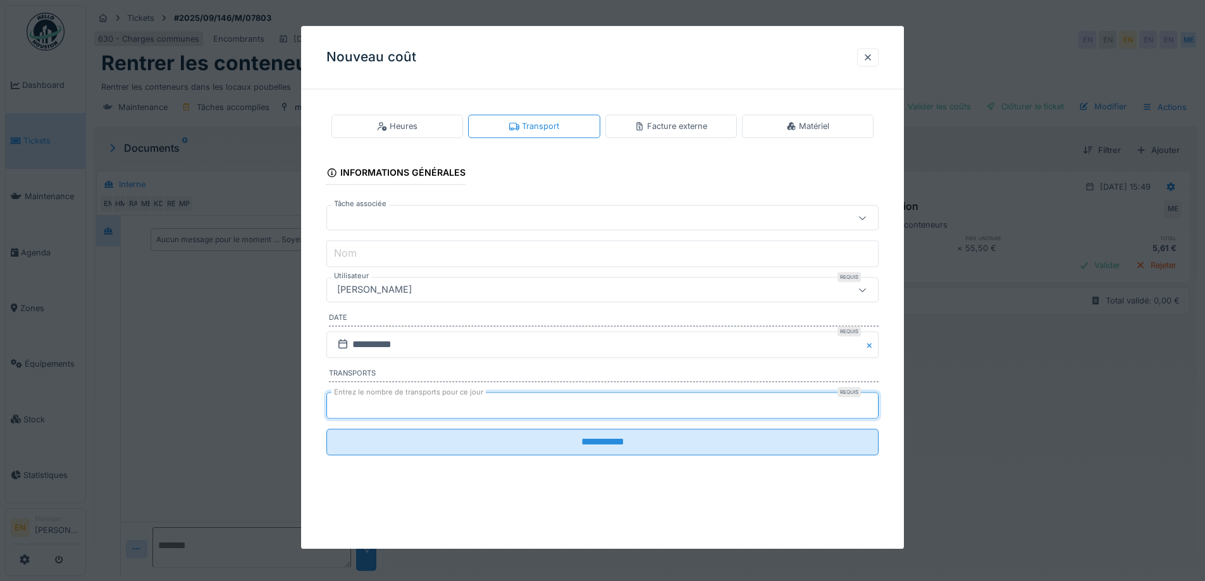
type input "*"
click at [877, 400] on input "*" at bounding box center [602, 405] width 552 height 27
click at [486, 292] on div "[PERSON_NAME]" at bounding box center [570, 290] width 476 height 14
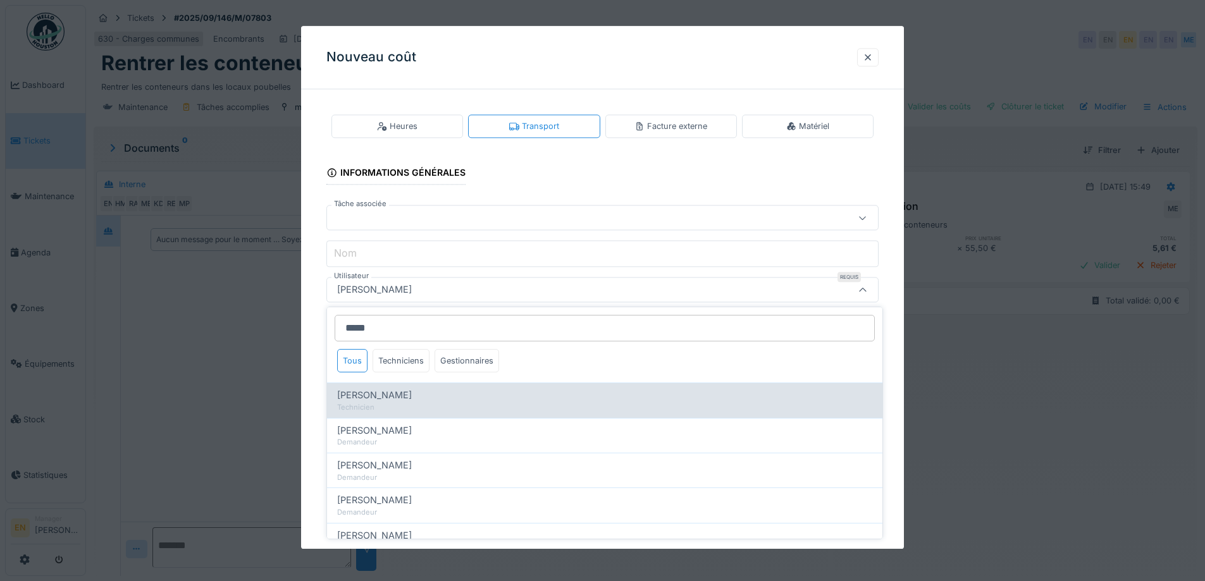
type input "*****"
click at [404, 394] on span "[PERSON_NAME]" at bounding box center [374, 395] width 75 height 14
type input "****"
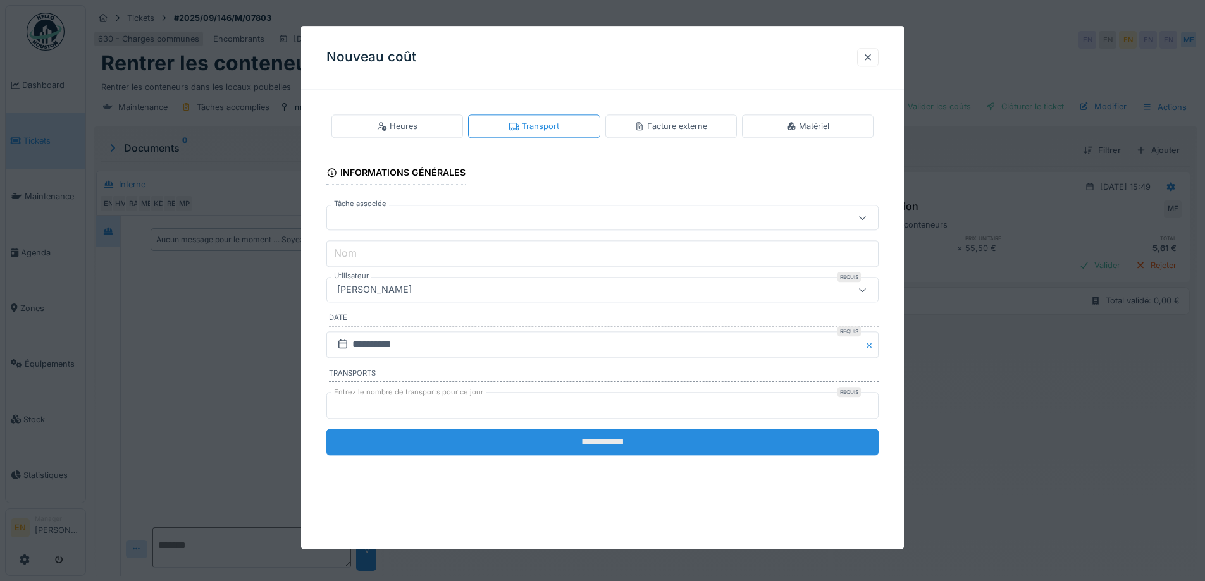
click at [601, 443] on input "**********" at bounding box center [602, 442] width 552 height 27
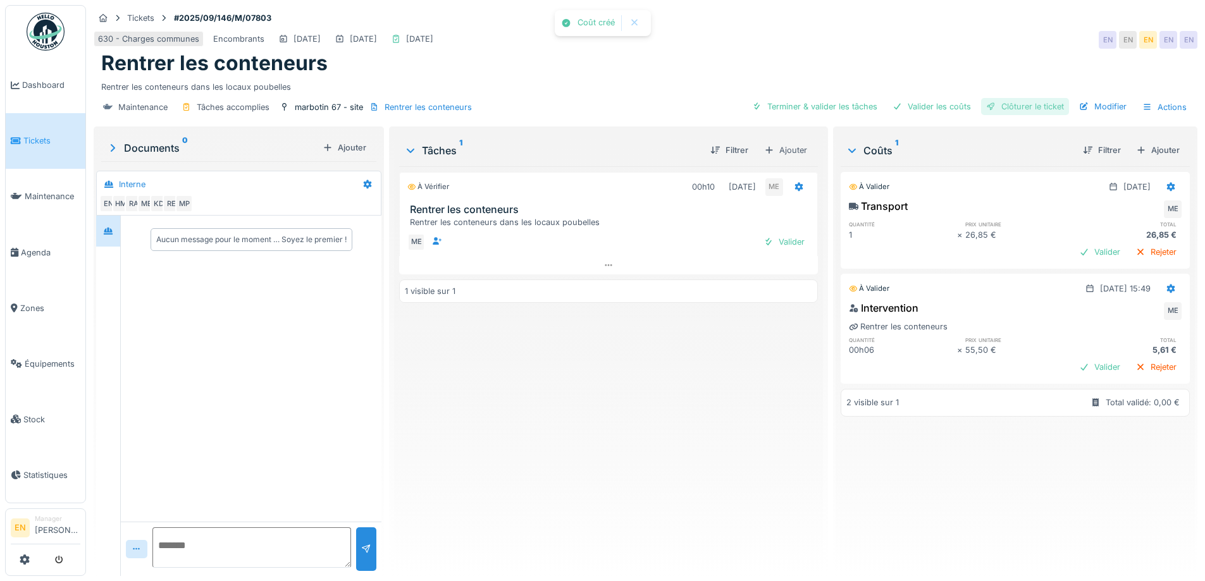
click at [1009, 104] on div "Clôturer le ticket" at bounding box center [1025, 106] width 88 height 17
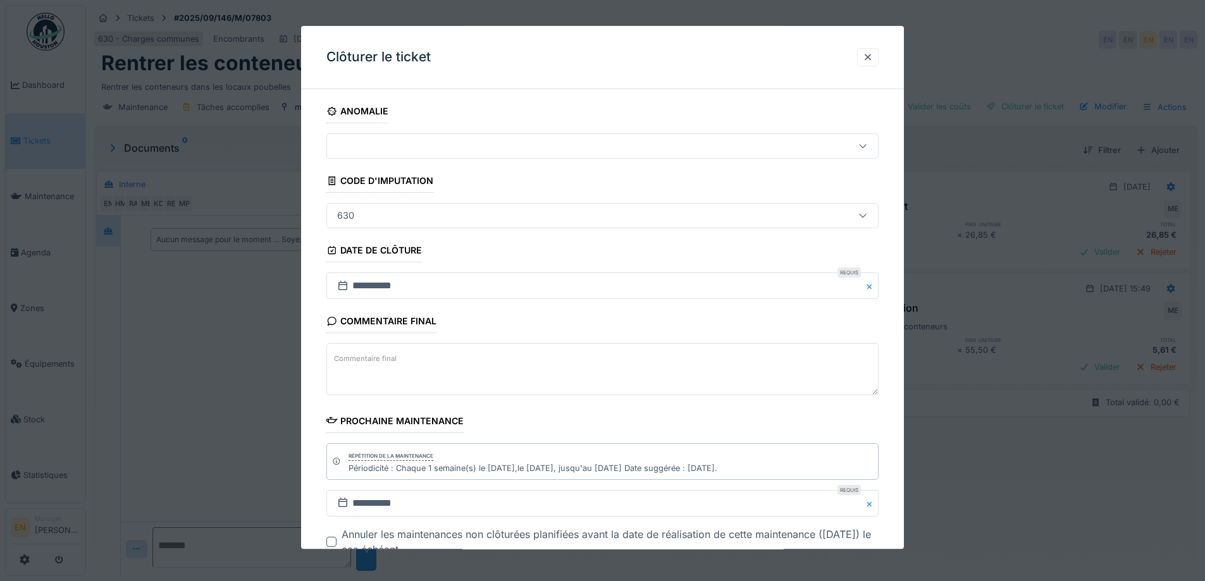
scroll to position [85, 0]
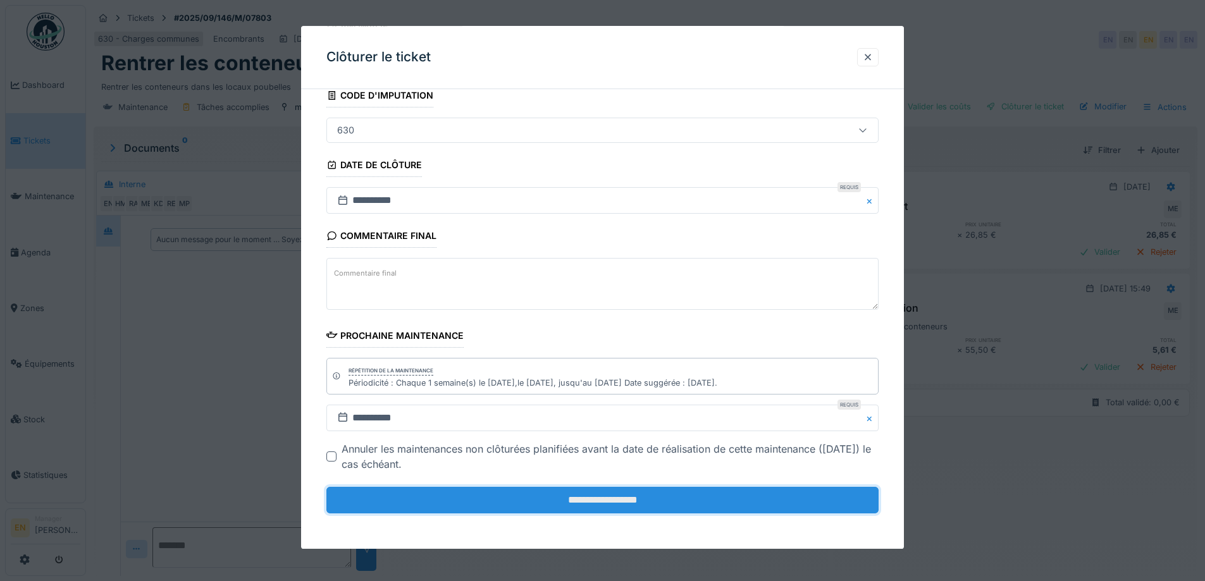
click at [586, 507] on input "**********" at bounding box center [602, 500] width 552 height 27
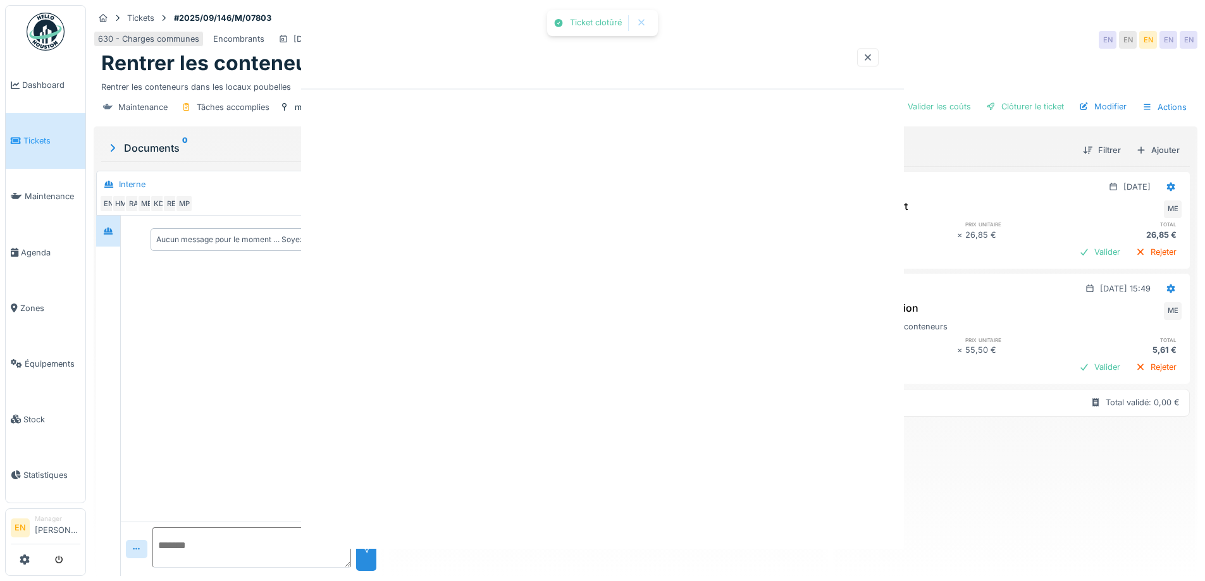
scroll to position [0, 0]
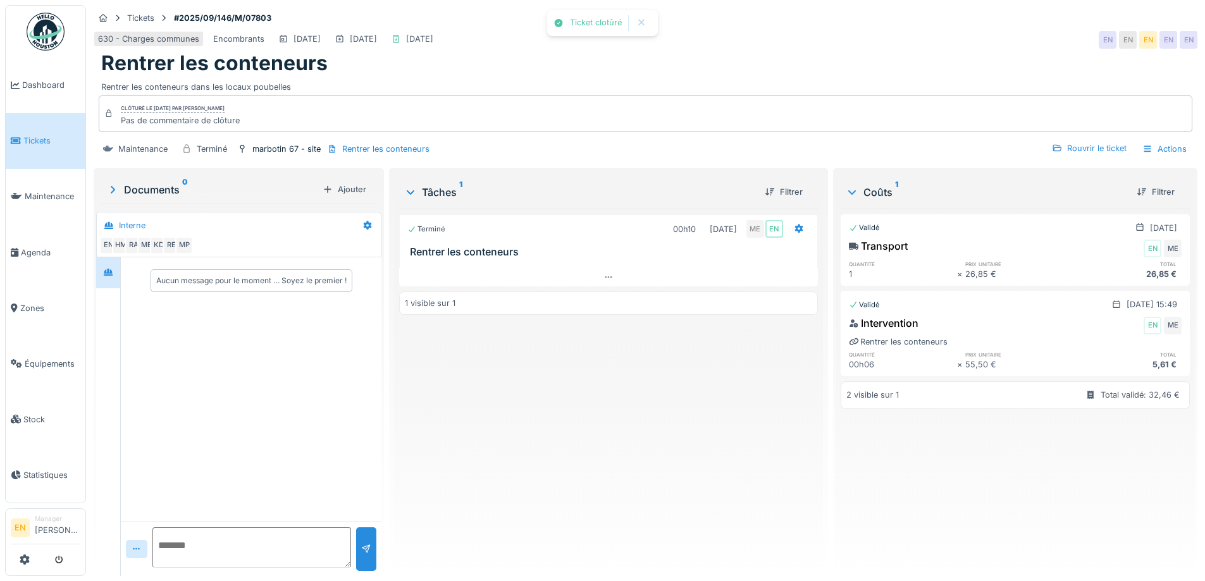
click at [602, 403] on div "Terminé 00h10 [DATE] ME EN Rentrer les conteneurs 1 visible sur 1" at bounding box center [608, 387] width 418 height 357
click at [50, 34] on img at bounding box center [46, 32] width 38 height 38
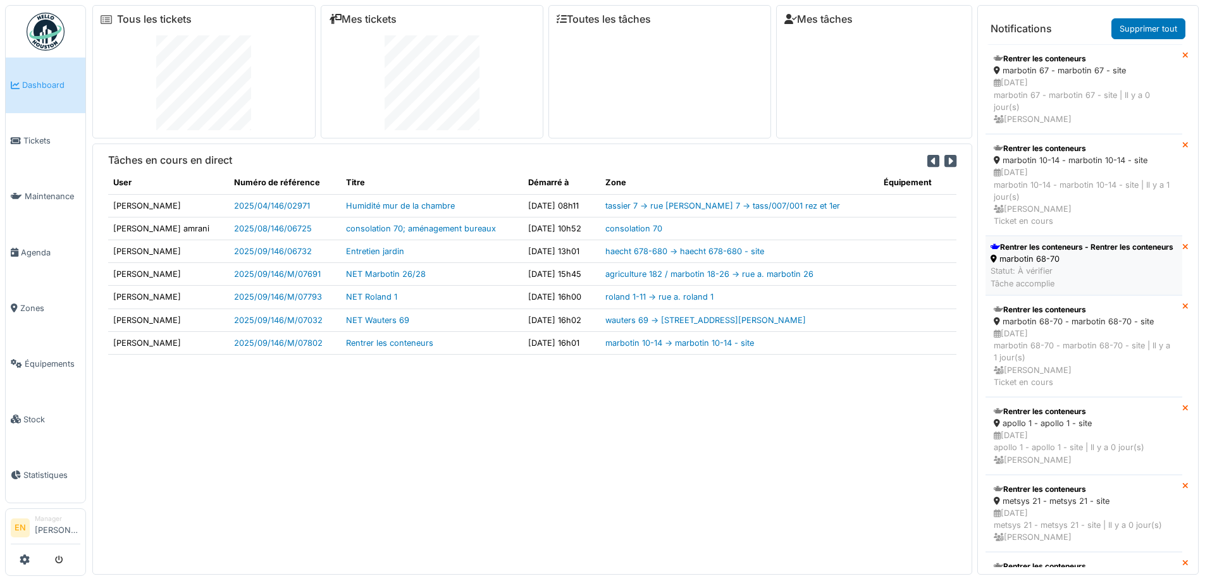
click at [1080, 265] on div "marbotin 68-70" at bounding box center [1081, 259] width 183 height 12
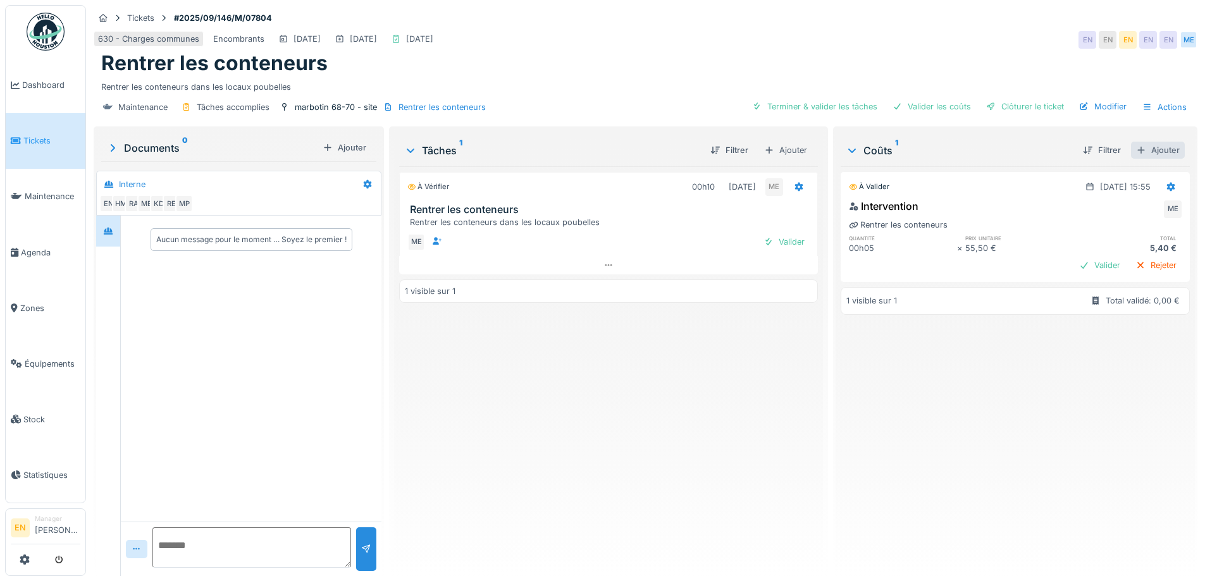
click at [1152, 153] on div "Ajouter" at bounding box center [1158, 150] width 54 height 17
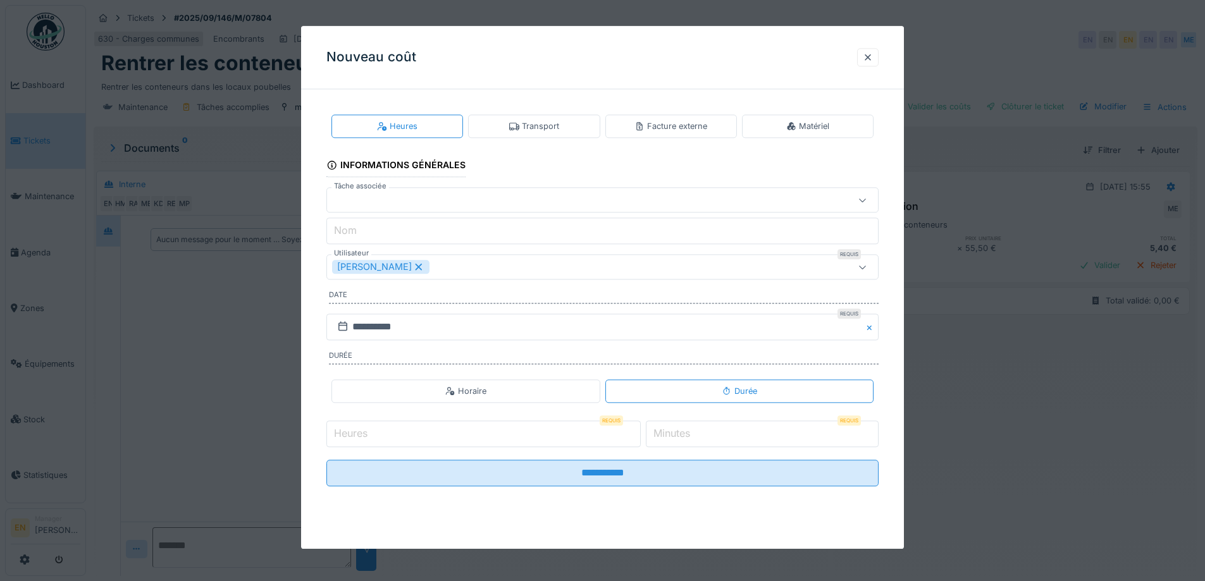
click at [567, 125] on div "Transport" at bounding box center [534, 125] width 132 height 23
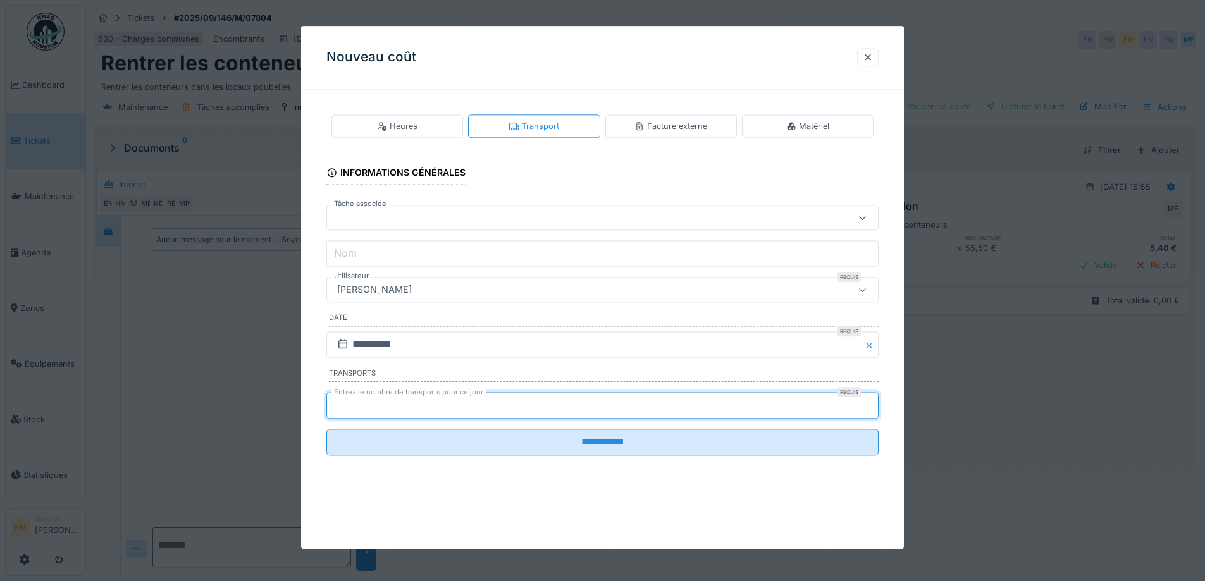
type input "*"
click at [875, 403] on input "*" at bounding box center [602, 405] width 552 height 27
click at [495, 289] on div "[PERSON_NAME]" at bounding box center [570, 290] width 476 height 14
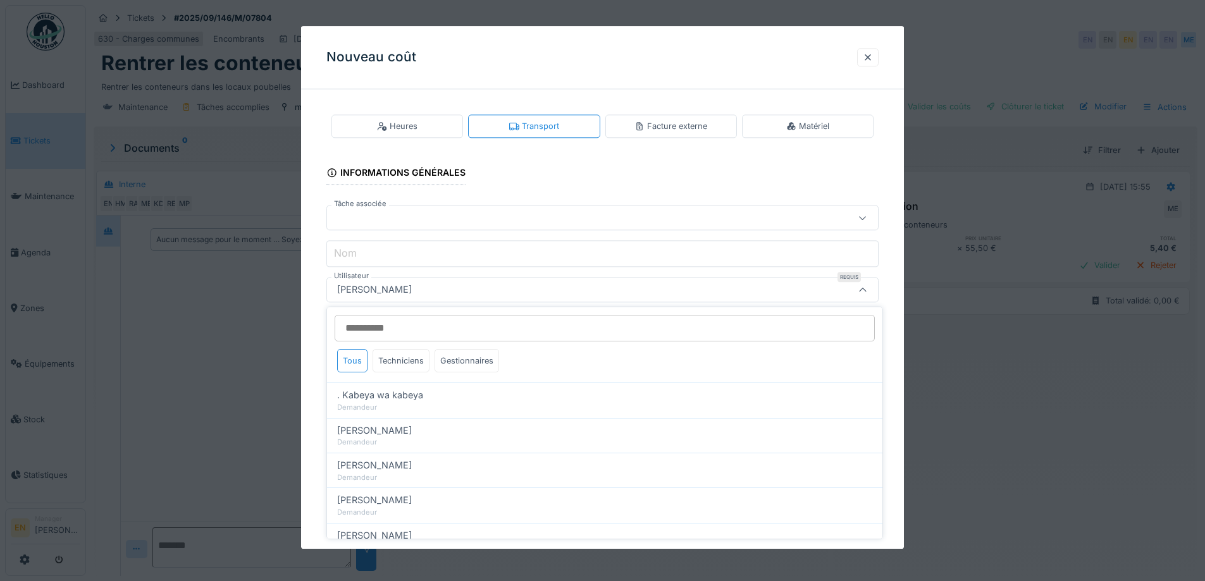
click at [474, 326] on input "Utilisateur" at bounding box center [605, 328] width 540 height 27
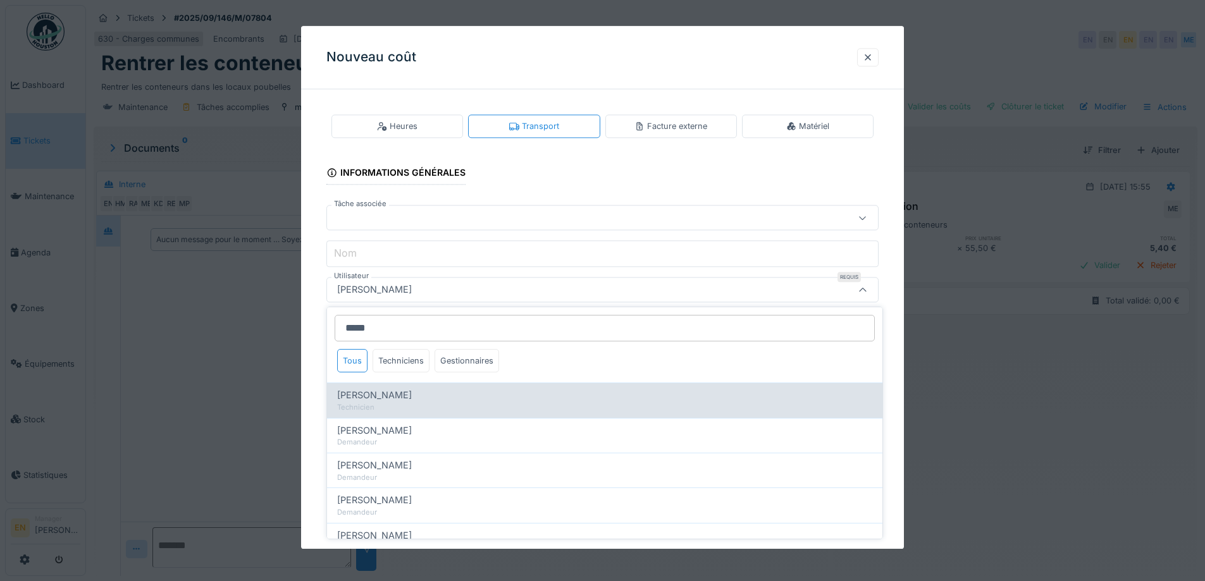
type input "*****"
click at [406, 391] on span "[PERSON_NAME]" at bounding box center [374, 395] width 75 height 14
type input "****"
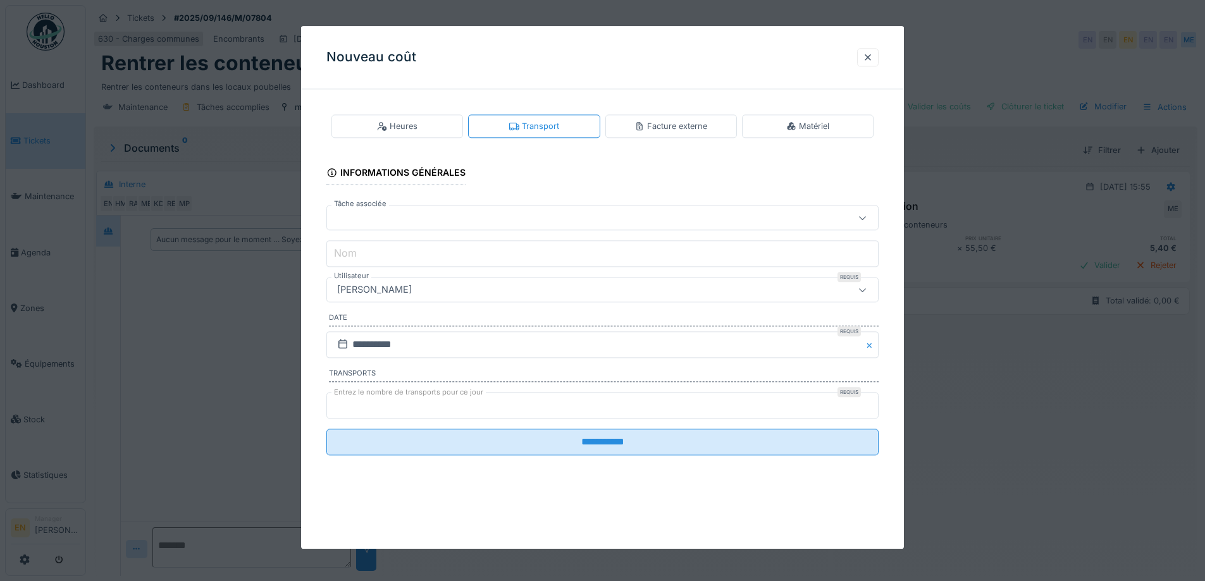
click at [899, 450] on div "**********" at bounding box center [602, 294] width 603 height 391
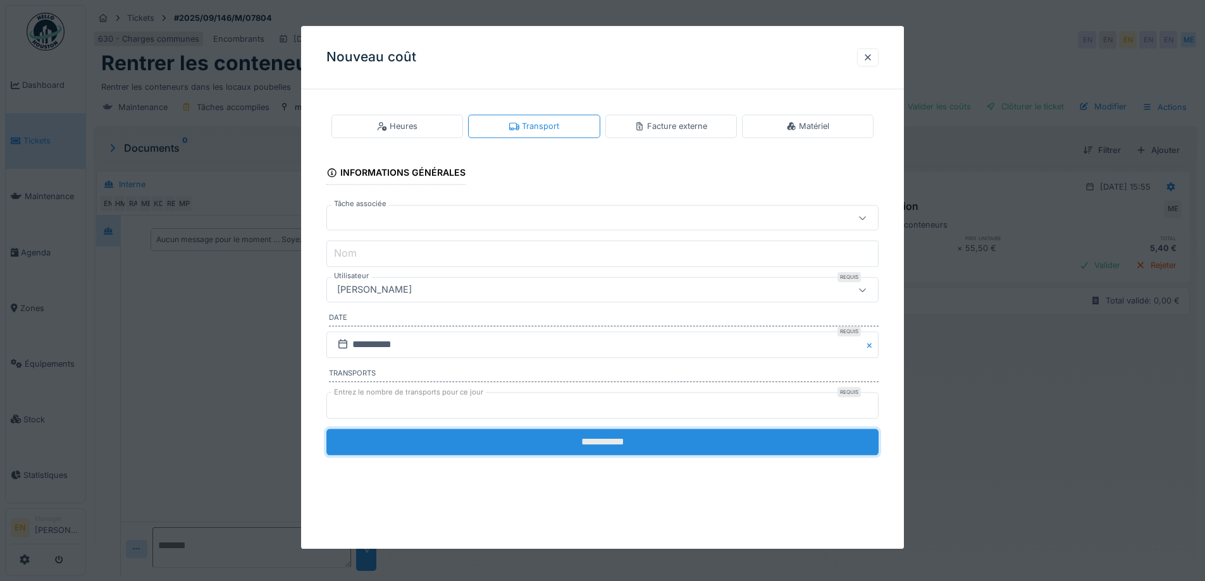
click at [581, 447] on input "**********" at bounding box center [602, 442] width 552 height 27
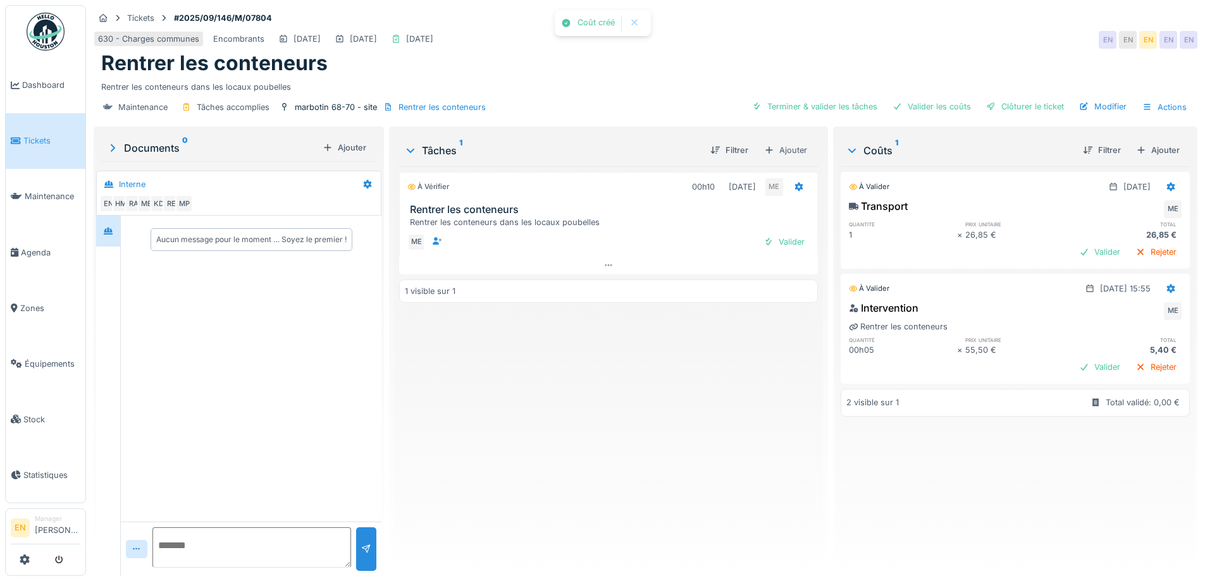
click at [620, 426] on div "À vérifier 00h10 [DATE] ME Rentrer les conteneurs Rentrer les conteneurs dans l…" at bounding box center [608, 366] width 418 height 400
click at [1035, 103] on div "Clôturer le ticket" at bounding box center [1025, 106] width 88 height 17
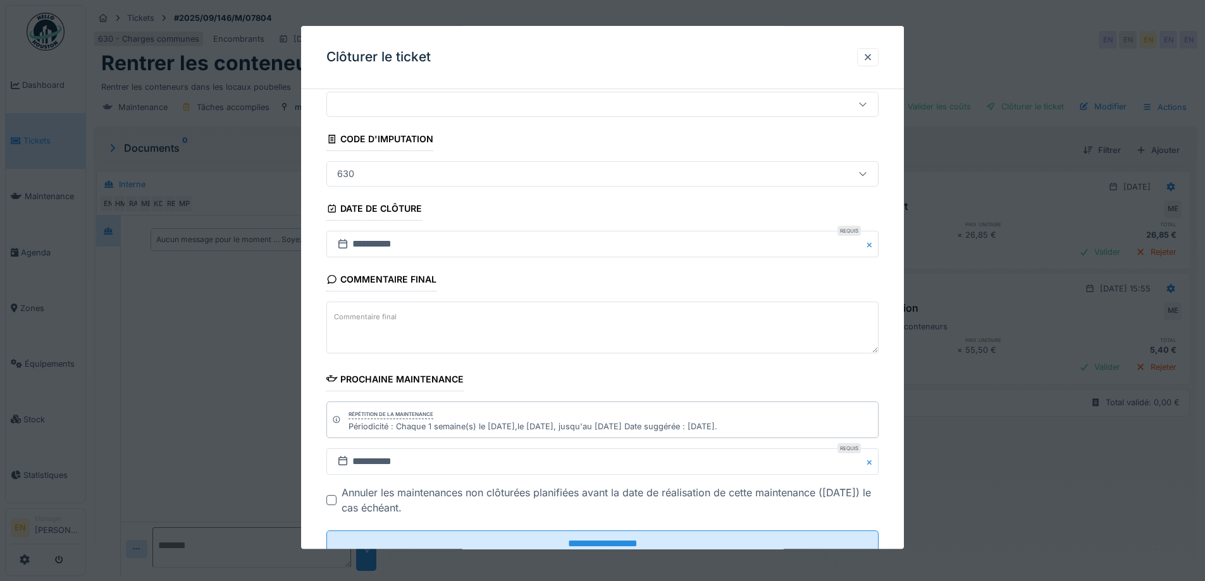
scroll to position [85, 0]
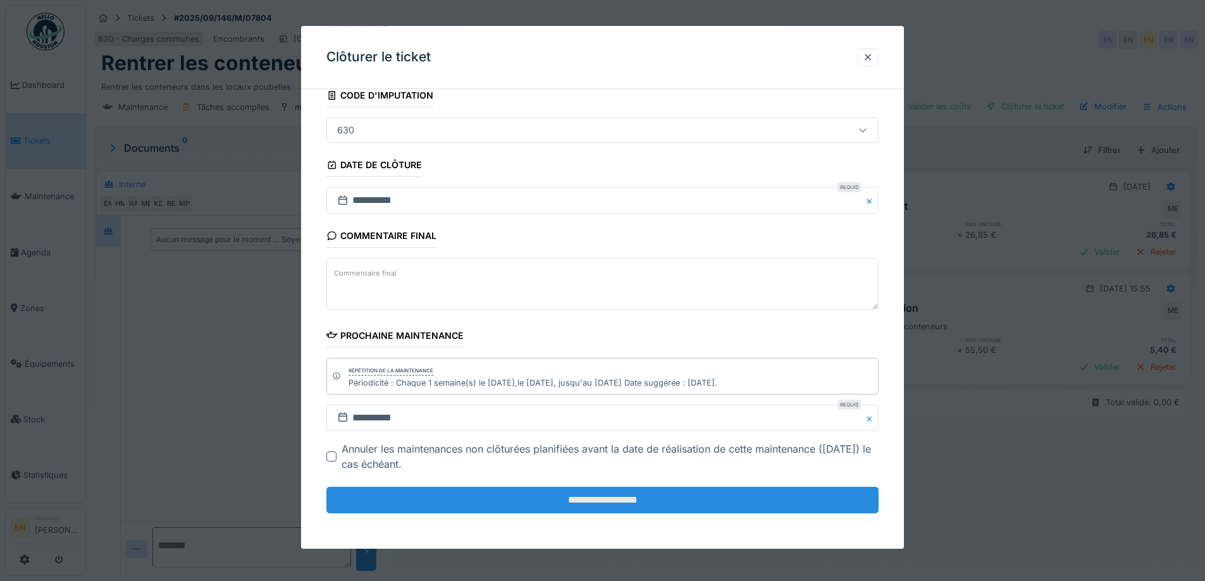
click at [601, 502] on input "**********" at bounding box center [602, 500] width 552 height 27
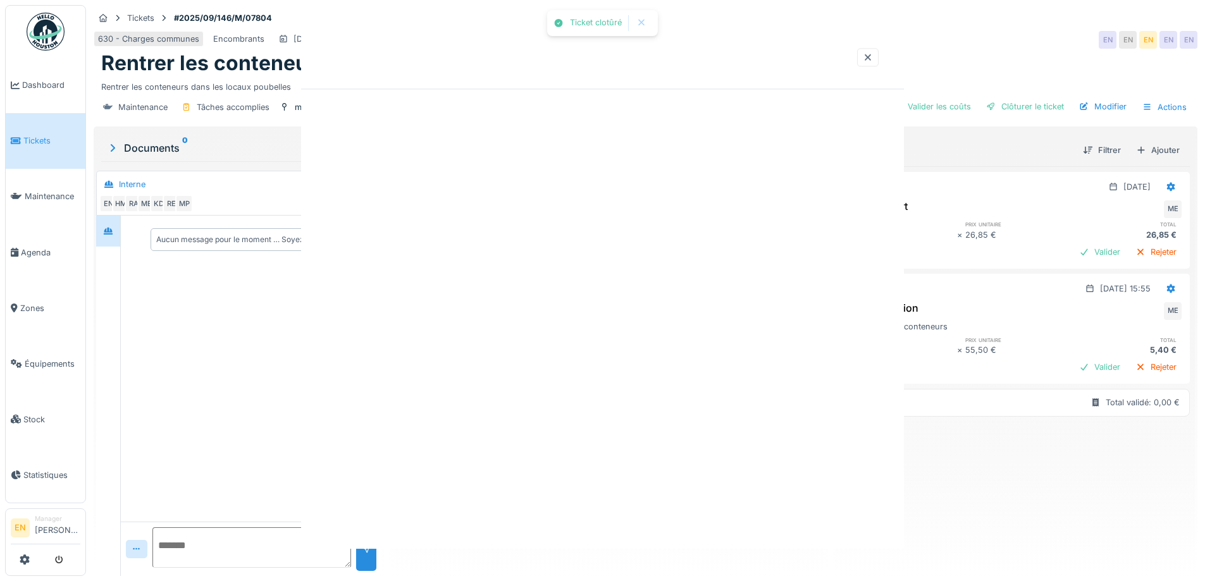
scroll to position [0, 0]
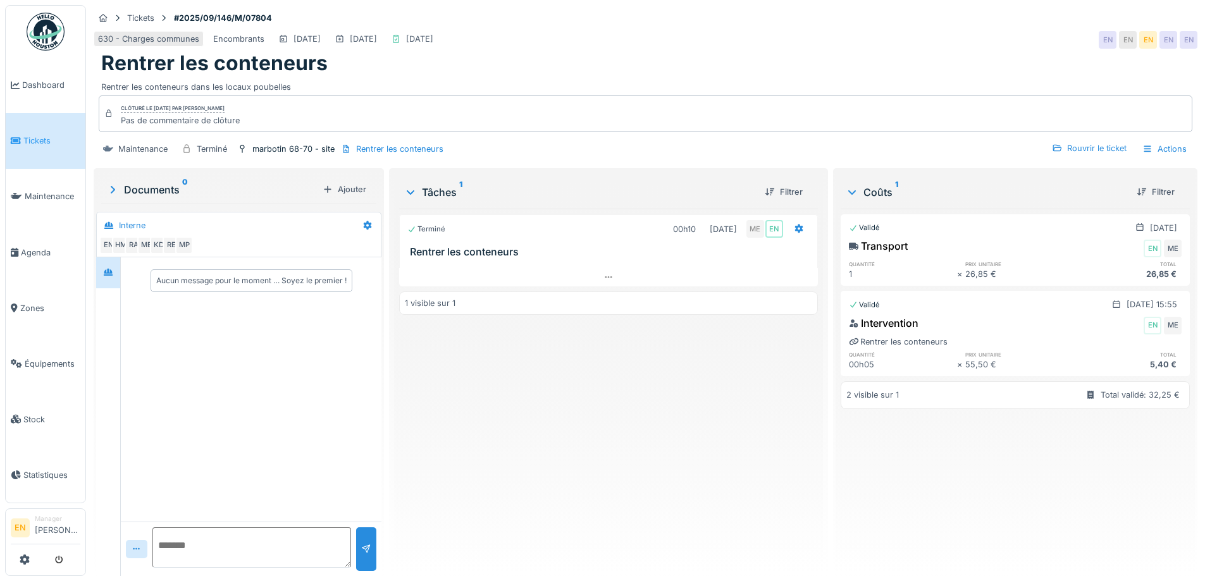
click at [51, 38] on img at bounding box center [46, 32] width 38 height 38
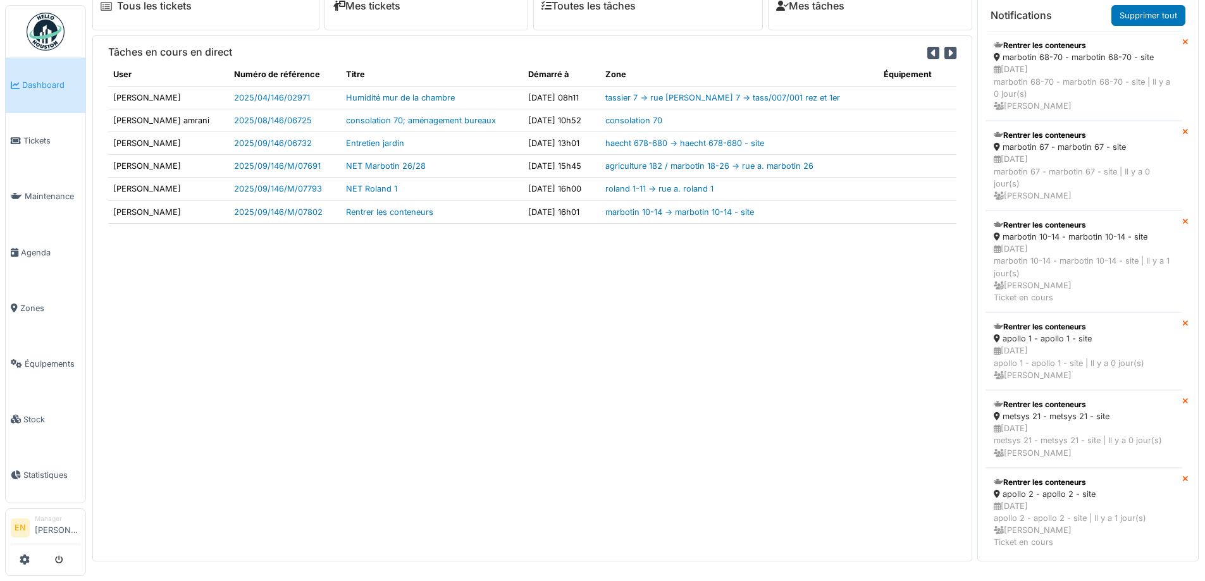
click at [501, 349] on div "Tâches en cours en direct User Numéro de référence Titre Démarré à Zone Équipem…" at bounding box center [532, 298] width 880 height 526
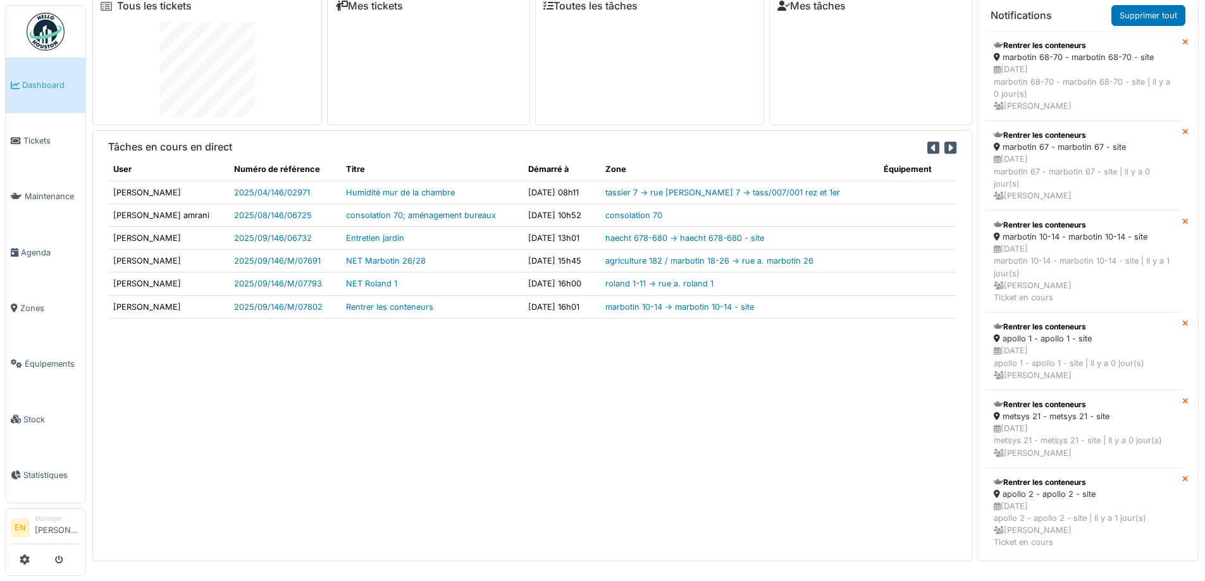
click at [51, 36] on img at bounding box center [46, 32] width 38 height 38
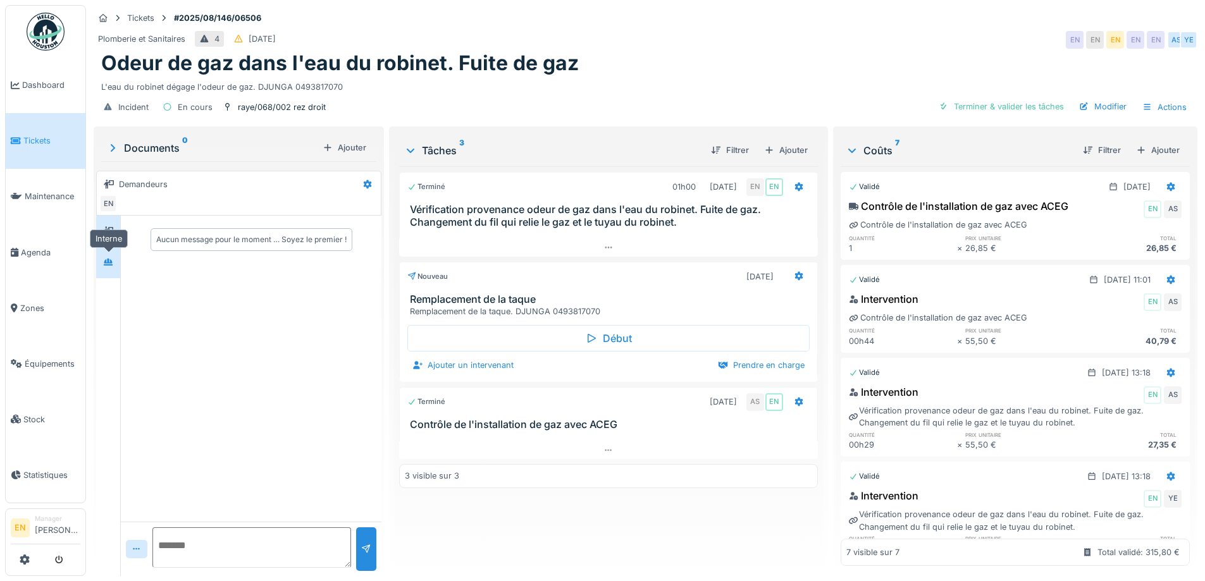
click at [107, 263] on icon at bounding box center [108, 262] width 9 height 7
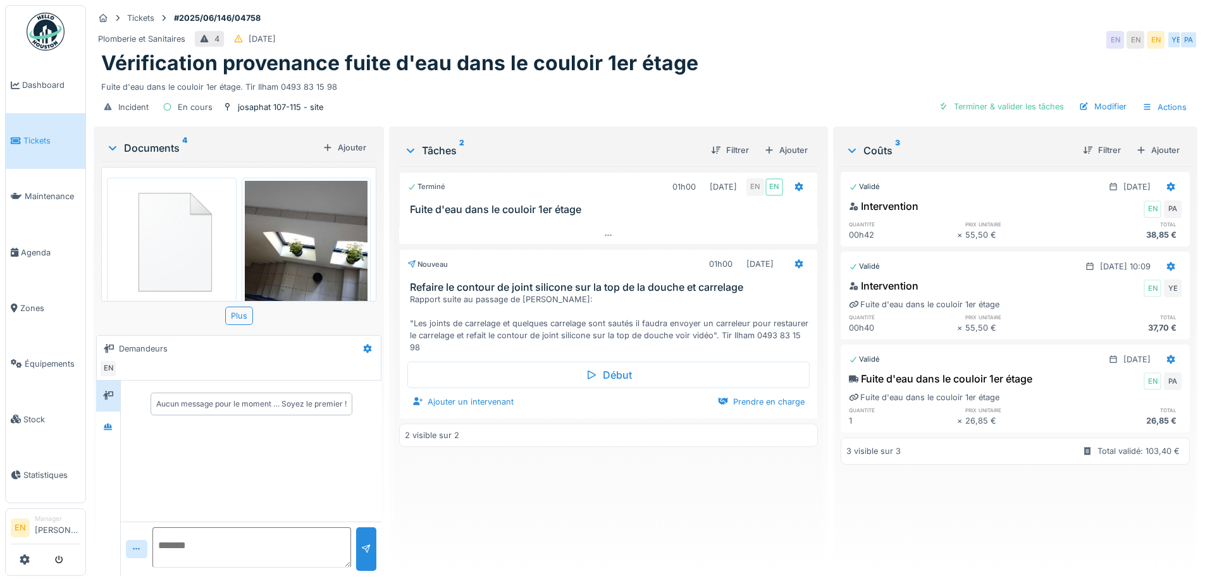
scroll to position [251, 0]
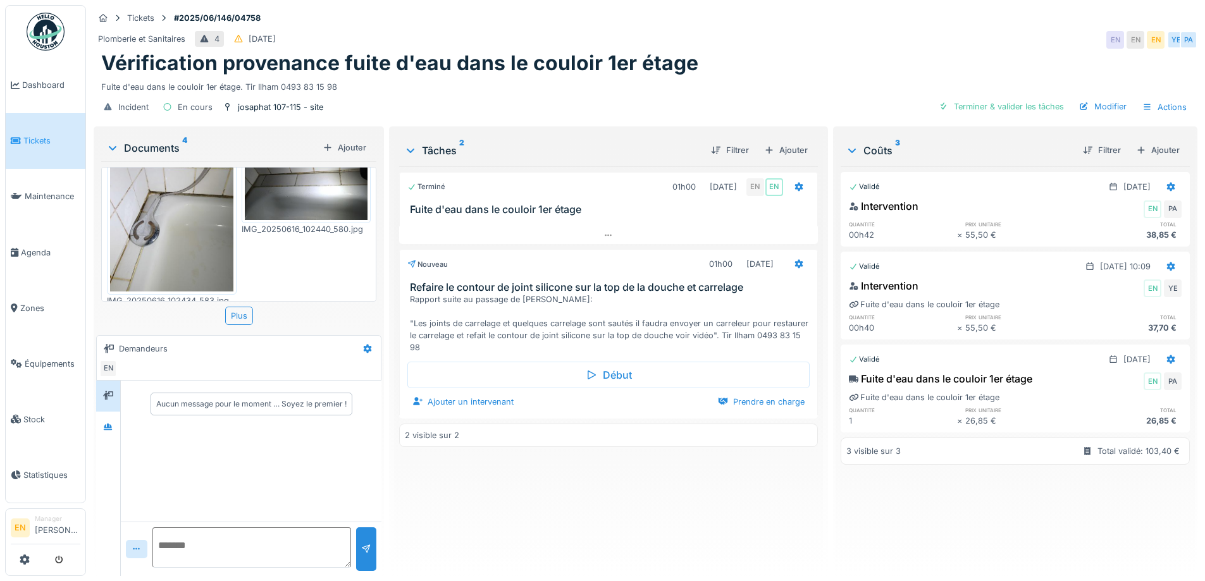
click at [822, 59] on div "Vérification provenance fuite d'eau dans le couloir 1er étage" at bounding box center [645, 63] width 1088 height 24
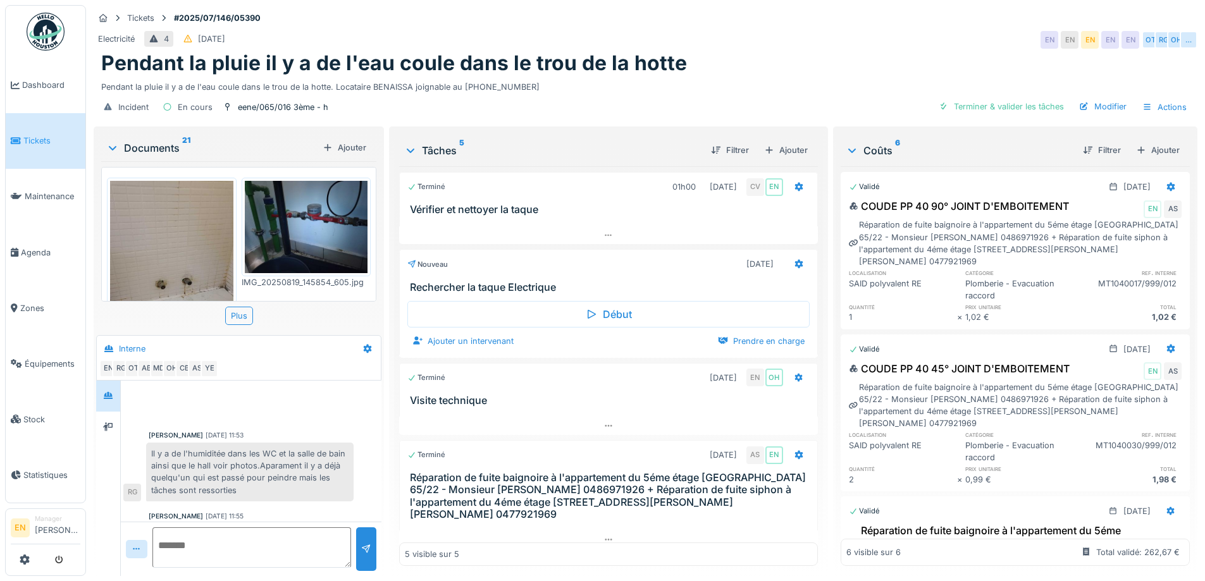
scroll to position [281, 0]
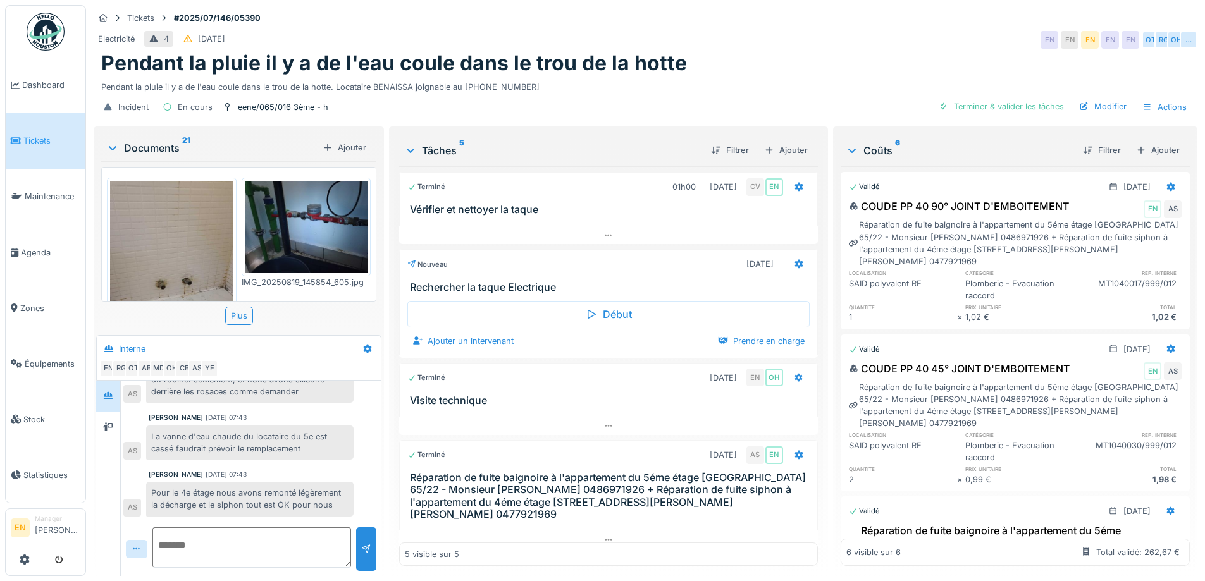
click at [723, 61] on div "Pendant la pluie il y a de l'eau coule dans le trou de la hotte" at bounding box center [645, 63] width 1088 height 24
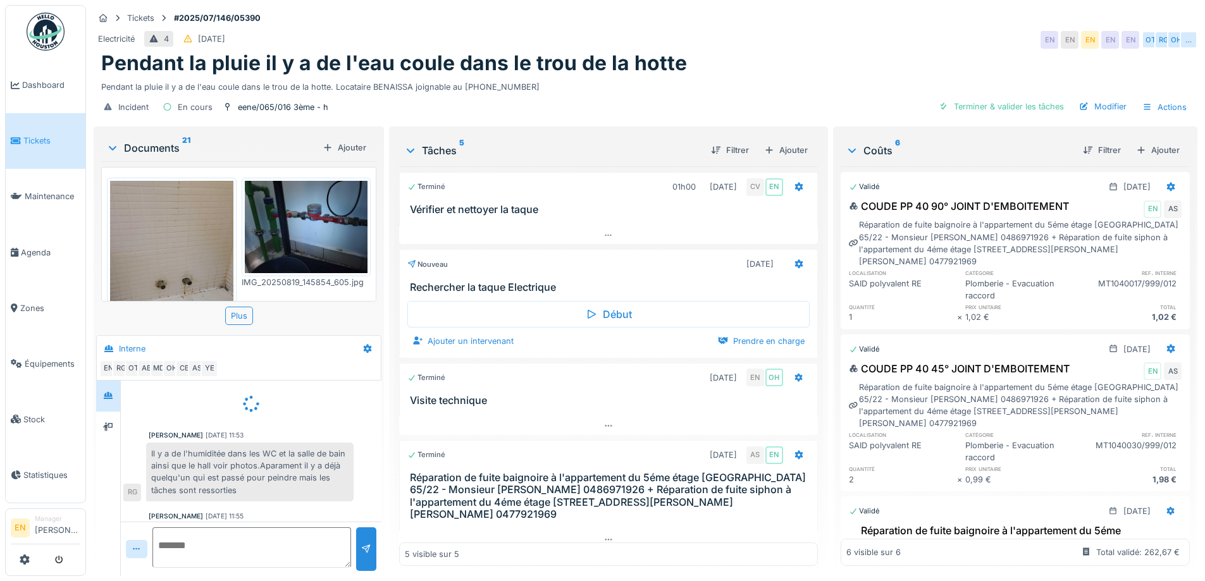
scroll to position [38, 0]
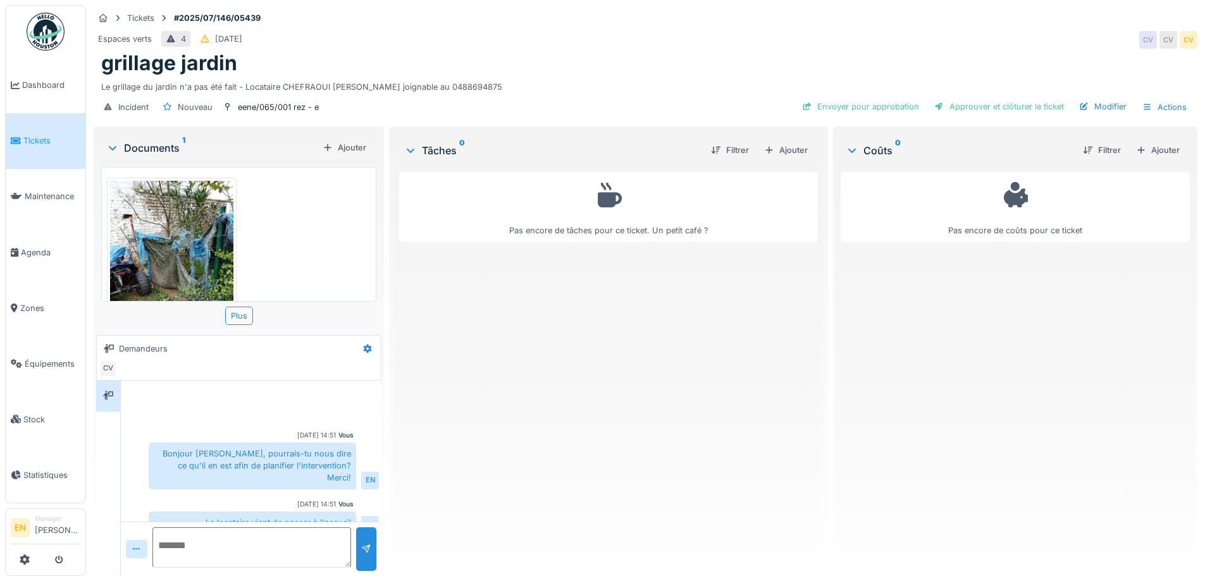
scroll to position [62, 0]
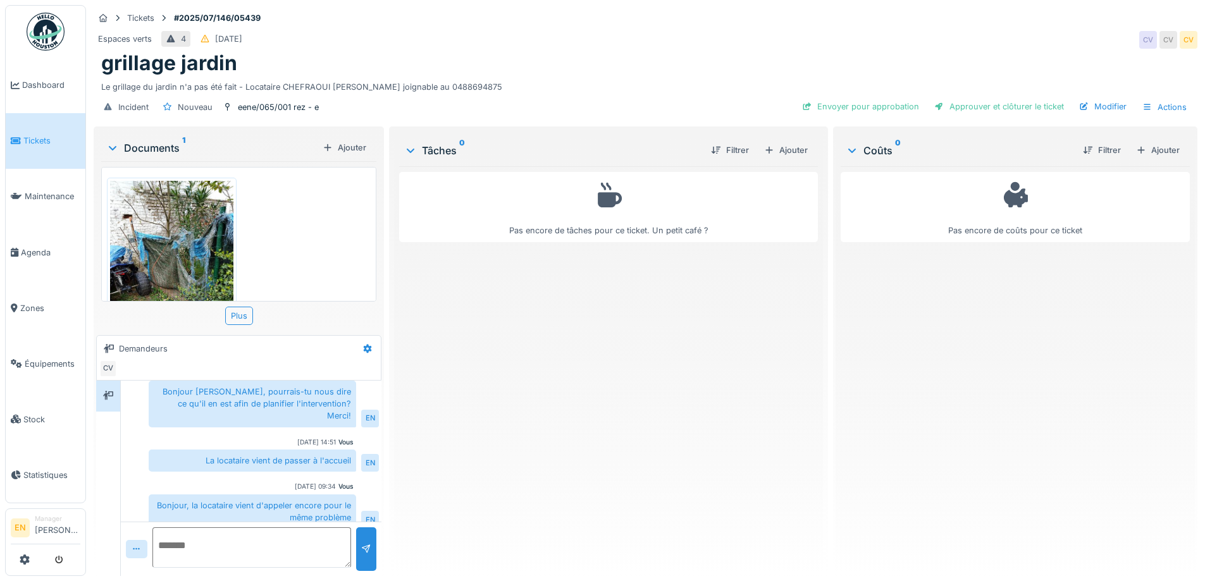
drag, startPoint x: 677, startPoint y: 398, endPoint x: 878, endPoint y: 247, distance: 251.6
click at [677, 396] on div "Pas encore de tâches pour ce ticket. Un petit café ?" at bounding box center [608, 366] width 418 height 400
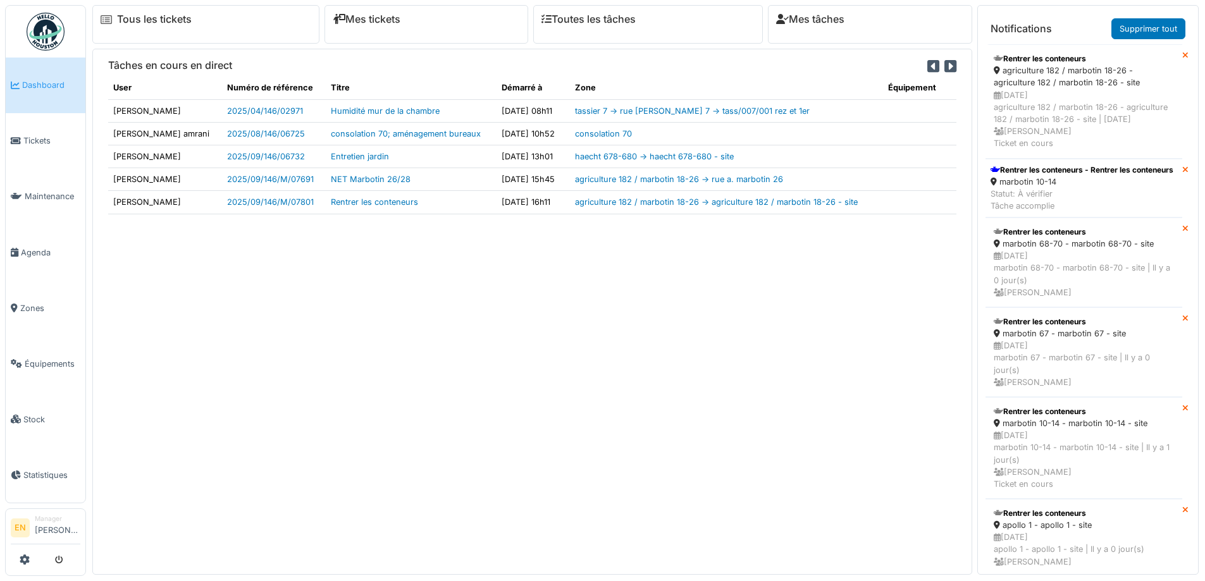
click at [1028, 188] on div "marbotin 10-14" at bounding box center [1081, 182] width 183 height 12
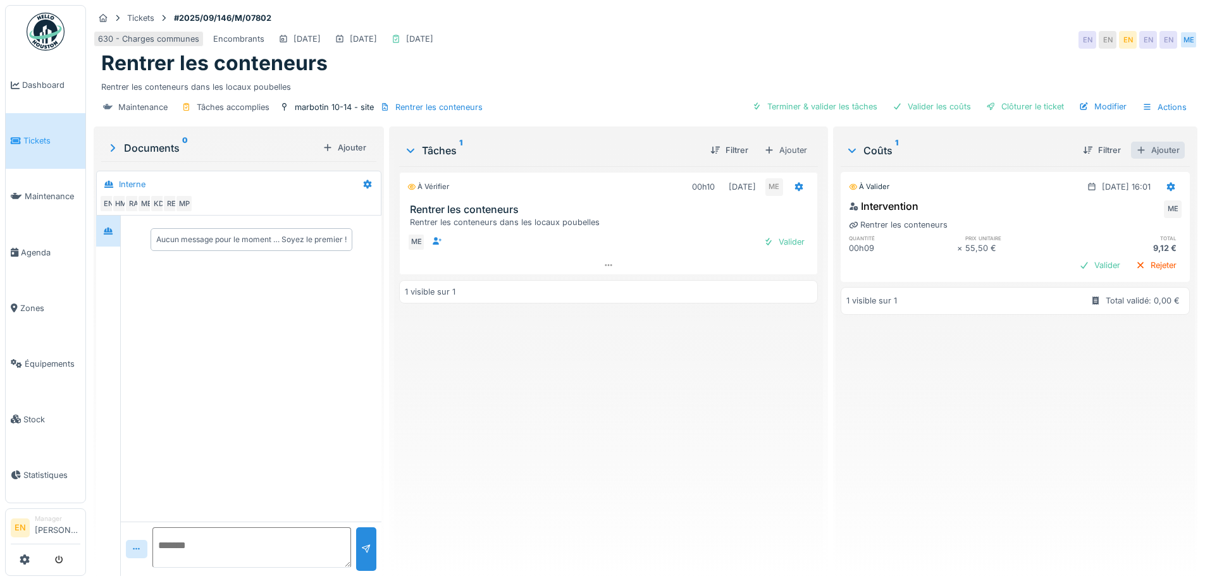
click at [1143, 150] on div "Ajouter" at bounding box center [1158, 150] width 54 height 17
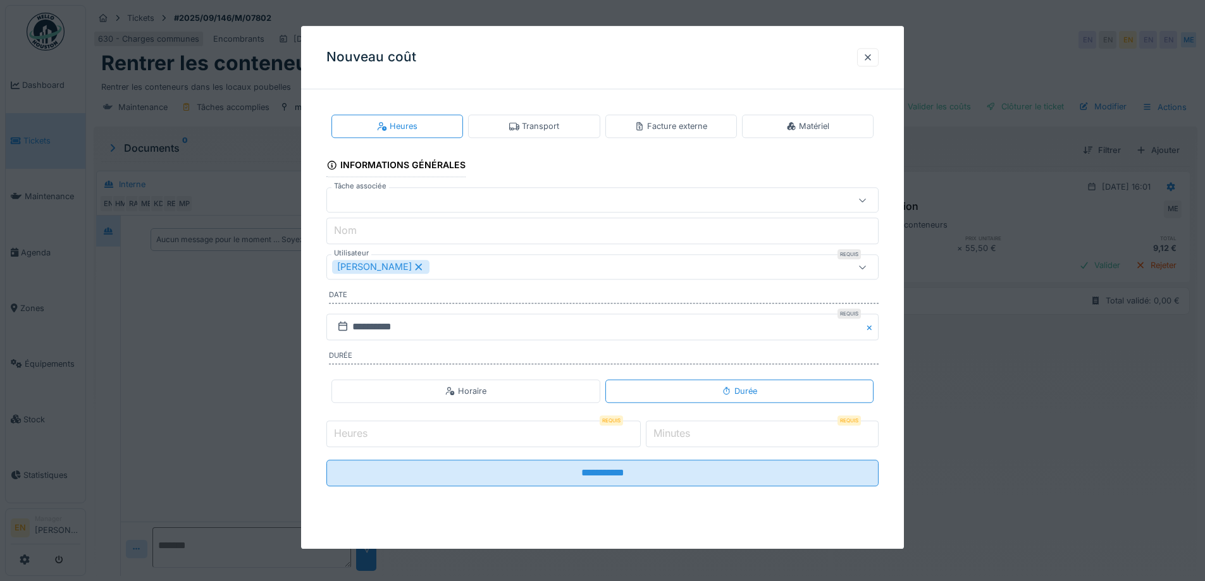
click at [513, 124] on icon at bounding box center [514, 126] width 10 height 8
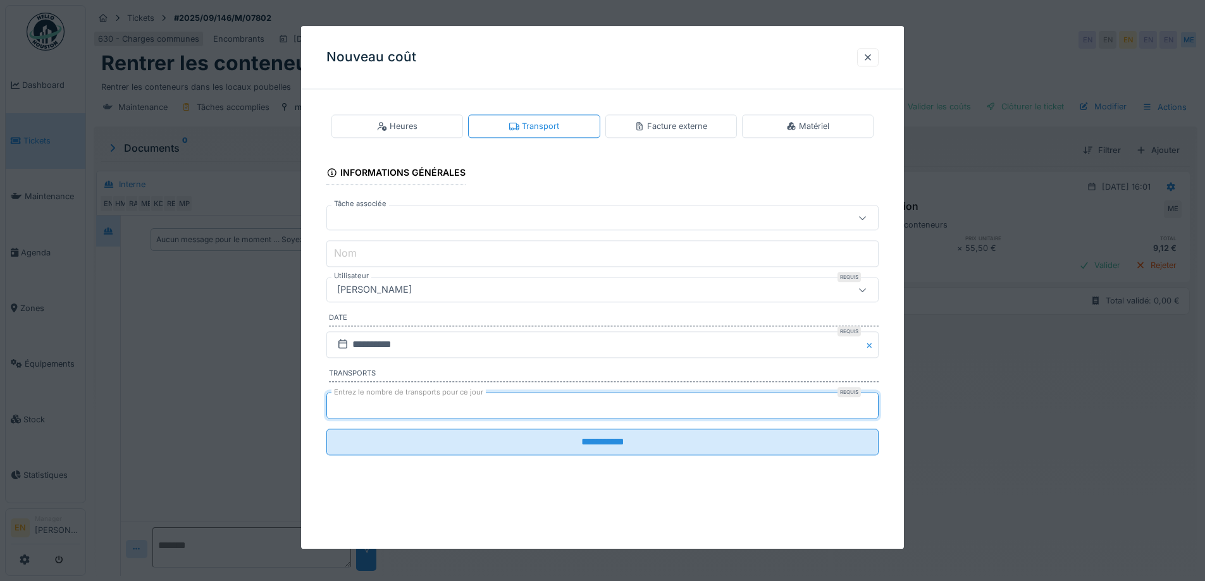
type input "*"
click at [870, 402] on input "*" at bounding box center [602, 405] width 552 height 27
click at [463, 291] on div "[PERSON_NAME]" at bounding box center [570, 290] width 476 height 14
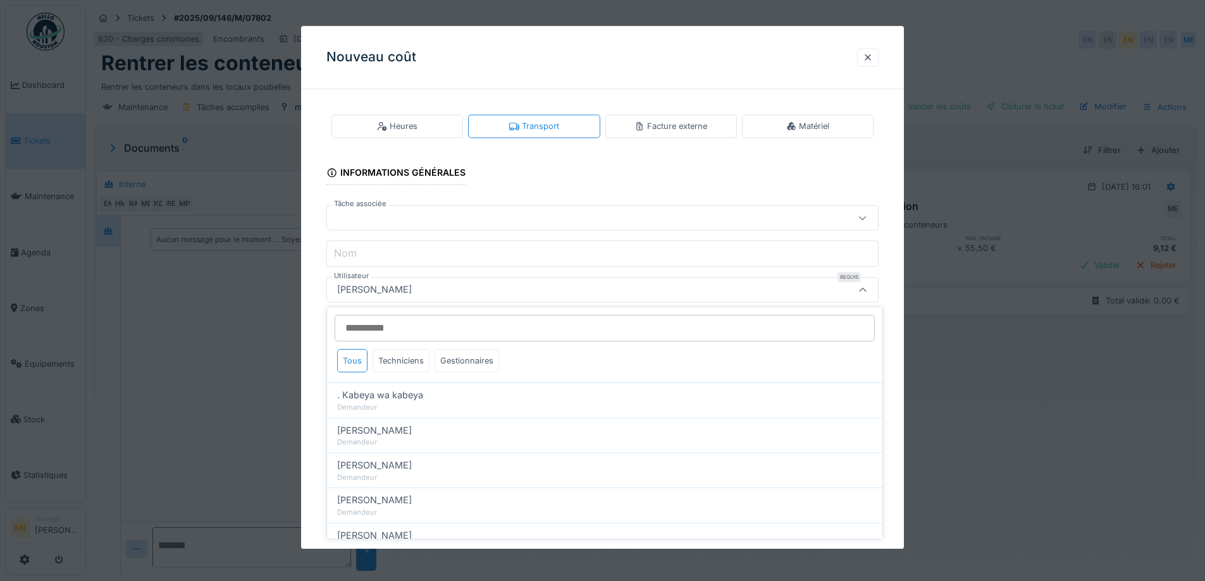
click at [428, 326] on input "Utilisateur" at bounding box center [605, 328] width 540 height 27
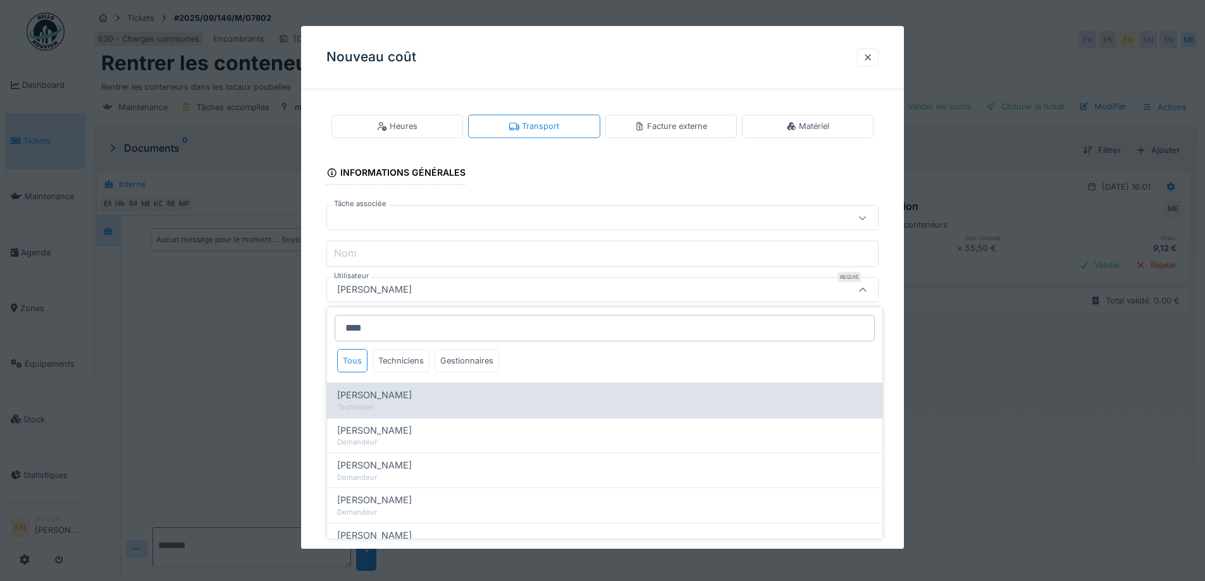
type input "****"
click at [407, 394] on span "Mohamed El kadiri" at bounding box center [374, 395] width 75 height 14
type input "****"
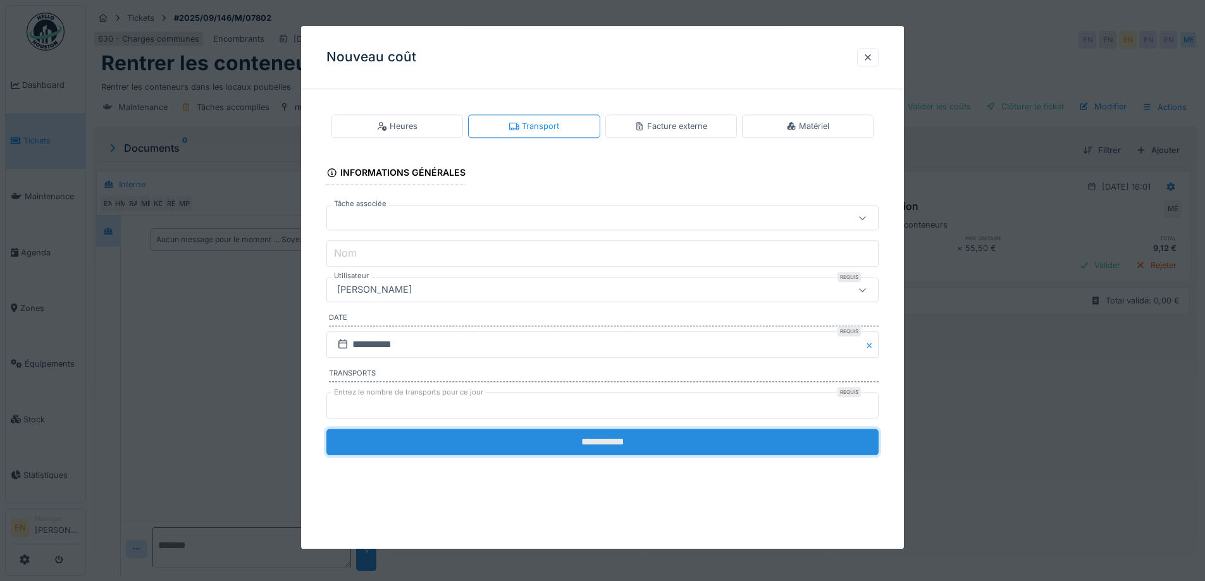
click at [614, 446] on input "**********" at bounding box center [602, 442] width 552 height 27
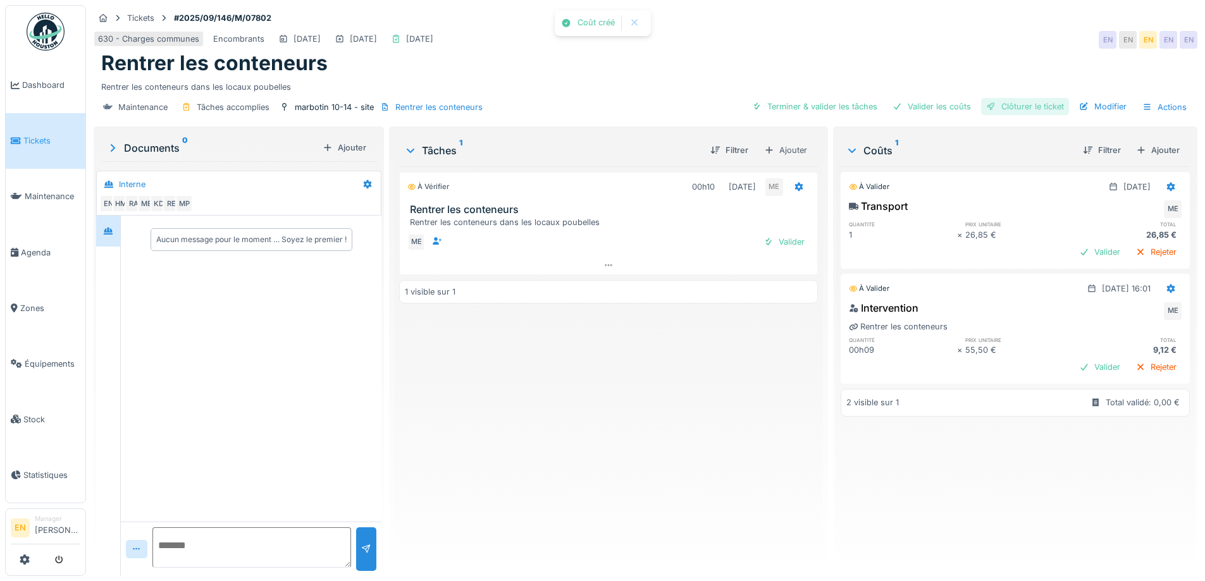
click at [999, 106] on div "Clôturer le ticket" at bounding box center [1025, 106] width 88 height 17
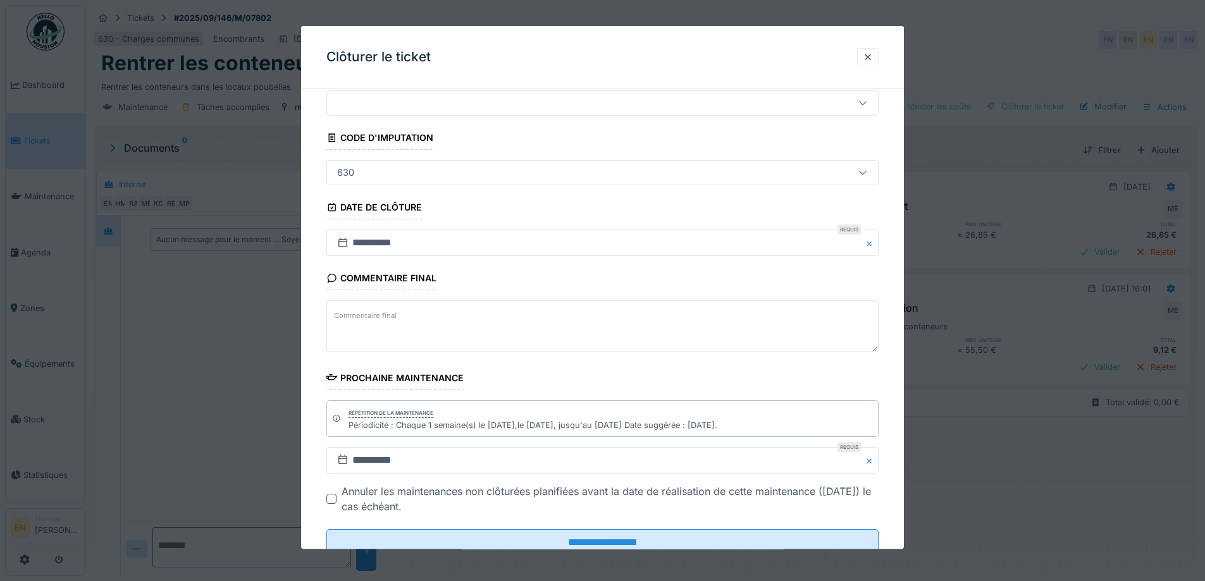
scroll to position [85, 0]
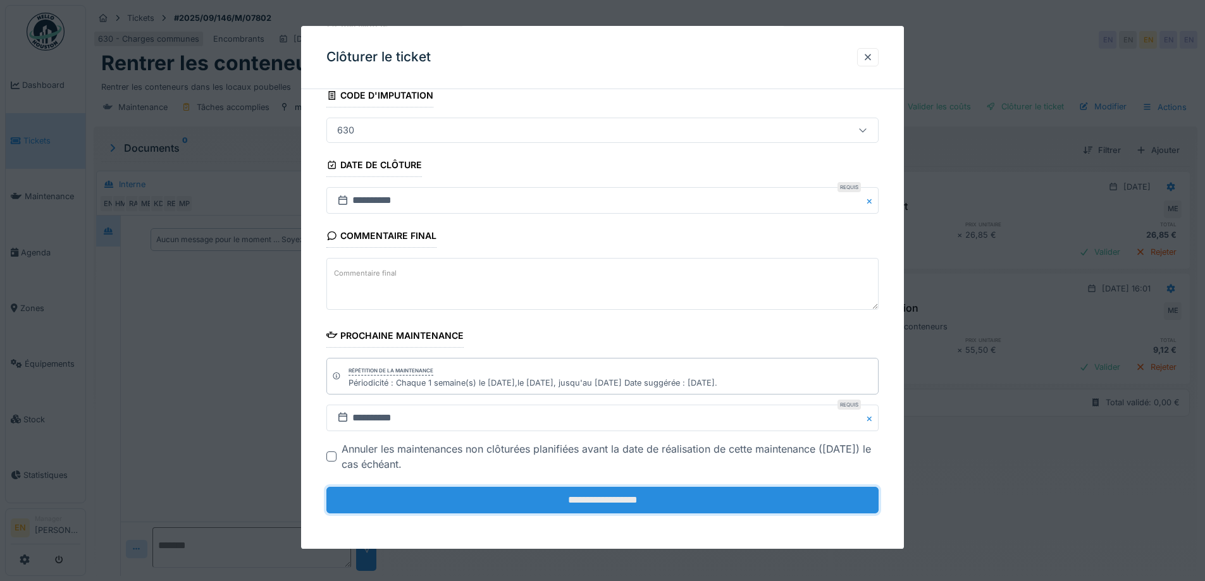
click at [591, 498] on input "**********" at bounding box center [602, 500] width 552 height 27
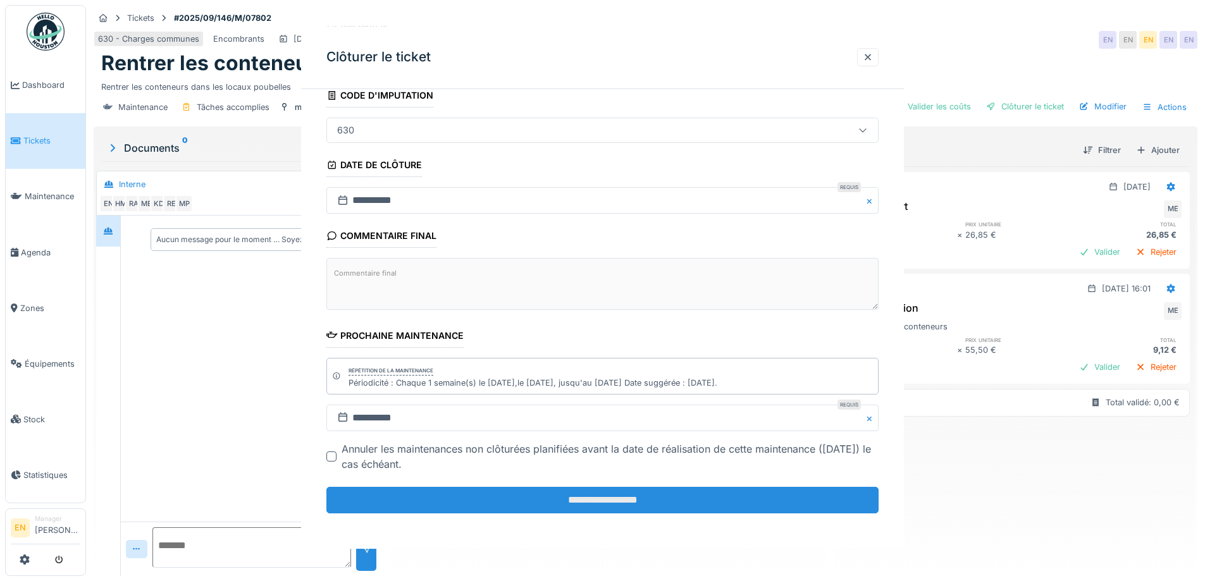
scroll to position [0, 0]
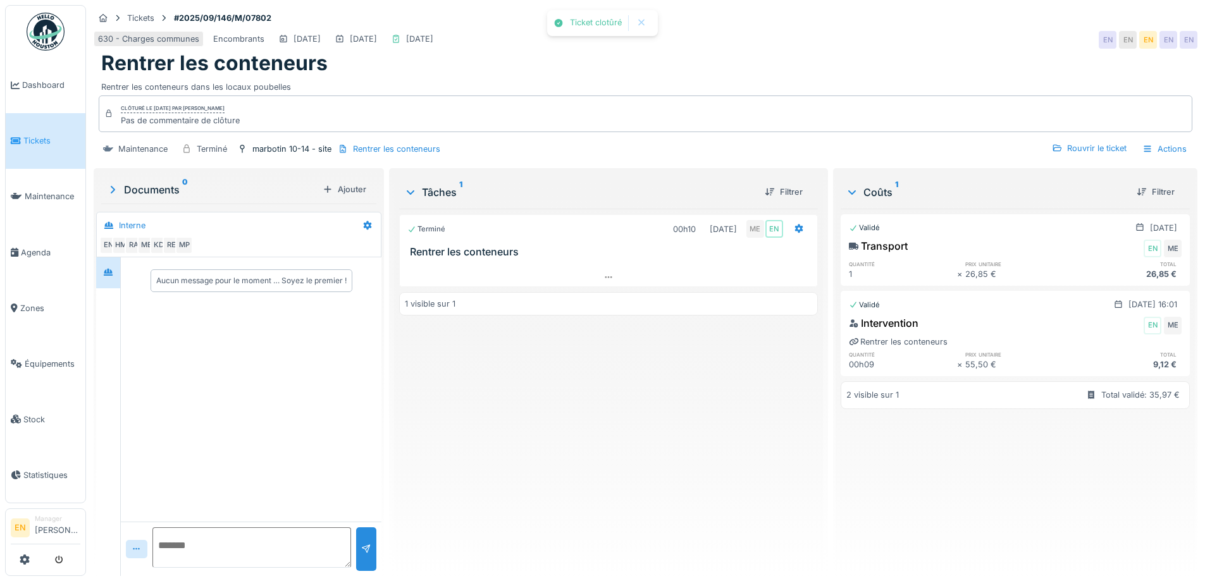
click at [603, 442] on div "Terminé 00h10 02/09/2025 ME EN Rentrer les conteneurs 1 visible sur 1" at bounding box center [608, 387] width 418 height 357
click at [50, 30] on img at bounding box center [46, 32] width 38 height 38
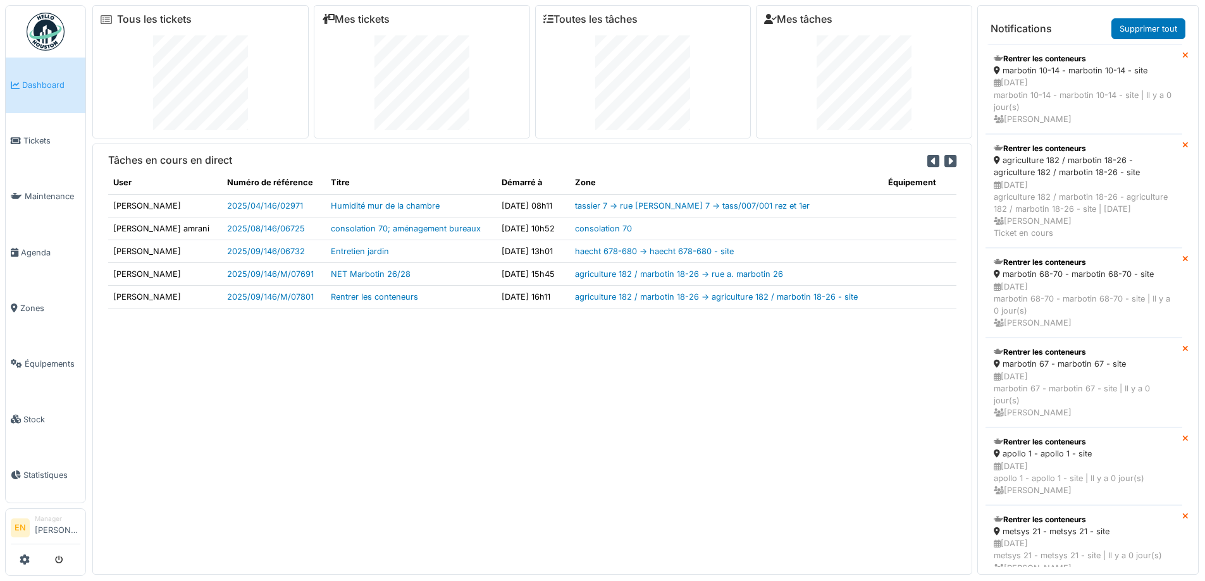
click at [679, 442] on div "Tâches en cours en direct User Numéro de référence Titre Démarré à Zone Équipem…" at bounding box center [532, 359] width 880 height 431
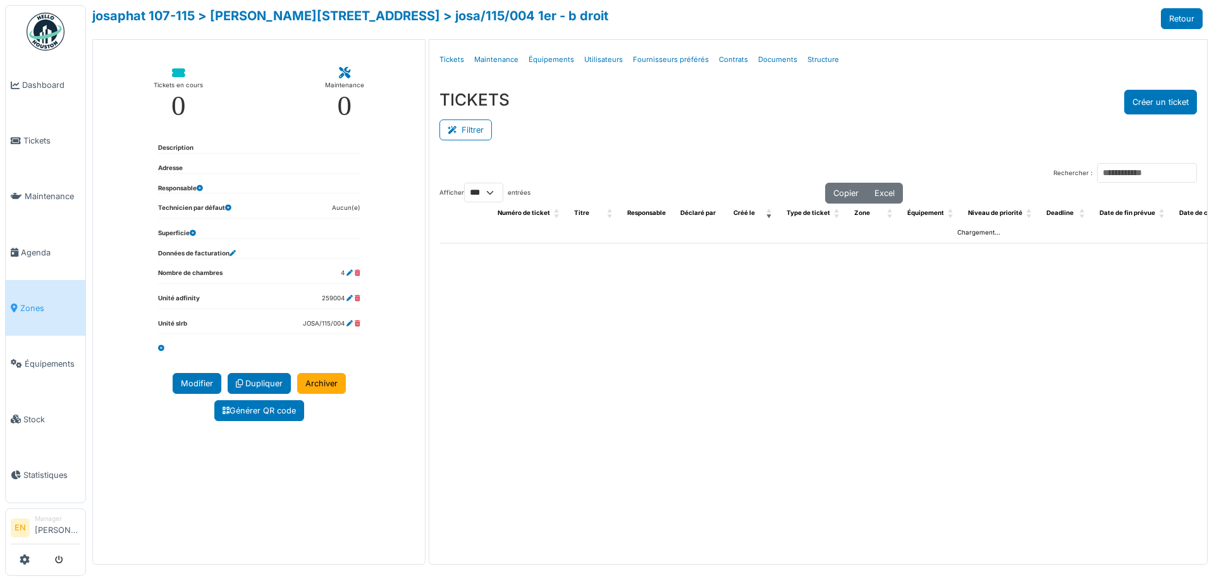
select select "***"
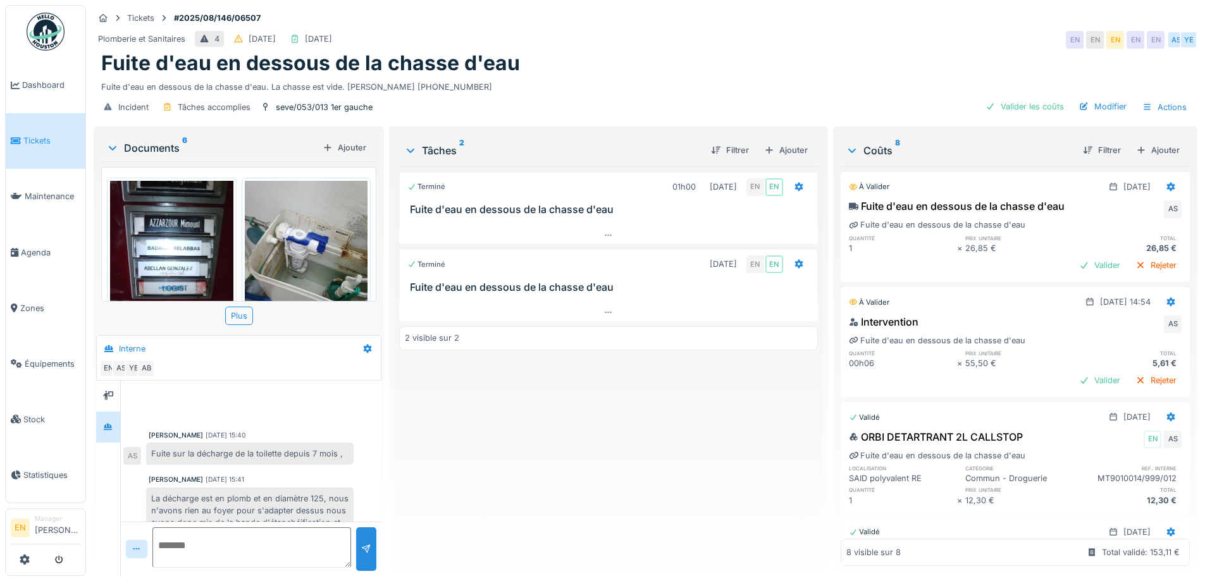
scroll to position [211, 0]
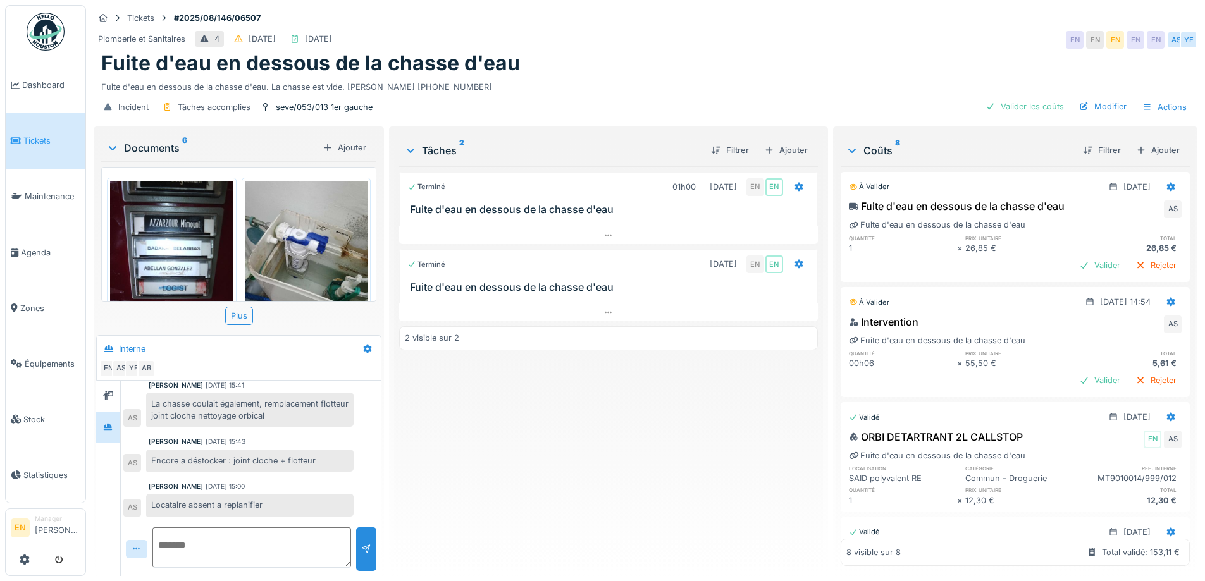
click at [465, 470] on div "Terminé 01h00 [DATE] EN EN Fuite d'eau en dessous de la chasse d'eau Terminé [D…" at bounding box center [608, 366] width 418 height 400
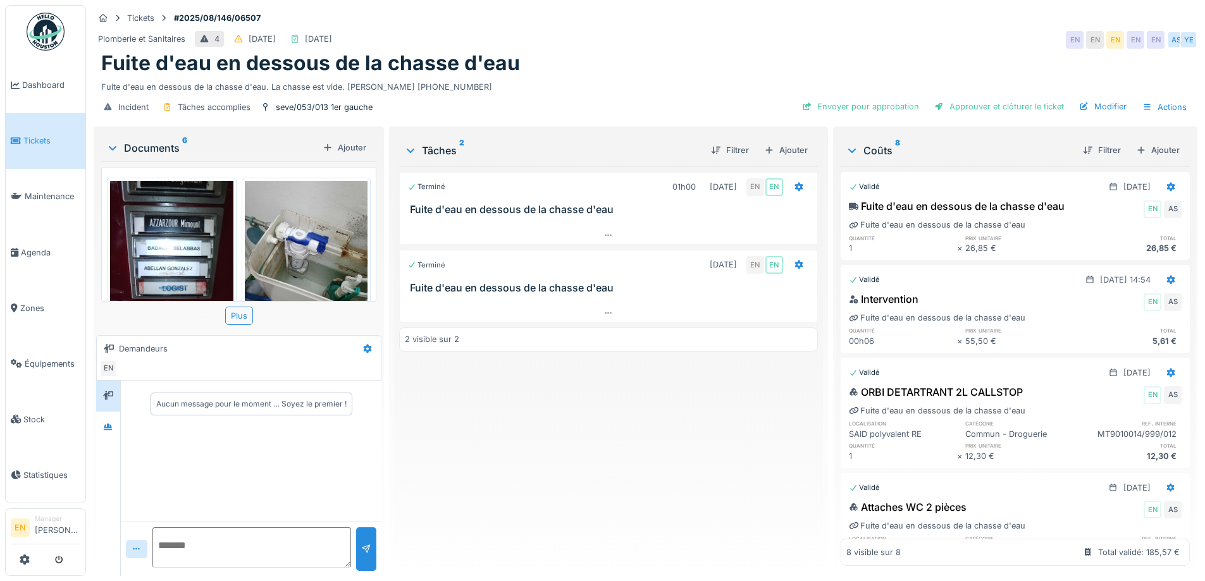
click at [657, 441] on div "Terminé 01h00 18/08/2025 EN EN Fuite d'eau en dessous de la chasse d'eau Termin…" at bounding box center [608, 366] width 418 height 400
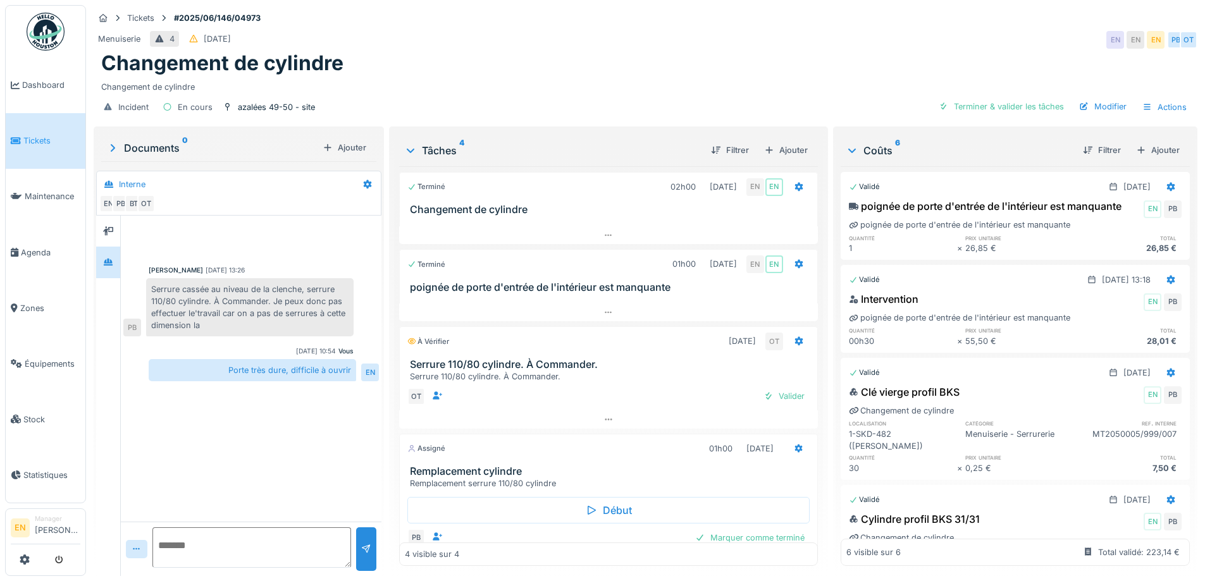
scroll to position [35, 0]
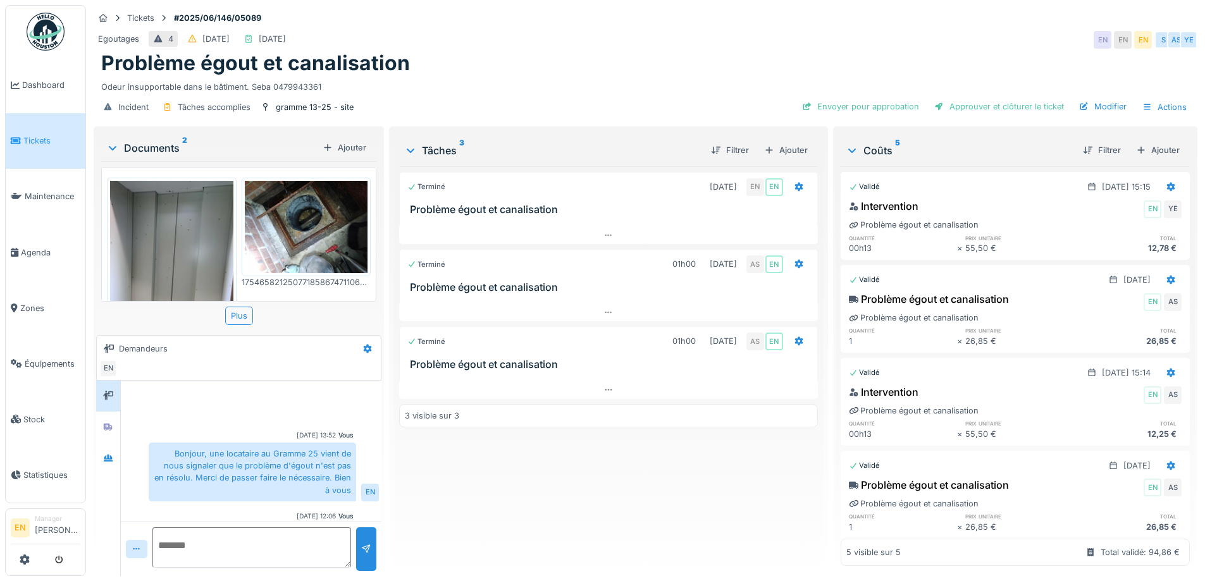
scroll to position [30, 0]
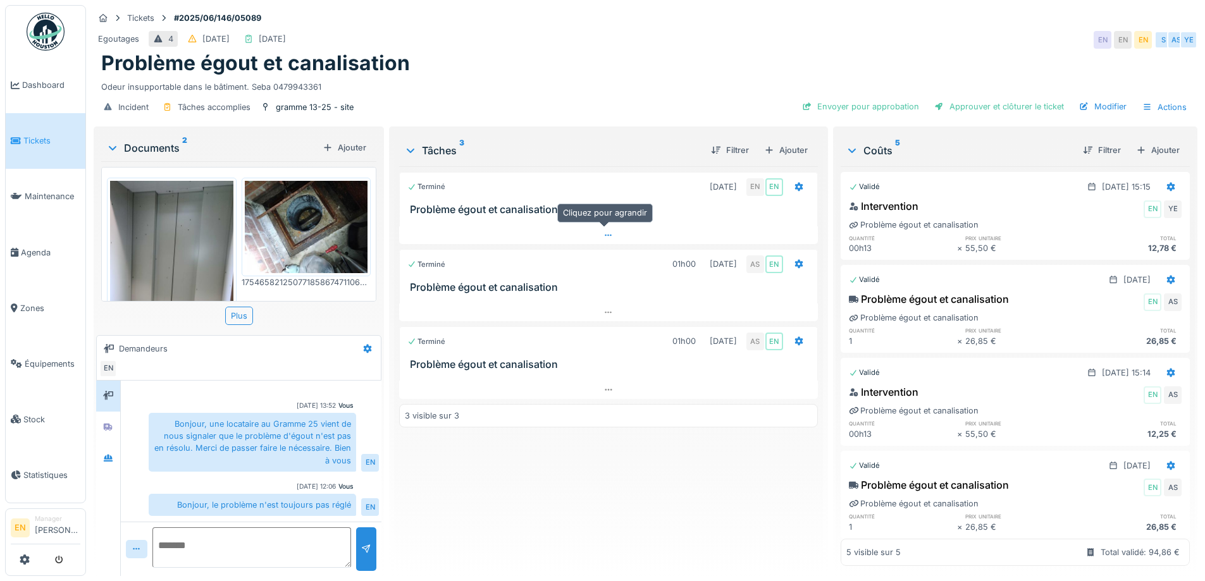
click at [607, 237] on icon at bounding box center [608, 235] width 10 height 8
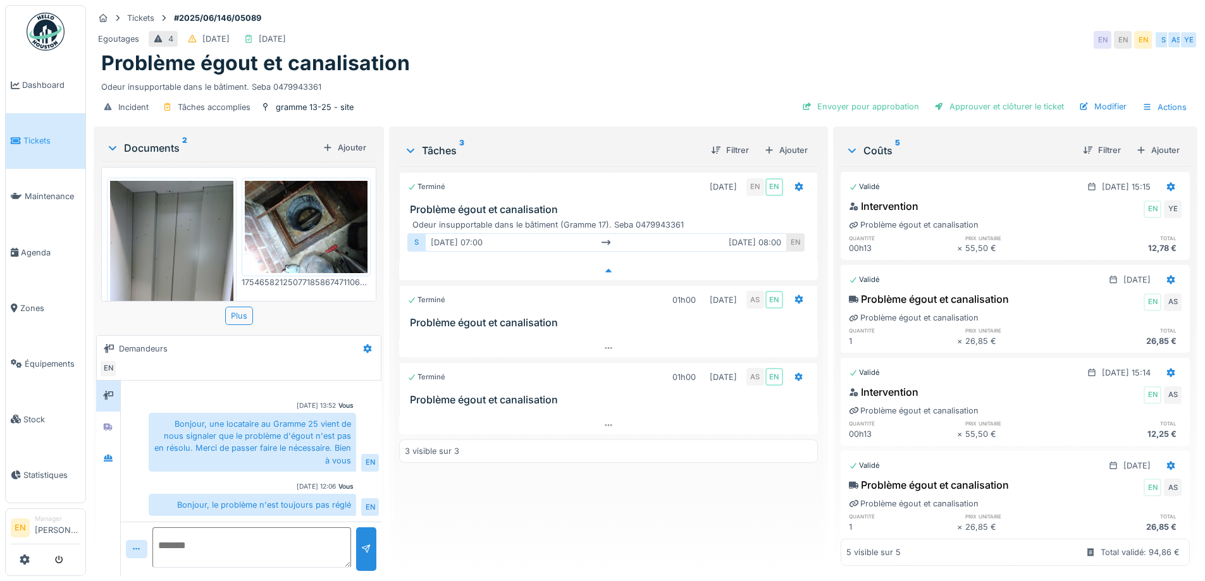
scroll to position [9, 0]
click at [515, 499] on div "Terminé 24/06/2025 EN EN Problème égout et canalisation Odeur insupportable dan…" at bounding box center [608, 366] width 418 height 400
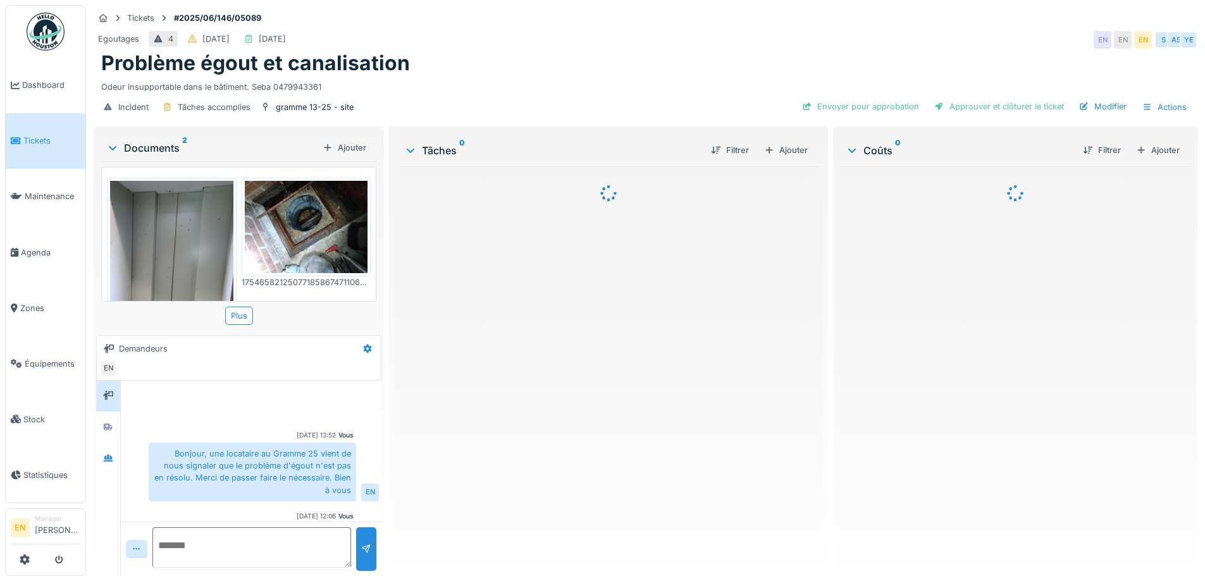
scroll to position [30, 0]
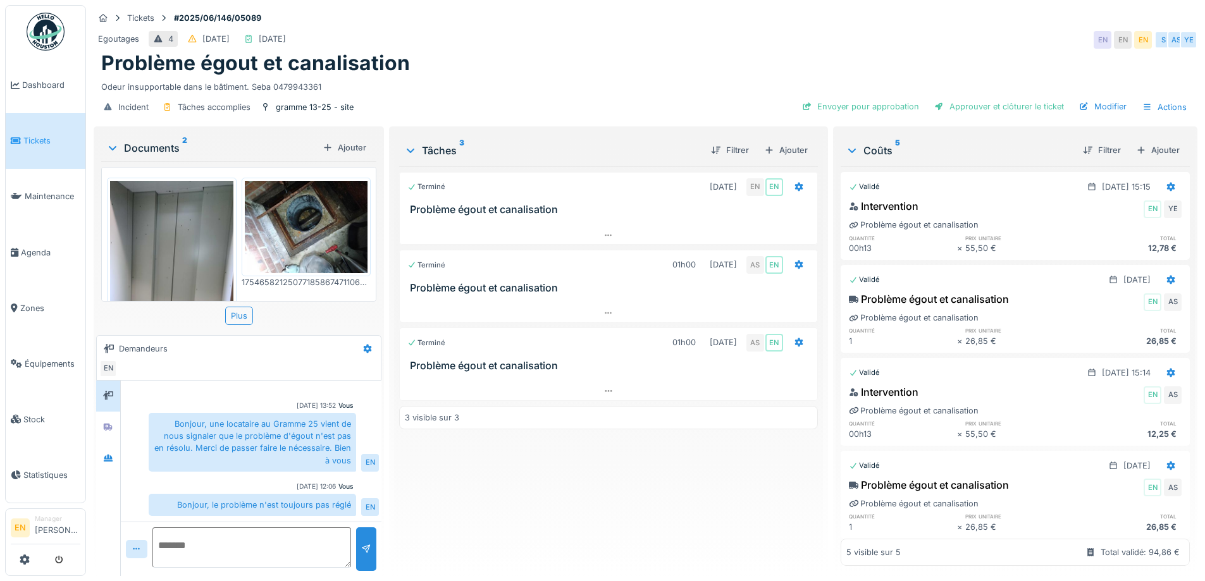
click at [599, 504] on div "Terminé [DATE] EN EN Problème égout et canalisation Terminé 01h00 [DATE] AS EN …" at bounding box center [608, 366] width 418 height 400
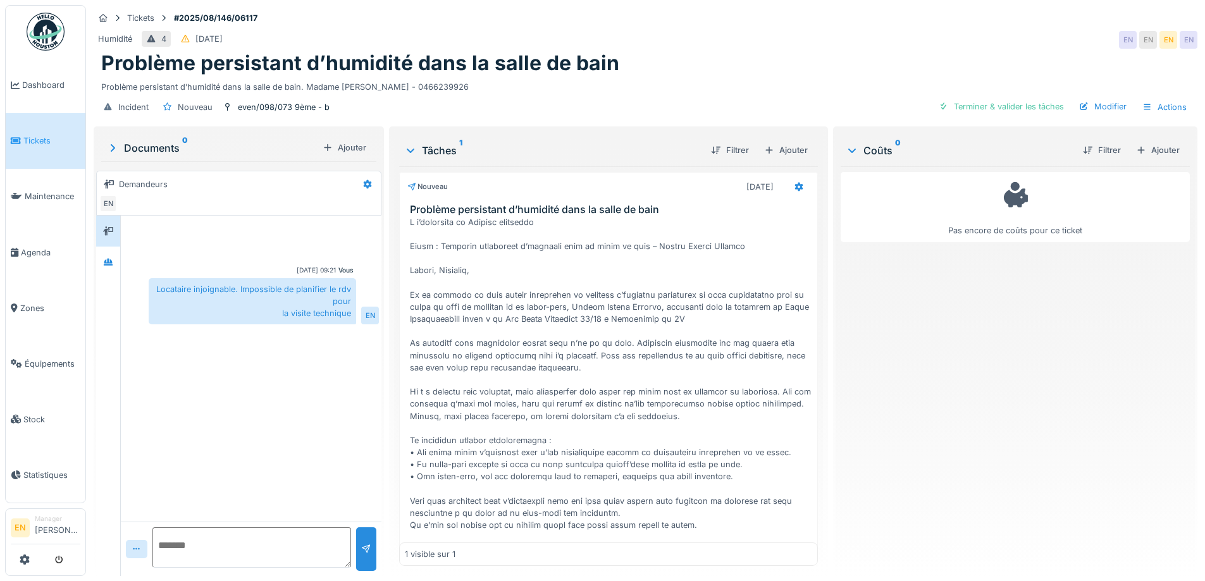
scroll to position [9, 0]
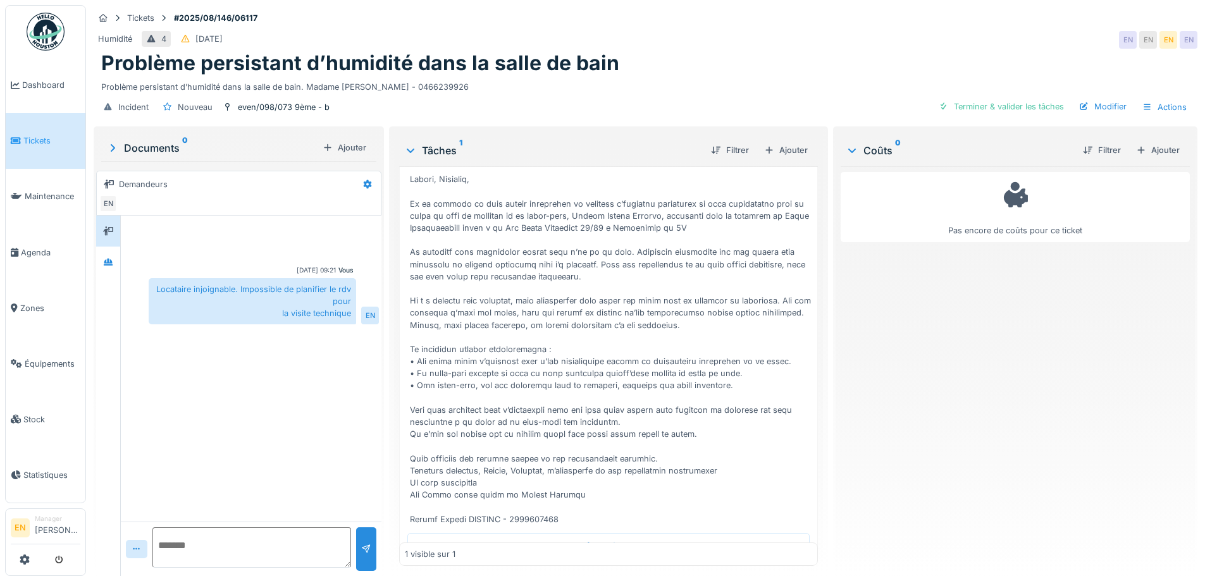
scroll to position [144, 0]
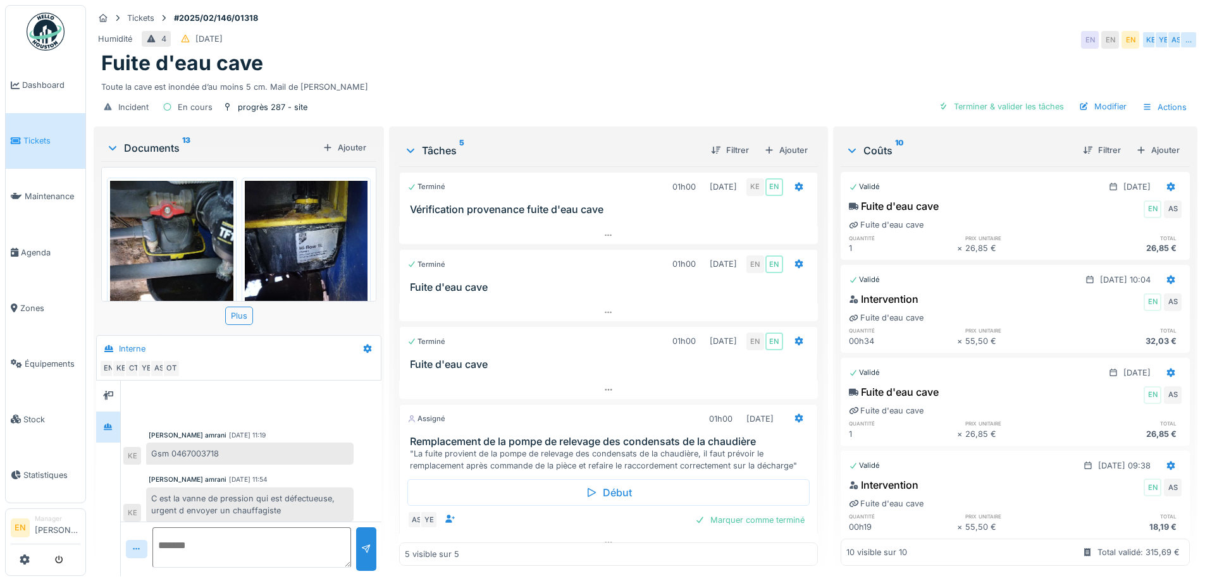
scroll to position [280, 0]
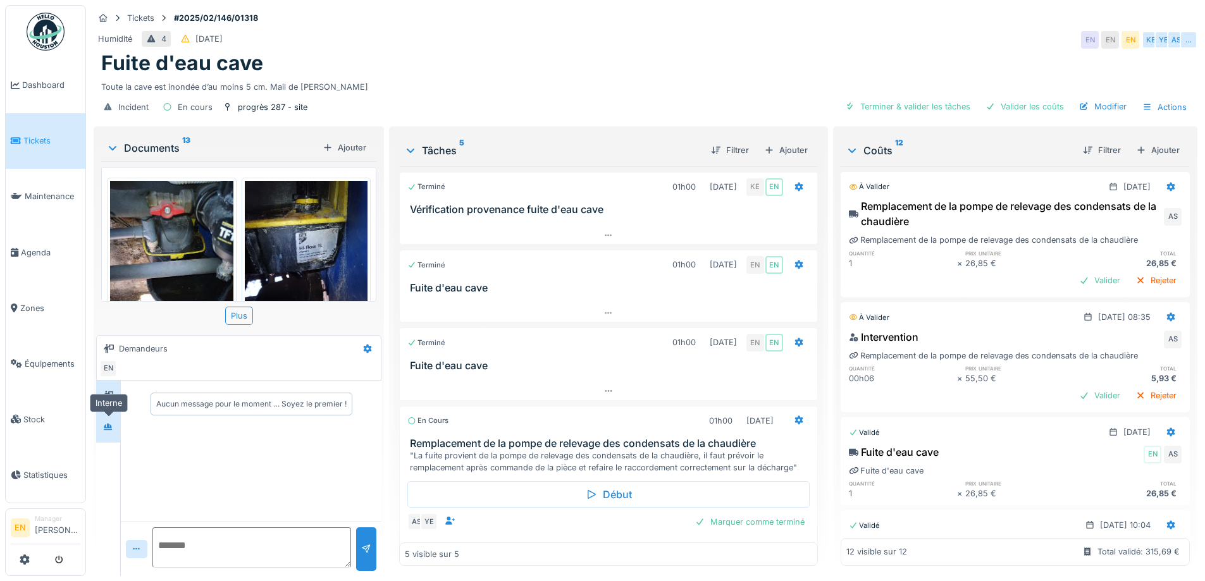
click at [111, 429] on icon at bounding box center [108, 427] width 10 height 8
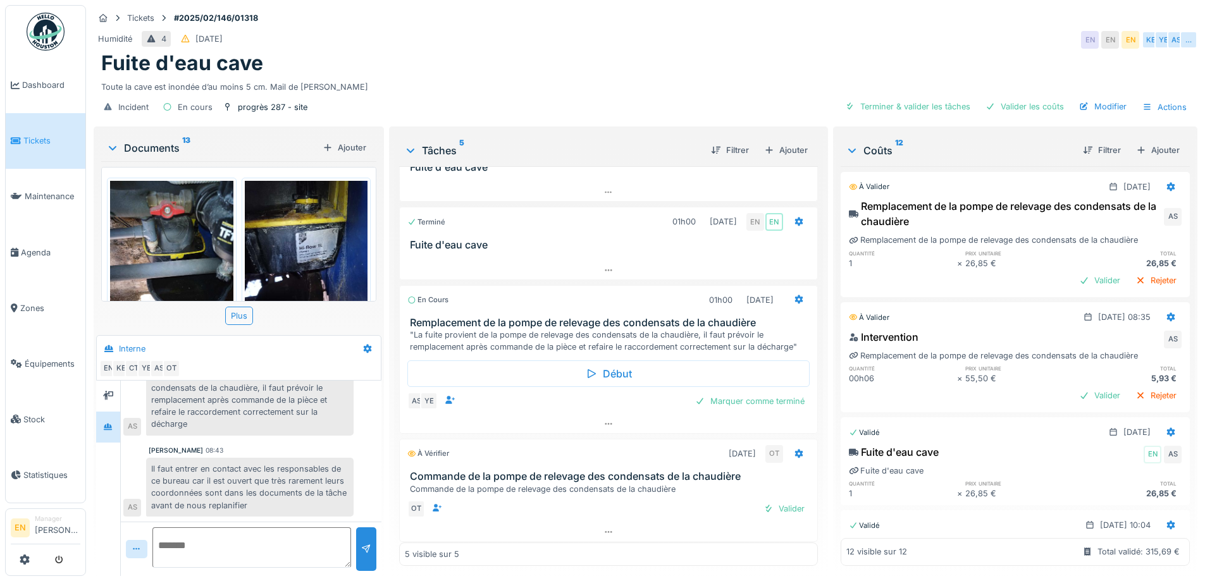
scroll to position [125, 0]
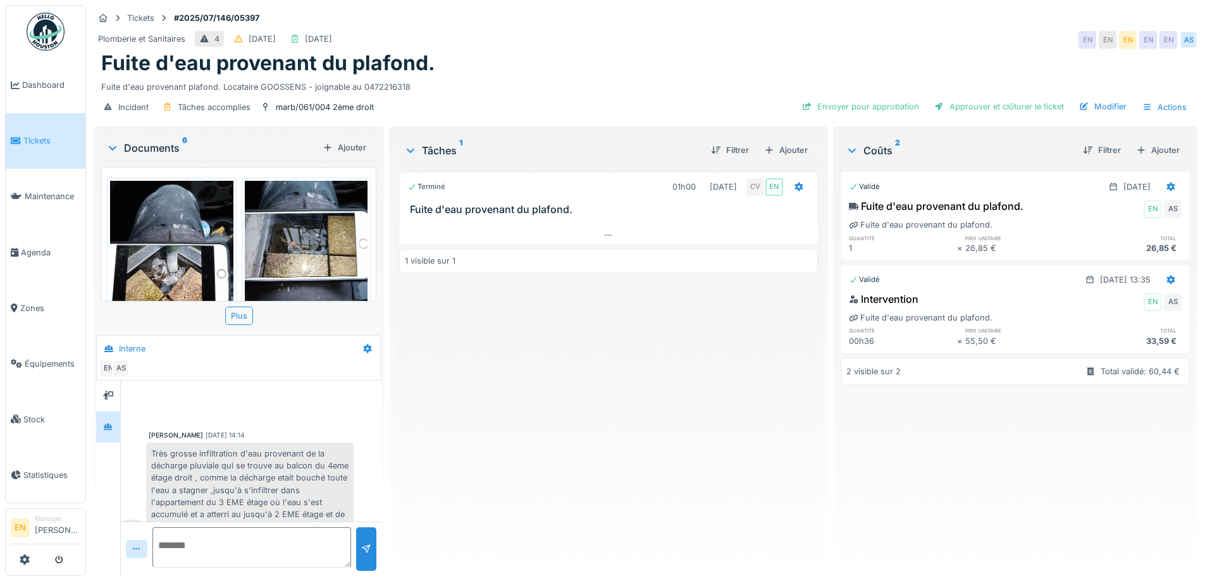
scroll to position [434, 0]
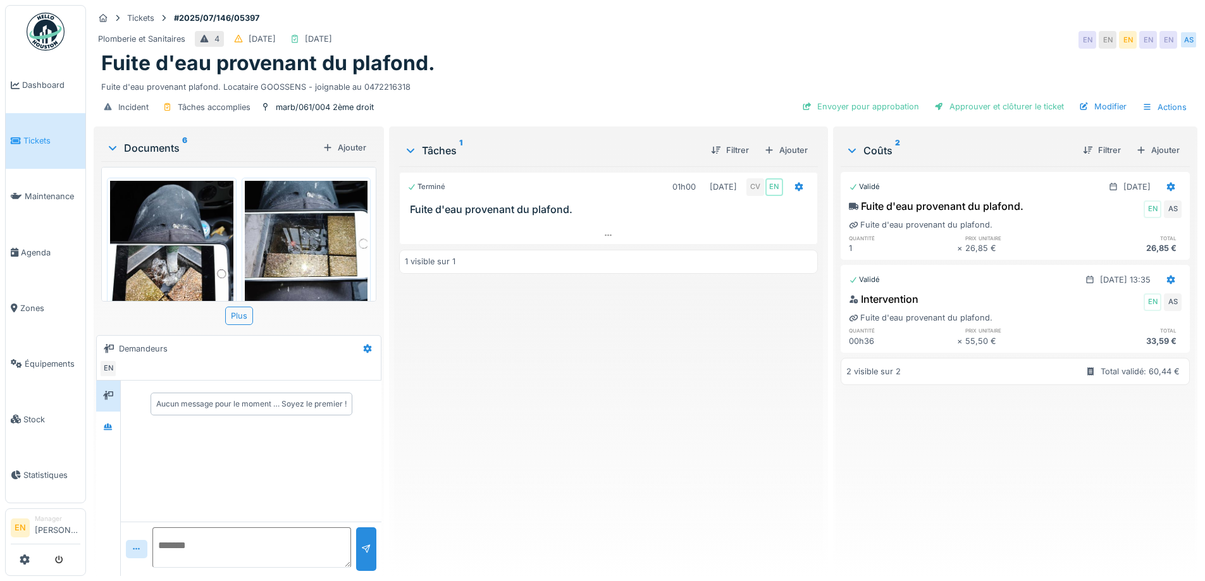
drag, startPoint x: 591, startPoint y: 424, endPoint x: 848, endPoint y: 210, distance: 334.6
click at [595, 421] on div "Terminé 01h00 [DATE] CV EN Fuite d'eau provenant du plafond. 1 visible sur 1" at bounding box center [608, 366] width 418 height 400
